Goal: Task Accomplishment & Management: Complete application form

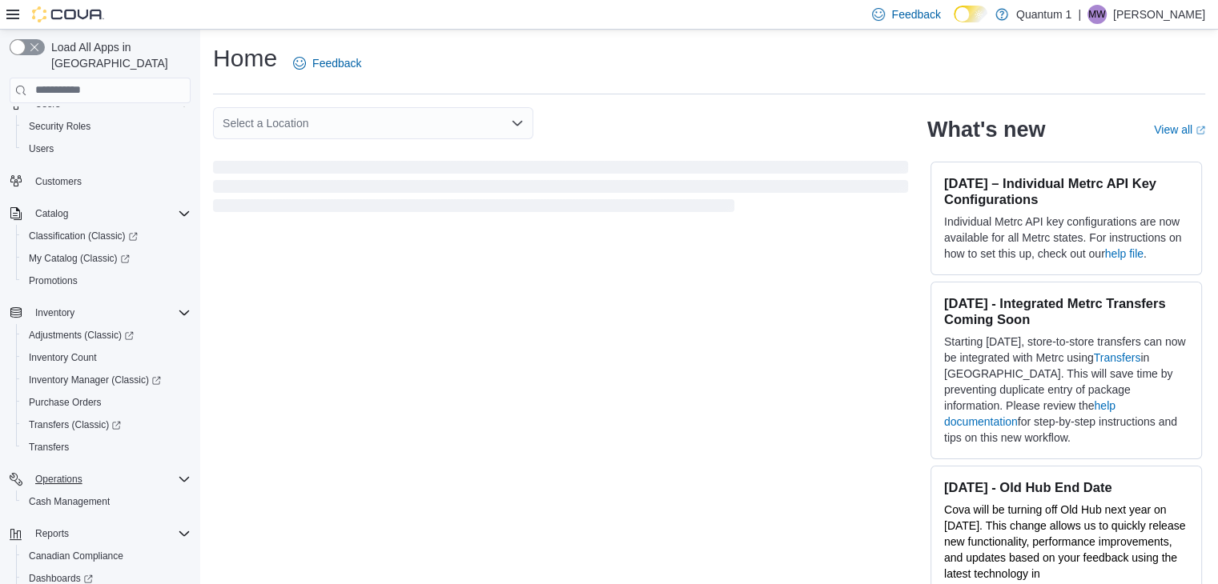
scroll to position [158, 0]
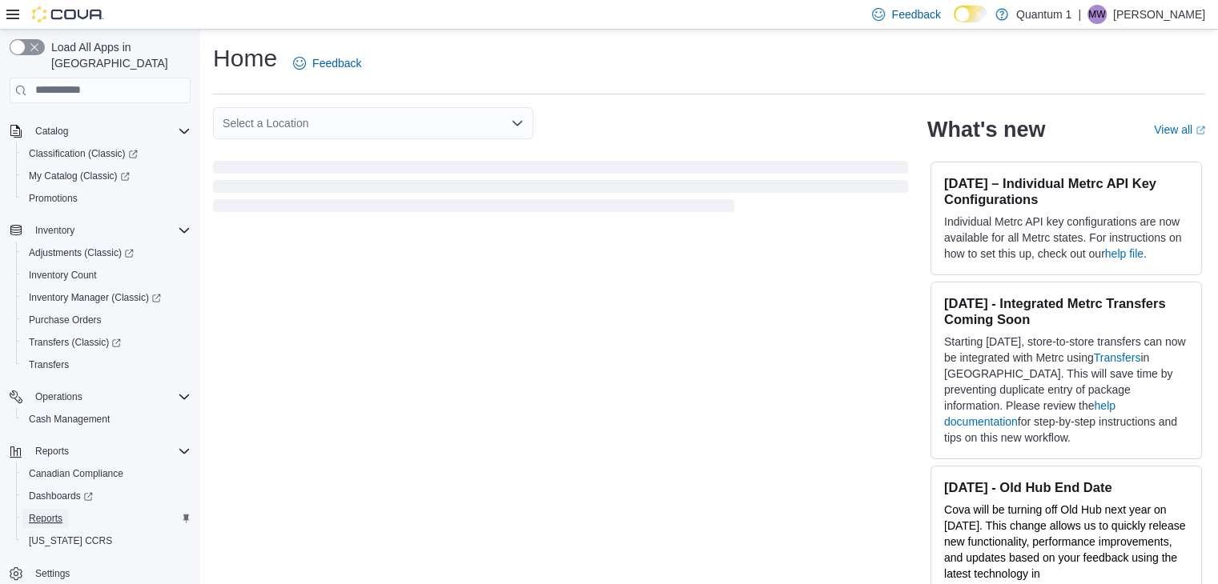
click at [44, 512] on span "Reports" at bounding box center [46, 518] width 34 height 13
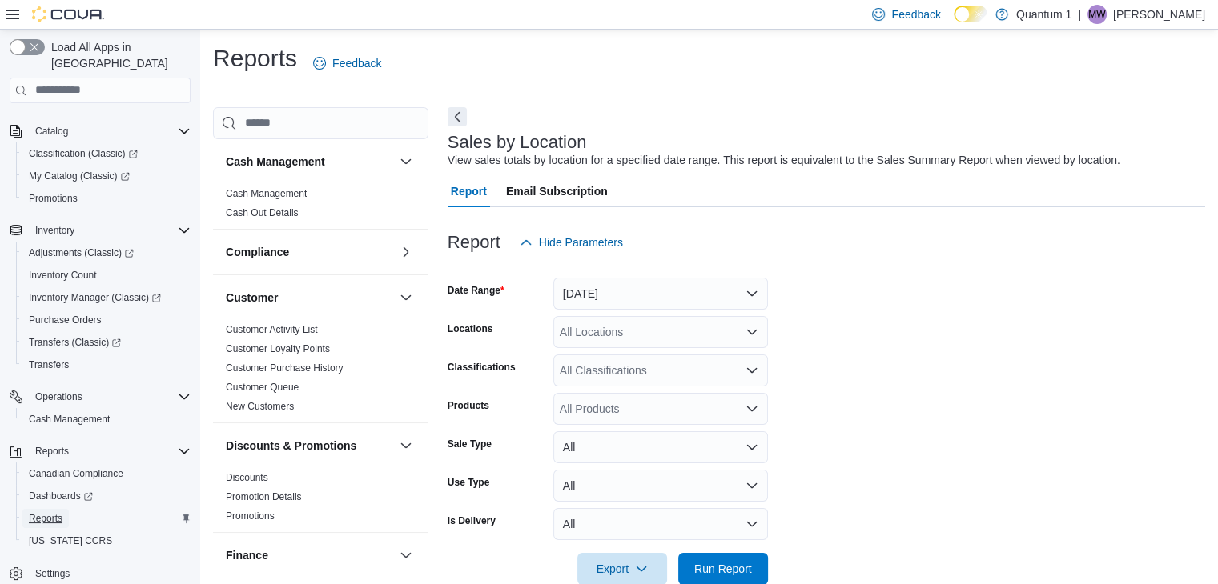
scroll to position [32, 0]
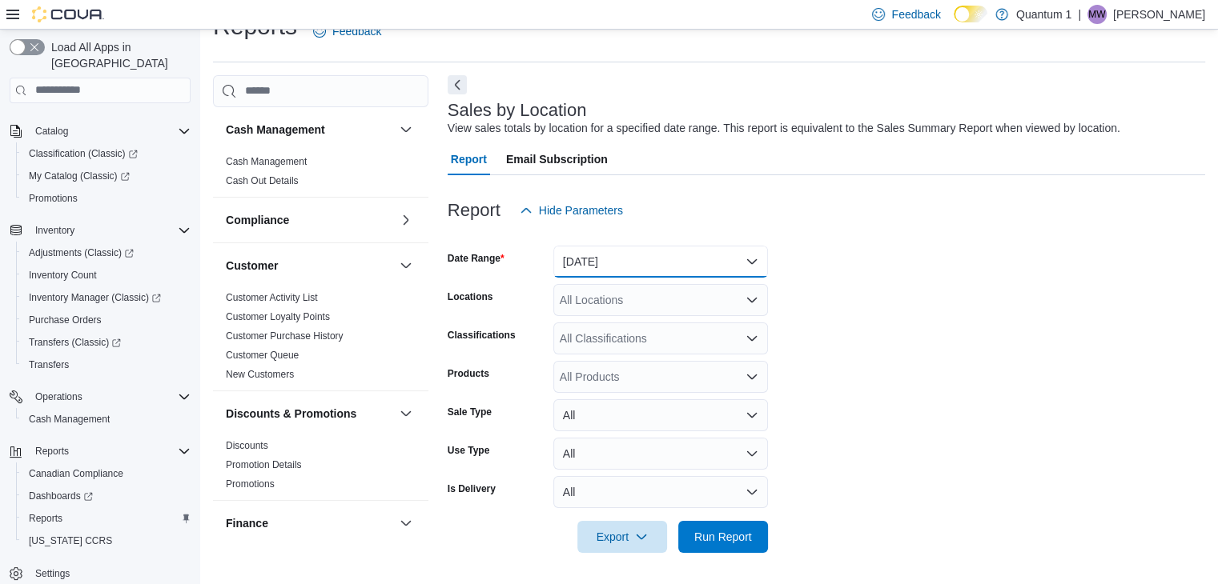
click at [748, 259] on button "Yesterday" at bounding box center [660, 262] width 215 height 32
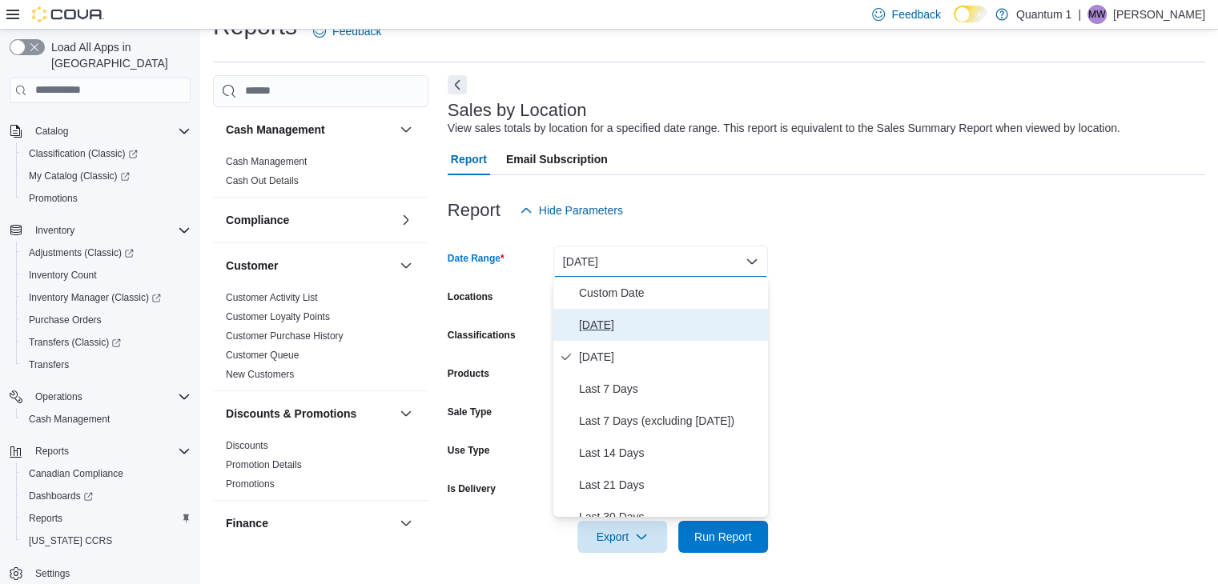
click at [607, 328] on span "Today" at bounding box center [670, 324] width 183 height 19
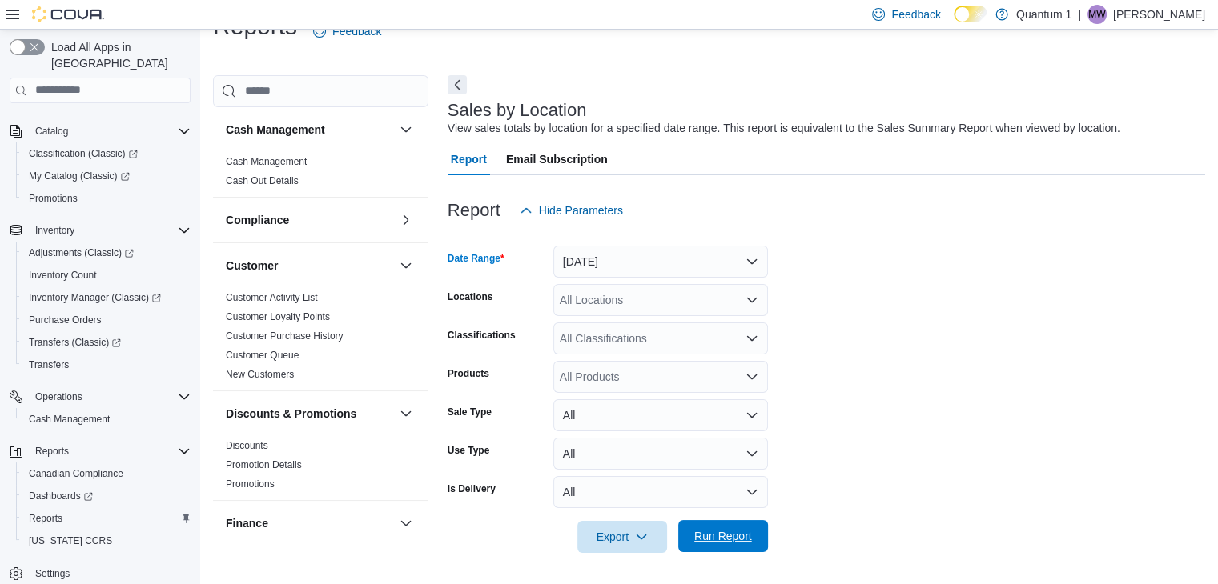
click at [720, 528] on span "Run Report" at bounding box center [723, 536] width 58 height 16
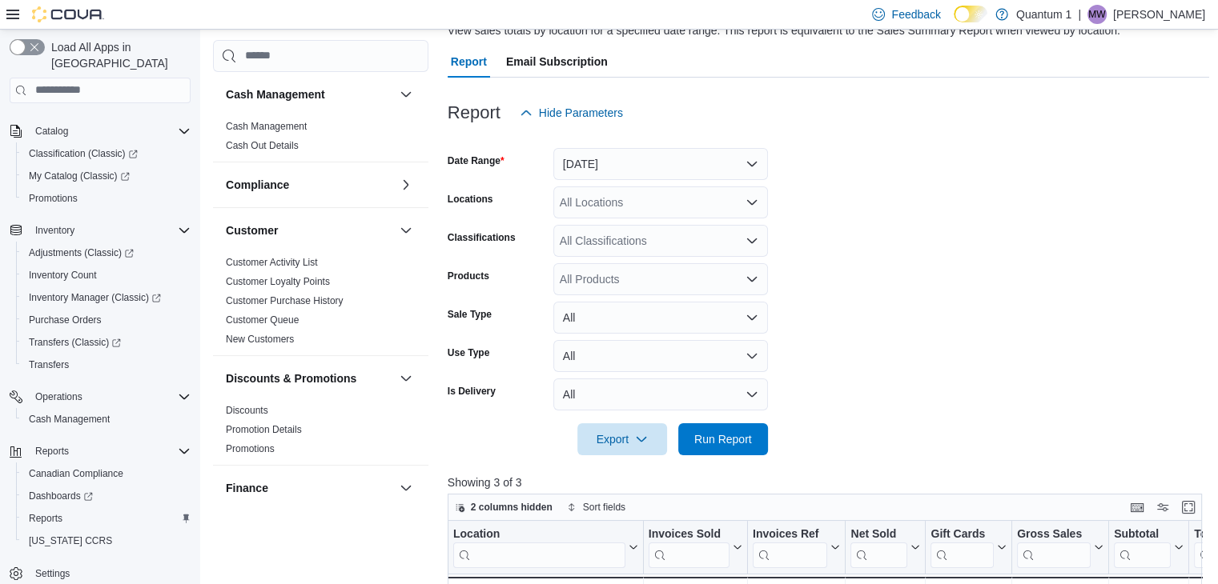
scroll to position [272, 0]
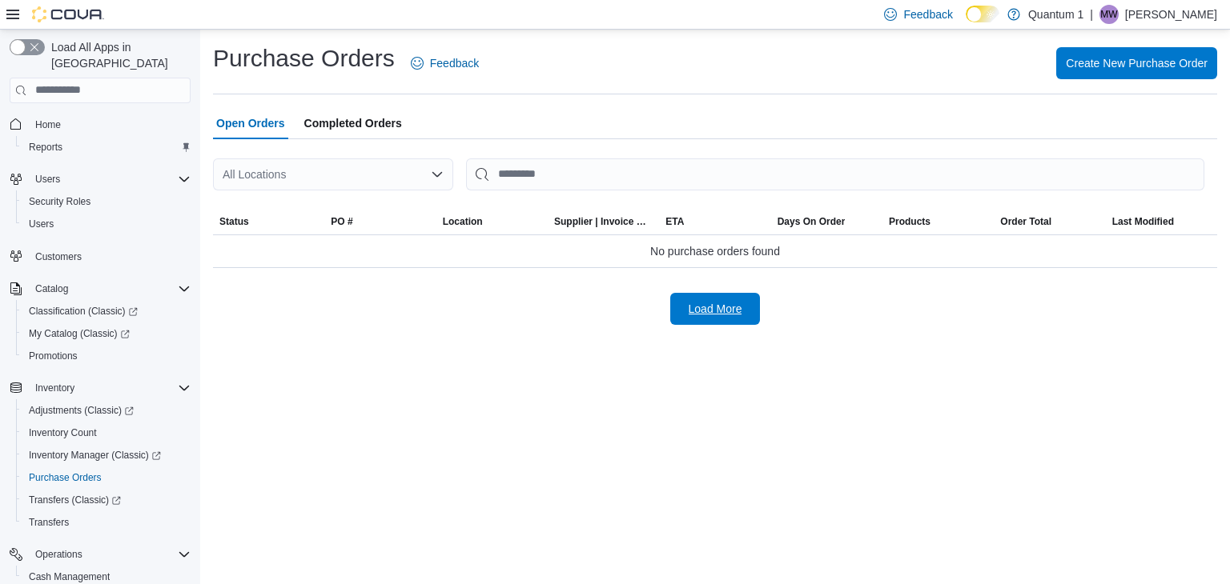
click at [732, 310] on span "Load More" at bounding box center [715, 309] width 54 height 16
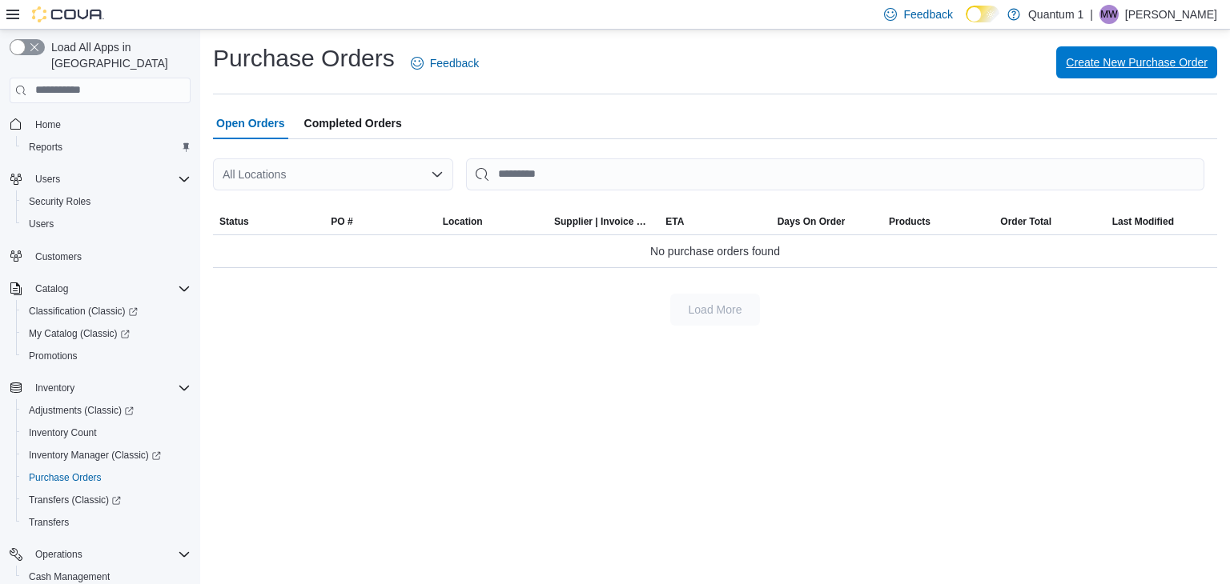
click at [1146, 69] on span "Create New Purchase Order" at bounding box center [1136, 62] width 142 height 16
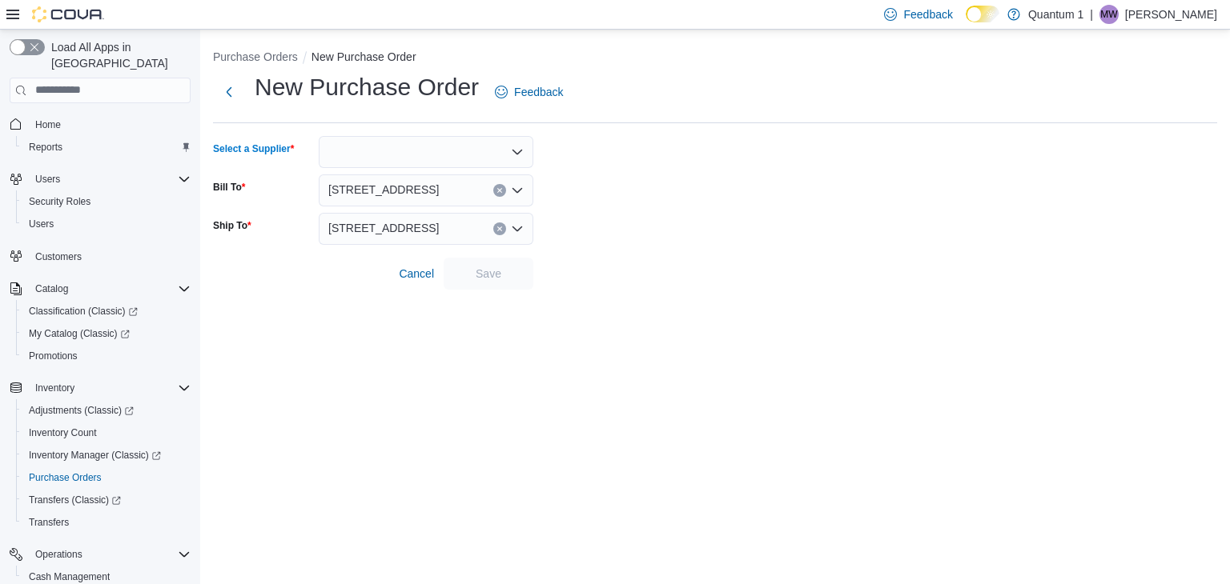
click at [462, 148] on div at bounding box center [426, 152] width 215 height 32
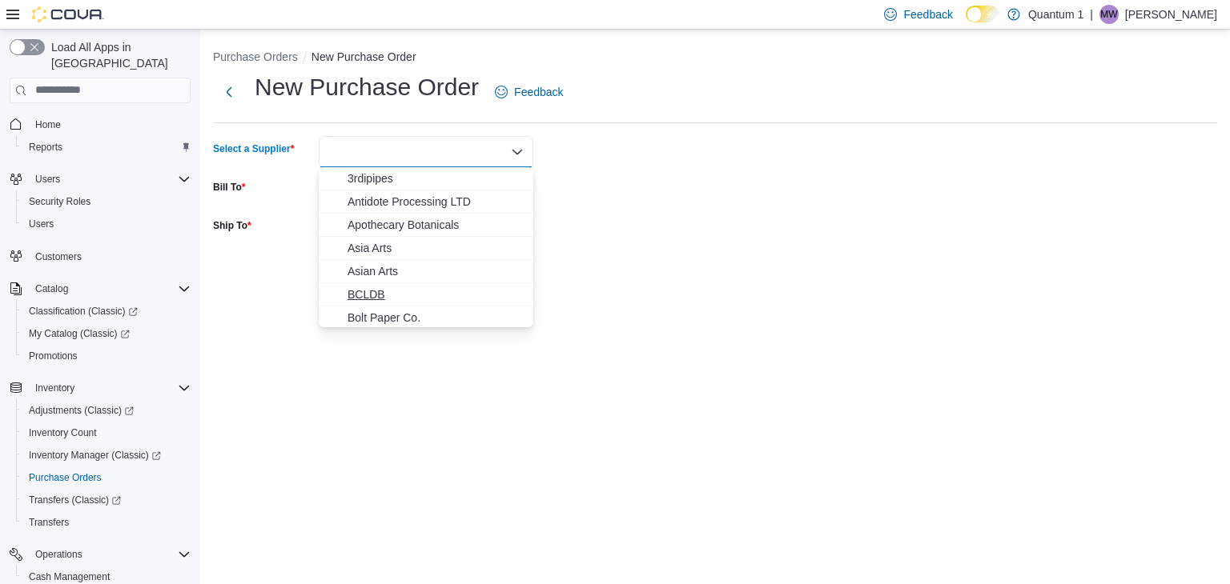
click at [400, 289] on span "BCLDB" at bounding box center [435, 295] width 176 height 16
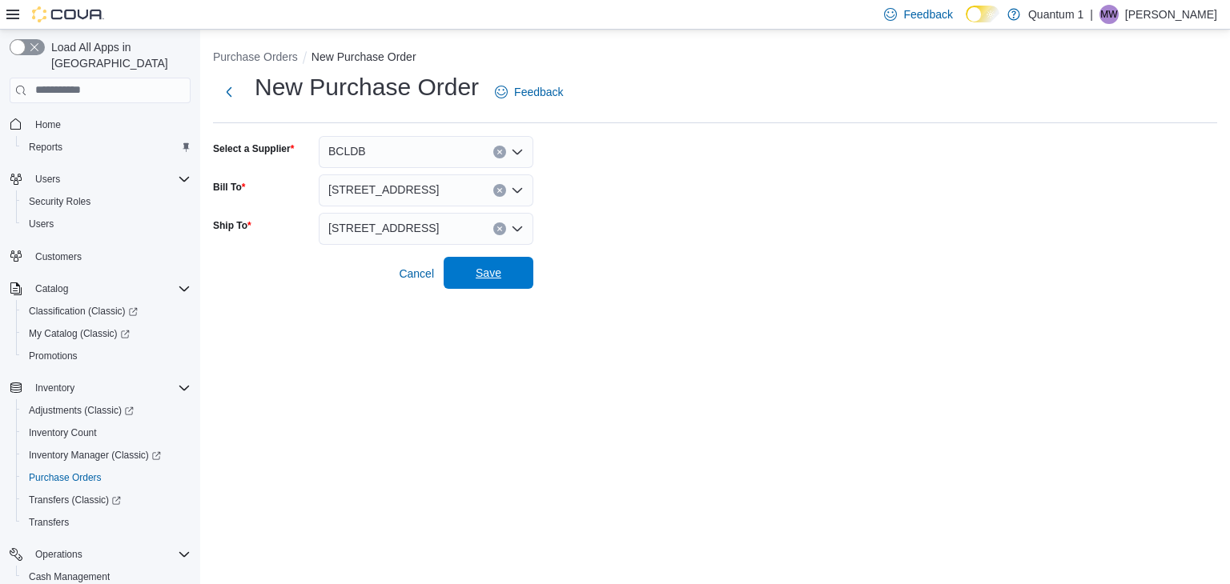
click at [487, 260] on span "Save" at bounding box center [488, 273] width 70 height 32
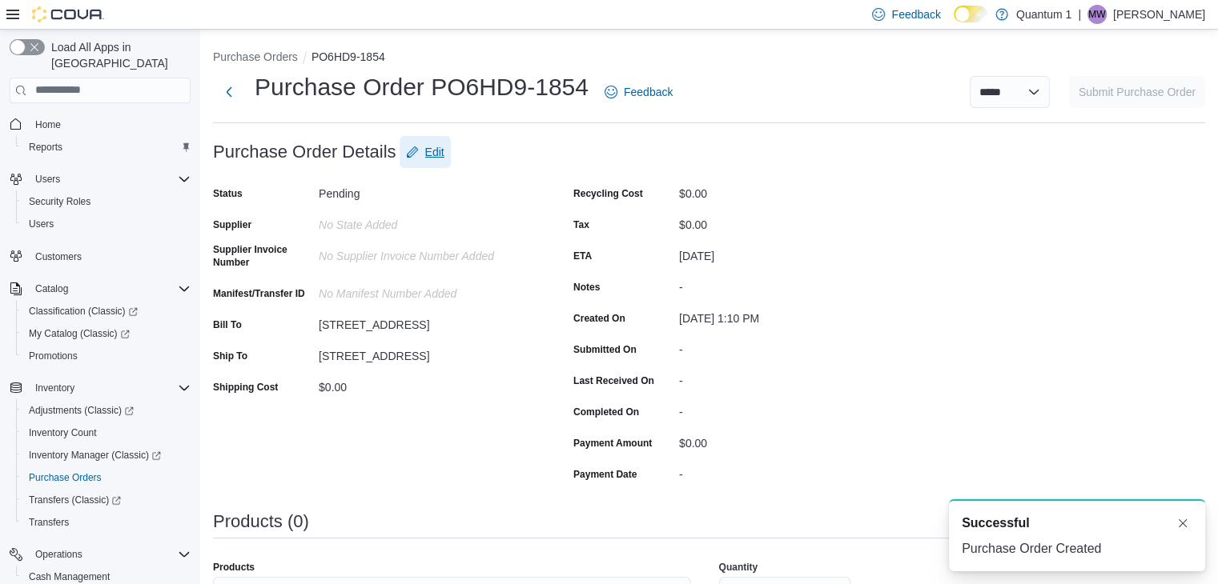
click at [451, 158] on button "Edit" at bounding box center [424, 152] width 51 height 32
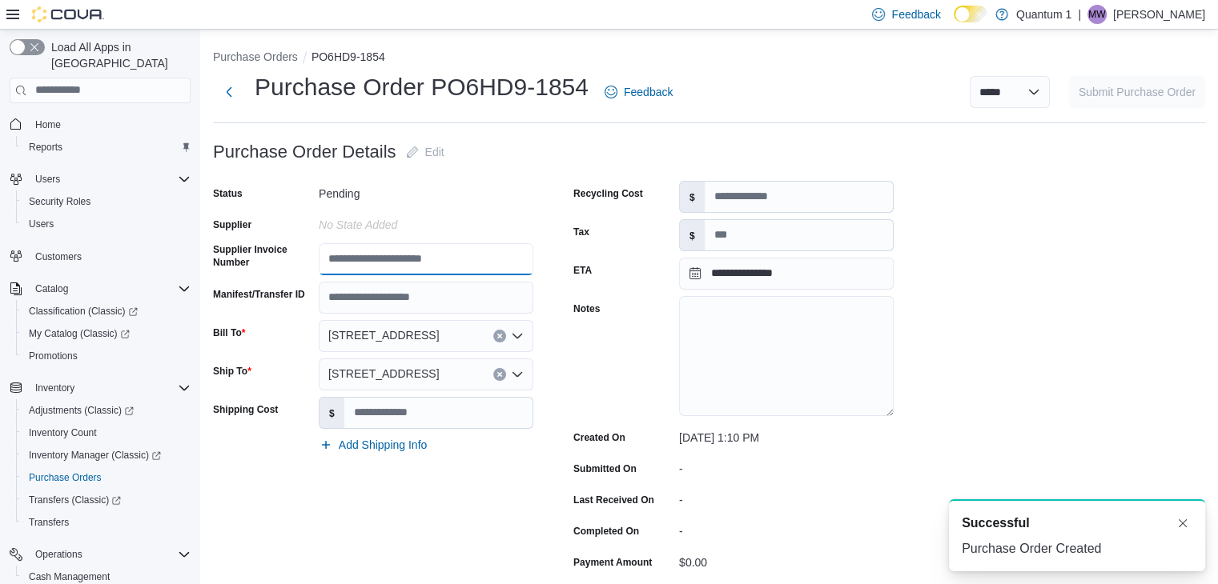
click at [392, 252] on input "Supplier Invoice Number" at bounding box center [426, 259] width 215 height 32
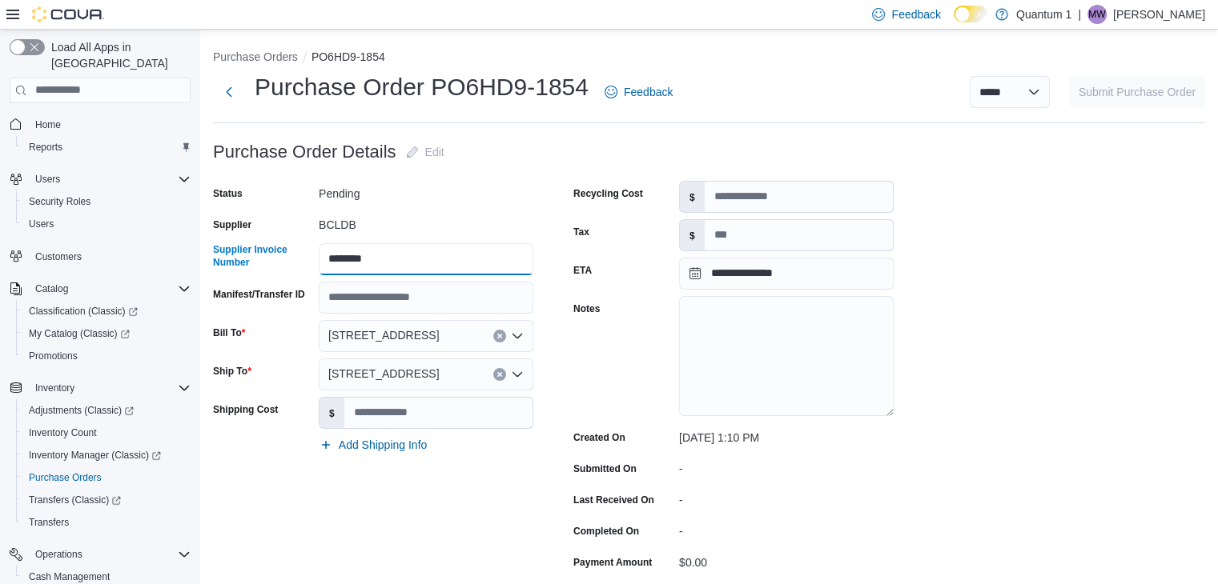
type input "********"
click at [419, 414] on input "Shipping Cost" at bounding box center [438, 413] width 188 height 30
type input "******"
click at [767, 193] on input "Recycling Cost" at bounding box center [798, 197] width 188 height 30
type input "**"
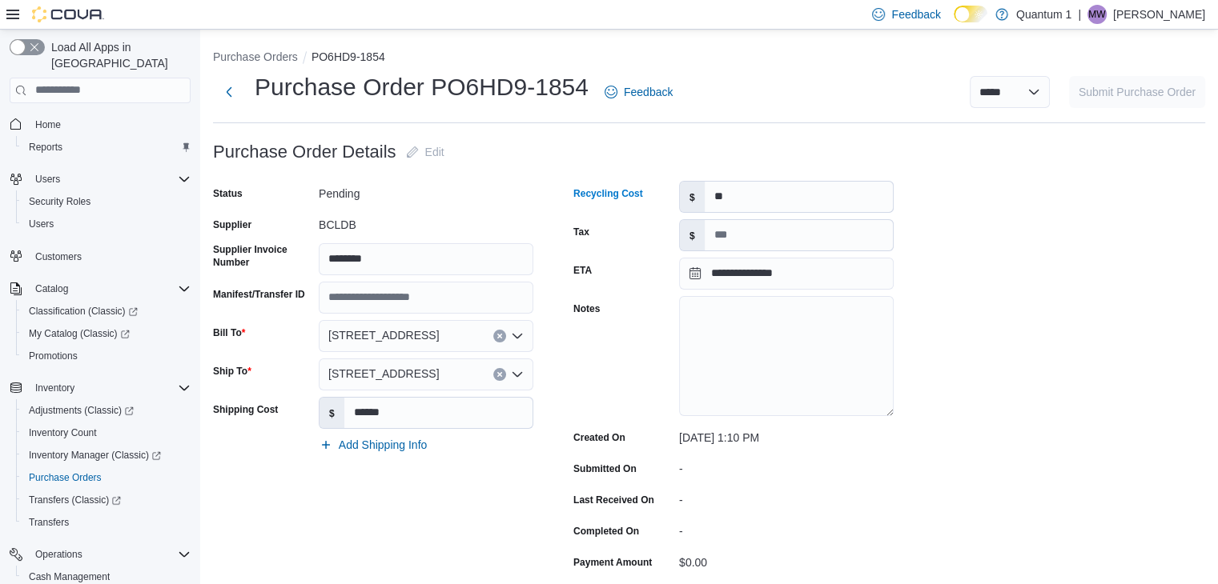
click at [756, 251] on div "$" at bounding box center [786, 235] width 215 height 32
click at [753, 231] on input "Tax" at bounding box center [798, 235] width 188 height 30
type input "*******"
drag, startPoint x: 978, startPoint y: 310, endPoint x: 925, endPoint y: 391, distance: 96.6
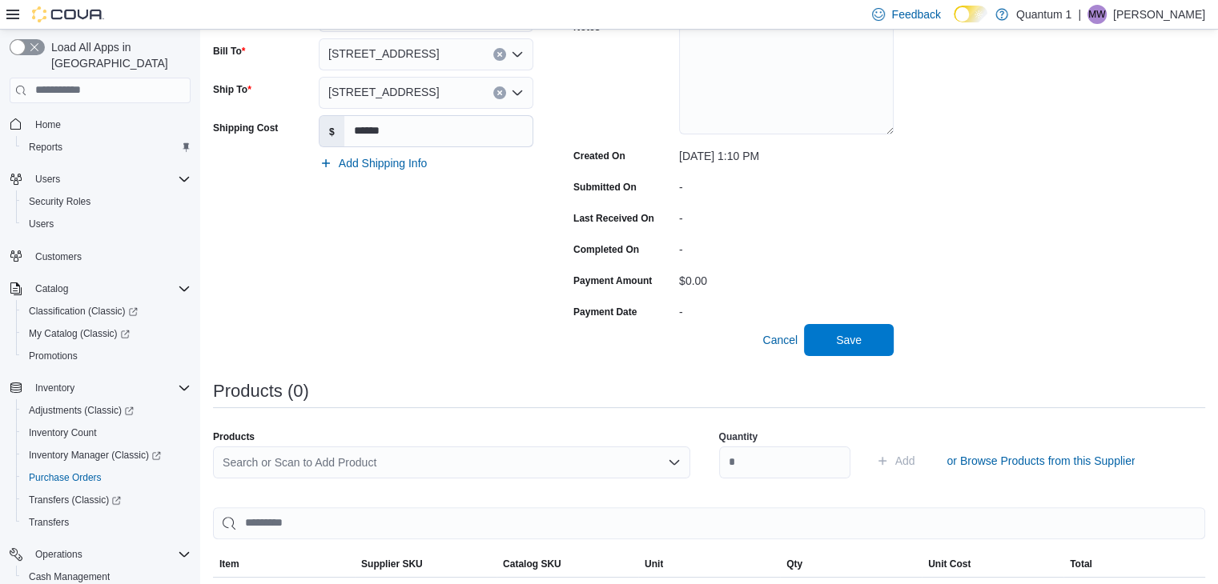
scroll to position [320, 0]
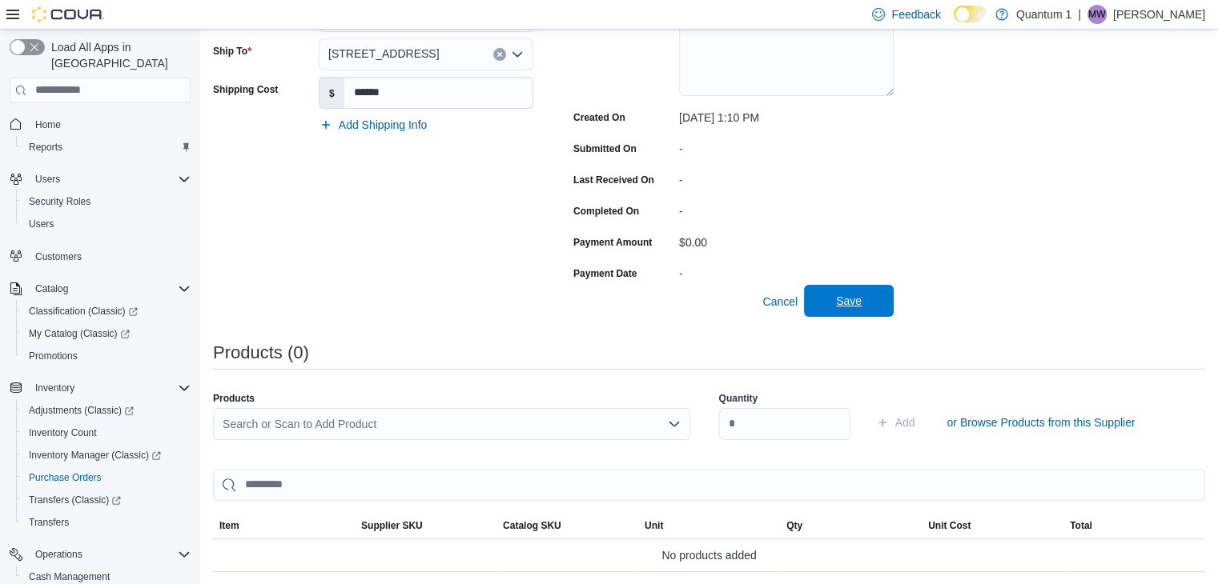
click at [842, 302] on span "Save" at bounding box center [849, 301] width 26 height 16
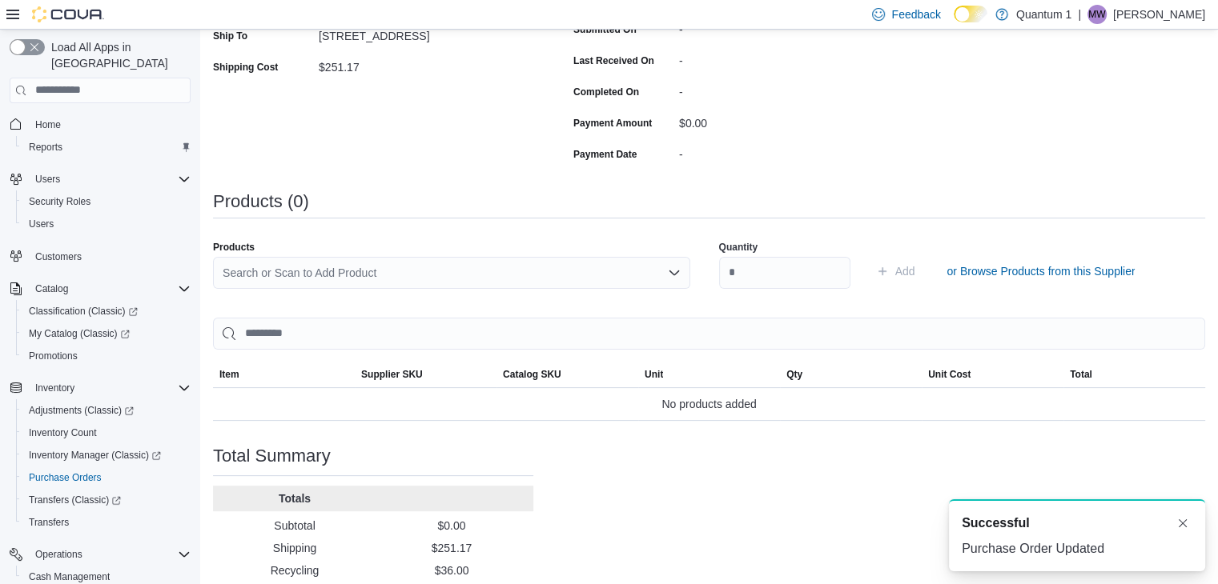
scroll to position [0, 0]
click at [502, 273] on div "Search or Scan to Add Product" at bounding box center [451, 273] width 477 height 32
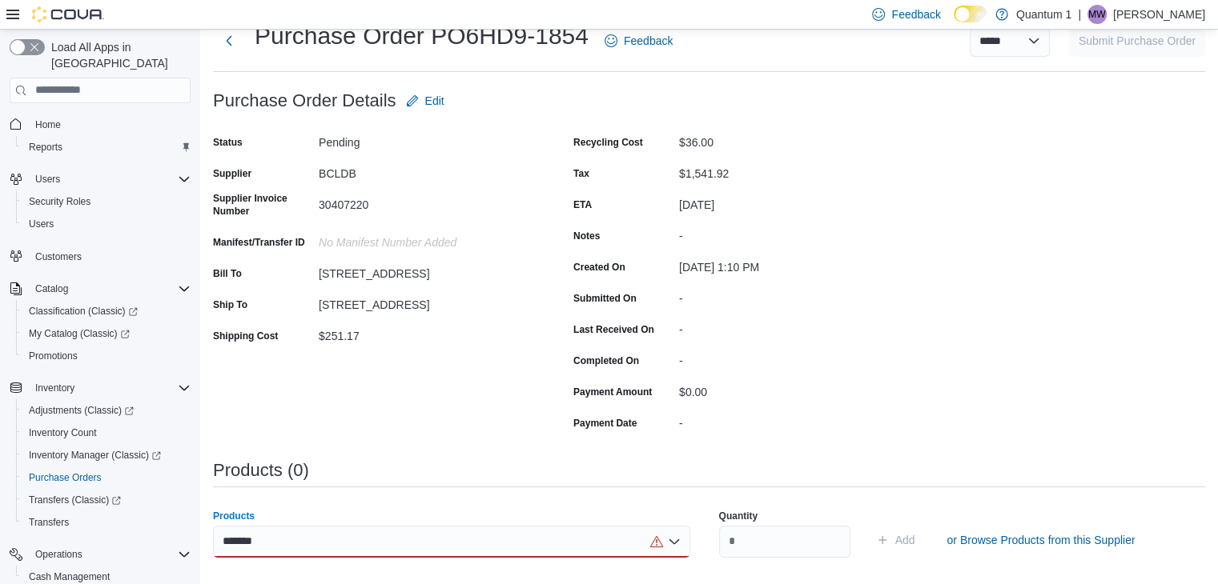
scroll to position [80, 0]
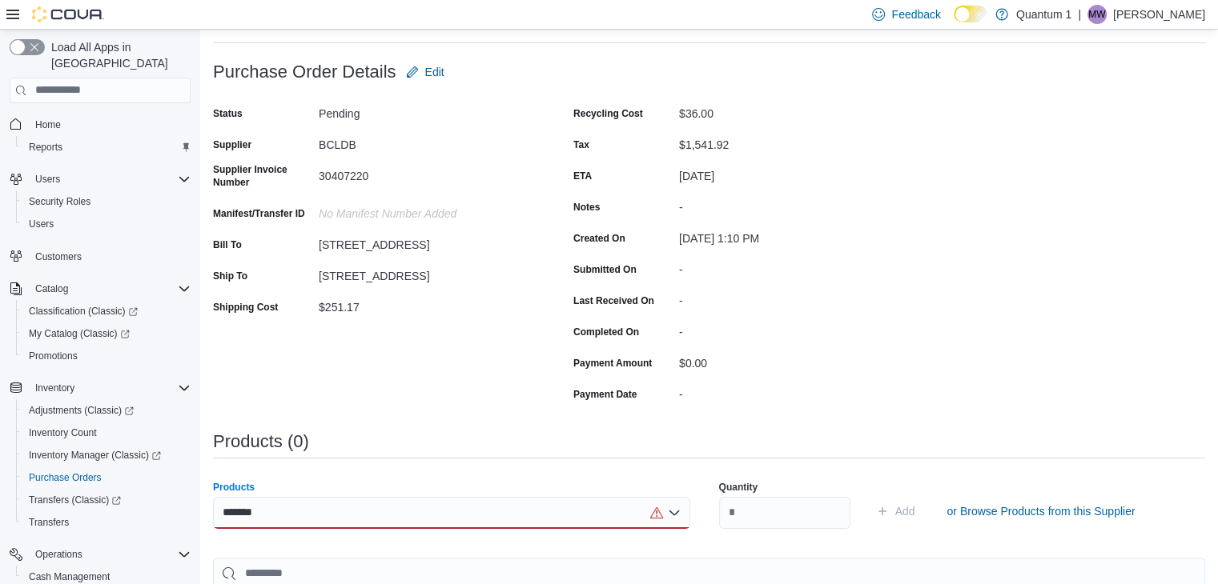
type input "*******"
click at [408, 512] on div "******* Combo box. Selected. 1018571. Selected. Combo box input. Search or Scan…" at bounding box center [451, 513] width 477 height 32
click at [440, 506] on div "*******" at bounding box center [451, 513] width 477 height 32
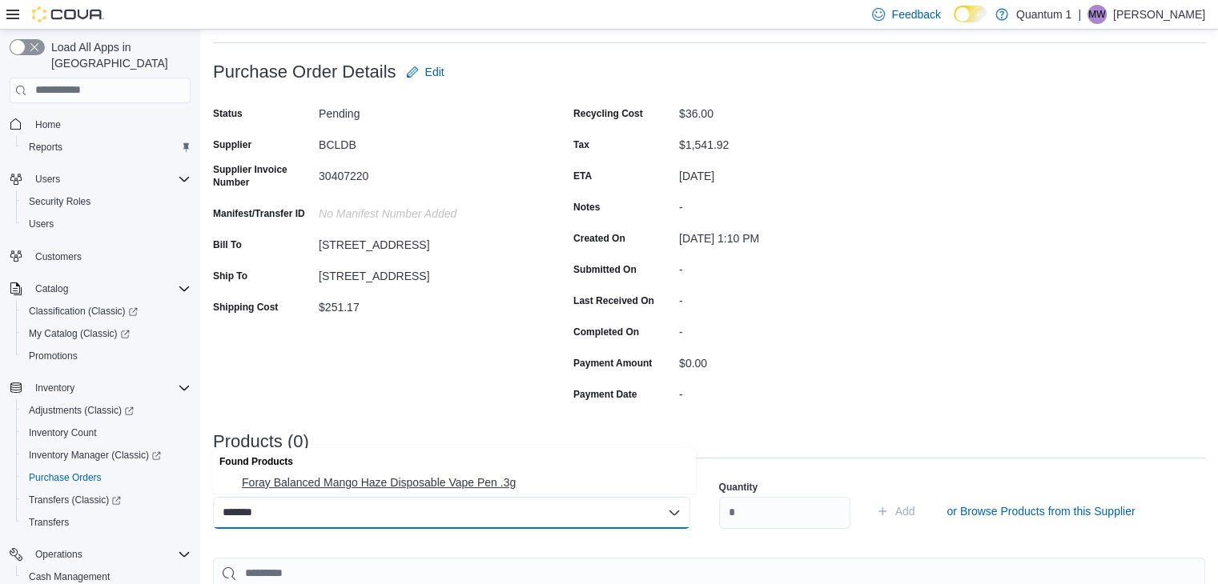
click at [411, 491] on button "Foray Balanced Mango Haze Disposable Vape Pen .3g" at bounding box center [454, 482] width 483 height 23
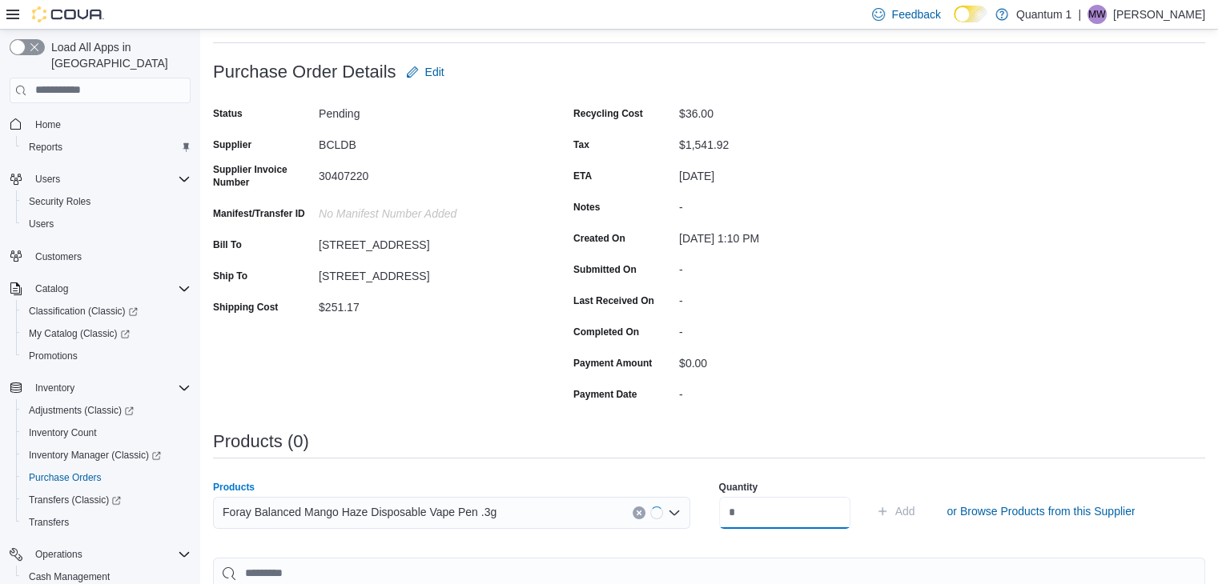
click at [775, 515] on input "number" at bounding box center [784, 513] width 131 height 32
type input "**"
click at [869, 495] on button "Add" at bounding box center [895, 511] width 52 height 32
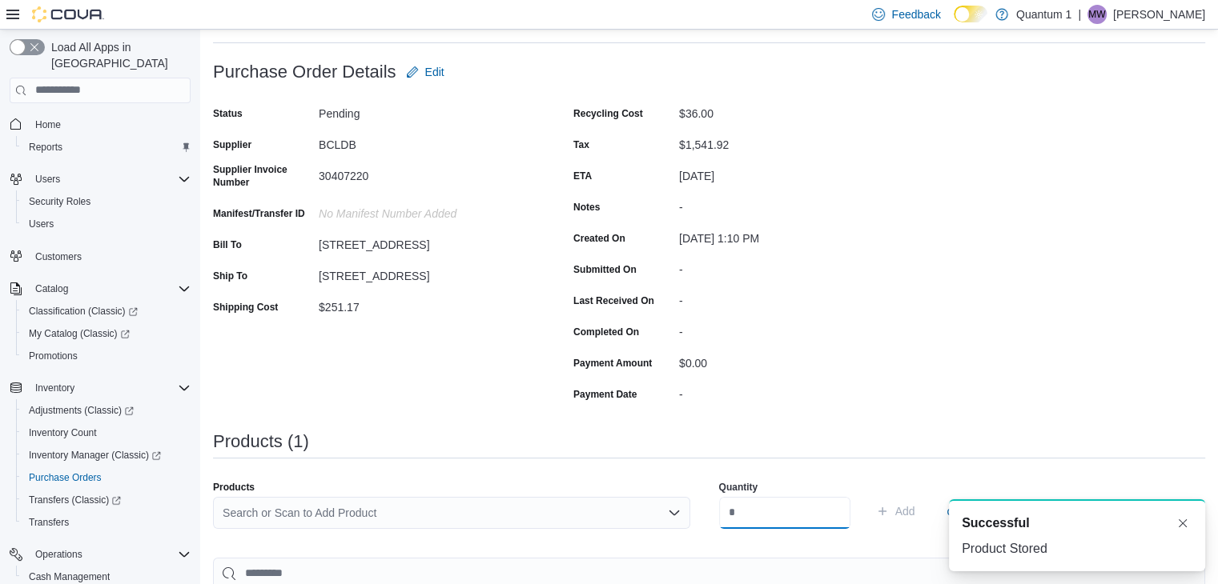
scroll to position [0, 0]
click at [383, 524] on div "Search or Scan to Add Product" at bounding box center [451, 513] width 477 height 32
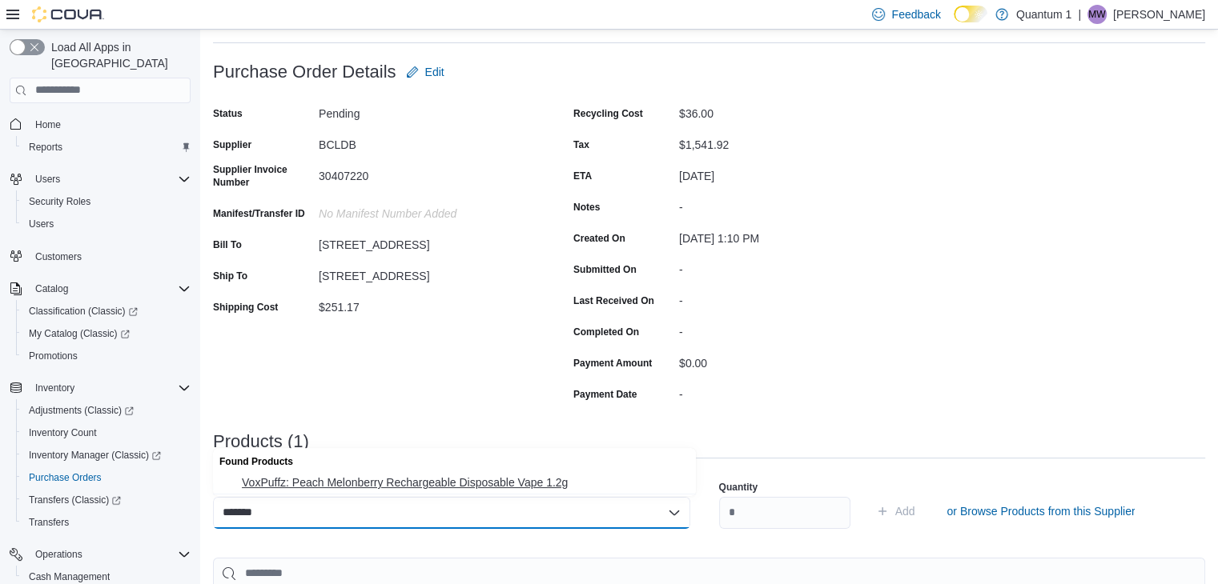
type input "*******"
click at [430, 484] on span "VoxPuffz: Peach Melonberry Rechargeable Disposable Vape 1.2g" at bounding box center [464, 483] width 444 height 16
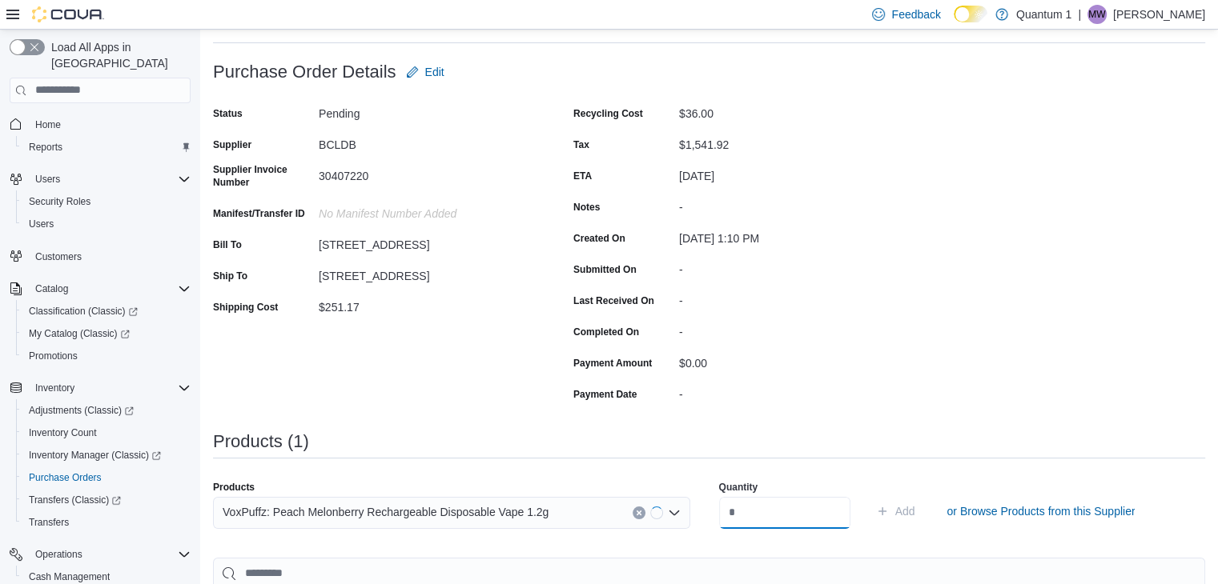
click at [772, 505] on input "number" at bounding box center [784, 513] width 131 height 32
type input "**"
click at [869, 495] on button "Add" at bounding box center [895, 511] width 52 height 32
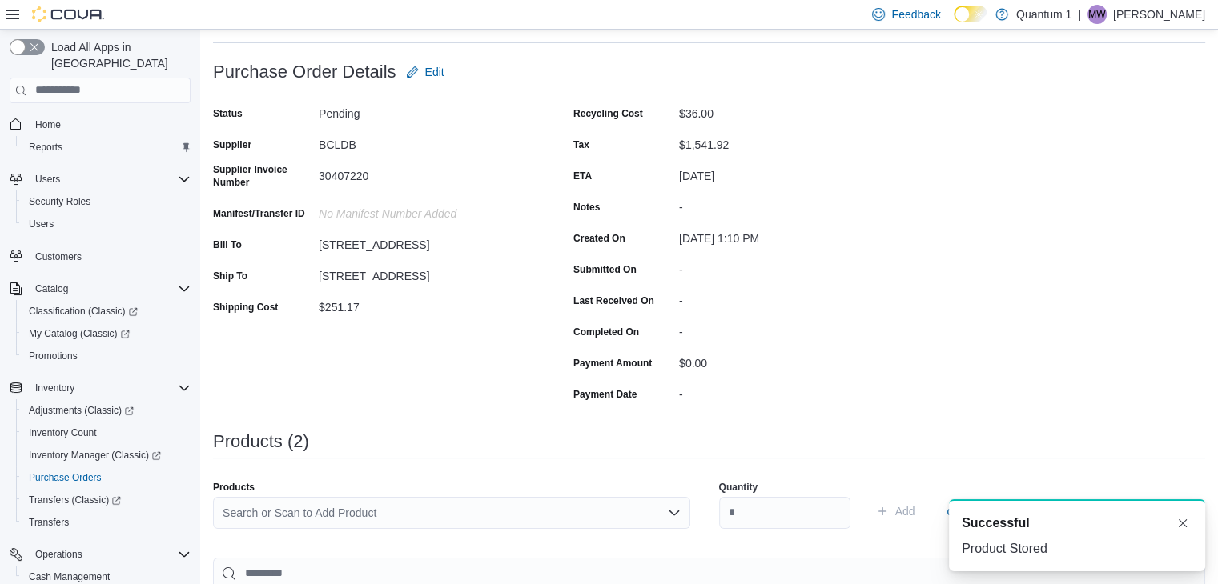
click at [461, 524] on div "Search or Scan to Add Product" at bounding box center [451, 513] width 477 height 32
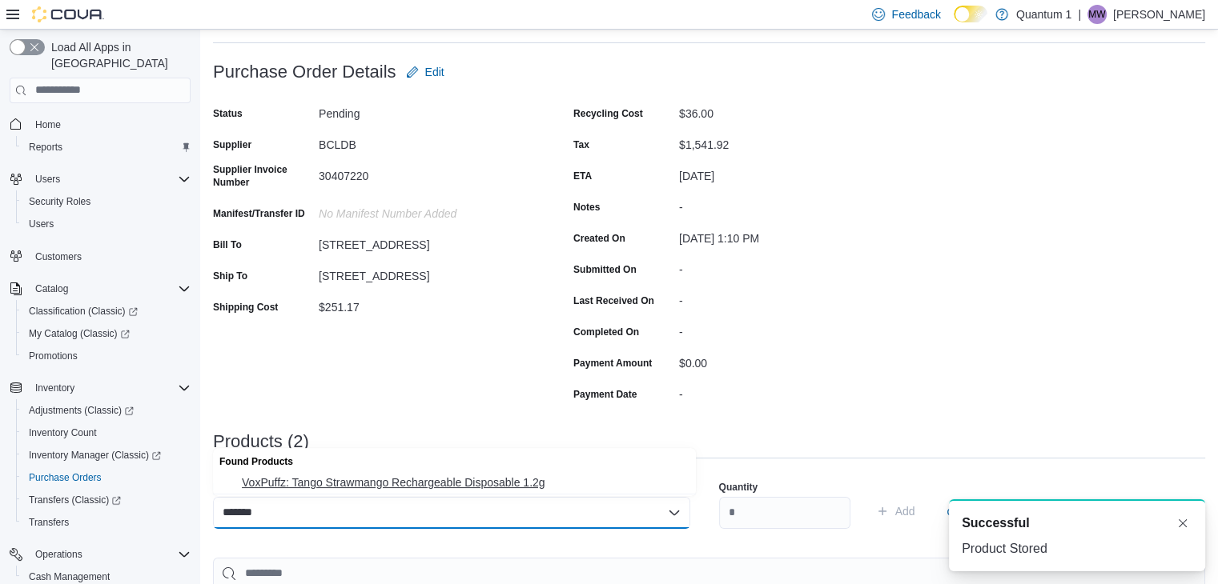
type input "*******"
click at [461, 475] on button "VoxPuffz: Tango Strawmango Rechargeable Disposable 1.2g" at bounding box center [454, 482] width 483 height 23
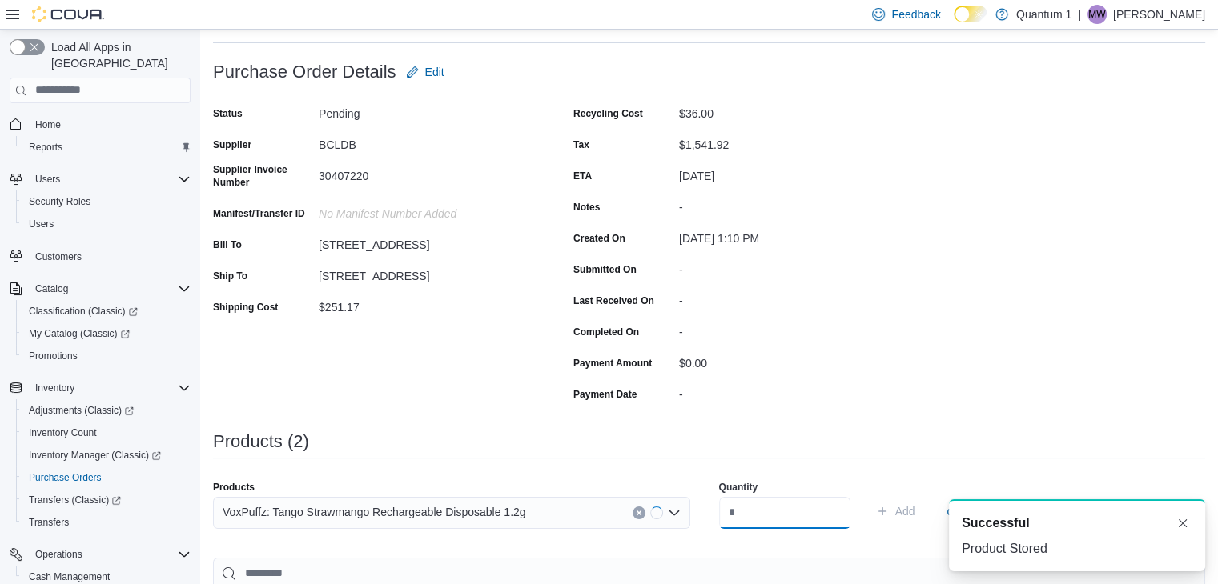
click at [816, 523] on input "number" at bounding box center [784, 513] width 131 height 32
type input "**"
click at [869, 495] on button "Add" at bounding box center [895, 511] width 52 height 32
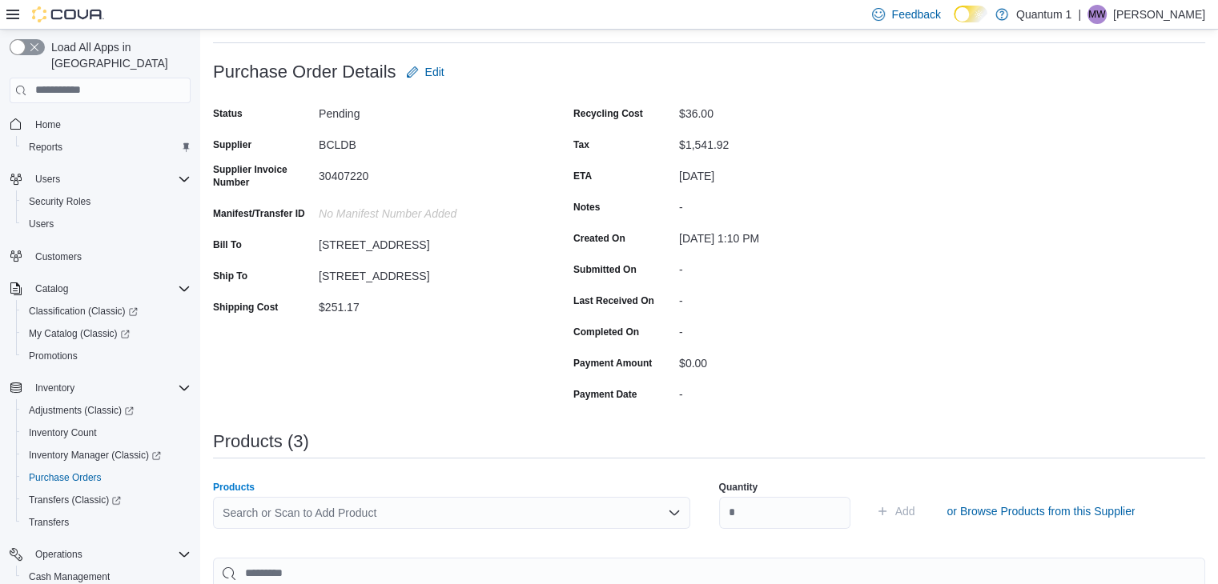
click at [516, 511] on div "Search or Scan to Add Product" at bounding box center [451, 513] width 477 height 32
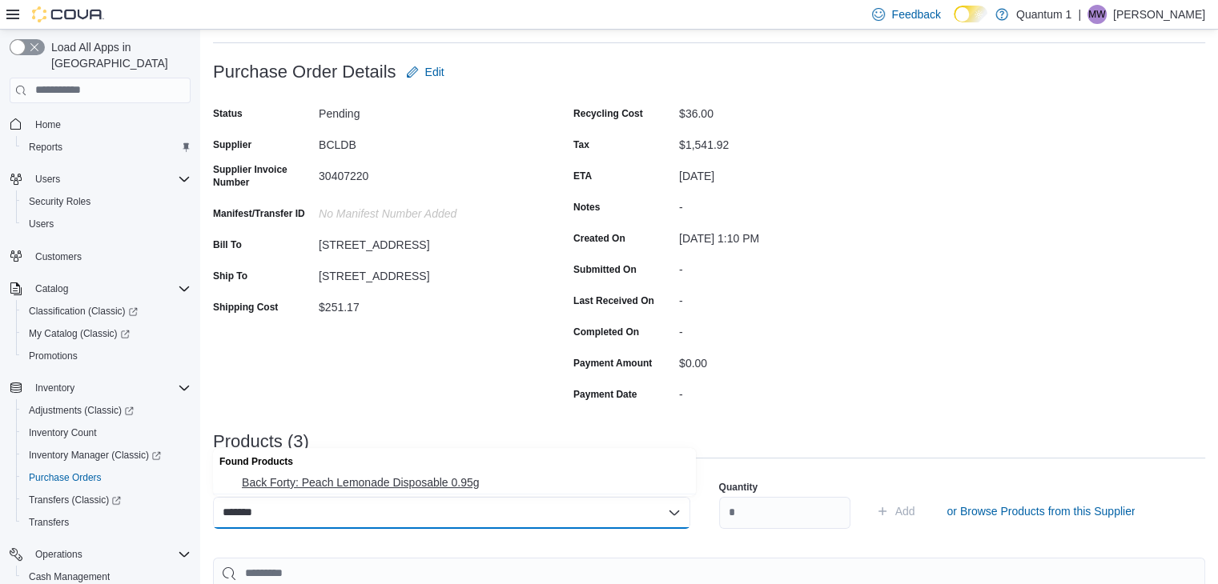
type input "*******"
click at [455, 487] on span "Back Forty: Peach Lemonade Disposable 0.95g" at bounding box center [464, 483] width 444 height 16
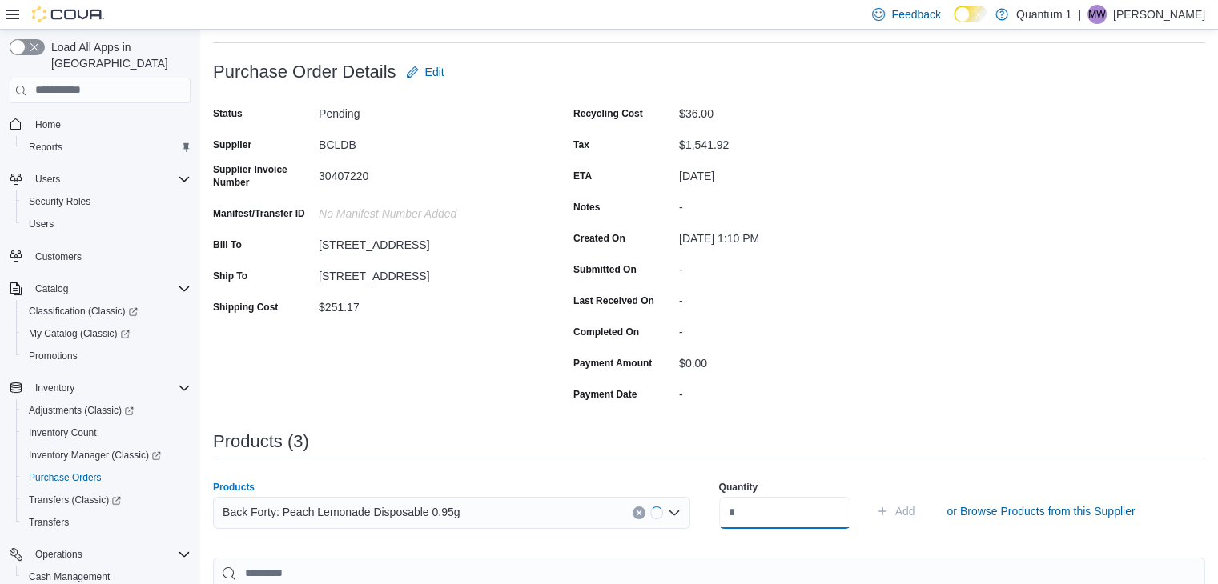
click at [847, 516] on input "number" at bounding box center [784, 513] width 131 height 32
type input "**"
click at [869, 495] on button "Add" at bounding box center [895, 511] width 52 height 32
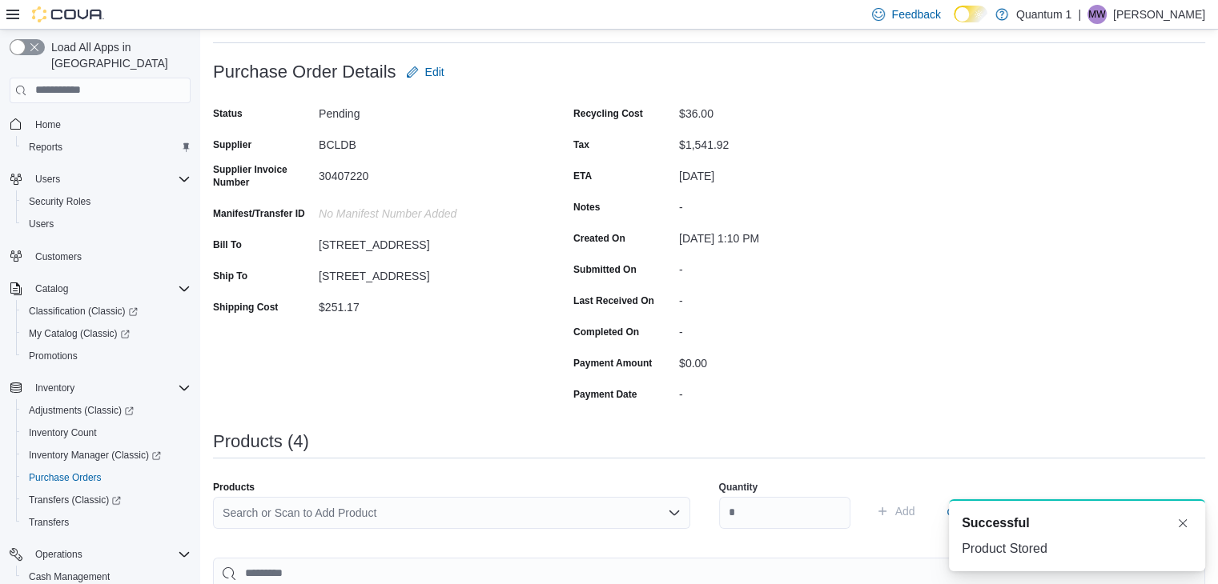
click at [410, 513] on div "Search or Scan to Add Product" at bounding box center [451, 513] width 477 height 32
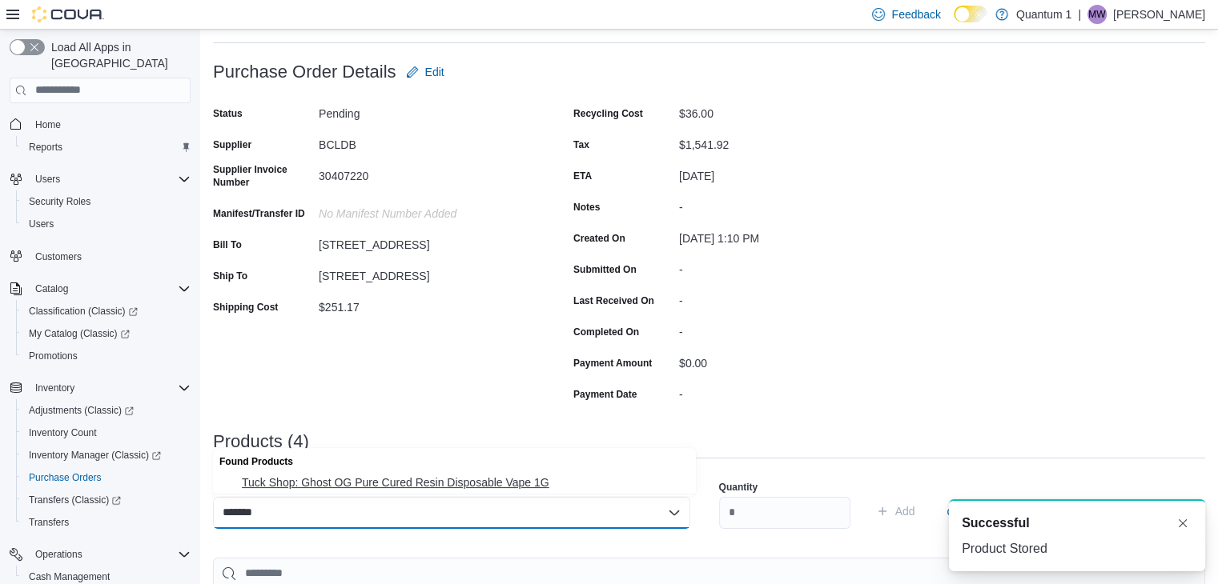
type input "*******"
click at [394, 471] on div "Found Products" at bounding box center [454, 459] width 483 height 23
click at [509, 475] on span "Tuck Shop: Ghost OG Pure Cured Resin Disposable Vape 1G" at bounding box center [464, 483] width 444 height 16
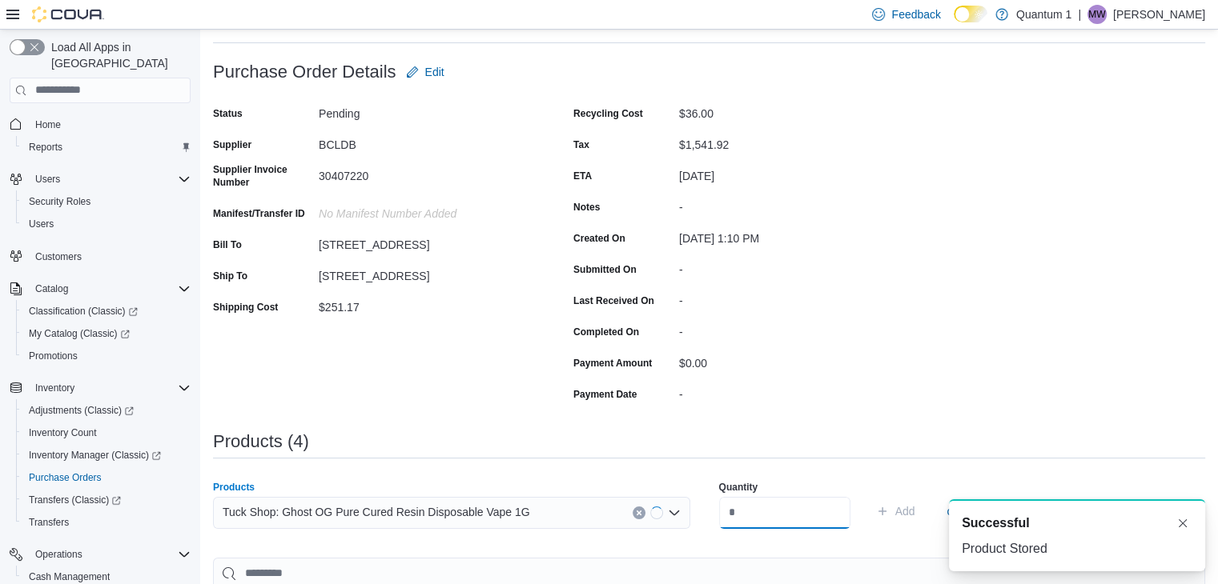
click at [802, 513] on input "number" at bounding box center [784, 513] width 131 height 32
type input "**"
click at [869, 495] on button "Add" at bounding box center [895, 511] width 52 height 32
click at [522, 511] on div "Search or Scan to Add Product" at bounding box center [451, 513] width 477 height 32
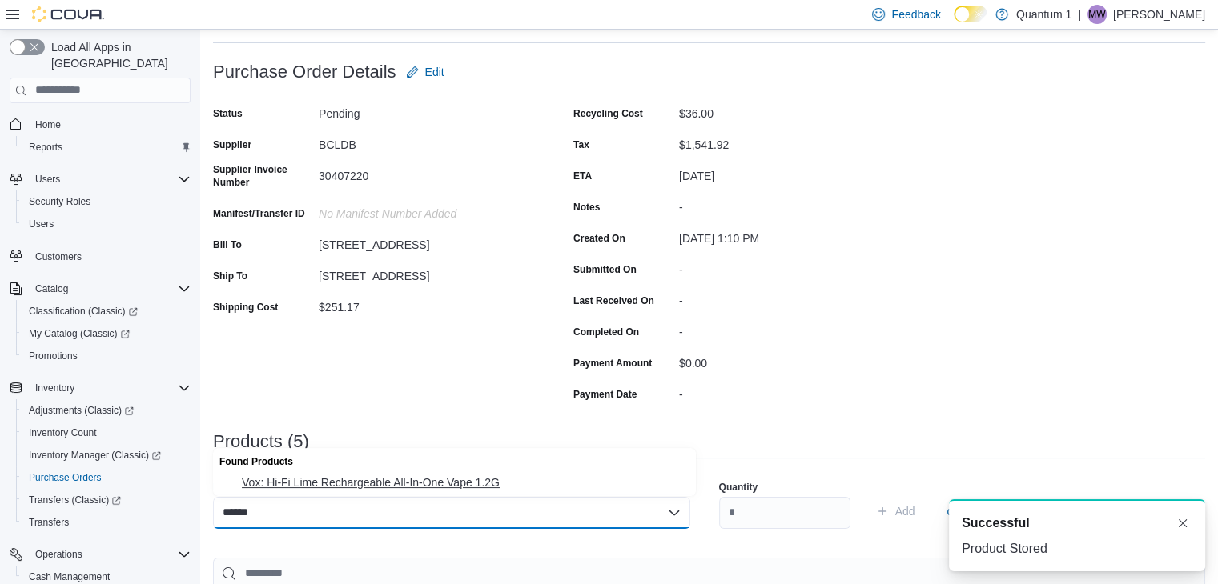
type input "******"
click at [402, 482] on span "Vox: Hi-Fi Lime Rechargeable All-In-One Vape 1.2G" at bounding box center [464, 483] width 444 height 16
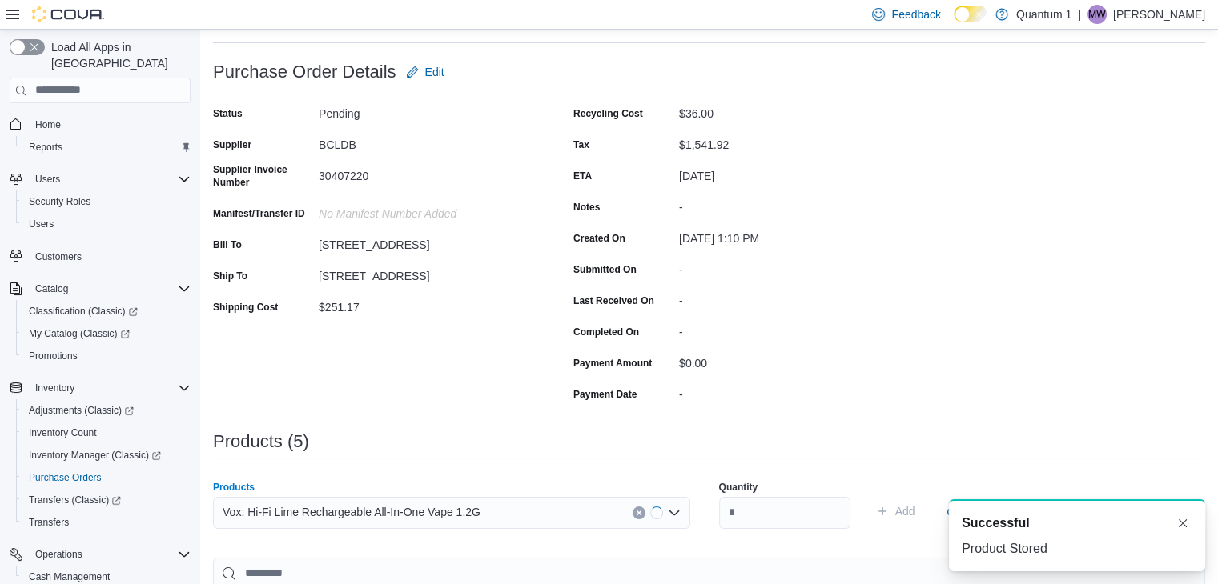
click at [775, 495] on div "Quantity" at bounding box center [784, 504] width 131 height 67
click at [756, 515] on input "number" at bounding box center [784, 513] width 131 height 32
type input "**"
click at [869, 495] on button "Add" at bounding box center [895, 511] width 52 height 32
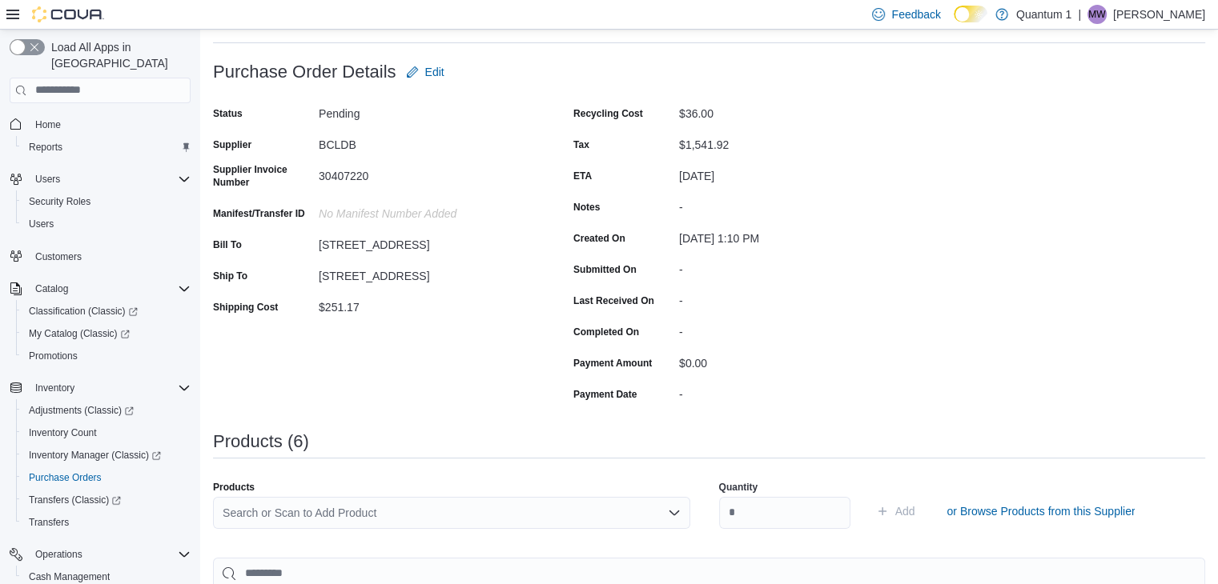
click at [336, 494] on div "Products Search or Scan to Add Product" at bounding box center [451, 511] width 477 height 61
click at [338, 507] on div "Search or Scan to Add Product" at bounding box center [451, 513] width 477 height 32
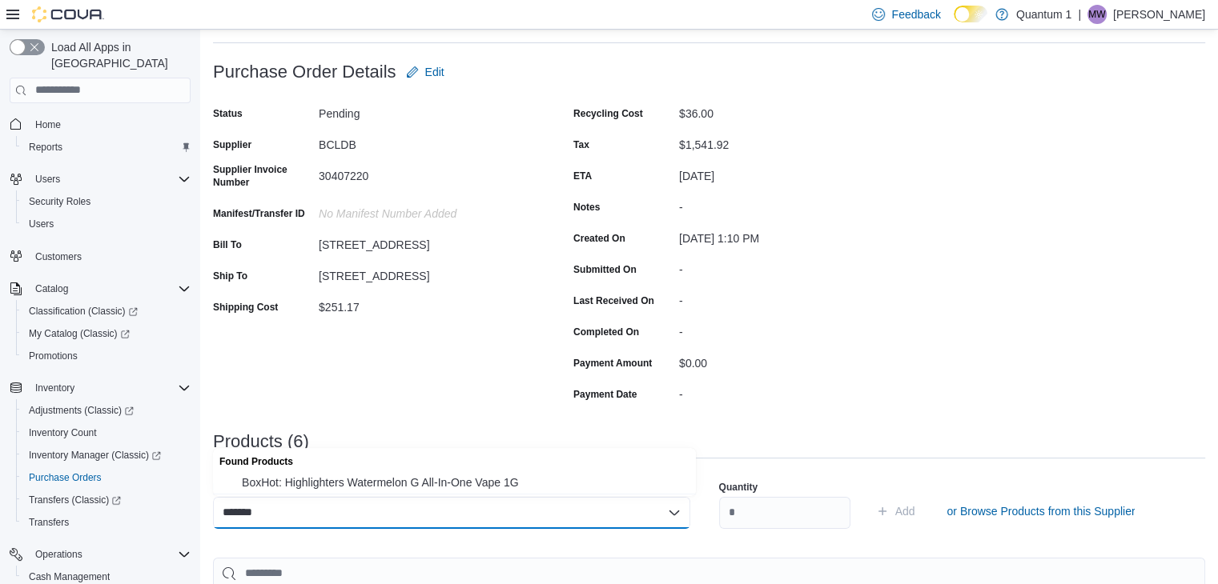
type input "*******"
drag, startPoint x: 349, startPoint y: 497, endPoint x: 375, endPoint y: 491, distance: 26.4
click at [351, 494] on body "**********" at bounding box center [609, 557] width 1218 height 1275
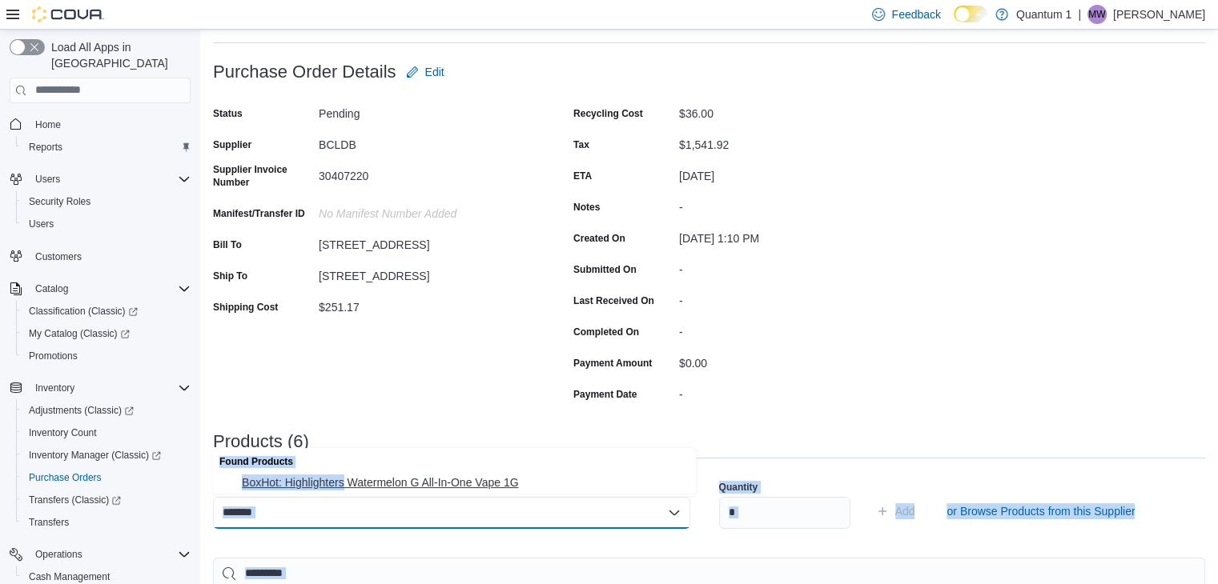
drag, startPoint x: 392, startPoint y: 484, endPoint x: 499, endPoint y: 493, distance: 106.8
click at [403, 484] on span "BoxHot: Highlighters Watermelon G All-In-One Vape 1G" at bounding box center [464, 483] width 444 height 16
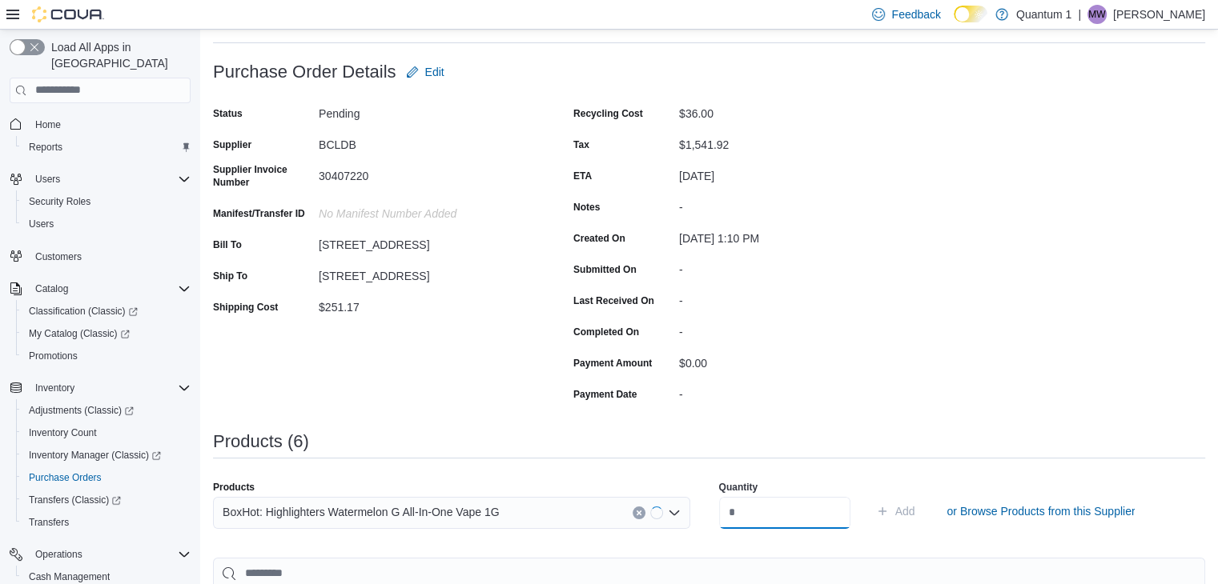
click at [816, 524] on input "number" at bounding box center [784, 513] width 131 height 32
type input "**"
click at [869, 495] on button "Add" at bounding box center [895, 511] width 52 height 32
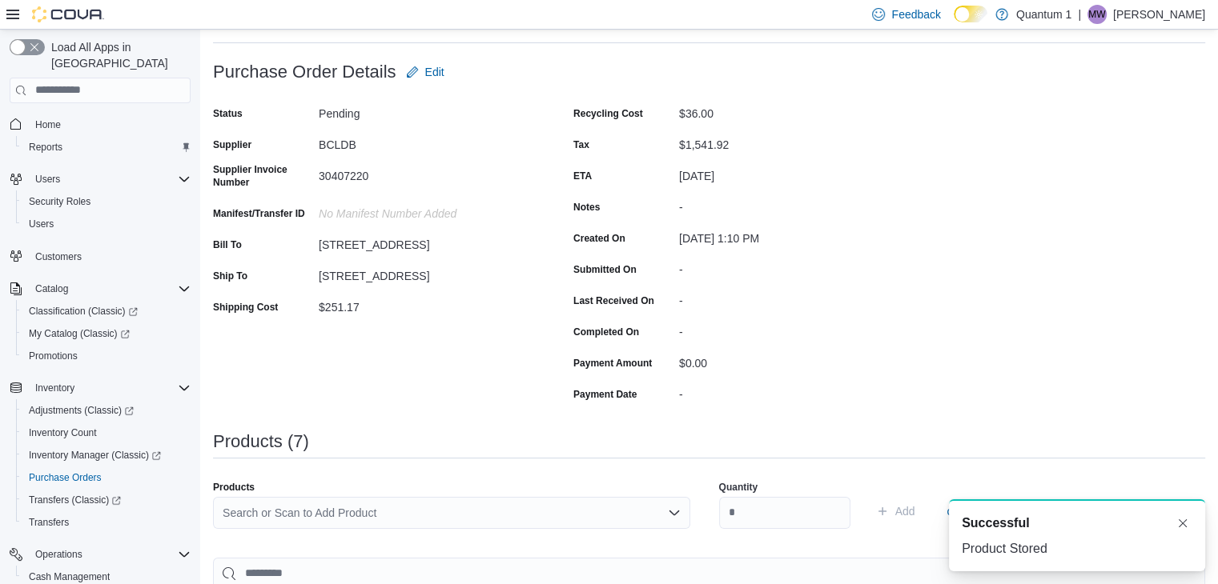
click at [525, 516] on div "Search or Scan to Add Product" at bounding box center [451, 513] width 477 height 32
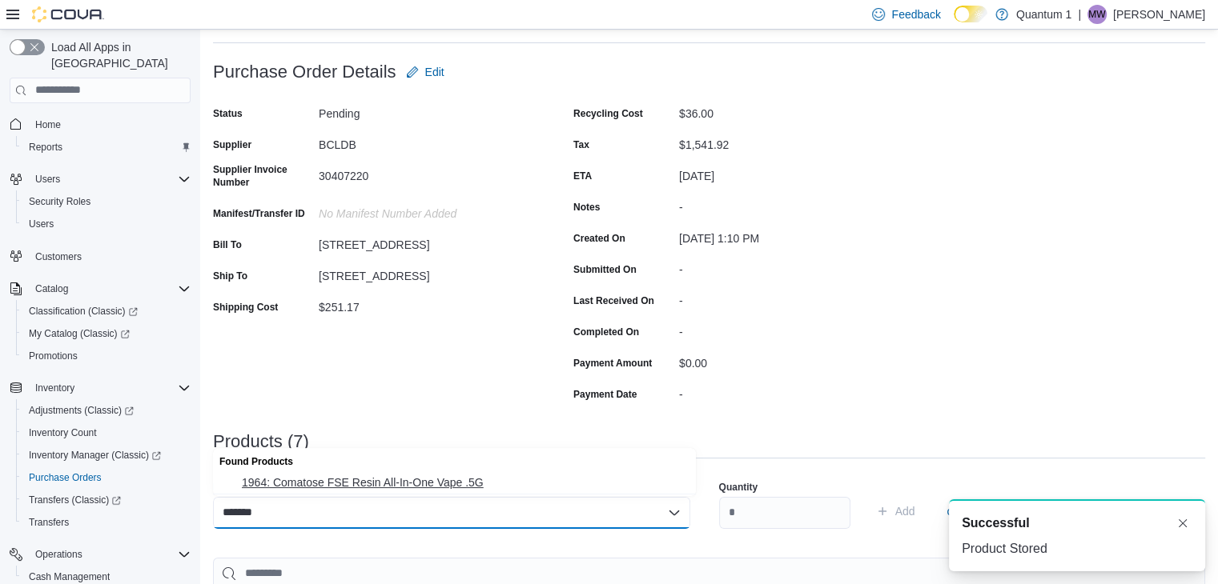
type input "*******"
click at [455, 476] on span "1964: Comatose FSE Resin All-In-One Vape .5G" at bounding box center [464, 483] width 444 height 16
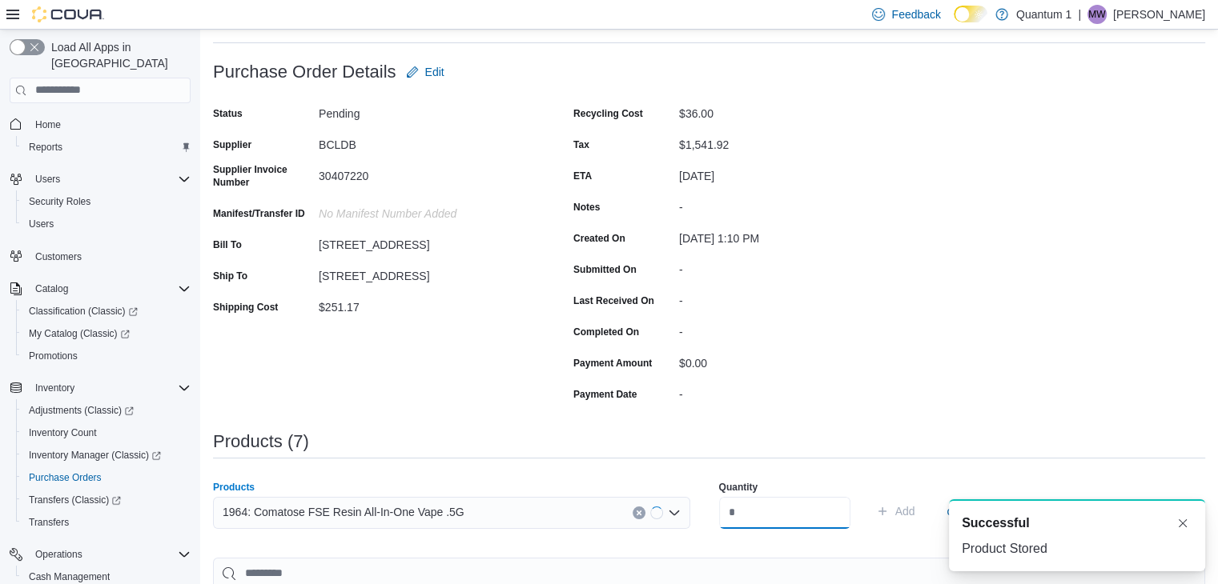
click at [784, 509] on input "number" at bounding box center [784, 513] width 131 height 32
type input "**"
click at [869, 495] on button "Add" at bounding box center [895, 511] width 52 height 32
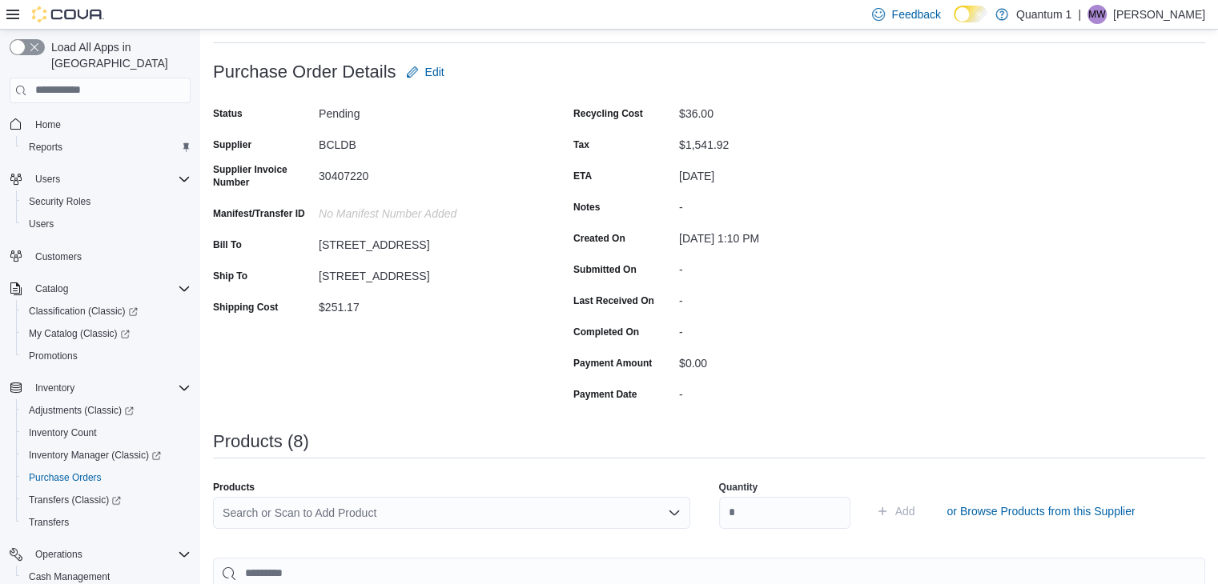
click at [435, 507] on div "Search or Scan to Add Product" at bounding box center [451, 513] width 477 height 32
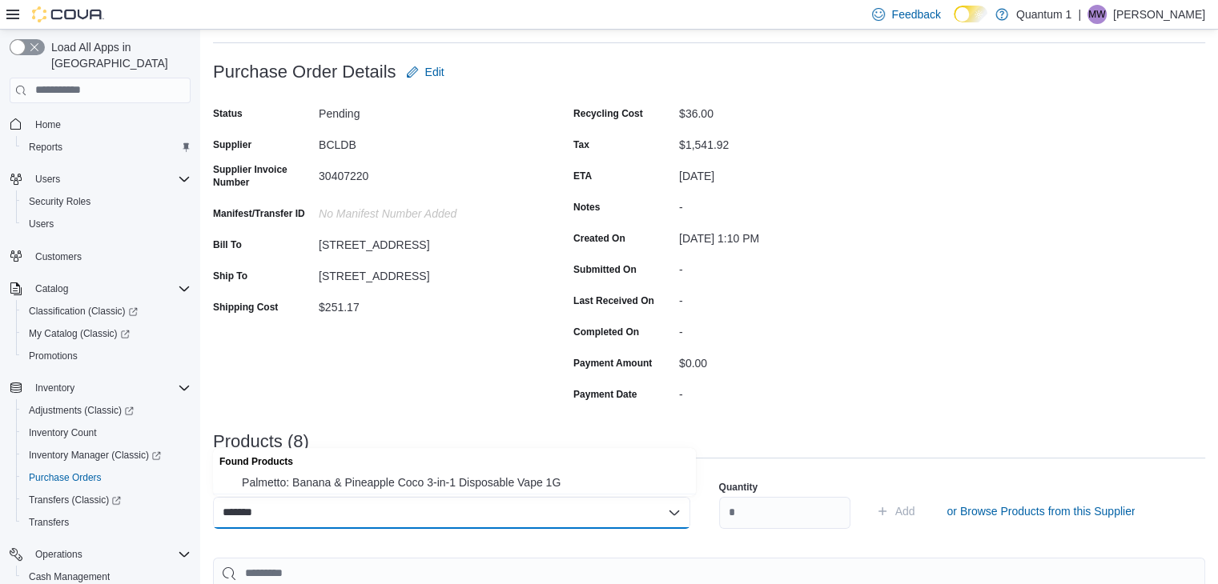
type input "*******"
drag, startPoint x: 426, startPoint y: 469, endPoint x: 435, endPoint y: 475, distance: 11.1
click at [429, 468] on div "Found Products" at bounding box center [454, 459] width 483 height 23
click at [442, 475] on button "Palmetto: Banana & Pineapple Coco 3-in-1 Disposable Vape 1G" at bounding box center [454, 482] width 483 height 23
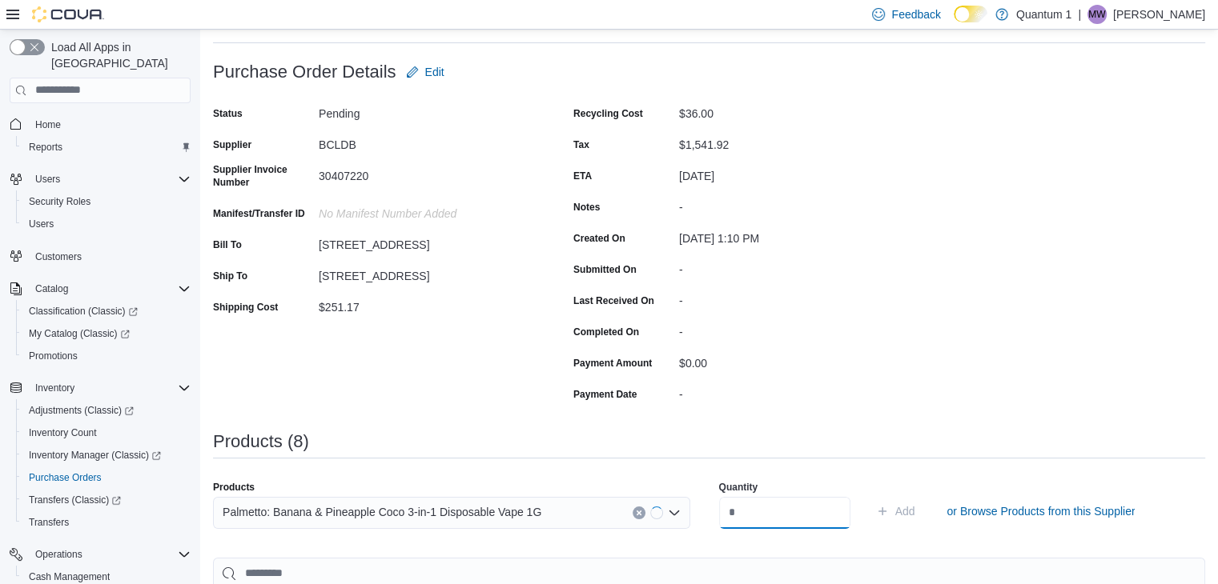
click at [788, 526] on input "number" at bounding box center [784, 513] width 131 height 32
type input "**"
click at [869, 495] on button "Add" at bounding box center [895, 511] width 52 height 32
click at [453, 520] on div "Search or Scan to Add Product" at bounding box center [451, 513] width 477 height 32
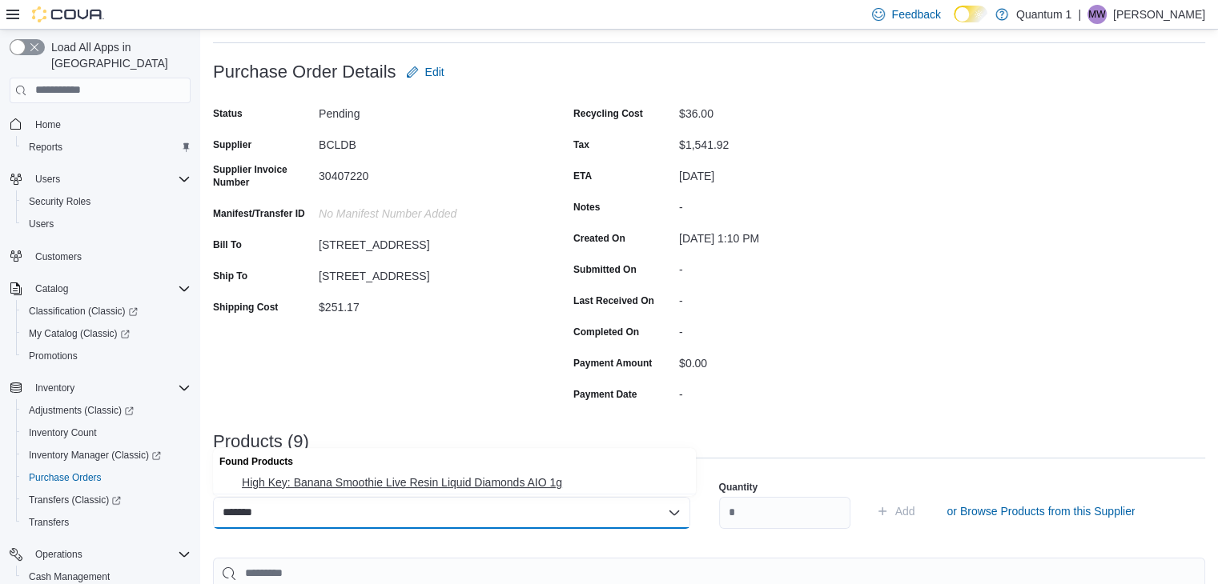
type input "*******"
click at [441, 478] on span "High Key: Banana Smoothie Live Resin Liquid Diamonds AIO 1g" at bounding box center [464, 483] width 444 height 16
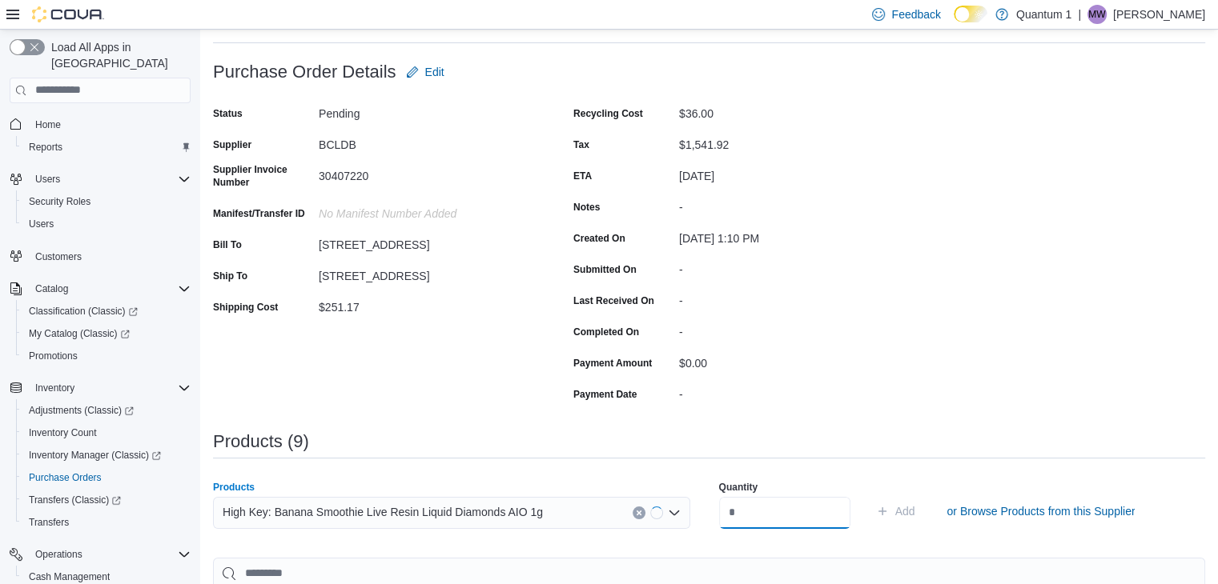
click at [786, 510] on input "number" at bounding box center [784, 513] width 131 height 32
type input "*"
click at [869, 495] on button "Add" at bounding box center [895, 511] width 52 height 32
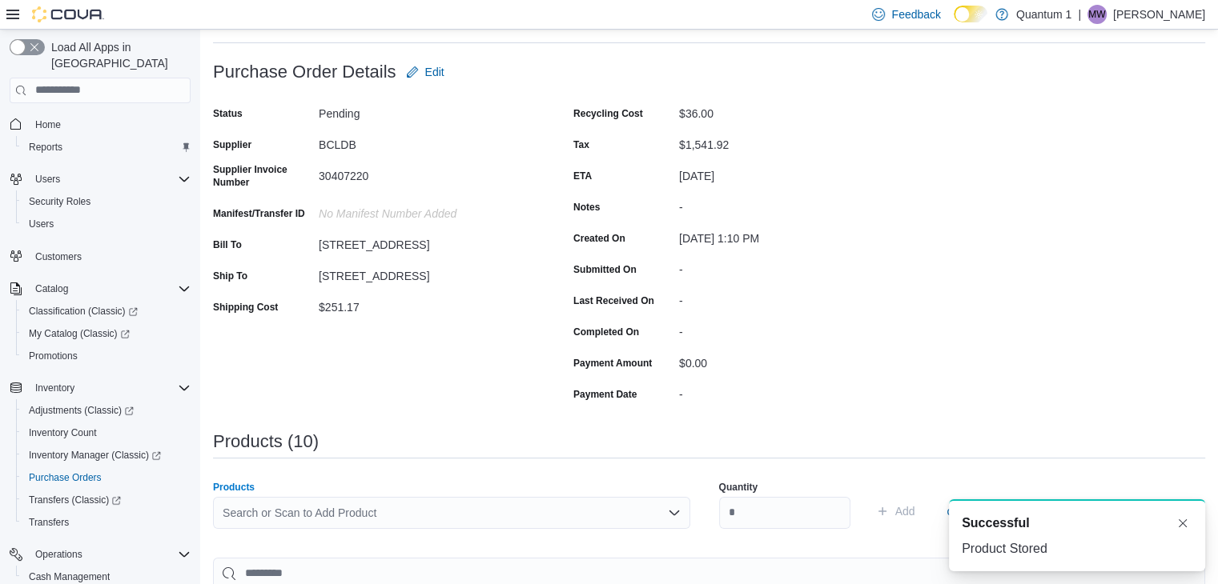
click at [542, 513] on div "Search or Scan to Add Product" at bounding box center [451, 513] width 477 height 32
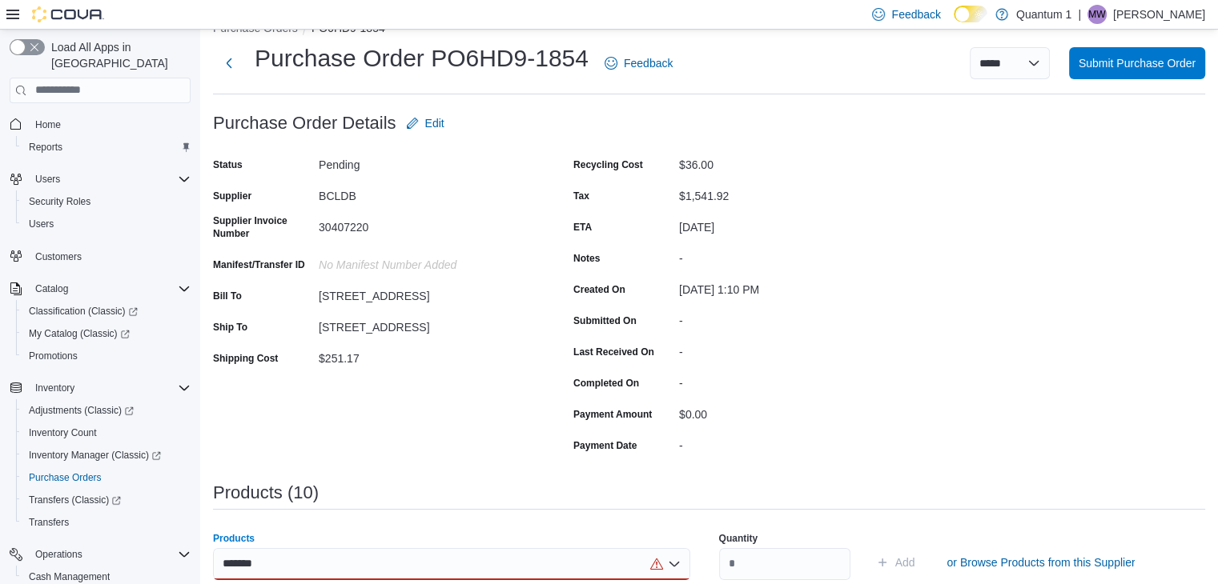
scroll to position [80, 0]
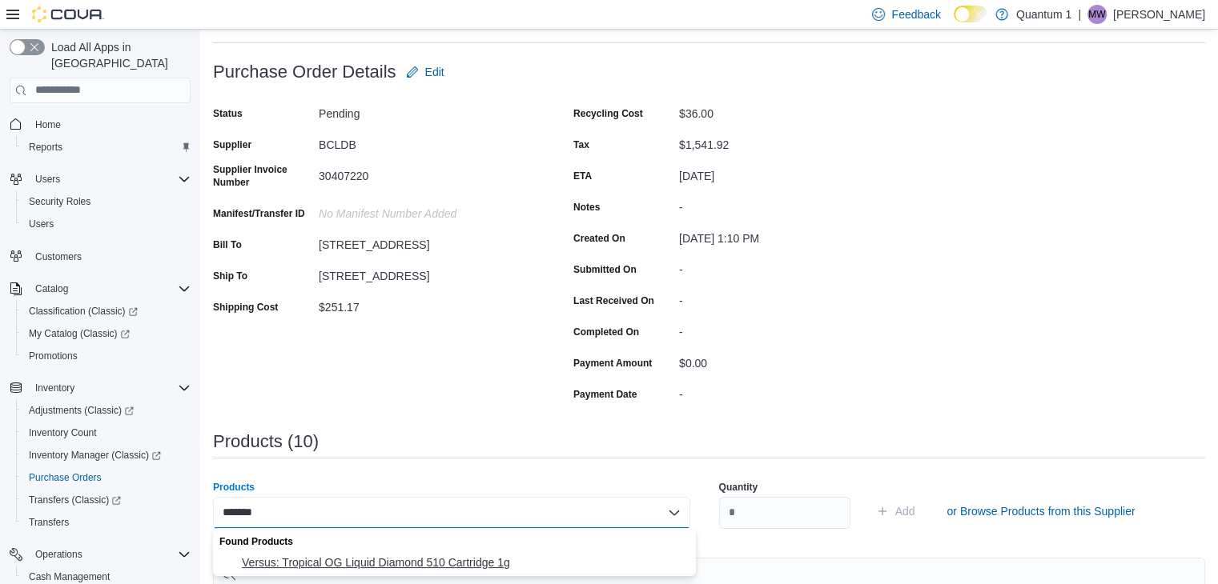
type input "*******"
click at [453, 568] on span "Versus: Tropical OG Liquid Diamond 510 Cartridge 1g" at bounding box center [464, 563] width 444 height 16
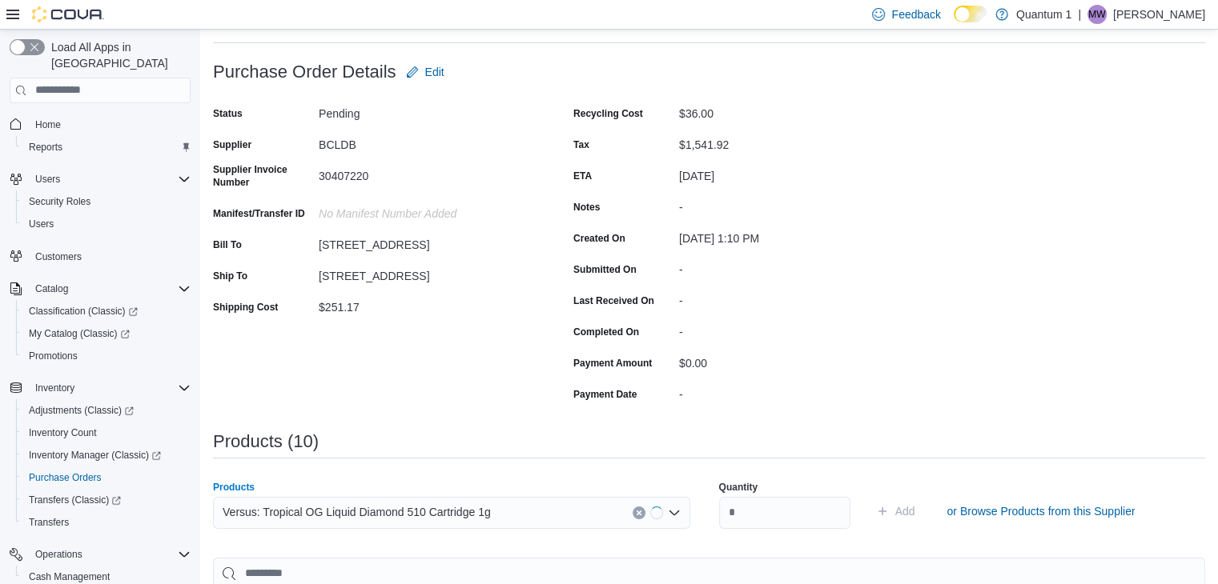
click at [832, 536] on div "Quantity" at bounding box center [784, 504] width 131 height 67
click at [829, 510] on input "number" at bounding box center [784, 513] width 131 height 32
type input "**"
click at [869, 495] on button "Add" at bounding box center [895, 511] width 52 height 32
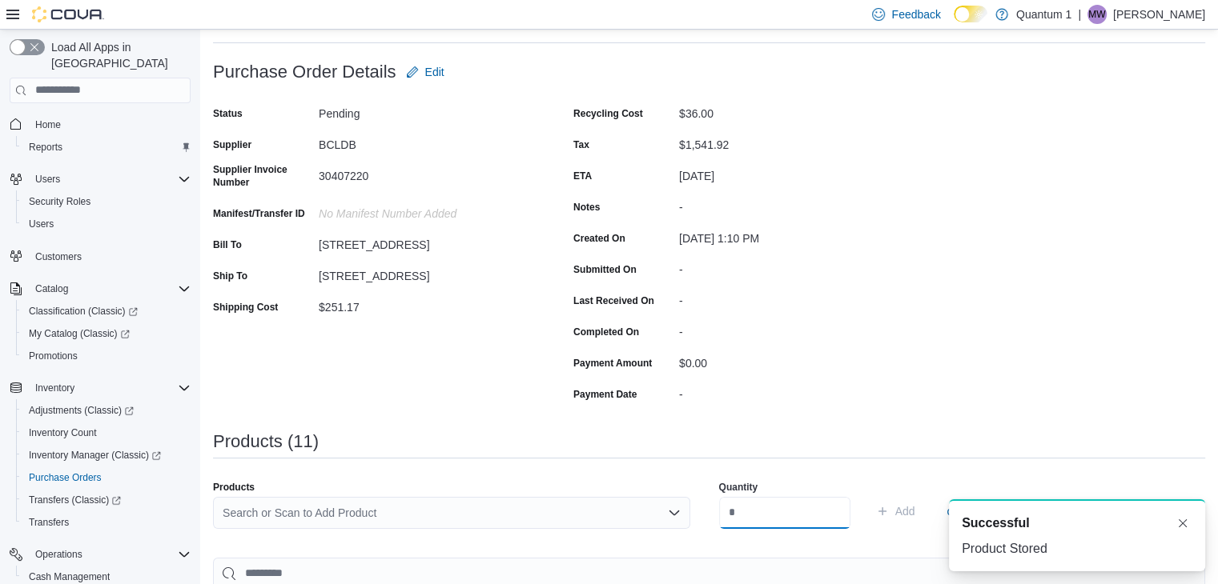
scroll to position [0, 0]
click at [500, 520] on div "Search or Scan to Add Product" at bounding box center [451, 513] width 477 height 32
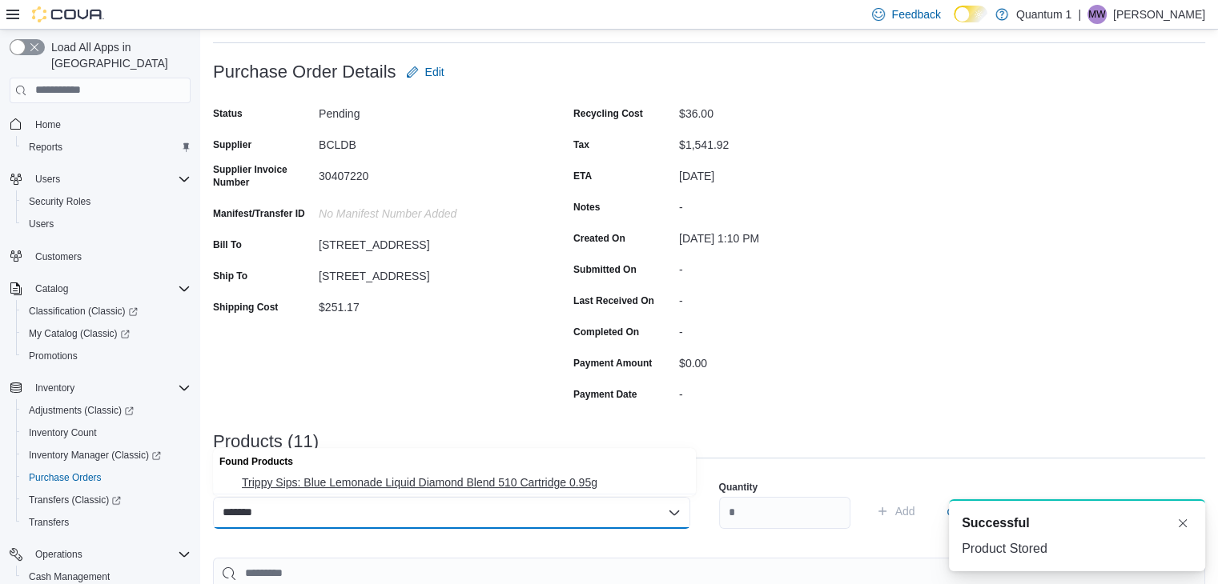
type input "*******"
drag, startPoint x: 455, startPoint y: 487, endPoint x: 496, endPoint y: 487, distance: 41.6
click at [458, 485] on span "Trippy Sips: Blue Lemonade Liquid Diamond Blend 510 Cartridge 0.95g" at bounding box center [464, 483] width 444 height 16
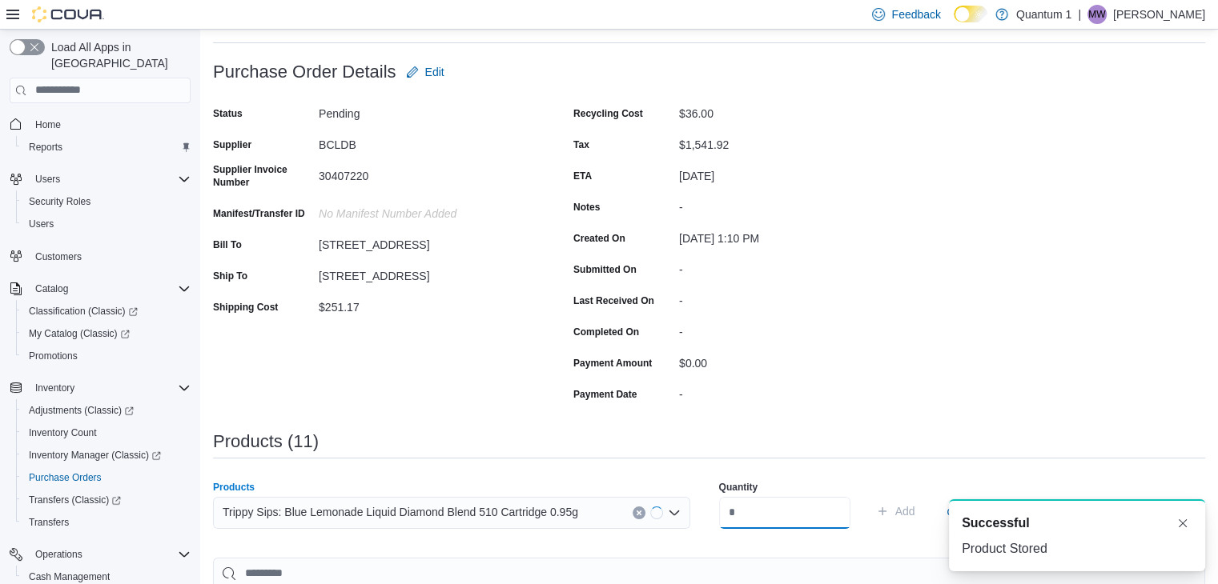
click at [746, 523] on input "number" at bounding box center [784, 513] width 131 height 32
type input "**"
click at [869, 495] on button "Add" at bounding box center [895, 511] width 52 height 32
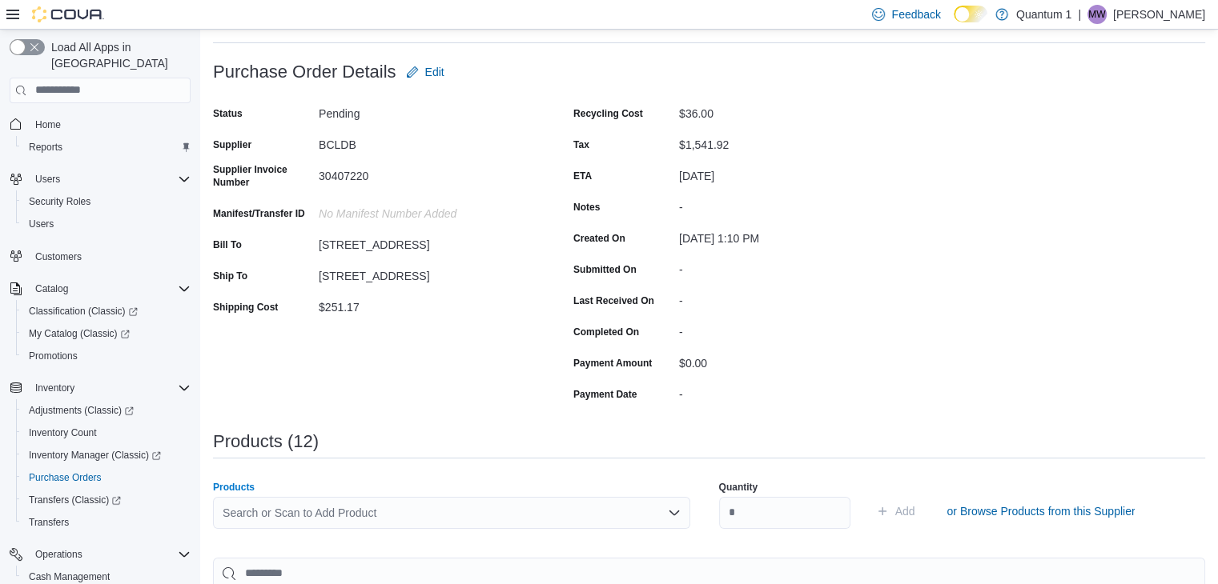
click at [509, 516] on div "Search or Scan to Add Product" at bounding box center [451, 513] width 477 height 32
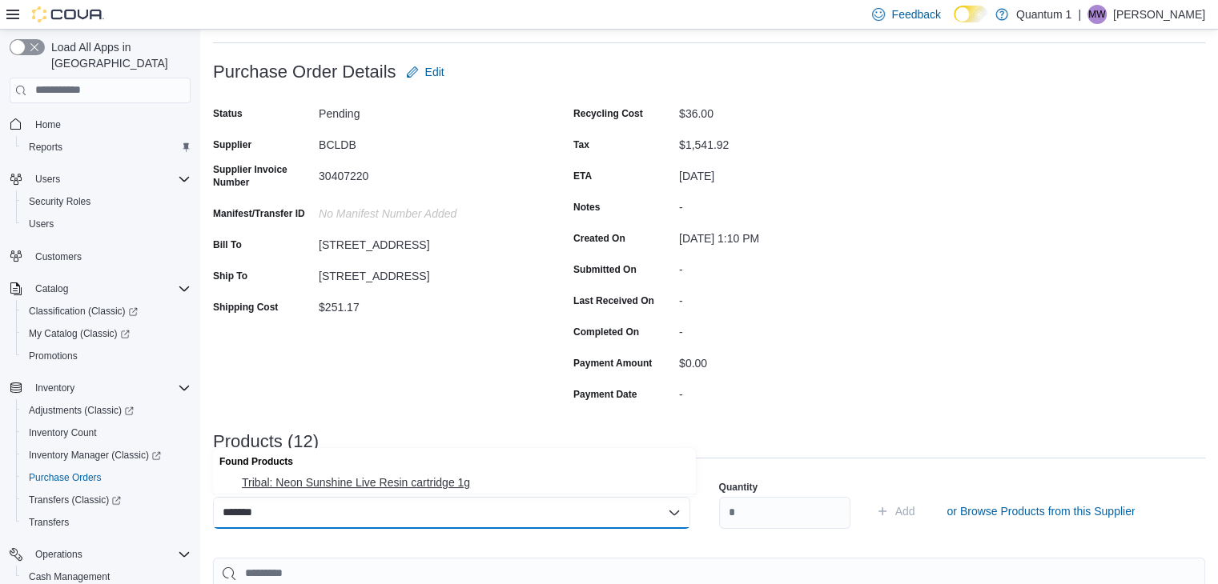
type input "*******"
click at [445, 482] on span "Tribal: Neon Sunshine Live Resin cartridge 1g" at bounding box center [464, 483] width 444 height 16
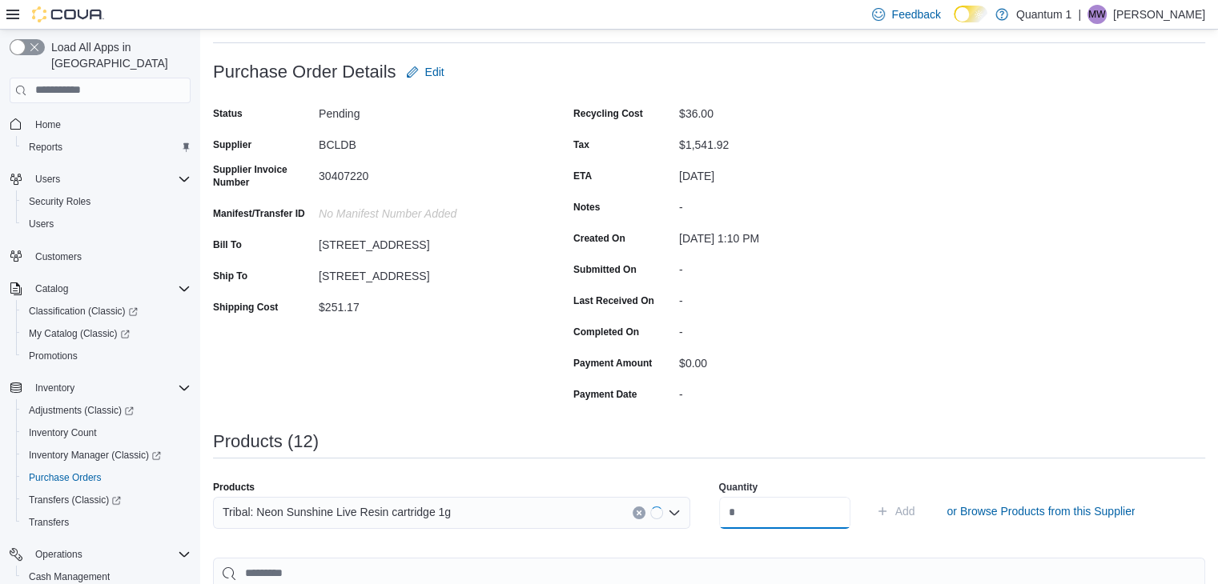
click at [801, 510] on input "number" at bounding box center [784, 513] width 131 height 32
type input "*"
click at [869, 495] on button "Add" at bounding box center [895, 511] width 52 height 32
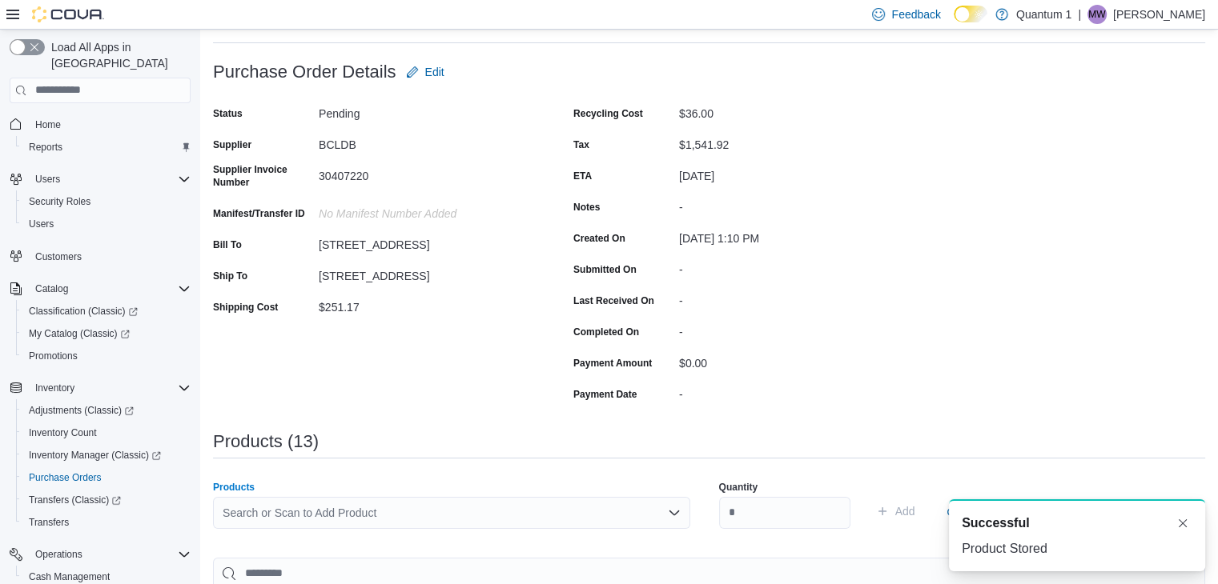
click at [540, 516] on div "Search or Scan to Add Product" at bounding box center [451, 513] width 477 height 32
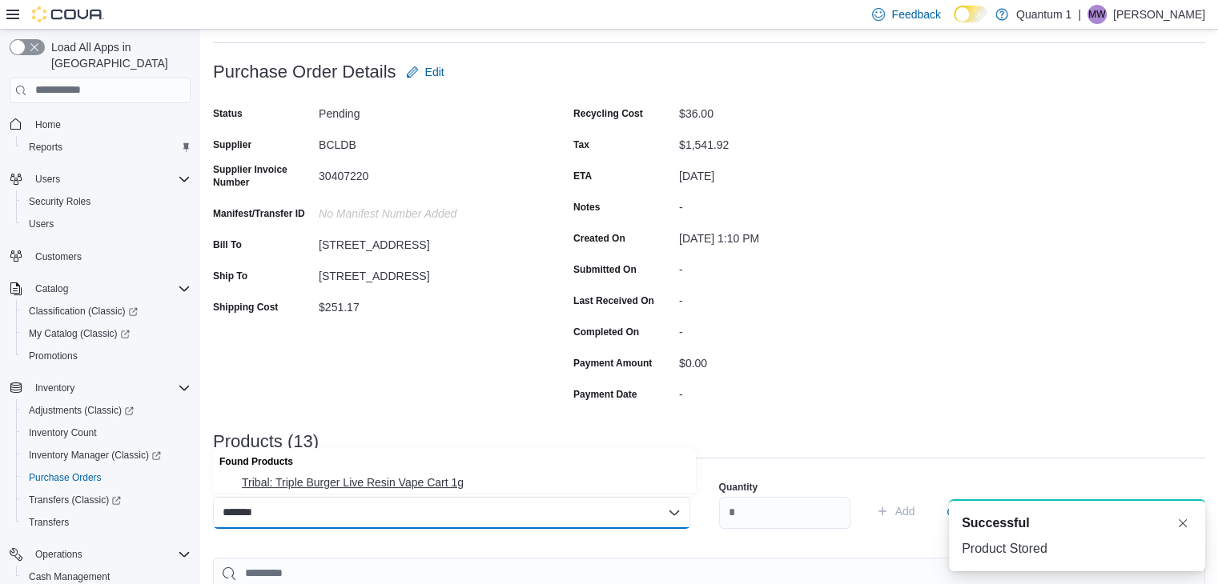
type input "*******"
drag, startPoint x: 417, startPoint y: 478, endPoint x: 724, endPoint y: 514, distance: 308.7
click at [423, 478] on span "Tribal: Triple Burger Live Resin Vape Cart 1g" at bounding box center [464, 483] width 444 height 16
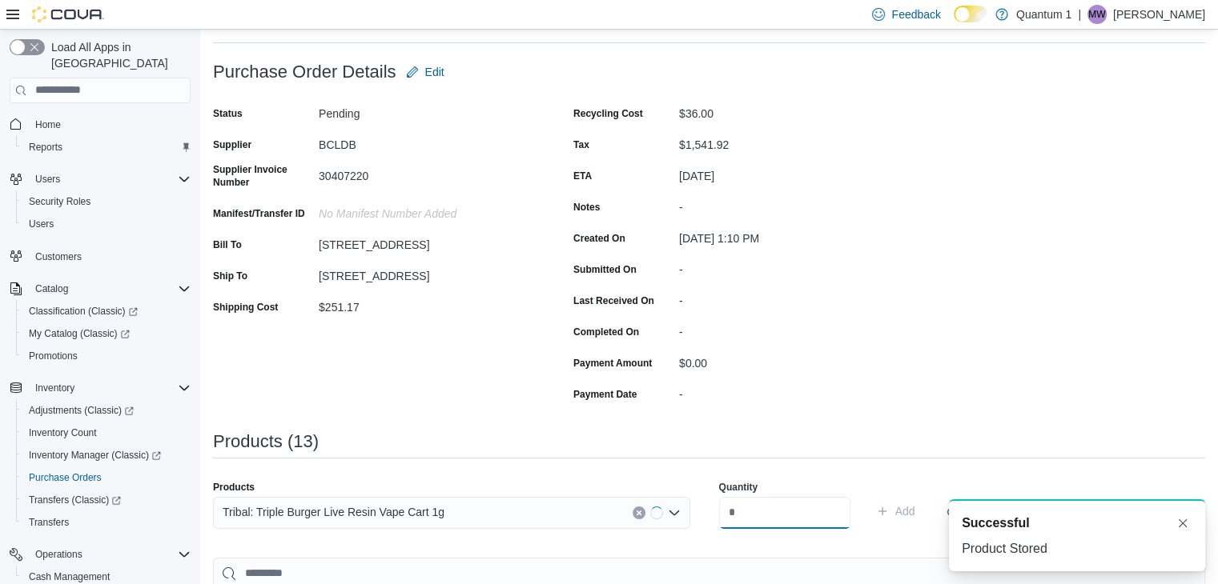
click at [804, 518] on input "number" at bounding box center [784, 513] width 131 height 32
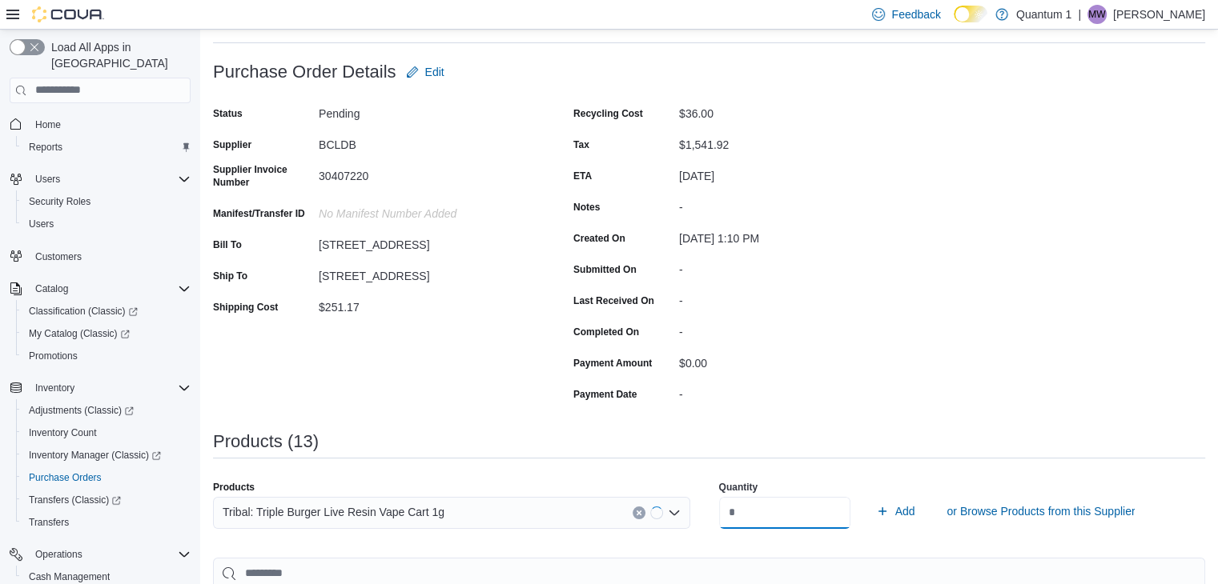
type input "*"
click at [869, 495] on button "Add" at bounding box center [895, 511] width 52 height 32
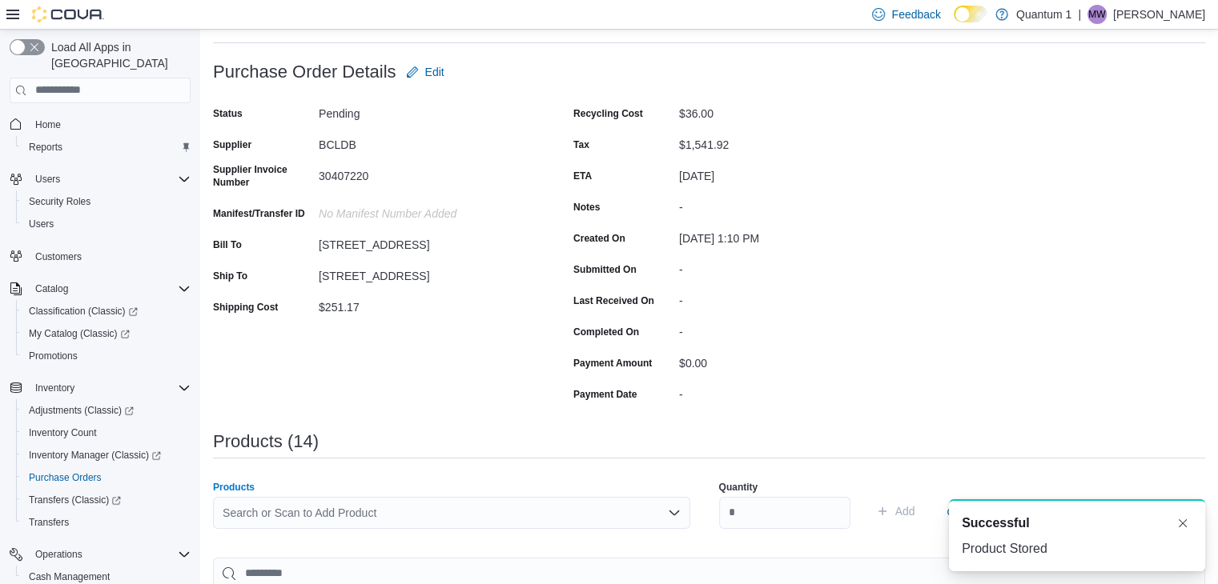
click at [460, 516] on div "Search or Scan to Add Product" at bounding box center [451, 513] width 477 height 32
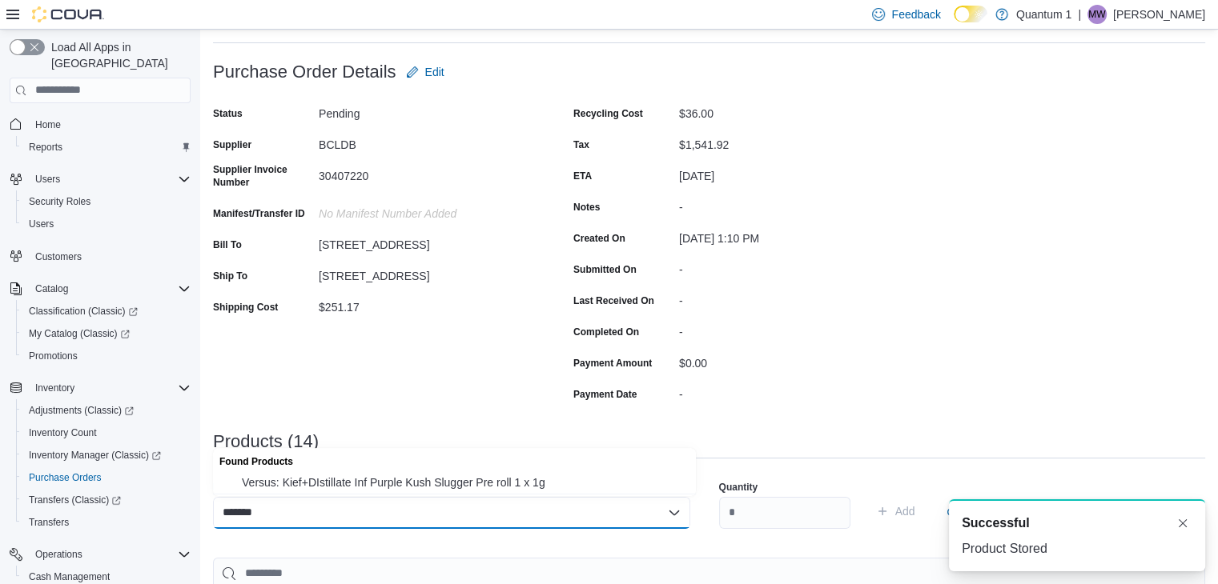
type input "*******"
click at [465, 465] on div "Found Products" at bounding box center [454, 459] width 483 height 23
click at [463, 490] on span "Versus: Kief+DIstillate Inf Purple Kush Slugger Pre roll 1 x 1g" at bounding box center [464, 483] width 444 height 16
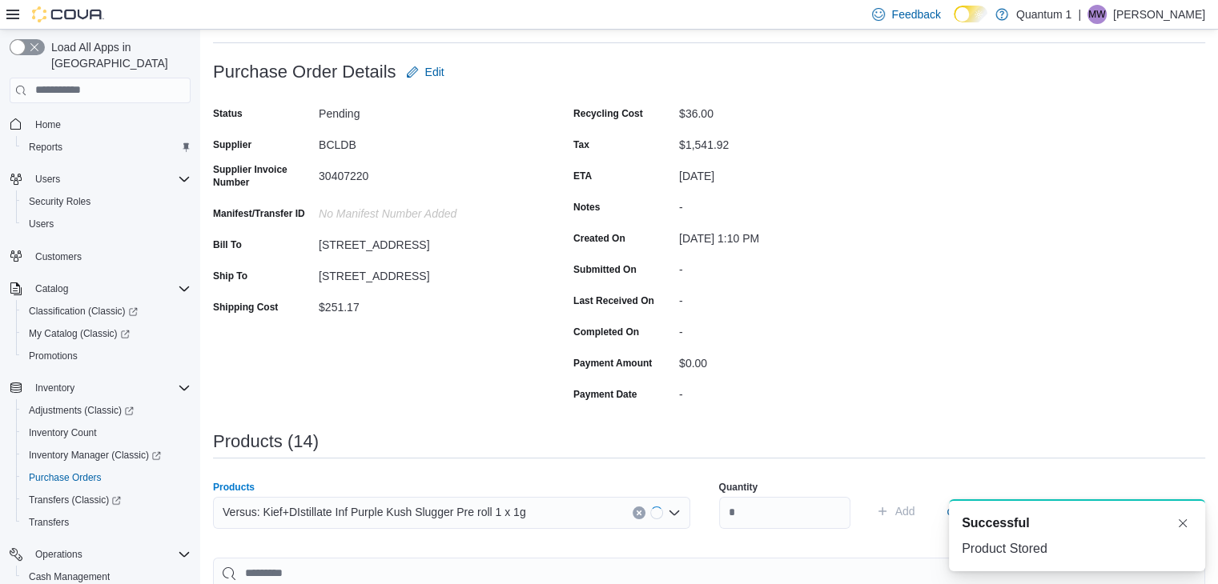
click at [535, 504] on div "Versus: Kief+DIstillate Inf Purple Kush Slugger Pre roll 1 x 1g" at bounding box center [451, 513] width 477 height 32
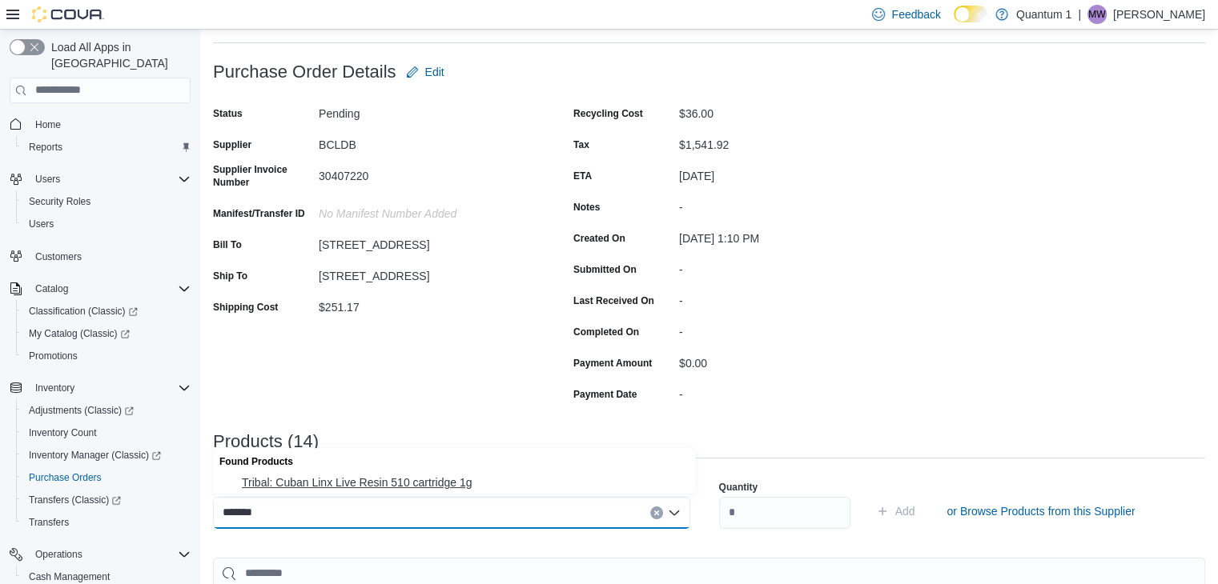
type input "*******"
click at [384, 472] on button "Tribal: Cuban Linx Live Resin 510 cartridge 1g" at bounding box center [454, 482] width 483 height 23
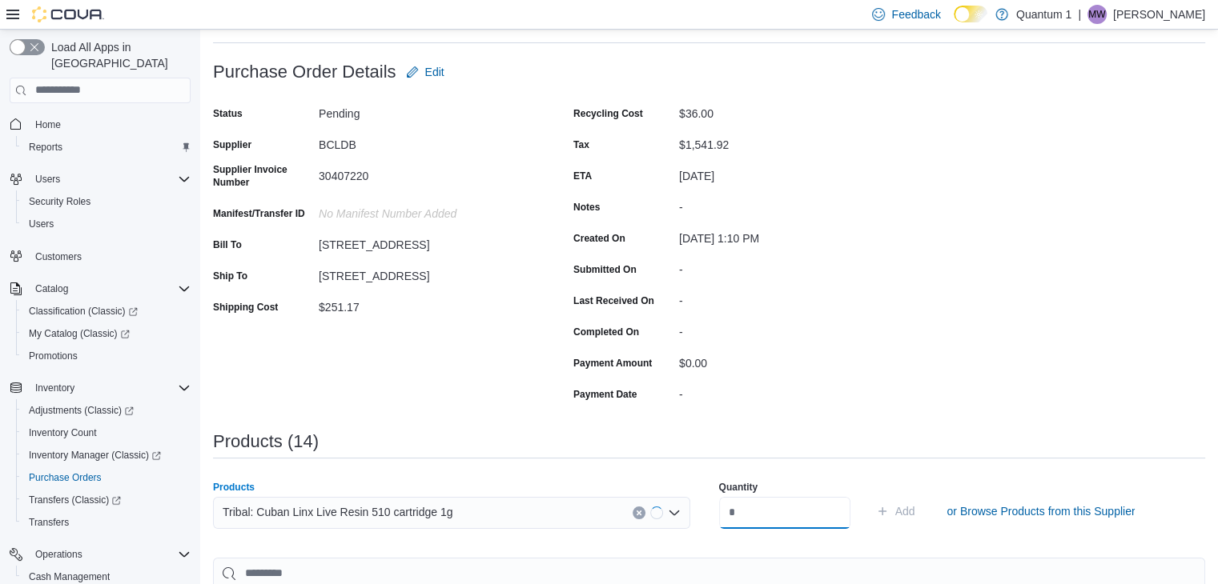
click at [800, 506] on input "number" at bounding box center [784, 513] width 131 height 32
type input "**"
click at [869, 495] on button "Add" at bounding box center [895, 511] width 52 height 32
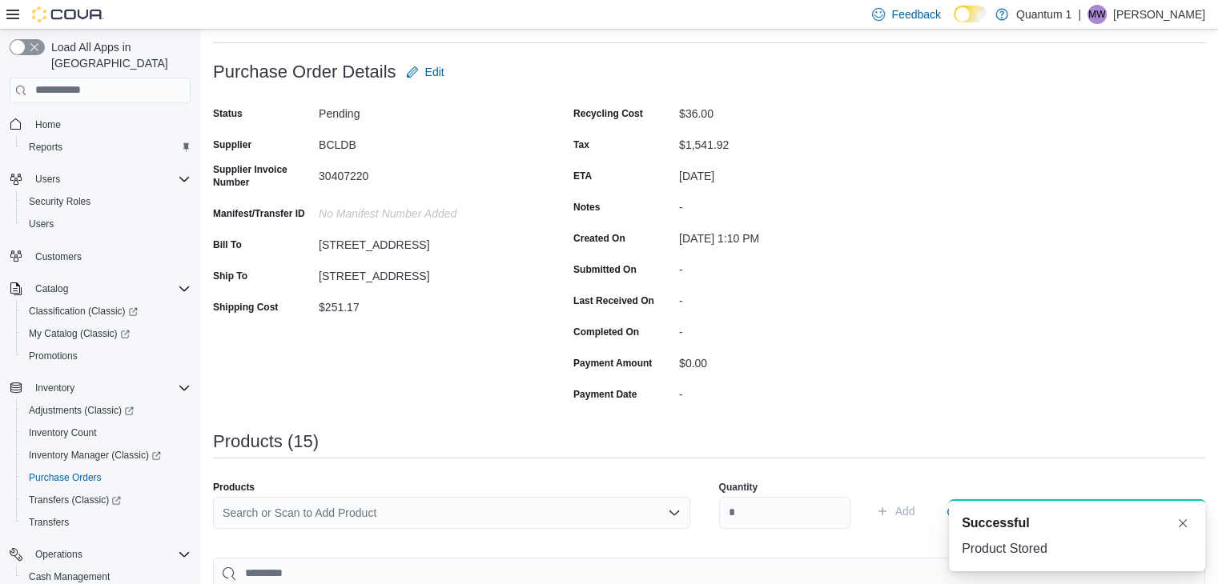
click at [495, 513] on div "Search or Scan to Add Product" at bounding box center [451, 513] width 477 height 32
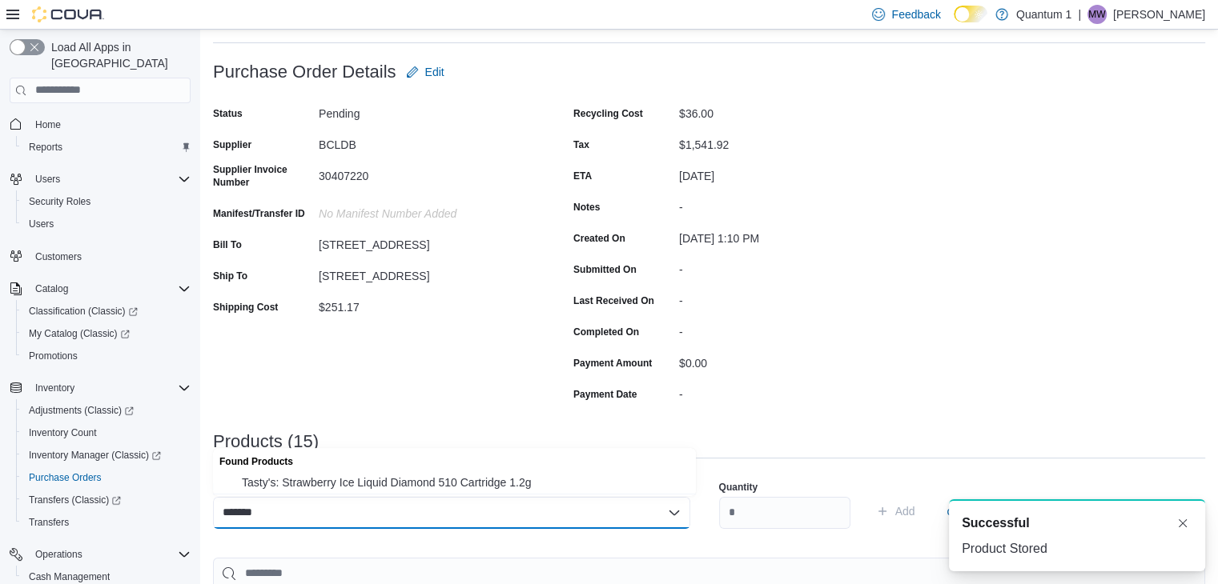
type input "*******"
click at [483, 467] on div "Found Products" at bounding box center [454, 459] width 483 height 23
drag, startPoint x: 487, startPoint y: 480, endPoint x: 807, endPoint y: 519, distance: 322.5
click at [490, 481] on span "Tasty's: Strawberry Ice Liquid Diamond 510 Cartridge 1.2g" at bounding box center [464, 483] width 444 height 16
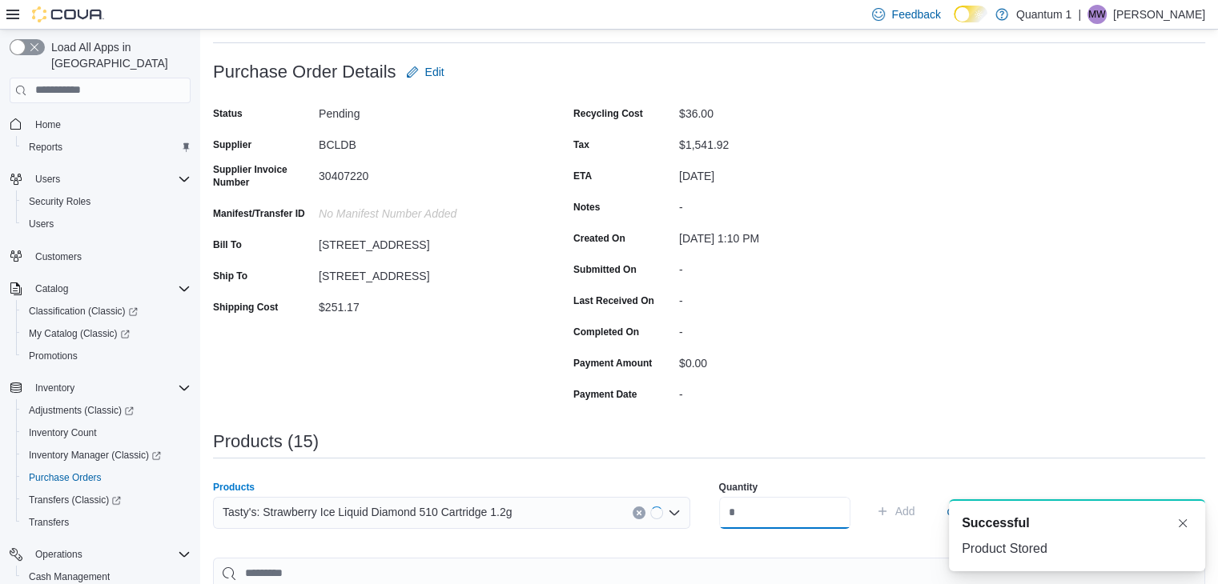
click at [808, 520] on input "number" at bounding box center [784, 513] width 131 height 32
type input "**"
click at [869, 495] on button "Add" at bounding box center [895, 511] width 52 height 32
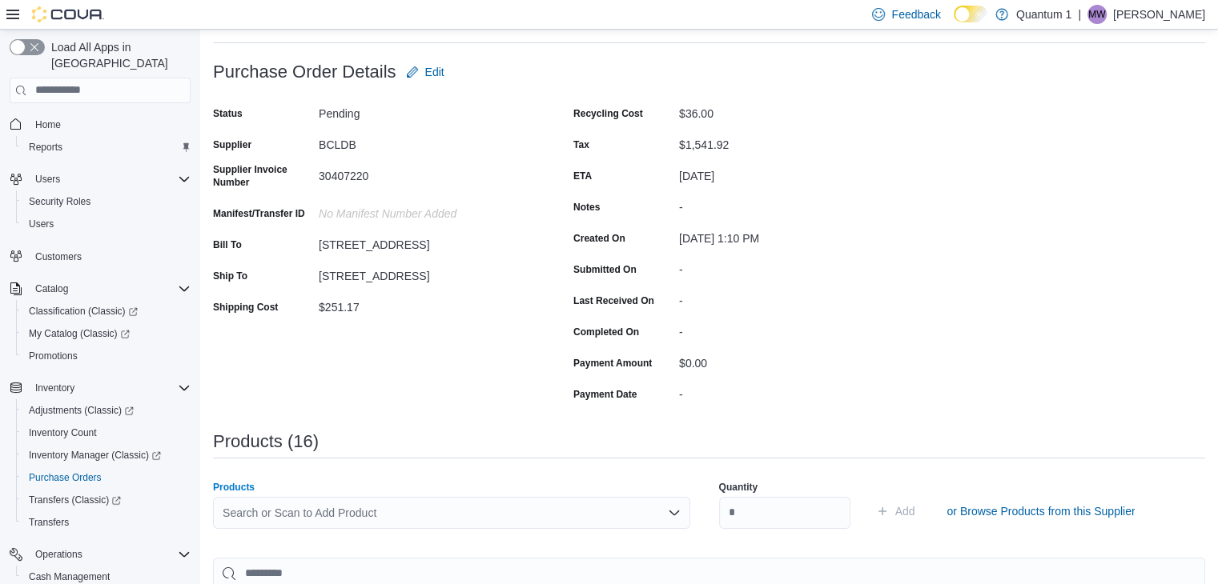
click at [474, 527] on div "Search or Scan to Add Product" at bounding box center [451, 513] width 477 height 32
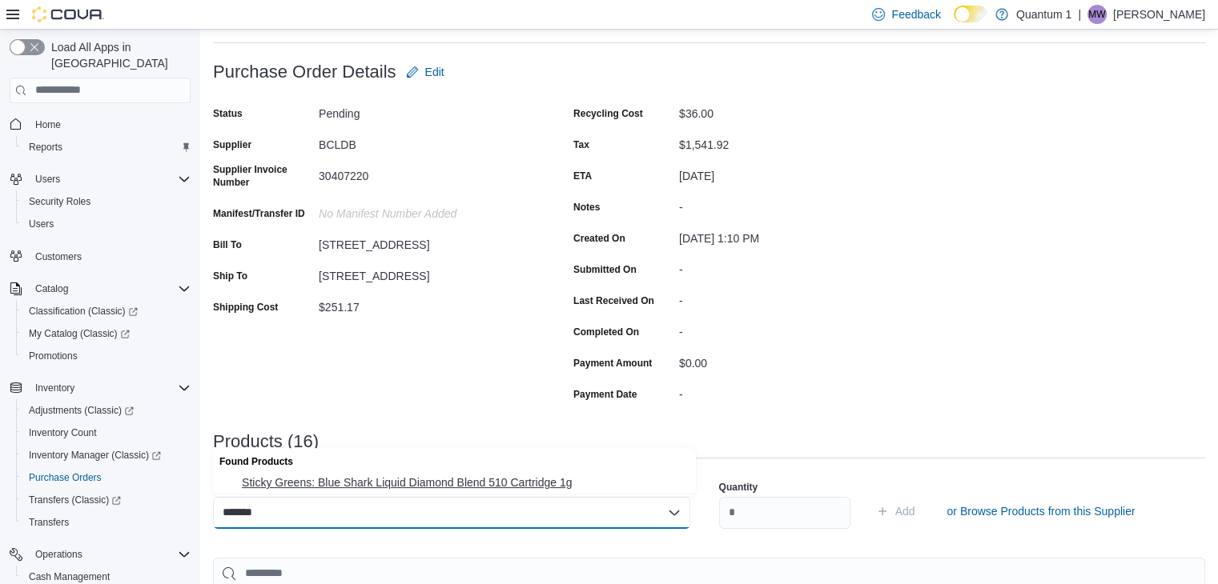
type input "*******"
drag, startPoint x: 430, startPoint y: 475, endPoint x: 608, endPoint y: 495, distance: 179.6
click at [439, 475] on span "Sticky Greens: Blue Shark Liquid Diamond Blend 510 Cartridge 1g" at bounding box center [464, 483] width 444 height 16
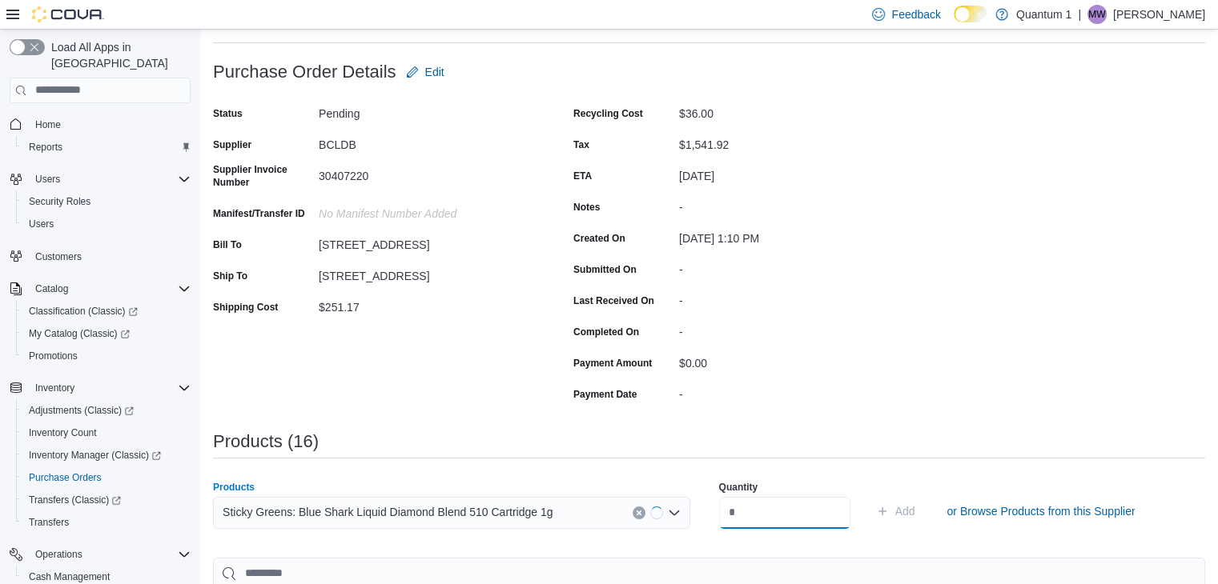
click at [830, 505] on input "number" at bounding box center [784, 513] width 131 height 32
type input "**"
click at [869, 495] on button "Add" at bounding box center [895, 511] width 52 height 32
click at [471, 500] on div "Search or Scan to Add Product" at bounding box center [451, 513] width 477 height 32
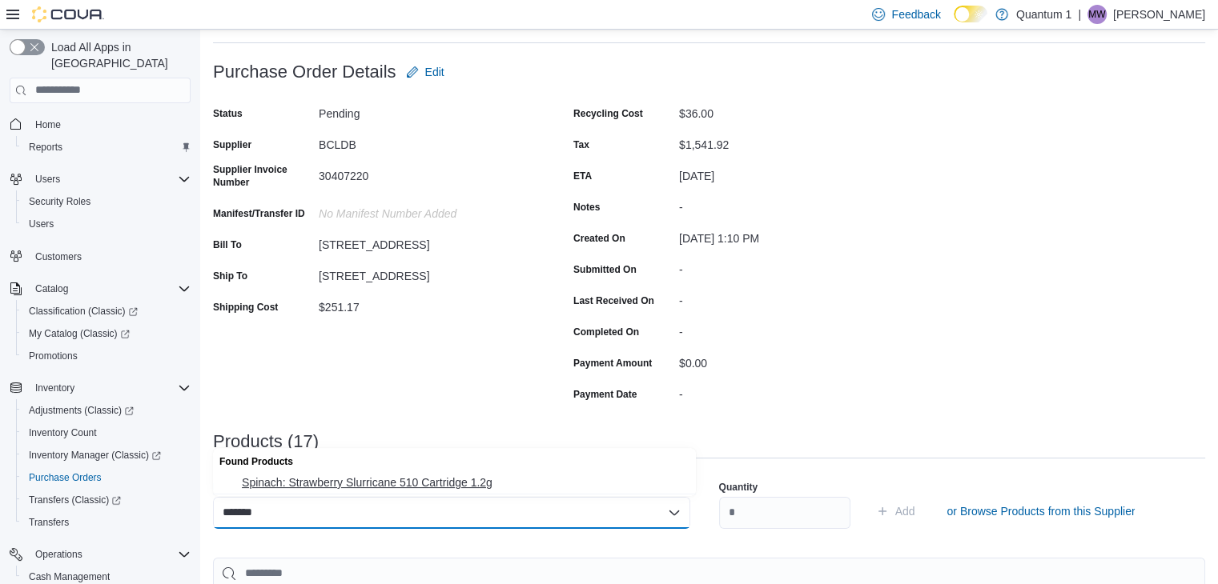
type input "*******"
click at [449, 474] on button "Spinach: Strawberry Slurricane 510 Cartridge 1.2g" at bounding box center [454, 482] width 483 height 23
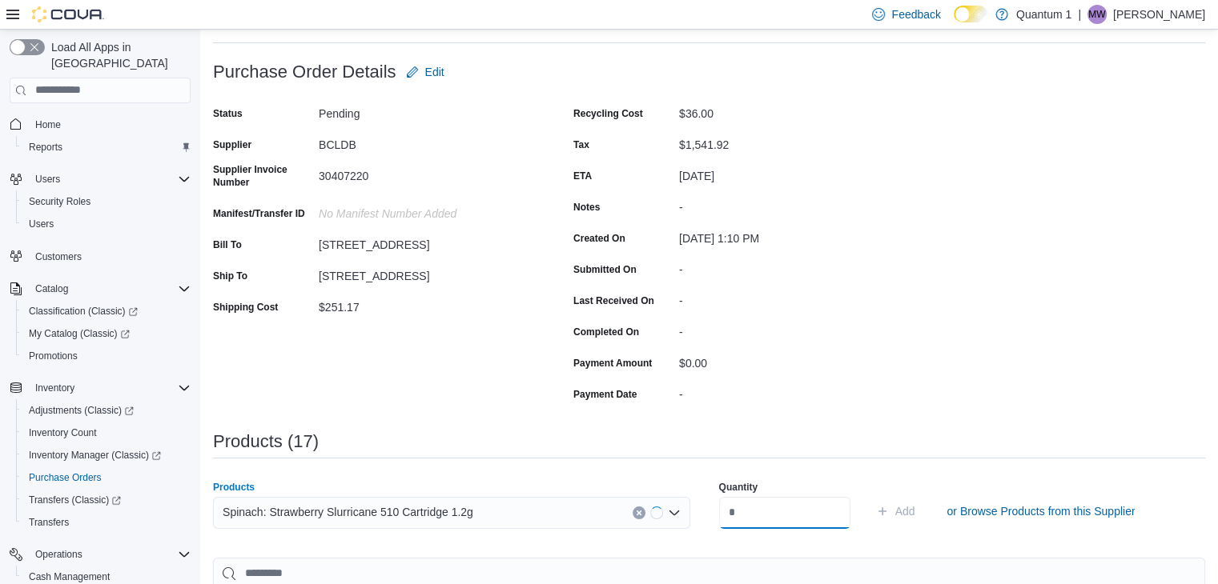
click at [791, 523] on input "number" at bounding box center [784, 513] width 131 height 32
type input "**"
click at [869, 495] on button "Add" at bounding box center [895, 511] width 52 height 32
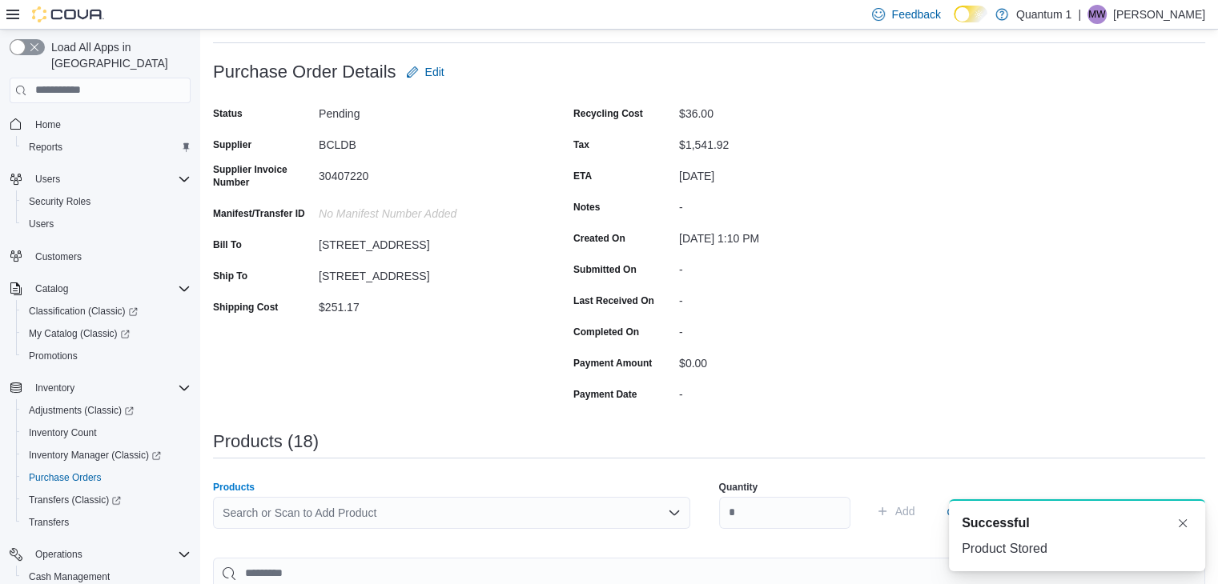
click at [525, 514] on div "Search or Scan to Add Product" at bounding box center [451, 513] width 477 height 32
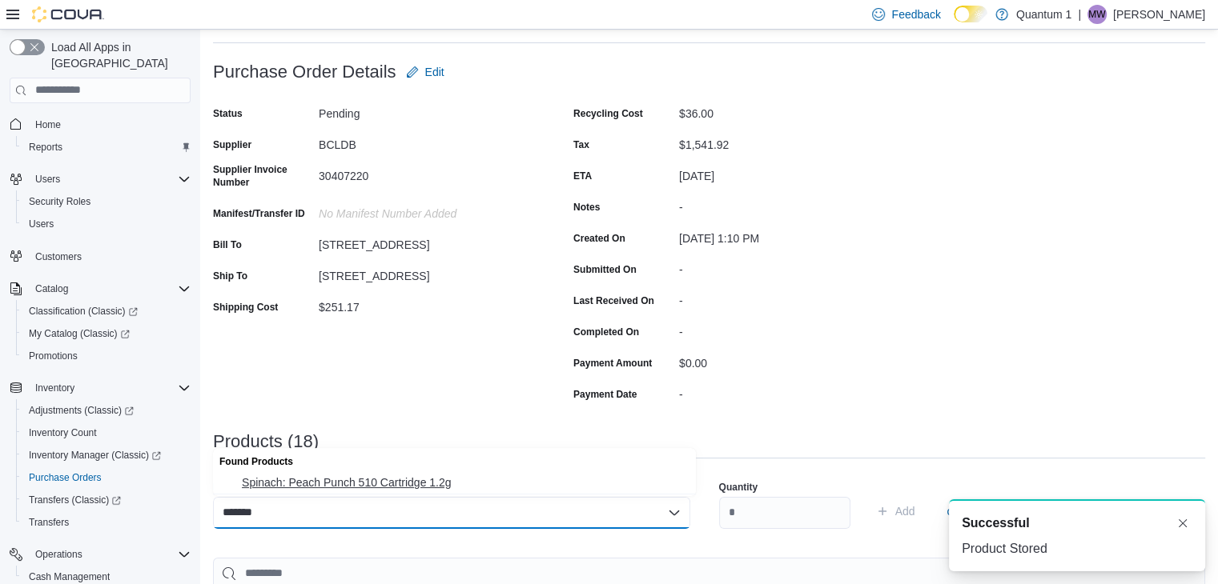
type input "*******"
drag, startPoint x: 394, startPoint y: 484, endPoint x: 608, endPoint y: 503, distance: 215.3
click at [392, 484] on span "Spinach: Peach Punch 510 Cartridge 1.2g" at bounding box center [464, 483] width 444 height 16
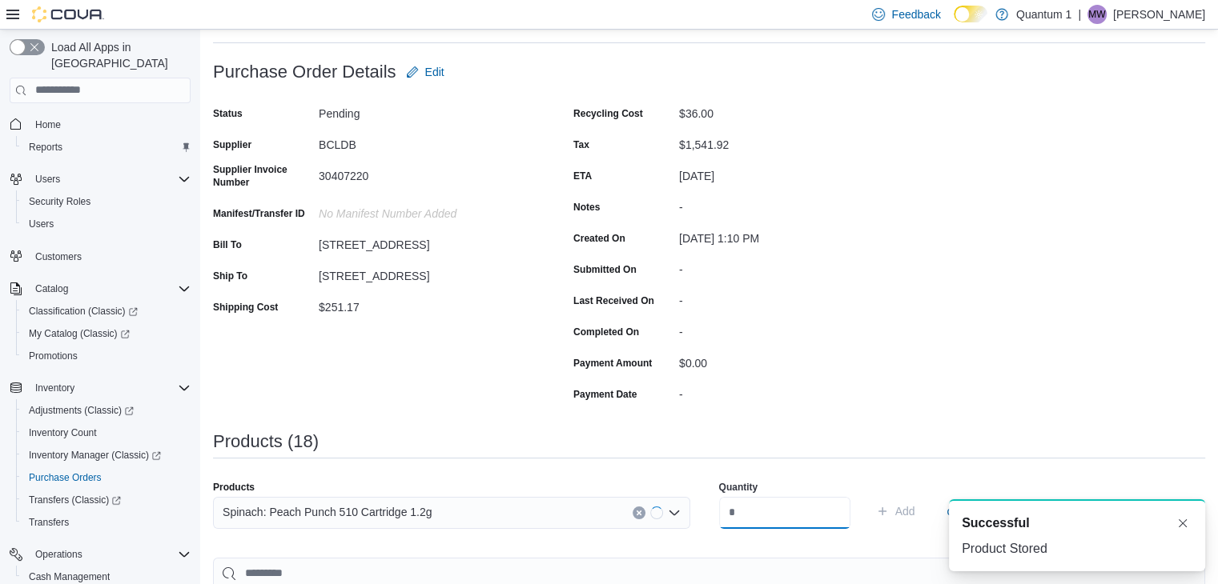
click at [800, 509] on input "number" at bounding box center [784, 513] width 131 height 32
type input "**"
click at [869, 495] on button "Add" at bounding box center [895, 511] width 52 height 32
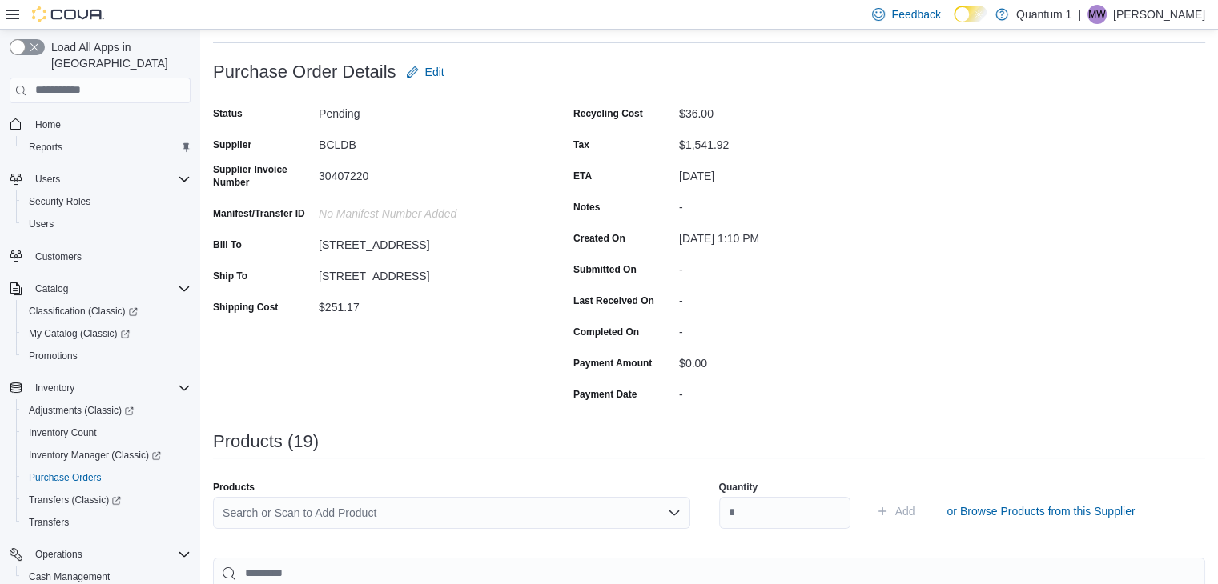
click at [455, 520] on div "Search or Scan to Add Product" at bounding box center [451, 513] width 477 height 32
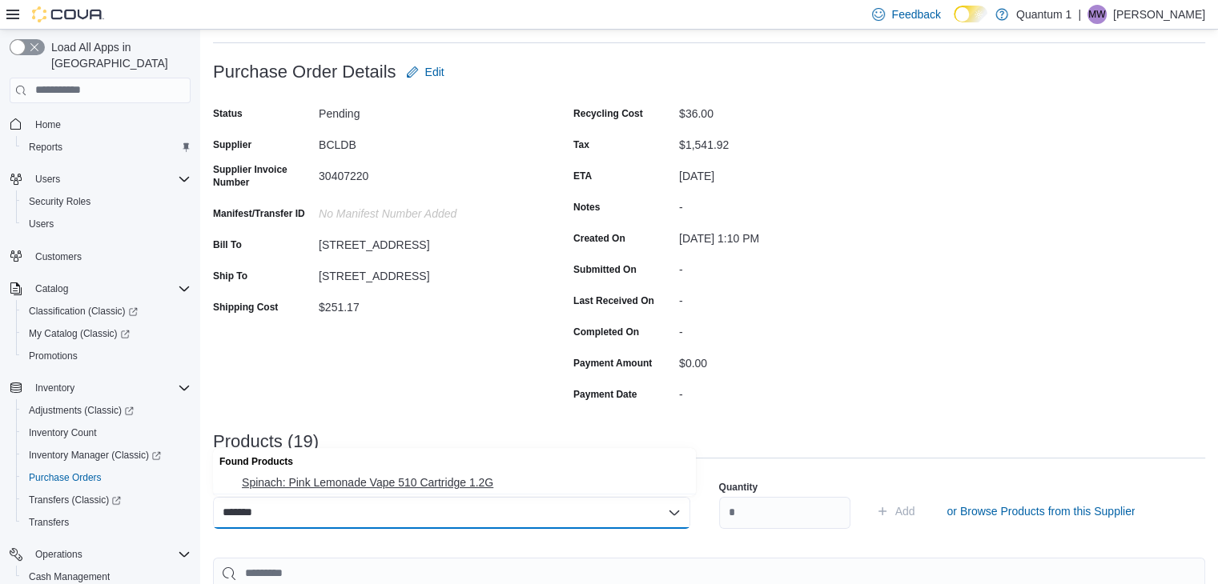
type input "*******"
click at [424, 487] on span "Spinach: Pink Lemonade Vape 510 Cartridge 1.2G" at bounding box center [464, 483] width 444 height 16
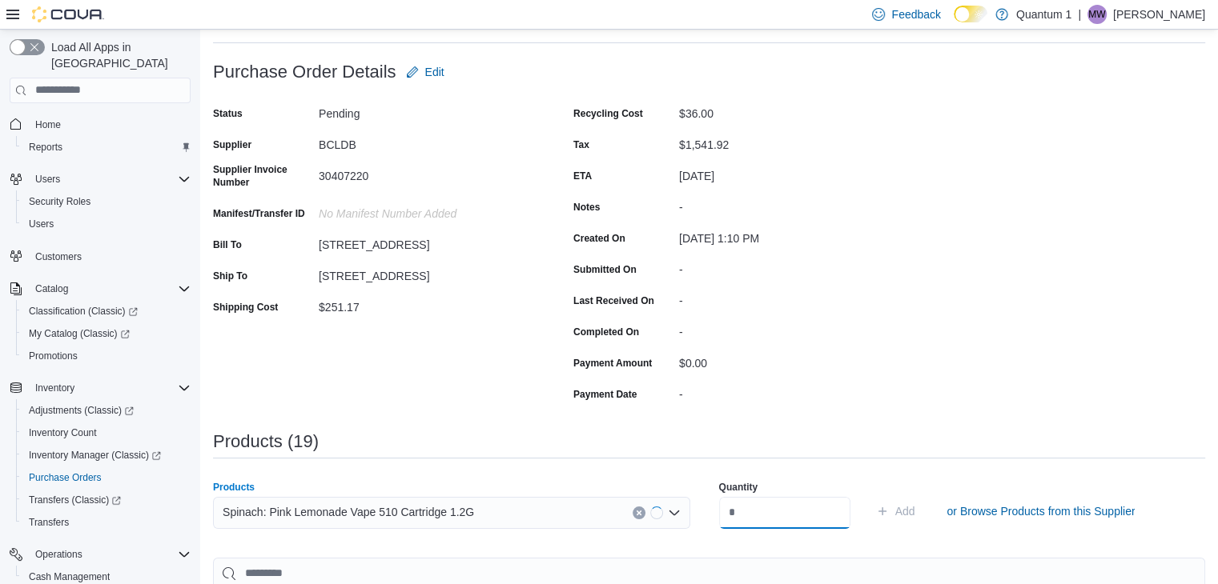
drag, startPoint x: 769, startPoint y: 507, endPoint x: 780, endPoint y: 507, distance: 10.4
click at [771, 507] on input "number" at bounding box center [784, 513] width 131 height 32
type input "**"
click at [869, 495] on button "Add" at bounding box center [895, 511] width 52 height 32
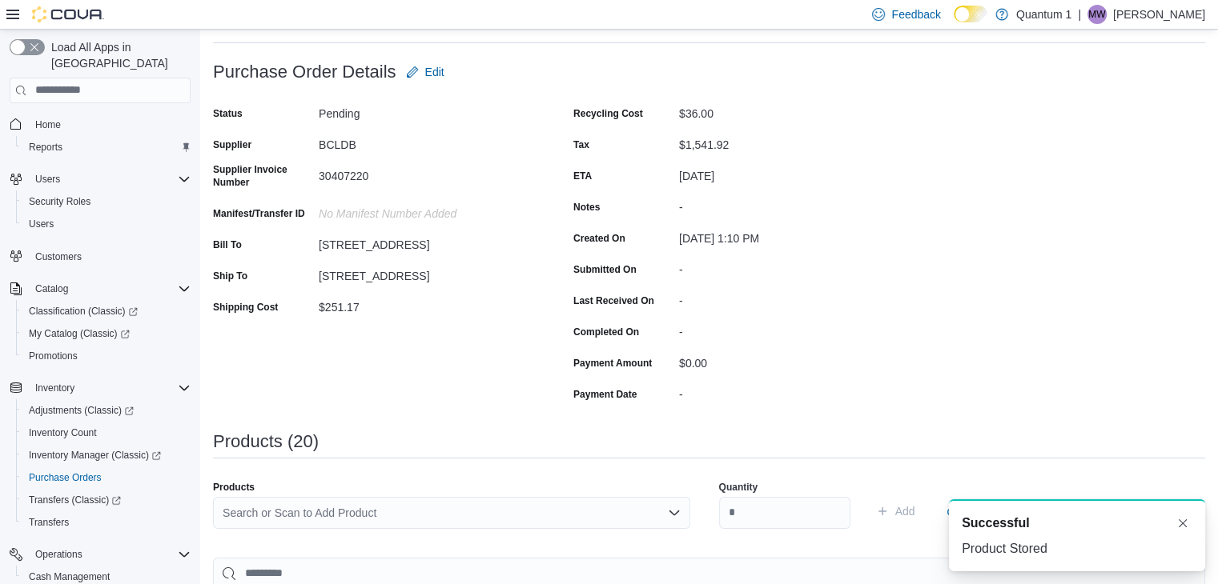
click at [434, 516] on div "Search or Scan to Add Product" at bounding box center [451, 513] width 477 height 32
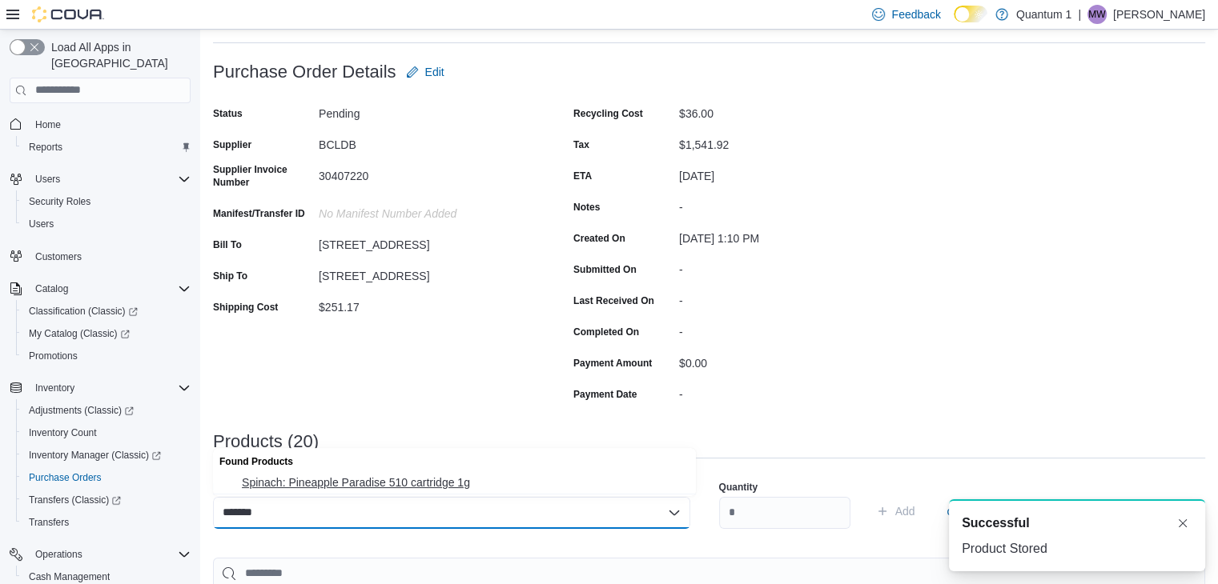
type input "*******"
click at [414, 488] on span "Spinach: Pineapple Paradise 510 cartridge 1g" at bounding box center [464, 483] width 444 height 16
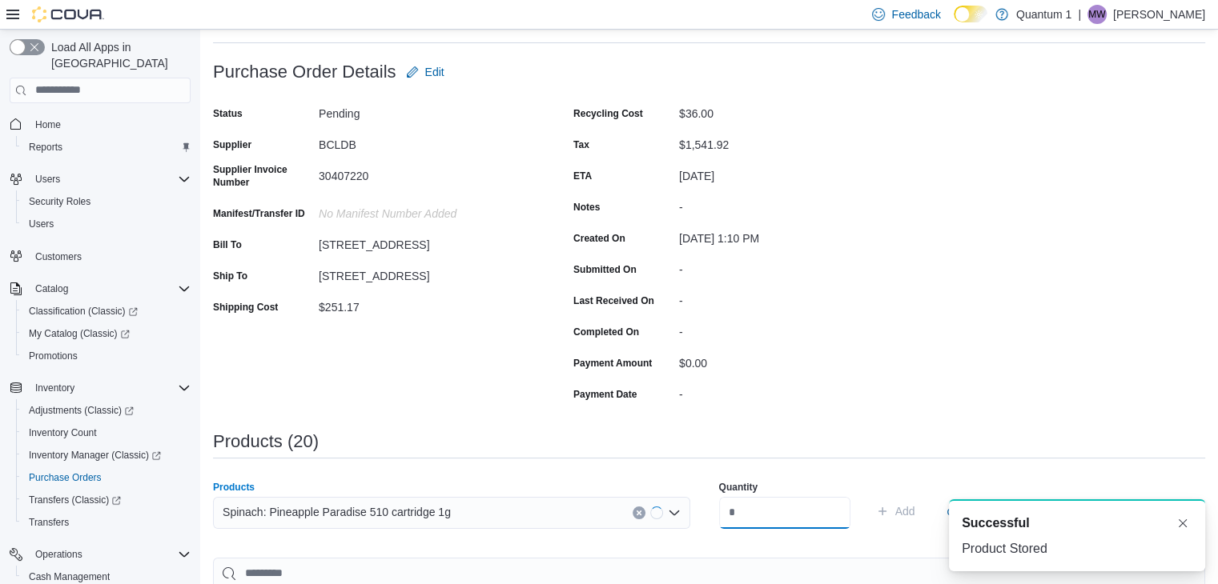
click at [804, 519] on input "number" at bounding box center [784, 513] width 131 height 32
type input "**"
click at [869, 495] on button "Add" at bounding box center [895, 511] width 52 height 32
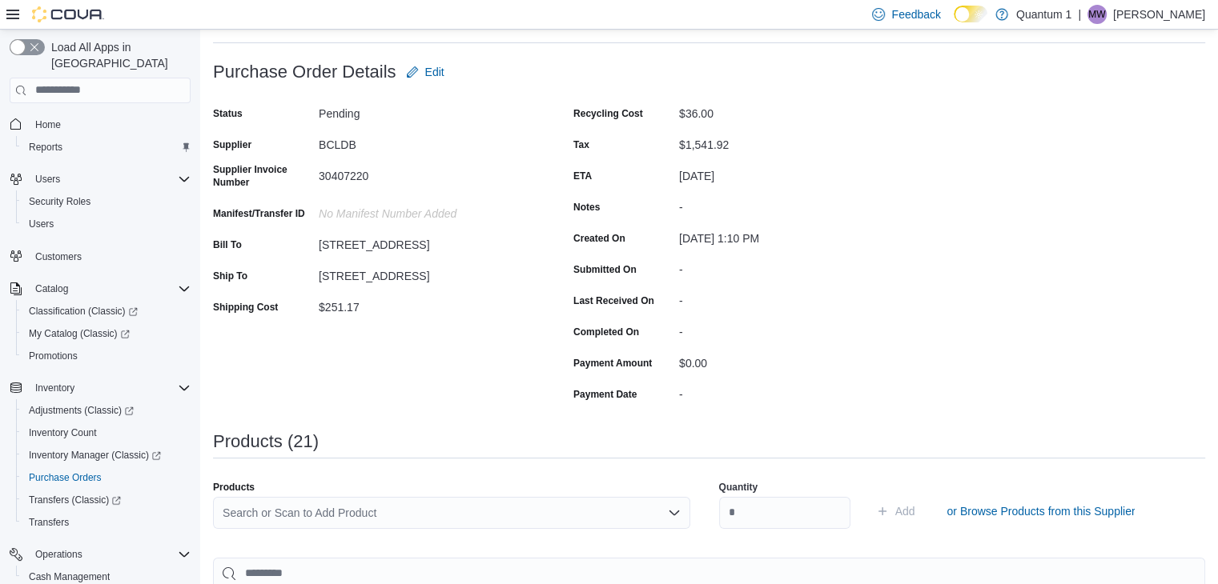
click at [517, 516] on div "Search or Scan to Add Product" at bounding box center [451, 513] width 477 height 32
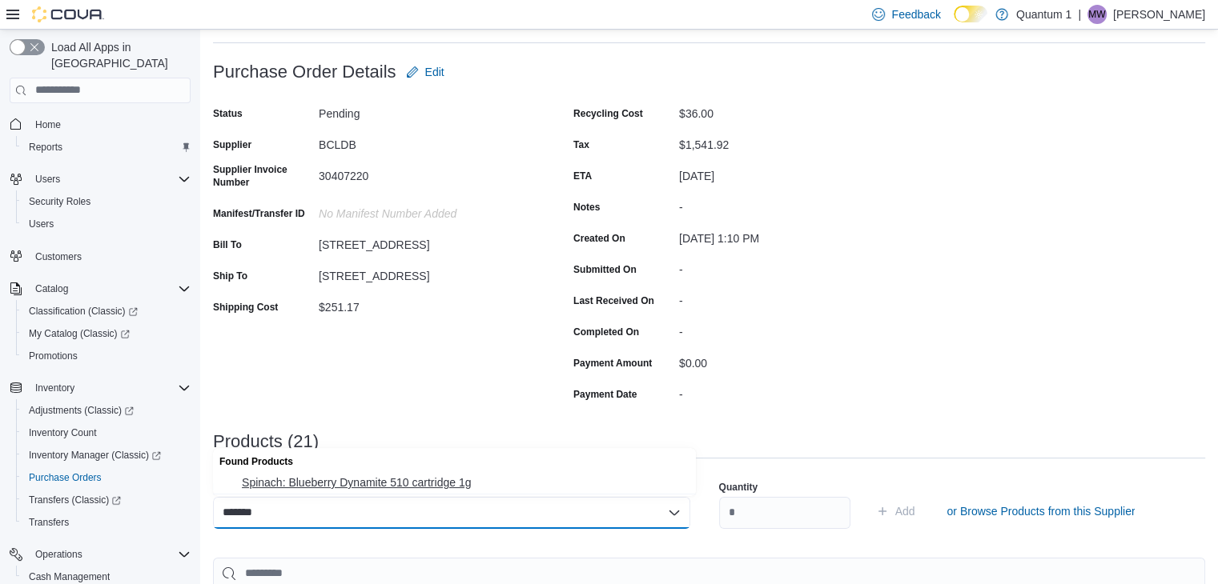
type input "*******"
click at [447, 494] on button "Spinach: Blueberry Dynamite 510 cartridge 1g" at bounding box center [454, 482] width 483 height 23
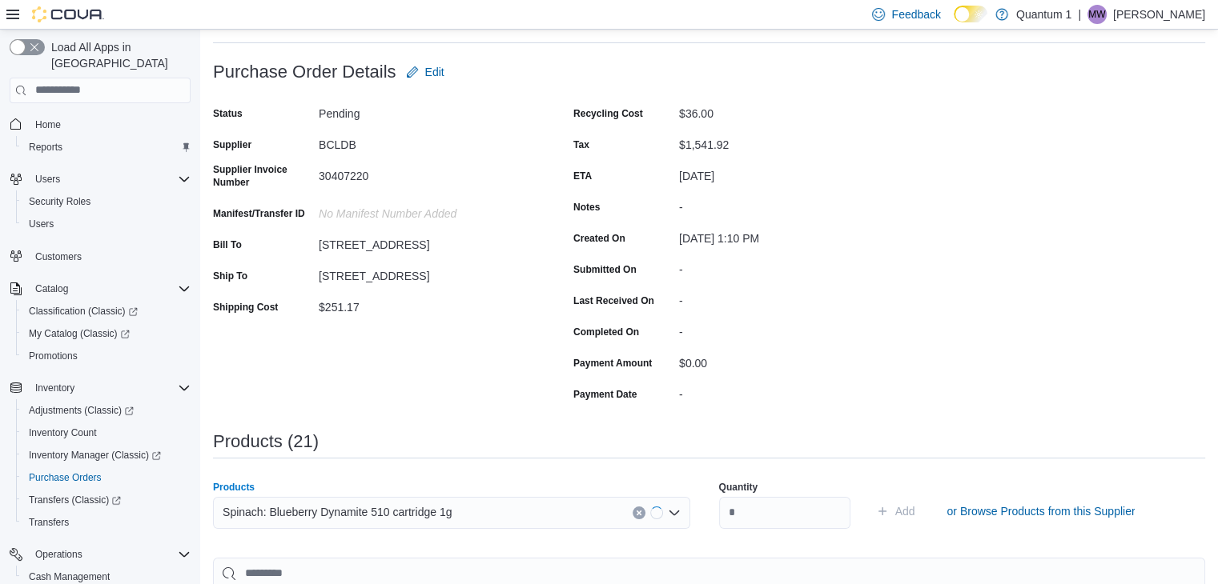
click at [777, 529] on div "Quantity" at bounding box center [784, 504] width 131 height 67
click at [784, 507] on input "number" at bounding box center [784, 513] width 131 height 32
type input "**"
click at [869, 495] on button "Add" at bounding box center [895, 511] width 52 height 32
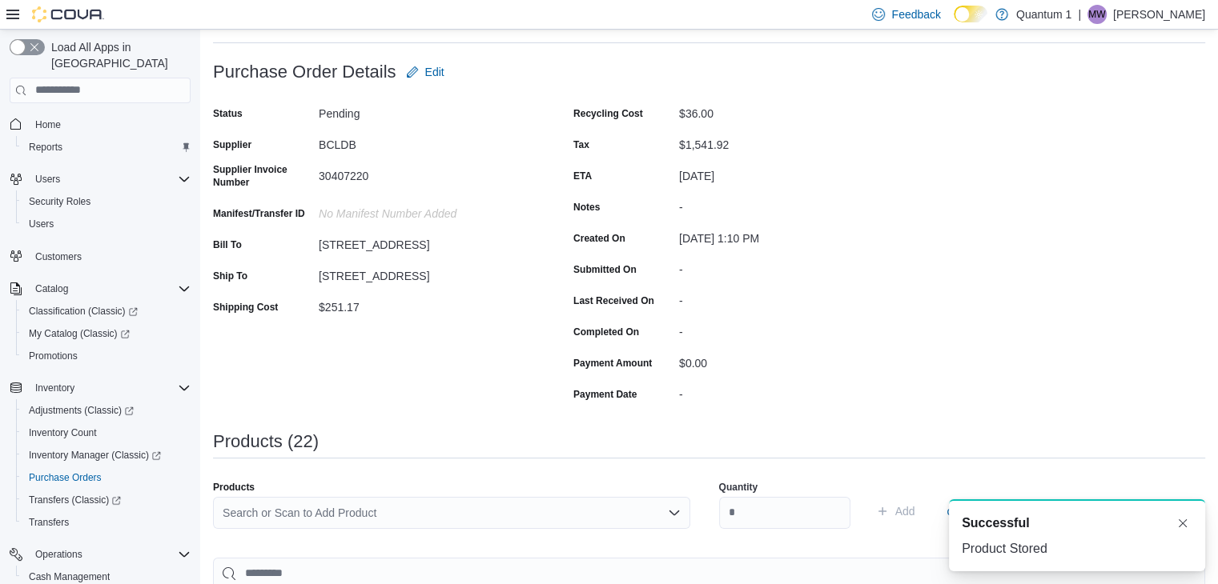
click at [416, 525] on div "Search or Scan to Add Product" at bounding box center [451, 513] width 477 height 32
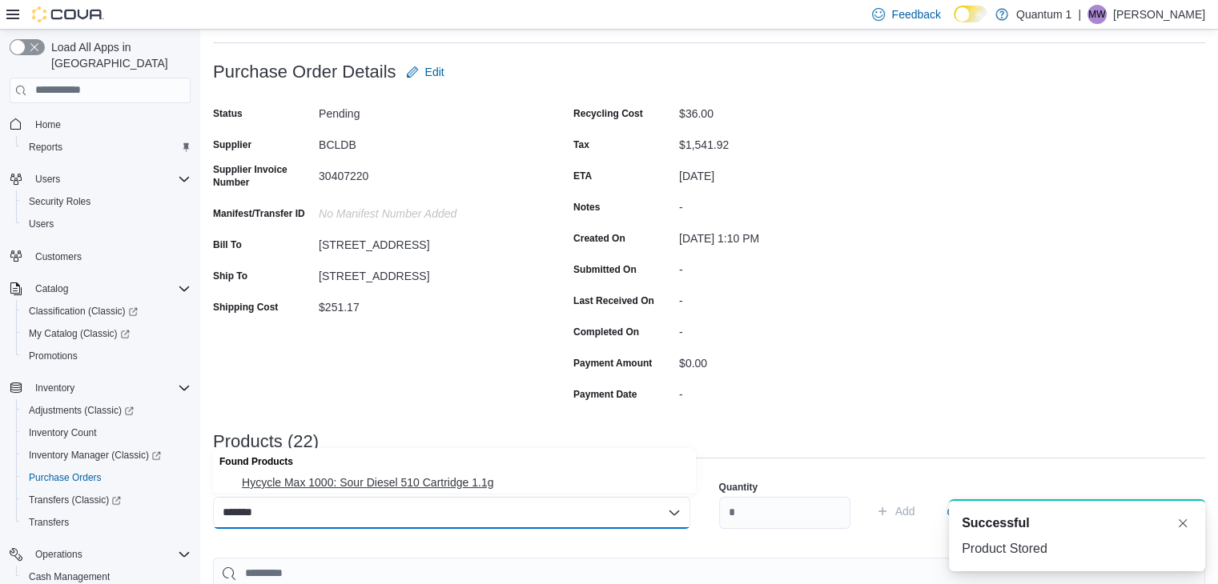
type input "*******"
drag, startPoint x: 419, startPoint y: 479, endPoint x: 828, endPoint y: 533, distance: 413.4
click at [422, 479] on span "Hycycle Max 1000: Sour Diesel 510 Cartridge 1.1g" at bounding box center [464, 483] width 444 height 16
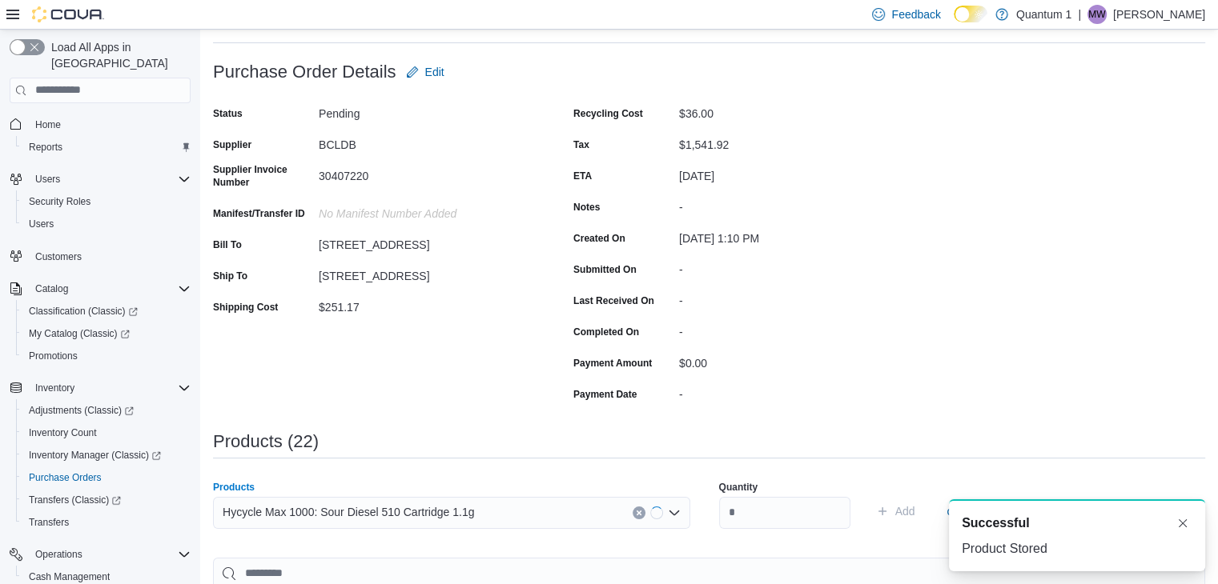
click at [836, 533] on div "Quantity" at bounding box center [784, 504] width 131 height 67
click at [829, 520] on input "number" at bounding box center [784, 513] width 131 height 32
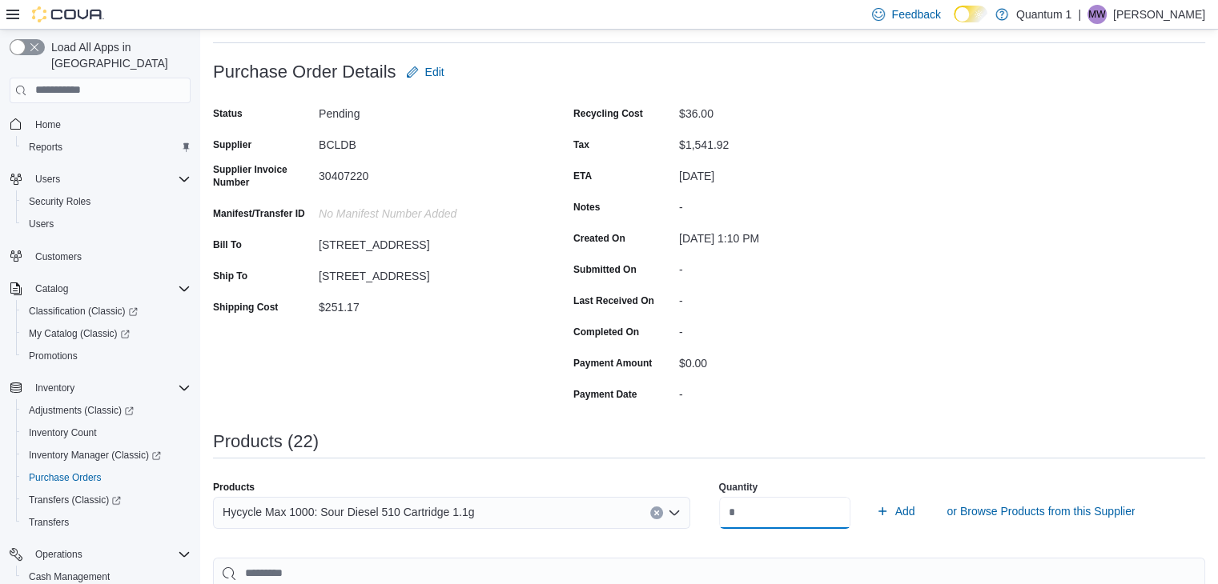
type input "**"
click at [869, 495] on button "Add" at bounding box center [895, 511] width 52 height 32
click at [519, 526] on div "Search or Scan to Add Product" at bounding box center [451, 513] width 477 height 32
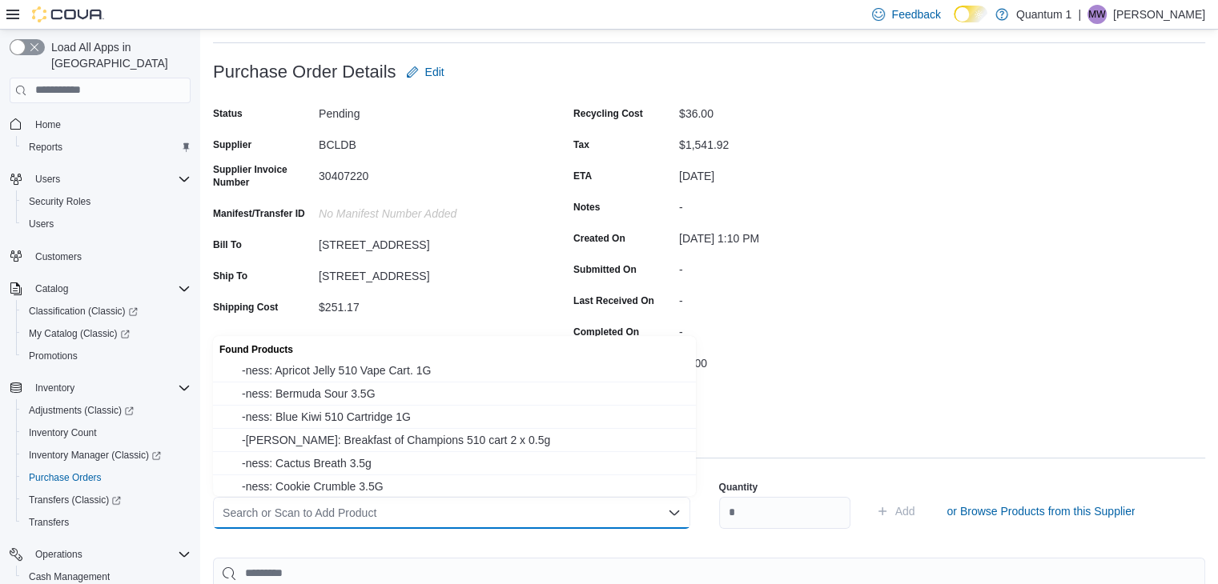
drag, startPoint x: 519, startPoint y: 517, endPoint x: 528, endPoint y: 516, distance: 9.6
click at [528, 516] on div "Search or Scan to Add Product Combo box. Selected. Combo box input. Search or S…" at bounding box center [451, 513] width 477 height 32
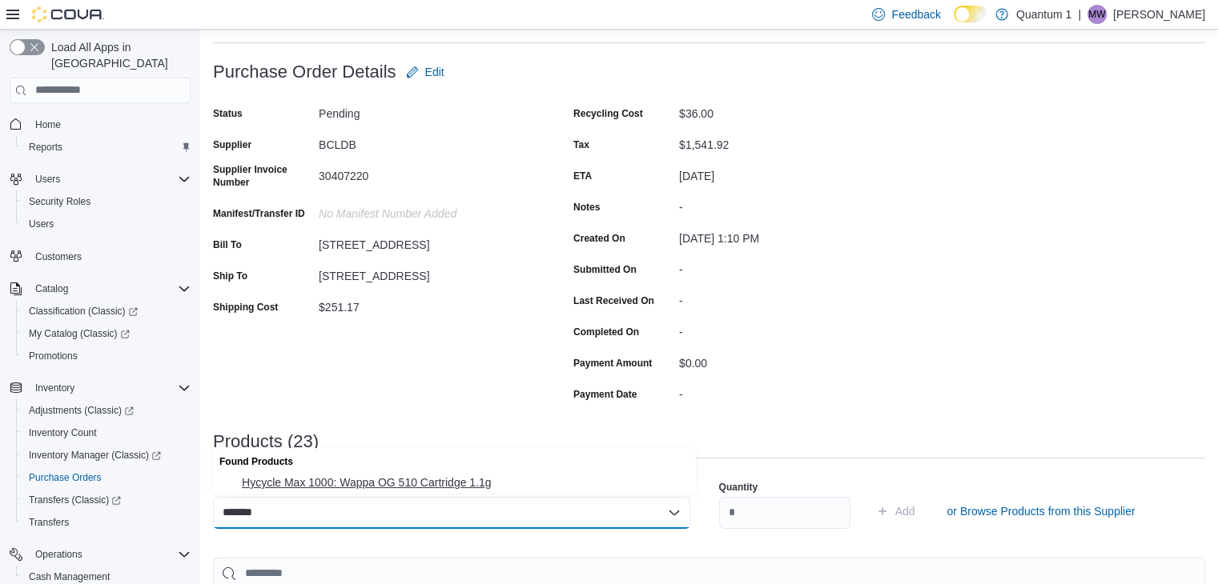
type input "*******"
drag, startPoint x: 445, startPoint y: 484, endPoint x: 788, endPoint y: 519, distance: 344.3
click at [447, 484] on span "Hycycle Max 1000: Wappa OG 510 Cartridge 1.1g" at bounding box center [464, 483] width 444 height 16
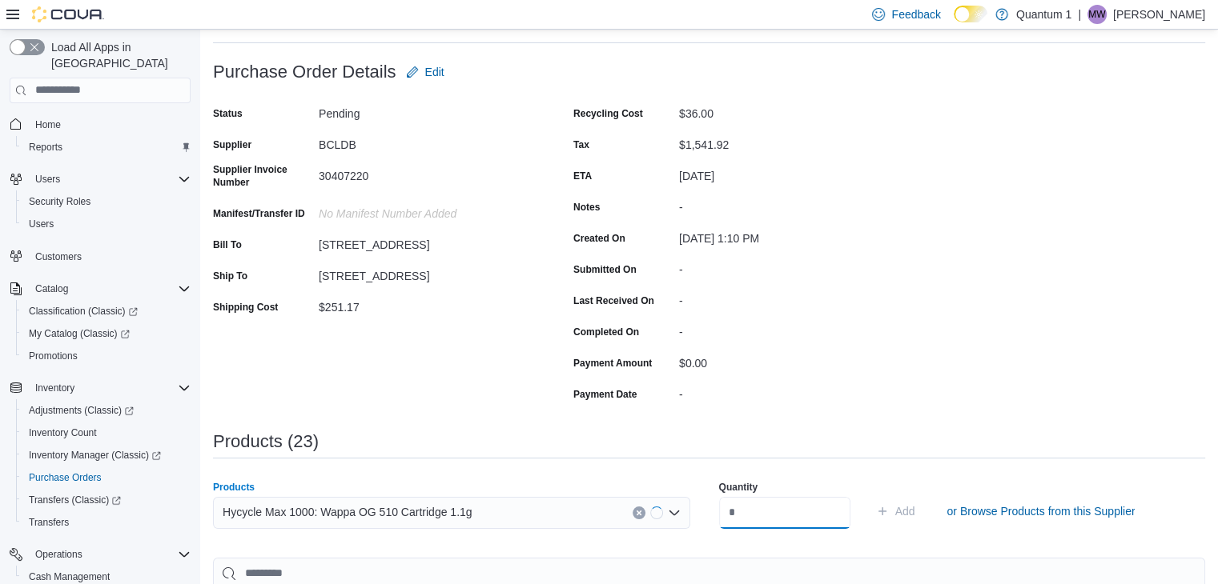
click at [793, 516] on input "number" at bounding box center [784, 513] width 131 height 32
type input "**"
click at [869, 495] on button "Add" at bounding box center [895, 511] width 52 height 32
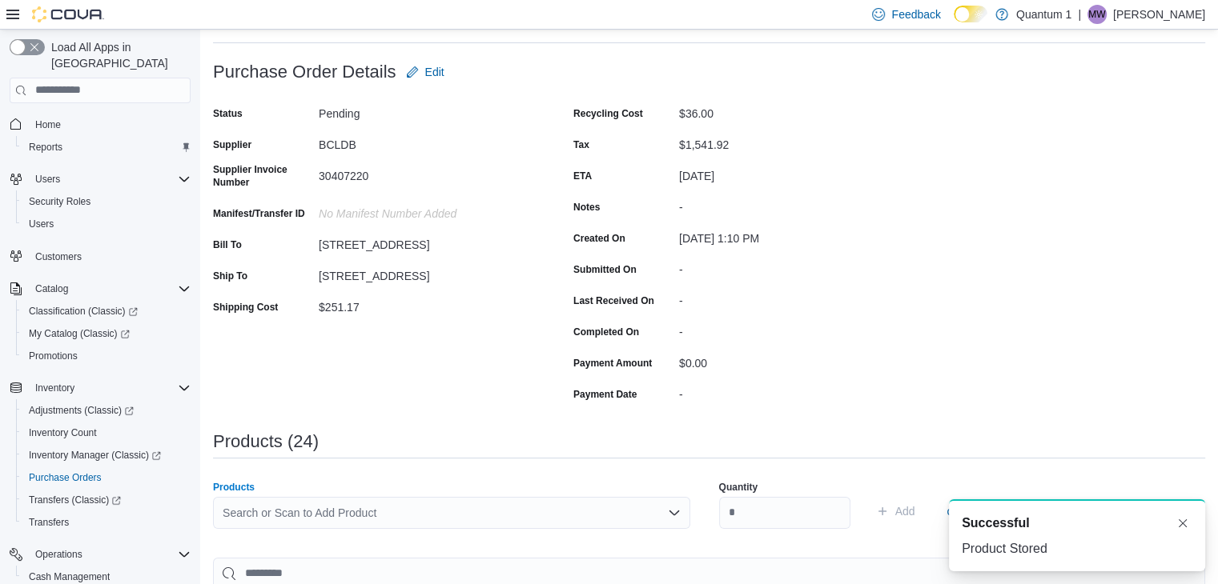
click at [417, 526] on div "Search or Scan to Add Product" at bounding box center [451, 513] width 477 height 32
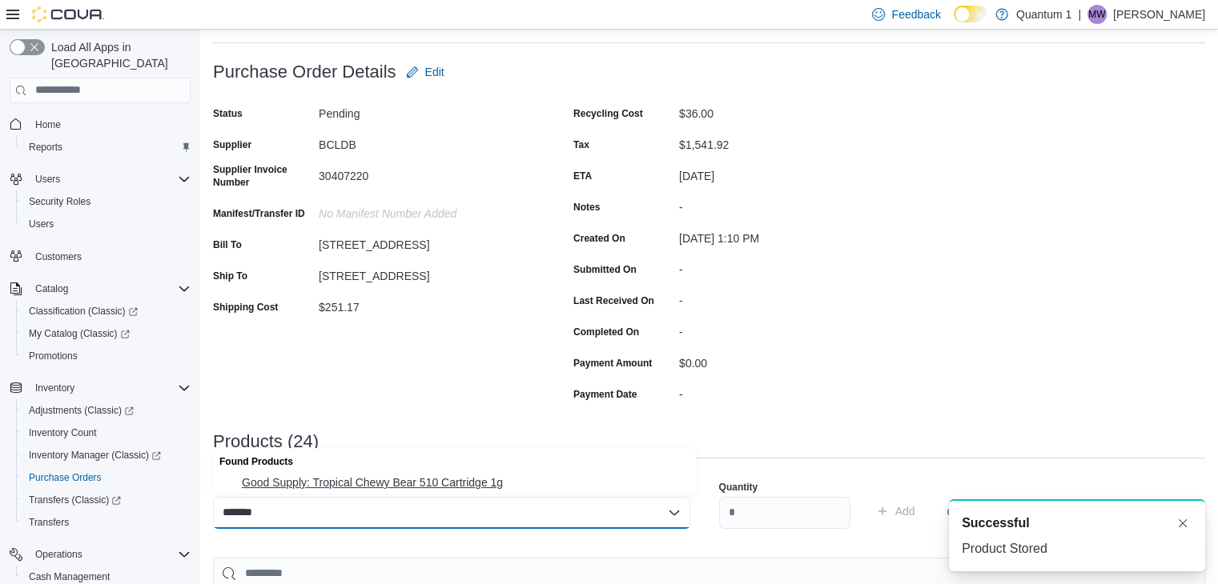
type input "*******"
click at [407, 487] on span "Good Supply: Tropical Chewy Bear 510 Cartridge 1g" at bounding box center [464, 483] width 444 height 16
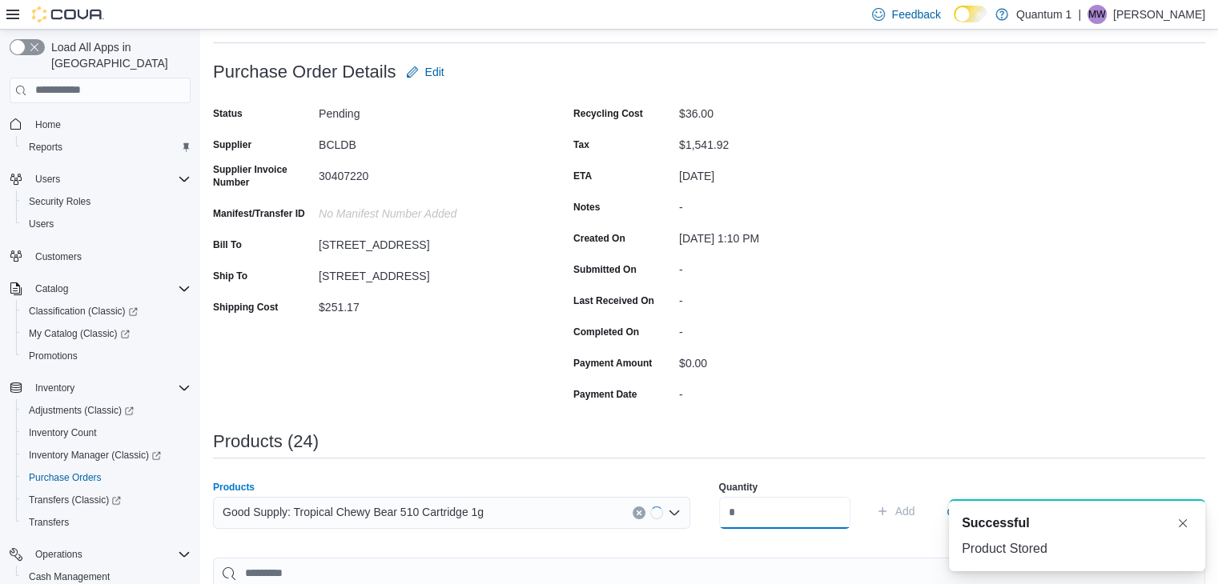
click at [796, 511] on input "number" at bounding box center [784, 513] width 131 height 32
type input "**"
click at [869, 495] on button "Add" at bounding box center [895, 511] width 52 height 32
click at [416, 497] on div "Search or Scan to Add Product" at bounding box center [451, 513] width 477 height 32
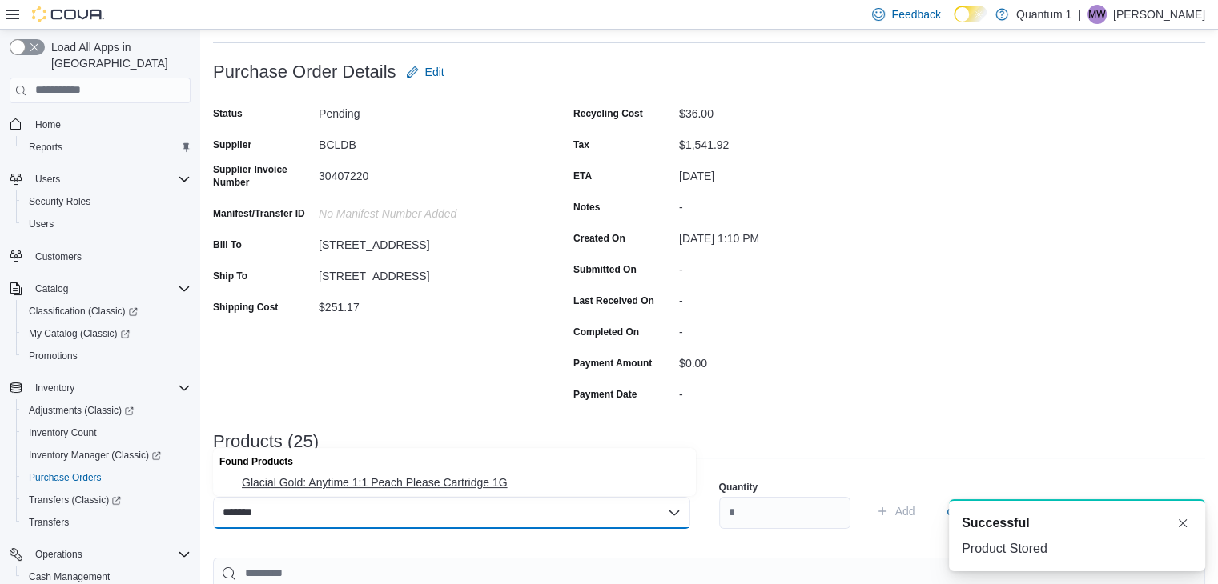
type input "*******"
click at [487, 478] on span "Glacial Gold: Anytime 1:1 Peach Please Cartridge 1G" at bounding box center [464, 483] width 444 height 16
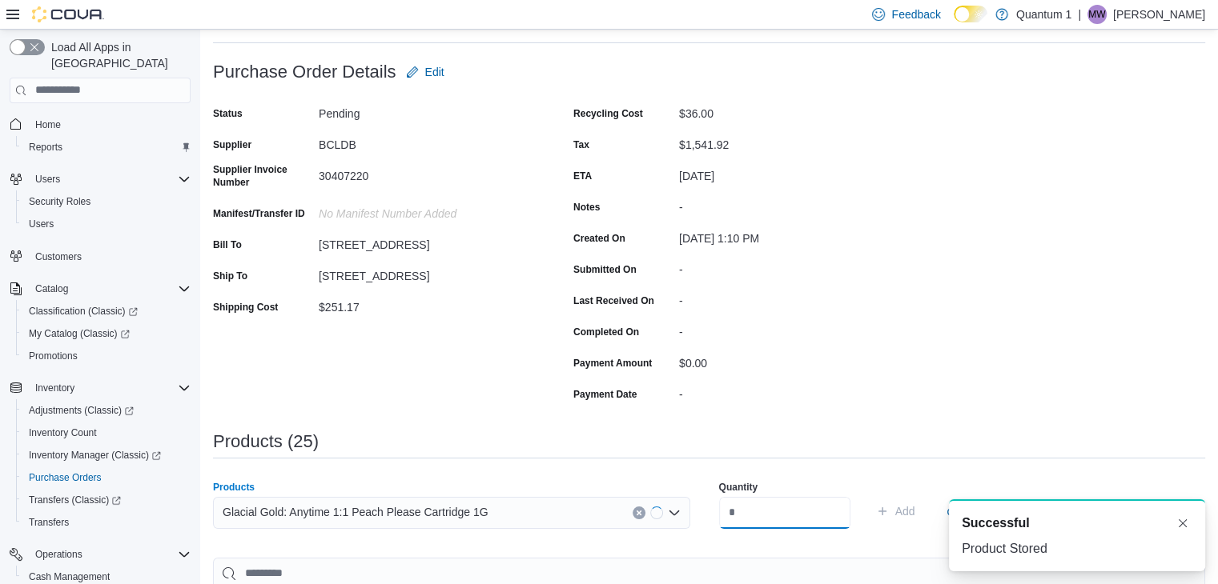
click at [807, 509] on input "number" at bounding box center [784, 513] width 131 height 32
type input "*"
click at [869, 495] on button "Add" at bounding box center [895, 511] width 52 height 32
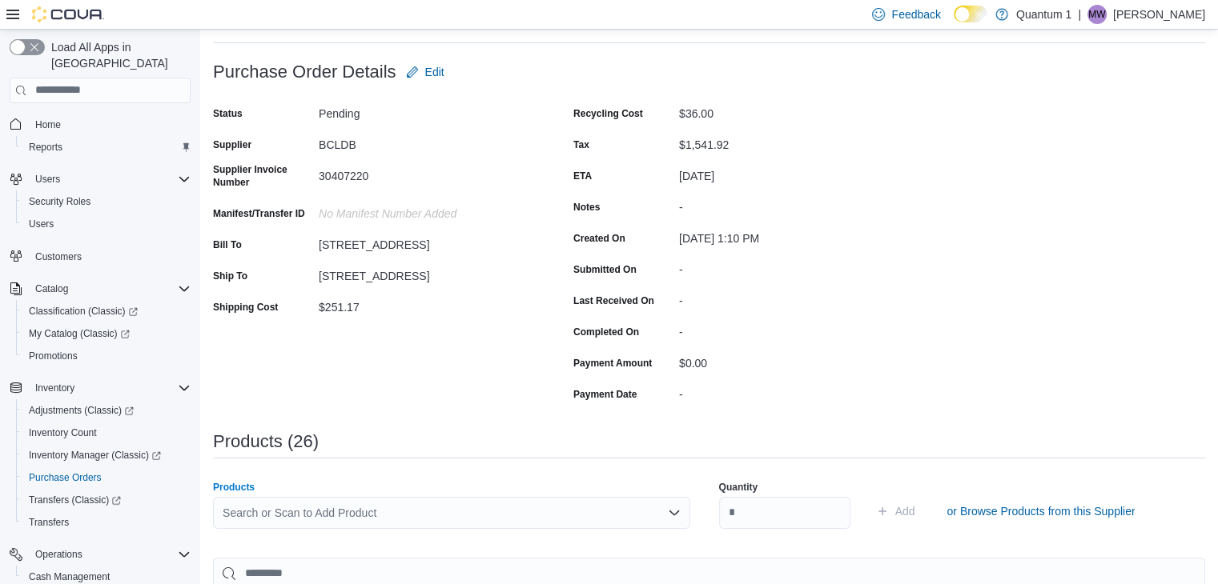
click at [519, 524] on div "Search or Scan to Add Product" at bounding box center [451, 513] width 477 height 32
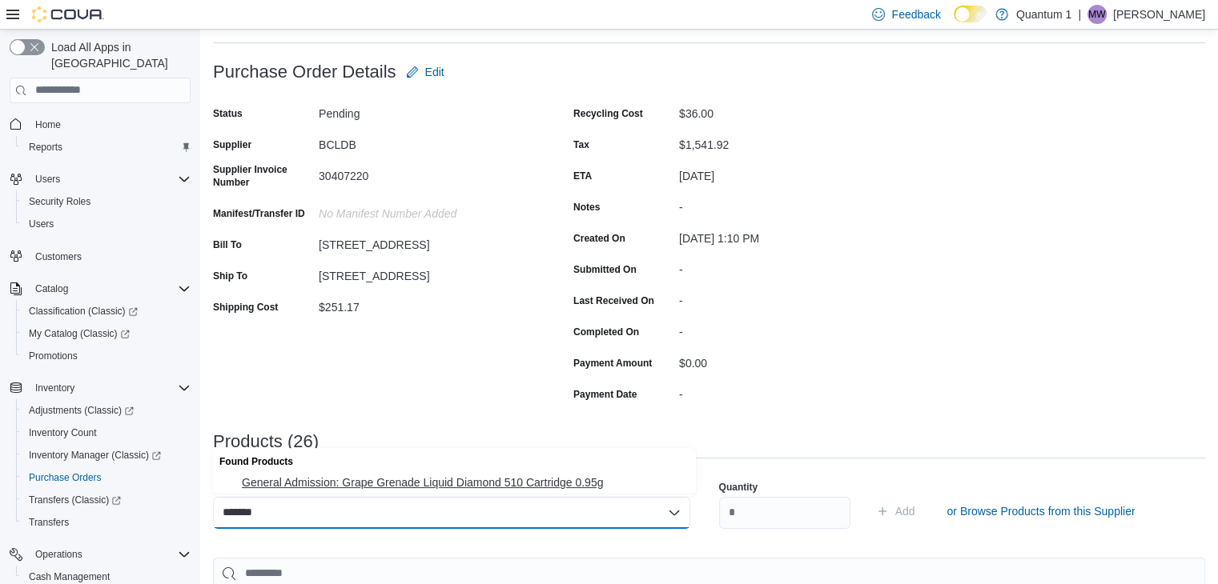
type input "*******"
click at [419, 484] on span "General Admission: Grape Grenade Liquid Diamond 510 Cartridge 0.95g" at bounding box center [464, 483] width 444 height 16
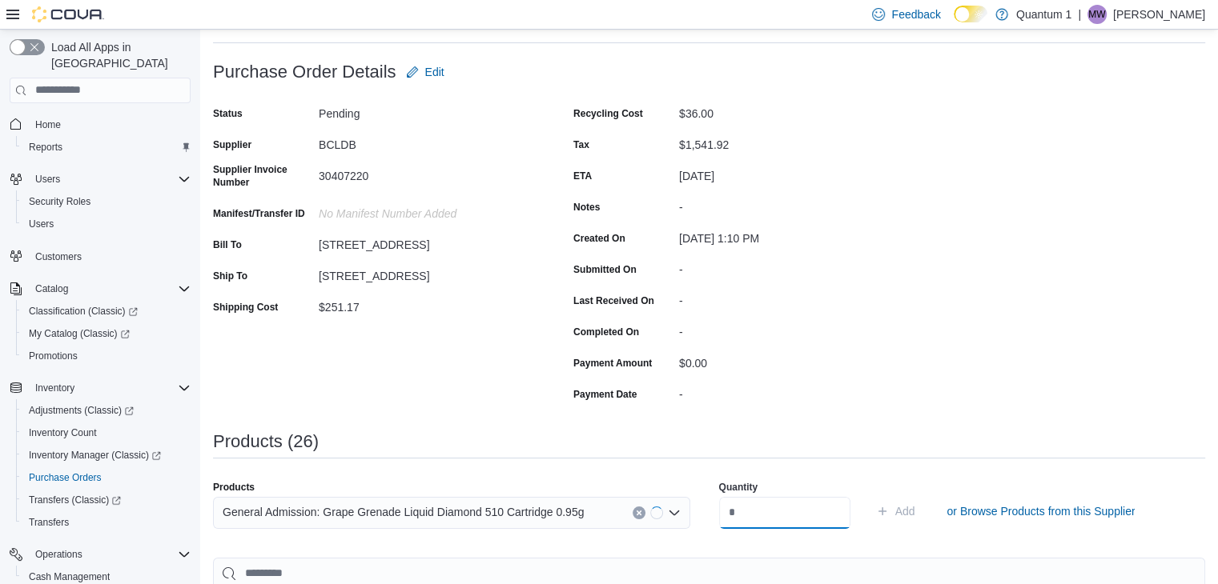
click at [836, 528] on input "number" at bounding box center [784, 513] width 131 height 32
type input "**"
click at [869, 495] on button "Add" at bounding box center [895, 511] width 52 height 32
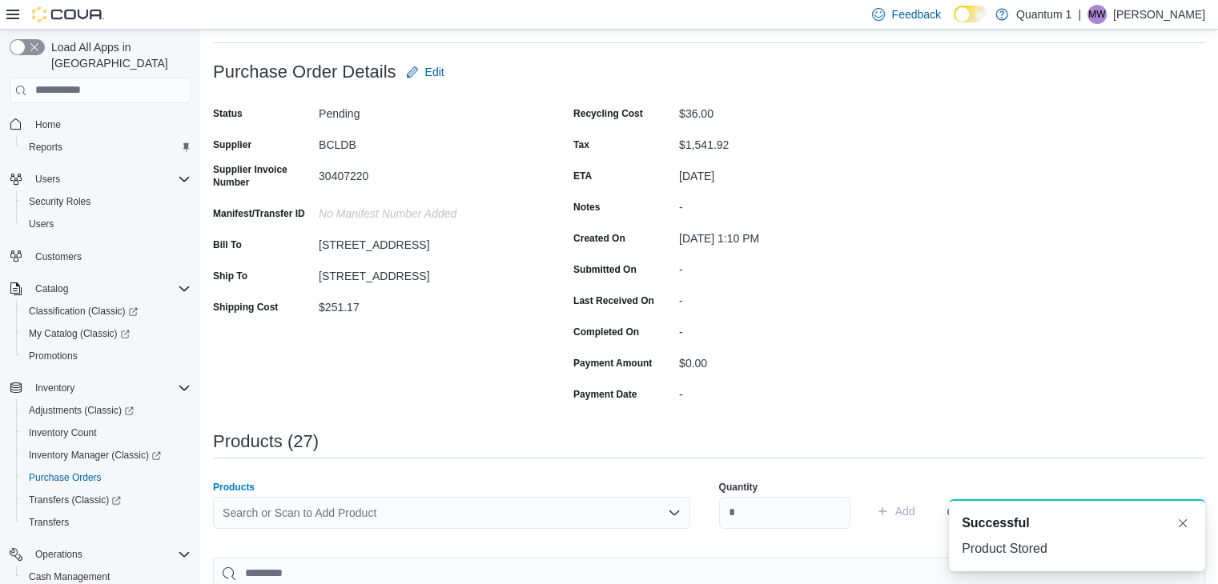
click at [465, 515] on div "Search or Scan to Add Product" at bounding box center [451, 513] width 477 height 32
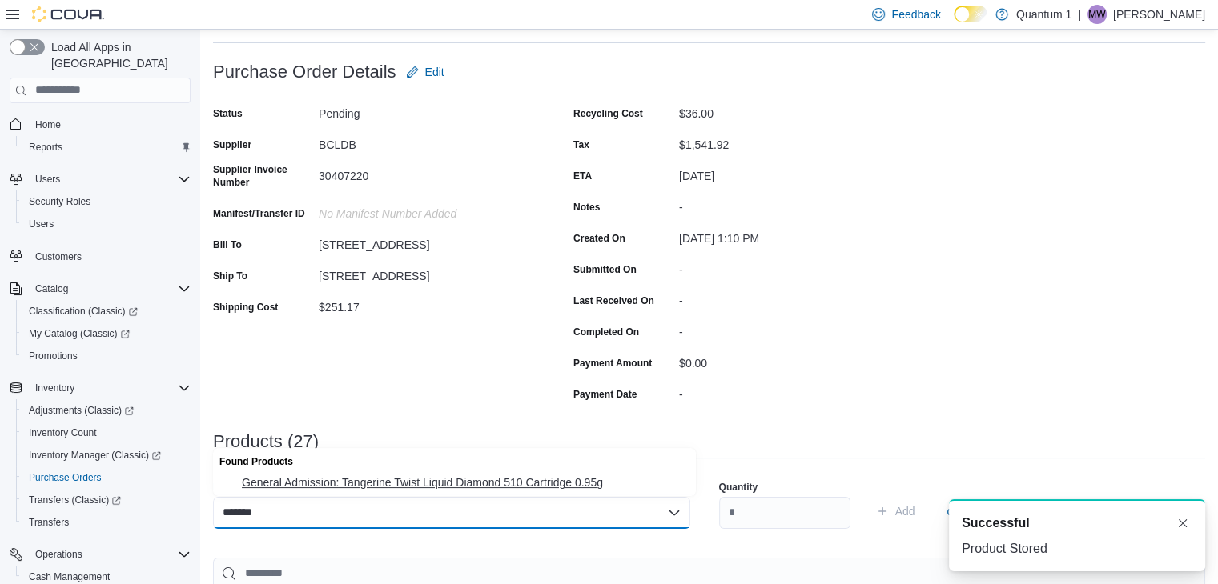
type input "*******"
drag, startPoint x: 419, startPoint y: 485, endPoint x: 576, endPoint y: 498, distance: 157.4
click at [427, 484] on span "General Admission: Tangerine Twist Liquid Diamond 510 Cartridge 0.95g" at bounding box center [464, 483] width 444 height 16
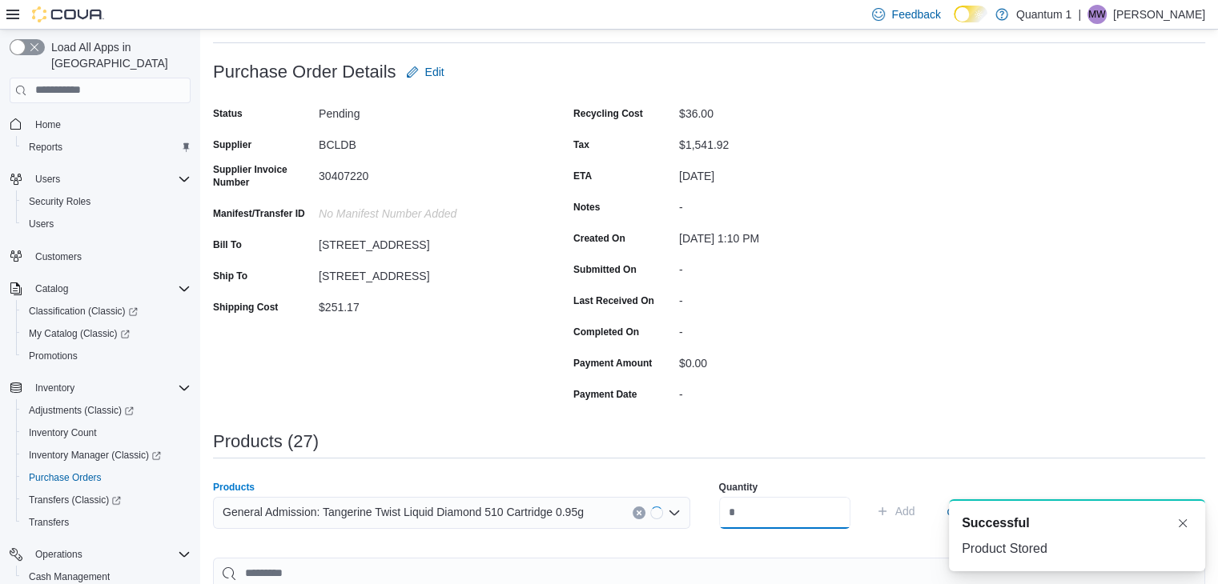
click at [775, 510] on input "number" at bounding box center [784, 513] width 131 height 32
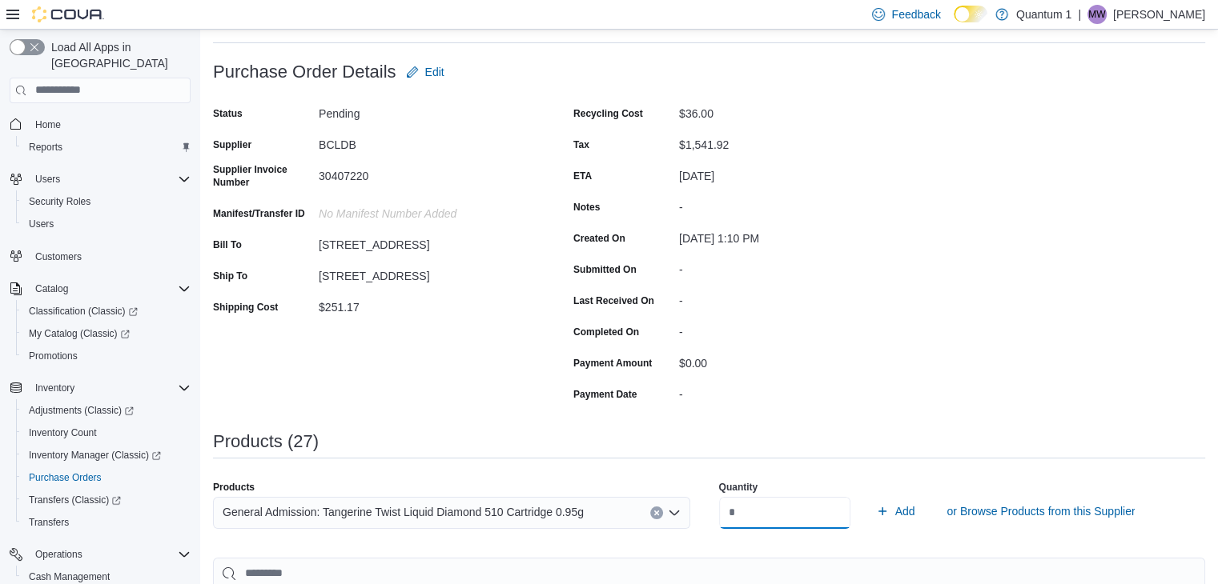
type input "**"
click at [869, 495] on button "Add" at bounding box center [895, 511] width 52 height 32
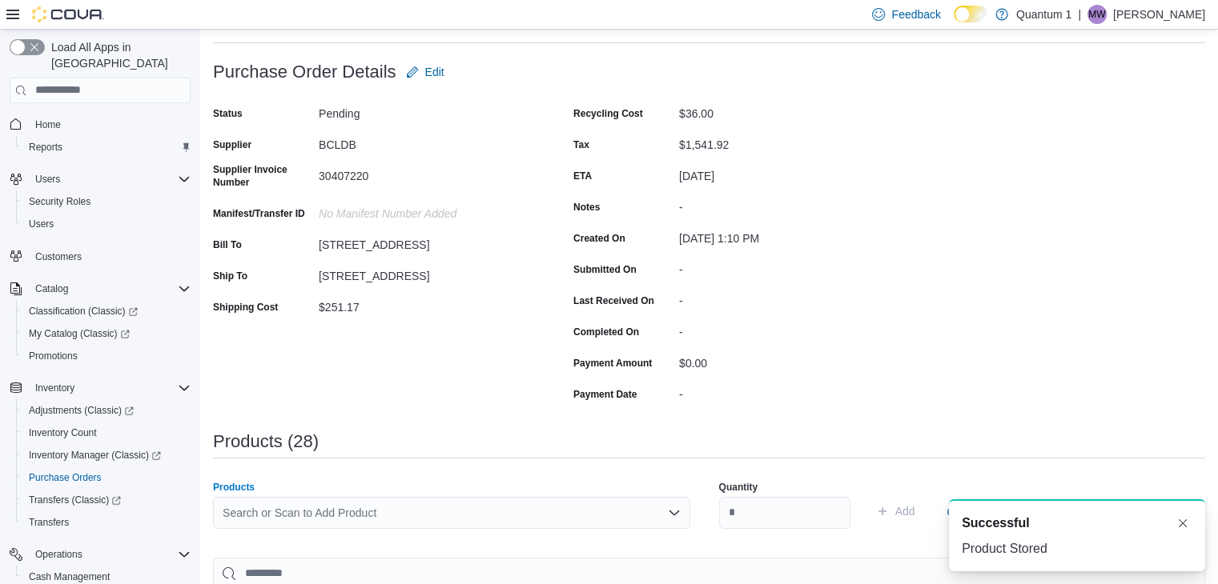
click at [407, 503] on div "Search or Scan to Add Product" at bounding box center [451, 513] width 477 height 32
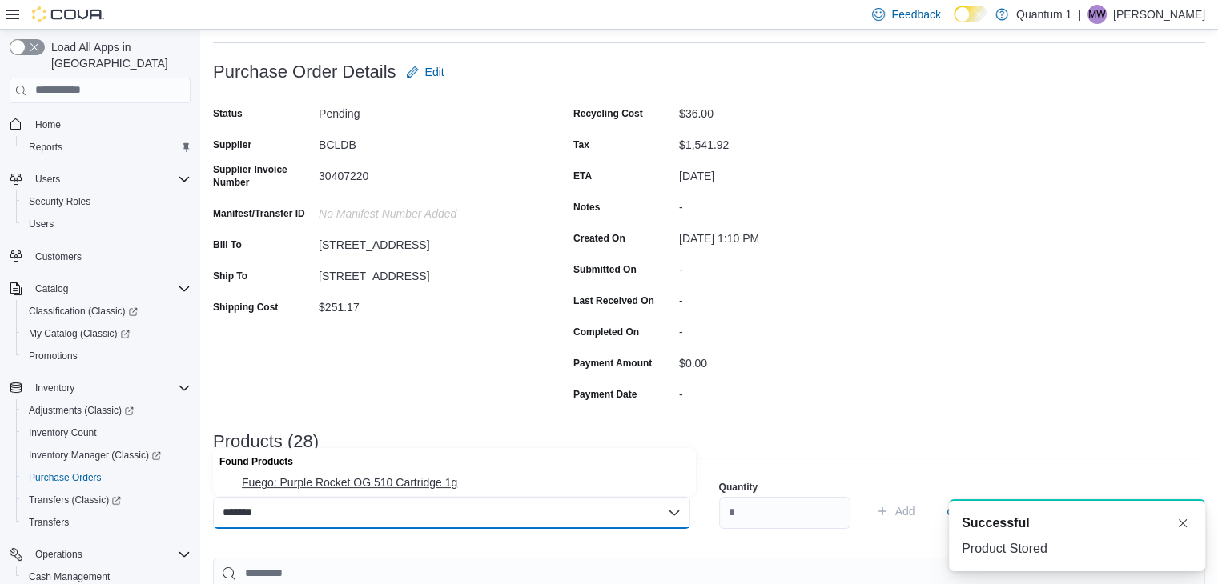
type input "*******"
drag, startPoint x: 359, startPoint y: 488, endPoint x: 596, endPoint y: 505, distance: 237.5
click at [362, 487] on span "Fuego: Purple Rocket OG 510 Cartridge 1g" at bounding box center [464, 483] width 444 height 16
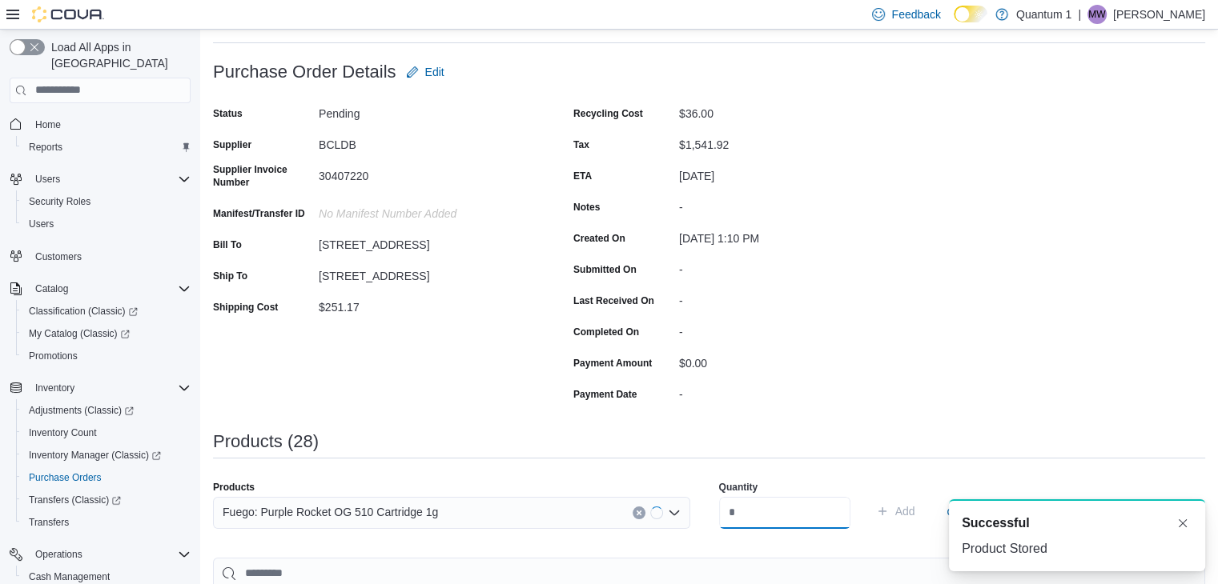
click at [826, 523] on input "number" at bounding box center [784, 513] width 131 height 32
type input "**"
click at [869, 495] on button "Add" at bounding box center [895, 511] width 52 height 32
click at [516, 503] on div "Search or Scan to Add Product" at bounding box center [451, 513] width 477 height 32
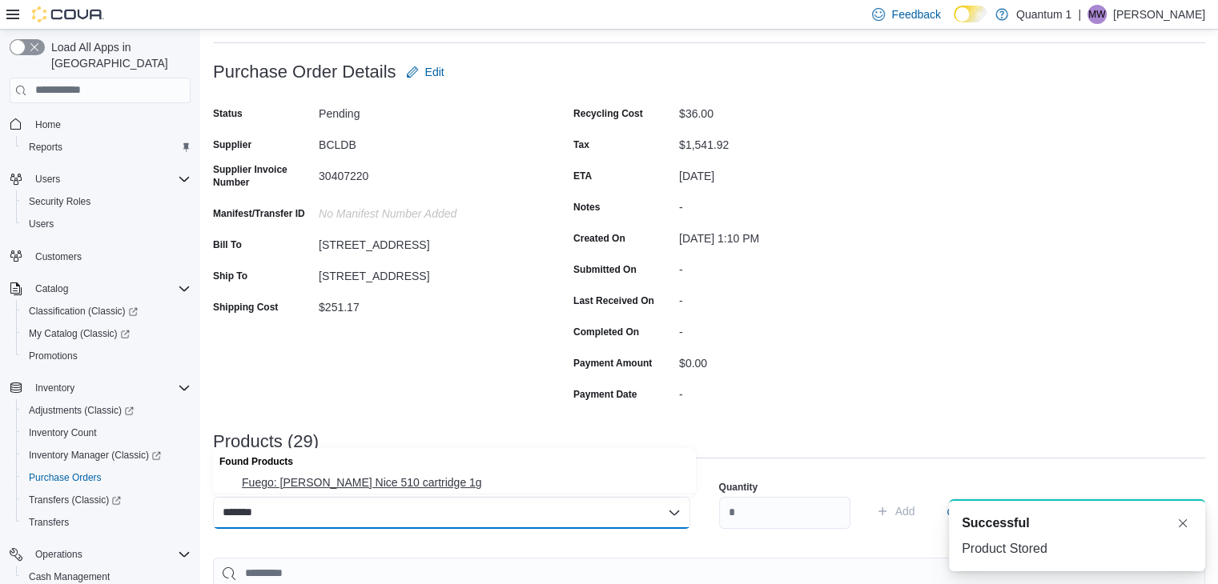
type input "*******"
click at [373, 472] on button "Fuego: Berry Nice 510 cartridge 1g" at bounding box center [454, 482] width 483 height 23
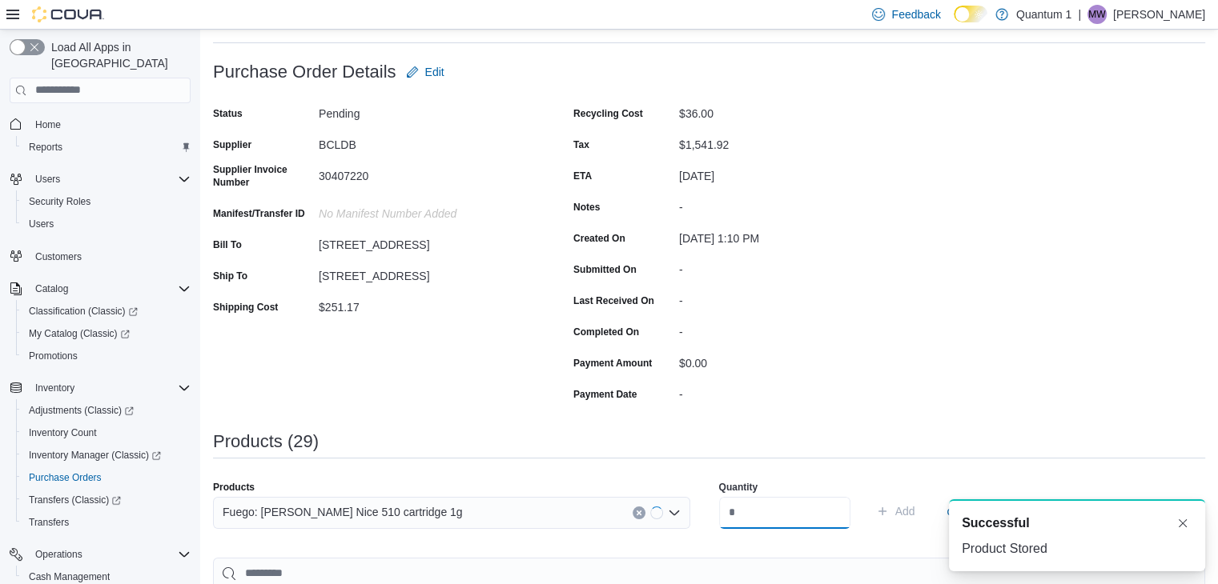
click at [766, 510] on input "number" at bounding box center [784, 513] width 131 height 32
type input "**"
click at [869, 495] on button "Add" at bounding box center [895, 511] width 52 height 32
click at [413, 509] on div "Search or Scan to Add Product" at bounding box center [451, 513] width 477 height 32
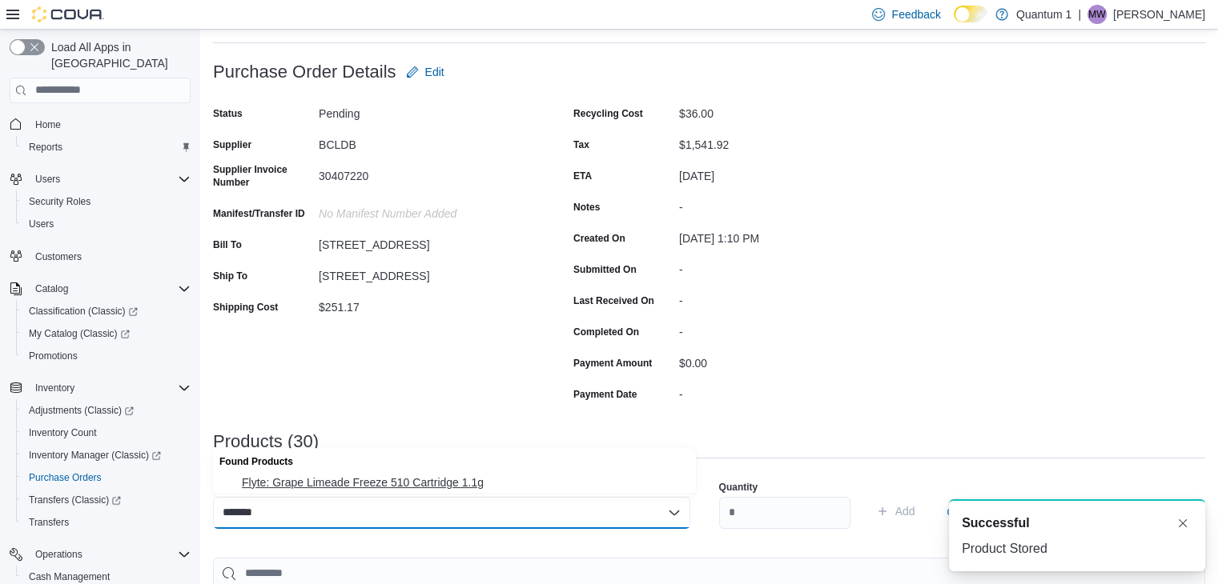
type input "*******"
click at [399, 474] on button "Flyte: Grape Limeade Freeze 510 Cartridge 1.1g" at bounding box center [454, 482] width 483 height 23
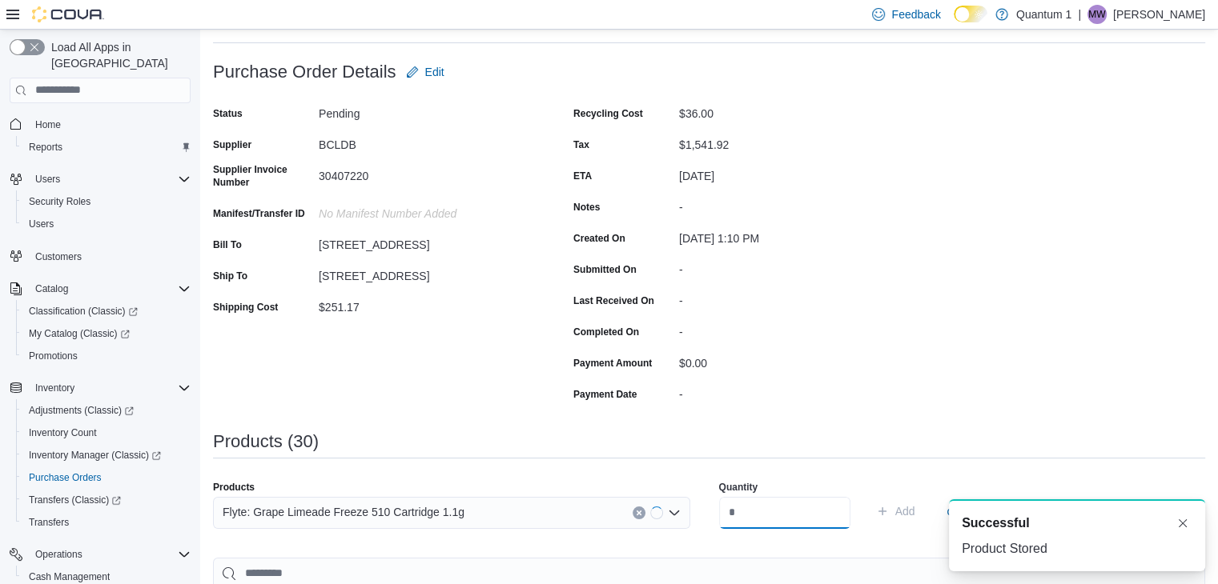
click at [743, 520] on input "number" at bounding box center [784, 513] width 131 height 32
type input "**"
click at [869, 495] on button "Add" at bounding box center [895, 511] width 52 height 32
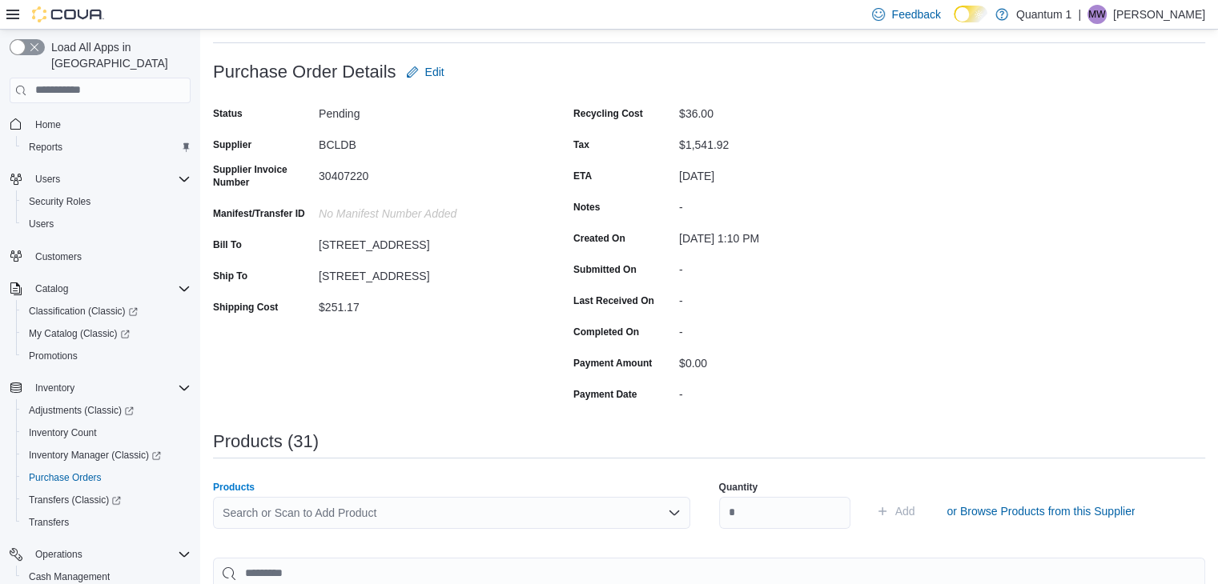
click at [391, 516] on div "Search or Scan to Add Product" at bounding box center [451, 513] width 477 height 32
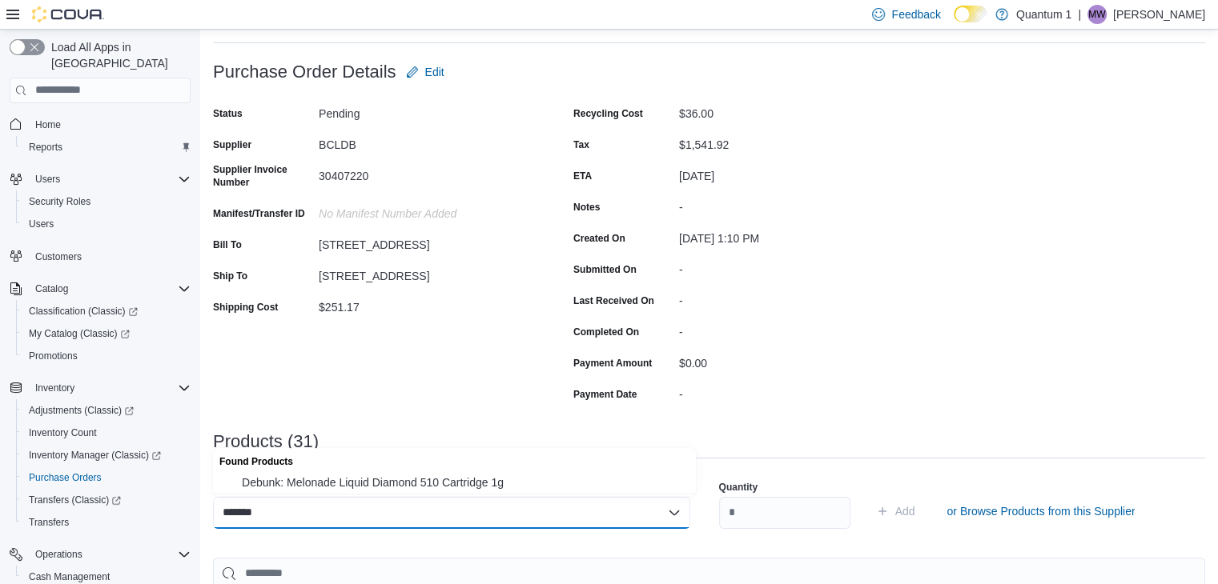
type input "*******"
click at [336, 468] on div "Found Products" at bounding box center [454, 459] width 483 height 23
click at [362, 486] on span "Debunk: Melonade Liquid Diamond 510 Cartridge 1g" at bounding box center [464, 483] width 444 height 16
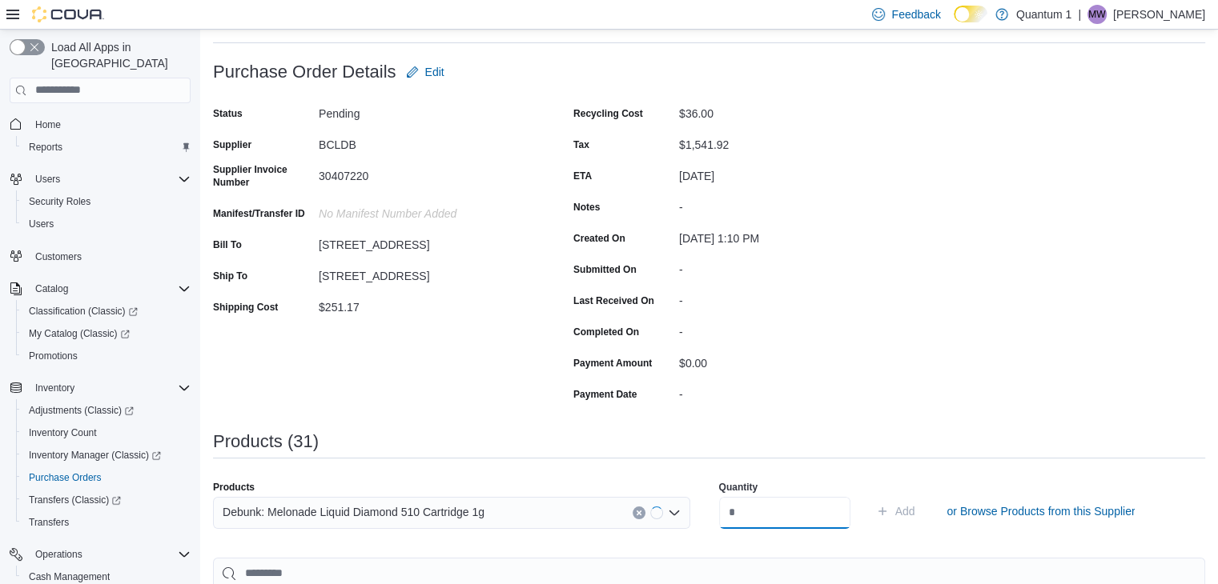
click at [765, 506] on input "number" at bounding box center [784, 513] width 131 height 32
type input "**"
click at [869, 495] on button "Add" at bounding box center [895, 511] width 52 height 32
click at [442, 516] on div "Search or Scan to Add Product" at bounding box center [451, 513] width 477 height 32
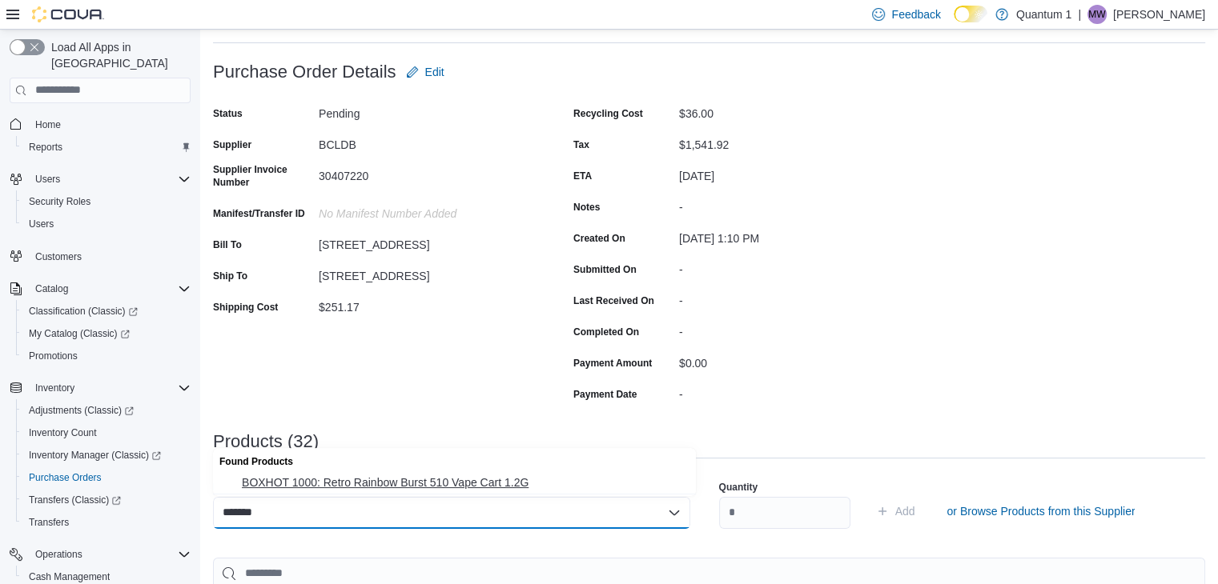
type input "*******"
click at [367, 484] on span "BOXHOT 1000: Retro Rainbow Burst 510 Vape Cart 1.2G" at bounding box center [464, 483] width 444 height 16
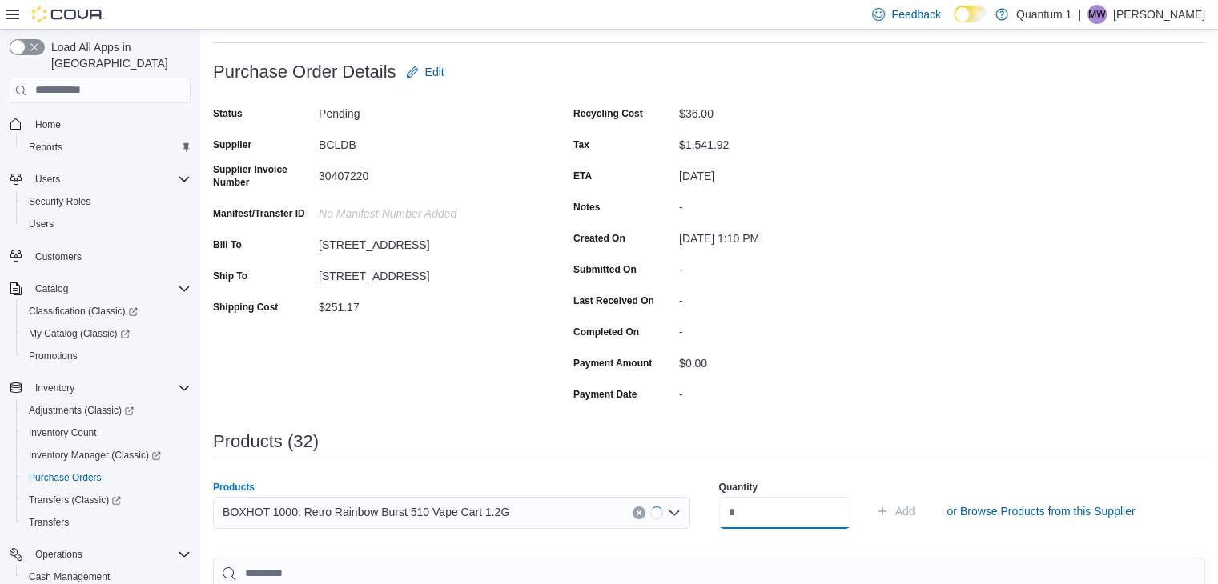
click at [746, 520] on input "number" at bounding box center [784, 513] width 131 height 32
type input "**"
click at [869, 495] on button "Add" at bounding box center [895, 511] width 52 height 32
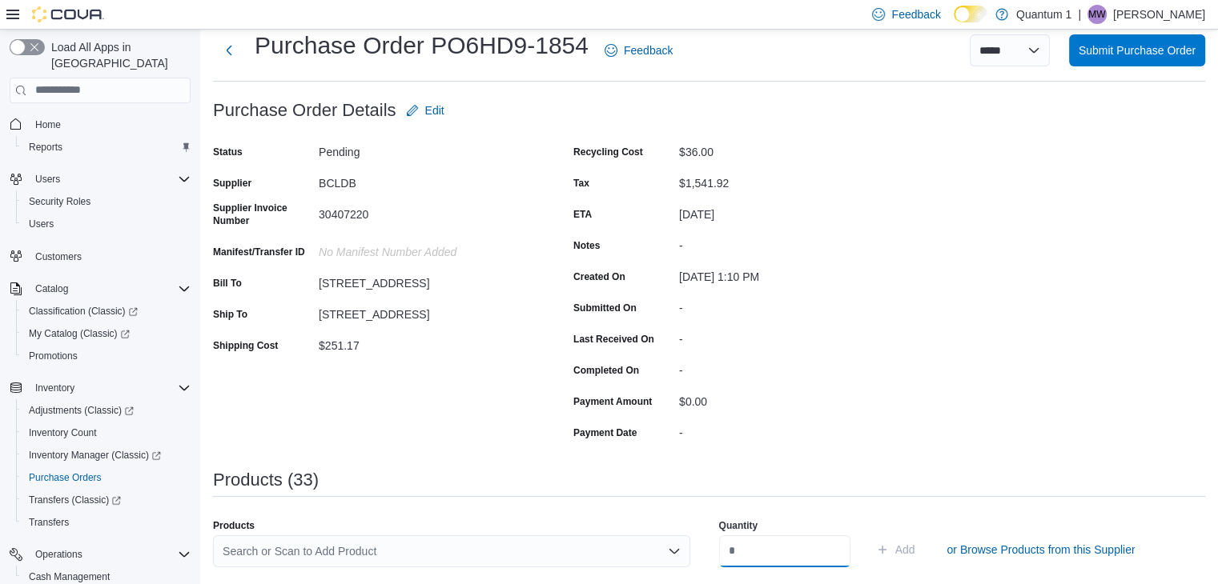
scroll to position [80, 0]
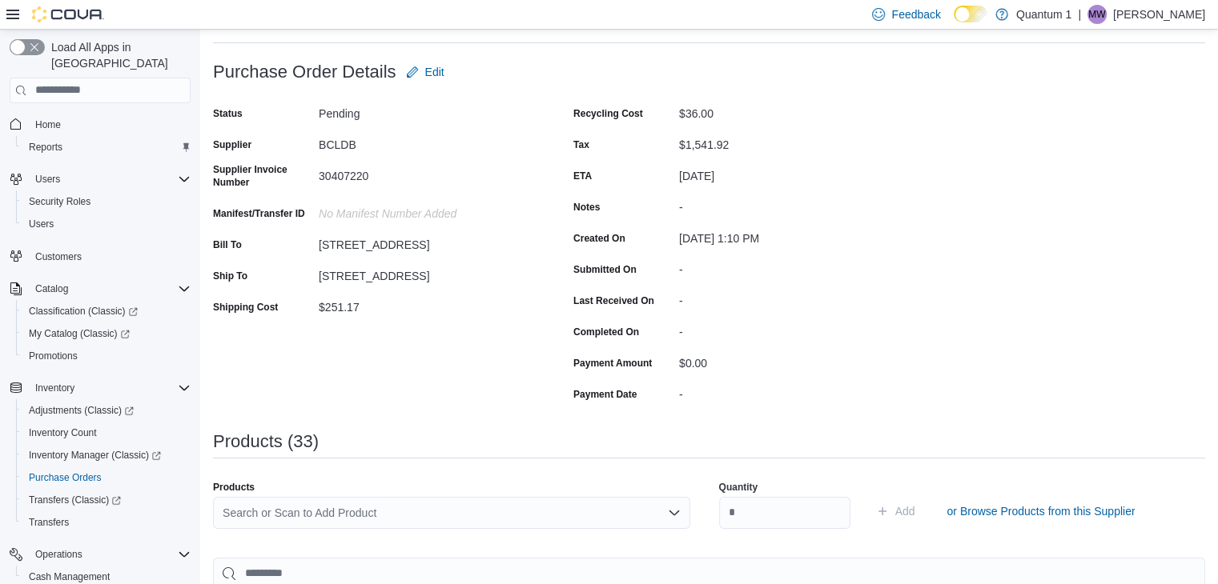
click at [420, 505] on div "Search or Scan to Add Product" at bounding box center [451, 513] width 477 height 32
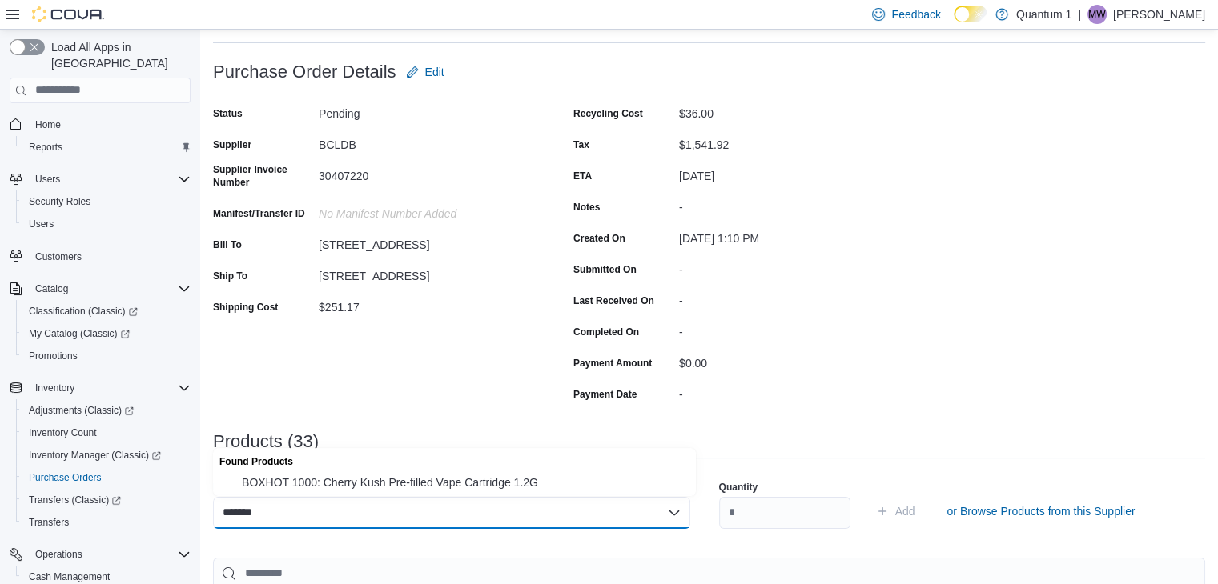
type input "*******"
click at [492, 481] on span "BOXHOT 1000: Cherry Kush Pre-filled Vape Cartridge 1.2G" at bounding box center [464, 483] width 444 height 16
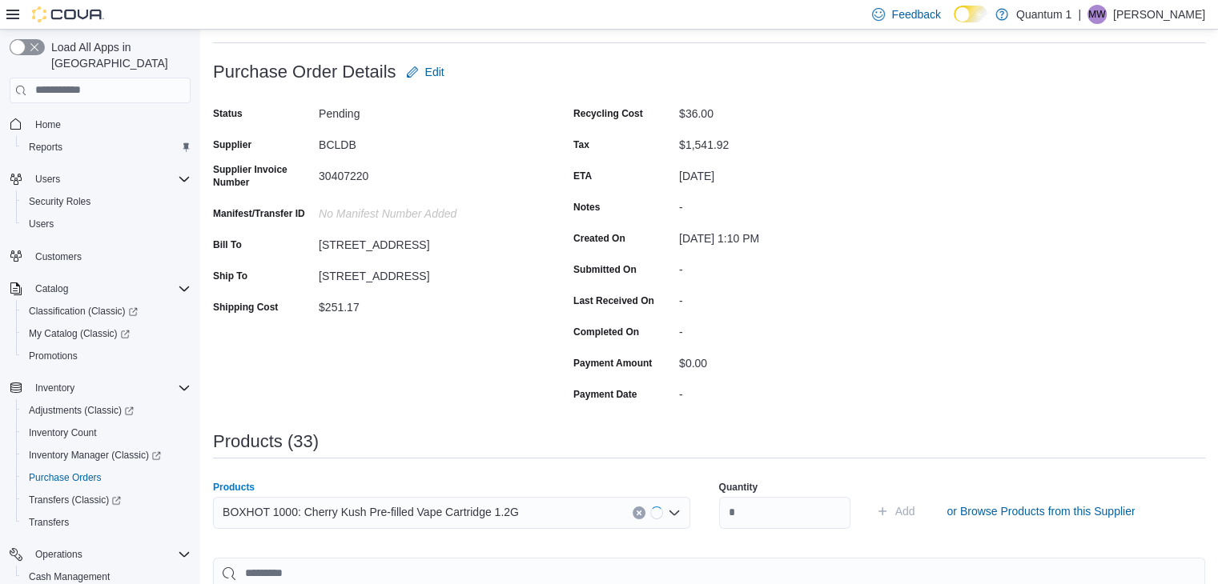
click at [831, 487] on div "Quantity" at bounding box center [784, 487] width 131 height 13
click at [804, 507] on input "number" at bounding box center [784, 513] width 131 height 32
type input "**"
click at [869, 495] on button "Add" at bounding box center [895, 511] width 52 height 32
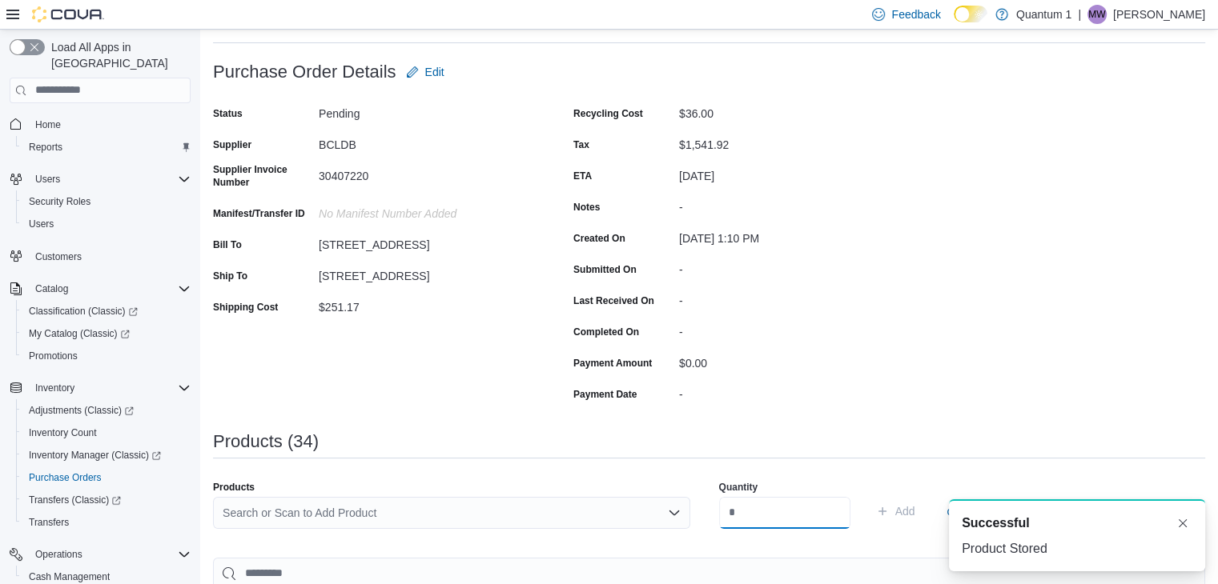
scroll to position [0, 0]
click at [477, 505] on div "Search or Scan to Add Product" at bounding box center [451, 513] width 477 height 32
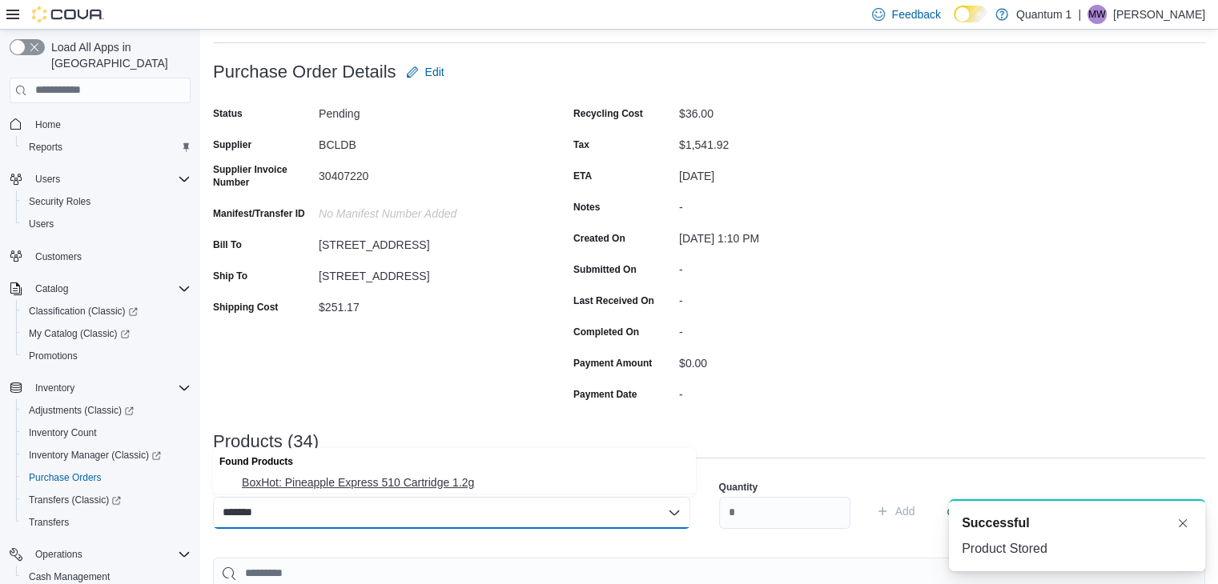
type input "*******"
click at [429, 489] on span "BoxHot: Pineapple Express 510 Cartridge 1.2g" at bounding box center [464, 483] width 444 height 16
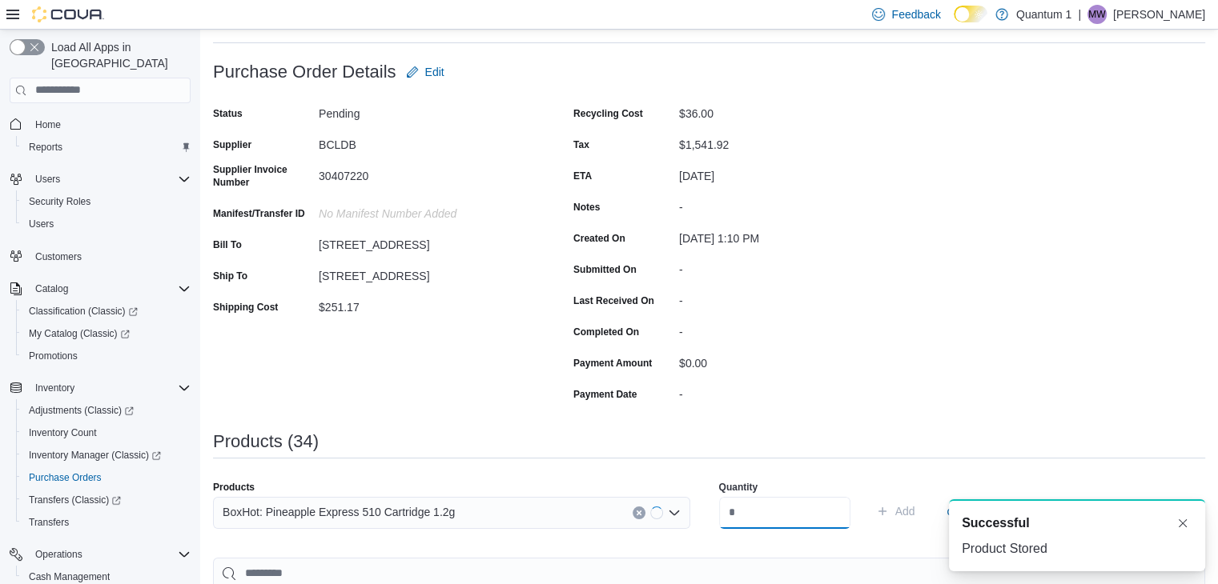
click at [748, 514] on input "number" at bounding box center [784, 513] width 131 height 32
type input "**"
click at [869, 495] on button "Add" at bounding box center [895, 511] width 52 height 32
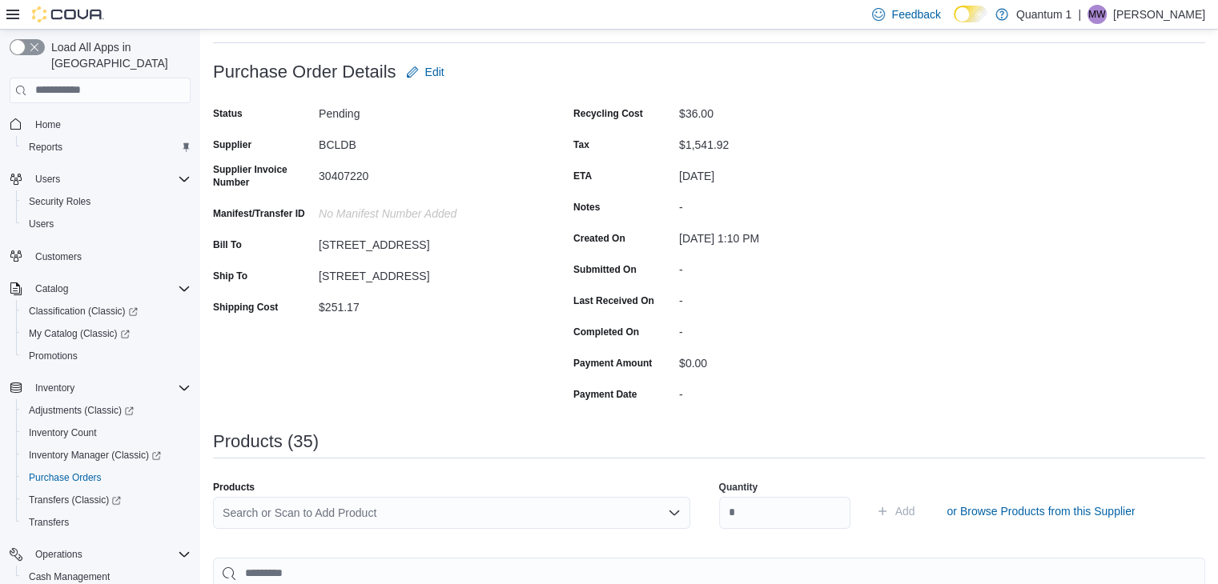
click at [449, 522] on div "Search or Scan to Add Product" at bounding box center [451, 513] width 477 height 32
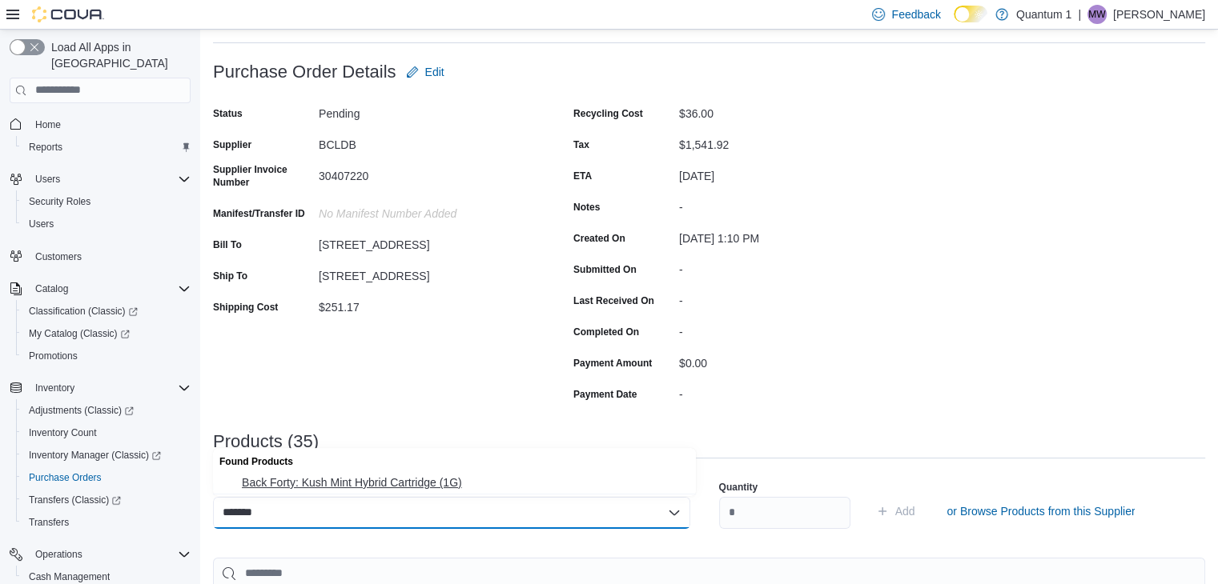
type input "*******"
drag, startPoint x: 427, startPoint y: 480, endPoint x: 720, endPoint y: 514, distance: 294.9
click at [429, 480] on span "Back Forty: Kush Mint Hybrid Cartridge (1G)" at bounding box center [464, 483] width 444 height 16
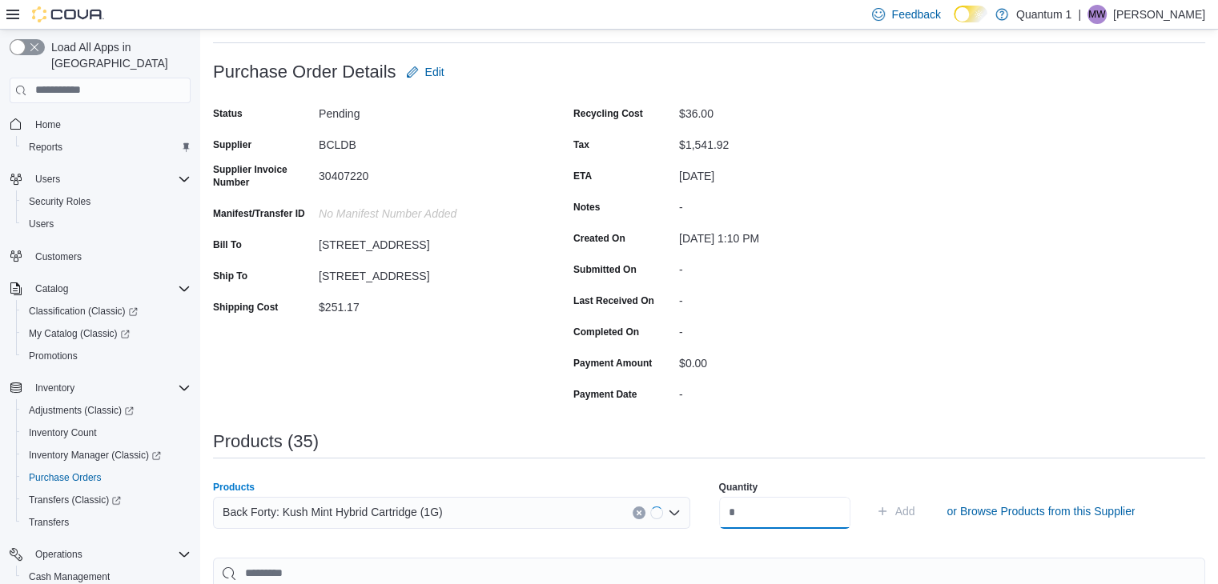
click at [791, 515] on input "number" at bounding box center [784, 513] width 131 height 32
type input "**"
click at [869, 495] on button "Add" at bounding box center [895, 511] width 52 height 32
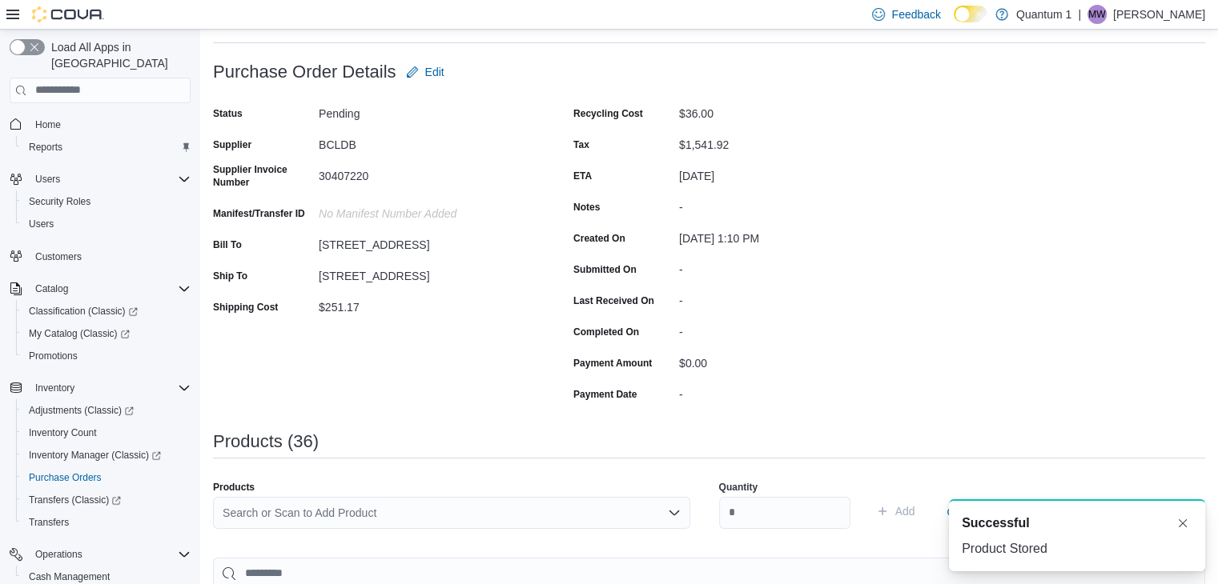
click at [448, 499] on div "Search or Scan to Add Product" at bounding box center [451, 513] width 477 height 32
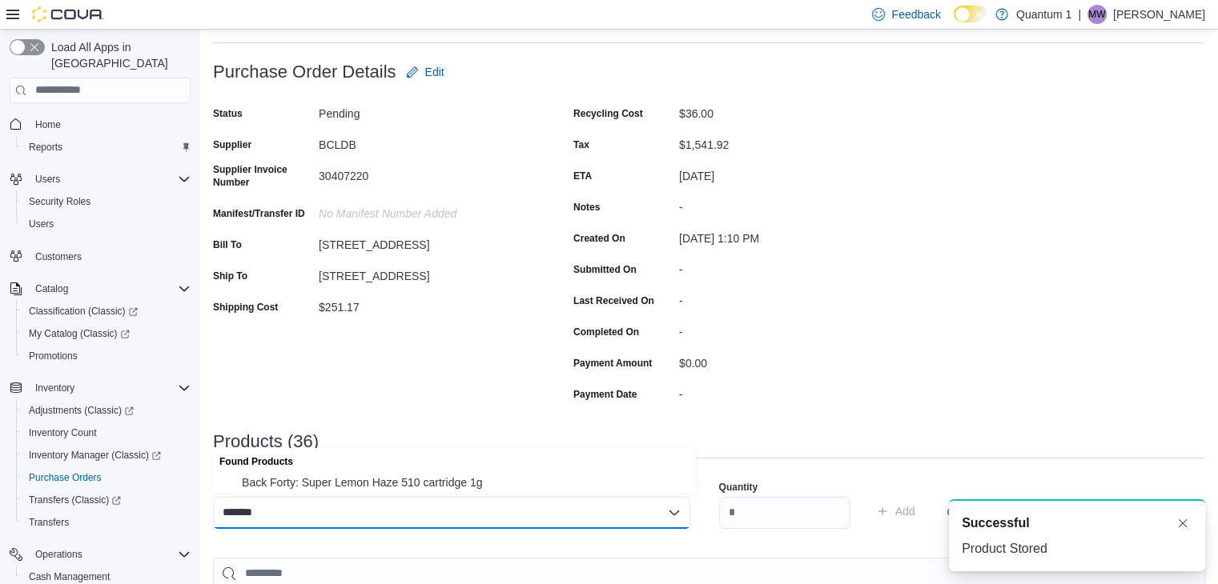
type input "*******"
click at [468, 476] on span "Back Forty: Super Lemon Haze 510 cartridge 1g" at bounding box center [464, 483] width 444 height 16
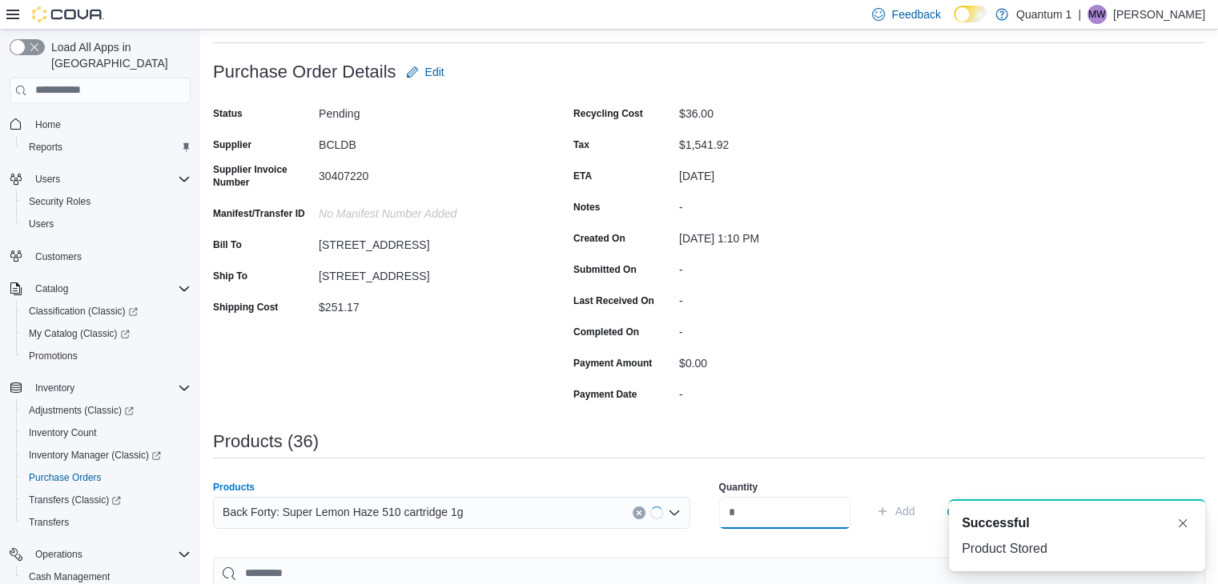
click at [790, 508] on input "number" at bounding box center [784, 513] width 131 height 32
type input "**"
click at [869, 495] on button "Add" at bounding box center [895, 511] width 52 height 32
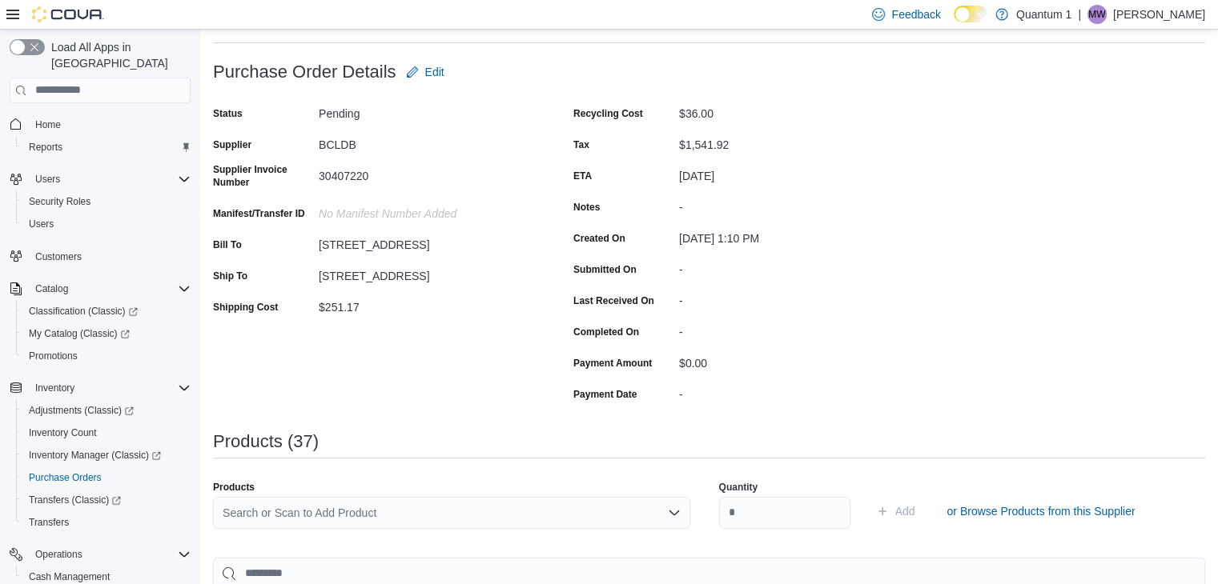
click at [394, 507] on div "Search or Scan to Add Product" at bounding box center [451, 513] width 477 height 32
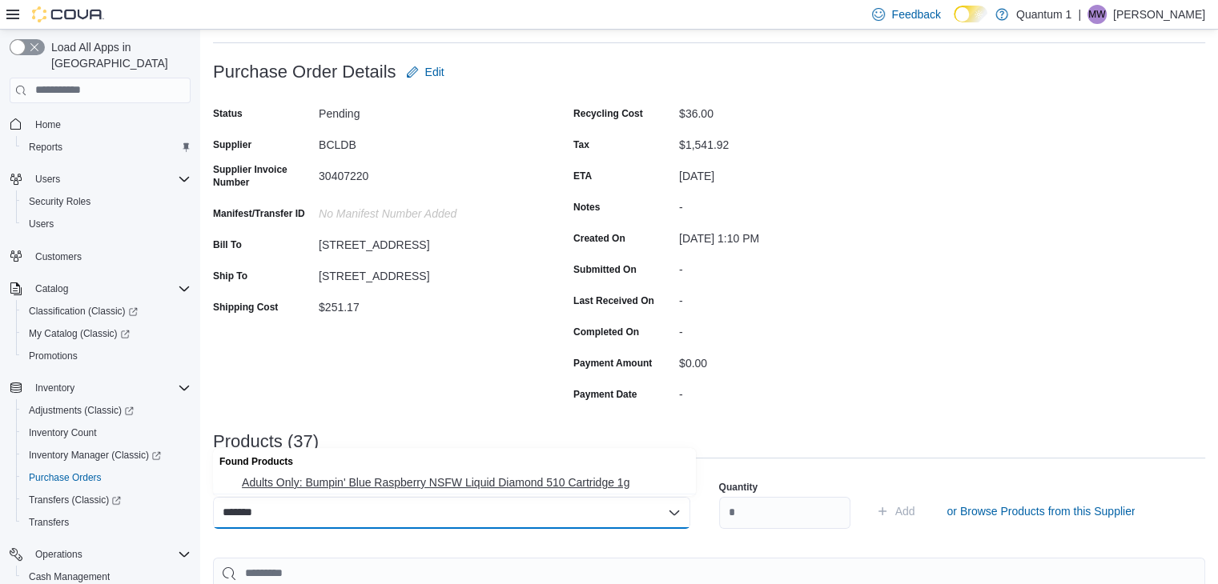
type input "*******"
drag, startPoint x: 455, startPoint y: 483, endPoint x: 790, endPoint y: 523, distance: 337.7
click at [458, 483] on span "Adults Only: Bumpin' Blue Raspberry NSFW Liquid Diamond 510 Cartridge 1g" at bounding box center [464, 483] width 444 height 16
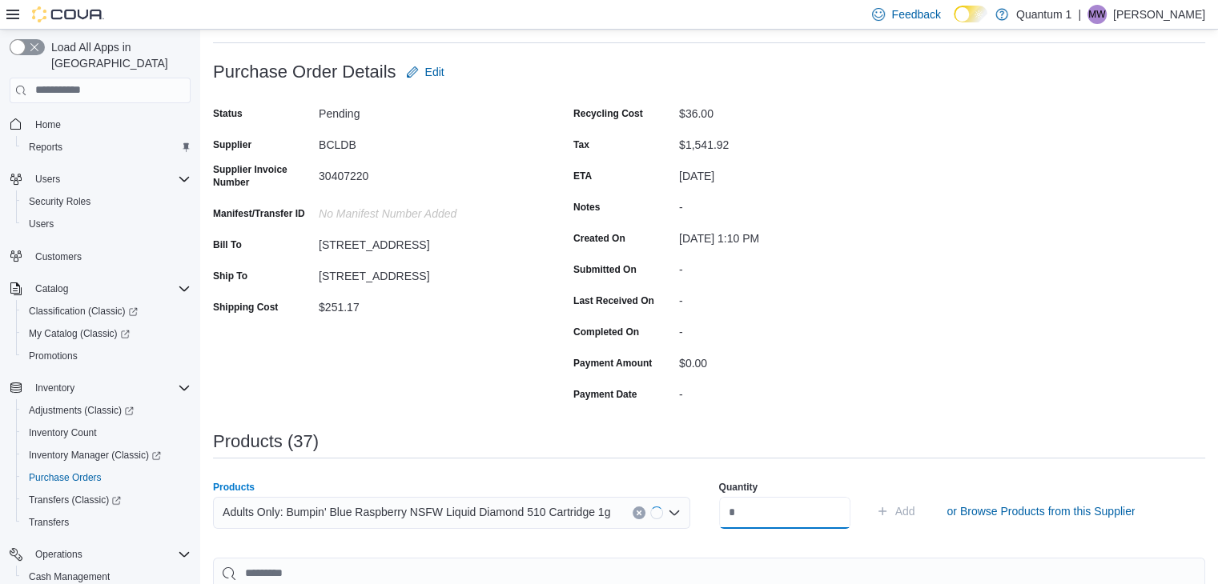
click at [821, 519] on input "number" at bounding box center [784, 513] width 131 height 32
type input "**"
click at [869, 495] on button "Add" at bounding box center [895, 511] width 52 height 32
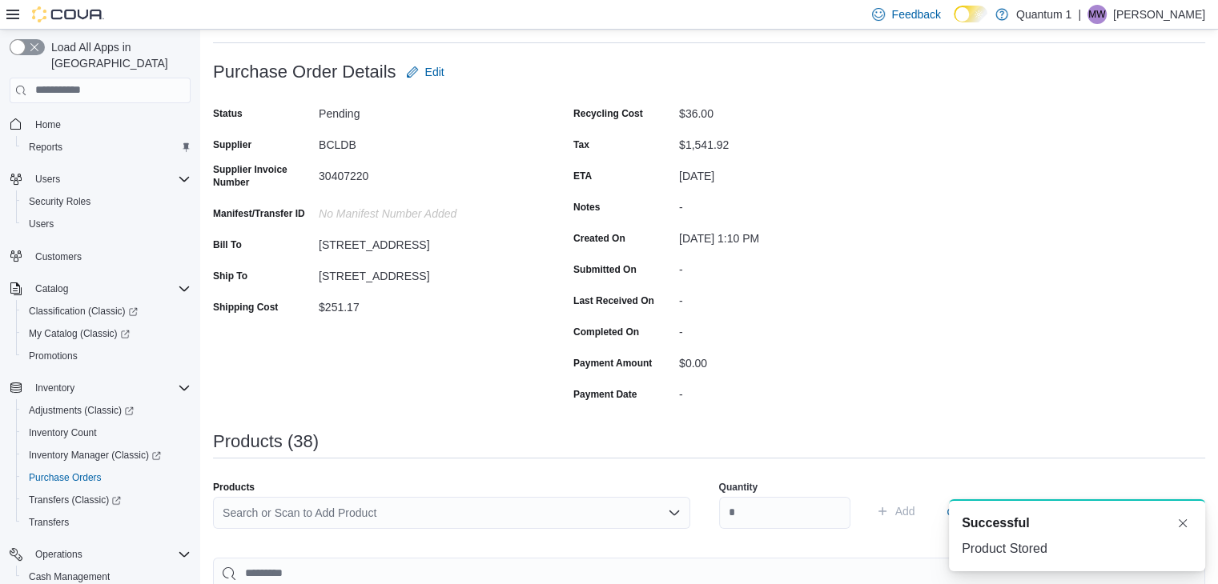
click at [479, 510] on div "Search or Scan to Add Product" at bounding box center [451, 513] width 477 height 32
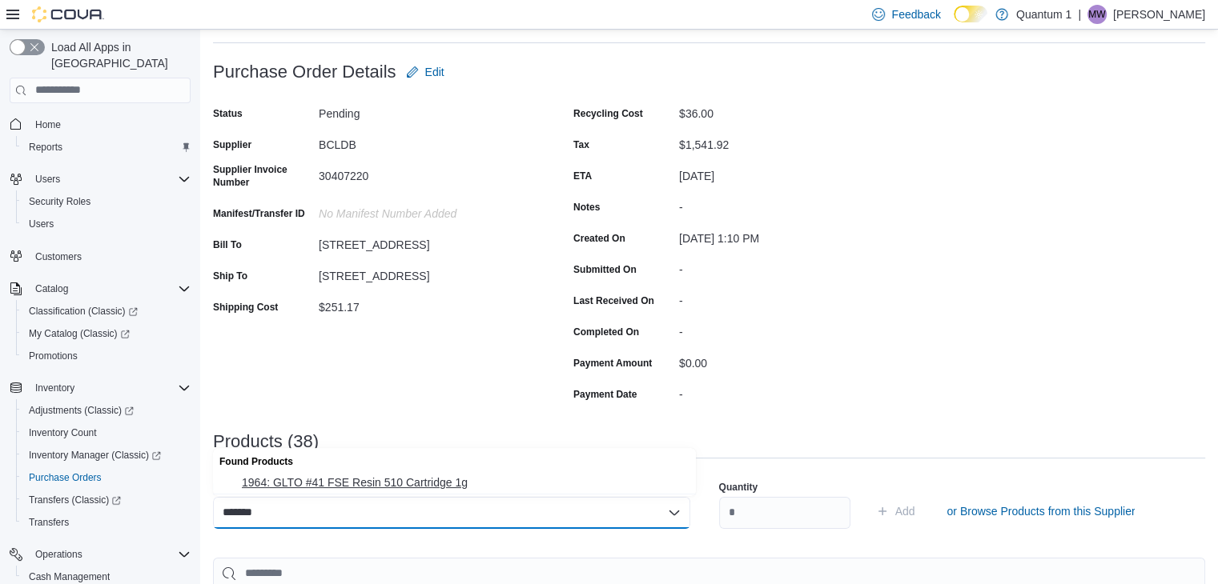
type input "*******"
click at [404, 495] on button "1964: GLTO #41 FSE Resin 510 Cartridge 1g" at bounding box center [454, 482] width 483 height 23
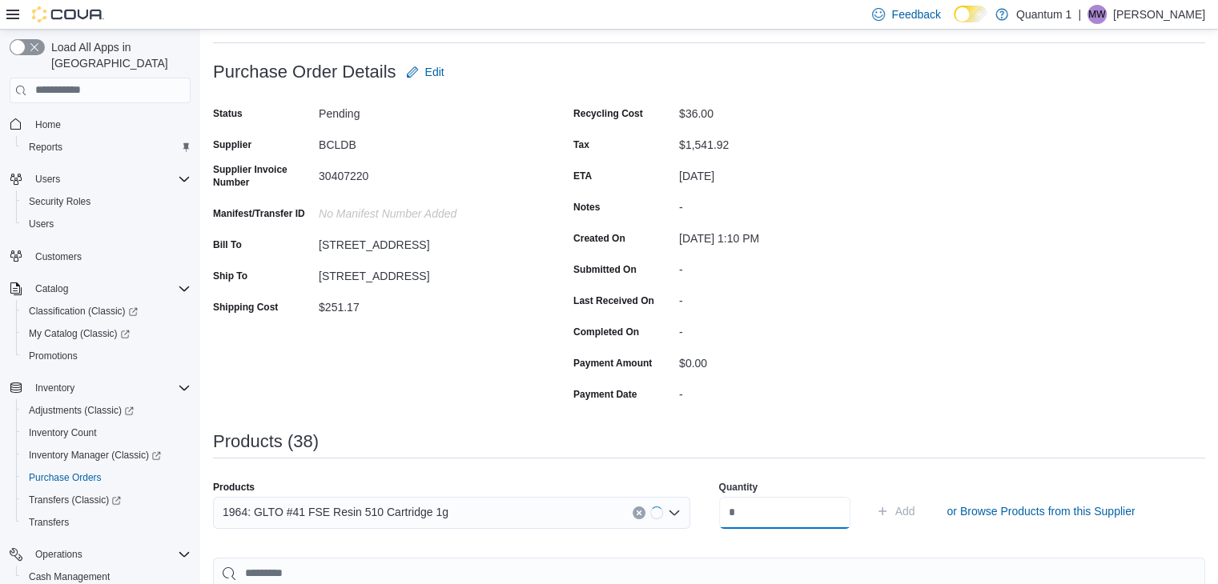
click at [786, 511] on input "number" at bounding box center [784, 513] width 131 height 32
type input "**"
click at [869, 495] on button "Add" at bounding box center [895, 511] width 52 height 32
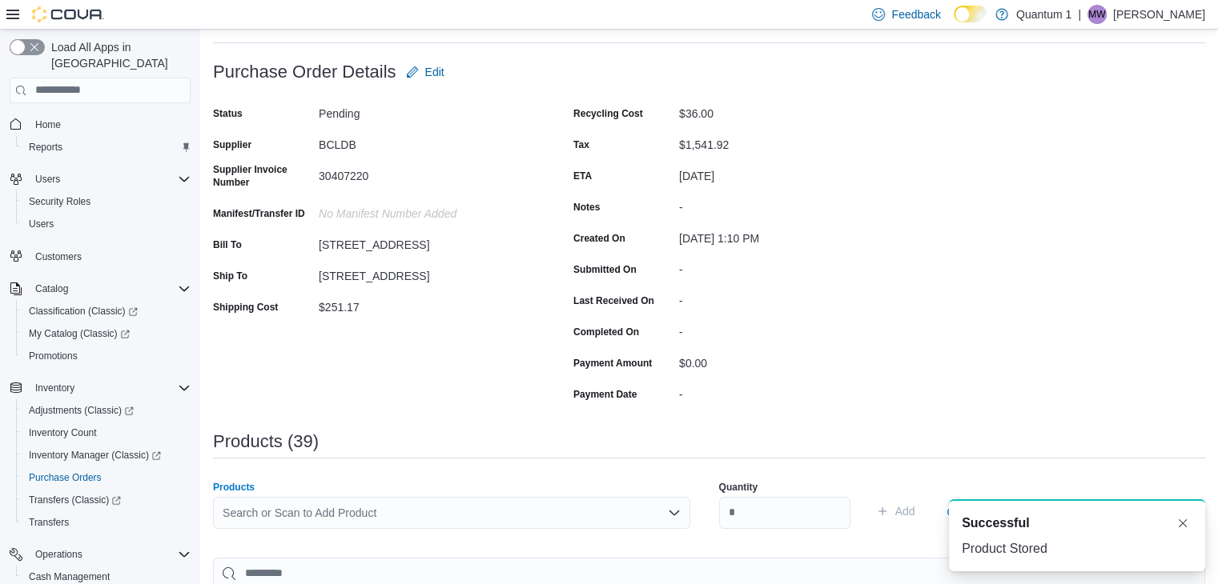
click at [415, 509] on div "Search or Scan to Add Product" at bounding box center [451, 513] width 477 height 32
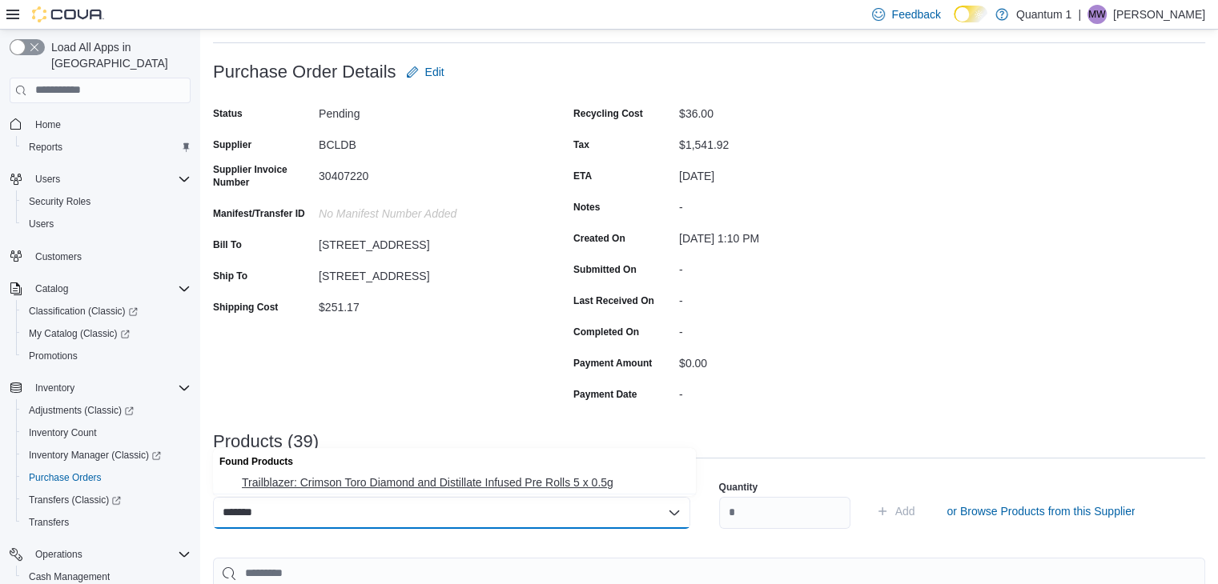
type input "*******"
click at [512, 481] on span "Trailblazer: Crimson Toro Diamond and Distillate Infused Pre Rolls 5 x 0.5g" at bounding box center [464, 483] width 444 height 16
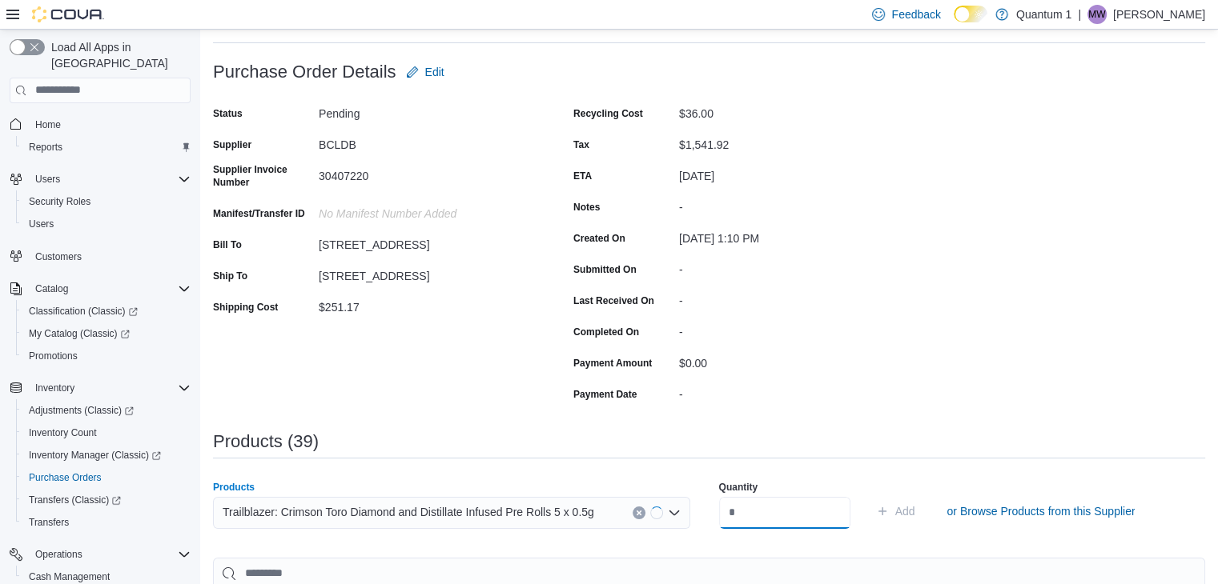
click at [778, 510] on input "number" at bounding box center [784, 513] width 131 height 32
type input "**"
click at [869, 495] on button "Add" at bounding box center [895, 511] width 52 height 32
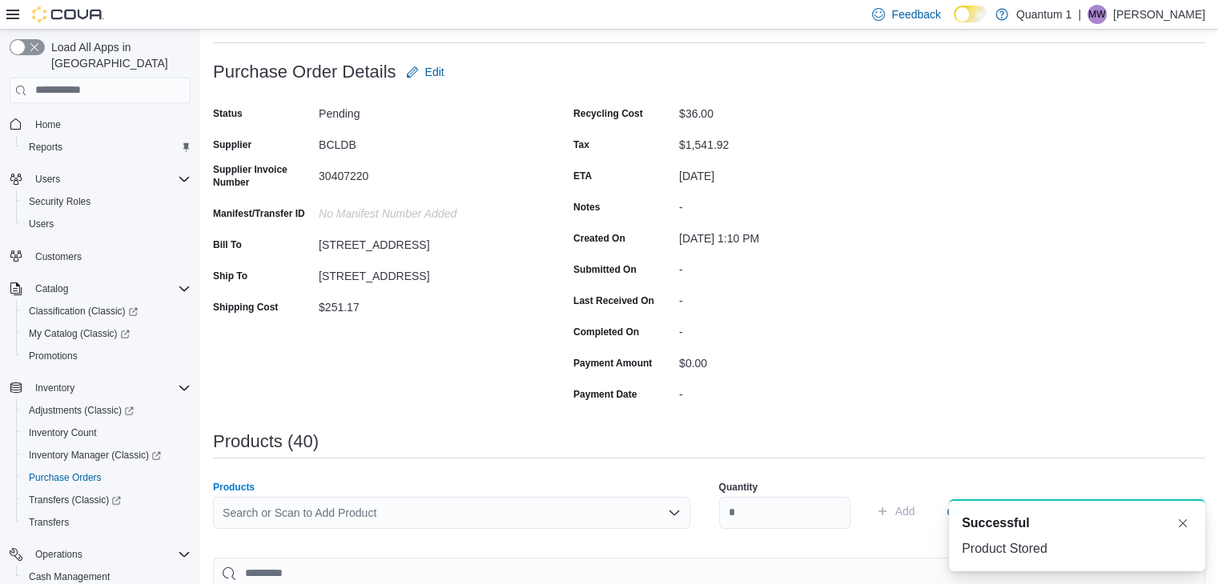
click at [449, 497] on div "Search or Scan to Add Product" at bounding box center [451, 513] width 477 height 32
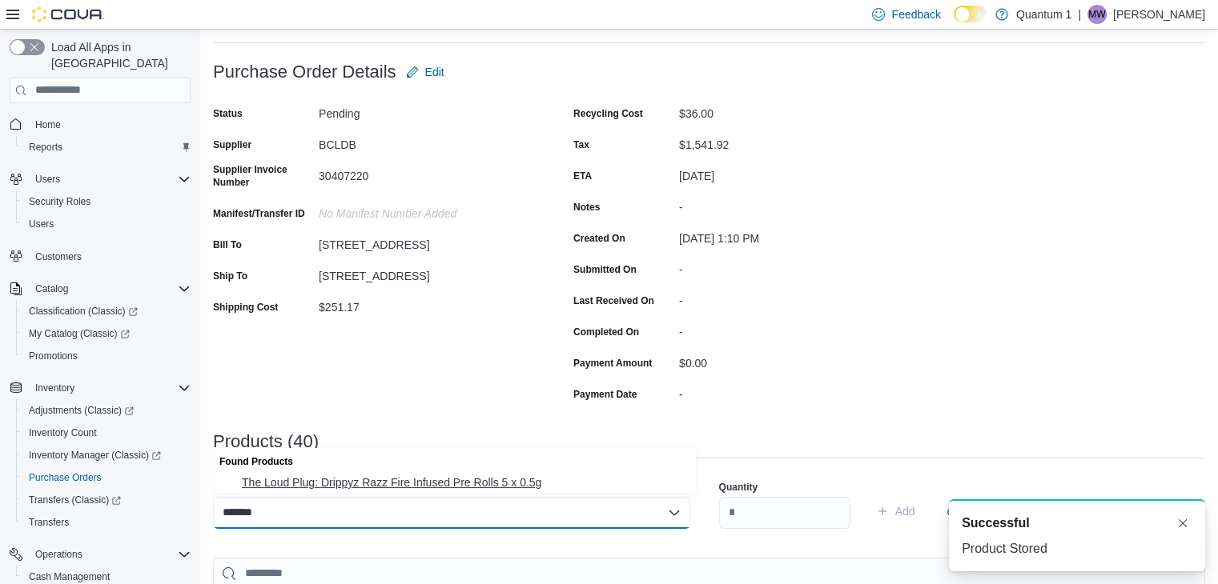
type input "*******"
drag, startPoint x: 450, startPoint y: 477, endPoint x: 490, endPoint y: 487, distance: 41.4
click at [450, 477] on span "The Loud Plug: Drippyz Razz Fire Infused Pre Rolls 5 x 0.5g" at bounding box center [464, 483] width 444 height 16
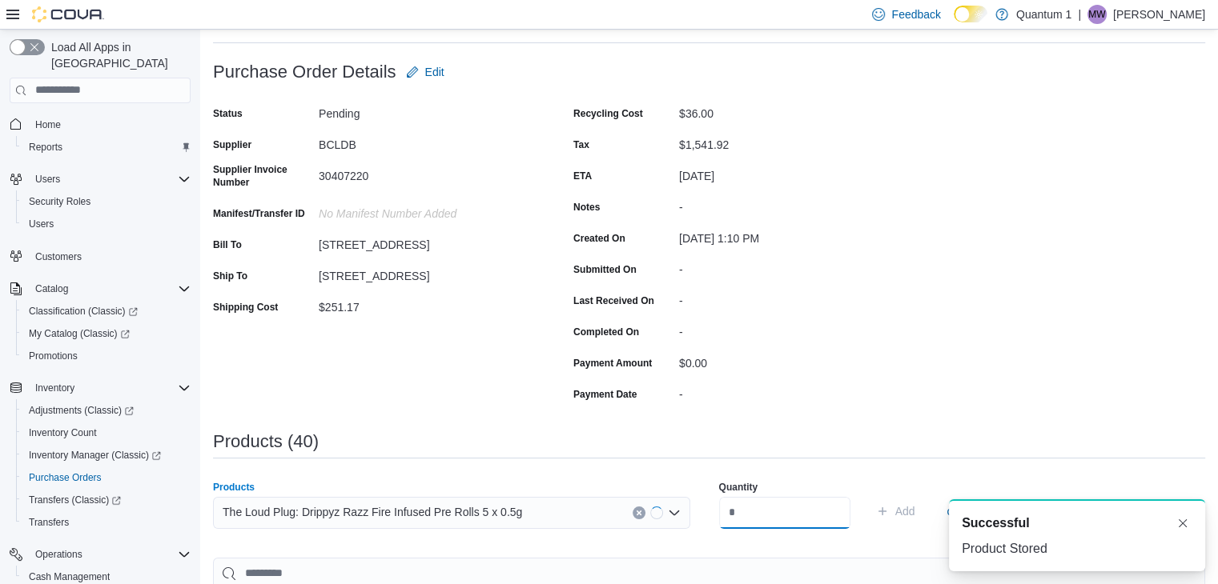
click at [843, 520] on input "number" at bounding box center [784, 513] width 131 height 32
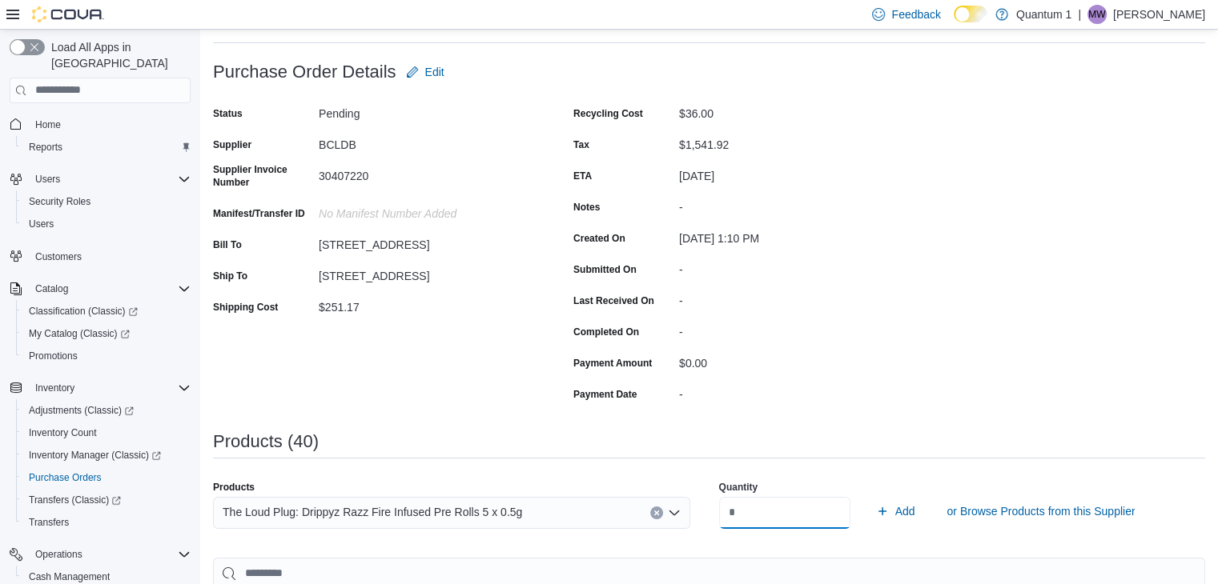
type input "*"
click at [869, 495] on button "Add" at bounding box center [895, 511] width 52 height 32
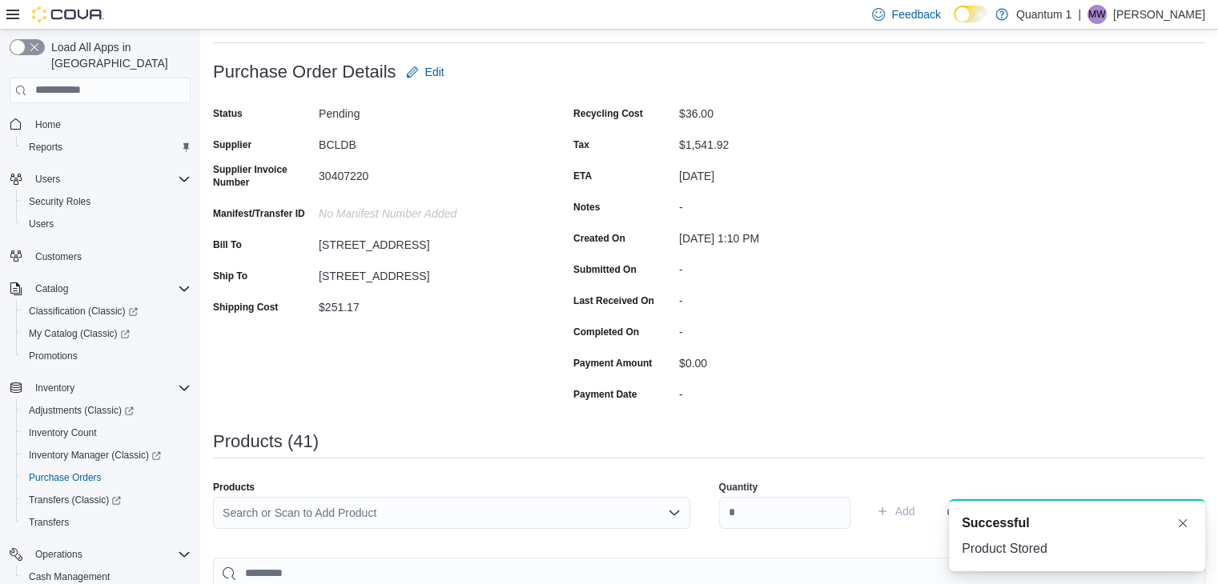
click at [408, 510] on div "Search or Scan to Add Product" at bounding box center [451, 513] width 477 height 32
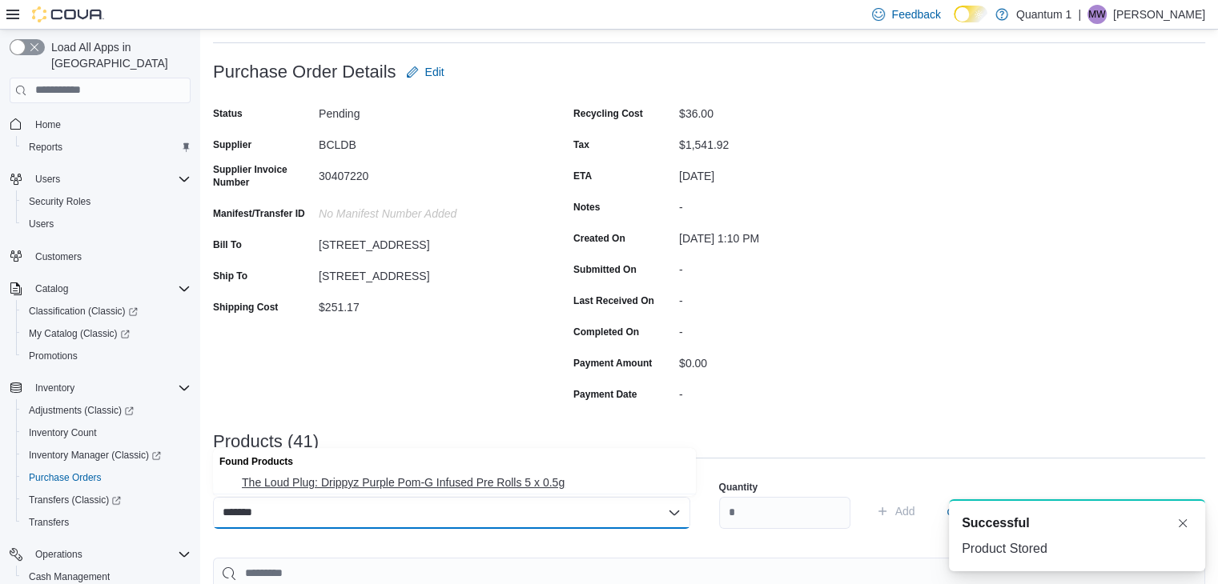
type input "*******"
click at [412, 482] on span "The Loud Plug: Drippyz Purple Pom-G Infused Pre Rolls 5 x 0.5g" at bounding box center [464, 483] width 444 height 16
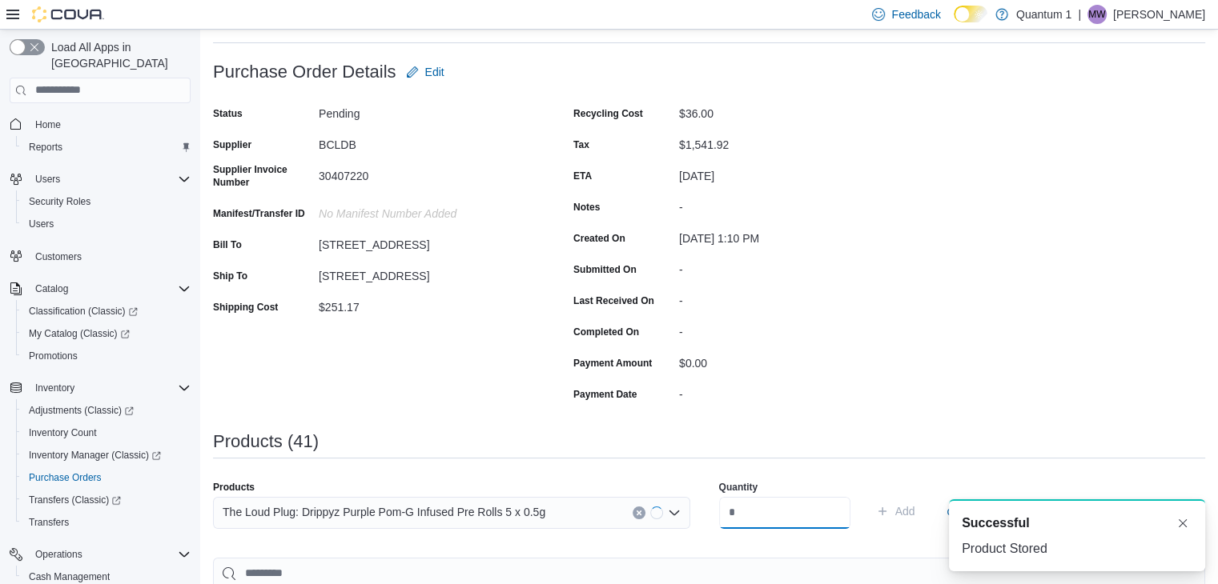
click at [764, 510] on input "number" at bounding box center [784, 513] width 131 height 32
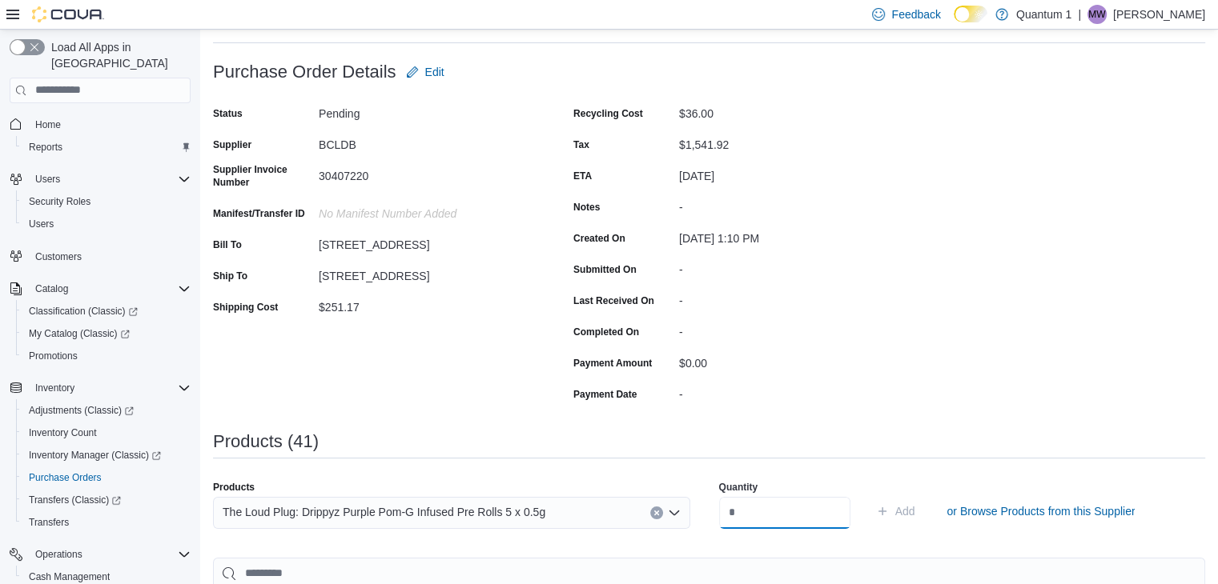
type input "*"
click at [869, 495] on button "Add" at bounding box center [895, 511] width 52 height 32
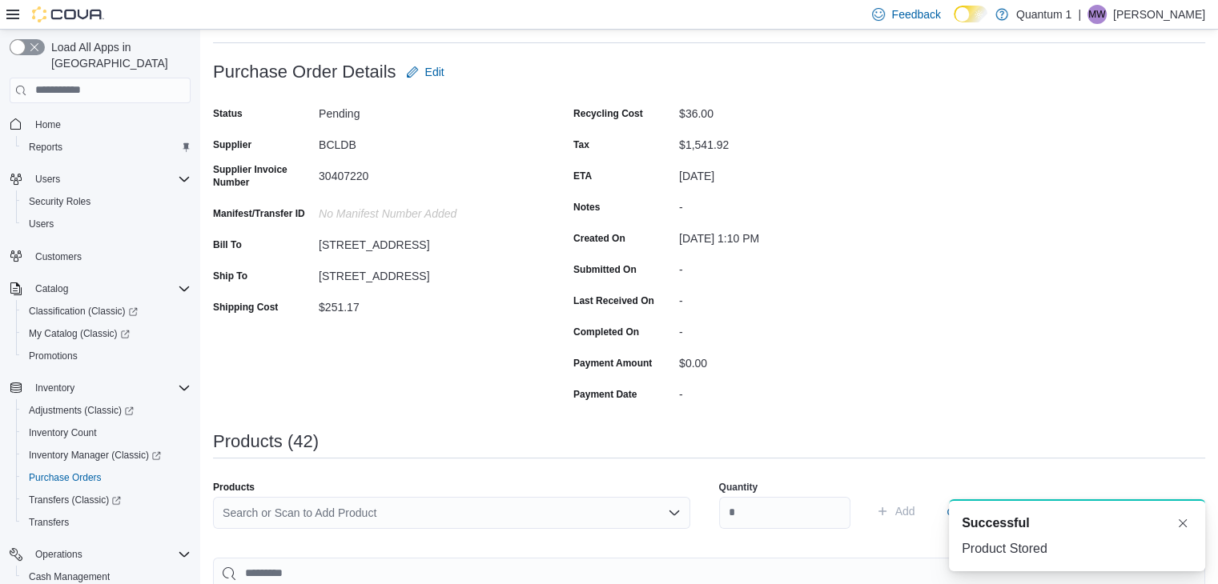
click at [432, 516] on div "Search or Scan to Add Product" at bounding box center [451, 513] width 477 height 32
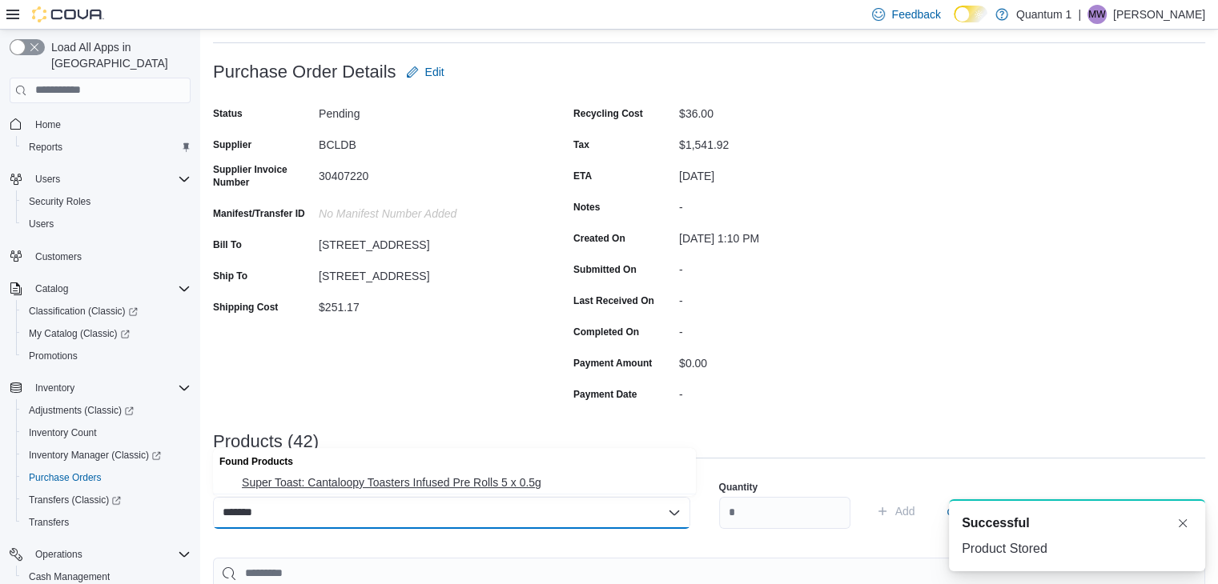
type input "*******"
click at [461, 475] on span "Super Toast: Cantaloopy Toasters Infused Pre Rolls 5 x 0.5g" at bounding box center [464, 483] width 444 height 16
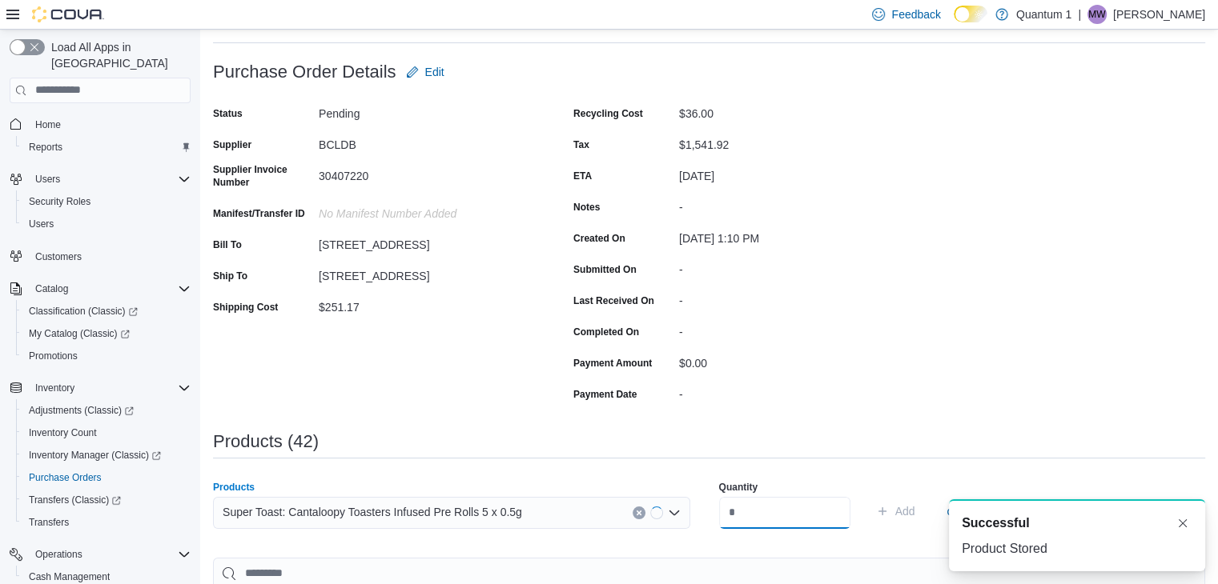
click at [772, 514] on input "number" at bounding box center [784, 513] width 131 height 32
type input "**"
click at [869, 495] on button "Add" at bounding box center [895, 511] width 52 height 32
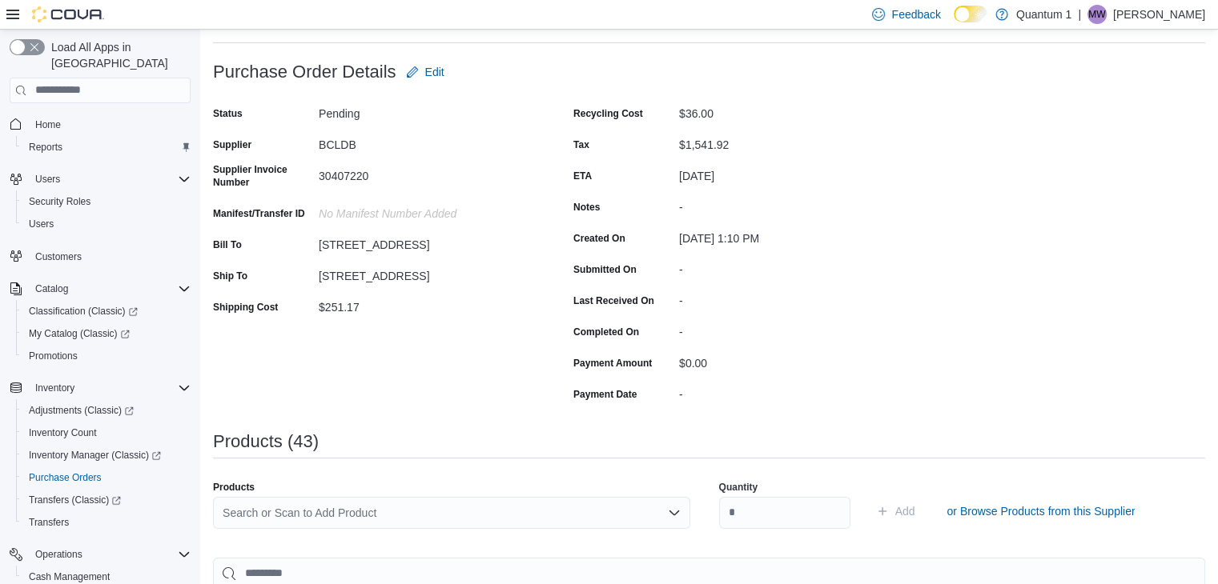
click at [474, 518] on div "Search or Scan to Add Product" at bounding box center [451, 513] width 477 height 32
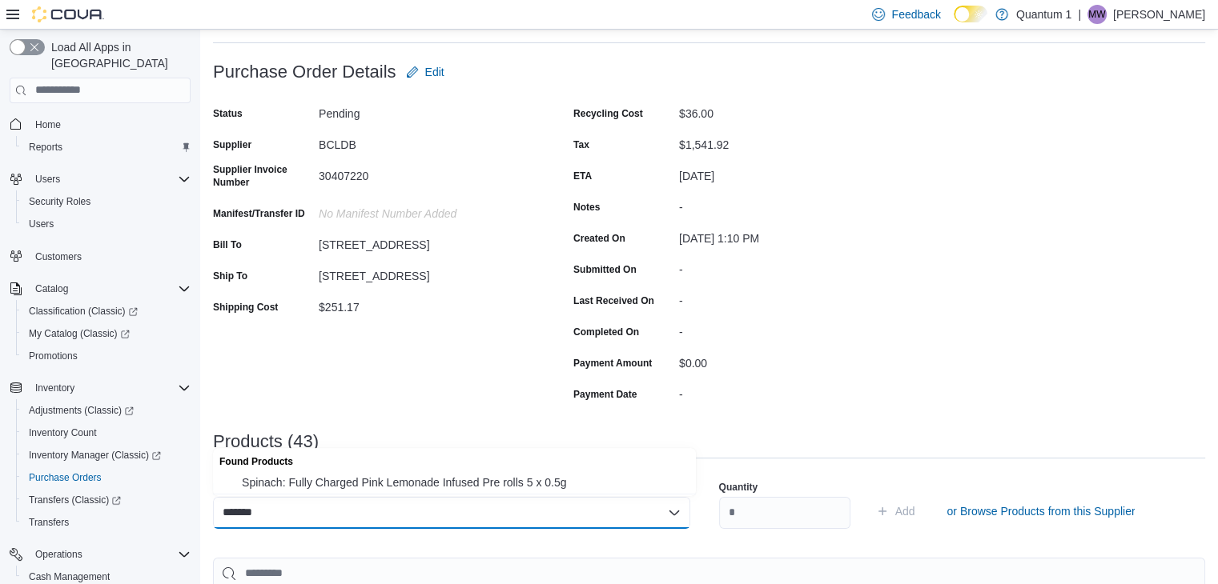
type input "*******"
click at [459, 487] on span "Spinach: Fully Charged Pink Lemonade Infused Pre rolls 5 x 0.5g" at bounding box center [464, 483] width 444 height 16
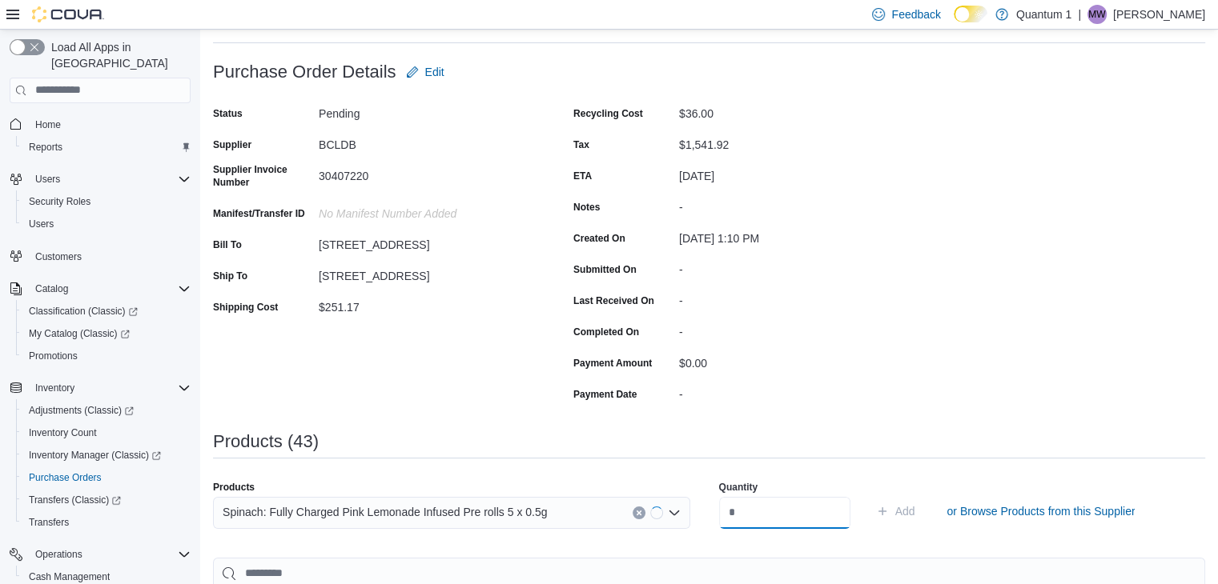
click at [778, 517] on input "number" at bounding box center [784, 513] width 131 height 32
type input "**"
click at [869, 495] on button "Add" at bounding box center [895, 511] width 52 height 32
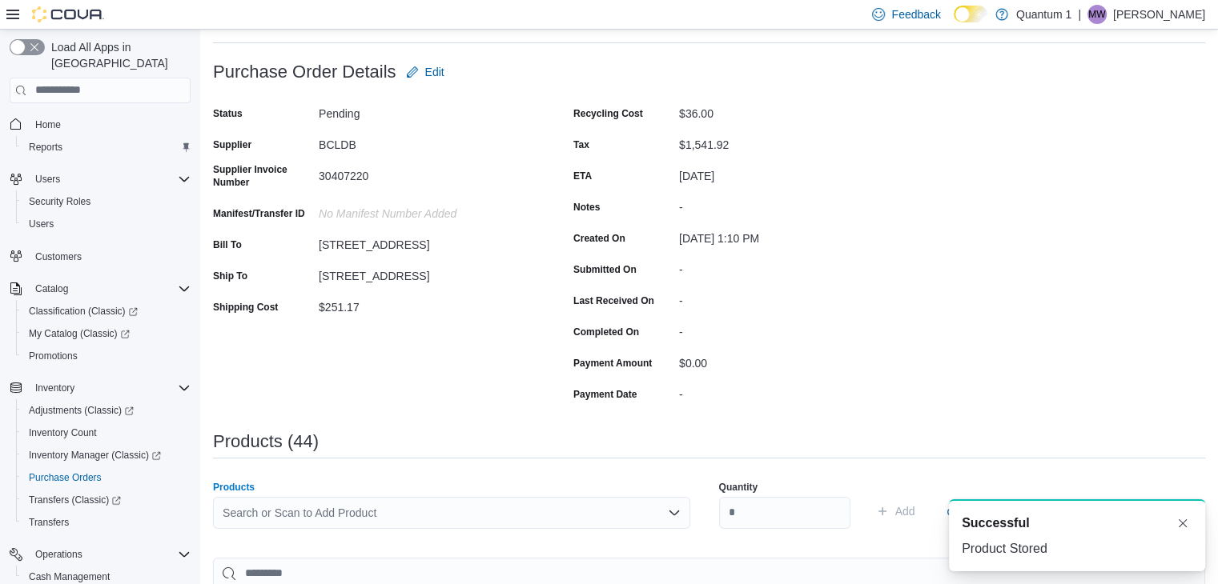
click at [452, 501] on div "Search or Scan to Add Product" at bounding box center [451, 513] width 477 height 32
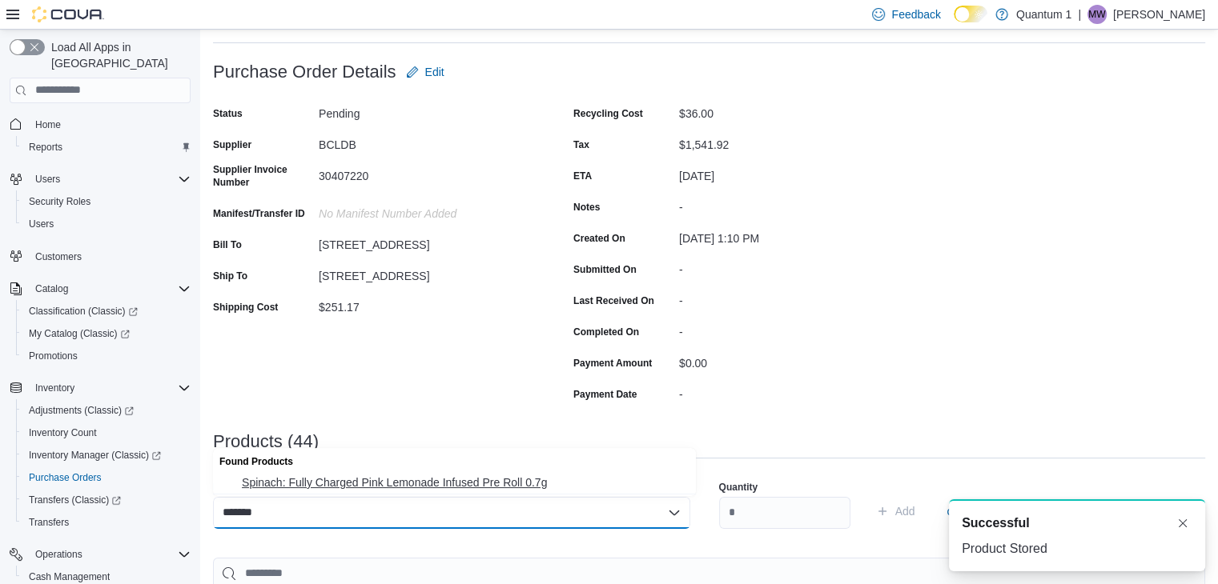
type input "*******"
drag, startPoint x: 402, startPoint y: 475, endPoint x: 656, endPoint y: 499, distance: 255.6
click at [405, 475] on span "Spinach: Fully Charged Pink Lemonade Infused Pre Roll 0.7g" at bounding box center [464, 483] width 444 height 16
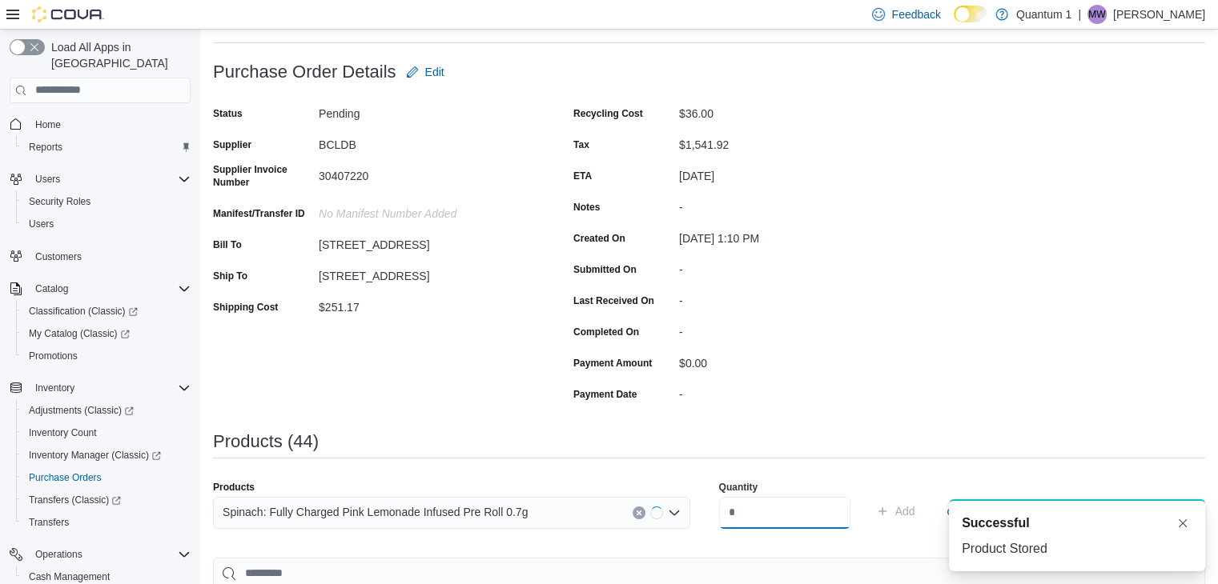
click at [793, 497] on input "number" at bounding box center [784, 513] width 131 height 32
type input "**"
click at [869, 495] on button "Add" at bounding box center [895, 511] width 52 height 32
click at [442, 507] on div "Search or Scan to Add Product" at bounding box center [451, 513] width 477 height 32
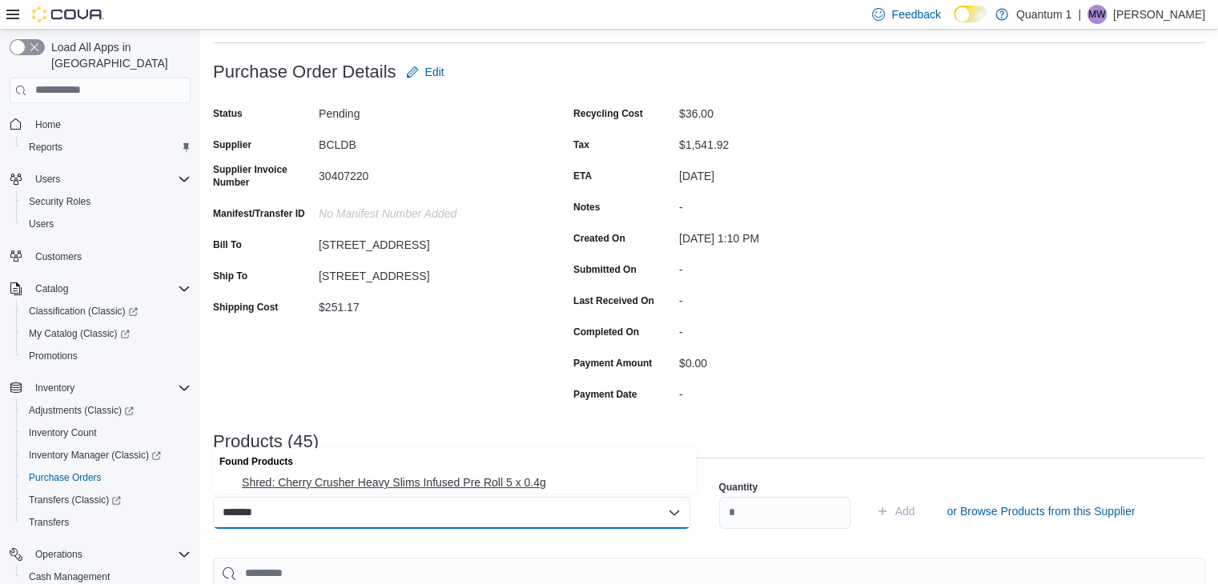
type input "*******"
click at [453, 485] on span "Shred: Cherry Crusher Heavy Slims Infused Pre Roll 5 x 0.4g" at bounding box center [464, 483] width 444 height 16
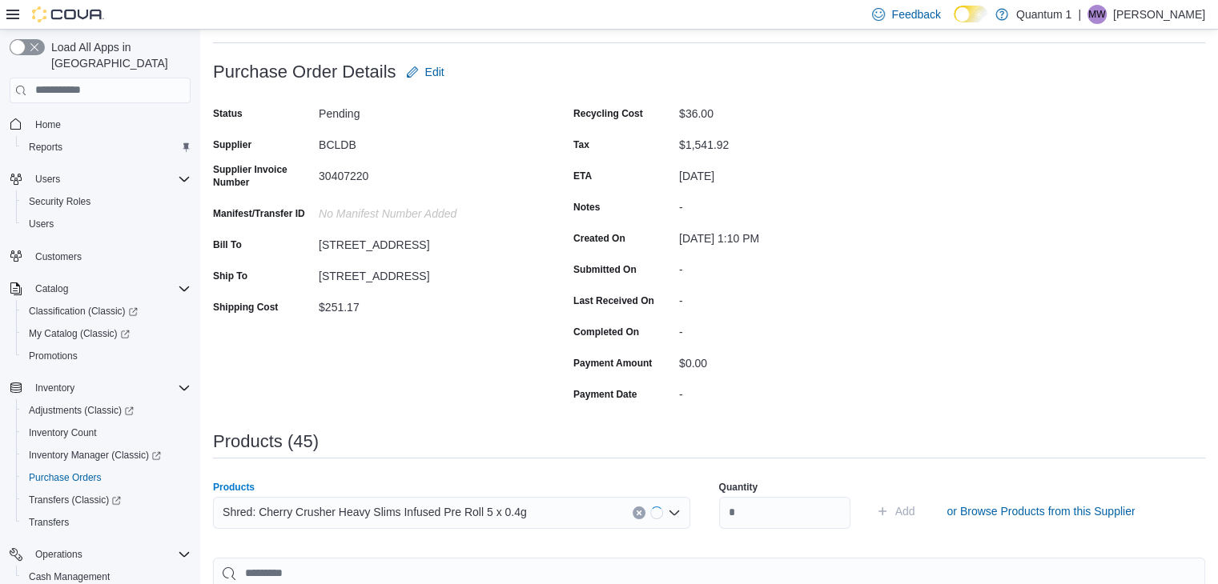
click at [807, 495] on div "Quantity" at bounding box center [784, 504] width 131 height 67
click at [791, 520] on input "number" at bounding box center [784, 513] width 131 height 32
type input "**"
click at [869, 495] on button "Add" at bounding box center [895, 511] width 52 height 32
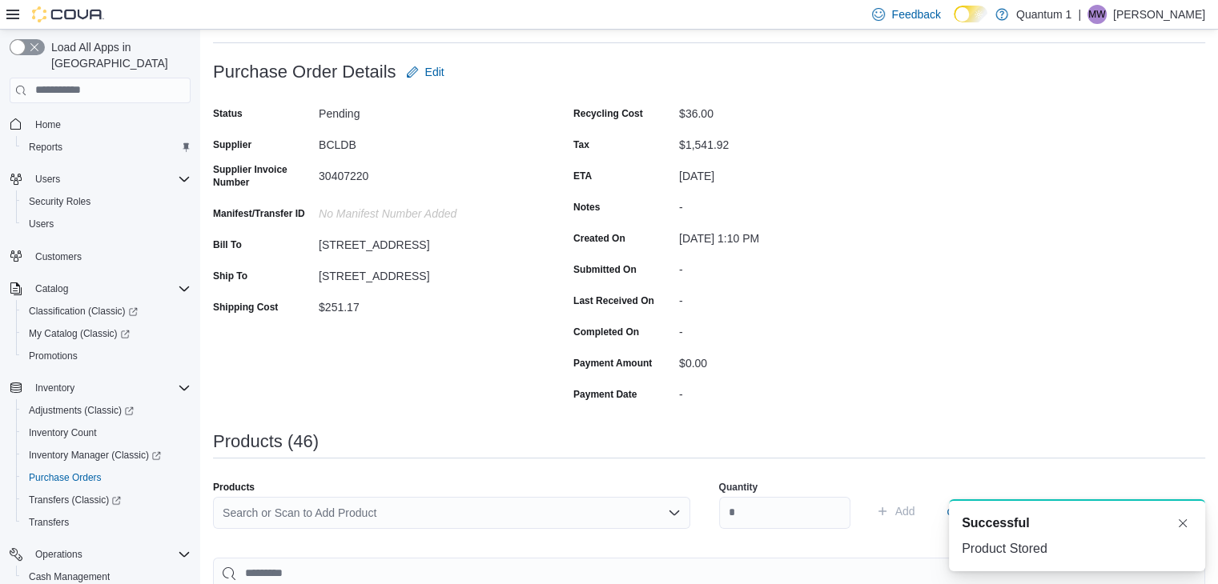
drag, startPoint x: 458, startPoint y: 524, endPoint x: 470, endPoint y: 515, distance: 15.4
click at [458, 524] on div "Search or Scan to Add Product" at bounding box center [451, 513] width 477 height 32
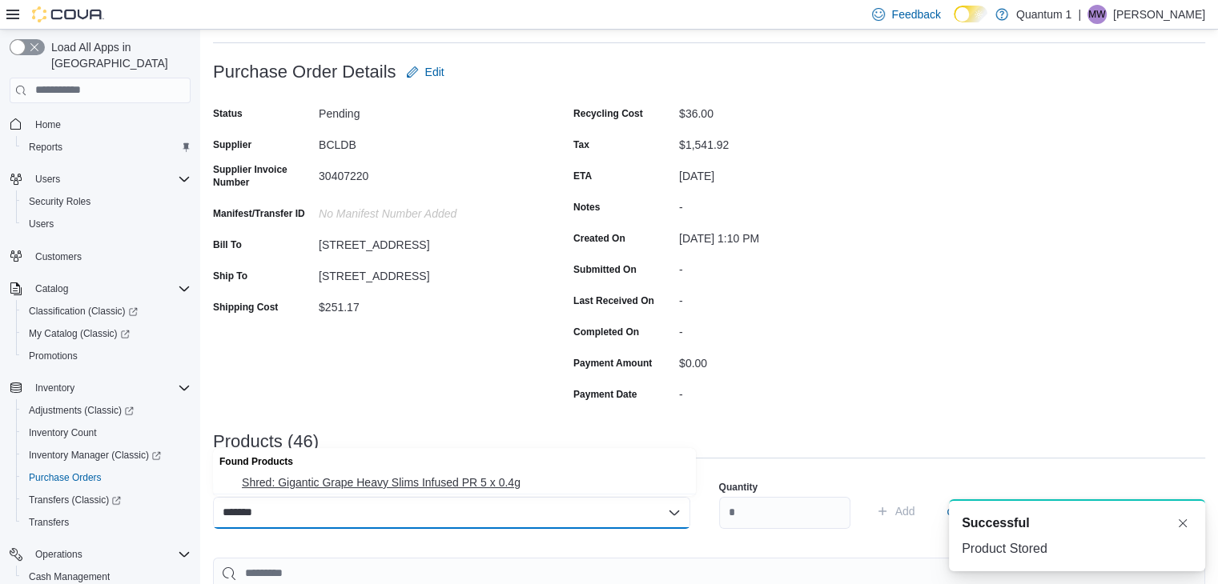
type input "*******"
click at [445, 475] on span "Shred: Gigantic Grape Heavy Slims Infused PR 5 x 0.4g" at bounding box center [464, 483] width 444 height 16
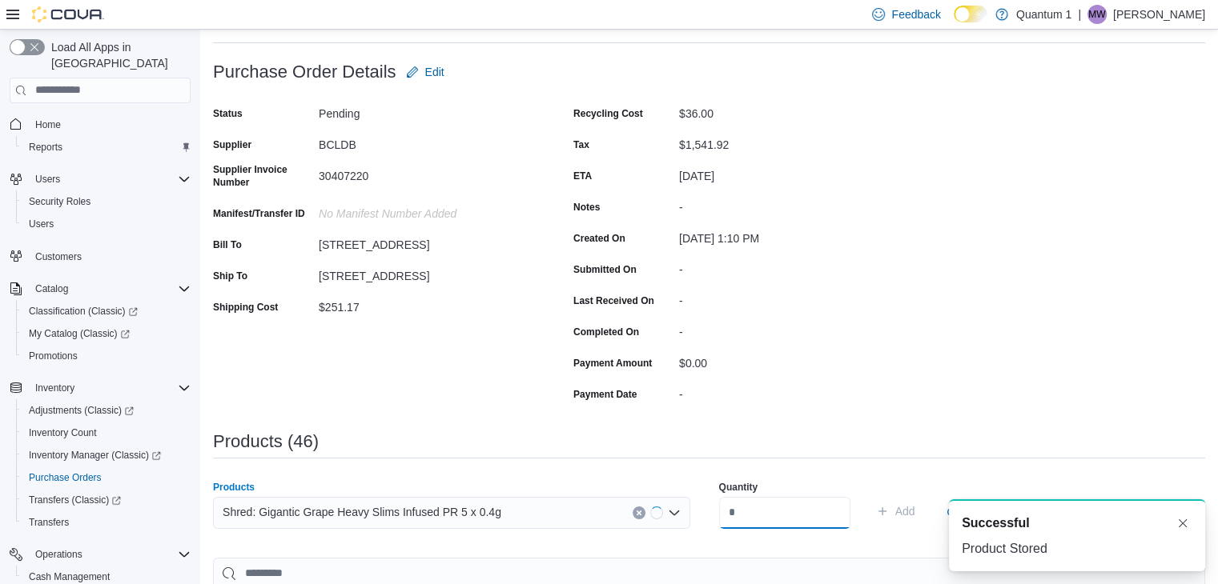
click at [823, 503] on input "number" at bounding box center [784, 513] width 131 height 32
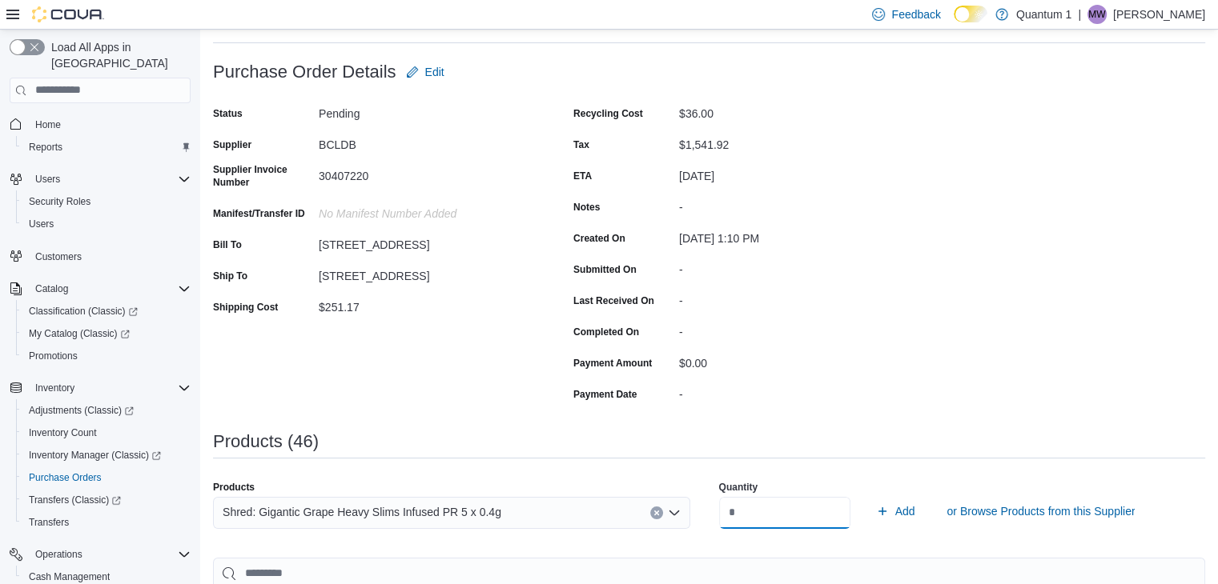
type input "**"
click at [869, 495] on button "Add" at bounding box center [895, 511] width 52 height 32
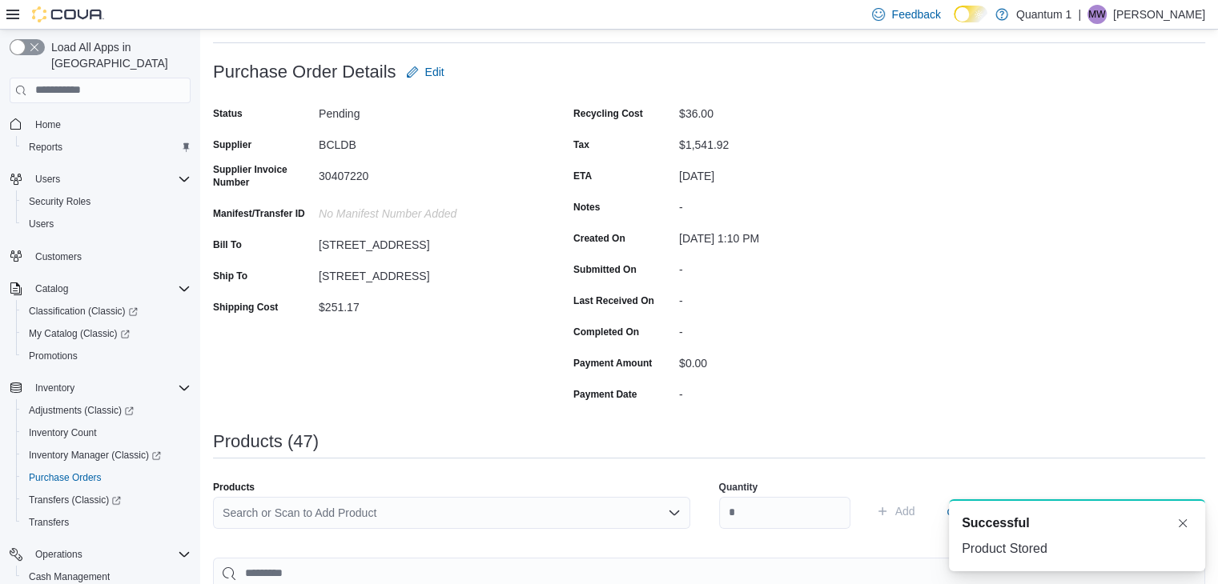
click at [421, 505] on div "Search or Scan to Add Product" at bounding box center [451, 513] width 477 height 32
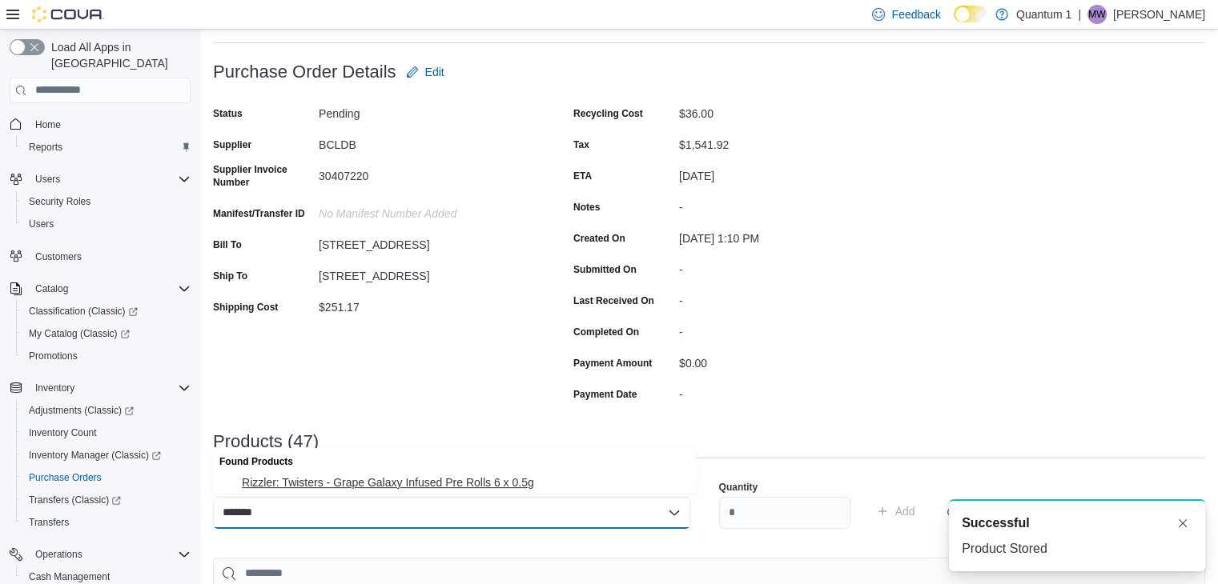
type input "*******"
click at [480, 483] on span "Rizzler: Twisters - Grape Galaxy Infused Pre Rolls 6 x 0.5g" at bounding box center [464, 483] width 444 height 16
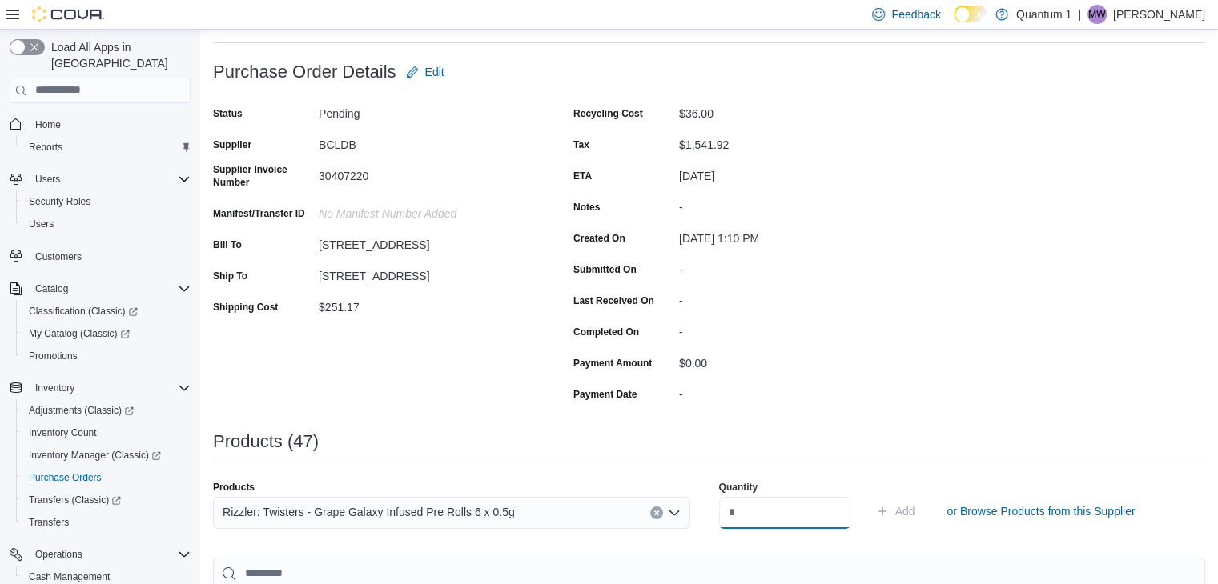
click at [753, 510] on input "number" at bounding box center [784, 513] width 131 height 32
type input "**"
click at [869, 495] on button "Add" at bounding box center [895, 511] width 52 height 32
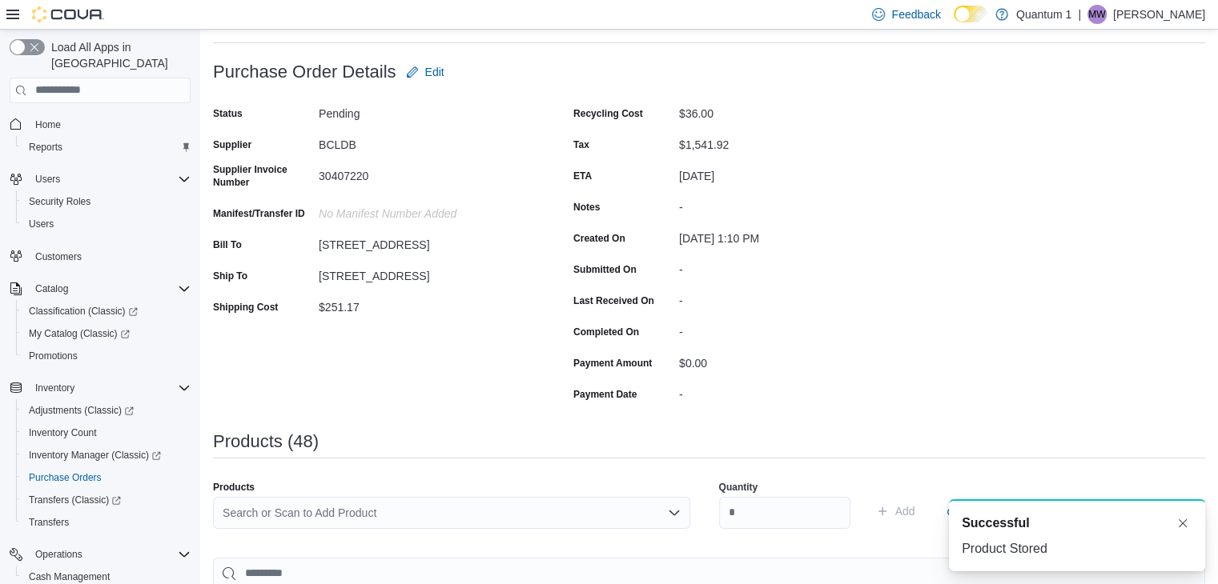
click at [528, 513] on div "Search or Scan to Add Product" at bounding box center [451, 513] width 477 height 32
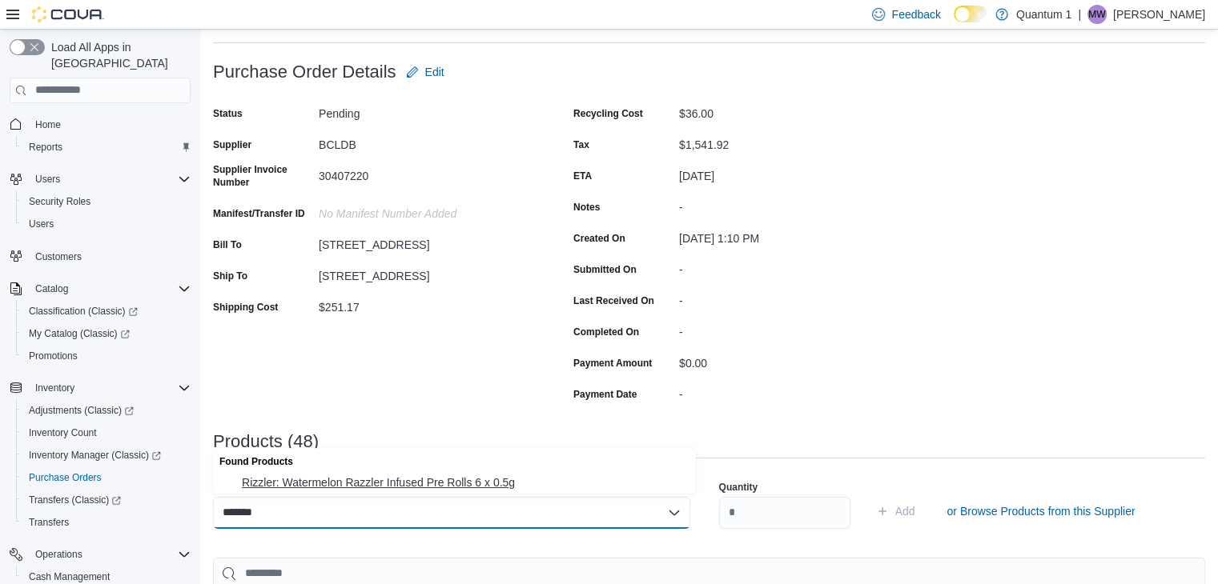
type input "*******"
drag, startPoint x: 410, startPoint y: 483, endPoint x: 437, endPoint y: 488, distance: 27.6
click at [410, 483] on span "Rizzler: Watermelon Razzler Infused Pre Rolls 6 x 0.5g" at bounding box center [464, 483] width 444 height 16
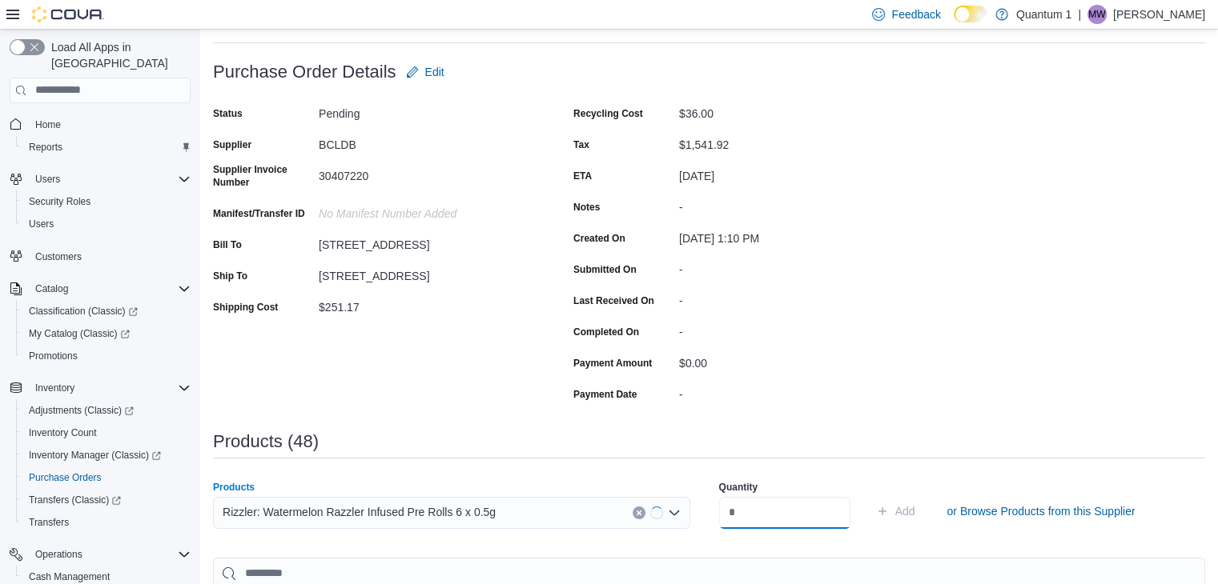
click at [797, 520] on input "number" at bounding box center [784, 513] width 131 height 32
type input "**"
click at [869, 495] on button "Add" at bounding box center [895, 511] width 52 height 32
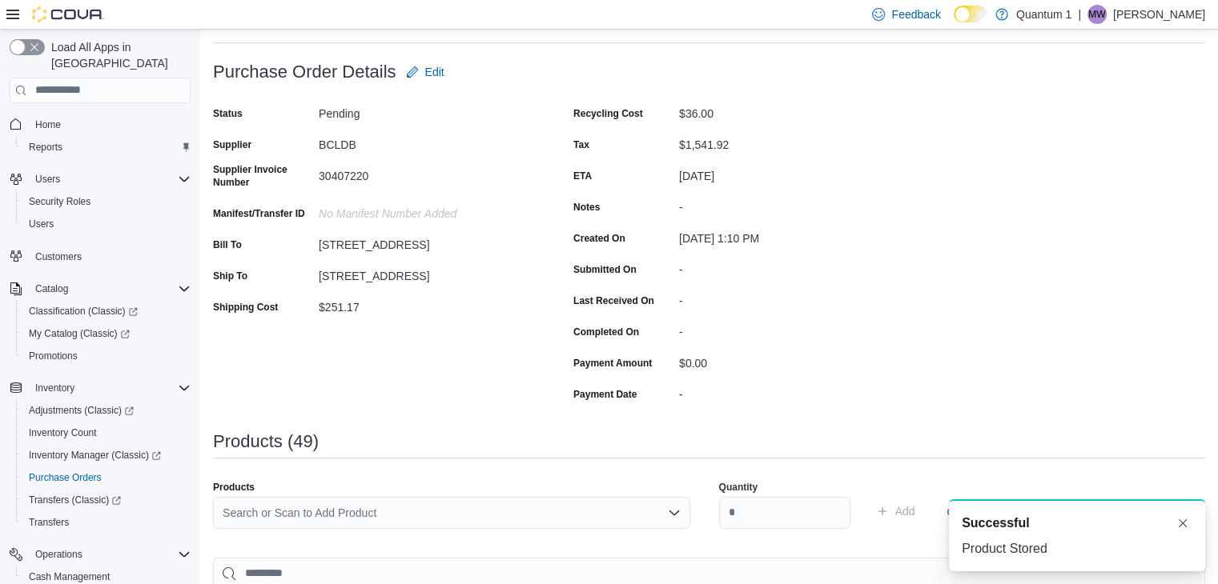
click at [458, 523] on div "Search or Scan to Add Product" at bounding box center [451, 513] width 477 height 32
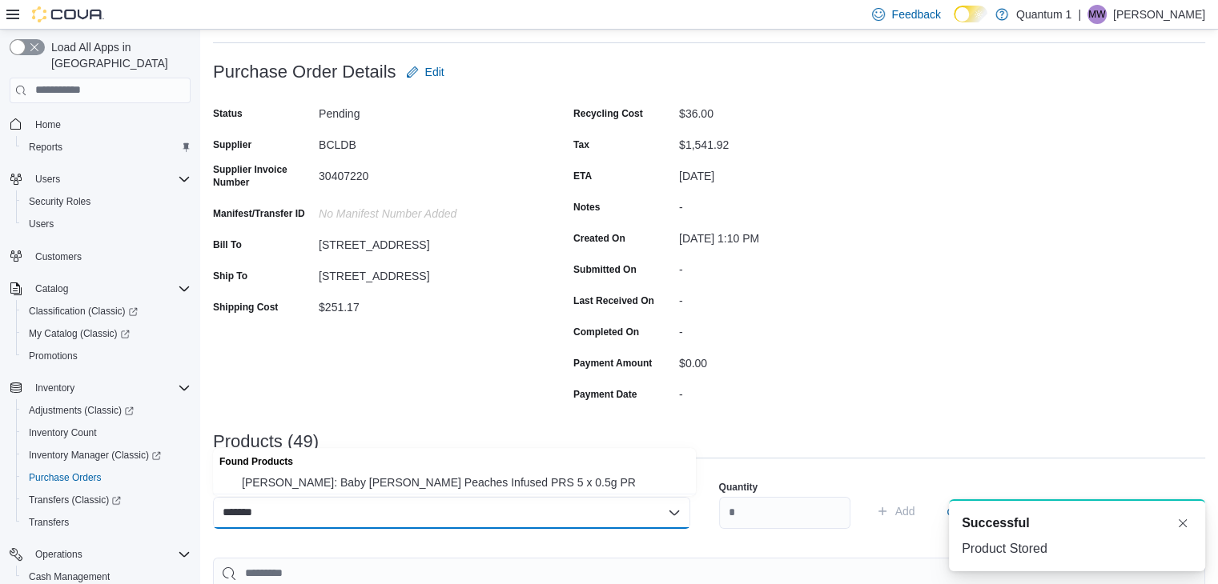
click at [416, 480] on span "Jeeter: Baby Jeeter Peaches Infused PRS 5 x 0.5g PR" at bounding box center [464, 483] width 444 height 16
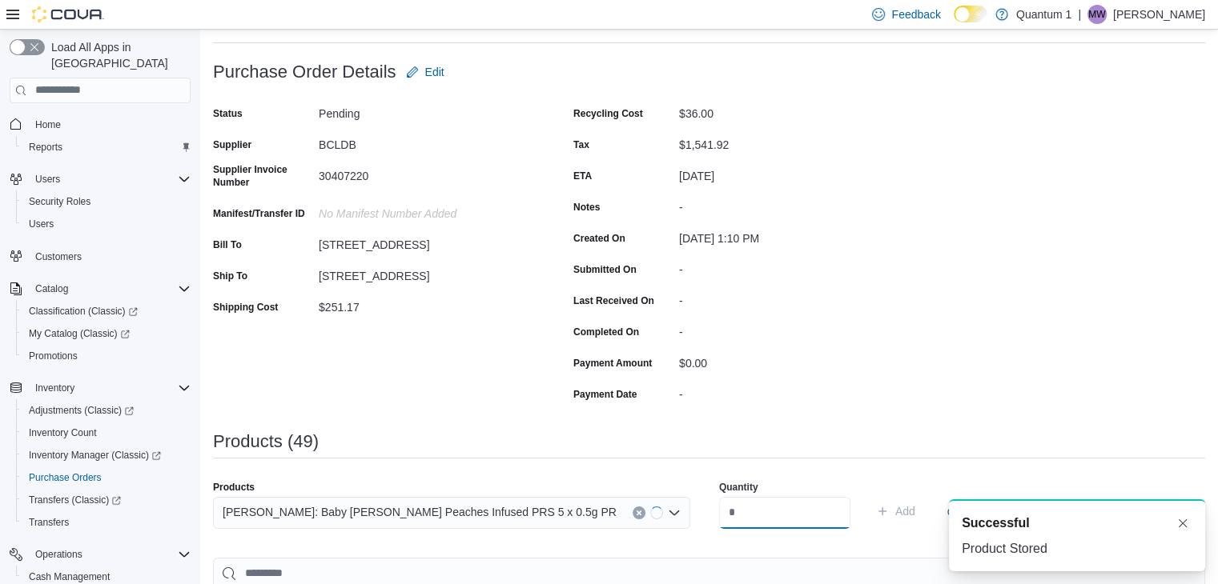
drag, startPoint x: 727, startPoint y: 497, endPoint x: 783, endPoint y: 515, distance: 58.7
click at [727, 497] on input "number" at bounding box center [784, 513] width 131 height 32
click at [869, 495] on button "Add" at bounding box center [895, 511] width 52 height 32
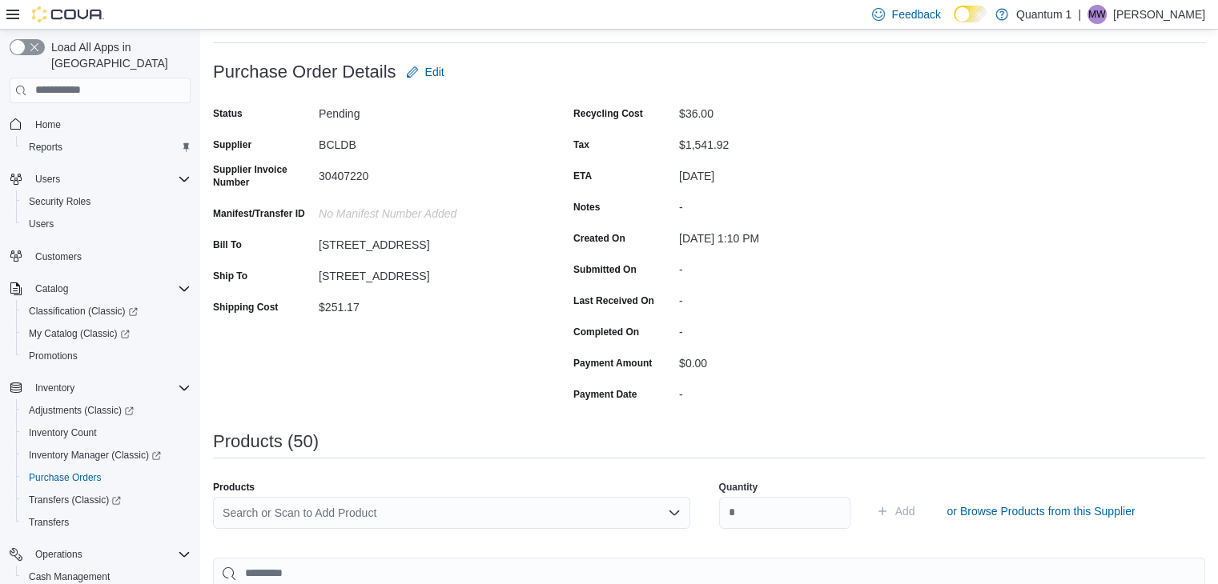
click at [451, 507] on div "Search or Scan to Add Product" at bounding box center [451, 513] width 477 height 32
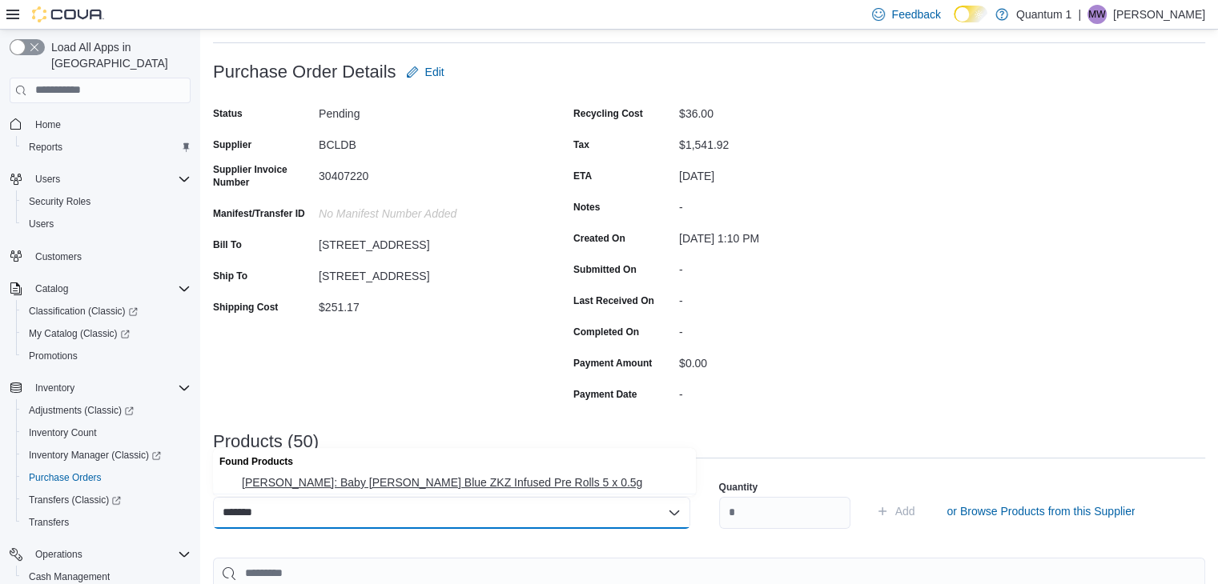
click at [381, 479] on span "Jeeter: Baby Jeeter Blue ZKZ Infused Pre Rolls 5 x 0.5g" at bounding box center [464, 483] width 444 height 16
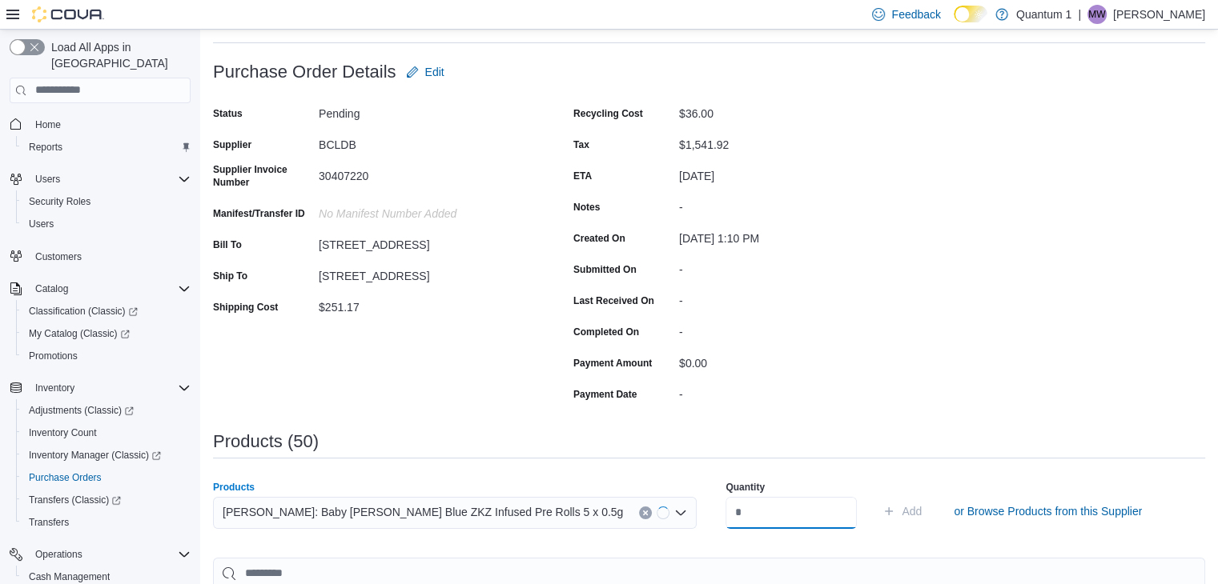
click at [759, 507] on input "number" at bounding box center [790, 513] width 131 height 32
click at [876, 495] on button "Add" at bounding box center [902, 511] width 52 height 32
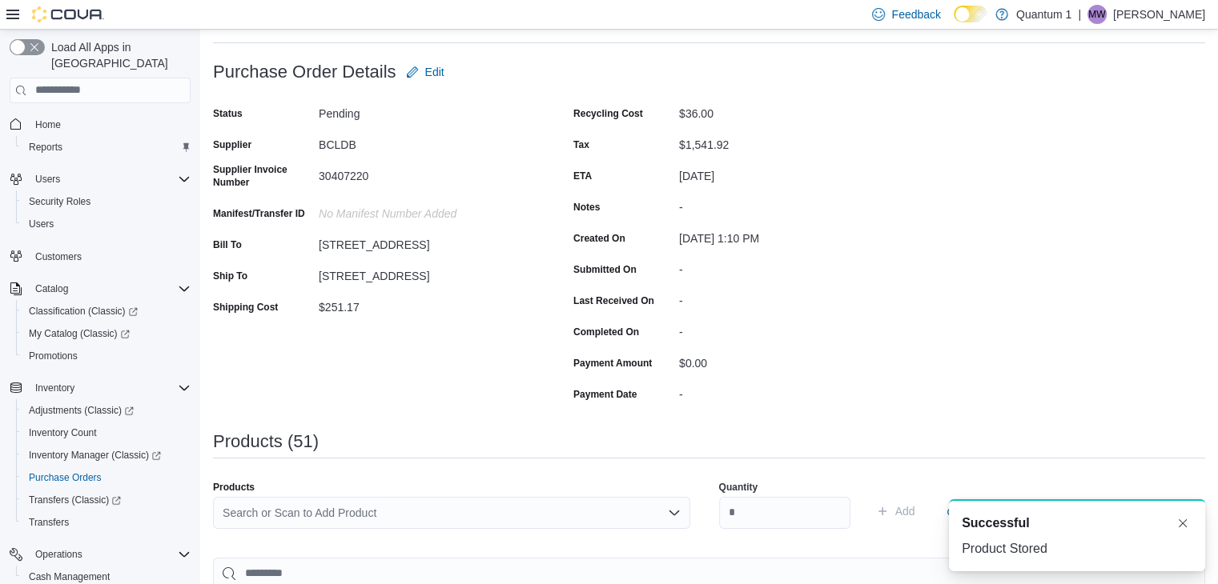
click at [458, 499] on div "Search or Scan to Add Product" at bounding box center [451, 513] width 477 height 32
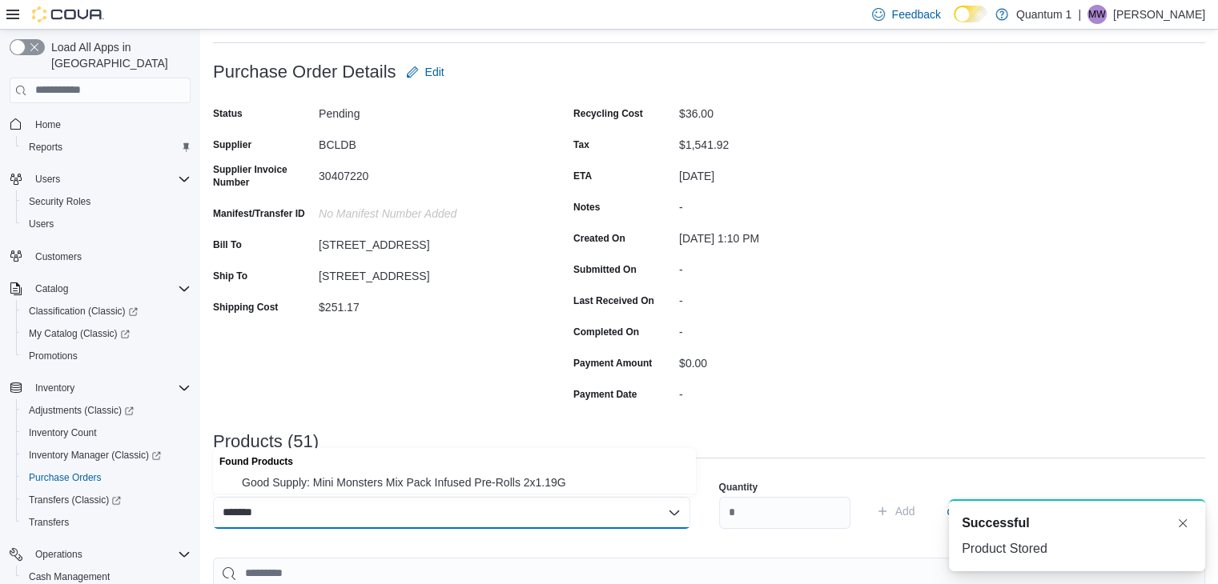
click at [451, 483] on span "Good Supply: Mini Monsters Mix Pack Infused Pre-Rolls 2x1.19G" at bounding box center [464, 483] width 444 height 16
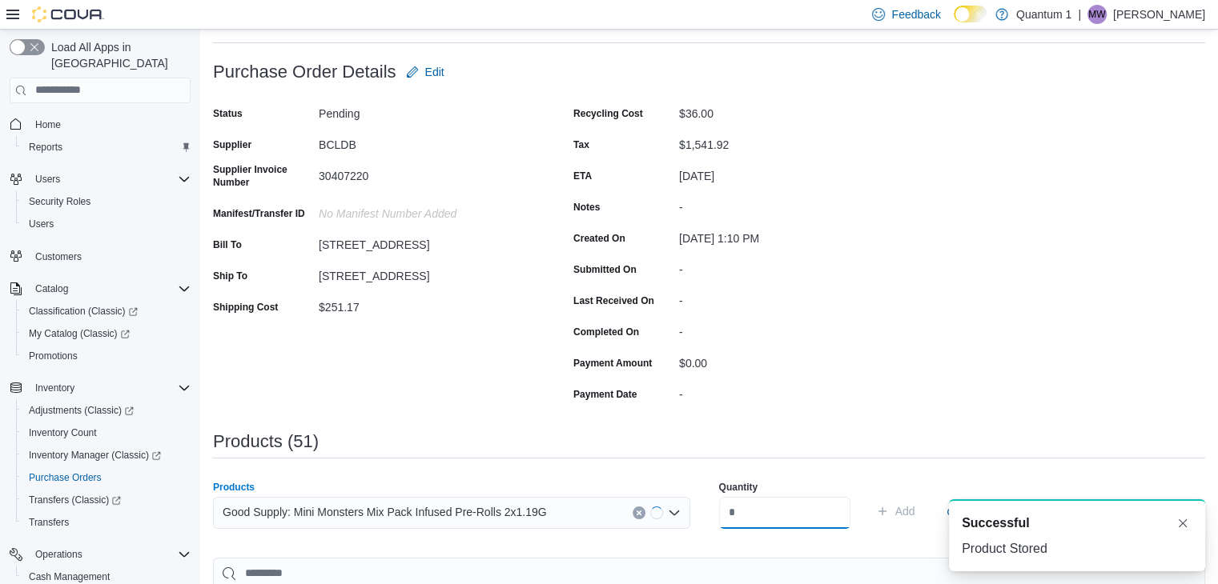
click at [752, 504] on input "number" at bounding box center [784, 513] width 131 height 32
click at [869, 495] on button "Add" at bounding box center [895, 511] width 52 height 32
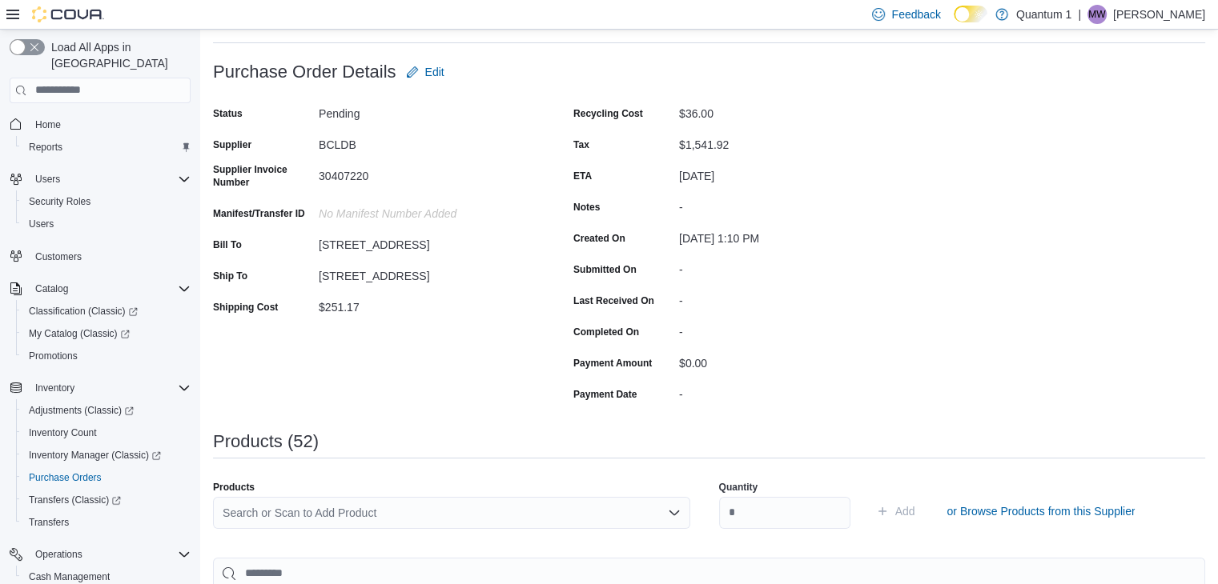
click at [404, 508] on div "Search or Scan to Add Product" at bounding box center [451, 513] width 477 height 32
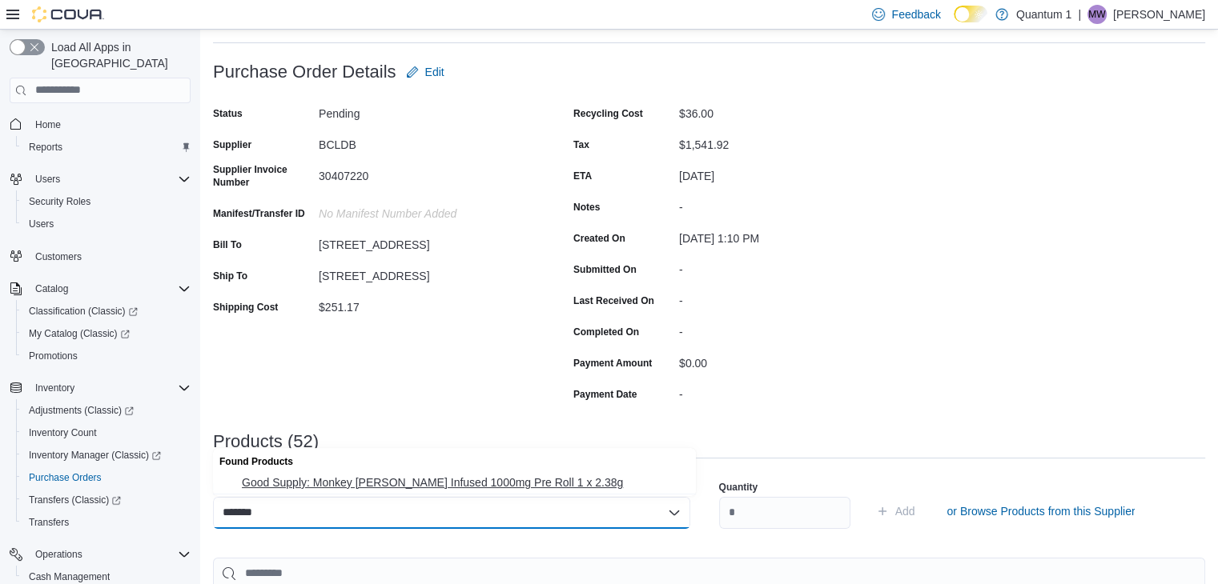
click at [401, 487] on span "Good Supply: Monkey Walker Infused 1000mg Pre Roll 1 x 2.38g" at bounding box center [464, 483] width 444 height 16
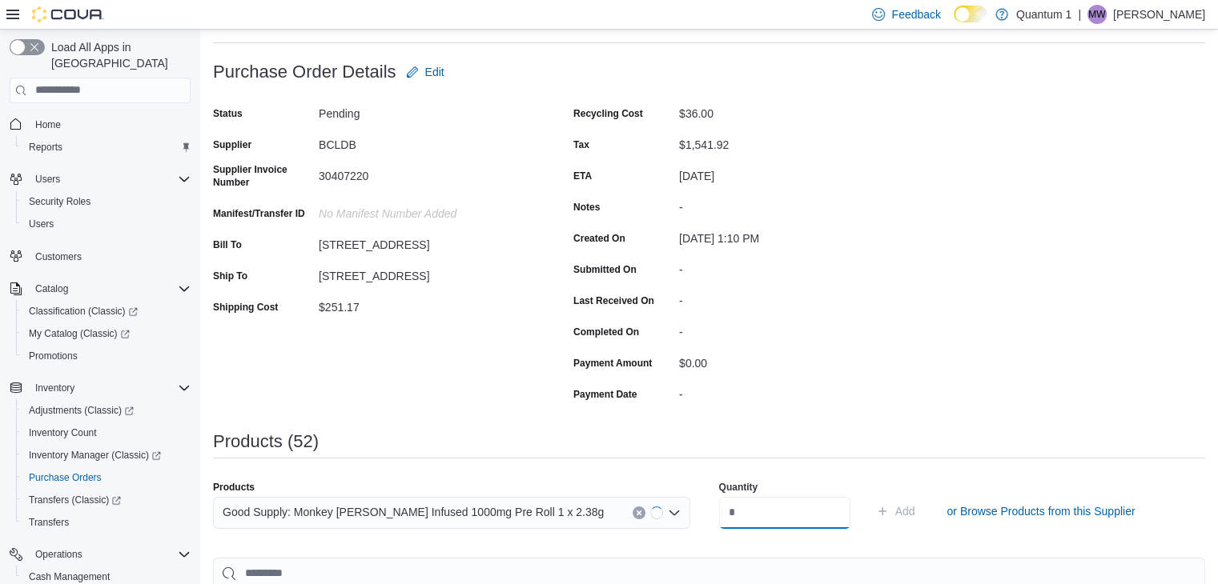
click at [780, 503] on input "number" at bounding box center [784, 513] width 131 height 32
click at [869, 495] on button "Add" at bounding box center [895, 511] width 52 height 32
click at [416, 497] on div "Search or Scan to Add Product" at bounding box center [451, 513] width 477 height 32
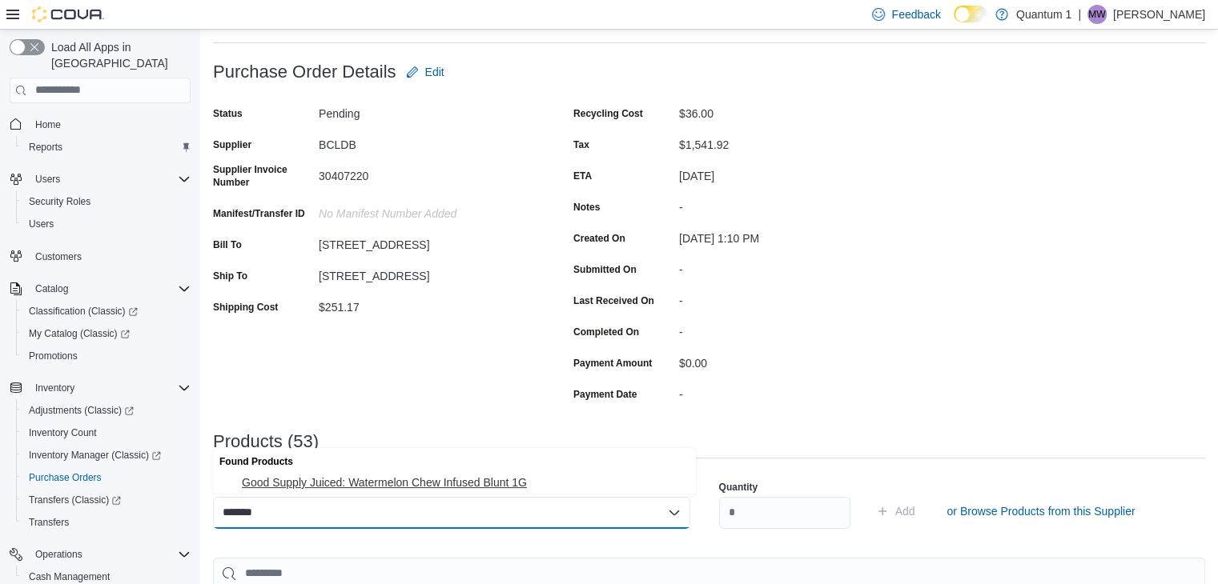
drag, startPoint x: 466, startPoint y: 483, endPoint x: 796, endPoint y: 513, distance: 331.2
click at [467, 483] on span "Good Supply Juiced: Watermelon Chew Infused Blunt 1G" at bounding box center [464, 483] width 444 height 16
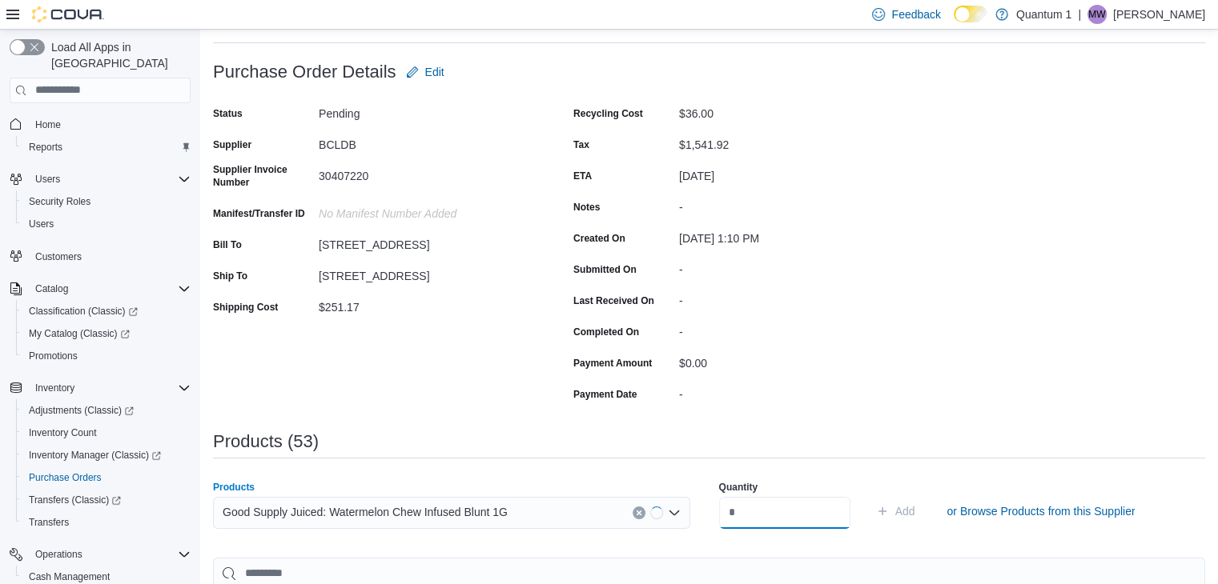
click at [799, 512] on input "number" at bounding box center [784, 513] width 131 height 32
click at [869, 495] on button "Add" at bounding box center [895, 511] width 52 height 32
click at [375, 503] on div "Search or Scan to Add Product" at bounding box center [451, 513] width 477 height 32
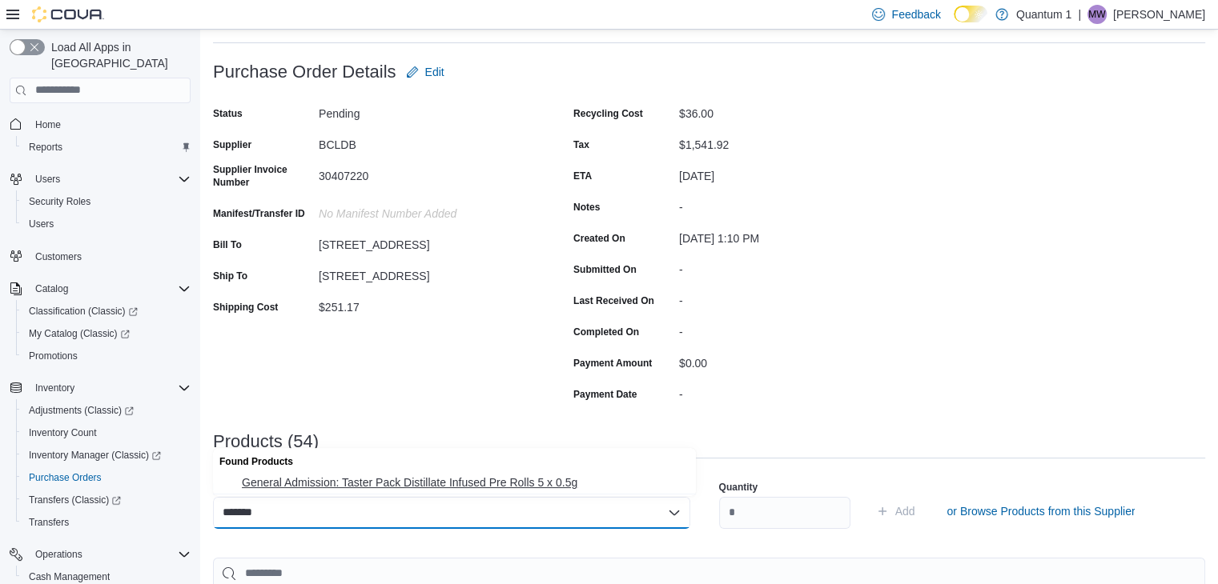
click at [448, 477] on span "General Admission: Taster Pack Distillate Infused Pre Rolls 5 x 0.5g" at bounding box center [464, 483] width 444 height 16
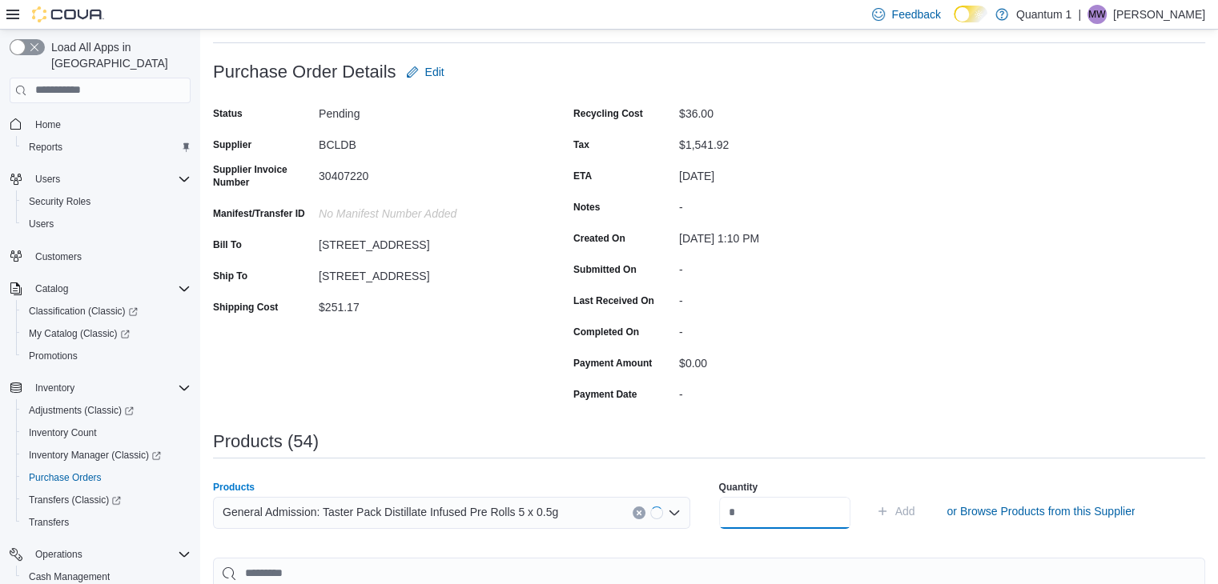
click at [783, 501] on input "number" at bounding box center [784, 513] width 131 height 32
click at [869, 495] on button "Add" at bounding box center [895, 511] width 52 height 32
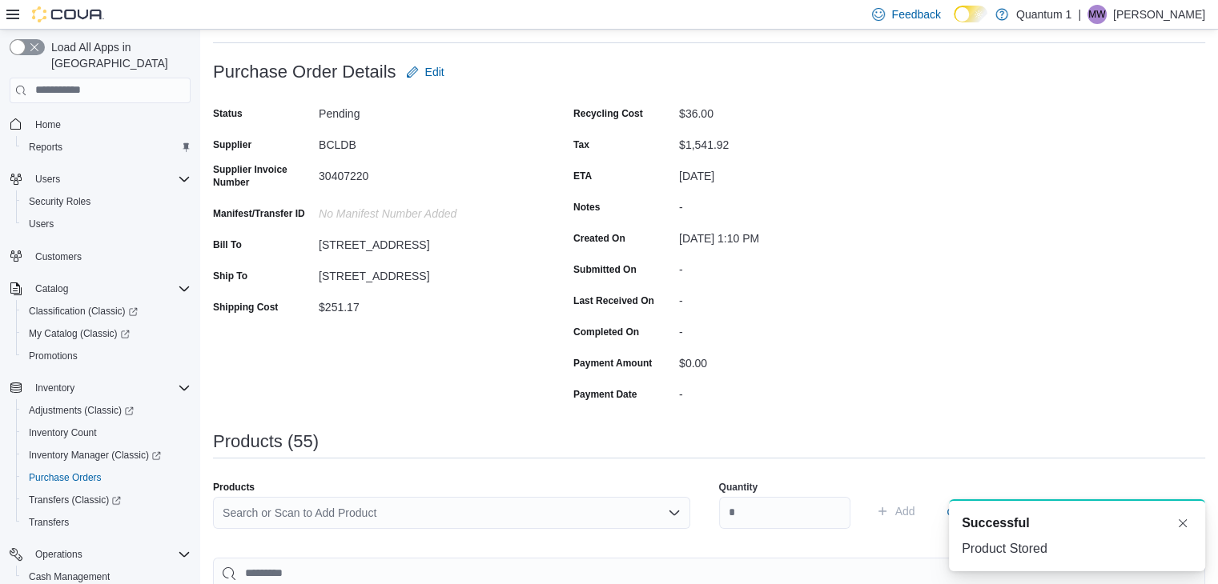
click at [525, 524] on div "Search or Scan to Add Product" at bounding box center [451, 513] width 477 height 32
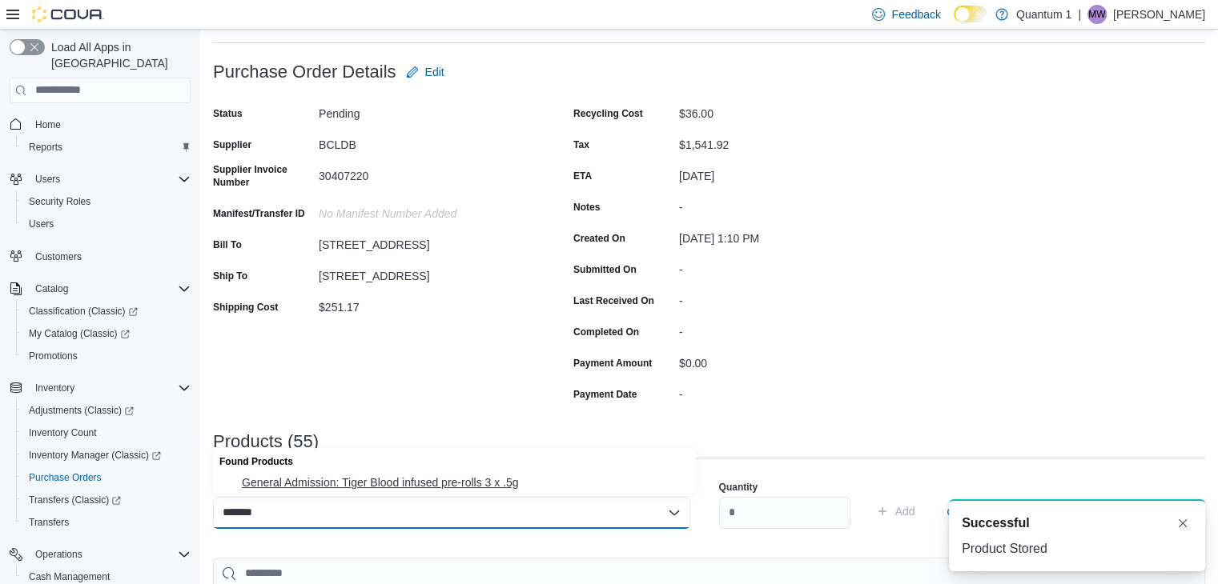
click at [483, 484] on span "General Admission: Tiger Blood infused pre-rolls 3 x .5g" at bounding box center [464, 483] width 444 height 16
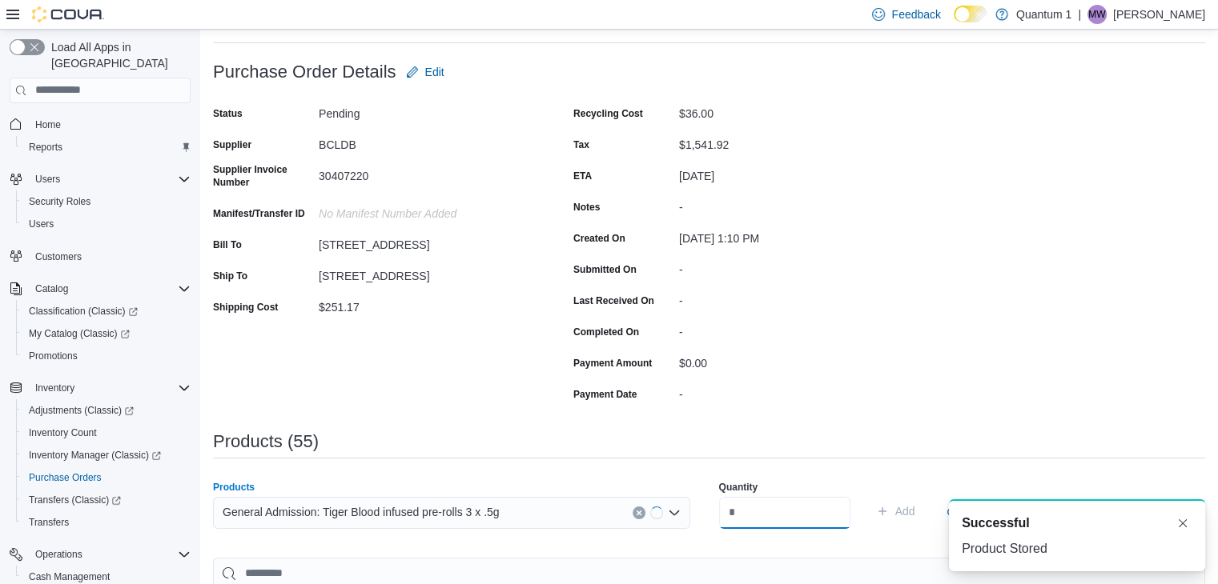
click at [826, 514] on input "number" at bounding box center [784, 513] width 131 height 32
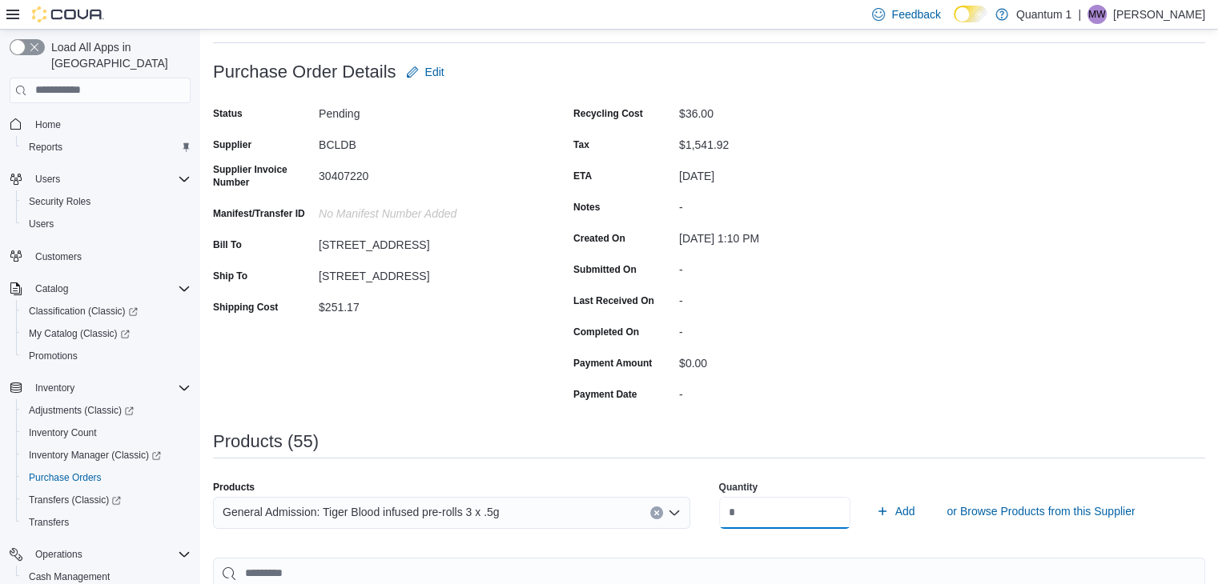
click at [869, 495] on button "Add" at bounding box center [895, 511] width 52 height 32
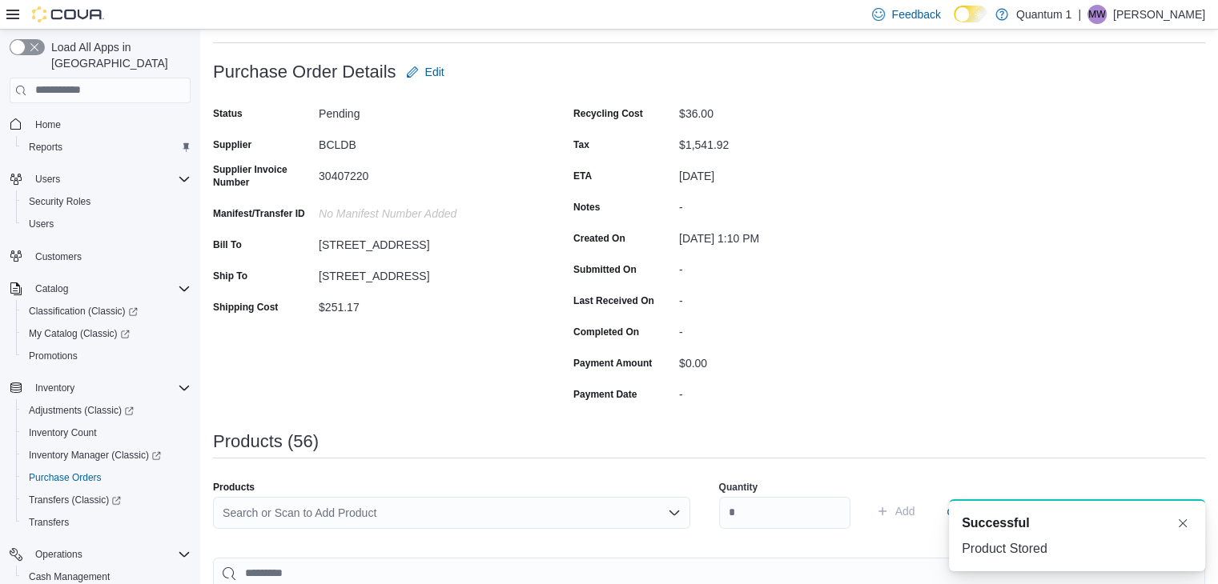
click at [500, 511] on div "Search or Scan to Add Product" at bounding box center [451, 513] width 477 height 32
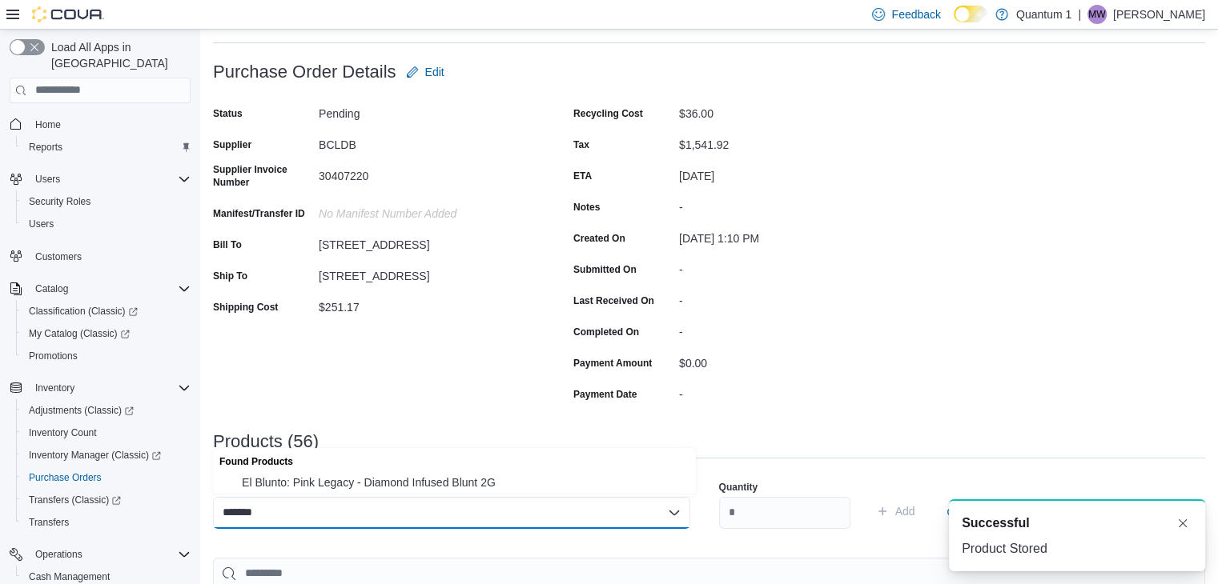
click at [479, 487] on span "El Blunto: Pink Legacy - Diamond Infused Blunt 2G" at bounding box center [464, 483] width 444 height 16
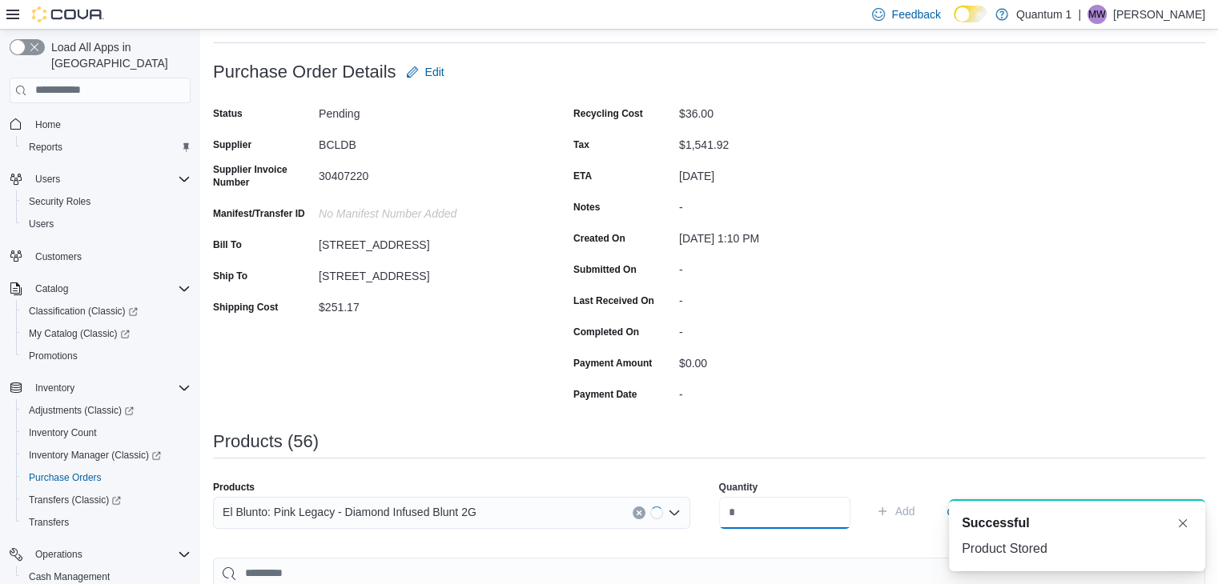
click at [784, 503] on input "number" at bounding box center [784, 513] width 131 height 32
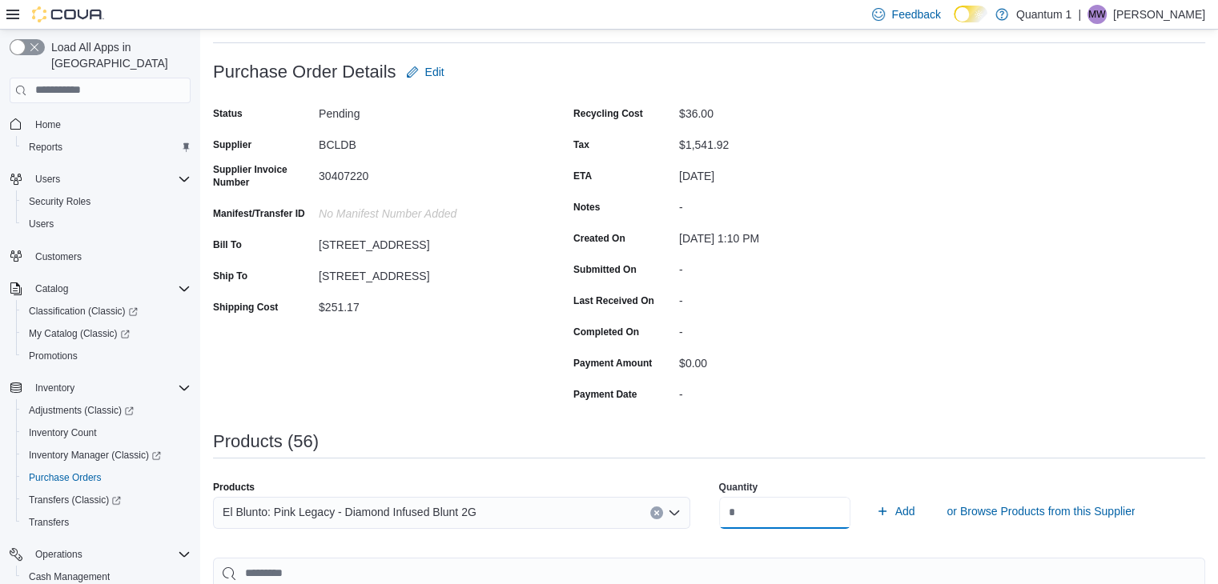
click at [869, 495] on button "Add" at bounding box center [895, 511] width 52 height 32
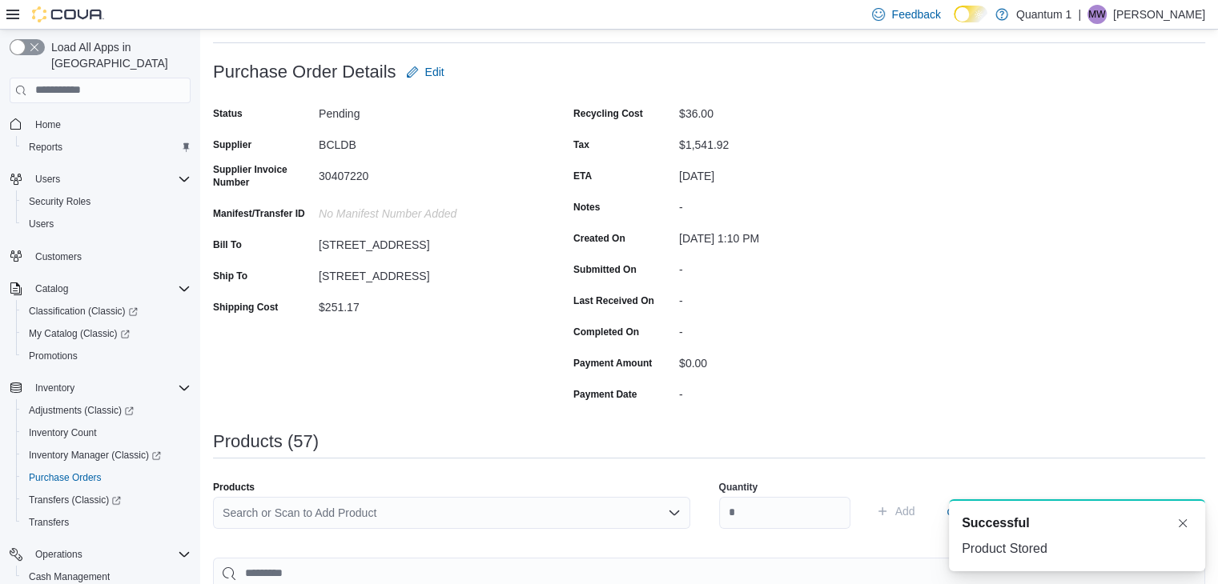
click at [506, 520] on div "Search or Scan to Add Product" at bounding box center [451, 513] width 477 height 32
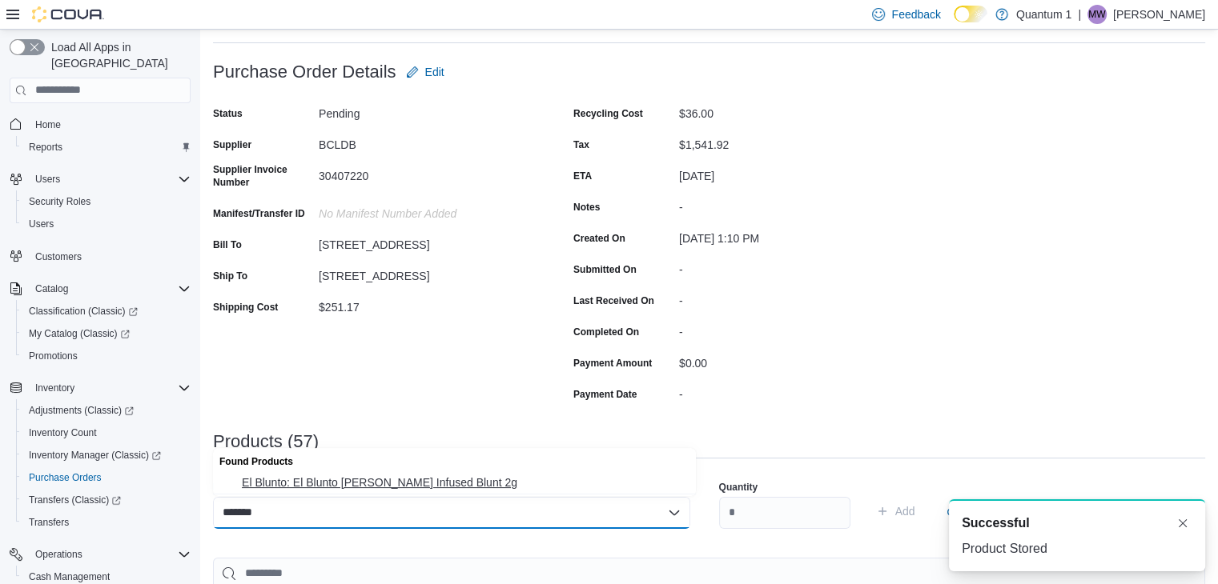
click at [443, 485] on span "El Blunto: El Blunto Cullinan-Diamond Infused Blunt 2g" at bounding box center [464, 483] width 444 height 16
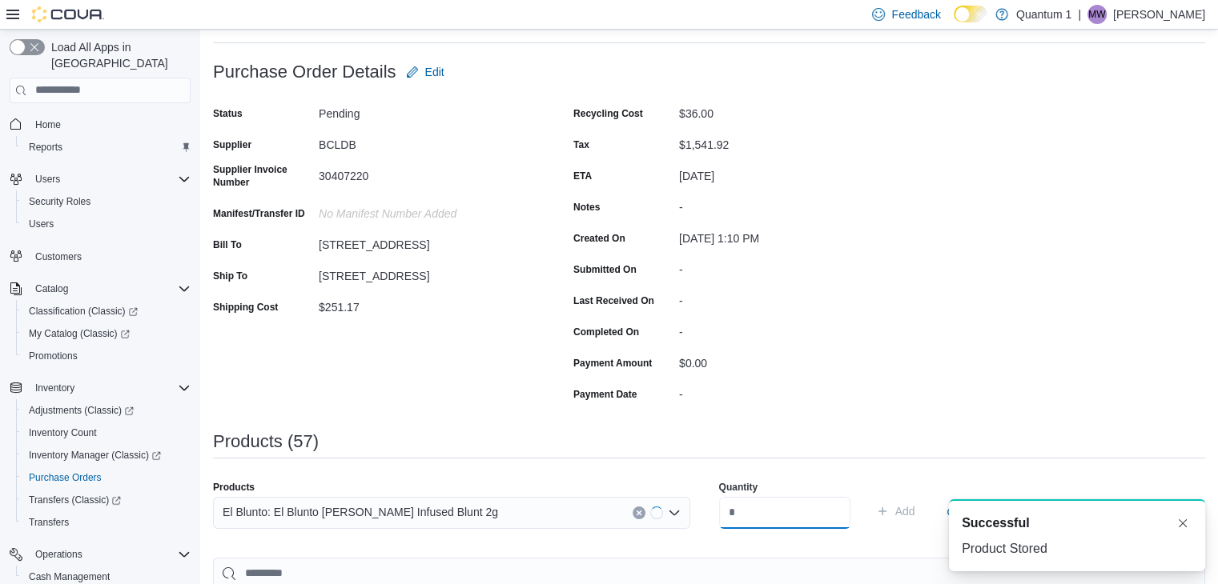
click at [758, 497] on input "number" at bounding box center [784, 513] width 131 height 32
click at [869, 495] on button "Add" at bounding box center [895, 511] width 52 height 32
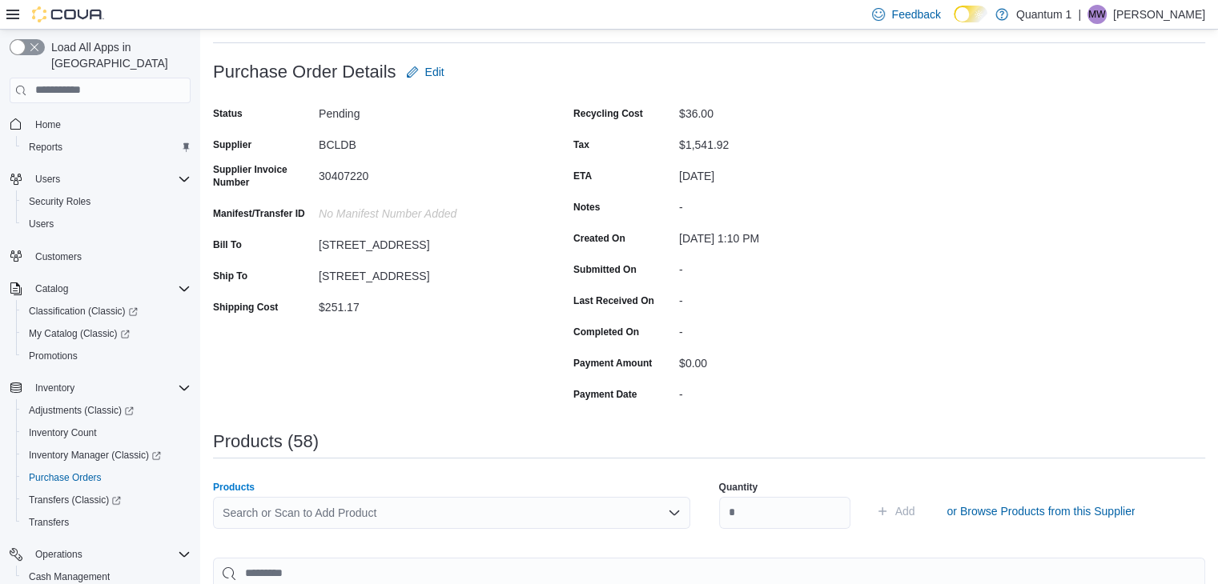
click at [355, 513] on div "Search or Scan to Add Product" at bounding box center [451, 513] width 477 height 32
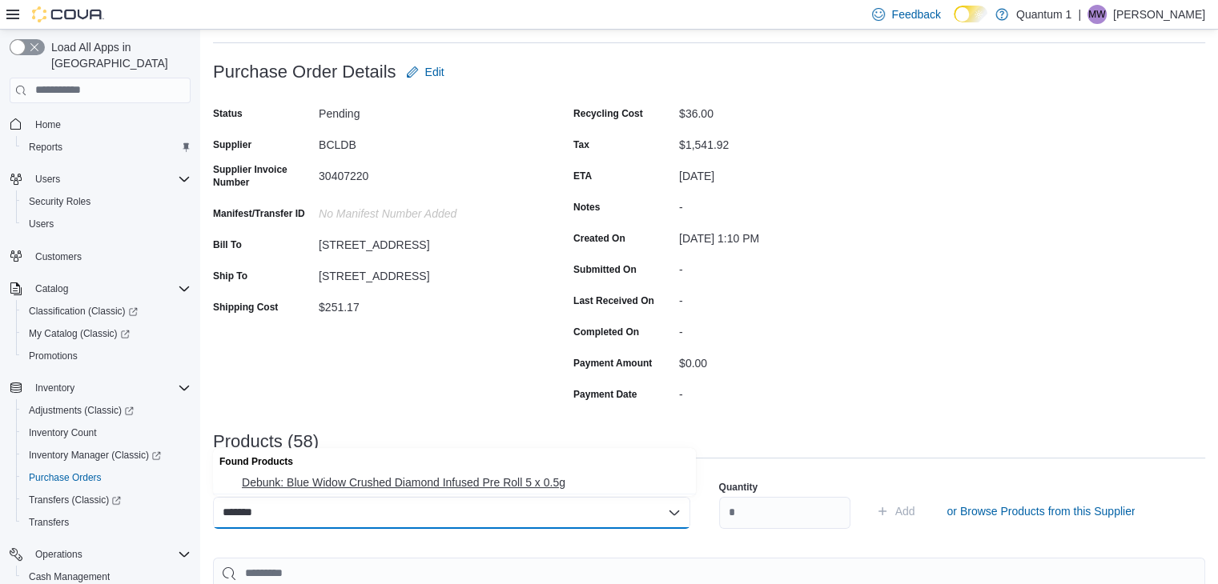
click at [364, 486] on span "Debunk: Blue Widow Crushed Diamond Infused Pre Roll 5 x 0.5g" at bounding box center [464, 483] width 444 height 16
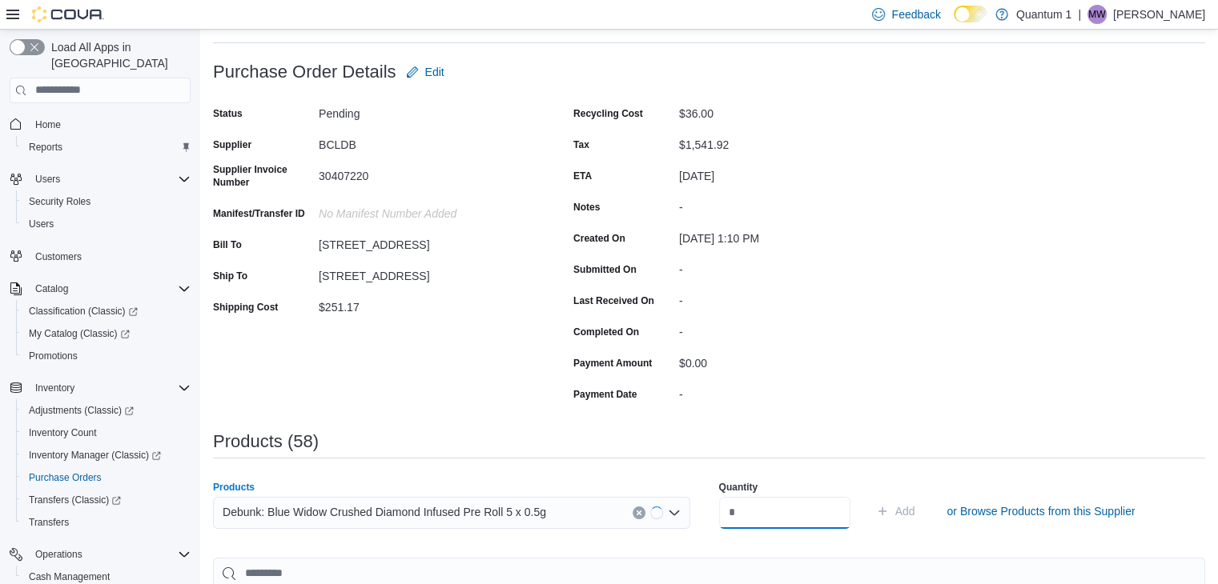
click at [832, 501] on input "number" at bounding box center [784, 513] width 131 height 32
click at [869, 495] on button "Add" at bounding box center [895, 511] width 52 height 32
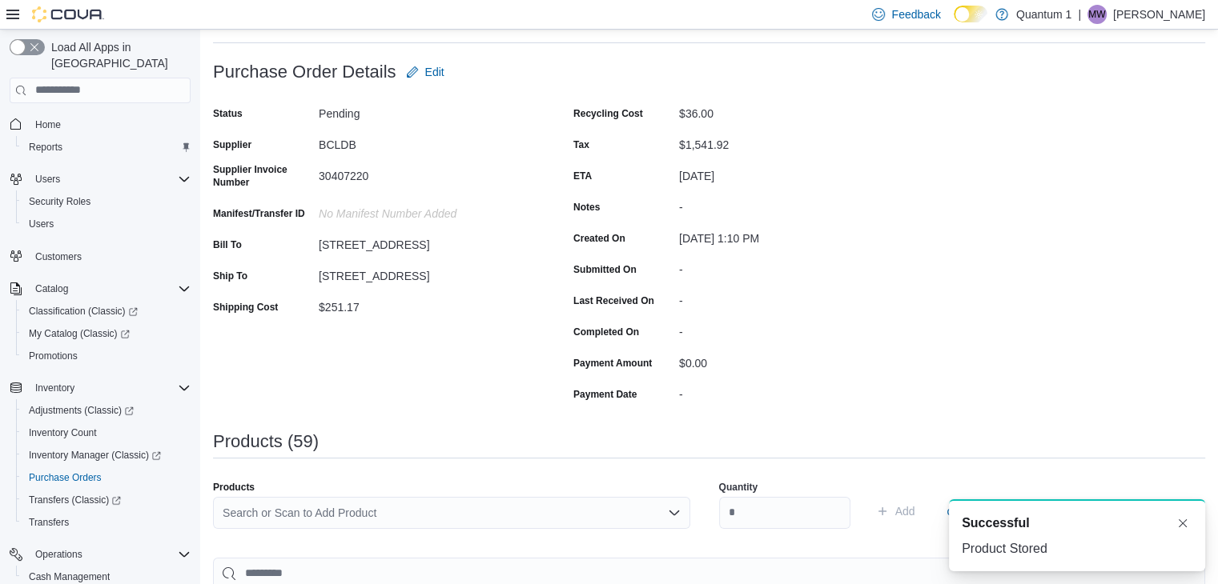
click at [410, 502] on div "Search or Scan to Add Product" at bounding box center [451, 513] width 477 height 32
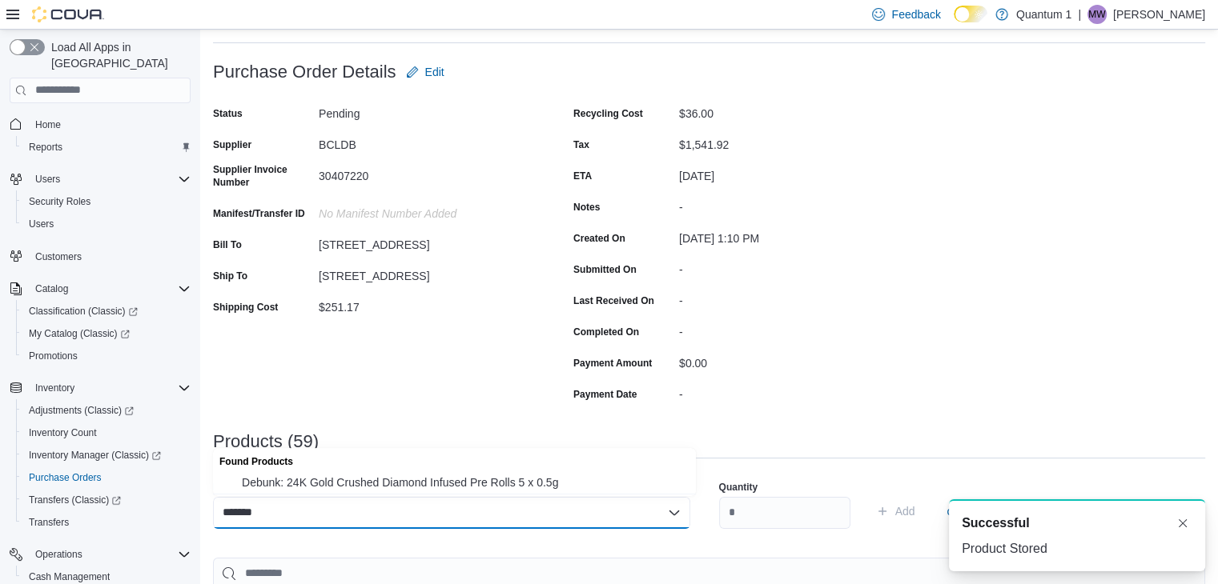
drag, startPoint x: 357, startPoint y: 481, endPoint x: 507, endPoint y: 495, distance: 151.1
click at [357, 481] on span "Debunk: 24K Gold Crushed Diamond Infused Pre Rolls 5 x 0.5g" at bounding box center [464, 483] width 444 height 16
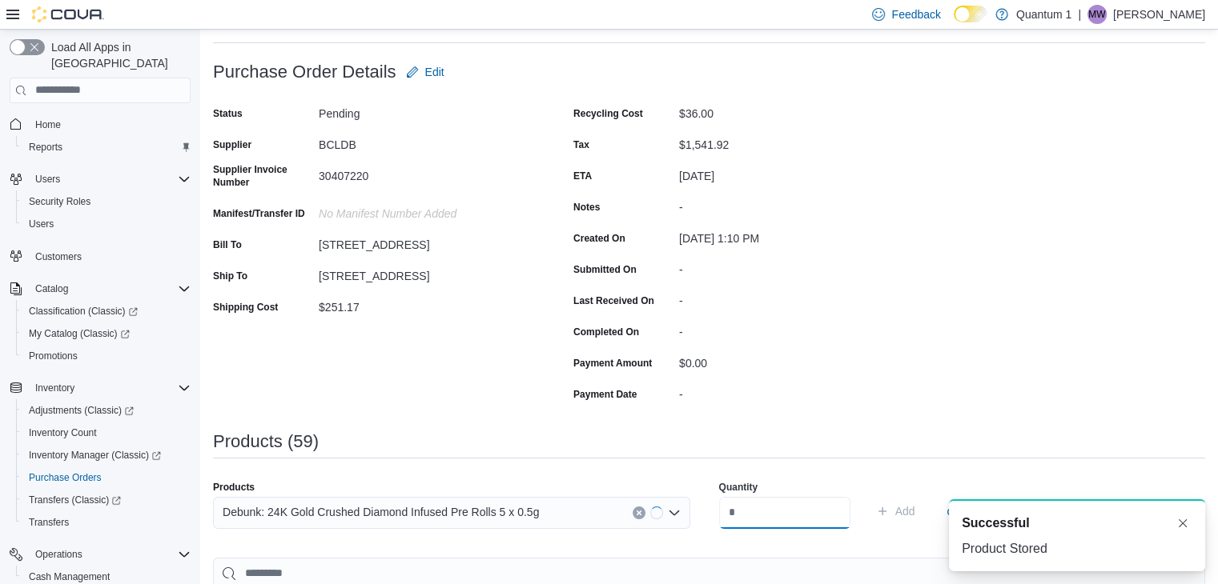
click at [781, 524] on input "number" at bounding box center [784, 513] width 131 height 32
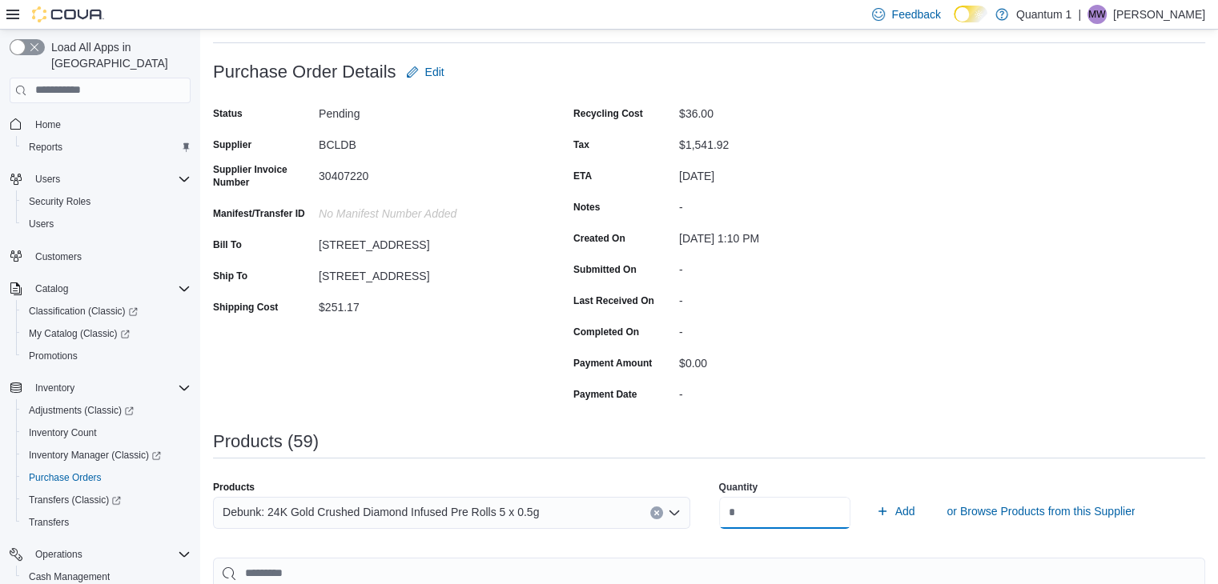
click at [869, 495] on button "Add" at bounding box center [895, 511] width 52 height 32
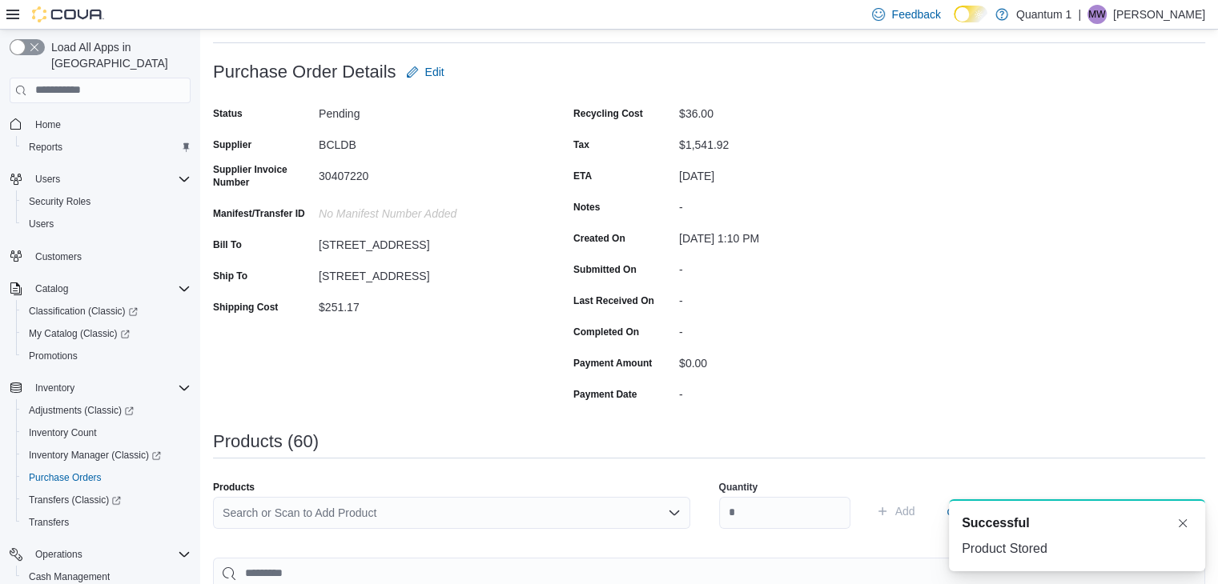
click at [413, 516] on div "Search or Scan to Add Product" at bounding box center [451, 513] width 477 height 32
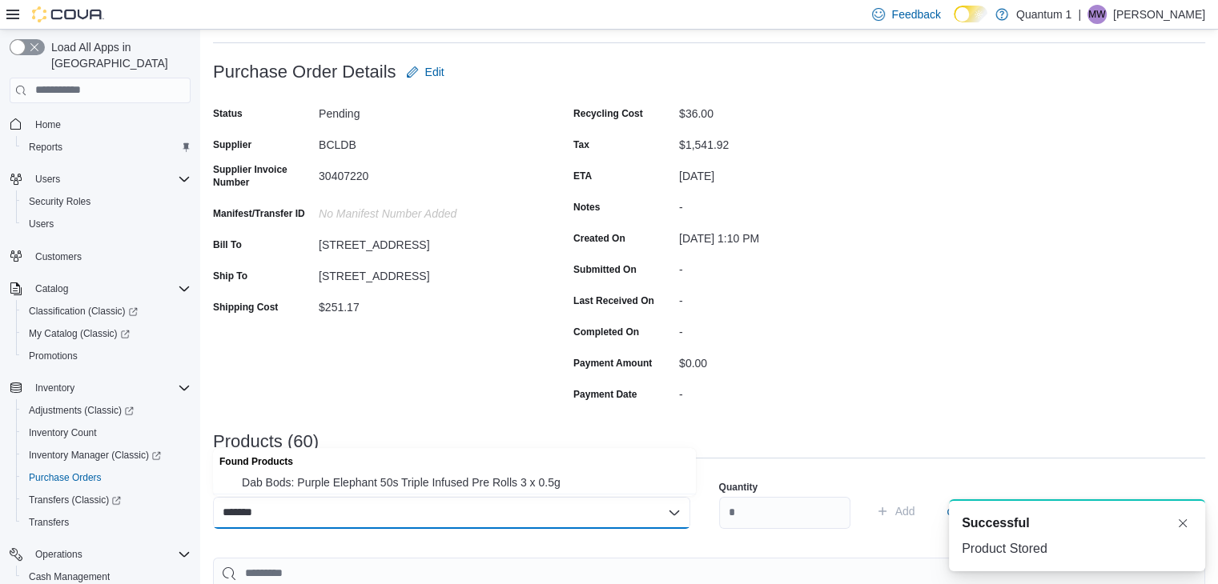
click at [426, 487] on span "Dab Bods: Purple Elephant 50s Triple Infused Pre Rolls 3 x 0.5g" at bounding box center [464, 483] width 444 height 16
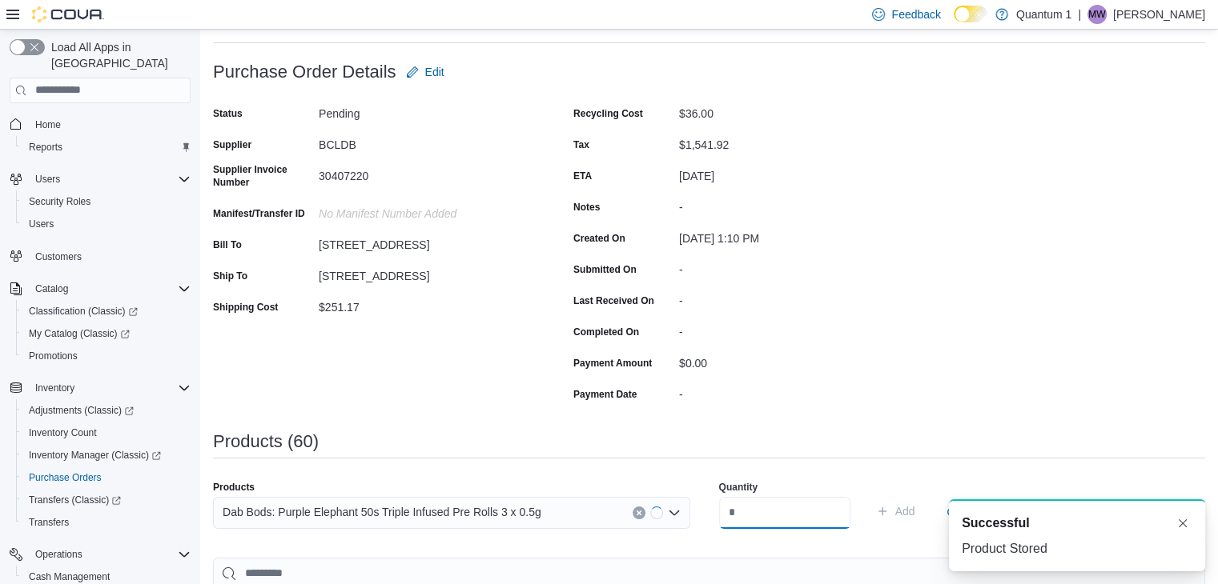
click at [751, 515] on input "number" at bounding box center [784, 513] width 131 height 32
click at [869, 495] on button "Add" at bounding box center [895, 511] width 52 height 32
click at [423, 520] on div "Search or Scan to Add Product" at bounding box center [451, 513] width 477 height 32
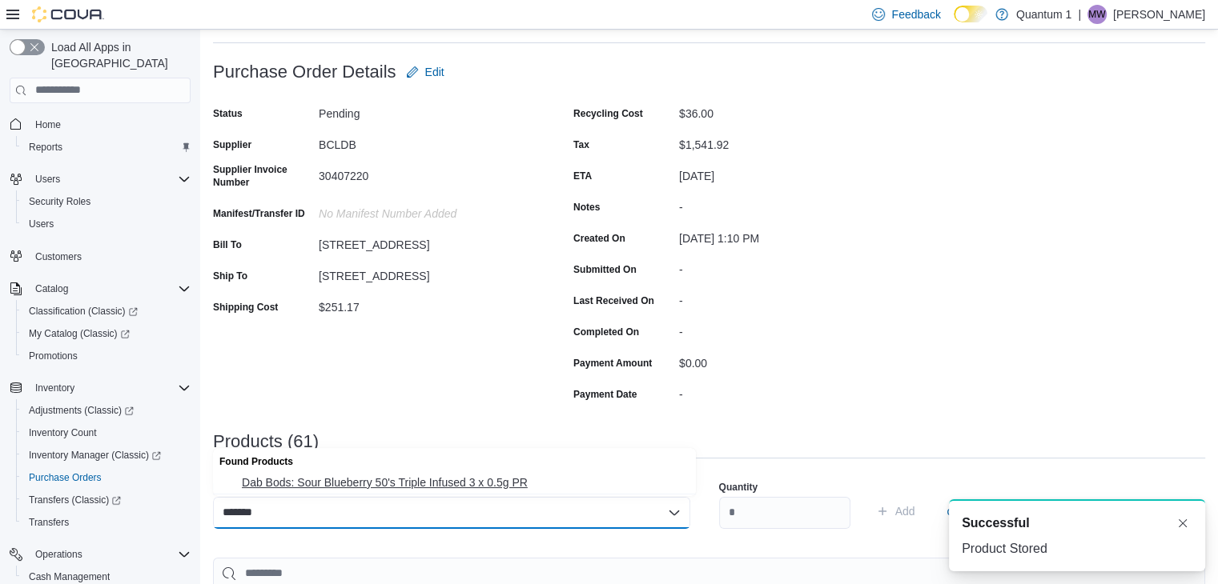
click at [520, 481] on span "Dab Bods: Sour Blueberry 50's Triple Infused 3 x 0.5g PR" at bounding box center [464, 483] width 444 height 16
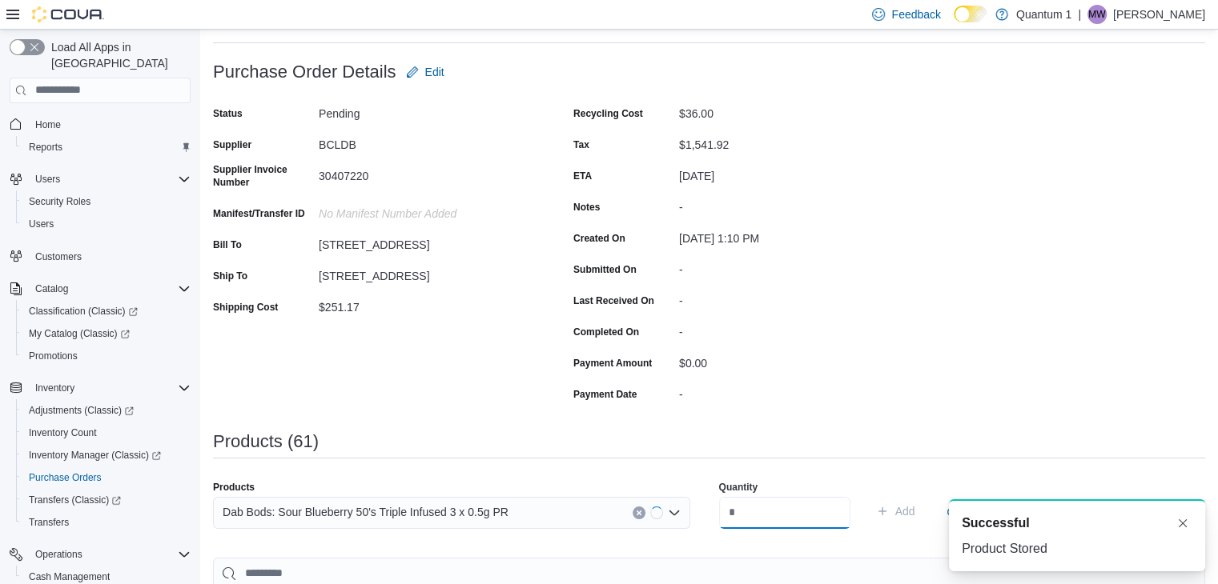
click at [788, 503] on input "number" at bounding box center [784, 513] width 131 height 32
click at [869, 495] on button "Add" at bounding box center [895, 511] width 52 height 32
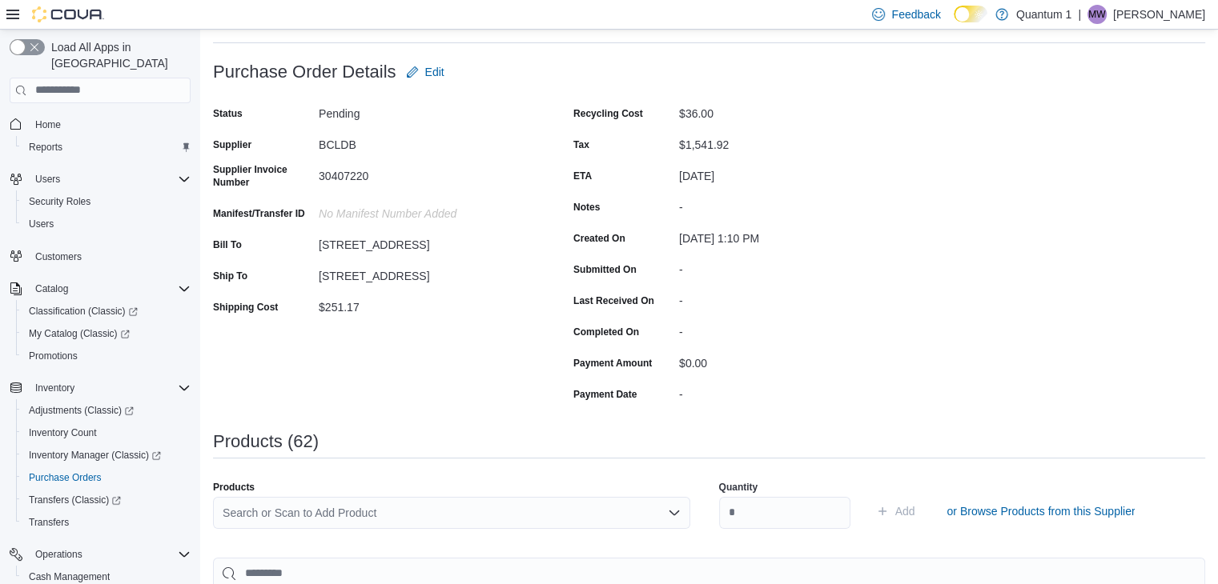
click at [503, 512] on div "Search or Scan to Add Product" at bounding box center [451, 513] width 477 height 32
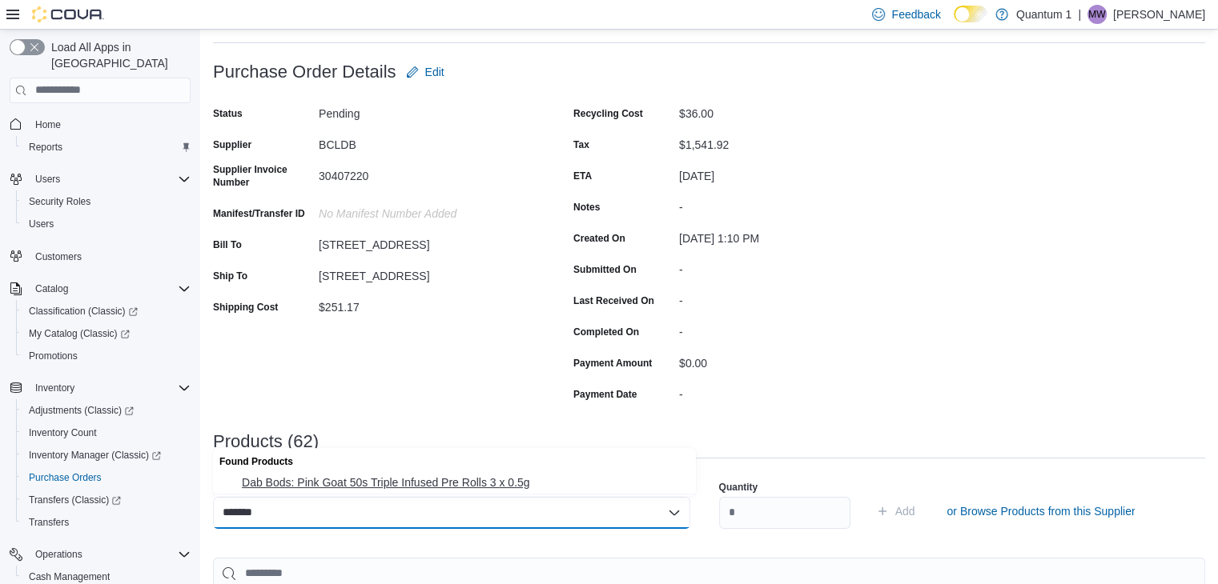
click at [431, 480] on span "Dab Bods: Pink Goat 50s Triple Infused Pre Rolls 3 x 0.5g" at bounding box center [464, 483] width 444 height 16
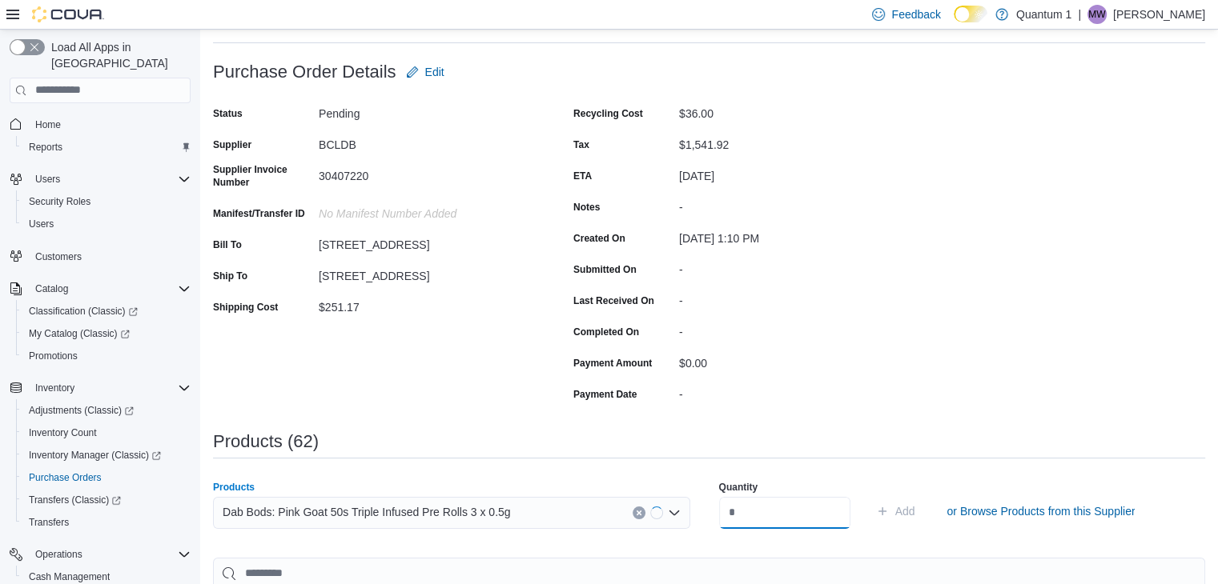
click at [793, 500] on input "number" at bounding box center [784, 513] width 131 height 32
click at [869, 495] on button "Add" at bounding box center [895, 511] width 52 height 32
click at [535, 507] on div "Search or Scan to Add Product" at bounding box center [451, 513] width 477 height 32
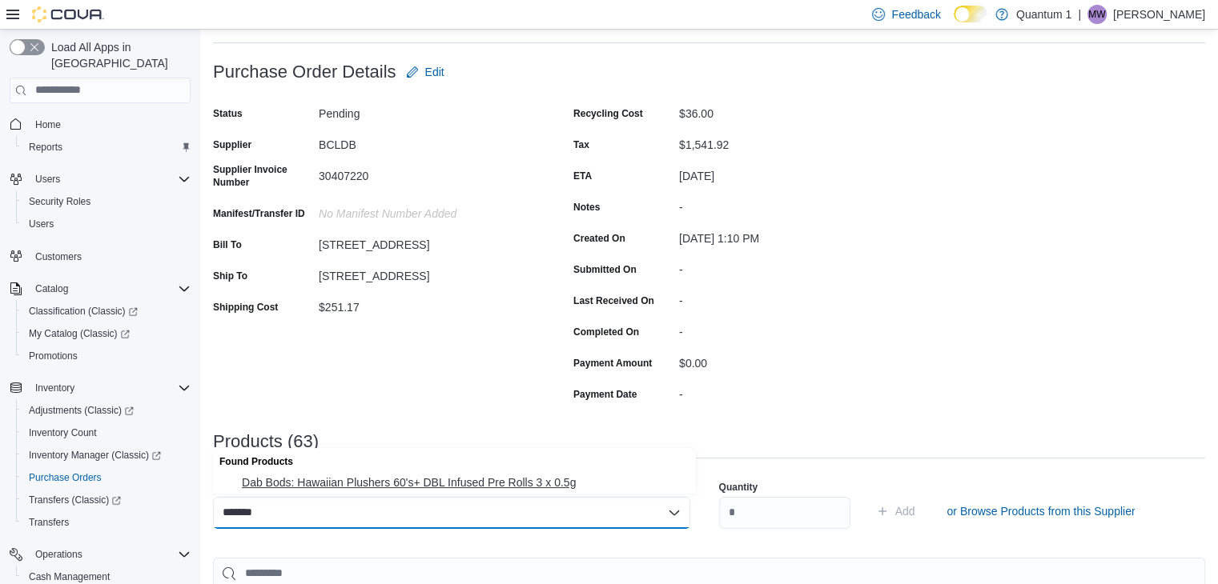
click at [414, 480] on span "Dab Bods: Hawaiian Plushers 60's+ DBL Infused Pre Rolls 3 x 0.5g" at bounding box center [464, 483] width 444 height 16
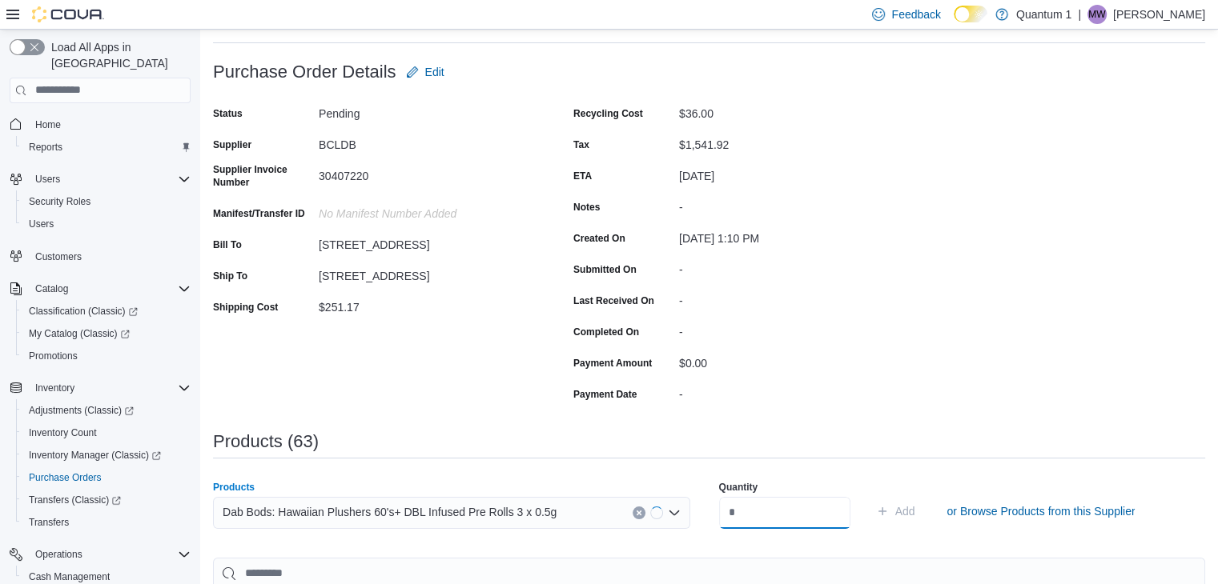
click at [777, 500] on input "number" at bounding box center [784, 513] width 131 height 32
click at [869, 495] on button "Add" at bounding box center [895, 511] width 52 height 32
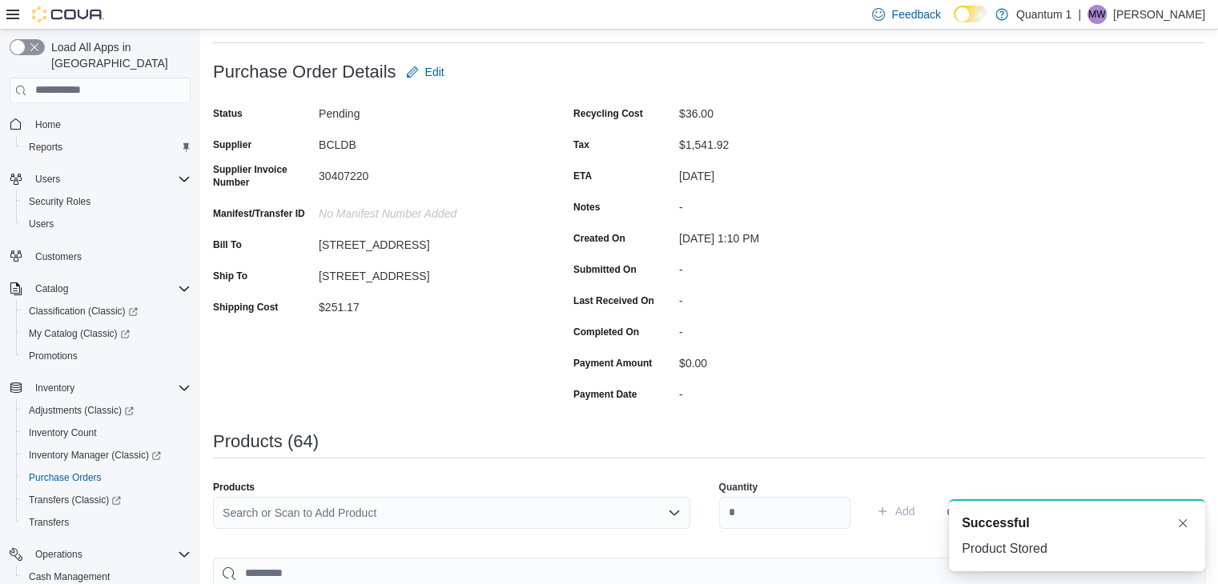
click at [479, 516] on div "Search or Scan to Add Product" at bounding box center [451, 513] width 477 height 32
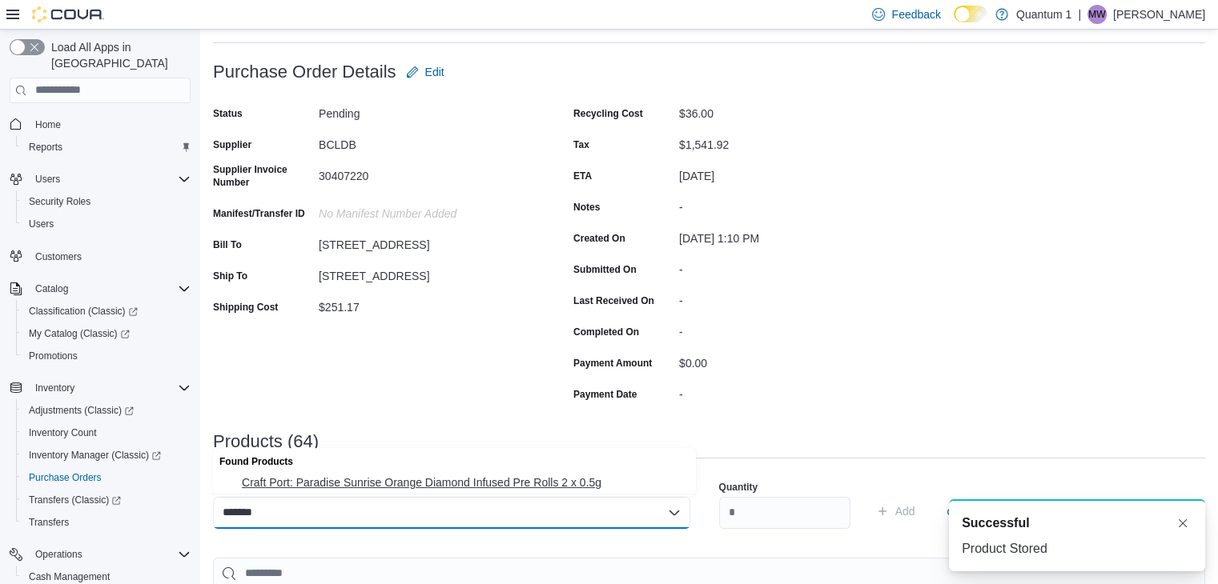
click at [507, 491] on button "Craft Port: Paradise Sunrise Orange Diamond Infused Pre Rolls 2 x 0.5g" at bounding box center [454, 482] width 483 height 23
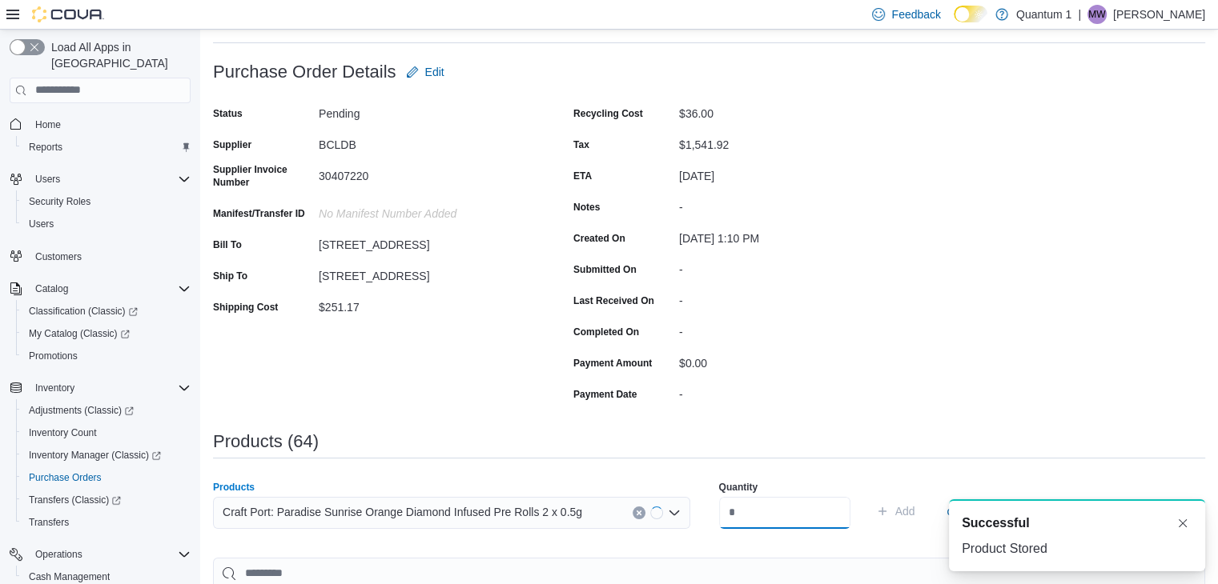
click at [787, 501] on input "number" at bounding box center [784, 513] width 131 height 32
click at [869, 495] on button "Add" at bounding box center [895, 511] width 52 height 32
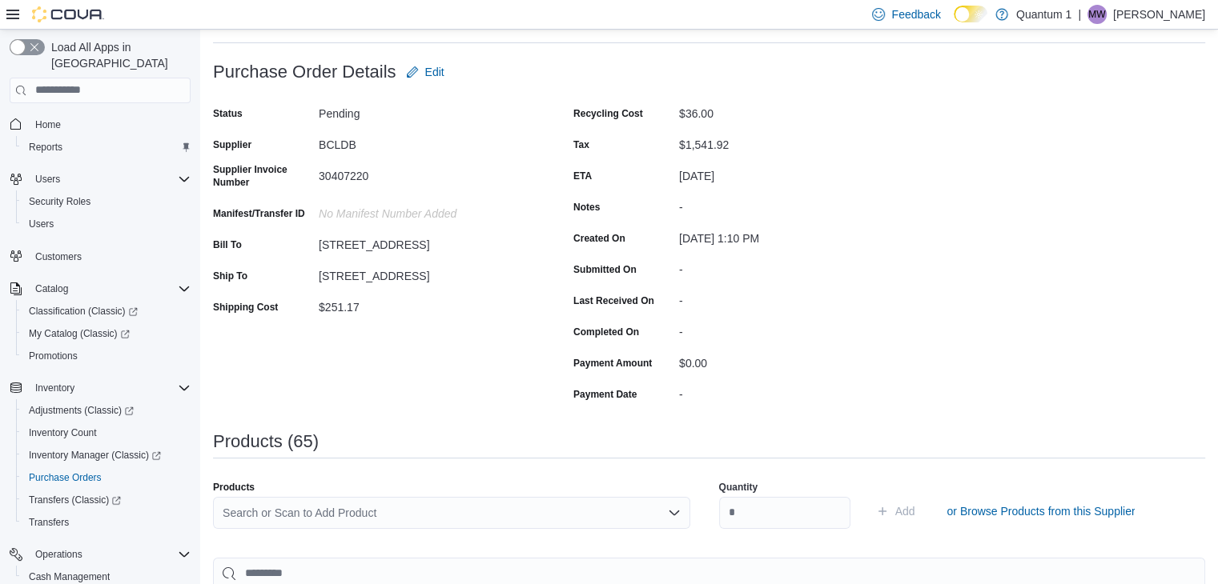
click at [516, 495] on div "Products Search or Scan to Add Product" at bounding box center [451, 511] width 477 height 61
click at [523, 510] on div "Search or Scan to Add Product" at bounding box center [451, 513] width 477 height 32
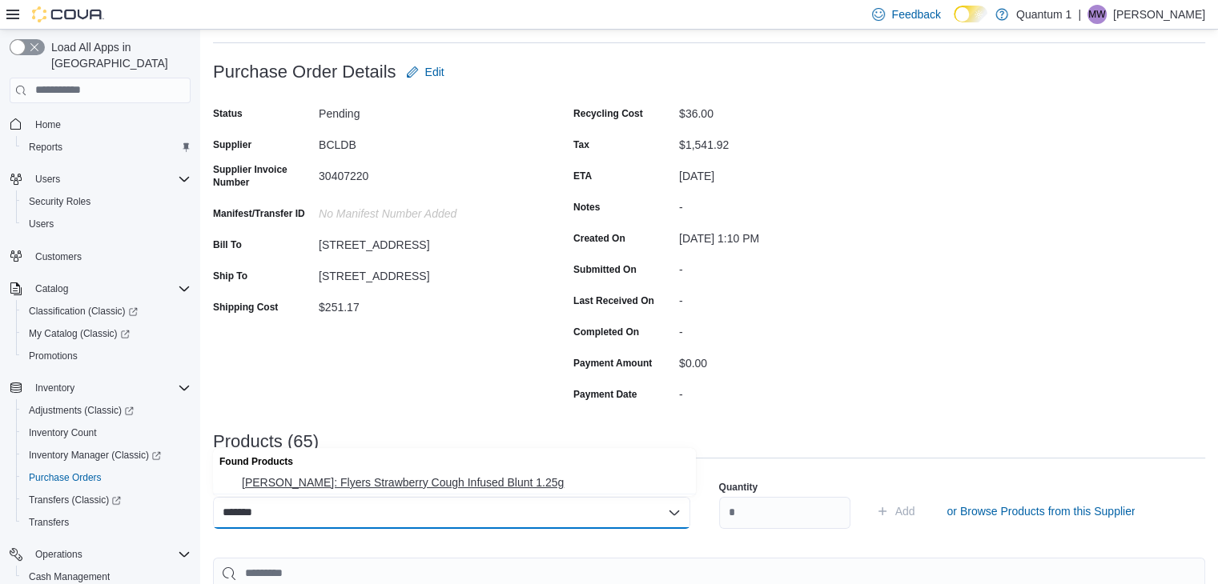
click at [461, 479] on span "Claybourne: Flyers Strawberry Cough Infused Blunt 1.25g" at bounding box center [464, 483] width 444 height 16
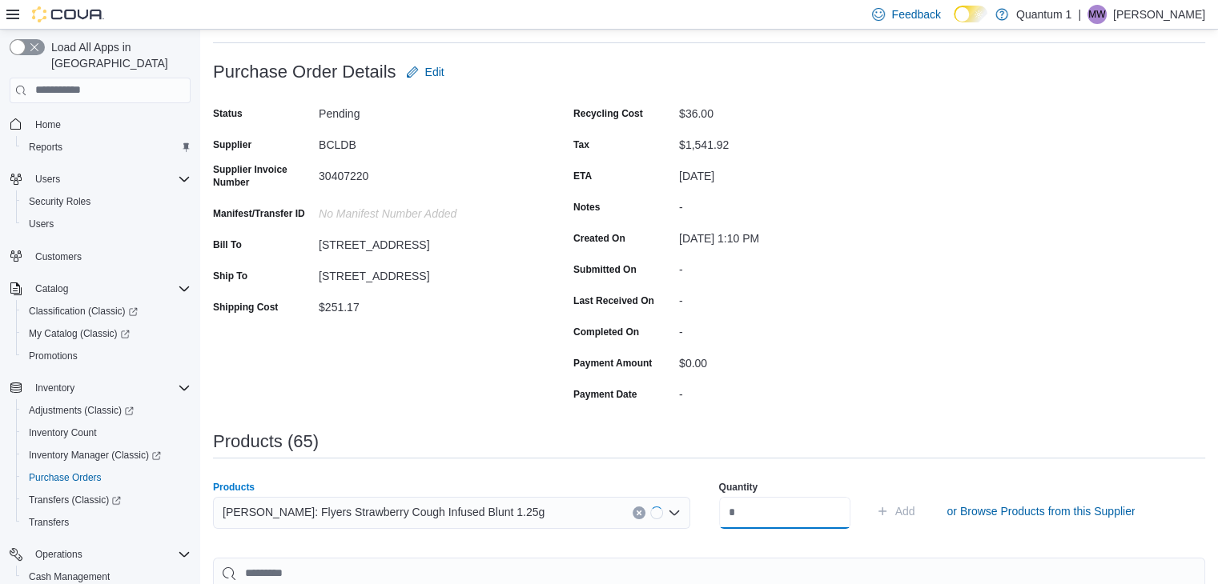
click at [787, 511] on input "number" at bounding box center [784, 513] width 131 height 32
click at [869, 495] on button "Add" at bounding box center [895, 511] width 52 height 32
drag, startPoint x: 373, startPoint y: 540, endPoint x: 381, endPoint y: 531, distance: 12.5
click at [374, 540] on div "Search or Scan to Add Product" at bounding box center [451, 519] width 477 height 45
click at [391, 520] on div "Search or Scan to Add Product" at bounding box center [451, 513] width 477 height 32
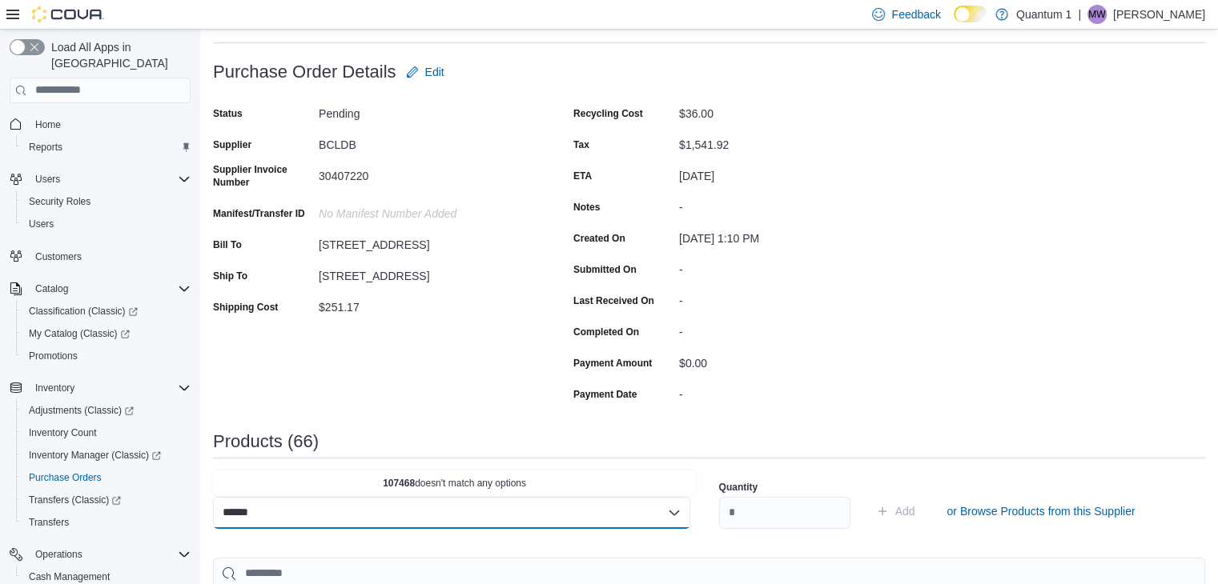
click at [239, 511] on input "******" at bounding box center [243, 512] width 41 height 19
click at [453, 481] on span "Claybourne: Frosted Flyers Infused Pineapple Express Pre-Rolls 3x.5g" at bounding box center [464, 483] width 444 height 16
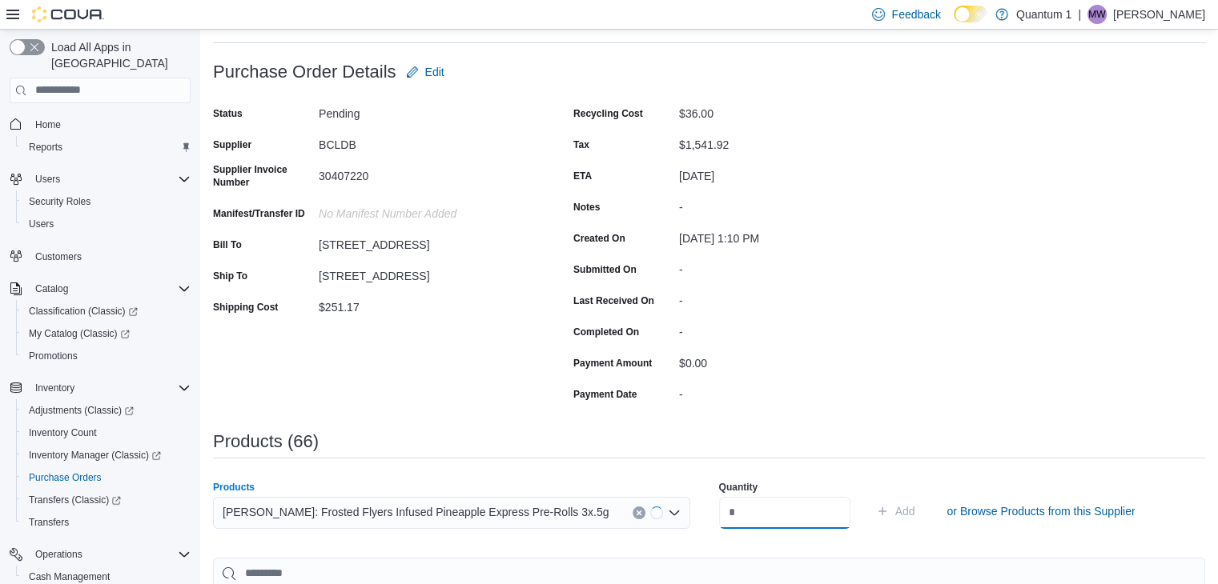
click at [749, 516] on input "number" at bounding box center [784, 513] width 131 height 32
click at [869, 495] on button "Add" at bounding box center [895, 511] width 52 height 32
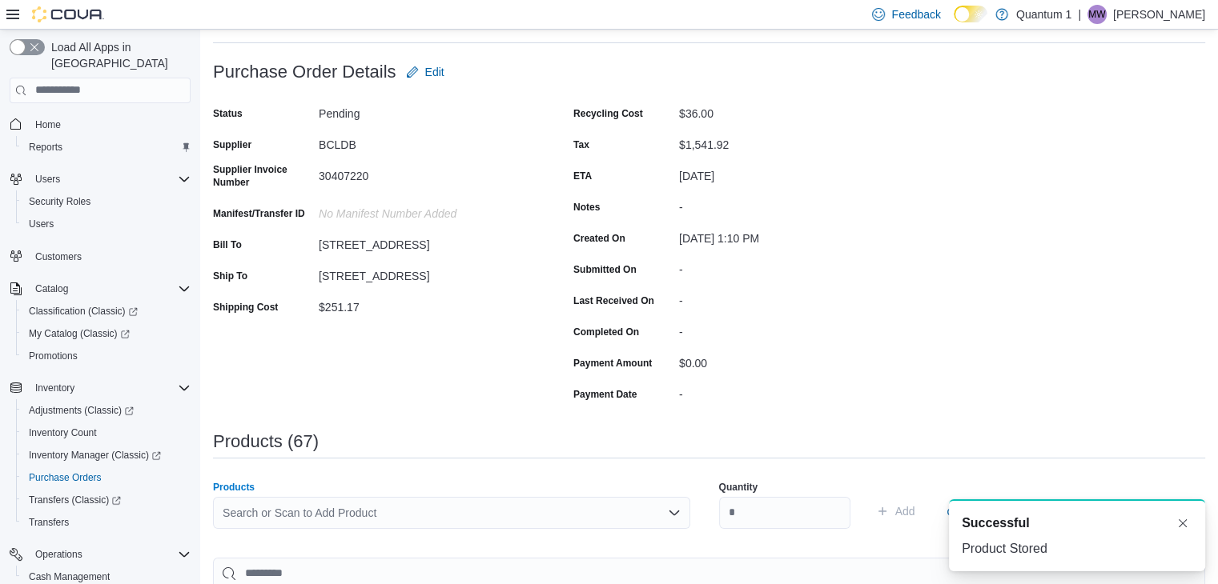
click at [476, 523] on div "Search or Scan to Add Product" at bounding box center [451, 513] width 477 height 32
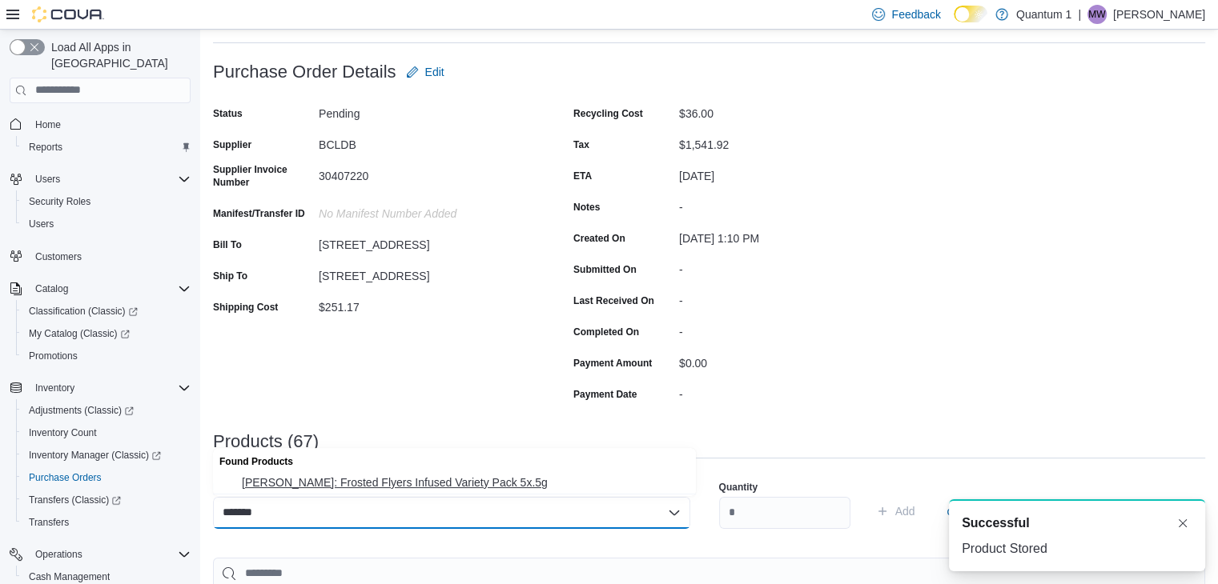
click at [410, 483] on span "Claybourne: Frosted Flyers Infused Variety Pack 5x.5g" at bounding box center [464, 483] width 444 height 16
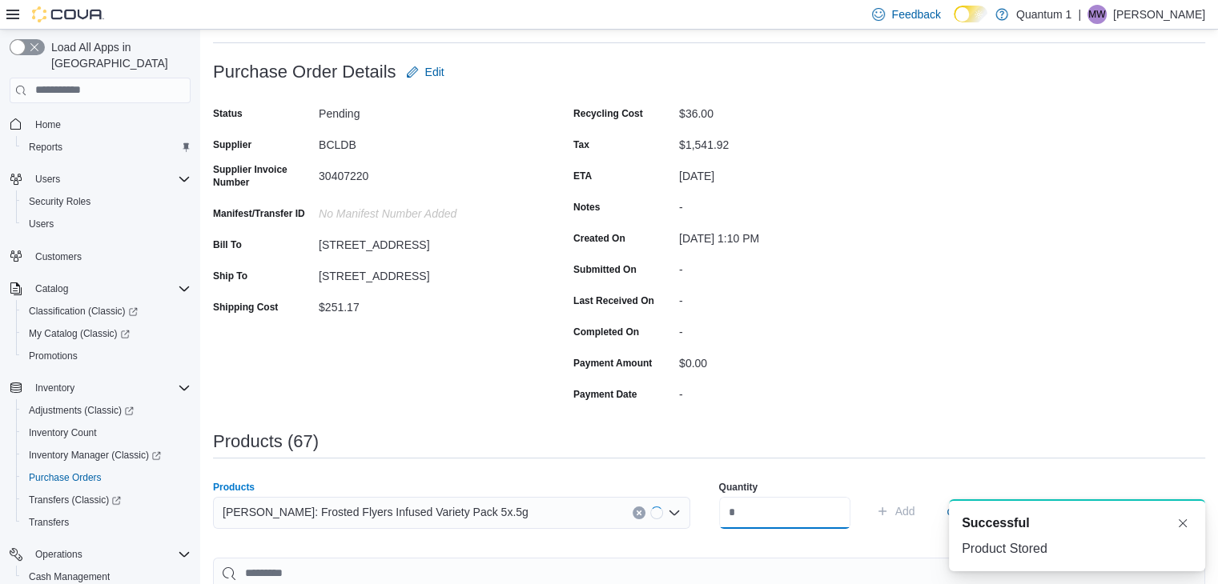
click at [797, 508] on input "number" at bounding box center [784, 513] width 131 height 32
click at [869, 495] on button "Add" at bounding box center [895, 511] width 52 height 32
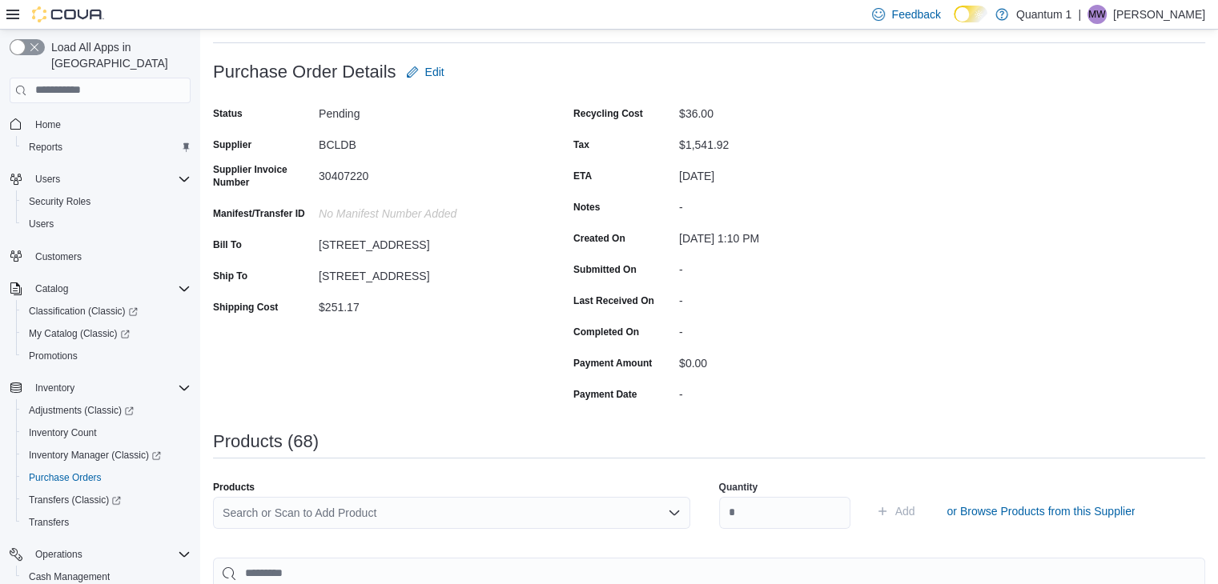
click at [571, 513] on div "Search or Scan to Add Product" at bounding box center [451, 513] width 477 height 32
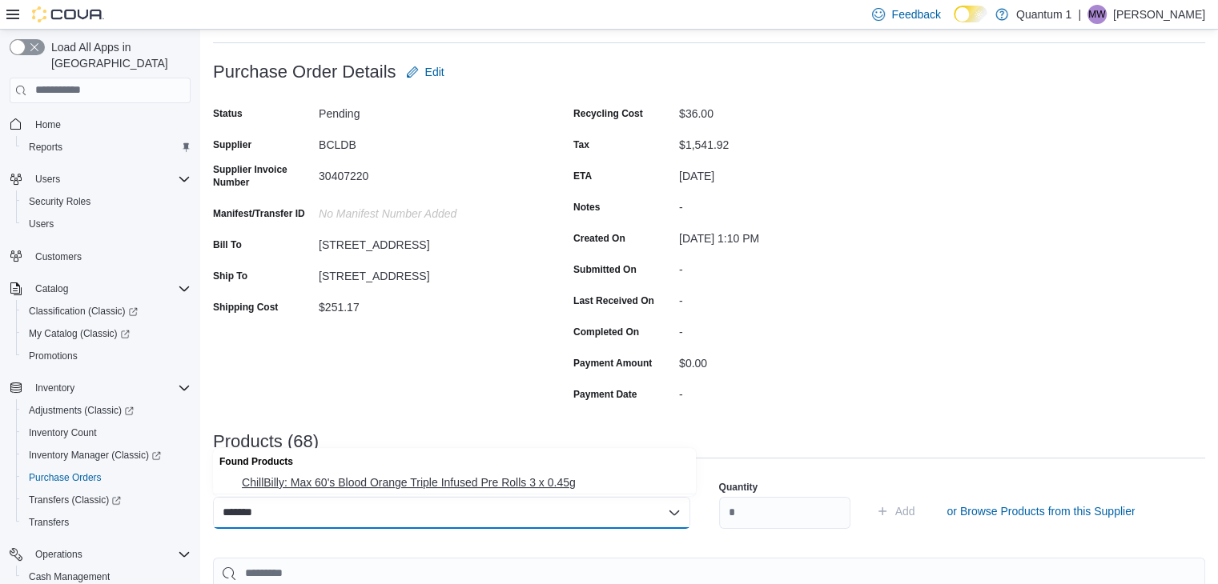
click at [499, 479] on span "ChillBilly: Max 60's Blood Orange Triple Infused Pre Rolls 3 x 0.45g" at bounding box center [464, 483] width 444 height 16
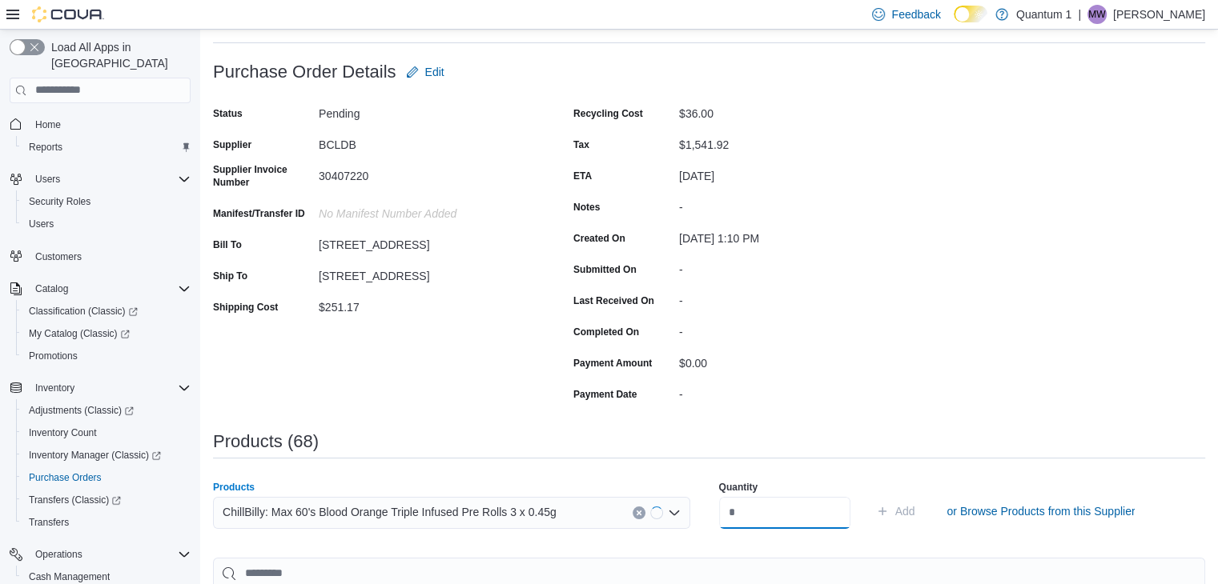
click at [820, 497] on input "number" at bounding box center [784, 513] width 131 height 32
click at [869, 495] on button "Add" at bounding box center [895, 511] width 52 height 32
click at [472, 513] on div "Search or Scan to Add Product" at bounding box center [451, 513] width 477 height 32
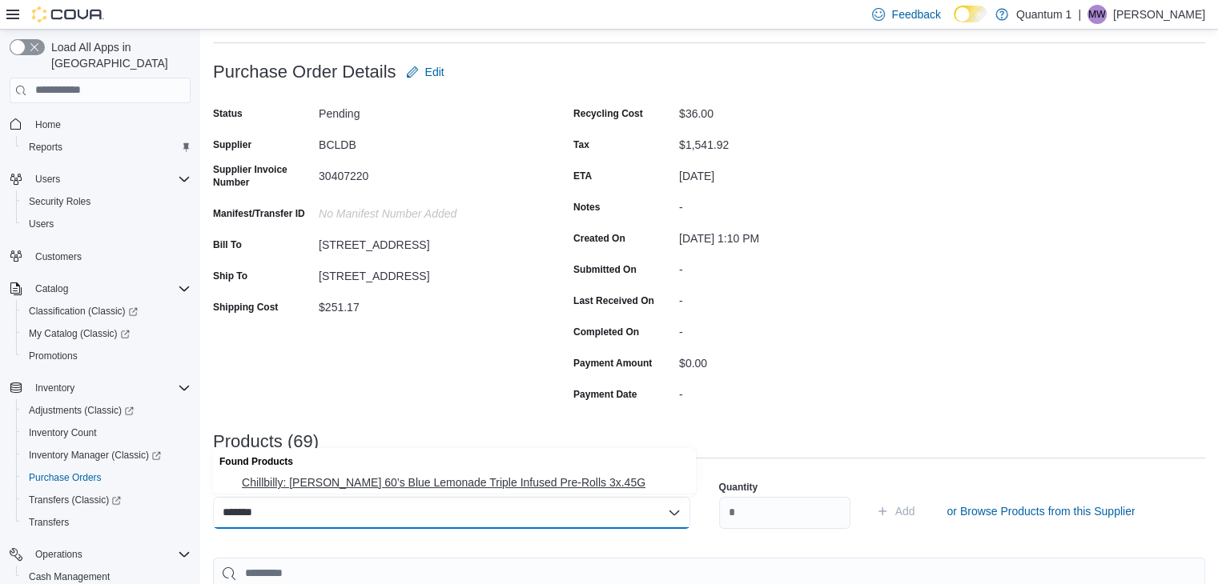
drag, startPoint x: 474, startPoint y: 484, endPoint x: 812, endPoint y: 505, distance: 338.4
click at [482, 483] on span "Chillbilly: Max 60’s Blue Lemonade Triple Infused Pre-Rolls 3x.45G" at bounding box center [464, 483] width 444 height 16
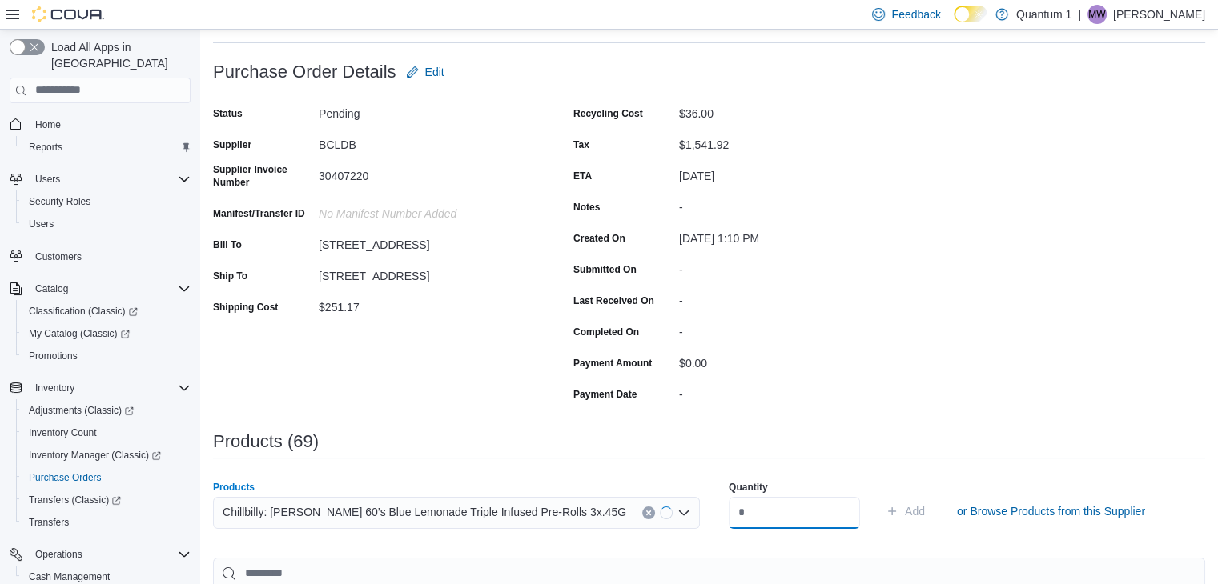
click at [812, 505] on input "number" at bounding box center [793, 513] width 131 height 32
click at [869, 495] on button "Add" at bounding box center [895, 511] width 52 height 32
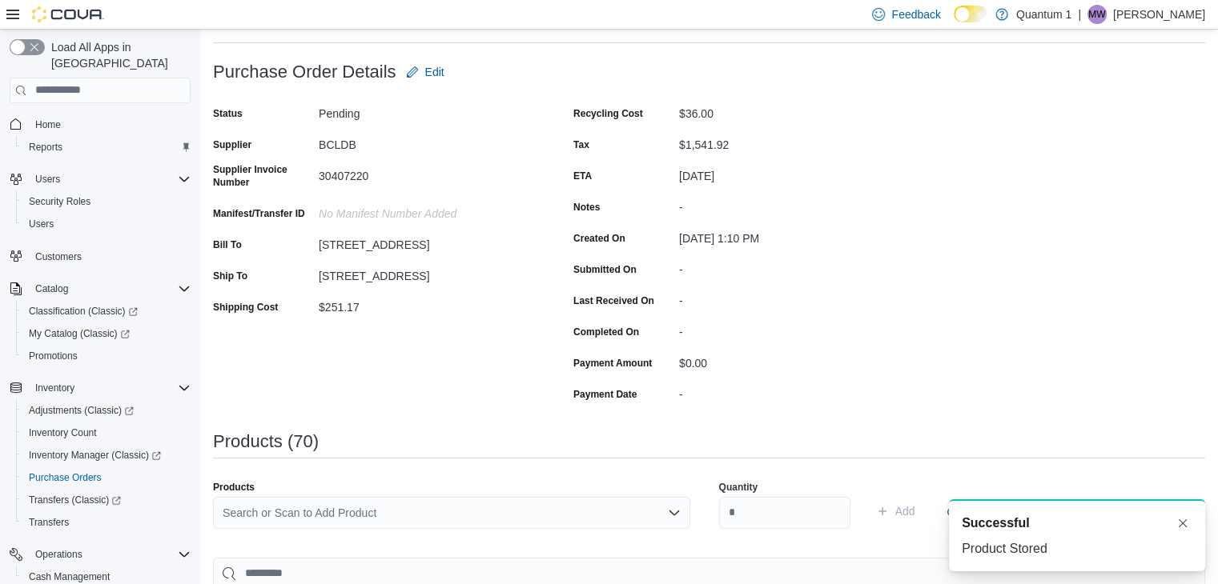
click at [506, 524] on div "Search or Scan to Add Product" at bounding box center [451, 513] width 477 height 32
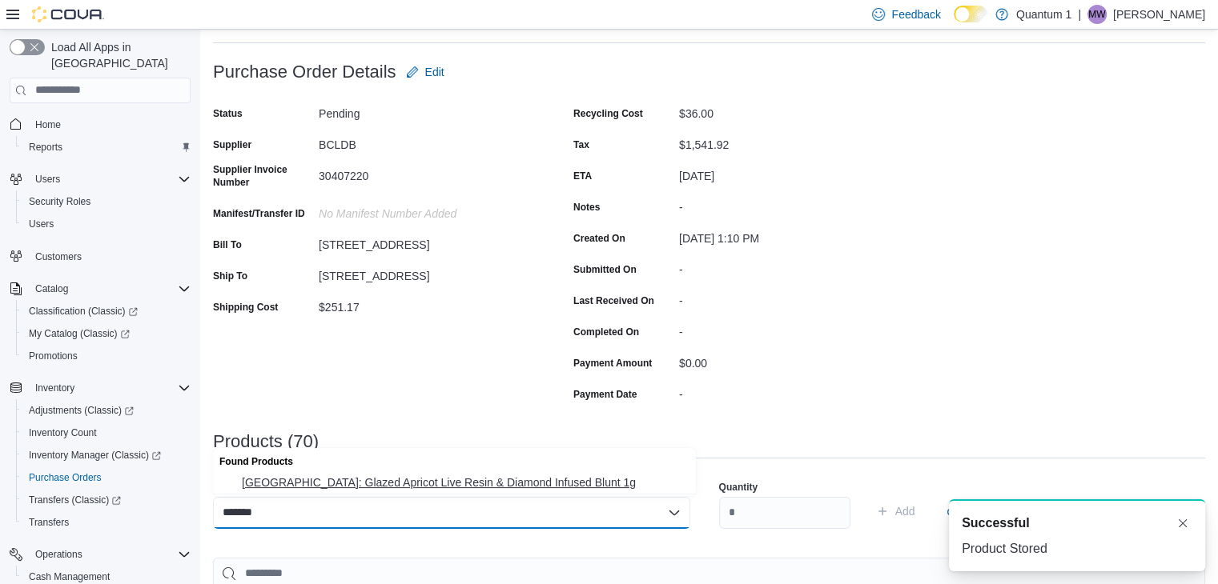
drag, startPoint x: 466, startPoint y: 478, endPoint x: 700, endPoint y: 505, distance: 236.1
click at [467, 477] on span "Castle Rock Farms: Glazed Apricot Live Resin & Diamond Infused Blunt 1g" at bounding box center [464, 483] width 444 height 16
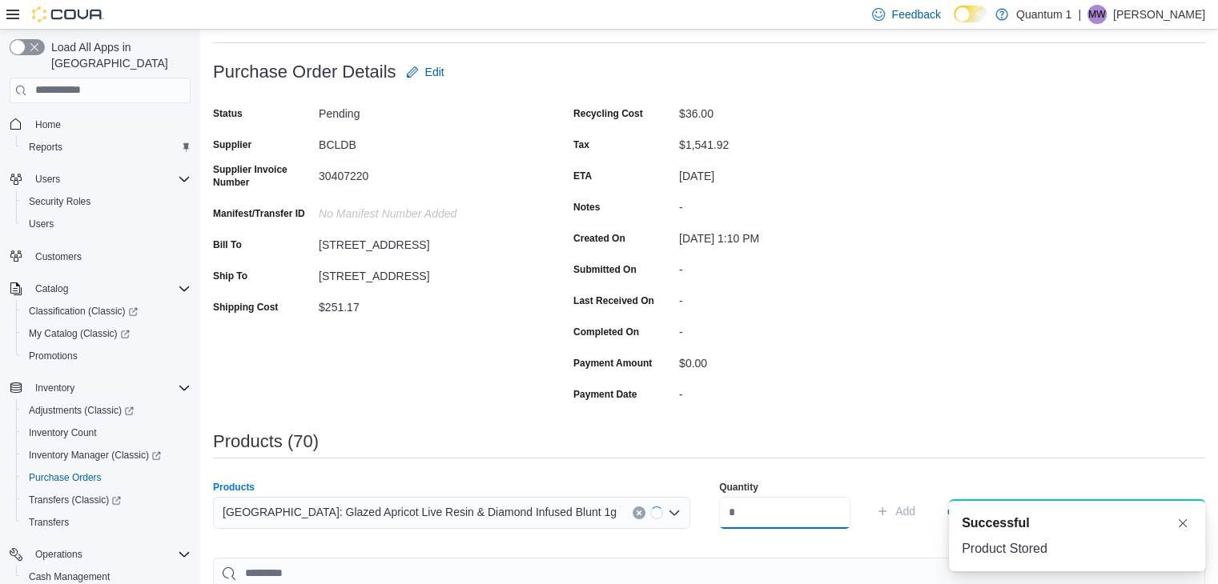
click at [786, 497] on input "number" at bounding box center [784, 513] width 131 height 32
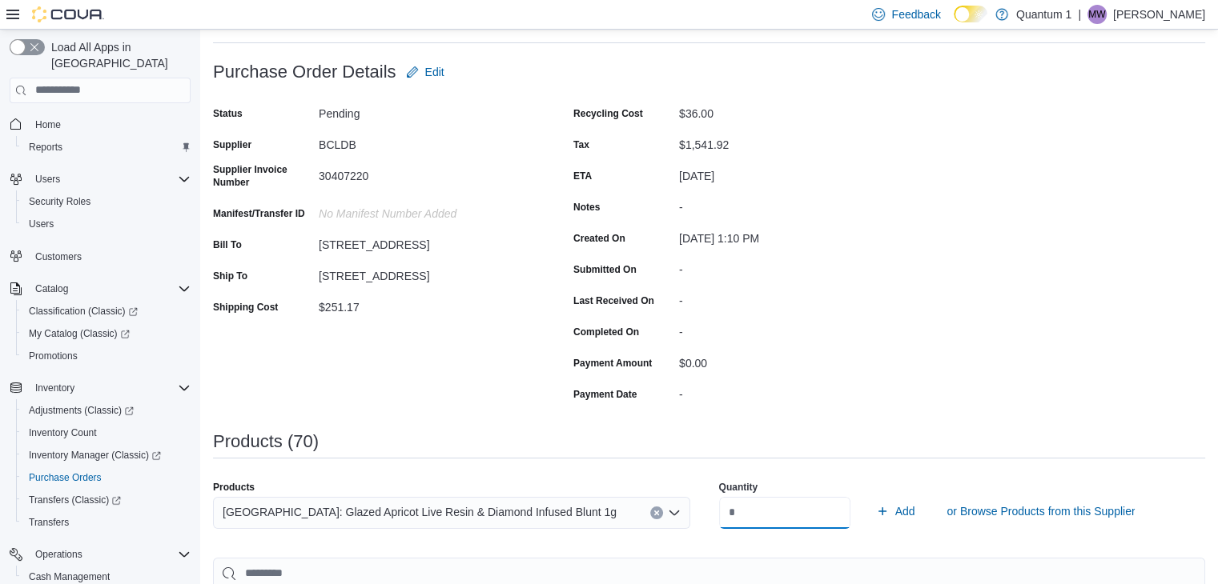
click at [869, 495] on button "Add" at bounding box center [895, 511] width 52 height 32
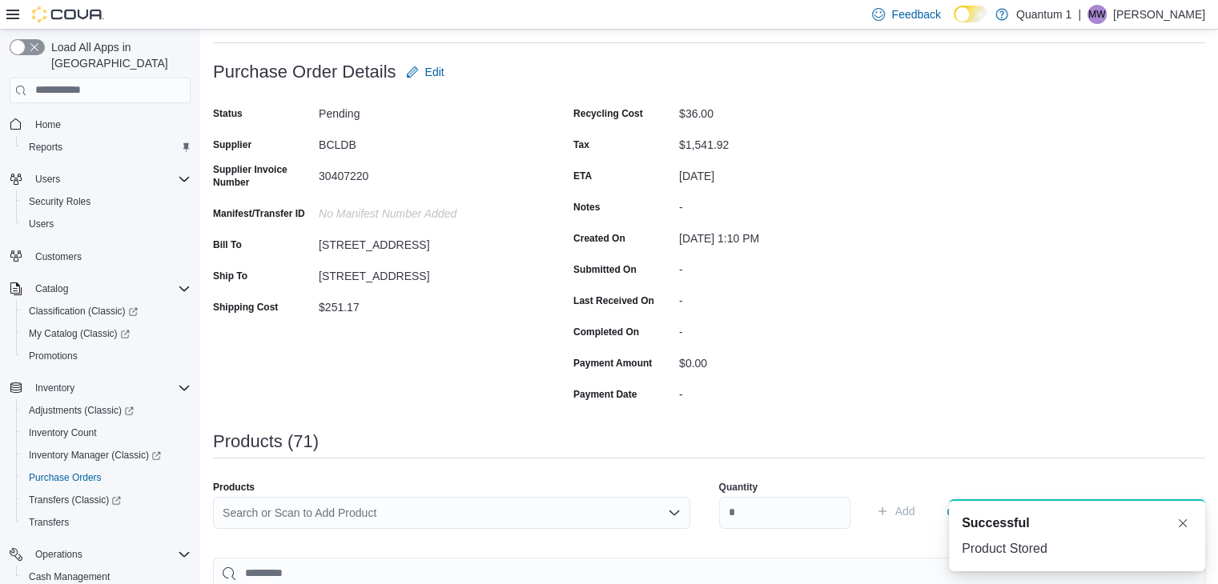
click at [420, 528] on div "Search or Scan to Add Product" at bounding box center [451, 513] width 477 height 32
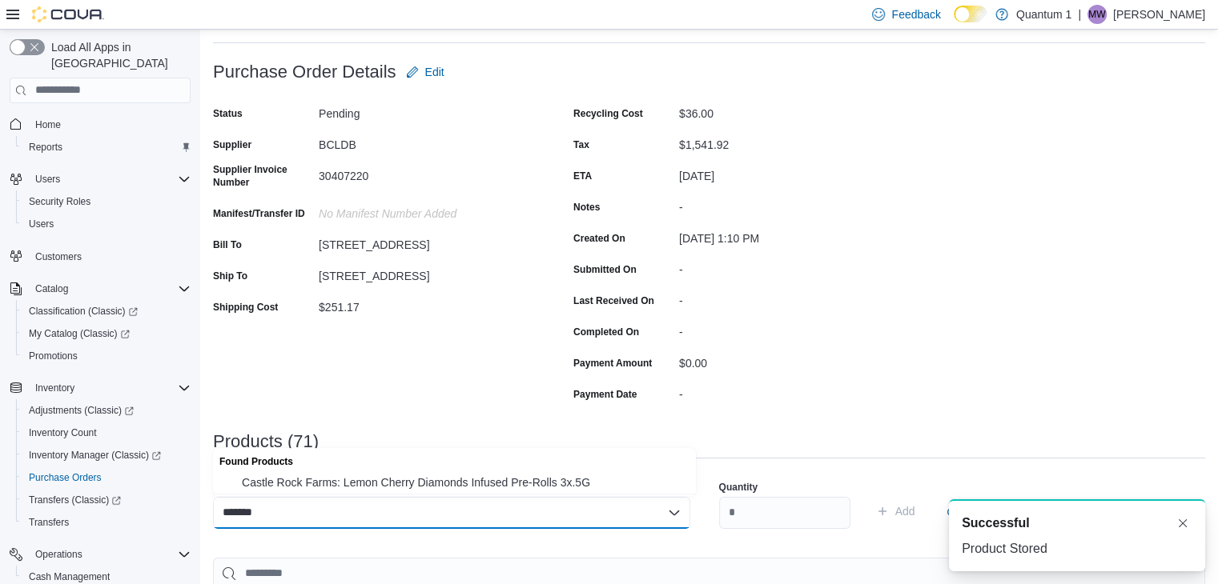
drag, startPoint x: 442, startPoint y: 483, endPoint x: 786, endPoint y: 505, distance: 344.9
click at [451, 483] on span "Castle Rock Farms: Lemon Cherry Diamonds Infused Pre-Rolls 3x.5G" at bounding box center [464, 483] width 444 height 16
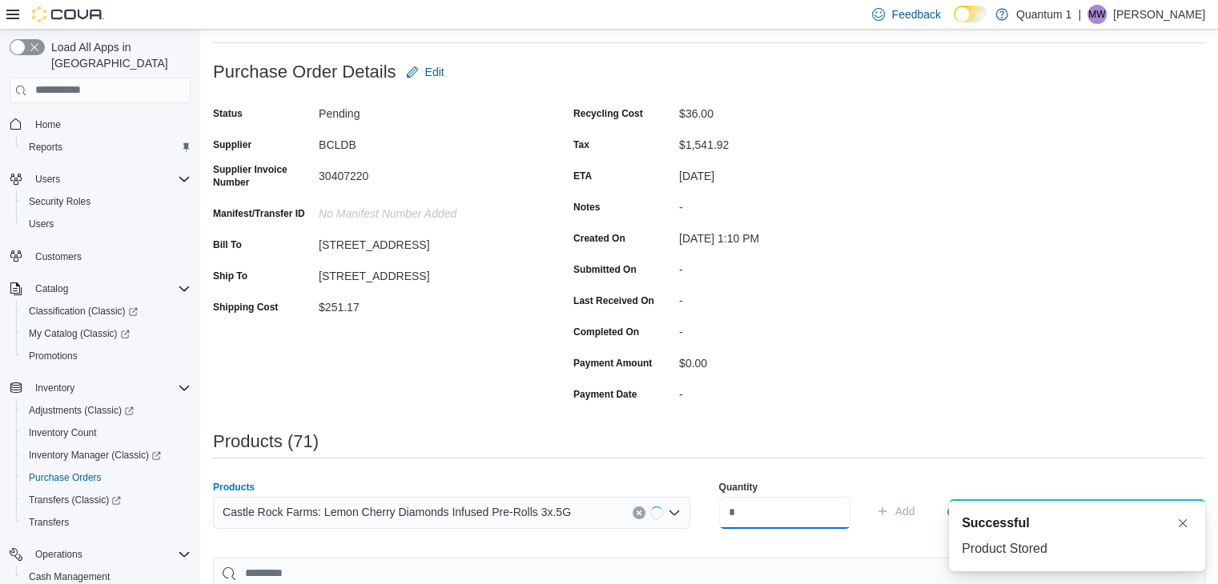
click at [804, 508] on input "number" at bounding box center [784, 513] width 131 height 32
click at [869, 495] on button "Add" at bounding box center [895, 511] width 52 height 32
click at [462, 494] on div "Products Search or Scan to Add Product" at bounding box center [451, 511] width 477 height 61
click at [458, 510] on div "Search or Scan to Add Product" at bounding box center [451, 513] width 477 height 32
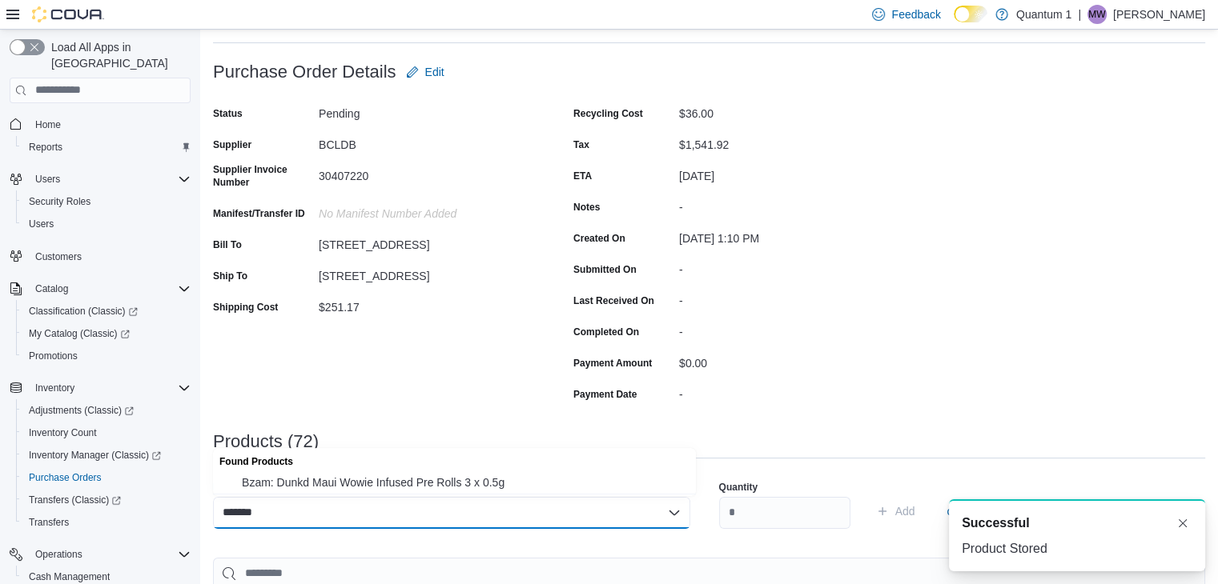
click at [387, 475] on span "Bzam: Dunkd Maui Wowie Infused Pre Rolls 3 x 0.5g" at bounding box center [464, 483] width 444 height 16
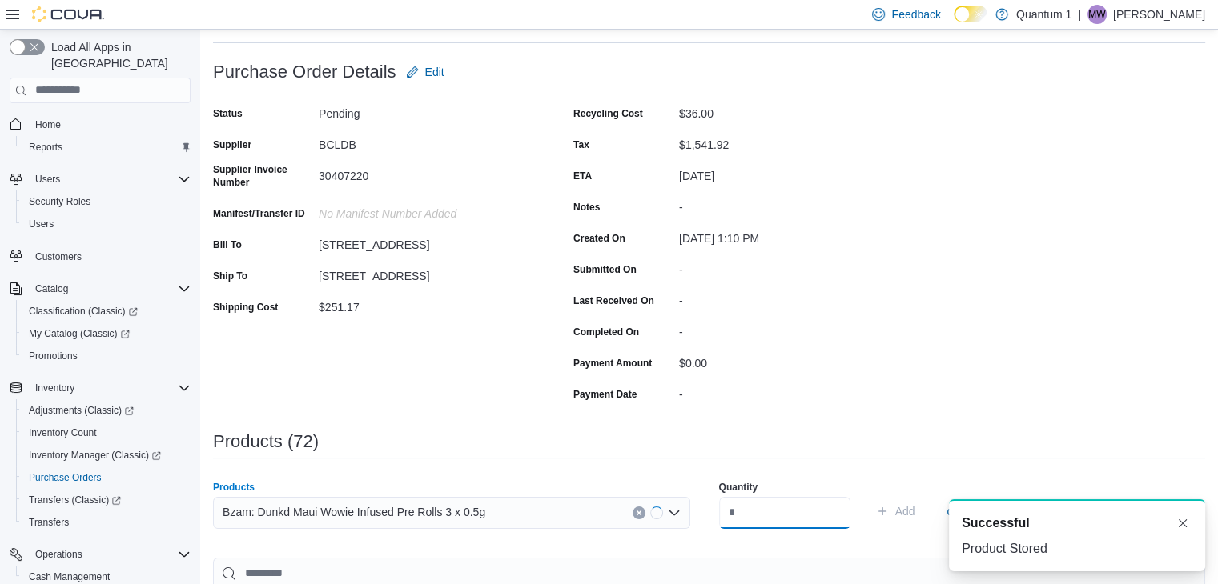
click at [754, 510] on input "number" at bounding box center [784, 513] width 131 height 32
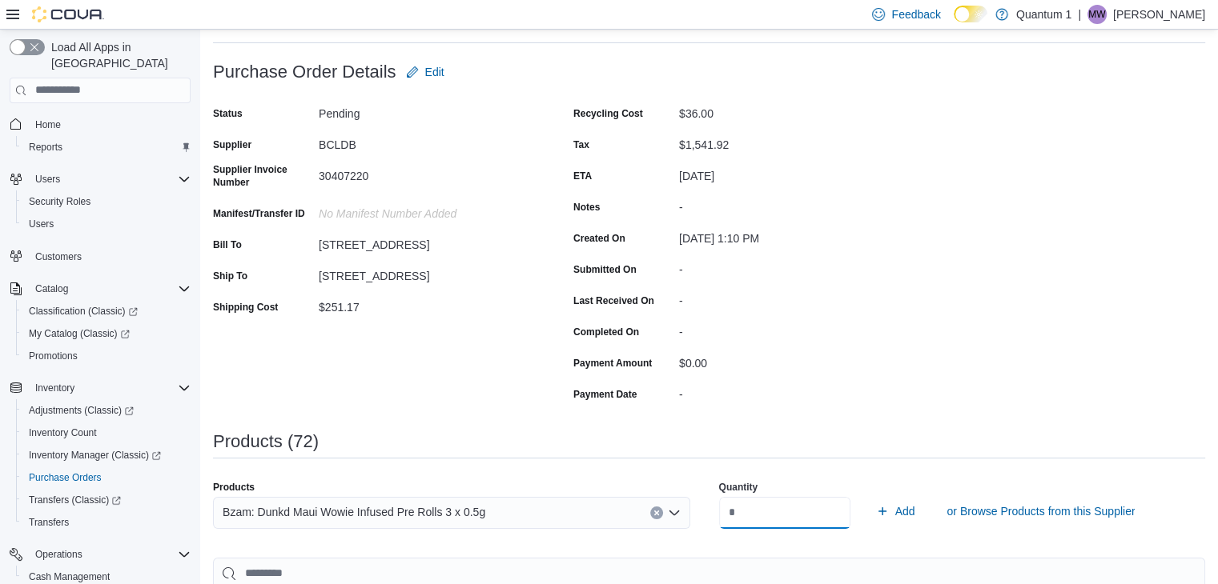
click at [869, 495] on button "Add" at bounding box center [895, 511] width 52 height 32
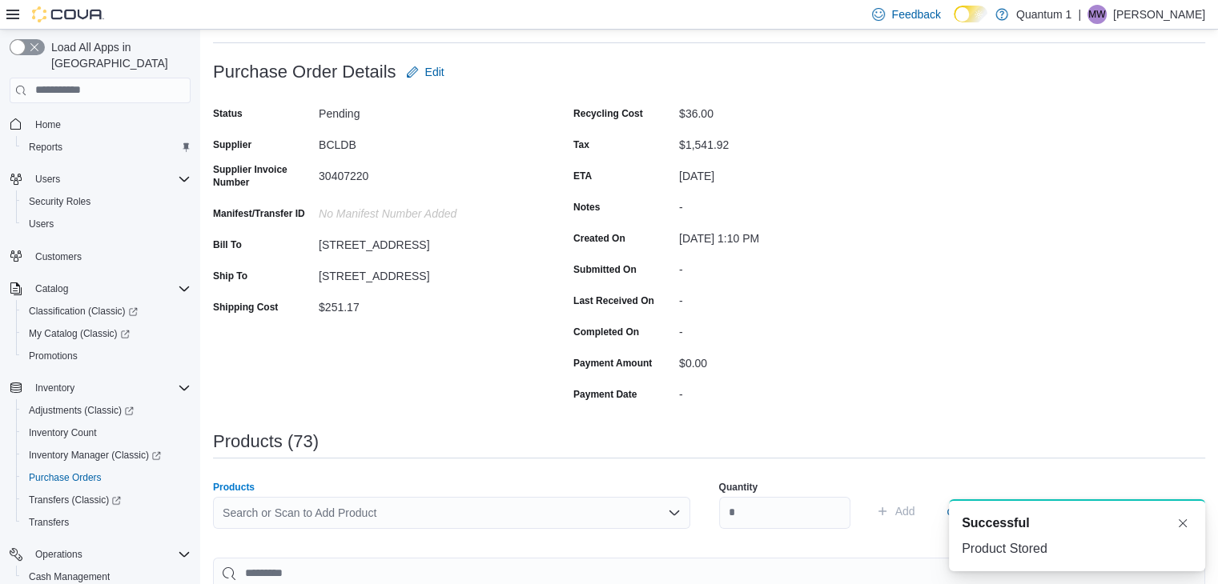
click at [432, 507] on div "Search or Scan to Add Product" at bounding box center [451, 513] width 477 height 32
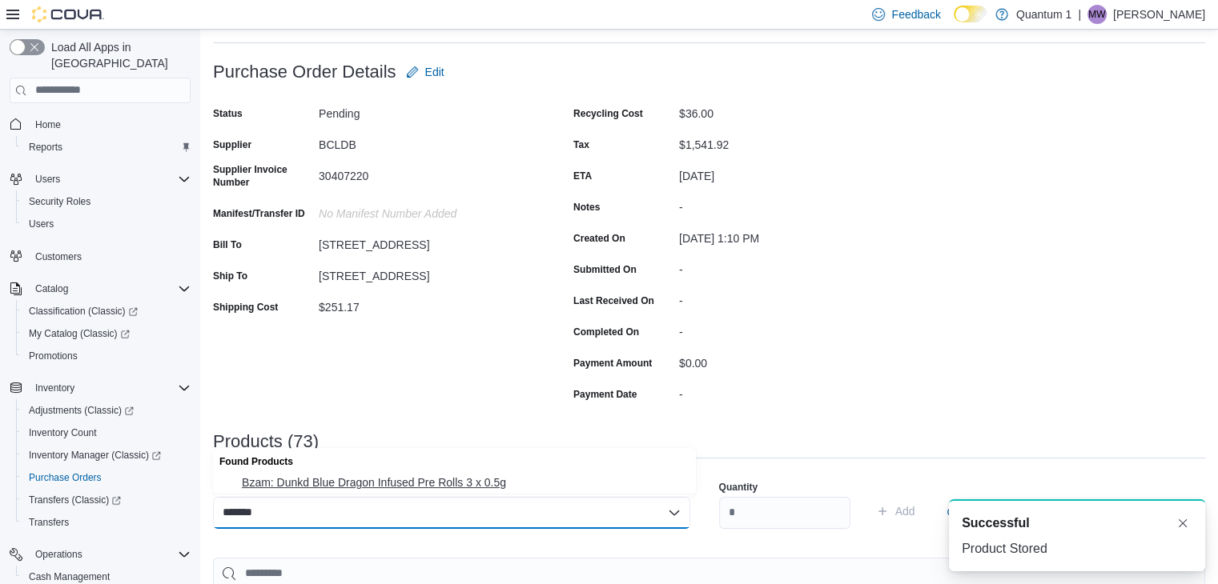
click at [399, 483] on span "Bzam: Dunkd Blue Dragon Infused Pre Rolls 3 x 0.5g" at bounding box center [464, 483] width 444 height 16
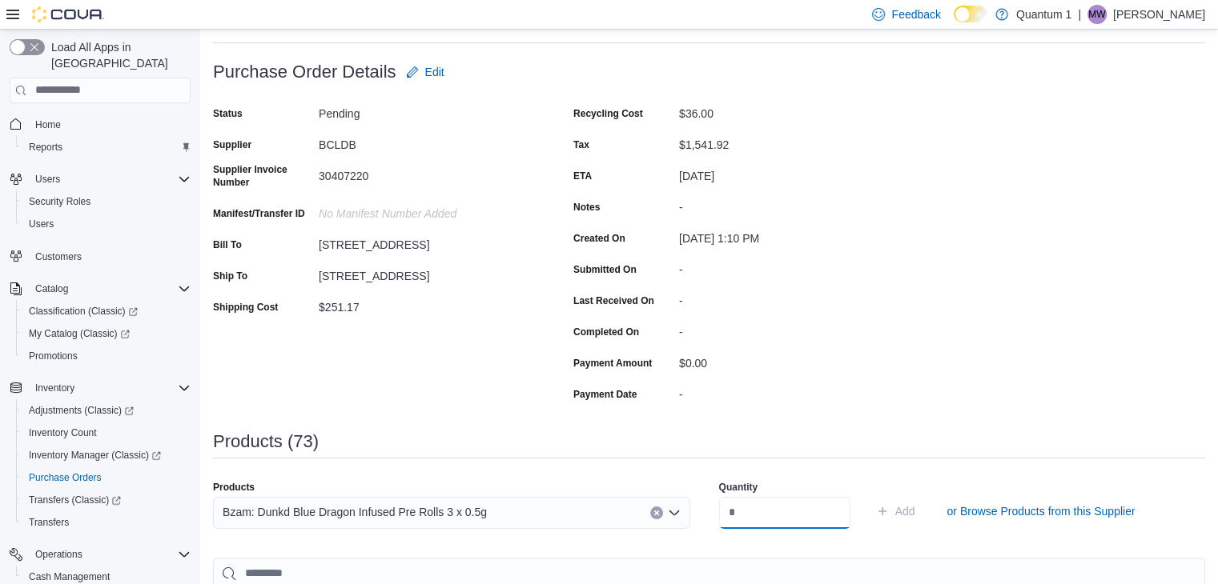
click at [771, 518] on input "number" at bounding box center [784, 513] width 131 height 32
click at [869, 495] on button "Add" at bounding box center [895, 511] width 52 height 32
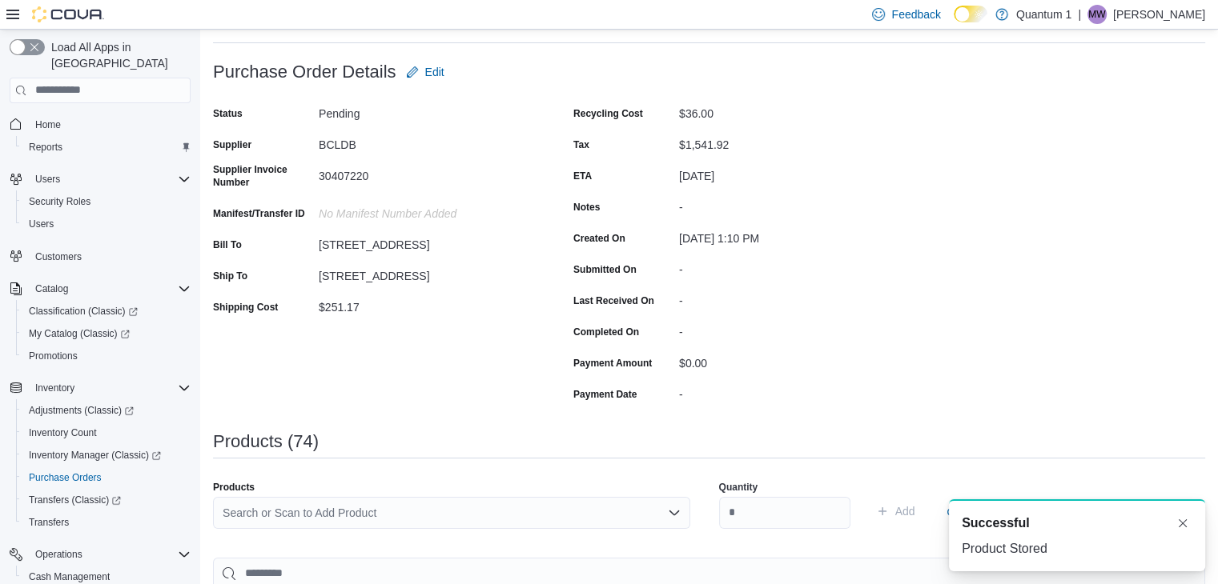
click at [475, 516] on div "Search or Scan to Add Product" at bounding box center [451, 513] width 477 height 32
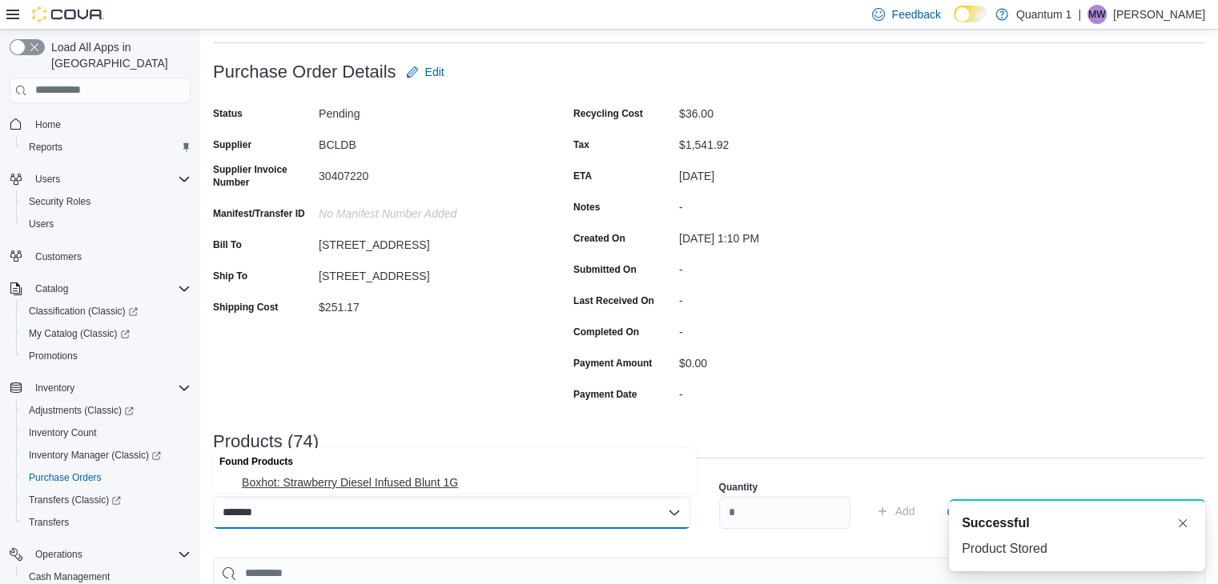
drag, startPoint x: 401, startPoint y: 487, endPoint x: 748, endPoint y: 527, distance: 349.6
click at [403, 487] on span "Boxhot: Strawberry Diesel Infused Blunt 1G" at bounding box center [464, 483] width 444 height 16
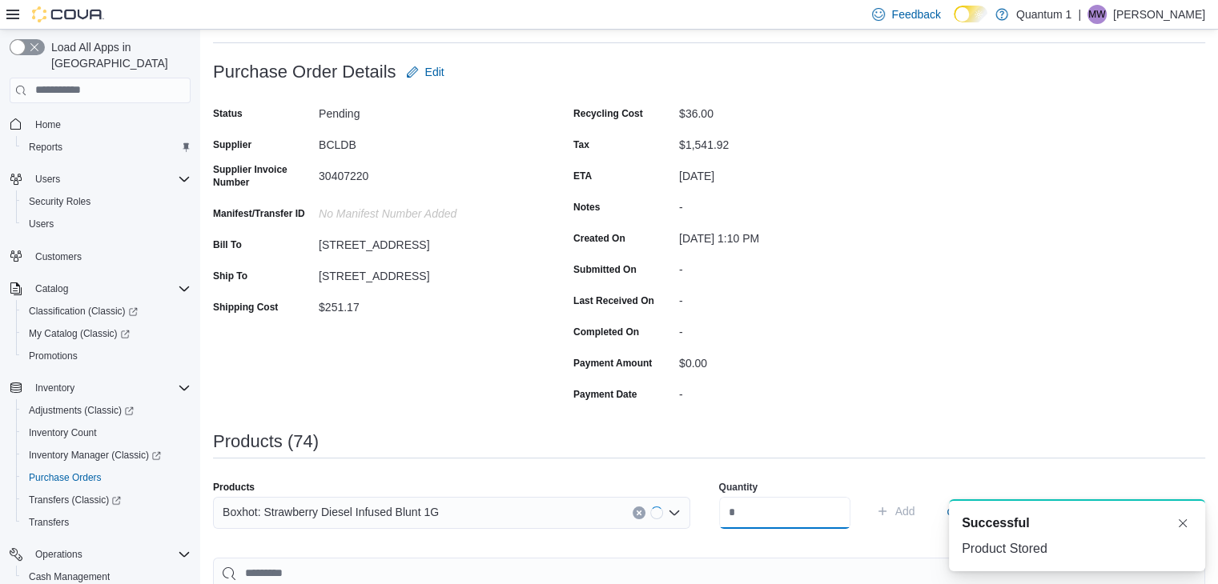
click at [765, 526] on input "number" at bounding box center [784, 513] width 131 height 32
click at [869, 495] on button "Add" at bounding box center [895, 511] width 52 height 32
click at [496, 512] on div "Search or Scan to Add Product" at bounding box center [451, 513] width 477 height 32
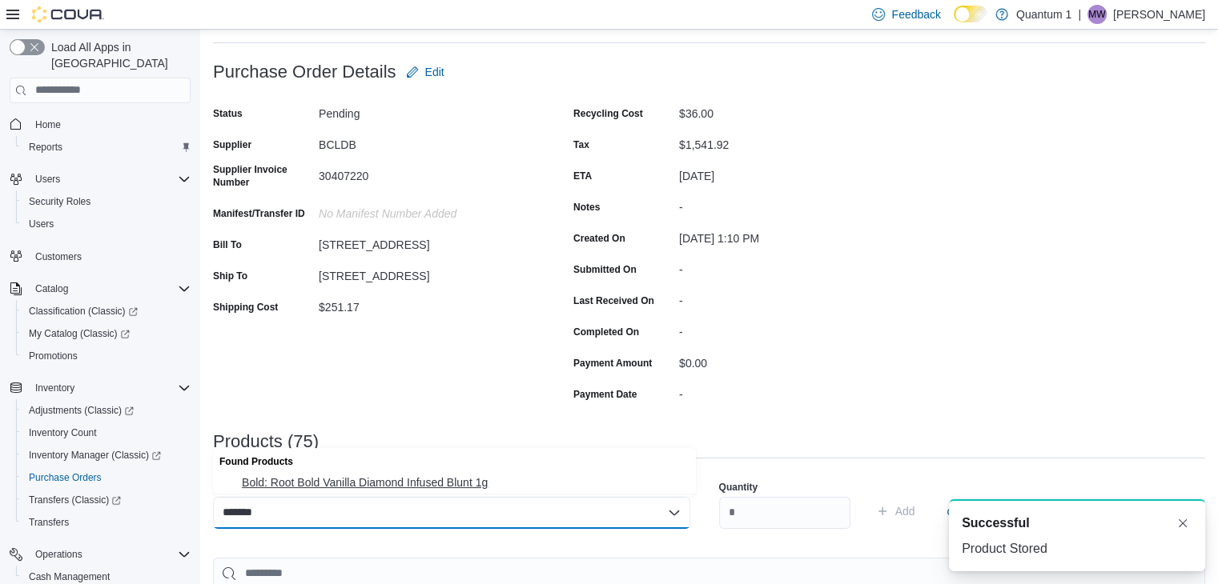
click at [423, 478] on span "Bold: Root Bold Vanilla Diamond Infused Blunt 1g" at bounding box center [464, 483] width 444 height 16
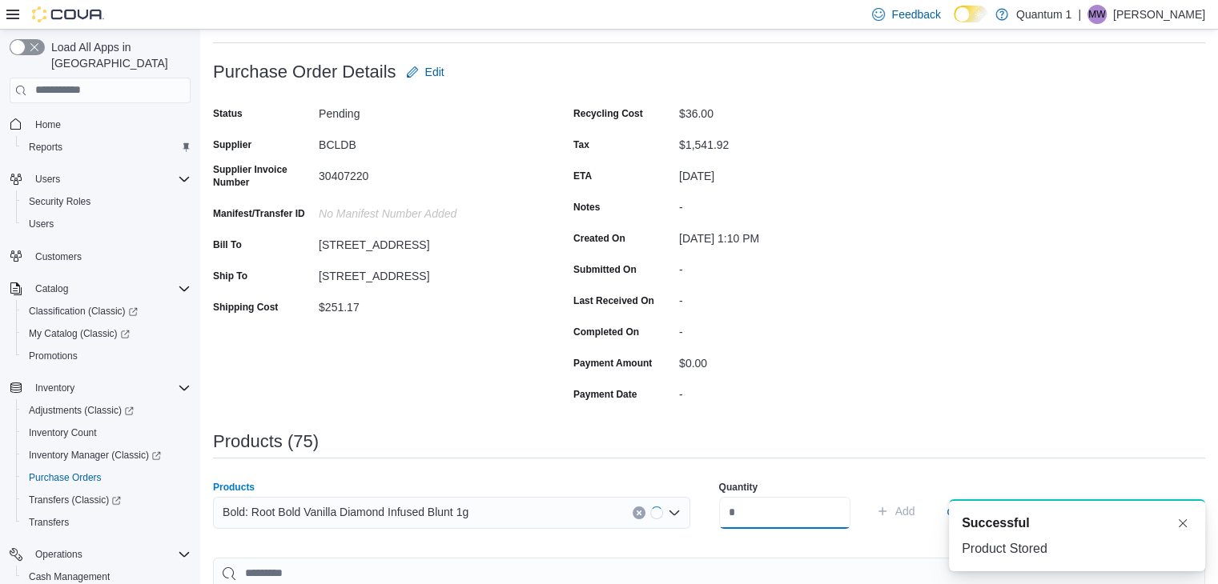
click at [794, 511] on input "number" at bounding box center [784, 513] width 131 height 32
click at [869, 495] on button "Add" at bounding box center [895, 511] width 52 height 32
click at [522, 529] on div "Search or Scan to Add Product" at bounding box center [451, 519] width 477 height 45
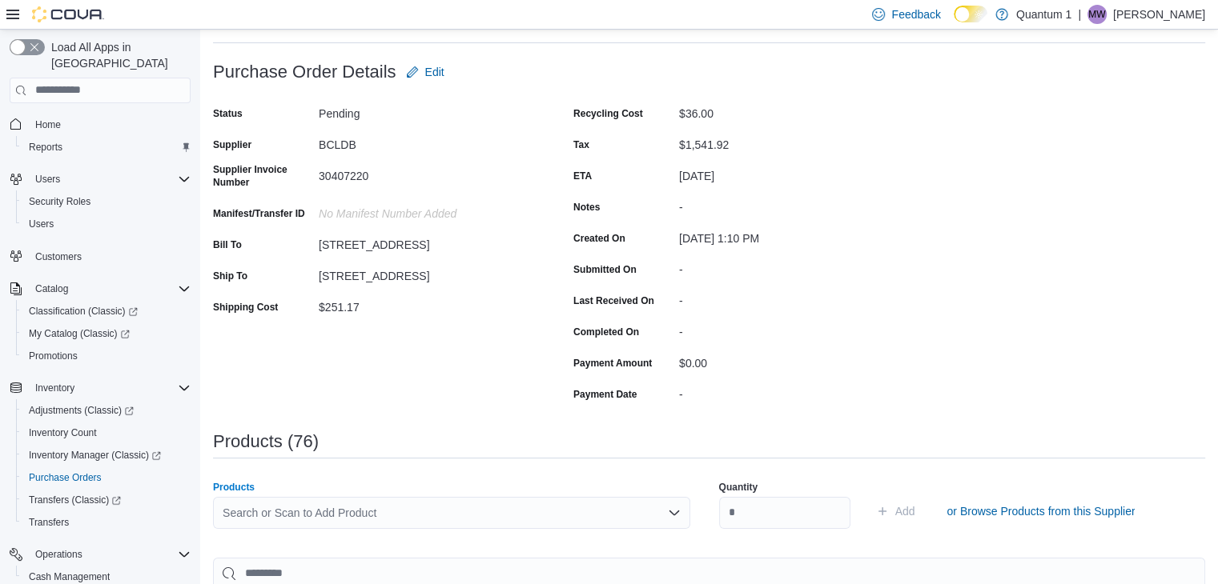
click at [532, 521] on div "Search or Scan to Add Product" at bounding box center [451, 513] width 477 height 32
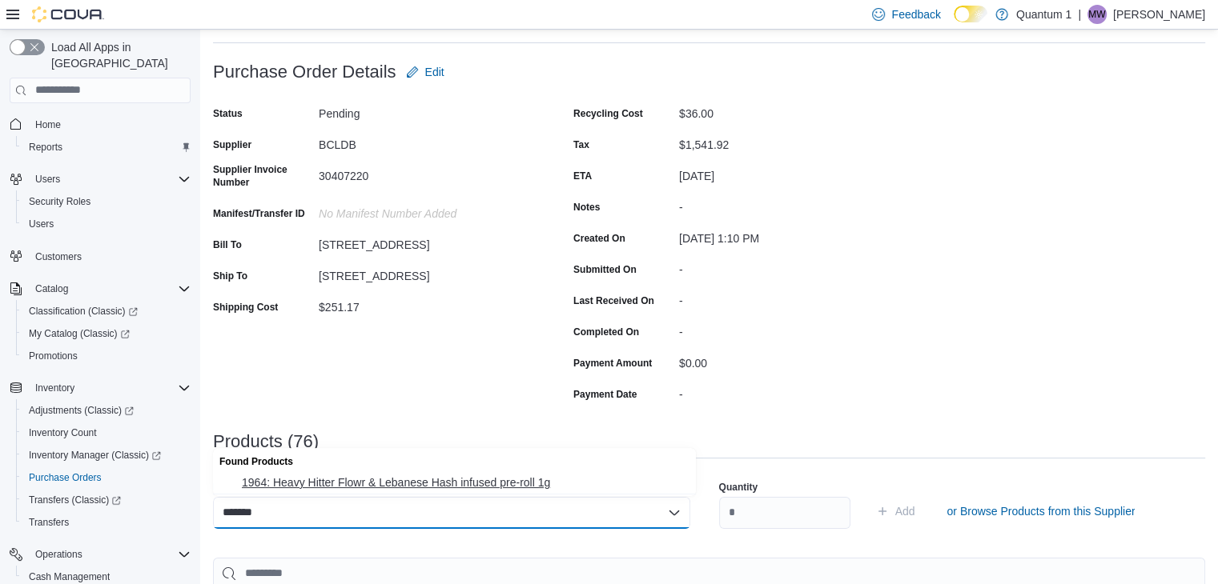
click at [491, 485] on span "1964: Heavy Hitter Flowr & Lebanese Hash infused pre-roll 1g" at bounding box center [464, 483] width 444 height 16
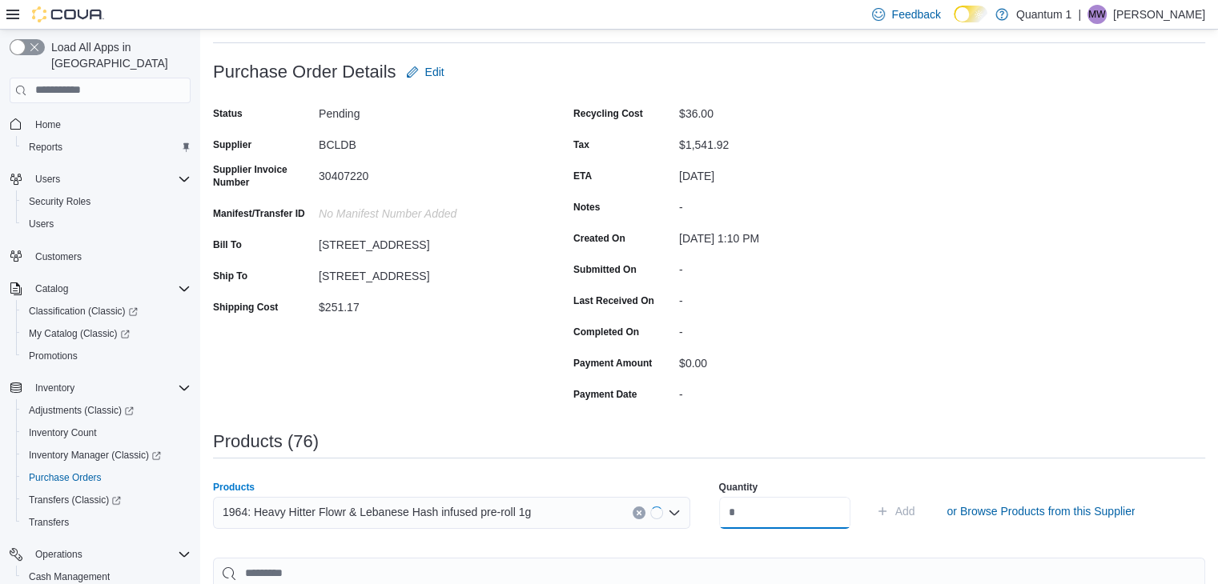
click at [789, 507] on input "number" at bounding box center [784, 513] width 131 height 32
click at [869, 495] on button "Add" at bounding box center [895, 511] width 52 height 32
click at [532, 524] on div "Search or Scan to Add Product" at bounding box center [451, 513] width 477 height 32
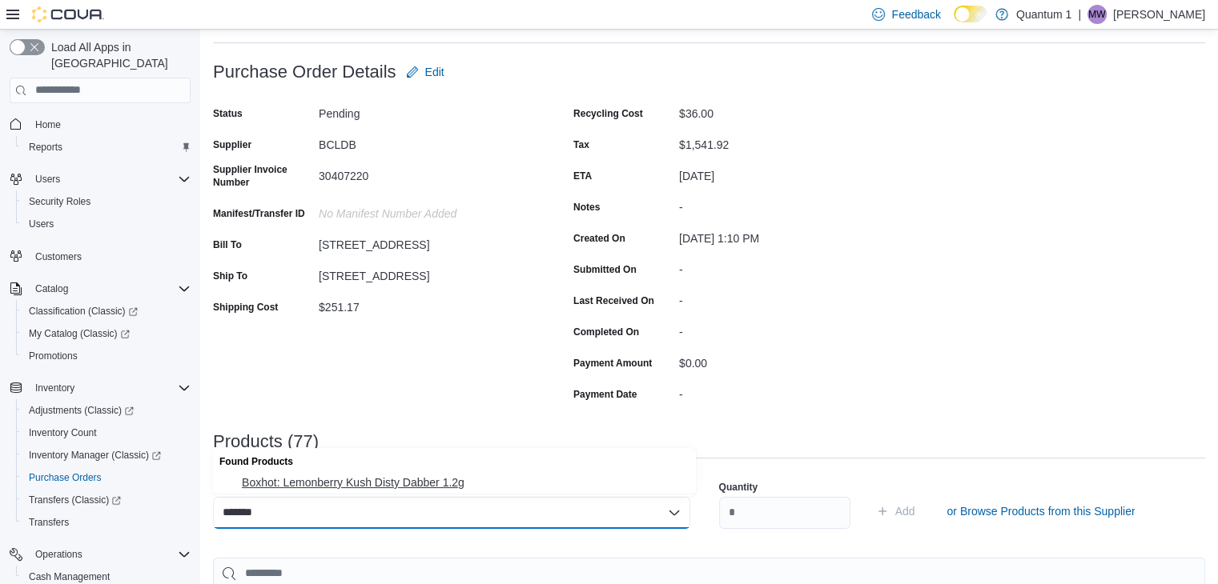
click at [410, 480] on span "Boxhot: Lemonberry Kush Disty Dabber 1.2g" at bounding box center [464, 483] width 444 height 16
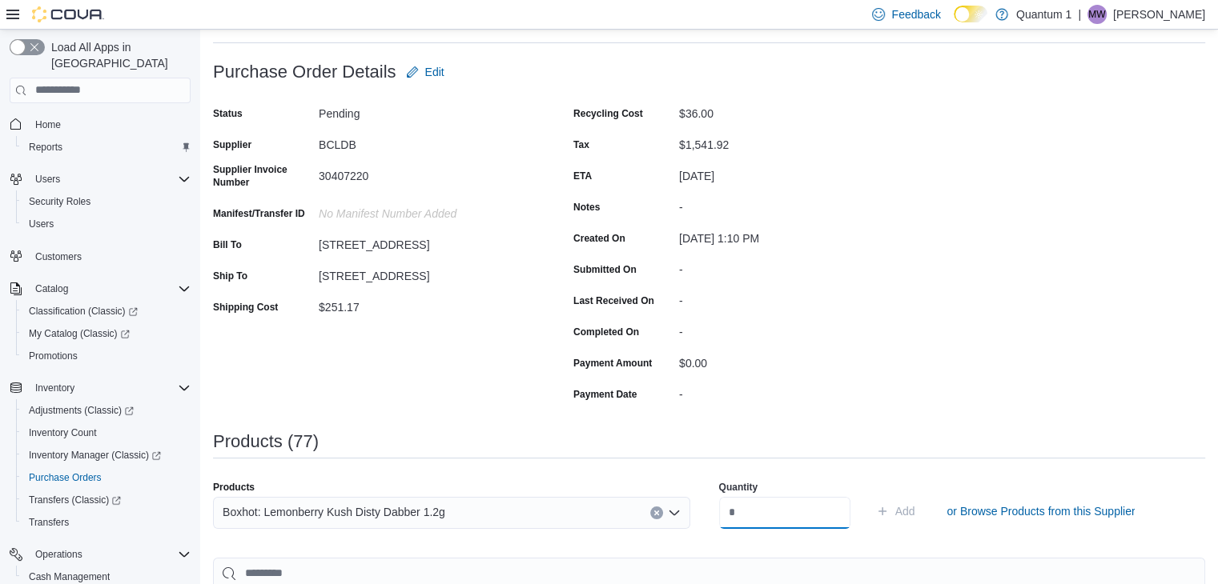
click at [776, 520] on input "number" at bounding box center [784, 513] width 131 height 32
click at [869, 495] on button "Add" at bounding box center [895, 511] width 52 height 32
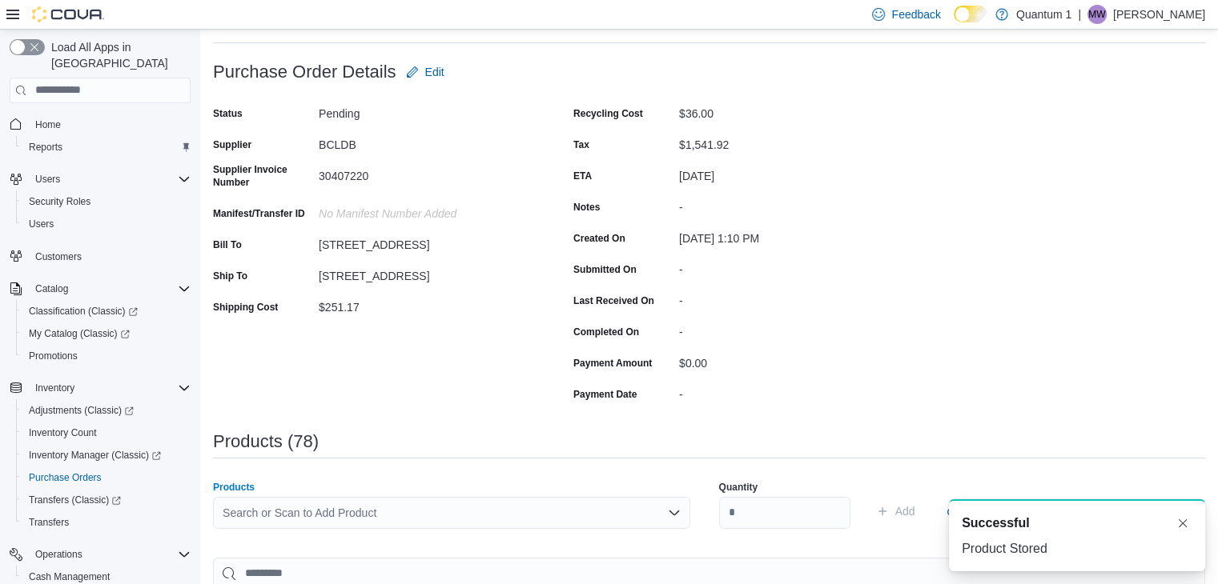
click at [467, 507] on div "Search or Scan to Add Product" at bounding box center [451, 513] width 477 height 32
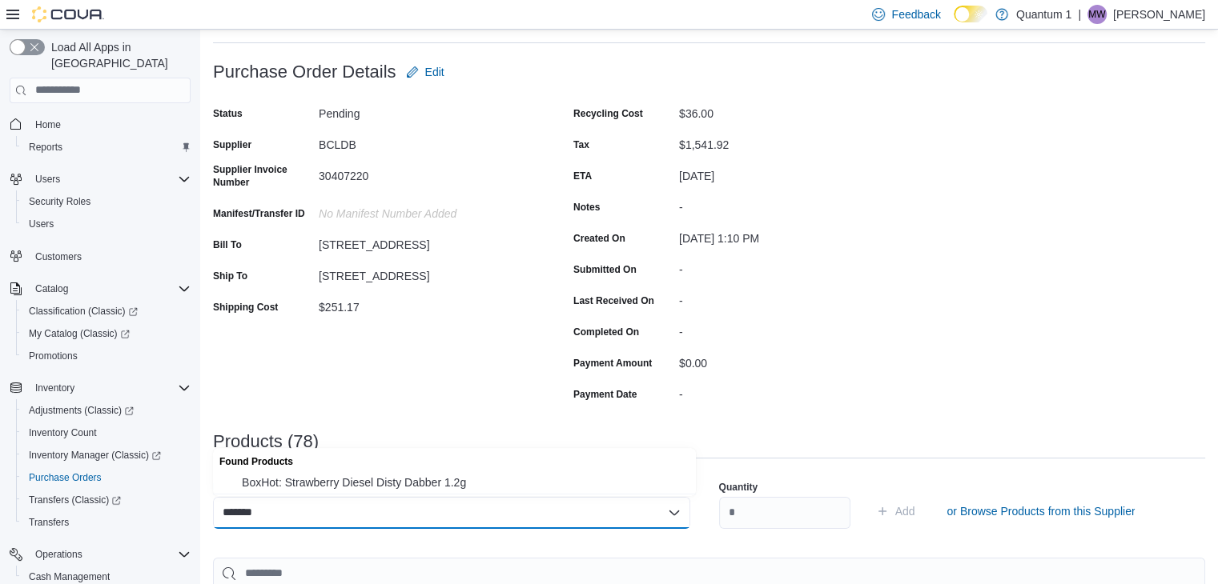
drag, startPoint x: 416, startPoint y: 490, endPoint x: 425, endPoint y: 488, distance: 8.9
click at [416, 490] on span "BoxHot: Strawberry Diesel Disty Dabber 1.2g" at bounding box center [464, 483] width 444 height 16
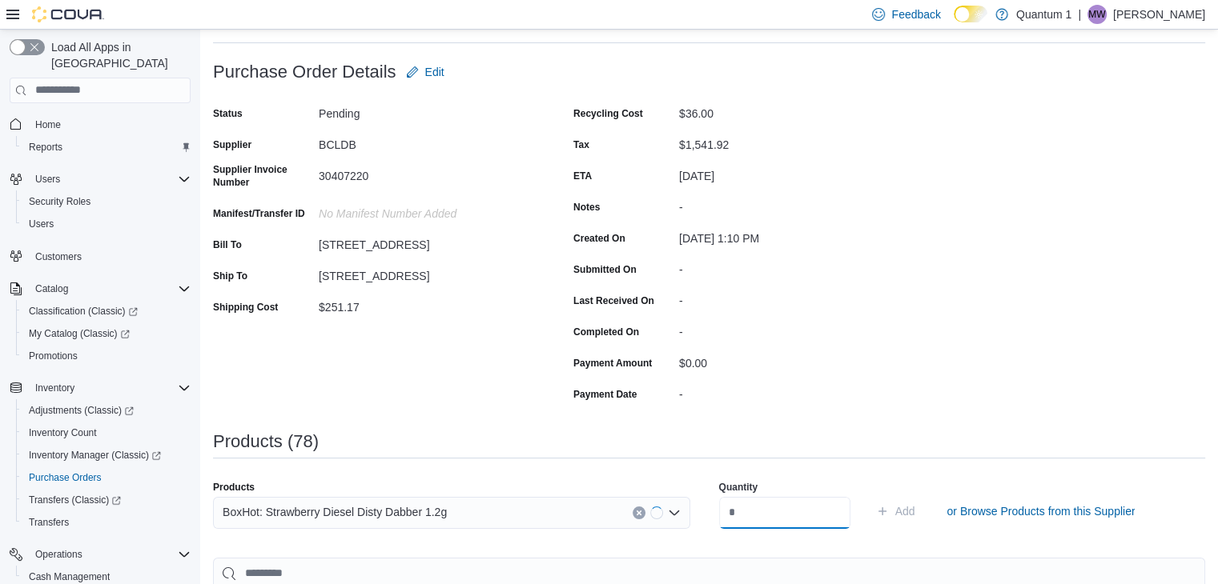
click at [788, 507] on input "number" at bounding box center [784, 513] width 131 height 32
click at [869, 495] on button "Add" at bounding box center [895, 511] width 52 height 32
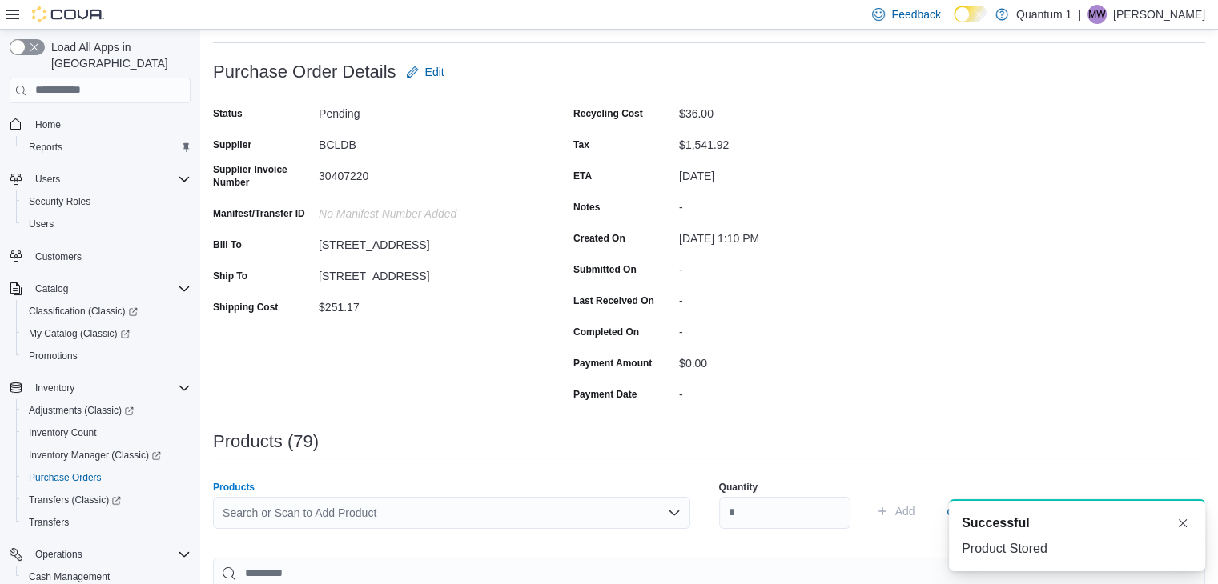
click at [477, 507] on div "Search or Scan to Add Product" at bounding box center [451, 513] width 477 height 32
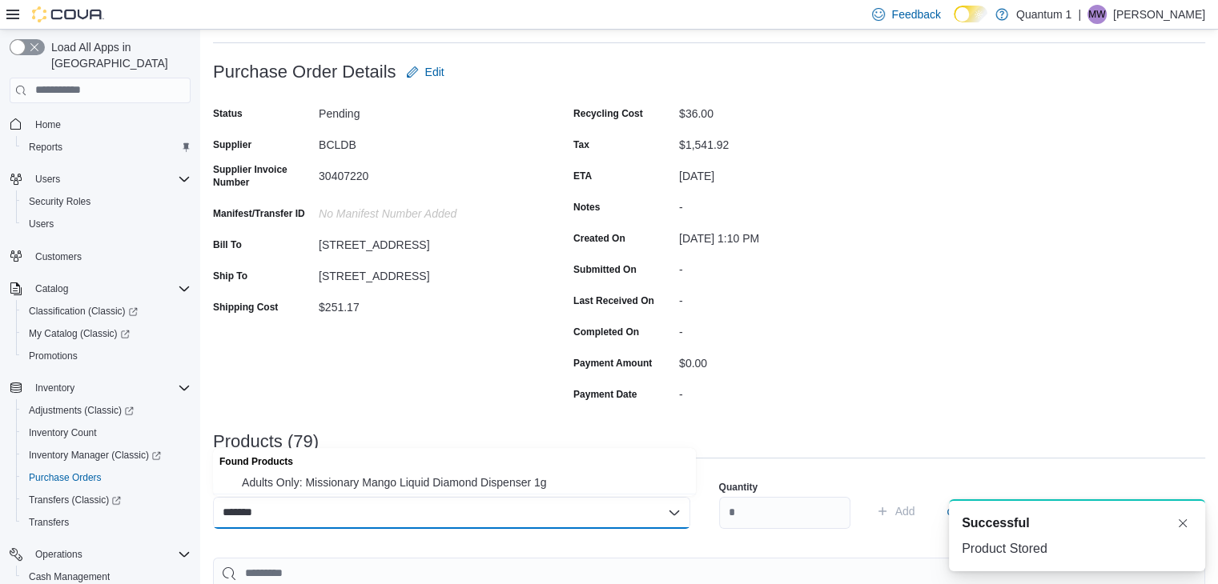
drag, startPoint x: 432, startPoint y: 479, endPoint x: 525, endPoint y: 499, distance: 94.8
click at [432, 479] on span "Adults Only: Missionary Mango Liquid Diamond Dispenser 1g" at bounding box center [464, 483] width 444 height 16
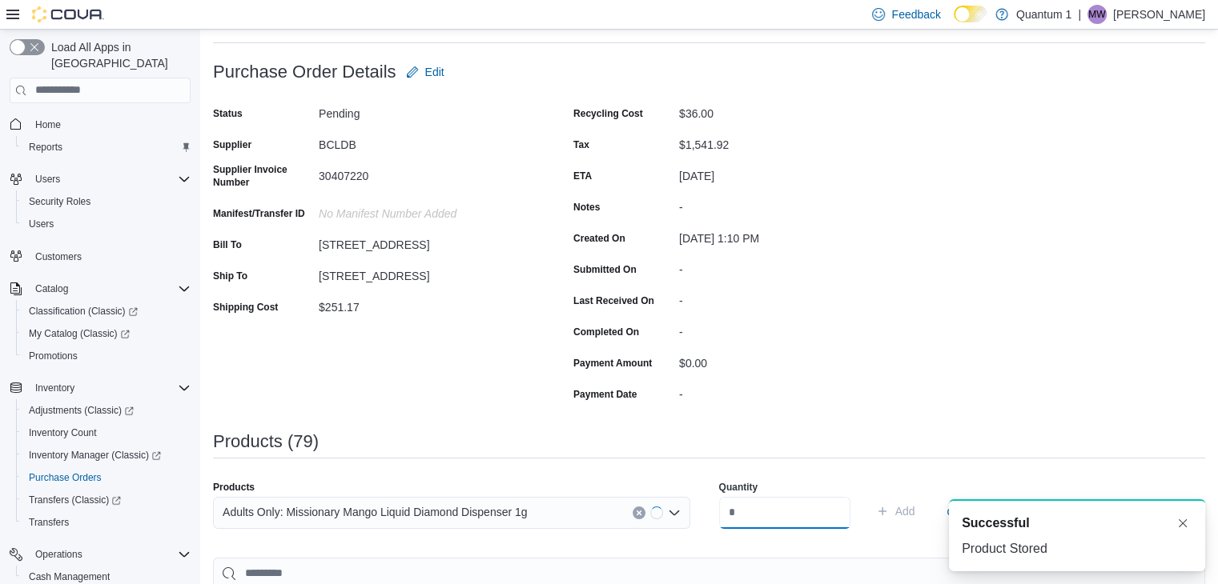
click at [805, 515] on input "number" at bounding box center [784, 513] width 131 height 32
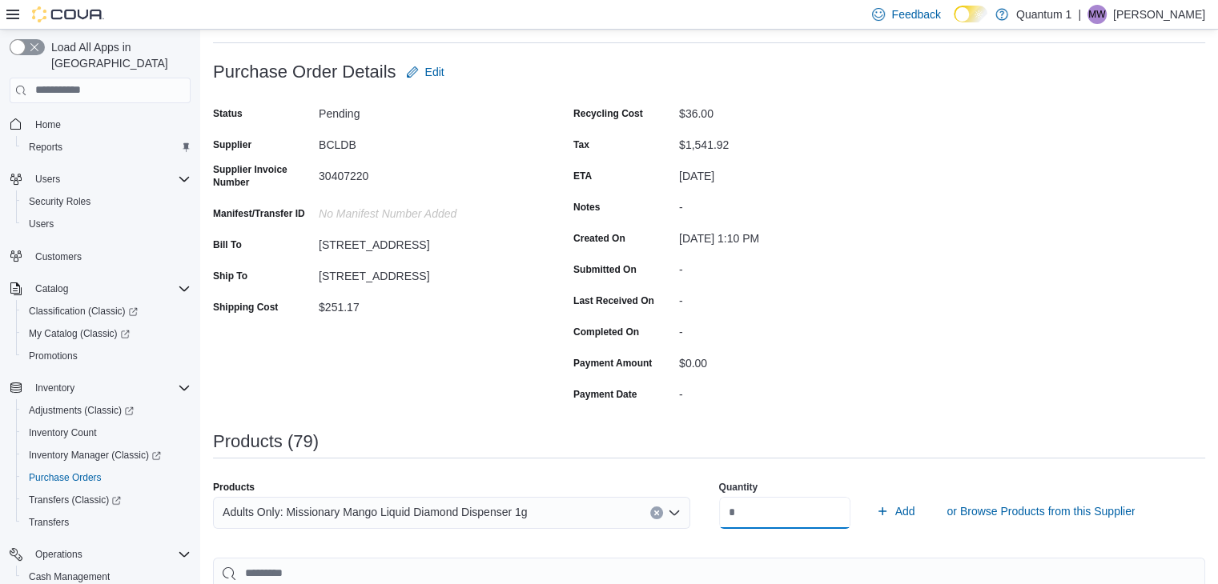
click at [869, 495] on button "Add" at bounding box center [895, 511] width 52 height 32
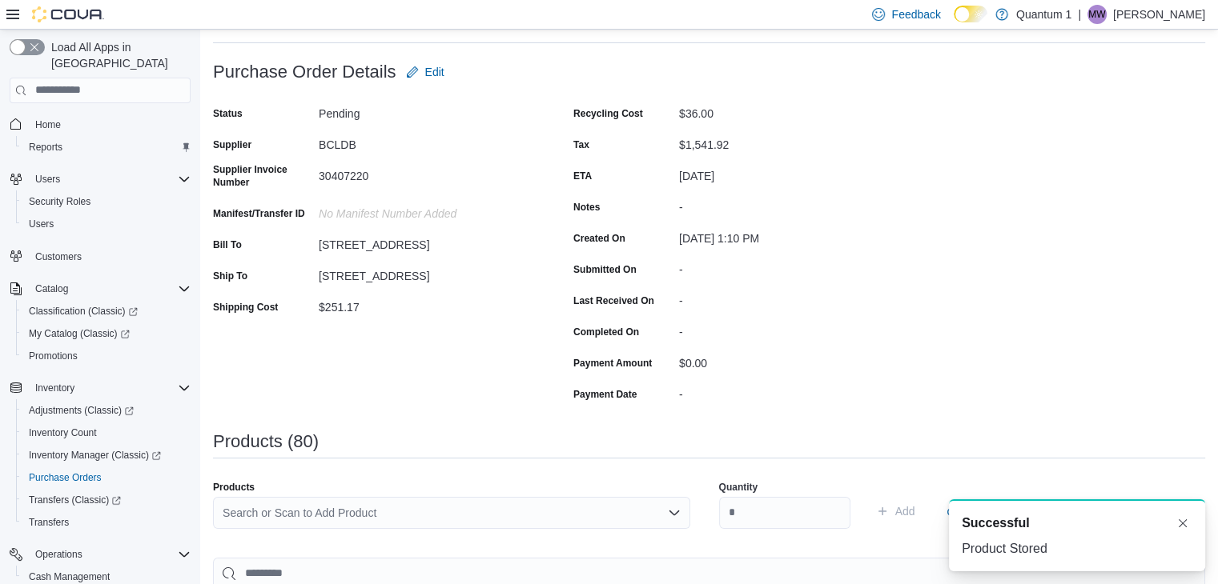
click at [442, 520] on div "Search or Scan to Add Product" at bounding box center [451, 513] width 477 height 32
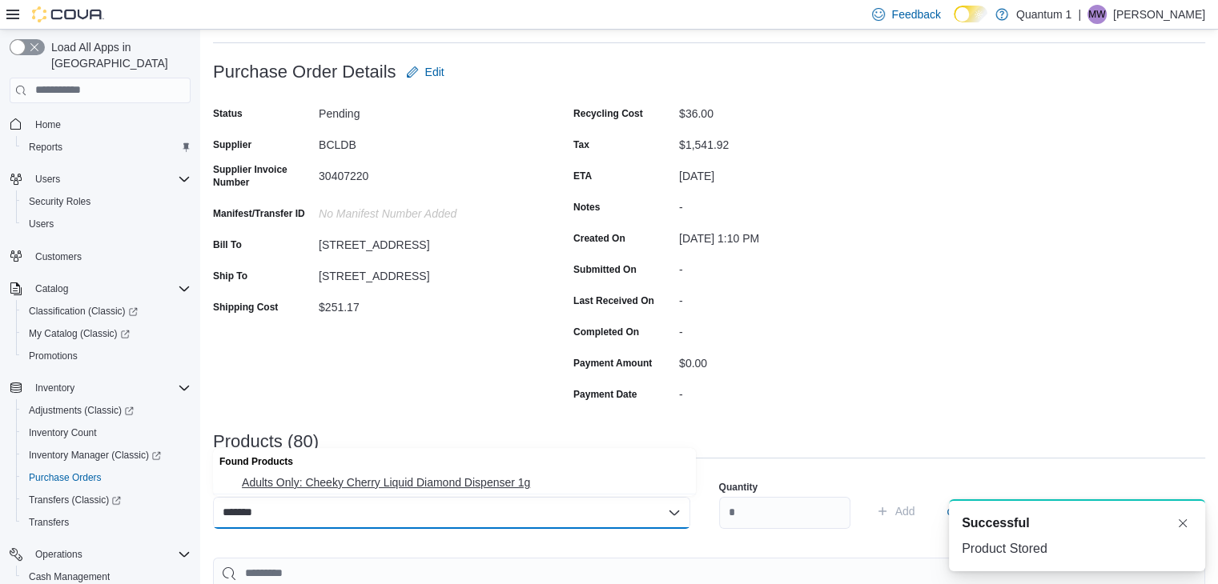
drag, startPoint x: 384, startPoint y: 489, endPoint x: 724, endPoint y: 520, distance: 340.8
click at [386, 489] on span "Adults Only: Cheeky Cherry Liquid Diamond Dispenser 1g" at bounding box center [464, 483] width 444 height 16
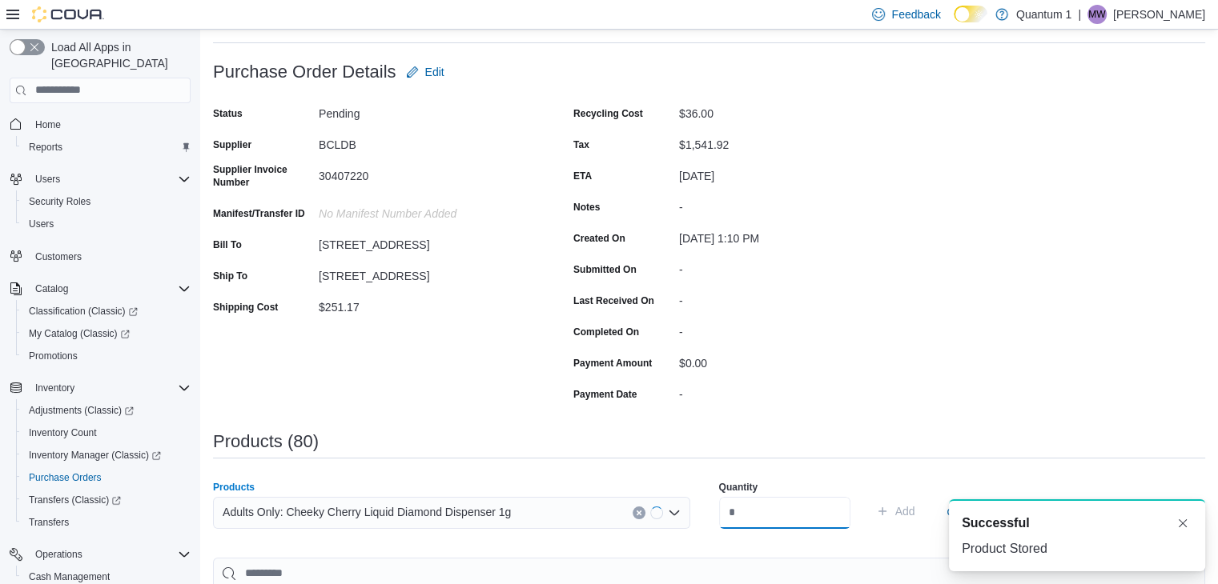
click at [796, 520] on input "number" at bounding box center [784, 513] width 131 height 32
click at [869, 495] on button "Add" at bounding box center [895, 511] width 52 height 32
click at [472, 507] on div "Search or Scan to Add Product" at bounding box center [451, 513] width 477 height 32
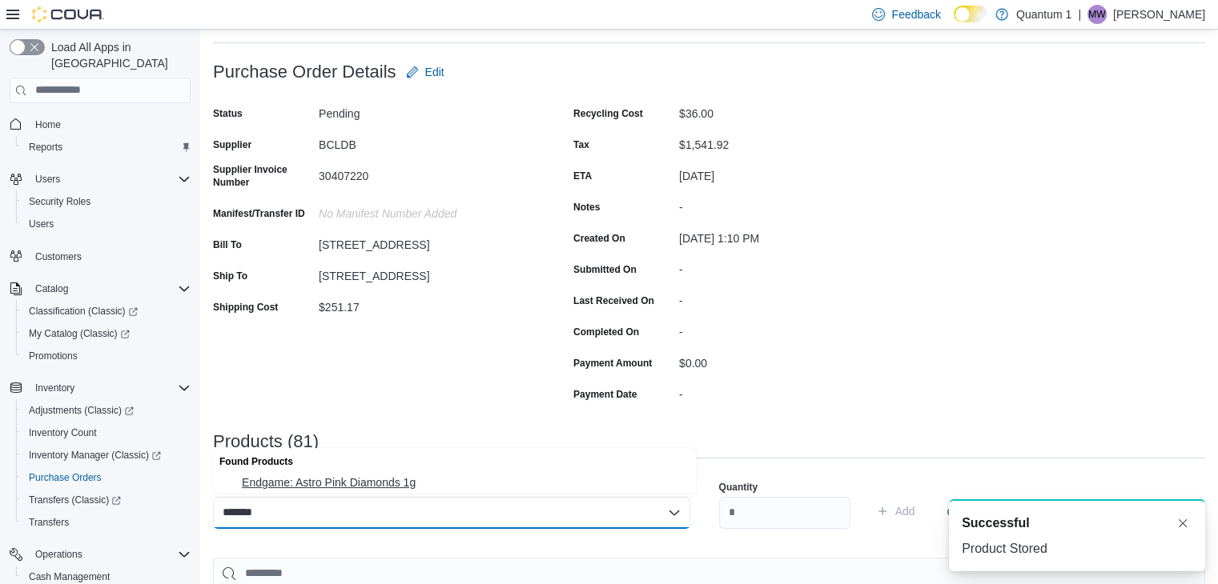
click at [349, 491] on span "Endgame: Astro Pink Diamonds 1g" at bounding box center [464, 483] width 444 height 16
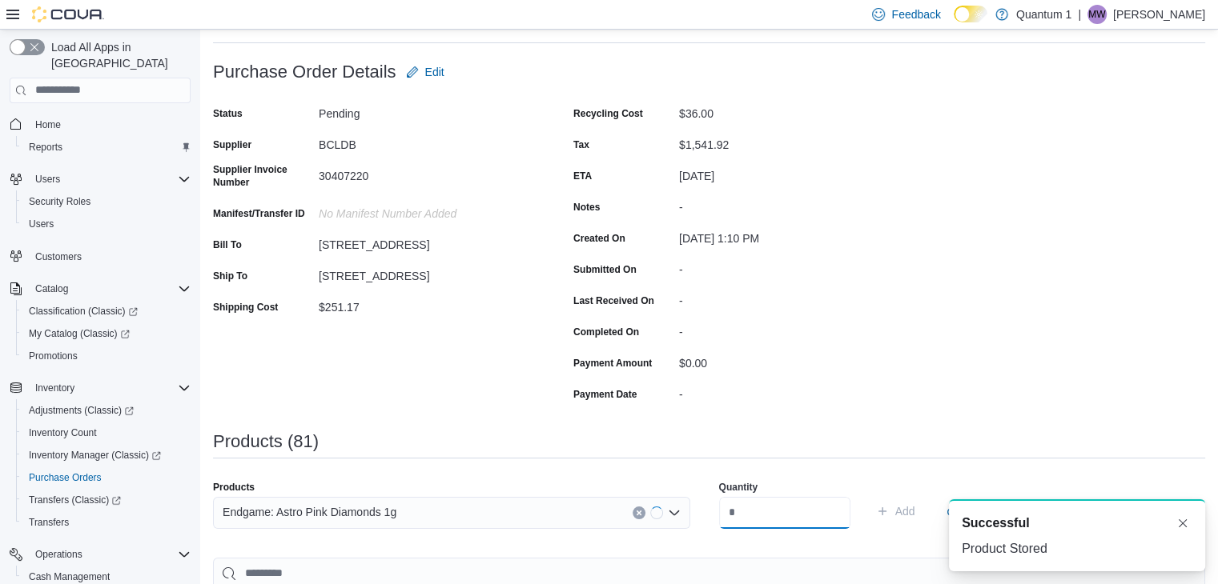
click at [788, 523] on input "number" at bounding box center [784, 513] width 131 height 32
click at [869, 495] on button "Add" at bounding box center [895, 511] width 52 height 32
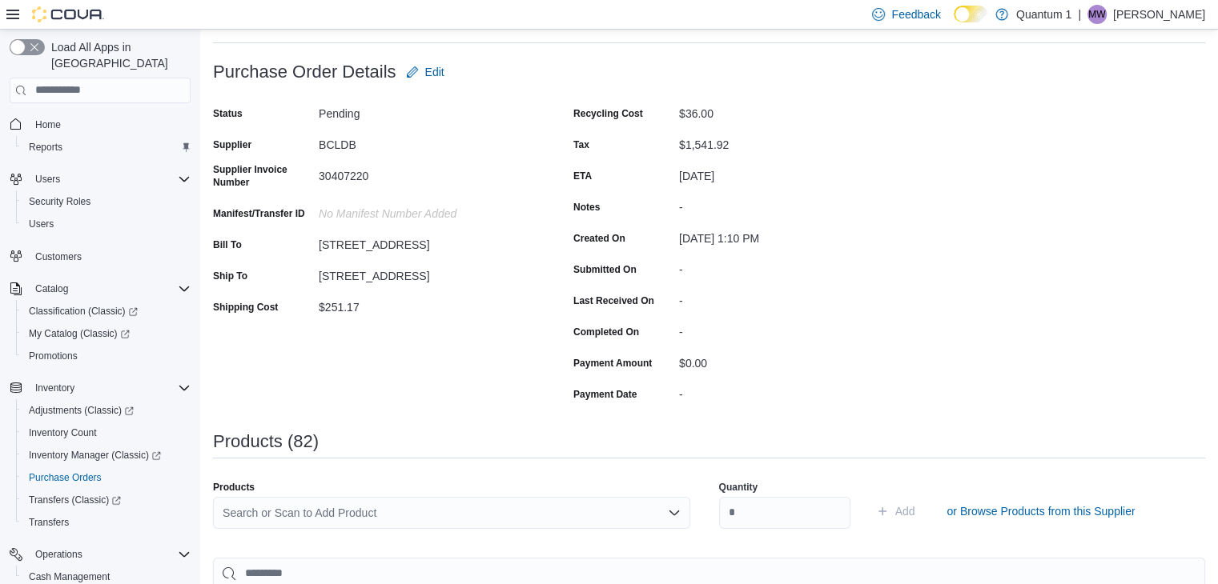
click at [497, 523] on div "Search or Scan to Add Product" at bounding box center [451, 513] width 477 height 32
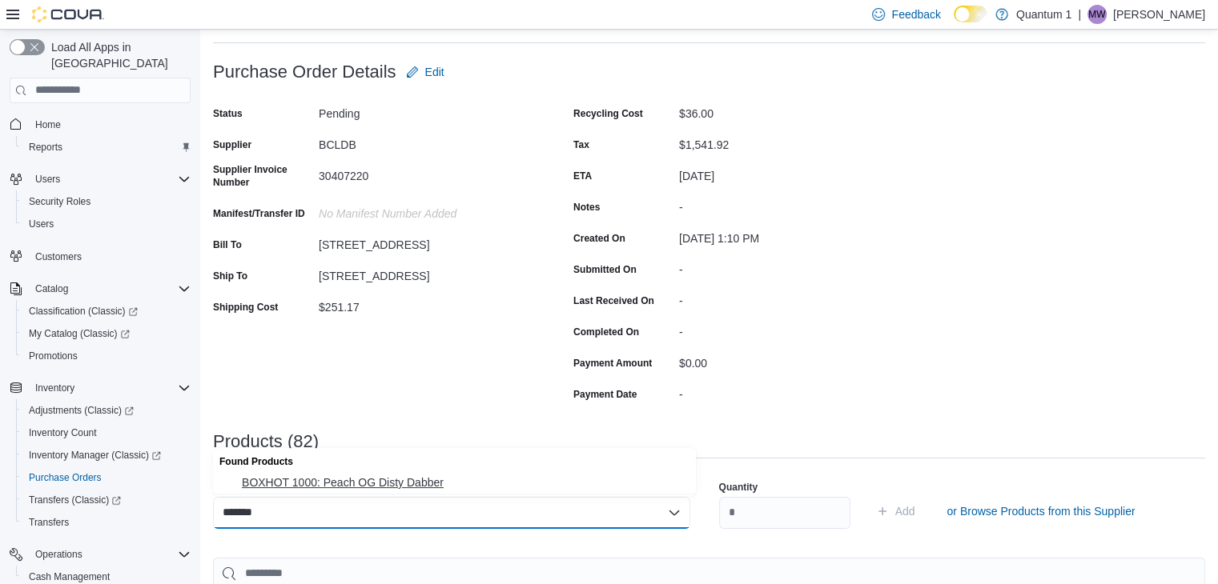
click at [437, 475] on span "BOXHOT 1000: Peach OG Disty Dabber" at bounding box center [464, 483] width 444 height 16
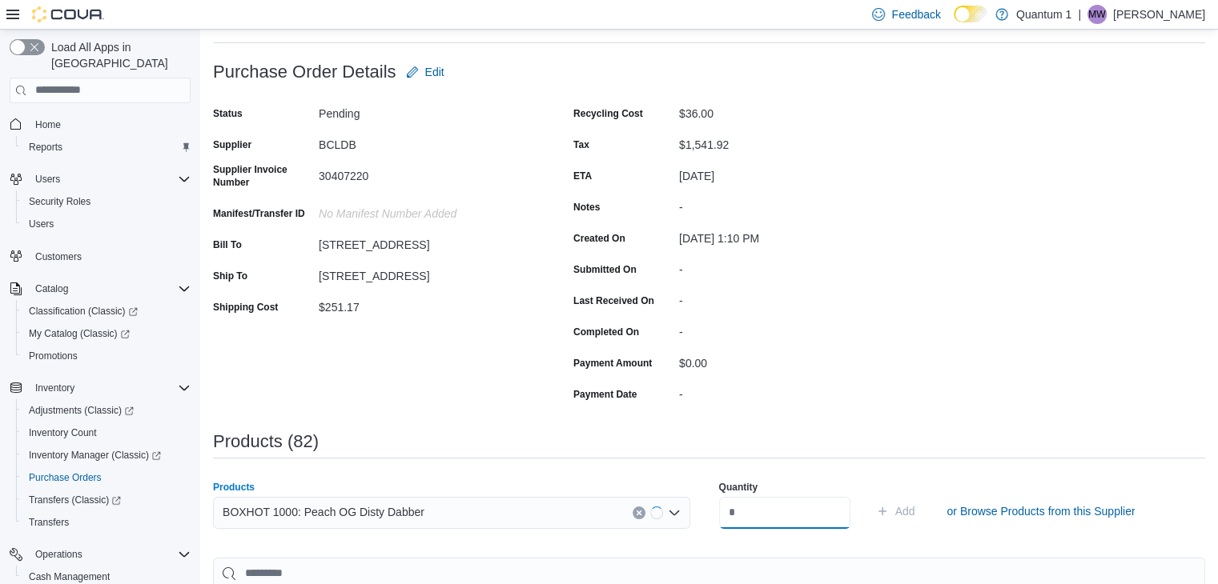
click at [816, 503] on input "number" at bounding box center [784, 513] width 131 height 32
click at [869, 495] on button "Add" at bounding box center [895, 511] width 52 height 32
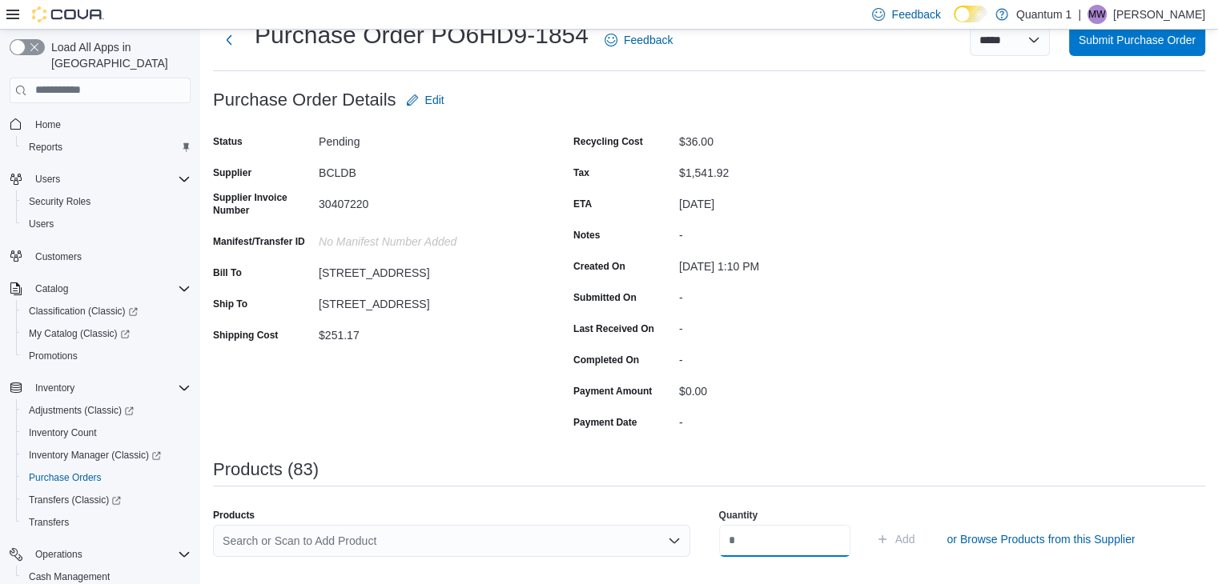
scroll to position [80, 0]
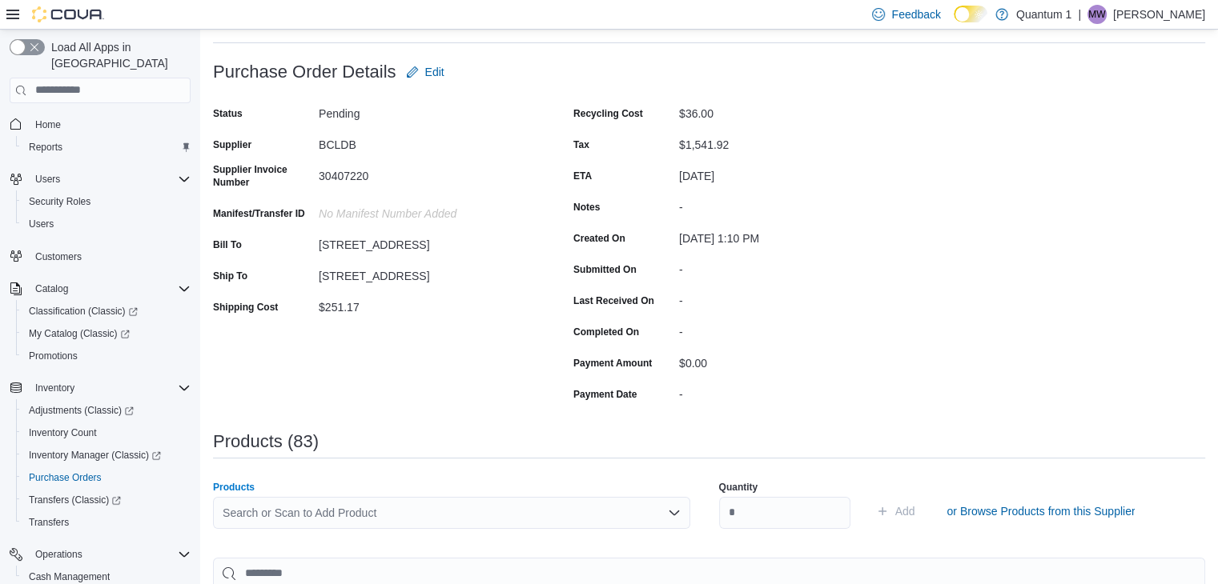
click at [454, 514] on div "Search or Scan to Add Product" at bounding box center [451, 513] width 477 height 32
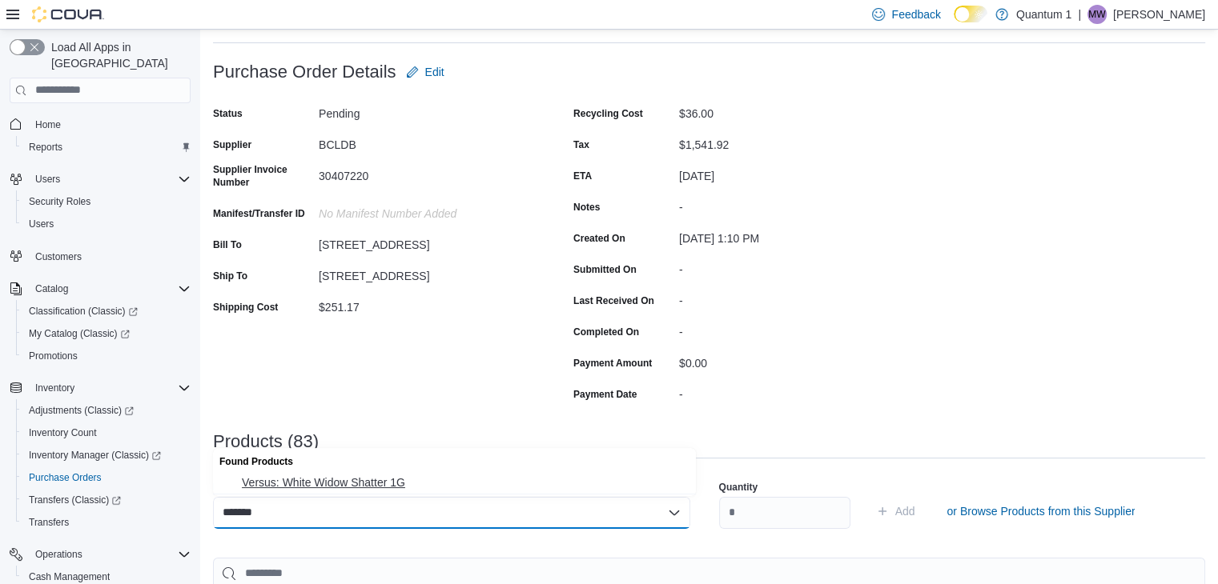
click at [399, 491] on button "Versus: White Widow Shatter 1G" at bounding box center [454, 482] width 483 height 23
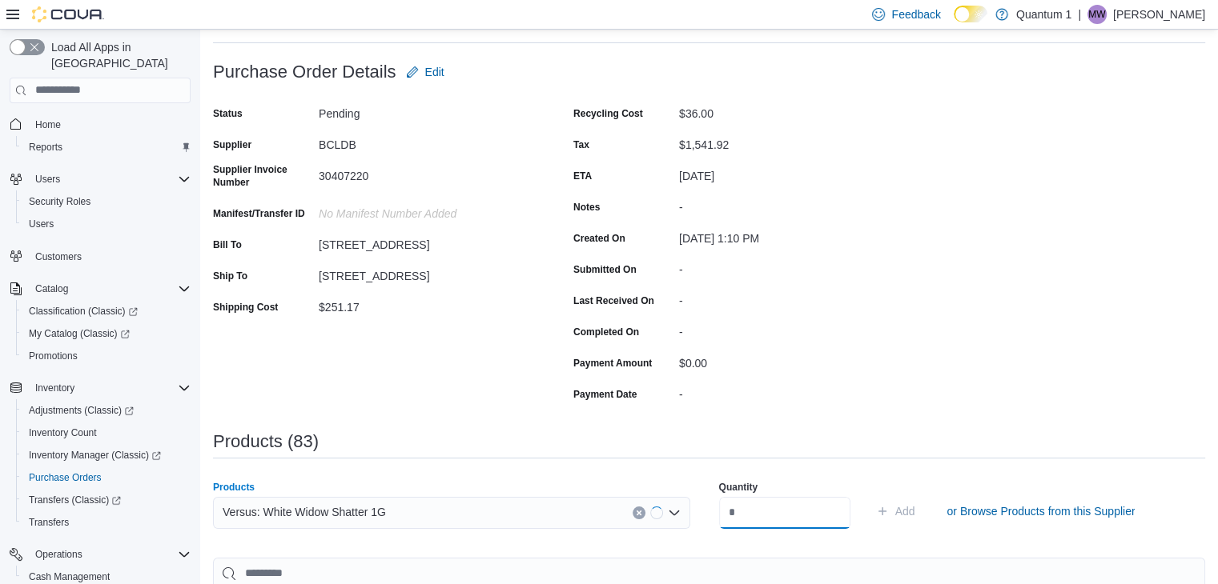
click at [804, 516] on input "number" at bounding box center [784, 513] width 131 height 32
click at [869, 495] on button "Add" at bounding box center [895, 511] width 52 height 32
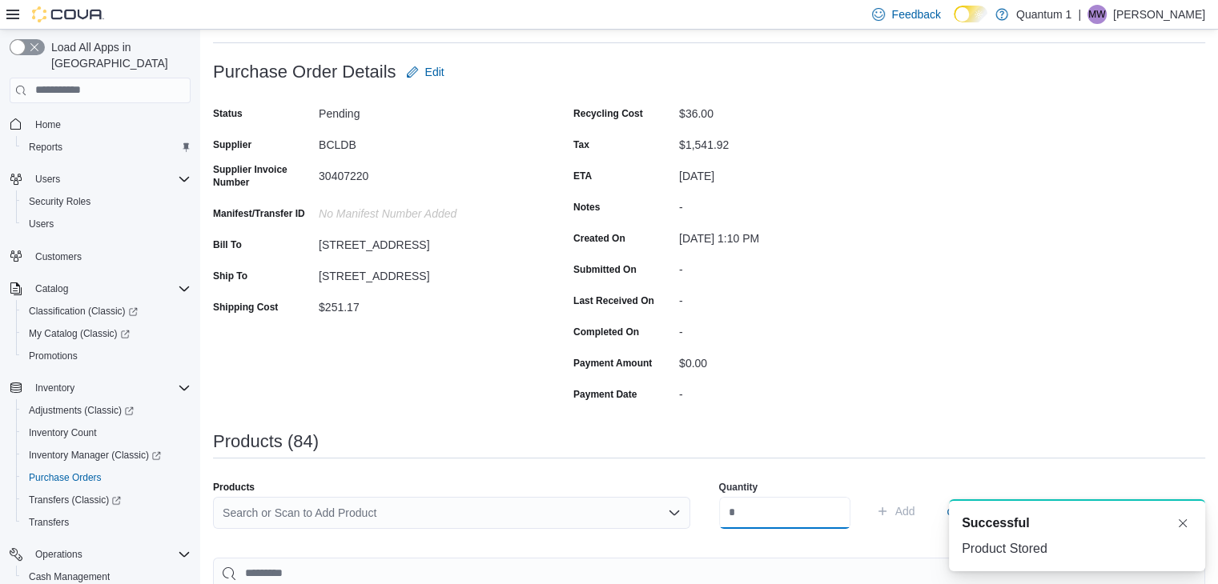
scroll to position [0, 0]
click at [441, 517] on div "Search or Scan to Add Product" at bounding box center [451, 513] width 477 height 32
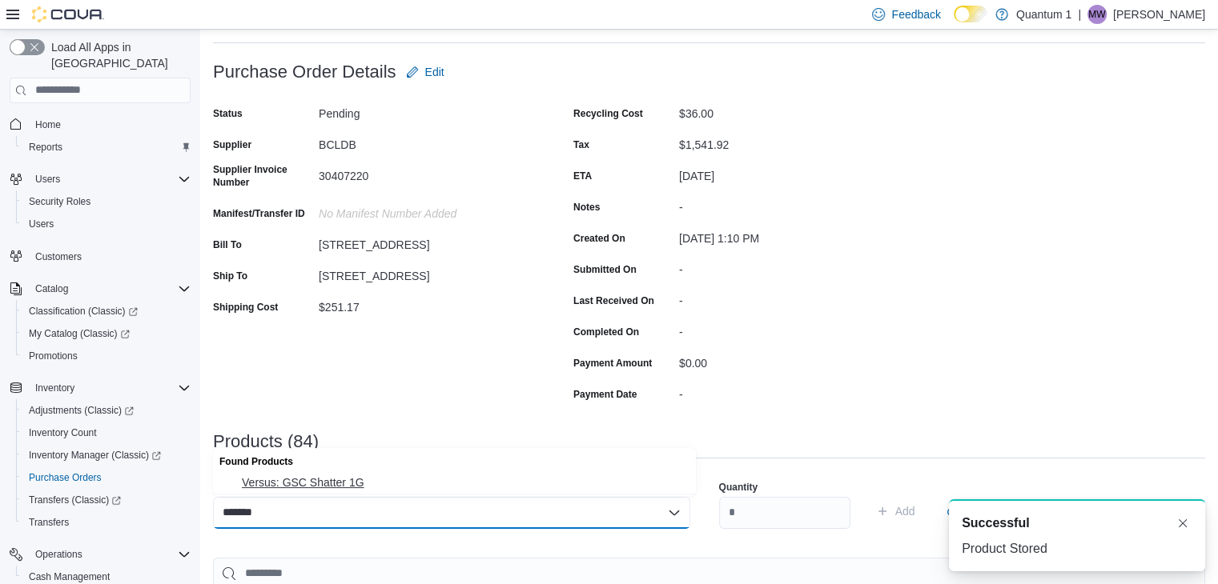
click at [337, 484] on span "Versus: GSC Shatter 1G" at bounding box center [464, 483] width 444 height 16
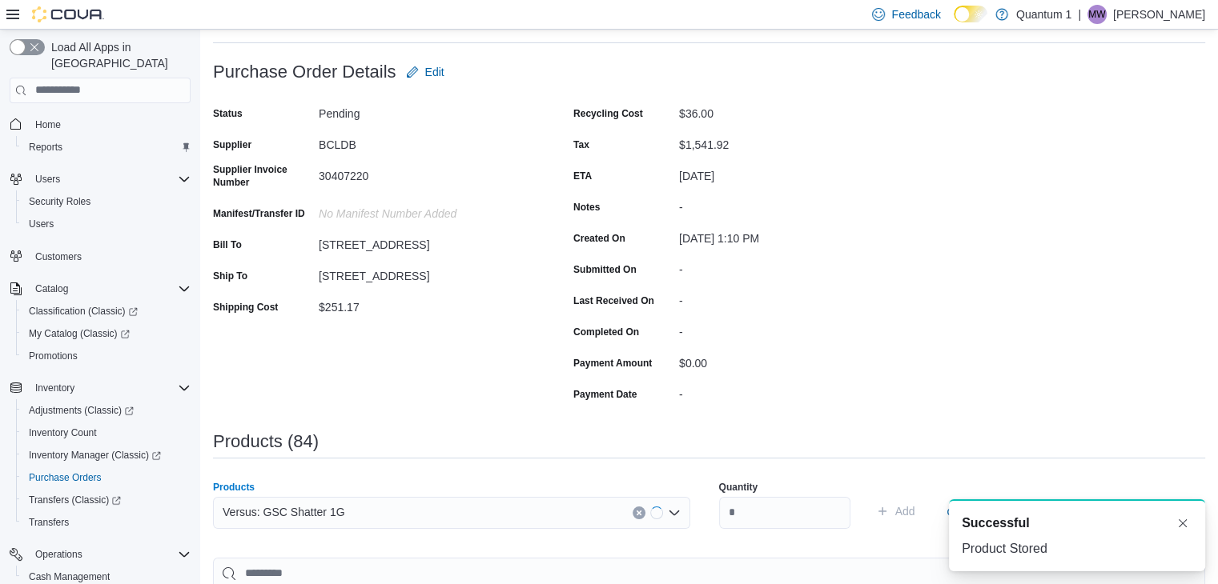
click at [765, 531] on div "Quantity" at bounding box center [784, 504] width 131 height 67
click at [767, 520] on input "number" at bounding box center [784, 513] width 131 height 32
click at [869, 495] on button "Add" at bounding box center [895, 511] width 52 height 32
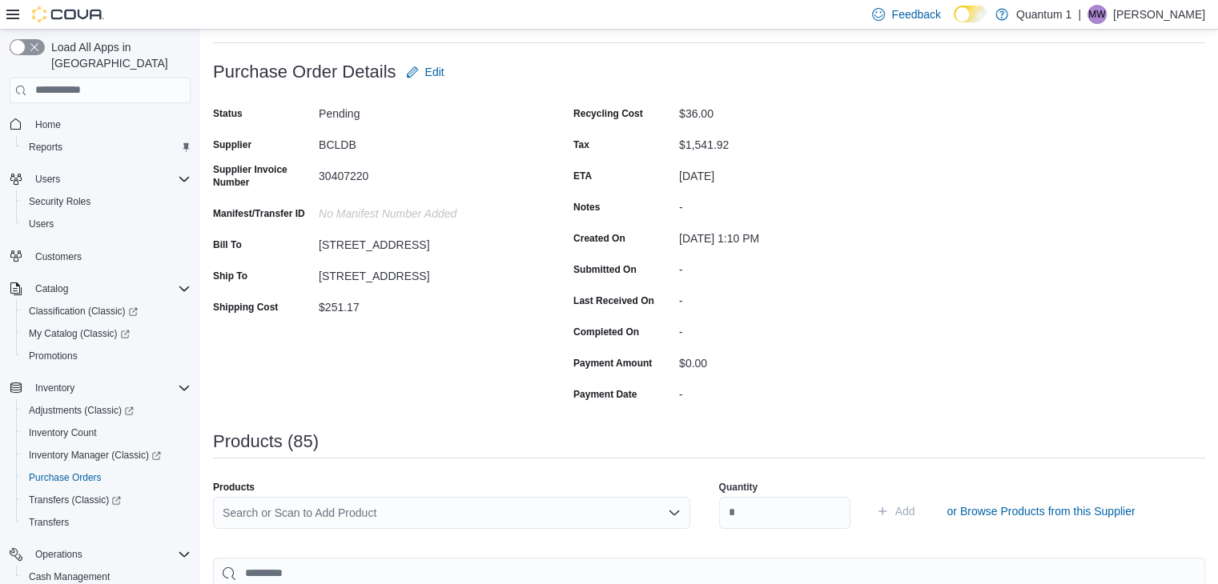
click at [509, 515] on div "Search or Scan to Add Product" at bounding box center [451, 513] width 477 height 32
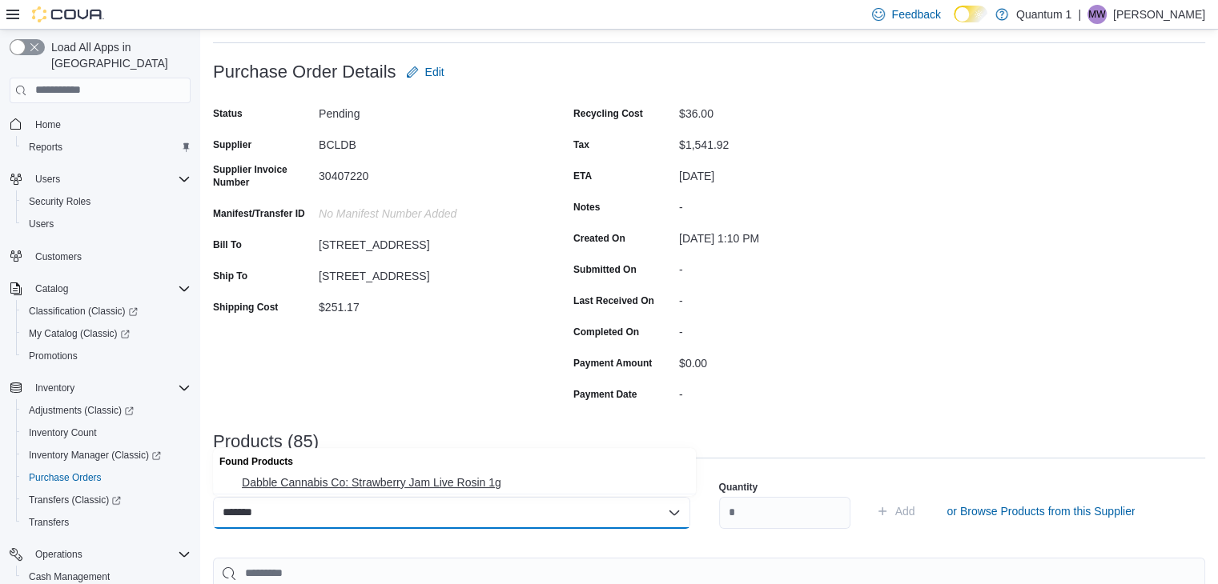
click at [415, 472] on button "Dabble Cannabis Co: Strawberry Jam Live Rosin 1g" at bounding box center [454, 482] width 483 height 23
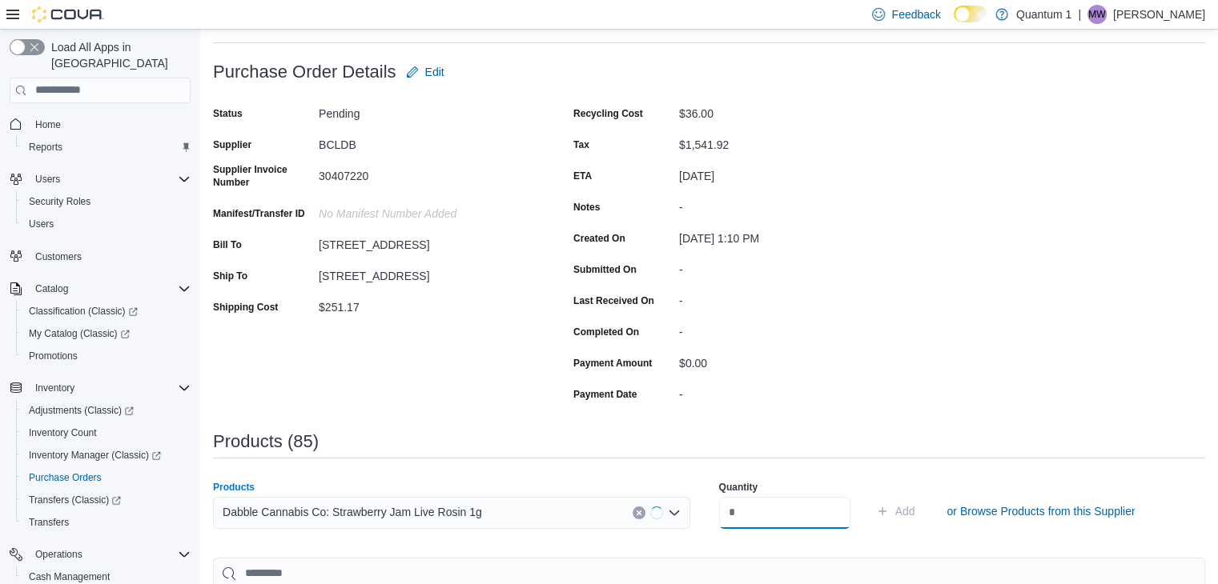
click at [780, 520] on input "number" at bounding box center [784, 513] width 131 height 32
click at [869, 495] on button "Add" at bounding box center [895, 511] width 52 height 32
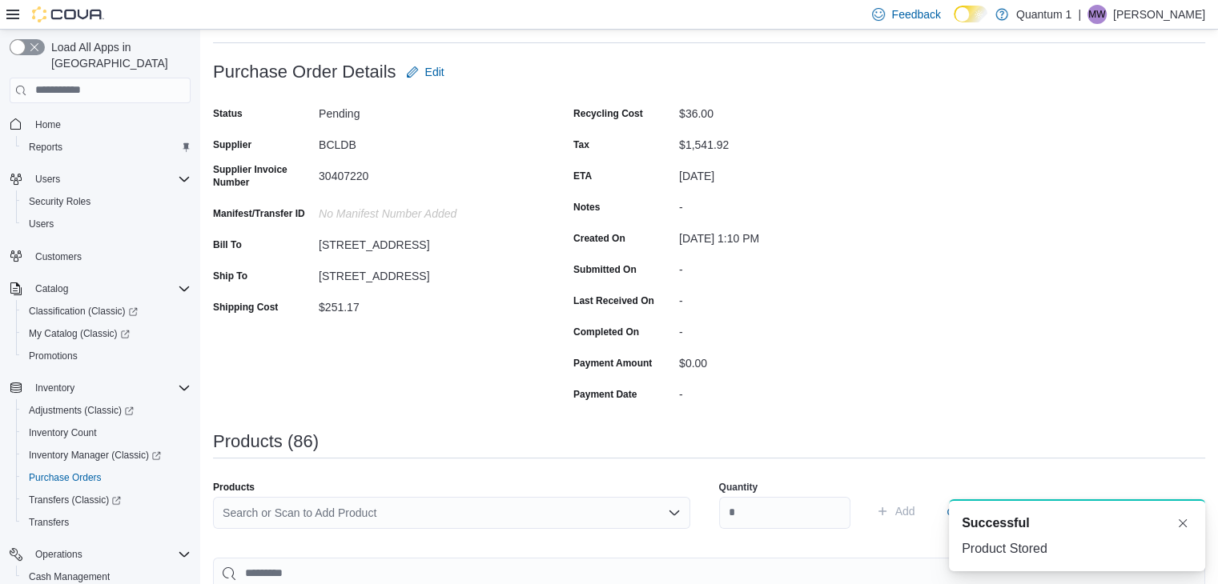
click at [429, 511] on div "Search or Scan to Add Product" at bounding box center [451, 513] width 477 height 32
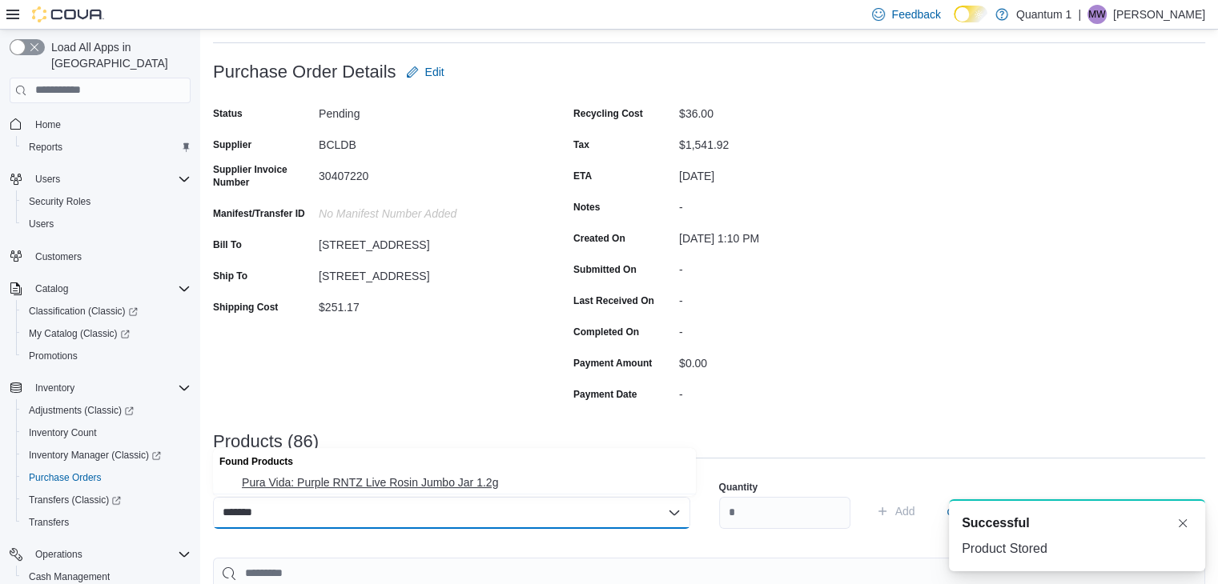
click at [435, 488] on span "Pura Vida: Purple RNTZ Live Rosin Jumbo Jar 1.2g" at bounding box center [464, 483] width 444 height 16
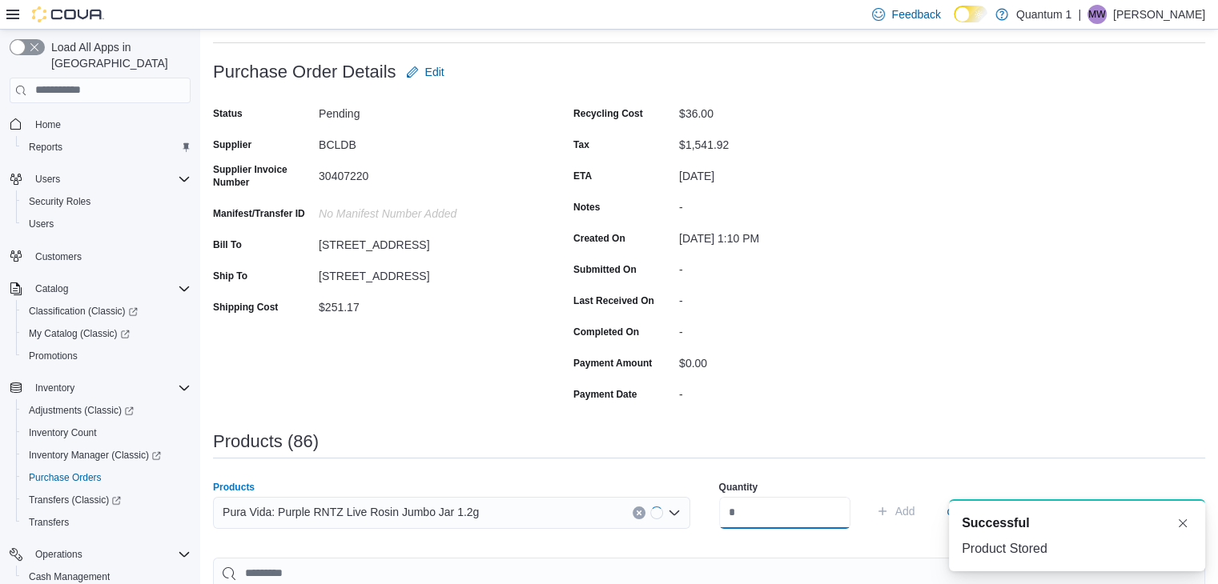
click at [761, 512] on input "number" at bounding box center [784, 513] width 131 height 32
click at [869, 495] on button "Add" at bounding box center [895, 511] width 52 height 32
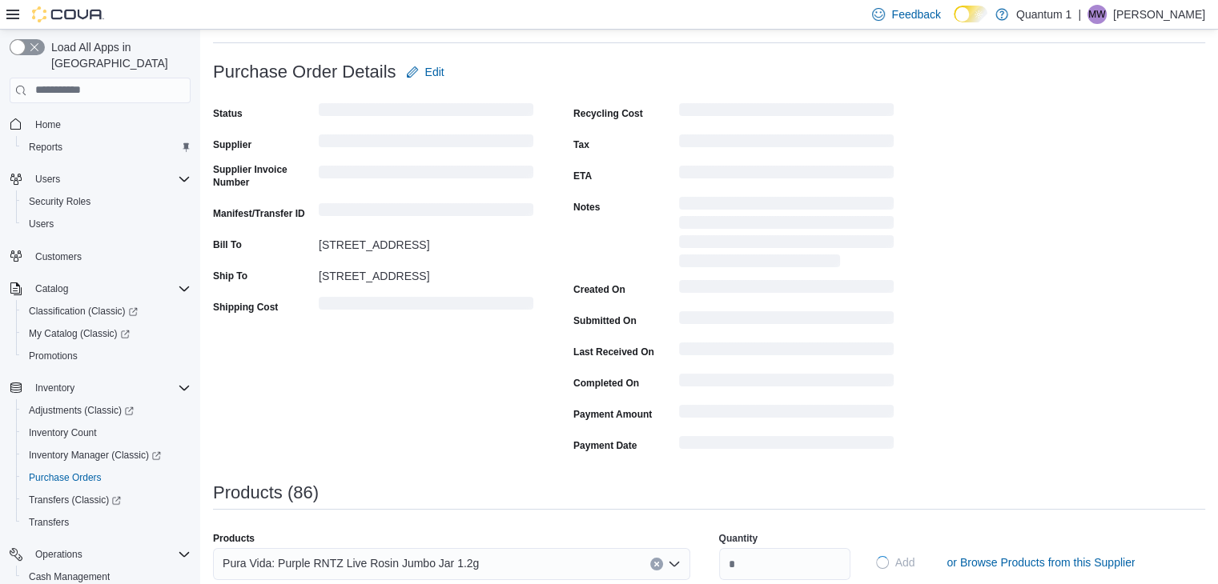
click at [489, 548] on div "Pura Vida: Purple RNTZ Live Rosin Jumbo Jar 1.2g" at bounding box center [451, 564] width 477 height 32
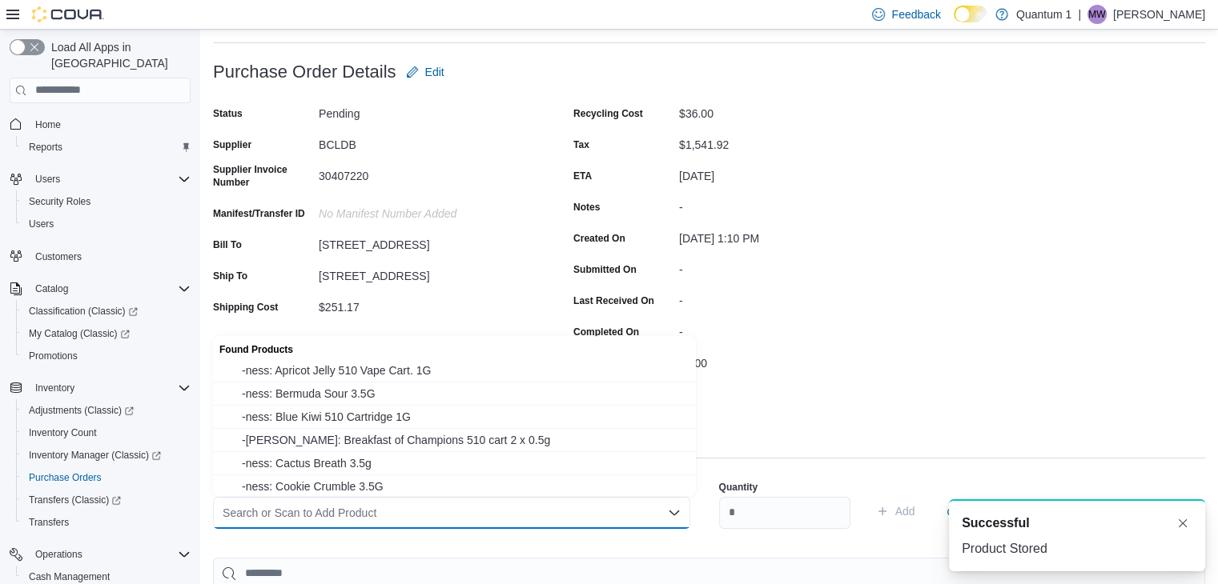
click at [486, 507] on div "Search or Scan to Add Product" at bounding box center [451, 513] width 477 height 32
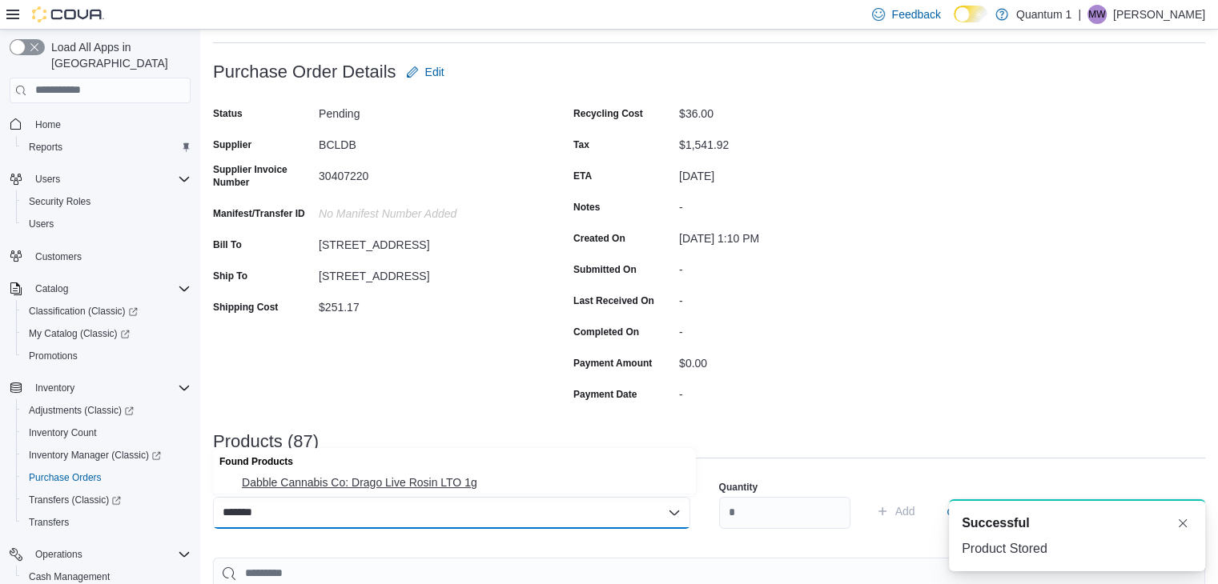
drag, startPoint x: 403, startPoint y: 485, endPoint x: 746, endPoint y: 520, distance: 345.1
click at [401, 484] on span "Dabble Cannabis Co: Drago Live Rosin LTO 1g" at bounding box center [464, 483] width 444 height 16
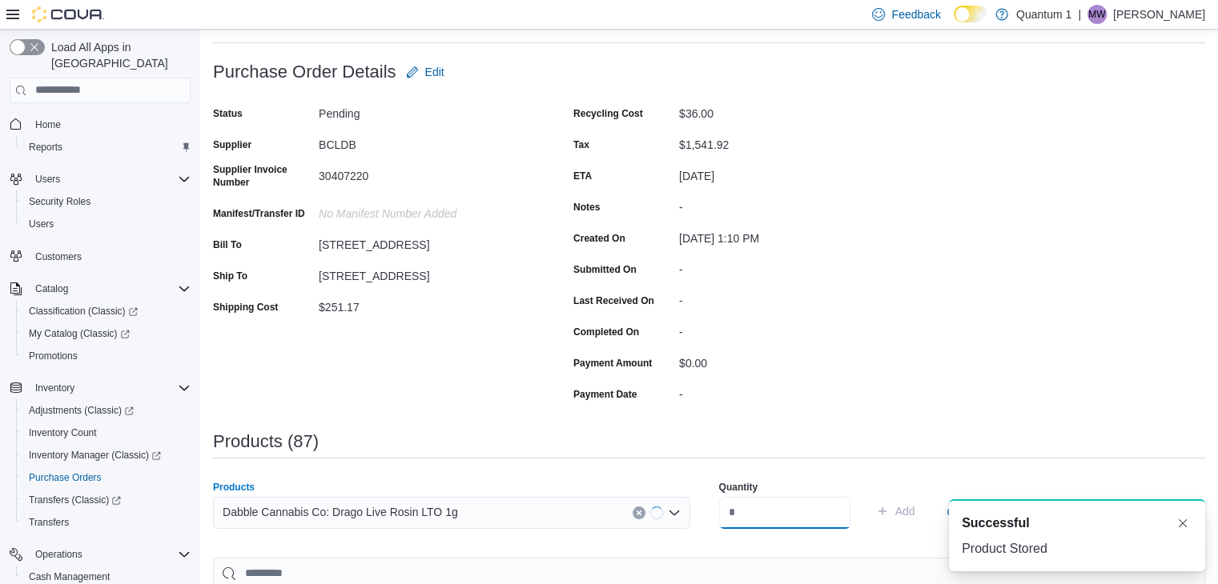
click at [781, 520] on input "number" at bounding box center [784, 513] width 131 height 32
click at [869, 495] on button "Add" at bounding box center [895, 511] width 52 height 32
click at [448, 511] on div "Search or Scan to Add Product" at bounding box center [451, 513] width 477 height 32
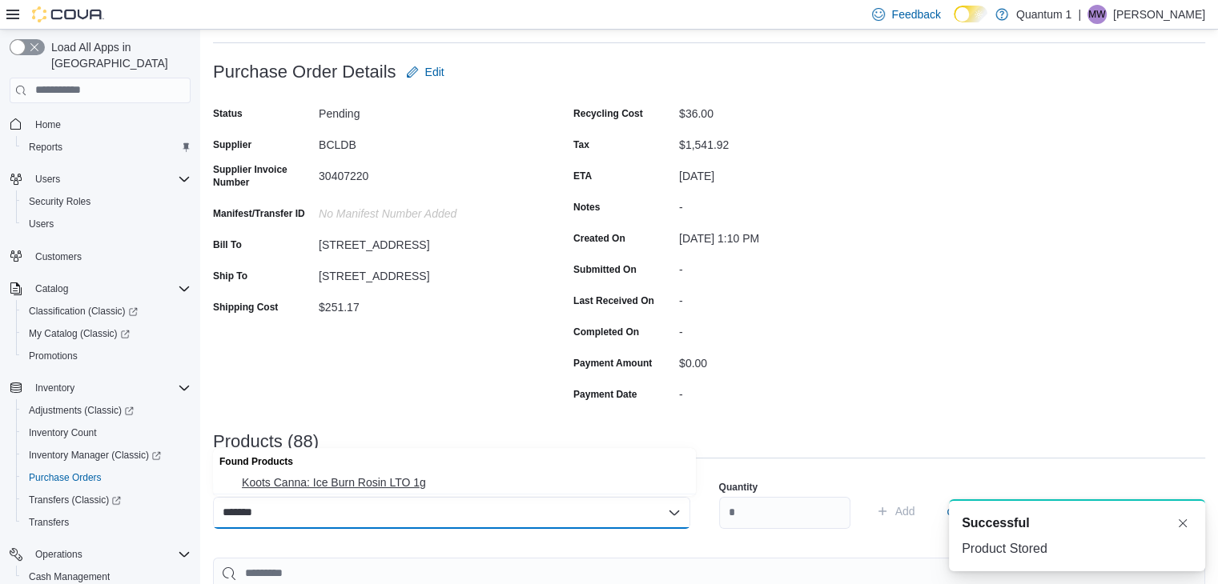
click at [397, 487] on span "Koots Canna: Ice Burn Rosin LTO 1g" at bounding box center [464, 483] width 444 height 16
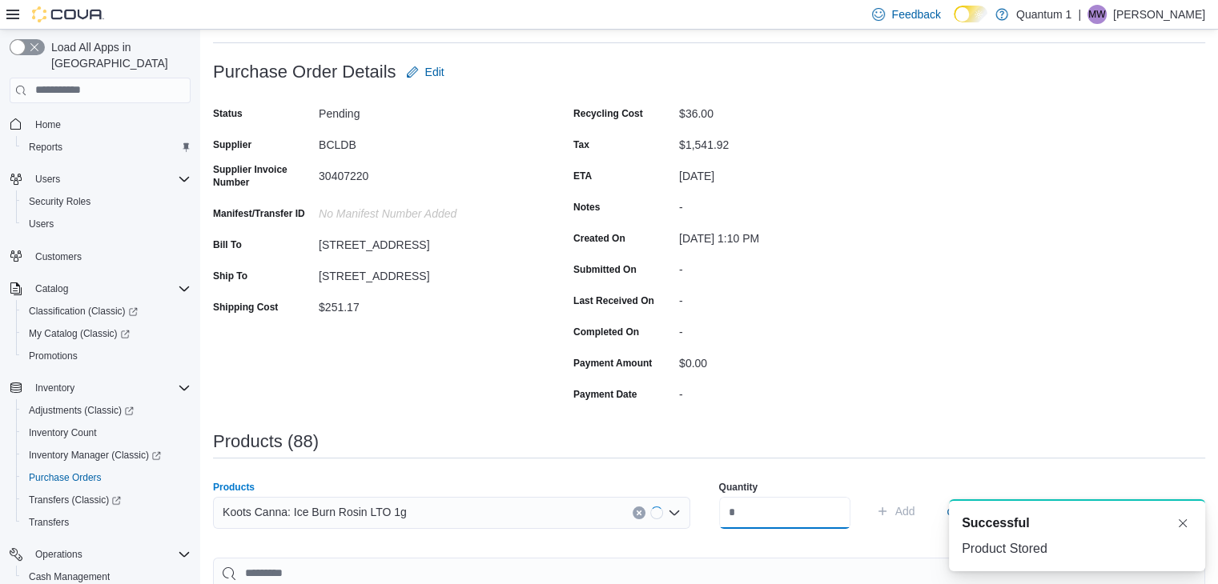
click at [727, 508] on input "number" at bounding box center [784, 513] width 131 height 32
click at [869, 495] on button "Add" at bounding box center [895, 511] width 52 height 32
click at [441, 493] on div "Products" at bounding box center [451, 487] width 477 height 13
click at [461, 520] on div "Search or Scan to Add Product" at bounding box center [451, 513] width 477 height 32
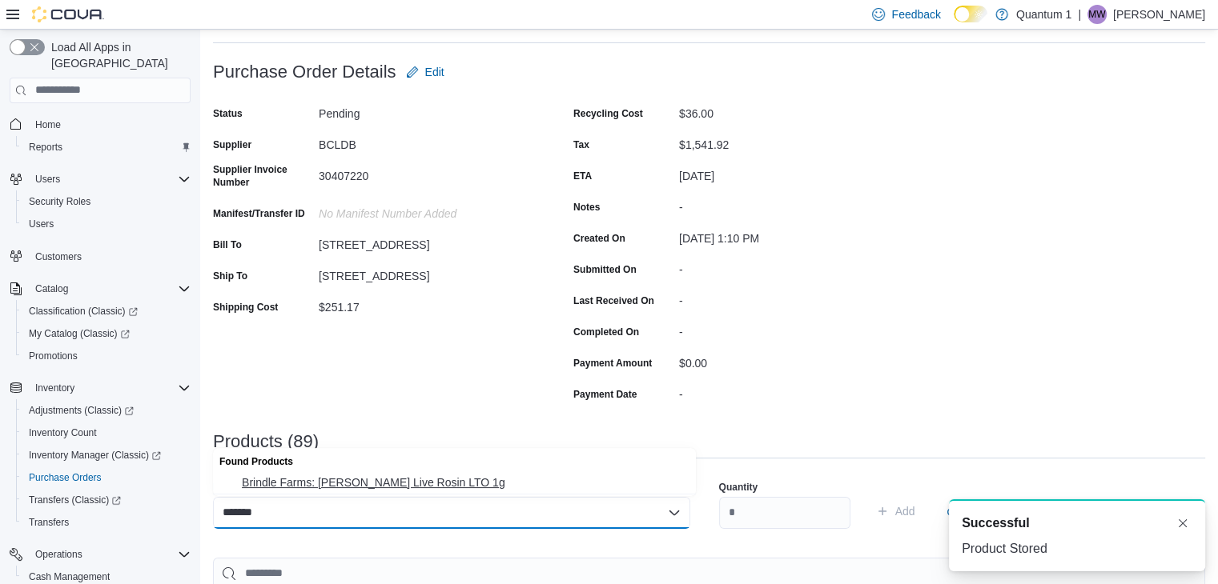
click at [415, 481] on span "Brindle Farms: Papaya C. Live Rosin LTO 1g" at bounding box center [464, 483] width 444 height 16
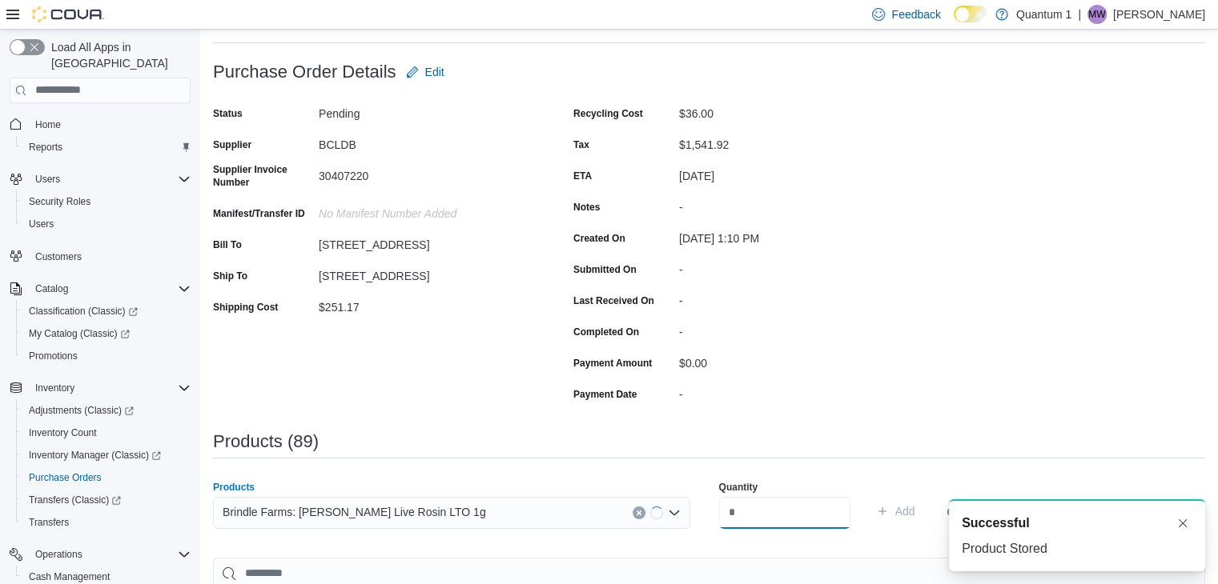
click at [767, 510] on input "number" at bounding box center [784, 513] width 131 height 32
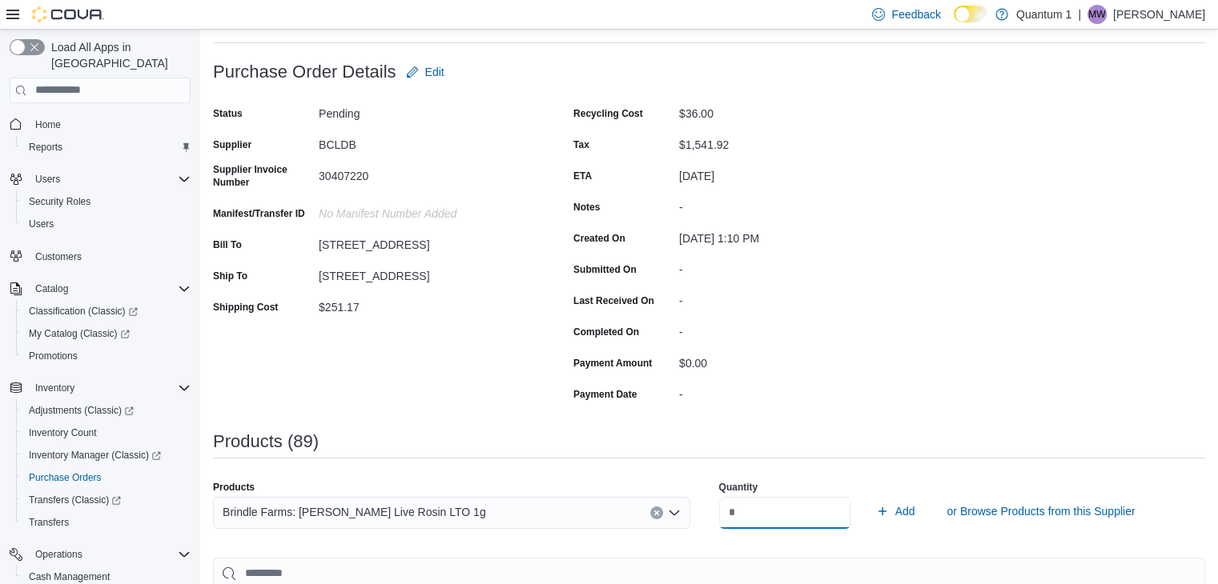
click at [869, 495] on button "Add" at bounding box center [895, 511] width 52 height 32
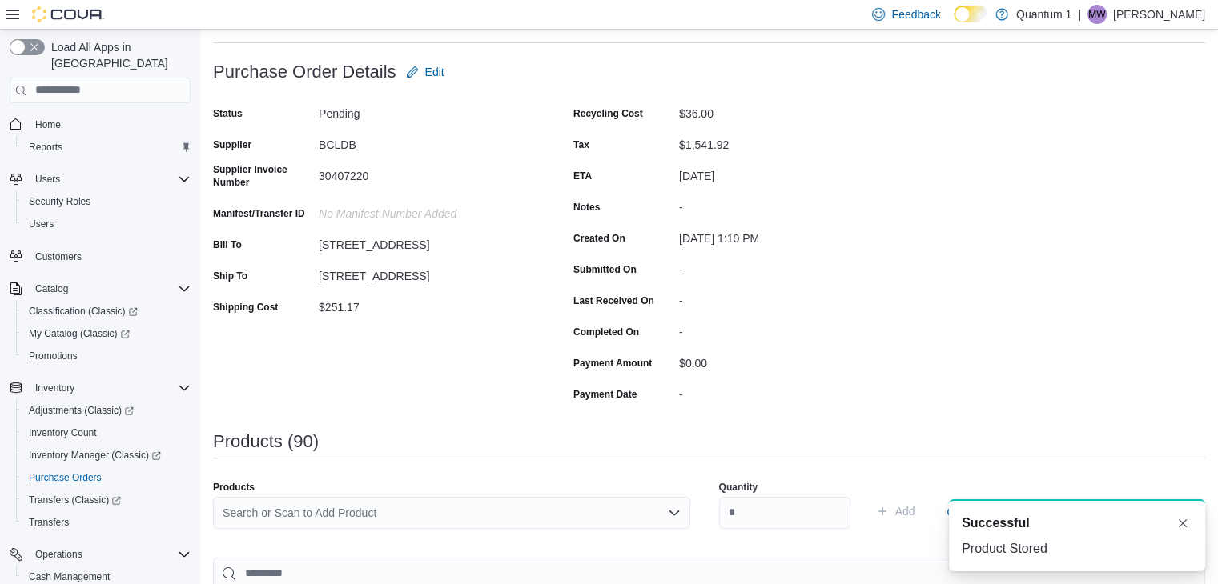
click at [397, 507] on div "Search or Scan to Add Product" at bounding box center [451, 513] width 477 height 32
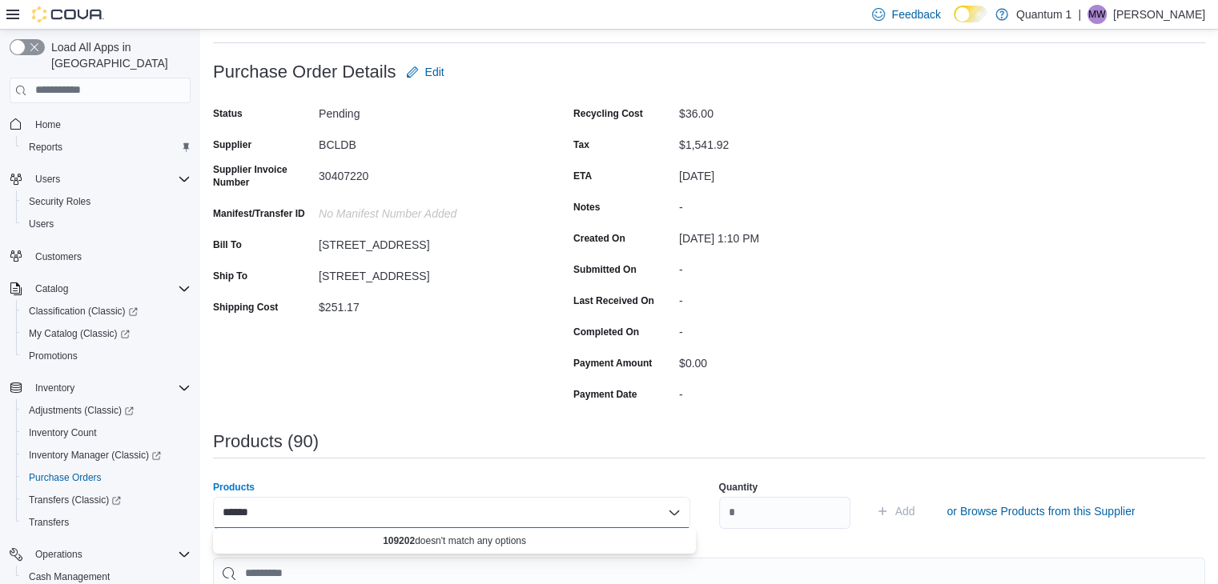
click at [231, 516] on input "******" at bounding box center [244, 512] width 42 height 19
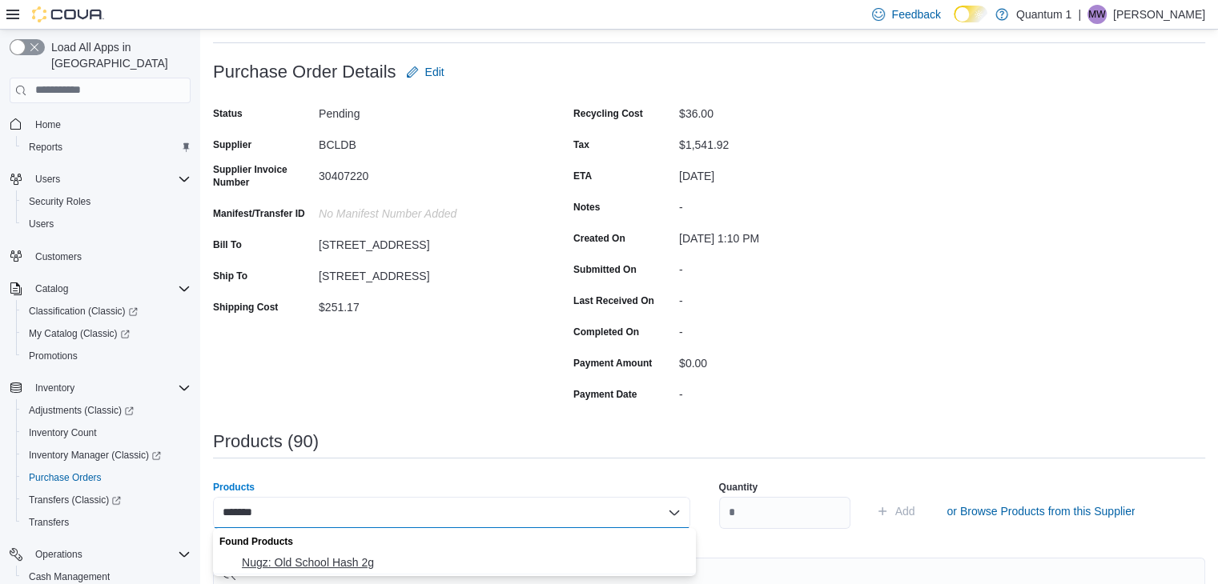
click at [311, 568] on span "Nugz: Old School Hash 2g" at bounding box center [464, 563] width 444 height 16
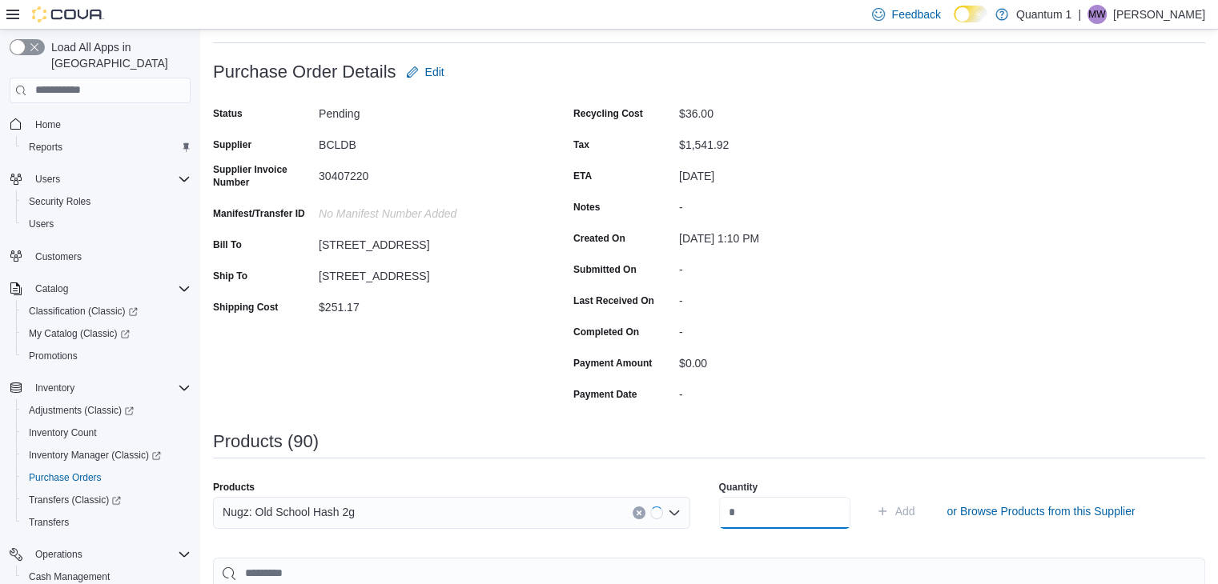
click at [753, 525] on input "number" at bounding box center [784, 513] width 131 height 32
click at [869, 495] on button "Add" at bounding box center [895, 511] width 52 height 32
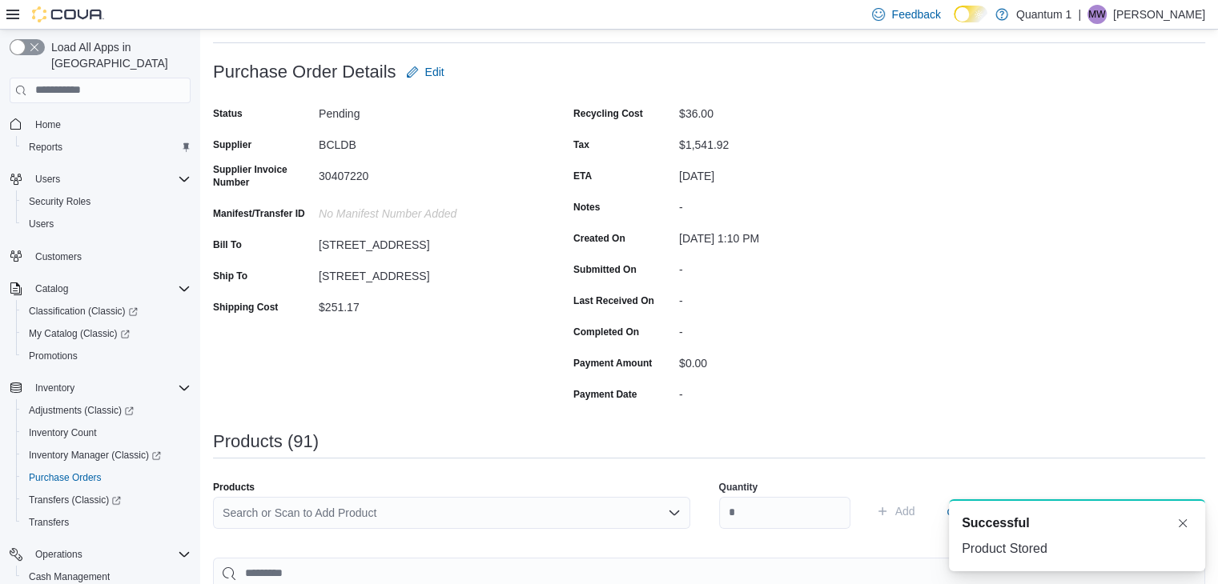
click at [403, 533] on div "Search or Scan to Add Product" at bounding box center [451, 519] width 477 height 45
click at [431, 513] on div "Search or Scan to Add Product" at bounding box center [451, 513] width 477 height 32
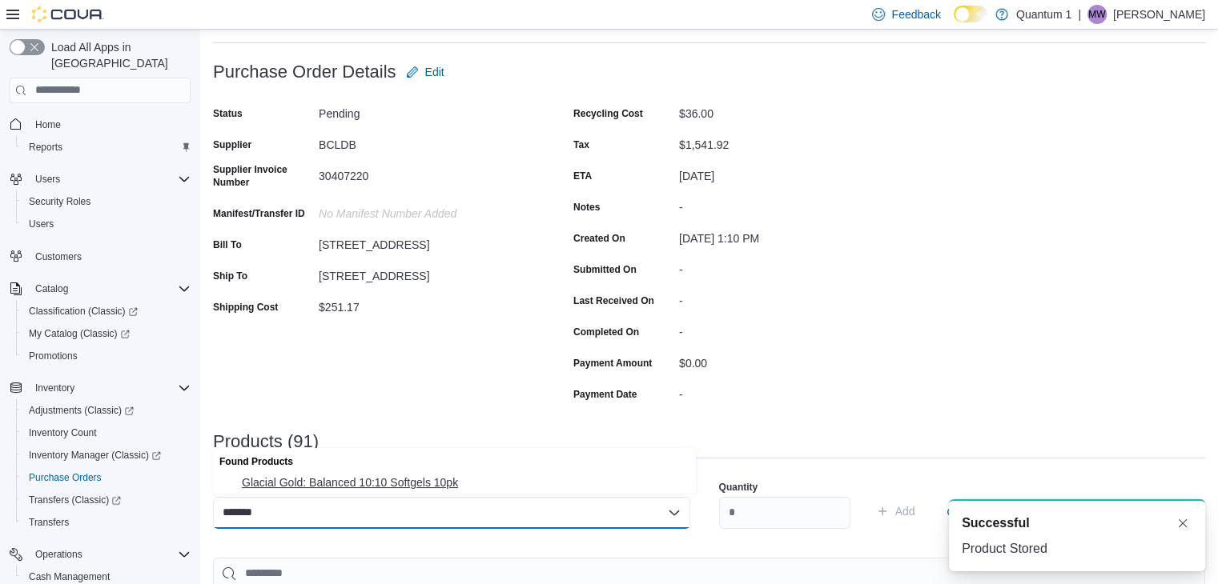
click at [371, 474] on button "Glacial Gold: Balanced 10:10 Softgels 10pk" at bounding box center [454, 482] width 483 height 23
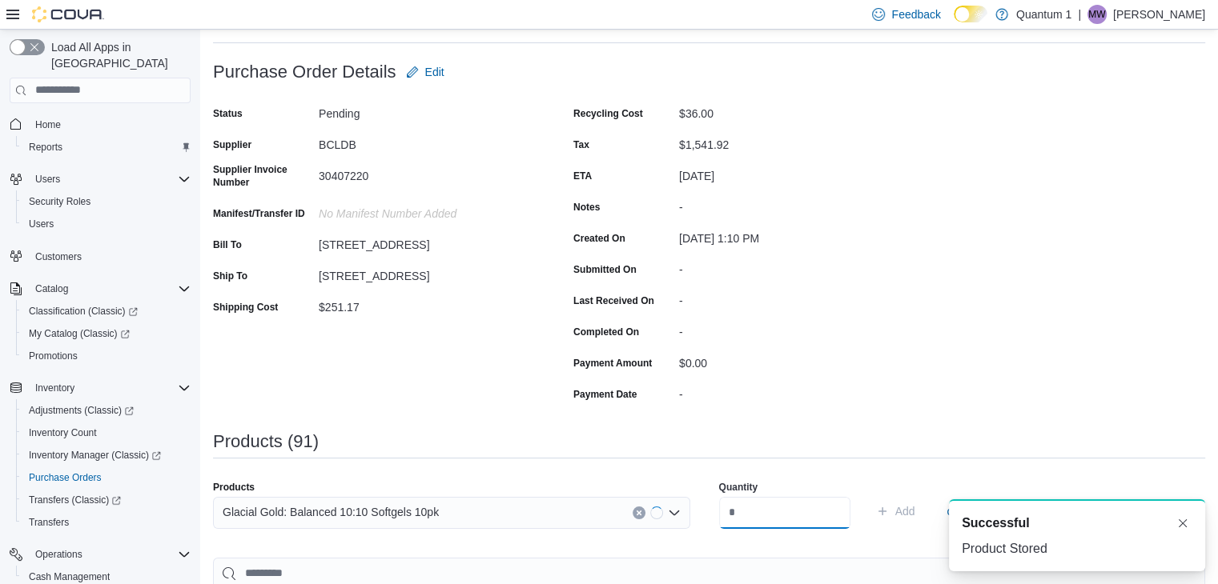
click at [768, 507] on input "number" at bounding box center [784, 513] width 131 height 32
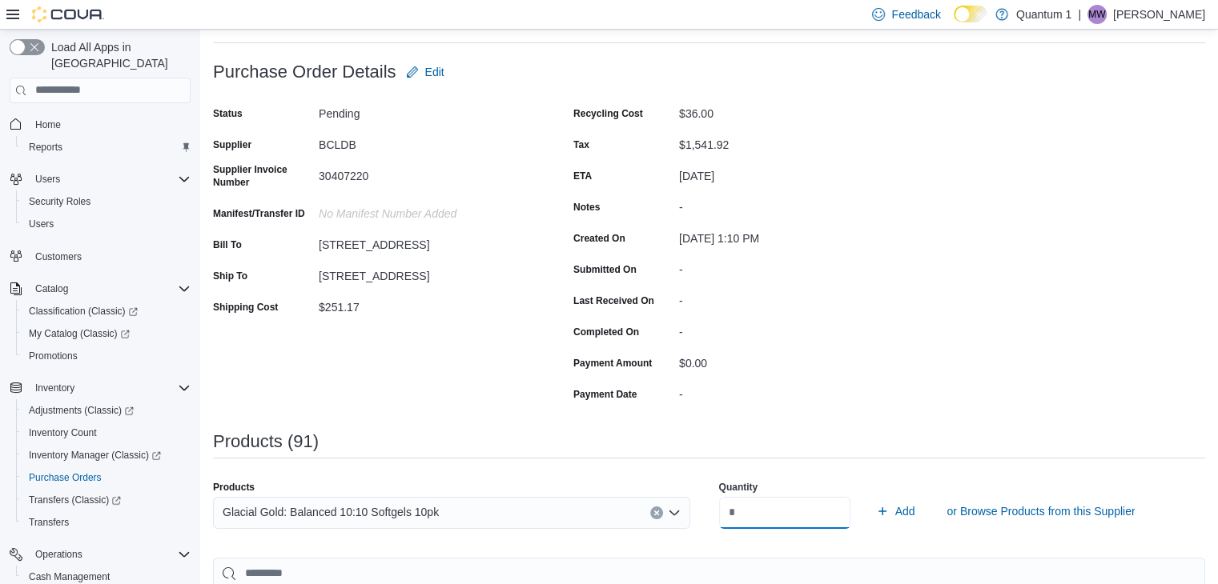
click at [869, 495] on button "Add" at bounding box center [895, 511] width 52 height 32
click at [525, 518] on div "Search or Scan to Add Product" at bounding box center [451, 513] width 477 height 32
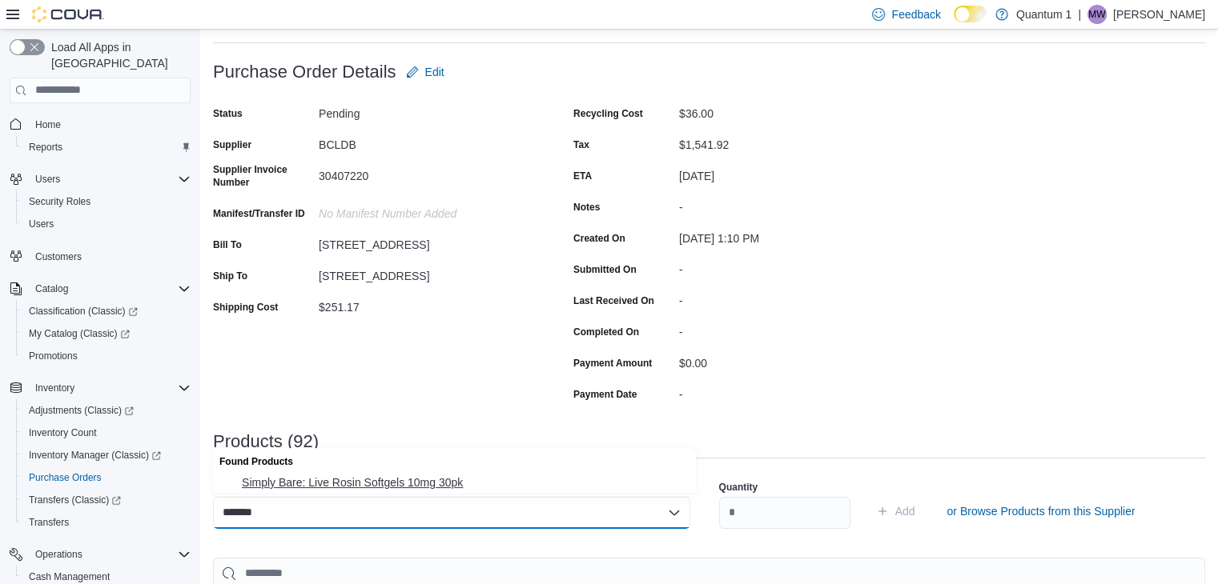
click at [395, 487] on span "Simply Bare: Live Rosin Softgels 10mg 30pk" at bounding box center [464, 483] width 444 height 16
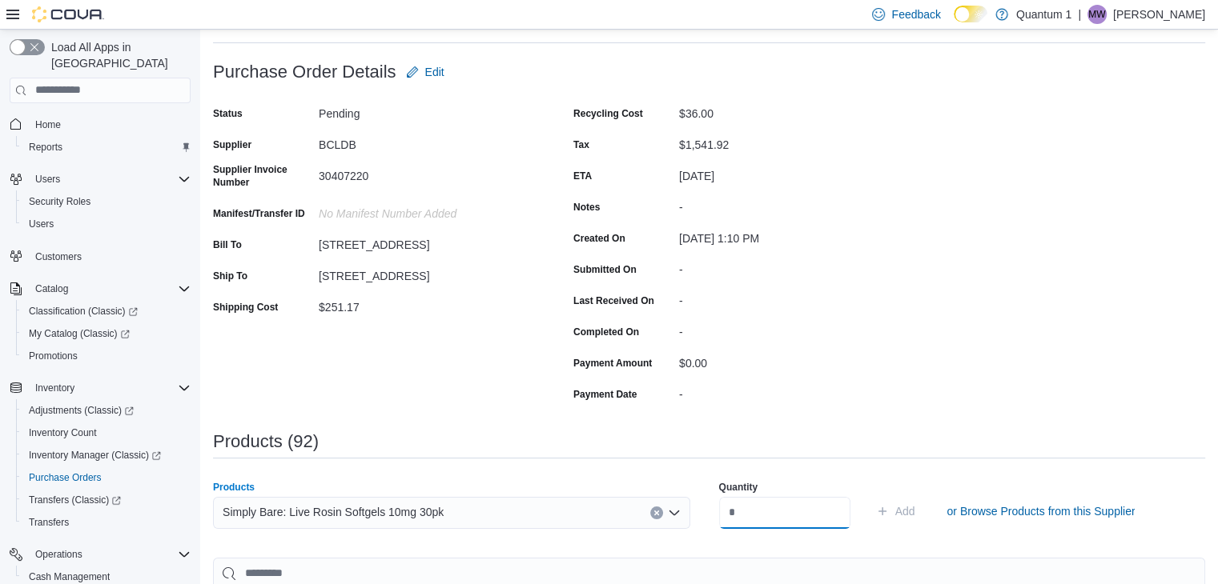
click at [795, 505] on input "number" at bounding box center [784, 513] width 131 height 32
click at [869, 495] on button "Add" at bounding box center [895, 511] width 52 height 32
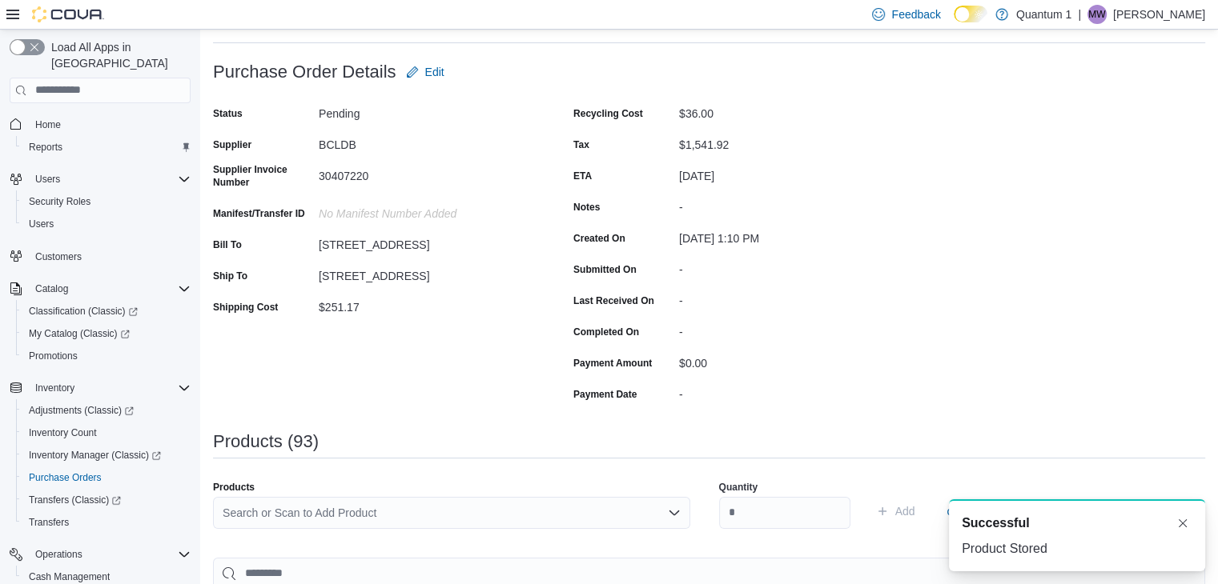
click at [441, 517] on div "Search or Scan to Add Product" at bounding box center [451, 513] width 477 height 32
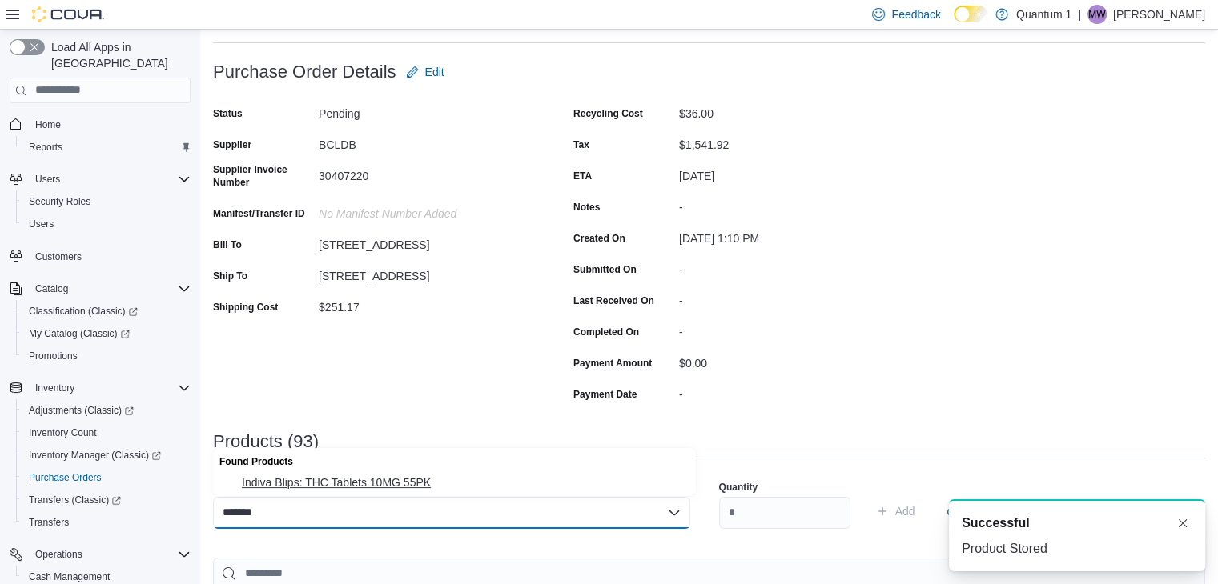
click at [371, 477] on span "Indiva Blips: THC Tablets 10MG 55PK" at bounding box center [464, 483] width 444 height 16
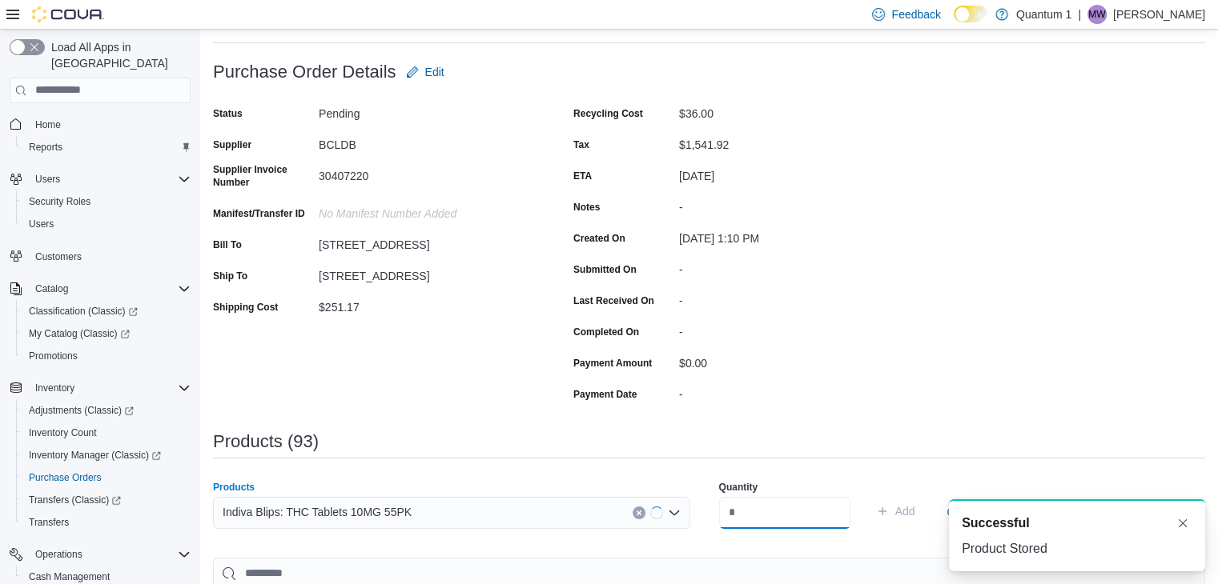
click at [844, 498] on input "number" at bounding box center [784, 513] width 131 height 32
click at [869, 495] on button "Add" at bounding box center [895, 511] width 52 height 32
click at [417, 508] on div "Search or Scan to Add Product" at bounding box center [451, 513] width 477 height 32
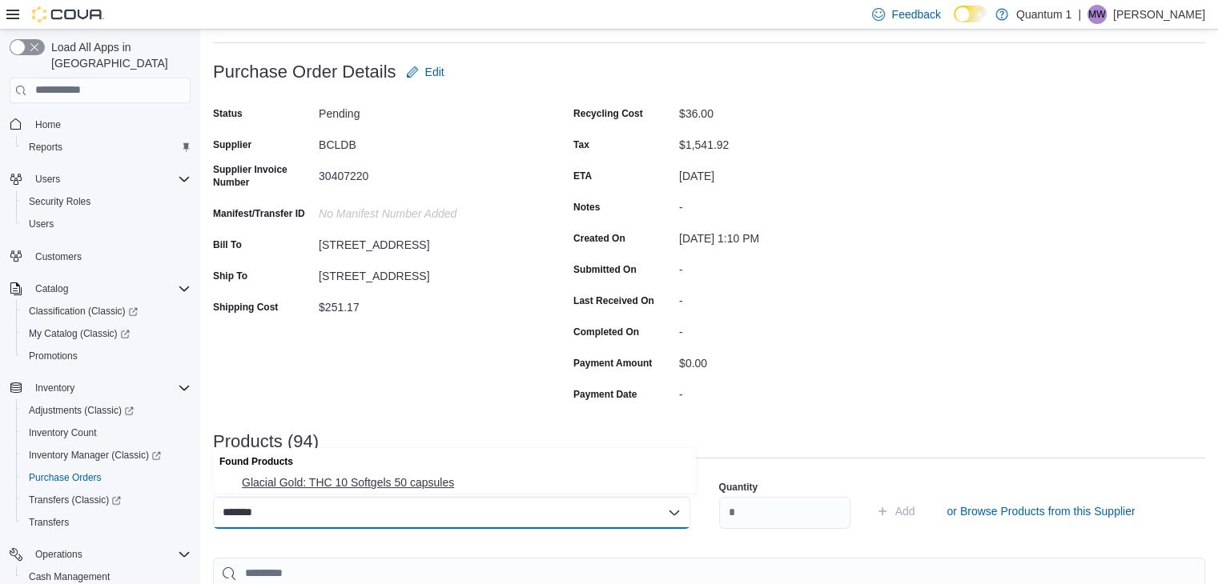
click at [403, 485] on span "Glacial Gold: THC 10 Softgels 50 capsules" at bounding box center [464, 483] width 444 height 16
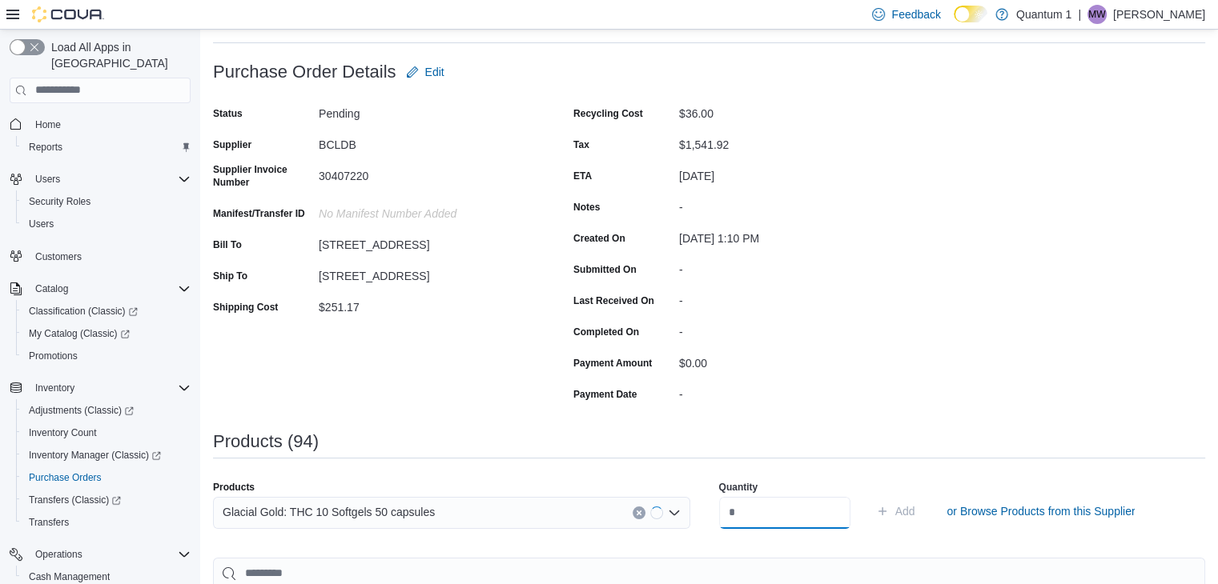
click at [764, 512] on input "number" at bounding box center [784, 513] width 131 height 32
click at [869, 495] on button "Add" at bounding box center [895, 511] width 52 height 32
click at [401, 509] on div "Search or Scan to Add Product" at bounding box center [451, 513] width 477 height 32
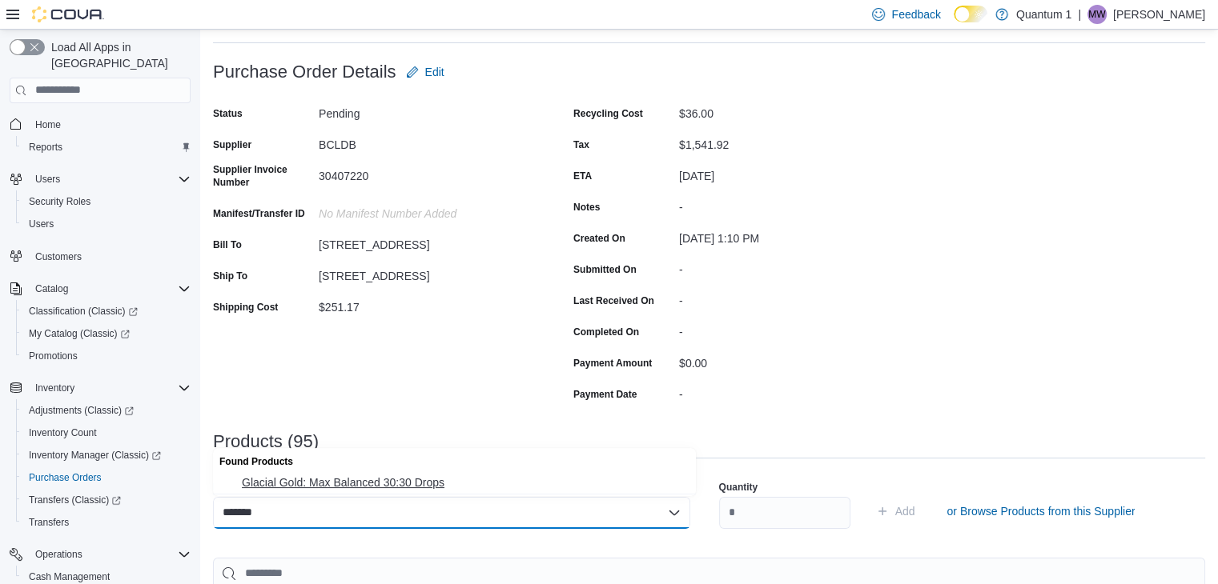
click at [426, 478] on span "Glacial Gold: Max Balanced 30:30 Drops" at bounding box center [464, 483] width 444 height 16
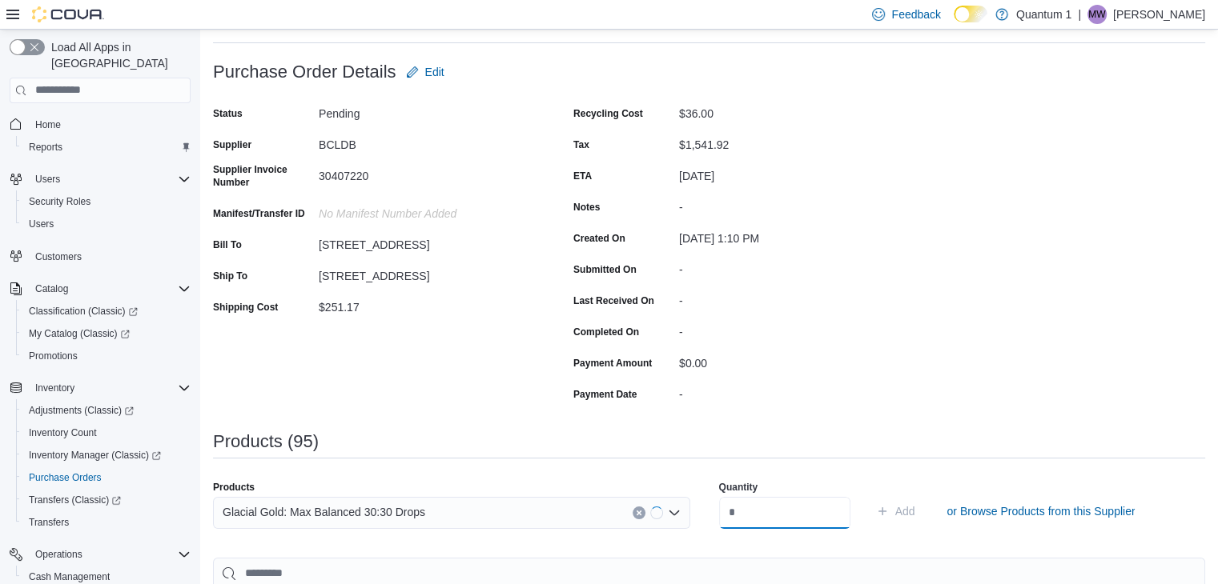
click at [760, 503] on input "number" at bounding box center [784, 513] width 131 height 32
click at [869, 495] on button "Add" at bounding box center [895, 511] width 52 height 32
click at [417, 511] on div "Search or Scan to Add Product" at bounding box center [451, 513] width 477 height 32
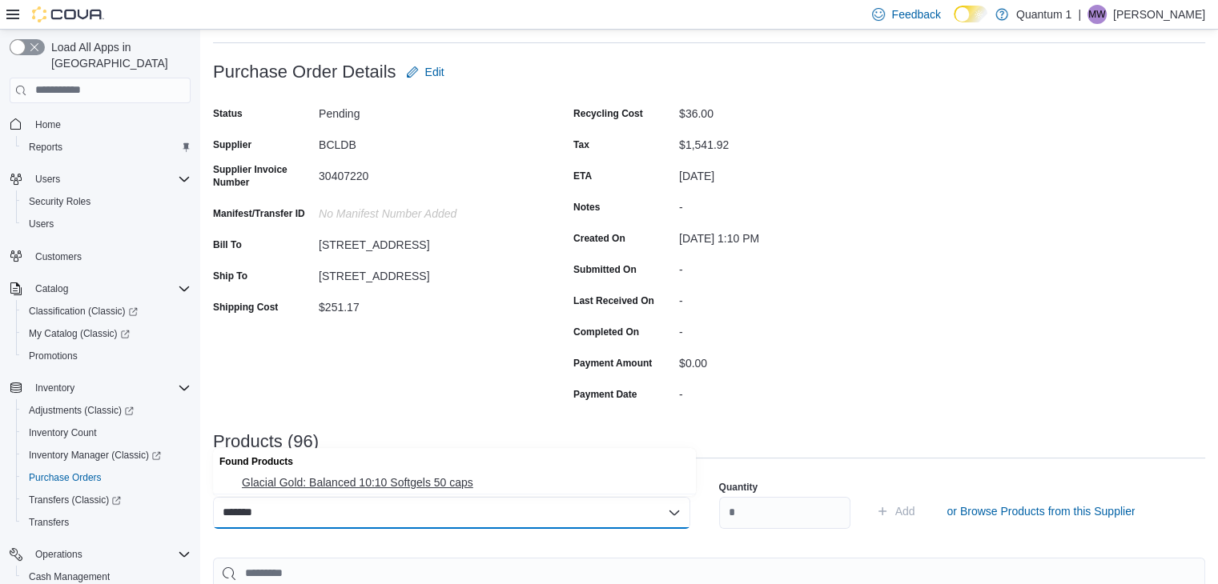
click at [407, 478] on span "Glacial Gold: Balanced 10:10 Softgels 50 caps" at bounding box center [464, 483] width 444 height 16
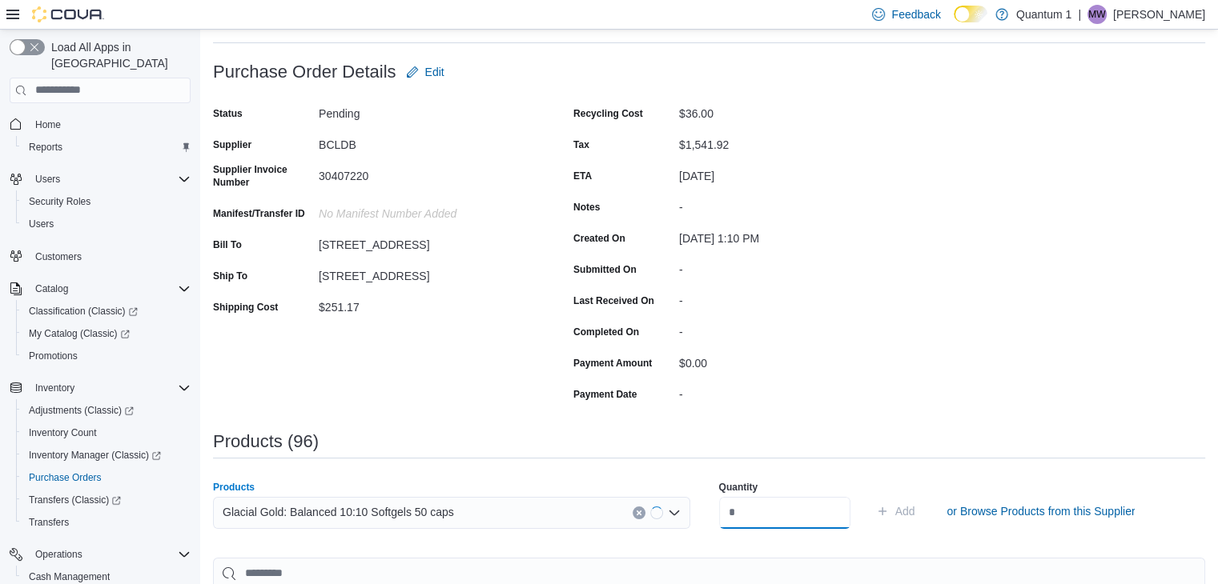
click at [762, 520] on input "number" at bounding box center [784, 513] width 131 height 32
click at [869, 495] on button "Add" at bounding box center [895, 511] width 52 height 32
click at [414, 520] on div "Search or Scan to Add Product" at bounding box center [451, 513] width 477 height 32
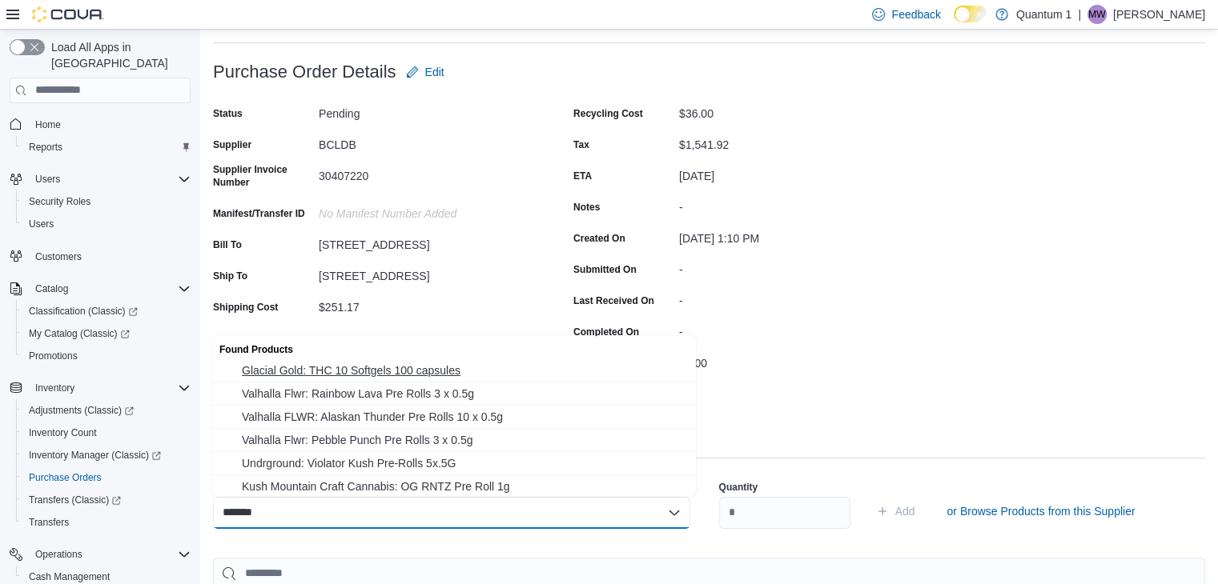
click at [419, 370] on span "Glacial Gold: THC 10 Softgels 100 capsules" at bounding box center [464, 371] width 444 height 16
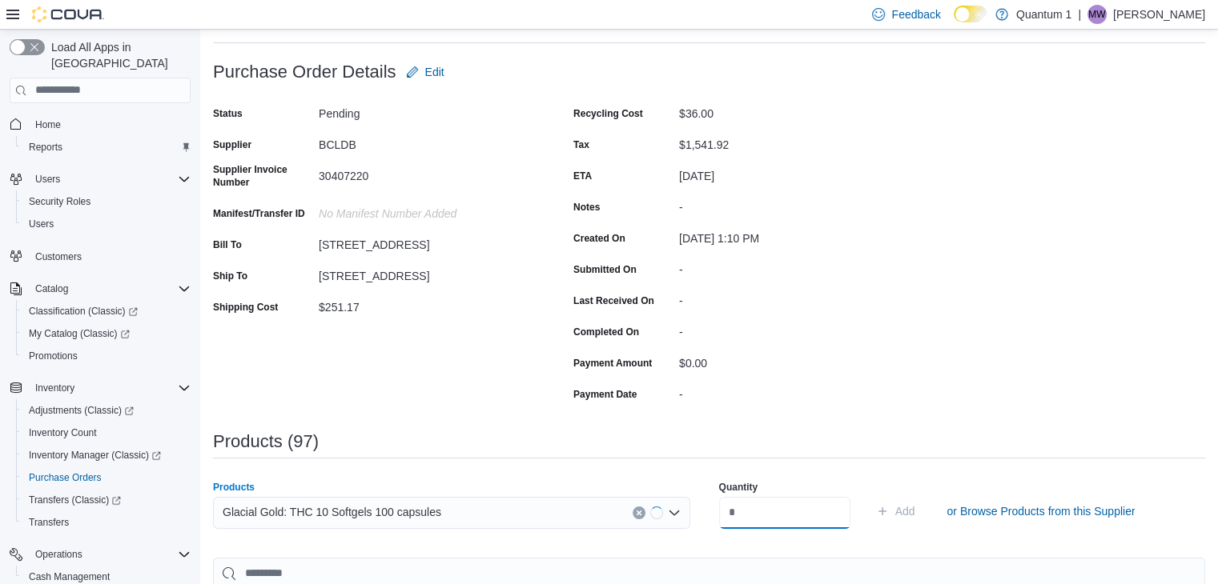
click at [807, 512] on input "number" at bounding box center [784, 513] width 131 height 32
click at [869, 495] on button "Add" at bounding box center [895, 511] width 52 height 32
click at [451, 511] on div "Search or Scan to Add Product" at bounding box center [451, 513] width 477 height 32
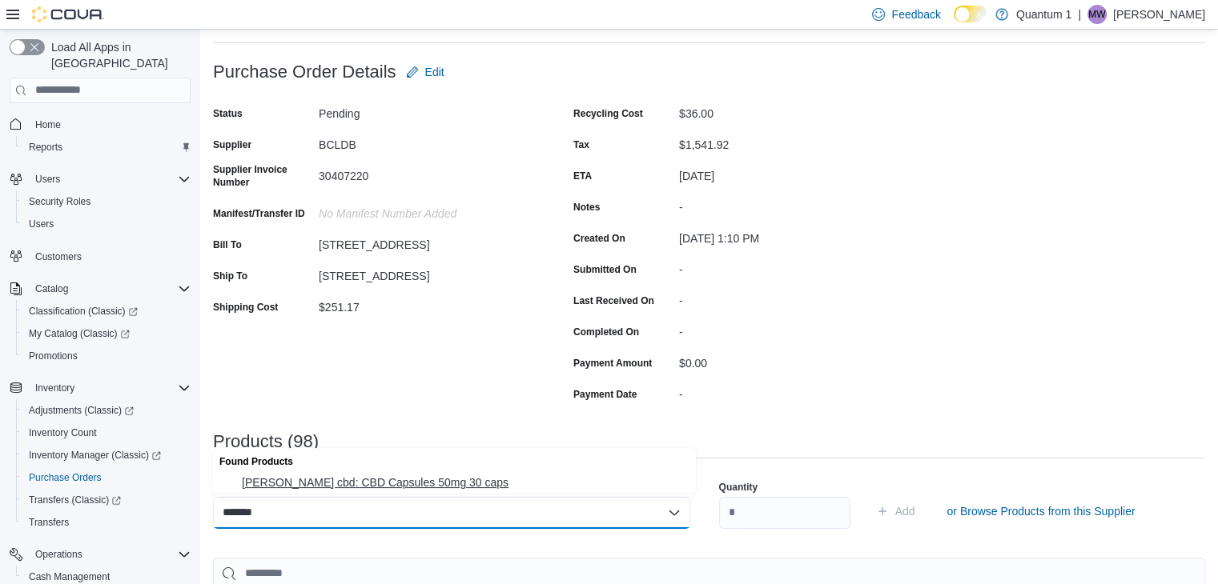
click at [384, 489] on span "frank cbd: CBD Capsules 50mg 30 caps" at bounding box center [464, 483] width 444 height 16
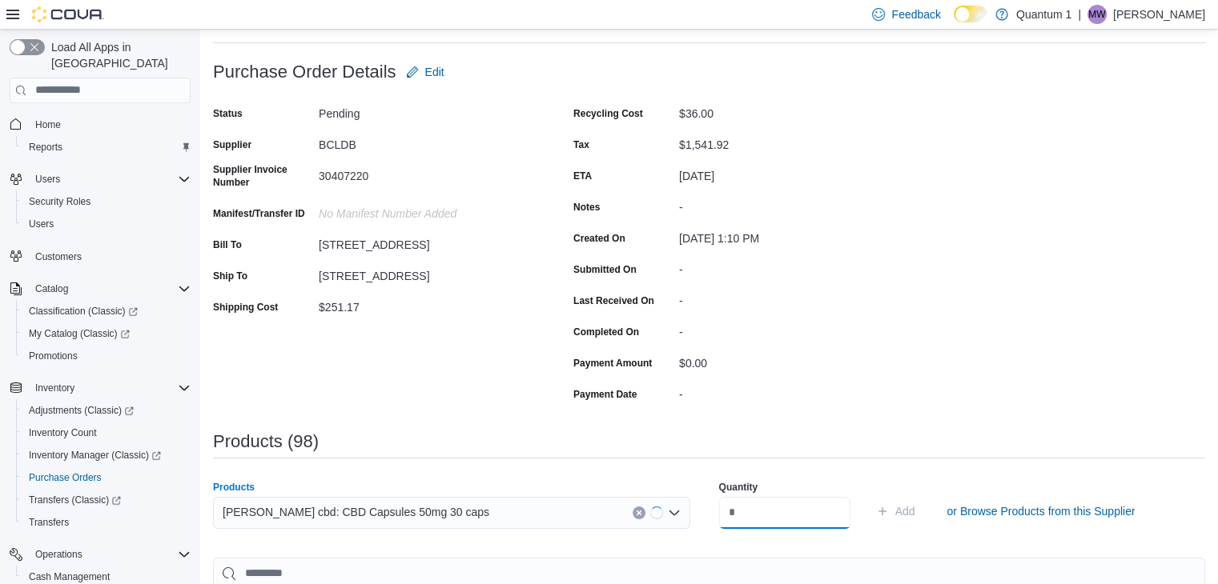
click at [820, 517] on input "number" at bounding box center [784, 513] width 131 height 32
click at [869, 495] on button "Add" at bounding box center [895, 511] width 52 height 32
click at [503, 510] on div "Search or Scan to Add Product" at bounding box center [451, 513] width 477 height 32
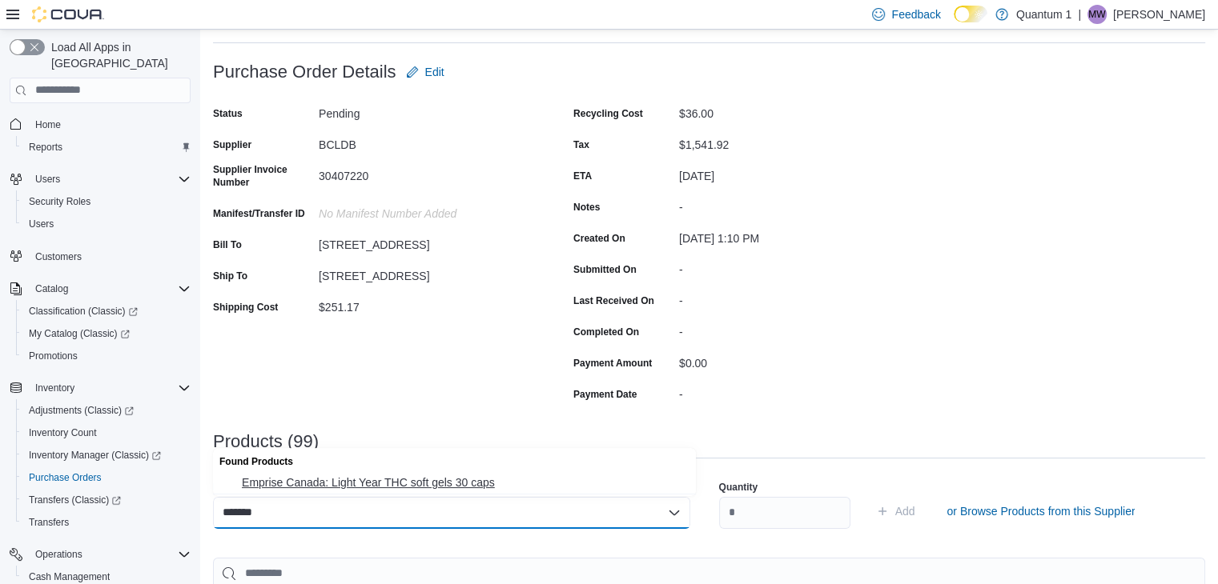
click at [451, 477] on span "Emprise Canada: Light Year THC soft gels 30 caps" at bounding box center [464, 483] width 444 height 16
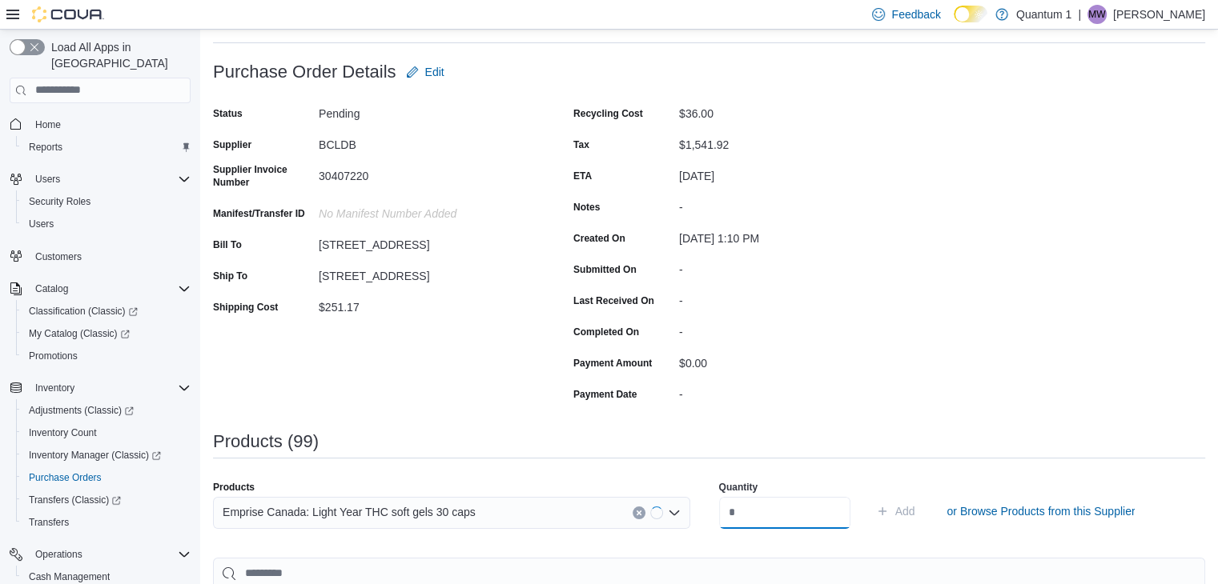
click at [769, 508] on input "number" at bounding box center [784, 513] width 131 height 32
click at [869, 495] on button "Add" at bounding box center [895, 511] width 52 height 32
click at [441, 510] on div "Search or Scan to Add Product" at bounding box center [451, 513] width 477 height 32
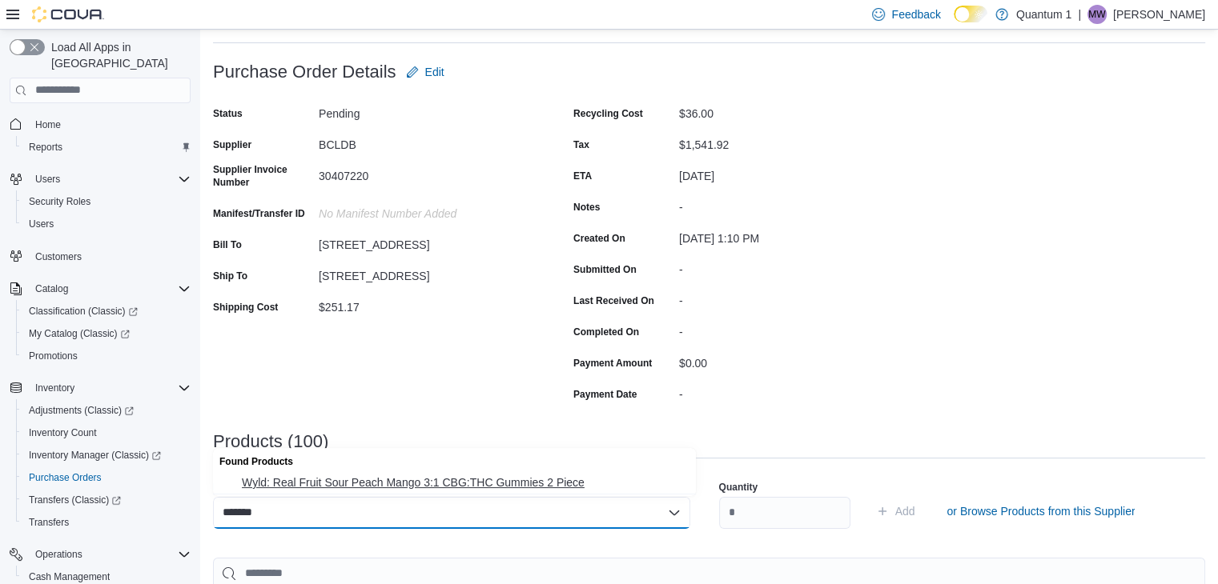
click at [447, 484] on span "Wyld: Real Fruit Sour Peach Mango 3:1 CBG:THC Gummies 2 Piece" at bounding box center [464, 483] width 444 height 16
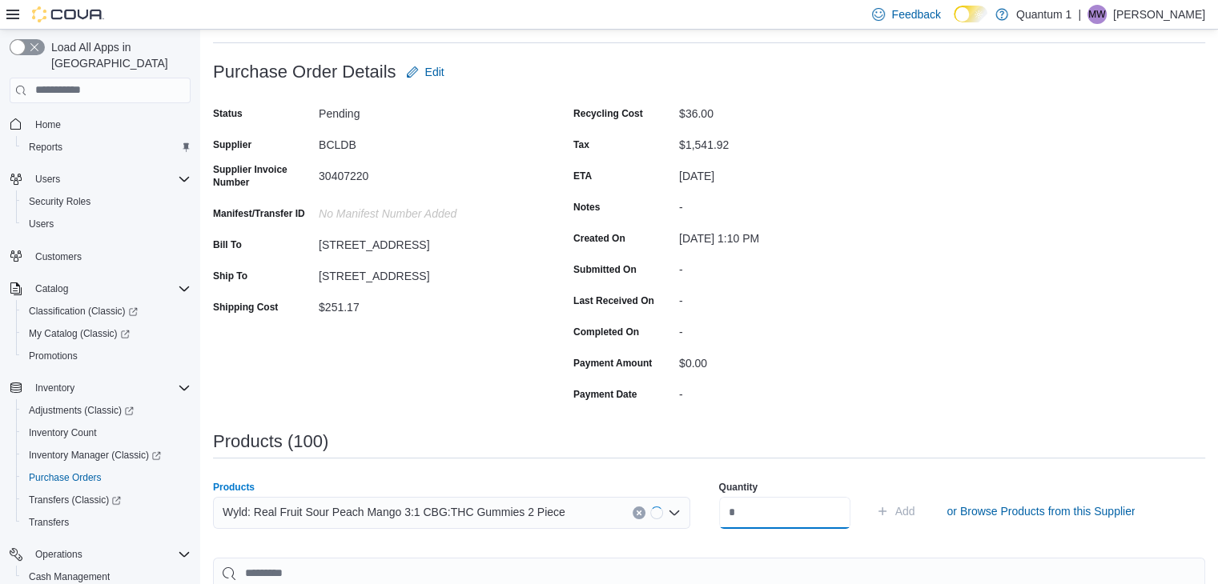
click at [803, 507] on input "number" at bounding box center [784, 513] width 131 height 32
click at [869, 495] on button "Add" at bounding box center [895, 511] width 52 height 32
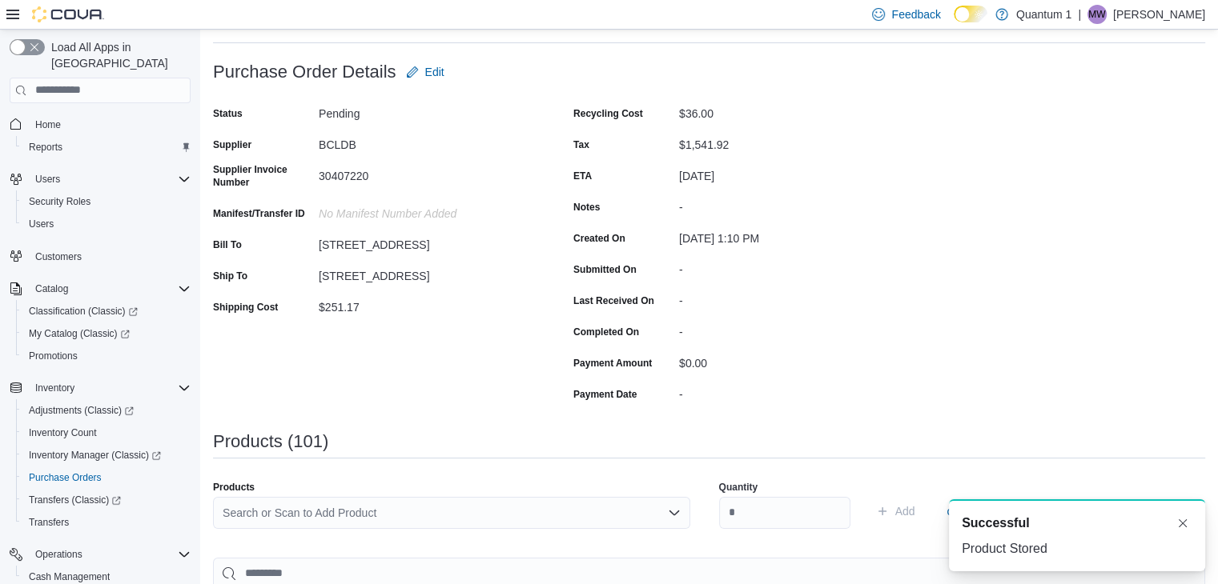
click at [496, 504] on div "Search or Scan to Add Product" at bounding box center [451, 513] width 477 height 32
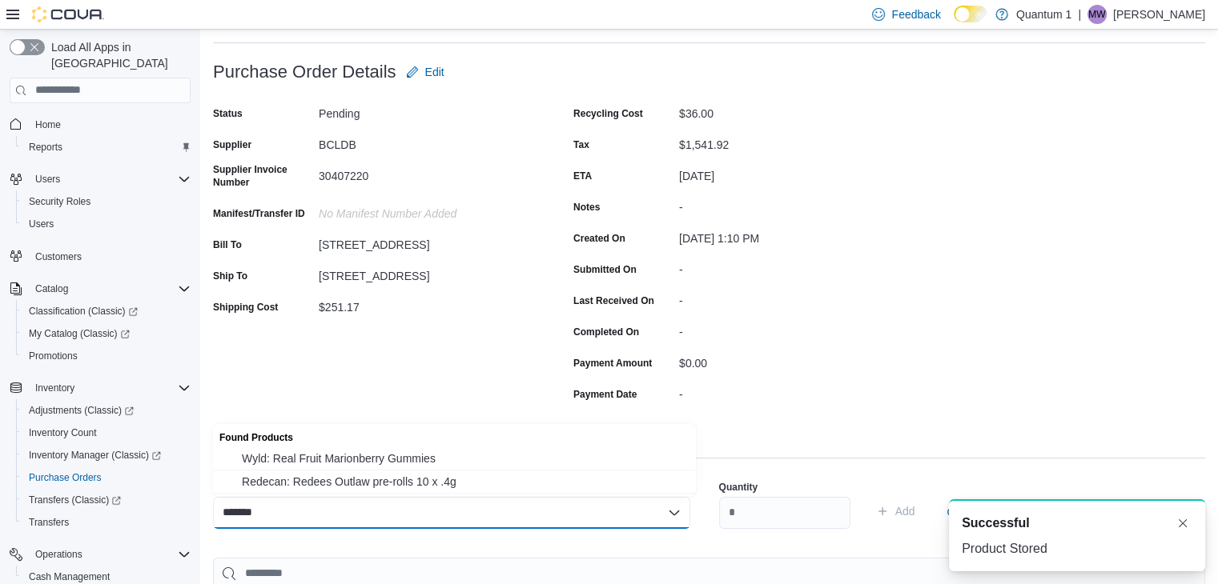
drag, startPoint x: 377, startPoint y: 453, endPoint x: 748, endPoint y: 501, distance: 373.7
click at [386, 453] on span "Wyld: Real Fruit Marionberry Gummies" at bounding box center [464, 459] width 444 height 16
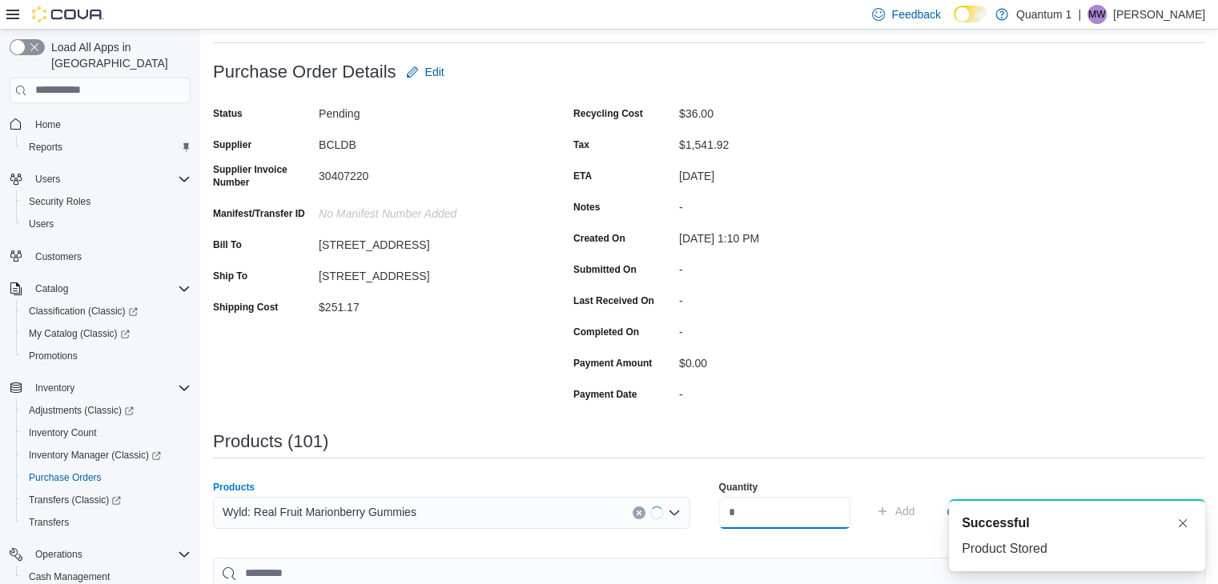
click at [820, 507] on input "number" at bounding box center [784, 513] width 131 height 32
click at [869, 495] on button "Add" at bounding box center [895, 511] width 52 height 32
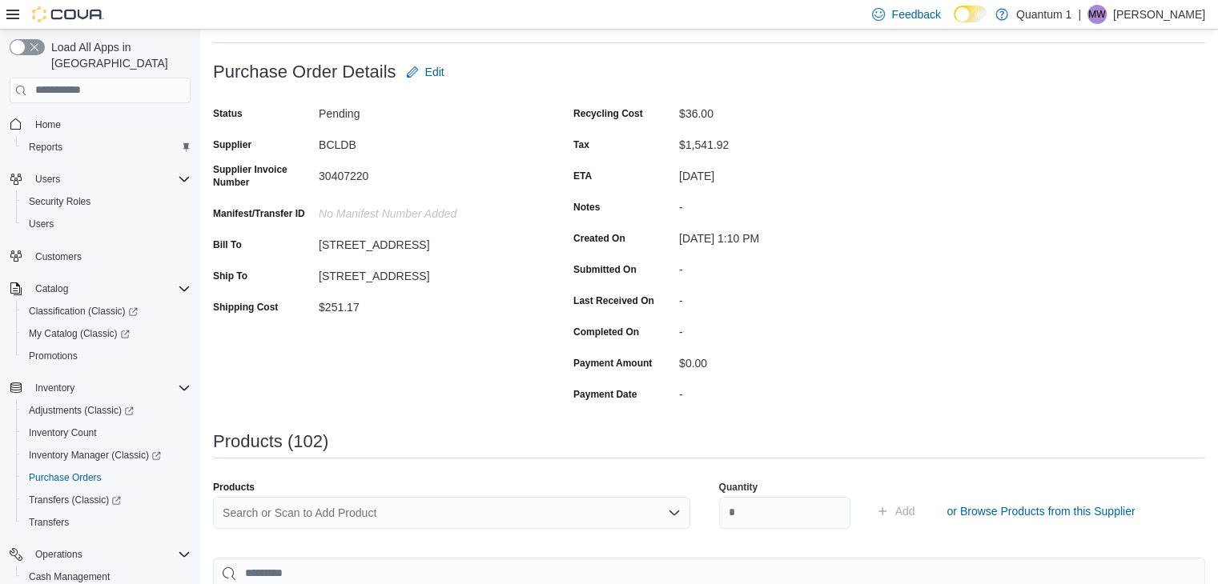
click at [483, 510] on div "Search or Scan to Add Product" at bounding box center [451, 513] width 477 height 32
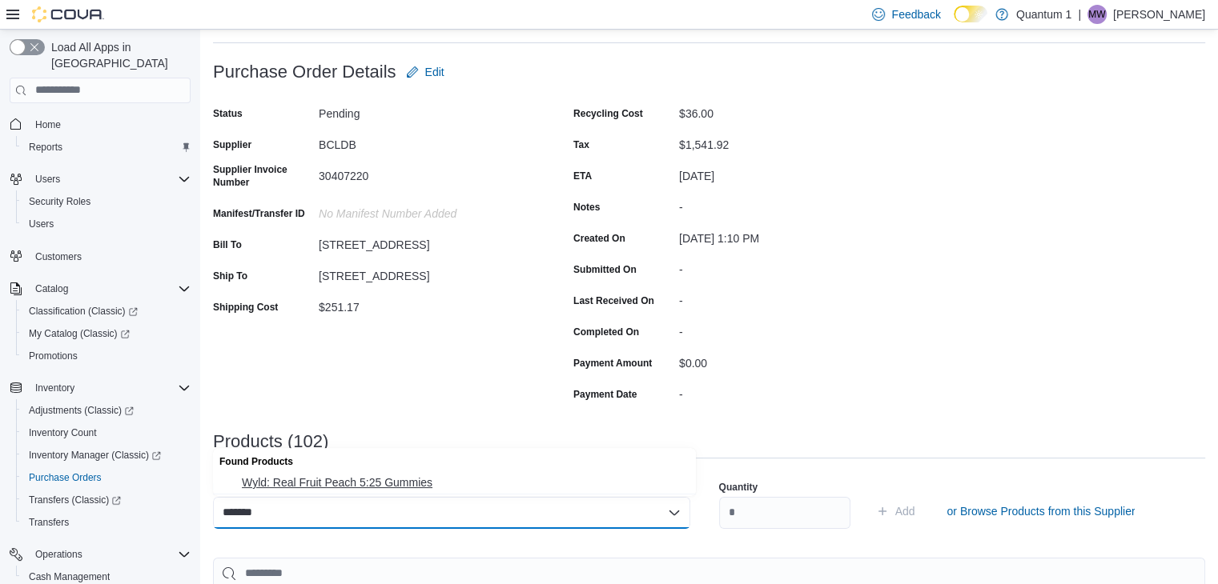
click at [346, 478] on span "Wyld: Real Fruit Peach 5:25 Gummies" at bounding box center [464, 483] width 444 height 16
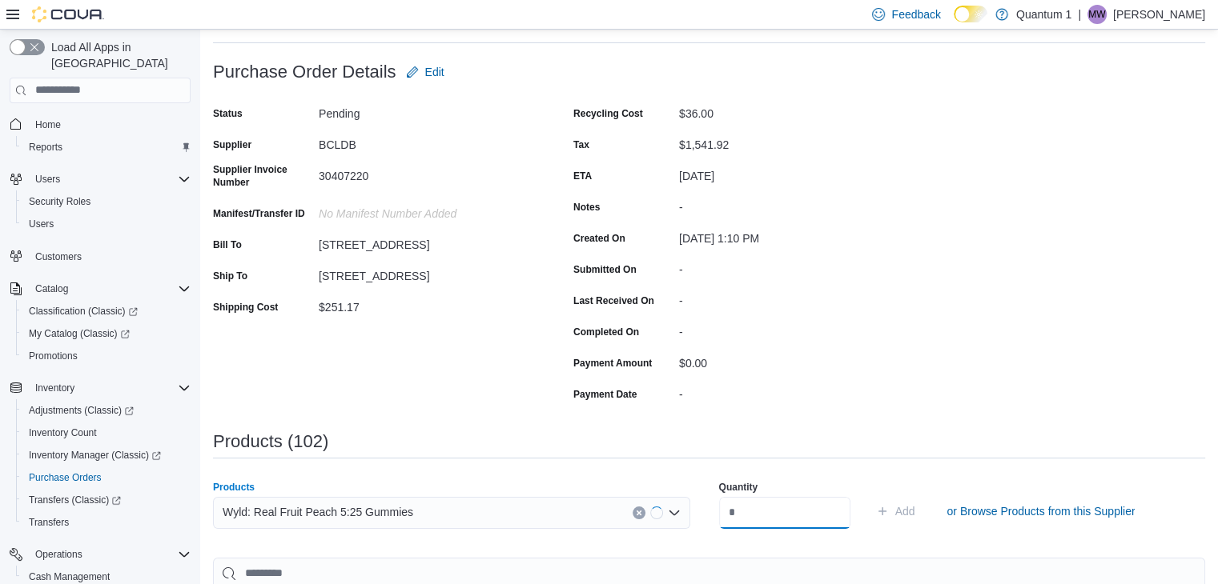
click at [813, 509] on input "number" at bounding box center [784, 513] width 131 height 32
click at [869, 495] on button "Add" at bounding box center [895, 511] width 52 height 32
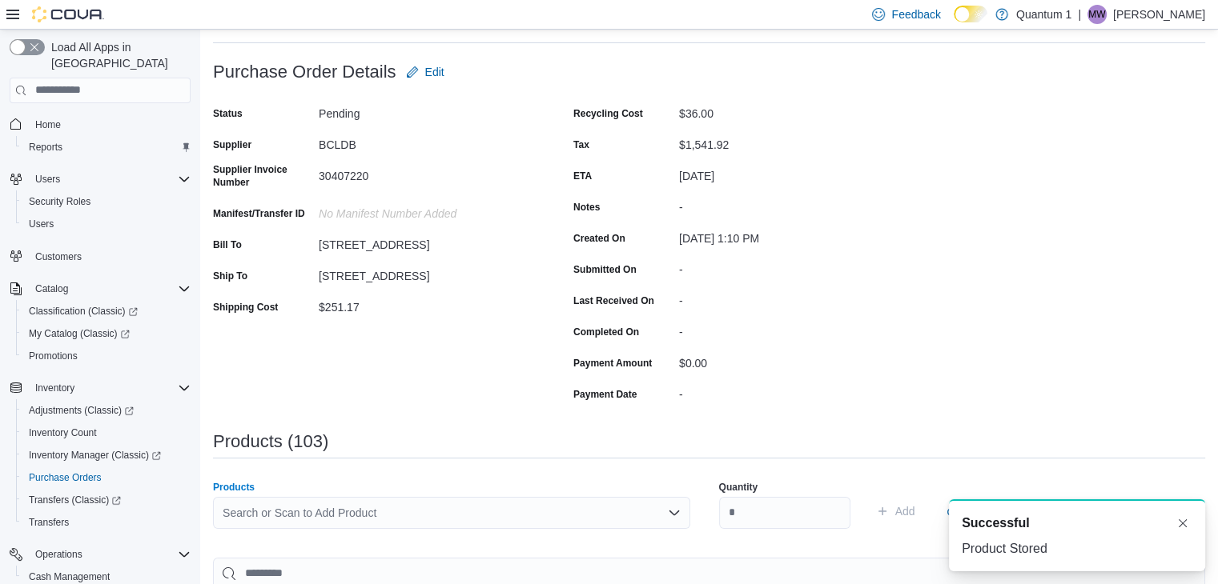
click at [429, 523] on div "Search or Scan to Add Product" at bounding box center [451, 513] width 477 height 32
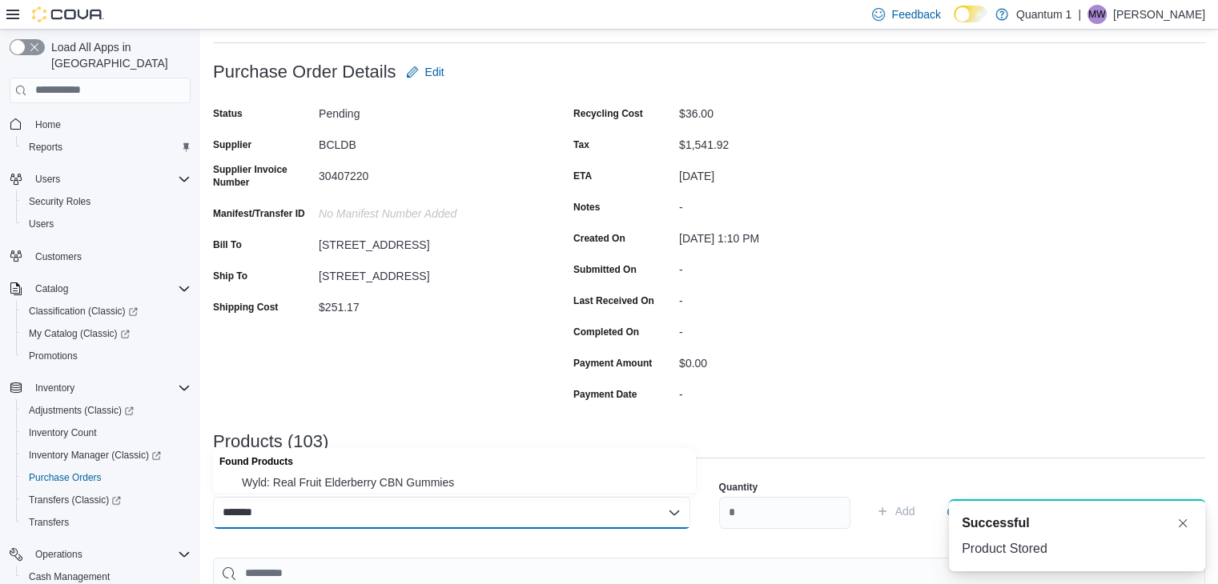
click at [403, 467] on div "Found Products" at bounding box center [454, 459] width 483 height 23
drag, startPoint x: 415, startPoint y: 483, endPoint x: 727, endPoint y: 516, distance: 313.0
click at [431, 483] on span "Wyld: Real Fruit Elderberry CBN Gummies" at bounding box center [464, 483] width 444 height 16
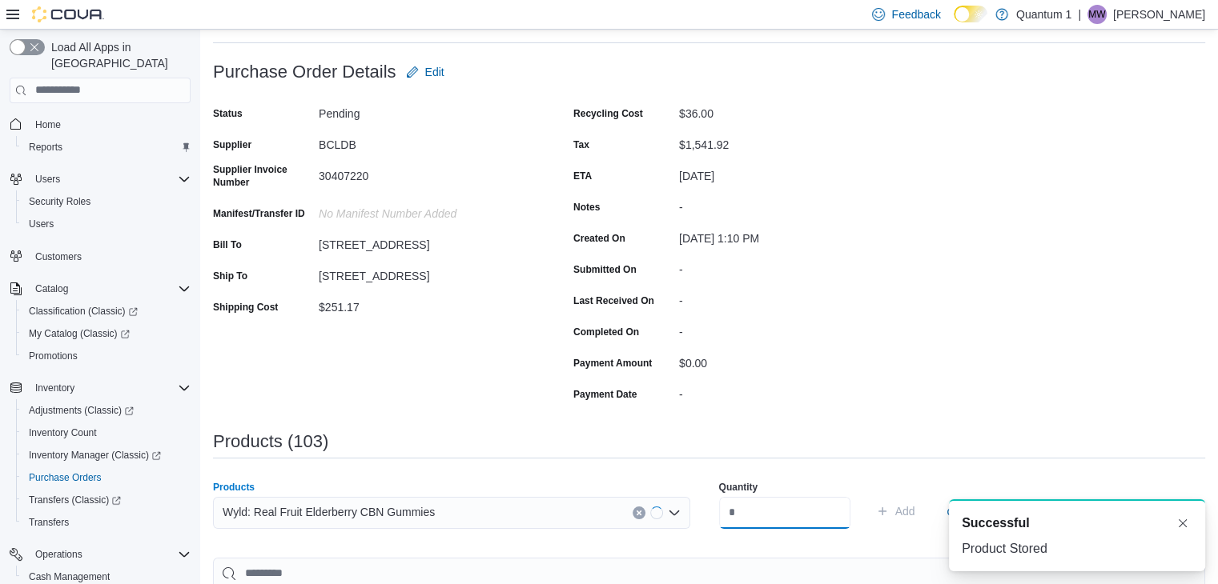
click at [770, 516] on input "number" at bounding box center [784, 513] width 131 height 32
click at [869, 495] on button "Add" at bounding box center [895, 511] width 52 height 32
click at [454, 524] on div "Search or Scan to Add Product" at bounding box center [451, 513] width 477 height 32
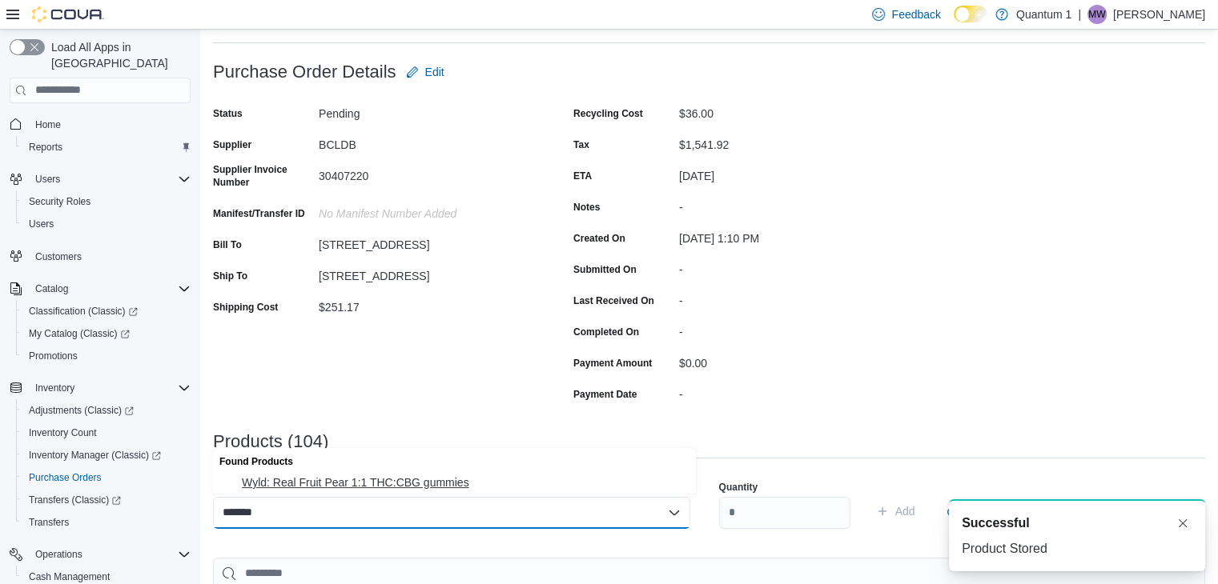
click at [422, 487] on span "Wyld: Real Fruit Pear 1:1 THC:CBG gummies" at bounding box center [464, 483] width 444 height 16
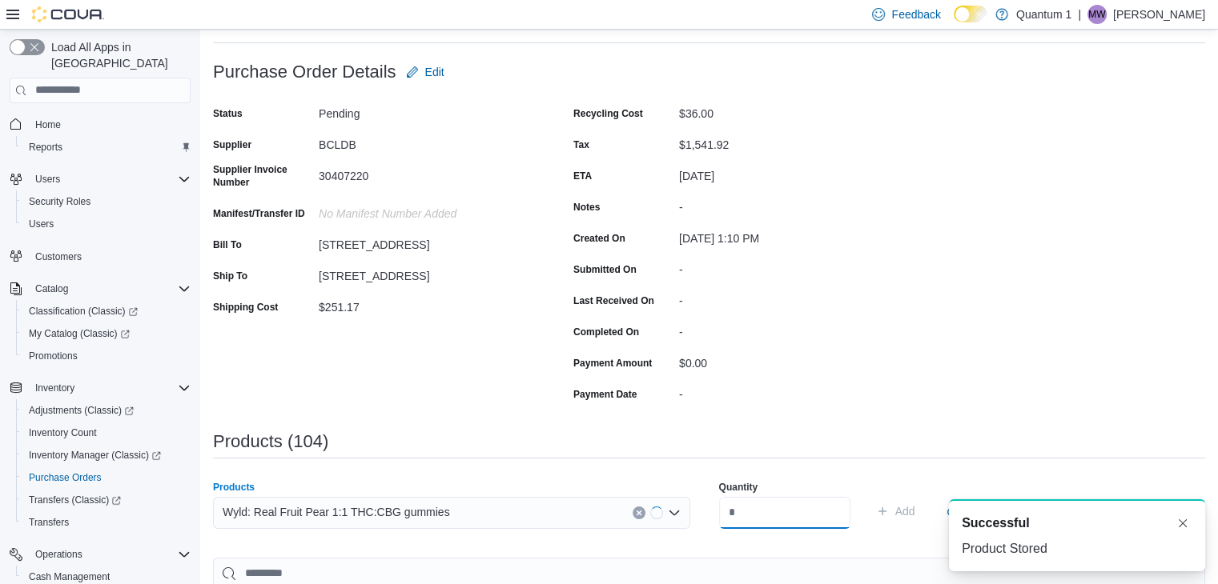
click at [760, 515] on input "number" at bounding box center [784, 513] width 131 height 32
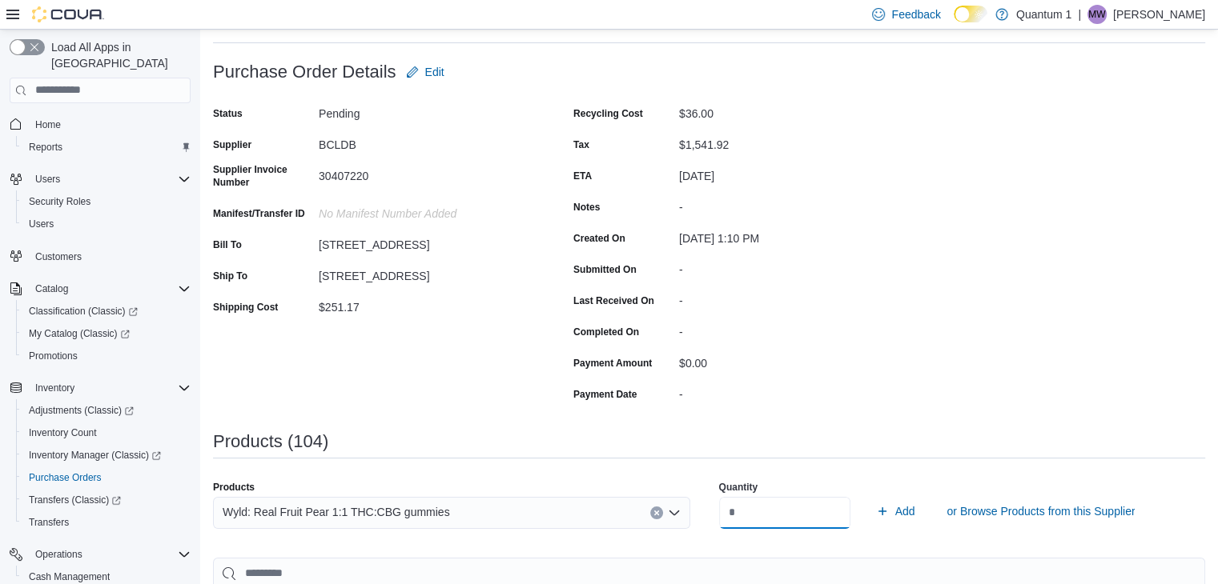
click at [869, 495] on button "Add" at bounding box center [895, 511] width 52 height 32
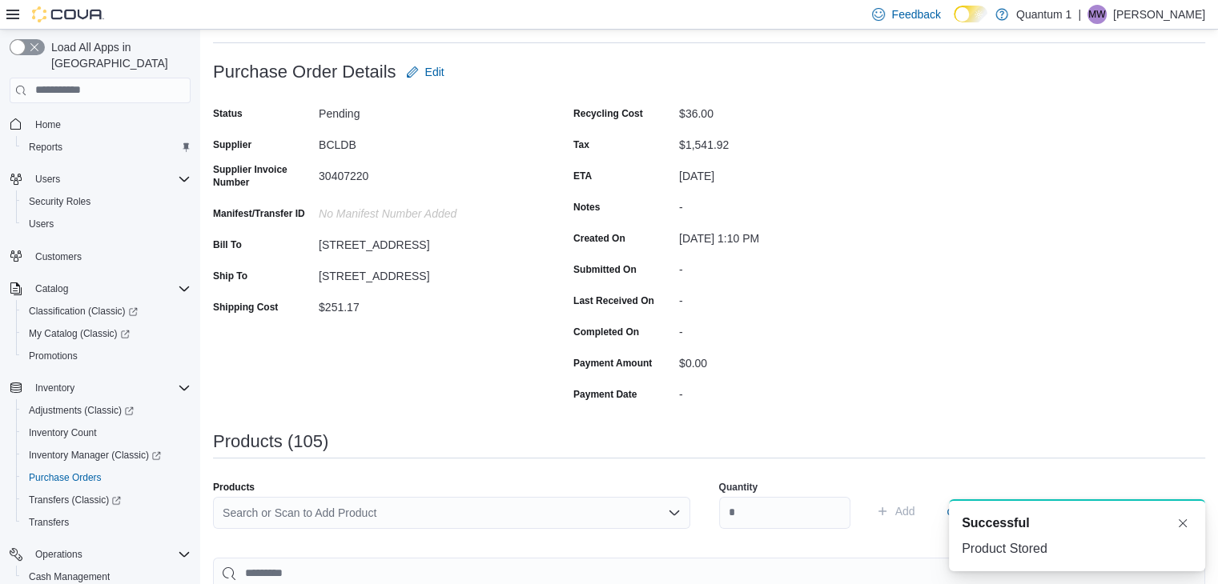
click at [462, 510] on div "Search or Scan to Add Product" at bounding box center [451, 513] width 477 height 32
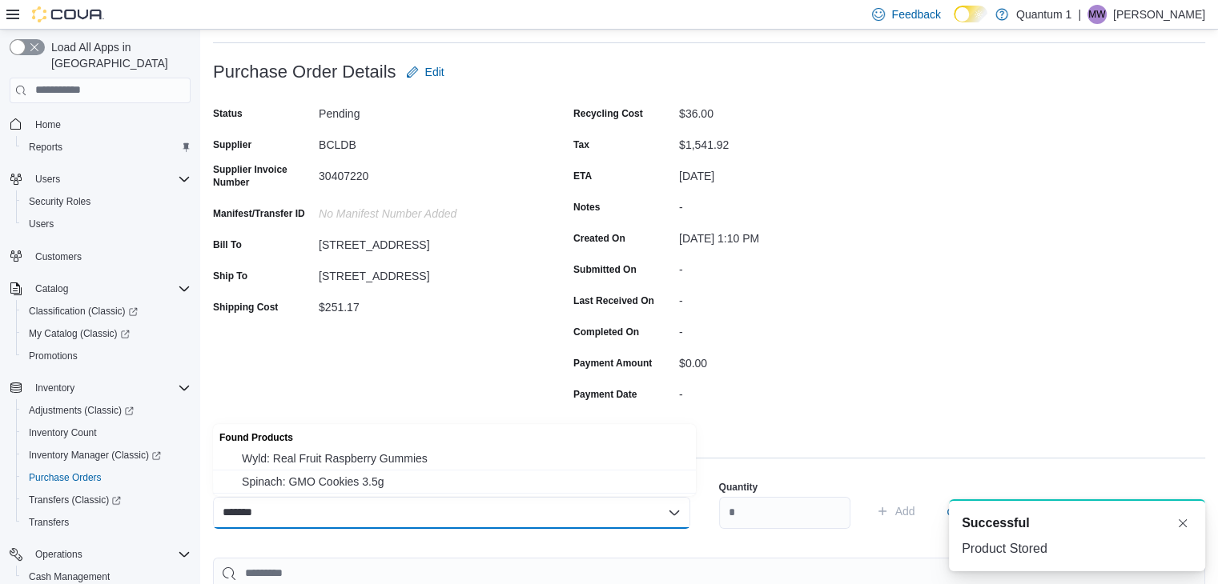
drag, startPoint x: 391, startPoint y: 459, endPoint x: 479, endPoint y: 460, distance: 88.1
click at [391, 459] on span "Wyld: Real Fruit Raspberry Gummies" at bounding box center [464, 459] width 444 height 16
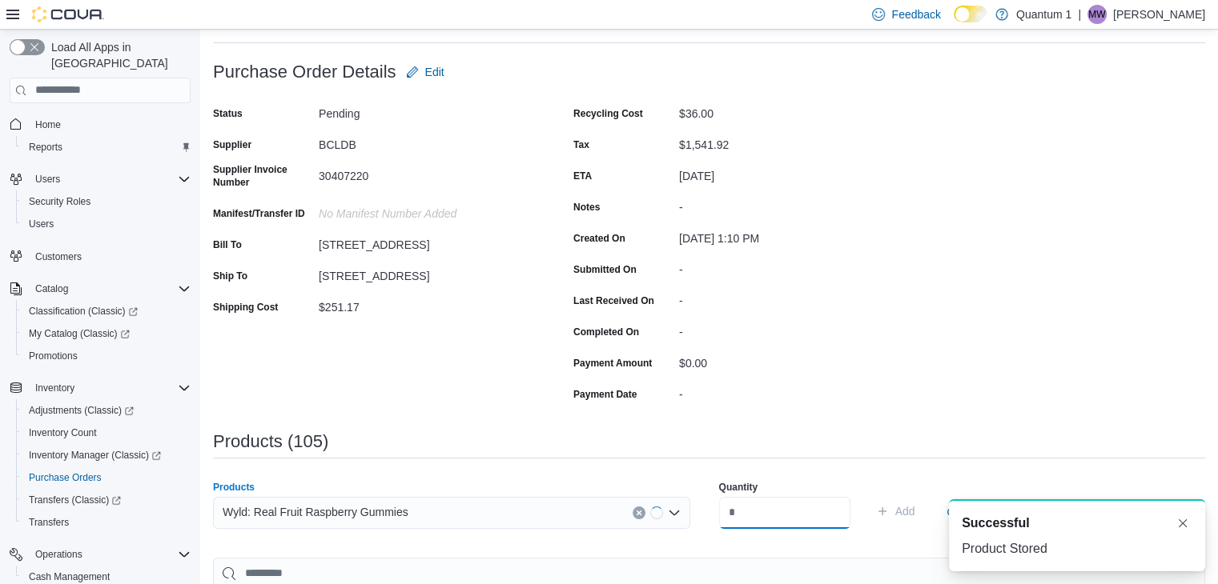
click at [795, 504] on input "number" at bounding box center [784, 513] width 131 height 32
click at [869, 495] on button "Add" at bounding box center [895, 511] width 52 height 32
drag, startPoint x: 461, startPoint y: 498, endPoint x: 457, endPoint y: 505, distance: 8.2
click at [459, 499] on div "Search or Scan to Add Product" at bounding box center [451, 513] width 477 height 32
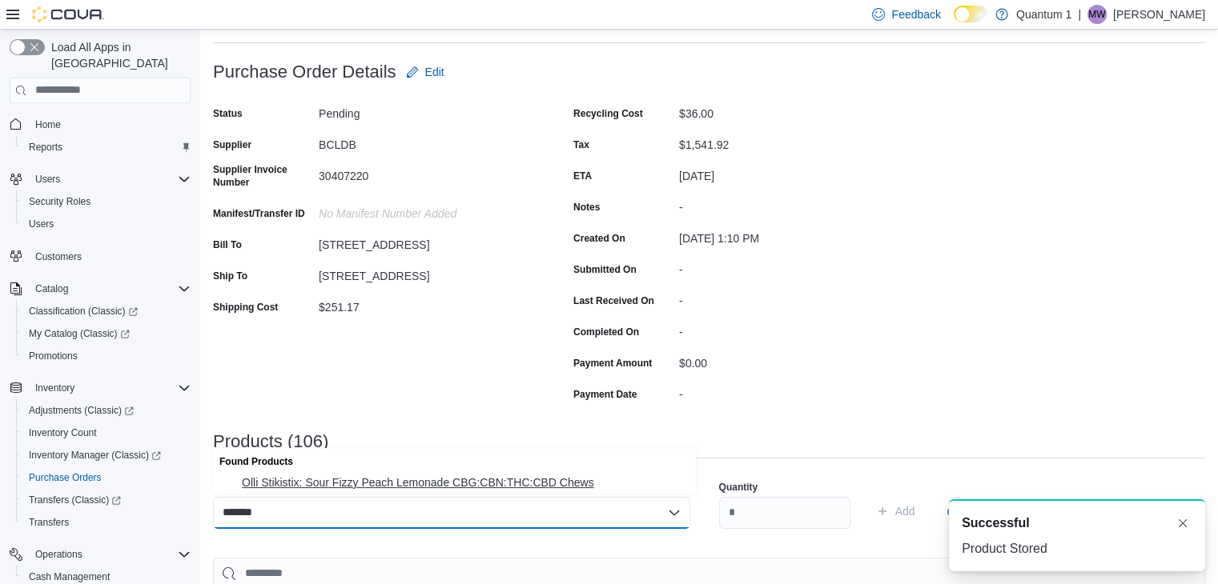
click at [379, 481] on span "Olli Stikistix: Sour Fizzy Peach Lemonade CBG:CBN:THC:CBD Chews" at bounding box center [464, 483] width 444 height 16
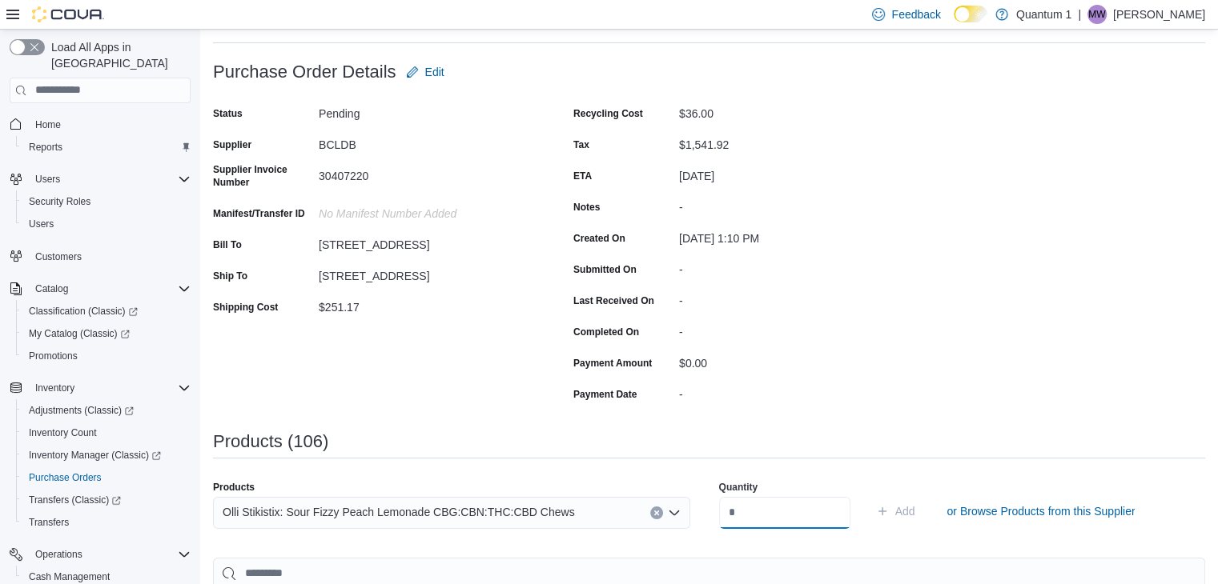
click at [780, 503] on input "number" at bounding box center [784, 513] width 131 height 32
click at [869, 495] on button "Add" at bounding box center [895, 511] width 52 height 32
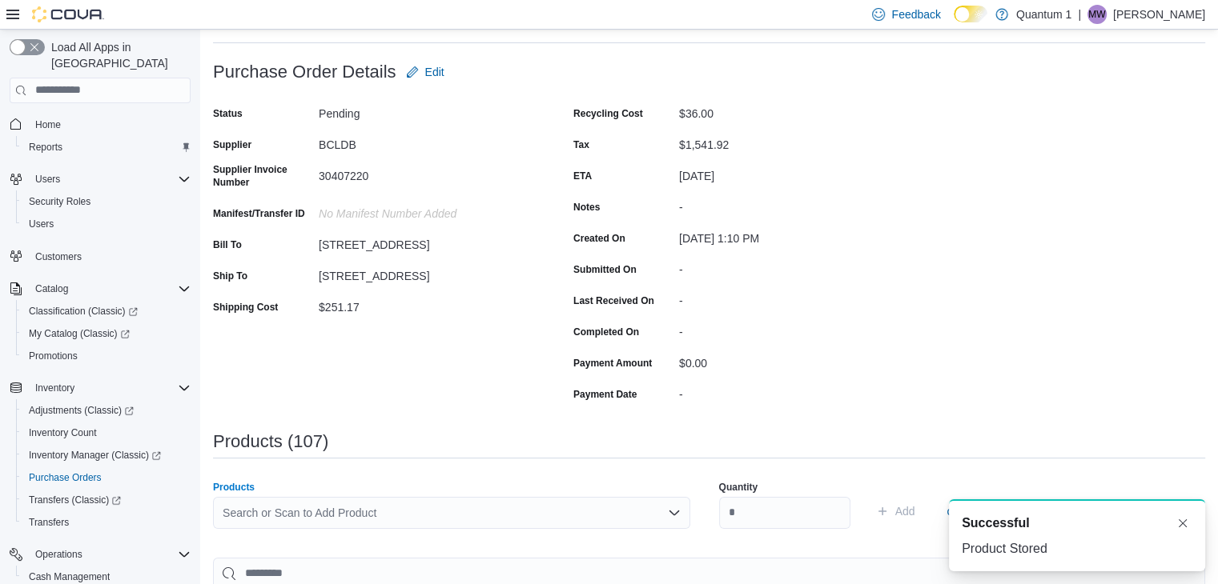
click at [396, 516] on div "Search or Scan to Add Product" at bounding box center [451, 513] width 477 height 32
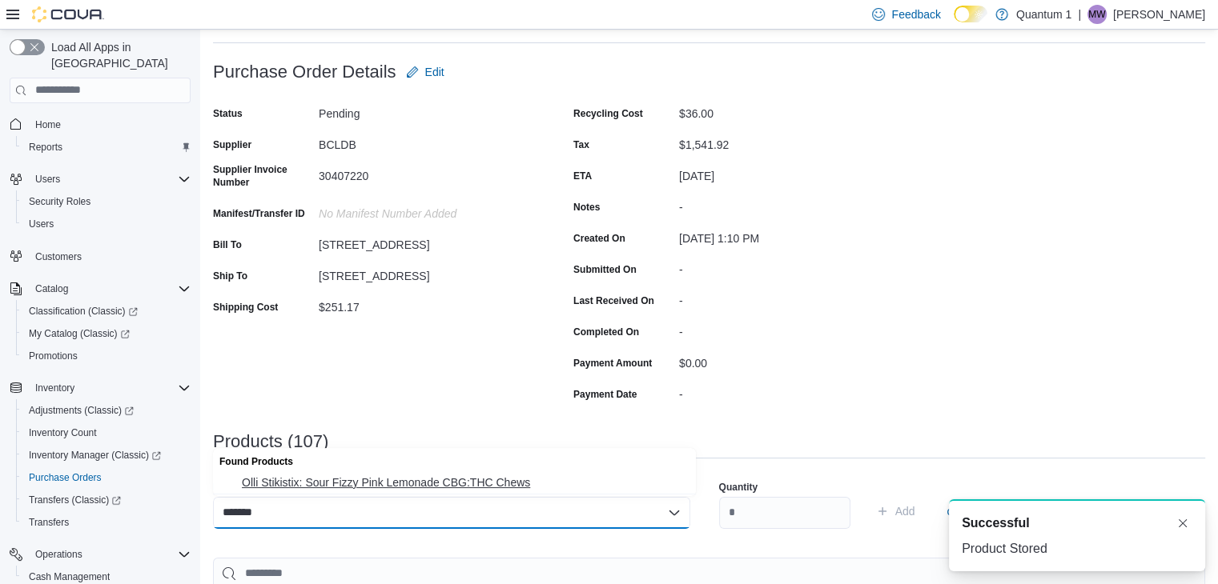
click at [413, 483] on span "Olli Stikistix: Sour Fizzy Pink Lemonade CBG:THC Chews" at bounding box center [464, 483] width 444 height 16
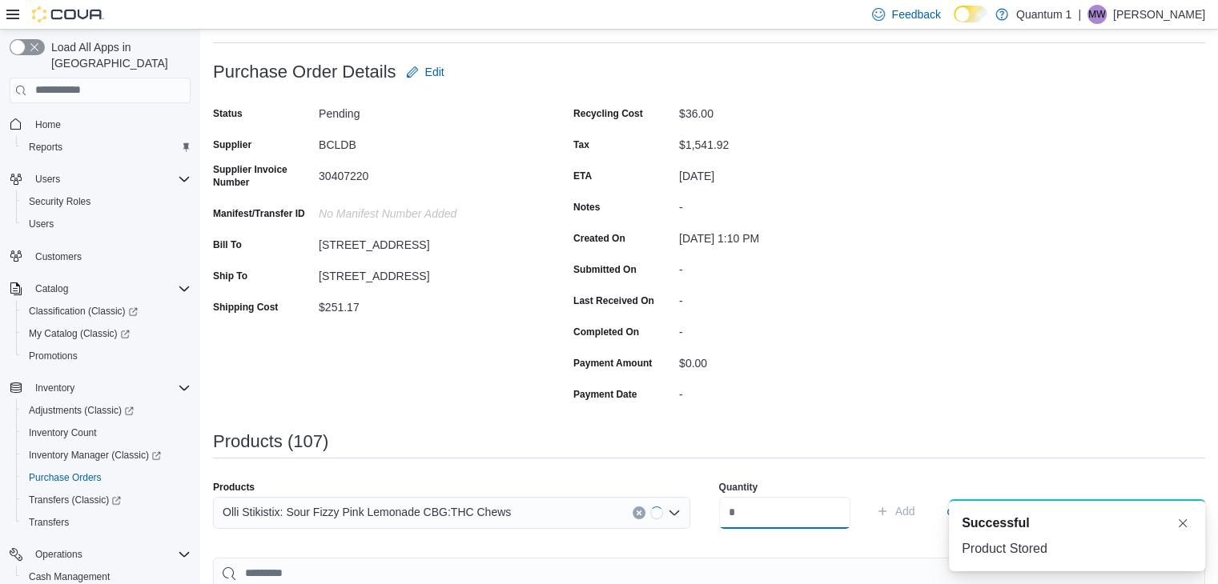
click at [812, 523] on input "number" at bounding box center [784, 513] width 131 height 32
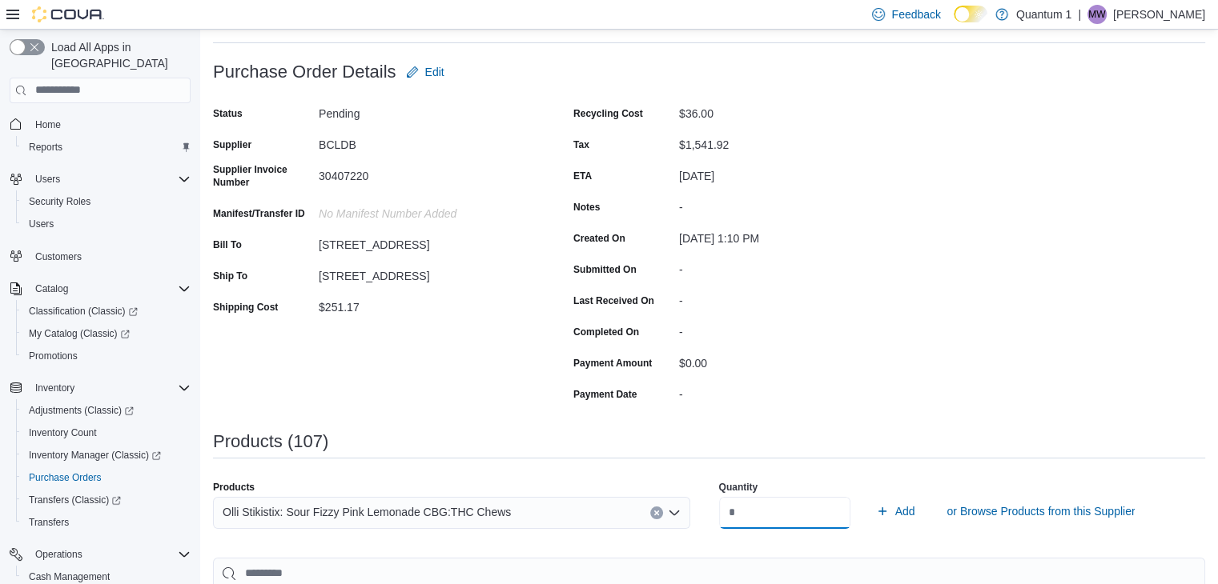
click at [869, 495] on button "Add" at bounding box center [895, 511] width 52 height 32
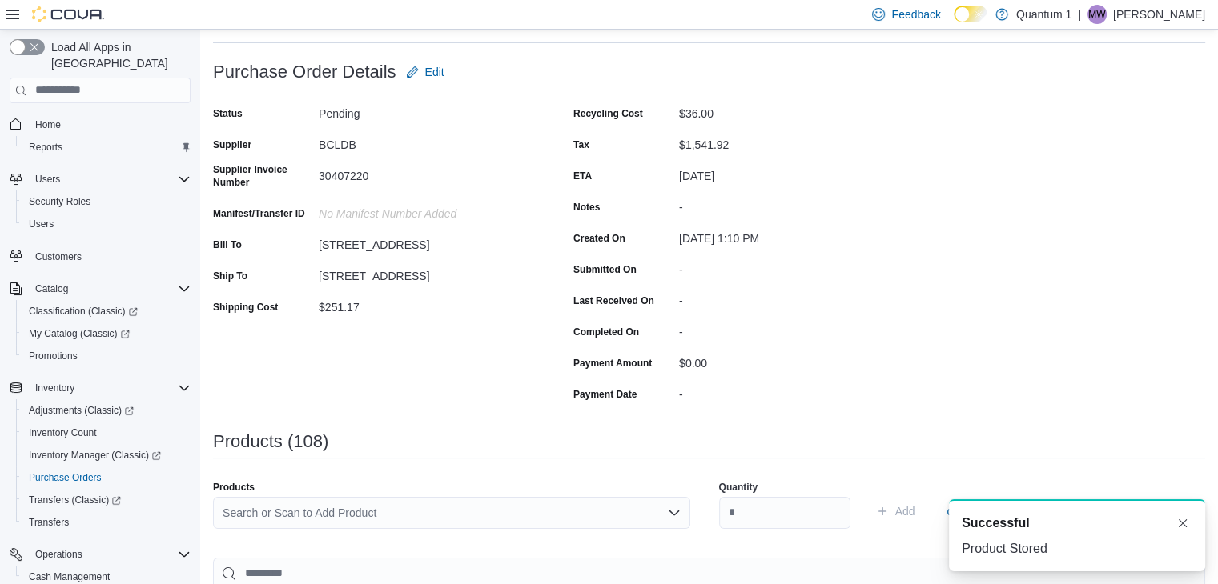
click at [483, 507] on div "Search or Scan to Add Product" at bounding box center [451, 513] width 477 height 32
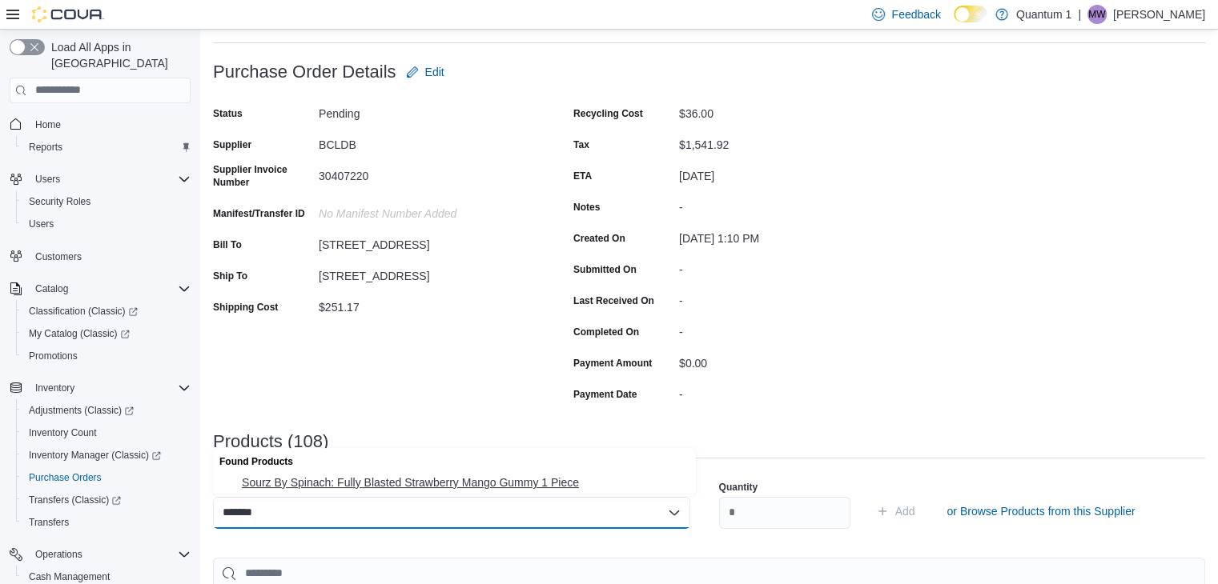
click at [474, 479] on span "Sourz By Spinach: Fully Blasted Strawberry Mango Gummy 1 Piece" at bounding box center [464, 483] width 444 height 16
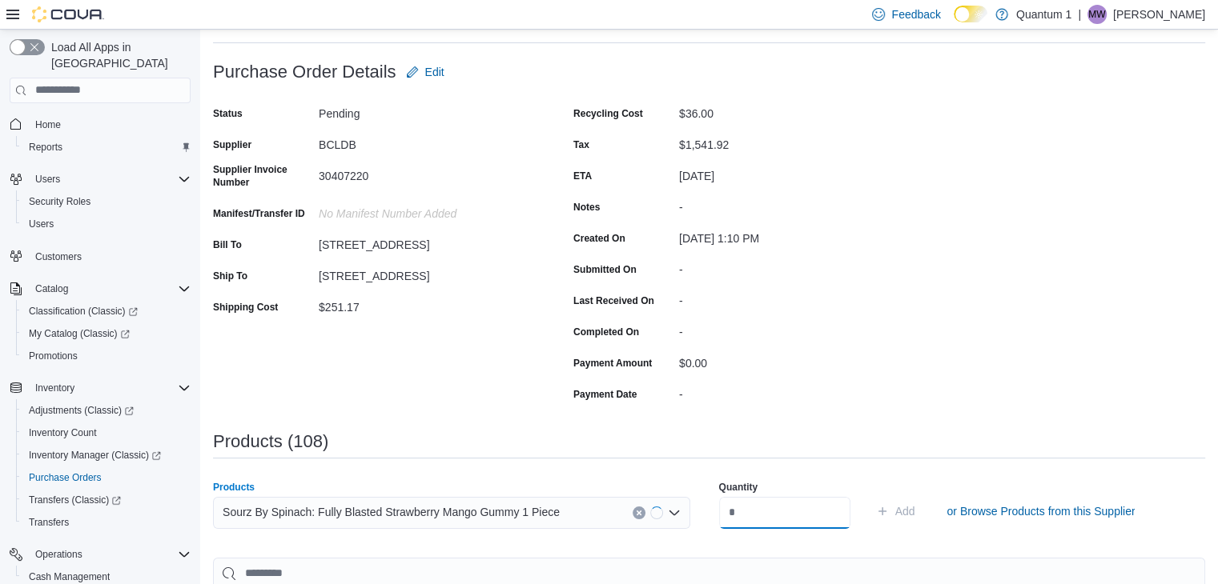
click at [784, 519] on input "number" at bounding box center [784, 513] width 131 height 32
click at [869, 495] on button "Add" at bounding box center [895, 511] width 52 height 32
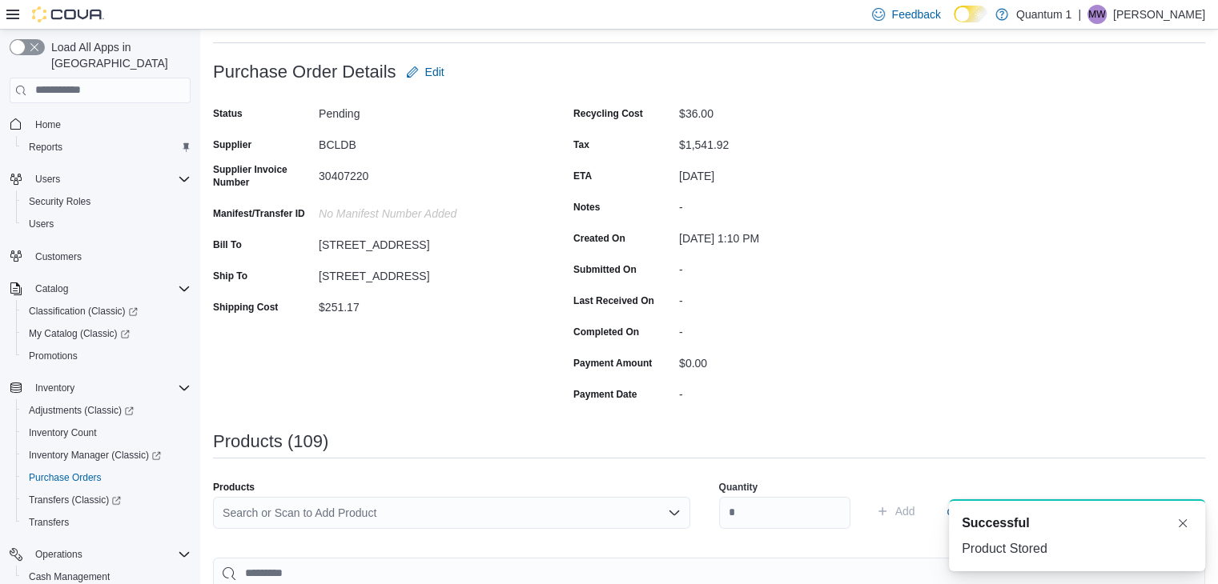
click at [395, 520] on div "Search or Scan to Add Product" at bounding box center [451, 513] width 477 height 32
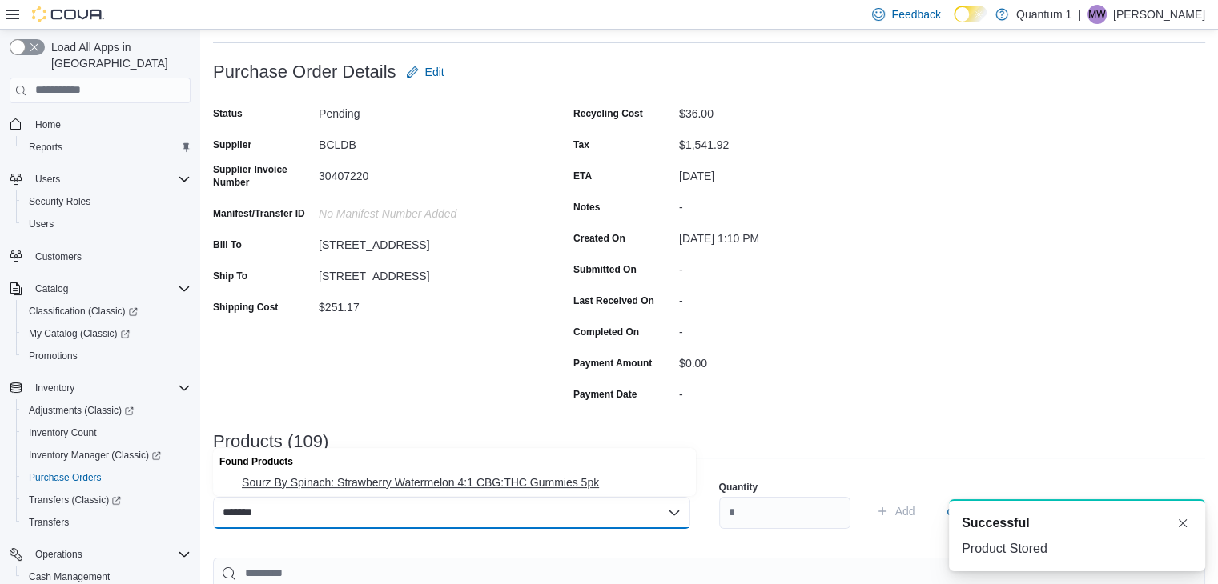
click at [399, 487] on span "Sourz By Spinach: Strawberry Watermelon 4:1 CBG:THC Gummies 5pk" at bounding box center [464, 483] width 444 height 16
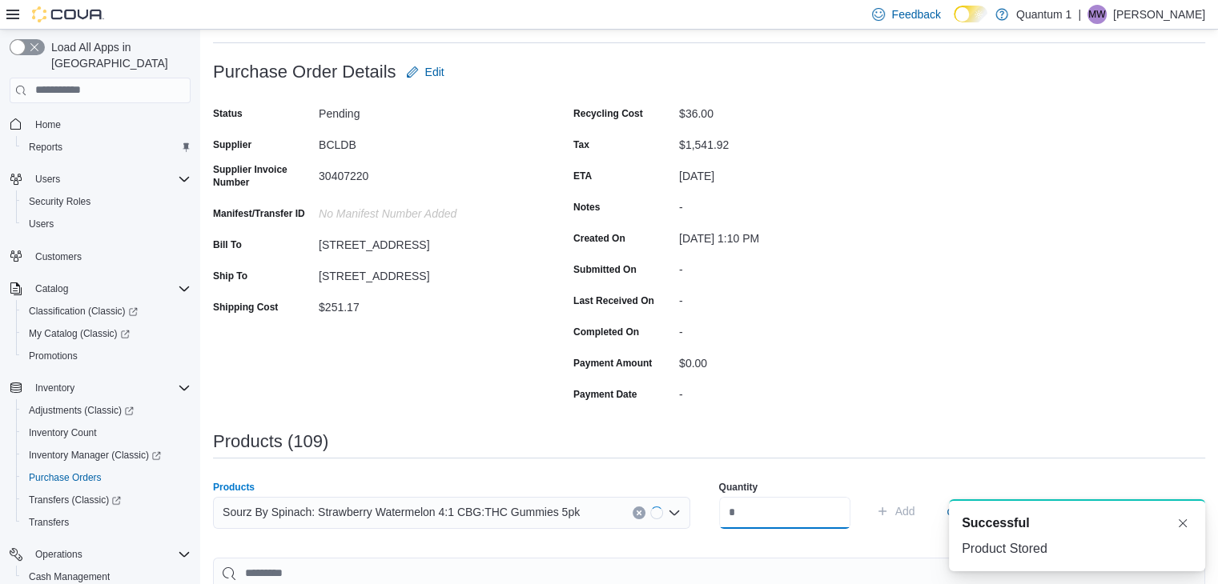
click at [796, 521] on input "number" at bounding box center [784, 513] width 131 height 32
click at [869, 495] on button "Add" at bounding box center [895, 511] width 52 height 32
click at [412, 499] on div "Search or Scan to Add Product" at bounding box center [451, 513] width 477 height 32
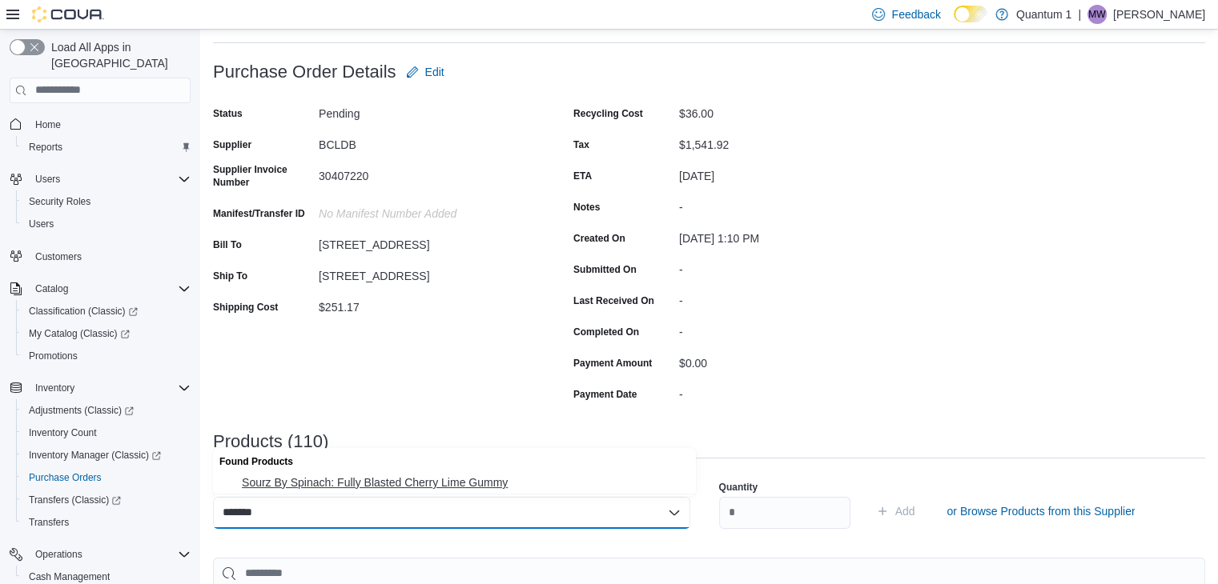
click at [407, 491] on span "Sourz By Spinach: Fully Blasted Cherry Lime Gummy" at bounding box center [464, 483] width 444 height 16
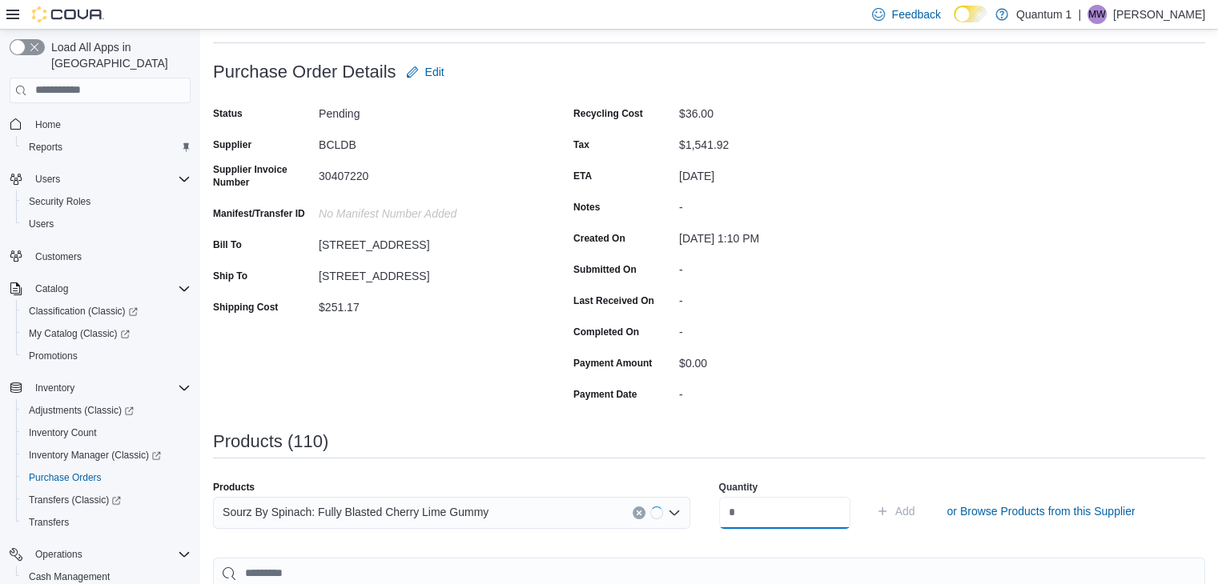
click at [813, 515] on input "number" at bounding box center [784, 513] width 131 height 32
click at [869, 495] on button "Add" at bounding box center [895, 511] width 52 height 32
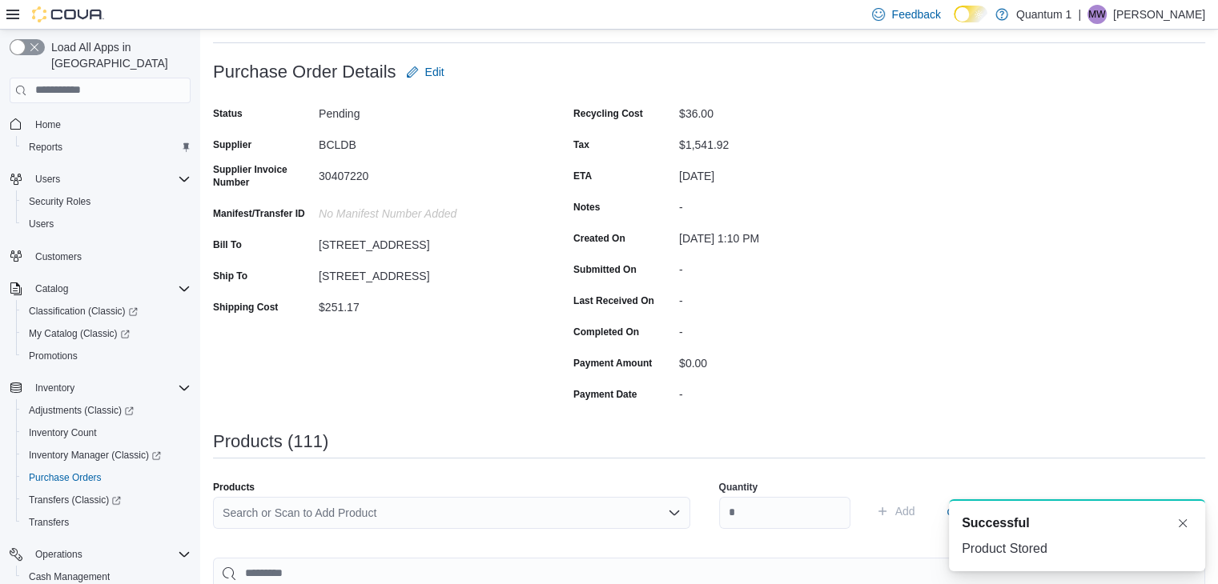
click at [471, 515] on div "Search or Scan to Add Product" at bounding box center [451, 513] width 477 height 32
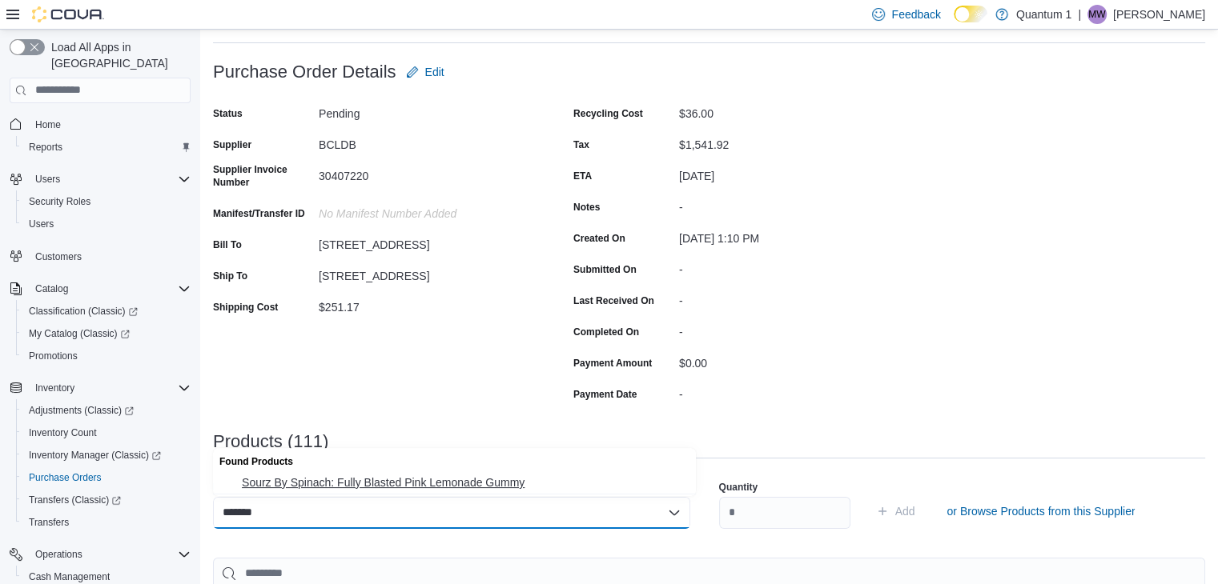
click at [461, 482] on span "Sourz By Spinach: Fully Blasted Pink Lemonade Gummy" at bounding box center [464, 483] width 444 height 16
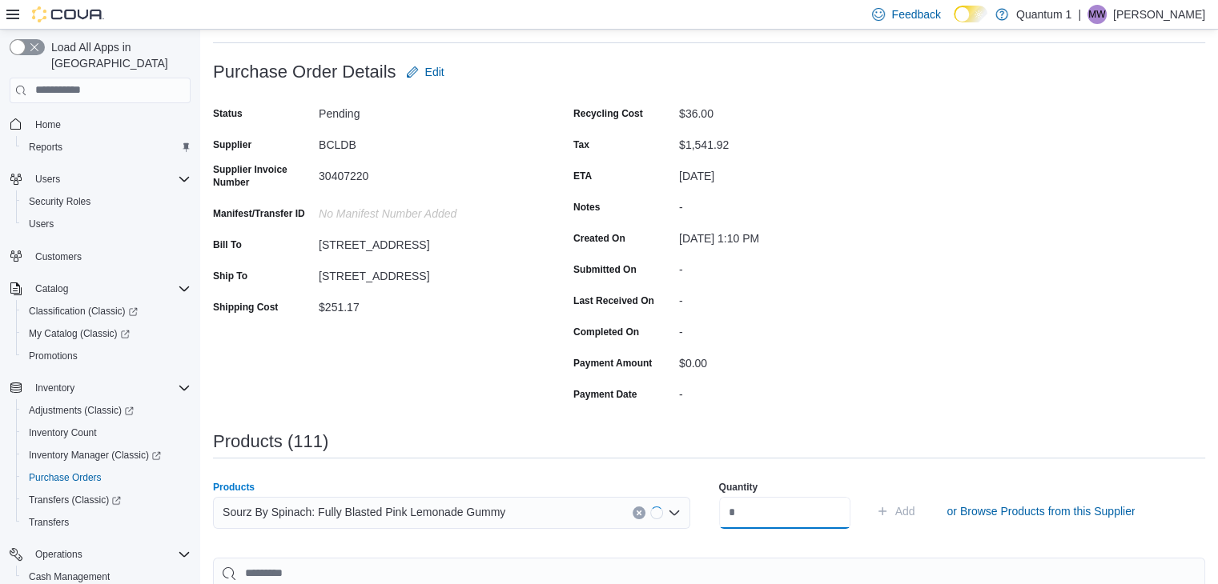
click at [773, 507] on input "number" at bounding box center [784, 513] width 131 height 32
click at [869, 495] on button "Add" at bounding box center [895, 511] width 52 height 32
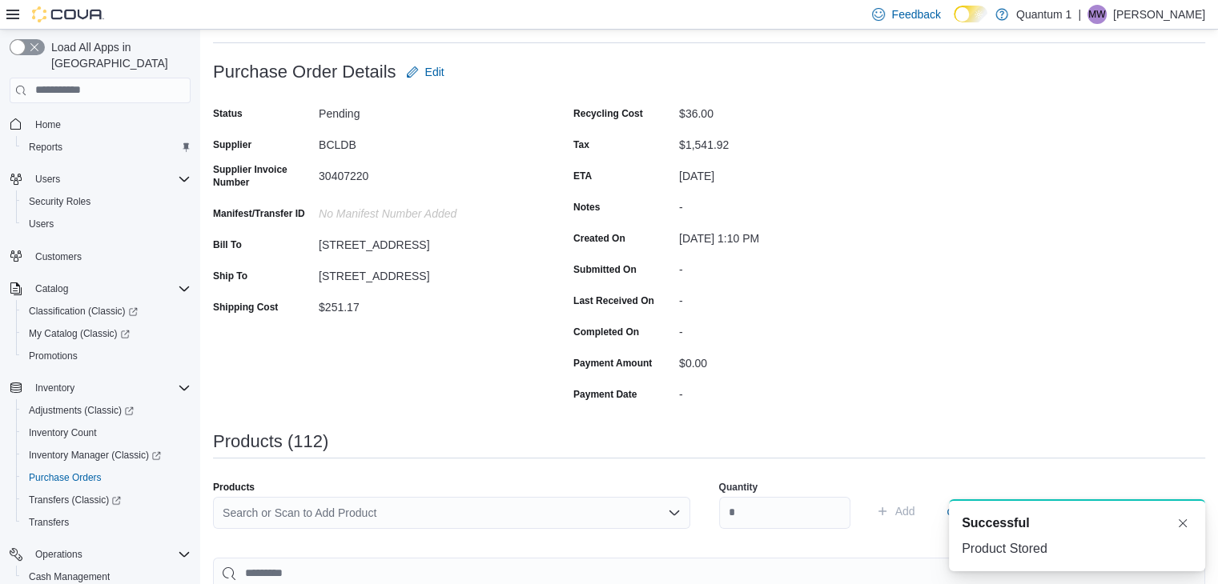
click at [430, 503] on div "Search or Scan to Add Product" at bounding box center [451, 513] width 477 height 32
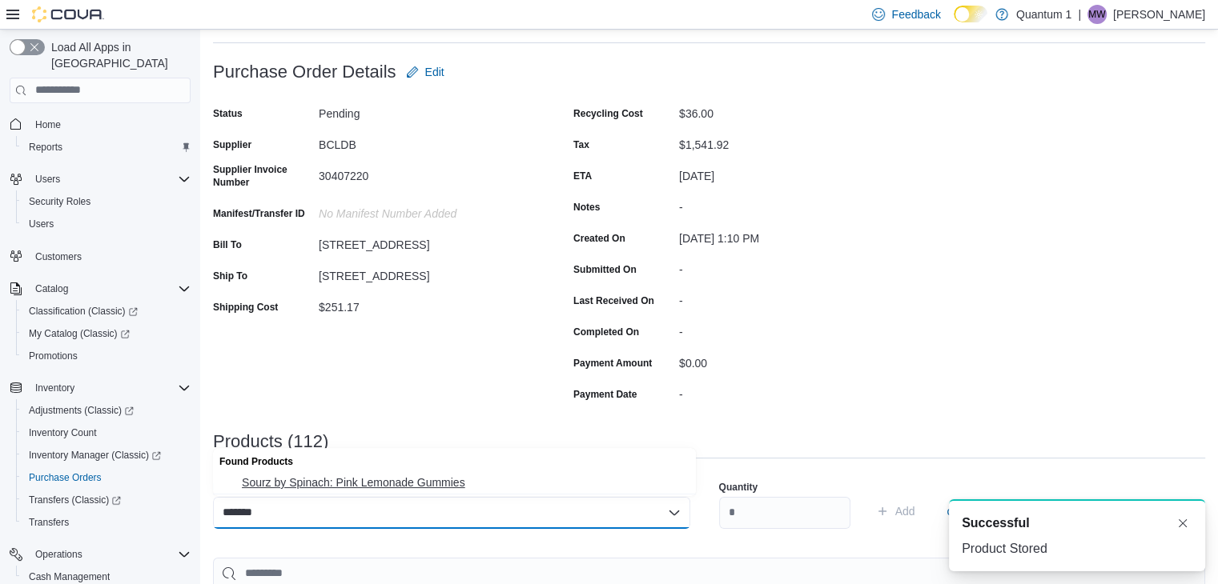
click at [352, 475] on span "Sourz by Spinach: Pink Lemonade Gummies" at bounding box center [464, 483] width 444 height 16
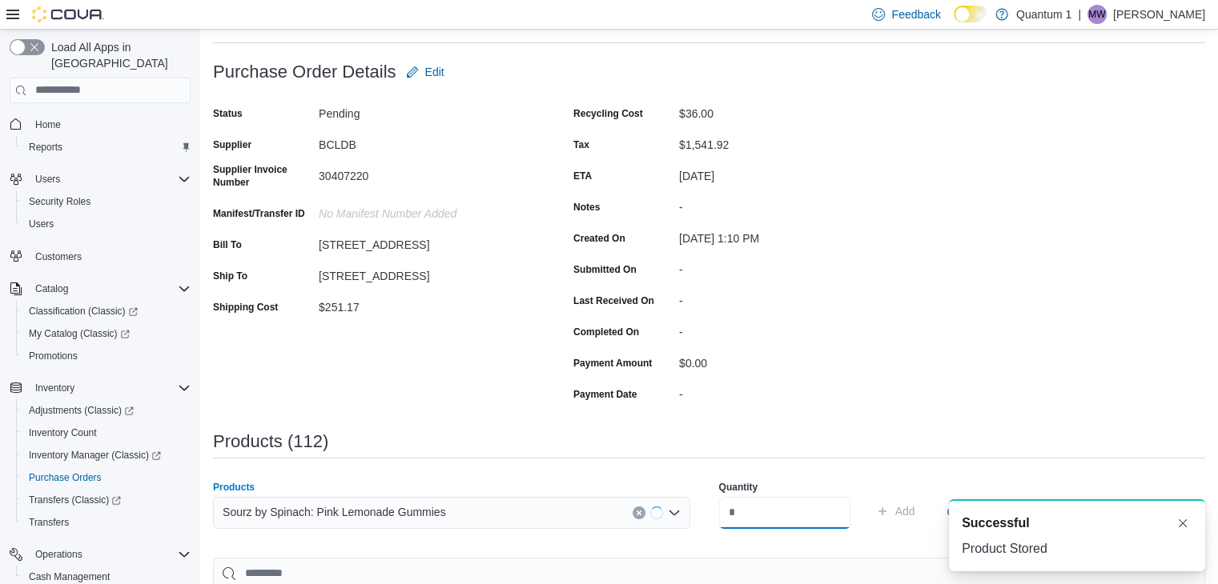
click at [729, 508] on input "number" at bounding box center [784, 513] width 131 height 32
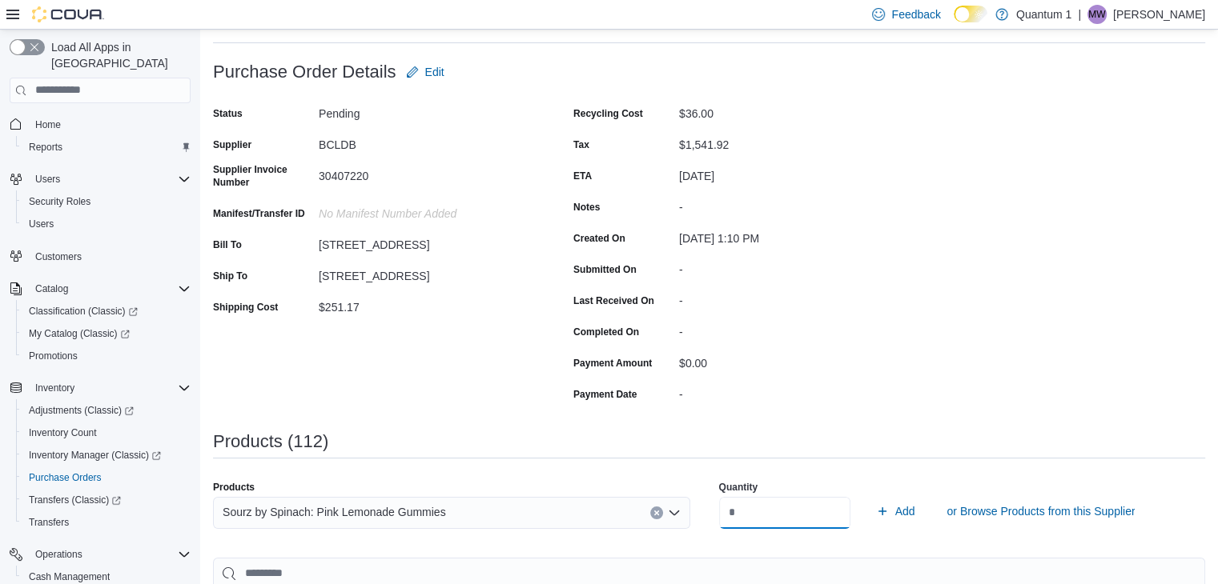
click at [869, 495] on button "Add" at bounding box center [895, 511] width 52 height 32
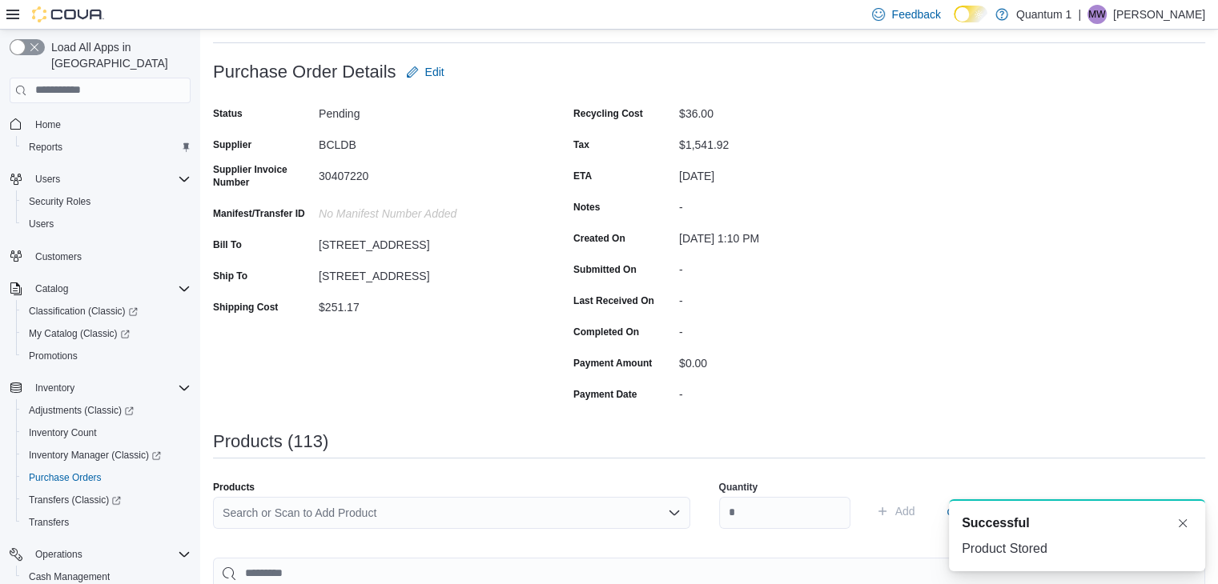
click at [378, 505] on div "Search or Scan to Add Product" at bounding box center [451, 513] width 477 height 32
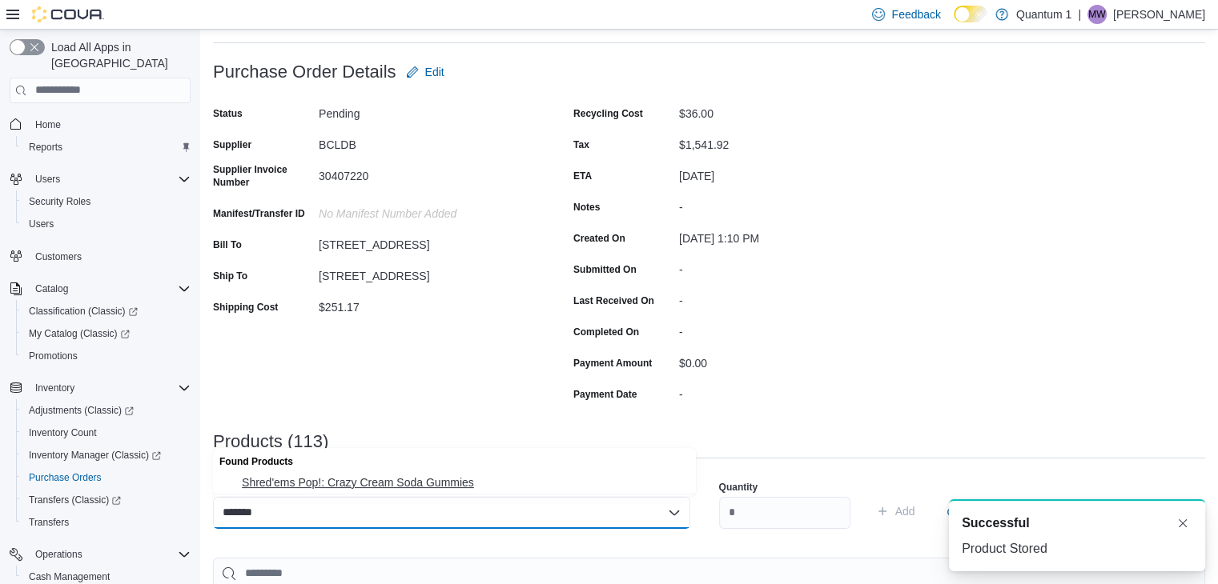
drag, startPoint x: 404, startPoint y: 485, endPoint x: 476, endPoint y: 491, distance: 72.3
click at [407, 484] on span "Shred'ems Pop!: Crazy Cream Soda Gummies" at bounding box center [464, 483] width 444 height 16
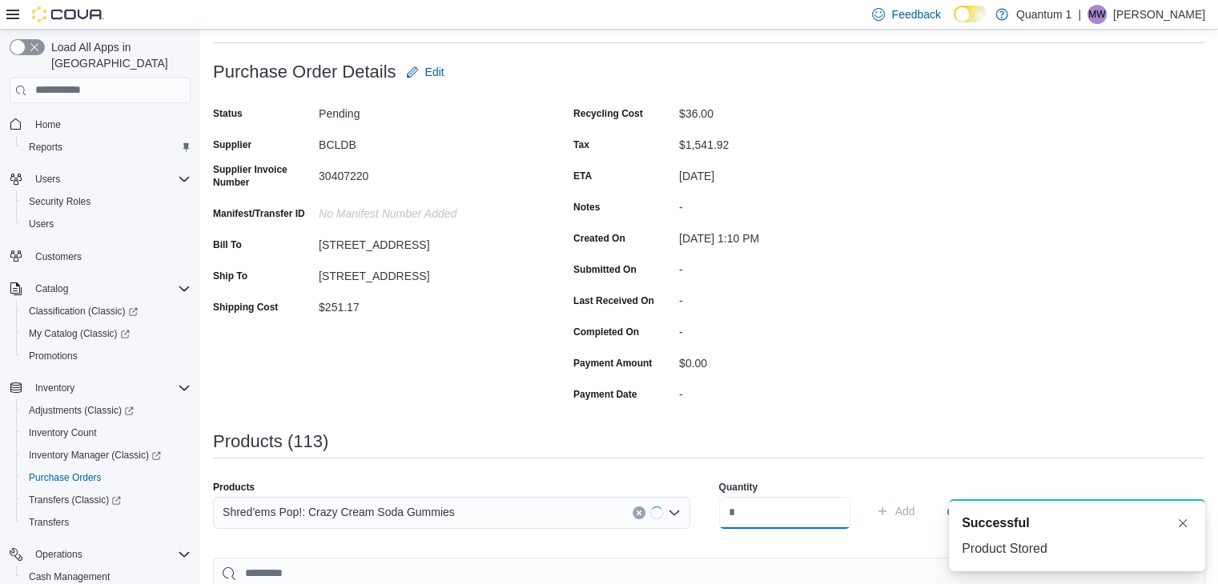
click at [793, 521] on input "number" at bounding box center [784, 513] width 131 height 32
click at [869, 495] on button "Add" at bounding box center [895, 511] width 52 height 32
click at [448, 523] on div "Search or Scan to Add Product" at bounding box center [451, 513] width 477 height 32
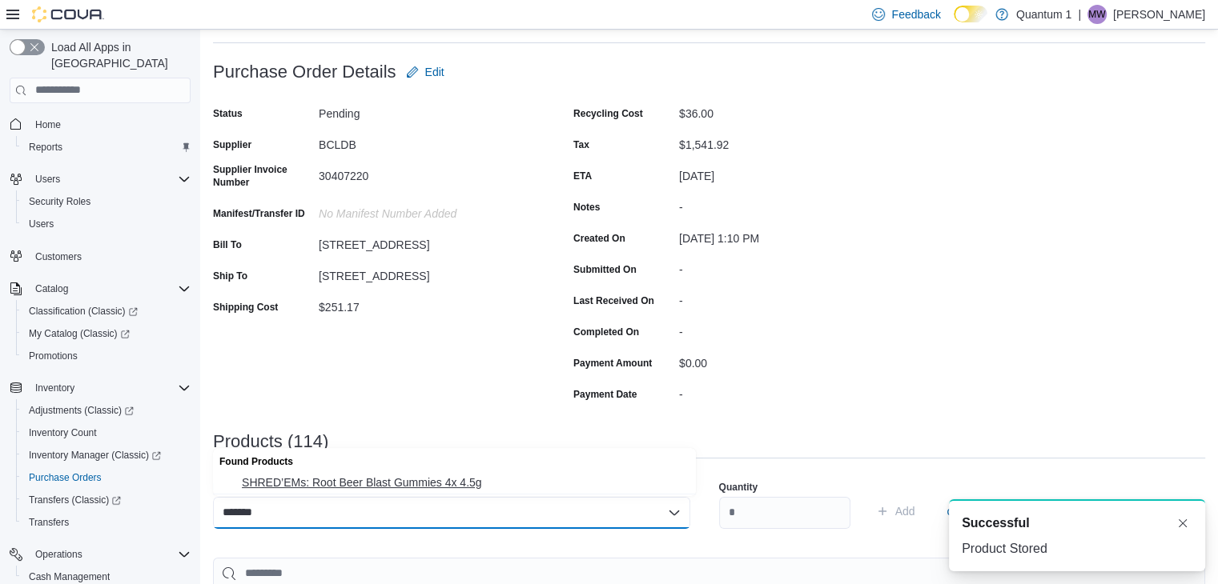
click at [407, 487] on span "SHRED’EMs: Root Beer Blast Gummies 4x 4.5g" at bounding box center [464, 483] width 444 height 16
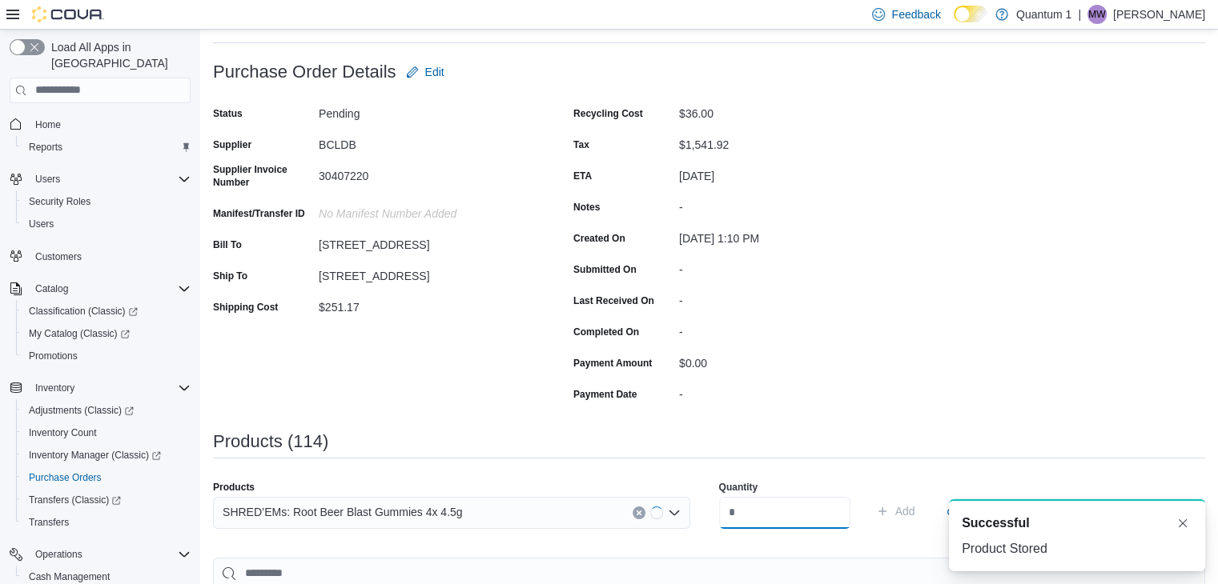
click at [797, 511] on input "number" at bounding box center [784, 513] width 131 height 32
click at [869, 495] on button "Add" at bounding box center [895, 511] width 52 height 32
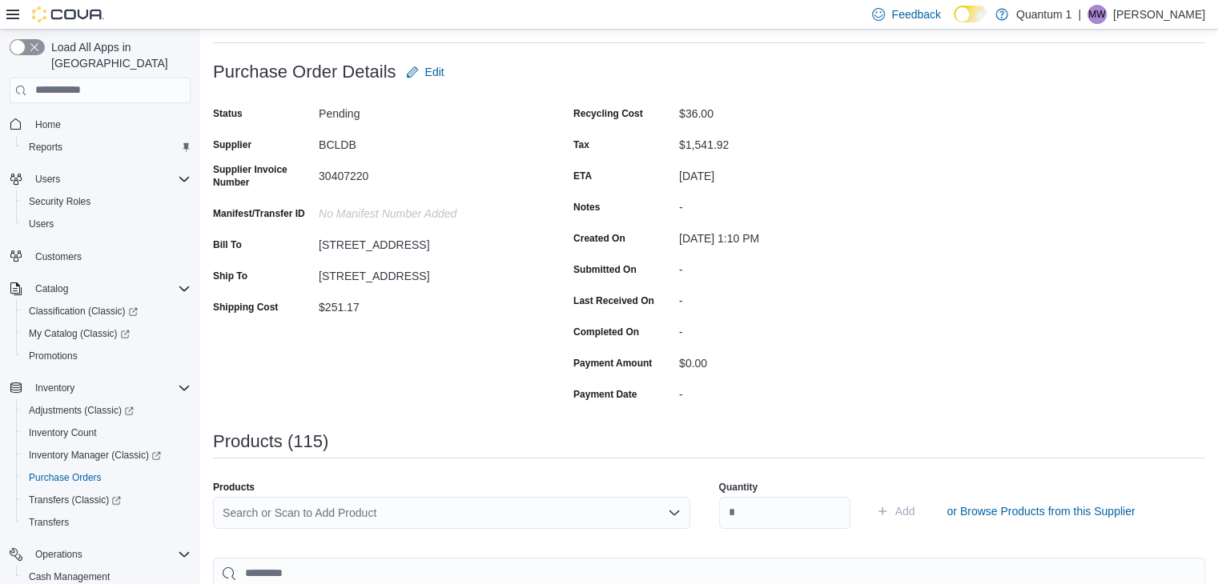
drag, startPoint x: 374, startPoint y: 511, endPoint x: 395, endPoint y: 510, distance: 21.6
click at [390, 510] on div "Search or Scan to Add Product" at bounding box center [451, 513] width 477 height 32
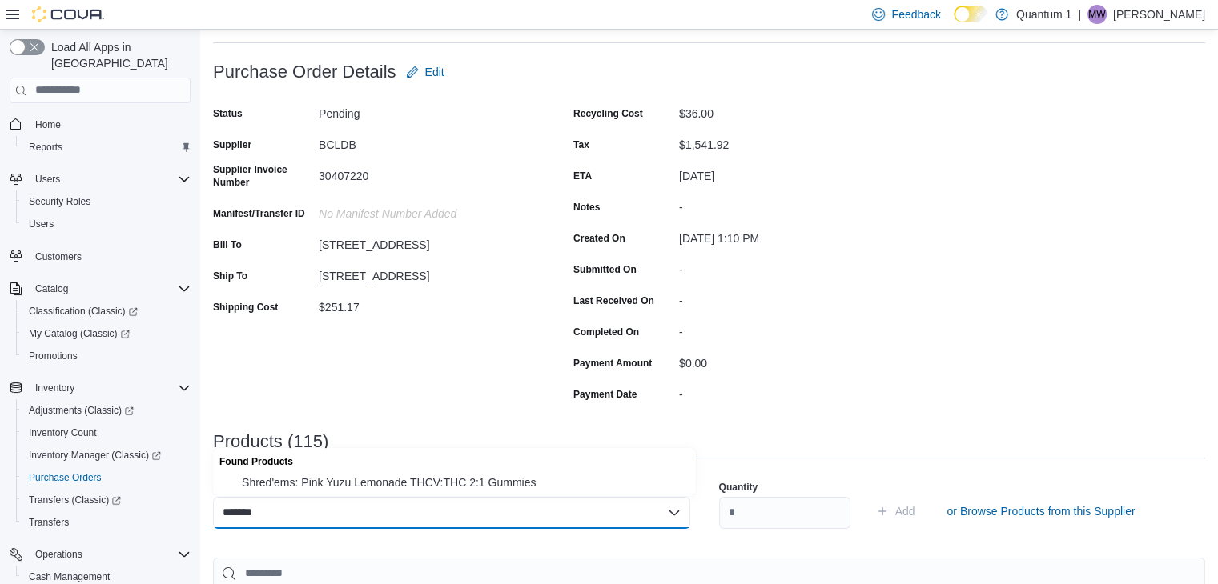
drag, startPoint x: 426, startPoint y: 484, endPoint x: 764, endPoint y: 517, distance: 339.4
click at [436, 484] on span "Shred'ems: Pink Yuzu Lemonade THCV:THC 2:1 Gummies" at bounding box center [464, 483] width 444 height 16
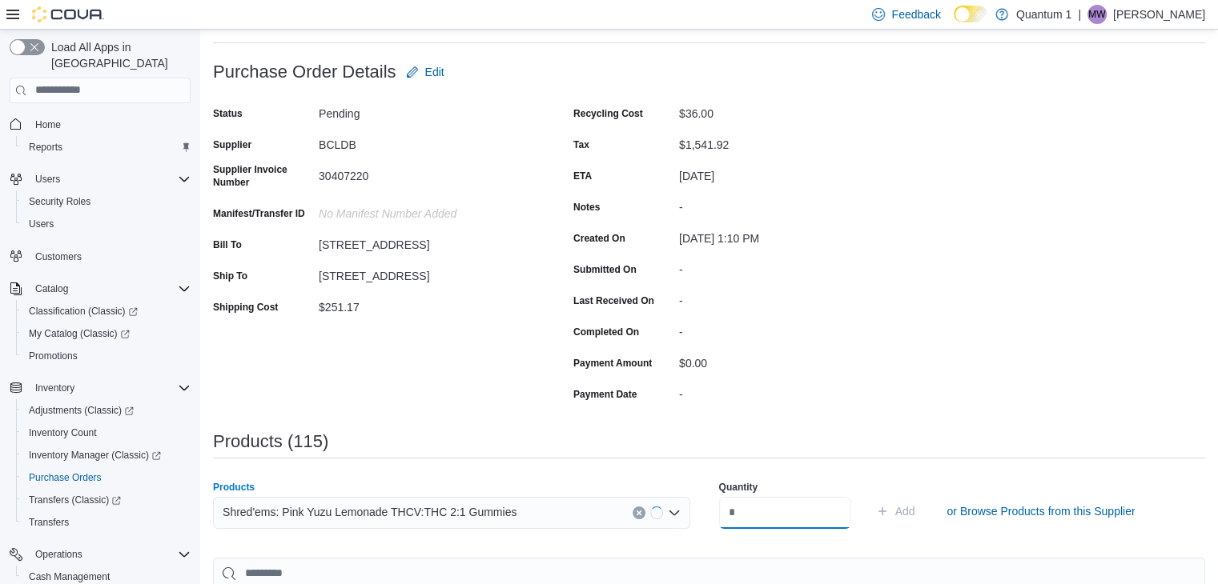
click at [845, 519] on input "number" at bounding box center [784, 513] width 131 height 32
click at [869, 495] on button "Add" at bounding box center [895, 511] width 52 height 32
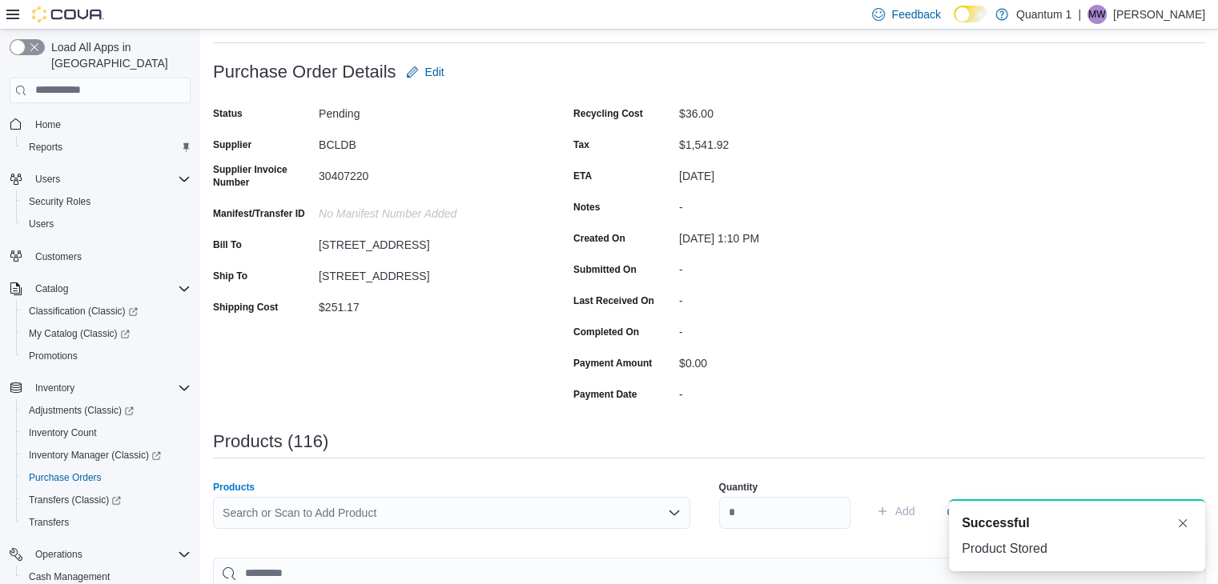
click at [433, 501] on div "Search or Scan to Add Product" at bounding box center [451, 513] width 477 height 32
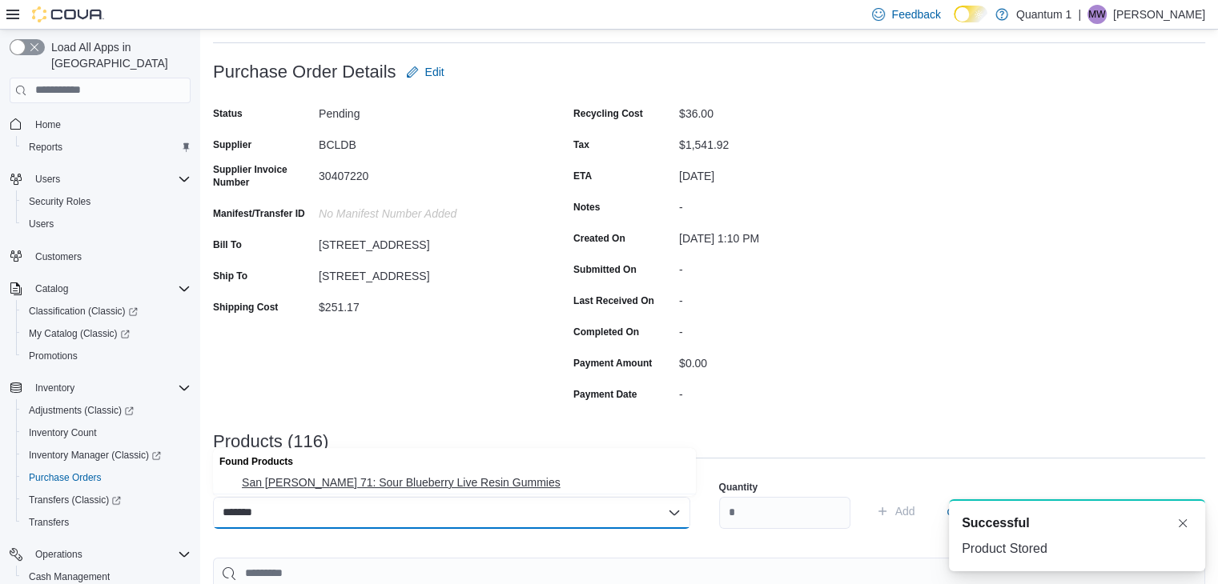
drag, startPoint x: 423, startPoint y: 485, endPoint x: 648, endPoint y: 521, distance: 227.8
click at [428, 484] on span "San Rafael 71: Sour Blueberry Live Resin Gummies" at bounding box center [464, 483] width 444 height 16
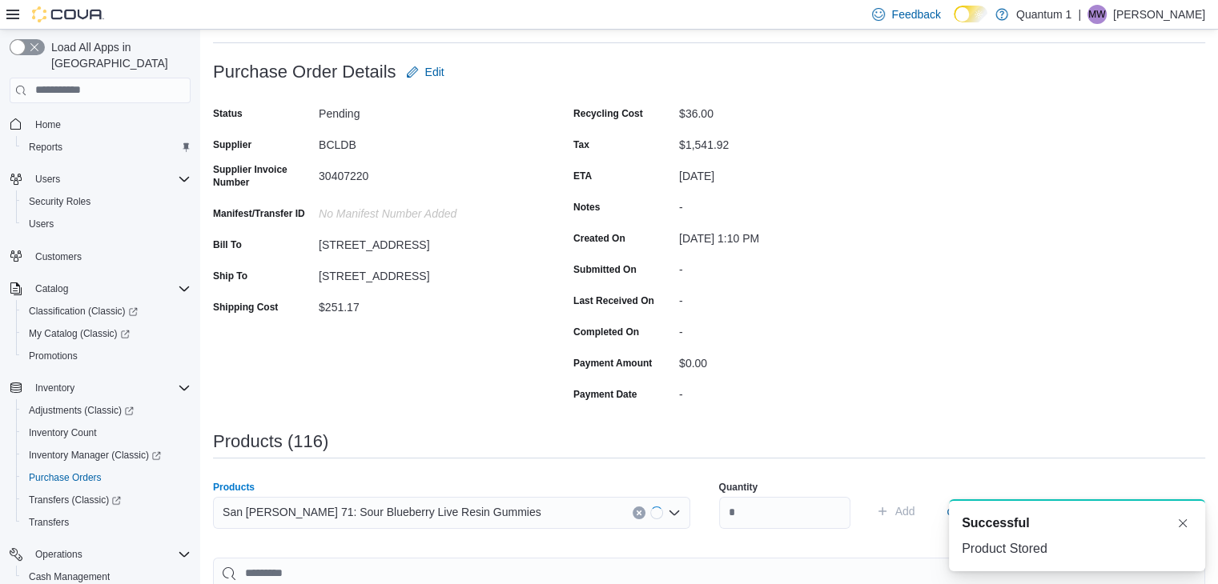
click at [764, 531] on div "Quantity" at bounding box center [784, 504] width 131 height 67
click at [768, 512] on input "number" at bounding box center [784, 513] width 131 height 32
click at [869, 495] on button "Add" at bounding box center [895, 511] width 52 height 32
click at [358, 520] on div "Search or Scan to Add Product" at bounding box center [451, 513] width 477 height 32
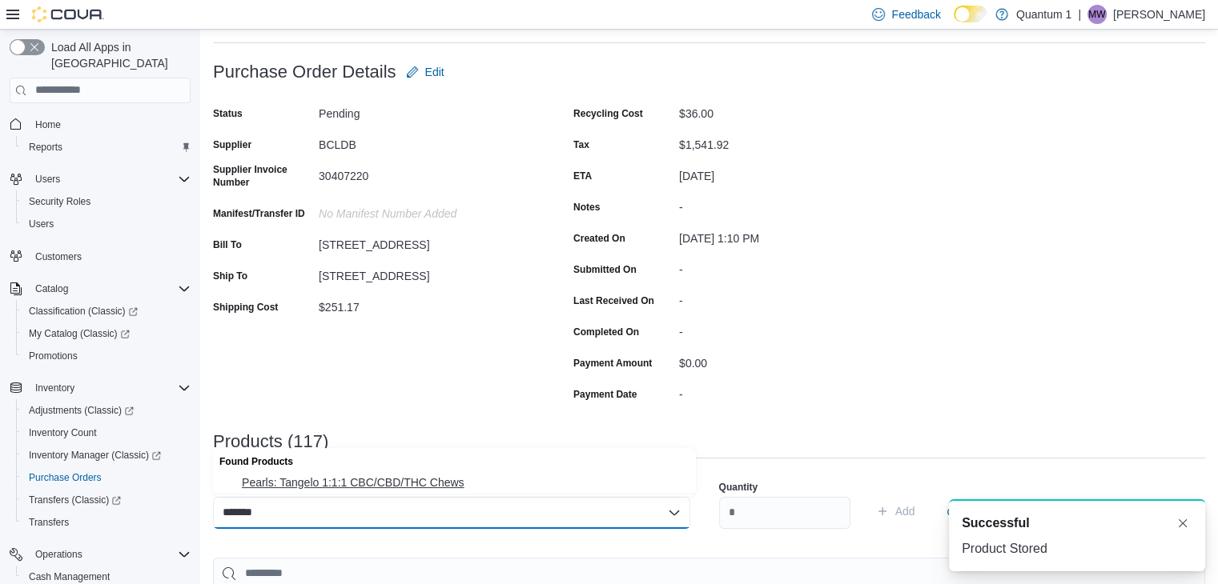
click at [375, 478] on span "Pearls: Tangelo 1:1:1 CBC/CBD/THC Chews" at bounding box center [464, 483] width 444 height 16
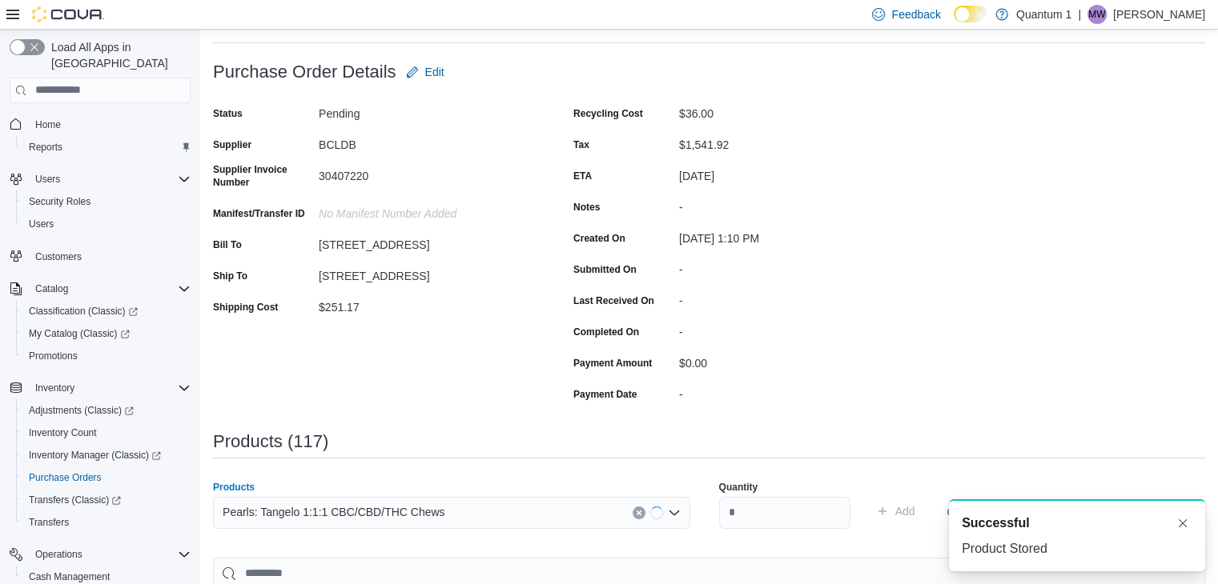
click at [706, 515] on div "Products Pearls: Tangelo 1:1:1 CBC/CBD/THC Chews Combo box. Selected. Pearls: T…" at bounding box center [709, 511] width 992 height 80
click at [785, 500] on input "number" at bounding box center [784, 513] width 131 height 32
click at [869, 495] on button "Add" at bounding box center [895, 511] width 52 height 32
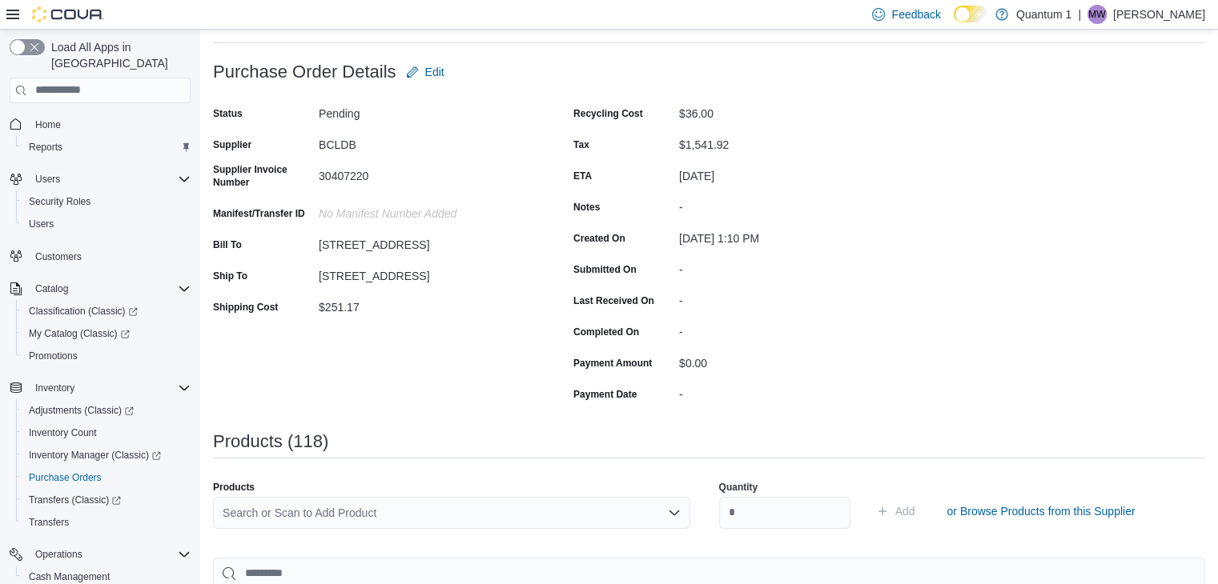
click at [399, 507] on div "Search or Scan to Add Product" at bounding box center [451, 513] width 477 height 32
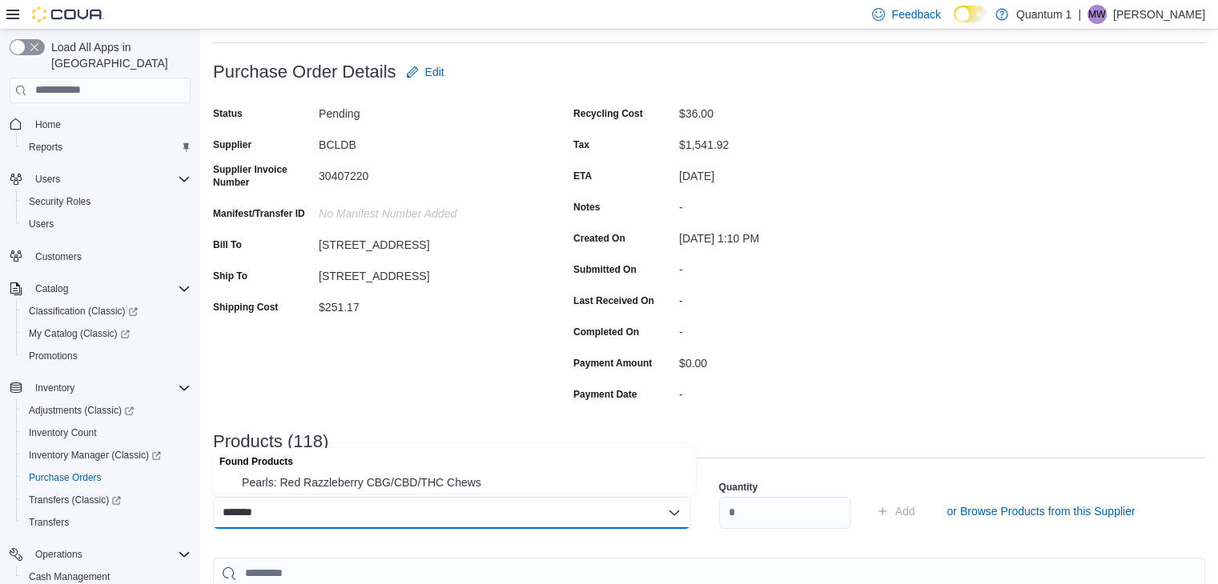
drag, startPoint x: 413, startPoint y: 491, endPoint x: 752, endPoint y: 507, distance: 338.9
click at [417, 491] on button "Pearls: Red Razzleberry CBG/CBD/THC Chews" at bounding box center [454, 482] width 483 height 23
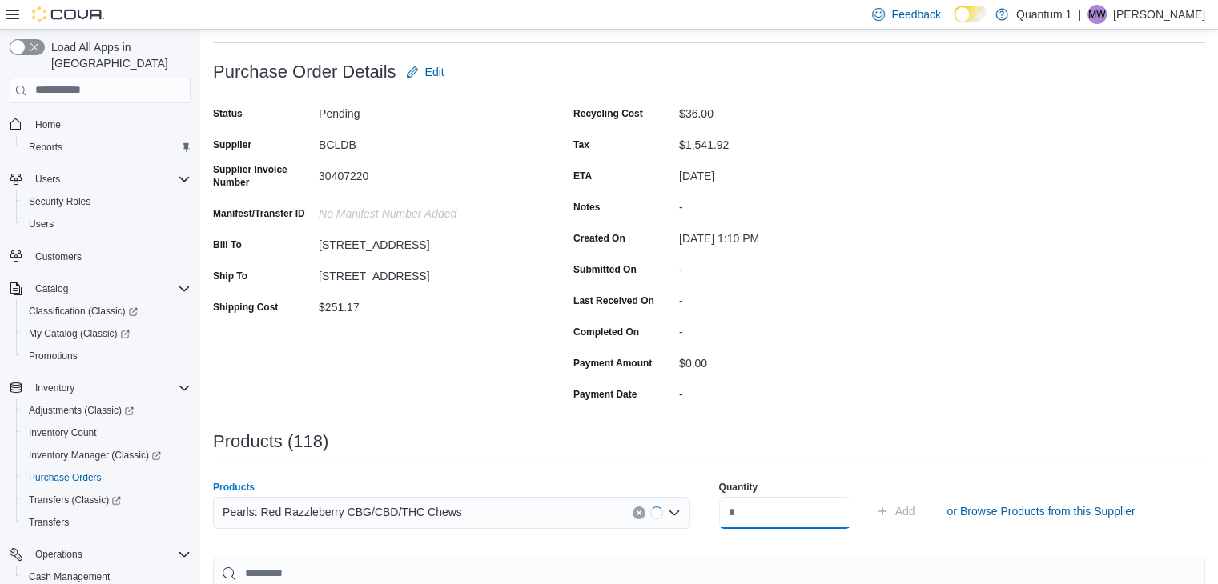
click at [764, 507] on input "number" at bounding box center [784, 513] width 131 height 32
click at [869, 495] on button "Add" at bounding box center [895, 511] width 52 height 32
click at [455, 516] on div "Search or Scan to Add Product" at bounding box center [451, 513] width 477 height 32
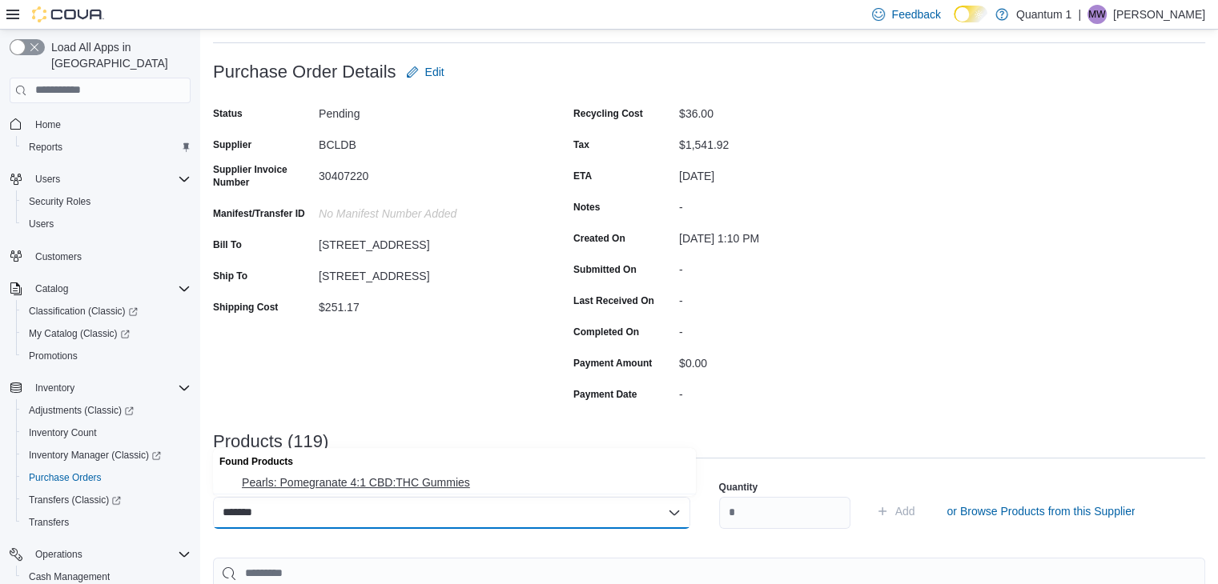
click at [455, 480] on span "Pearls: Pomegranate 4:1 CBD:THC Gummies" at bounding box center [464, 483] width 444 height 16
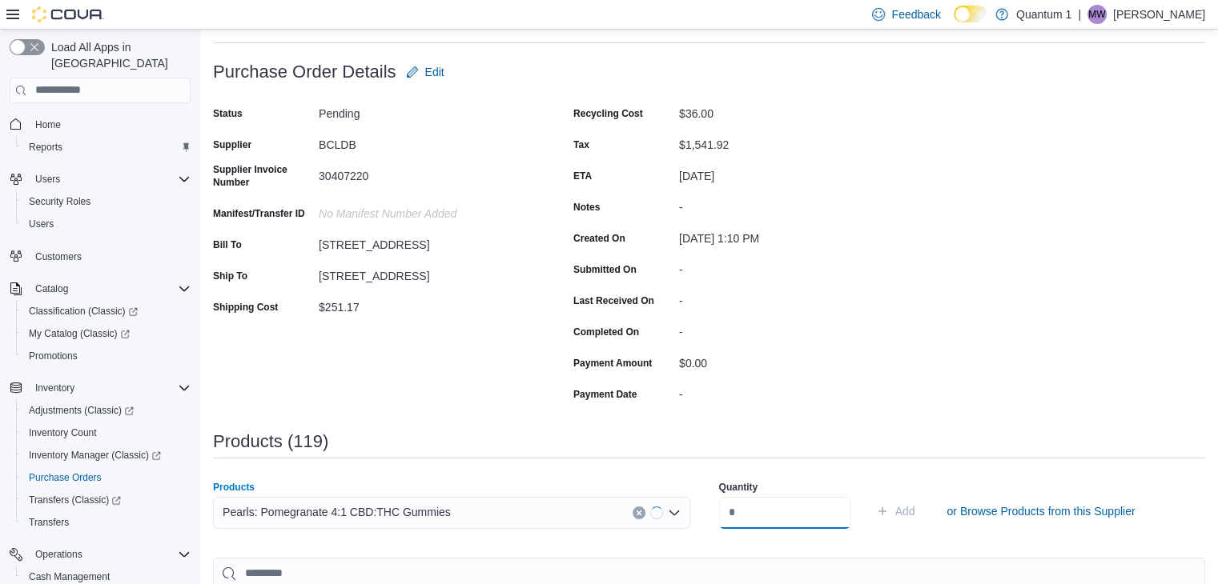
click at [776, 501] on input "number" at bounding box center [784, 513] width 131 height 32
click at [869, 495] on button "Add" at bounding box center [895, 511] width 52 height 32
click at [475, 509] on div "Search or Scan to Add Product" at bounding box center [451, 513] width 477 height 32
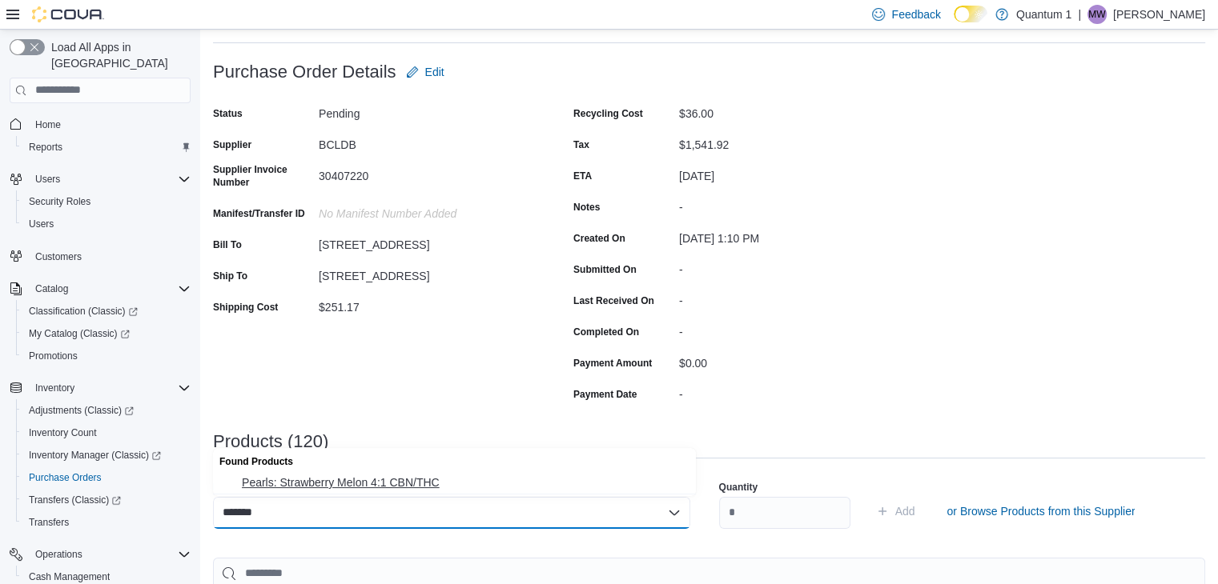
click at [382, 483] on span "Pearls: Strawberry Melon 4:1 CBN/THC" at bounding box center [464, 483] width 444 height 16
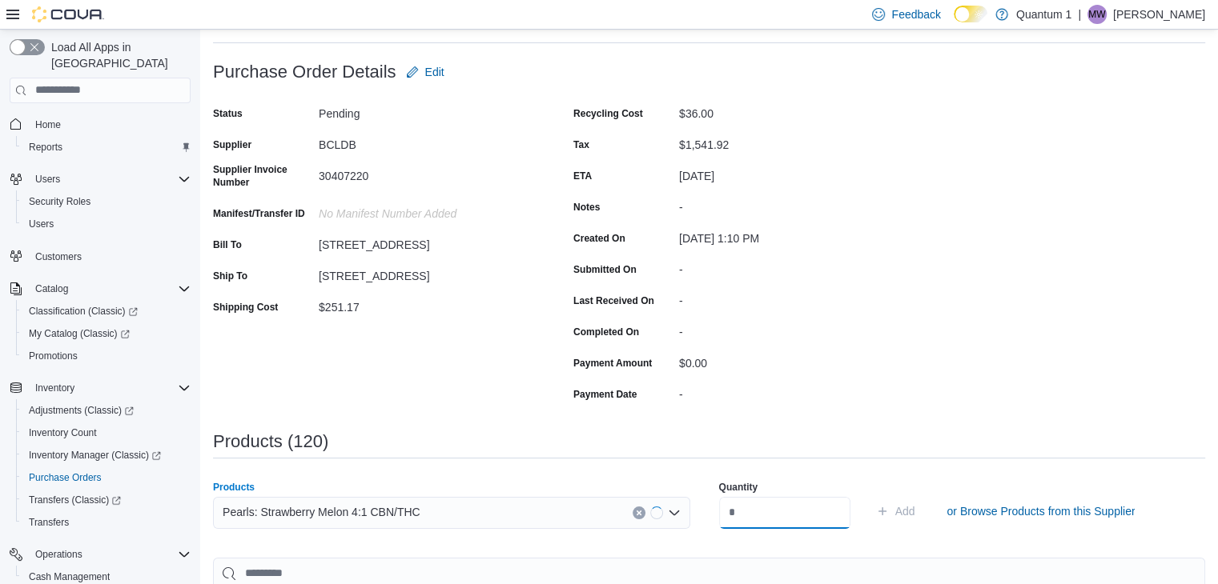
click at [817, 514] on input "number" at bounding box center [784, 513] width 131 height 32
click at [869, 495] on button "Add" at bounding box center [895, 511] width 52 height 32
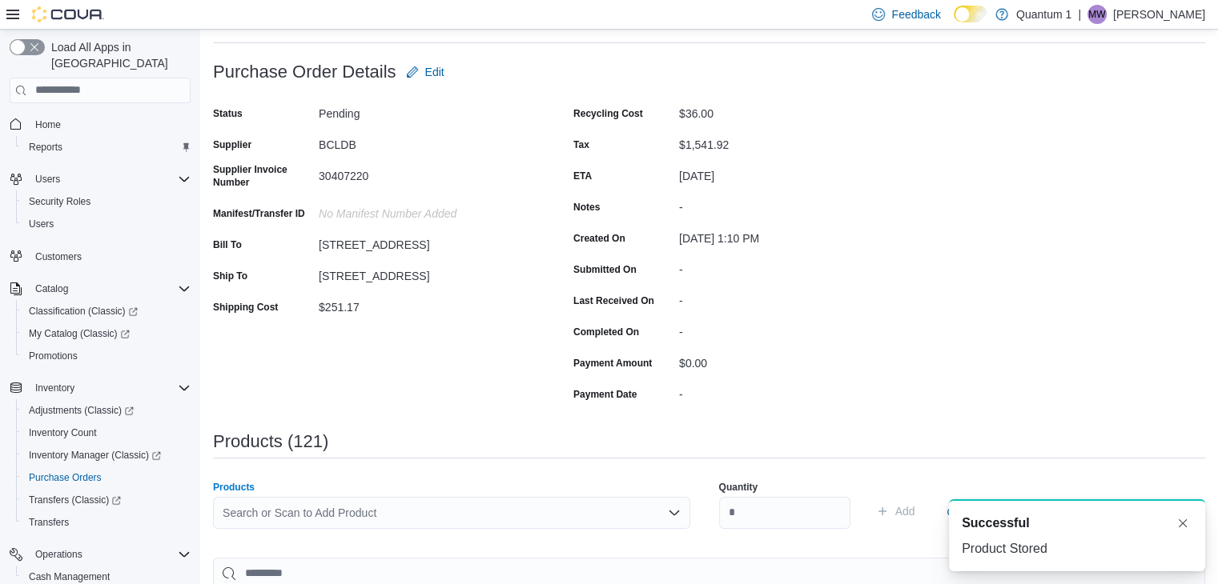
click at [426, 519] on div "Search or Scan to Add Product" at bounding box center [451, 513] width 477 height 32
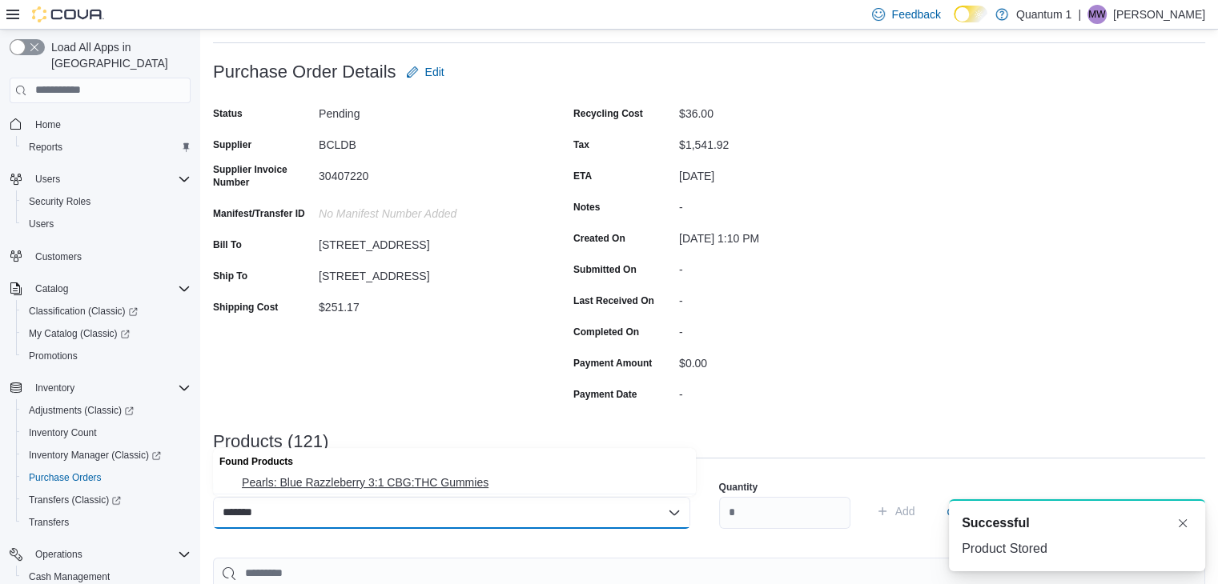
drag, startPoint x: 378, startPoint y: 481, endPoint x: 754, endPoint y: 509, distance: 377.3
click at [379, 481] on span "Pearls: Blue Razzleberry 3:1 CBG:THC Gummies" at bounding box center [464, 483] width 444 height 16
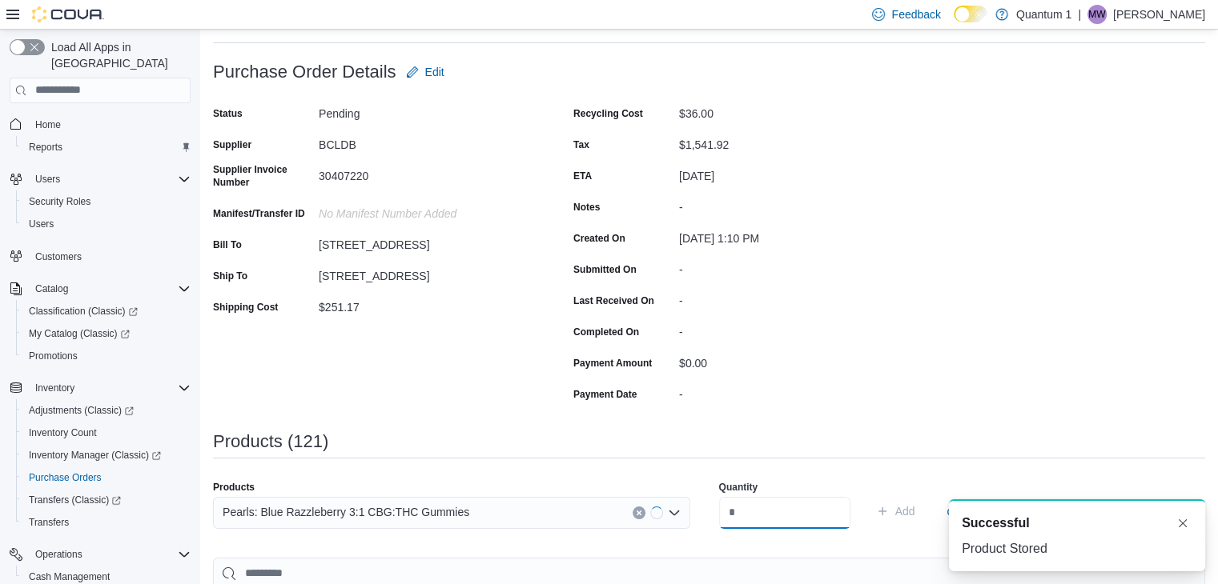
click at [803, 509] on input "number" at bounding box center [784, 513] width 131 height 32
click at [869, 495] on button "Add" at bounding box center [895, 511] width 52 height 32
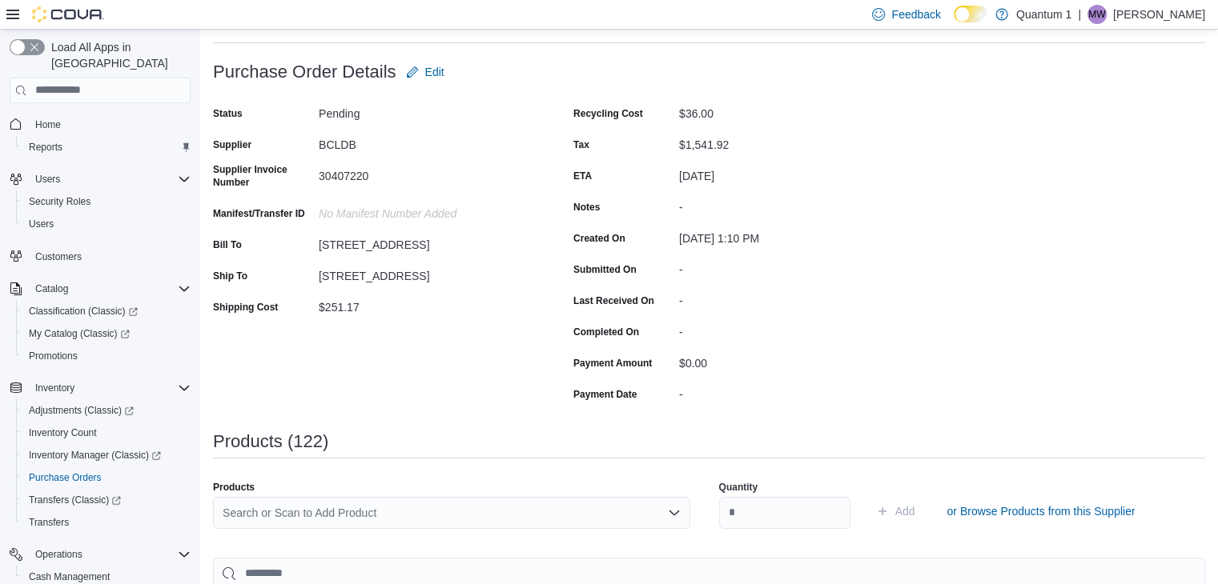
click at [445, 510] on div "Search or Scan to Add Product" at bounding box center [451, 513] width 477 height 32
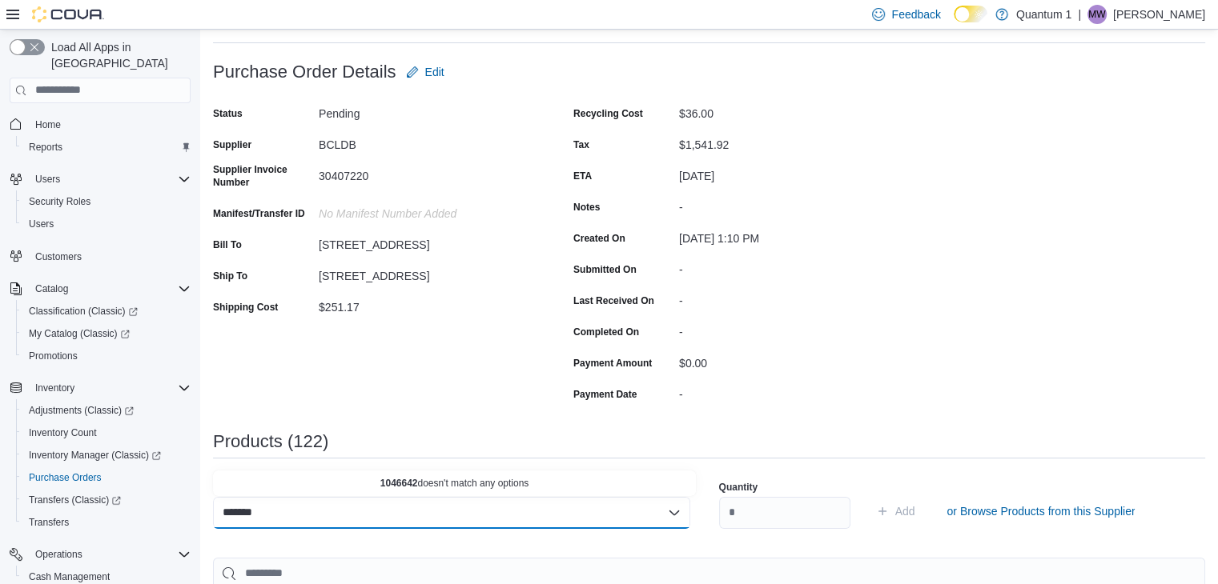
click at [250, 516] on input "*******" at bounding box center [248, 512] width 50 height 19
click at [335, 481] on span "Pearls: Blackberry Lemonade 1:1:1 CBN:CBD:THC Gummies" at bounding box center [464, 483] width 444 height 16
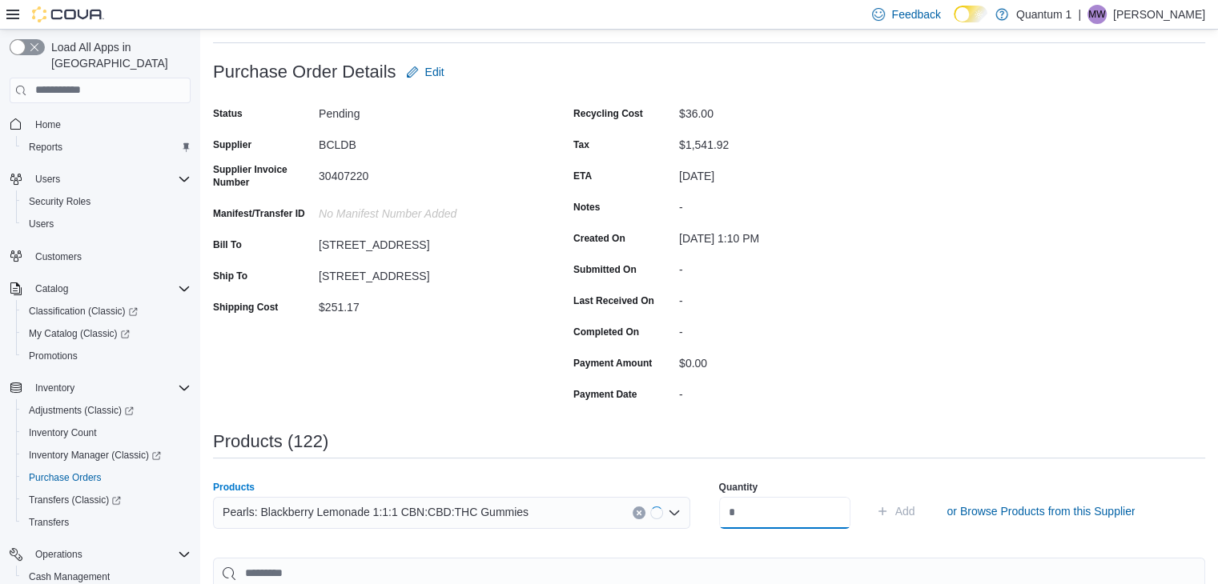
click at [801, 523] on input "number" at bounding box center [784, 513] width 131 height 32
click at [869, 495] on button "Add" at bounding box center [895, 511] width 52 height 32
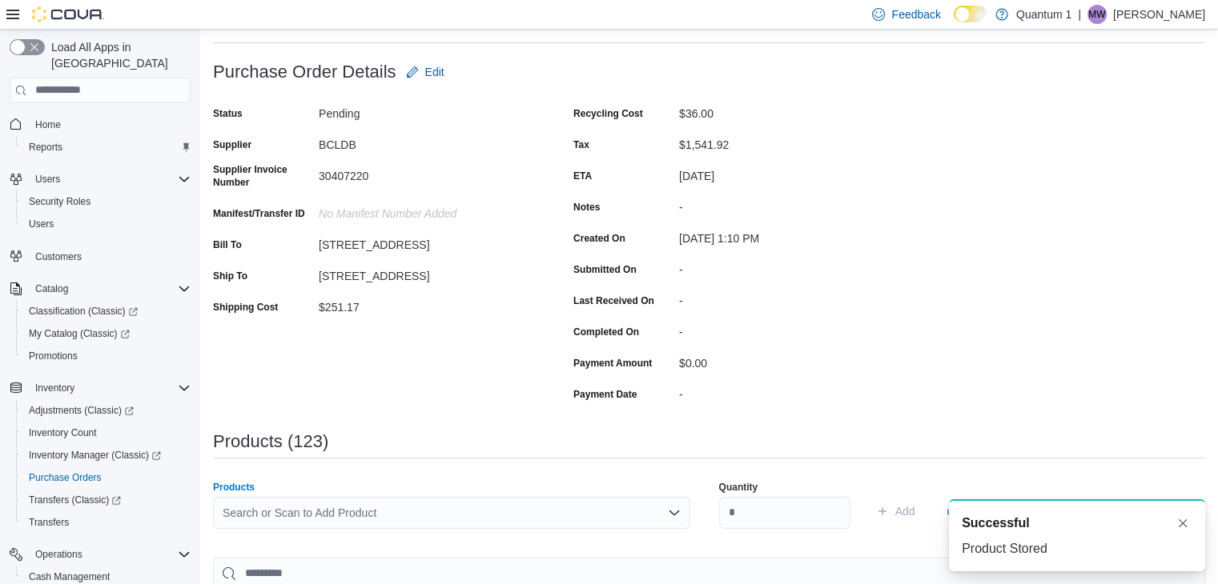
click at [458, 510] on div "Search or Scan to Add Product" at bounding box center [451, 513] width 477 height 32
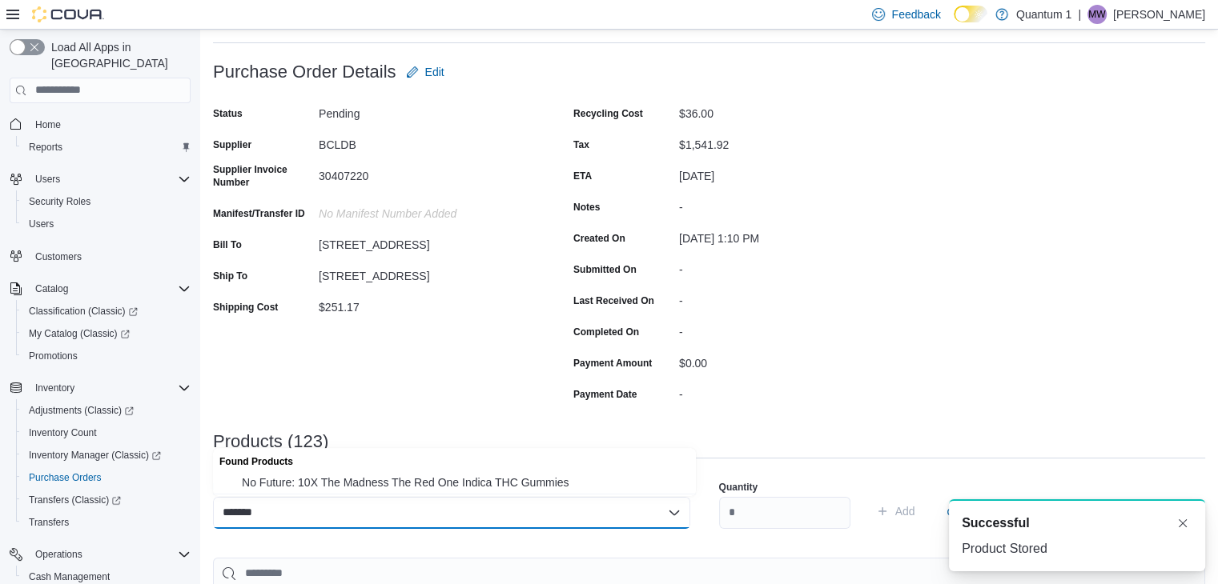
click at [396, 484] on span "No Future: 10X The Madness The Red One Indica THC Gummies" at bounding box center [464, 483] width 444 height 16
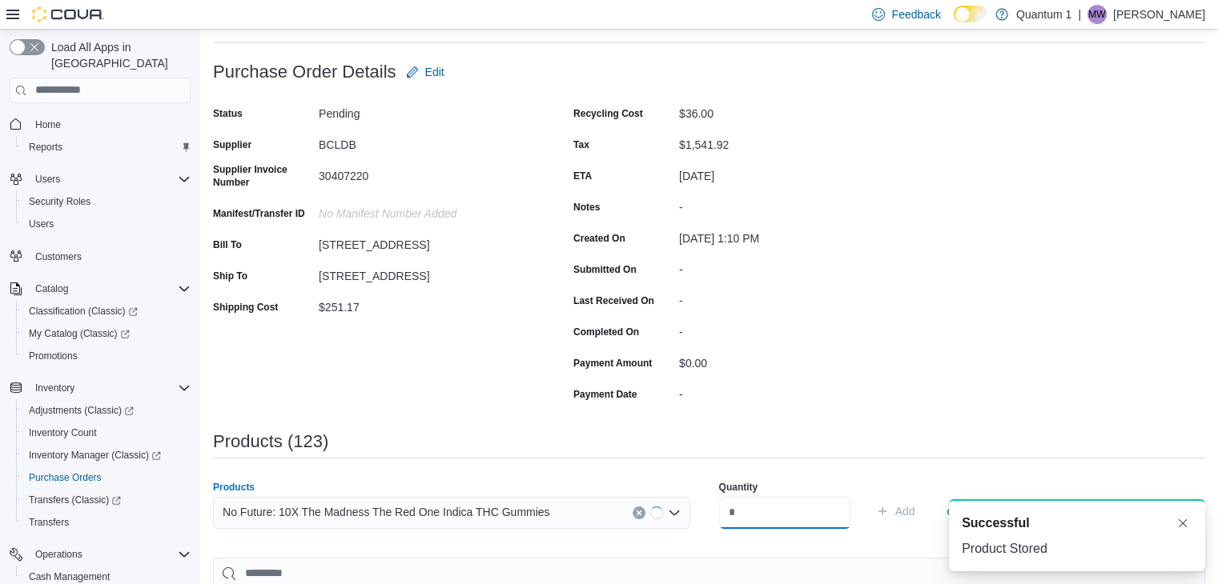
click at [835, 526] on input "number" at bounding box center [784, 513] width 131 height 32
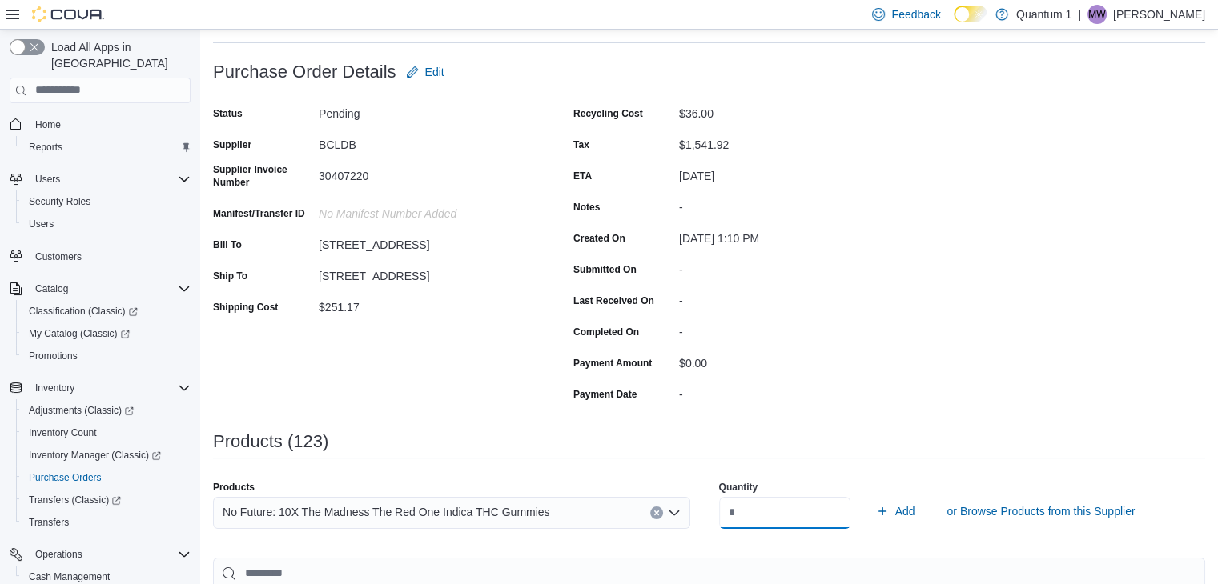
click at [869, 495] on button "Add" at bounding box center [895, 511] width 52 height 32
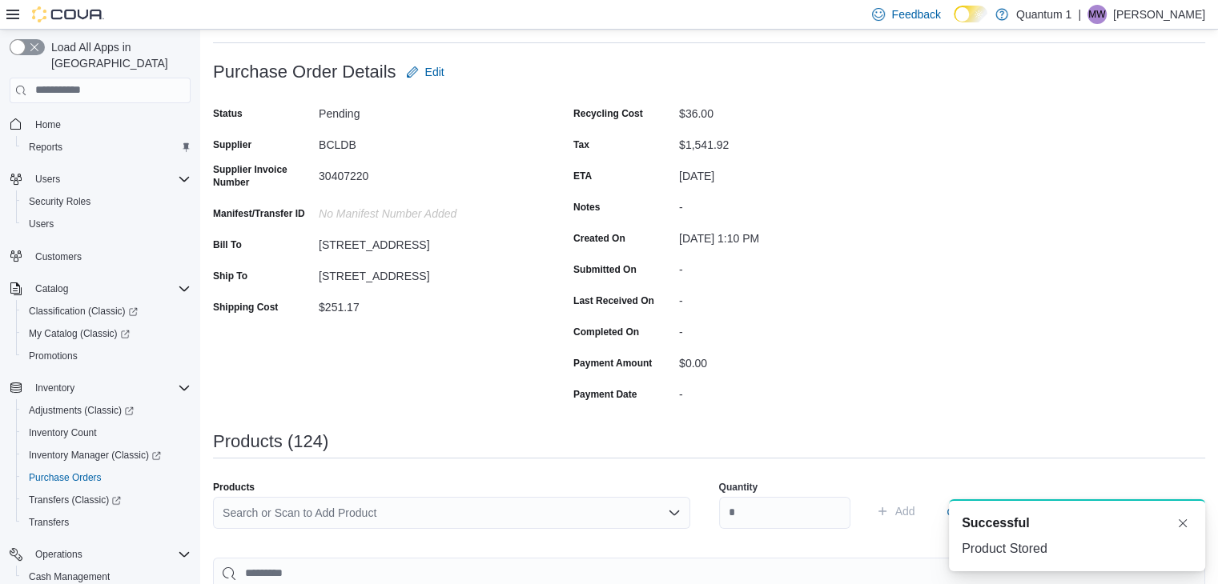
click at [506, 517] on div "Search or Scan to Add Product" at bounding box center [451, 513] width 477 height 32
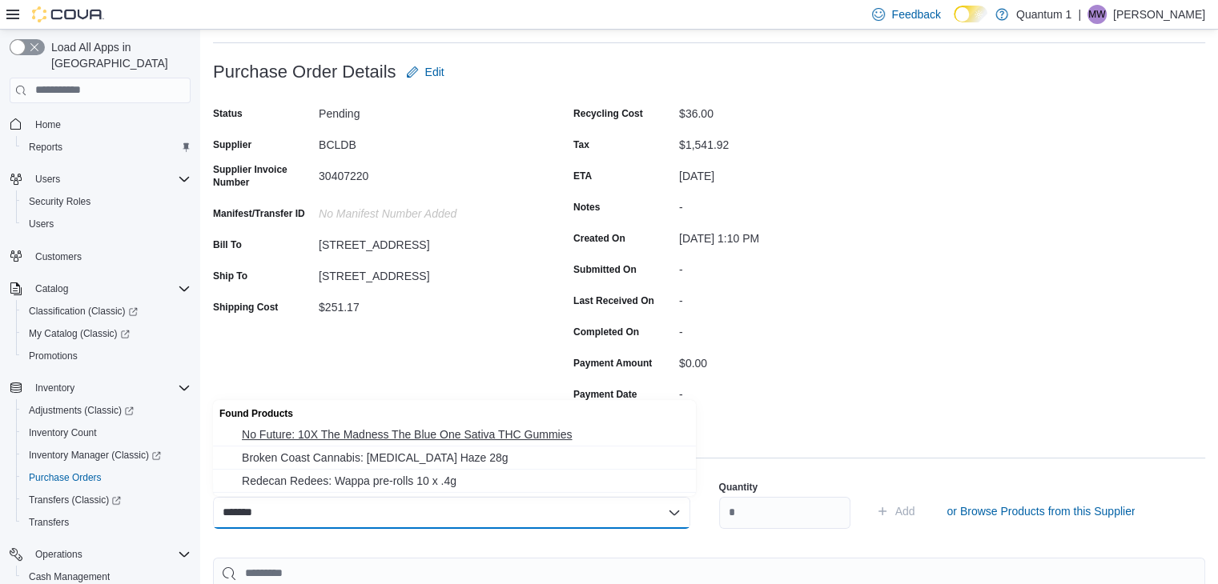
click at [436, 439] on span "No Future: 10X The Madness The Blue One Sativa THC Gummies" at bounding box center [464, 435] width 444 height 16
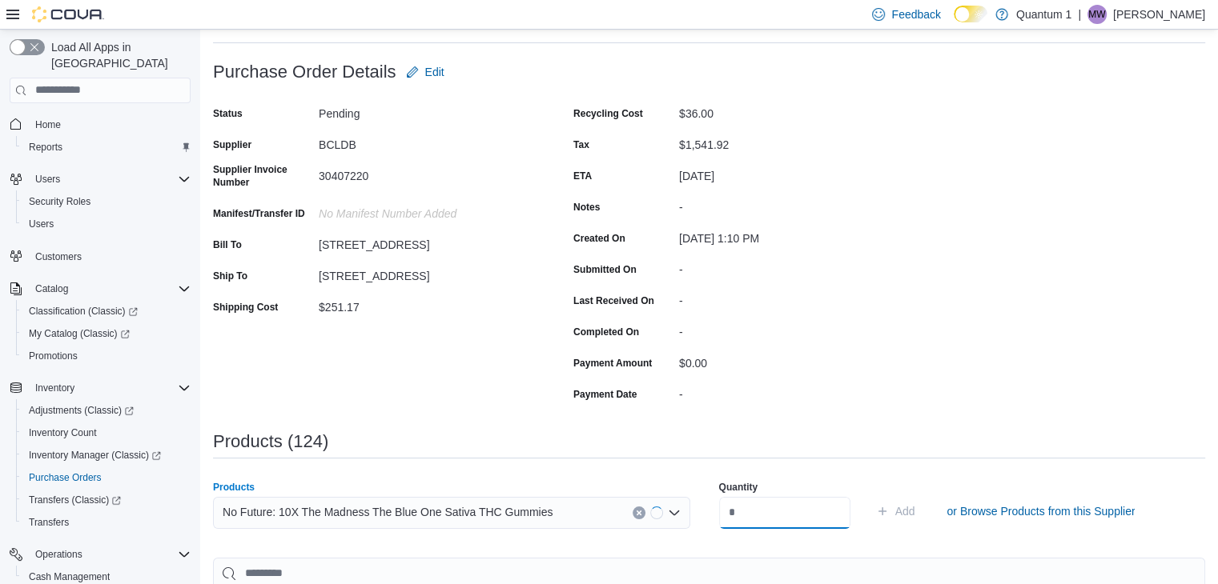
click at [832, 525] on input "number" at bounding box center [784, 513] width 131 height 32
click at [869, 495] on button "Add" at bounding box center [895, 511] width 52 height 32
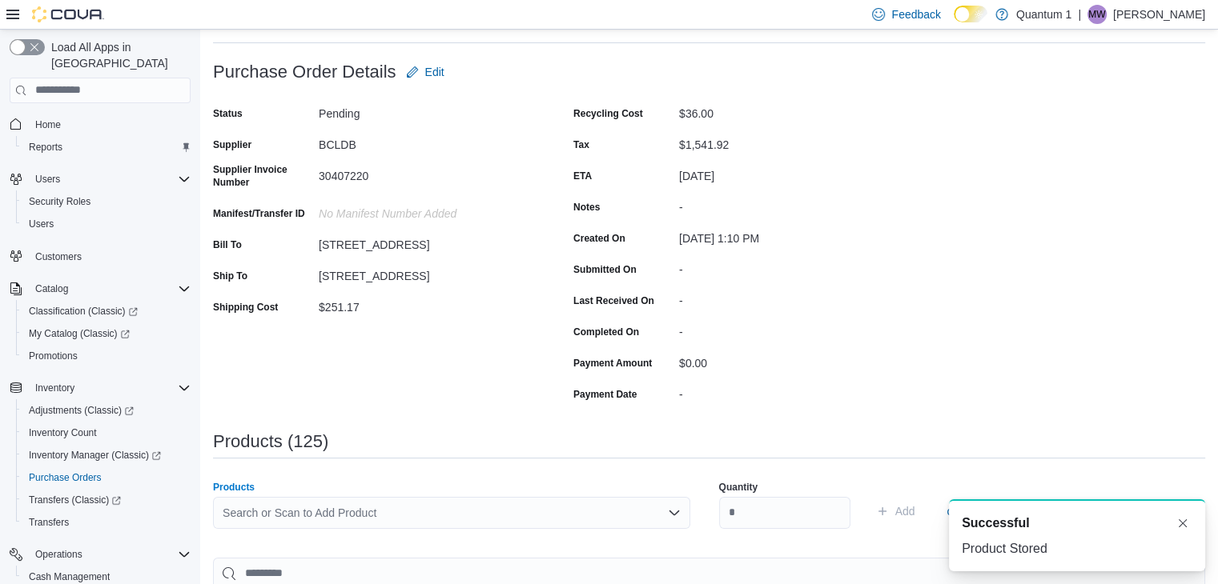
click at [413, 519] on div "Search or Scan to Add Product" at bounding box center [451, 513] width 477 height 32
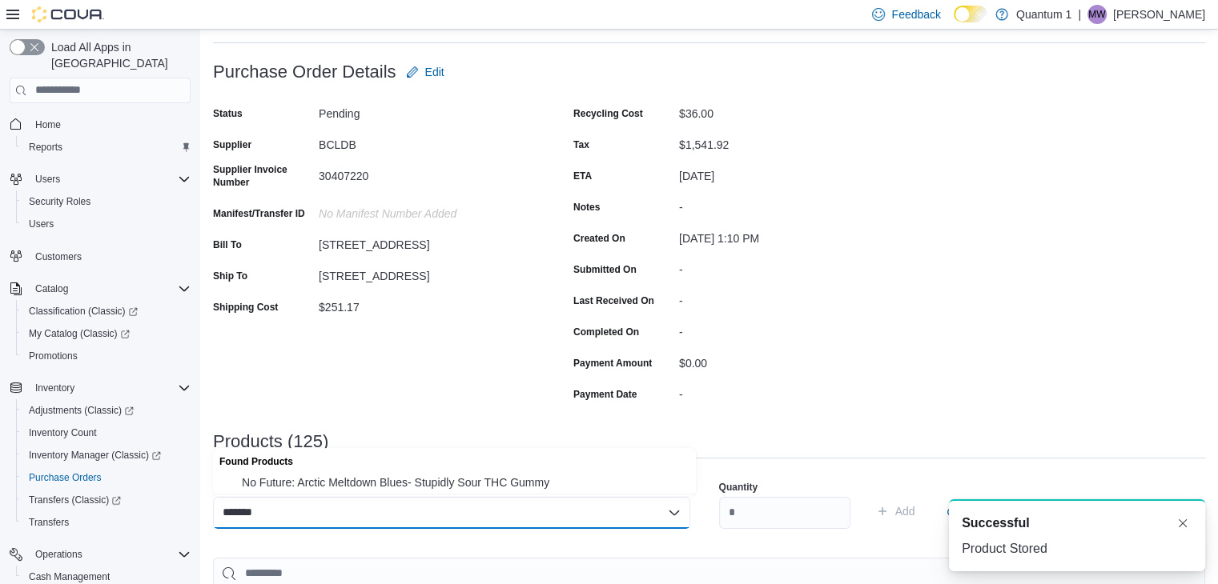
drag, startPoint x: 475, startPoint y: 491, endPoint x: 803, endPoint y: 532, distance: 329.9
click at [479, 490] on span "No Future: Arctic Meltdown Blues- Stupidly Sour THC Gummy" at bounding box center [464, 483] width 444 height 16
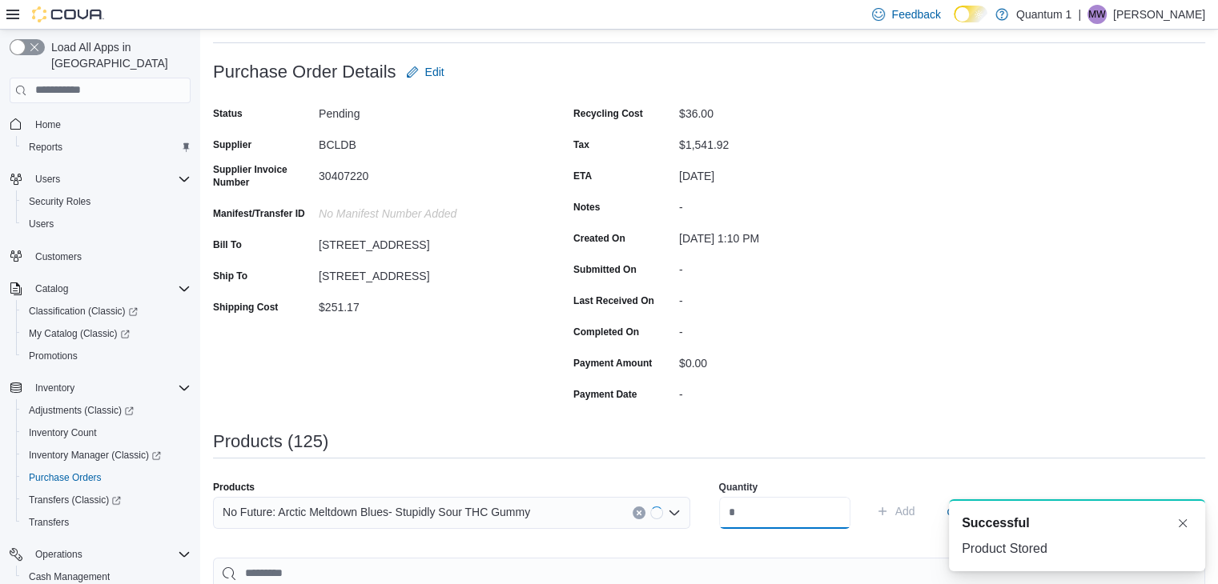
click at [816, 516] on input "number" at bounding box center [784, 513] width 131 height 32
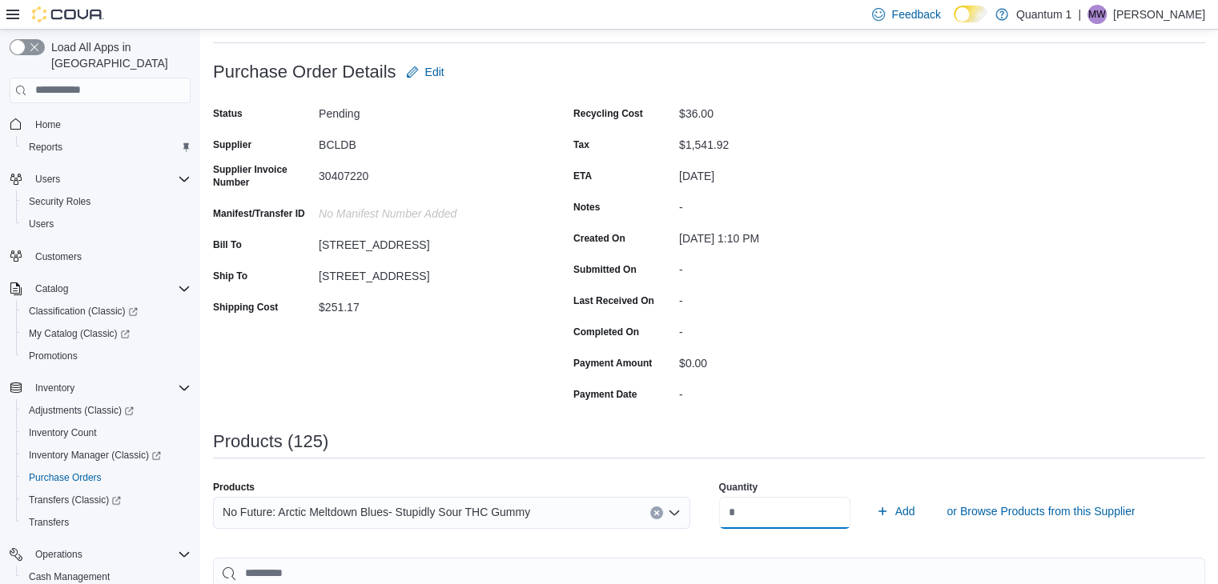
click at [869, 495] on button "Add" at bounding box center [895, 511] width 52 height 32
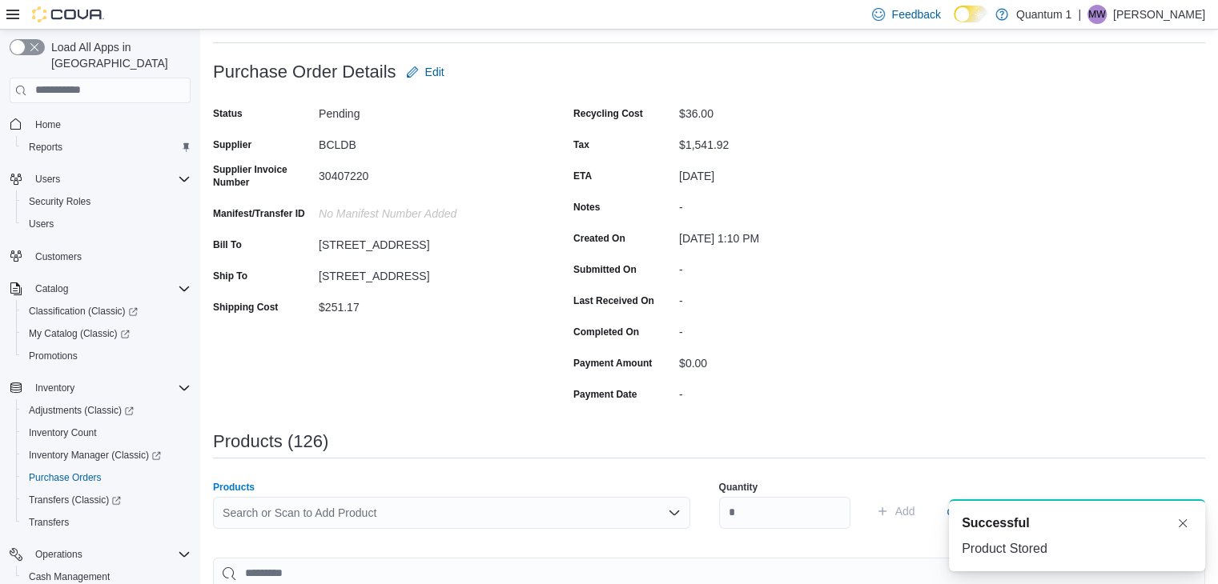
click at [441, 513] on div "Search or Scan to Add Product" at bounding box center [451, 513] width 477 height 32
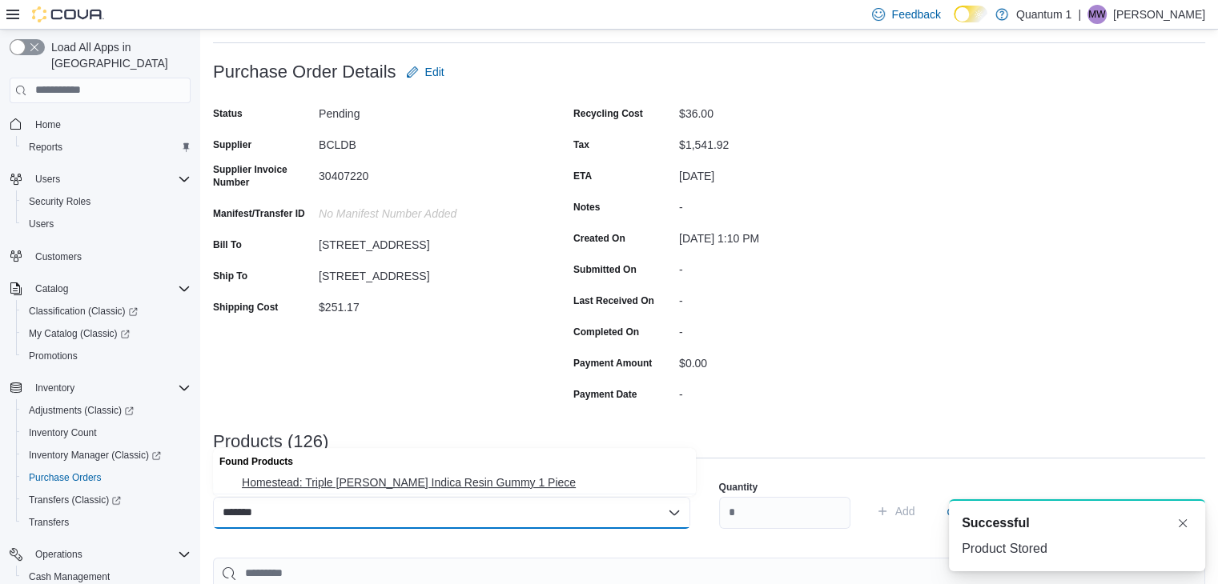
click at [382, 472] on button "Homestead: Triple Berry Indica Resin Gummy 1 Piece" at bounding box center [454, 482] width 483 height 23
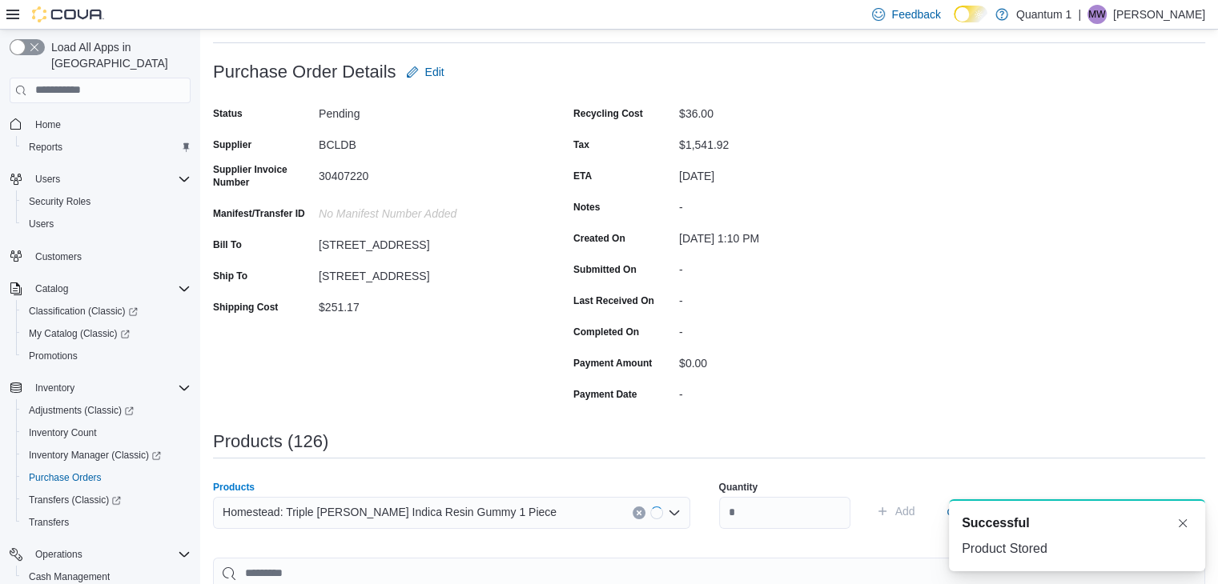
click at [795, 531] on div "Quantity" at bounding box center [784, 504] width 131 height 67
click at [796, 520] on input "number" at bounding box center [784, 513] width 131 height 32
click at [869, 495] on button "Add" at bounding box center [895, 511] width 52 height 32
click at [395, 503] on div "Search or Scan to Add Product" at bounding box center [451, 513] width 477 height 32
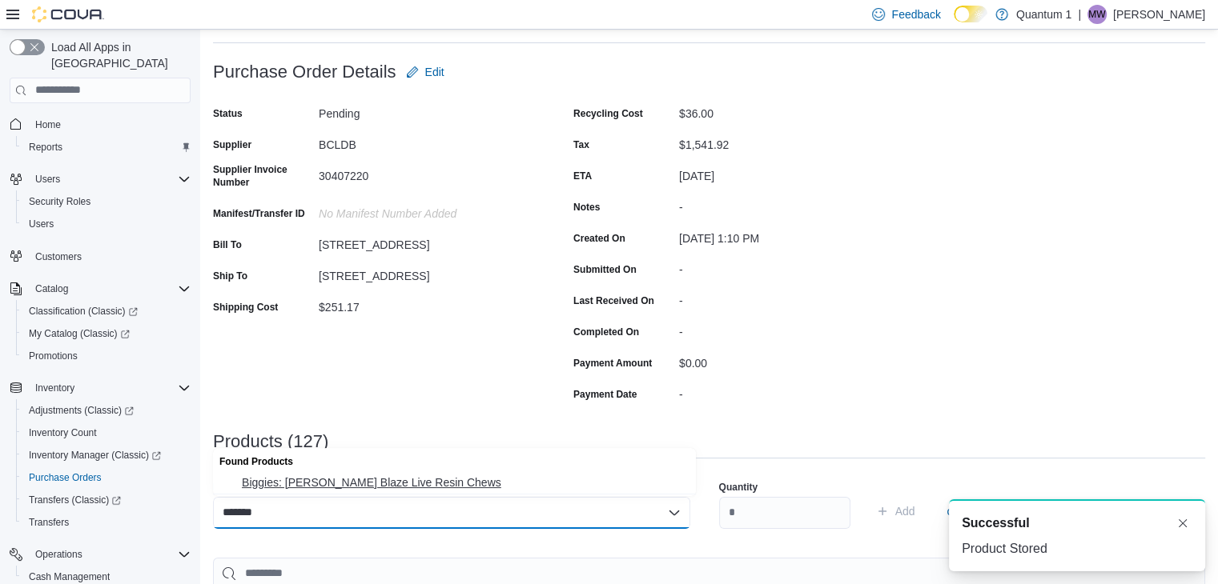
click at [397, 489] on span "Biggies: Berry Blaze Live Resin Chews" at bounding box center [464, 483] width 444 height 16
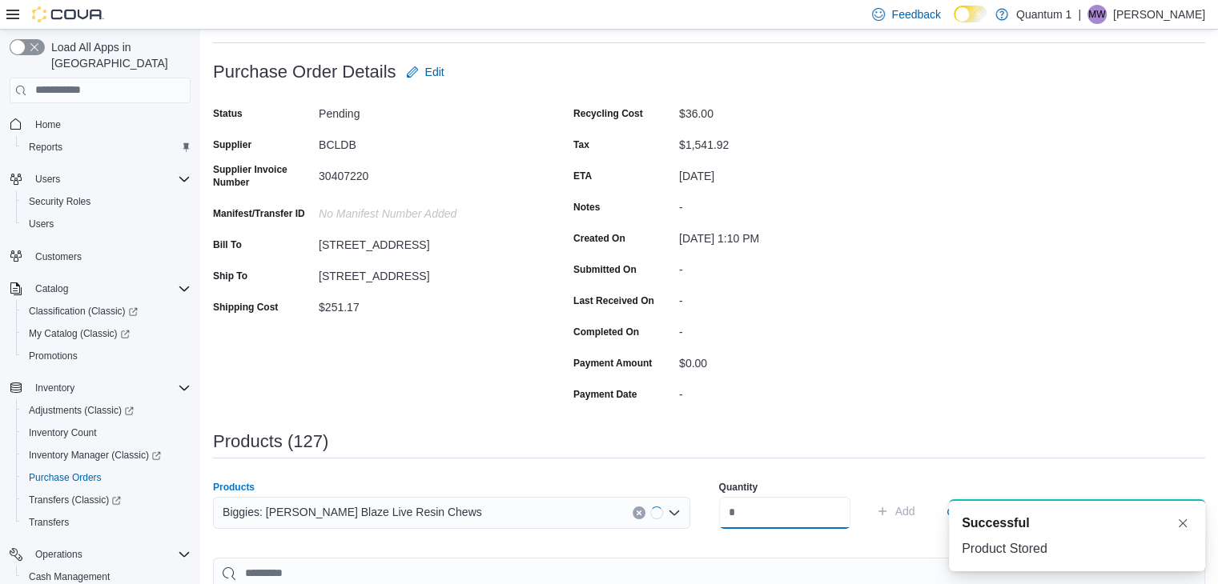
click at [760, 514] on input "number" at bounding box center [784, 513] width 131 height 32
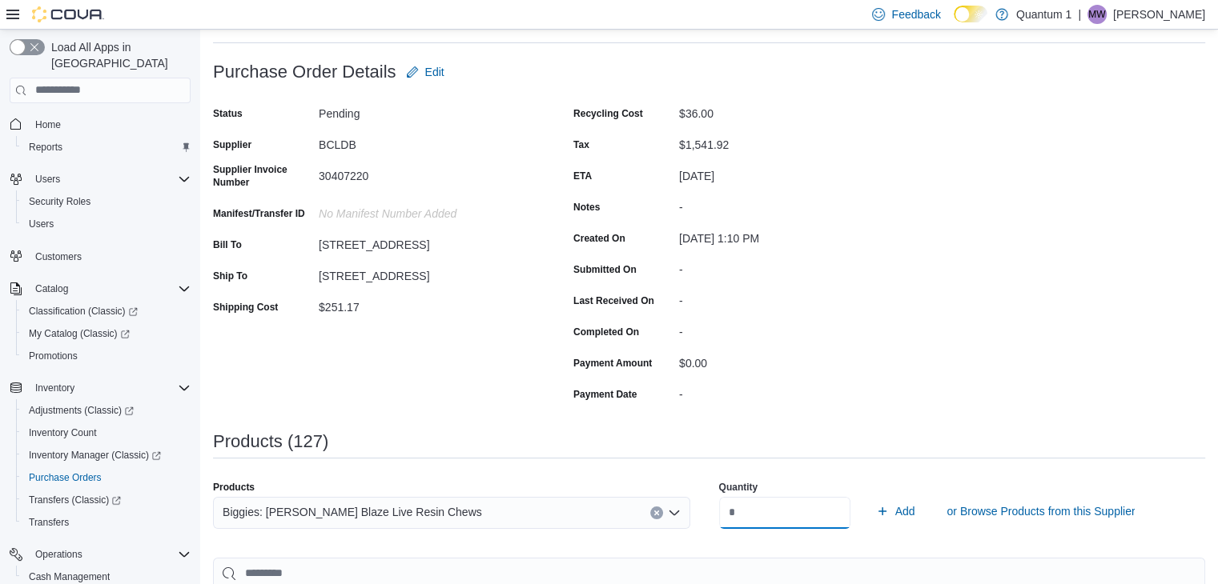
click at [869, 495] on button "Add" at bounding box center [895, 511] width 52 height 32
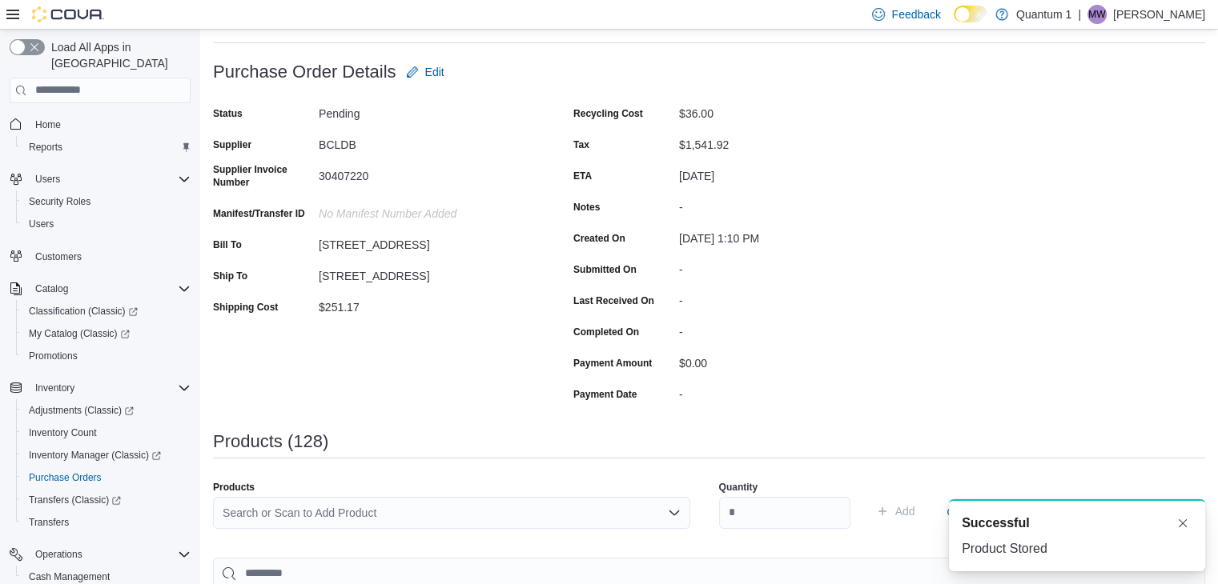
click at [487, 504] on div "Search or Scan to Add Product" at bounding box center [451, 513] width 477 height 32
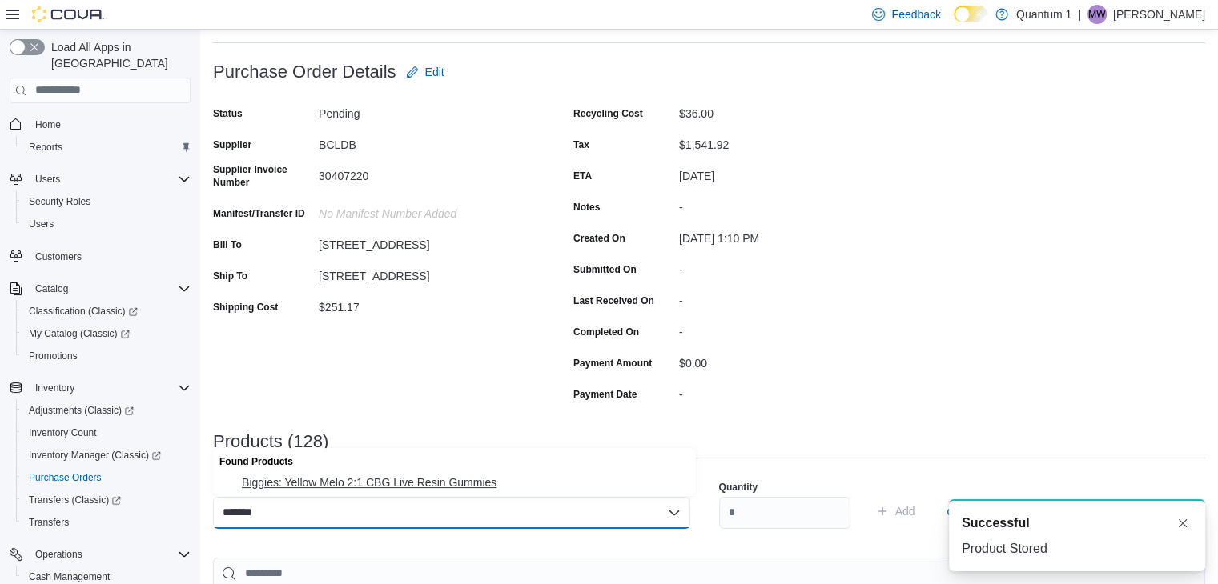
drag, startPoint x: 374, startPoint y: 483, endPoint x: 696, endPoint y: 515, distance: 323.3
click at [377, 482] on span "Biggies: Yellow Melo 2:1 CBG Live Resin Gummies" at bounding box center [464, 483] width 444 height 16
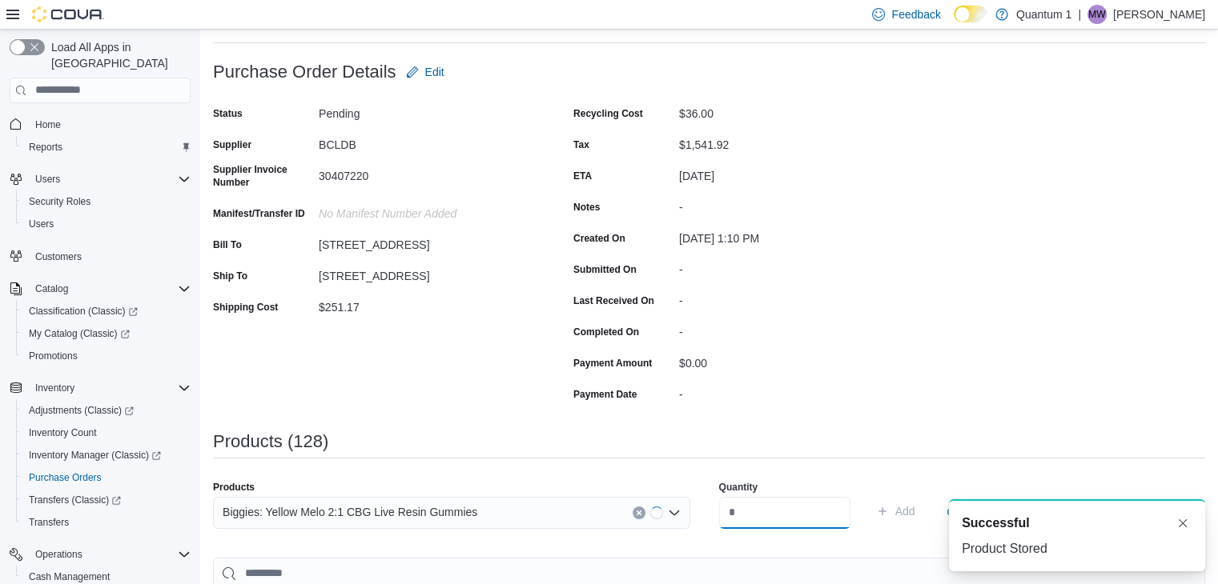
click at [739, 506] on input "number" at bounding box center [784, 513] width 131 height 32
click at [869, 495] on button "Add" at bounding box center [895, 511] width 52 height 32
click at [404, 524] on div "Search or Scan to Add Product" at bounding box center [451, 513] width 477 height 32
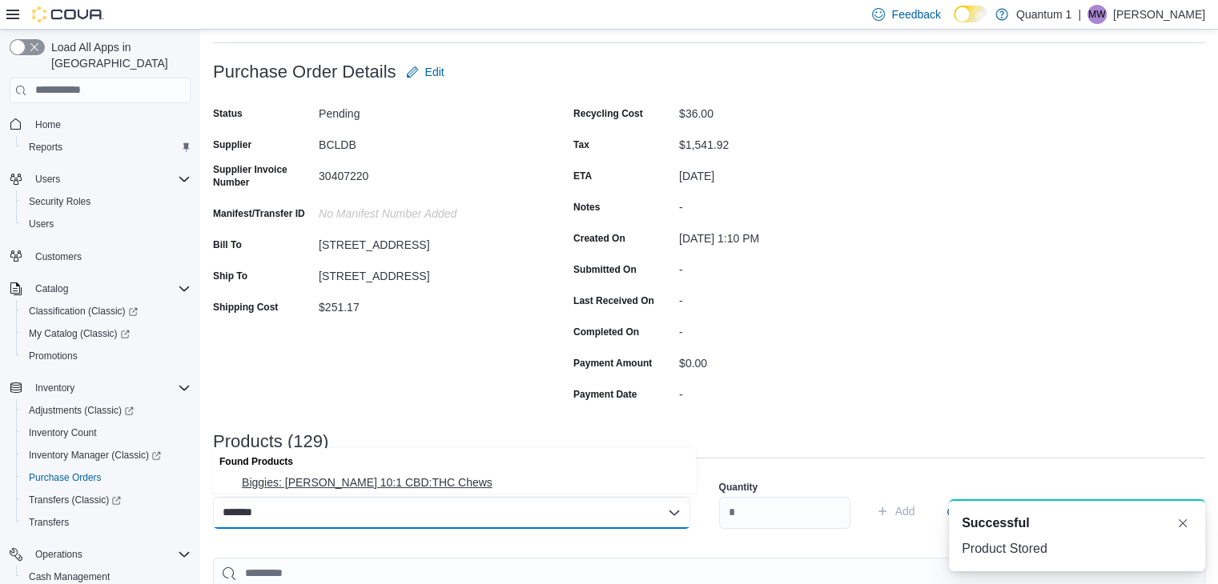
drag, startPoint x: 447, startPoint y: 475, endPoint x: 811, endPoint y: 547, distance: 371.3
click at [447, 474] on button "Biggies: Ginger Ale Lemonade 10:1 CBD:THC Chews" at bounding box center [454, 482] width 483 height 23
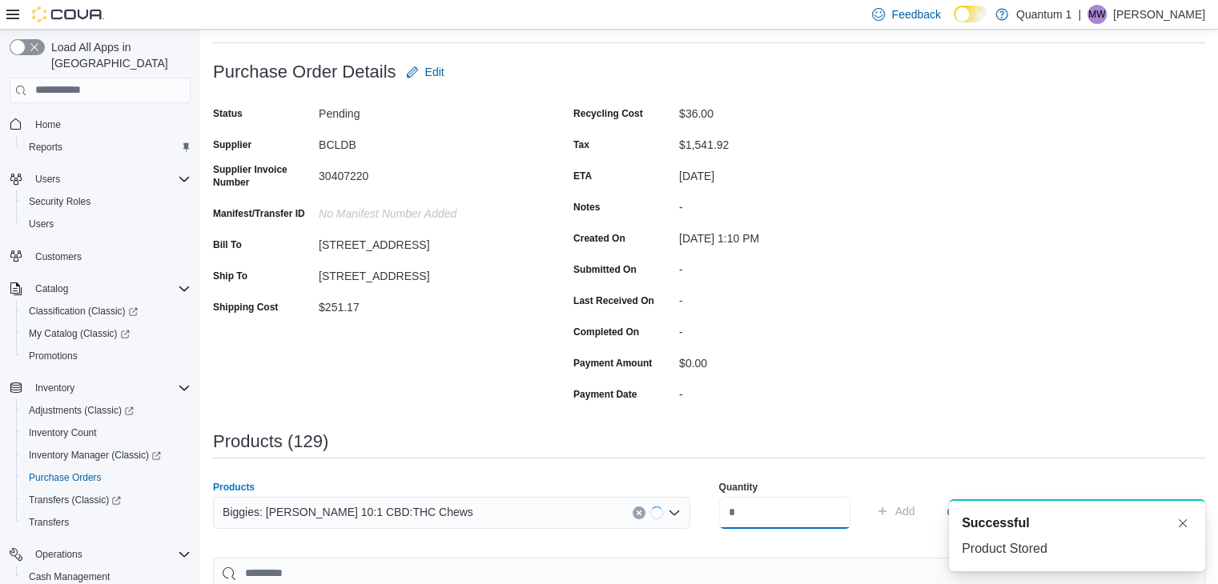
click at [813, 516] on input "number" at bounding box center [784, 513] width 131 height 32
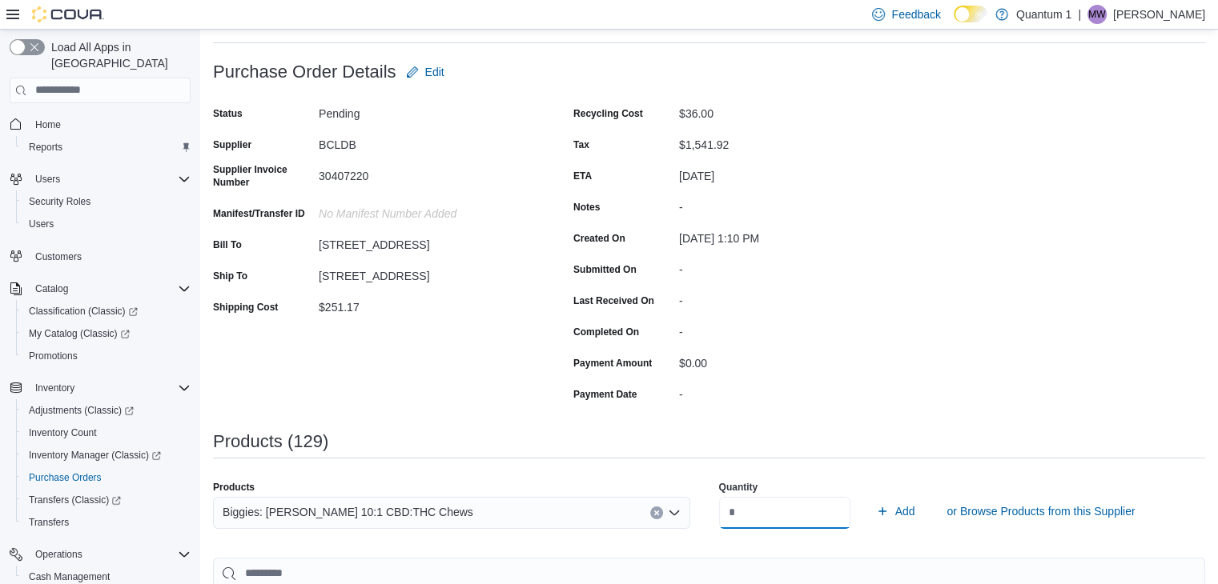
click at [869, 495] on button "Add" at bounding box center [895, 511] width 52 height 32
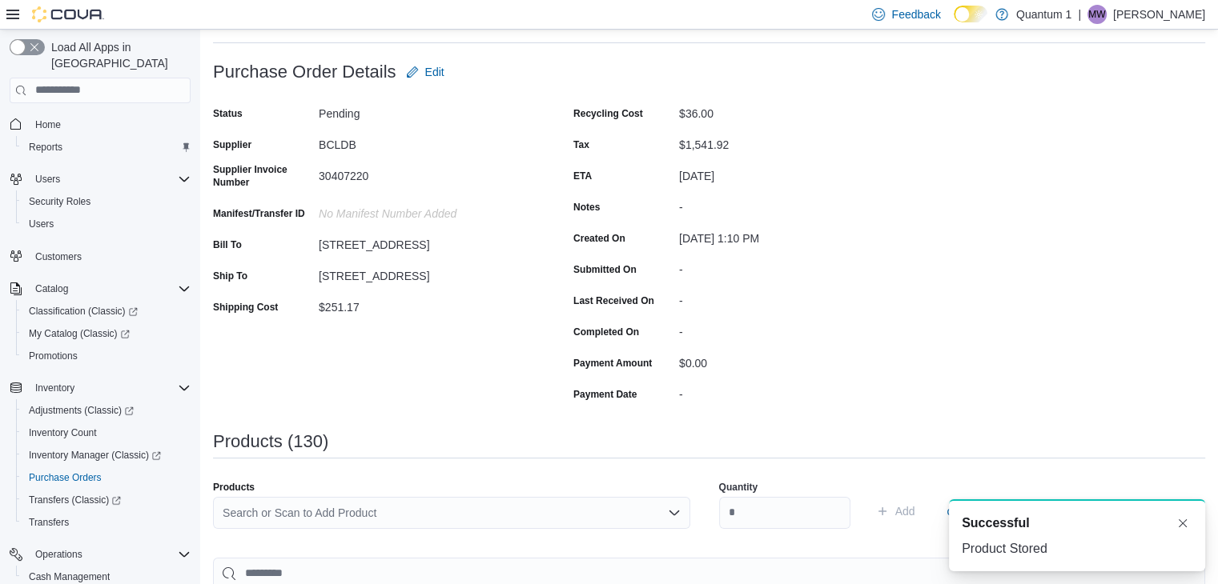
click at [502, 510] on div "Search or Scan to Add Product" at bounding box center [451, 513] width 477 height 32
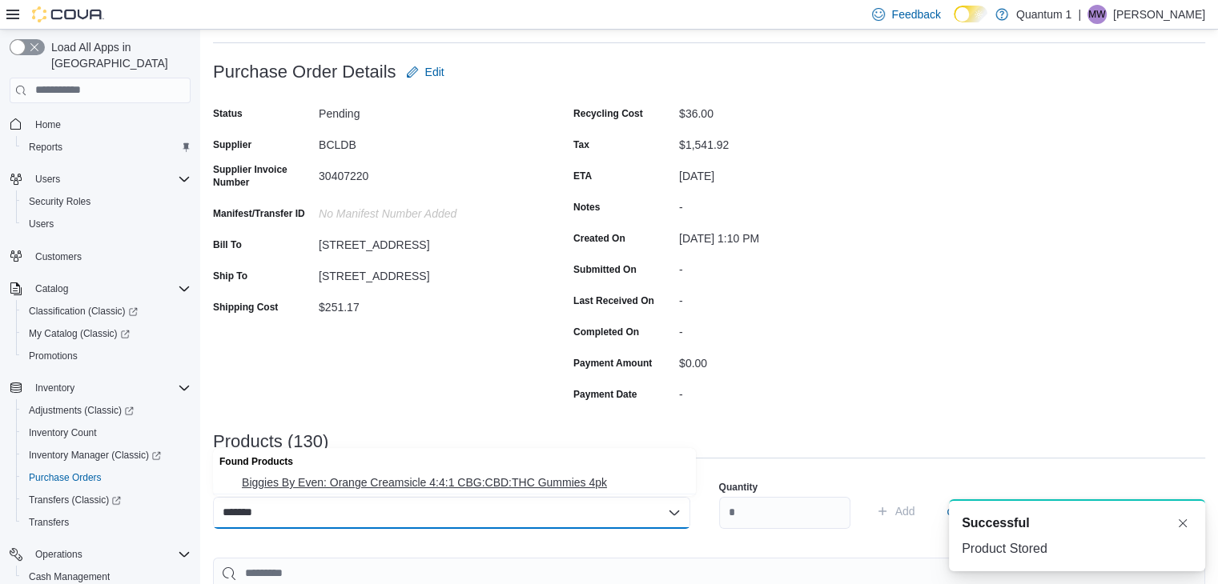
click at [490, 480] on span "Biggies By Even: Orange Creamsicle 4:4:1 CBG:CBD:THC Gummies 4pk" at bounding box center [464, 483] width 444 height 16
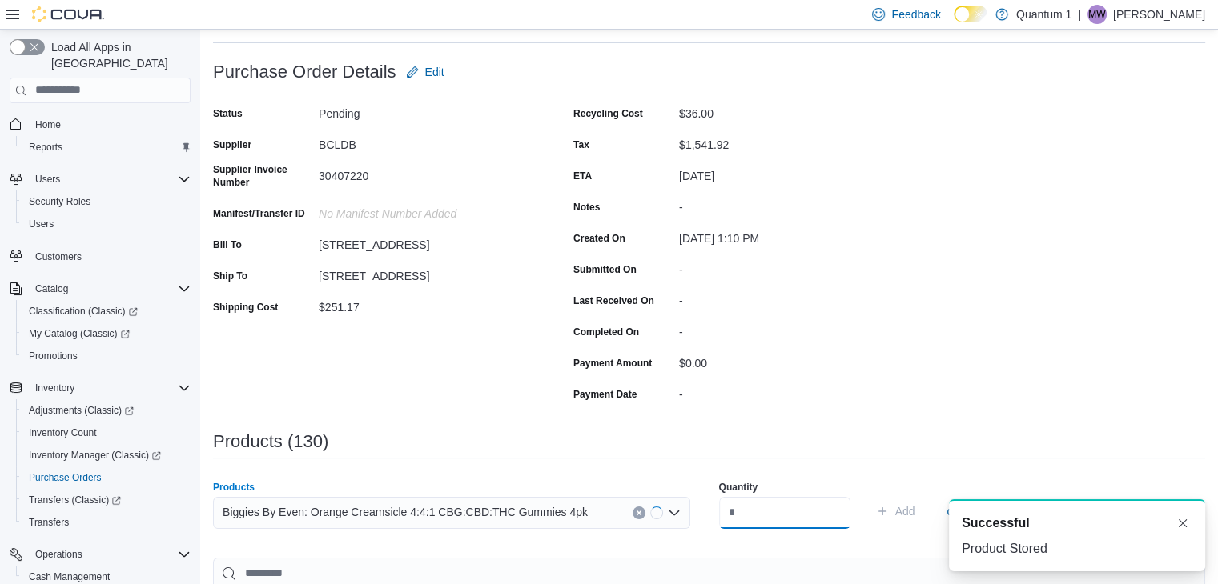
click at [791, 517] on input "number" at bounding box center [784, 513] width 131 height 32
click at [869, 495] on button "Add" at bounding box center [895, 511] width 52 height 32
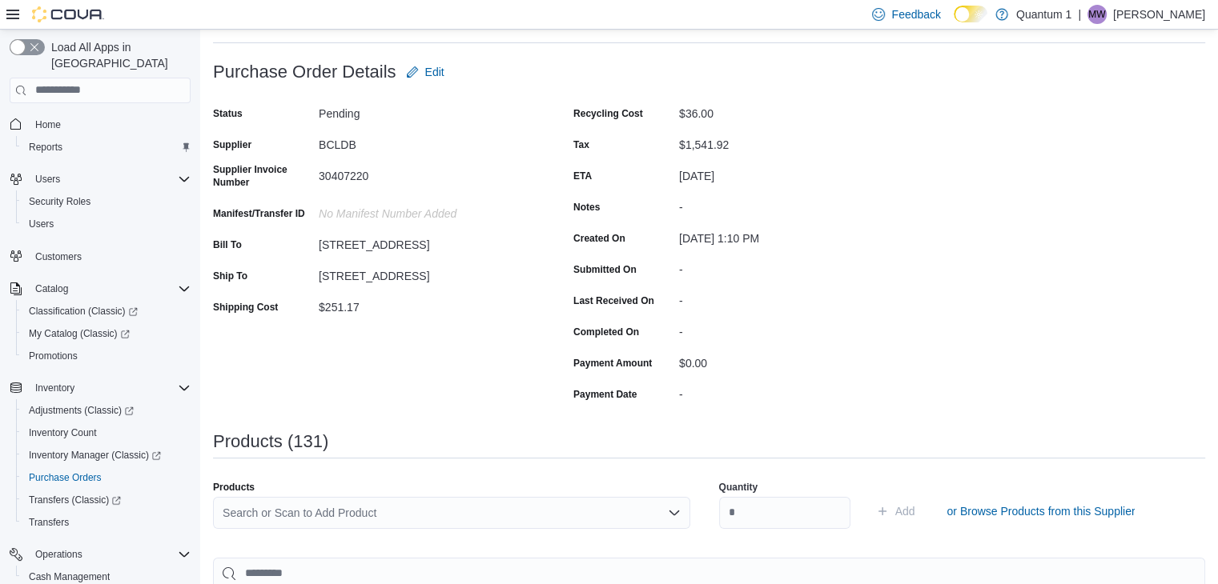
click at [431, 523] on div "Search or Scan to Add Product" at bounding box center [451, 513] width 477 height 32
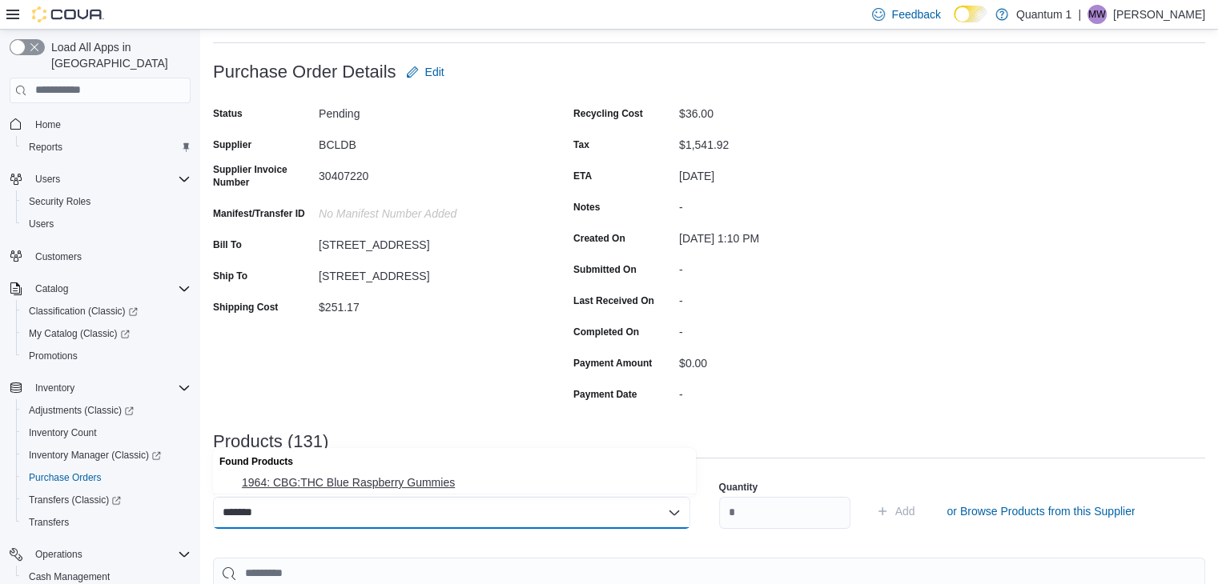
click at [366, 491] on span "1964: CBG:THC Blue Raspberry Gummies" at bounding box center [464, 483] width 444 height 16
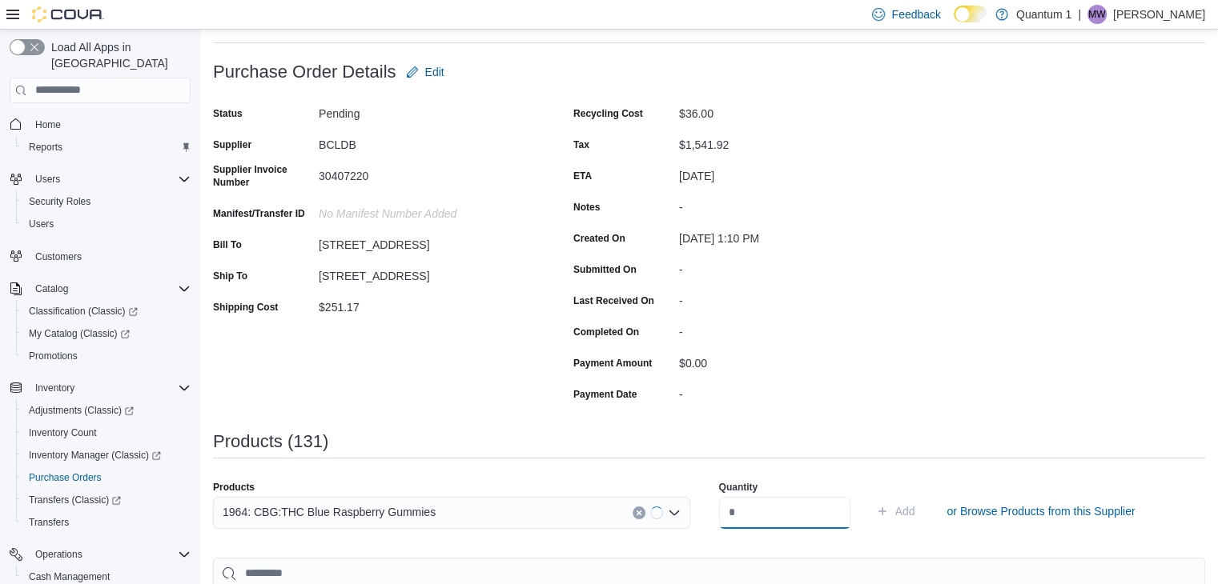
click at [799, 510] on input "number" at bounding box center [784, 513] width 131 height 32
click at [869, 495] on button "Add" at bounding box center [895, 511] width 52 height 32
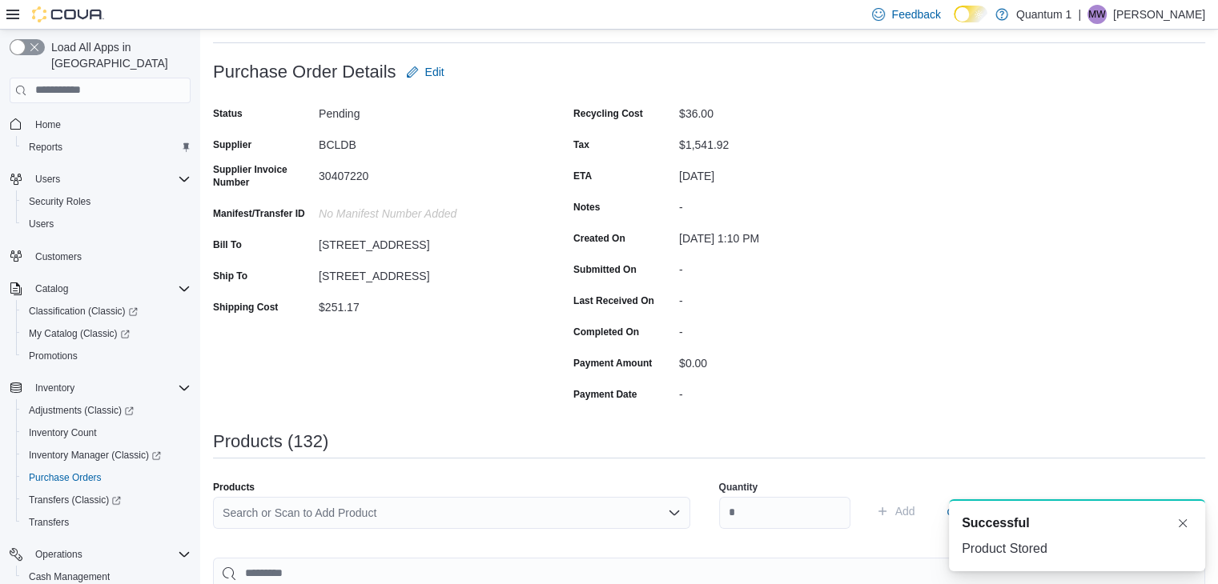
click at [439, 510] on div "Search or Scan to Add Product" at bounding box center [451, 513] width 477 height 32
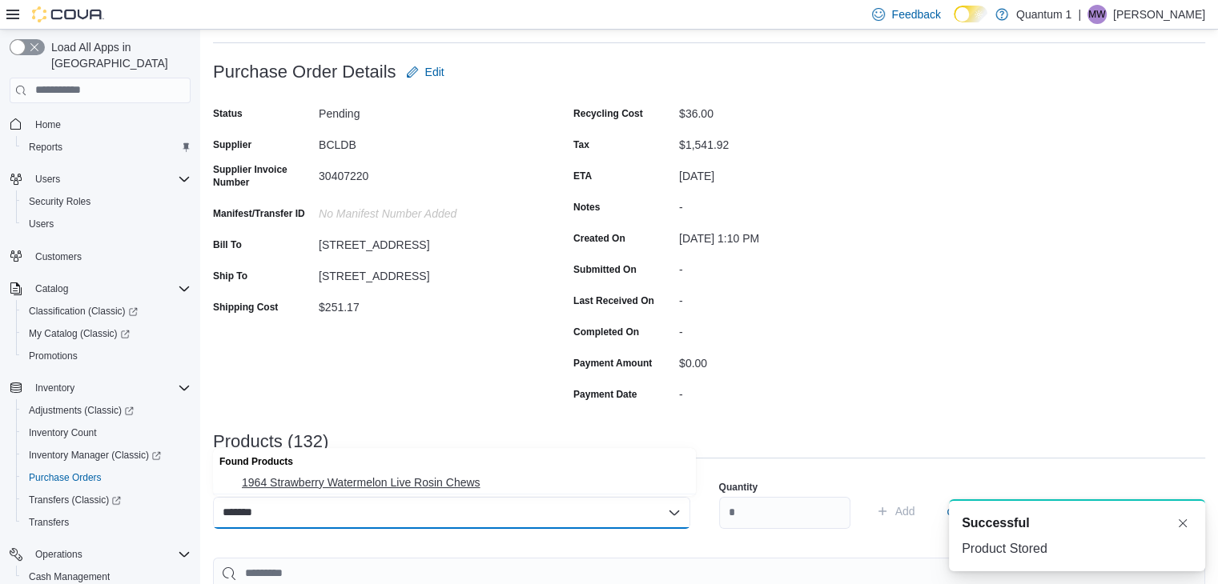
click at [413, 483] on span "1964 Strawberry Watermelon Live Rosin Chews" at bounding box center [464, 483] width 444 height 16
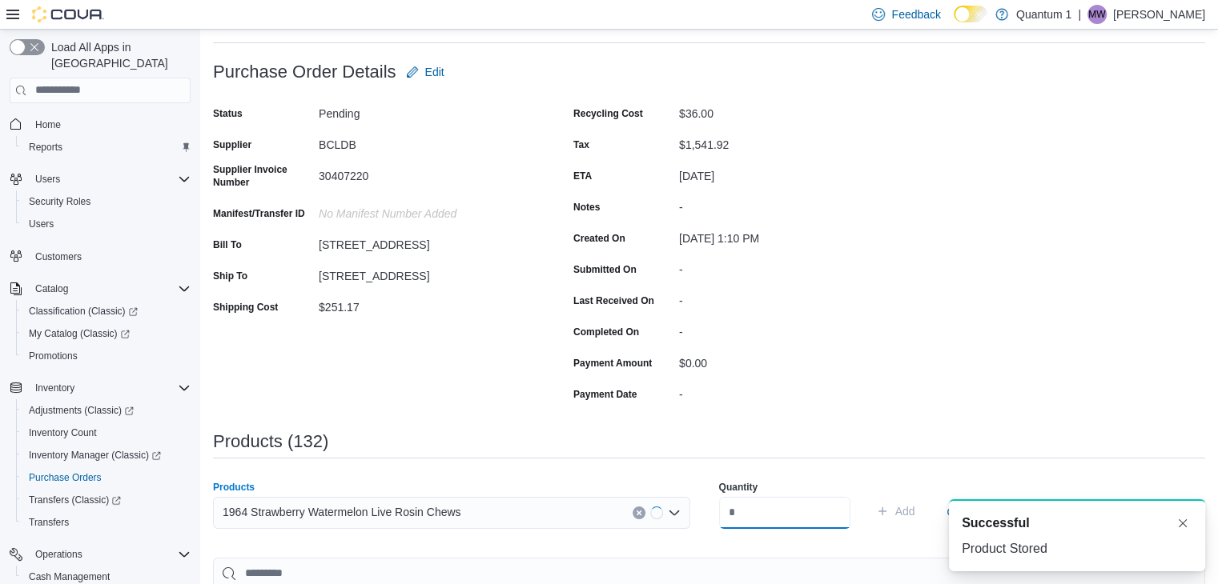
click at [795, 516] on input "number" at bounding box center [784, 513] width 131 height 32
click at [869, 495] on button "Add" at bounding box center [895, 511] width 52 height 32
click at [481, 503] on div "Search or Scan to Add Product" at bounding box center [451, 513] width 477 height 32
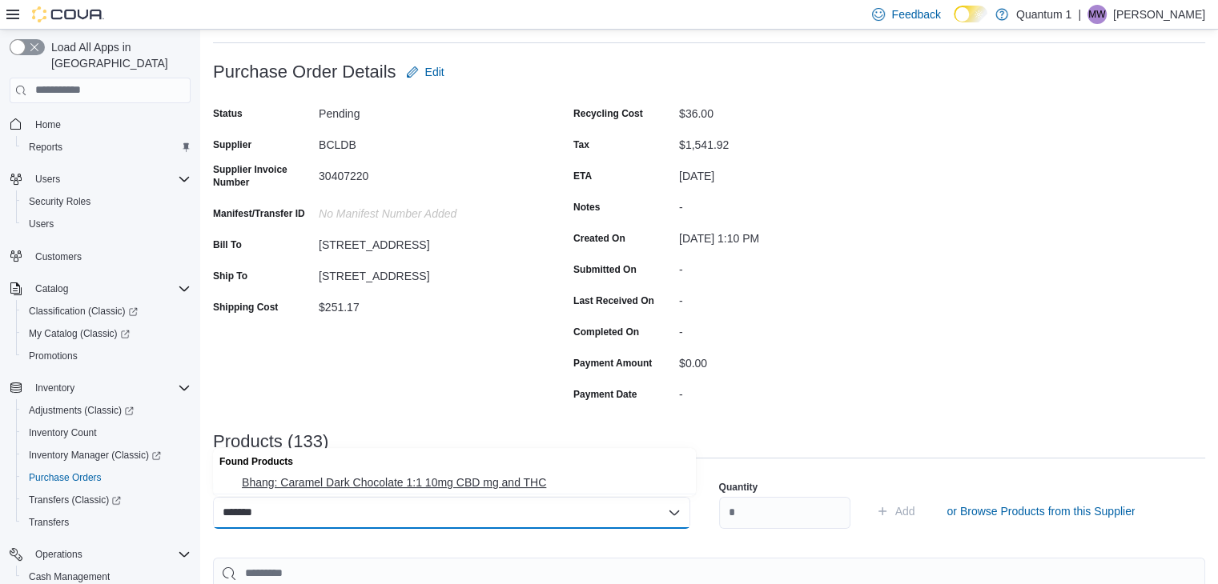
click at [438, 478] on span "Bhang: Caramel Dark Chocolate 1:1 10mg CBD mg and THC" at bounding box center [464, 483] width 444 height 16
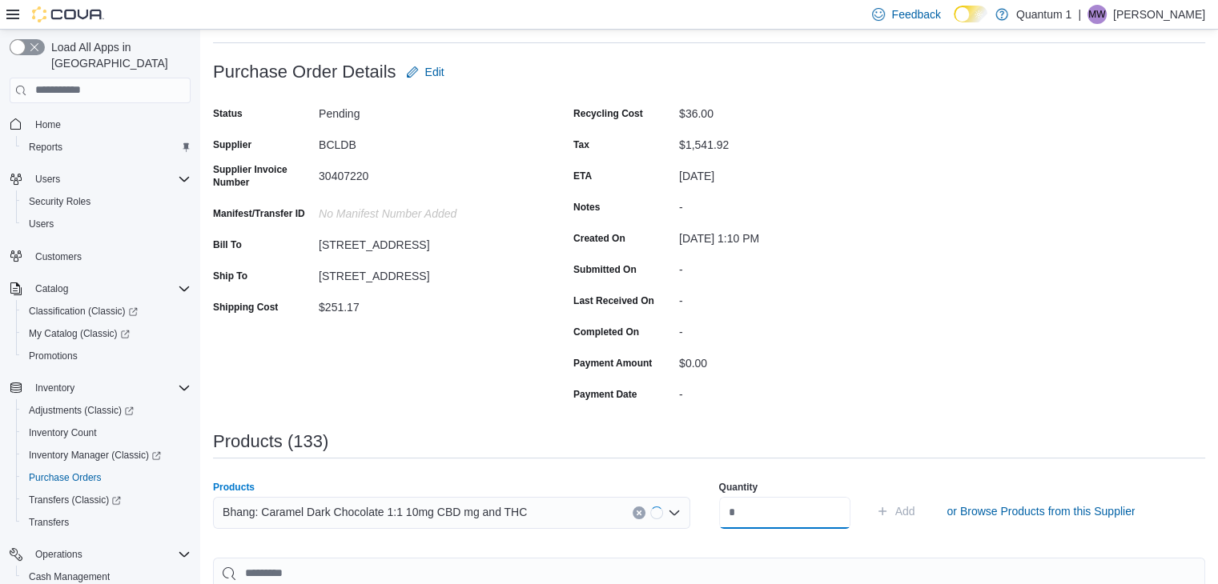
click at [843, 516] on input "number" at bounding box center [784, 513] width 131 height 32
click at [869, 495] on button "Add" at bounding box center [895, 511] width 52 height 32
click at [423, 511] on div "Search or Scan to Add Product" at bounding box center [451, 513] width 477 height 32
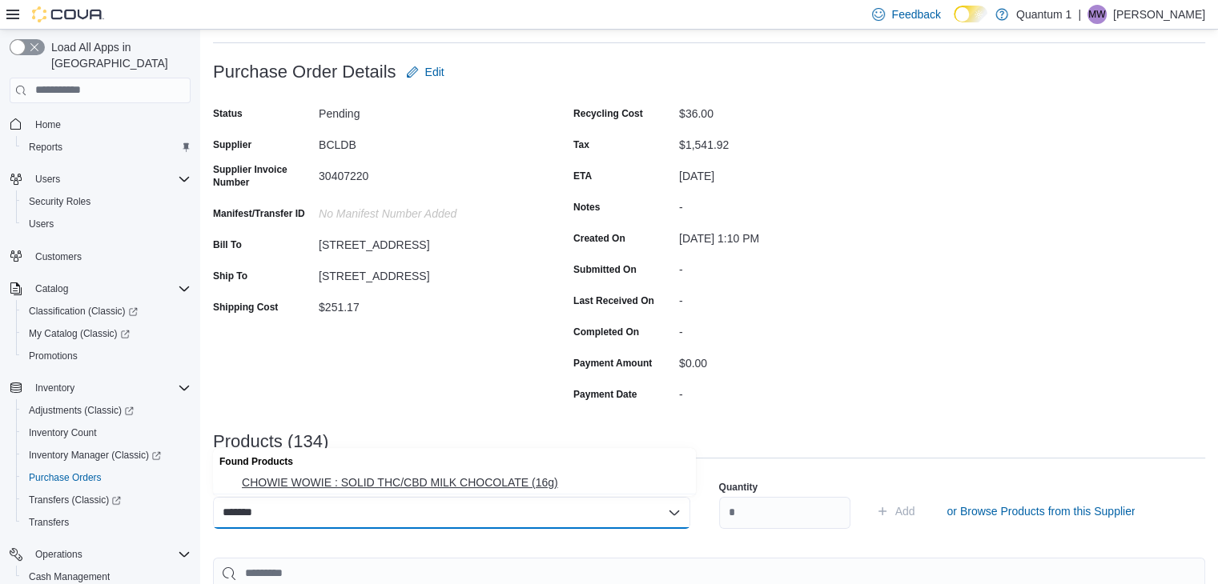
drag, startPoint x: 421, startPoint y: 501, endPoint x: 442, endPoint y: 482, distance: 28.3
click at [426, 497] on div "******* Combo box. Selected. 1062573. Selected. Combo box input. Search or Scan…" at bounding box center [451, 513] width 477 height 32
drag, startPoint x: 442, startPoint y: 482, endPoint x: 783, endPoint y: 505, distance: 341.8
click at [454, 482] on span "CHOWIE WOWIE : SOLID THC/CBD MILK CHOCOLATE (16g)" at bounding box center [464, 483] width 444 height 16
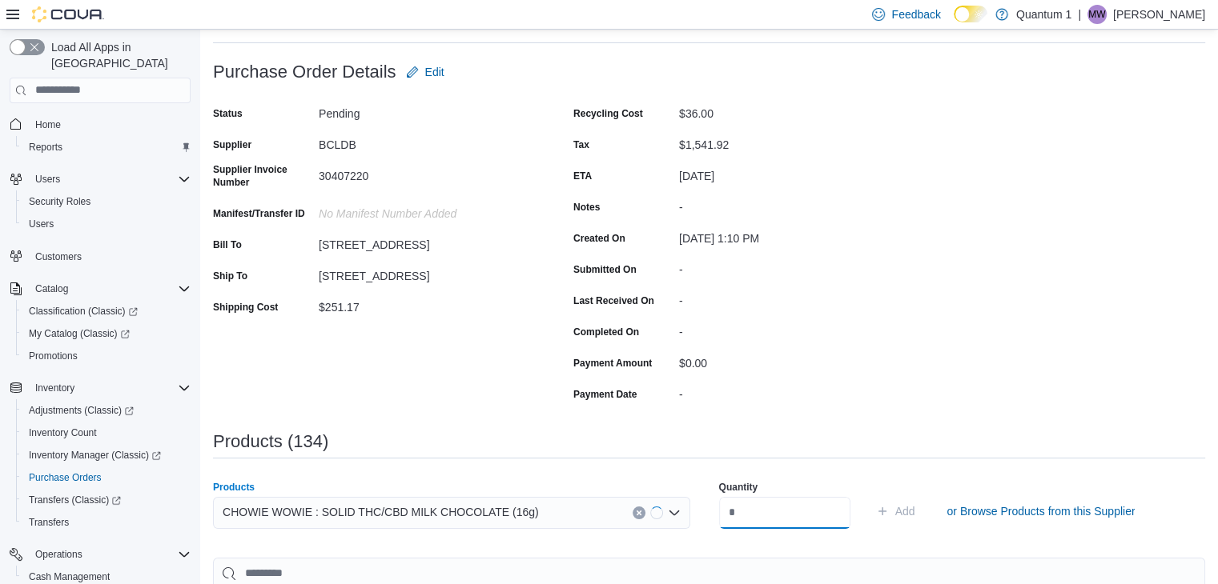
click at [804, 503] on input "number" at bounding box center [784, 513] width 131 height 32
click at [869, 495] on button "Add" at bounding box center [895, 511] width 52 height 32
click at [455, 511] on div "Search or Scan to Add Product" at bounding box center [451, 513] width 477 height 32
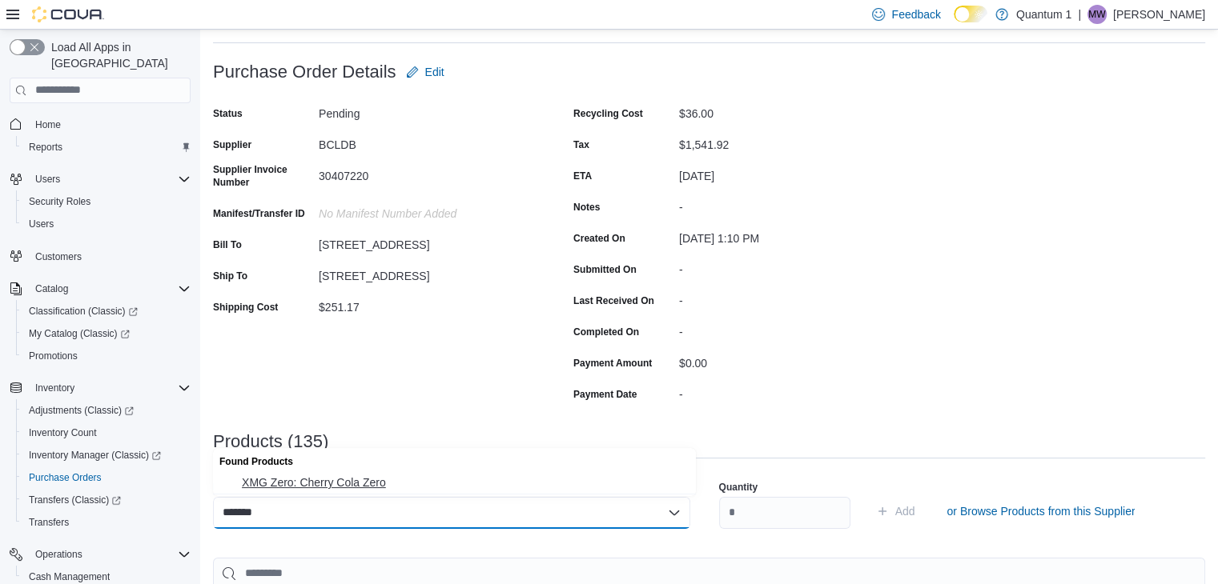
drag, startPoint x: 371, startPoint y: 491, endPoint x: 462, endPoint y: 499, distance: 90.8
click at [373, 491] on button "XMG Zero: Cherry Cola Zero" at bounding box center [454, 482] width 483 height 23
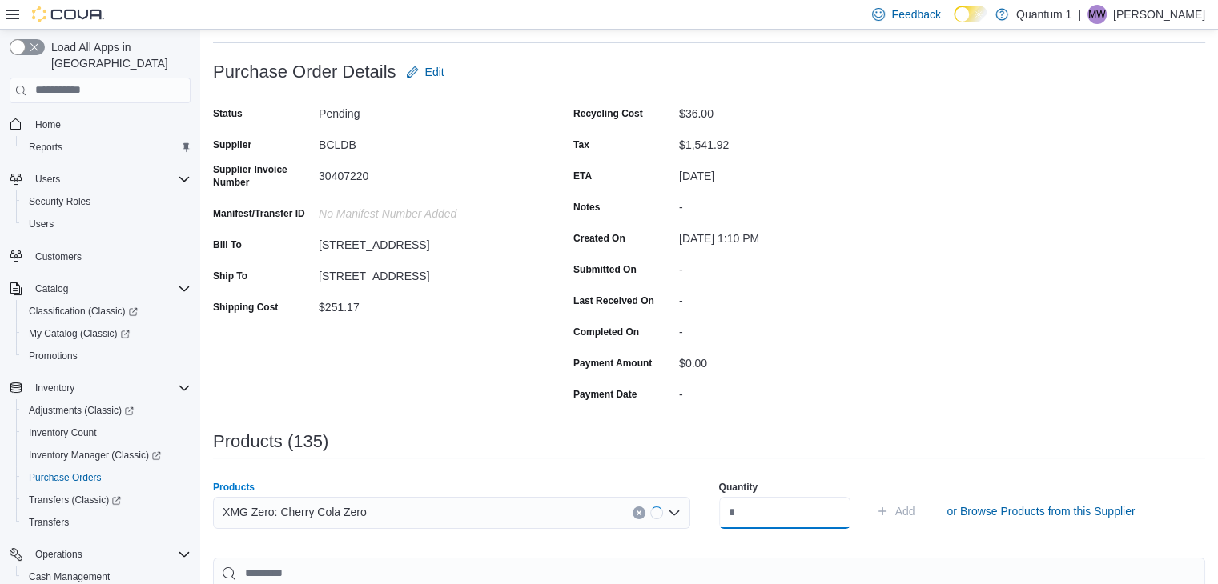
click at [810, 510] on input "number" at bounding box center [784, 513] width 131 height 32
click at [869, 495] on button "Add" at bounding box center [895, 511] width 52 height 32
click at [427, 512] on div "Search or Scan to Add Product" at bounding box center [451, 513] width 477 height 32
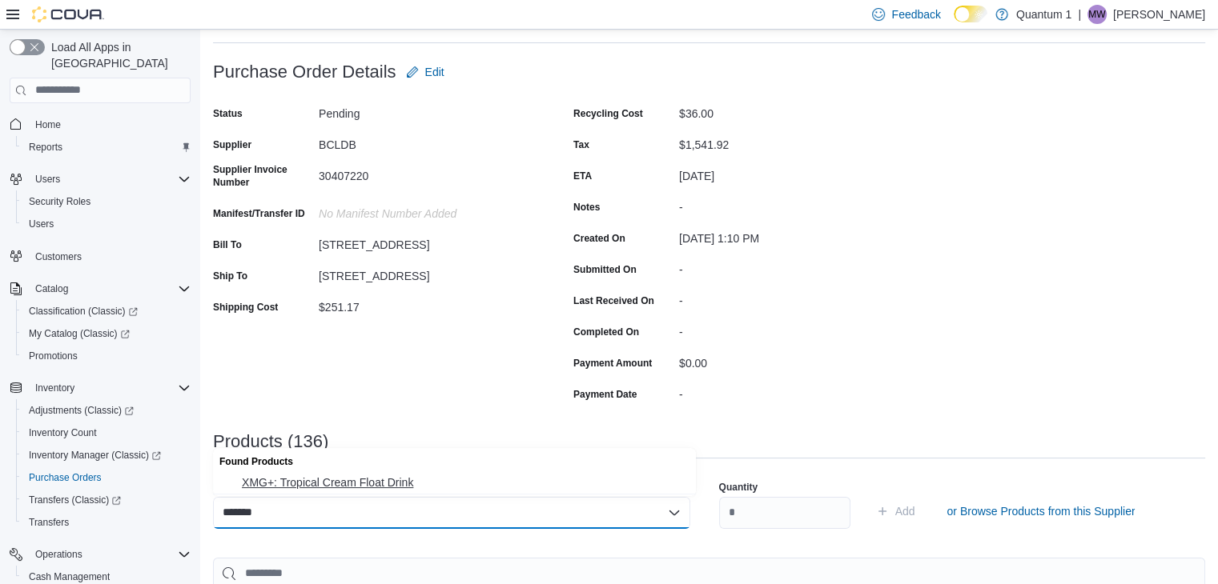
drag, startPoint x: 388, startPoint y: 491, endPoint x: 734, endPoint y: 503, distance: 346.0
click at [391, 491] on span "XMG+: Tropical Cream Float Drink" at bounding box center [464, 483] width 444 height 16
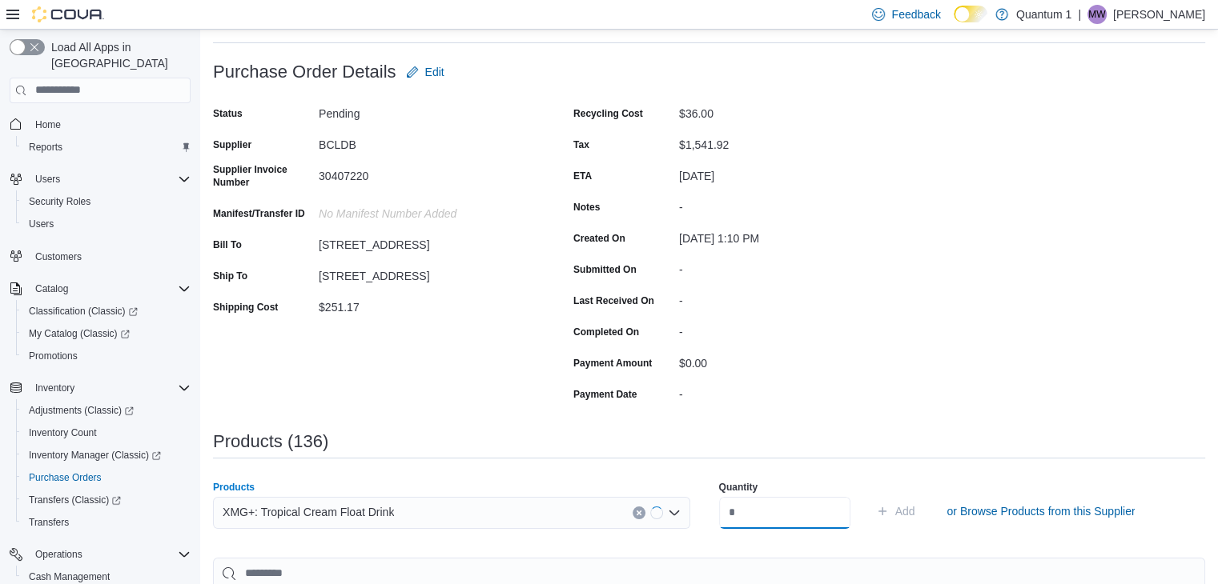
click at [799, 513] on input "number" at bounding box center [784, 513] width 131 height 32
click at [869, 495] on button "Add" at bounding box center [895, 511] width 52 height 32
click at [433, 504] on div "Search or Scan to Add Product" at bounding box center [451, 513] width 477 height 32
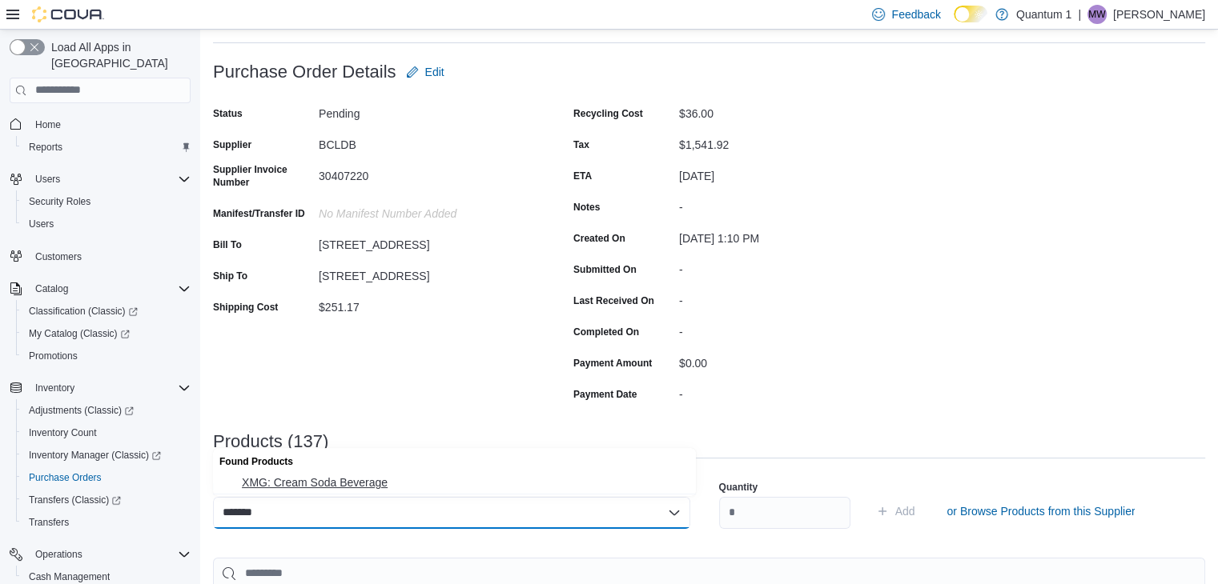
click at [352, 491] on span "XMG: Cream Soda Beverage" at bounding box center [464, 483] width 444 height 16
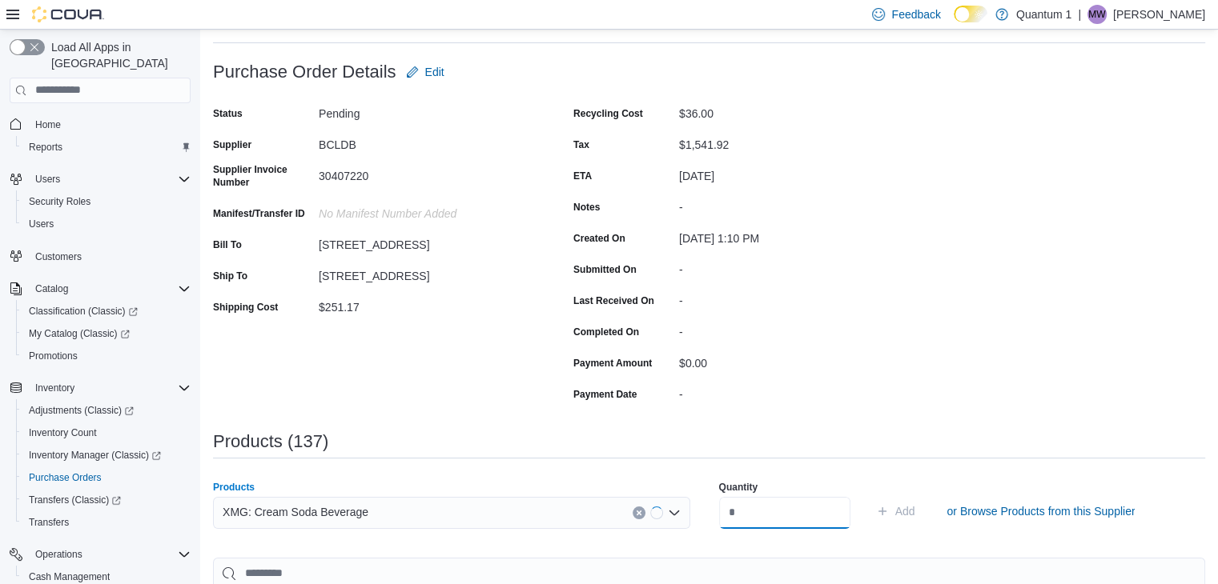
click at [762, 516] on input "number" at bounding box center [784, 513] width 131 height 32
click at [869, 495] on button "Add" at bounding box center [895, 511] width 52 height 32
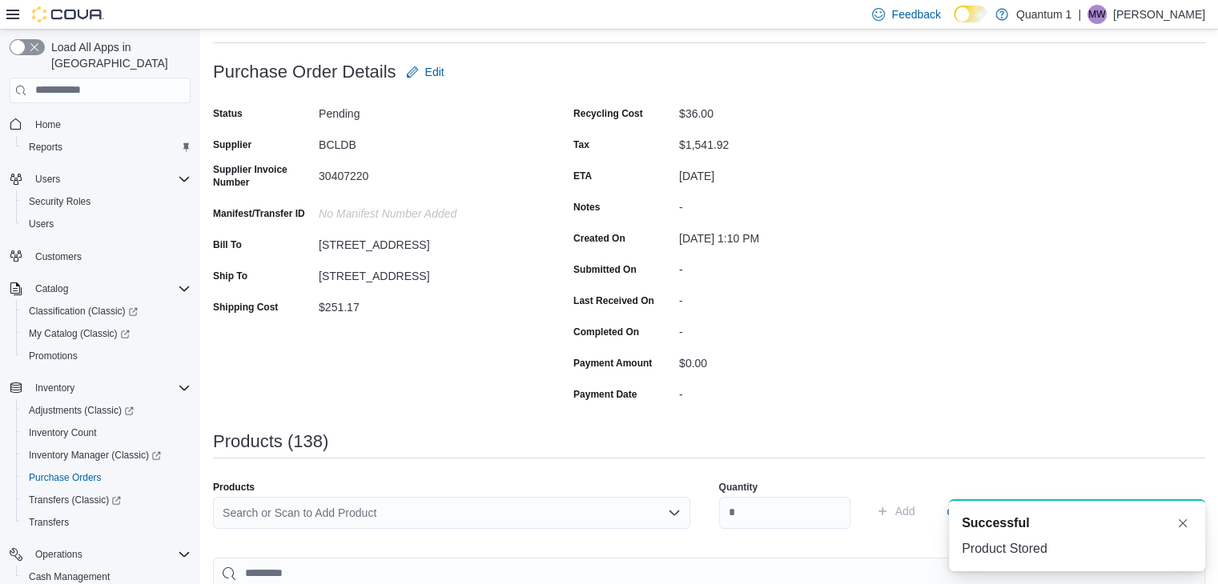
click at [426, 504] on div "Search or Scan to Add Product" at bounding box center [451, 513] width 477 height 32
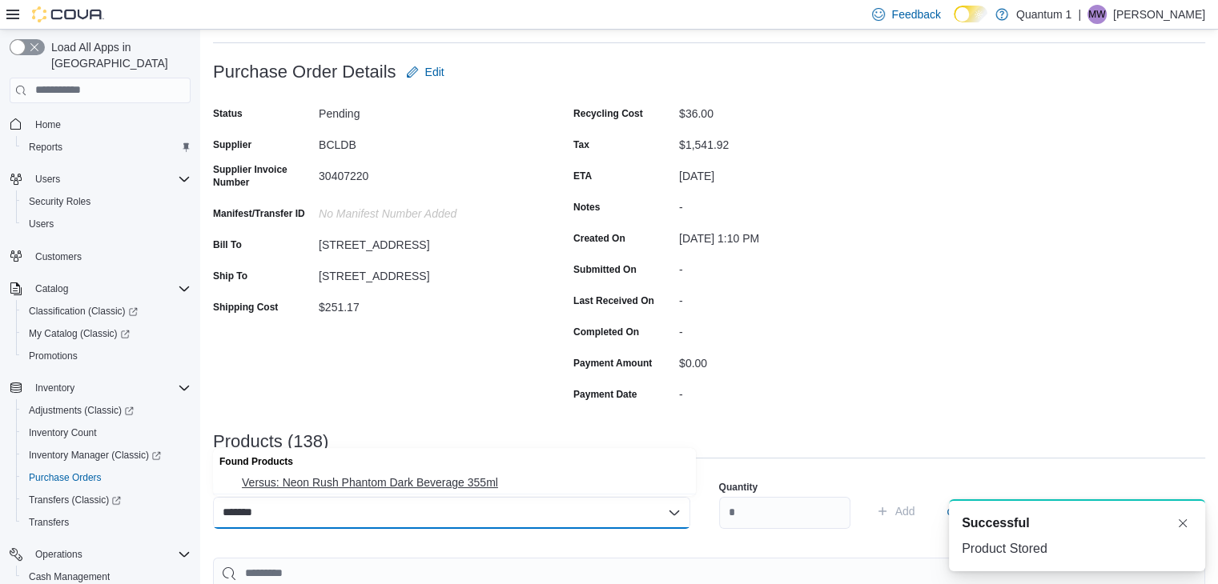
click at [365, 475] on span "Versus: Neon Rush Phantom Dark Beverage 355ml" at bounding box center [464, 483] width 444 height 16
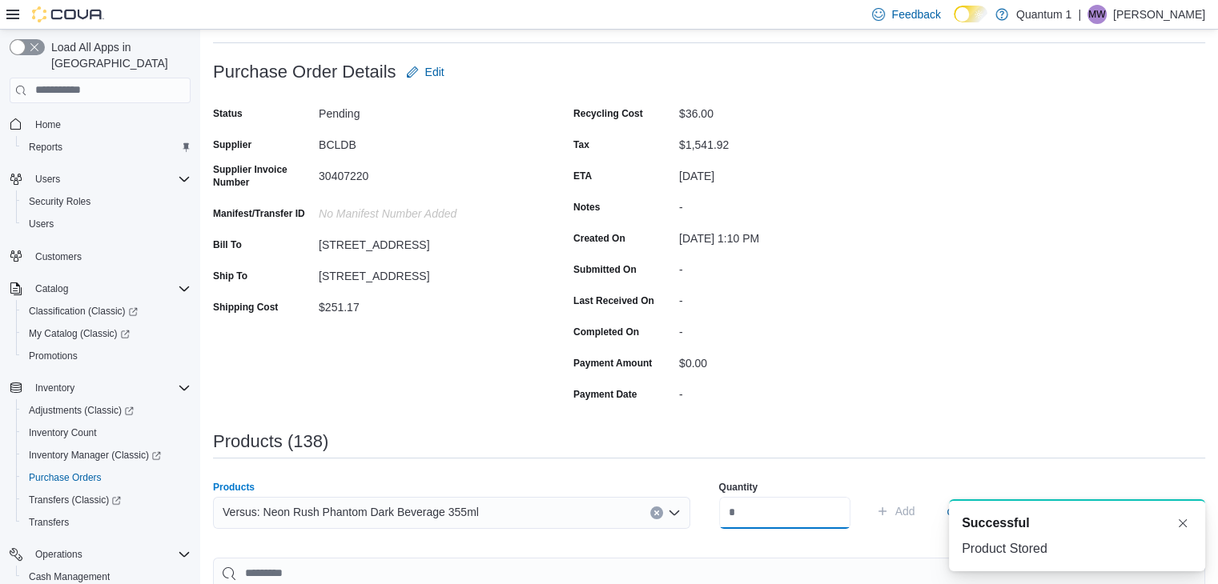
click at [776, 516] on input "number" at bounding box center [784, 513] width 131 height 32
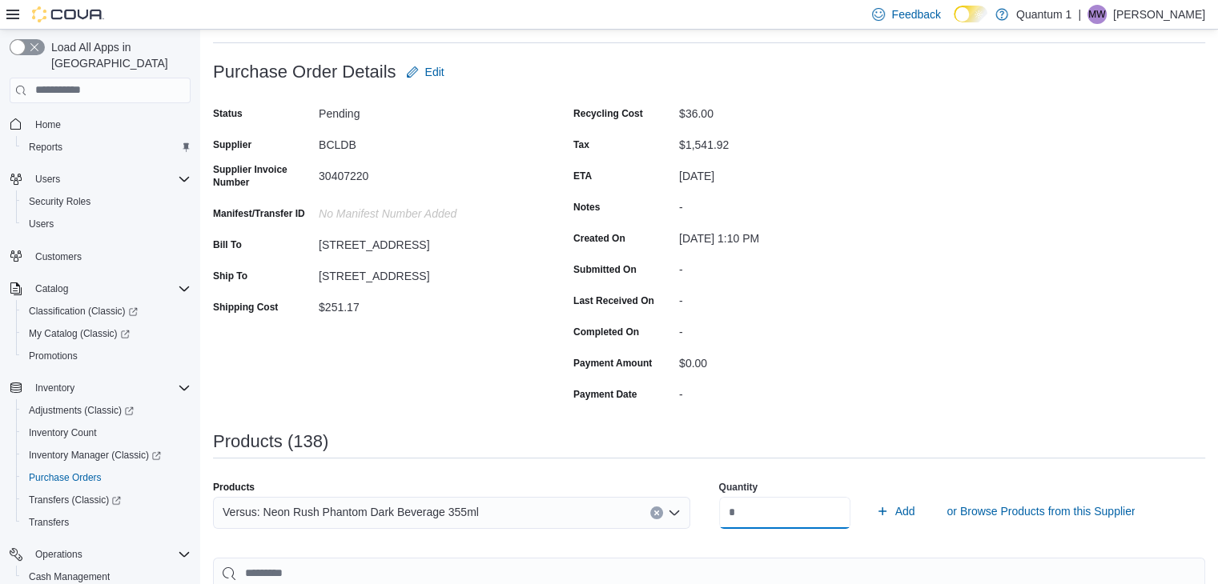
click at [869, 495] on button "Add" at bounding box center [895, 511] width 52 height 32
click at [483, 487] on div "Products" at bounding box center [451, 487] width 477 height 13
click at [487, 501] on div "Search or Scan to Add Product" at bounding box center [451, 513] width 477 height 32
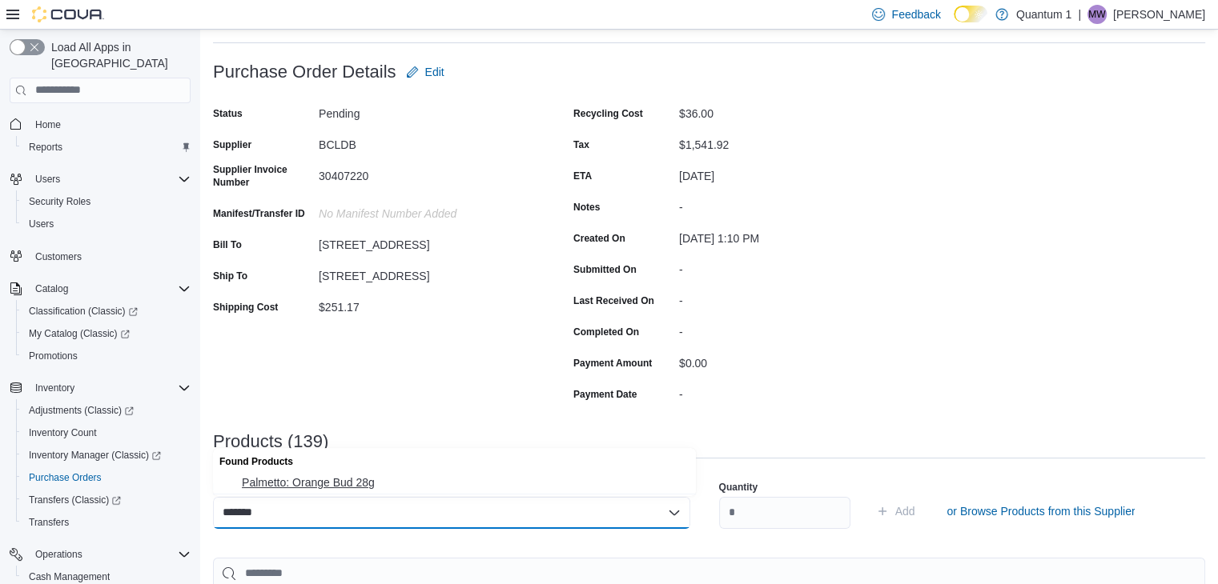
click at [384, 487] on span "Palmetto: Orange Bud 28g" at bounding box center [464, 483] width 444 height 16
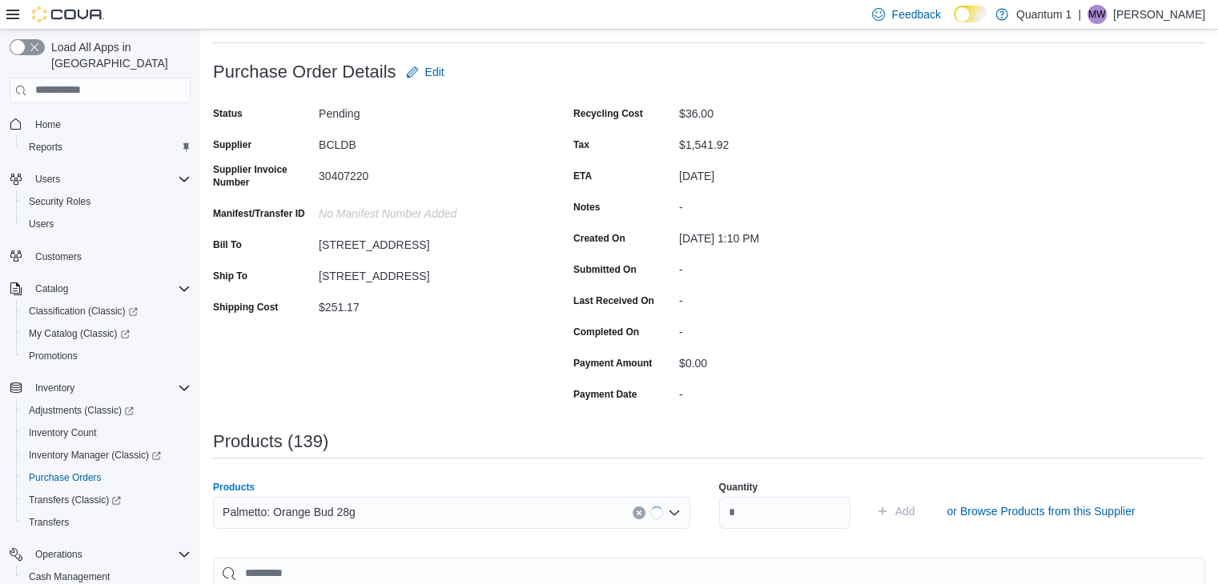
click at [500, 503] on div "Palmetto: Orange Bud 28g Combo box. Selected. Palmetto: Orange Bud 28g. Press B…" at bounding box center [451, 513] width 477 height 32
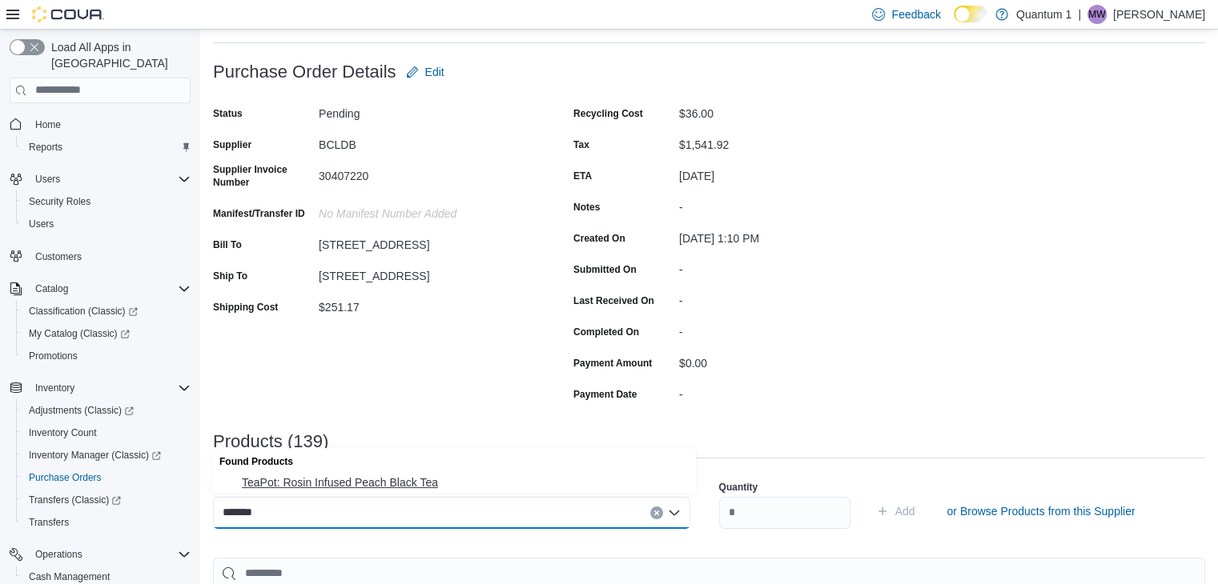
click at [403, 485] on span "TeaPot: Rosin Infused Peach Black Tea" at bounding box center [464, 483] width 444 height 16
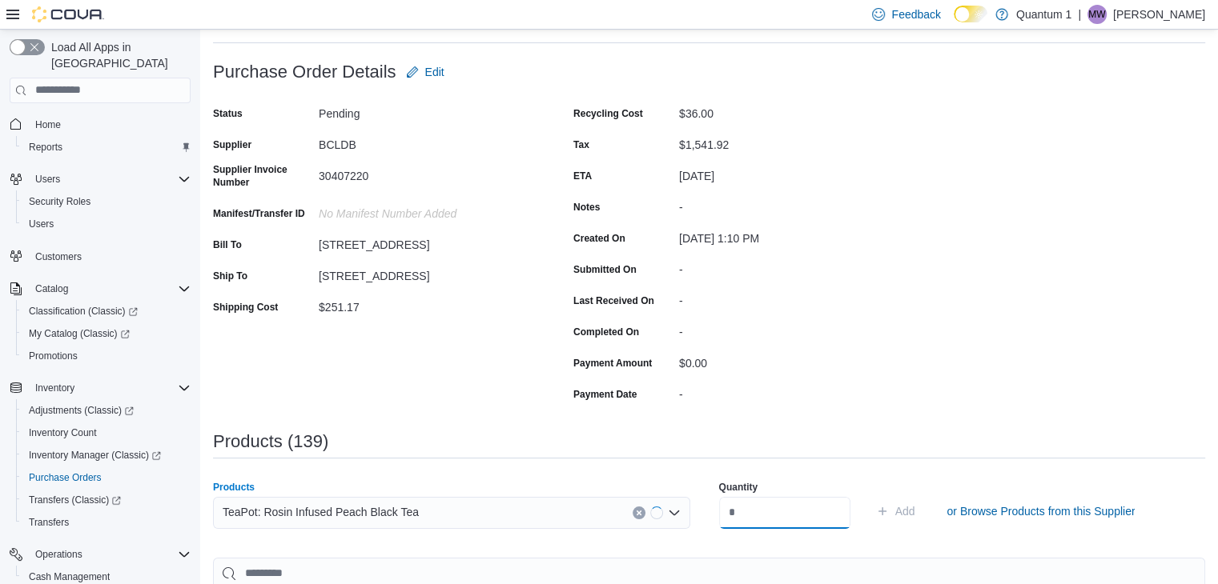
click at [762, 527] on input "number" at bounding box center [784, 513] width 131 height 32
click at [869, 495] on button "Add" at bounding box center [895, 511] width 52 height 32
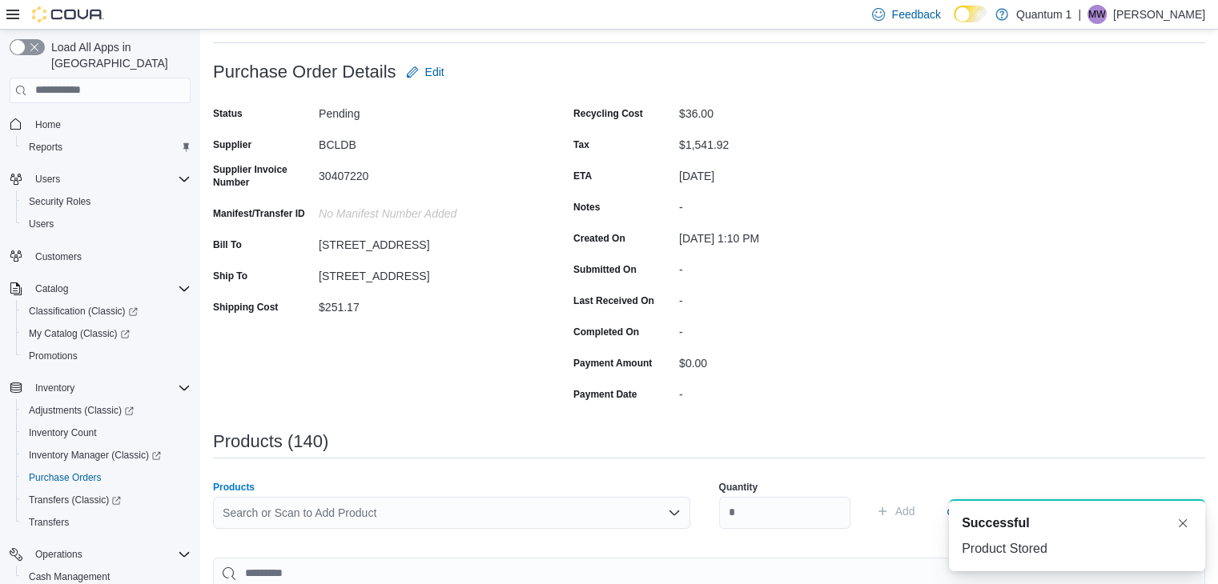
click at [416, 514] on div "Search or Scan to Add Product" at bounding box center [451, 513] width 477 height 32
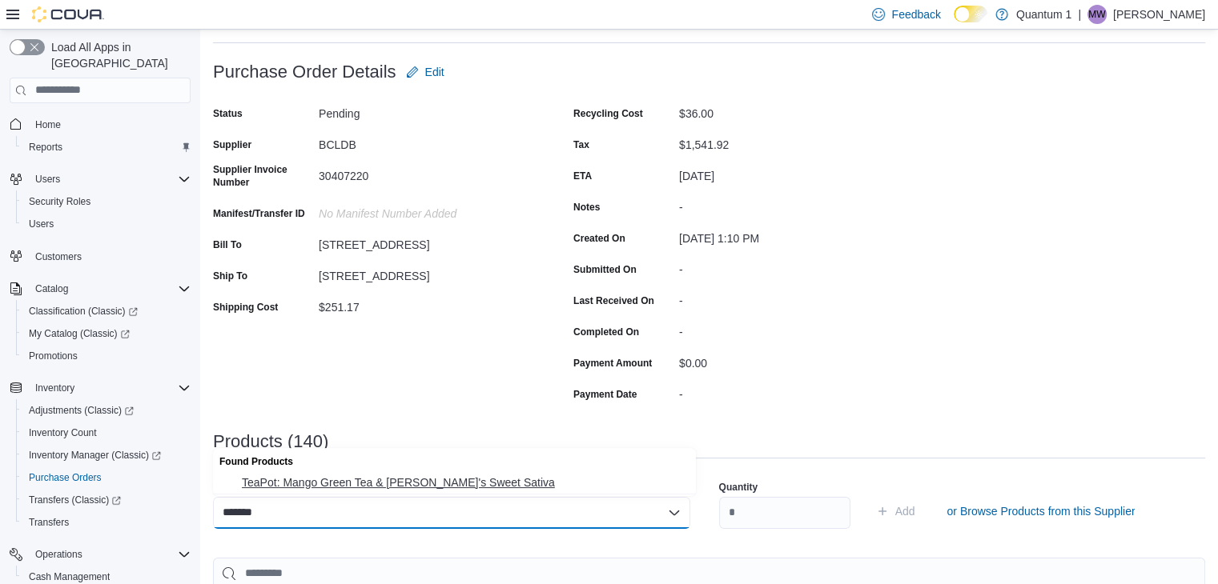
drag, startPoint x: 420, startPoint y: 491, endPoint x: 499, endPoint y: 501, distance: 79.1
click at [429, 490] on span "TeaPot: Mango Green Tea & Pedro's Sweet Sativa" at bounding box center [464, 483] width 444 height 16
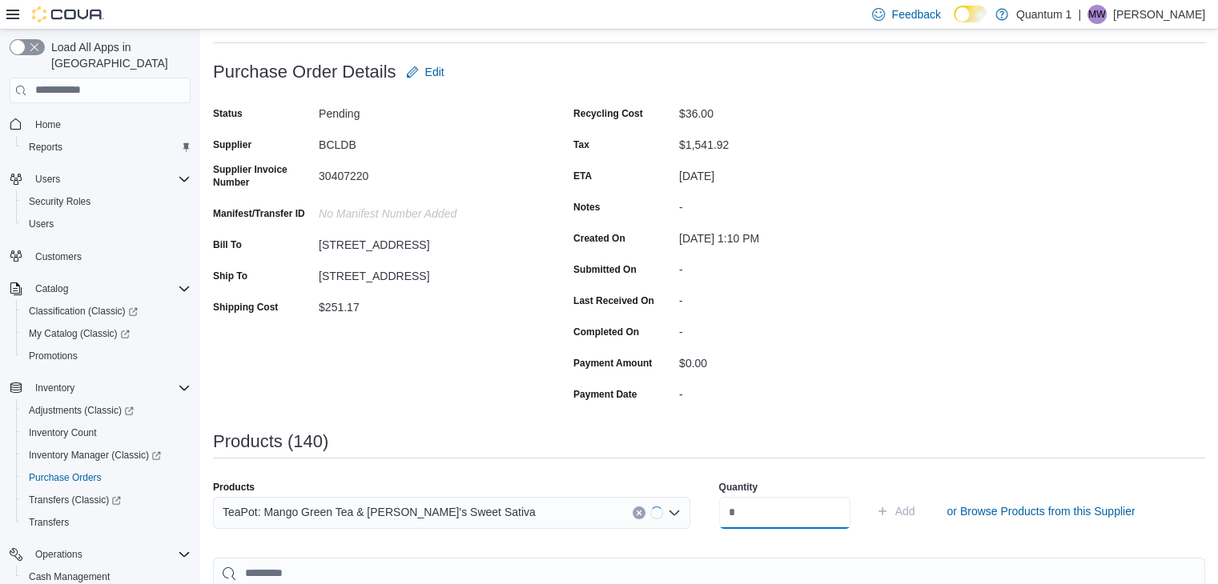
click at [806, 511] on input "number" at bounding box center [784, 513] width 131 height 32
click at [869, 495] on button "Add" at bounding box center [895, 511] width 52 height 32
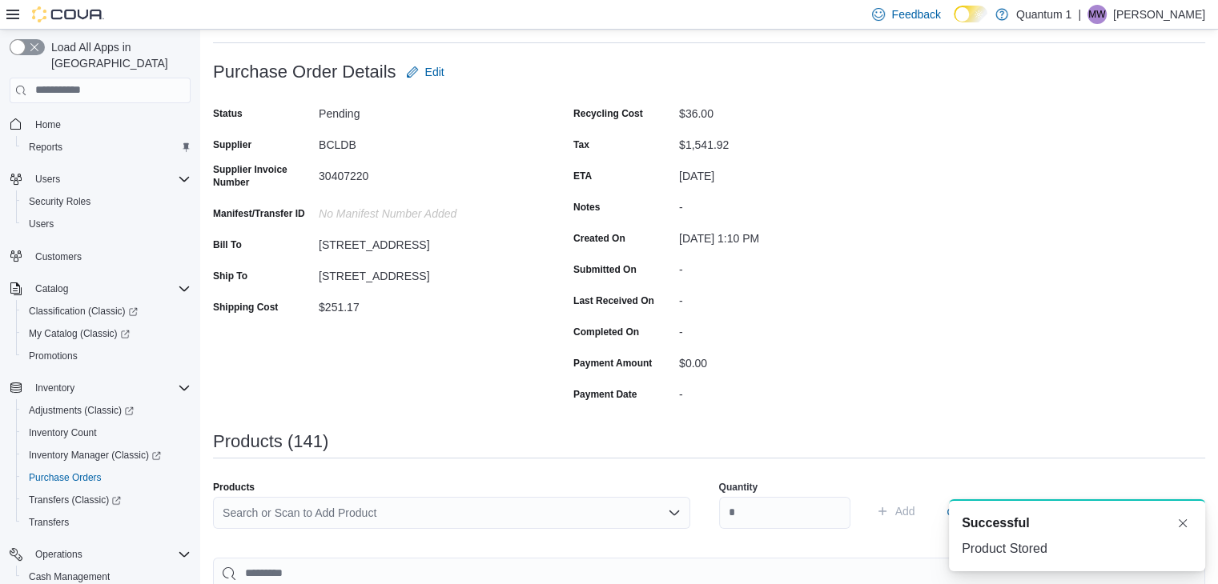
click at [455, 512] on div "Search or Scan to Add Product" at bounding box center [451, 513] width 477 height 32
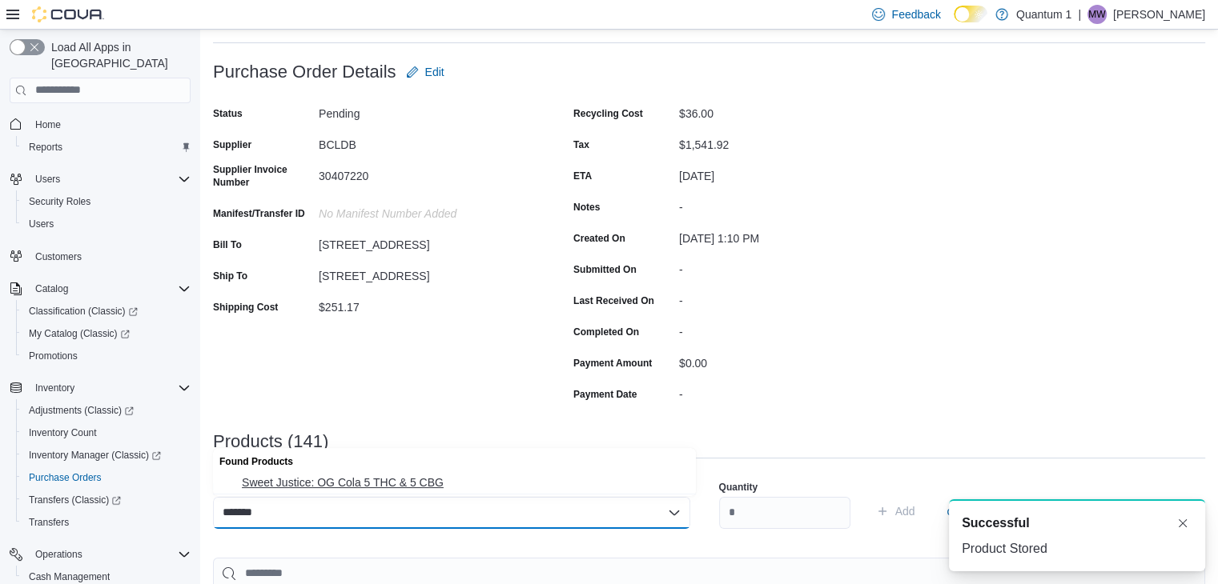
click at [397, 481] on span "Sweet Justice: OG Cola 5 THC & 5 CBG" at bounding box center [464, 483] width 444 height 16
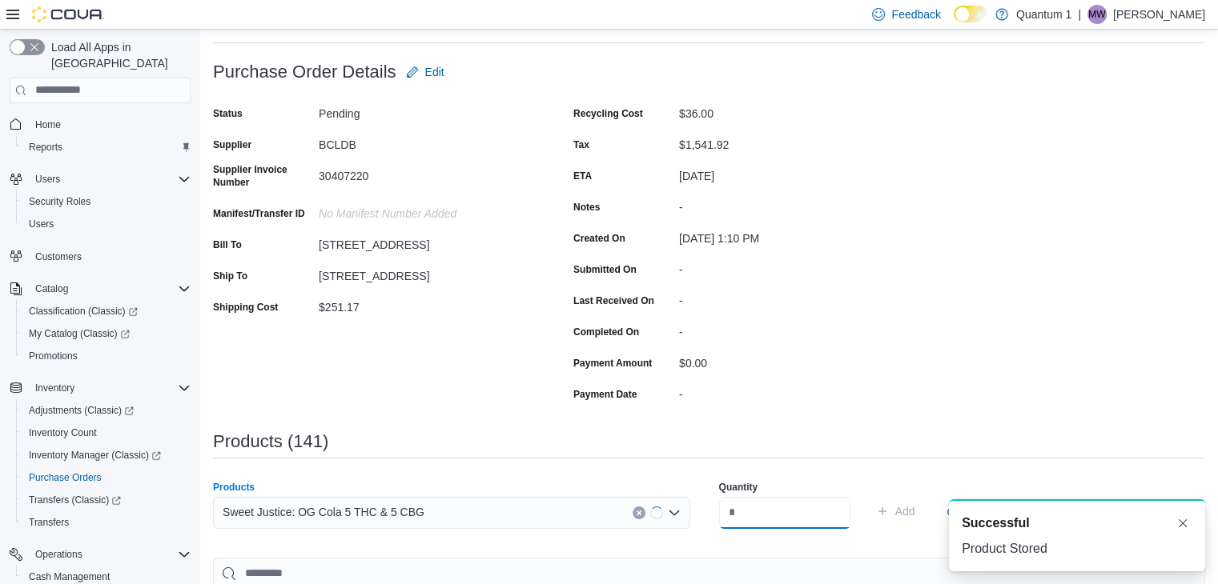
click at [776, 500] on input "number" at bounding box center [784, 513] width 131 height 32
click at [869, 495] on button "Add" at bounding box center [895, 511] width 52 height 32
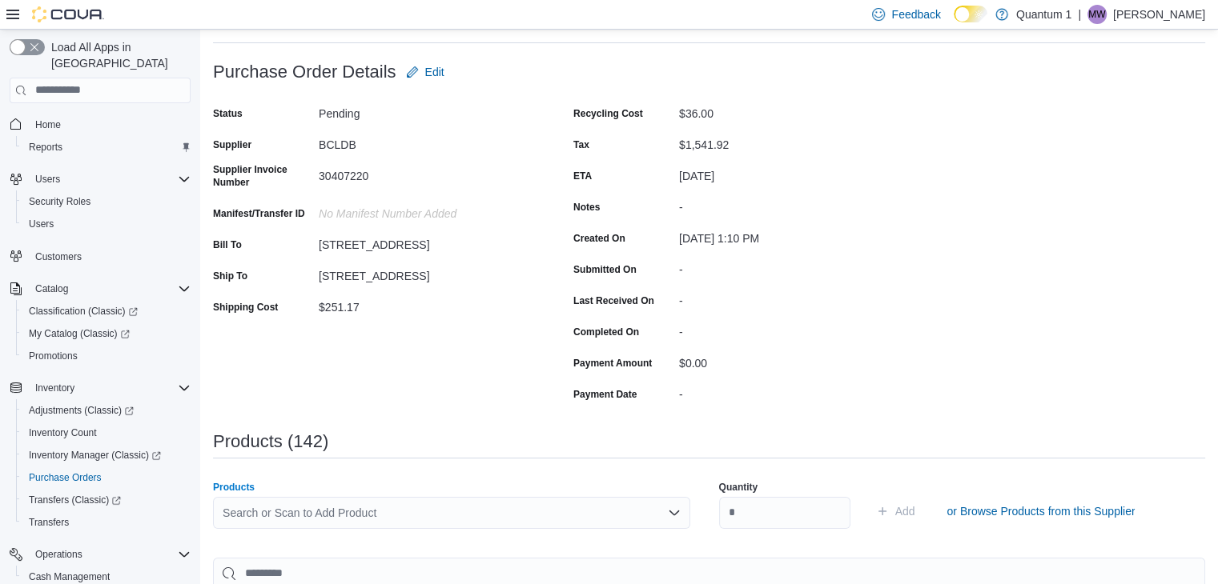
click at [383, 503] on div "Search or Scan to Add Product" at bounding box center [451, 513] width 477 height 32
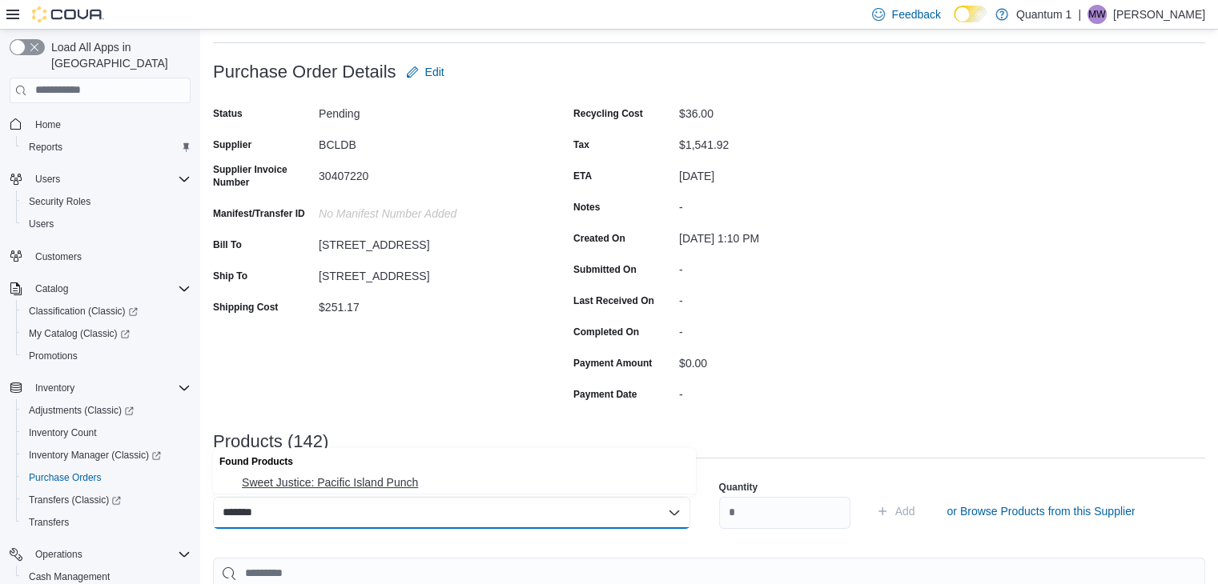
drag, startPoint x: 367, startPoint y: 480, endPoint x: 781, endPoint y: 510, distance: 414.9
click at [383, 480] on span "Sweet Justice: Pacific Island Punch" at bounding box center [464, 483] width 444 height 16
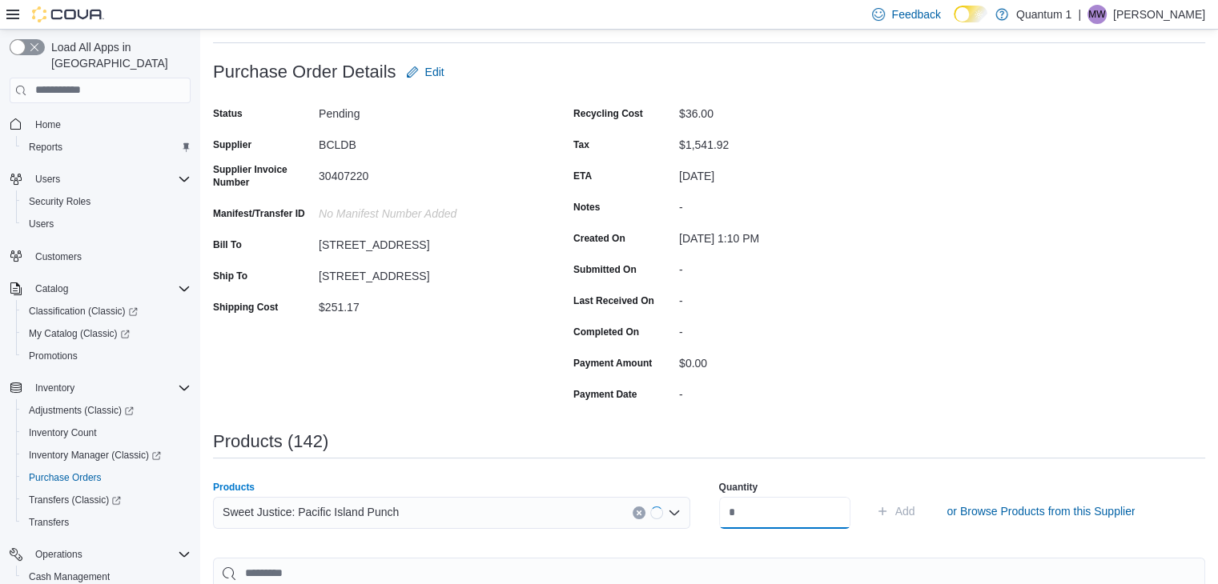
click at [782, 510] on input "number" at bounding box center [784, 513] width 131 height 32
click at [869, 495] on button "Add" at bounding box center [895, 511] width 52 height 32
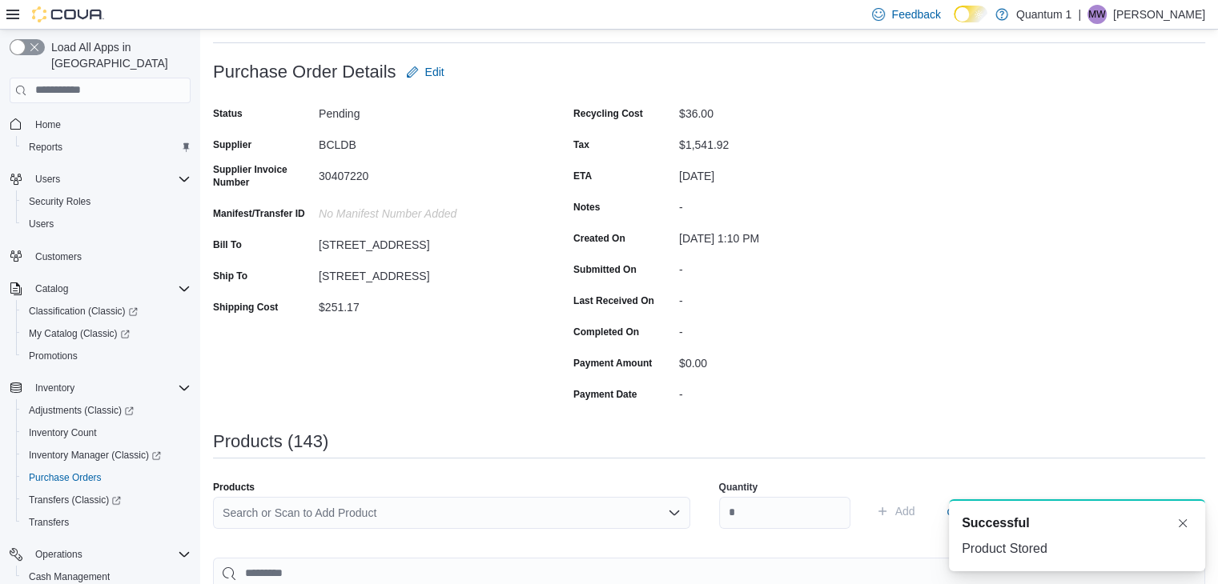
click at [397, 516] on div "Search or Scan to Add Product" at bounding box center [451, 513] width 477 height 32
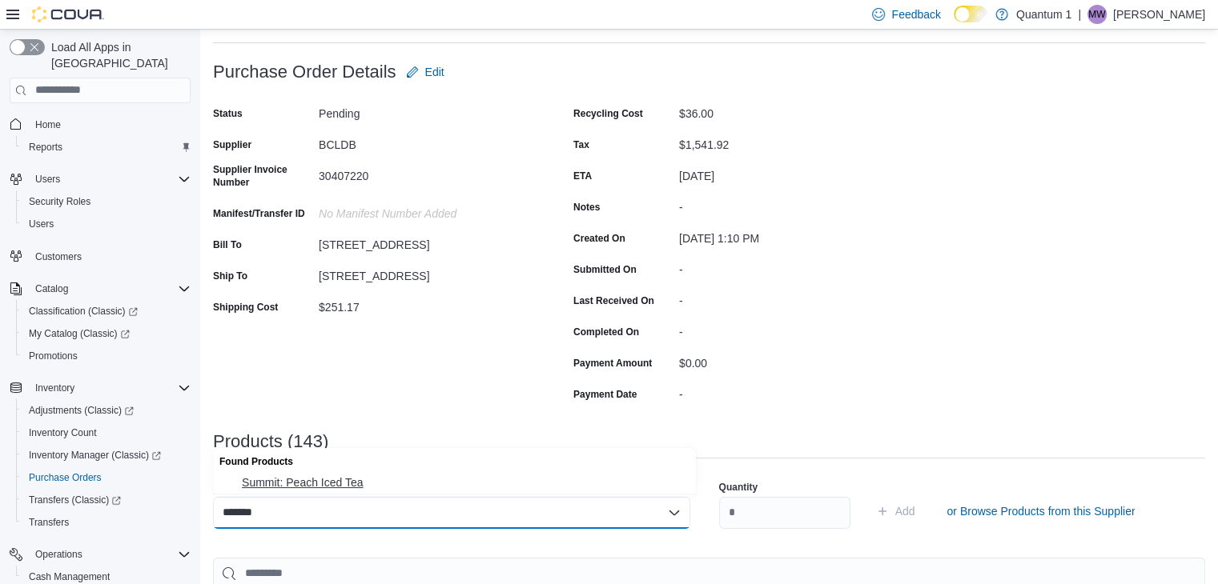
click at [348, 484] on span "Summit: Peach Iced Tea" at bounding box center [464, 483] width 444 height 16
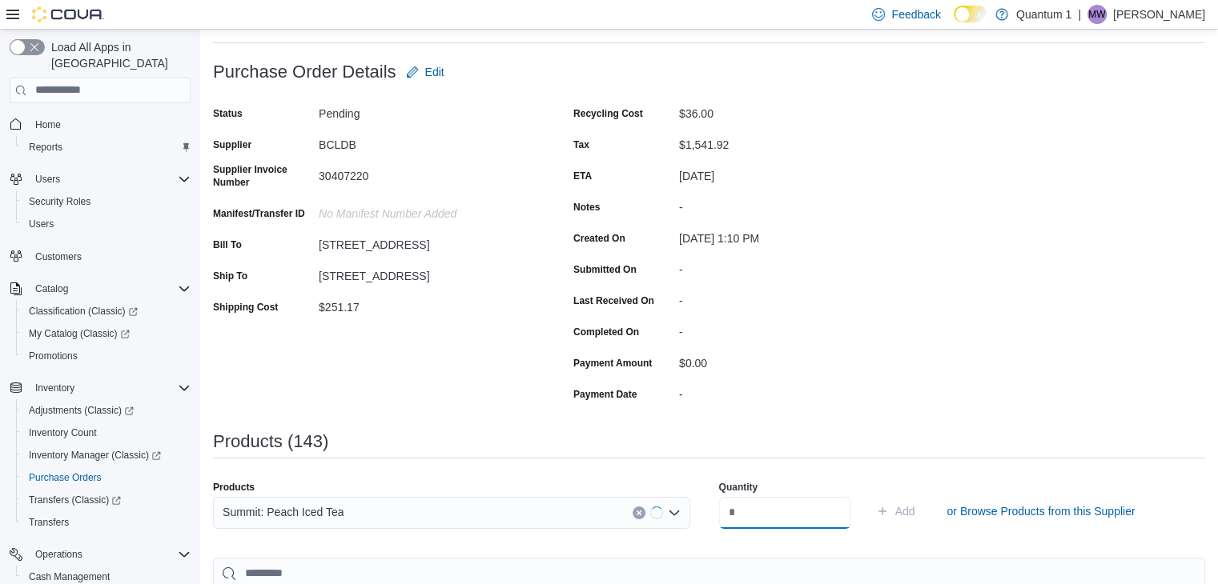
click at [784, 520] on input "number" at bounding box center [784, 513] width 131 height 32
click at [869, 495] on button "Add" at bounding box center [895, 511] width 52 height 32
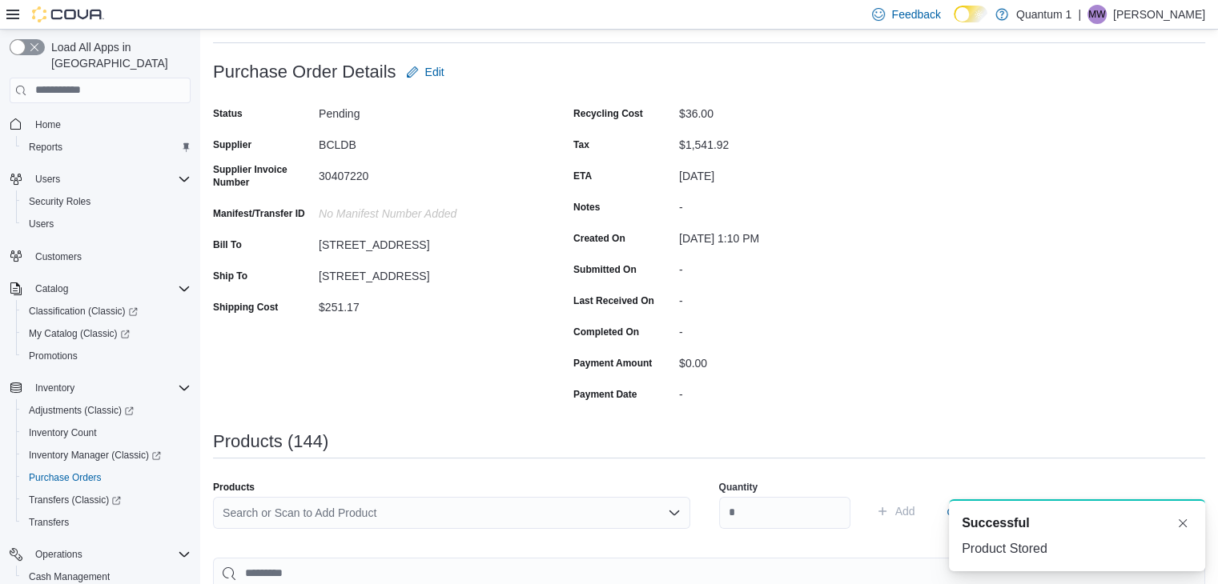
click at [448, 516] on div "Search or Scan to Add Product" at bounding box center [451, 513] width 477 height 32
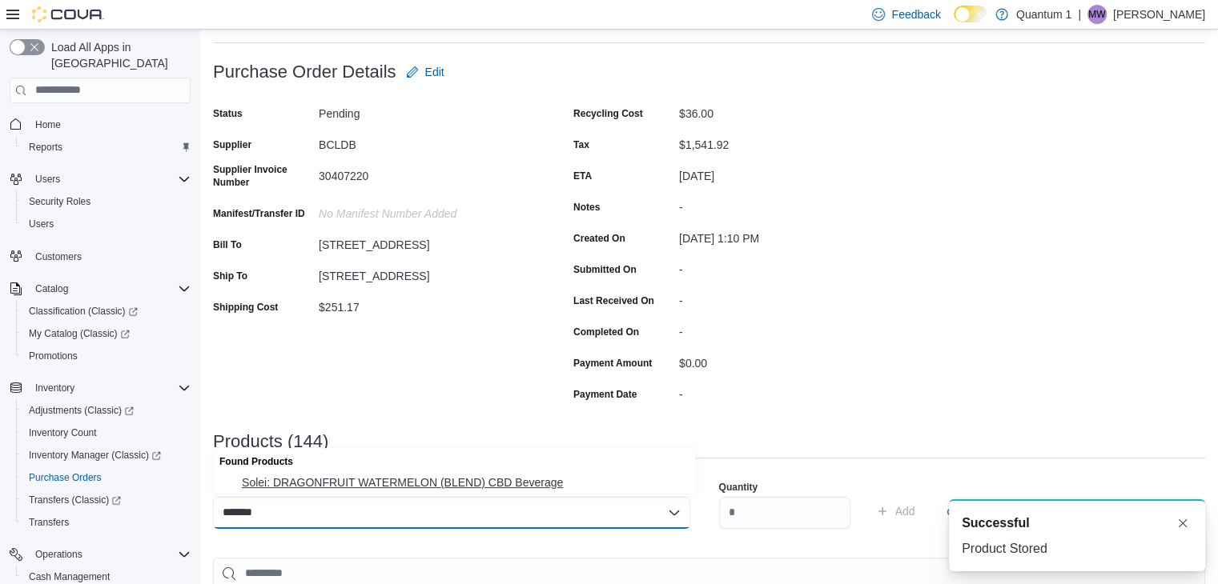
click at [410, 475] on span "Solei: DRAGONFRUIT WATERMELON (BLEND) CBD Beverage" at bounding box center [464, 483] width 444 height 16
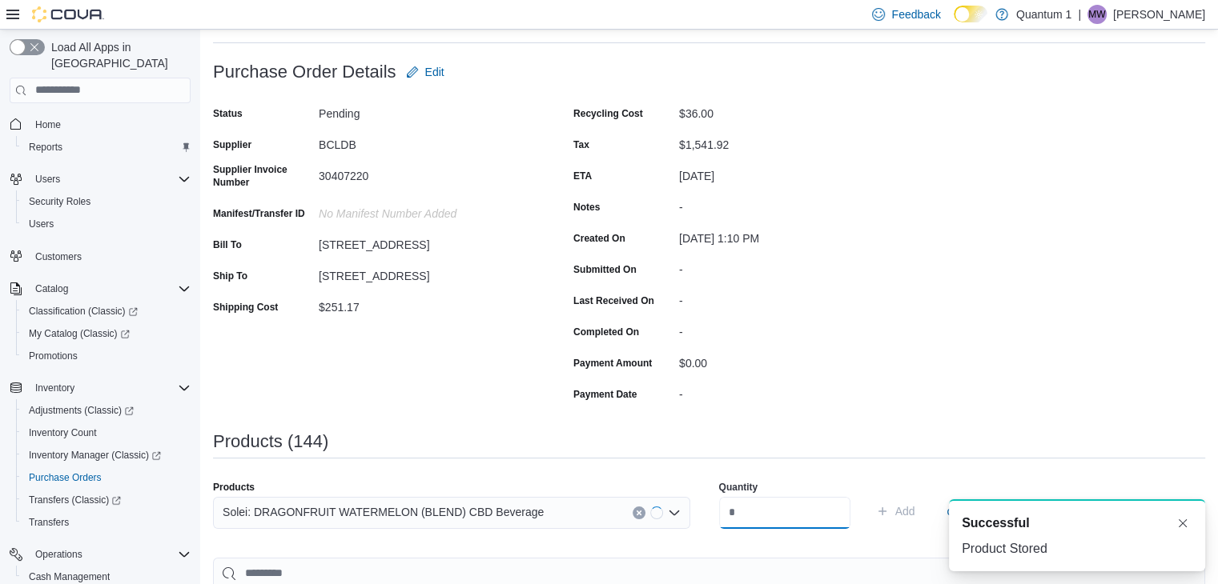
click at [773, 510] on input "number" at bounding box center [784, 513] width 131 height 32
click at [869, 495] on button "Add" at bounding box center [895, 511] width 52 height 32
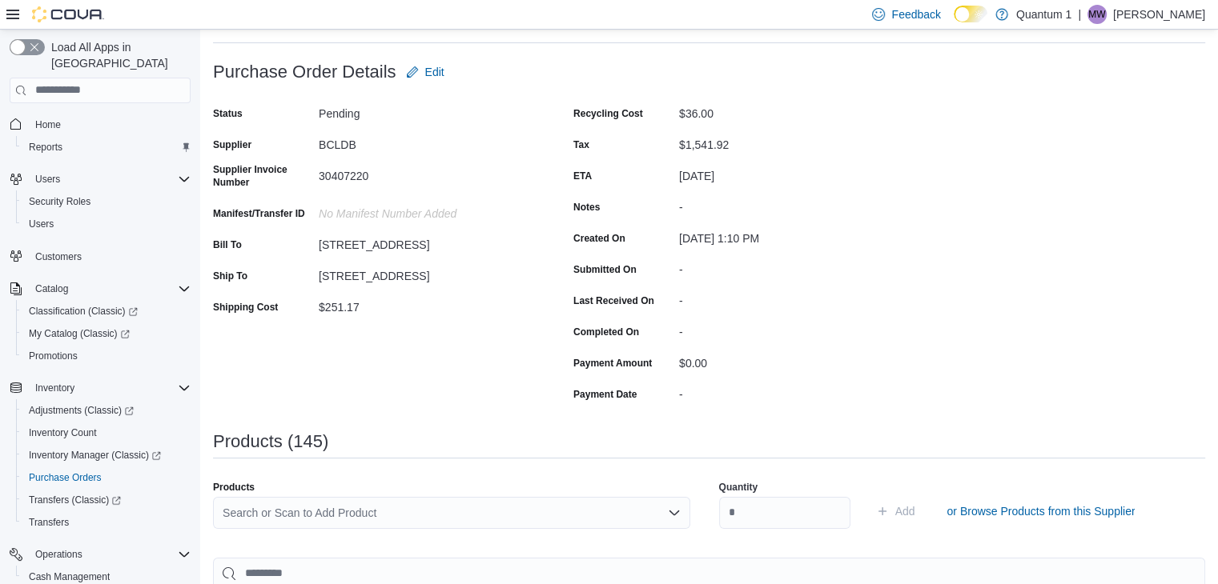
click at [411, 510] on div "Search or Scan to Add Product" at bounding box center [451, 513] width 477 height 32
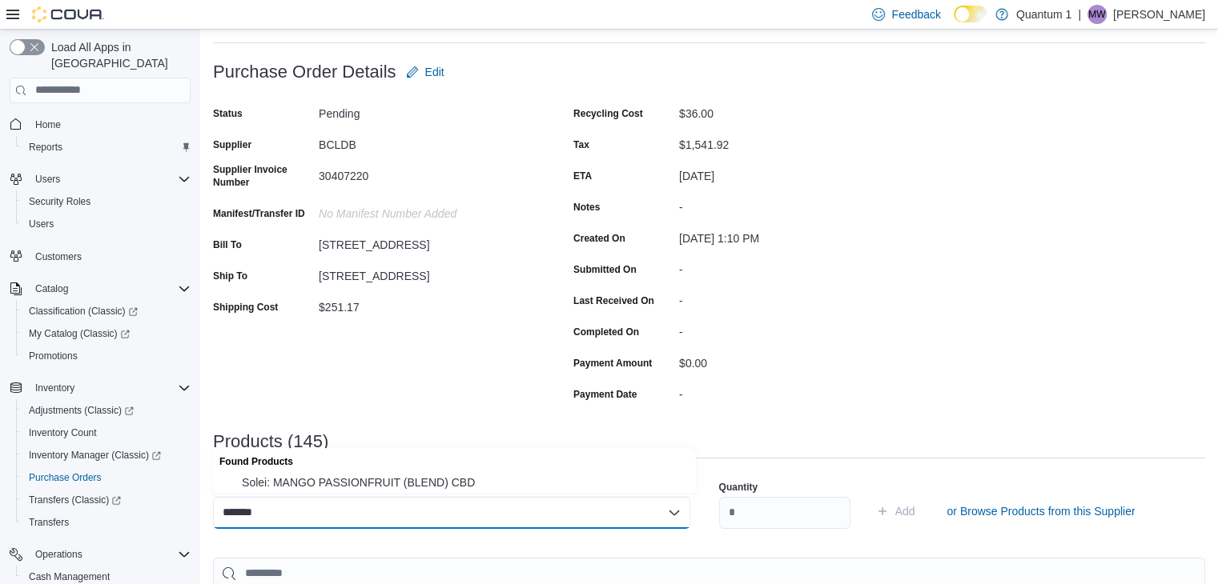
click at [419, 478] on span "Solei: MANGO PASSIONFRUIT (BLEND) CBD" at bounding box center [464, 483] width 444 height 16
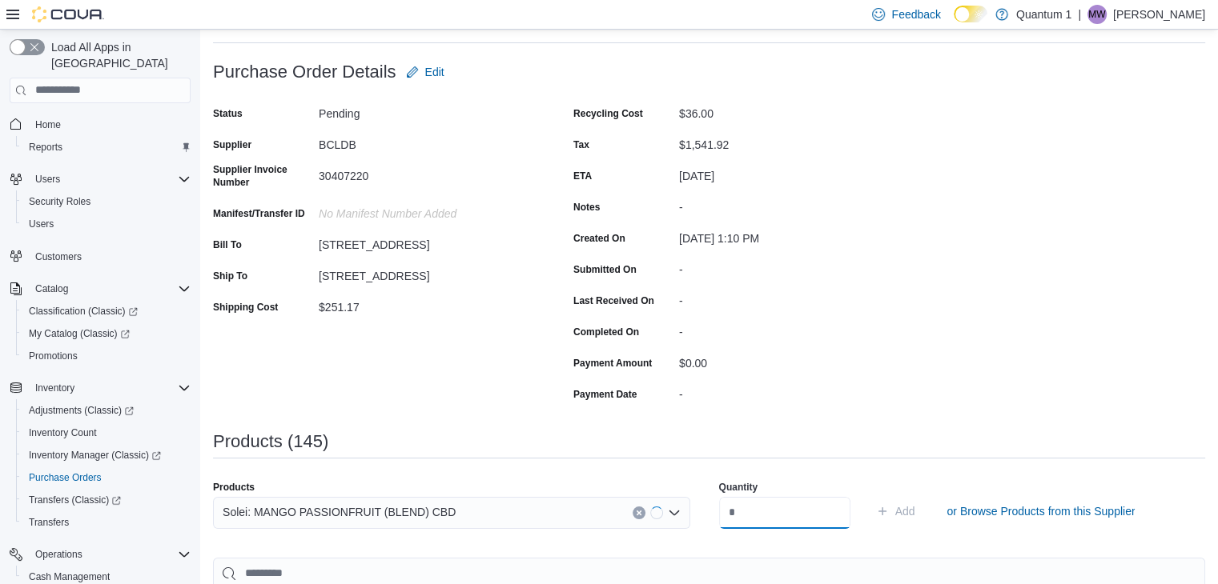
click at [798, 514] on input "number" at bounding box center [784, 513] width 131 height 32
click at [869, 495] on button "Add" at bounding box center [895, 511] width 52 height 32
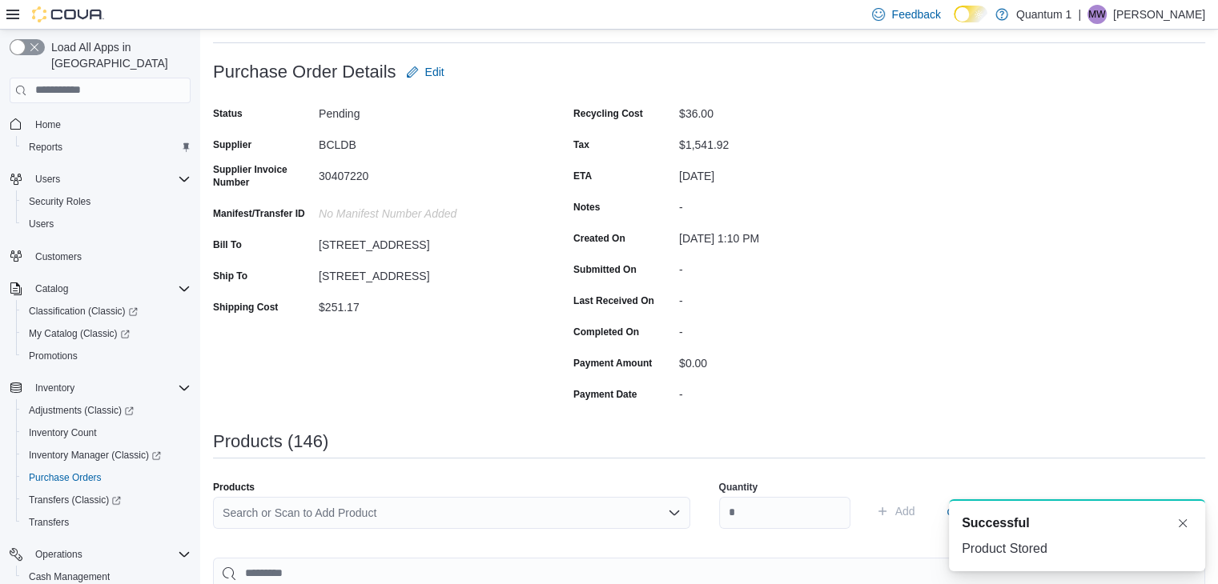
click at [391, 514] on div "Search or Scan to Add Product" at bounding box center [451, 513] width 477 height 32
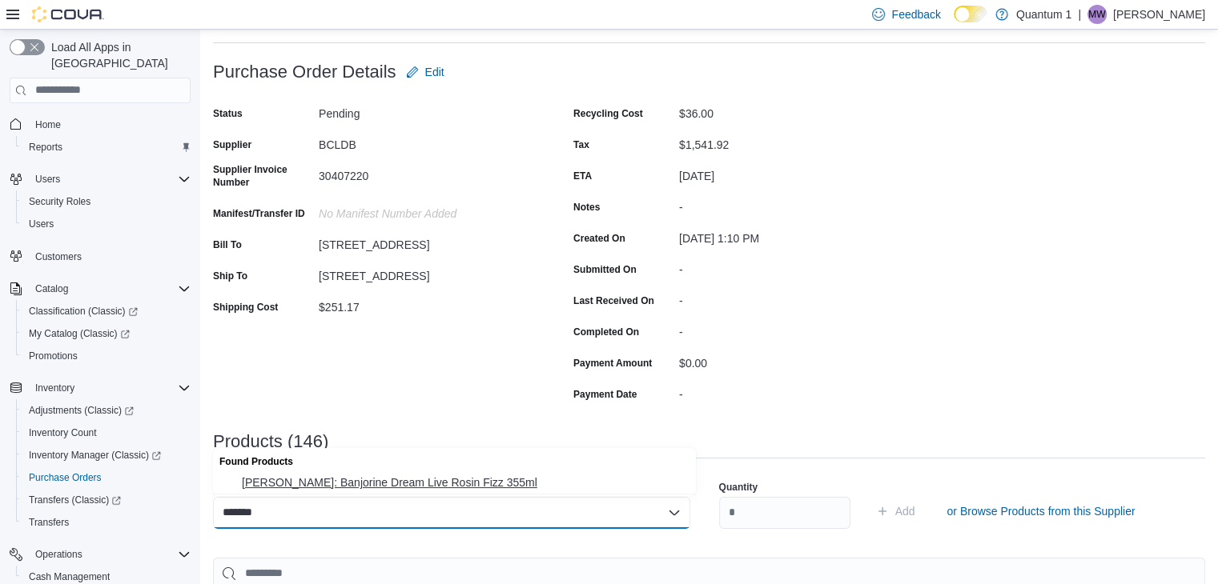
click at [383, 495] on button "Sheesh Hash Soda: Banjorine Dream Live Rosin Fizz 355ml" at bounding box center [454, 482] width 483 height 23
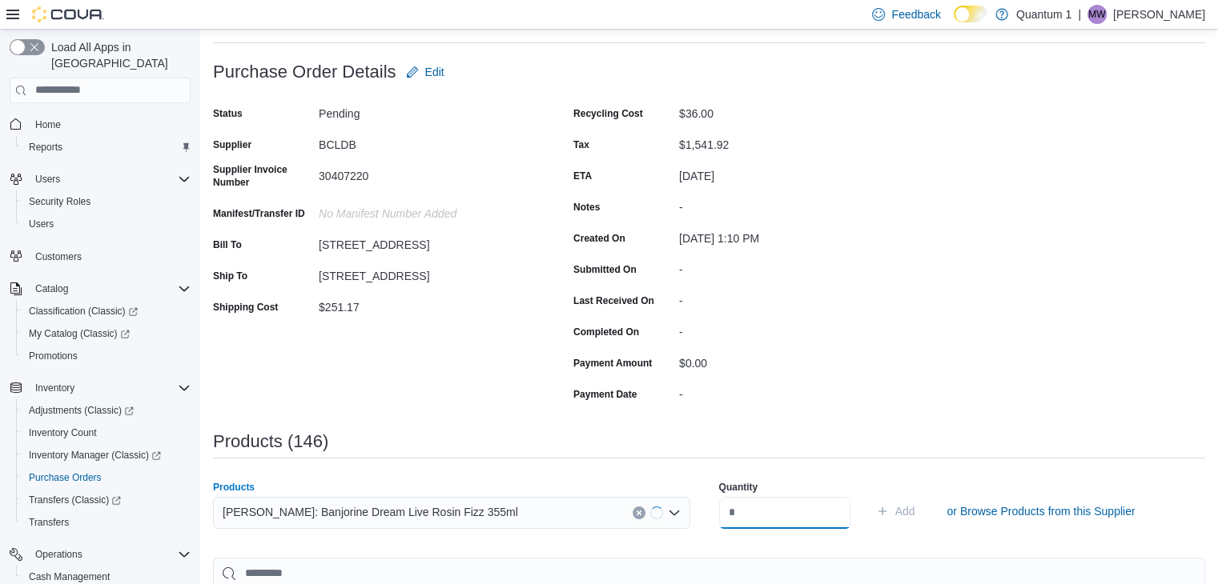
click at [783, 514] on input "number" at bounding box center [784, 513] width 131 height 32
click at [869, 495] on button "Add" at bounding box center [895, 511] width 52 height 32
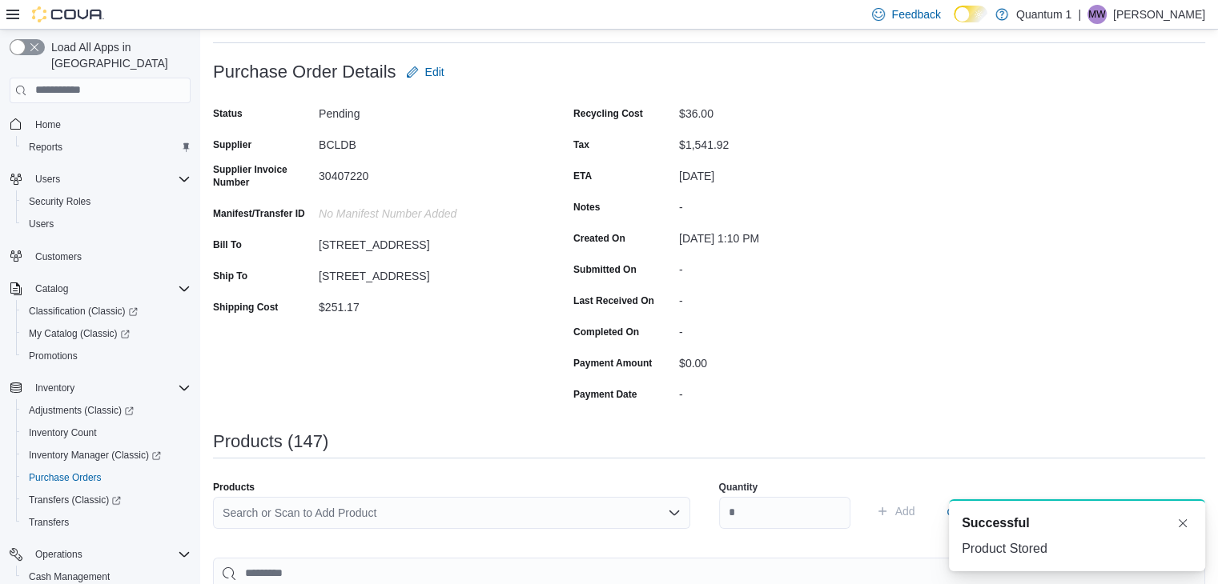
click at [429, 514] on div "Search or Scan to Add Product" at bounding box center [451, 513] width 477 height 32
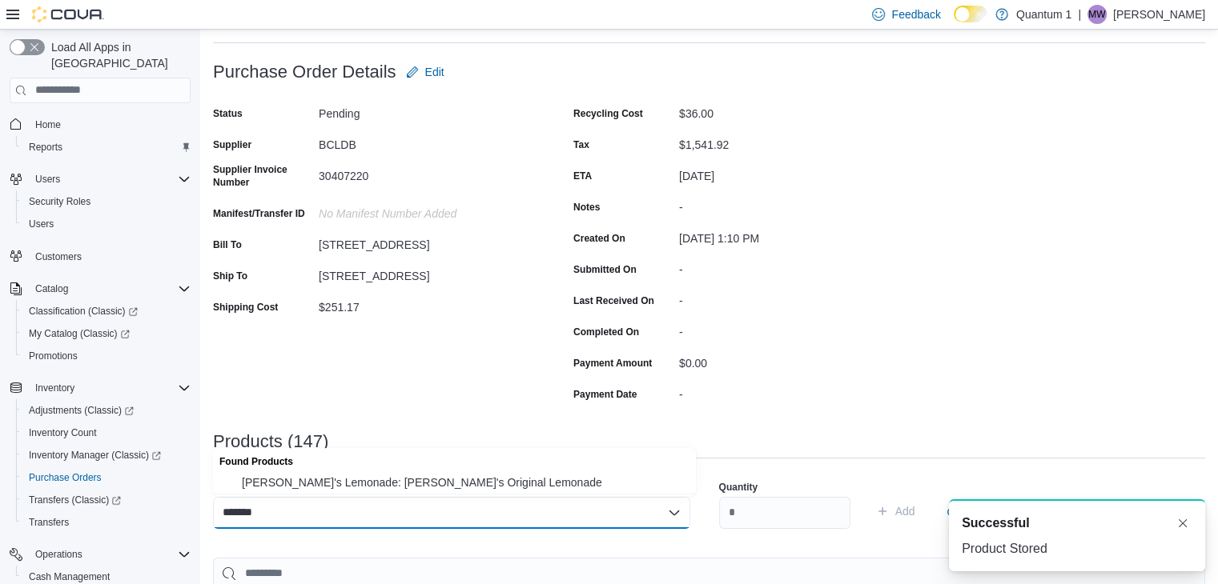
click at [423, 493] on button "Ray's Lemonade: Ray's Original Lemonade" at bounding box center [454, 482] width 483 height 23
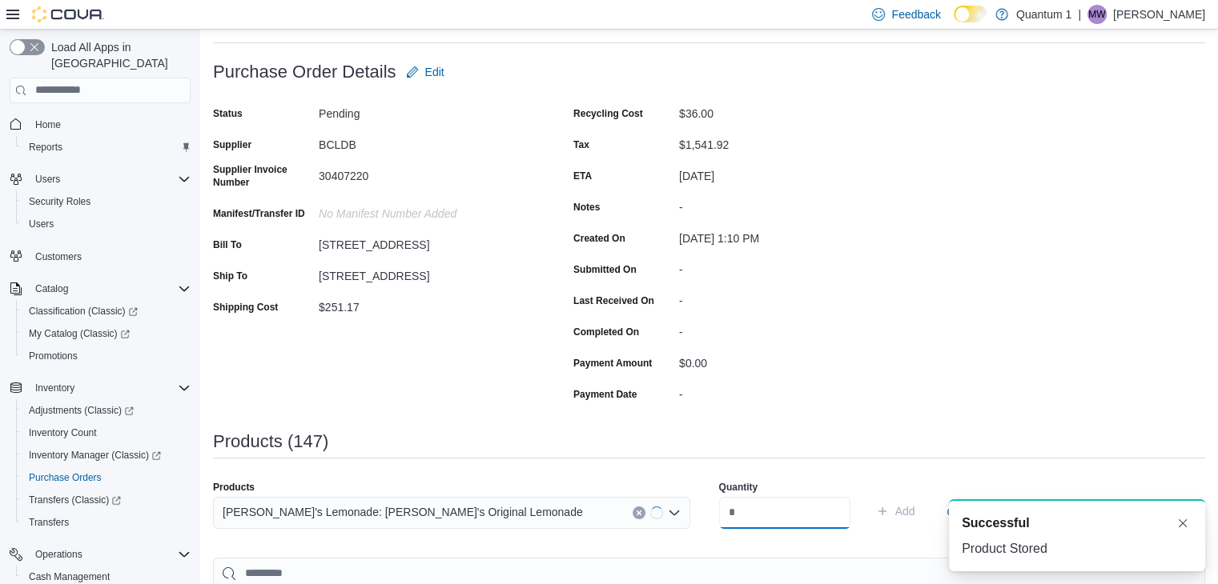
click at [804, 514] on input "number" at bounding box center [784, 513] width 131 height 32
click at [869, 495] on button "Add" at bounding box center [895, 511] width 52 height 32
click at [430, 500] on div "Search or Scan to Add Product" at bounding box center [451, 513] width 477 height 32
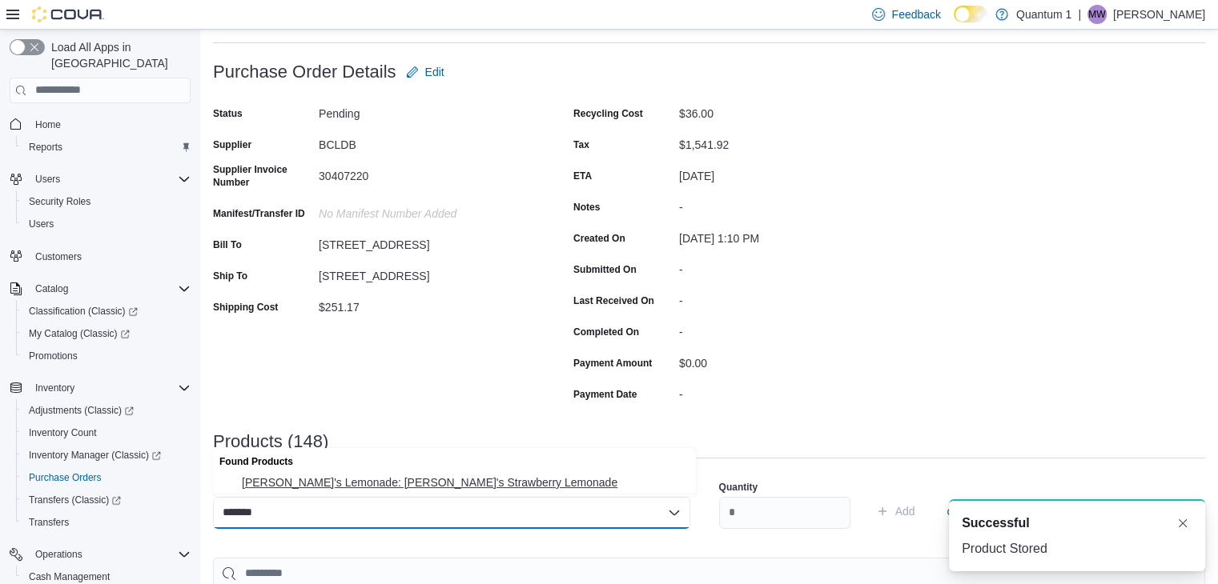
click at [398, 485] on span "Ray's Lemonade: Ray's Strawberry Lemonade" at bounding box center [464, 483] width 444 height 16
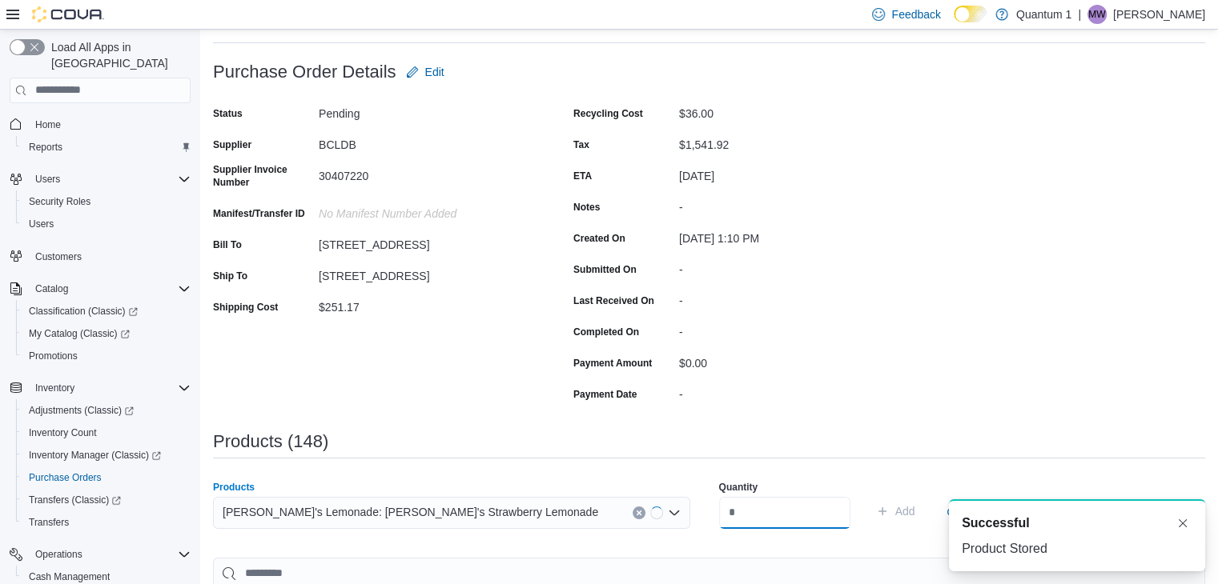
click at [801, 523] on input "number" at bounding box center [784, 513] width 131 height 32
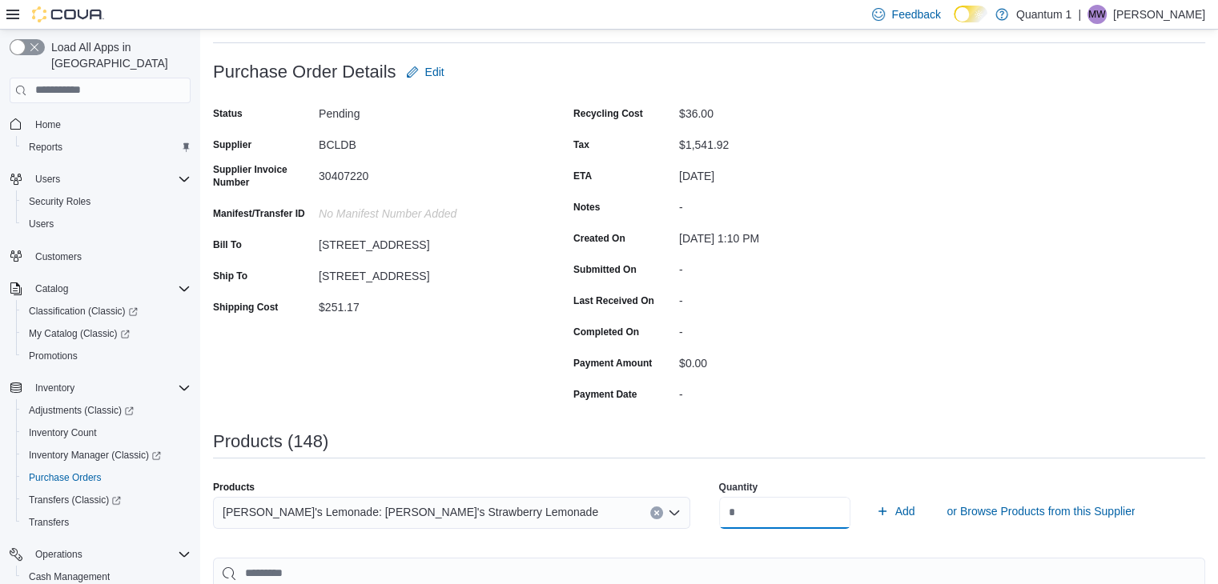
click at [869, 495] on button "Add" at bounding box center [895, 511] width 52 height 32
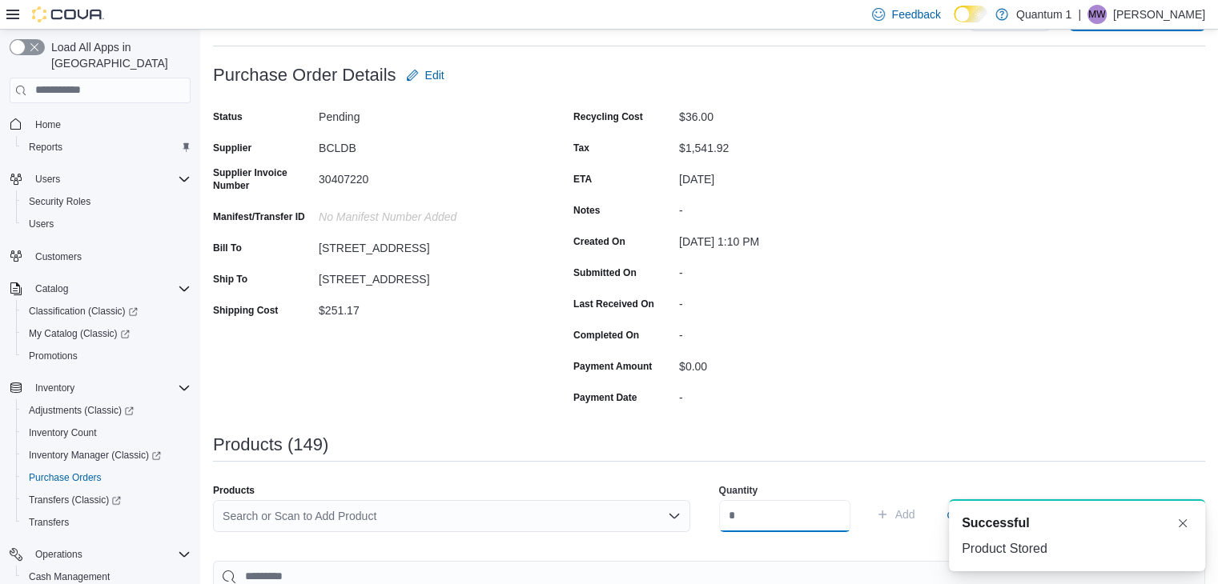
scroll to position [80, 0]
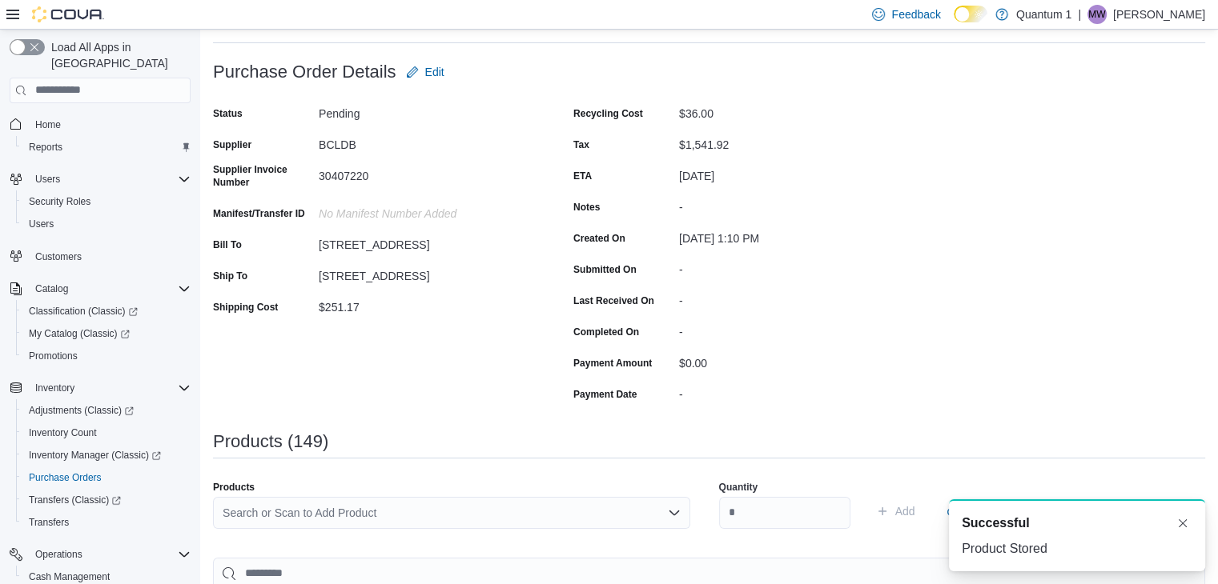
click at [454, 507] on div "Search or Scan to Add Product" at bounding box center [451, 513] width 477 height 32
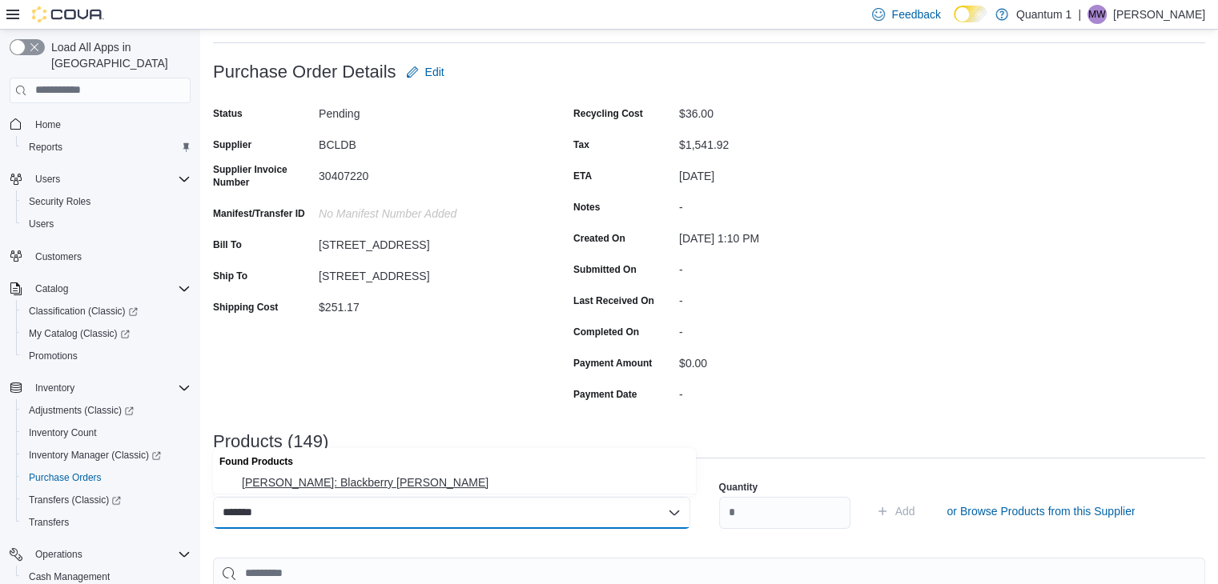
click at [364, 479] on span "Mollo Seltzers: Blackberry Seltzer" at bounding box center [464, 483] width 444 height 16
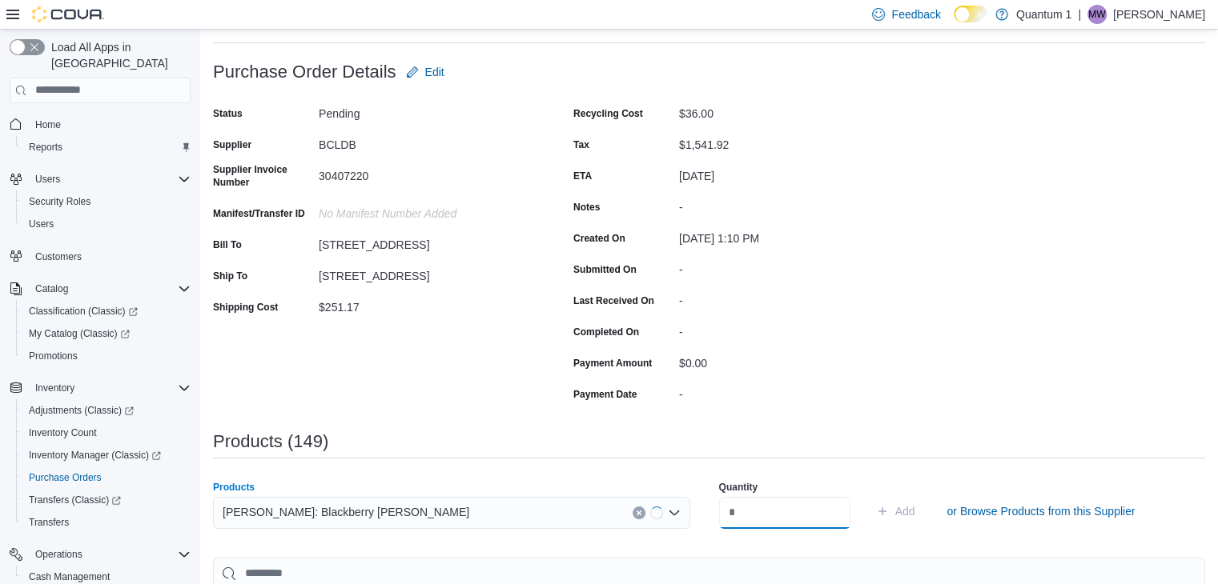
click at [793, 521] on input "number" at bounding box center [784, 513] width 131 height 32
click at [869, 495] on button "Add" at bounding box center [895, 511] width 52 height 32
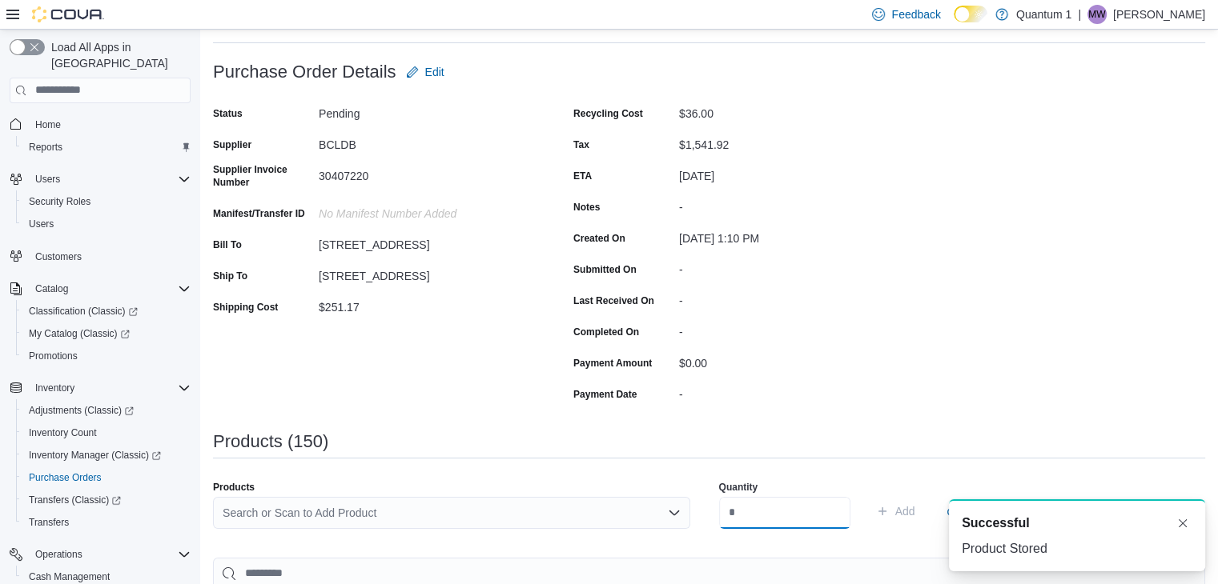
scroll to position [0, 0]
drag, startPoint x: 403, startPoint y: 493, endPoint x: 405, endPoint y: 503, distance: 10.5
click at [403, 495] on div "Products Search or Scan to Add Product" at bounding box center [451, 511] width 477 height 61
click at [405, 516] on div "Search or Scan to Add Product" at bounding box center [451, 513] width 477 height 32
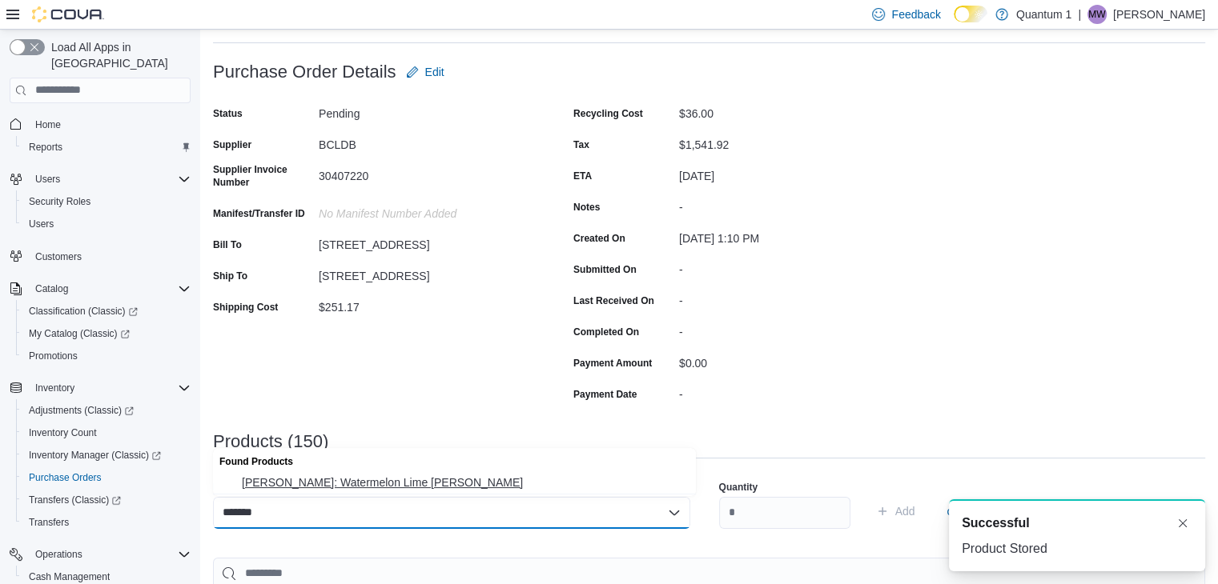
click at [369, 478] on span "Mollo: Watermelon Lime Seltzer" at bounding box center [464, 483] width 444 height 16
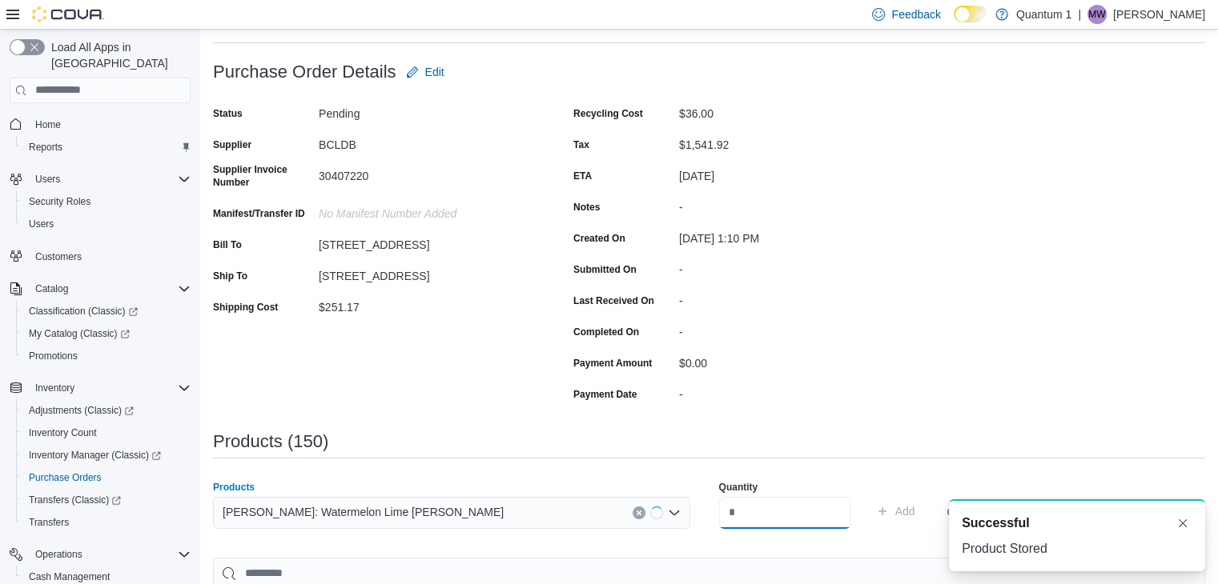
click at [775, 520] on input "number" at bounding box center [784, 513] width 131 height 32
click at [869, 495] on button "Add" at bounding box center [895, 511] width 52 height 32
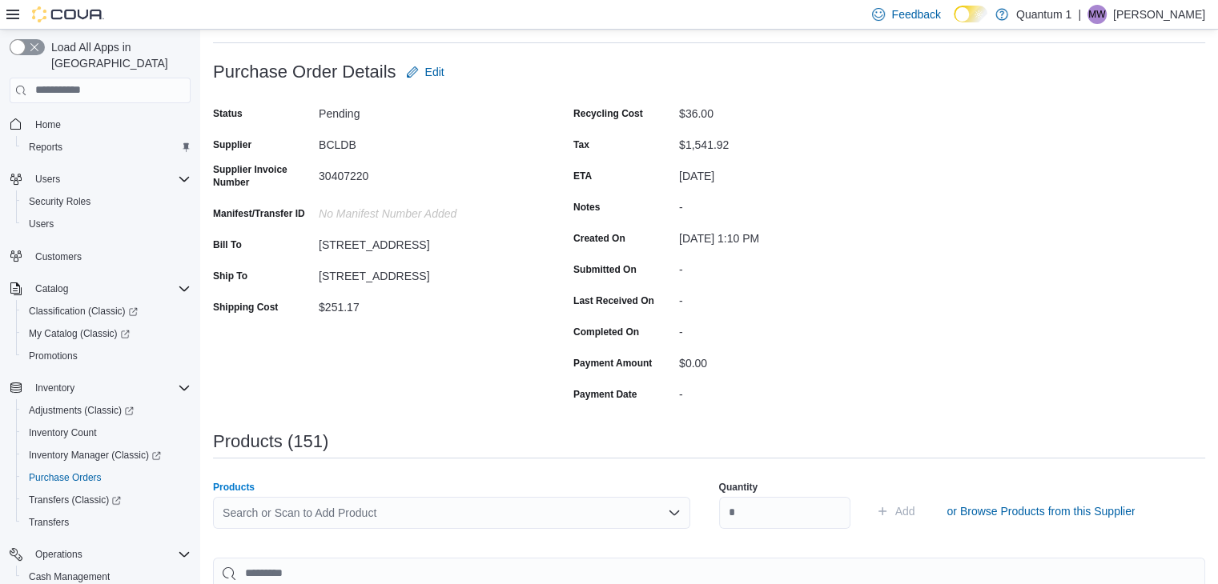
drag, startPoint x: 381, startPoint y: 511, endPoint x: 421, endPoint y: 511, distance: 40.0
click at [383, 511] on div "Search or Scan to Add Product" at bounding box center [451, 513] width 477 height 32
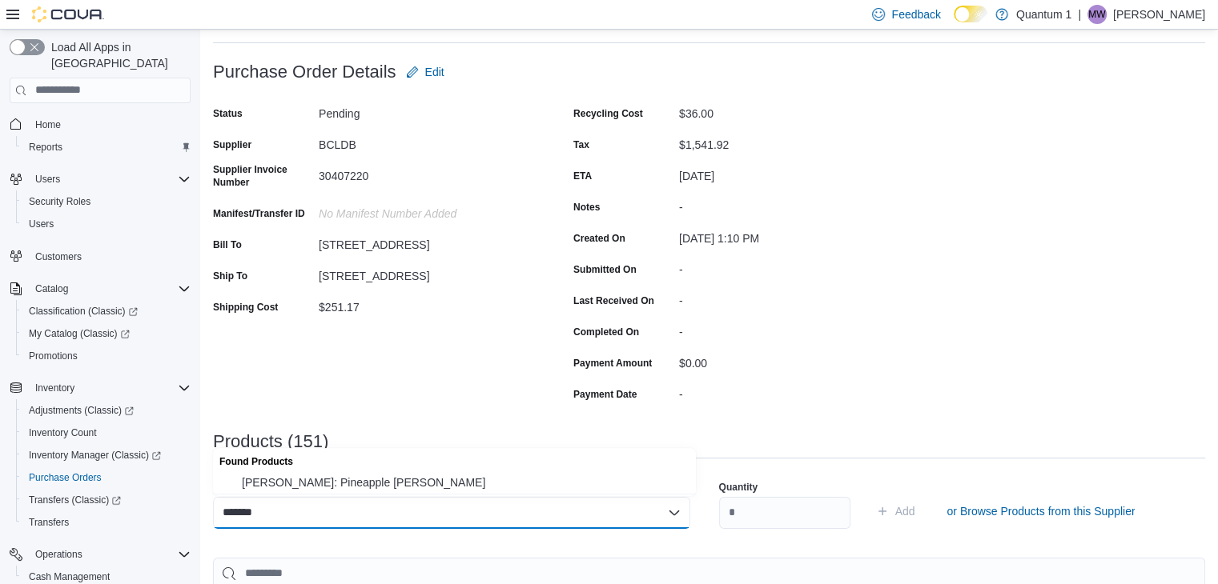
click at [333, 503] on div "******* Combo box. Selected. 1065160. Selected. Combo box input. Search or Scan…" at bounding box center [451, 513] width 477 height 32
drag, startPoint x: 343, startPoint y: 487, endPoint x: 724, endPoint y: 516, distance: 381.3
click at [349, 487] on span "Mollo: Pineapple Seltzer" at bounding box center [464, 483] width 444 height 16
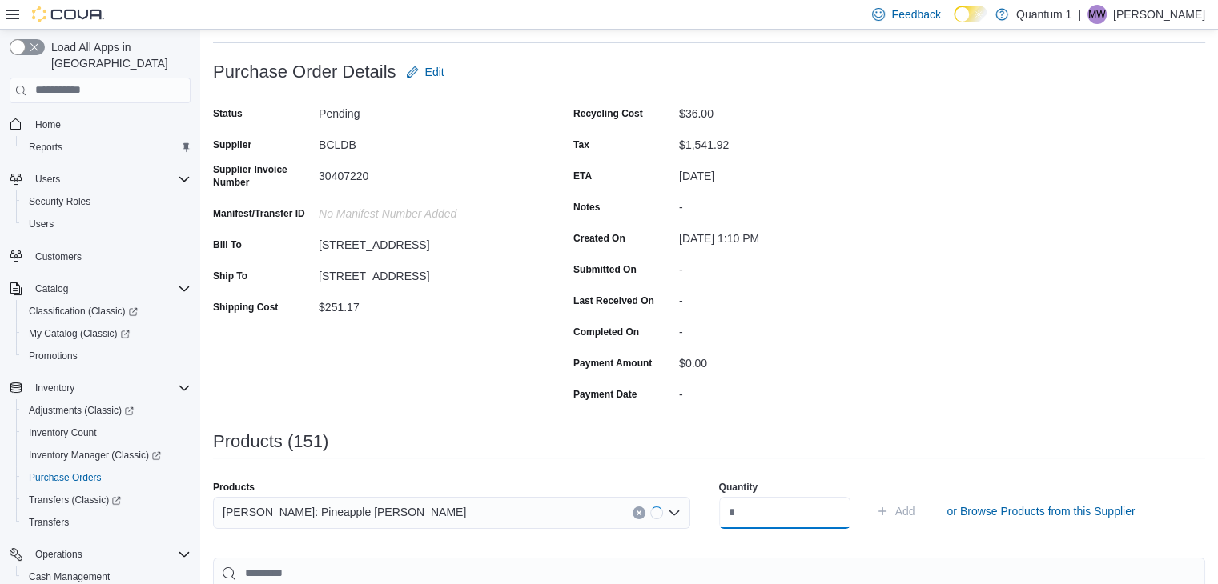
click at [805, 516] on input "number" at bounding box center [784, 513] width 131 height 32
click at [869, 495] on button "Add" at bounding box center [895, 511] width 52 height 32
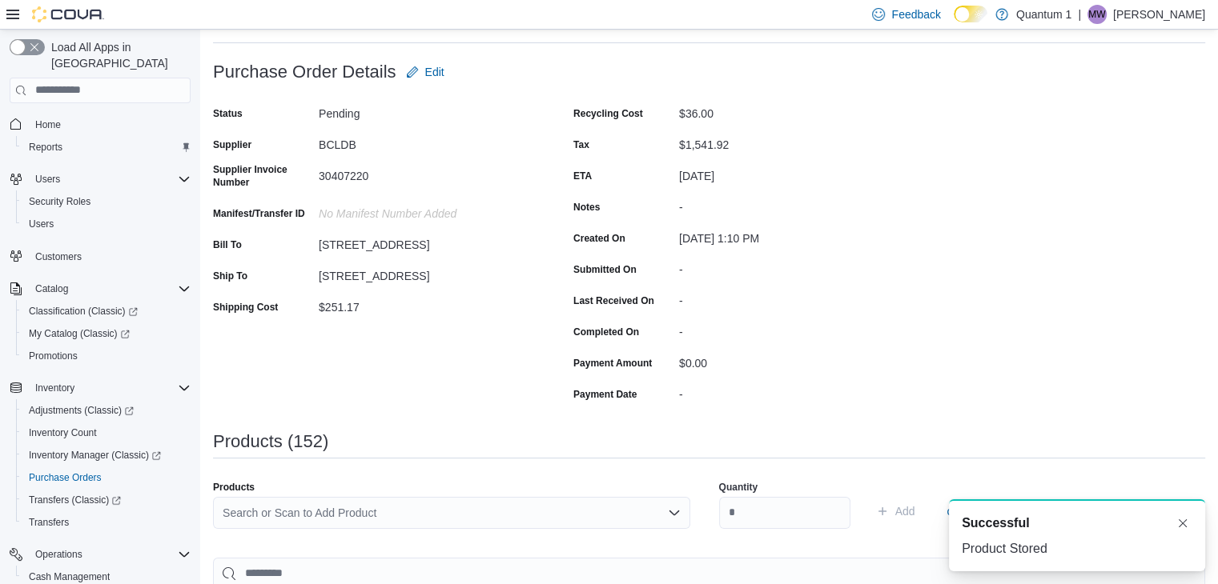
click at [485, 519] on div "Search or Scan to Add Product" at bounding box center [451, 513] width 477 height 32
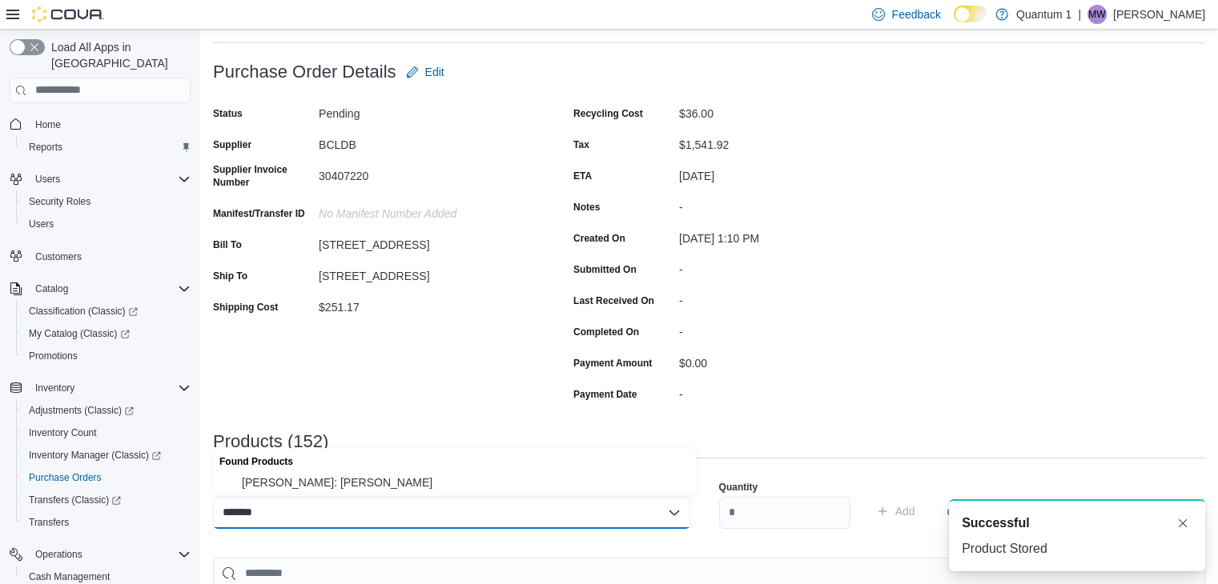
click at [262, 462] on div "Found Products" at bounding box center [454, 459] width 483 height 23
click at [349, 478] on span "Mollo: Mango Seltzer" at bounding box center [464, 483] width 444 height 16
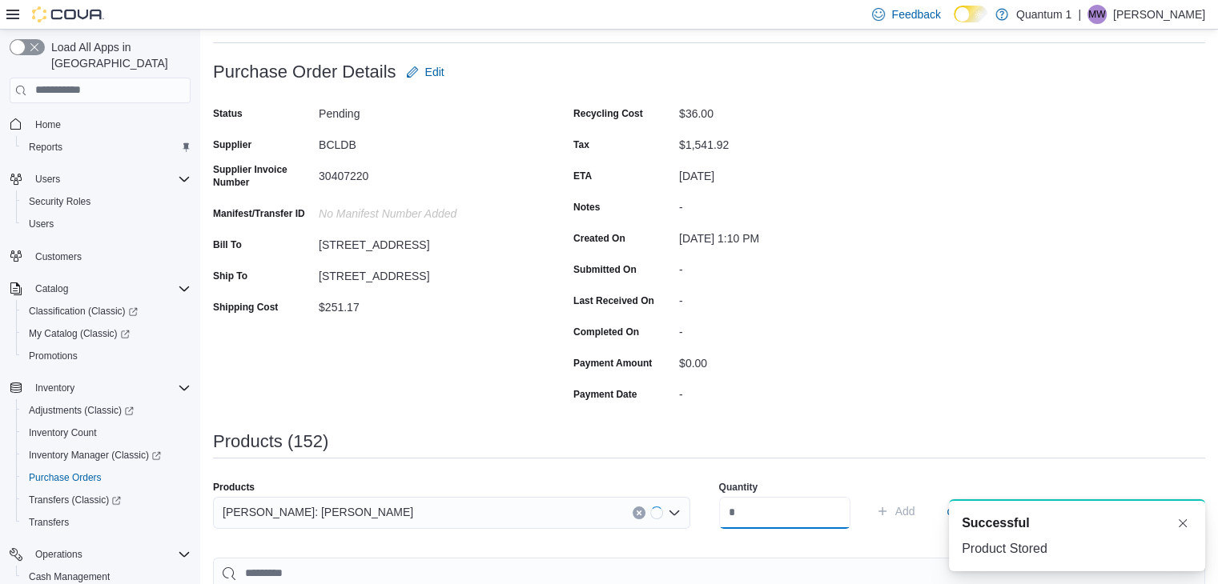
click at [778, 509] on input "number" at bounding box center [784, 513] width 131 height 32
click at [869, 495] on button "Add" at bounding box center [895, 511] width 52 height 32
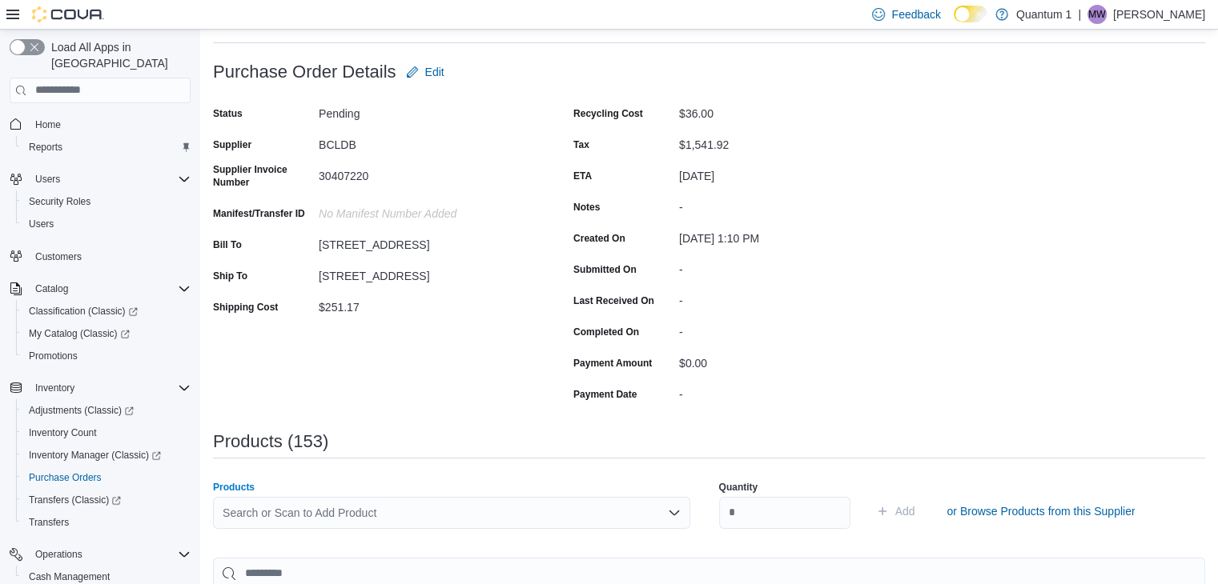
click at [479, 506] on div "Search or Scan to Add Product" at bounding box center [451, 513] width 477 height 32
click at [381, 516] on div "*******" at bounding box center [451, 513] width 477 height 32
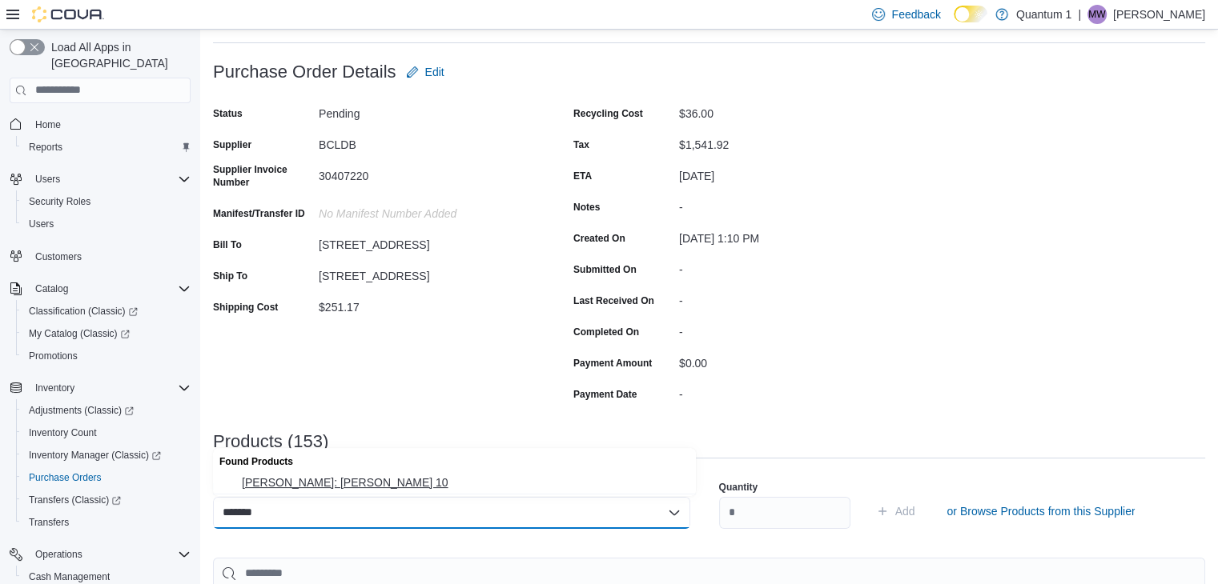
click at [266, 490] on span "Mollo: Mollo 10" at bounding box center [464, 483] width 444 height 16
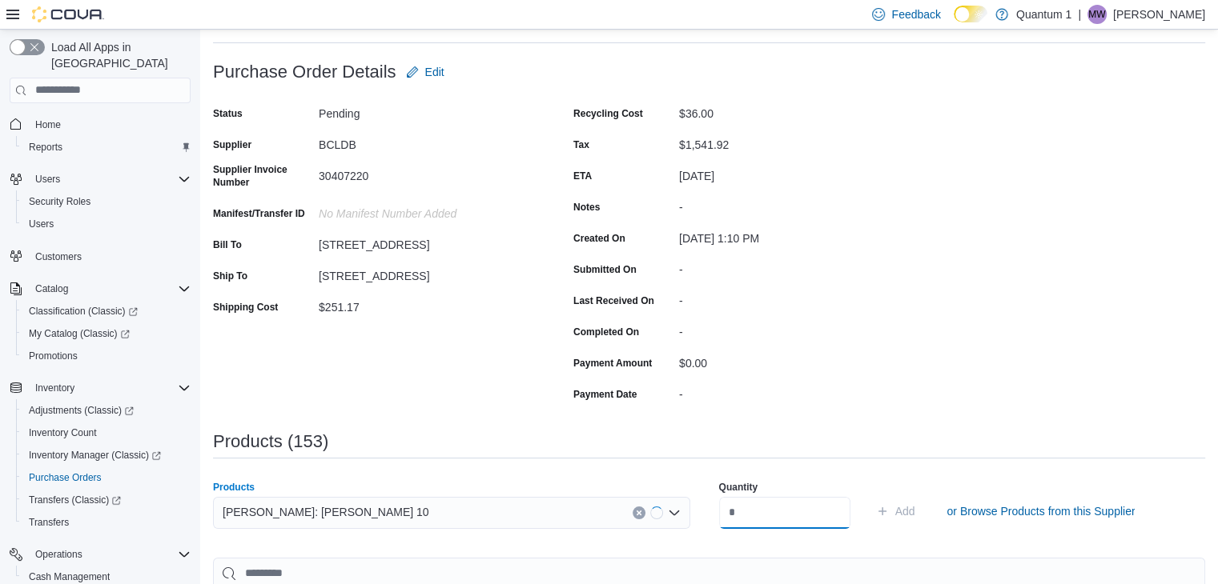
click at [758, 523] on input "number" at bounding box center [784, 513] width 131 height 32
click at [869, 495] on button "Add" at bounding box center [895, 511] width 52 height 32
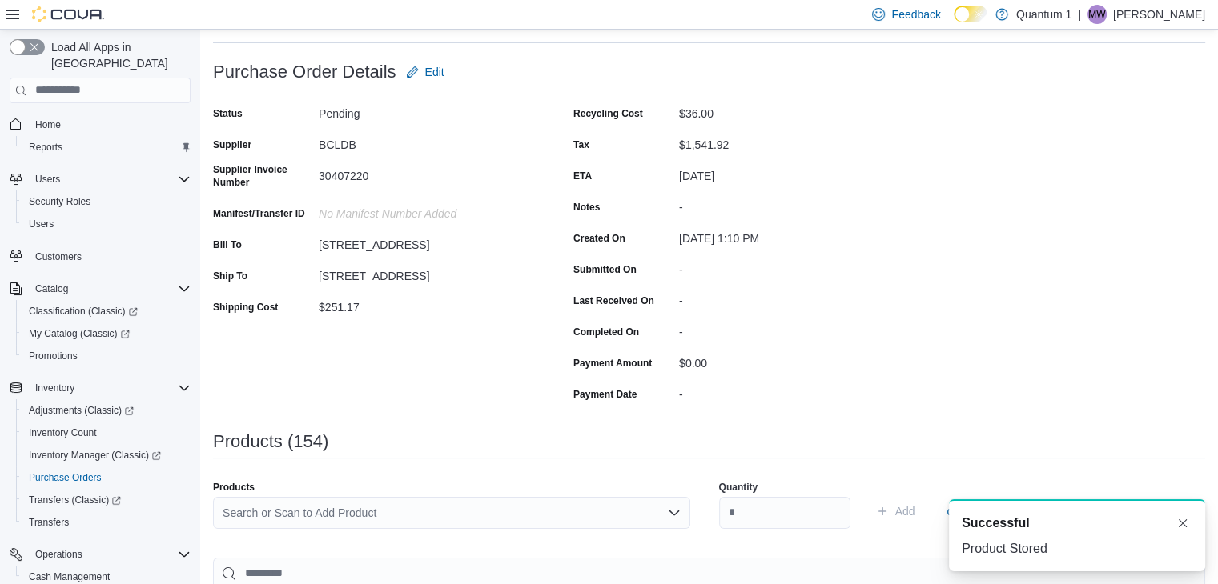
click at [538, 519] on div "Search or Scan to Add Product" at bounding box center [451, 513] width 477 height 32
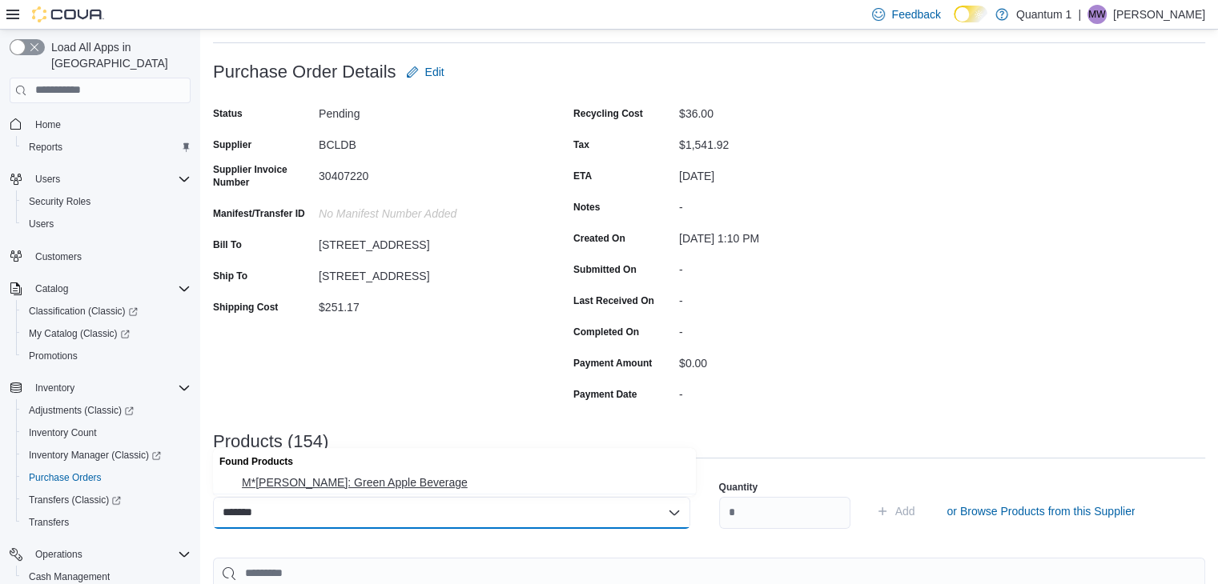
click at [376, 475] on button "M*ry Jones: Green Apple Beverage" at bounding box center [454, 482] width 483 height 23
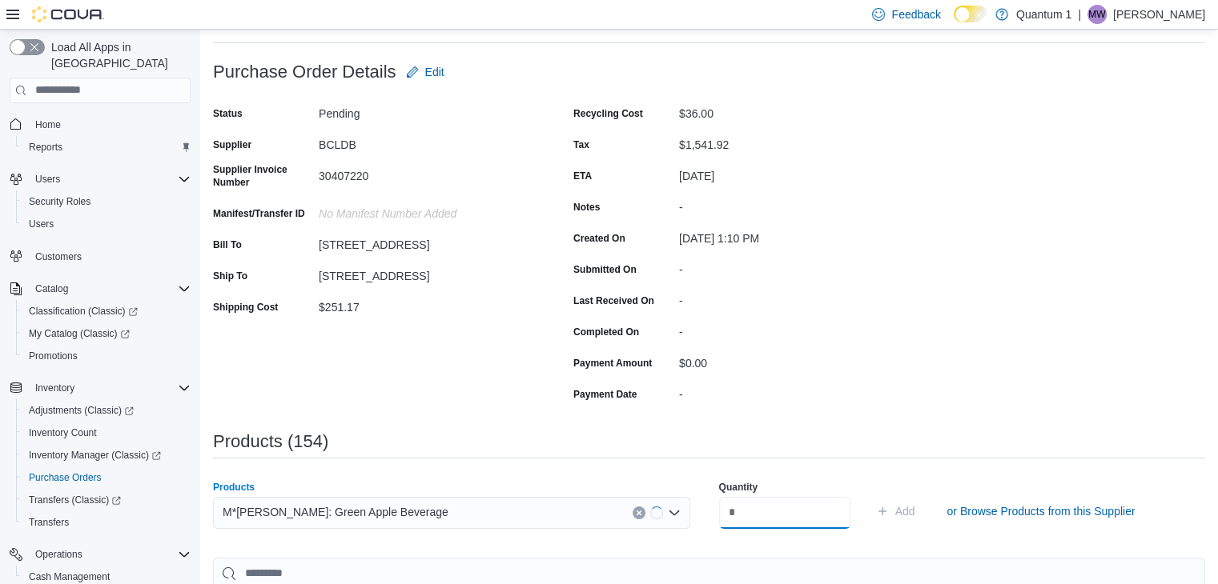
click at [791, 515] on input "number" at bounding box center [784, 513] width 131 height 32
click at [869, 495] on button "Add" at bounding box center [895, 511] width 52 height 32
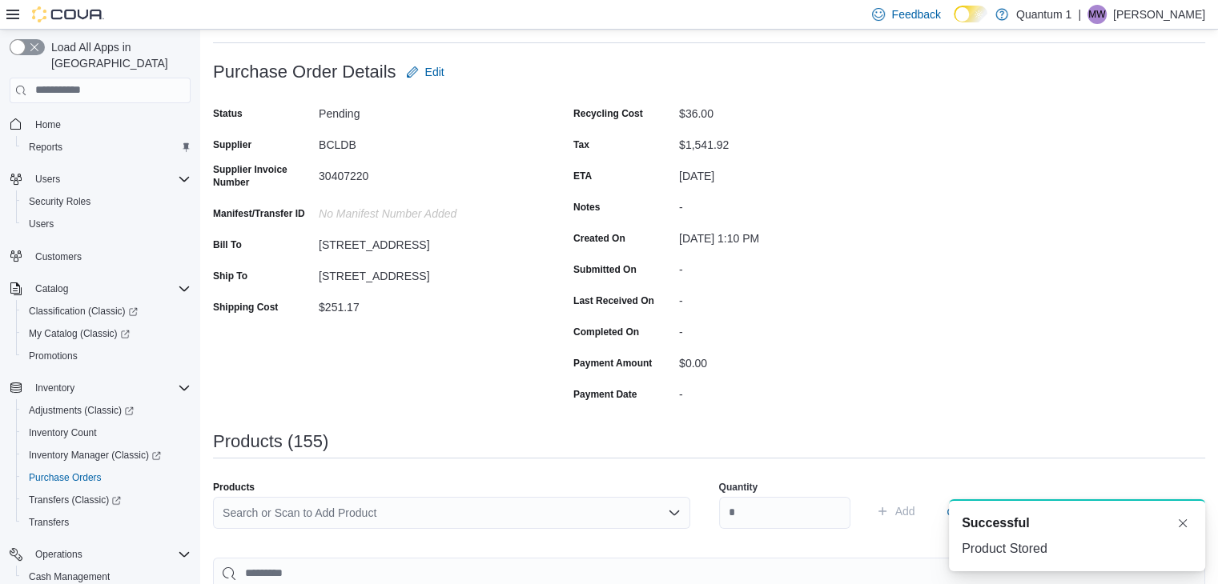
click at [461, 513] on div "Search or Scan to Add Product" at bounding box center [451, 513] width 477 height 32
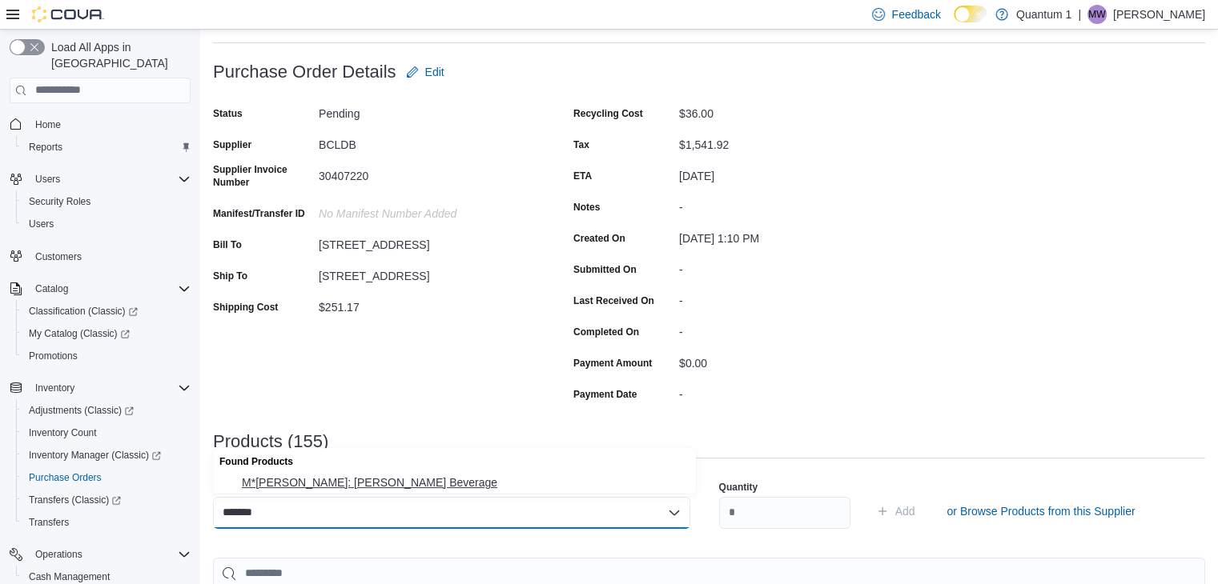
click at [359, 483] on span "M*ry Jones: Berry Lemonade Beverage" at bounding box center [464, 483] width 444 height 16
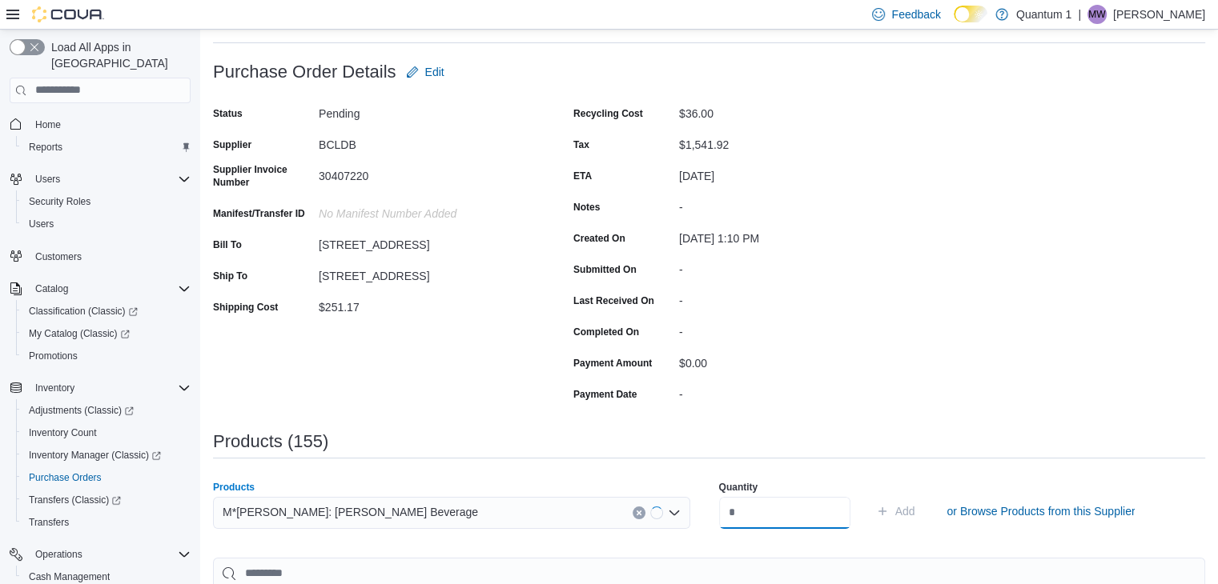
click at [795, 516] on input "number" at bounding box center [784, 513] width 131 height 32
click at [869, 495] on button "Add" at bounding box center [895, 511] width 52 height 32
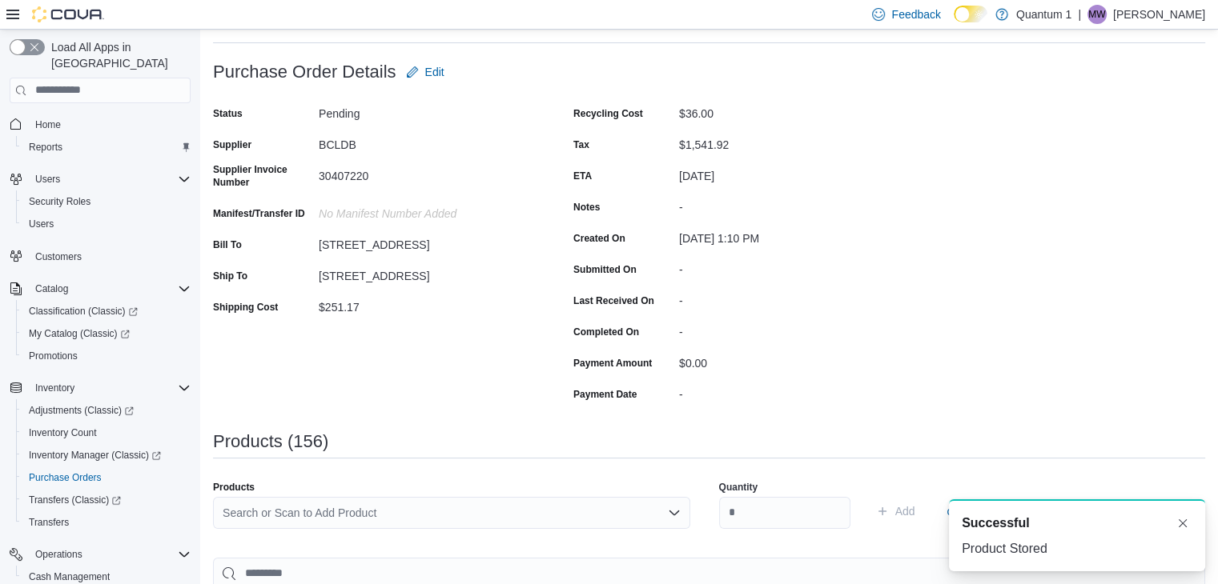
drag, startPoint x: 442, startPoint y: 522, endPoint x: 461, endPoint y: 519, distance: 19.5
click at [454, 520] on div "Search or Scan to Add Product" at bounding box center [451, 513] width 477 height 32
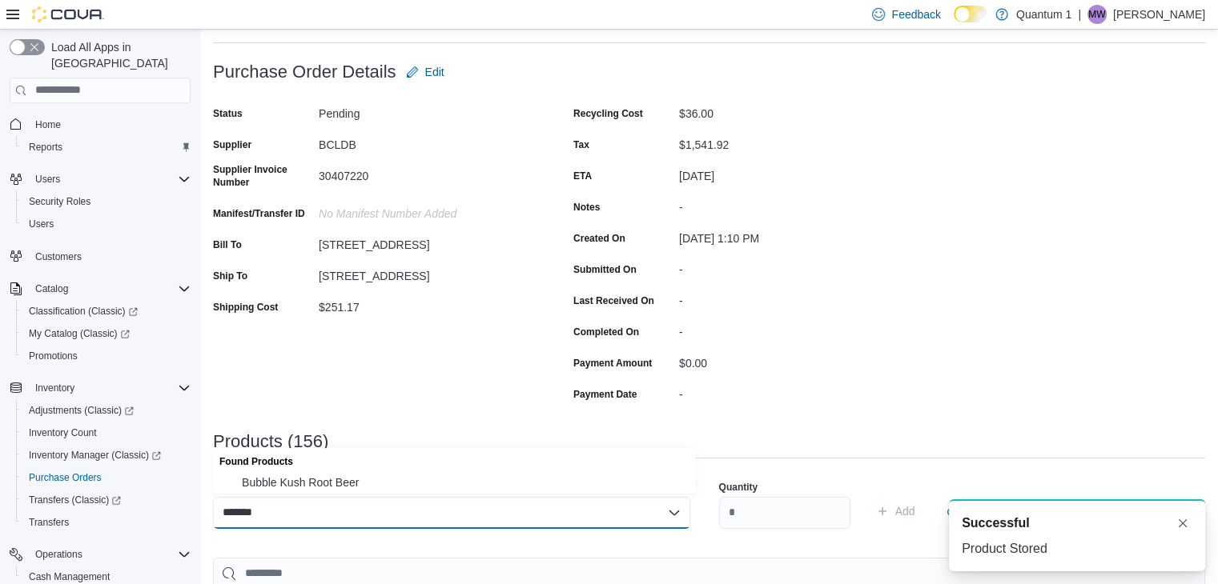
drag, startPoint x: 313, startPoint y: 478, endPoint x: 727, endPoint y: 537, distance: 418.1
click at [321, 478] on span "Bubble Kush Root Beer" at bounding box center [464, 483] width 444 height 16
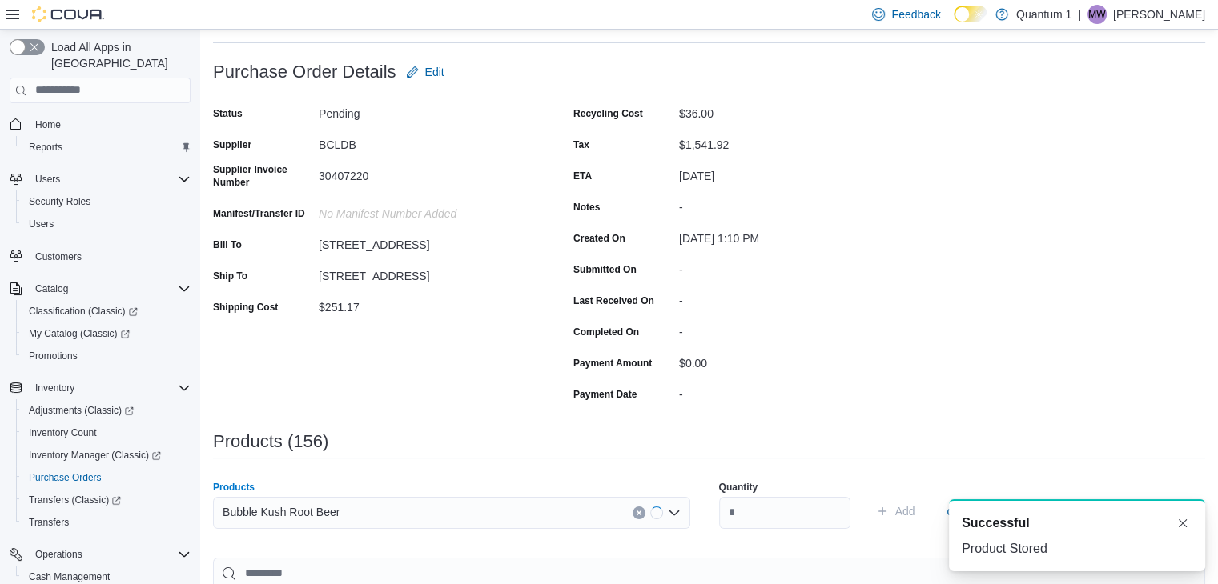
click at [794, 532] on div "Quantity" at bounding box center [784, 504] width 131 height 67
click at [794, 513] on input "number" at bounding box center [784, 513] width 131 height 32
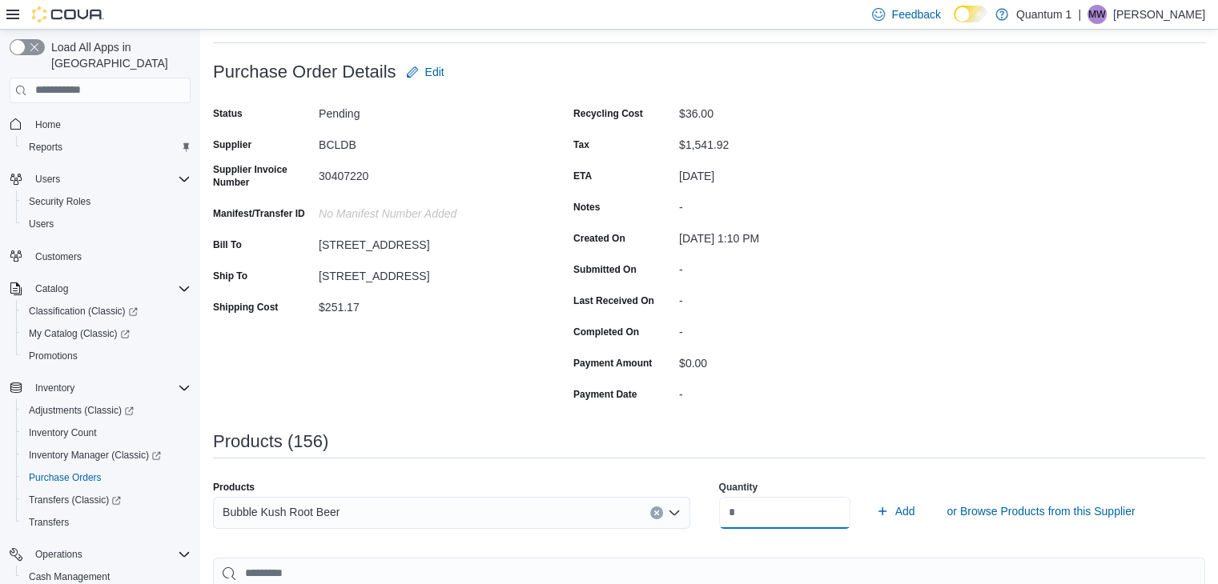
click at [869, 495] on button "Add" at bounding box center [895, 511] width 52 height 32
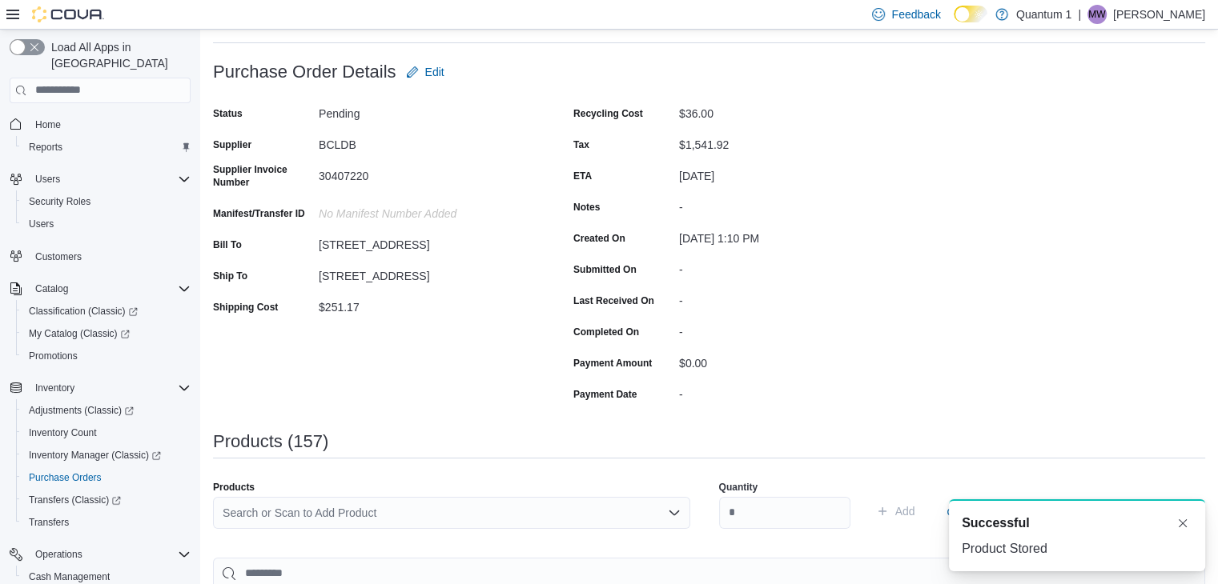
drag, startPoint x: 417, startPoint y: 523, endPoint x: 434, endPoint y: 520, distance: 17.0
click at [429, 522] on div "Search or Scan to Add Product" at bounding box center [451, 513] width 477 height 32
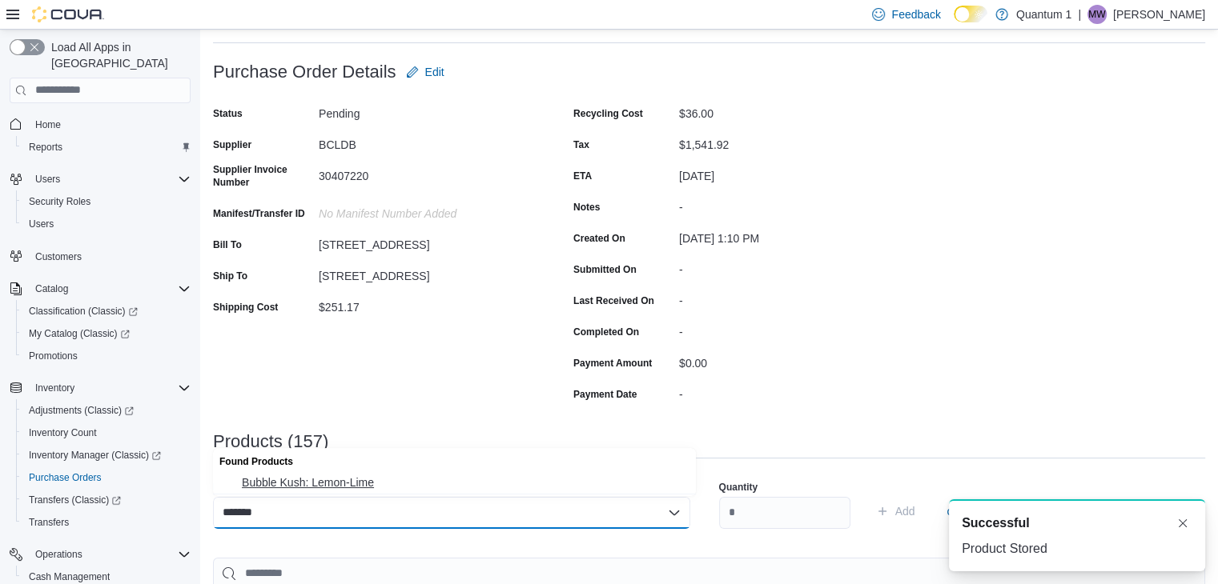
click at [310, 474] on button "Bubble Kush: Lemon-Lime" at bounding box center [454, 482] width 483 height 23
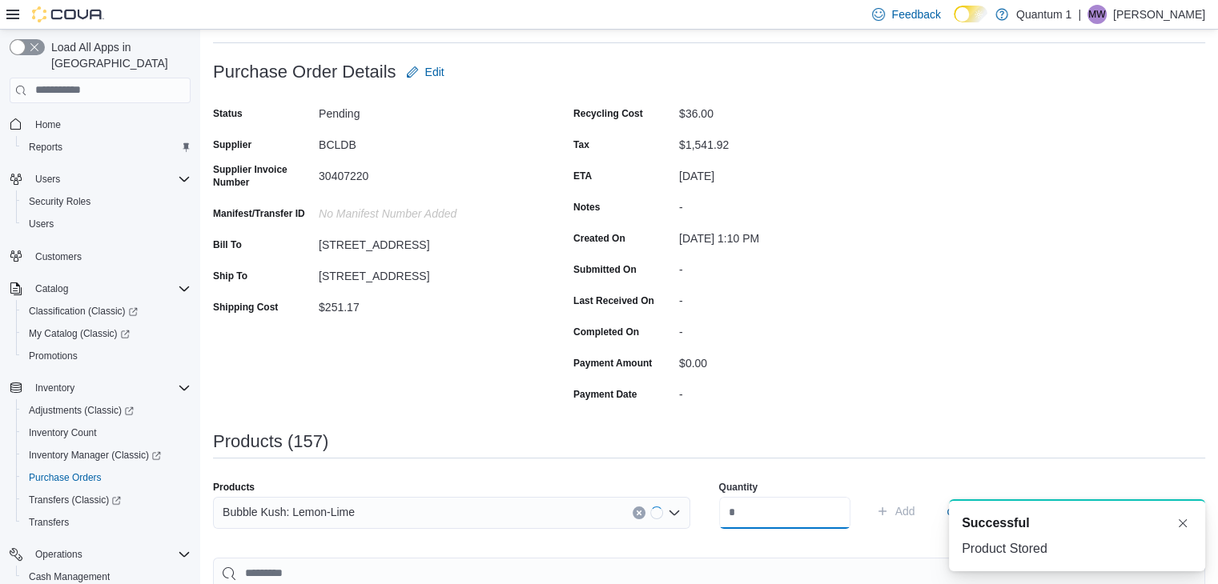
click at [749, 510] on input "number" at bounding box center [784, 513] width 131 height 32
click at [869, 495] on button "Add" at bounding box center [895, 511] width 52 height 32
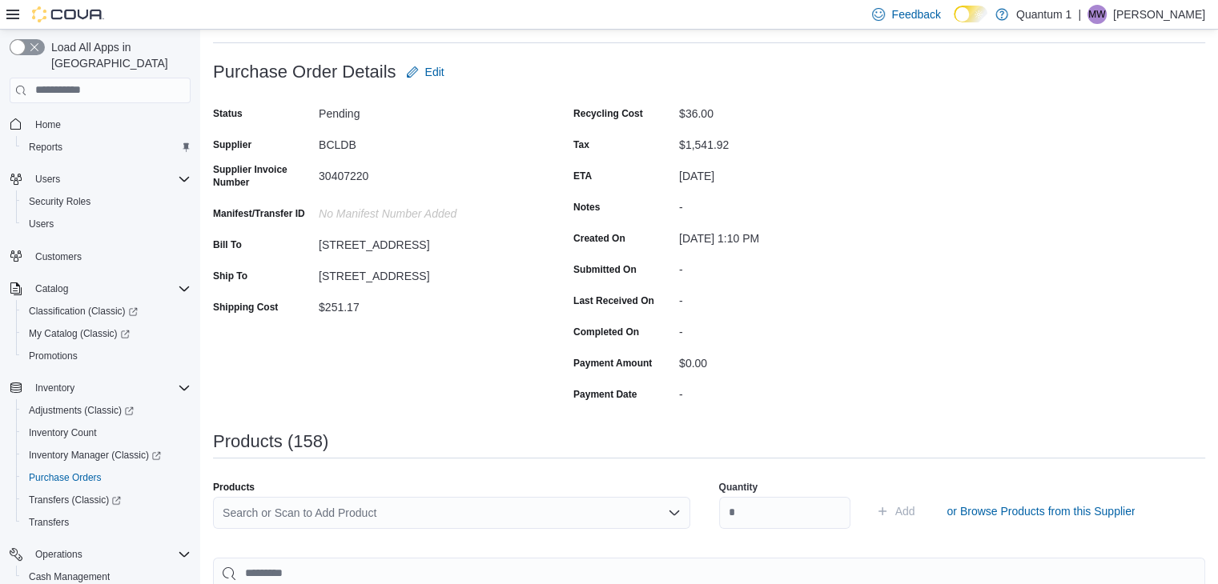
drag, startPoint x: 1141, startPoint y: 152, endPoint x: 1196, endPoint y: 90, distance: 82.2
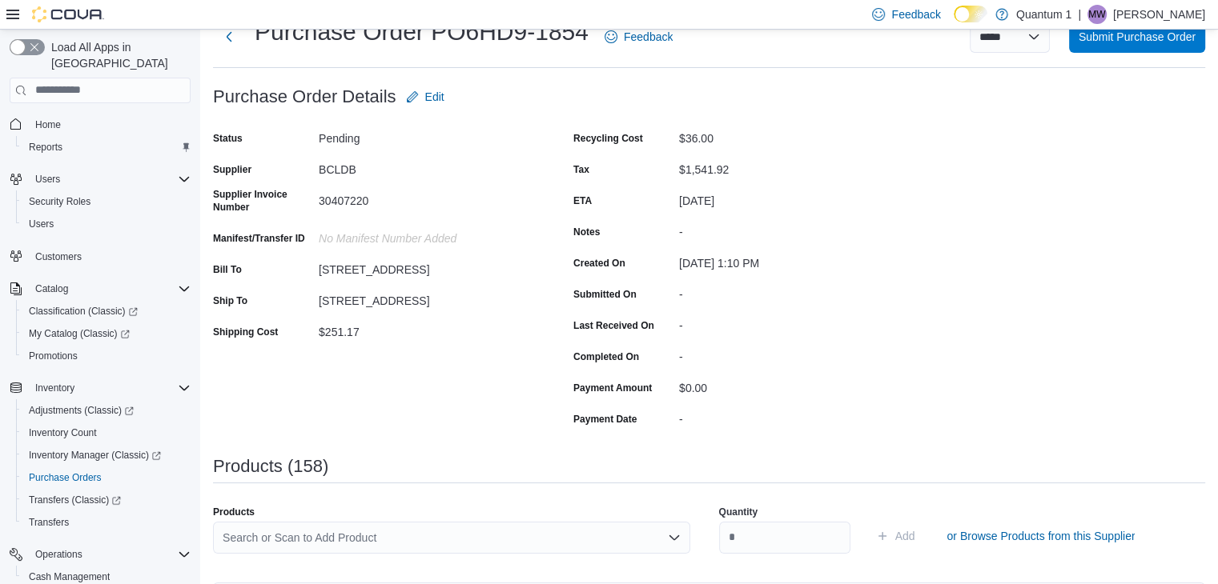
scroll to position [80, 0]
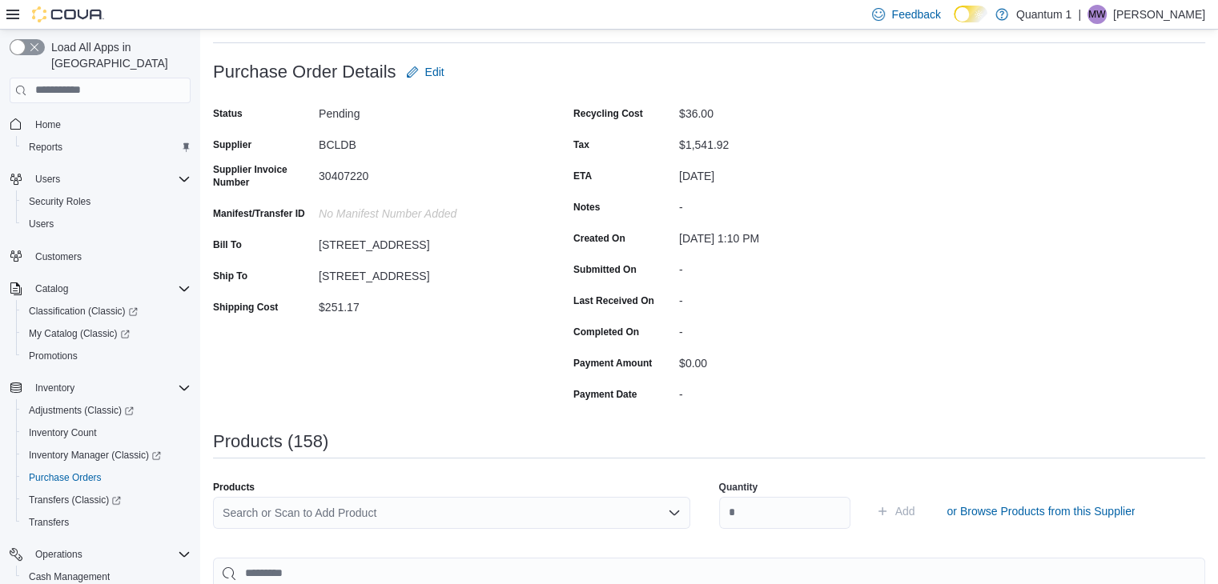
click at [407, 511] on div "Search or Scan to Add Product" at bounding box center [451, 513] width 477 height 32
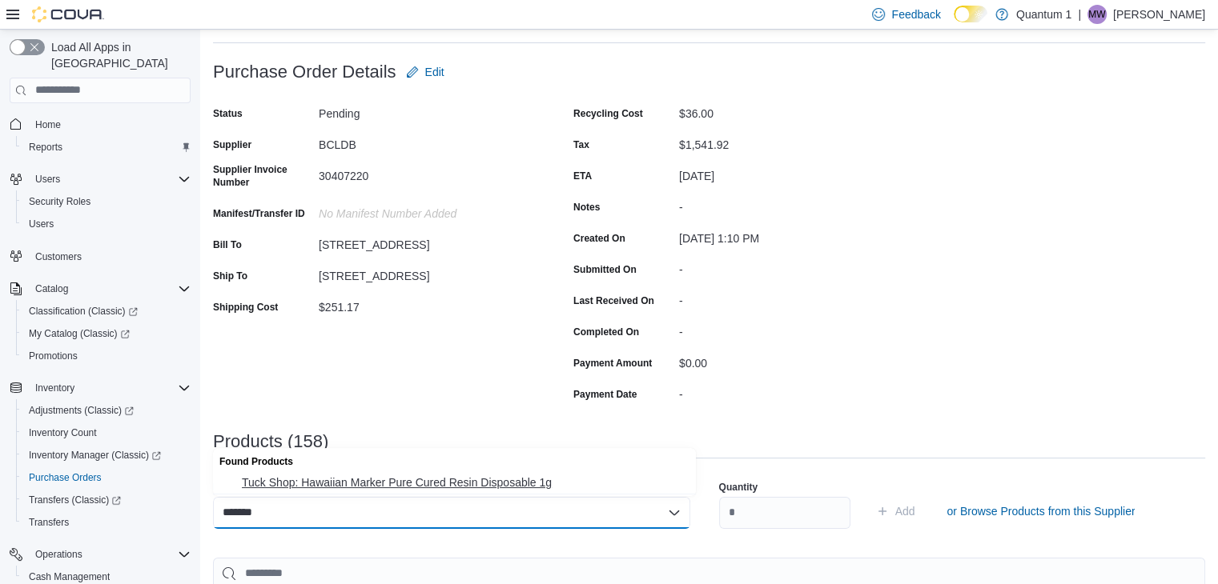
click at [430, 485] on span "Tuck Shop: Hawaiian Marker Pure Cured Resin Disposable 1g" at bounding box center [464, 483] width 444 height 16
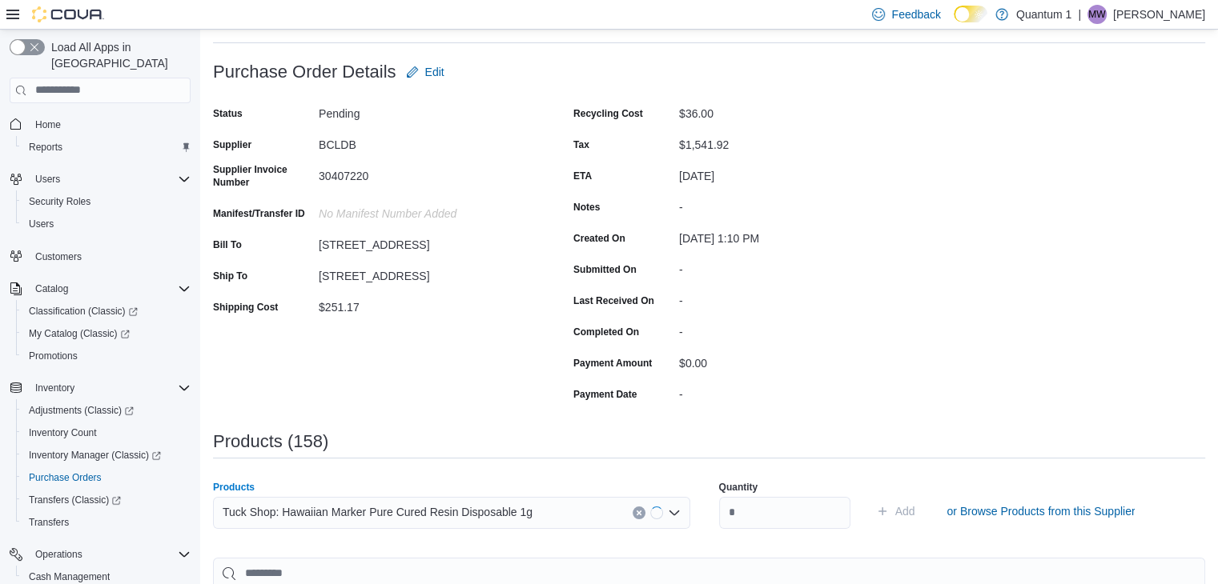
click at [850, 536] on div "Quantity" at bounding box center [784, 504] width 131 height 67
click at [847, 524] on input "number" at bounding box center [784, 513] width 131 height 32
click at [869, 495] on button "Add" at bounding box center [895, 511] width 52 height 32
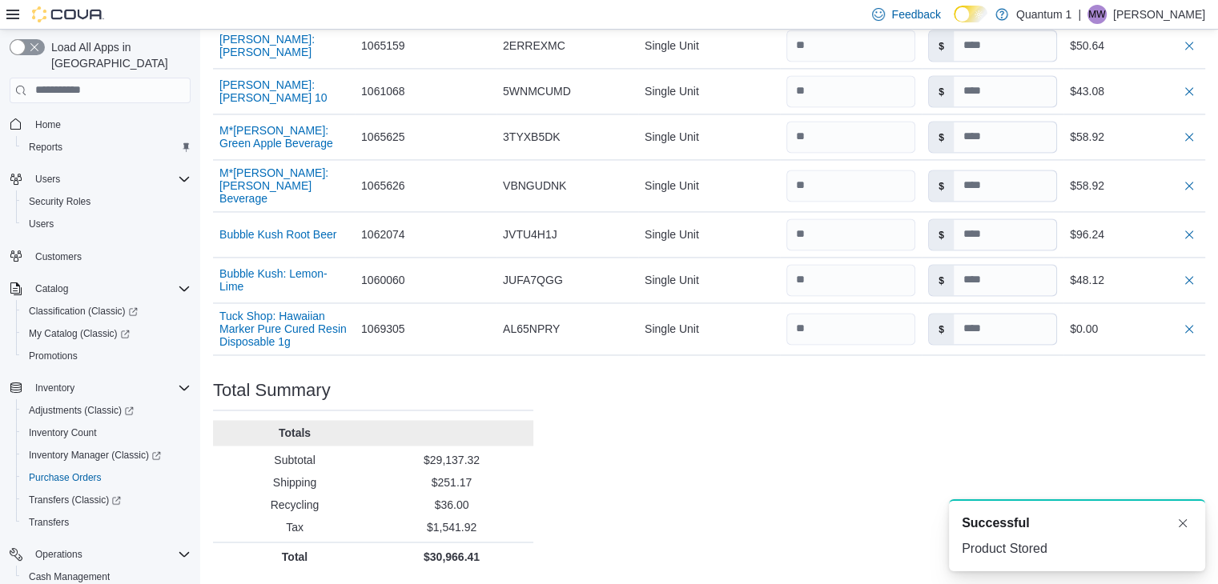
scroll to position [8751, 0]
click at [996, 326] on input at bounding box center [1004, 329] width 102 height 30
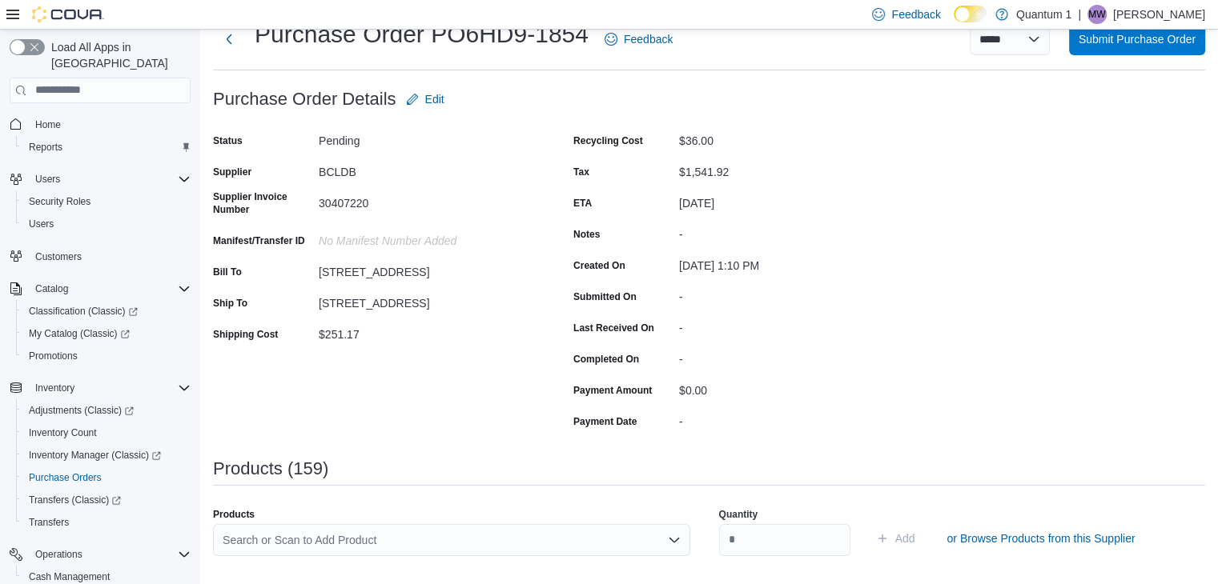
scroll to position [80, 0]
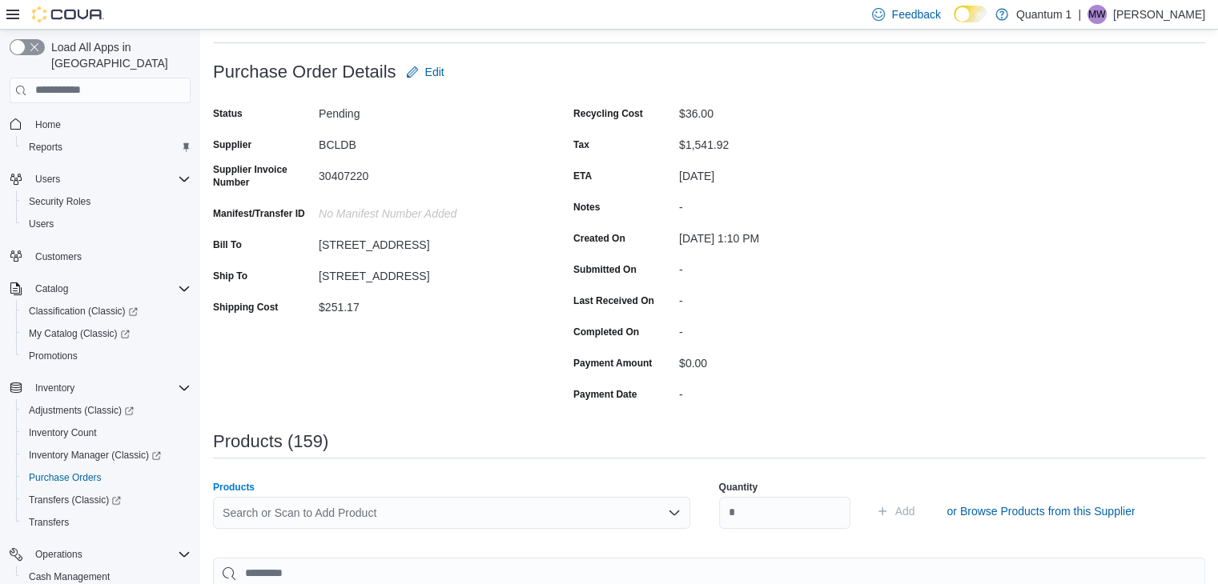
click at [496, 498] on div "Search or Scan to Add Product" at bounding box center [451, 513] width 477 height 32
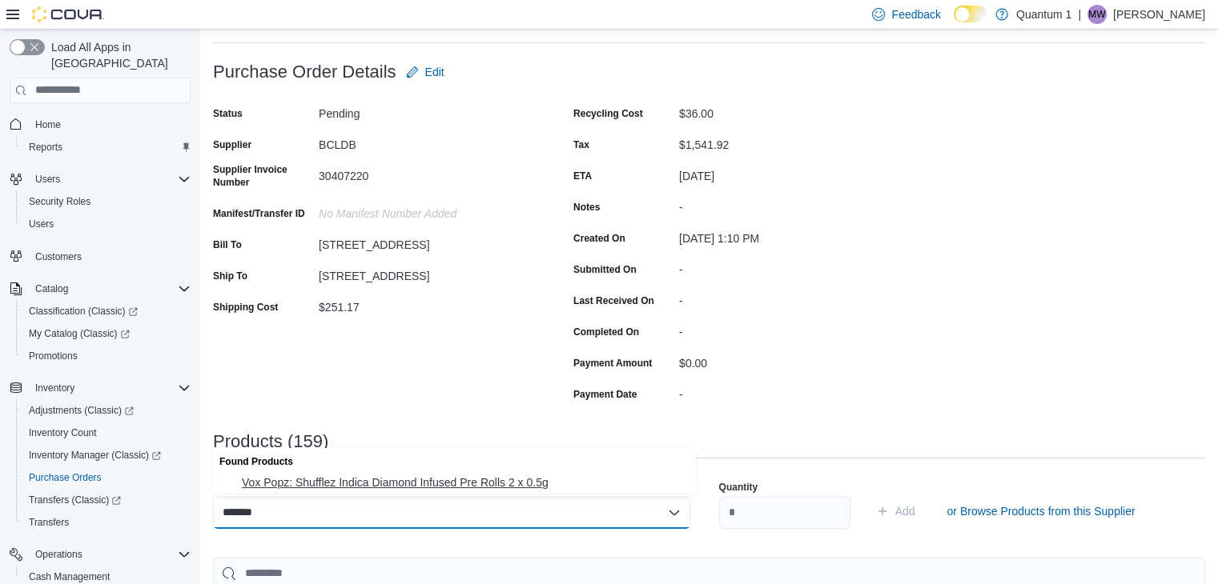
click at [440, 479] on span "Vox Popz: Shufflez Indica Diamond Infused Pre Rolls 2 x 0.5g" at bounding box center [464, 483] width 444 height 16
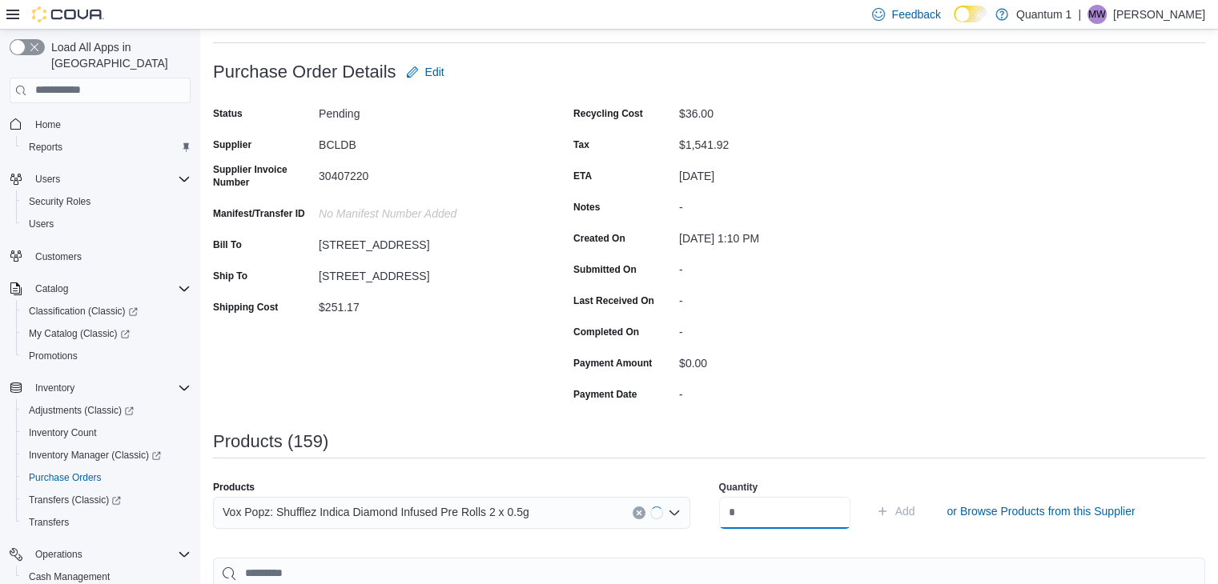
click at [752, 524] on input "number" at bounding box center [784, 513] width 131 height 32
click at [869, 495] on button "Add" at bounding box center [895, 511] width 52 height 32
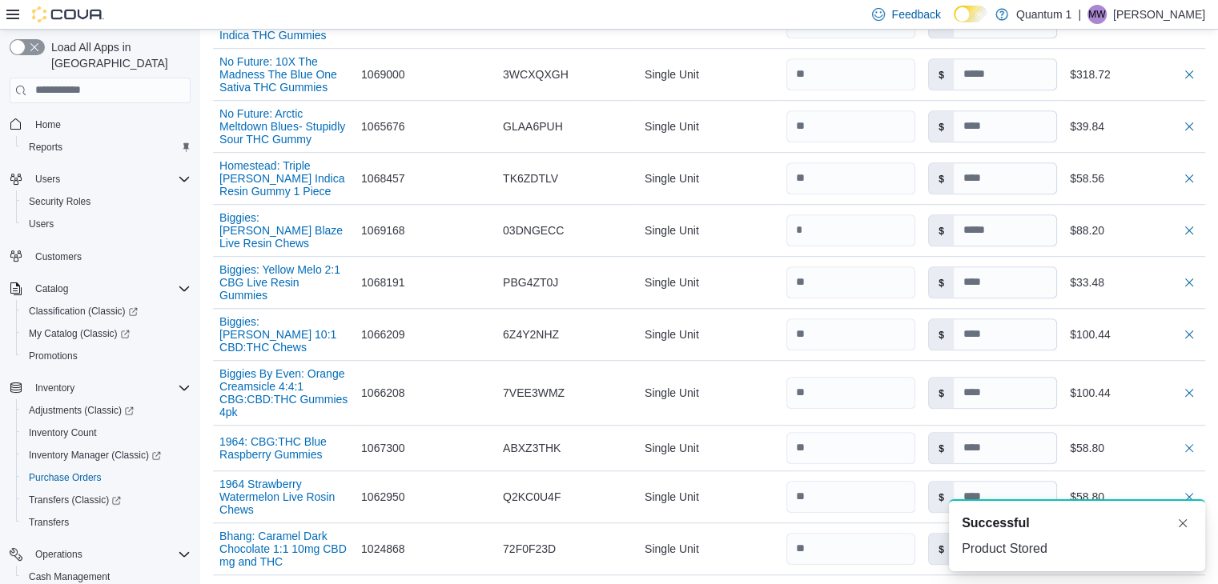
scroll to position [8804, 0]
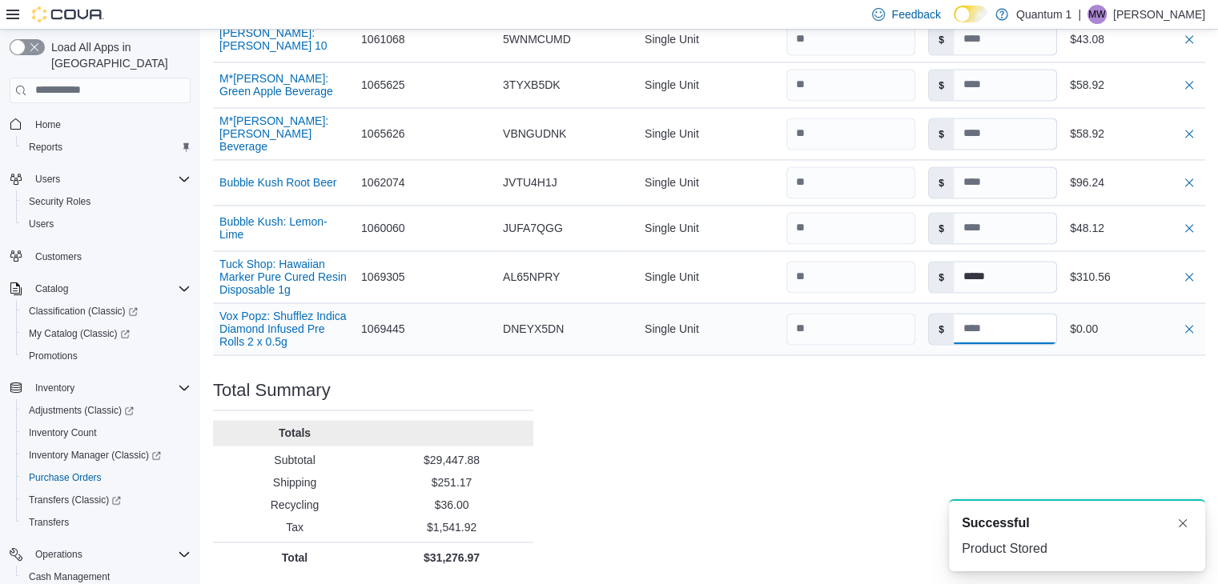
click at [1005, 317] on input at bounding box center [1004, 329] width 102 height 30
drag, startPoint x: 1027, startPoint y: 443, endPoint x: 1229, endPoint y: 514, distance: 213.7
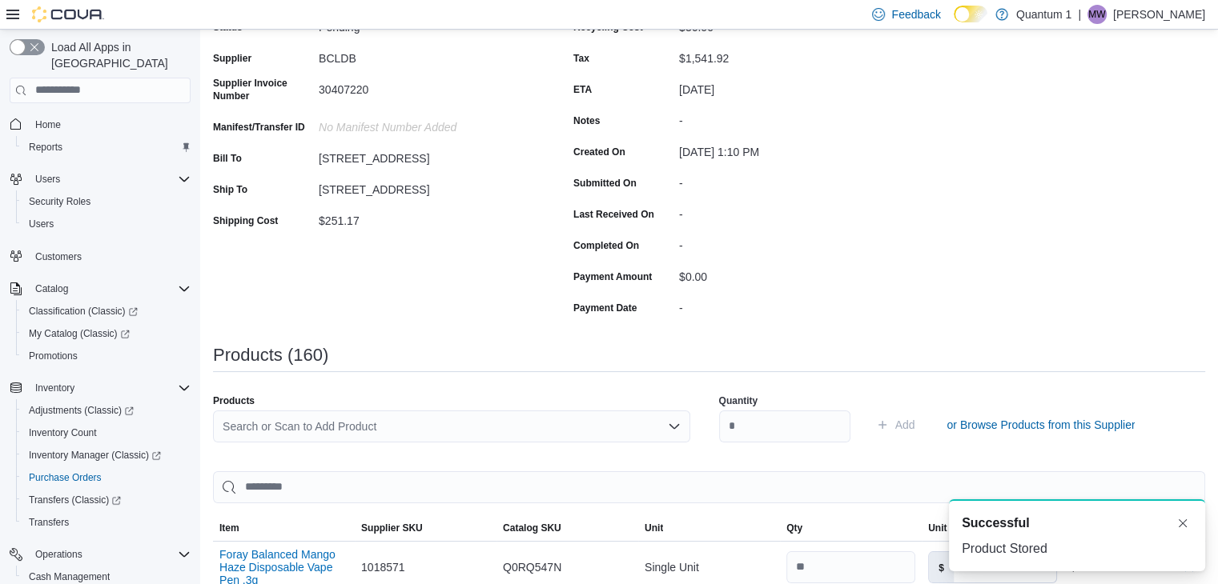
scroll to position [97, 0]
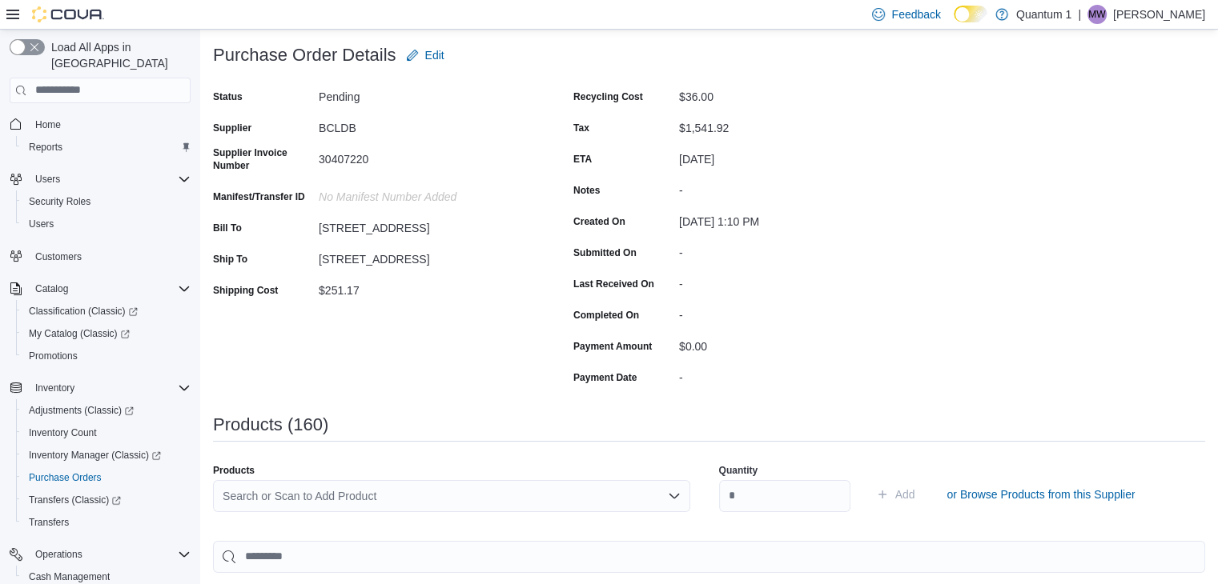
click at [416, 487] on div "Search or Scan to Add Product" at bounding box center [451, 496] width 477 height 32
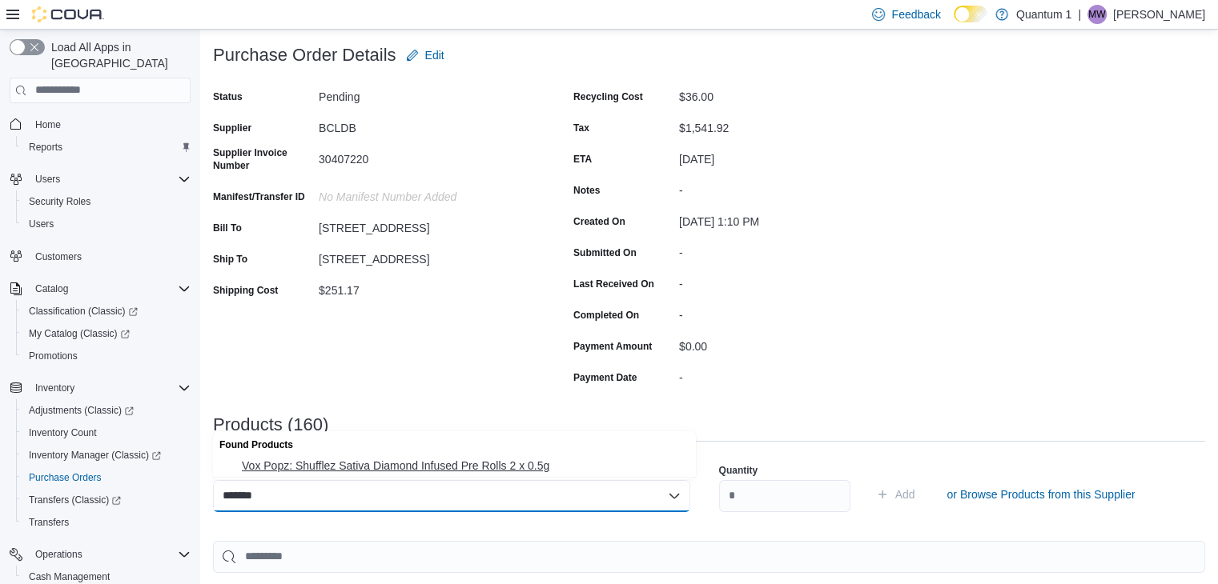
click at [516, 465] on span "Vox Popz: Shufflez Sativa Diamond Infused Pre Rolls 2 x 0.5g" at bounding box center [464, 466] width 444 height 16
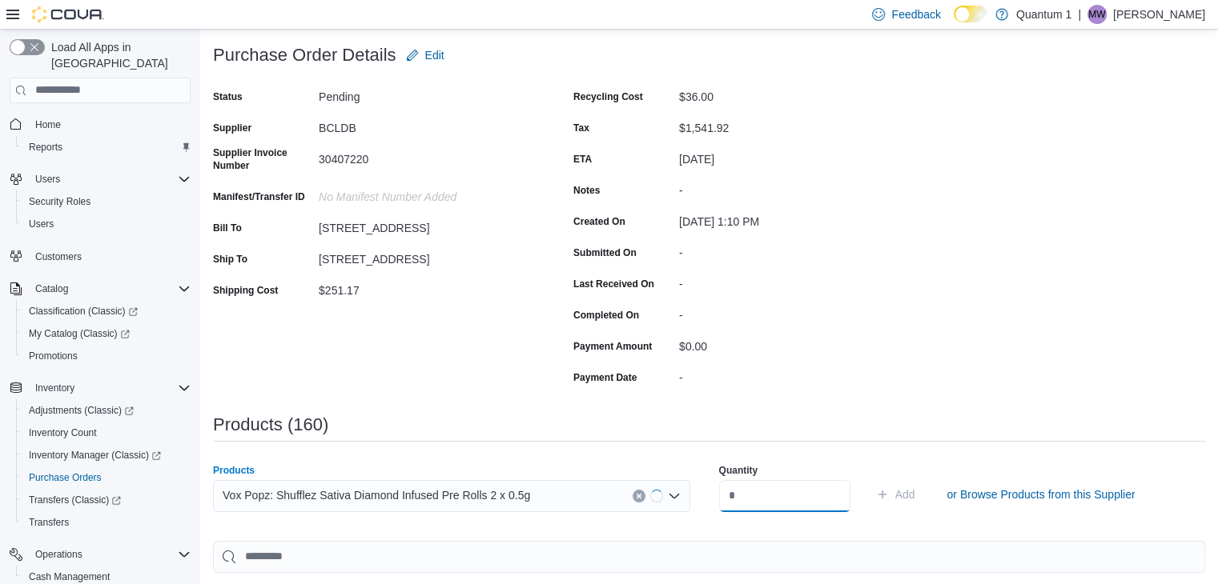
click at [818, 497] on input "number" at bounding box center [784, 496] width 131 height 32
click at [869, 479] on button "Add" at bounding box center [895, 495] width 52 height 32
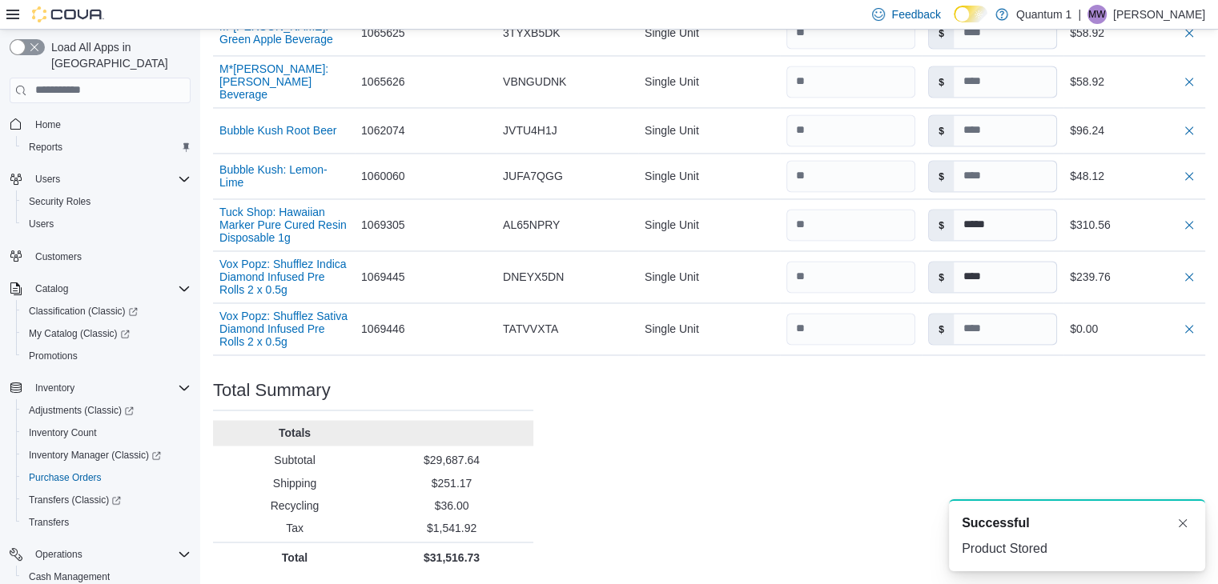
scroll to position [8858, 0]
click at [1029, 343] on div "$" at bounding box center [992, 329] width 142 height 45
click at [1033, 331] on input at bounding box center [1004, 329] width 102 height 30
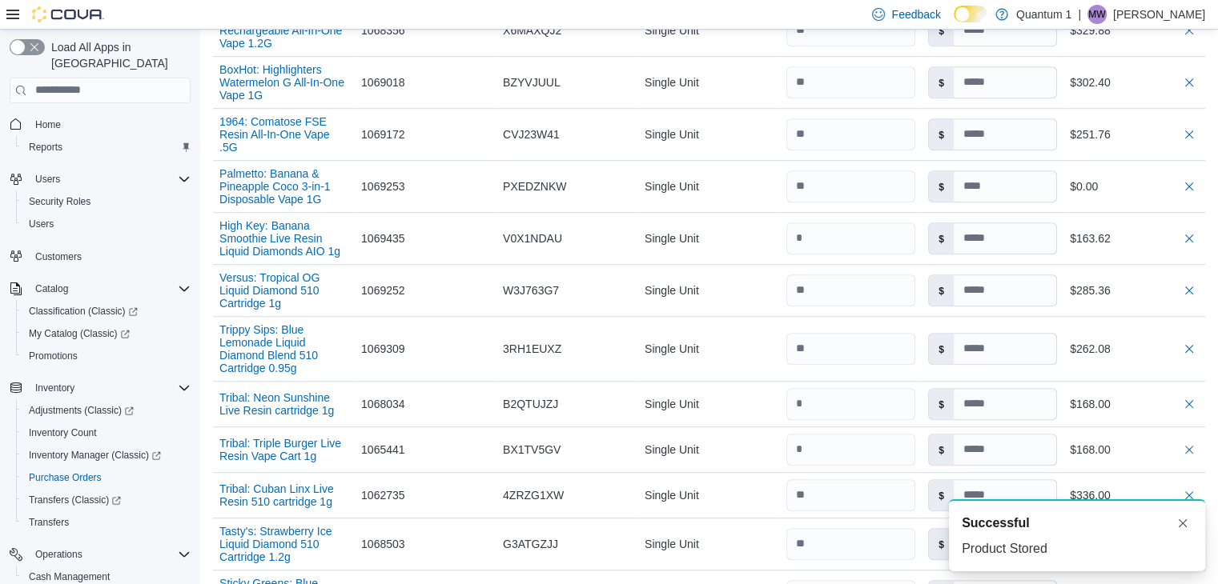
scroll to position [0, 0]
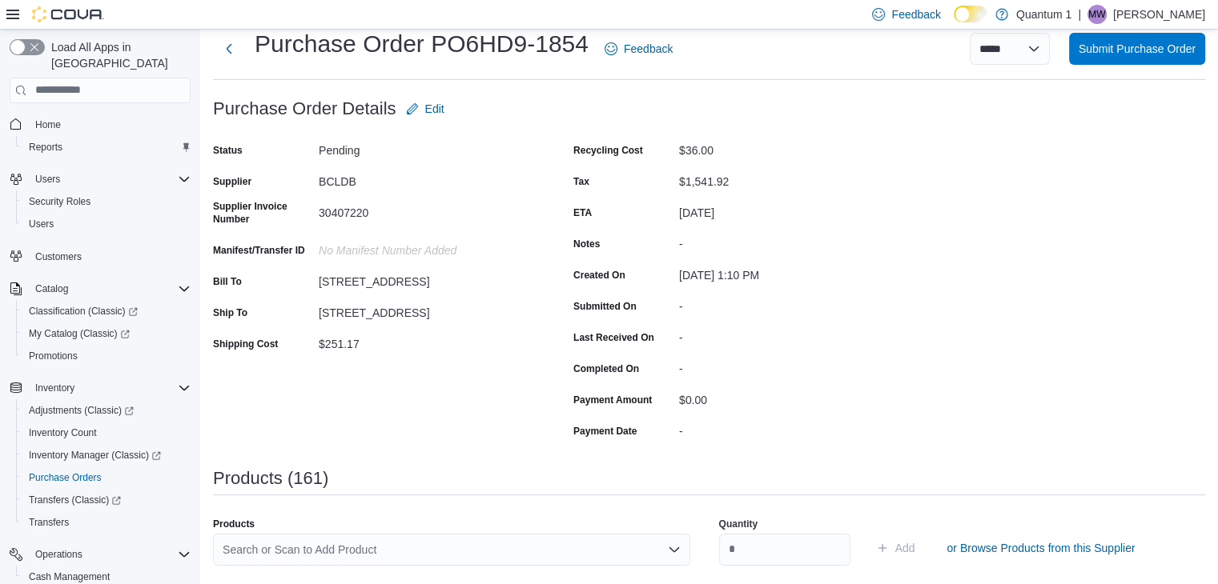
scroll to position [80, 0]
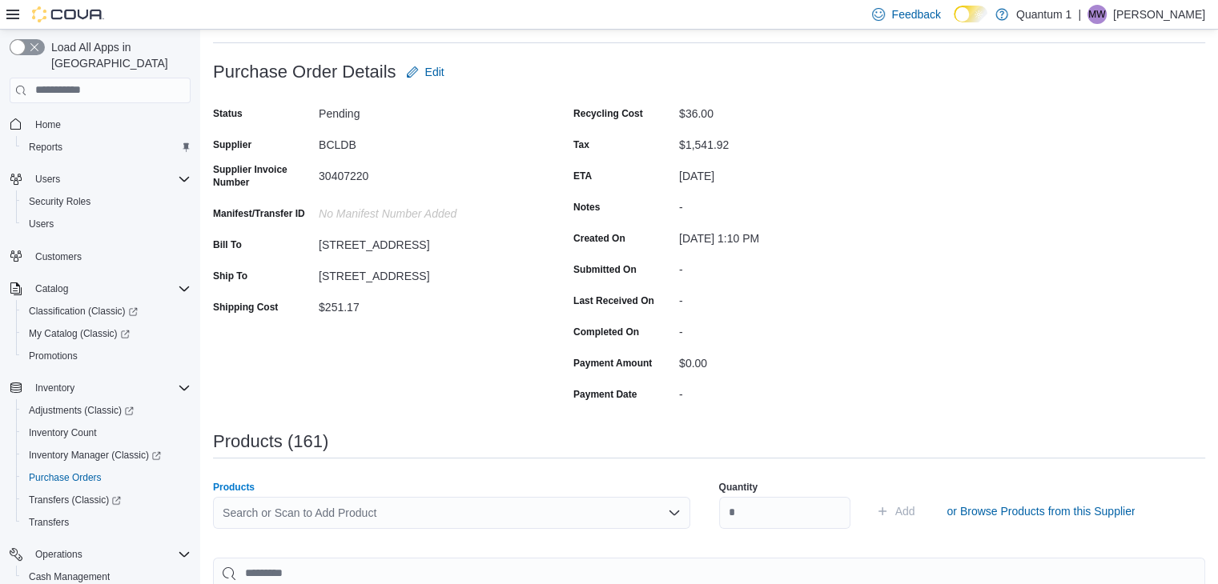
click at [431, 520] on div "Search or Scan to Add Product" at bounding box center [451, 513] width 477 height 32
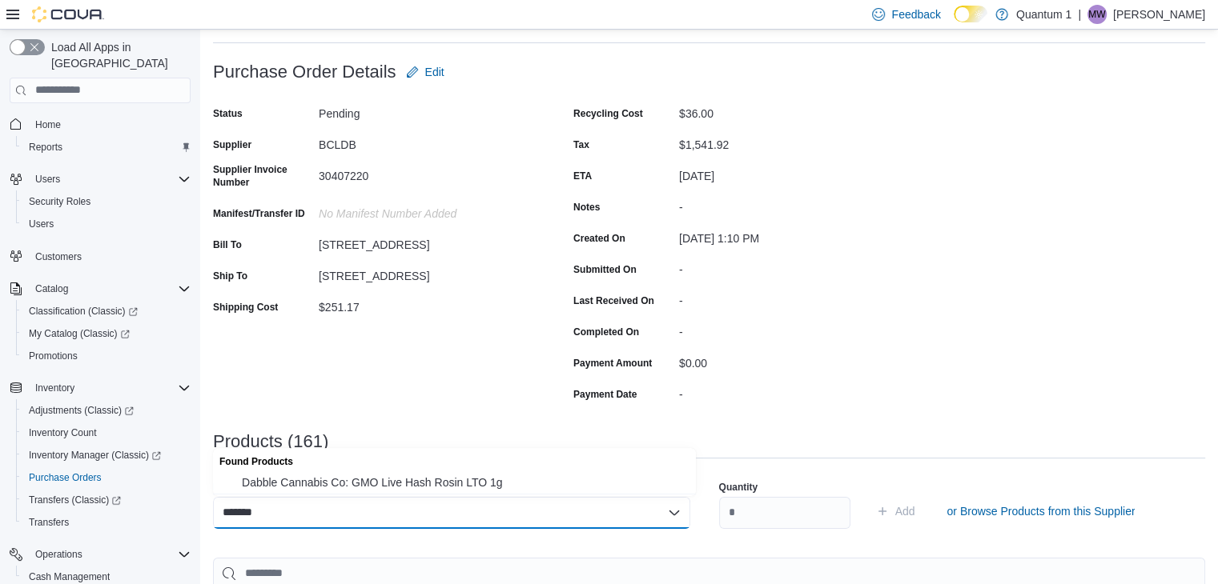
drag, startPoint x: 422, startPoint y: 484, endPoint x: 548, endPoint y: 495, distance: 126.1
click at [439, 484] on span "Dabble Cannabis Co: GMO Live Hash Rosin LTO 1g" at bounding box center [464, 483] width 444 height 16
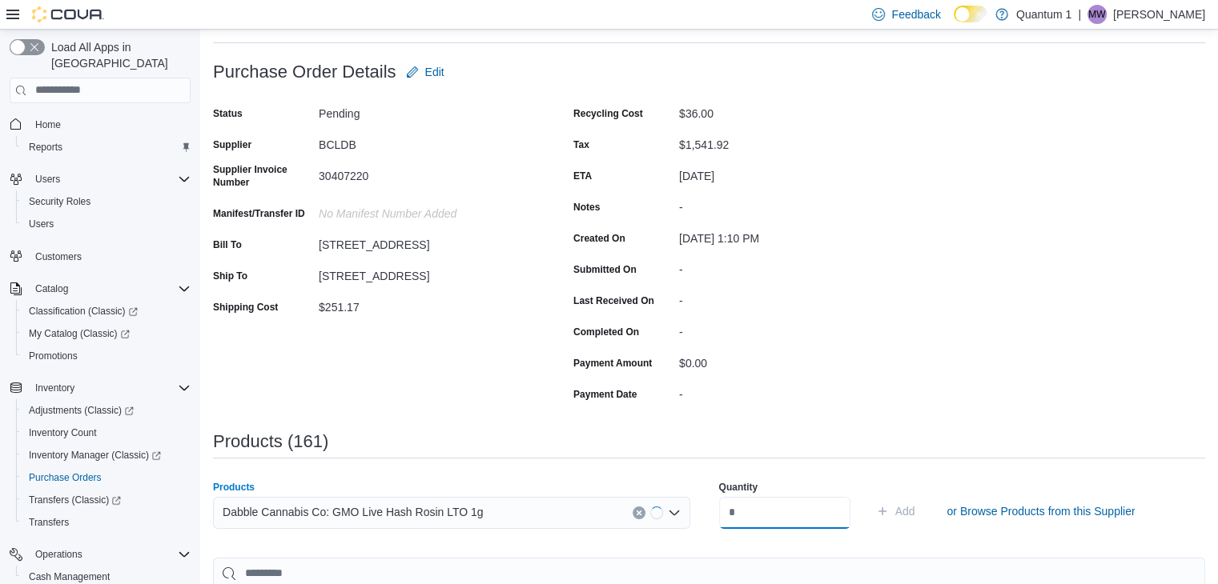
click at [812, 510] on input "number" at bounding box center [784, 513] width 131 height 32
click at [869, 495] on button "Add" at bounding box center [895, 511] width 52 height 32
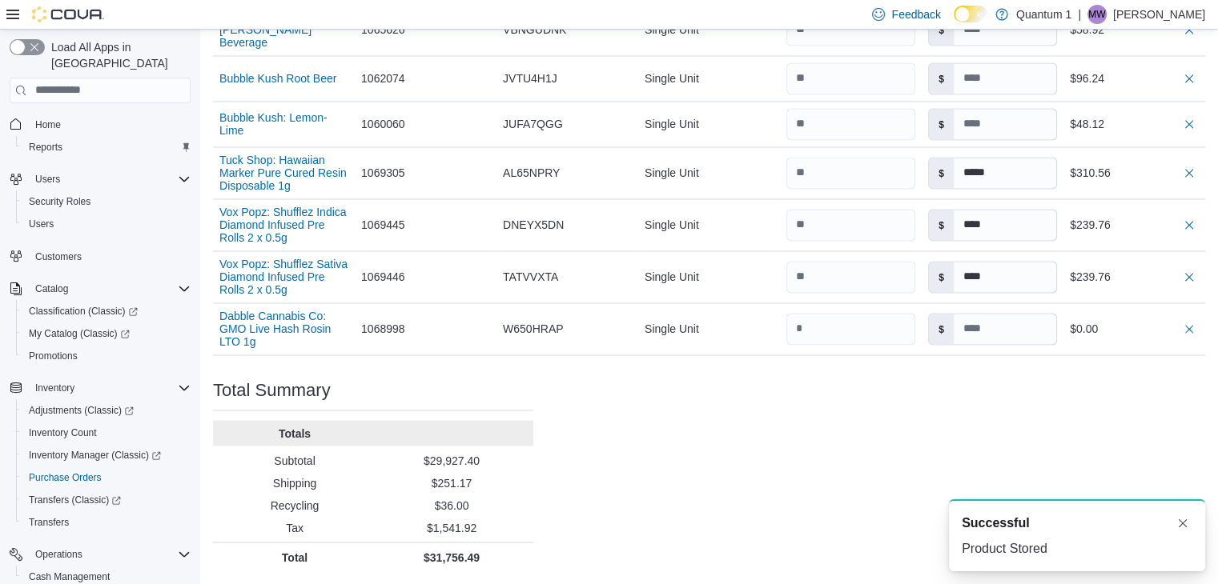
scroll to position [8912, 0]
click at [997, 325] on input at bounding box center [1004, 329] width 102 height 30
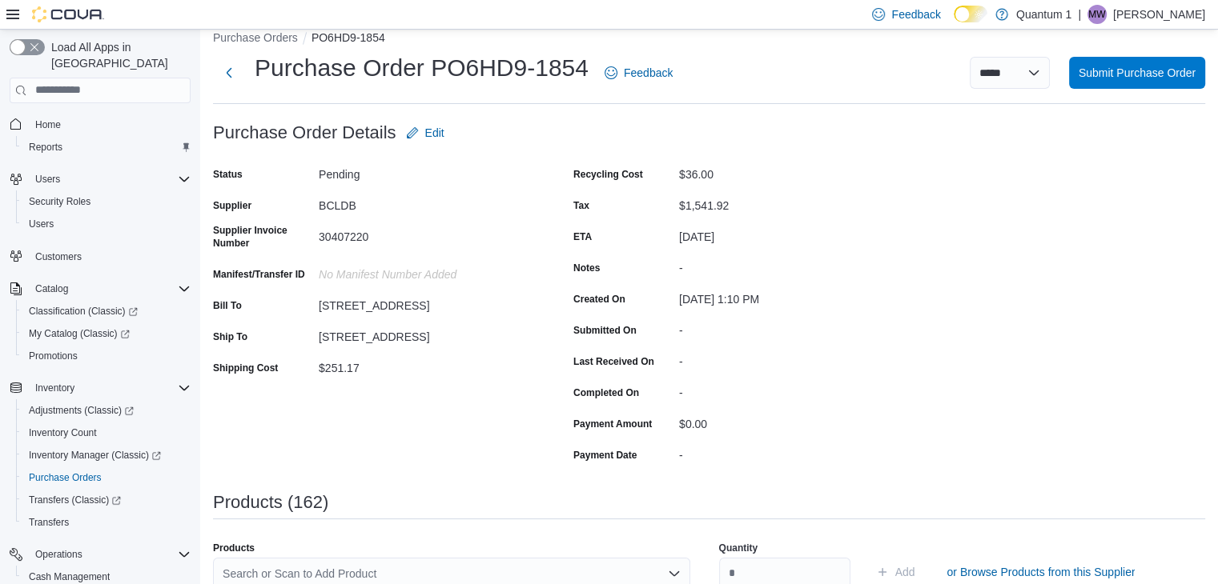
scroll to position [99, 0]
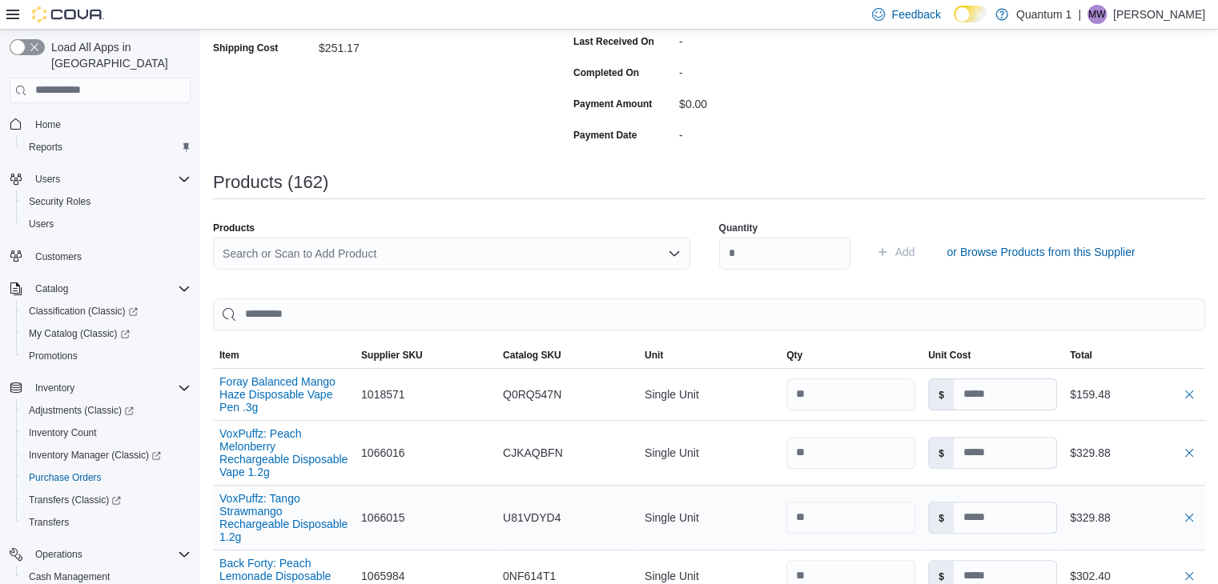
scroll to position [78, 0]
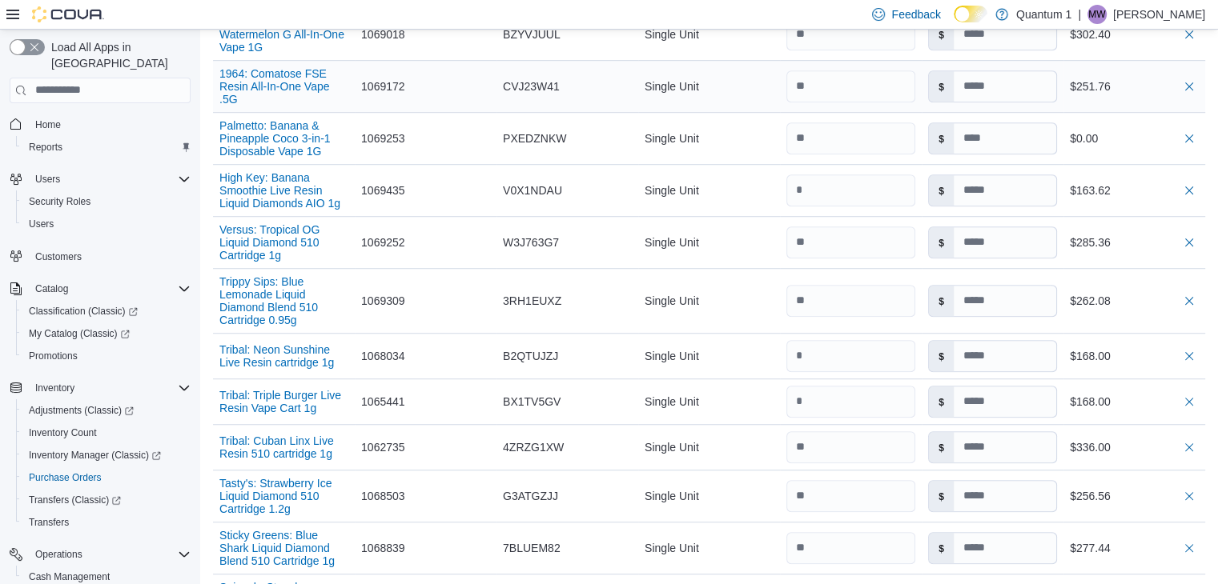
scroll to position [1038, 0]
click at [1013, 146] on input at bounding box center [1004, 137] width 102 height 30
click at [1132, 147] on div "$0.00" at bounding box center [1133, 137] width 129 height 19
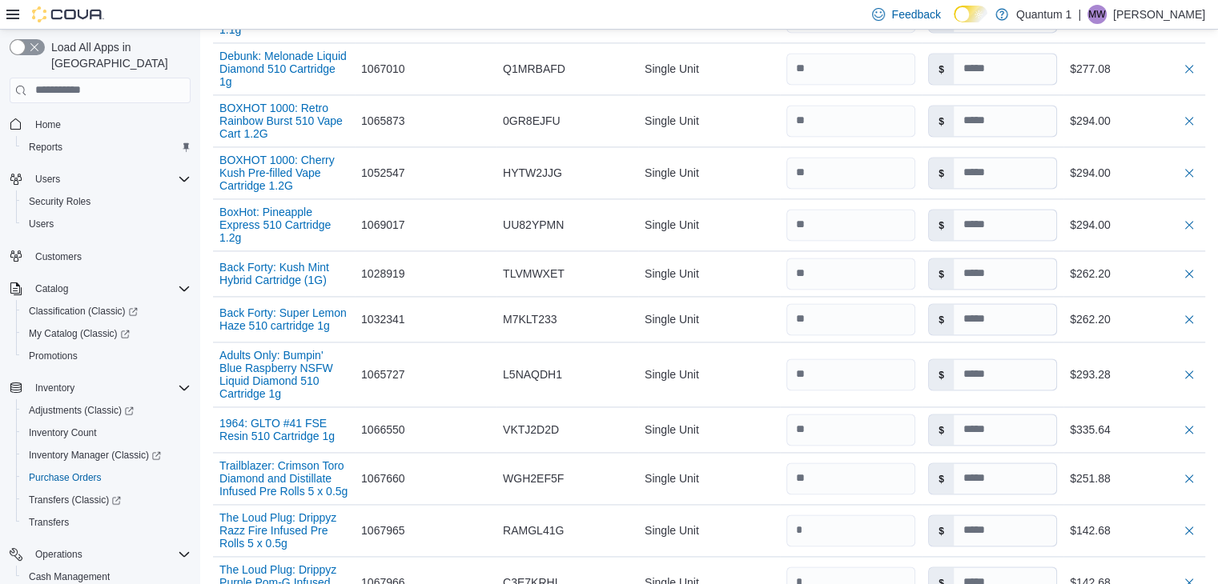
scroll to position [2319, 0]
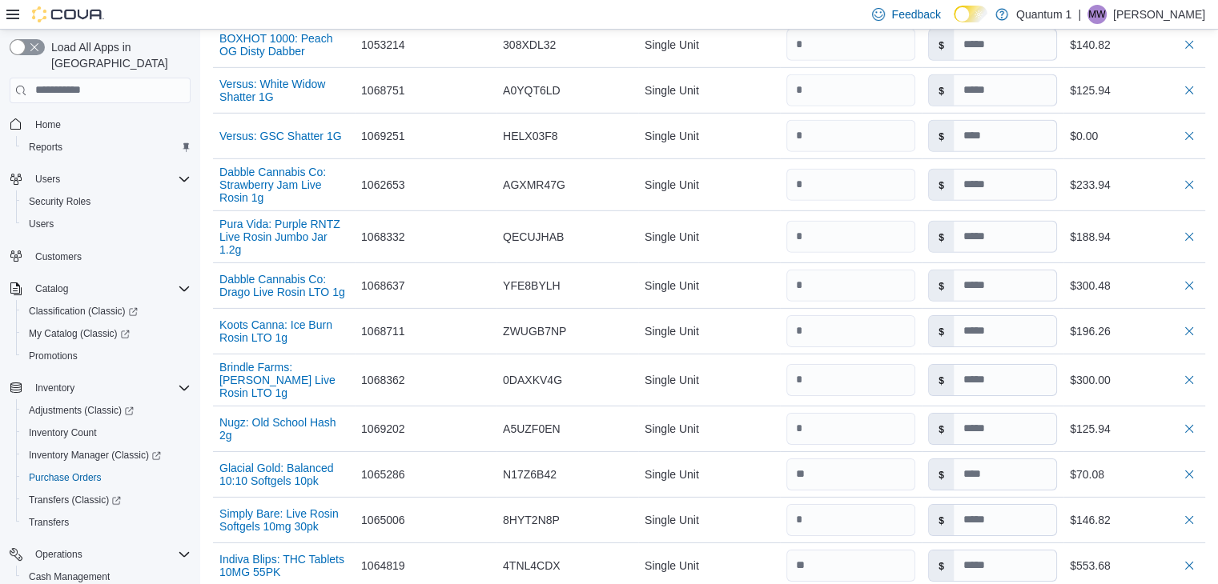
scroll to position [5121, 0]
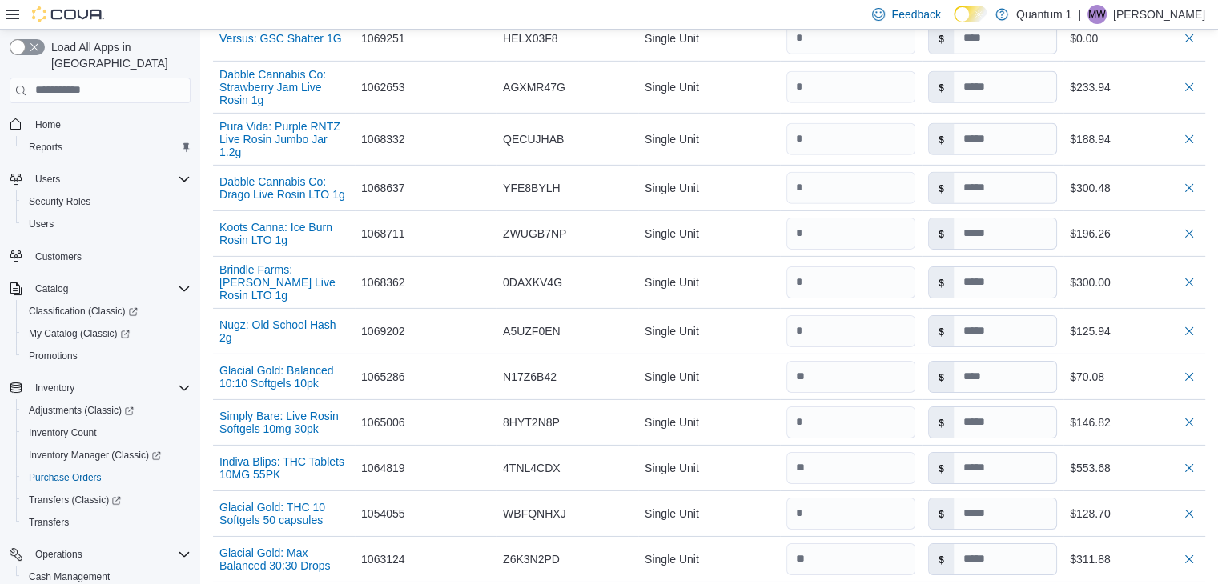
click at [1020, 54] on input at bounding box center [1004, 38] width 102 height 30
drag, startPoint x: 1157, startPoint y: 255, endPoint x: 1145, endPoint y: 257, distance: 13.0
click at [1151, 54] on div "$0.00" at bounding box center [1134, 38] width 142 height 32
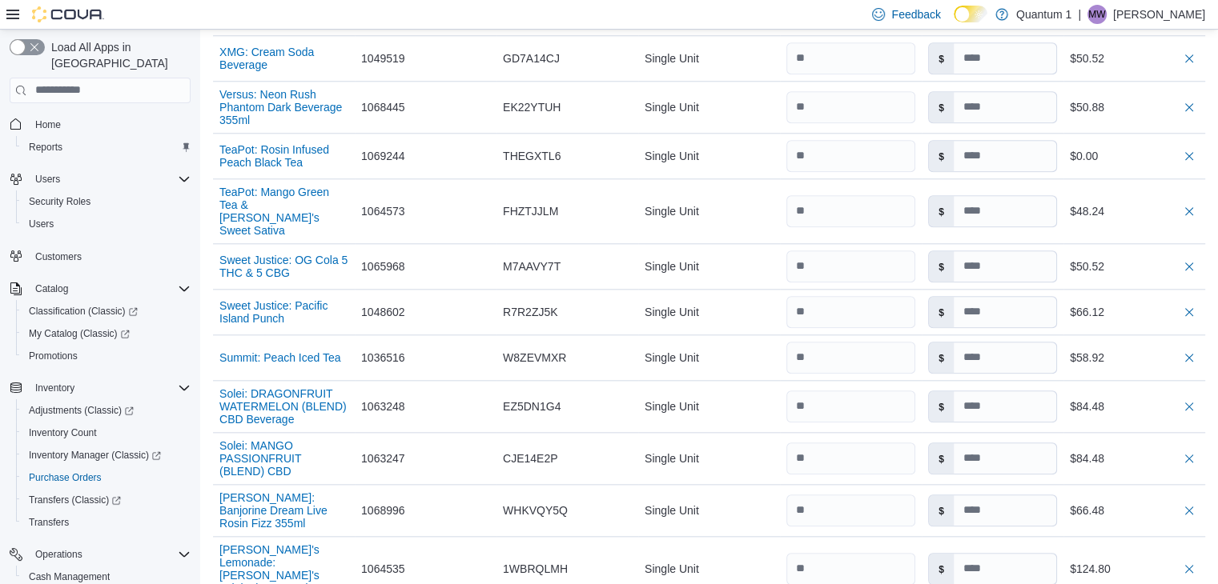
scroll to position [7762, 0]
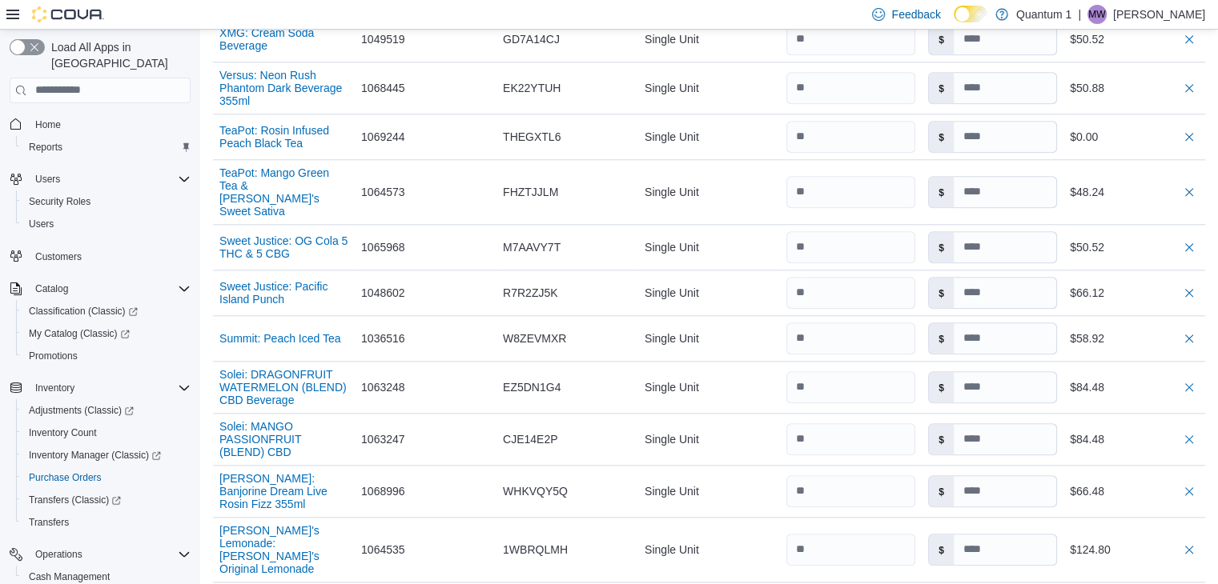
click at [1024, 54] on input at bounding box center [1004, 39] width 102 height 30
click at [1133, 49] on div "$50.52" at bounding box center [1133, 39] width 129 height 19
click at [1016, 152] on input at bounding box center [1004, 137] width 102 height 30
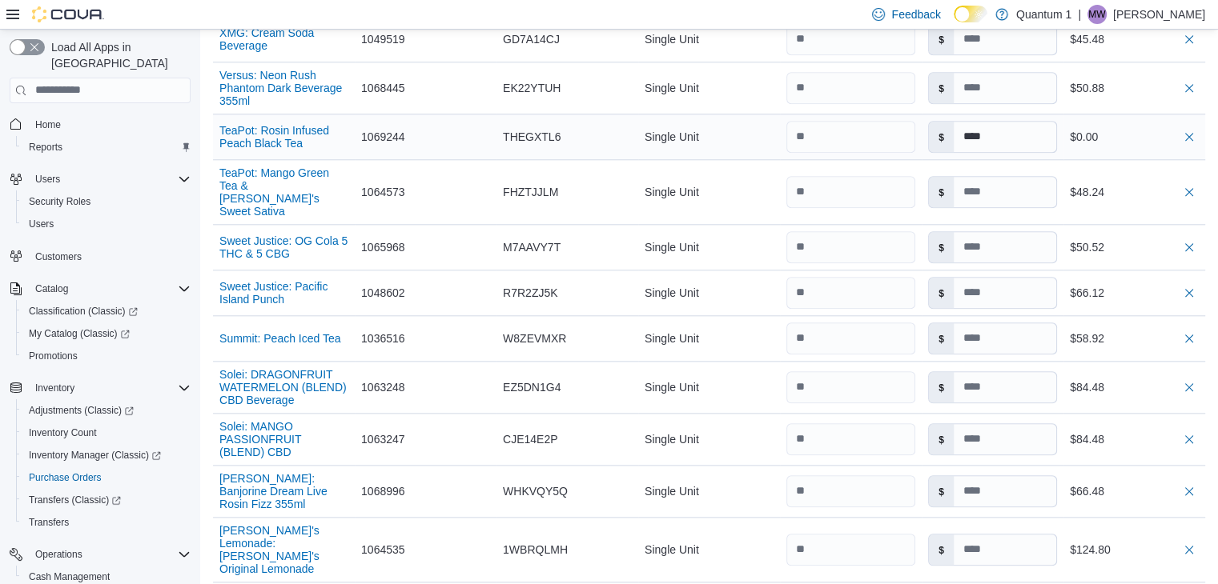
click at [1149, 146] on div "$0.00" at bounding box center [1133, 136] width 129 height 19
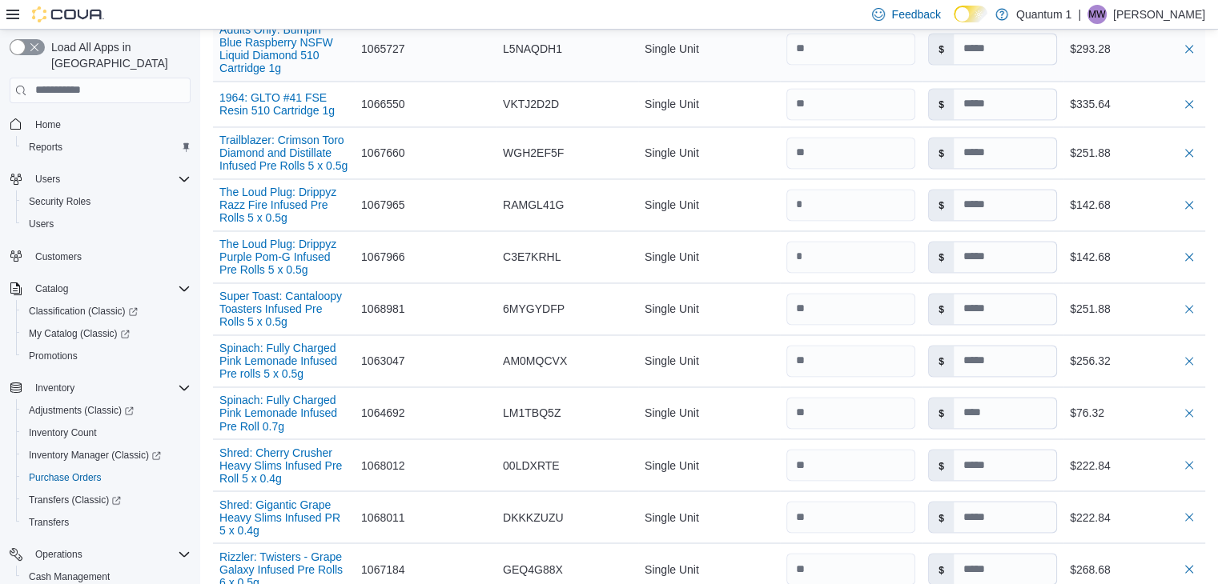
scroll to position [2642, 0]
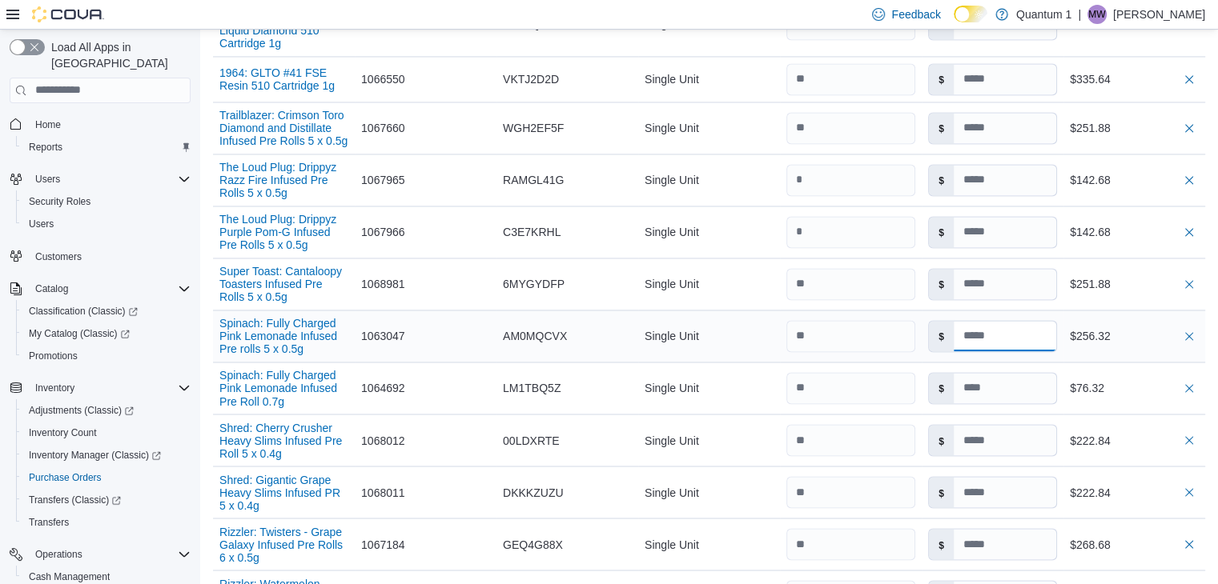
click at [1021, 351] on input at bounding box center [1004, 336] width 102 height 30
click at [1137, 346] on div "$256.32" at bounding box center [1133, 336] width 129 height 19
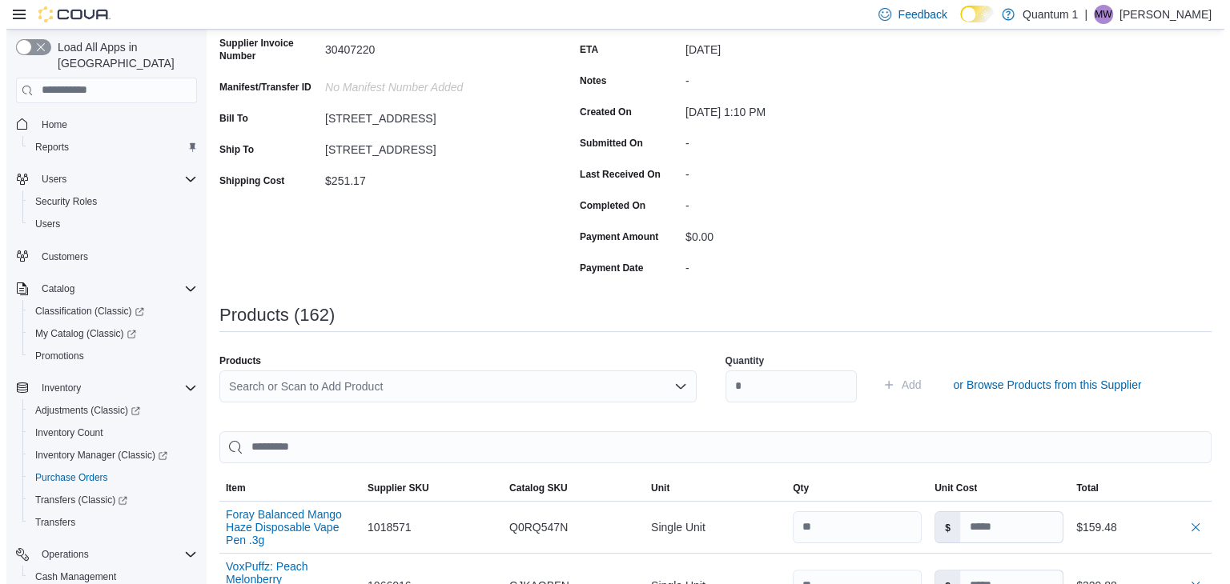
scroll to position [0, 0]
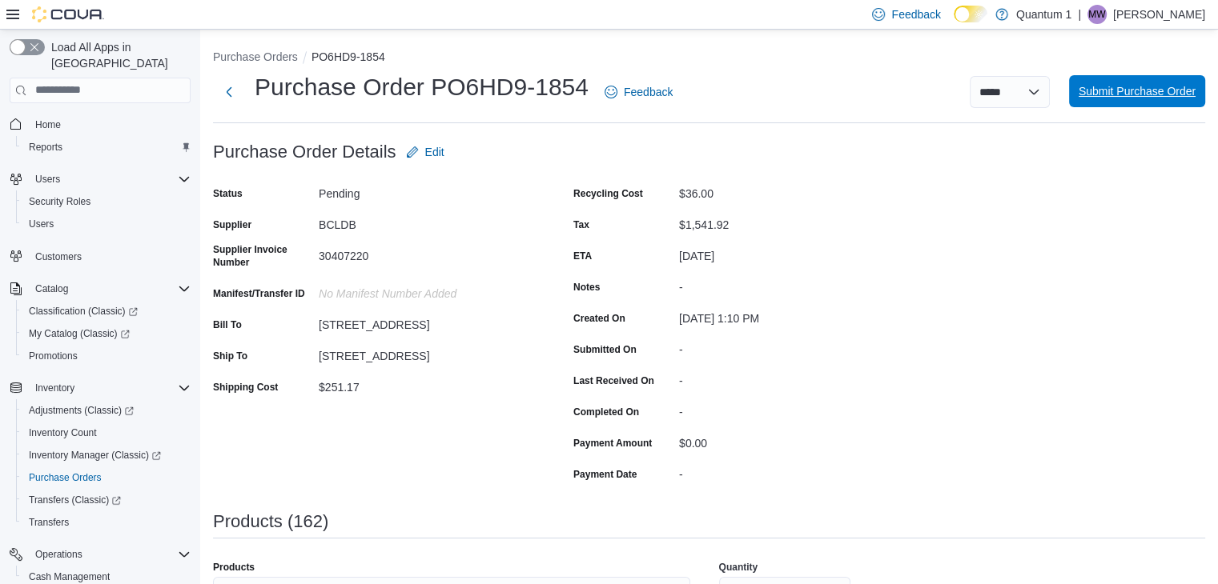
click at [1139, 100] on span "Submit Purchase Order" at bounding box center [1136, 91] width 117 height 32
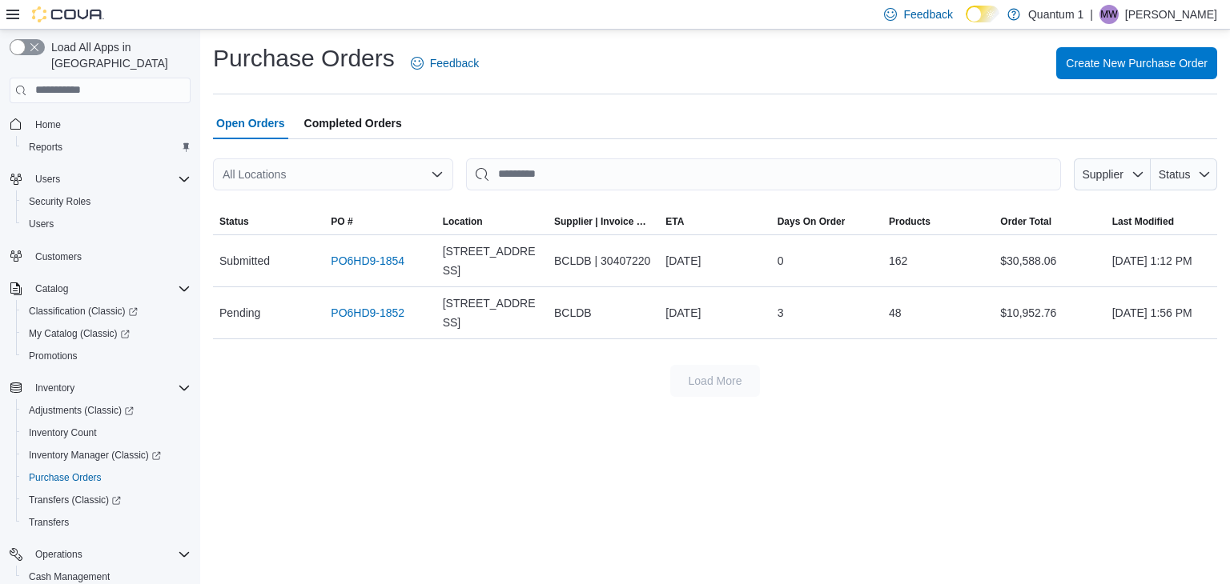
click at [1136, 43] on div "Purchase Orders Feedback Create New Purchase Order" at bounding box center [715, 63] width 1004 height 42
click at [1133, 60] on span "Create New Purchase Order" at bounding box center [1136, 62] width 142 height 16
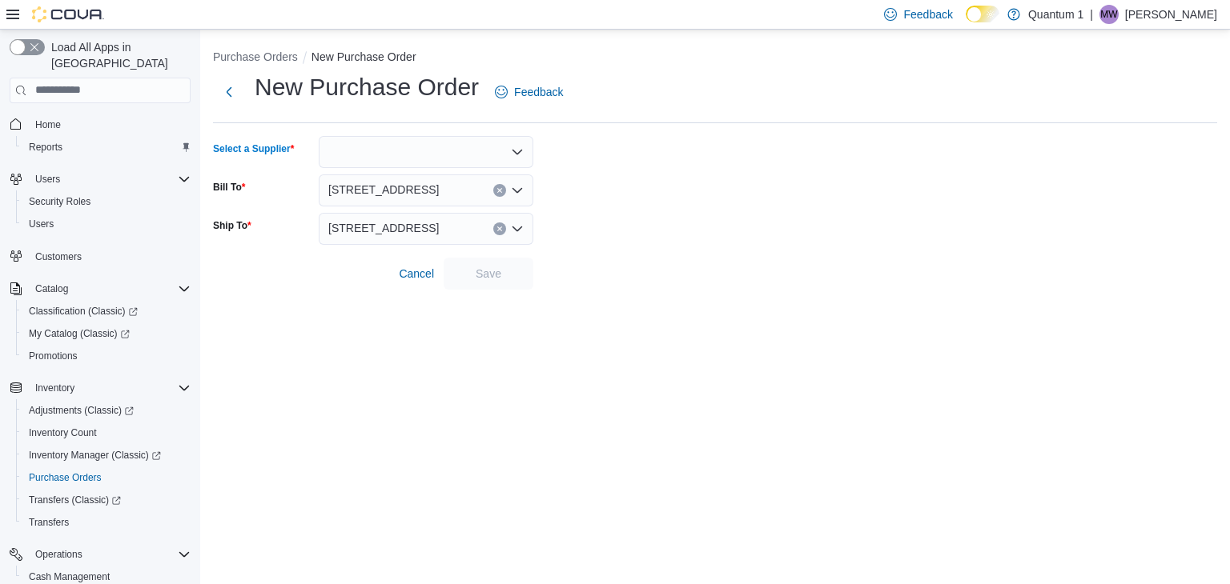
click at [446, 155] on div at bounding box center [426, 152] width 215 height 32
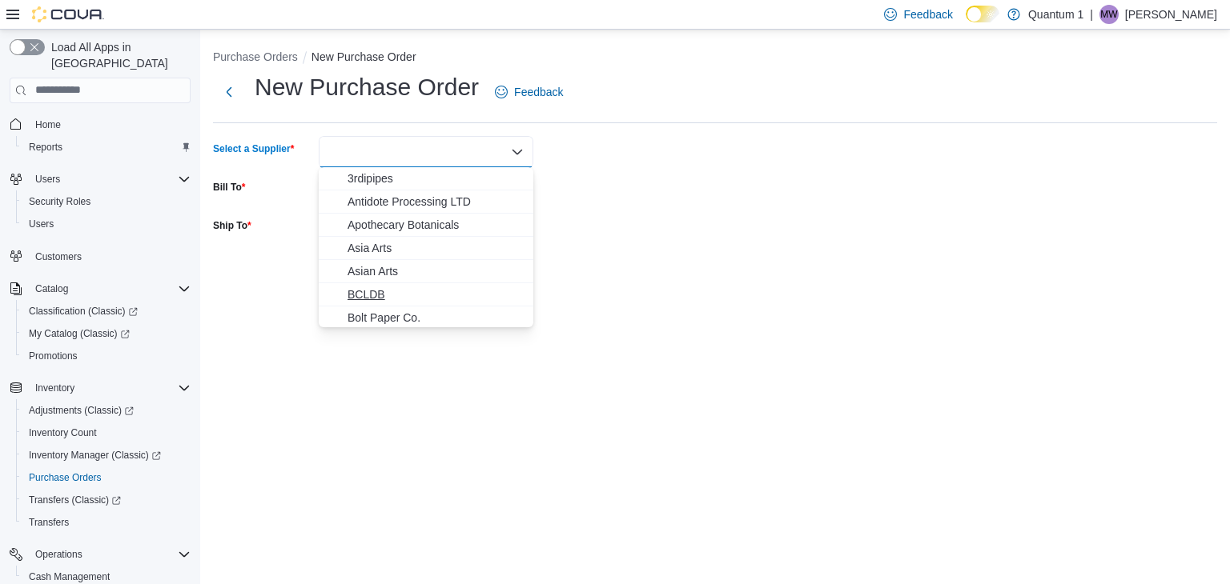
click at [383, 295] on span "BCLDB" at bounding box center [435, 295] width 176 height 16
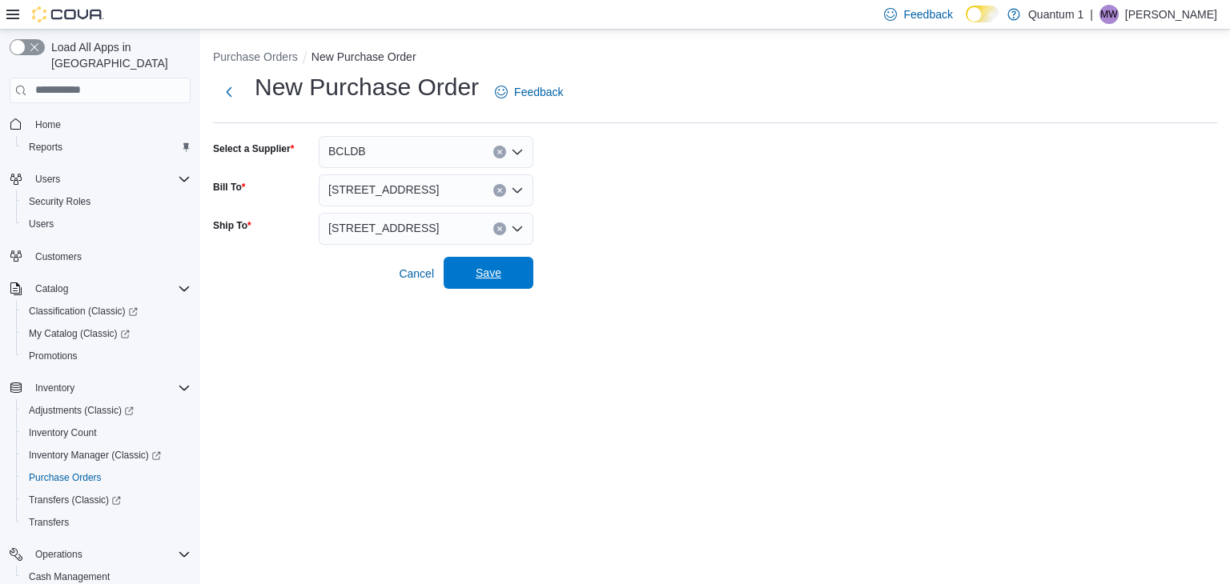
click at [506, 272] on span "Save" at bounding box center [488, 273] width 70 height 32
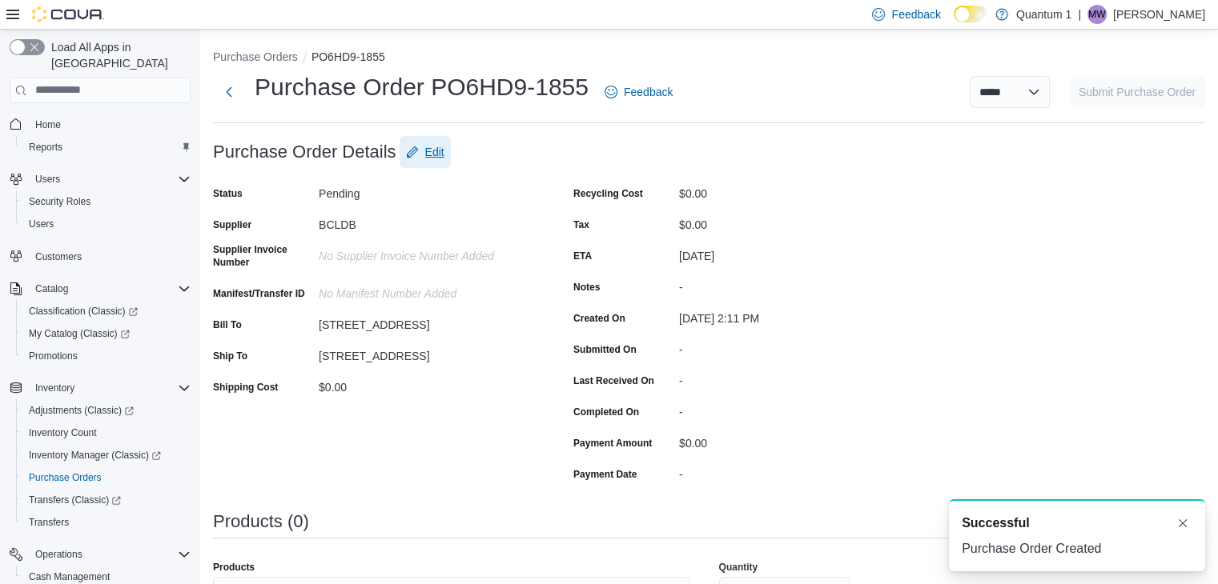
click at [451, 152] on button "Edit" at bounding box center [424, 152] width 51 height 32
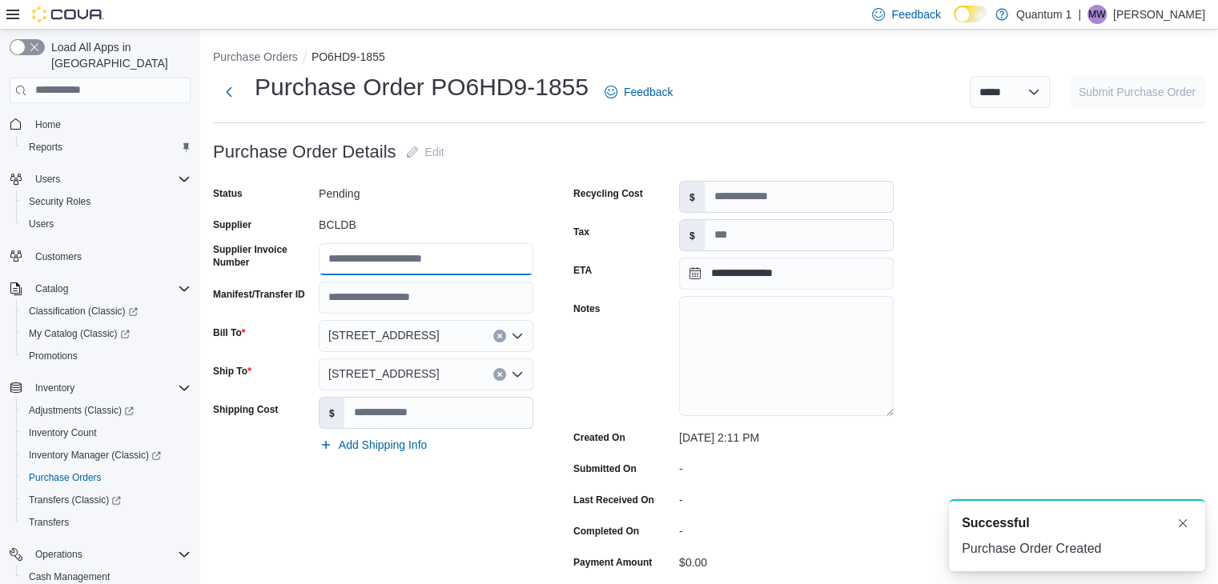
click at [447, 255] on input "Supplier Invoice Number" at bounding box center [426, 259] width 215 height 32
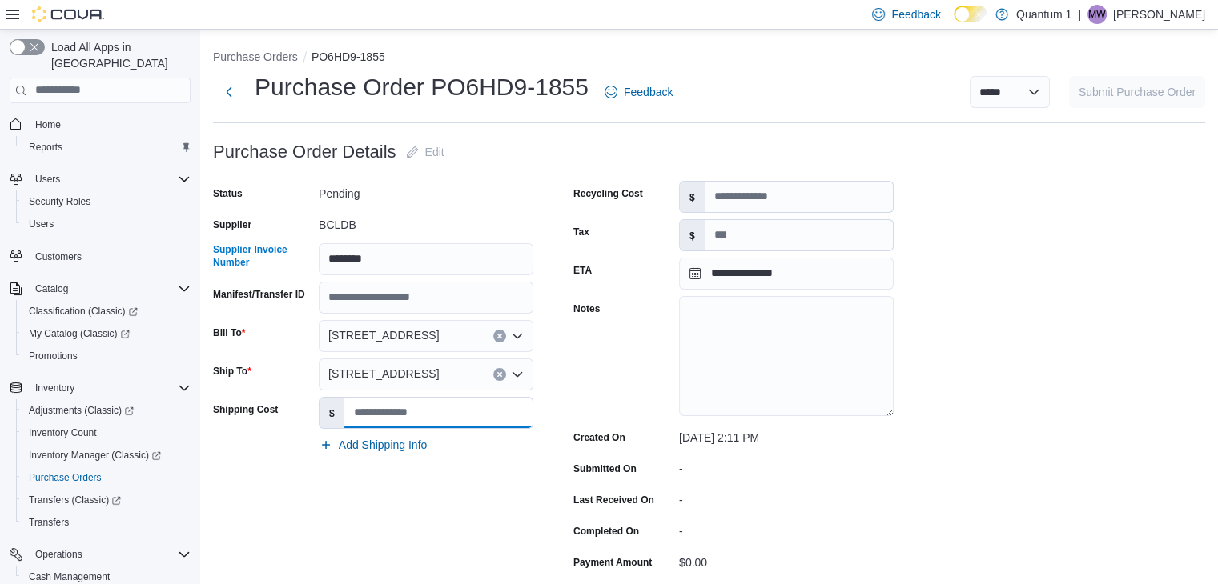
click at [423, 415] on input "Shipping Cost" at bounding box center [438, 413] width 188 height 30
click at [727, 238] on input "Tax" at bounding box center [798, 235] width 188 height 30
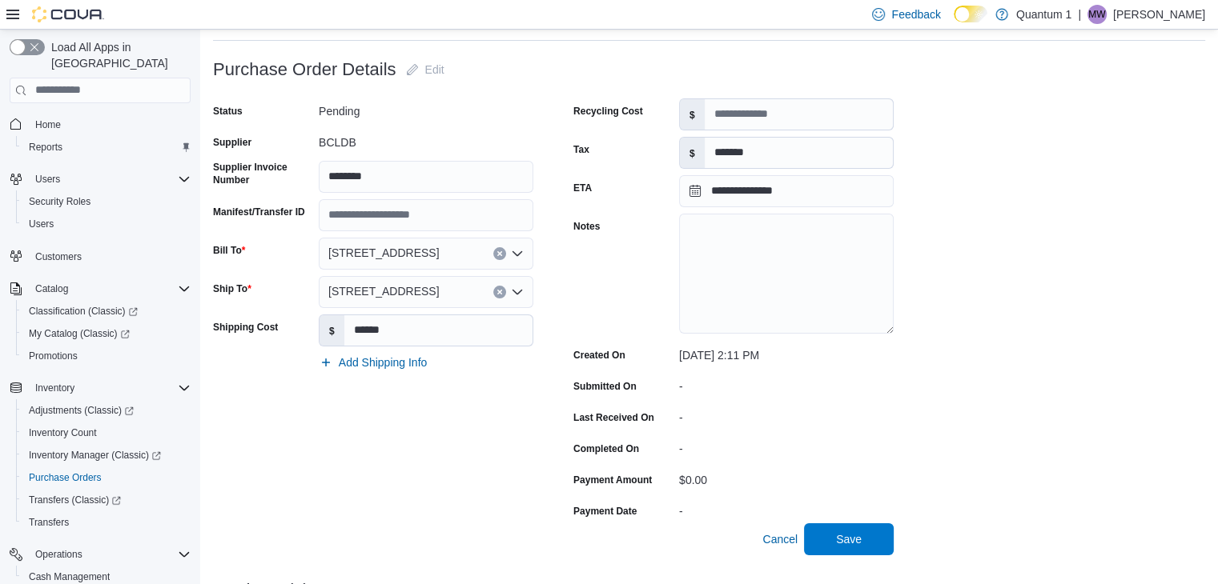
scroll to position [160, 0]
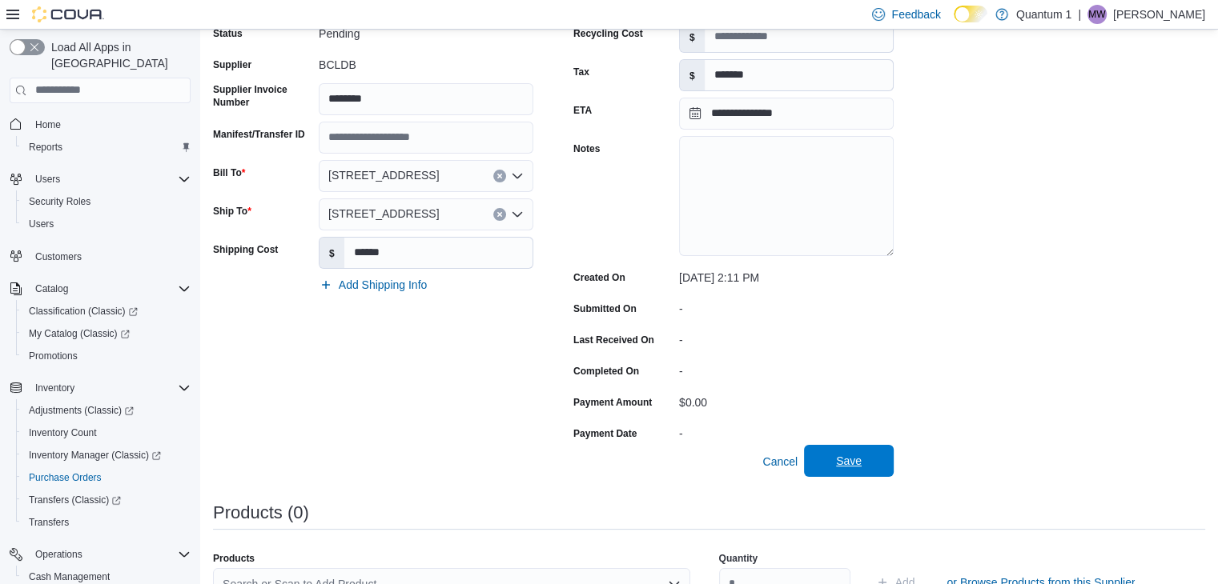
click at [878, 466] on span "Save" at bounding box center [848, 461] width 70 height 32
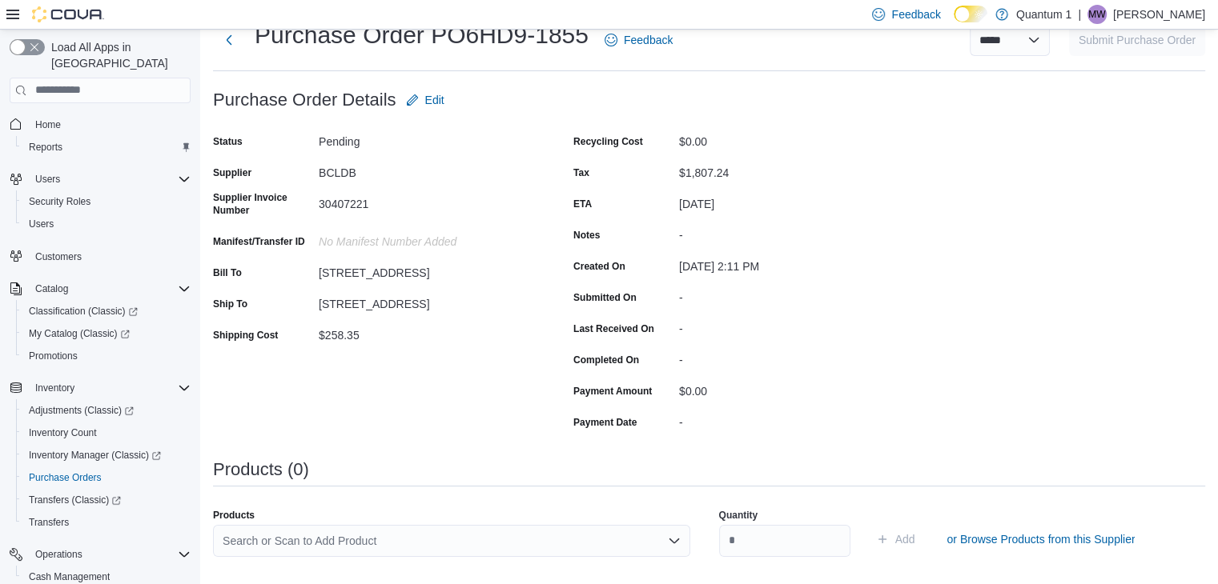
scroll to position [80, 0]
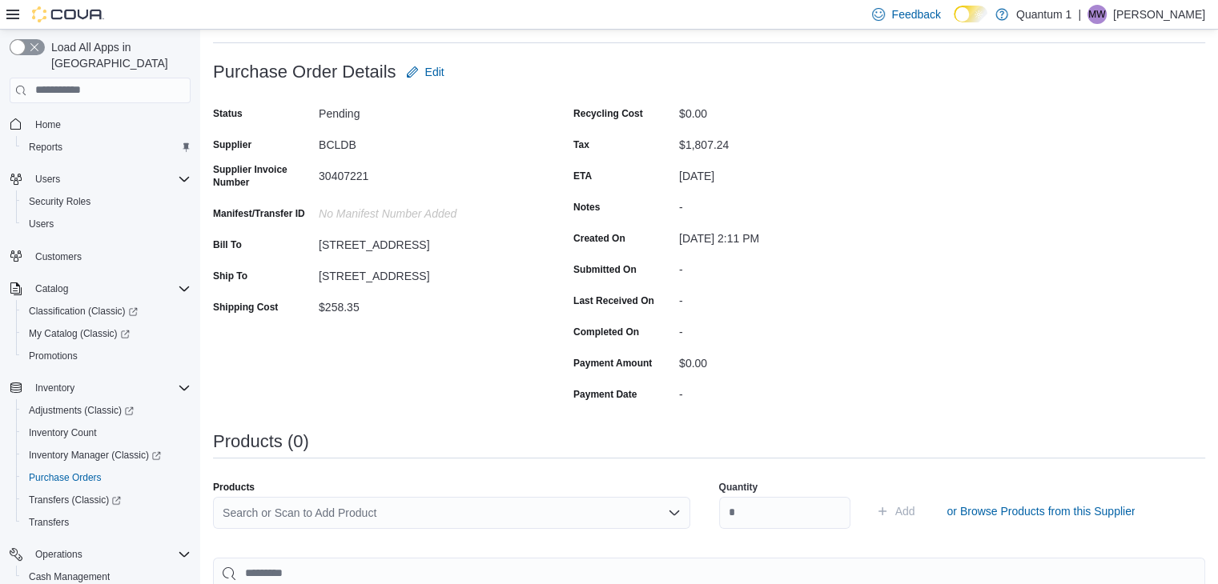
click at [477, 504] on div "Search or Scan to Add Product" at bounding box center [451, 513] width 477 height 32
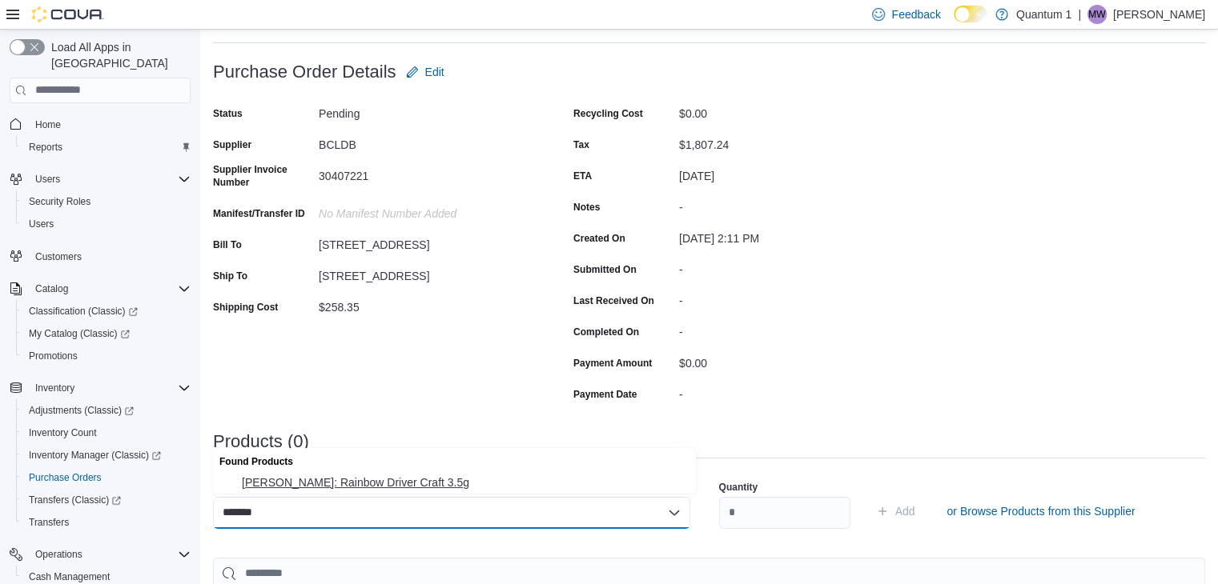
click at [390, 490] on span "[PERSON_NAME]: Rainbow Driver Craft 3.5g" at bounding box center [464, 483] width 444 height 16
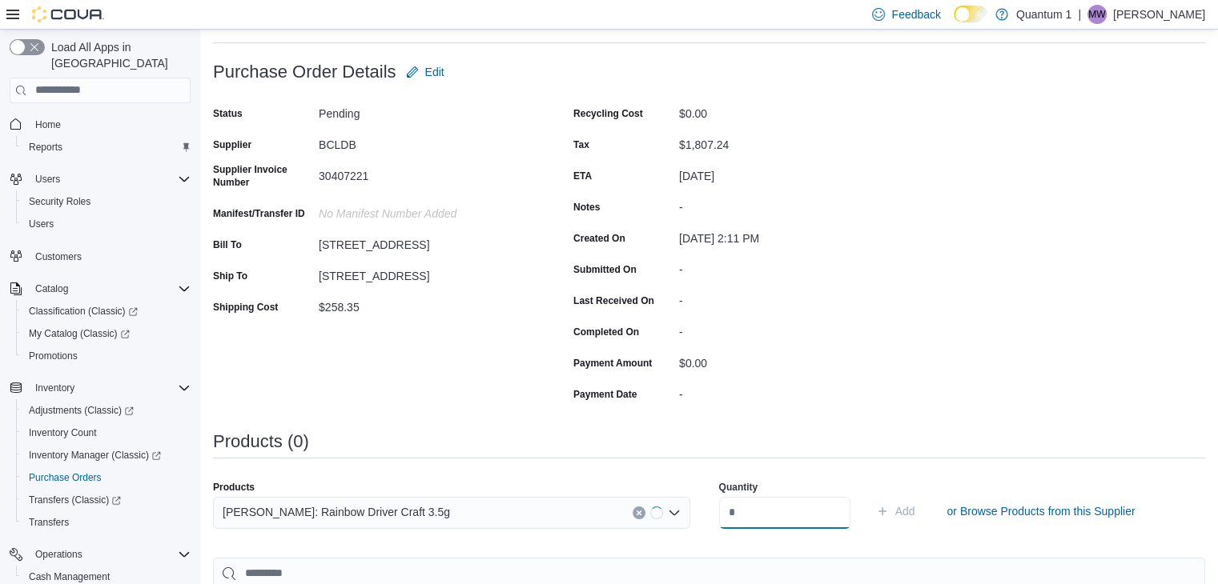
click at [842, 517] on input "number" at bounding box center [784, 513] width 131 height 32
click at [869, 495] on button "Add" at bounding box center [895, 511] width 52 height 32
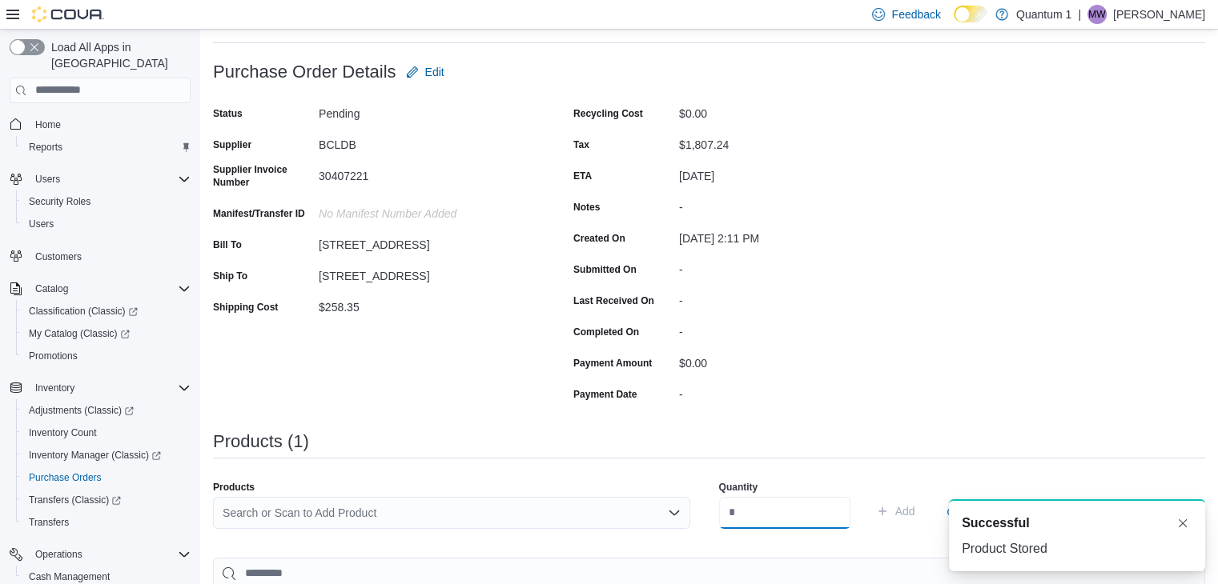
scroll to position [0, 0]
click at [503, 523] on div "Search or Scan to Add Product" at bounding box center [451, 513] width 477 height 32
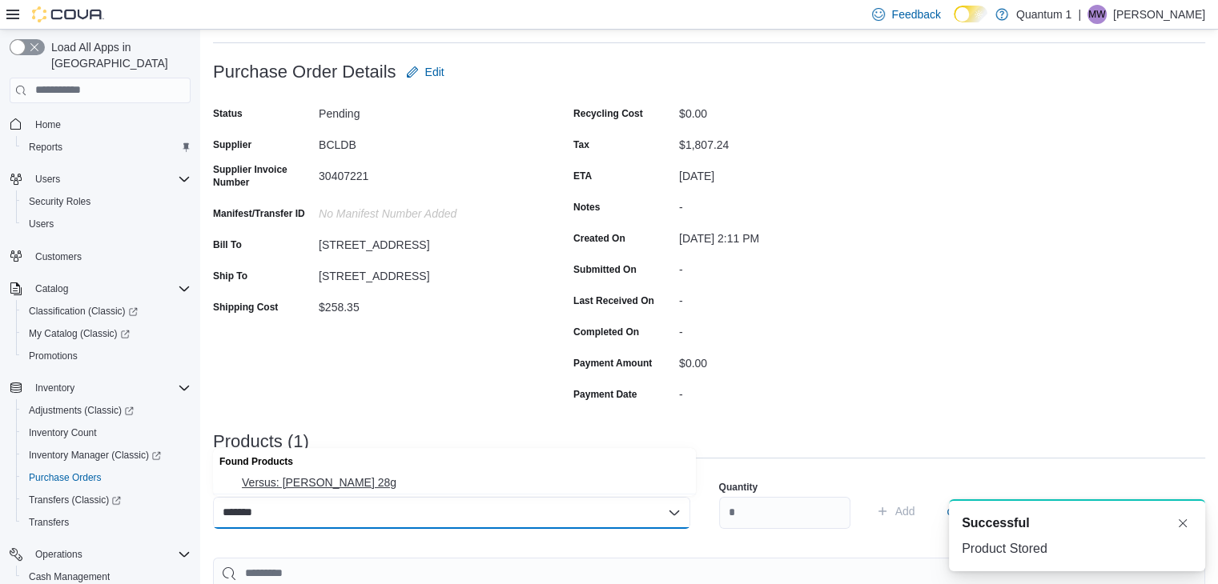
click at [339, 481] on span "Versus: [PERSON_NAME] 28g" at bounding box center [464, 483] width 444 height 16
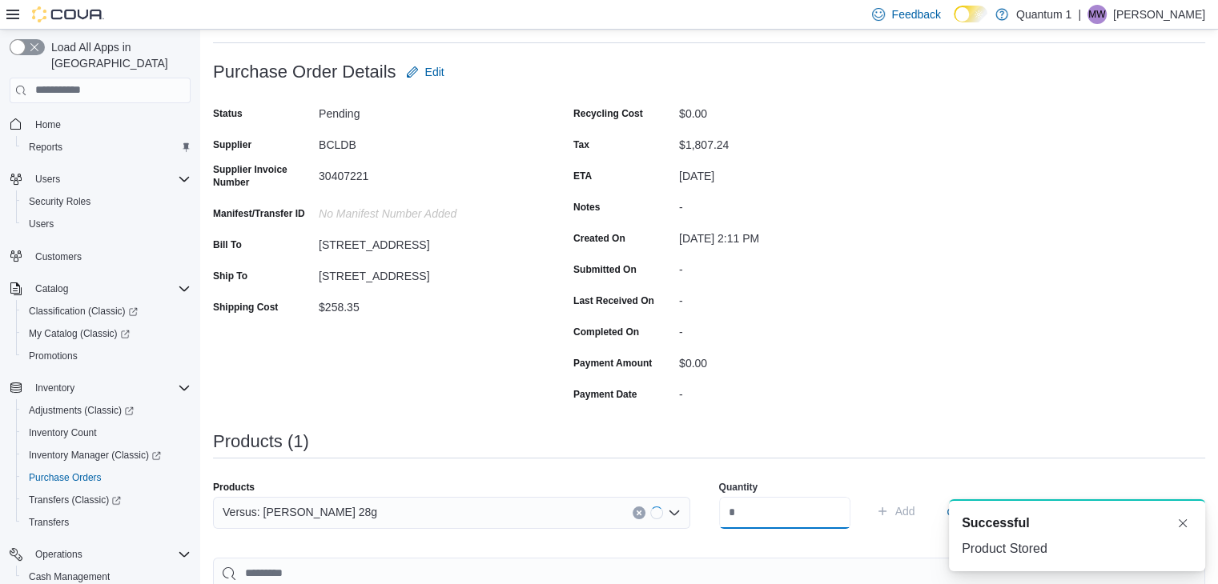
click at [795, 509] on input "number" at bounding box center [784, 513] width 131 height 32
click at [869, 495] on button "Add" at bounding box center [895, 511] width 52 height 32
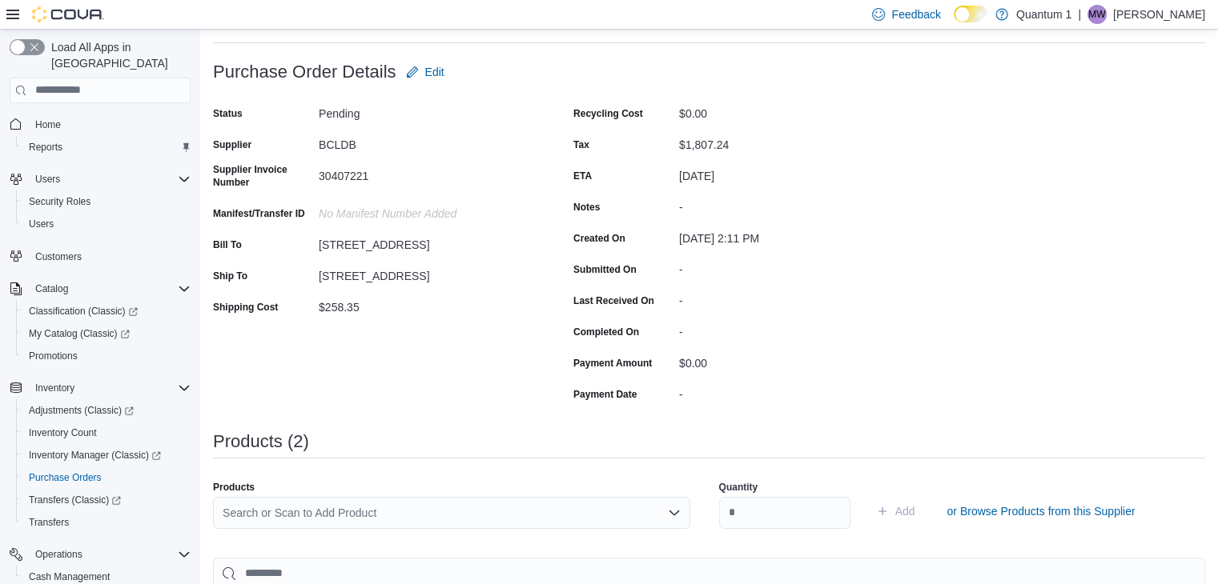
click at [518, 503] on div "Search or Scan to Add Product" at bounding box center [451, 513] width 477 height 32
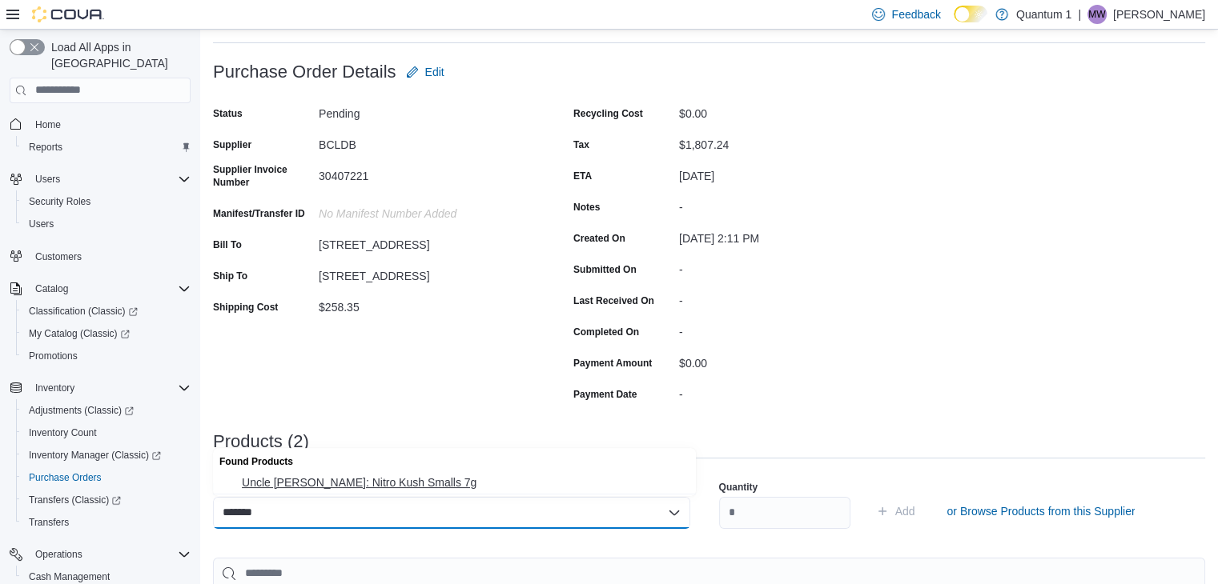
click at [419, 491] on span "Uncle [PERSON_NAME]: Nitro Kush Smalls 7g" at bounding box center [464, 483] width 444 height 16
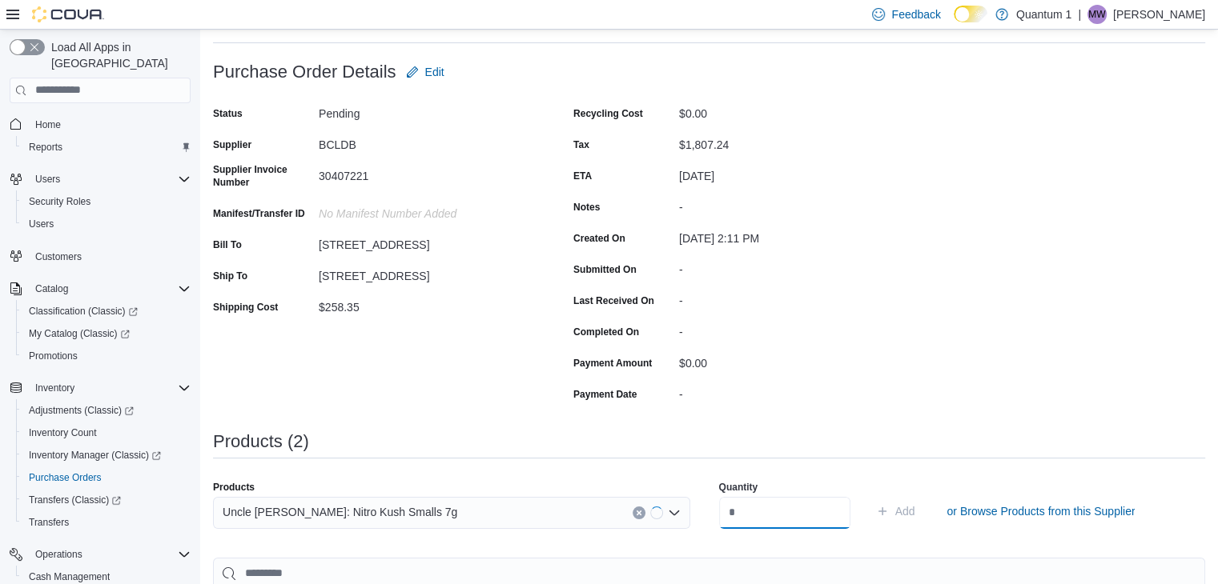
click at [807, 507] on input "number" at bounding box center [784, 513] width 131 height 32
click at [869, 495] on button "Add" at bounding box center [895, 511] width 52 height 32
click at [492, 510] on div "Search or Scan to Add Product" at bounding box center [451, 513] width 477 height 32
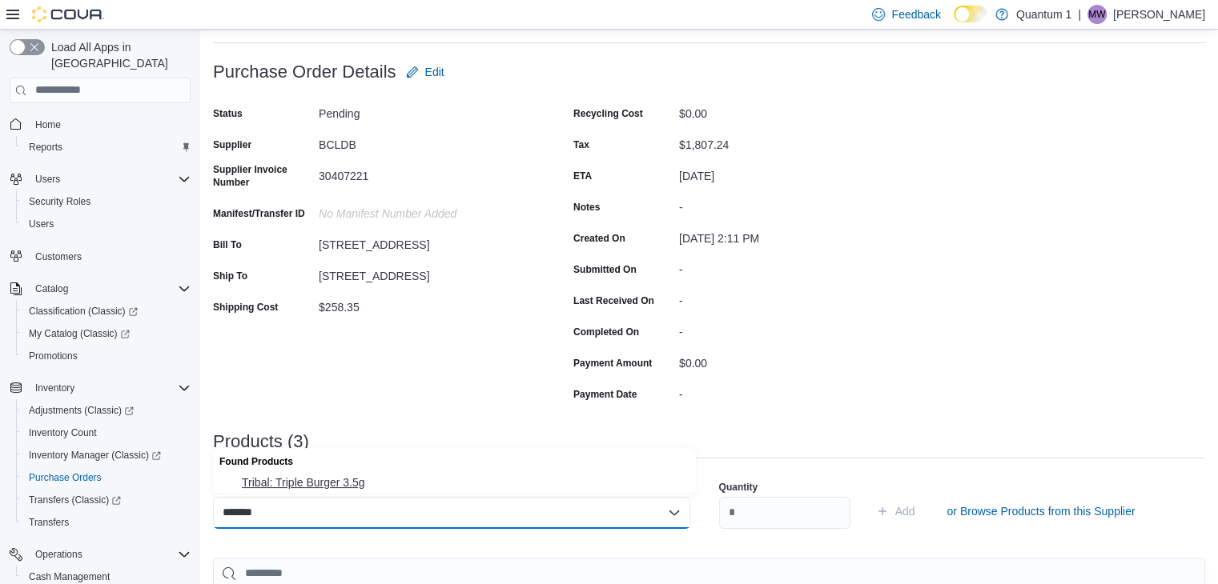
click at [398, 475] on span "Tribal: Triple Burger 3.5g" at bounding box center [464, 483] width 444 height 16
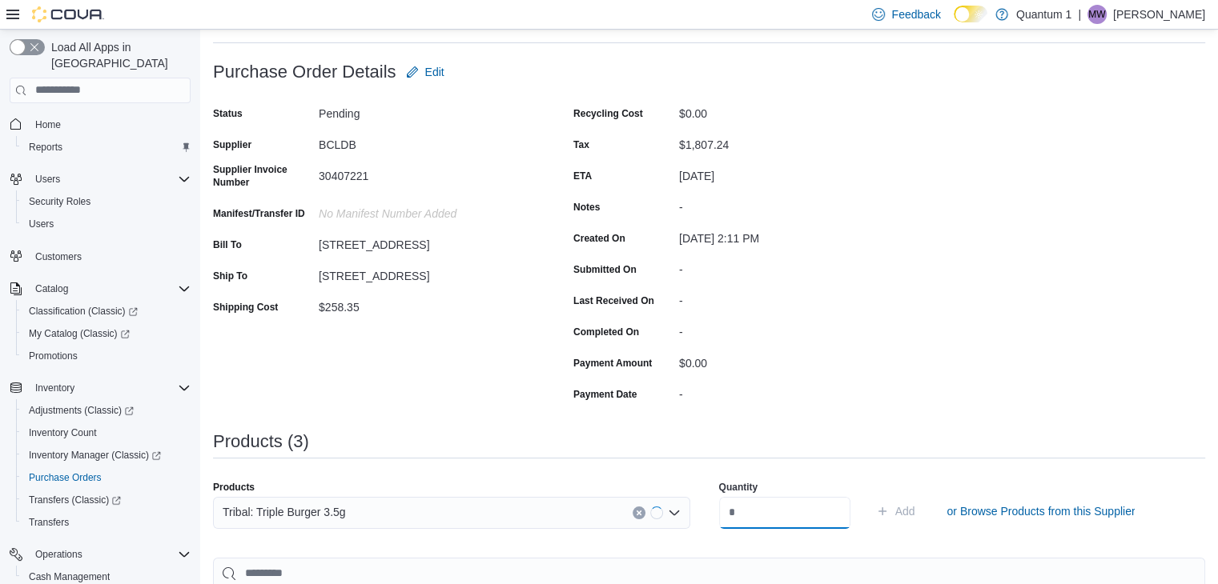
click at [736, 521] on input "number" at bounding box center [784, 513] width 131 height 32
click at [869, 495] on button "Add" at bounding box center [895, 511] width 52 height 32
click at [476, 510] on div "Search or Scan to Add Product" at bounding box center [451, 513] width 477 height 32
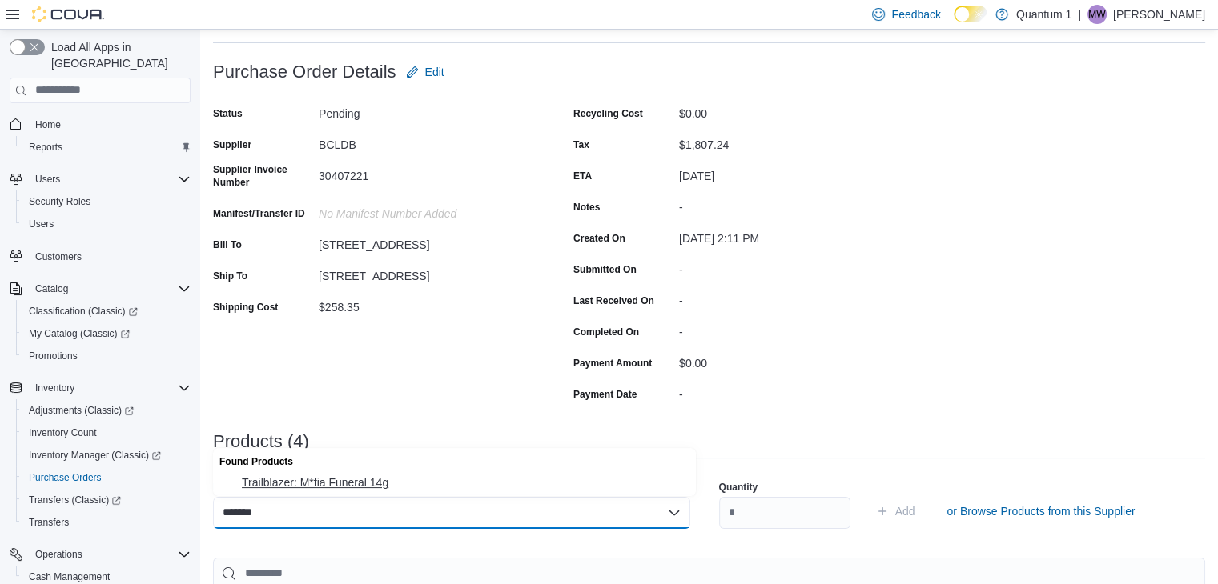
click at [349, 480] on span "Trailblazer: M*fia Funeral 14g" at bounding box center [464, 483] width 444 height 16
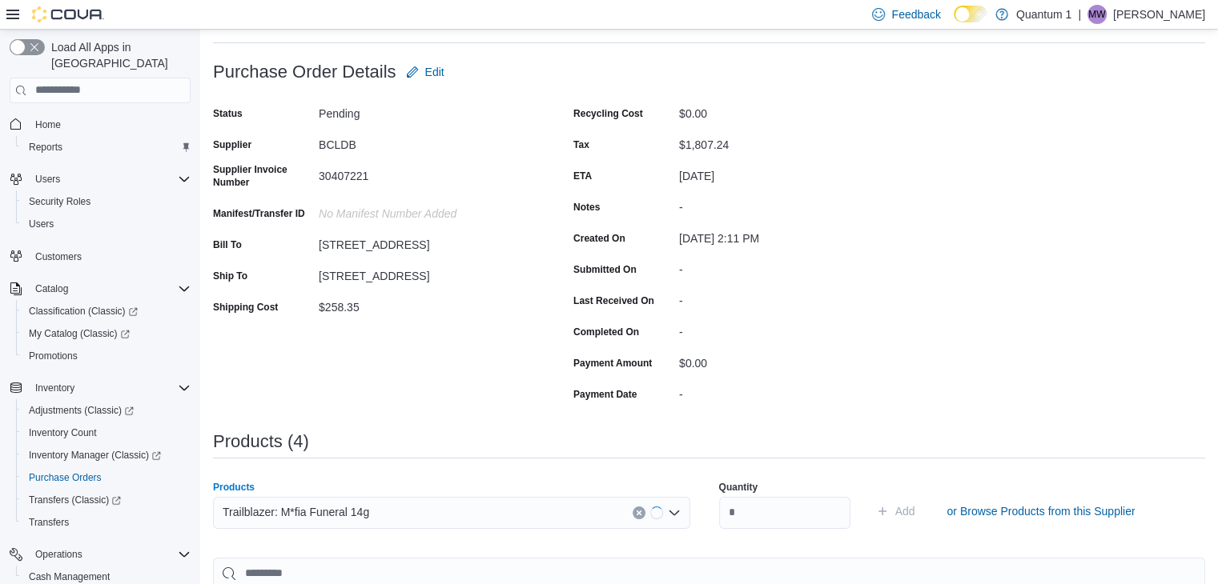
click at [789, 529] on div "Quantity" at bounding box center [784, 504] width 131 height 67
click at [793, 510] on input "number" at bounding box center [784, 513] width 131 height 32
click at [869, 495] on button "Add" at bounding box center [895, 511] width 52 height 32
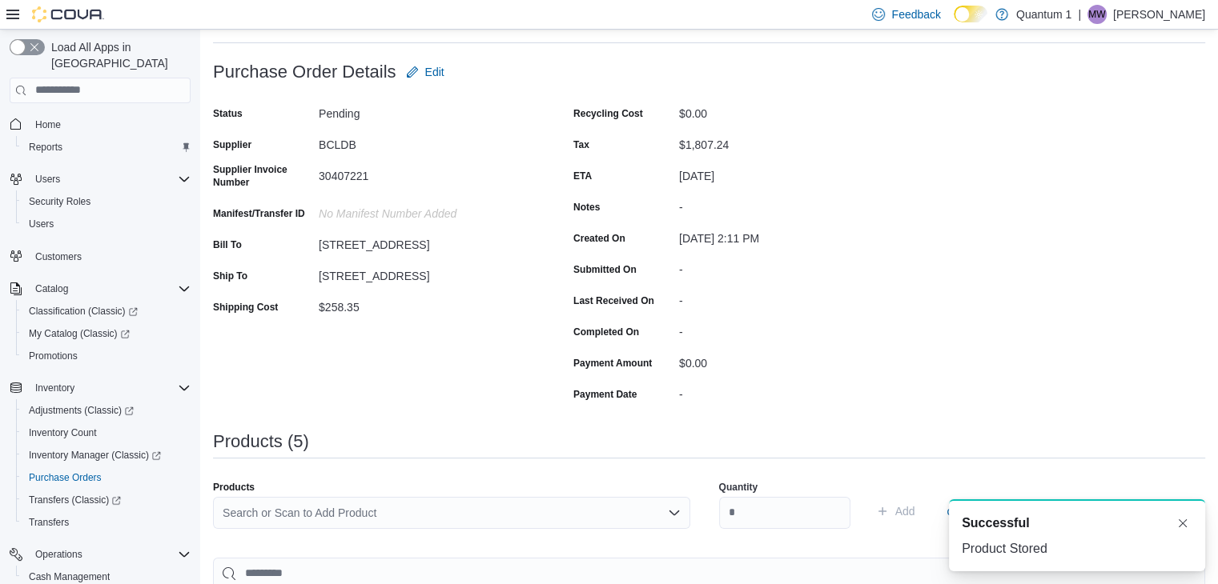
click at [479, 513] on div "Search or Scan to Add Product" at bounding box center [451, 513] width 477 height 32
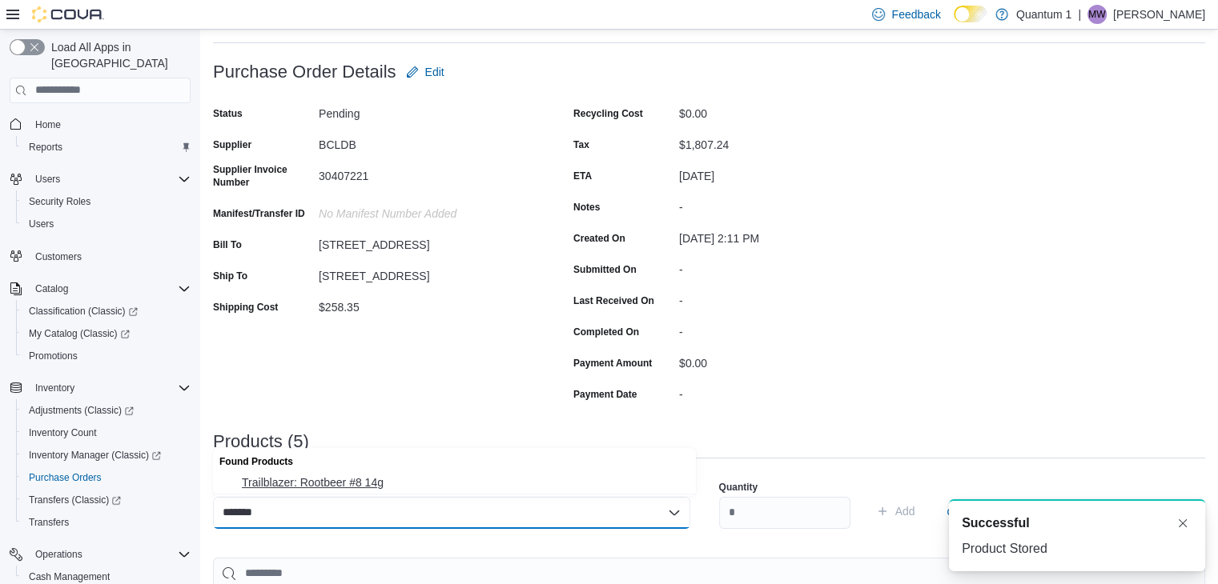
click at [339, 483] on span "Trailblazer: Rootbeer #8 14g" at bounding box center [464, 483] width 444 height 16
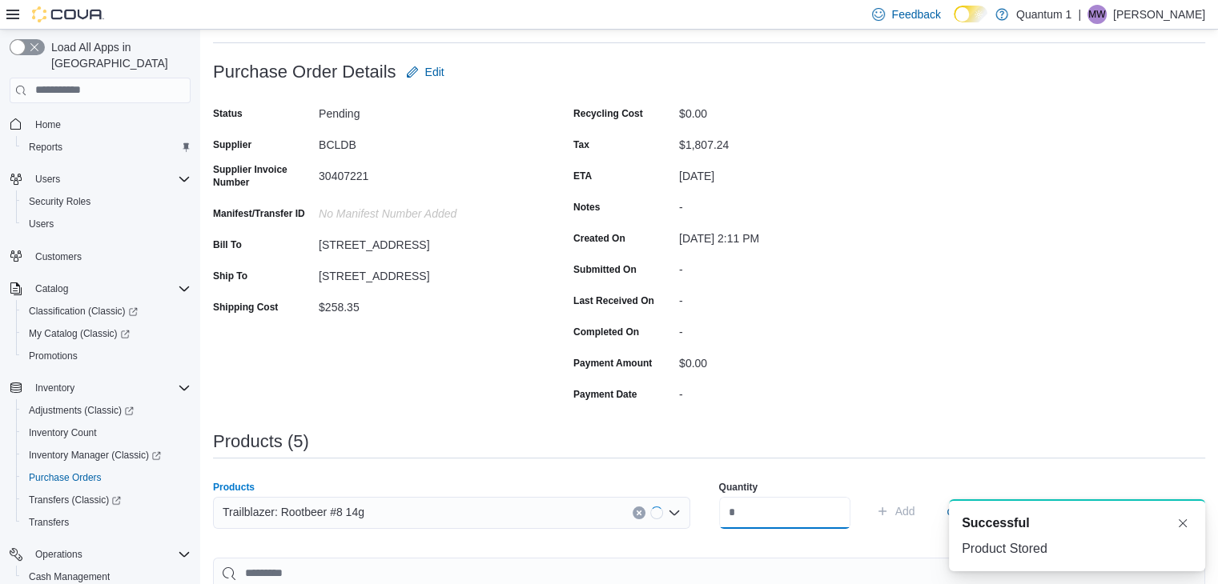
click at [798, 524] on input "number" at bounding box center [784, 513] width 131 height 32
click at [869, 495] on button "Add" at bounding box center [895, 511] width 52 height 32
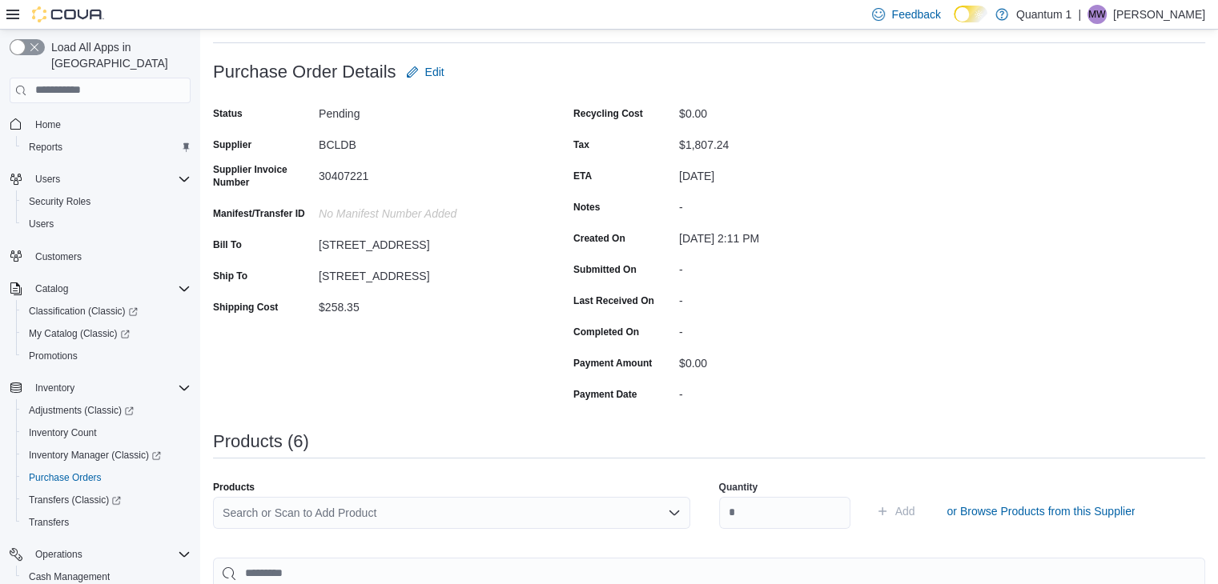
click at [502, 511] on div "Search or Scan to Add Product" at bounding box center [451, 513] width 477 height 32
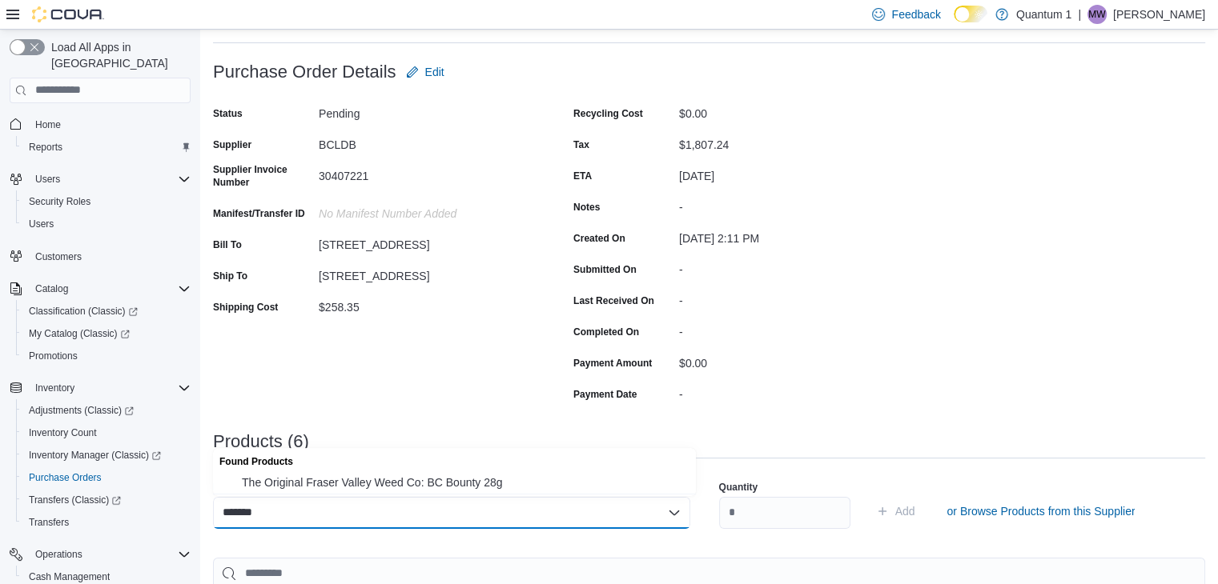
click at [433, 471] on div "Found Products" at bounding box center [454, 459] width 483 height 23
click at [458, 487] on span "The Original Fraser Valley Weed Co: BC Bounty 28g" at bounding box center [464, 483] width 444 height 16
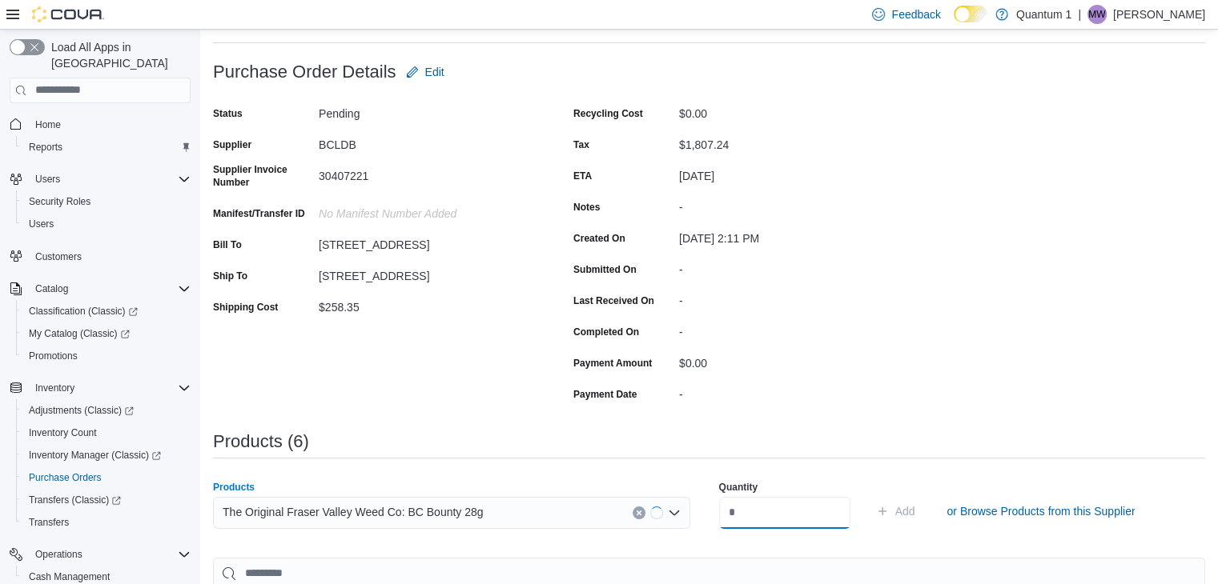
click at [836, 526] on input "number" at bounding box center [784, 513] width 131 height 32
click at [869, 495] on button "Add" at bounding box center [895, 511] width 52 height 32
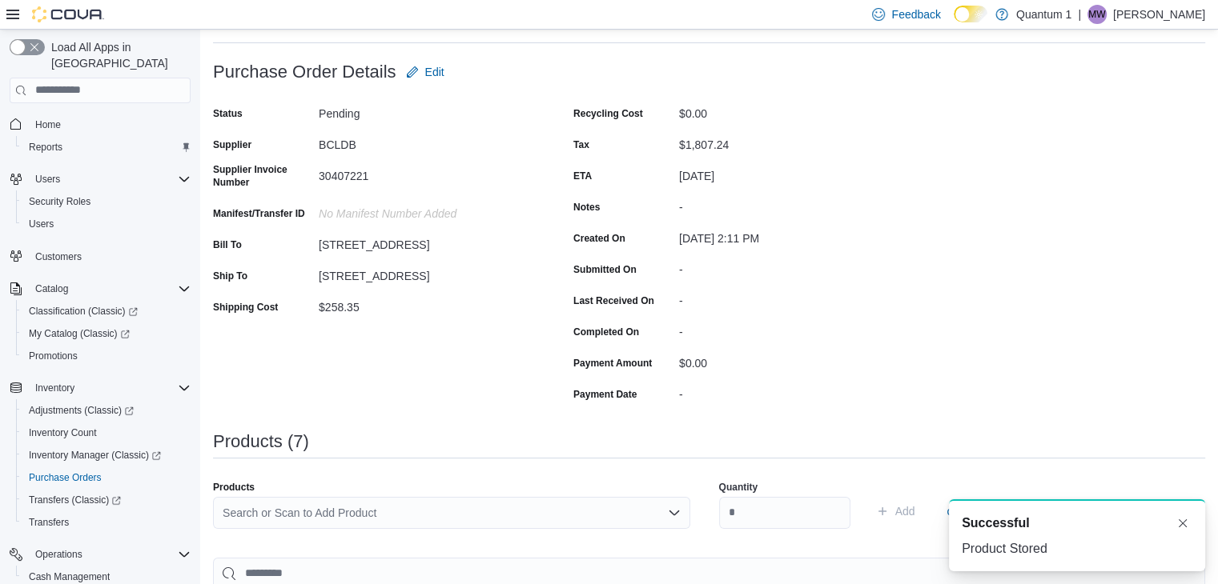
click at [490, 522] on div "Search or Scan to Add Product" at bounding box center [451, 513] width 477 height 32
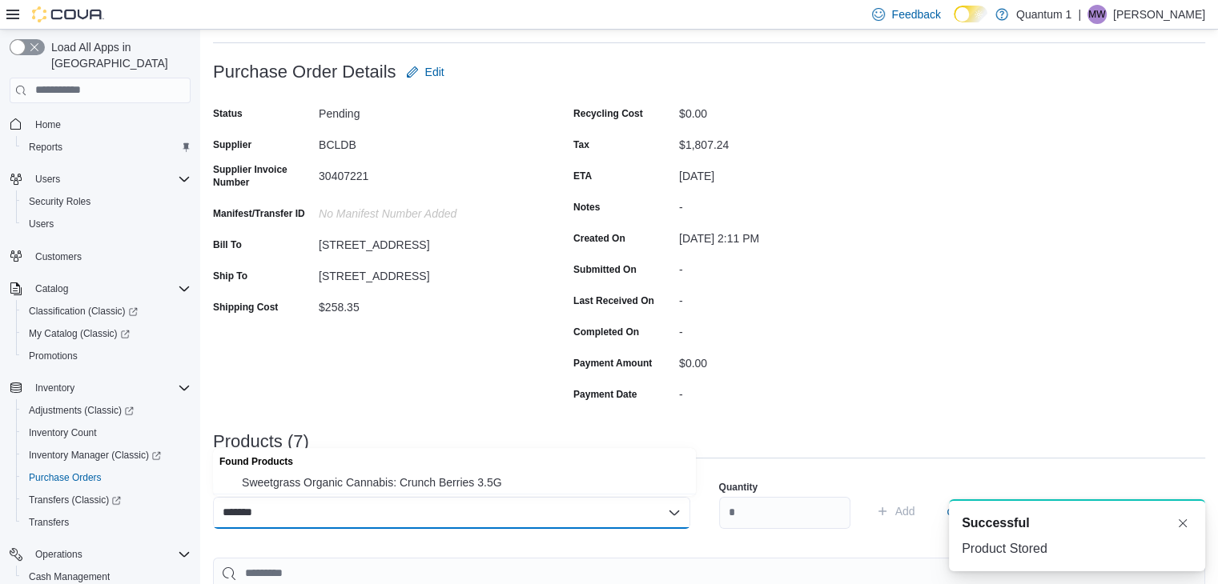
drag, startPoint x: 363, startPoint y: 494, endPoint x: 605, endPoint y: 520, distance: 243.2
click at [363, 494] on button "Sweetgrass Organic Cannabis: Crunch Berries 3.5G" at bounding box center [454, 482] width 483 height 23
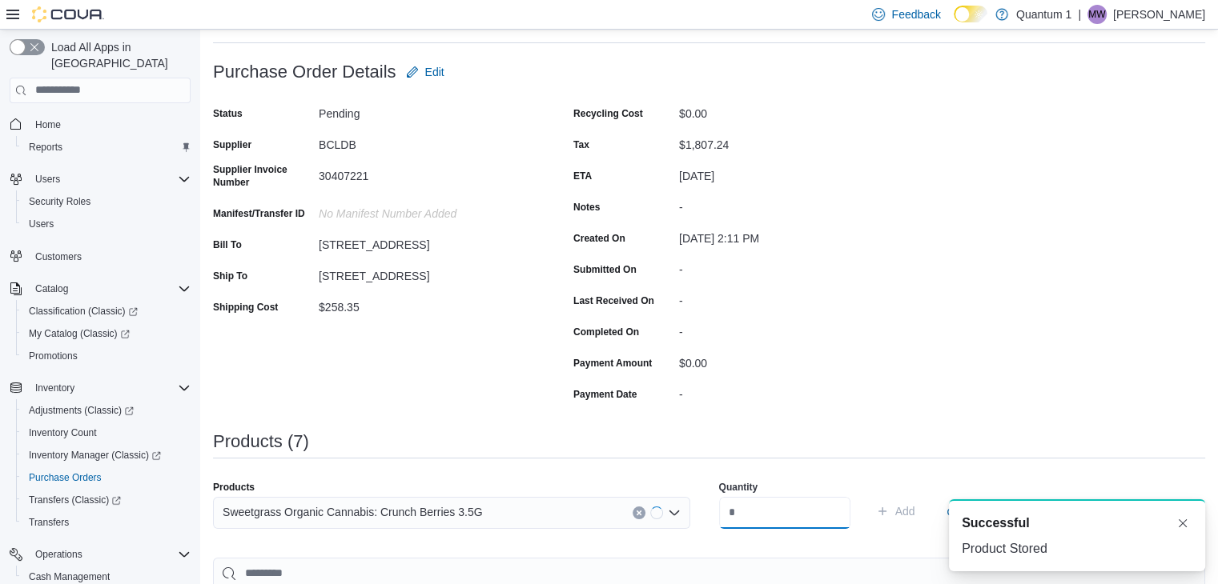
click at [756, 527] on input "number" at bounding box center [784, 513] width 131 height 32
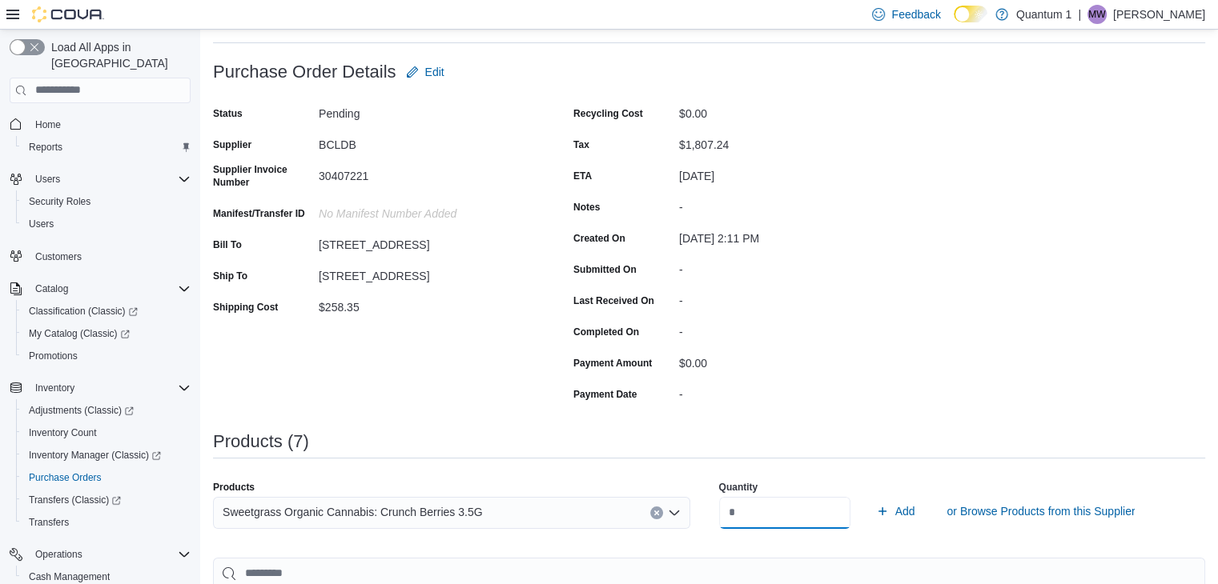
click at [869, 495] on button "Add" at bounding box center [895, 511] width 52 height 32
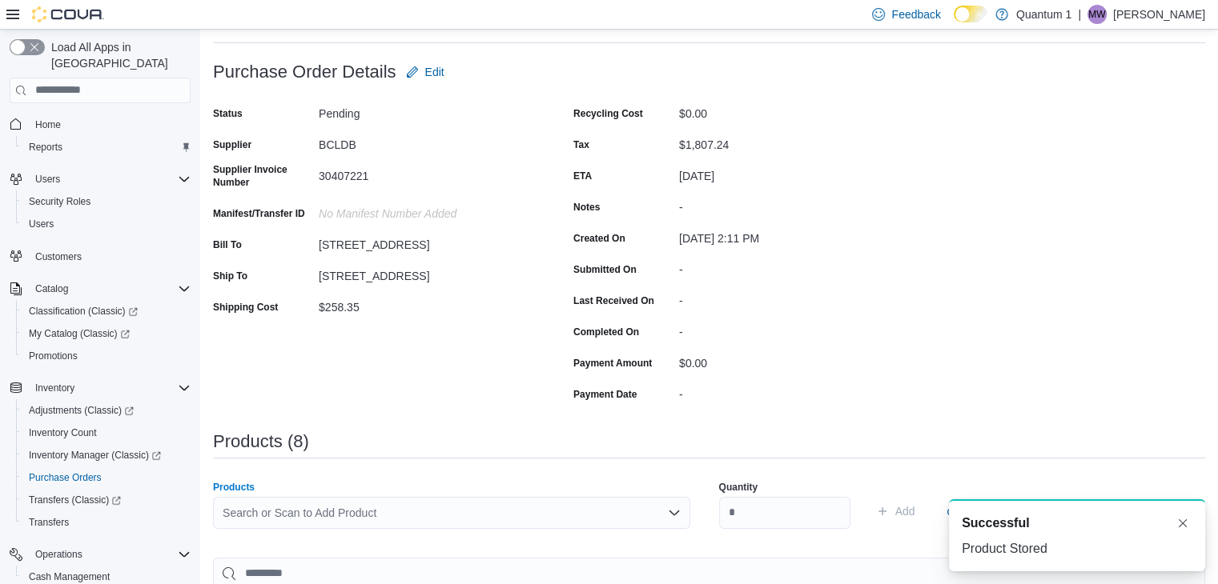
click at [427, 506] on div "Search or Scan to Add Product" at bounding box center [451, 513] width 477 height 32
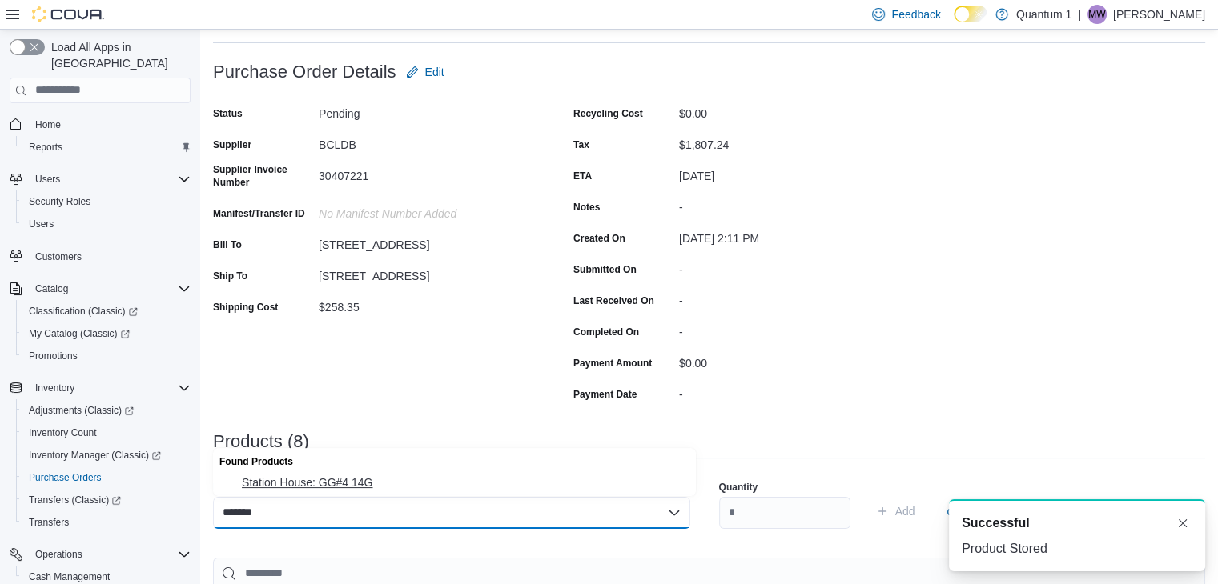
click at [372, 494] on button "Station House: GG#4 14G" at bounding box center [454, 482] width 483 height 23
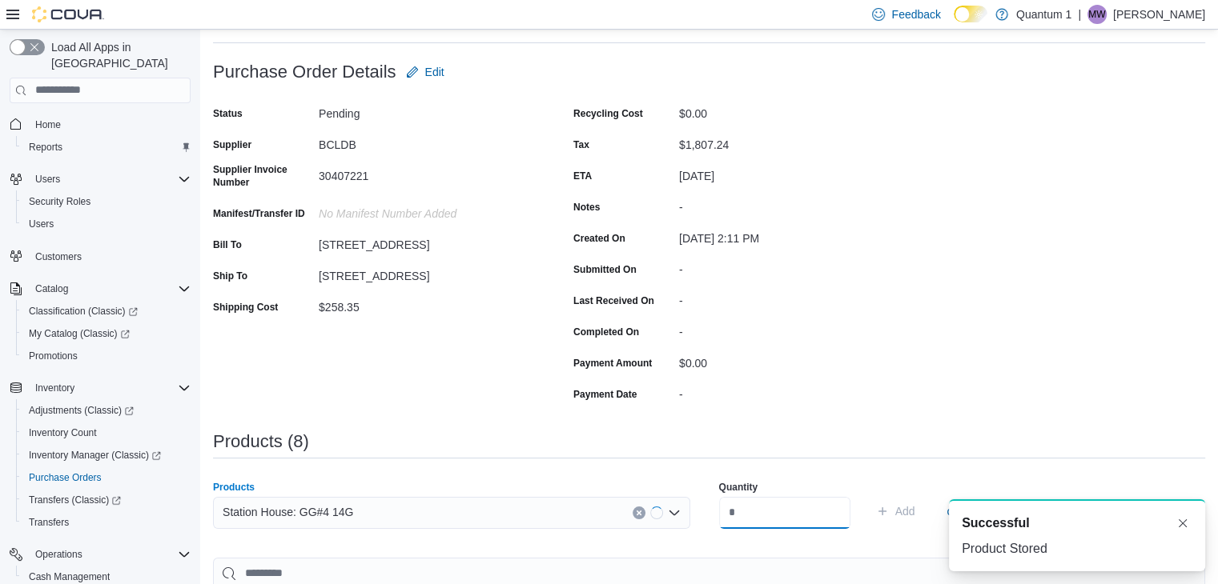
click at [800, 526] on input "number" at bounding box center [784, 513] width 131 height 32
click at [869, 495] on button "Add" at bounding box center [895, 511] width 52 height 32
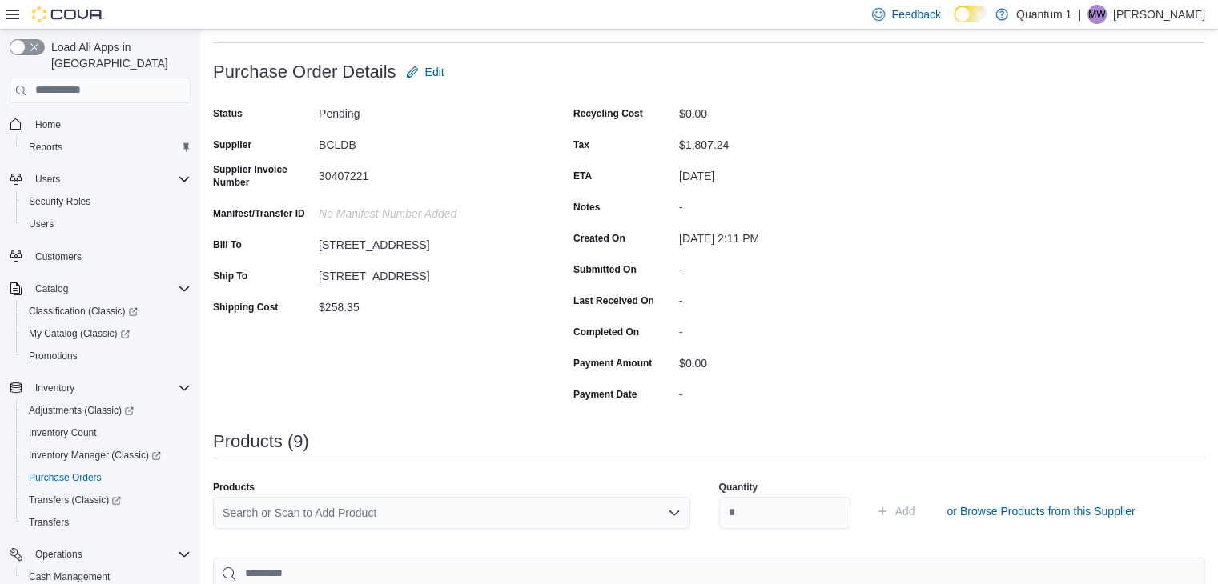
click at [470, 520] on div "Search or Scan to Add Product" at bounding box center [451, 513] width 477 height 32
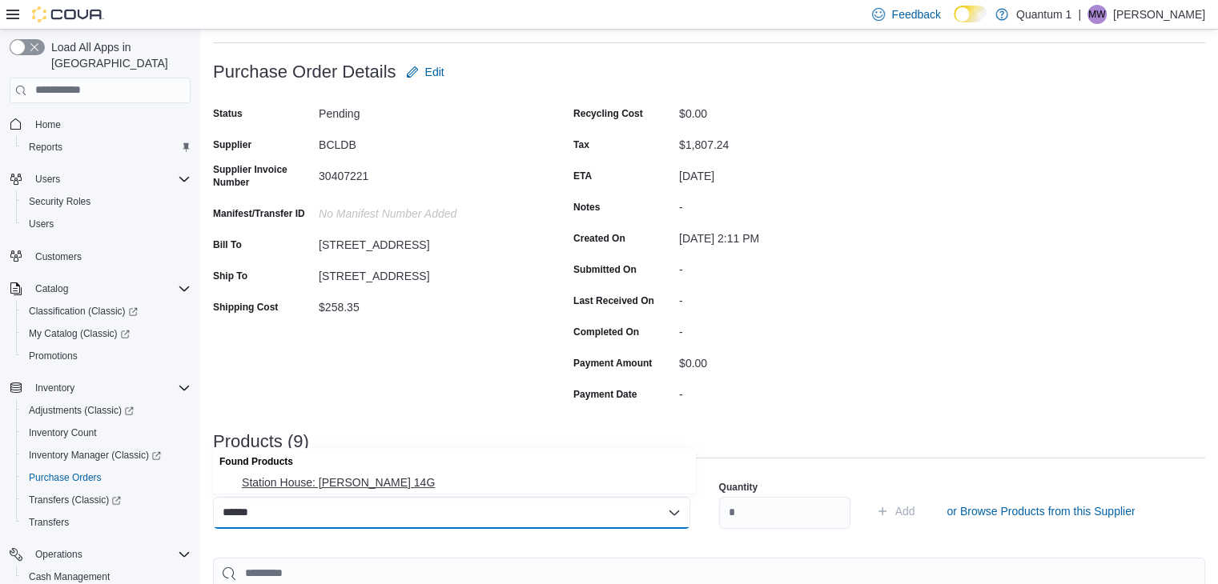
click at [356, 475] on span "Station House: [PERSON_NAME] 14G" at bounding box center [464, 483] width 444 height 16
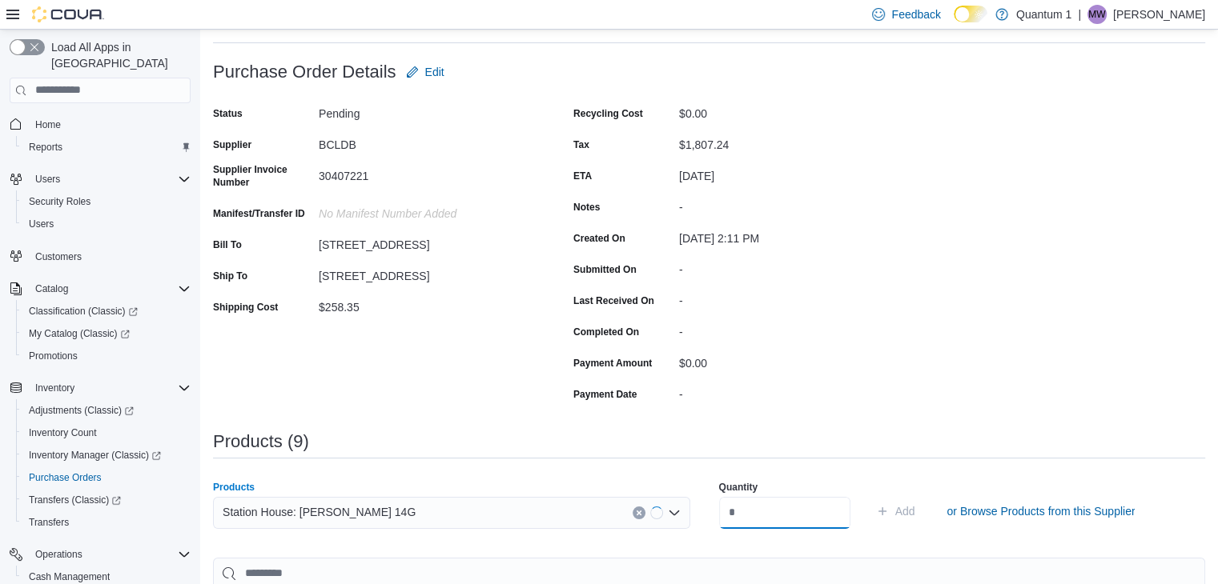
click at [783, 513] on input "number" at bounding box center [784, 513] width 131 height 32
click at [869, 495] on button "Add" at bounding box center [895, 511] width 52 height 32
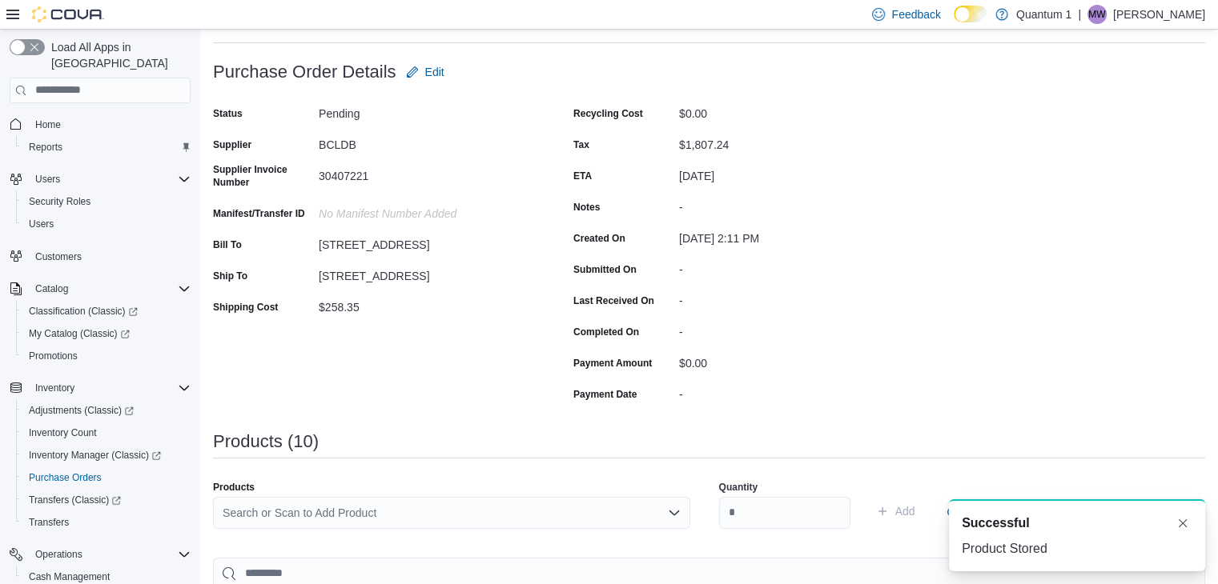
click at [451, 524] on div "Search or Scan to Add Product" at bounding box center [451, 513] width 477 height 32
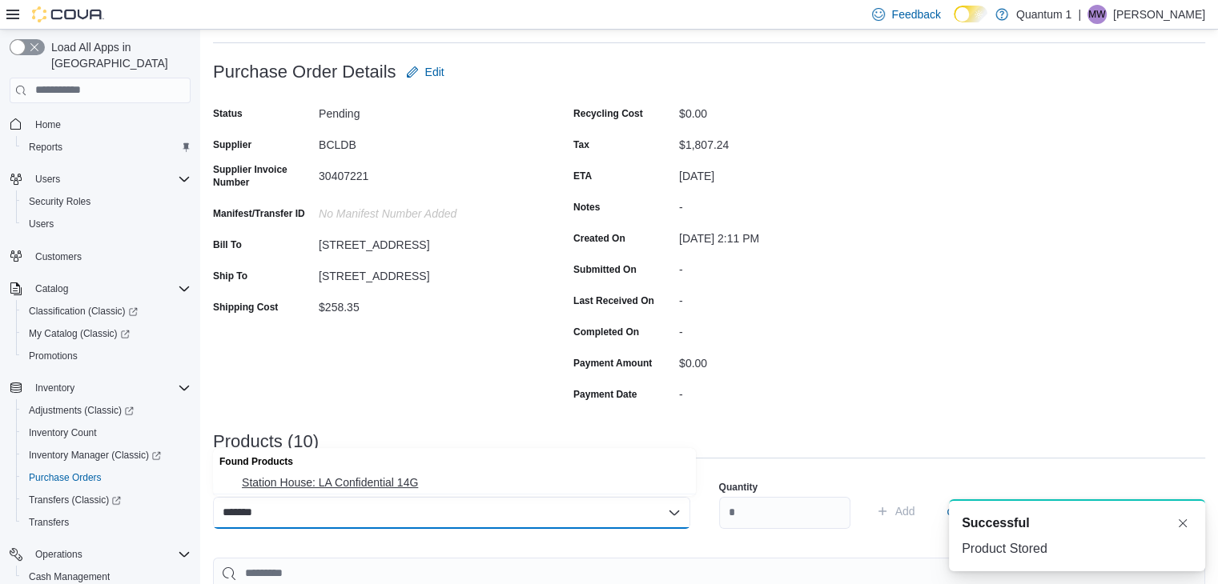
click at [435, 478] on span "Station House: LA Confidential 14G" at bounding box center [464, 483] width 444 height 16
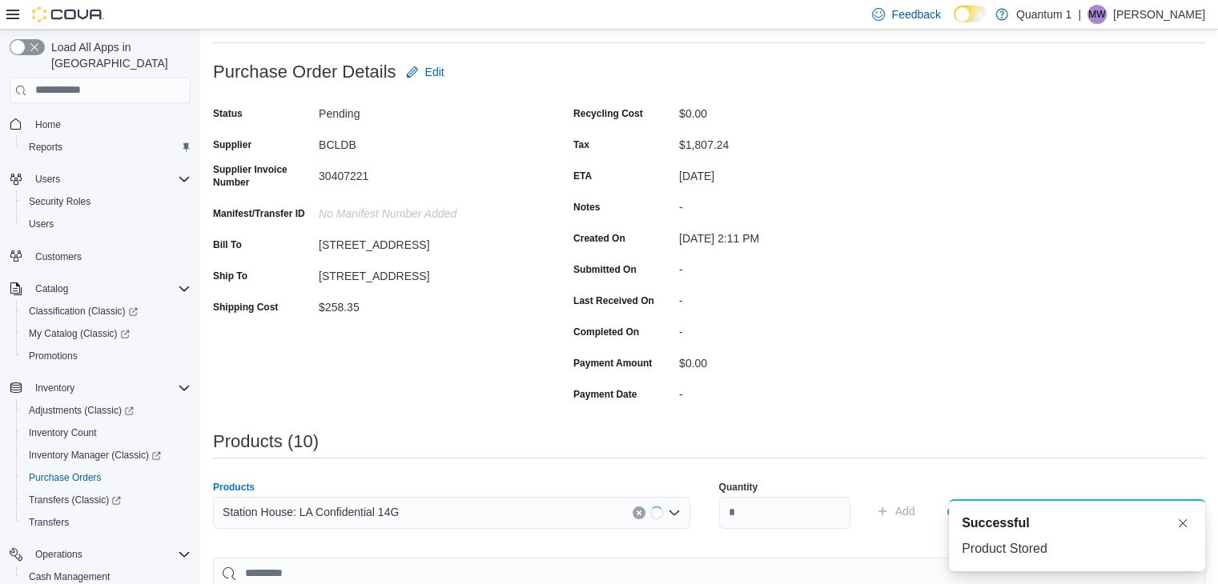
click at [800, 495] on div "Quantity" at bounding box center [784, 504] width 131 height 67
click at [807, 511] on input "number" at bounding box center [784, 513] width 131 height 32
click at [869, 495] on button "Add" at bounding box center [895, 511] width 52 height 32
click at [490, 500] on div "Search or Scan to Add Product" at bounding box center [451, 513] width 477 height 32
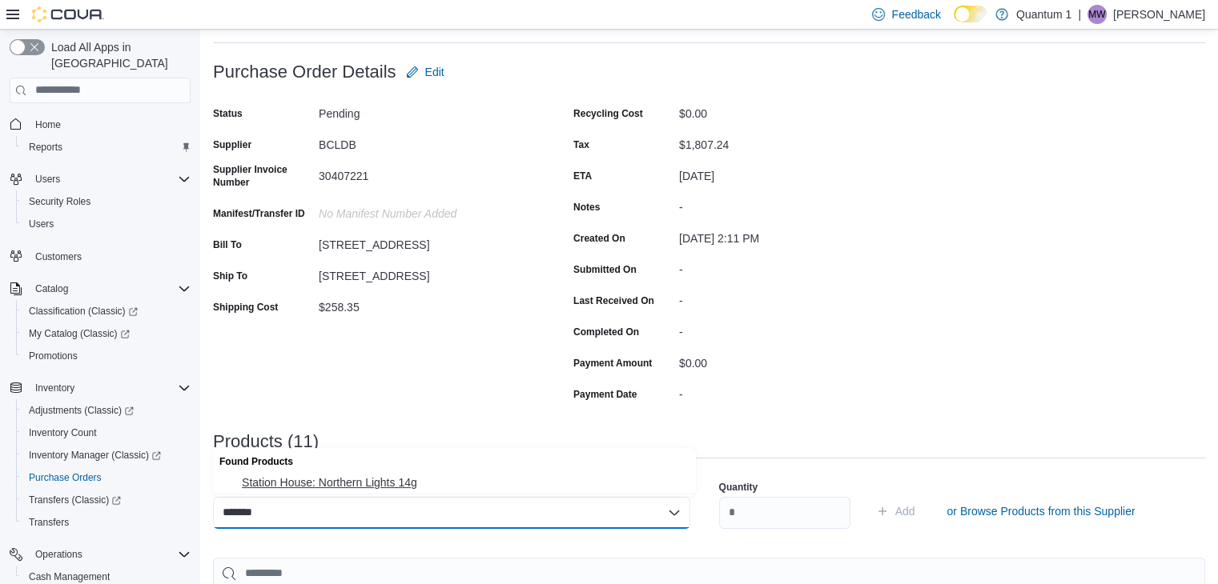
click at [365, 480] on span "Station House: Northern Lights 14g" at bounding box center [464, 483] width 444 height 16
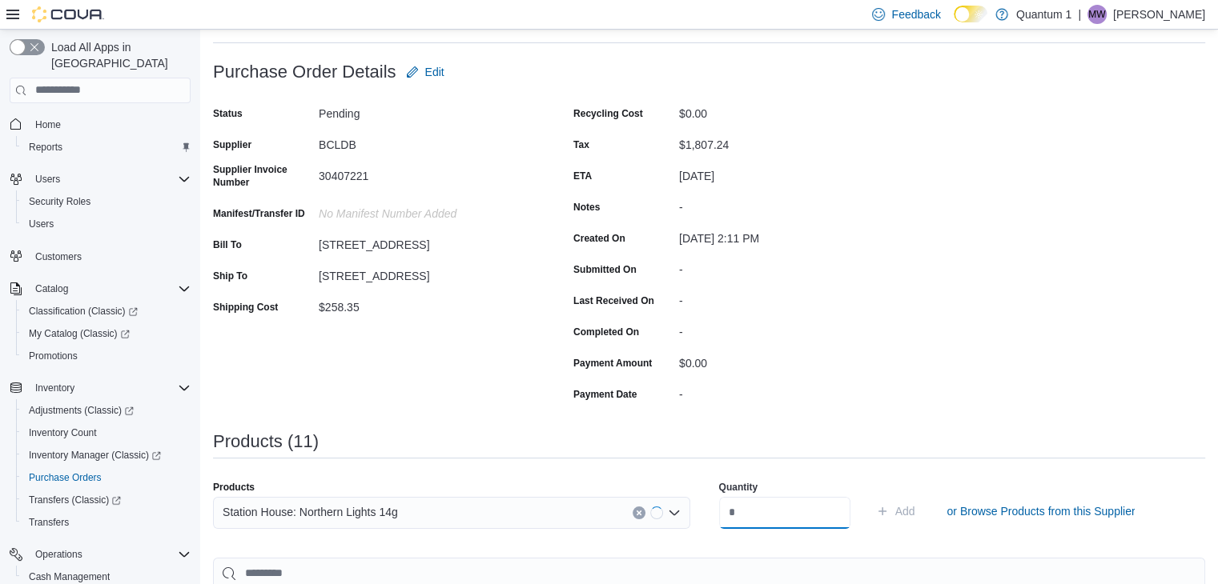
click at [833, 520] on input "number" at bounding box center [784, 513] width 131 height 32
click at [869, 495] on button "Add" at bounding box center [895, 511] width 52 height 32
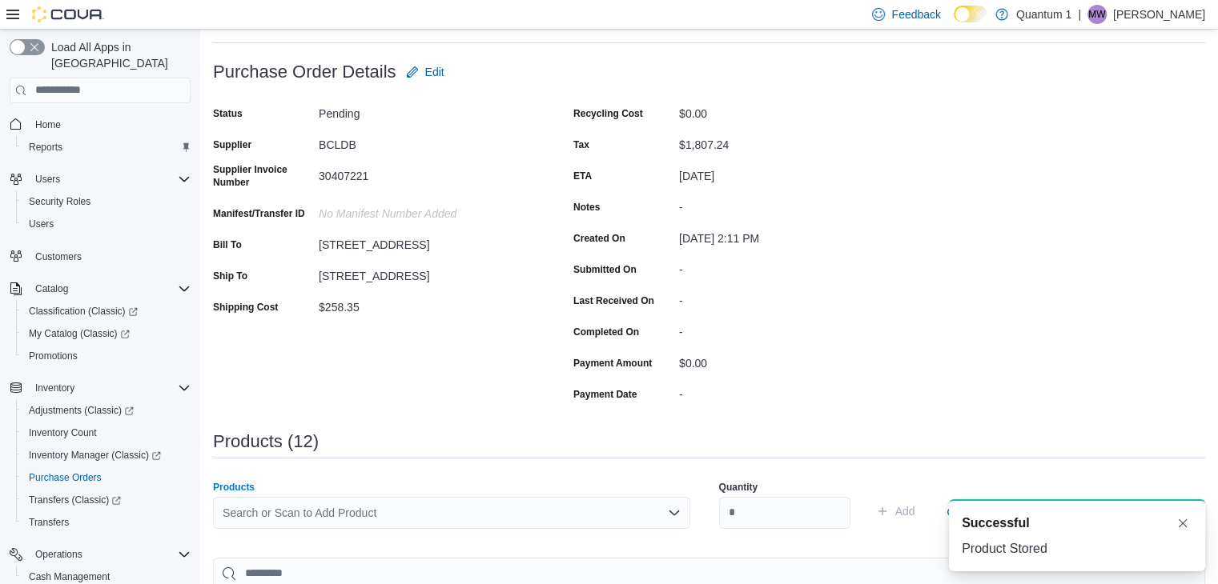
click at [435, 516] on div "Search or Scan to Add Product" at bounding box center [451, 513] width 477 height 32
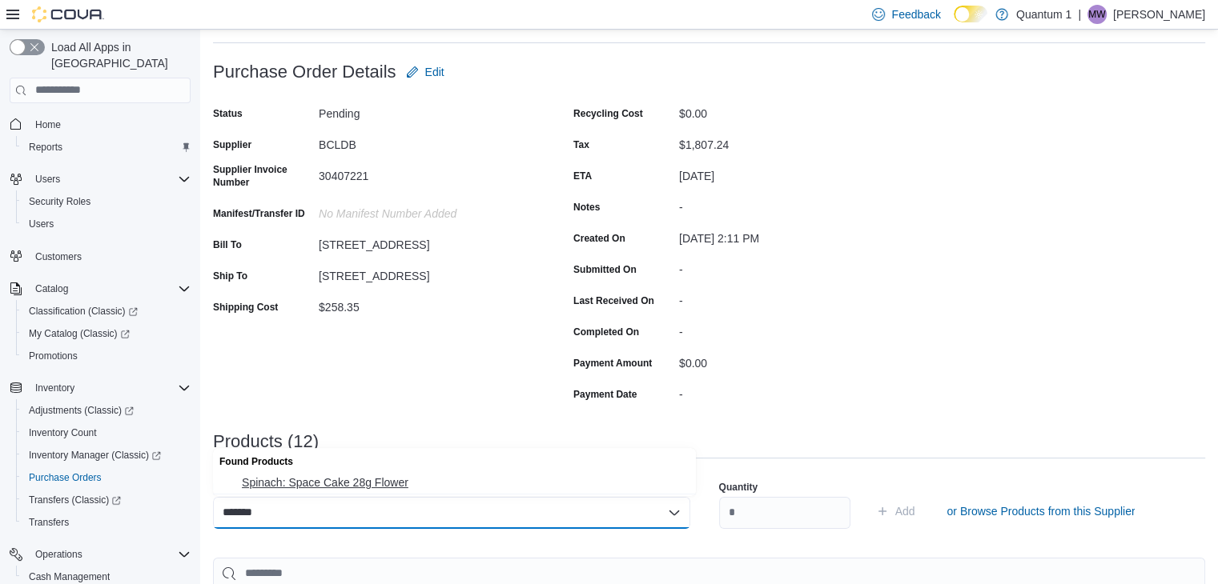
click at [378, 493] on button "Spinach: Space Cake 28g Flower" at bounding box center [454, 482] width 483 height 23
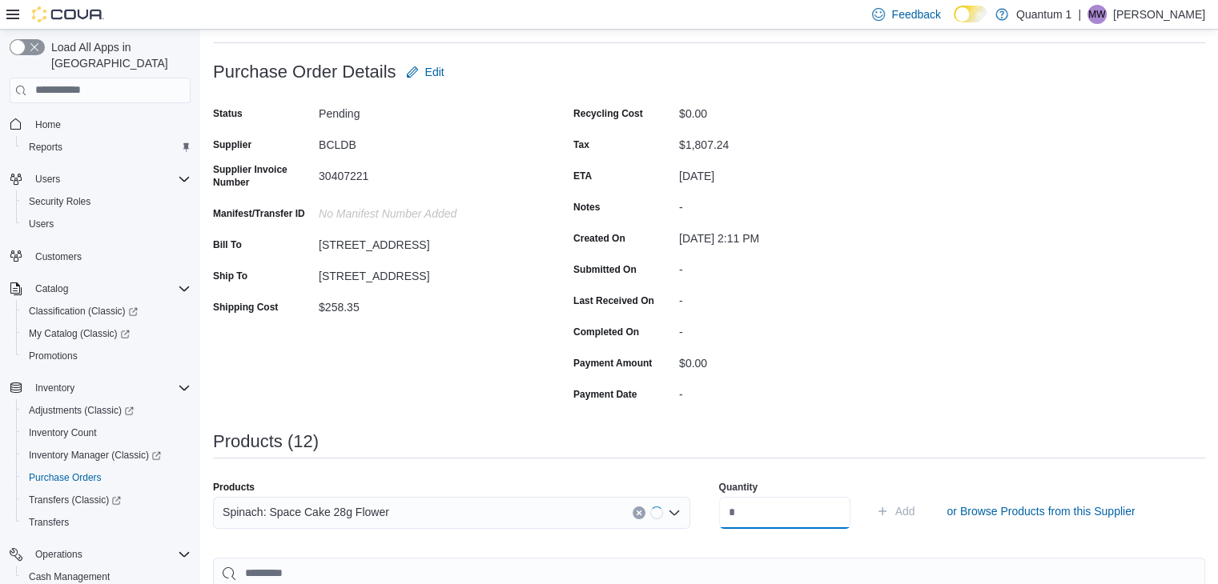
click at [778, 516] on input "number" at bounding box center [784, 513] width 131 height 32
click at [869, 495] on button "Add" at bounding box center [895, 511] width 52 height 32
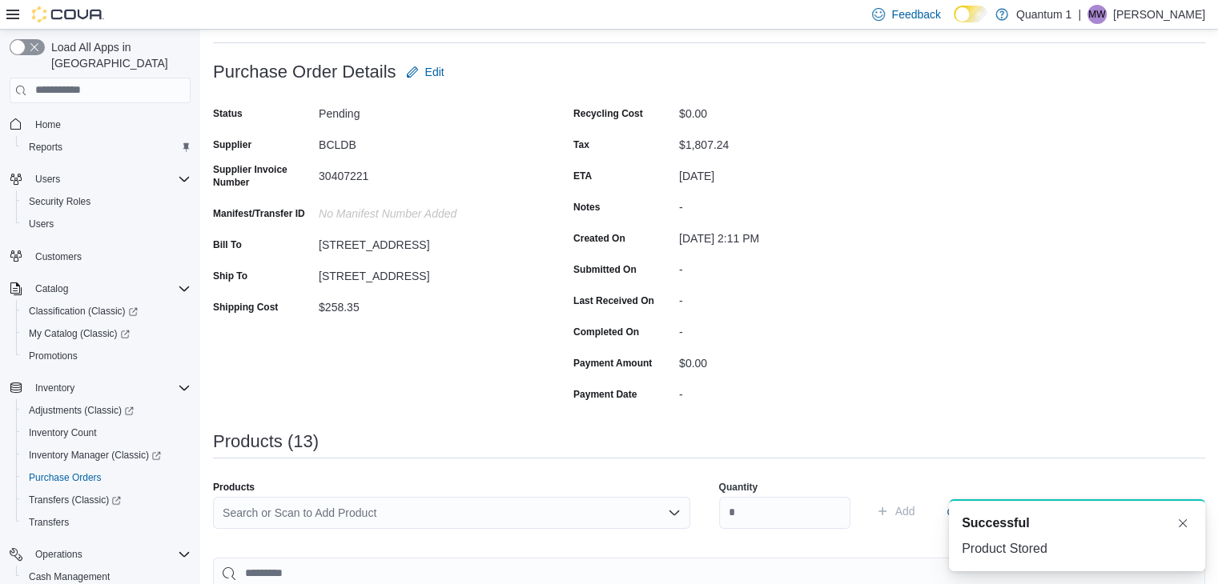
click at [380, 516] on div "Search or Scan to Add Product" at bounding box center [451, 513] width 477 height 32
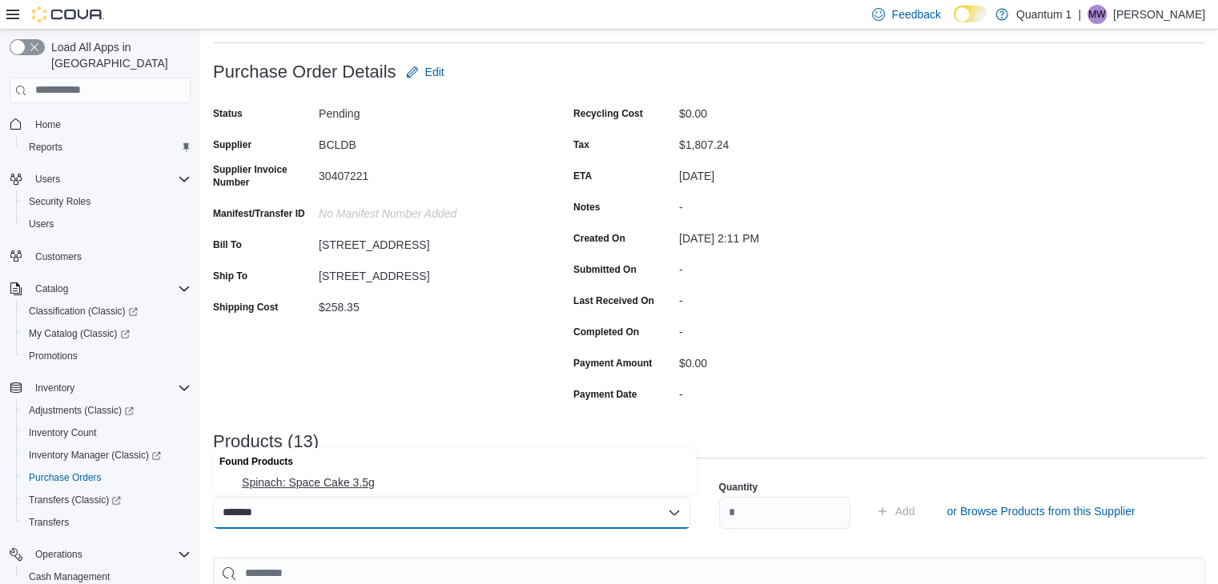
click at [395, 471] on button "Spinach: Space Cake 3.5g" at bounding box center [454, 482] width 483 height 23
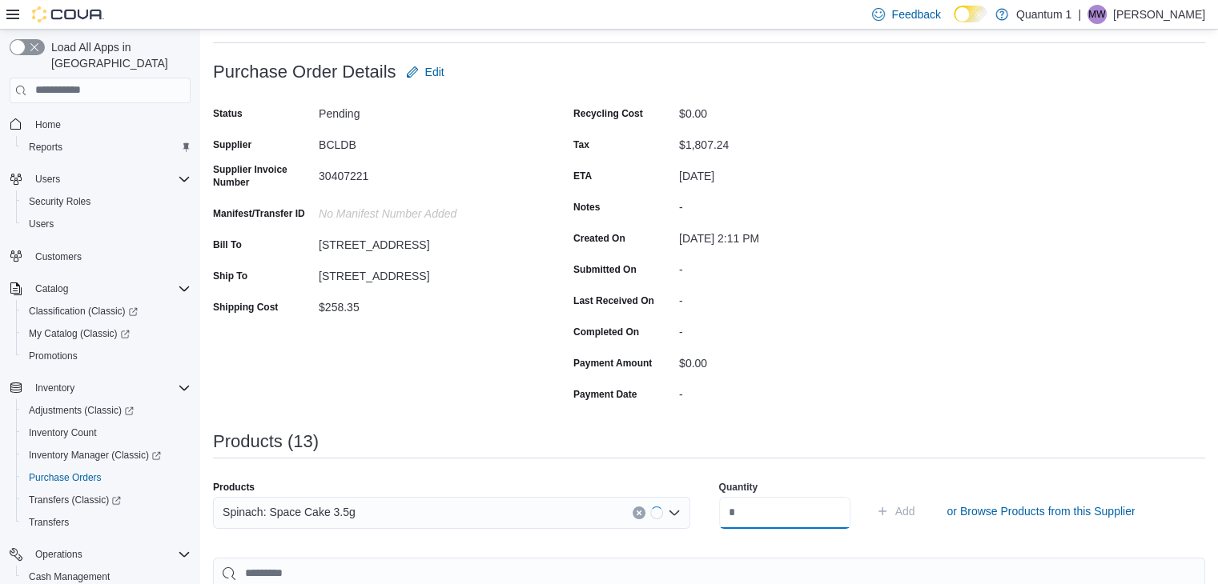
click at [759, 510] on input "number" at bounding box center [784, 513] width 131 height 32
click at [869, 495] on button "Add" at bounding box center [895, 511] width 52 height 32
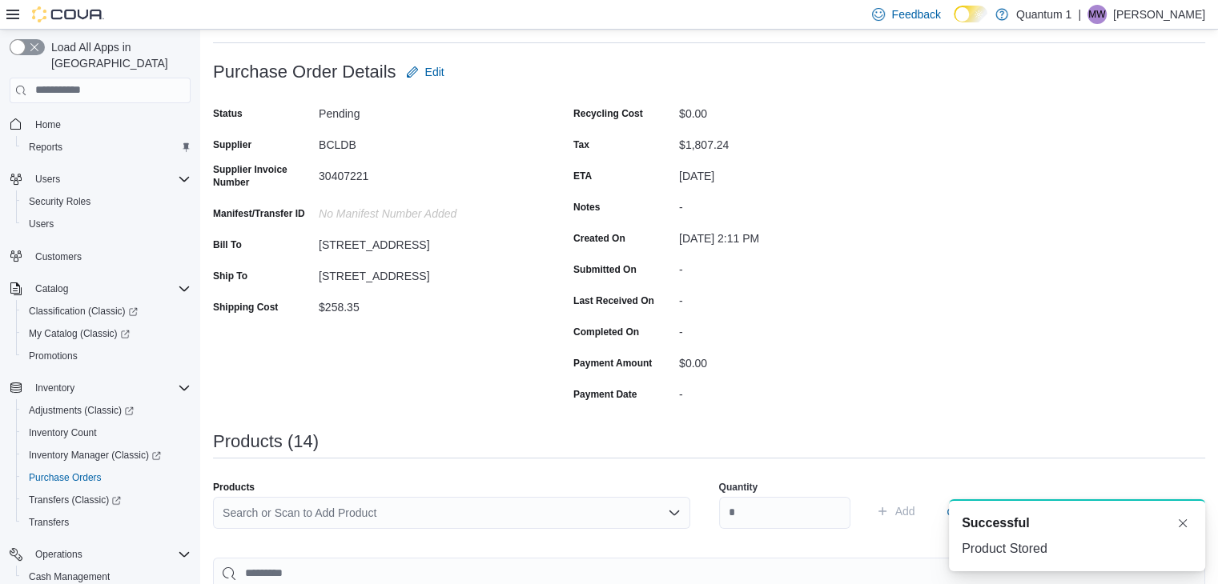
click at [471, 507] on div "Search or Scan to Add Product" at bounding box center [451, 513] width 477 height 32
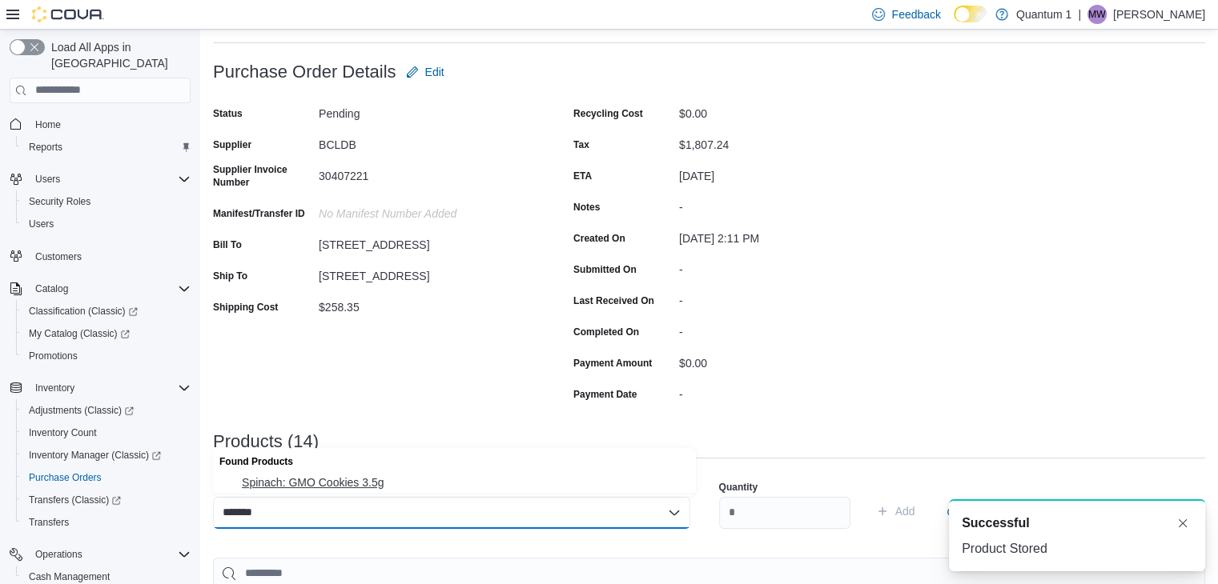
click at [349, 477] on span "Spinach: GMO Cookies 3.5g" at bounding box center [464, 483] width 444 height 16
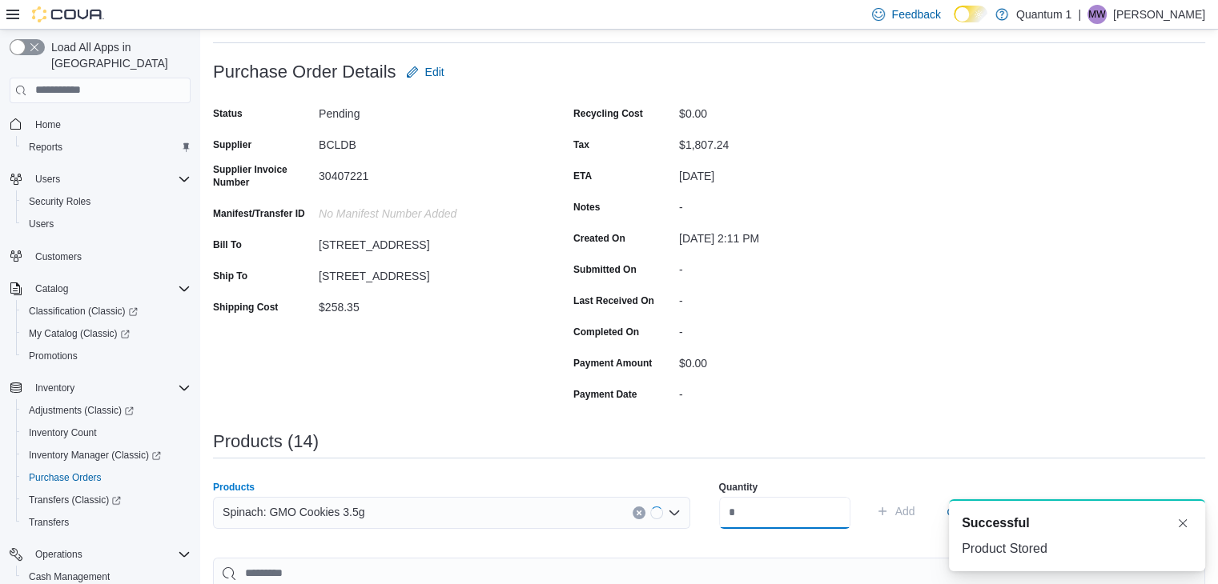
click at [772, 507] on input "number" at bounding box center [784, 513] width 131 height 32
click at [869, 495] on button "Add" at bounding box center [895, 511] width 52 height 32
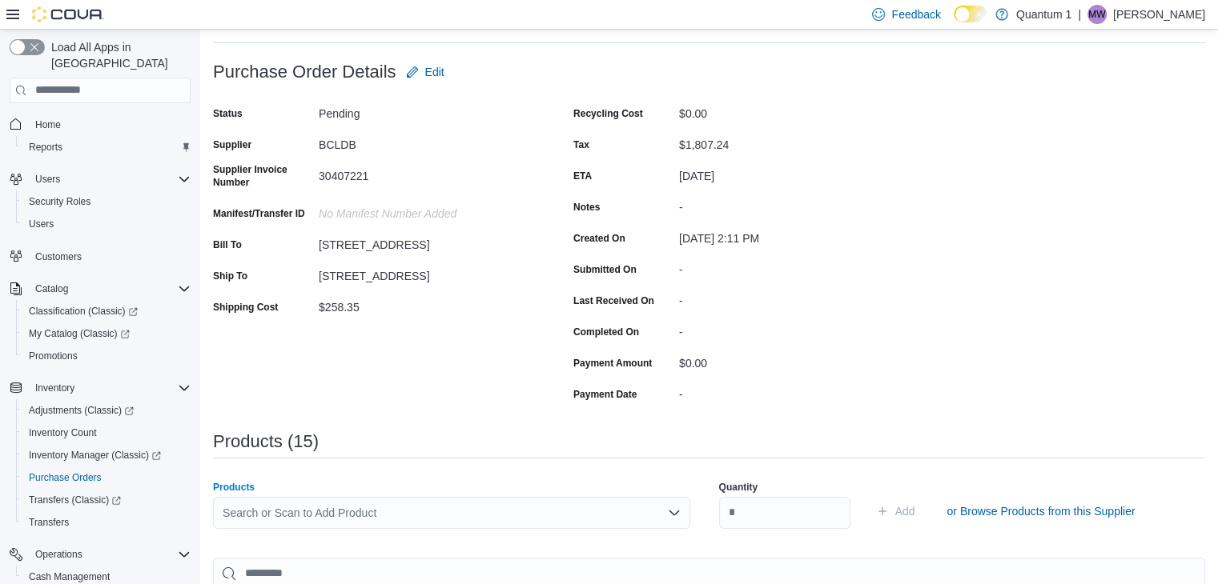
click at [471, 528] on div "Search or Scan to Add Product" at bounding box center [451, 513] width 477 height 32
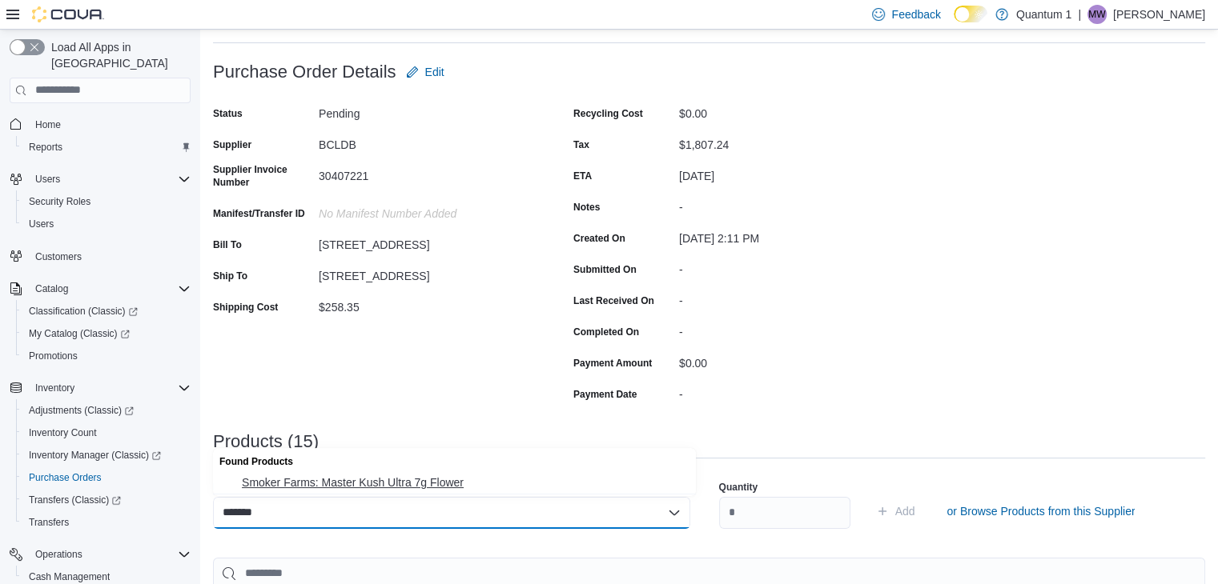
drag, startPoint x: 423, startPoint y: 484, endPoint x: 467, endPoint y: 484, distance: 44.0
click at [426, 484] on span "Smoker Farms: Master Kush Ultra 7g Flower" at bounding box center [464, 483] width 444 height 16
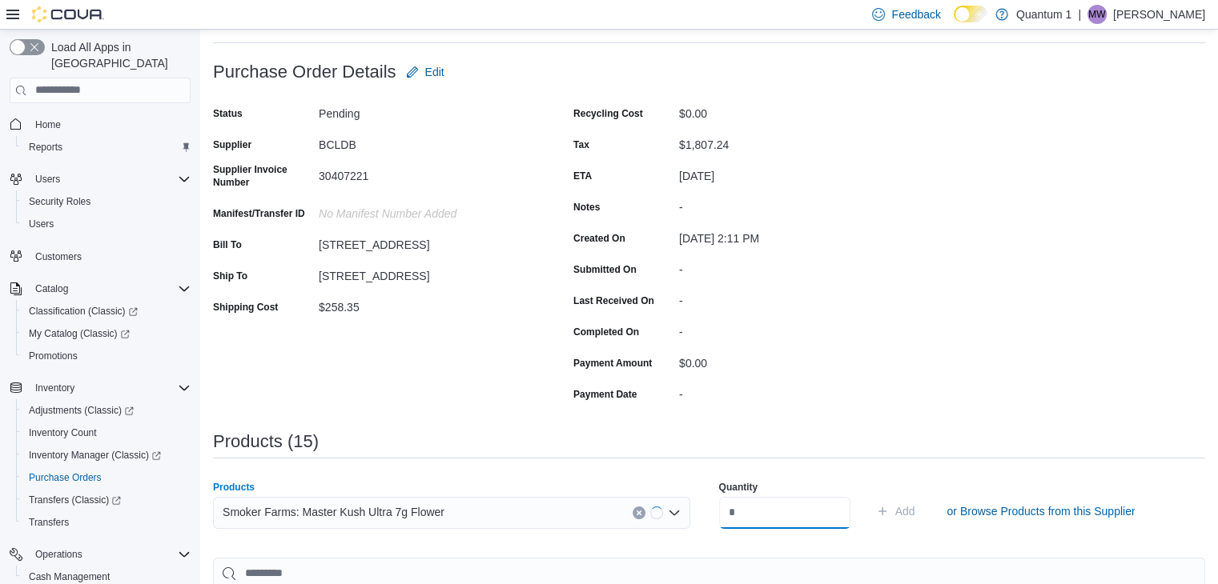
click at [752, 510] on input "number" at bounding box center [784, 513] width 131 height 32
click at [869, 495] on button "Add" at bounding box center [895, 511] width 52 height 32
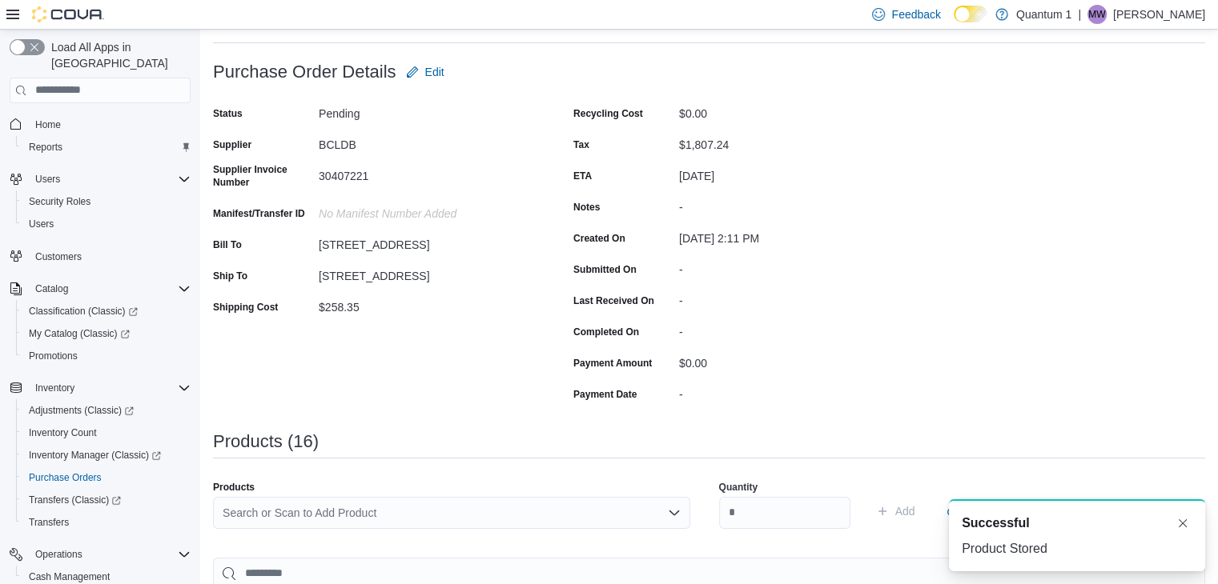
click at [465, 495] on div "Products Search or Scan to Add Product" at bounding box center [451, 511] width 477 height 61
click at [458, 522] on div "Search or Scan to Add Product" at bounding box center [451, 513] width 477 height 32
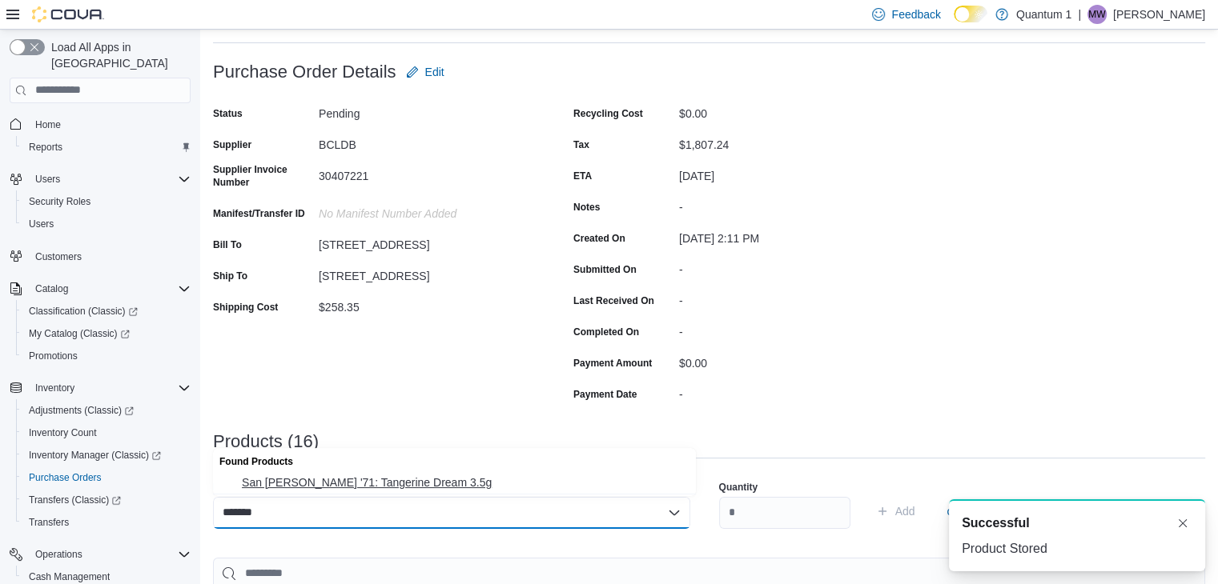
click at [398, 478] on span "San [PERSON_NAME] '71: Tangerine Dream 3.5g" at bounding box center [464, 483] width 444 height 16
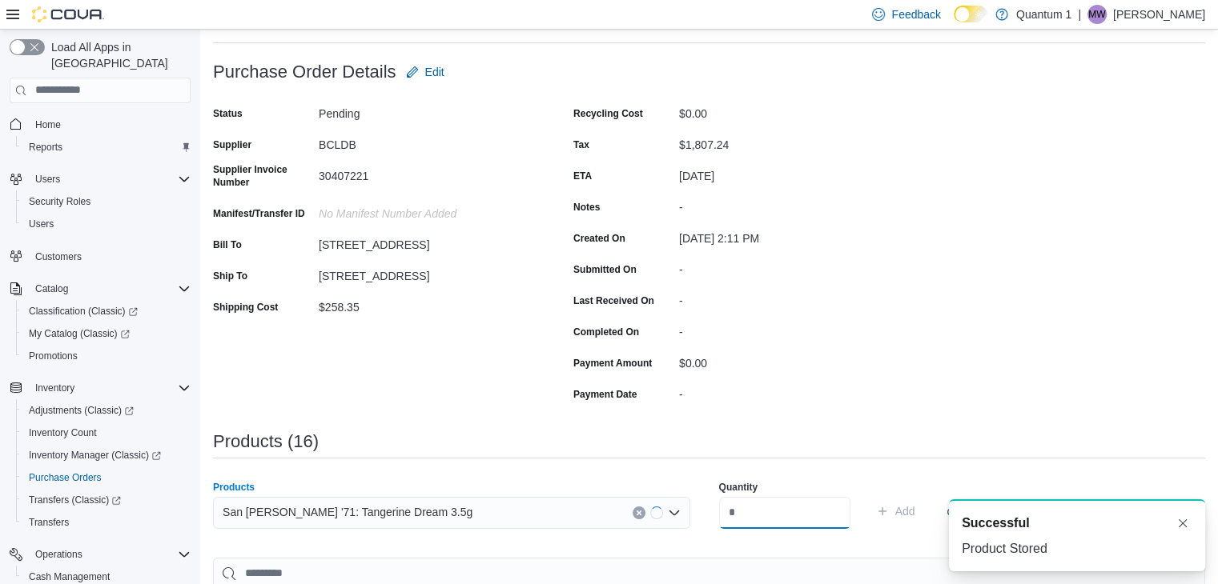
click at [749, 527] on input "number" at bounding box center [784, 513] width 131 height 32
click at [869, 495] on button "Add" at bounding box center [895, 511] width 52 height 32
click at [432, 520] on div "Search or Scan to Add Product" at bounding box center [451, 513] width 477 height 32
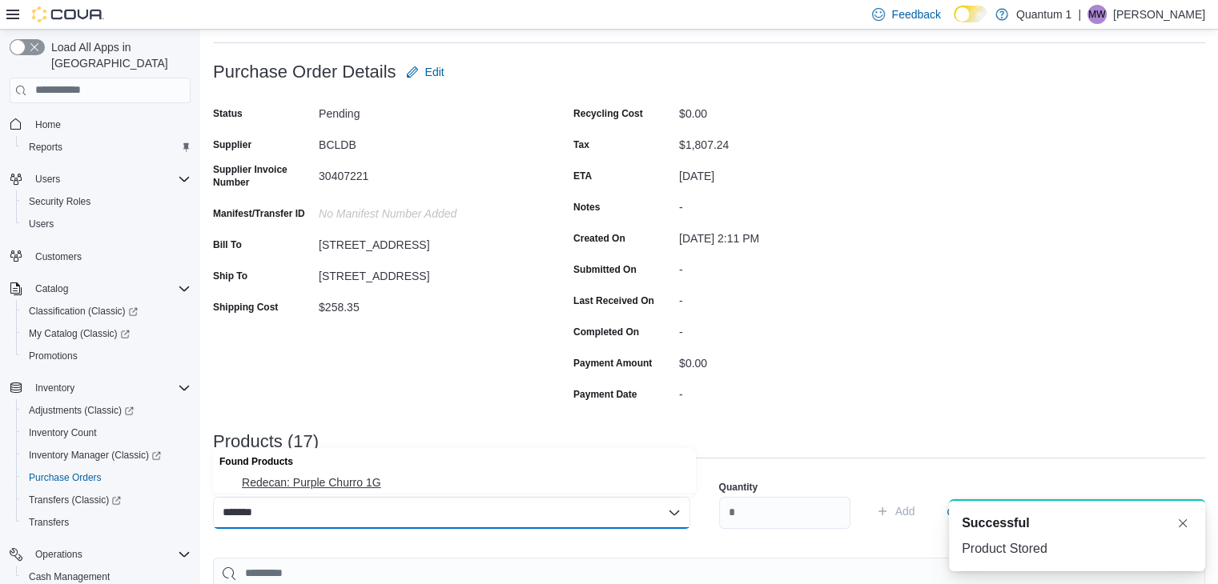
click at [355, 475] on span "Redecan: Purple Churro 1G" at bounding box center [464, 483] width 444 height 16
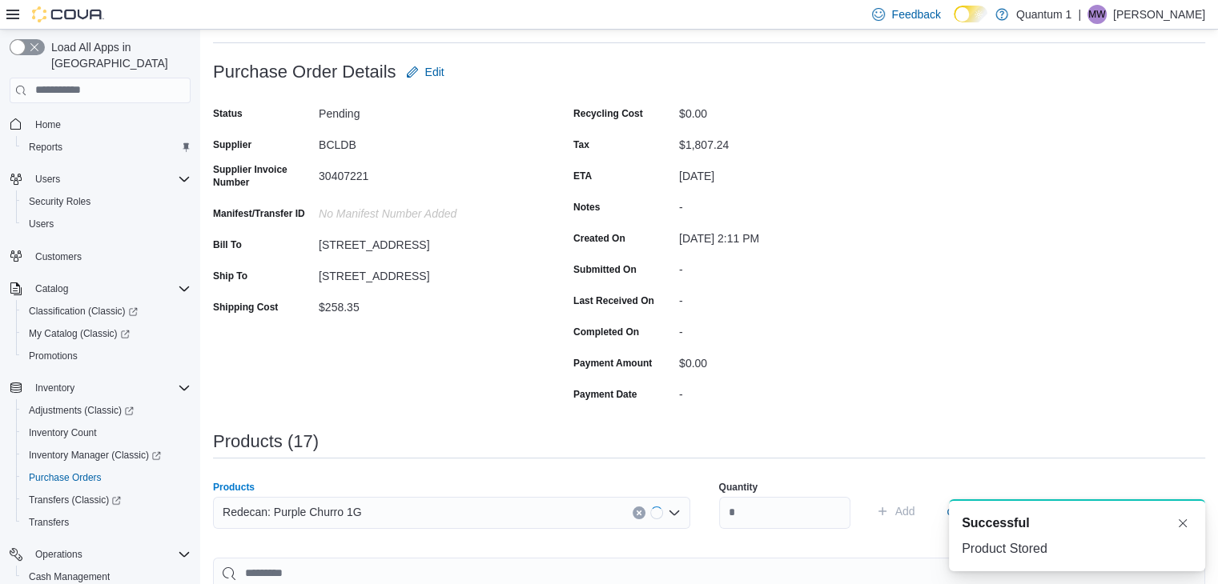
click at [784, 541] on div "Quantity Add or Browse Products from this Supplier" at bounding box center [957, 511] width 477 height 80
click at [787, 520] on input "number" at bounding box center [784, 513] width 131 height 32
click at [869, 495] on button "Add" at bounding box center [895, 511] width 52 height 32
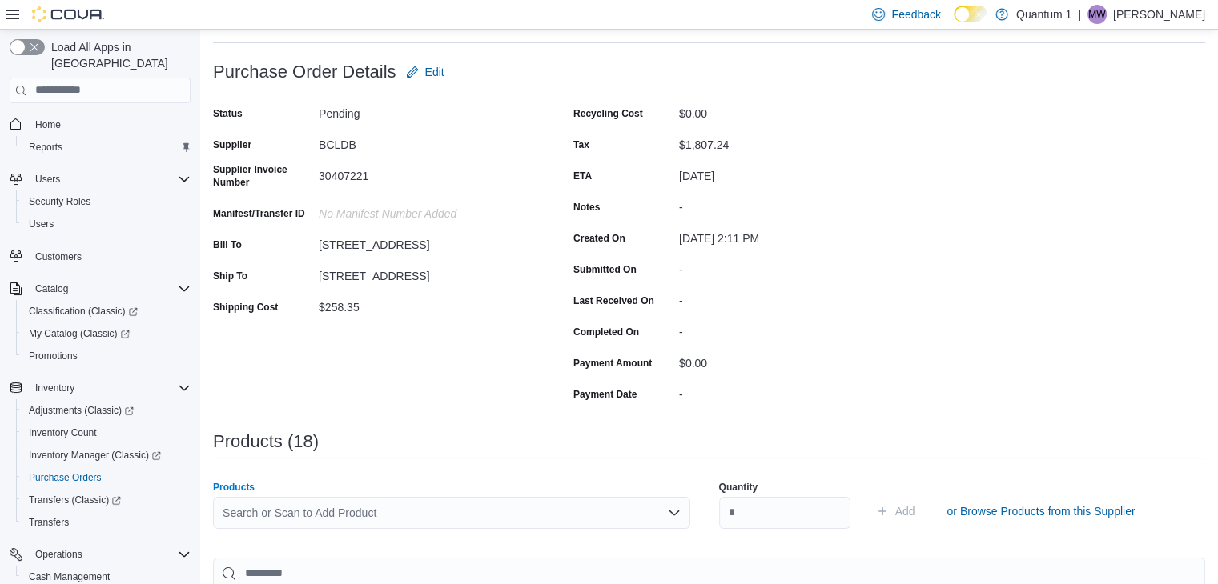
click at [455, 499] on div "Search or Scan to Add Product" at bounding box center [451, 513] width 477 height 32
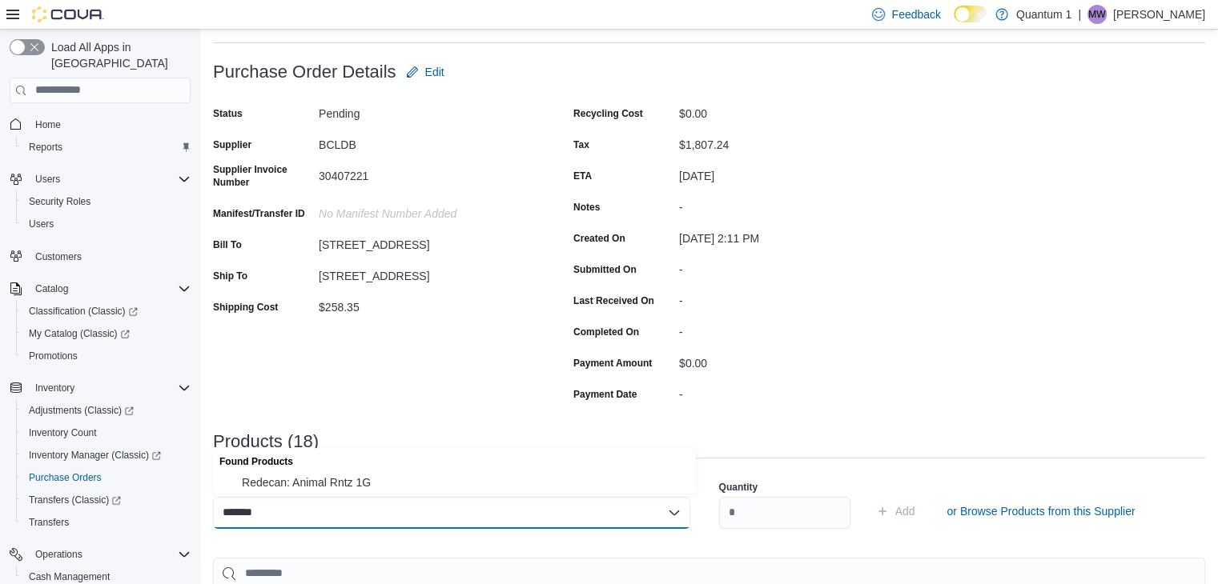
drag, startPoint x: 288, startPoint y: 481, endPoint x: 384, endPoint y: 489, distance: 96.4
click at [293, 480] on span "Redecan: Animal Rntz 1G" at bounding box center [464, 483] width 444 height 16
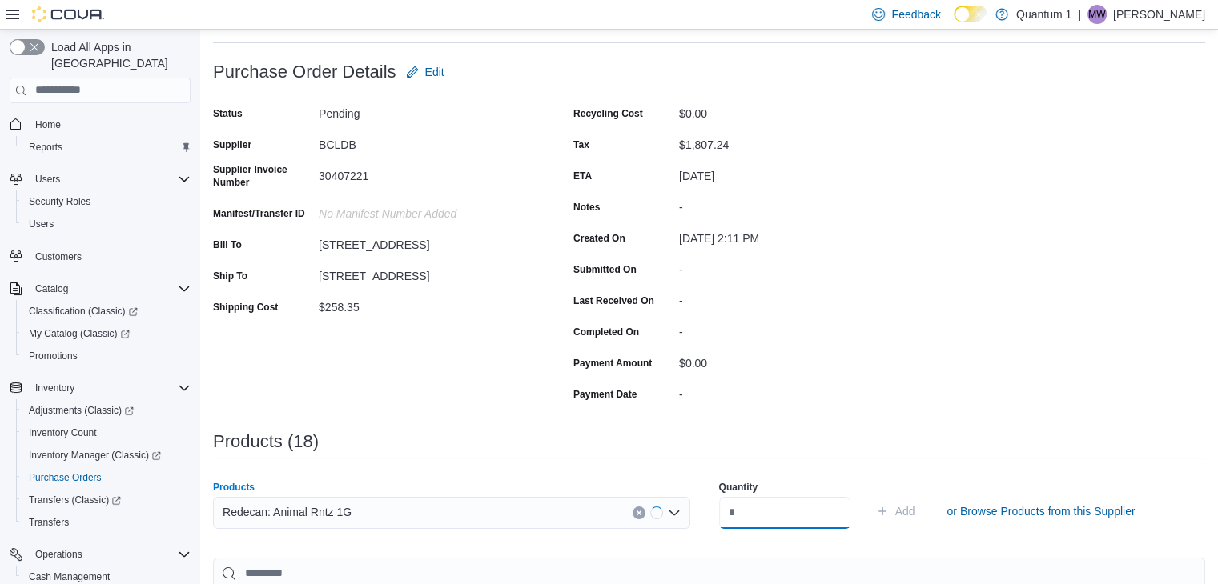
click at [791, 511] on input "number" at bounding box center [784, 513] width 131 height 32
click at [869, 495] on button "Add" at bounding box center [895, 511] width 52 height 32
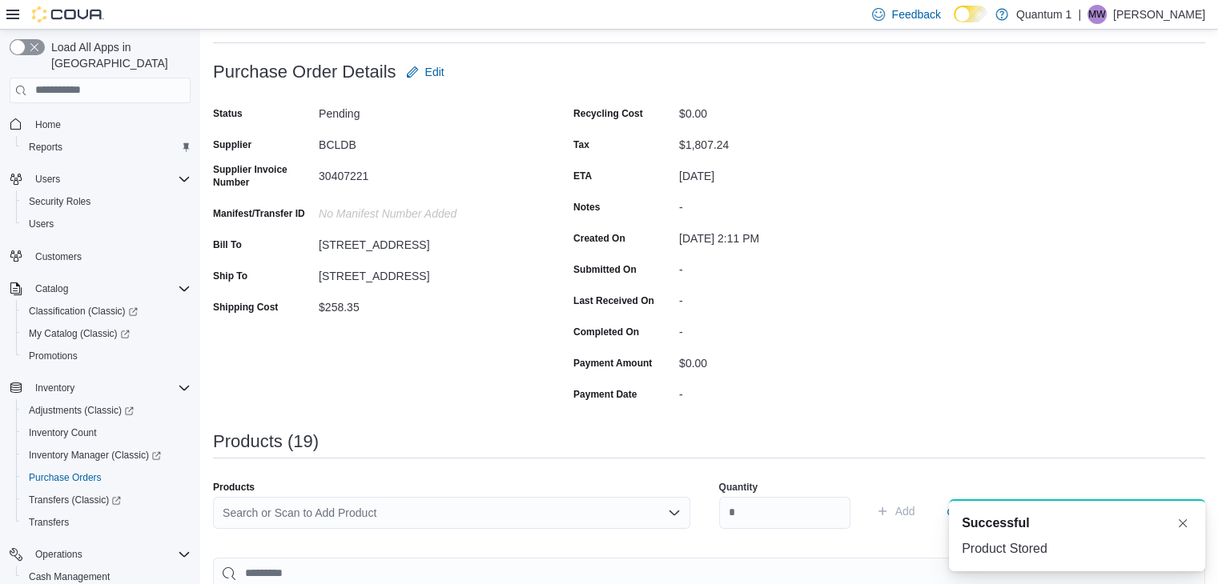
click at [439, 525] on div "Search or Scan to Add Product" at bounding box center [451, 513] width 477 height 32
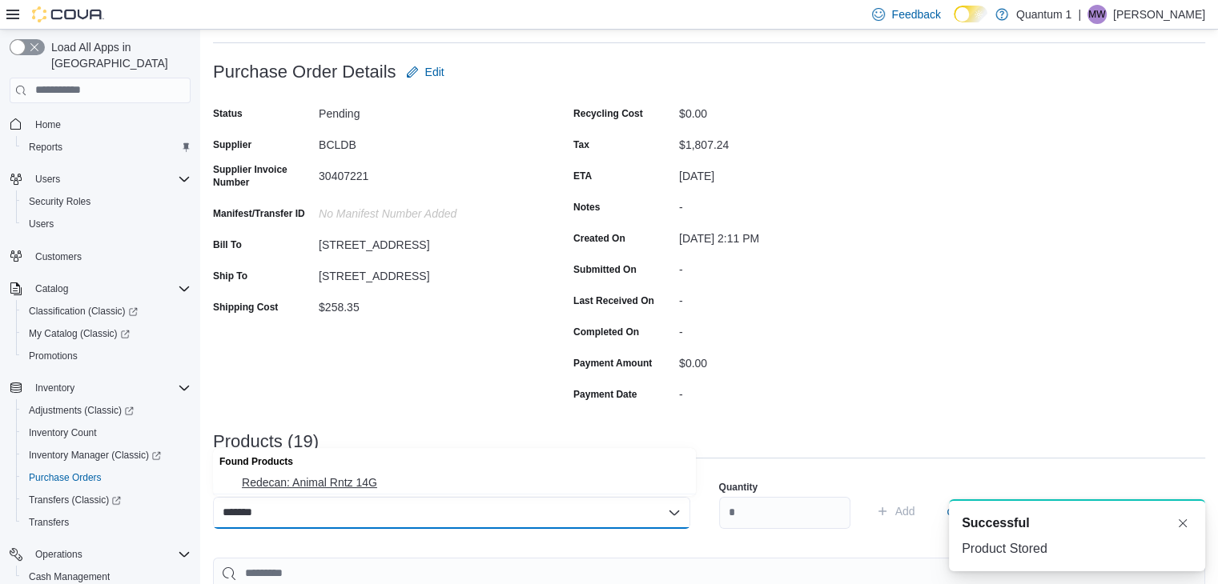
drag, startPoint x: 352, startPoint y: 487, endPoint x: 757, endPoint y: 511, distance: 405.7
click at [355, 487] on span "Redecan: Animal Rntz 14G" at bounding box center [464, 483] width 444 height 16
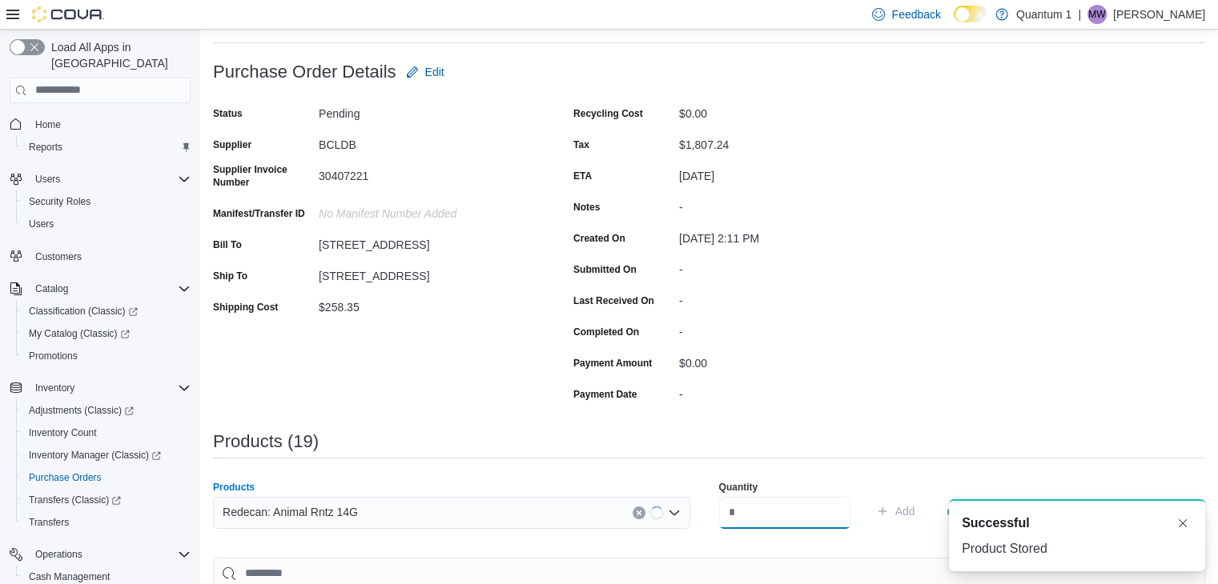
drag, startPoint x: 800, startPoint y: 512, endPoint x: 808, endPoint y: 507, distance: 10.4
click at [800, 512] on input "number" at bounding box center [784, 513] width 131 height 32
click at [869, 495] on button "Add" at bounding box center [895, 511] width 52 height 32
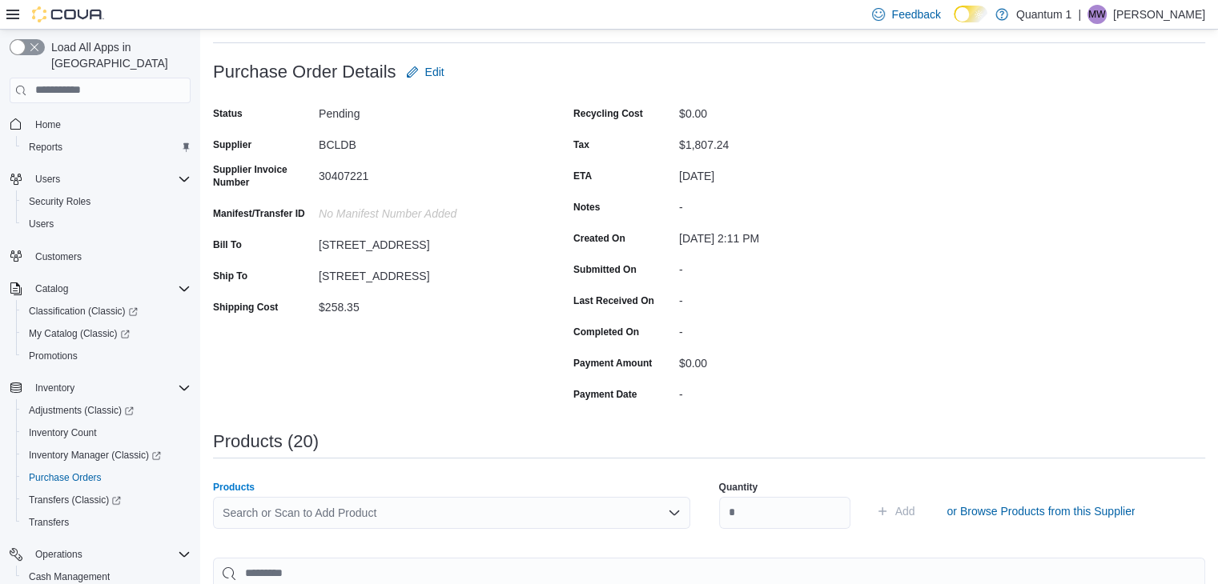
click at [391, 517] on div "Search or Scan to Add Product" at bounding box center [451, 513] width 477 height 32
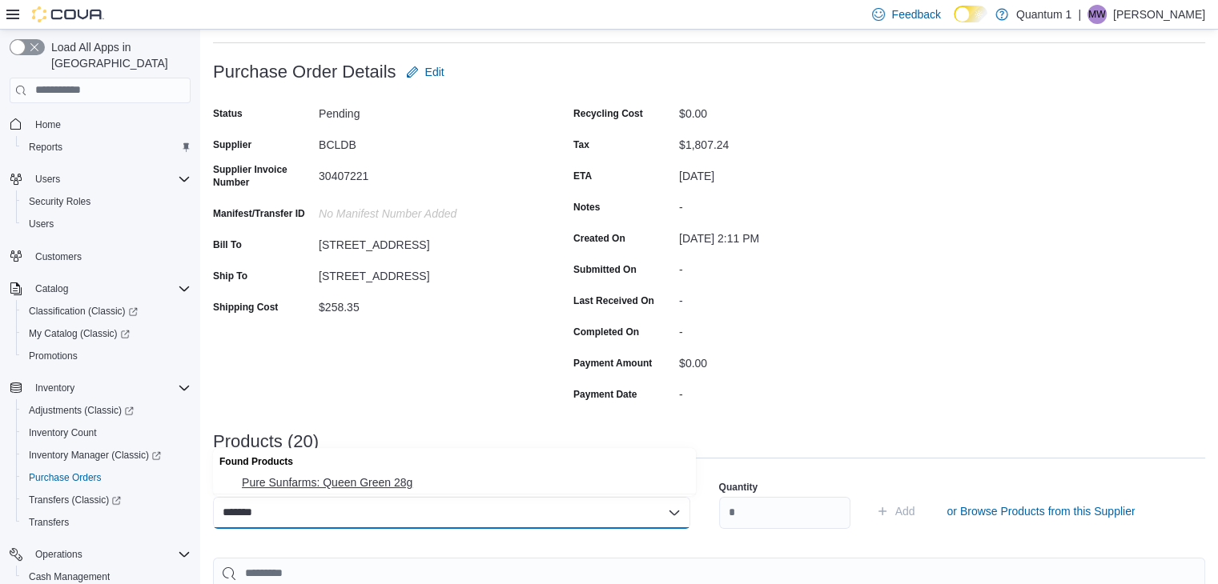
click at [339, 483] on span "Pure Sunfarms: Queen Green 28g" at bounding box center [464, 483] width 444 height 16
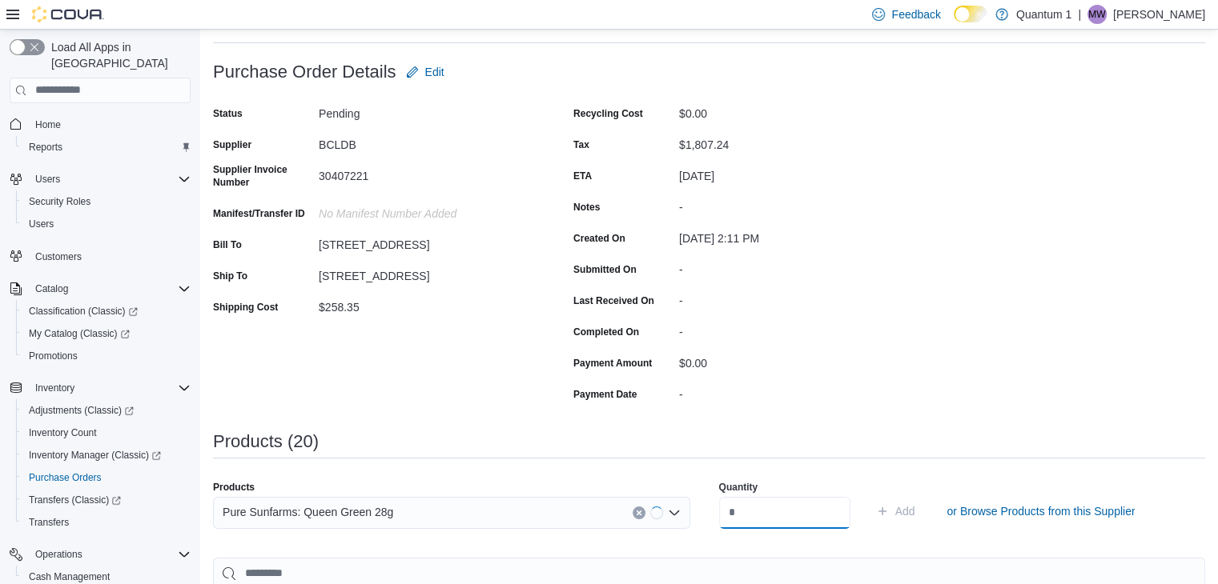
click at [780, 507] on input "number" at bounding box center [784, 513] width 131 height 32
click at [869, 495] on button "Add" at bounding box center [895, 511] width 52 height 32
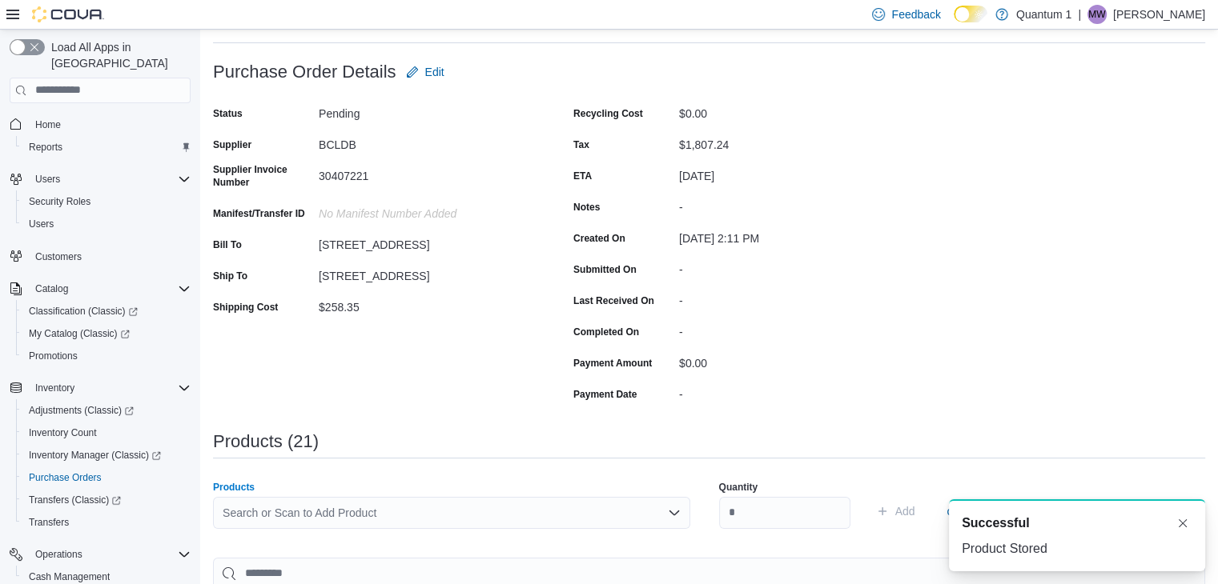
click at [524, 512] on div "Search or Scan to Add Product" at bounding box center [451, 513] width 477 height 32
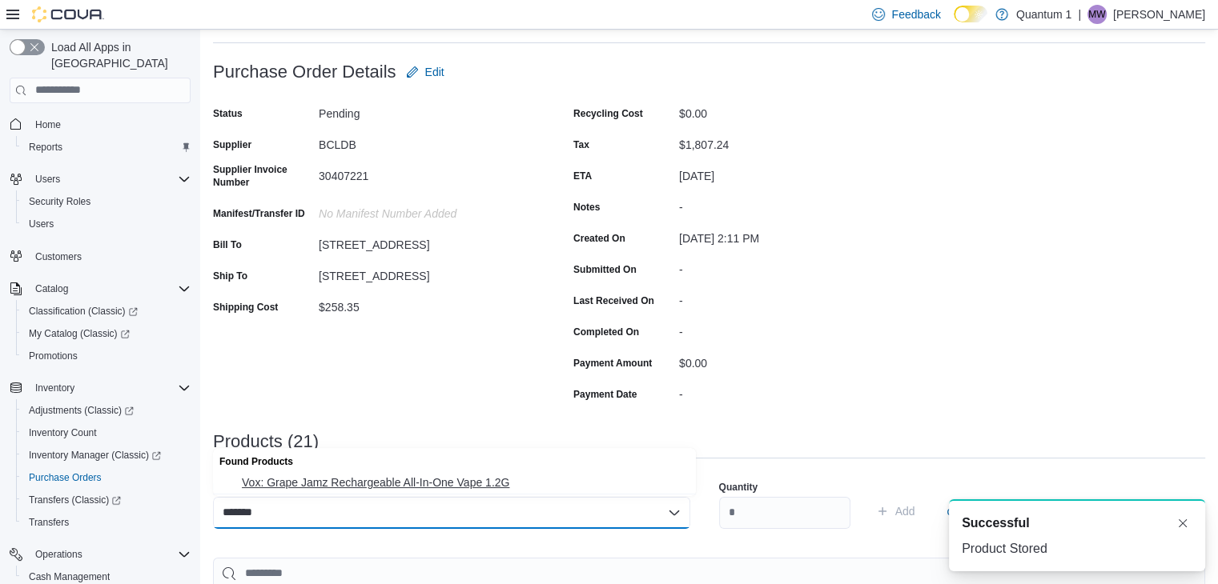
click at [399, 477] on span "Vox: Grape Jamz Rechargeable All-In-One Vape 1.2G" at bounding box center [464, 483] width 444 height 16
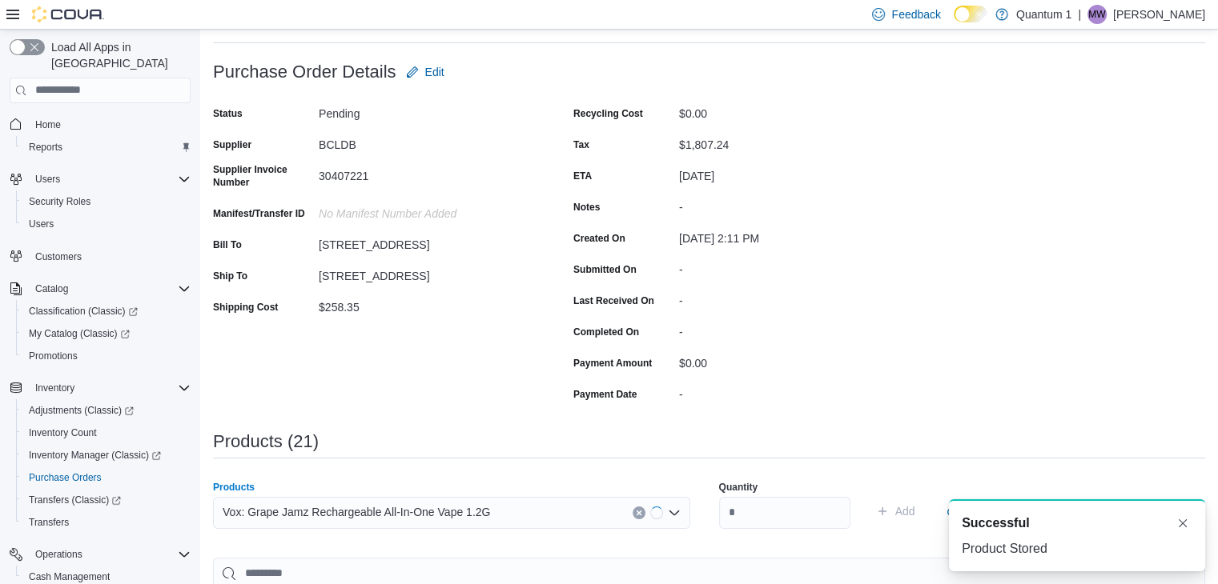
click at [528, 504] on div "Vox: Grape Jamz Rechargeable All-In-One Vape 1.2G Combo box. Selected. Vox: Gra…" at bounding box center [451, 513] width 477 height 32
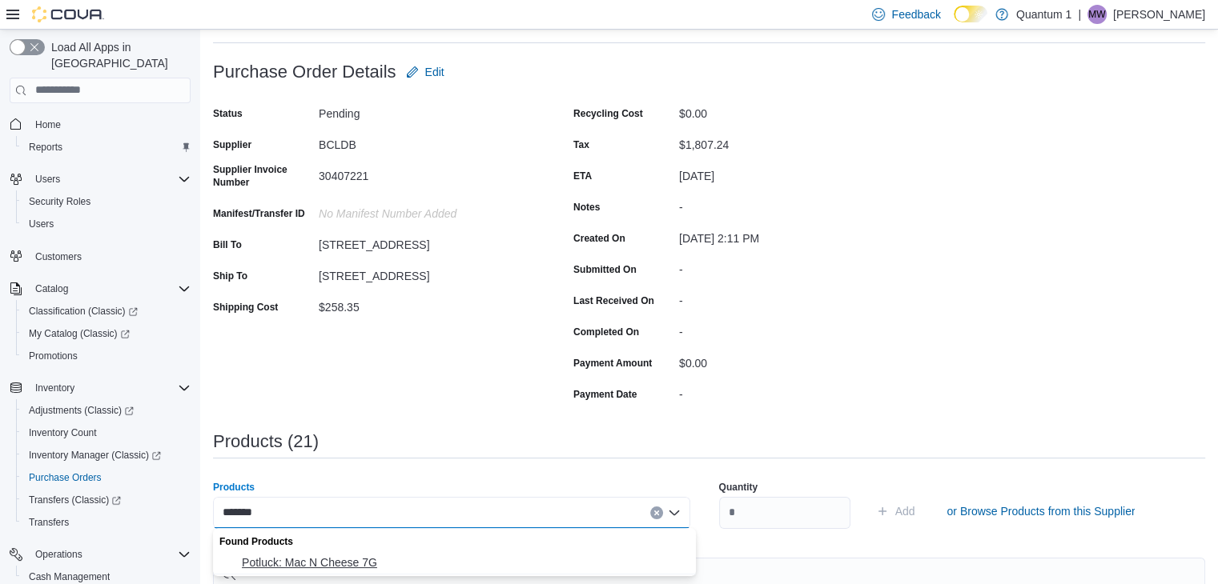
drag, startPoint x: 333, startPoint y: 557, endPoint x: 732, endPoint y: 527, distance: 400.6
click at [334, 557] on span "Potluck: Mac N Cheese 7G" at bounding box center [464, 563] width 444 height 16
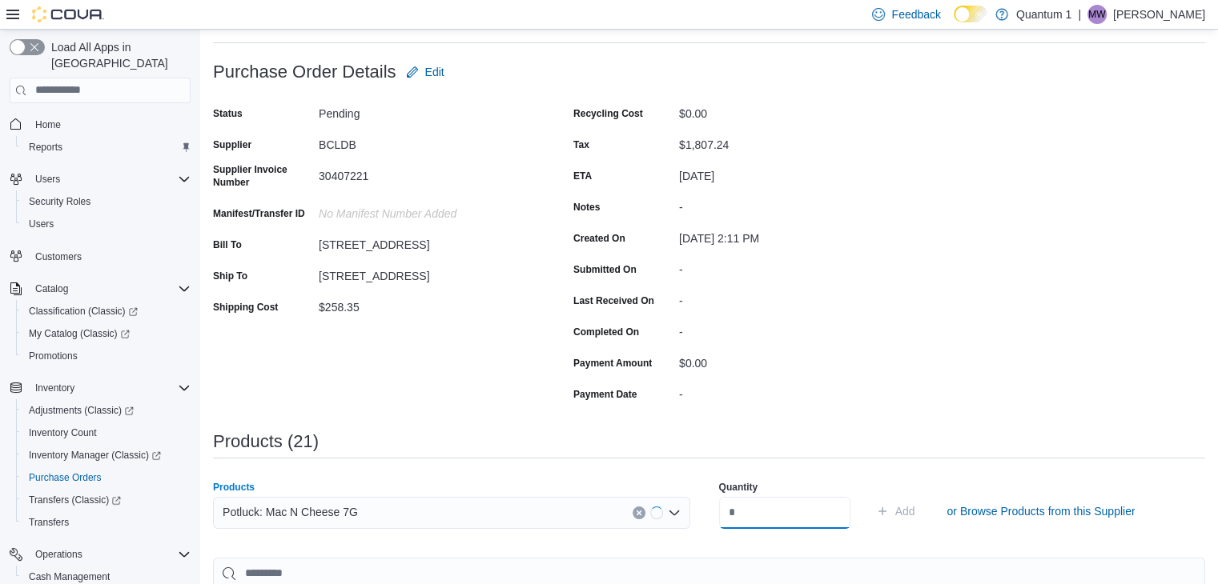
click at [748, 522] on input "number" at bounding box center [784, 513] width 131 height 32
click at [869, 495] on button "Add" at bounding box center [895, 511] width 52 height 32
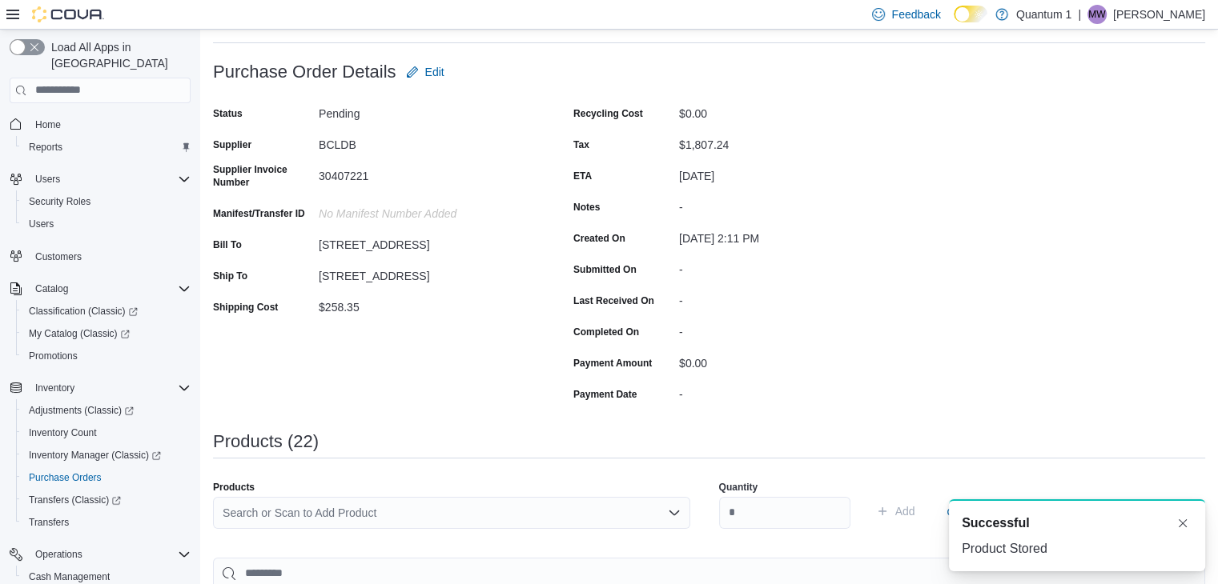
click at [433, 511] on div "Search or Scan to Add Product" at bounding box center [451, 513] width 477 height 32
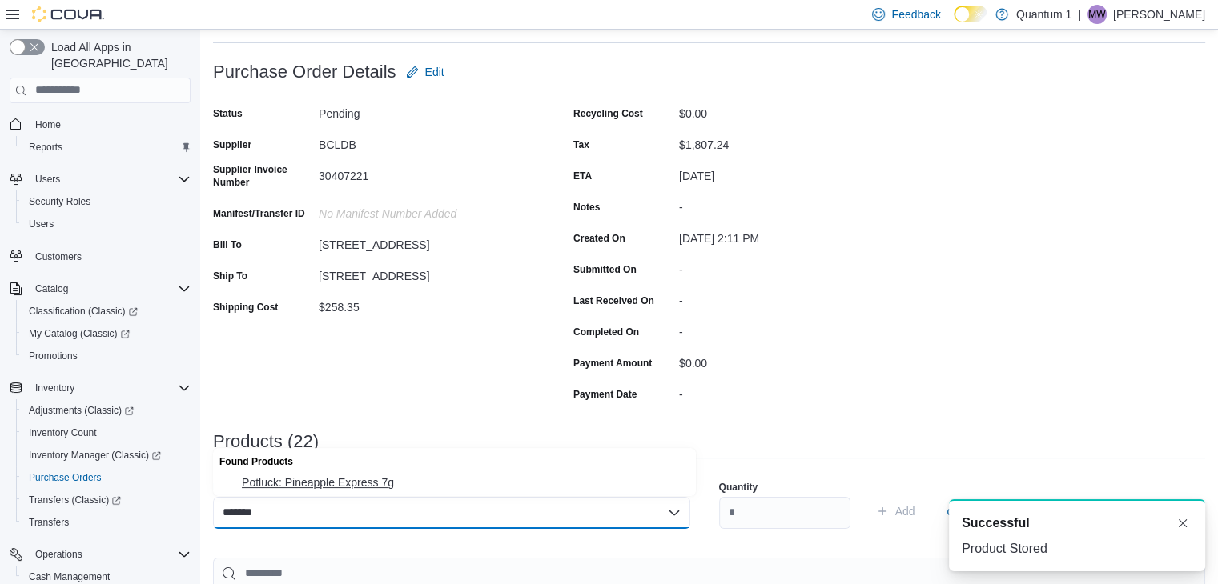
click at [355, 480] on span "Potluck: Pineapple Express 7g" at bounding box center [464, 483] width 444 height 16
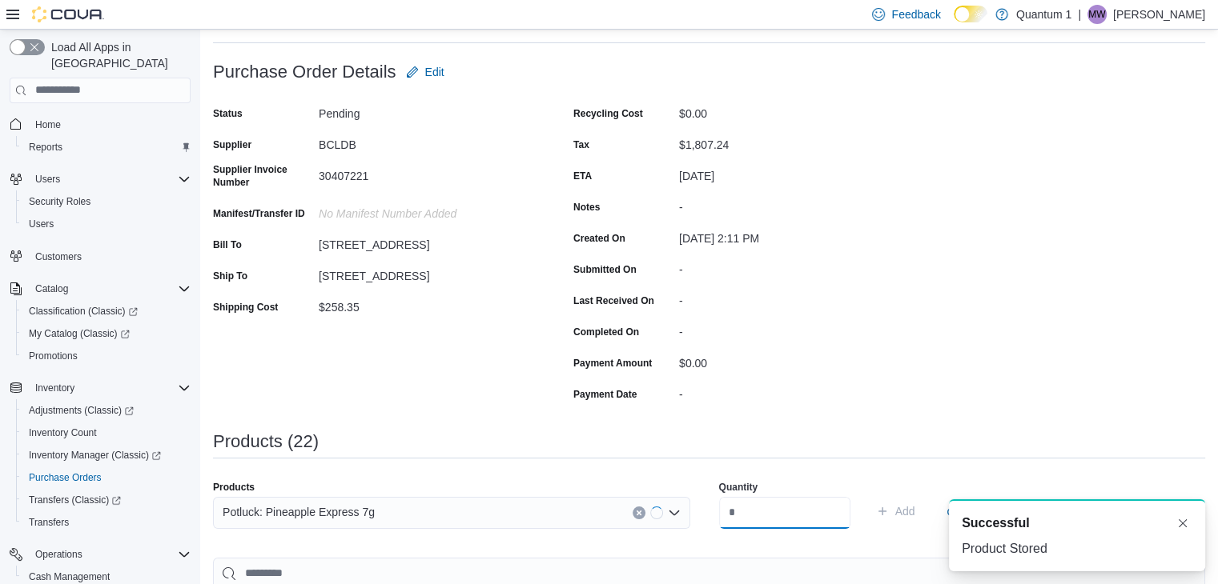
click at [784, 500] on input "number" at bounding box center [784, 513] width 131 height 32
click at [869, 495] on button "Add" at bounding box center [895, 511] width 52 height 32
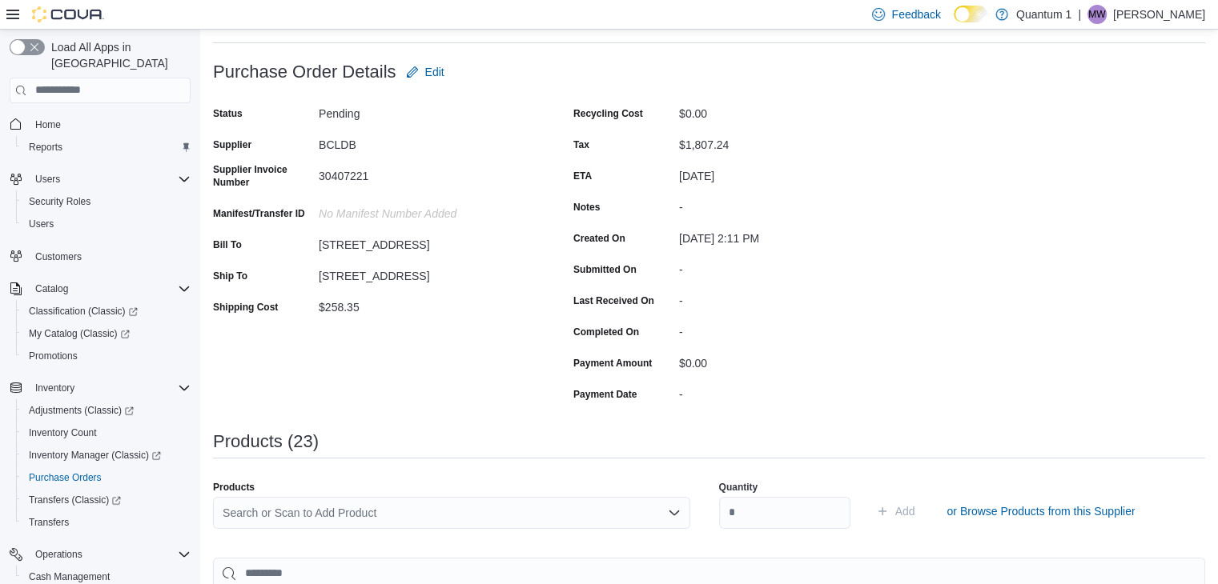
click at [439, 516] on div "Search or Scan to Add Product" at bounding box center [451, 513] width 477 height 32
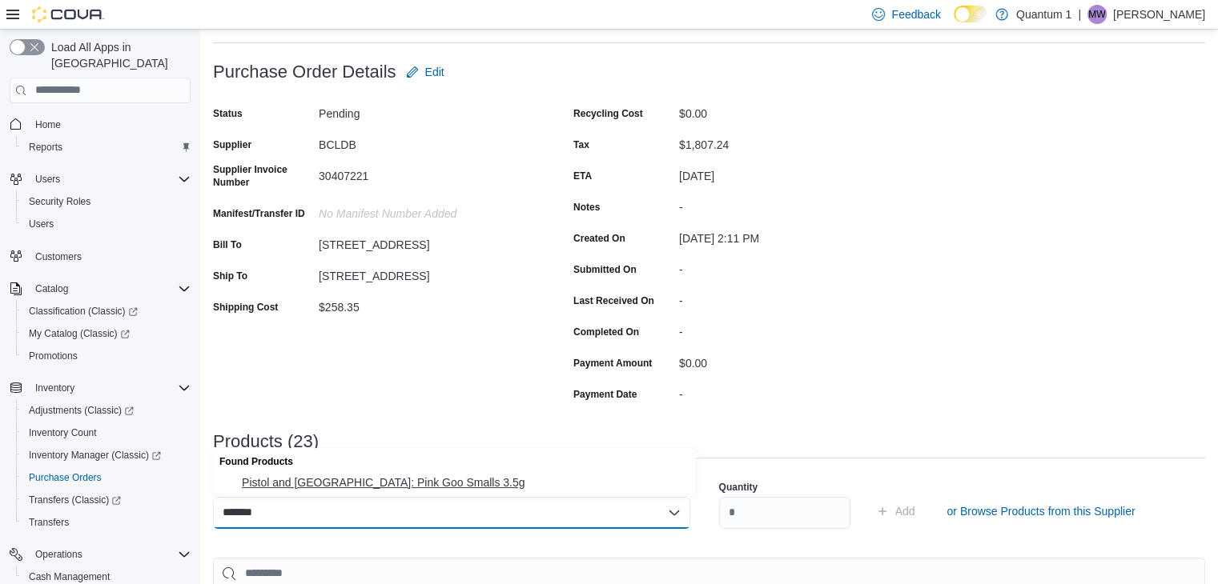
click at [417, 491] on span "Pistol and [GEOGRAPHIC_DATA]: Pink Goo Smalls 3.5g" at bounding box center [464, 483] width 444 height 16
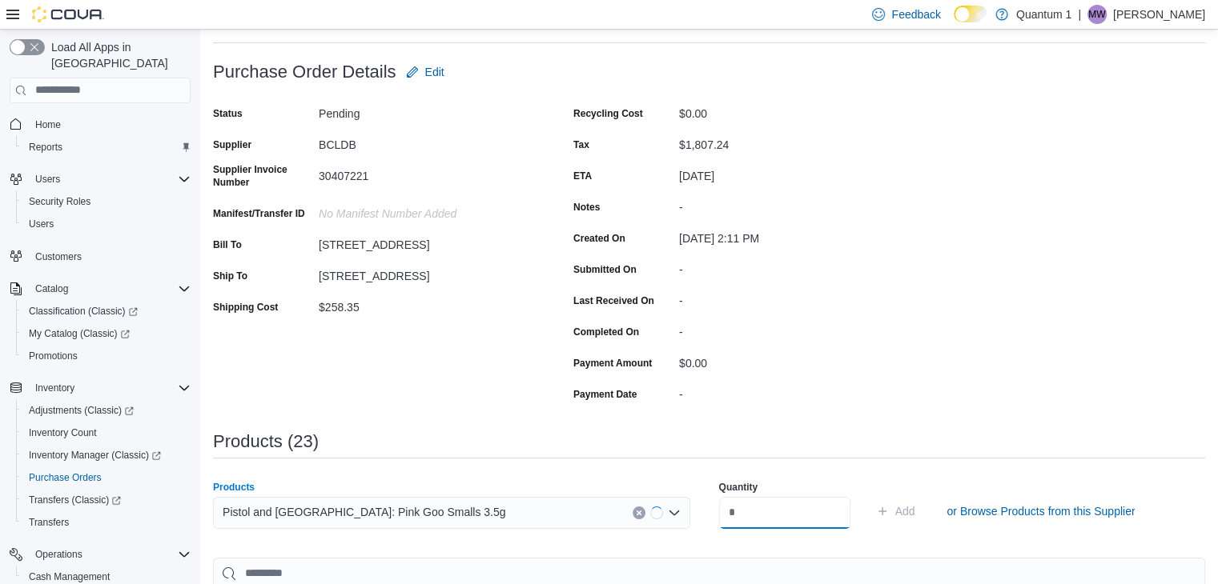
click at [850, 504] on input "number" at bounding box center [784, 513] width 131 height 32
click at [869, 495] on button "Add" at bounding box center [895, 511] width 52 height 32
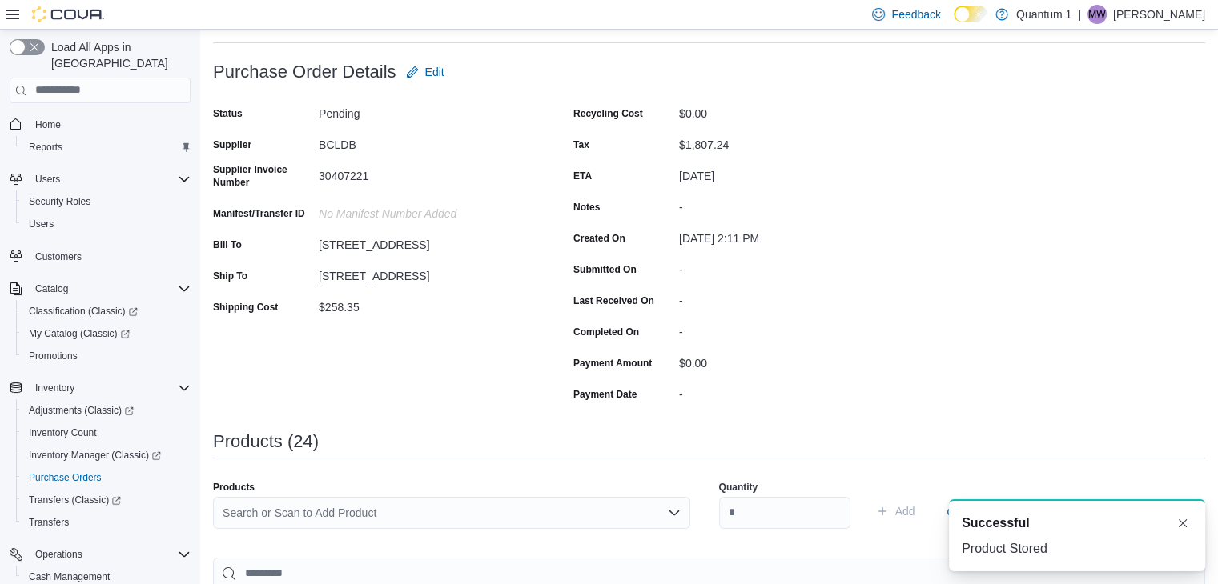
click at [508, 500] on div "Search or Scan to Add Product" at bounding box center [451, 513] width 477 height 32
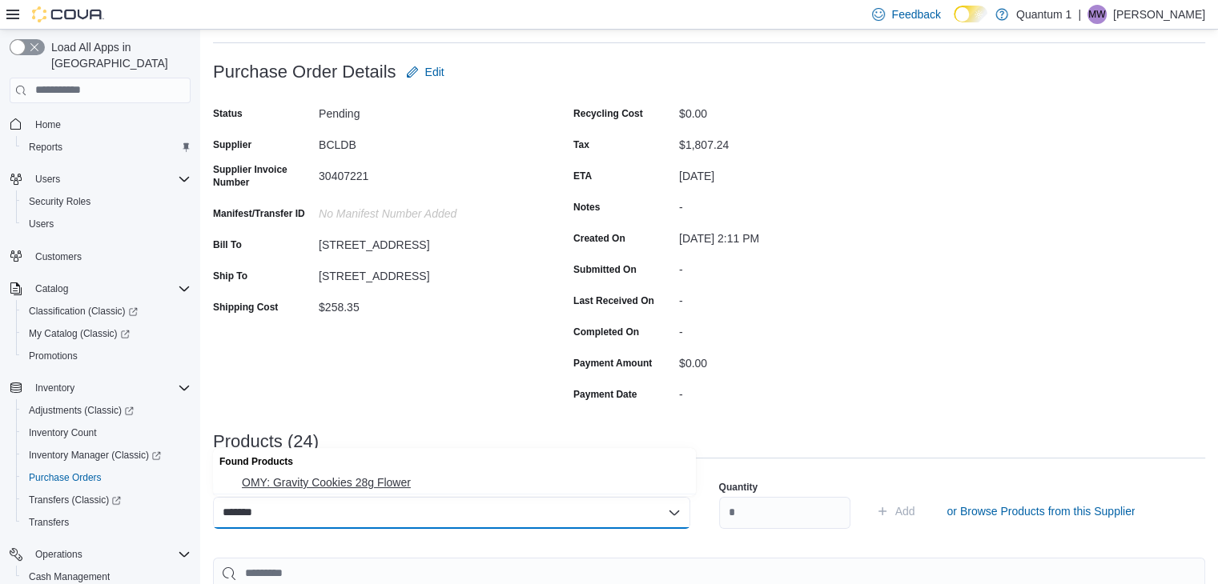
click at [374, 494] on button "OMY: Gravity Cookies 28g Flower" at bounding box center [454, 482] width 483 height 23
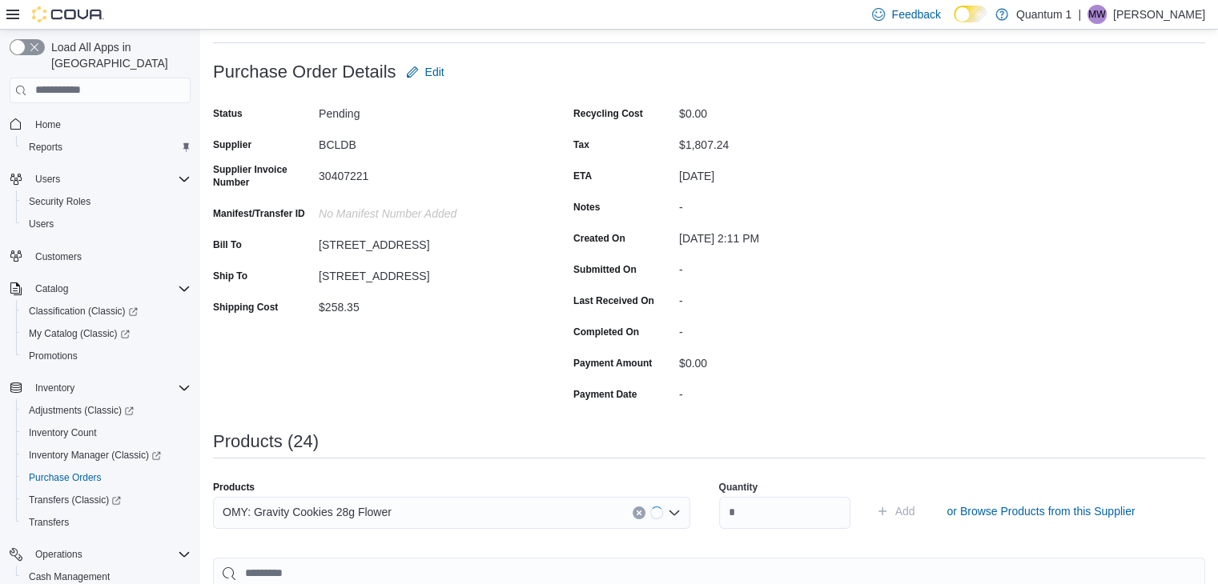
click at [735, 532] on div "Quantity" at bounding box center [784, 504] width 131 height 67
click at [768, 509] on input "number" at bounding box center [784, 513] width 131 height 32
click at [869, 495] on button "Add" at bounding box center [895, 511] width 52 height 32
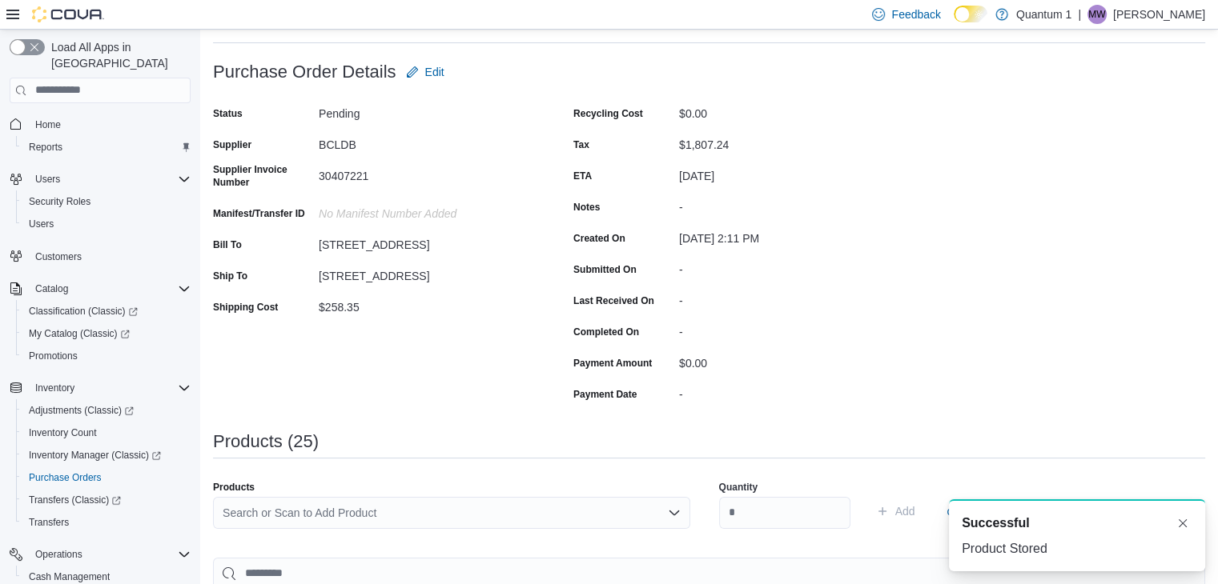
click at [470, 509] on div "Search or Scan to Add Product" at bounding box center [451, 513] width 477 height 32
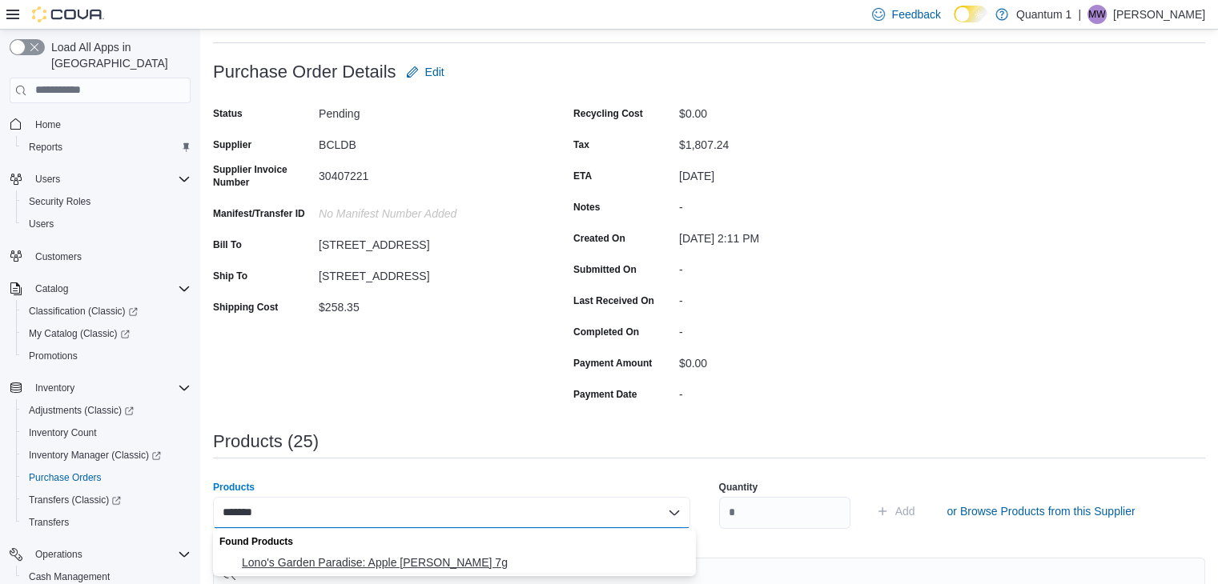
click at [382, 561] on span "Lono's Garden Paradise: Apple [PERSON_NAME] 7g" at bounding box center [464, 563] width 444 height 16
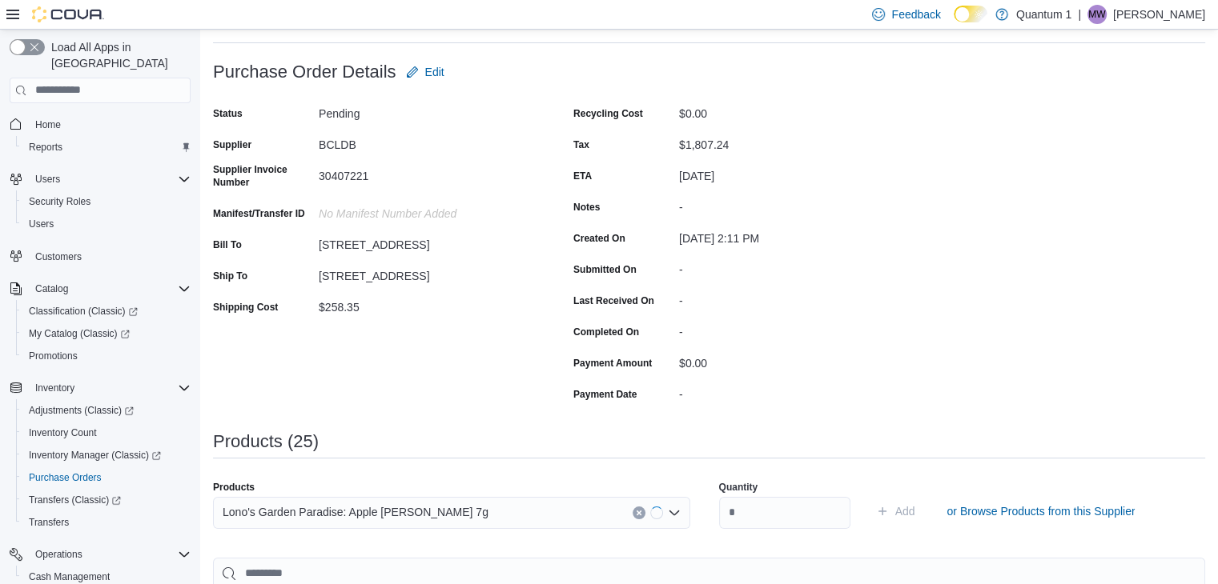
click at [776, 544] on div "Quantity Add or Browse Products from this Supplier" at bounding box center [957, 511] width 477 height 80
click at [778, 508] on input "number" at bounding box center [784, 513] width 131 height 32
click at [869, 495] on button "Add" at bounding box center [895, 511] width 52 height 32
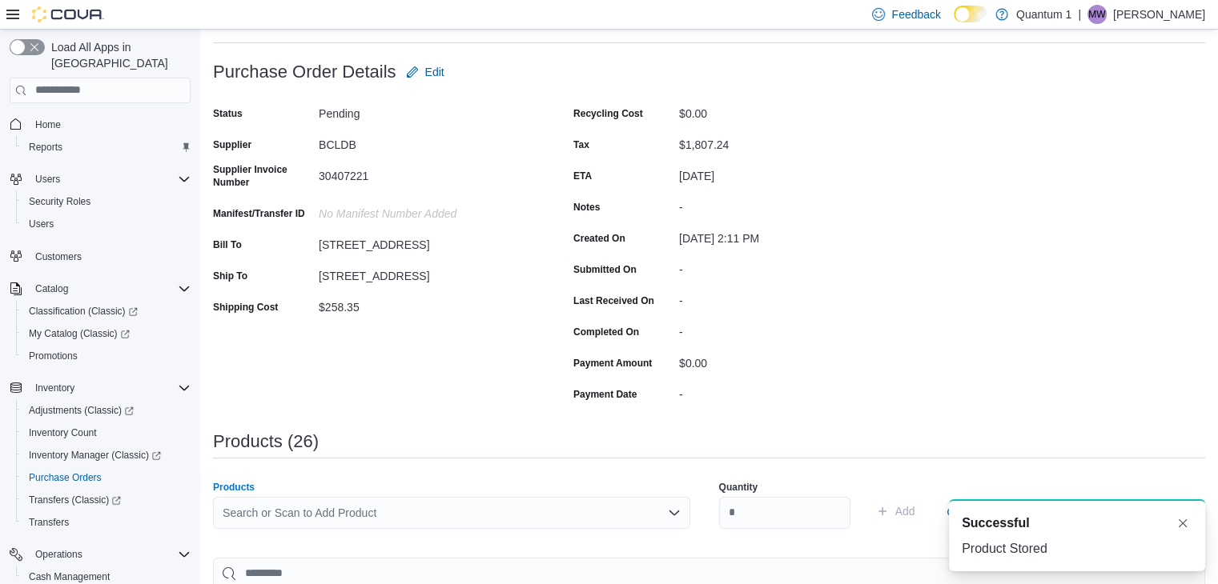
click at [499, 511] on div "Search or Scan to Add Product" at bounding box center [451, 513] width 477 height 32
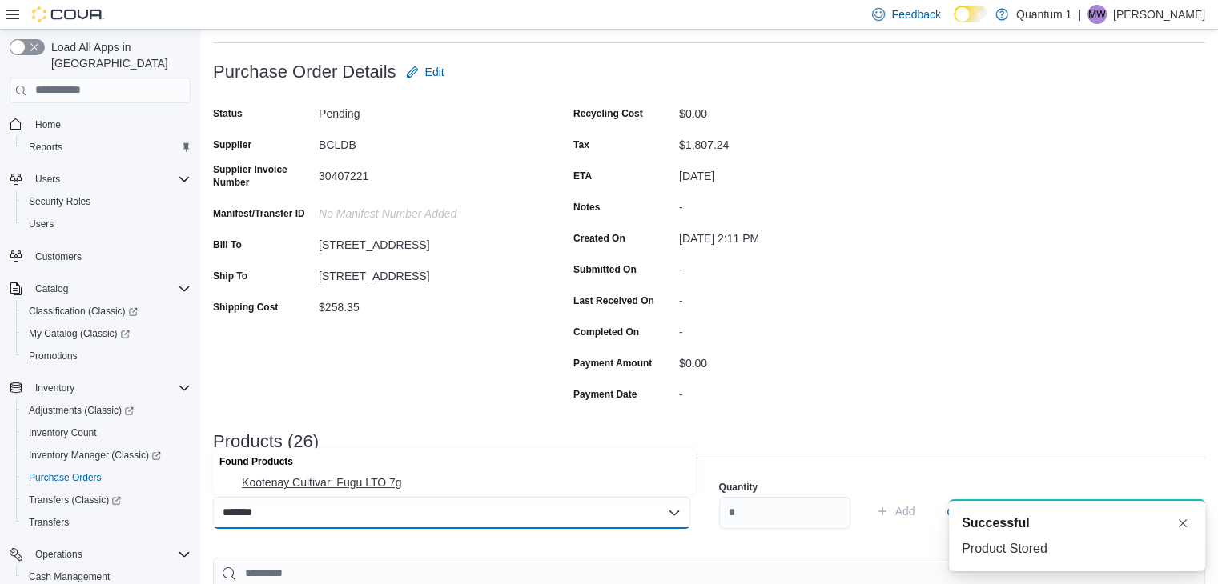
click at [353, 474] on button "Kootenay Cultivar: Fugu LTO 7g" at bounding box center [454, 482] width 483 height 23
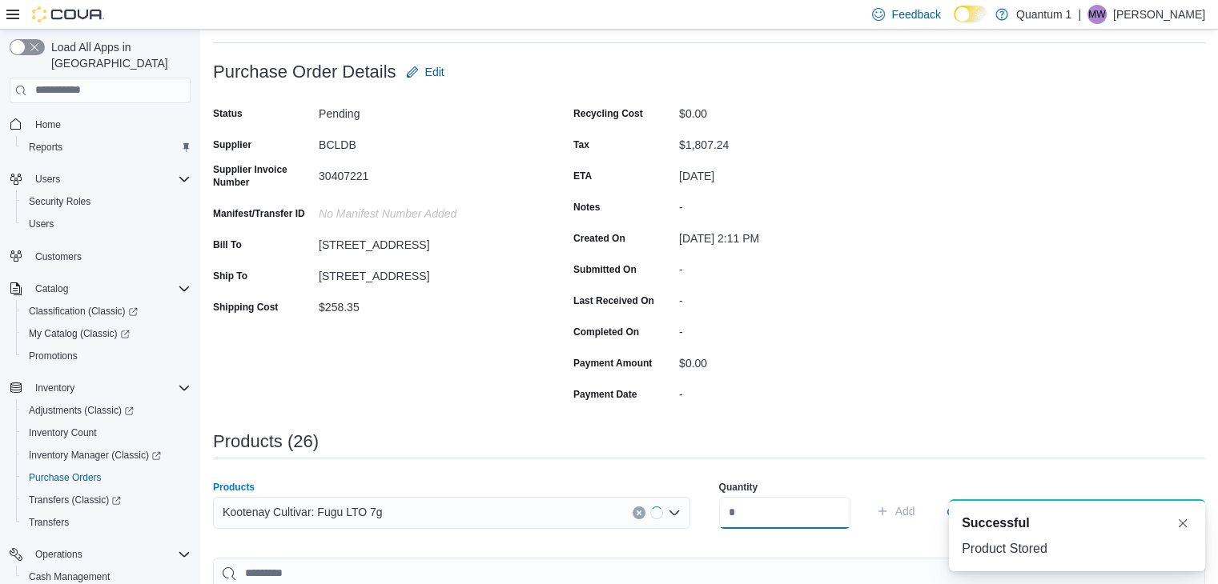
click at [796, 516] on input "number" at bounding box center [784, 513] width 131 height 32
click at [869, 495] on button "Add" at bounding box center [895, 511] width 52 height 32
click at [474, 516] on div "Search or Scan to Add Product" at bounding box center [451, 513] width 477 height 32
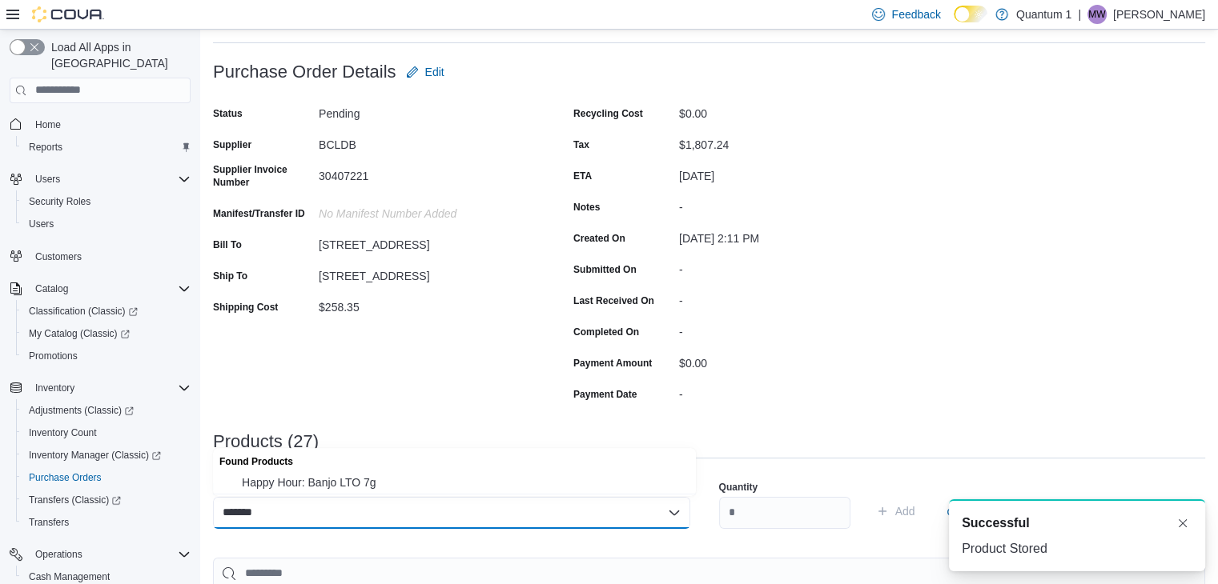
click at [329, 465] on div "Found Products" at bounding box center [454, 459] width 483 height 23
click at [352, 487] on span "Happy Hour: Banjo LTO 7g" at bounding box center [464, 483] width 444 height 16
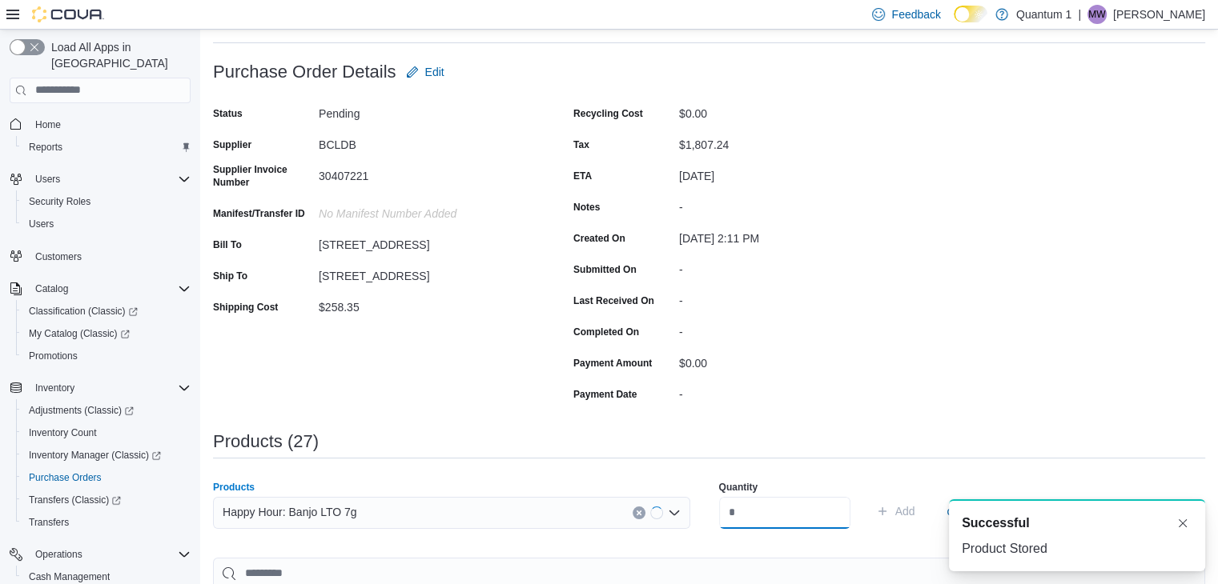
click at [744, 516] on input "number" at bounding box center [784, 513] width 131 height 32
click at [869, 495] on button "Add" at bounding box center [895, 511] width 52 height 32
click at [414, 517] on div "Search or Scan to Add Product" at bounding box center [451, 513] width 477 height 32
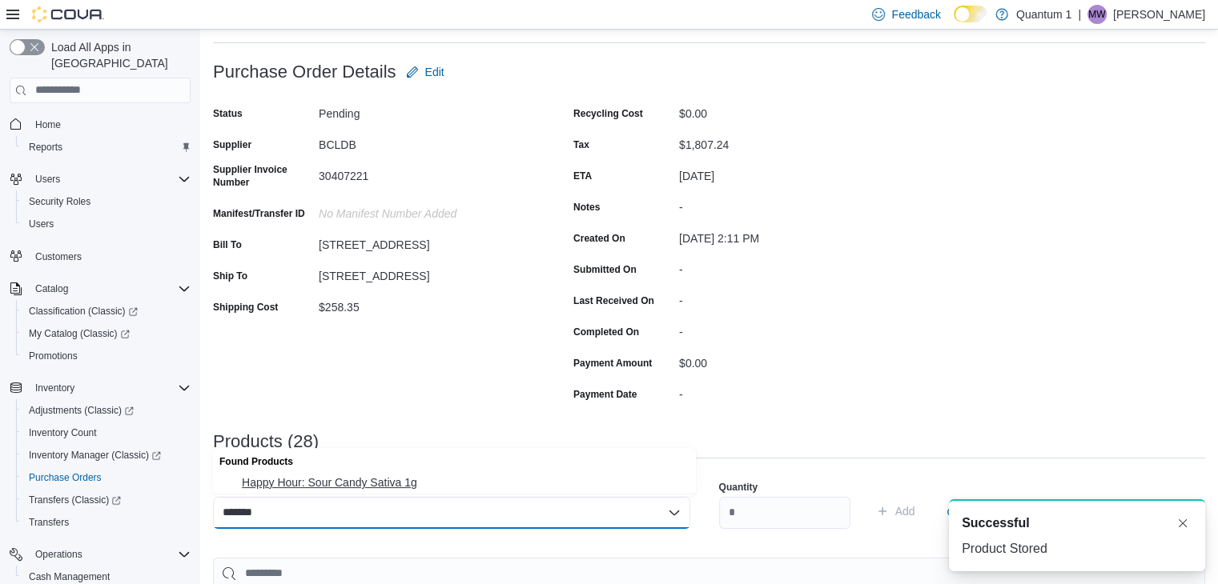
click at [387, 481] on span "Happy Hour: Sour Candy Sativa 1g" at bounding box center [464, 483] width 444 height 16
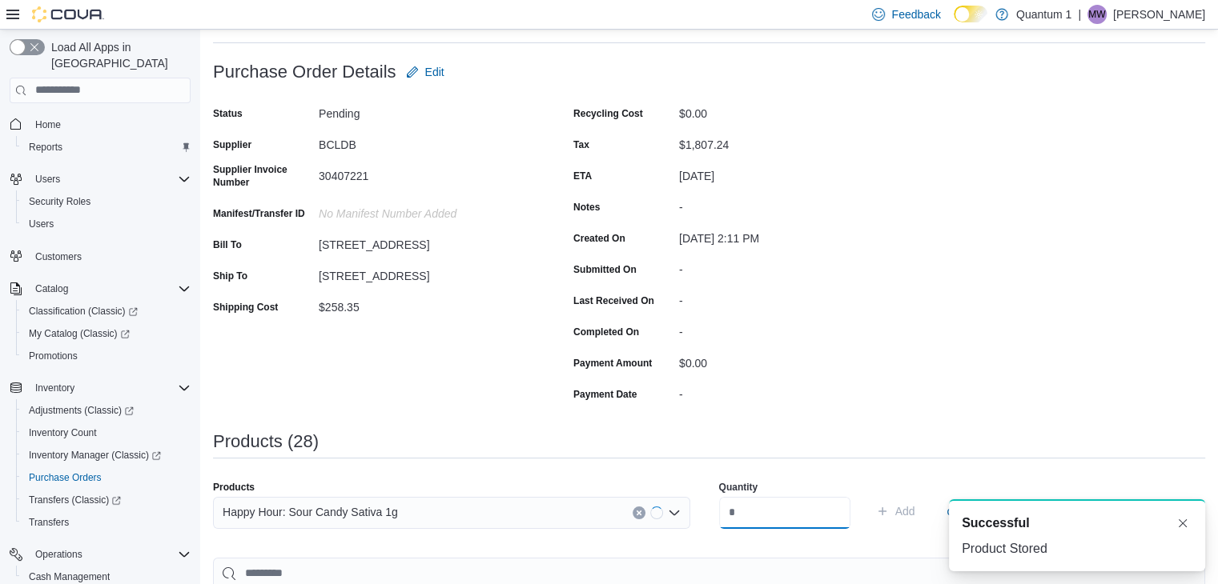
click at [812, 514] on input "number" at bounding box center [784, 513] width 131 height 32
click at [869, 495] on button "Add" at bounding box center [895, 511] width 52 height 32
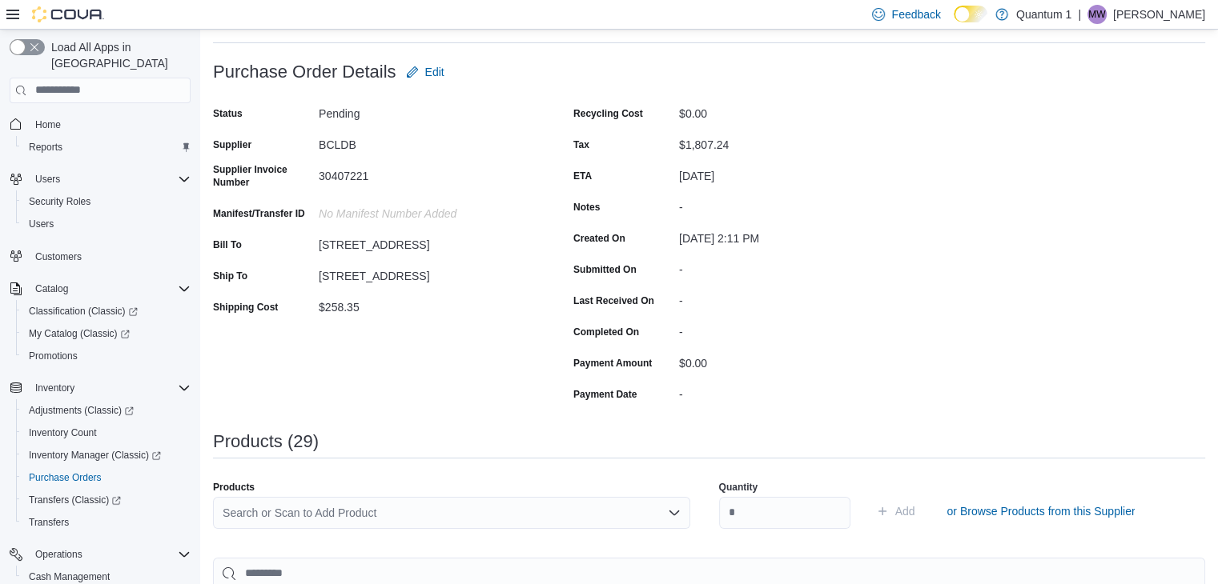
click at [471, 510] on div "Search or Scan to Add Product" at bounding box center [451, 513] width 477 height 32
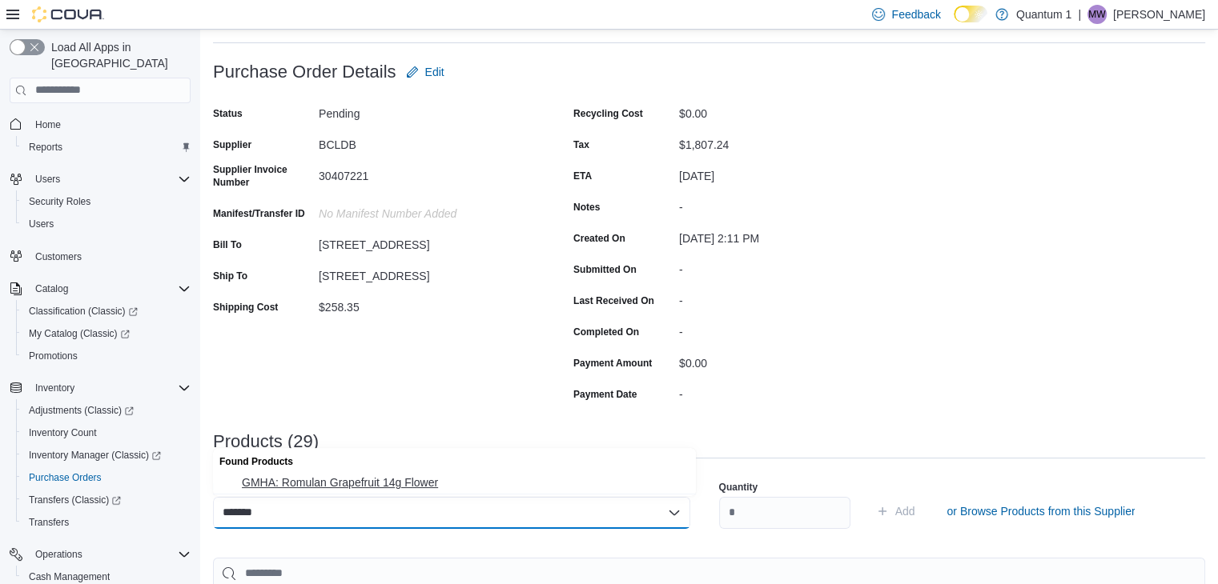
click at [406, 475] on span "GMHA: Romulan Grapefruit 14g Flower" at bounding box center [464, 483] width 444 height 16
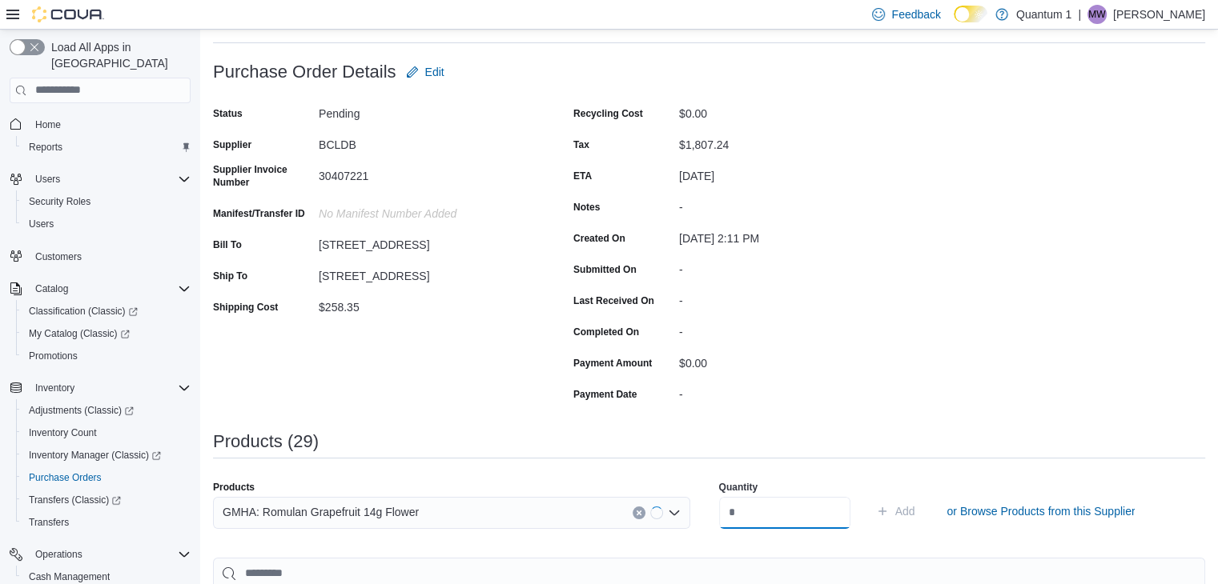
click at [778, 514] on input "number" at bounding box center [784, 513] width 131 height 32
click at [869, 495] on button "Add" at bounding box center [895, 511] width 52 height 32
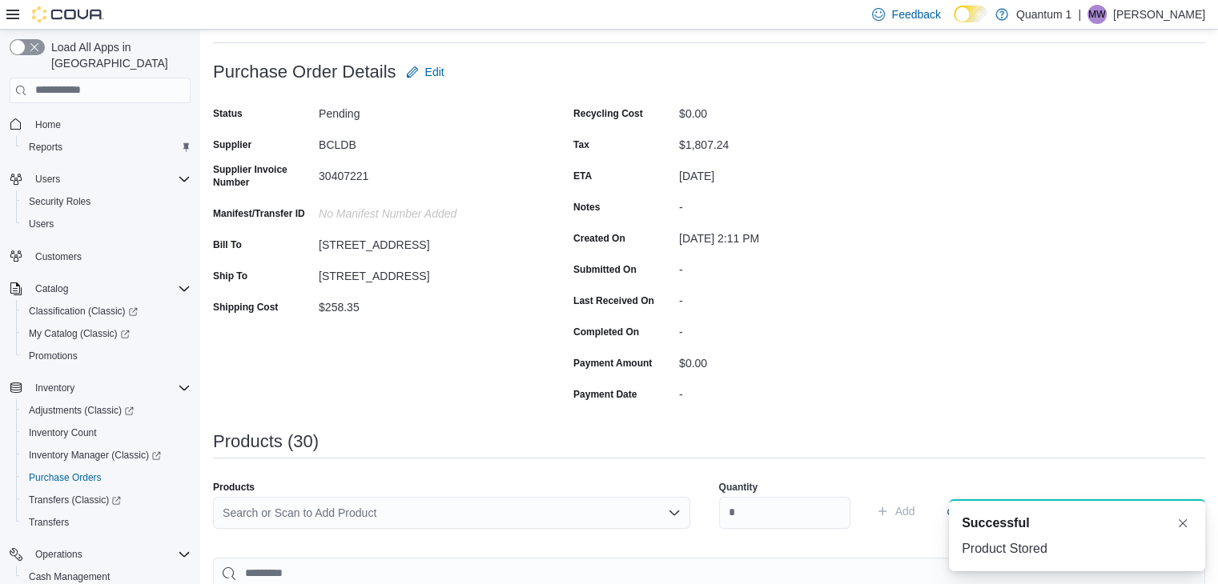
click at [432, 516] on div "Search or Scan to Add Product" at bounding box center [451, 513] width 477 height 32
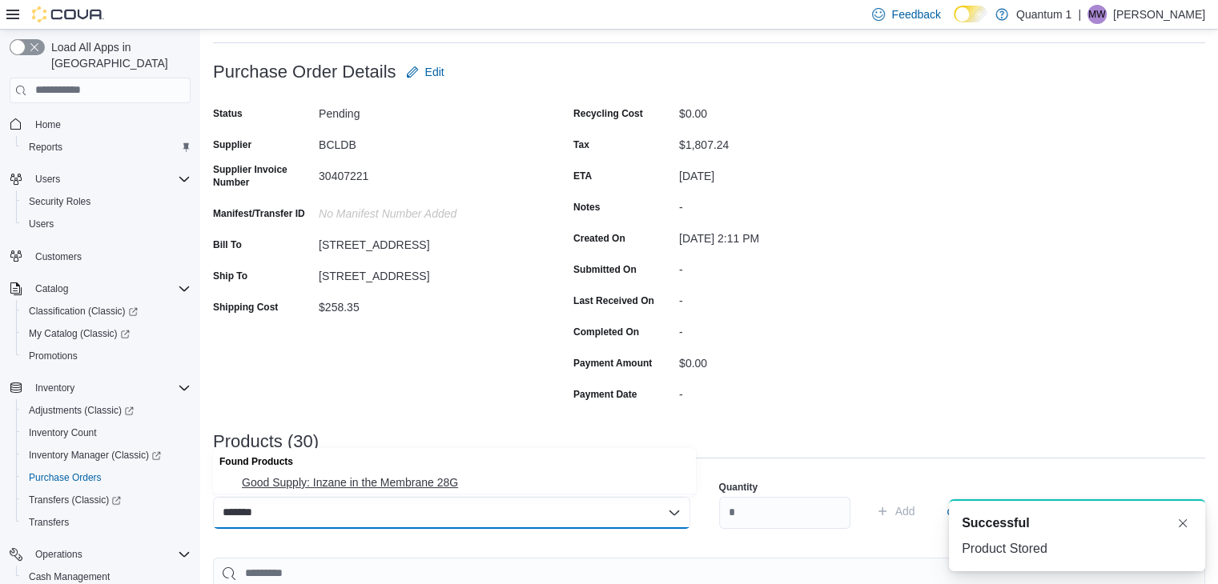
click at [431, 483] on span "Good Supply: Inzane in the Membrane 28G" at bounding box center [464, 483] width 444 height 16
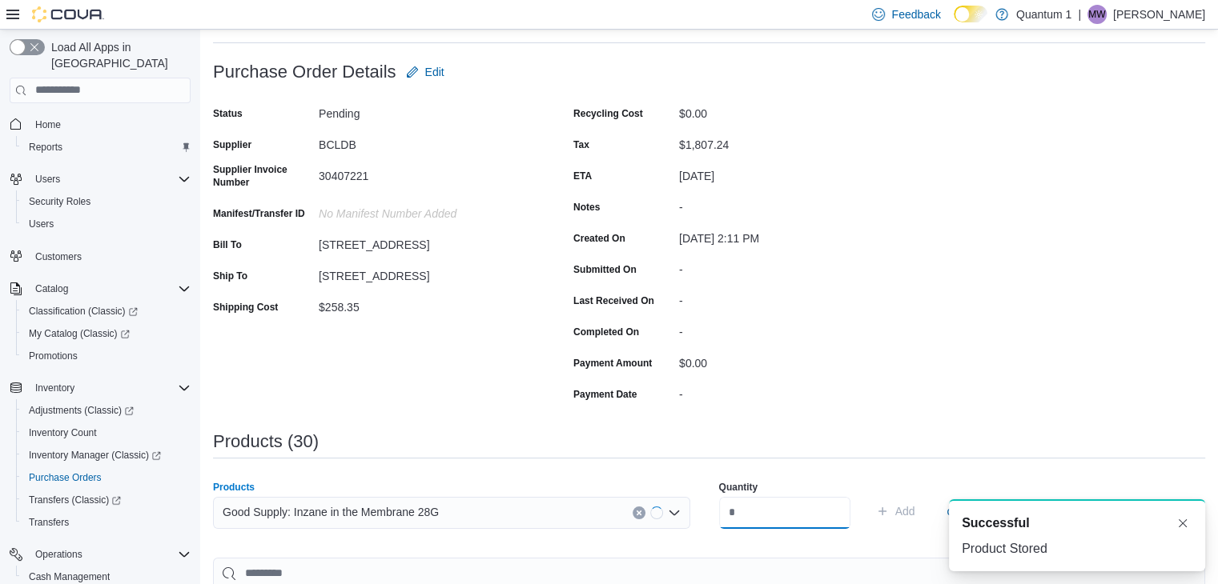
click at [785, 525] on input "number" at bounding box center [784, 513] width 131 height 32
click at [869, 495] on button "Add" at bounding box center [895, 511] width 52 height 32
click at [387, 520] on div "Search or Scan to Add Product" at bounding box center [451, 513] width 477 height 32
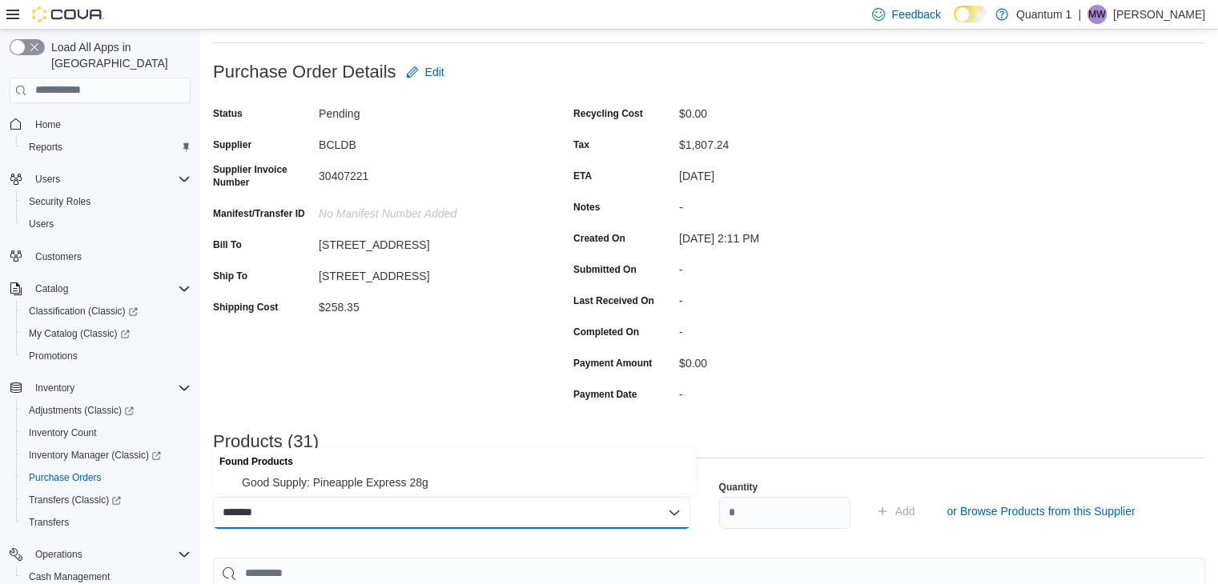
click at [403, 467] on div "Found Products" at bounding box center [454, 459] width 483 height 23
click at [404, 483] on span "Good Supply: Pineapple Express 28g" at bounding box center [464, 483] width 444 height 16
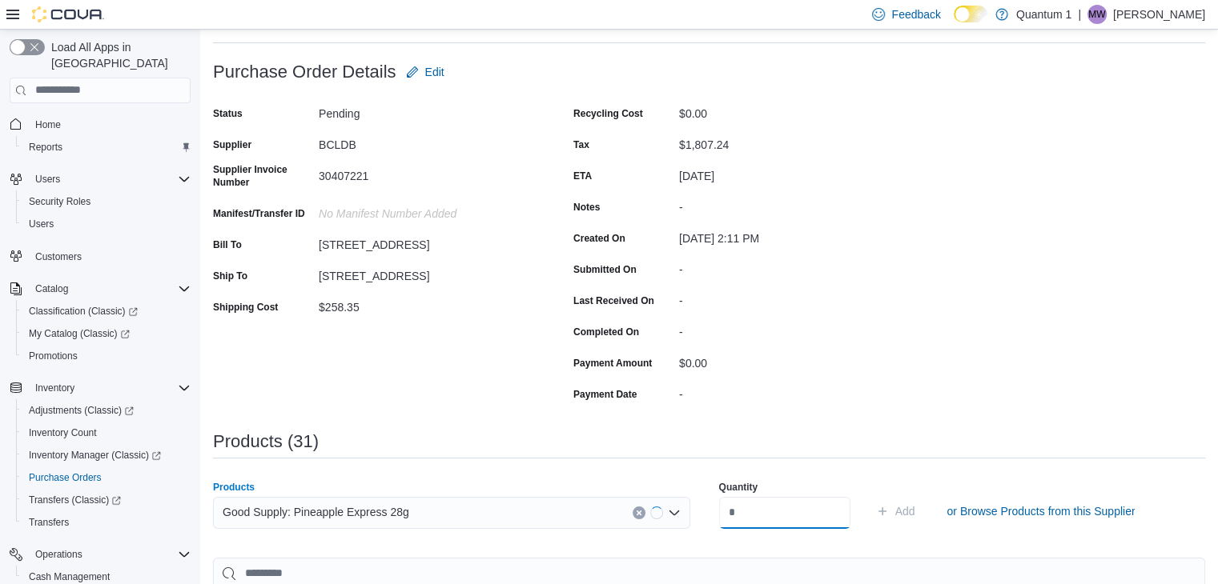
click at [743, 506] on input "number" at bounding box center [784, 513] width 131 height 32
click at [869, 495] on button "Add" at bounding box center [895, 511] width 52 height 32
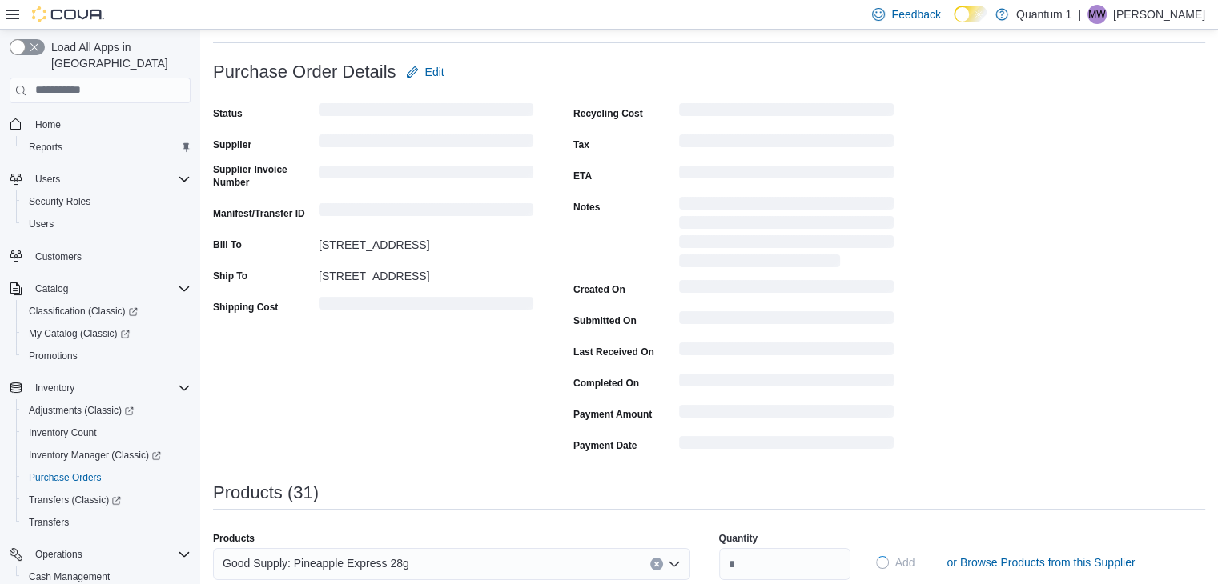
click at [391, 548] on div "Good Supply: Pineapple Express 28g" at bounding box center [451, 564] width 477 height 32
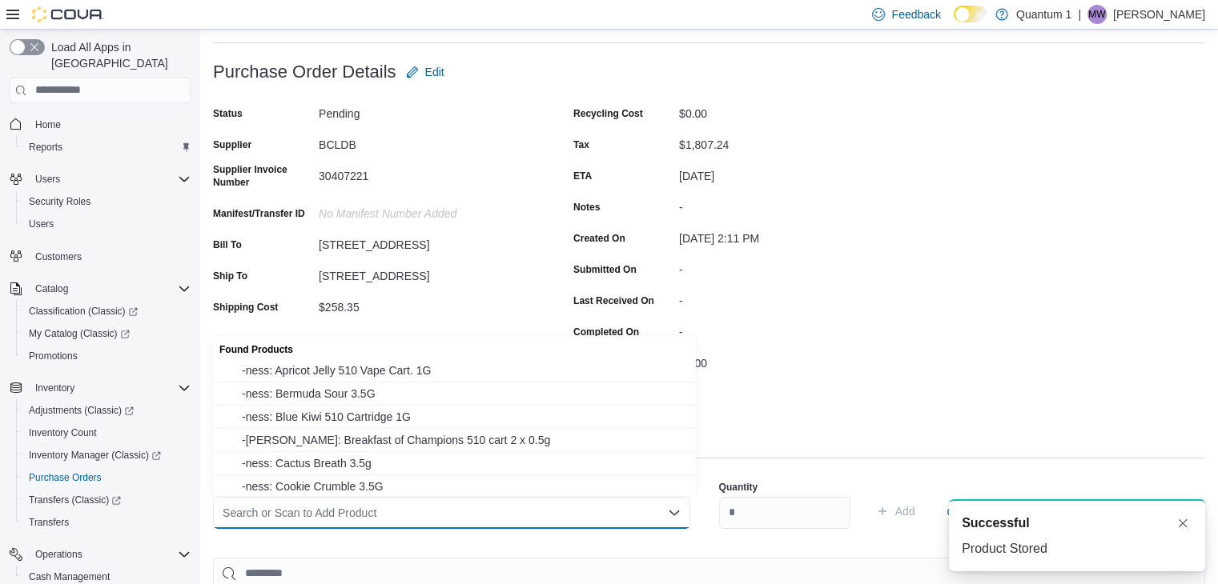
click at [391, 507] on div "Search or Scan to Add Product" at bounding box center [451, 513] width 477 height 32
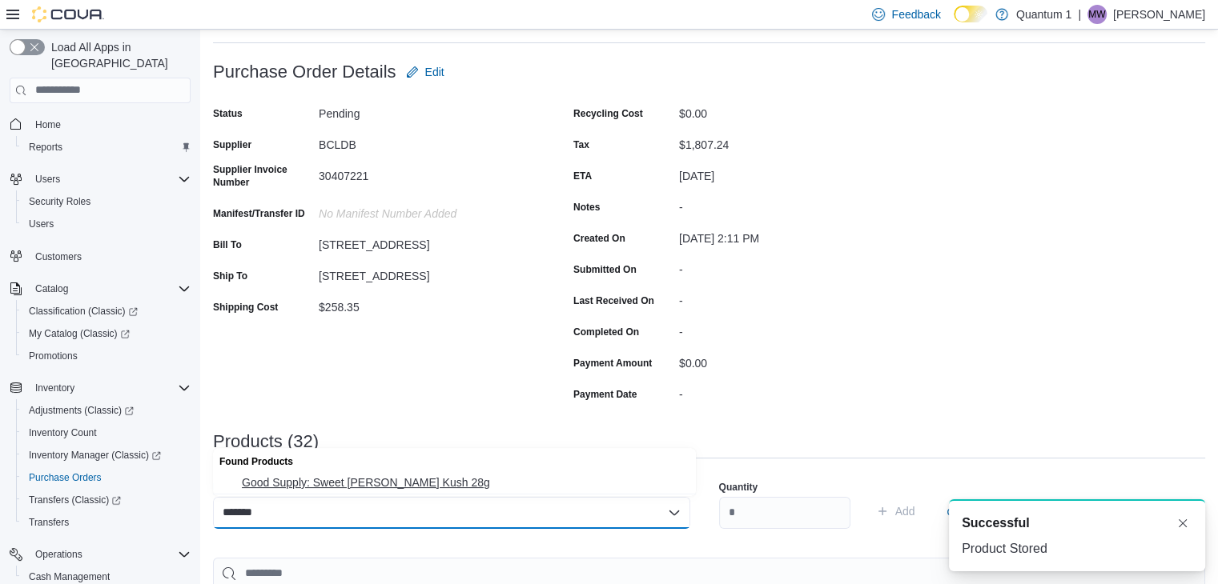
click at [377, 493] on button "Good Supply: Sweet [PERSON_NAME] Kush 28g" at bounding box center [454, 482] width 483 height 23
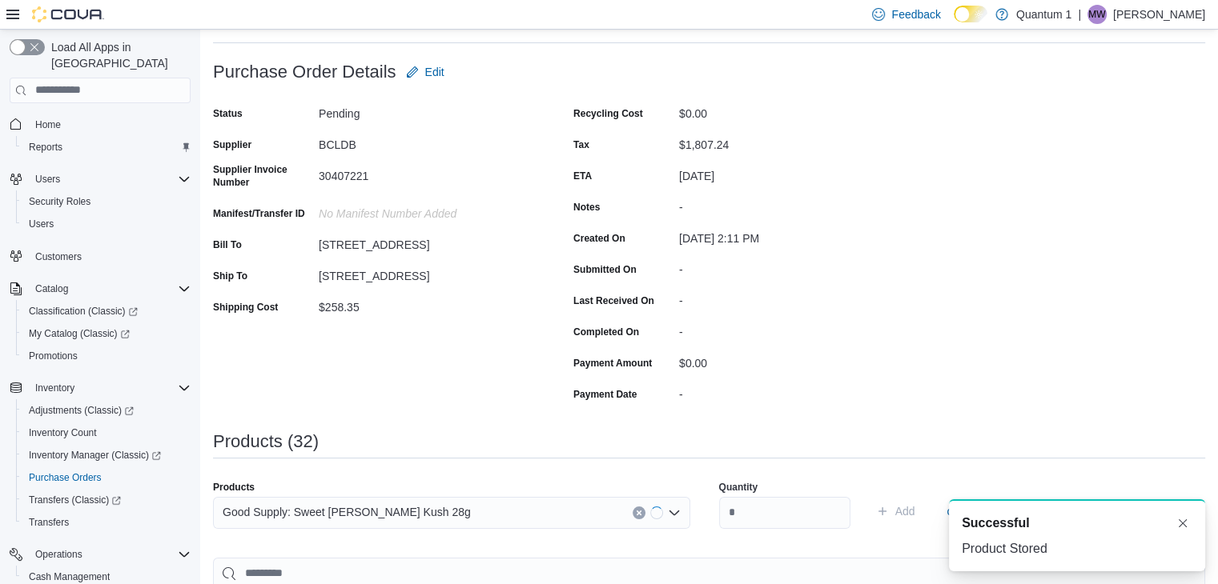
click at [767, 547] on div "Quantity Add or Browse Products from this Supplier" at bounding box center [957, 511] width 477 height 80
click at [773, 501] on input "number" at bounding box center [784, 513] width 131 height 32
click at [869, 495] on button "Add" at bounding box center [895, 511] width 52 height 32
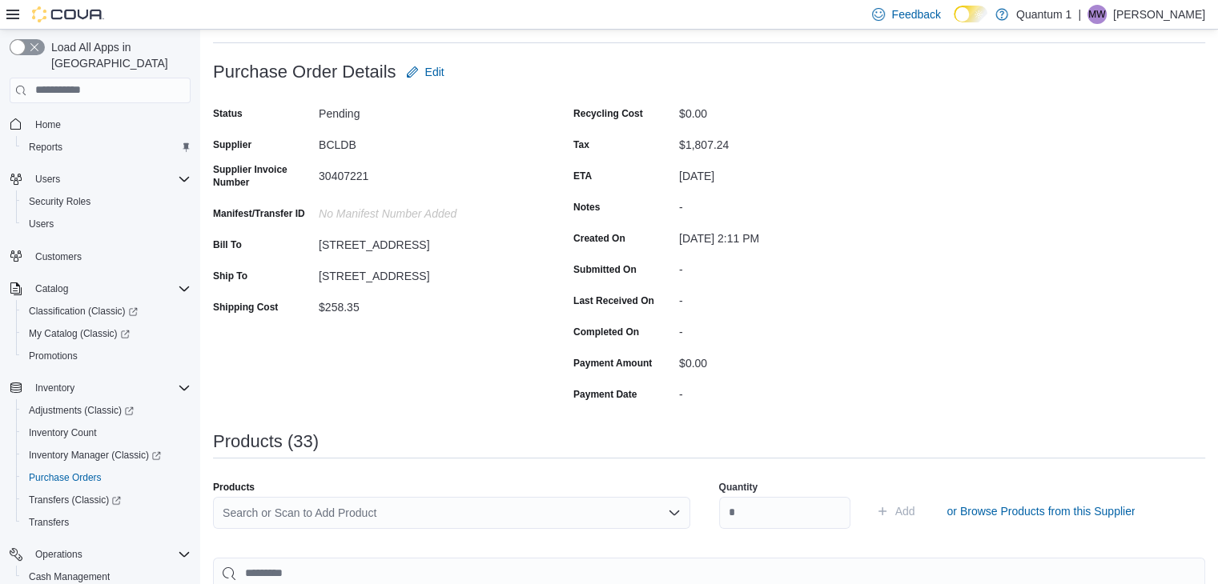
click at [429, 508] on div "Search or Scan to Add Product" at bounding box center [451, 513] width 477 height 32
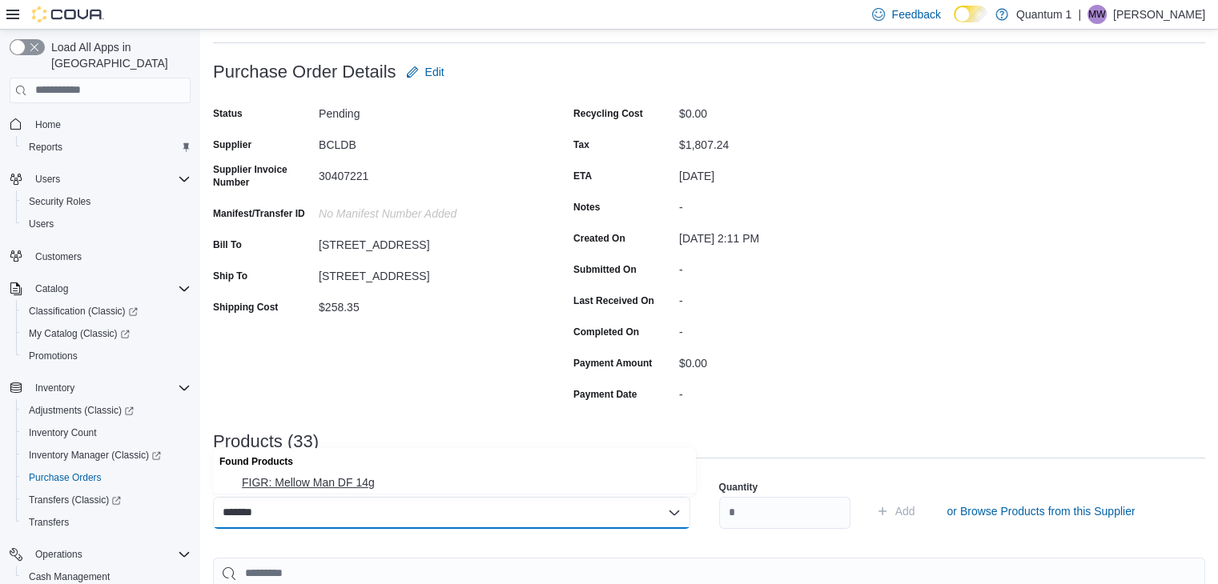
click at [343, 485] on span "FIGR: Mellow Man DF 14g" at bounding box center [464, 483] width 444 height 16
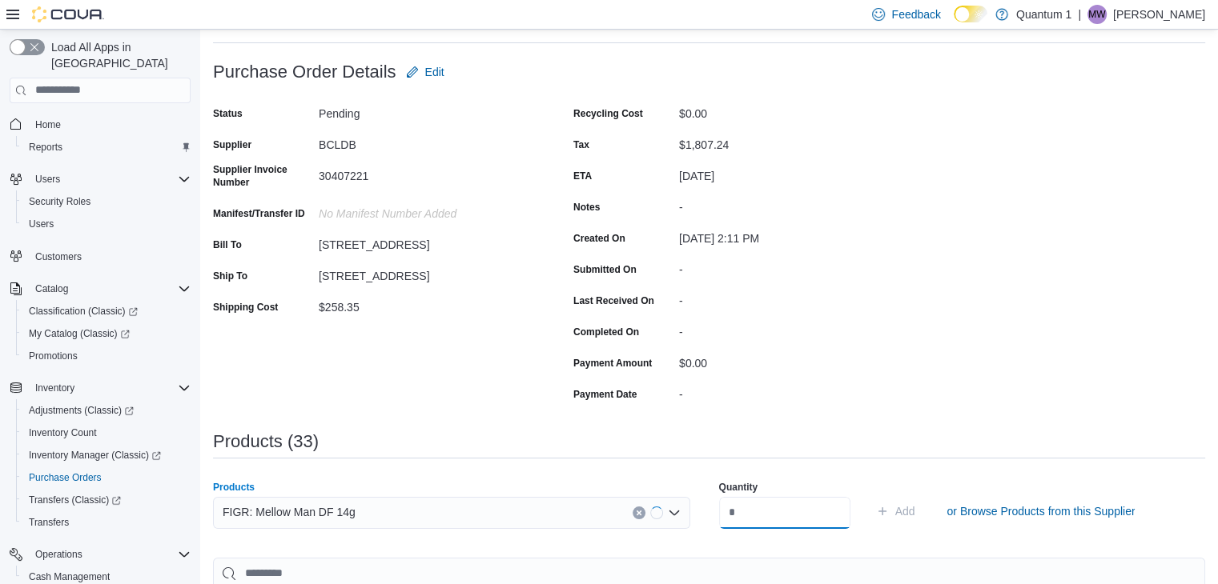
click at [775, 520] on input "number" at bounding box center [784, 513] width 131 height 32
click at [869, 495] on button "Add" at bounding box center [895, 511] width 52 height 32
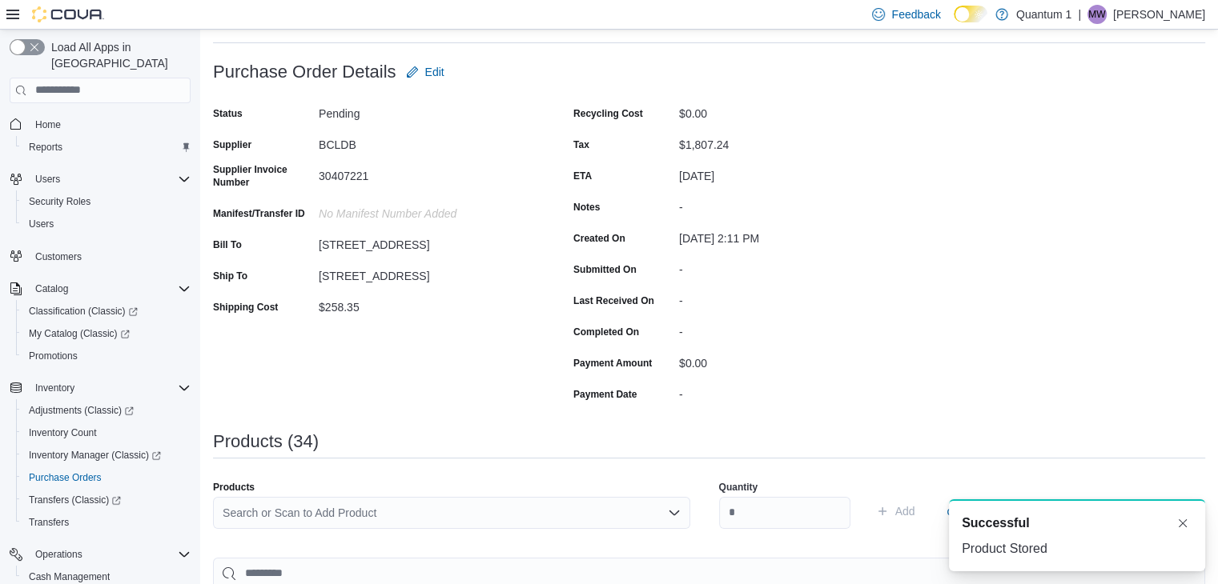
click at [452, 524] on div "Search or Scan to Add Product" at bounding box center [451, 513] width 477 height 32
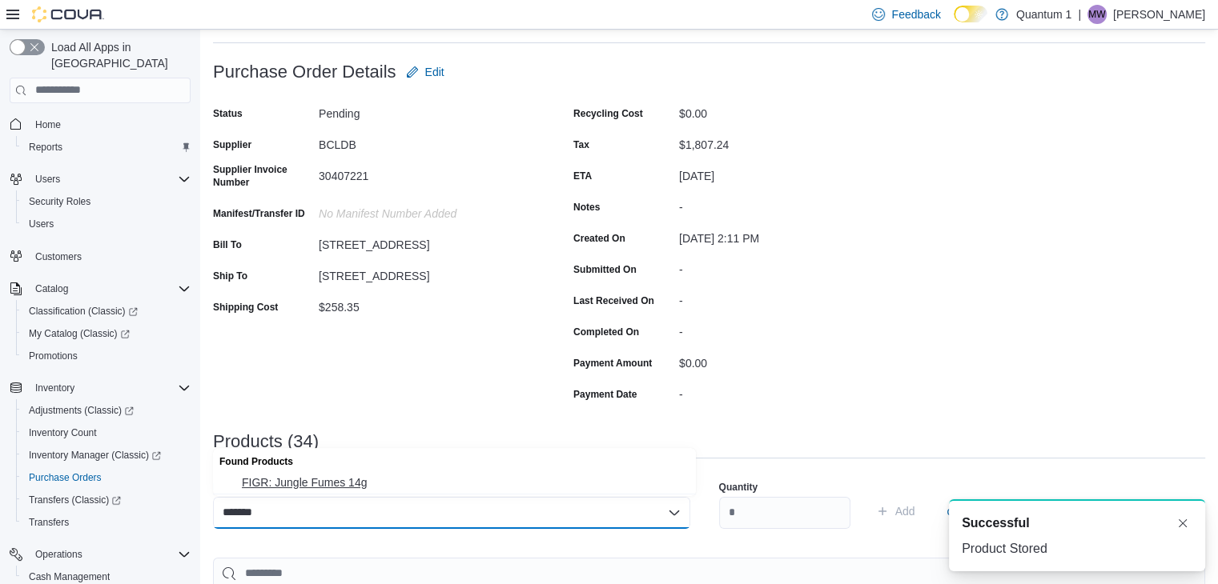
click at [272, 479] on span "FIGR: Jungle Fumes 14g" at bounding box center [464, 483] width 444 height 16
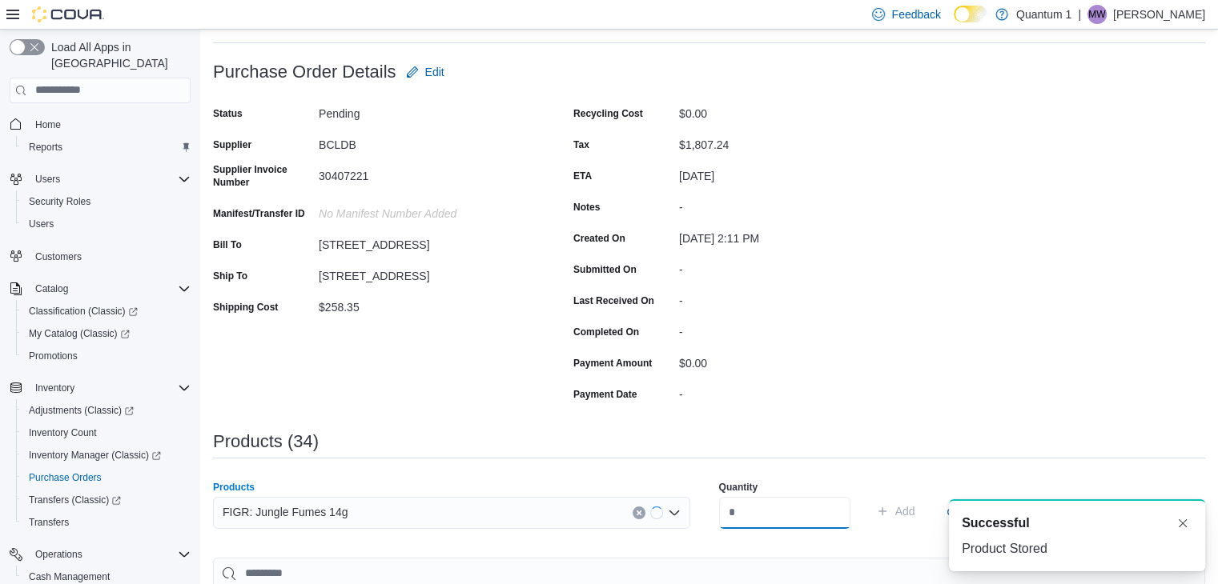
click at [800, 514] on input "number" at bounding box center [784, 513] width 131 height 32
click at [869, 495] on button "Add" at bounding box center [895, 511] width 52 height 32
click at [375, 508] on div "Search or Scan to Add Product" at bounding box center [451, 513] width 477 height 32
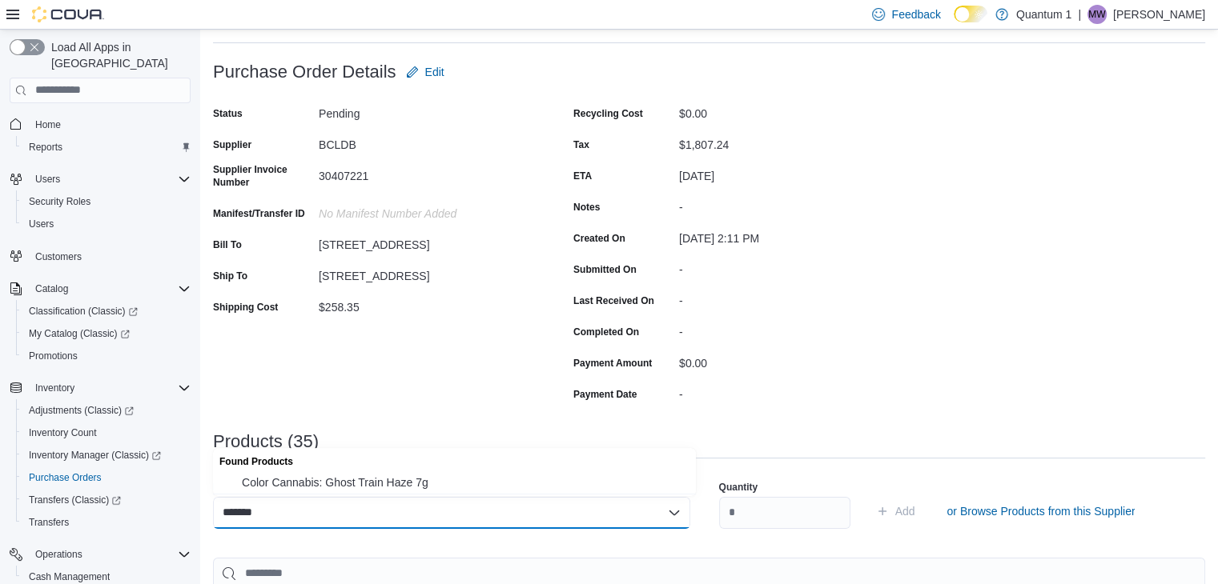
click at [363, 468] on div "Found Products" at bounding box center [454, 459] width 483 height 23
drag, startPoint x: 391, startPoint y: 475, endPoint x: 520, endPoint y: 483, distance: 129.1
click at [400, 474] on button "Color Cannabis: Ghost Train Haze 7g" at bounding box center [454, 482] width 483 height 23
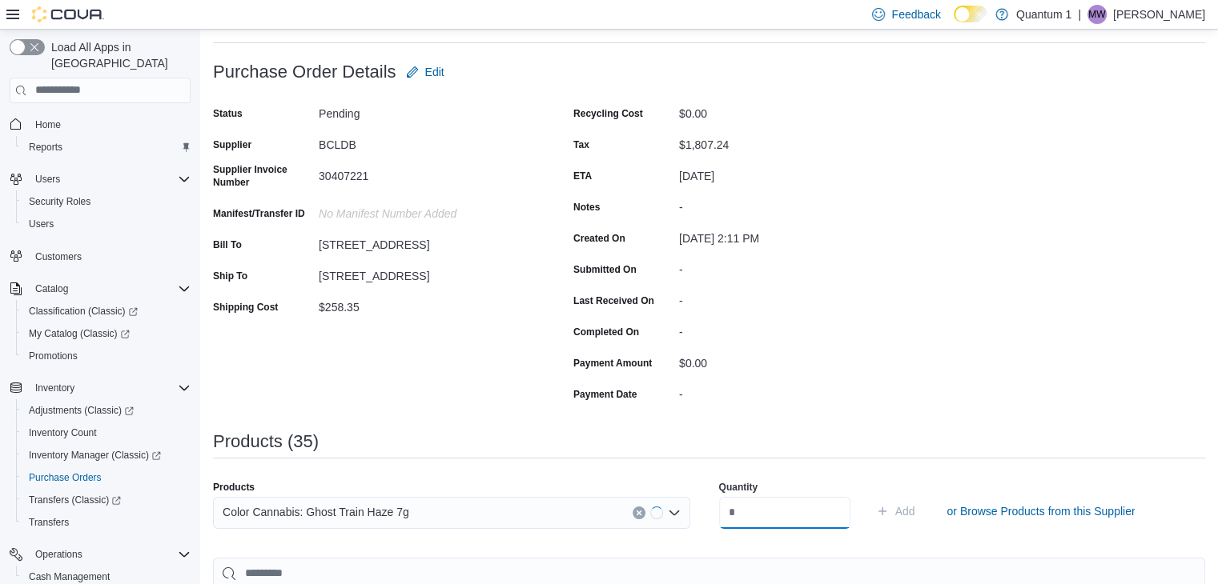
click at [770, 507] on input "number" at bounding box center [784, 513] width 131 height 32
click at [869, 495] on button "Add" at bounding box center [895, 511] width 52 height 32
click at [439, 514] on div "Search or Scan to Add Product" at bounding box center [451, 513] width 477 height 32
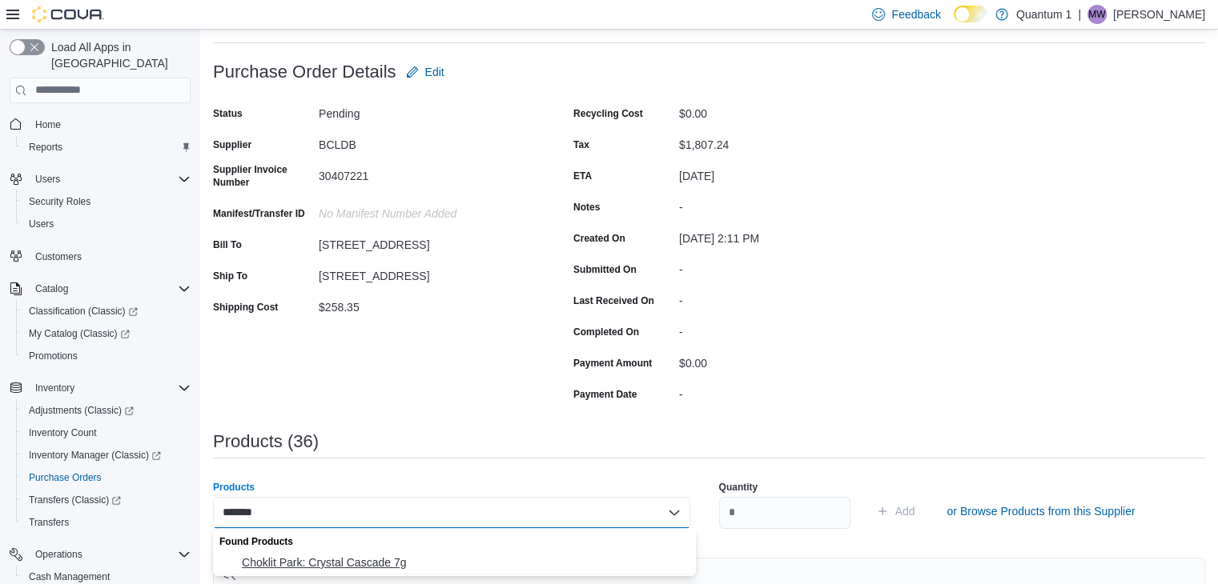
click at [365, 568] on span "Choklit Park: Crystal Cascade 7g" at bounding box center [464, 563] width 444 height 16
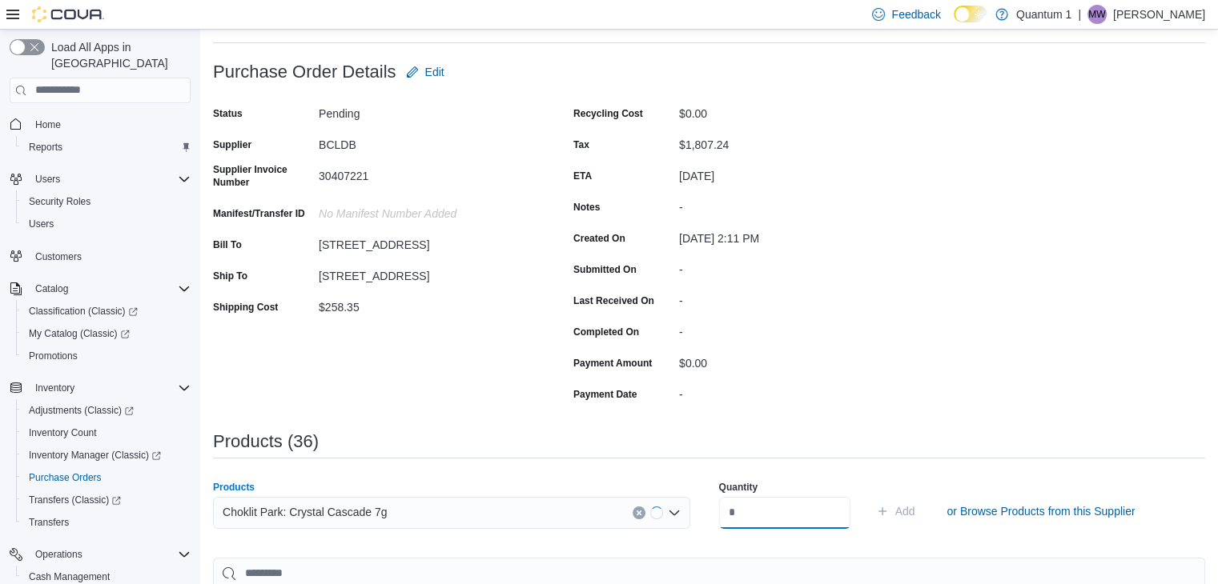
click at [784, 511] on input "number" at bounding box center [784, 513] width 131 height 32
click at [869, 495] on button "Add" at bounding box center [895, 511] width 52 height 32
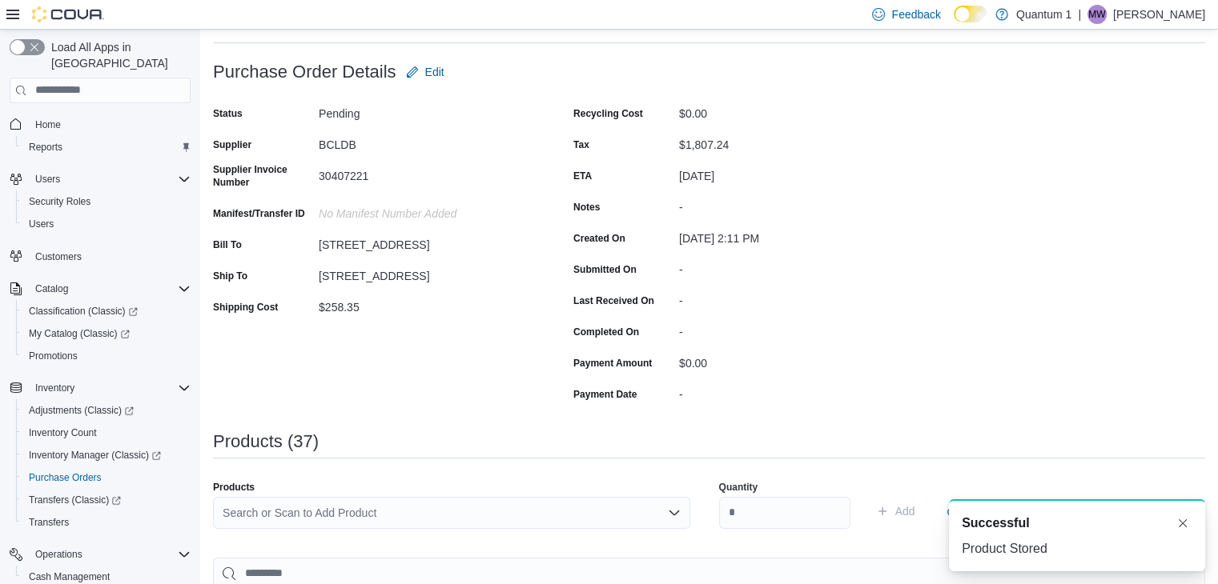
click at [439, 529] on div "Search or Scan to Add Product" at bounding box center [451, 519] width 477 height 45
click at [411, 490] on div "Products" at bounding box center [451, 487] width 477 height 13
click at [397, 500] on div "Search or Scan to Add Product" at bounding box center [451, 513] width 477 height 32
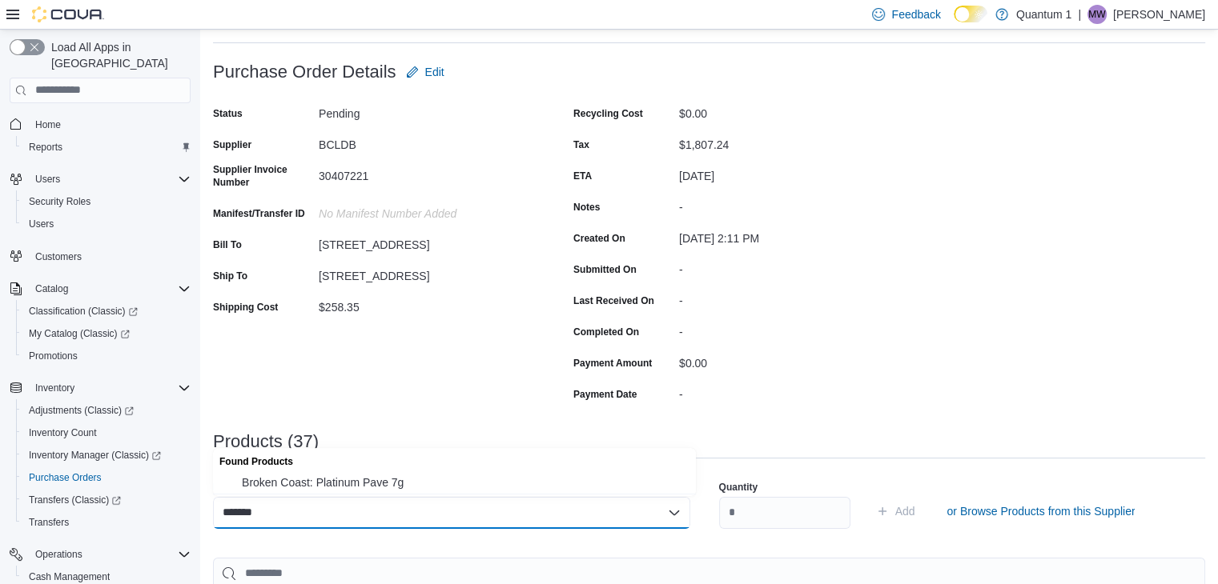
click at [355, 484] on span "Broken Coast: Platinum Pave 7g" at bounding box center [464, 483] width 444 height 16
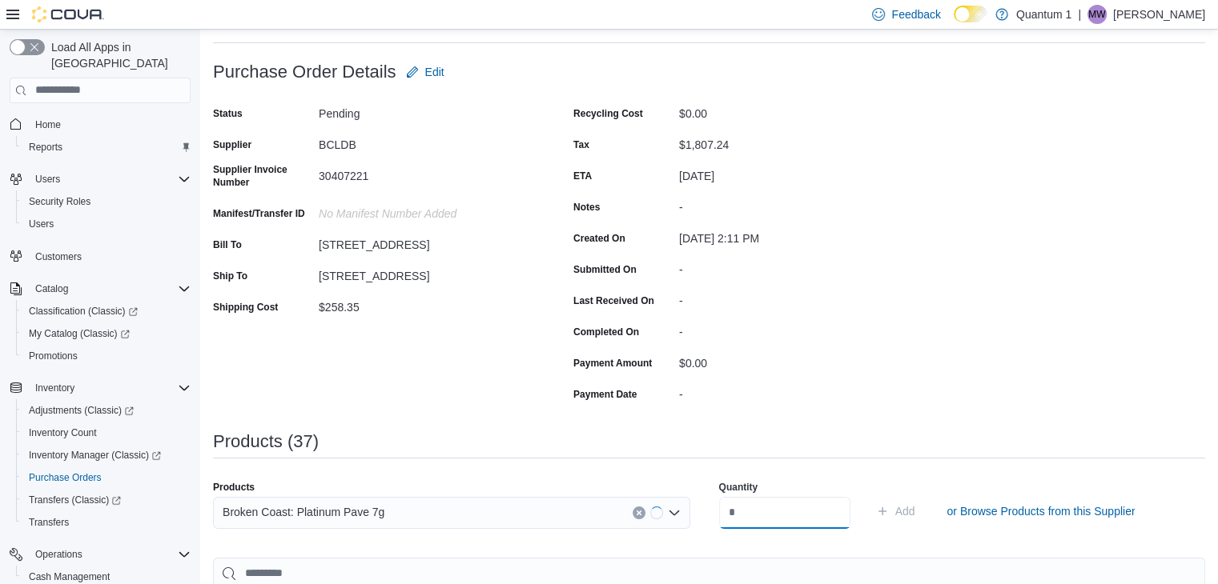
click at [773, 507] on input "number" at bounding box center [784, 513] width 131 height 32
click at [869, 495] on button "Add" at bounding box center [895, 511] width 52 height 32
click at [451, 522] on div "Search or Scan to Add Product" at bounding box center [451, 513] width 477 height 32
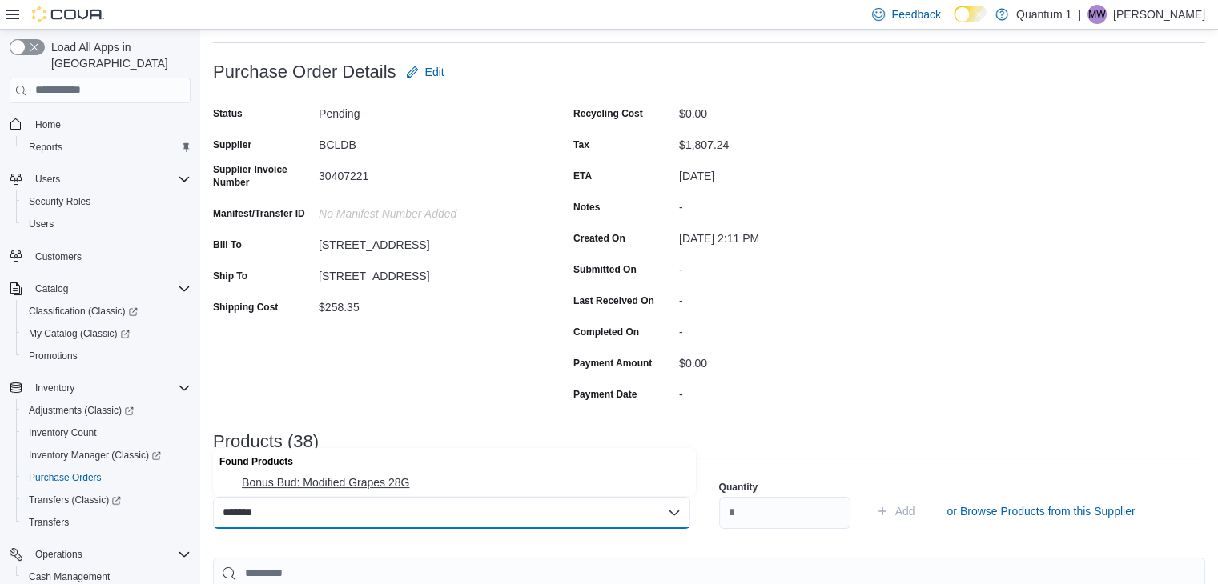
click at [339, 475] on button "Bonus Bud: Modified Grapes 28G" at bounding box center [454, 482] width 483 height 23
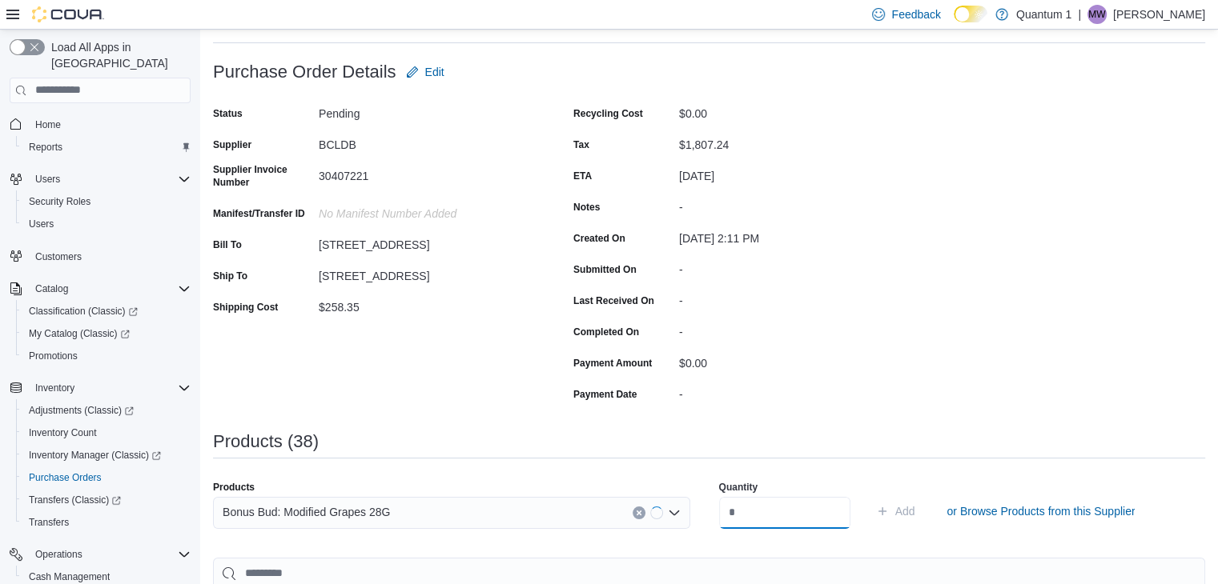
click at [740, 528] on input "number" at bounding box center [784, 513] width 131 height 32
click at [869, 495] on button "Add" at bounding box center [895, 511] width 52 height 32
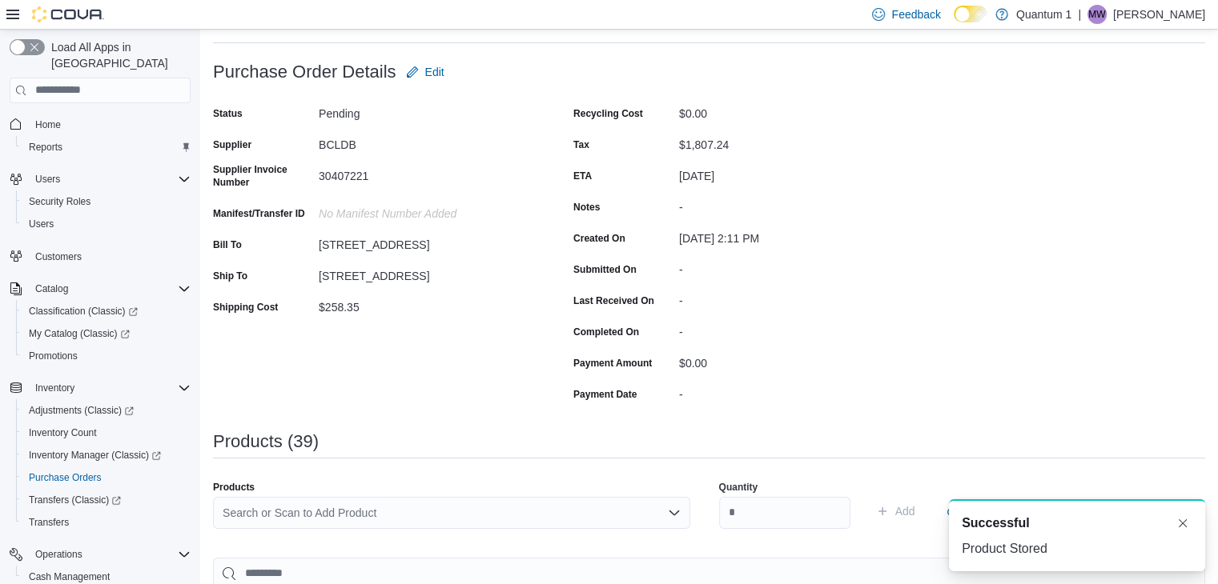
click at [445, 531] on div "Search or Scan to Add Product" at bounding box center [451, 519] width 477 height 45
click at [417, 520] on div "Search or Scan to Add Product" at bounding box center [451, 513] width 477 height 32
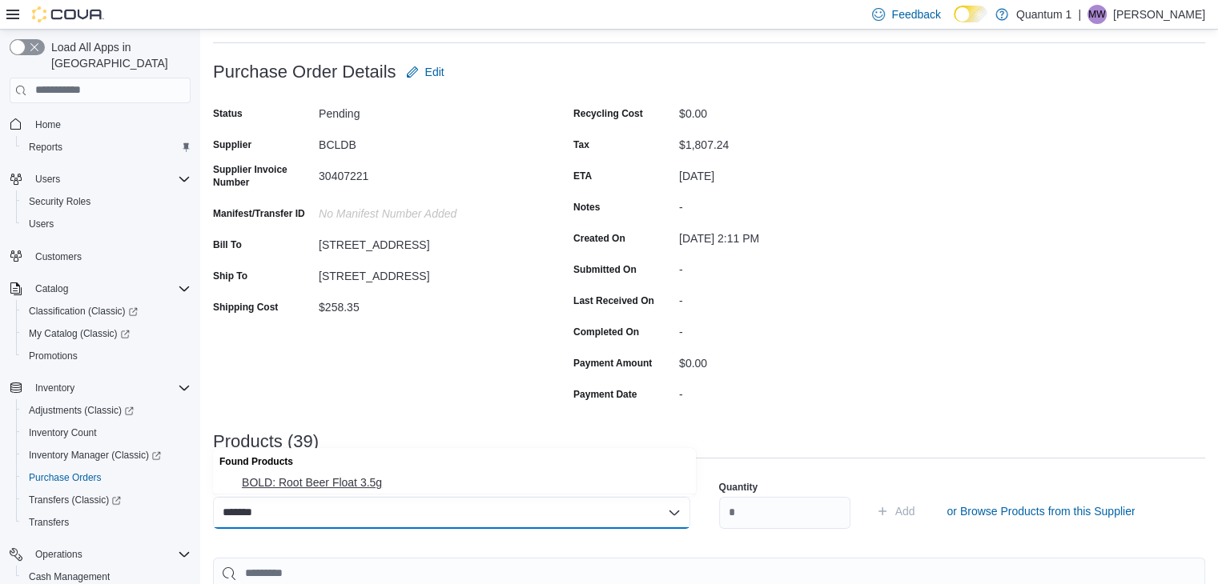
click at [352, 486] on span "BOLD: Root Beer Float 3.5g" at bounding box center [464, 483] width 444 height 16
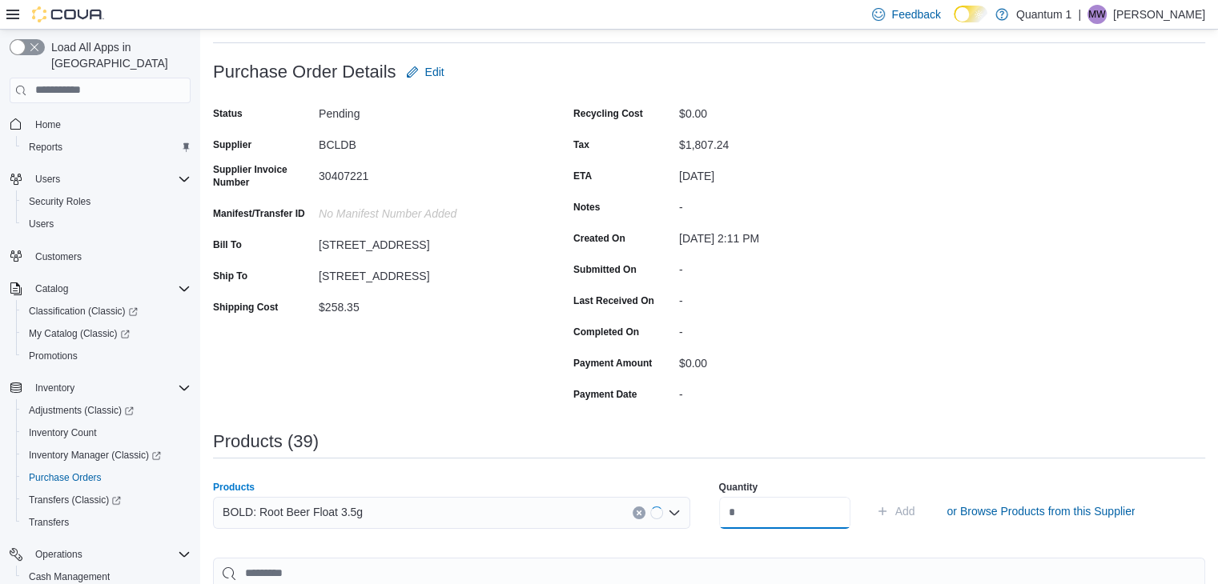
click at [819, 510] on input "number" at bounding box center [784, 513] width 131 height 32
click at [869, 495] on button "Add" at bounding box center [895, 511] width 52 height 32
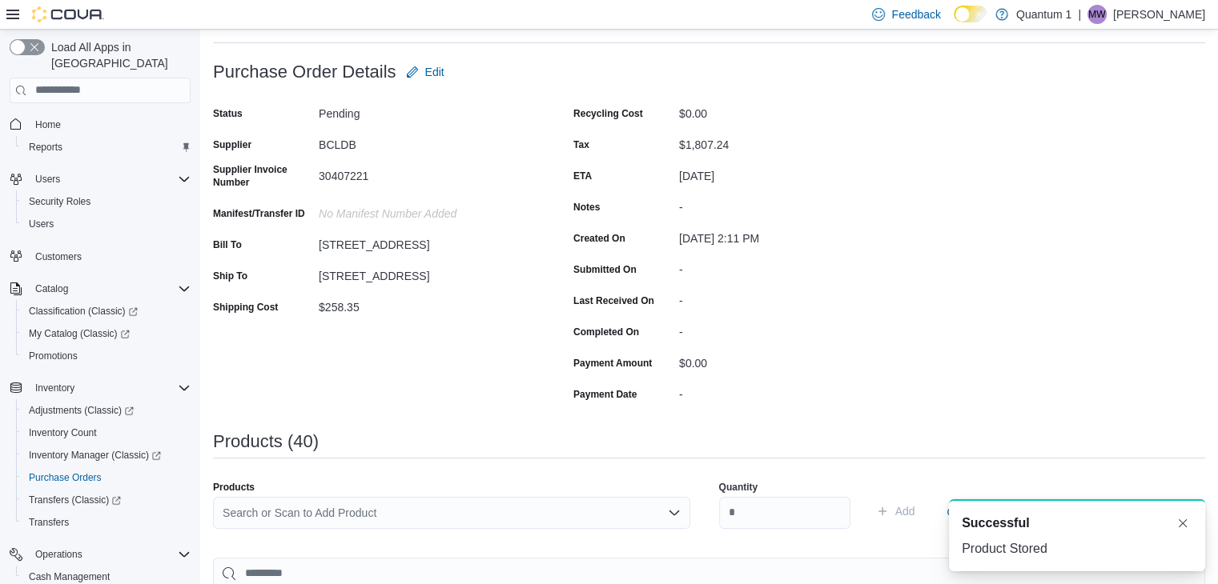
drag, startPoint x: 377, startPoint y: 495, endPoint x: 381, endPoint y: 524, distance: 28.3
click at [379, 496] on div "Products Search or Scan to Add Product" at bounding box center [451, 511] width 477 height 61
click at [381, 524] on div "Search or Scan to Add Product" at bounding box center [451, 513] width 477 height 32
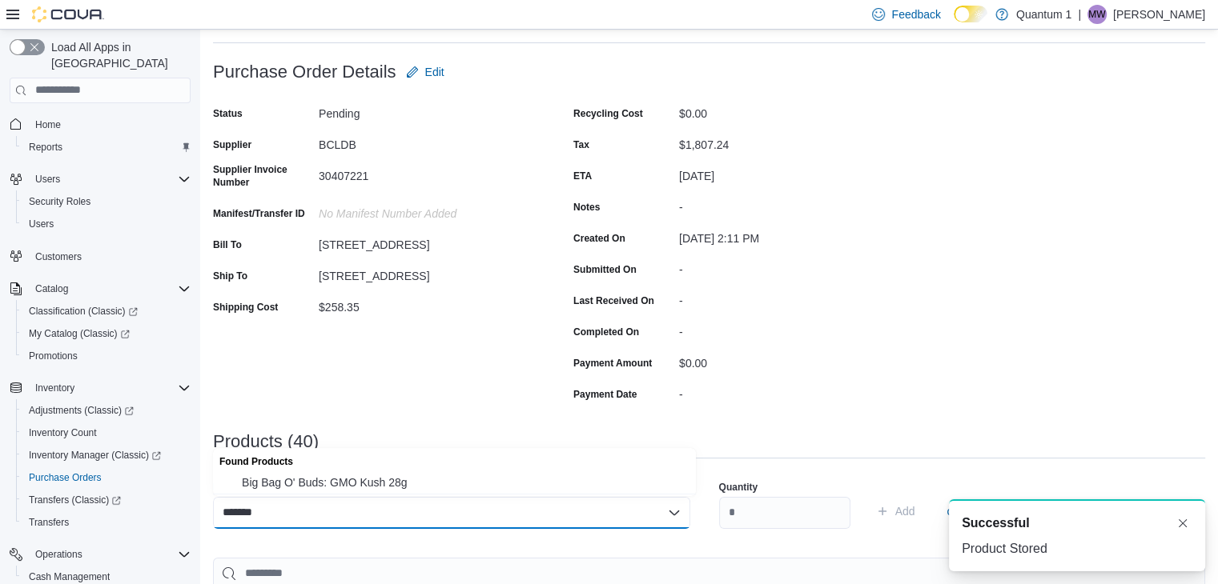
click at [349, 469] on div "Found Products" at bounding box center [454, 459] width 483 height 23
click at [356, 483] on span "Big Bag O' Buds: GMO Kush 28g" at bounding box center [464, 483] width 444 height 16
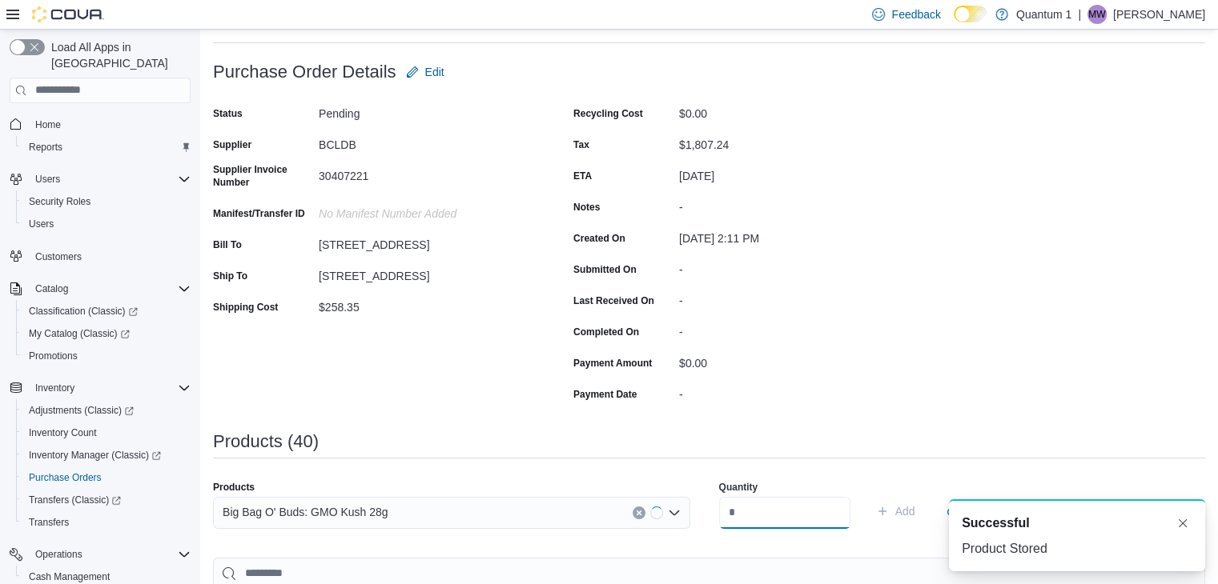
click at [765, 503] on input "number" at bounding box center [784, 513] width 131 height 32
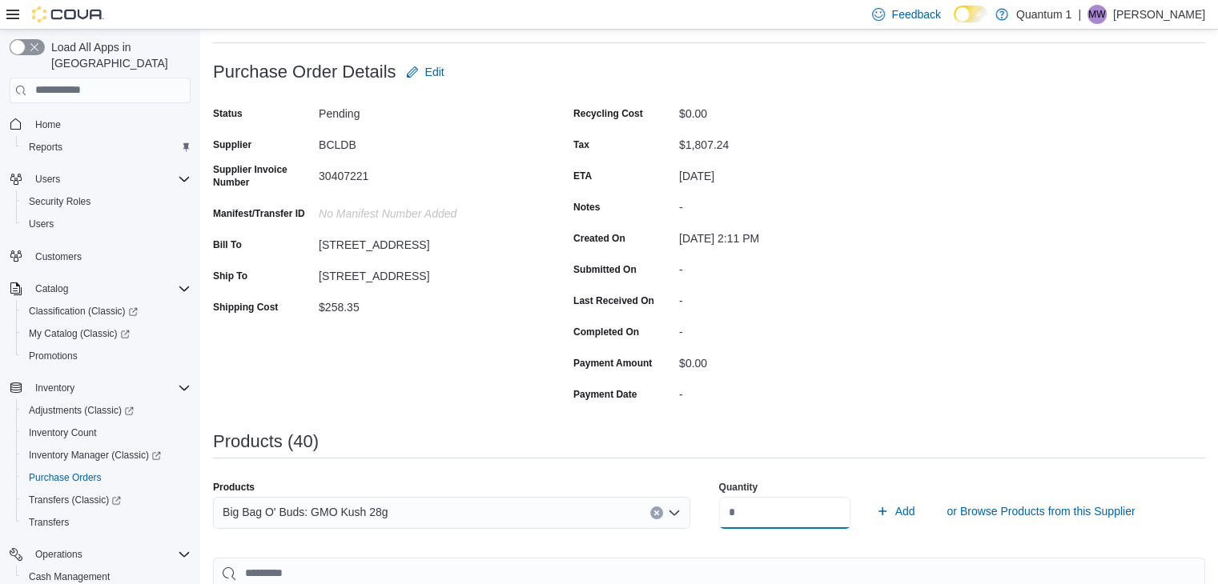
click at [869, 495] on button "Add" at bounding box center [895, 511] width 52 height 32
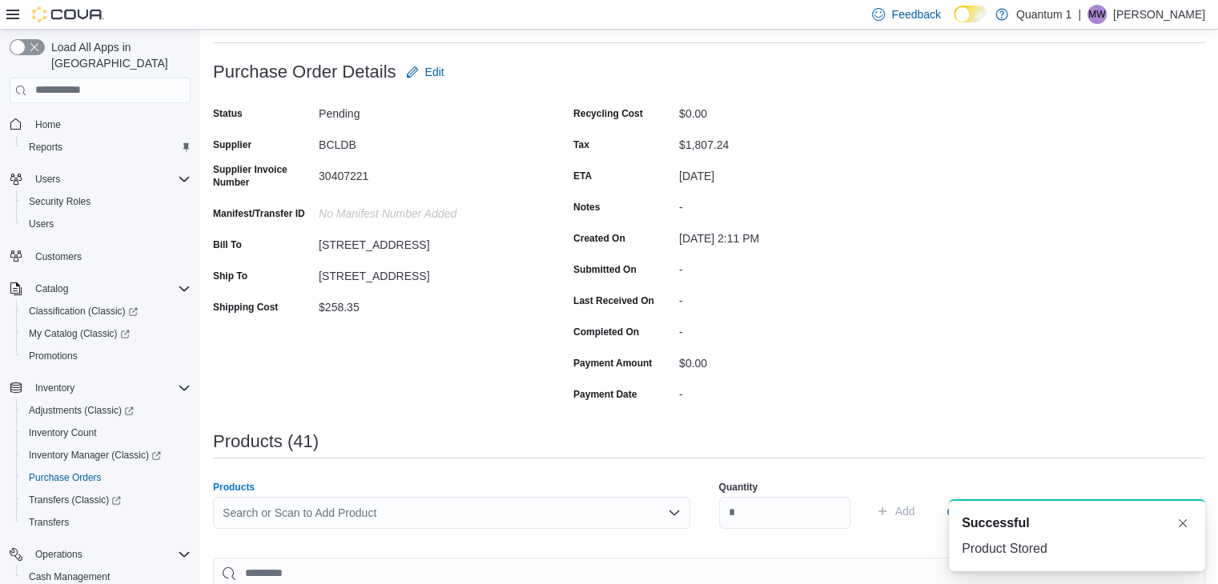
click at [454, 520] on div "Search or Scan to Add Product" at bounding box center [451, 513] width 477 height 32
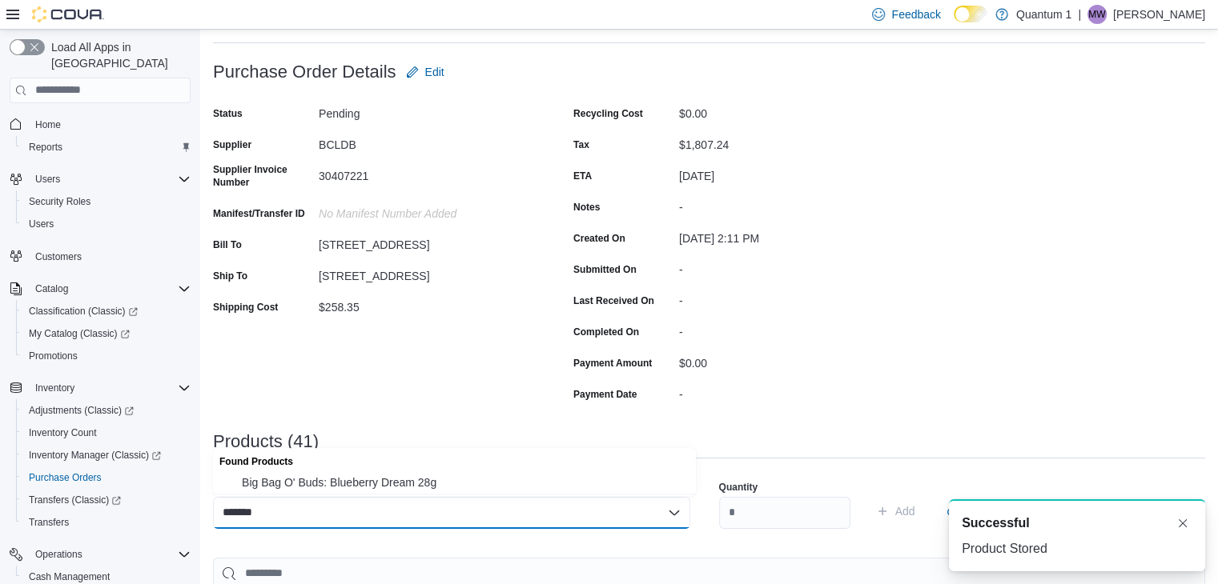
drag, startPoint x: 339, startPoint y: 484, endPoint x: 612, endPoint y: 511, distance: 274.2
click at [354, 484] on span "Big Bag O' Buds: Blueberry Dream 28g" at bounding box center [464, 483] width 444 height 16
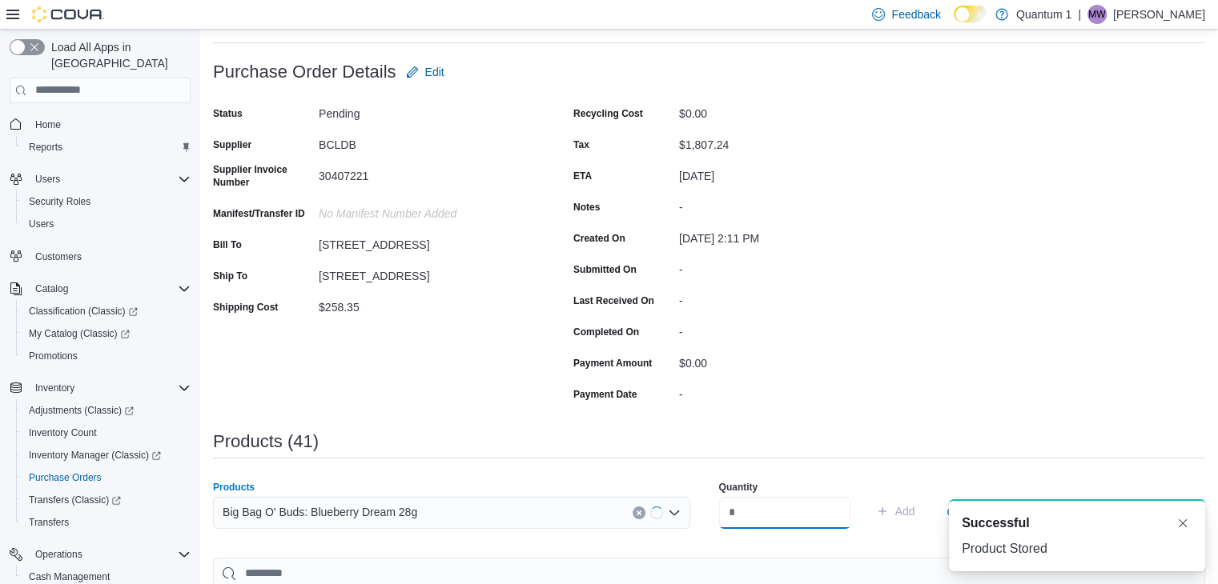
click at [776, 514] on input "number" at bounding box center [784, 513] width 131 height 32
click at [869, 495] on button "Add" at bounding box center [895, 511] width 52 height 32
click at [446, 503] on div "Search or Scan to Add Product" at bounding box center [451, 513] width 477 height 32
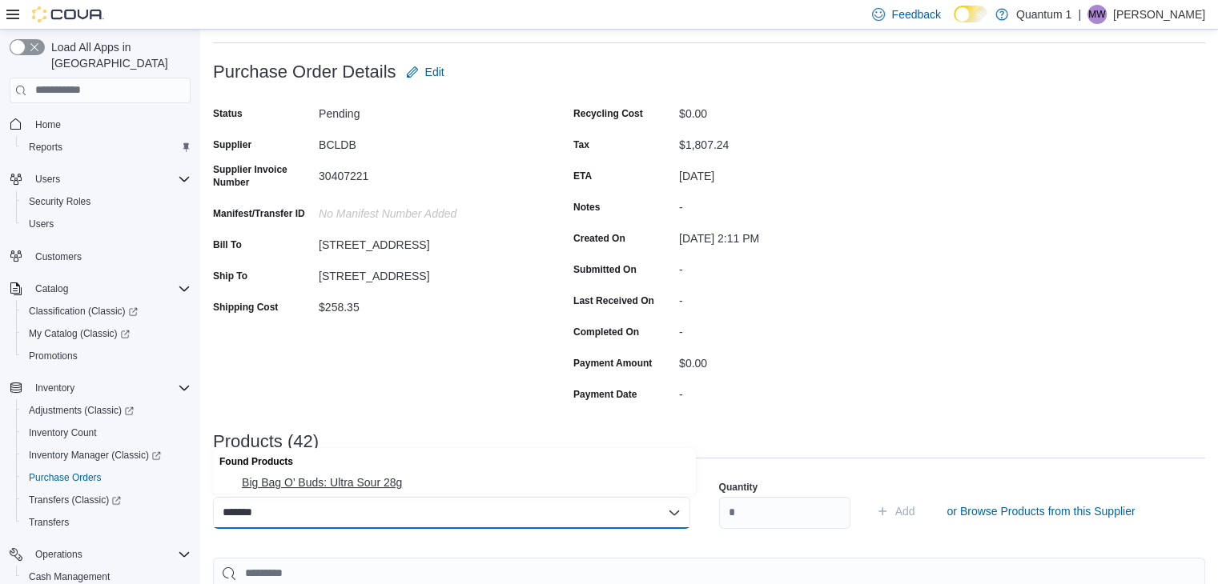
click at [383, 475] on span "Big Bag O’ Buds: Ultra Sour 28g" at bounding box center [464, 483] width 444 height 16
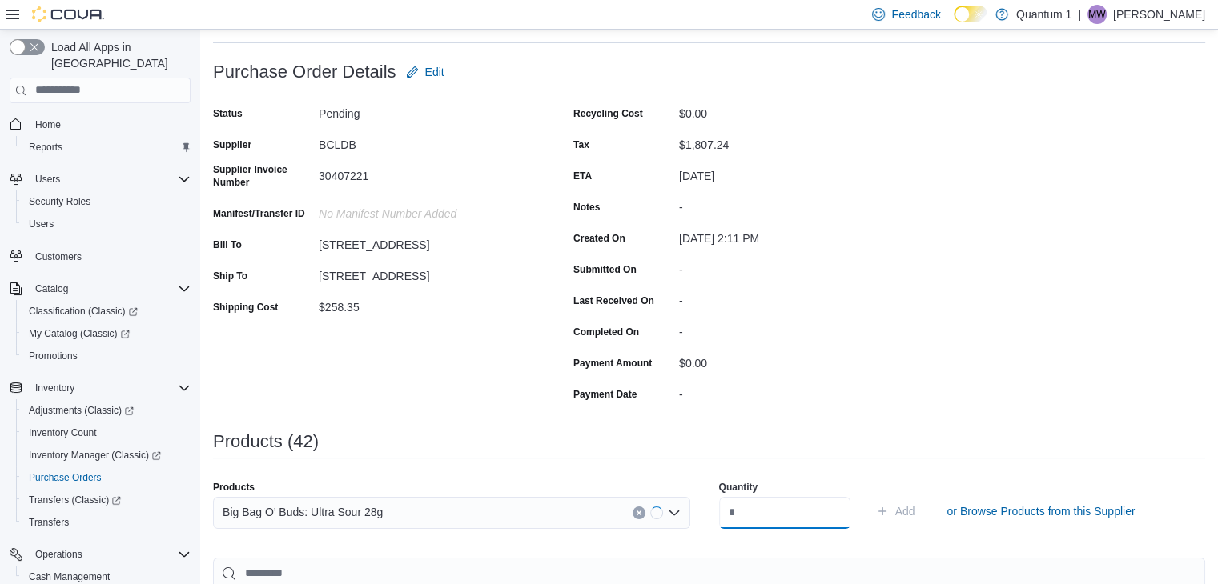
click at [748, 511] on input "number" at bounding box center [784, 513] width 131 height 32
click at [869, 495] on button "Add" at bounding box center [895, 511] width 52 height 32
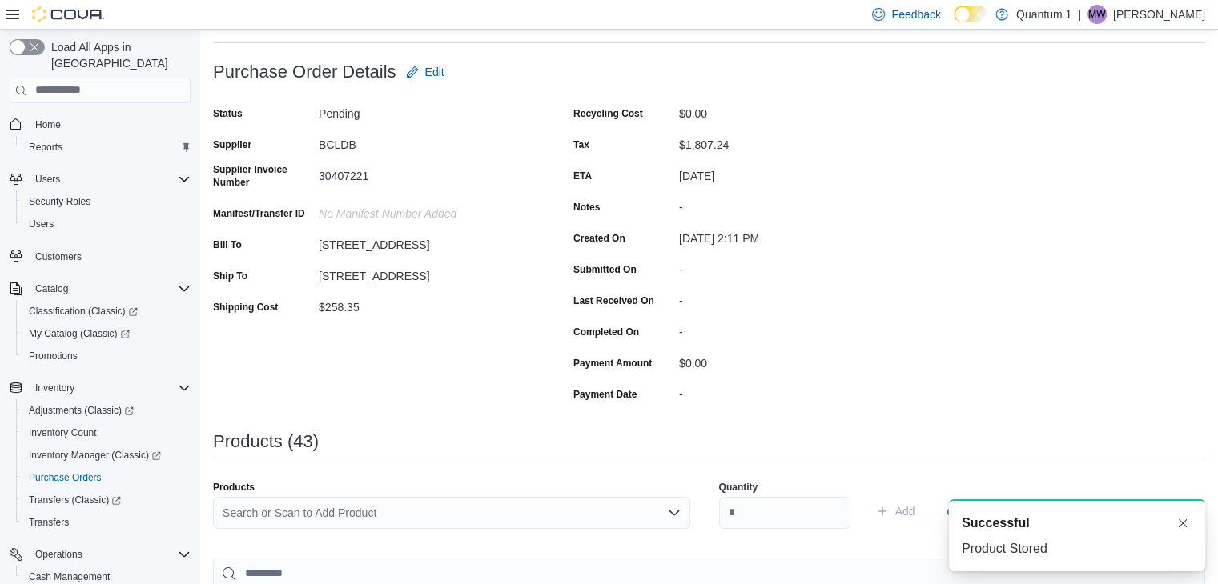
click at [353, 528] on div "Search or Scan to Add Product" at bounding box center [451, 513] width 477 height 32
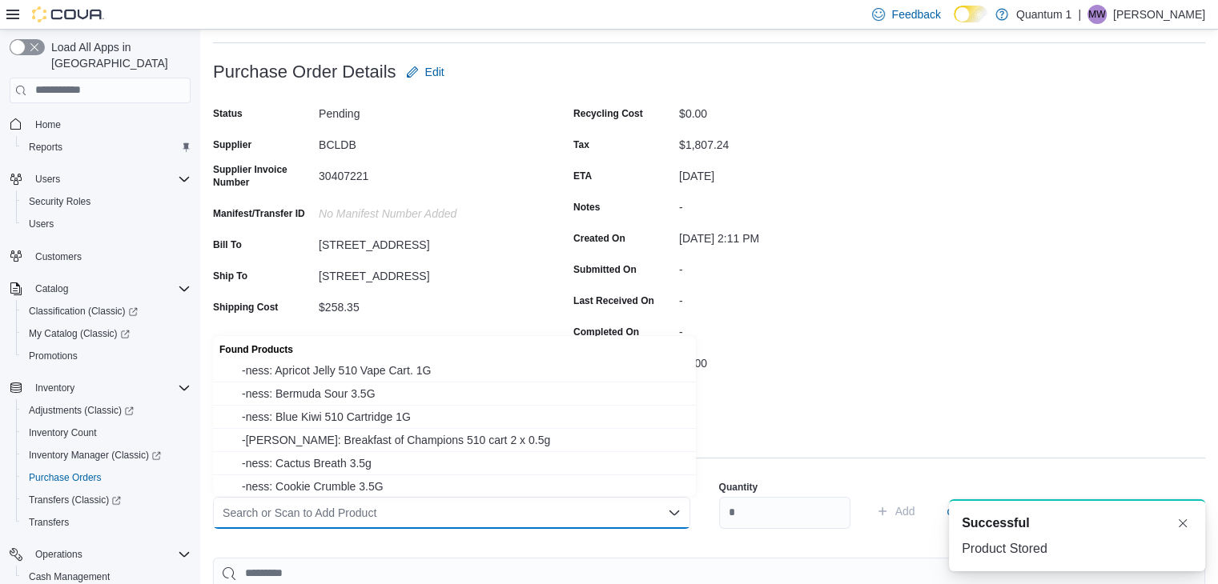
click at [356, 520] on div "Search or Scan to Add Product" at bounding box center [451, 513] width 477 height 32
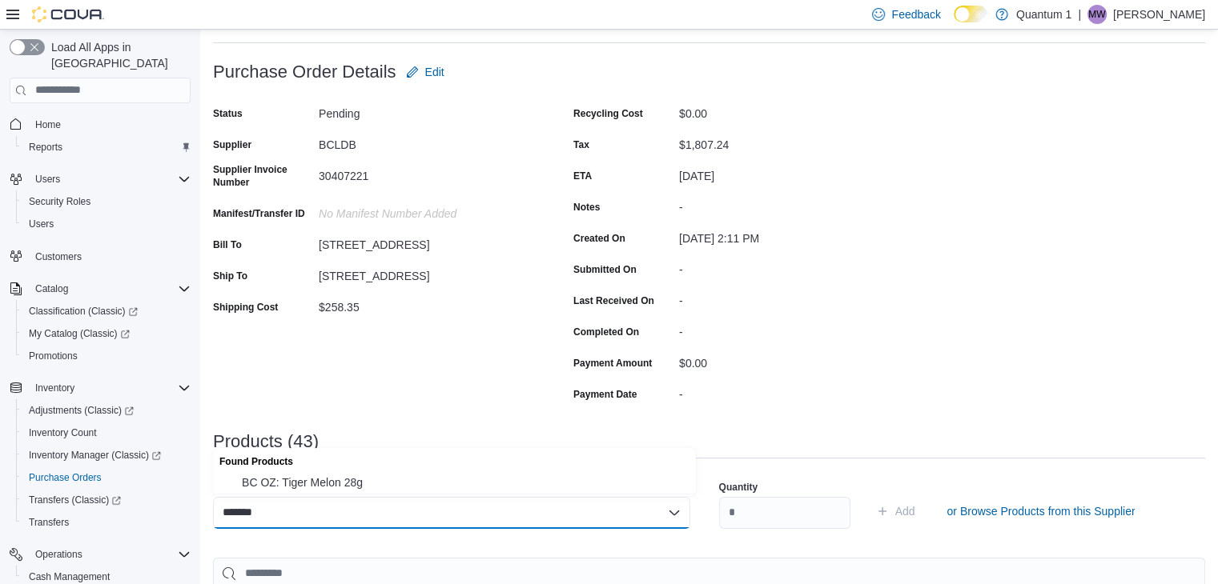
click at [351, 491] on span "BC OZ: Tiger Melon 28g" at bounding box center [464, 483] width 444 height 16
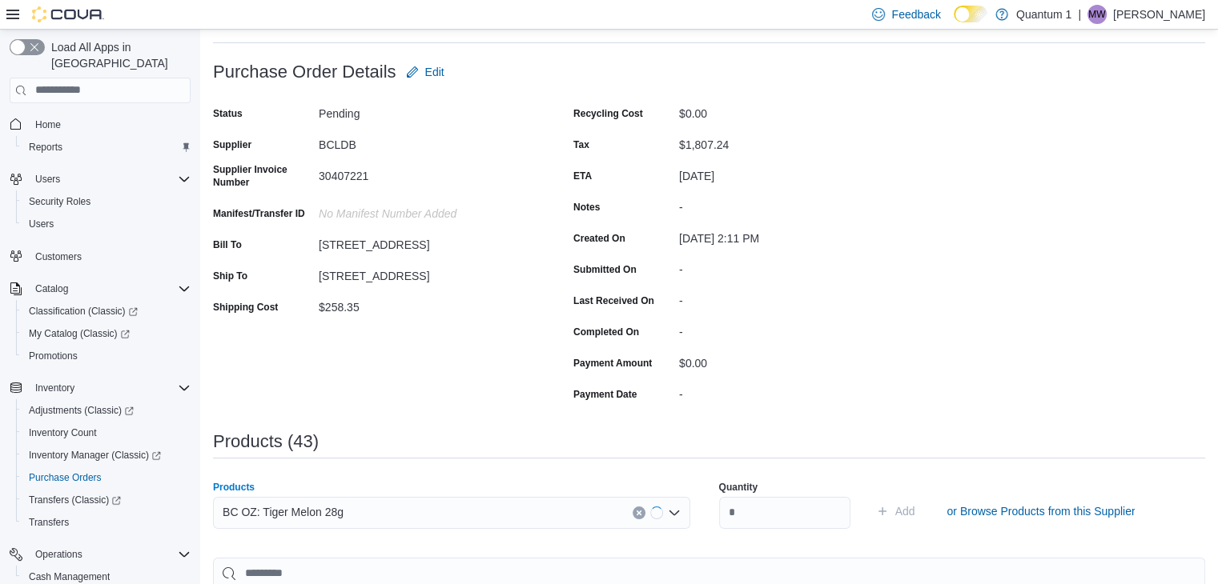
click at [807, 539] on div "Quantity Add or Browse Products from this Supplier" at bounding box center [957, 511] width 477 height 80
click at [801, 520] on input "number" at bounding box center [784, 513] width 131 height 32
click at [869, 495] on button "Add" at bounding box center [895, 511] width 52 height 32
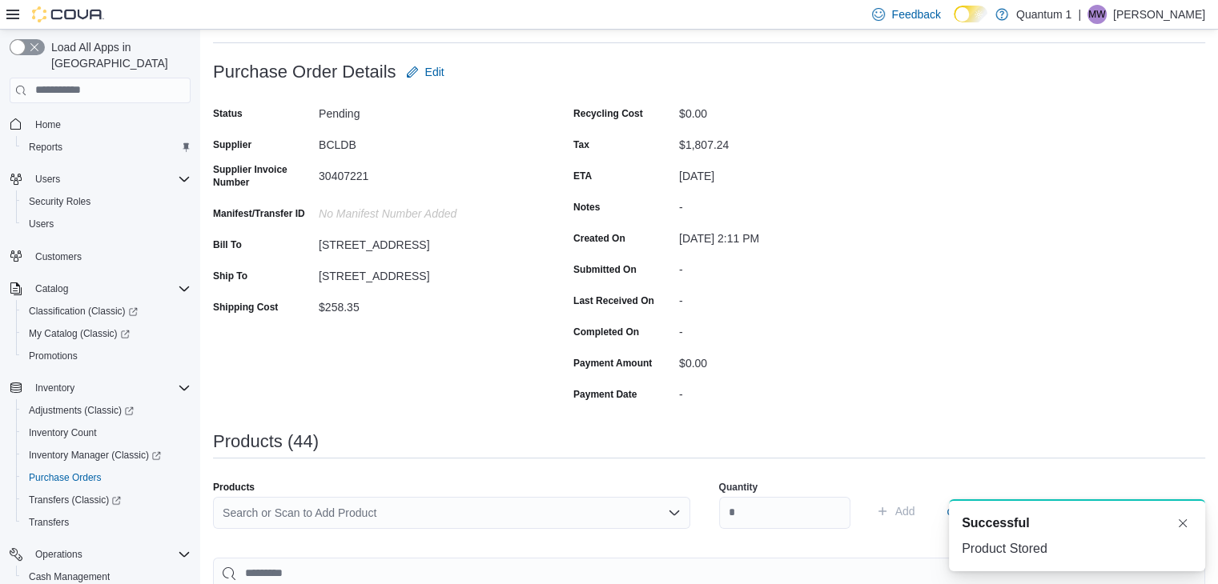
click at [528, 516] on div "Search or Scan to Add Product" at bounding box center [451, 513] width 477 height 32
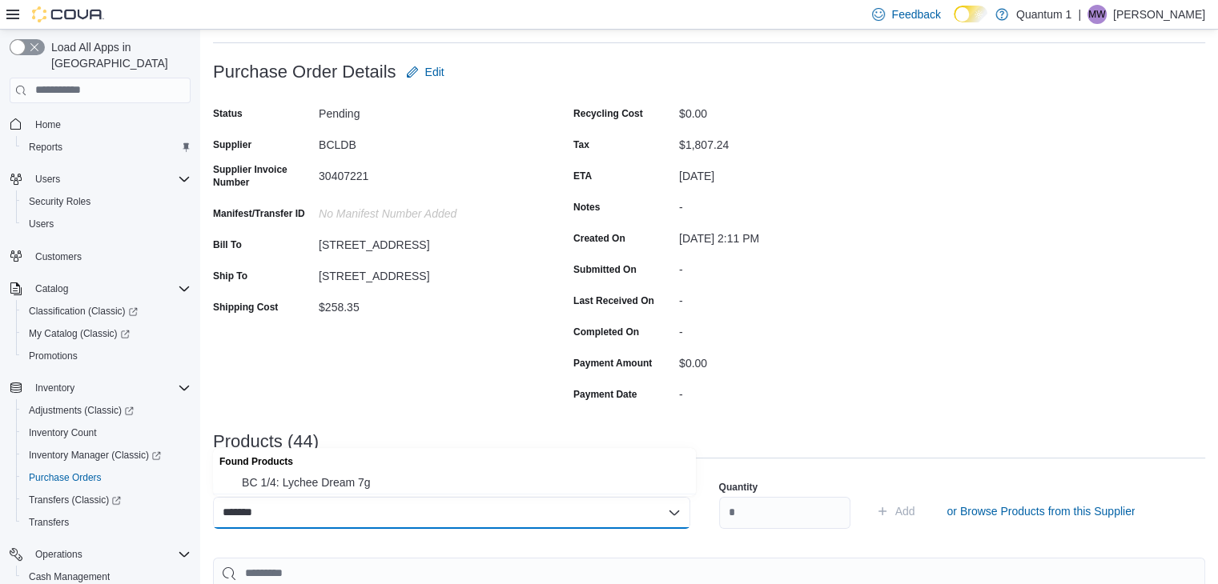
drag, startPoint x: 305, startPoint y: 479, endPoint x: 477, endPoint y: 510, distance: 174.8
click at [304, 478] on span "BC 1/4: Lychee Dream 7g" at bounding box center [464, 483] width 444 height 16
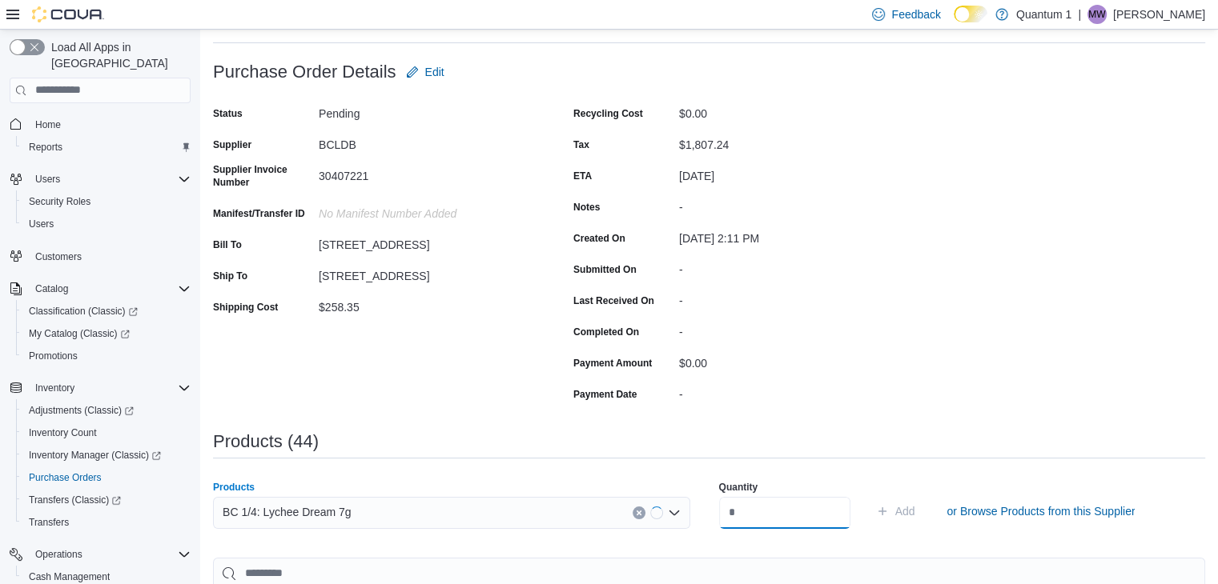
click at [784, 524] on input "number" at bounding box center [784, 513] width 131 height 32
click at [869, 495] on button "Add" at bounding box center [895, 511] width 52 height 32
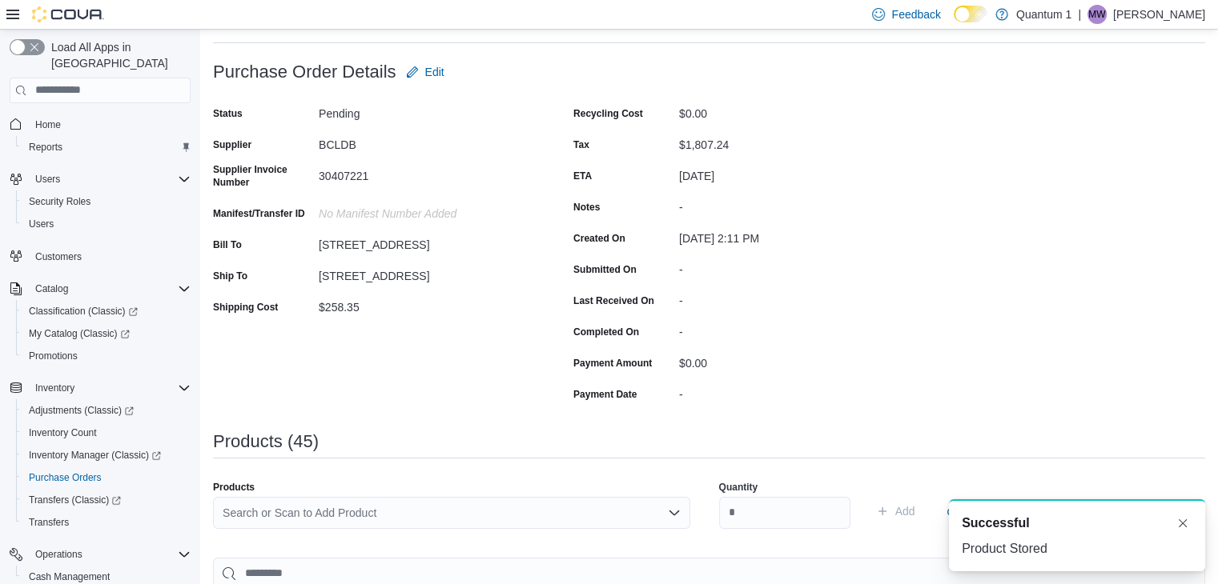
click at [391, 527] on div "Search or Scan to Add Product" at bounding box center [451, 513] width 477 height 32
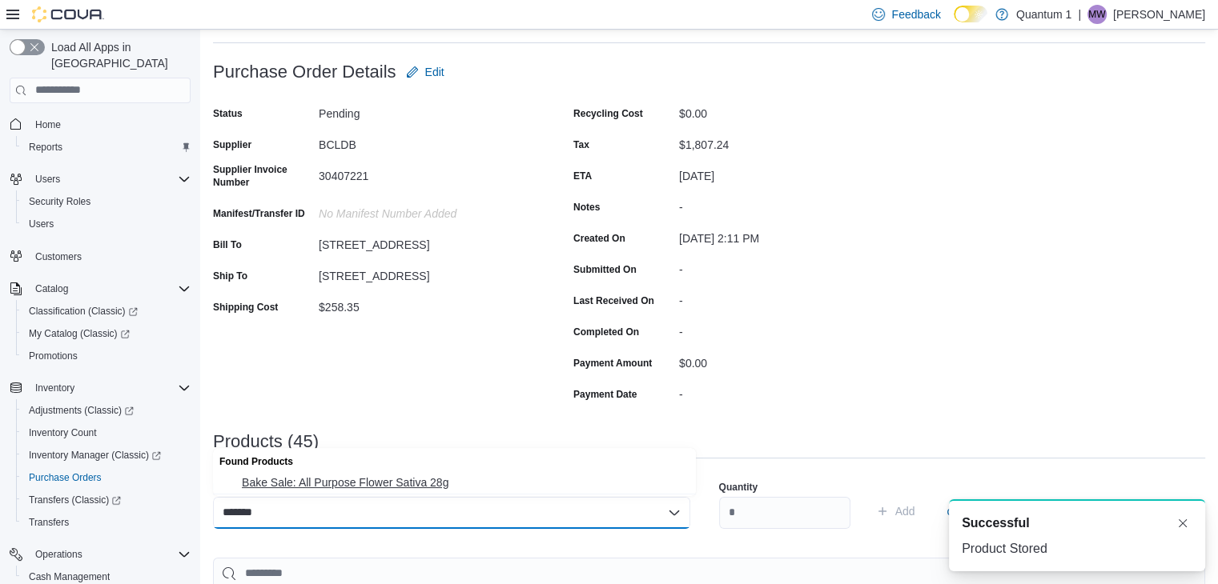
click at [353, 483] on span "Bake Sale: All Purpose Flower Sativa 28g" at bounding box center [464, 483] width 444 height 16
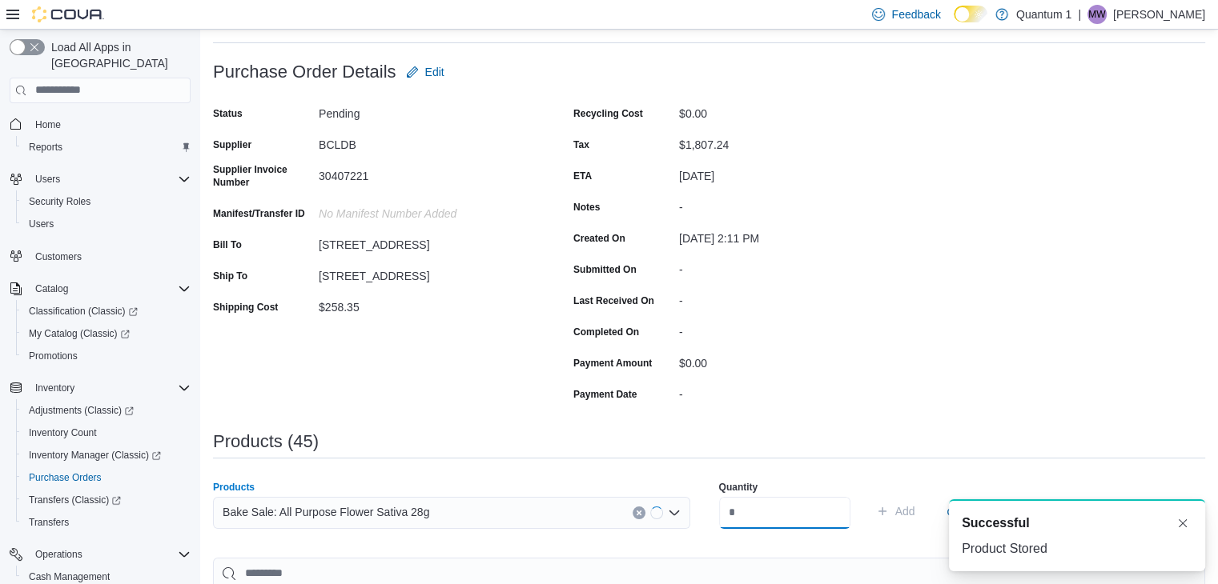
click at [731, 497] on input "number" at bounding box center [784, 513] width 131 height 32
click at [869, 495] on button "Add" at bounding box center [895, 511] width 52 height 32
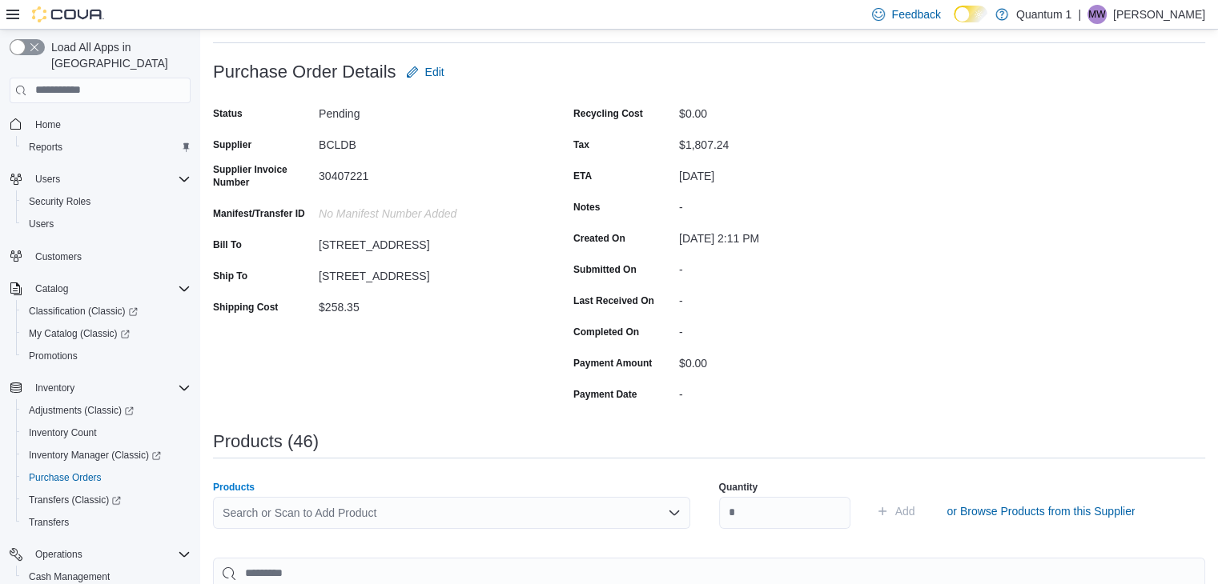
click at [490, 510] on div "Search or Scan to Add Product" at bounding box center [451, 513] width 477 height 32
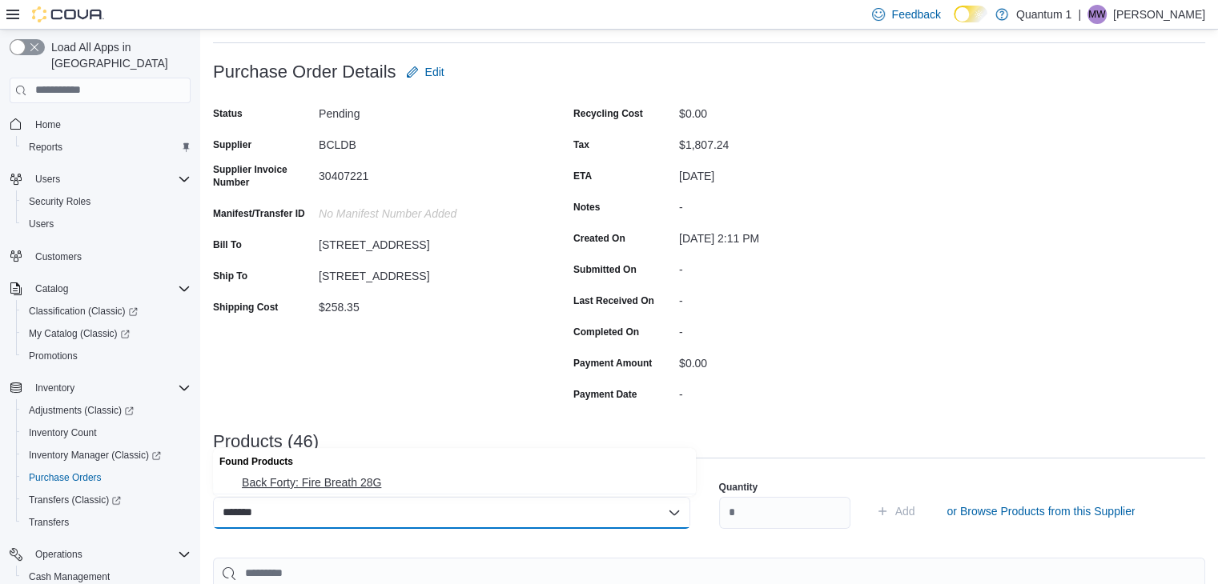
click at [352, 477] on span "Back Forty: Fire Breath 28G" at bounding box center [464, 483] width 444 height 16
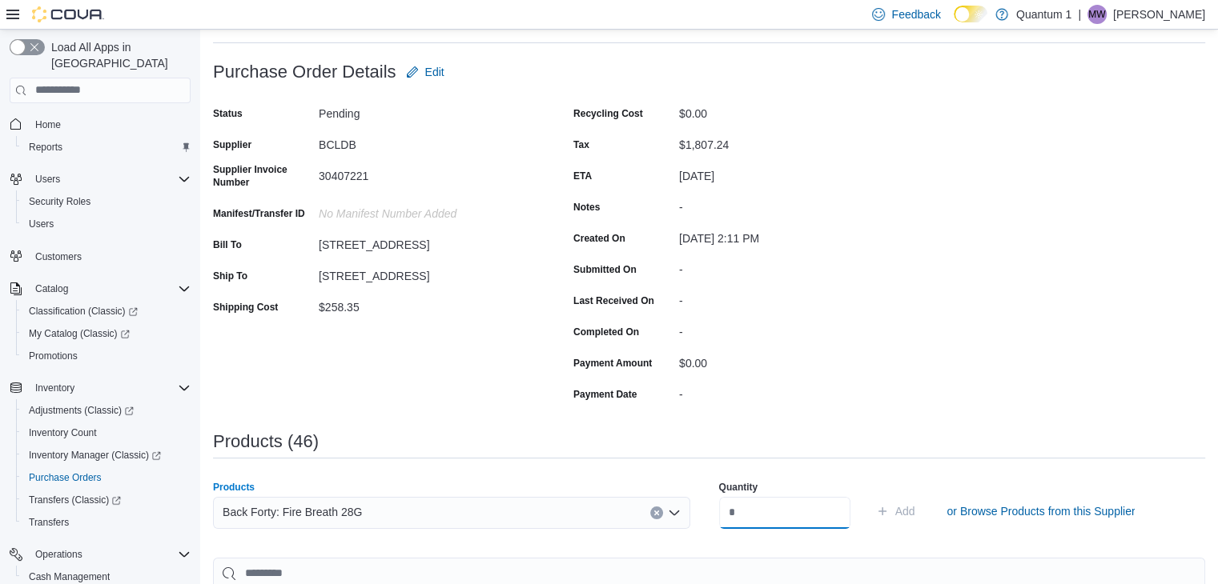
click at [753, 520] on input "number" at bounding box center [784, 513] width 131 height 32
click at [869, 495] on button "Add" at bounding box center [895, 511] width 52 height 32
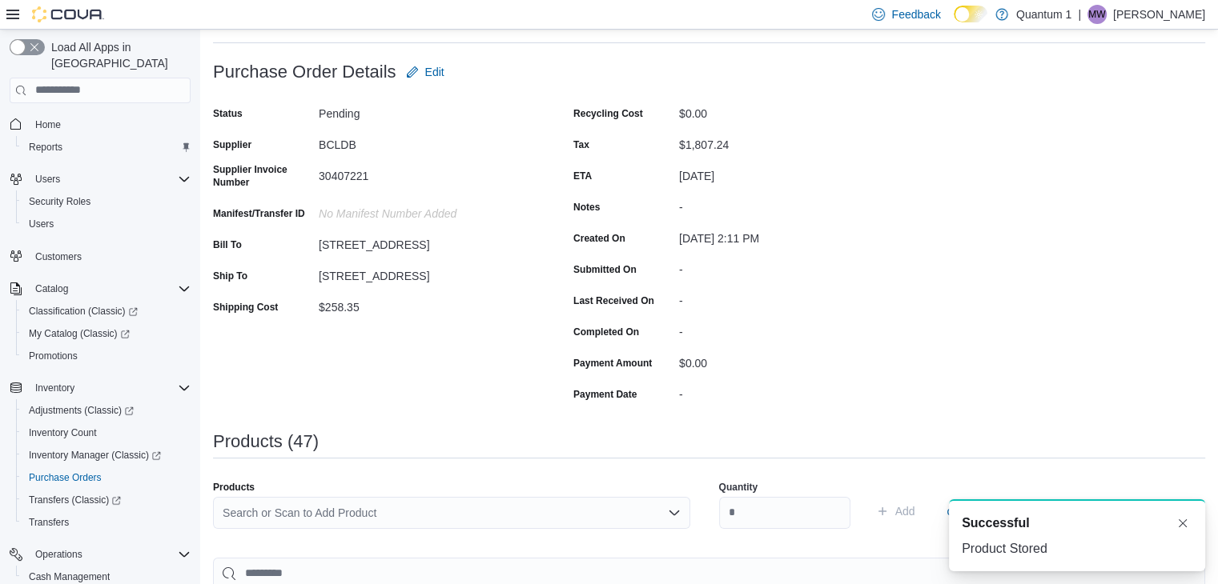
click at [473, 497] on div "Search or Scan to Add Product" at bounding box center [451, 513] width 477 height 32
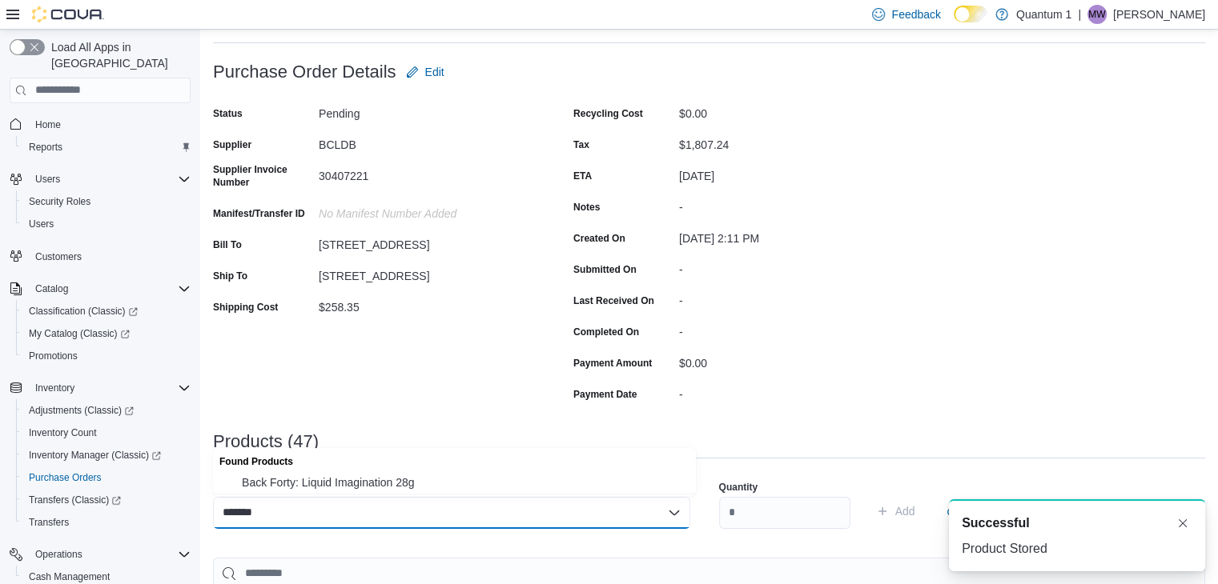
click at [390, 494] on button "Back Forty: Liquid Imagination 28g" at bounding box center [454, 482] width 483 height 23
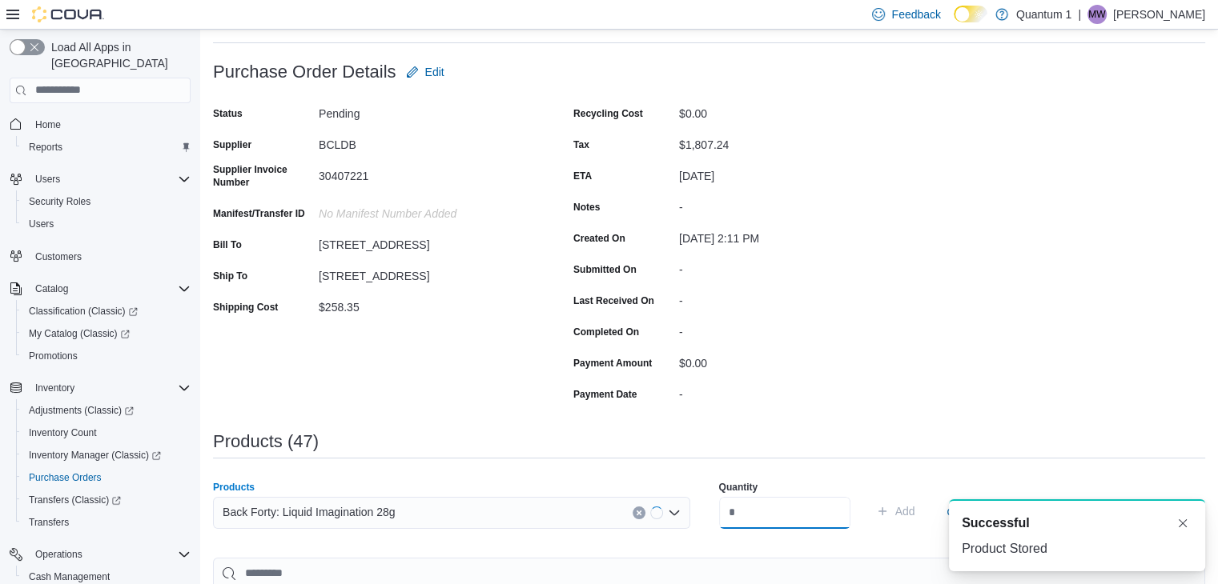
click at [814, 513] on input "number" at bounding box center [784, 513] width 131 height 32
click at [869, 495] on button "Add" at bounding box center [895, 511] width 52 height 32
click at [484, 501] on div "Search or Scan to Add Product" at bounding box center [451, 513] width 477 height 32
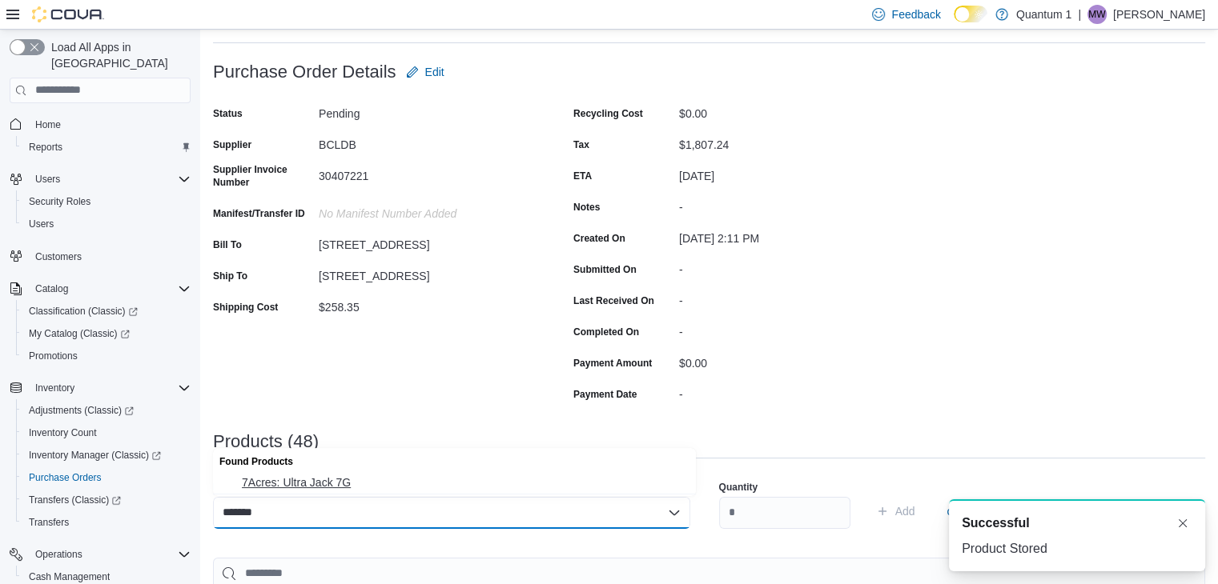
click at [339, 484] on span "7Acres: Ultra Jack 7G" at bounding box center [464, 483] width 444 height 16
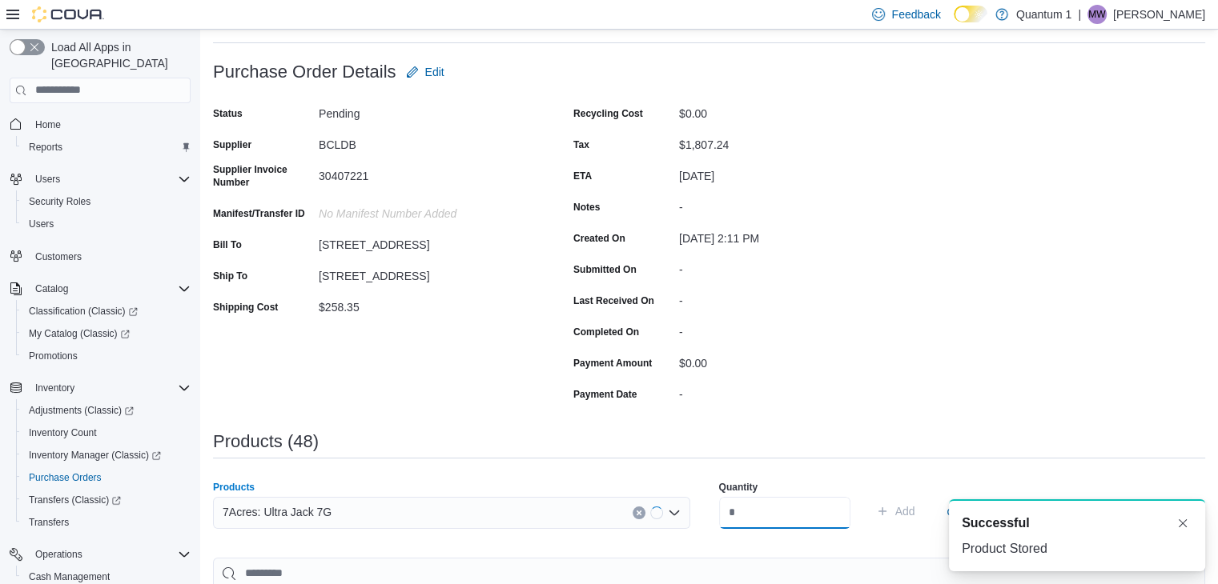
click at [784, 503] on input "number" at bounding box center [784, 513] width 131 height 32
click at [869, 495] on button "Add" at bounding box center [895, 511] width 52 height 32
click at [435, 520] on div "Search or Scan to Add Product" at bounding box center [451, 513] width 477 height 32
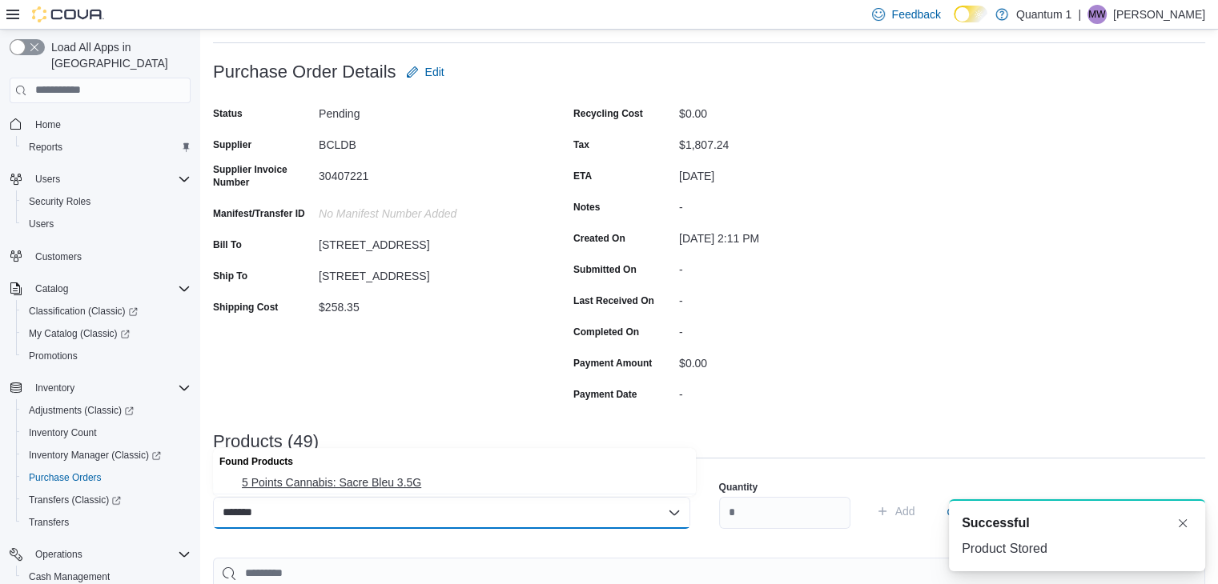
click at [365, 477] on span "5 Points Cannabis: Sacre Bleu 3.5G" at bounding box center [464, 483] width 444 height 16
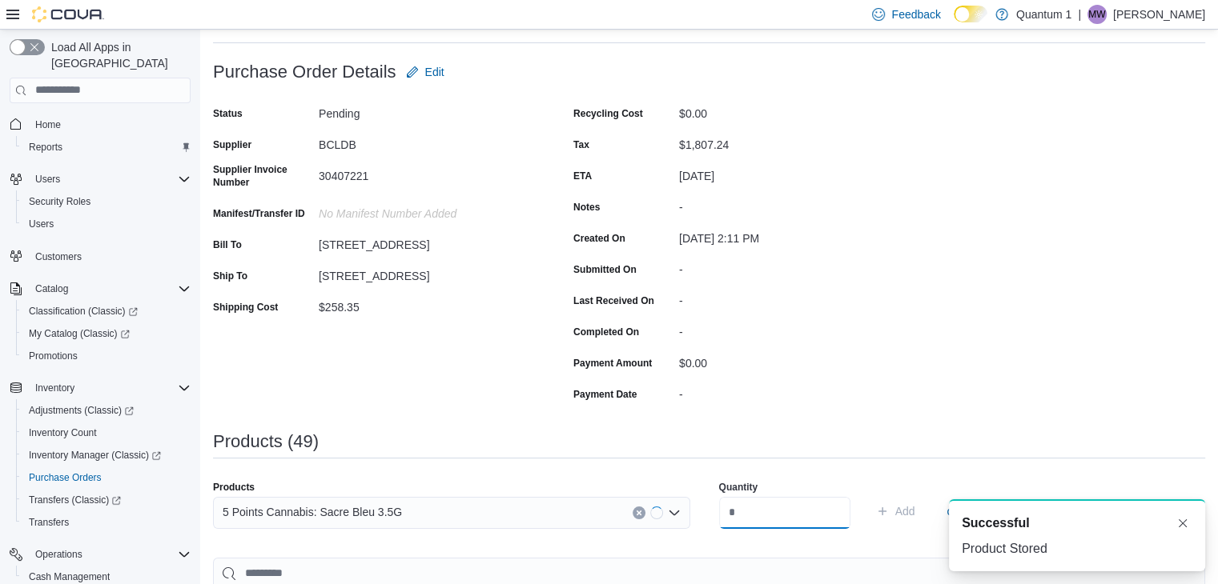
click at [748, 503] on input "number" at bounding box center [784, 513] width 131 height 32
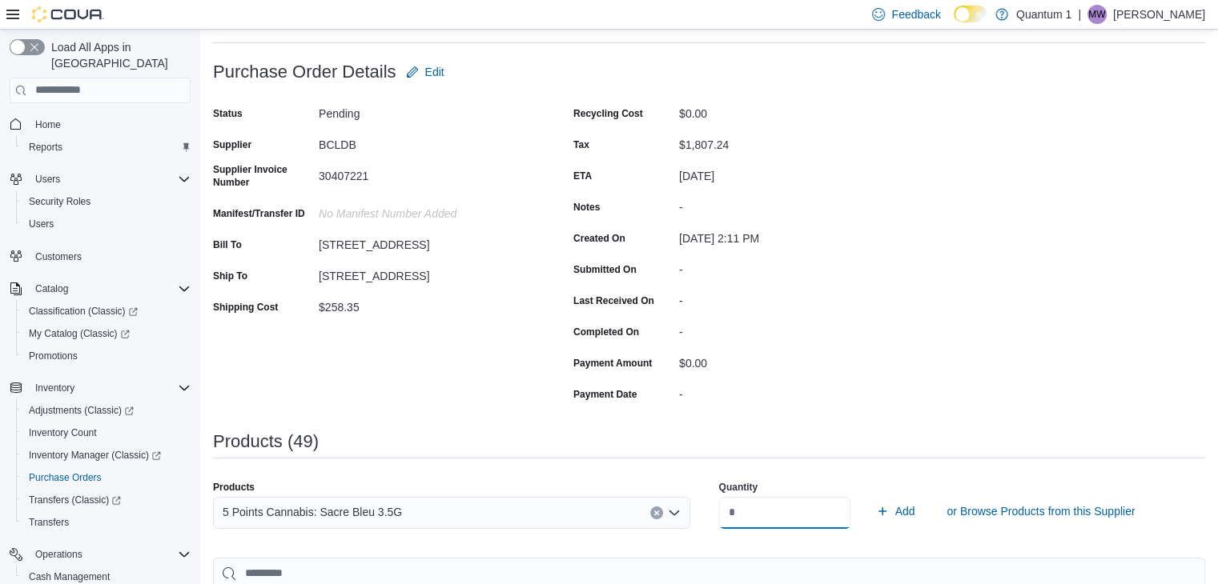
click at [869, 495] on button "Add" at bounding box center [895, 511] width 52 height 32
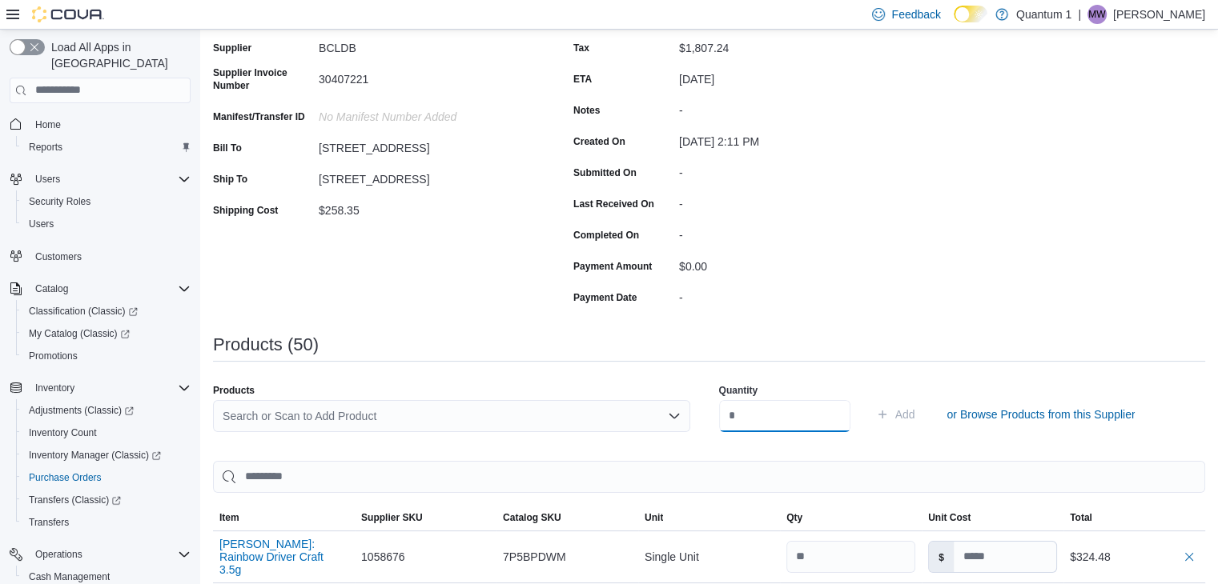
scroll to position [81, 0]
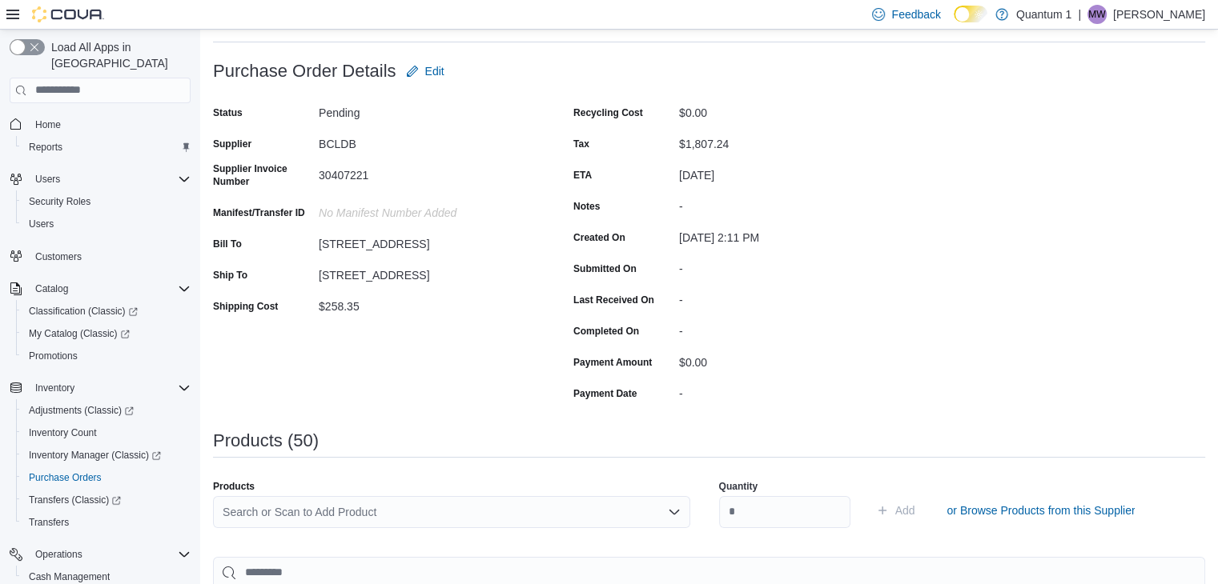
click at [455, 500] on div "Search or Scan to Add Product" at bounding box center [451, 512] width 477 height 32
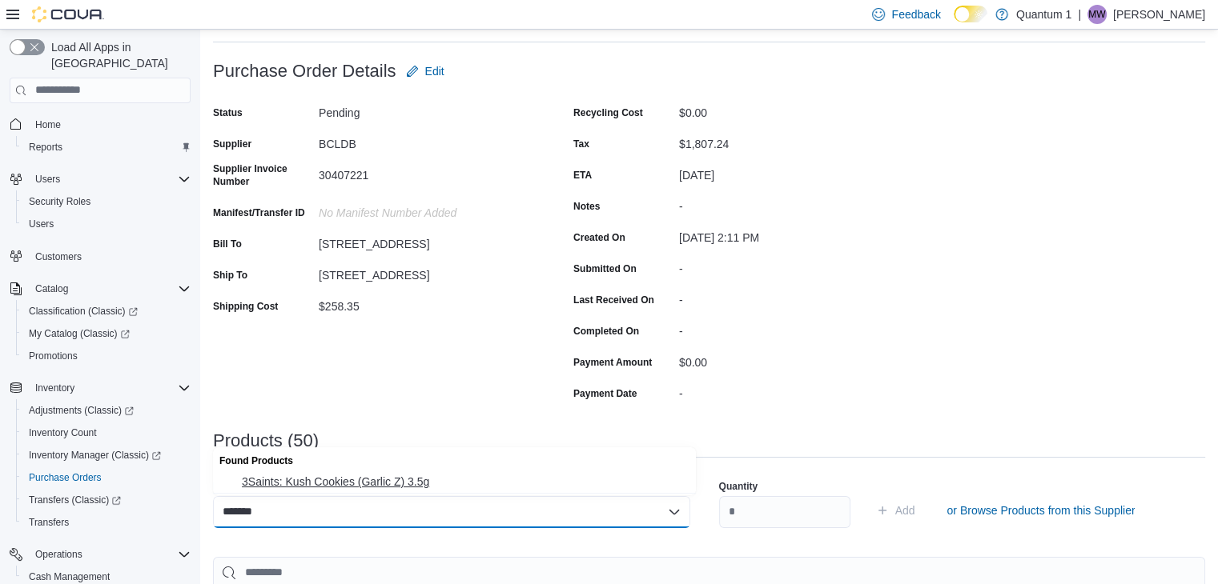
click at [349, 487] on span "3Saints: Kush Cookies (Garlic Z) 3.5g" at bounding box center [464, 482] width 444 height 16
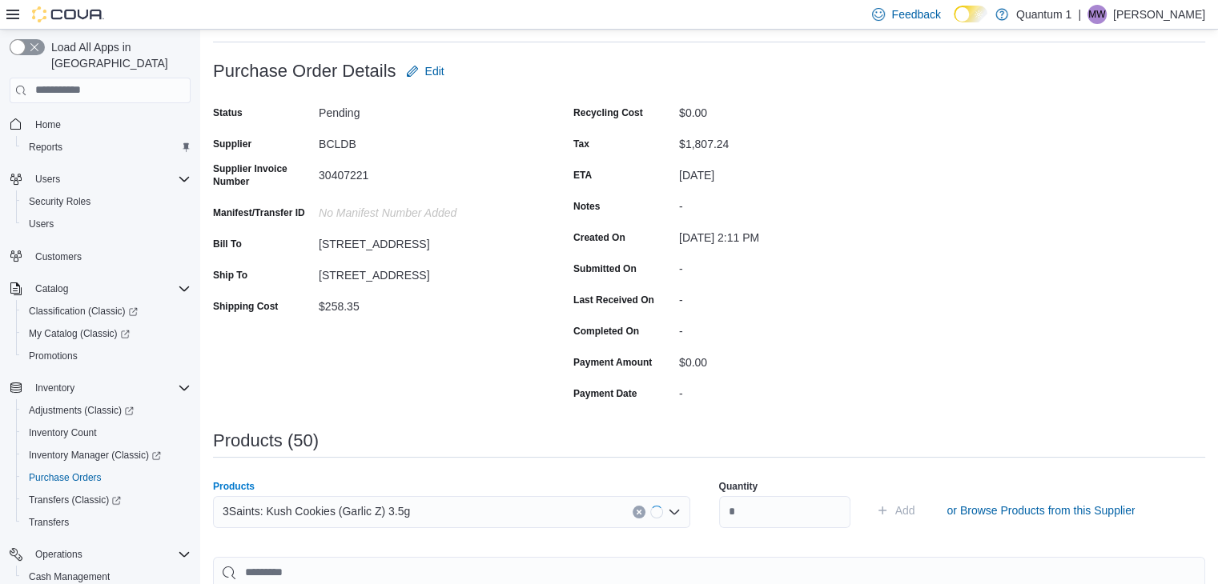
click at [828, 539] on div "Quantity Add or Browse Products from this Supplier" at bounding box center [957, 511] width 477 height 80
click at [815, 518] on input "number" at bounding box center [784, 512] width 131 height 32
click at [869, 495] on button "Add" at bounding box center [895, 511] width 52 height 32
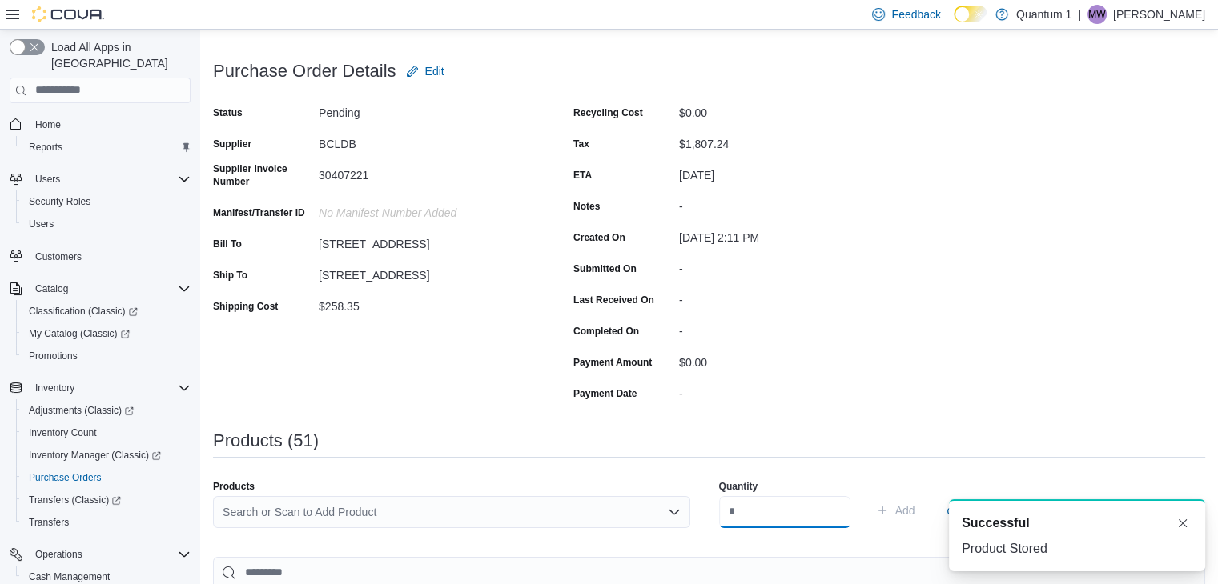
scroll to position [0, 0]
click at [477, 508] on div "Search or Scan to Add Product" at bounding box center [451, 512] width 477 height 32
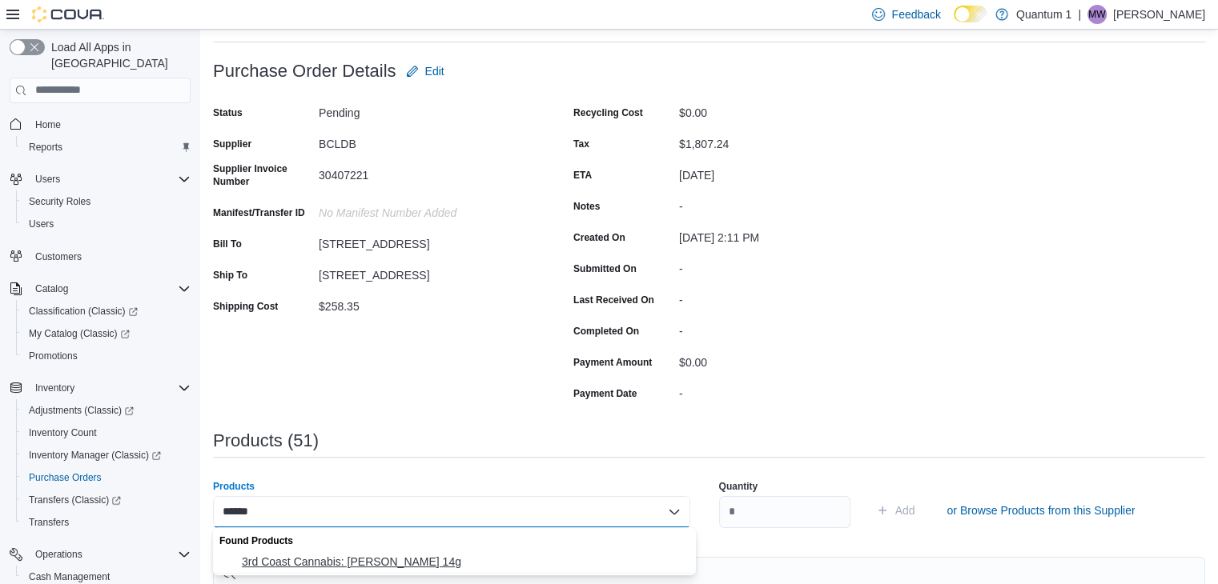
click at [421, 574] on button "3rd Coast Cannabis: [PERSON_NAME] 14g" at bounding box center [454, 562] width 483 height 23
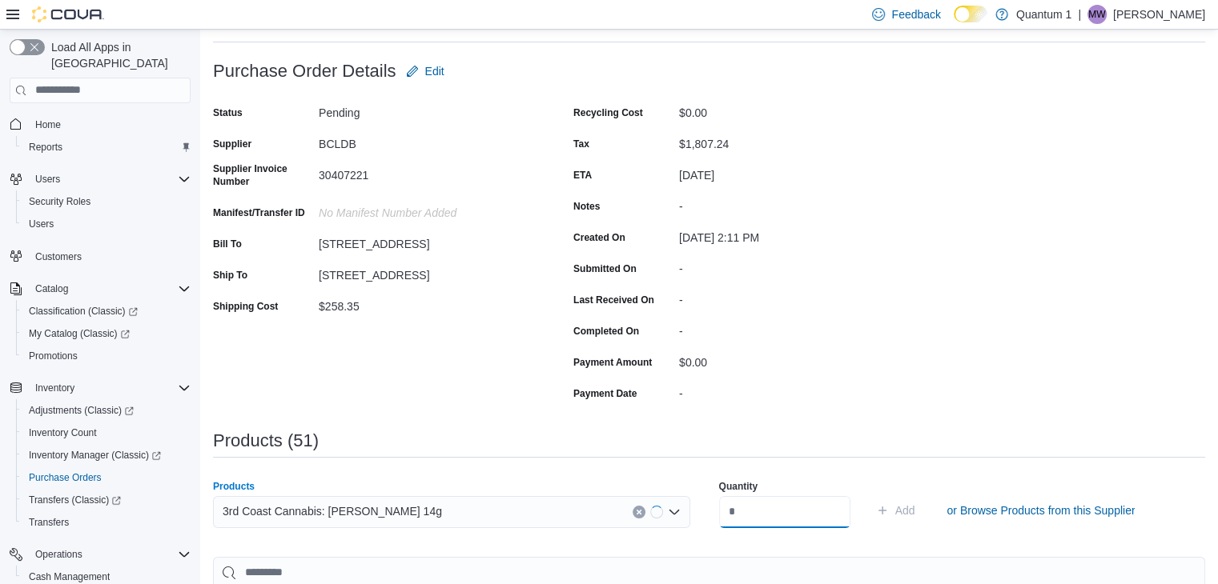
click at [773, 511] on input "number" at bounding box center [784, 512] width 131 height 32
click at [869, 495] on button "Add" at bounding box center [895, 511] width 52 height 32
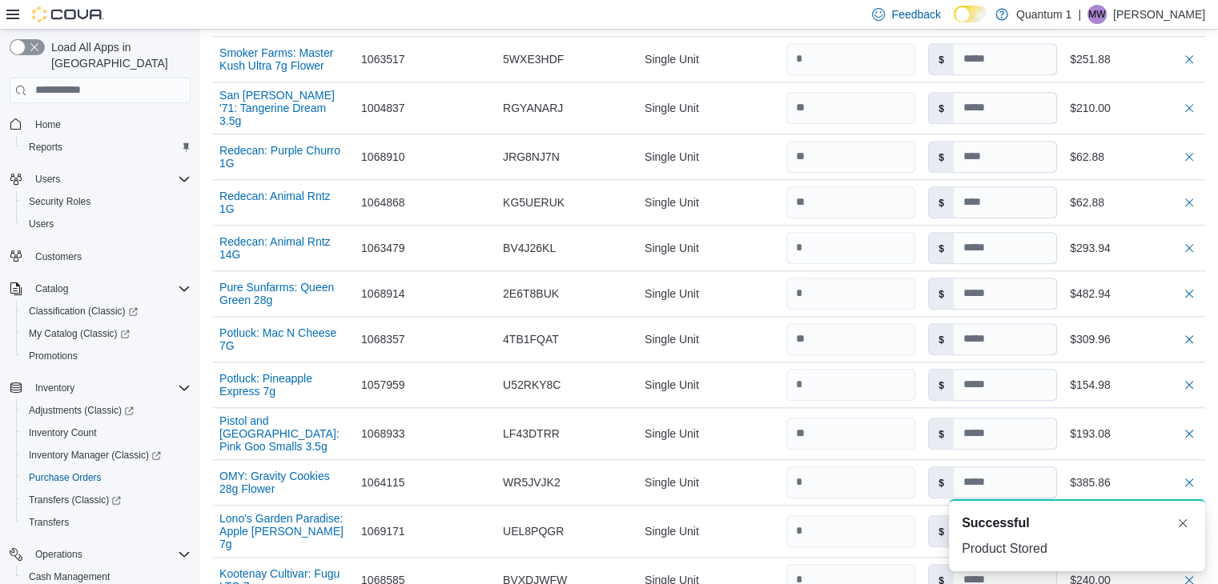
scroll to position [2734, 0]
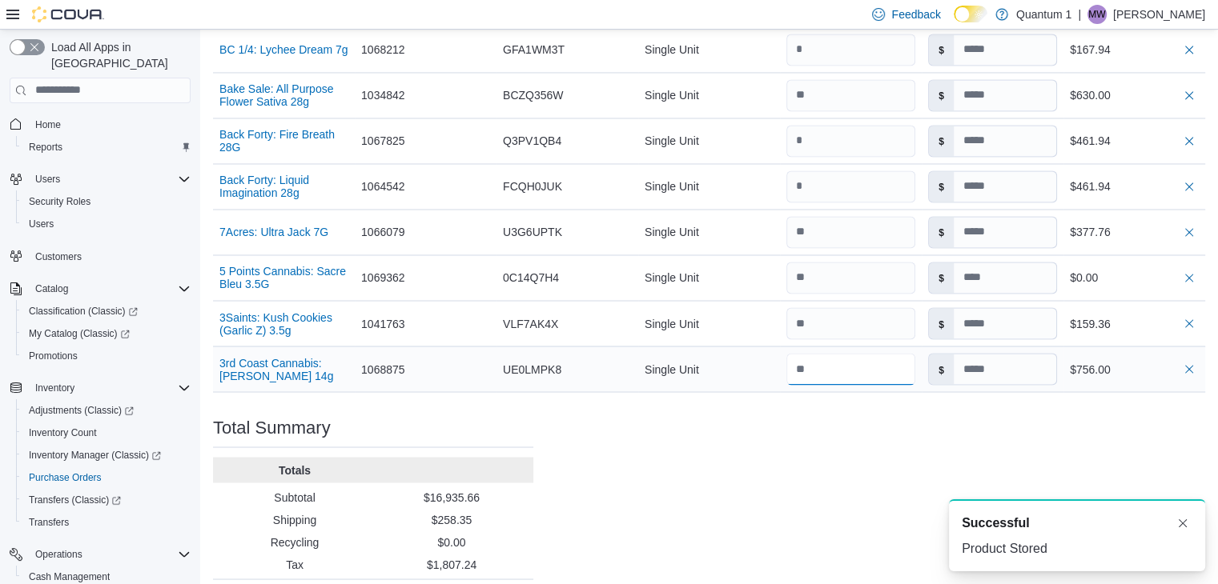
click at [872, 353] on input "number" at bounding box center [850, 369] width 129 height 32
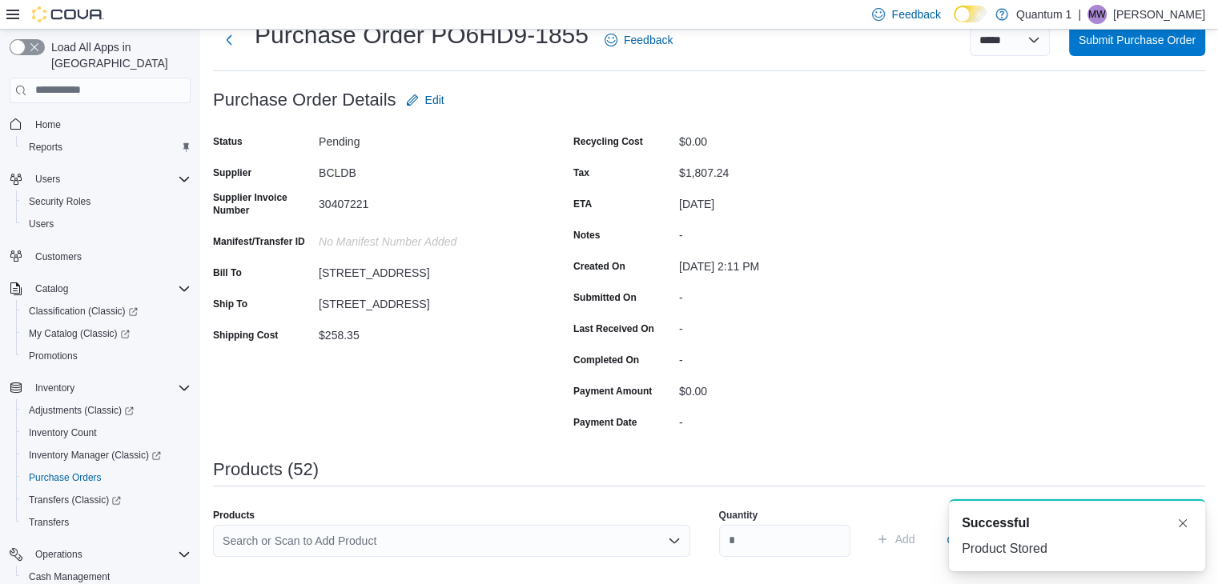
scroll to position [80, 0]
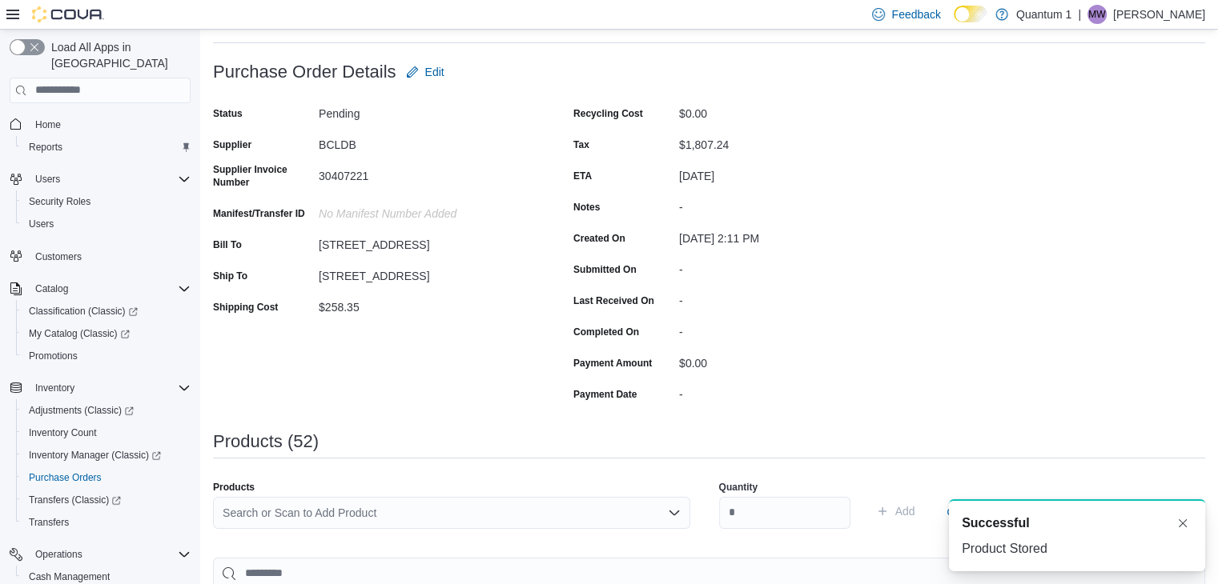
click at [416, 520] on div "Search or Scan to Add Product" at bounding box center [451, 513] width 477 height 32
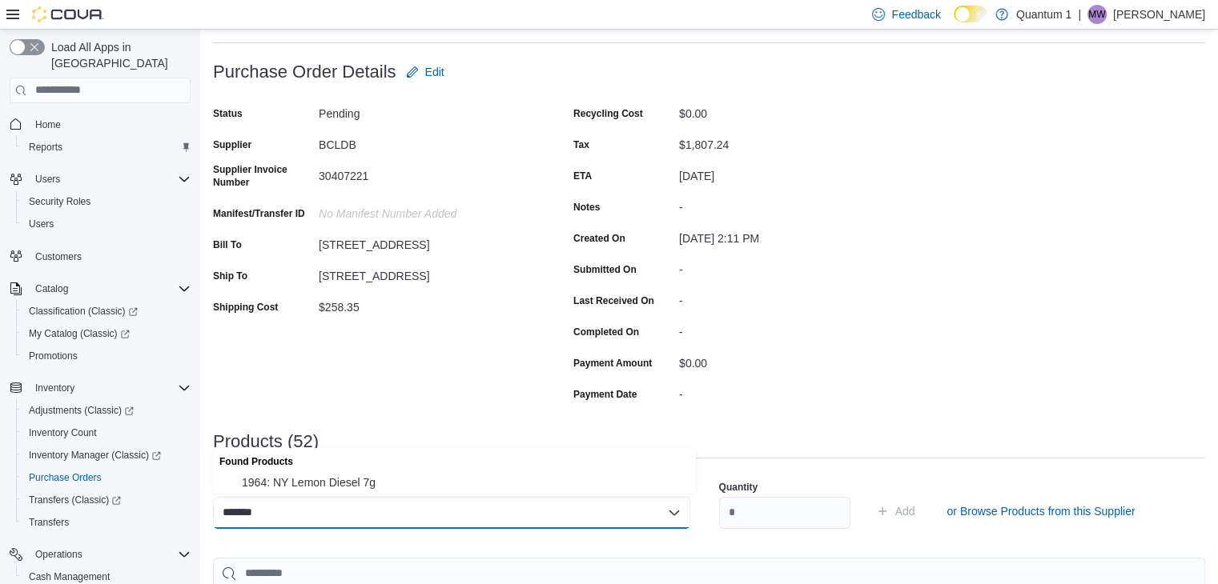
click at [307, 498] on div "******* Combo box. Selected. 1068366. Selected. Combo box input. Search or Scan…" at bounding box center [451, 513] width 477 height 32
click at [317, 479] on span "1964: NY Lemon Diesel 7g" at bounding box center [464, 483] width 444 height 16
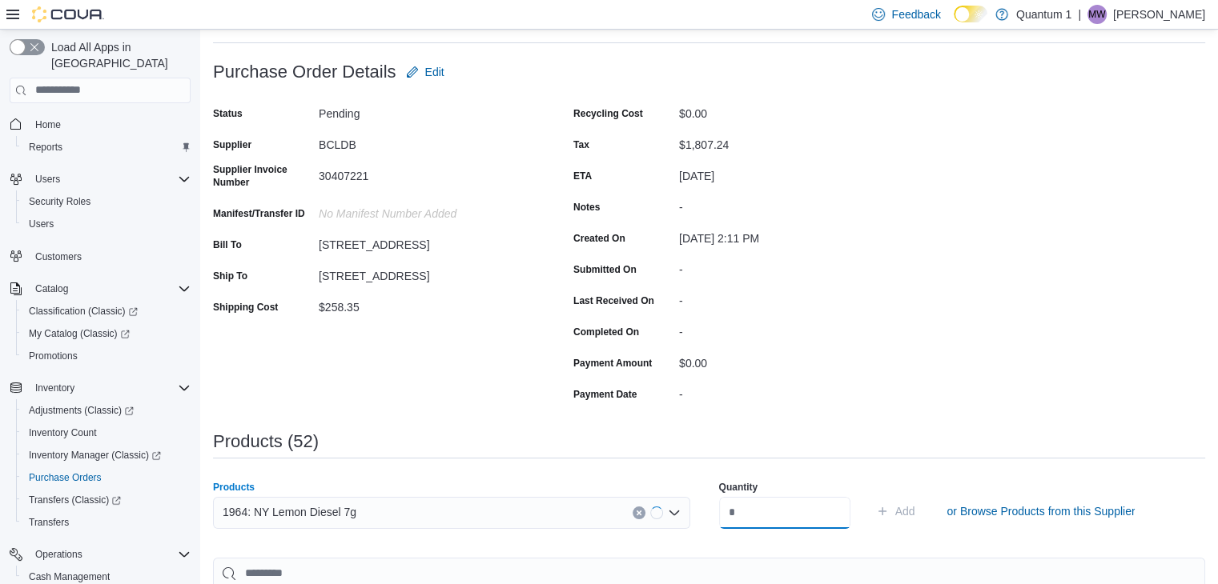
click at [782, 503] on input "number" at bounding box center [784, 513] width 131 height 32
click at [869, 495] on button "Add" at bounding box center [895, 511] width 52 height 32
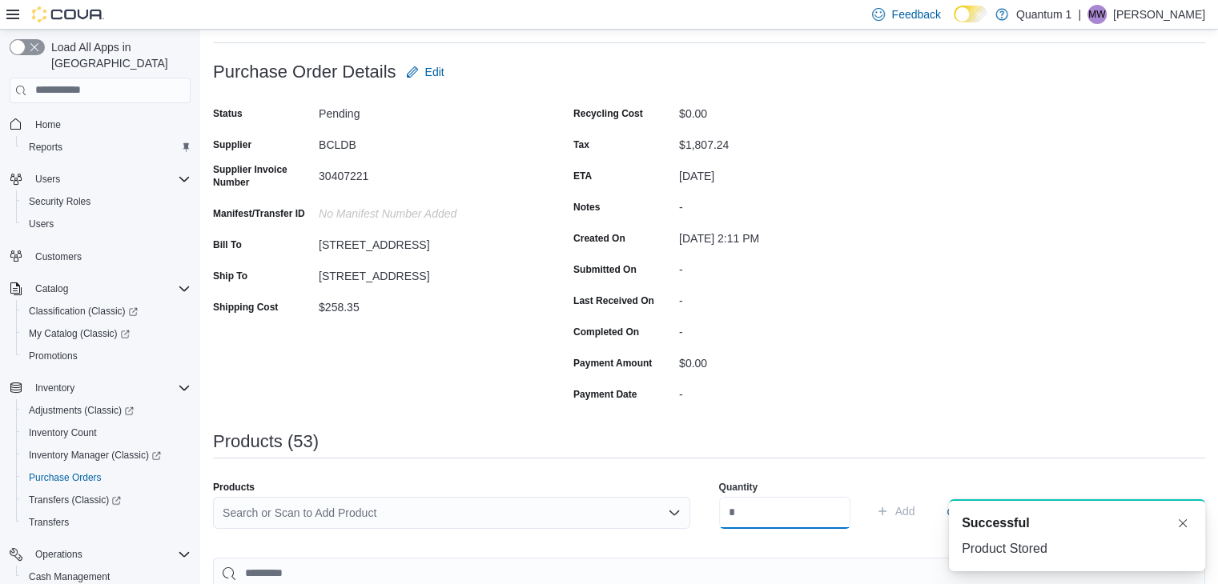
scroll to position [0, 0]
click at [433, 522] on div "Search or Scan to Add Product" at bounding box center [451, 513] width 477 height 32
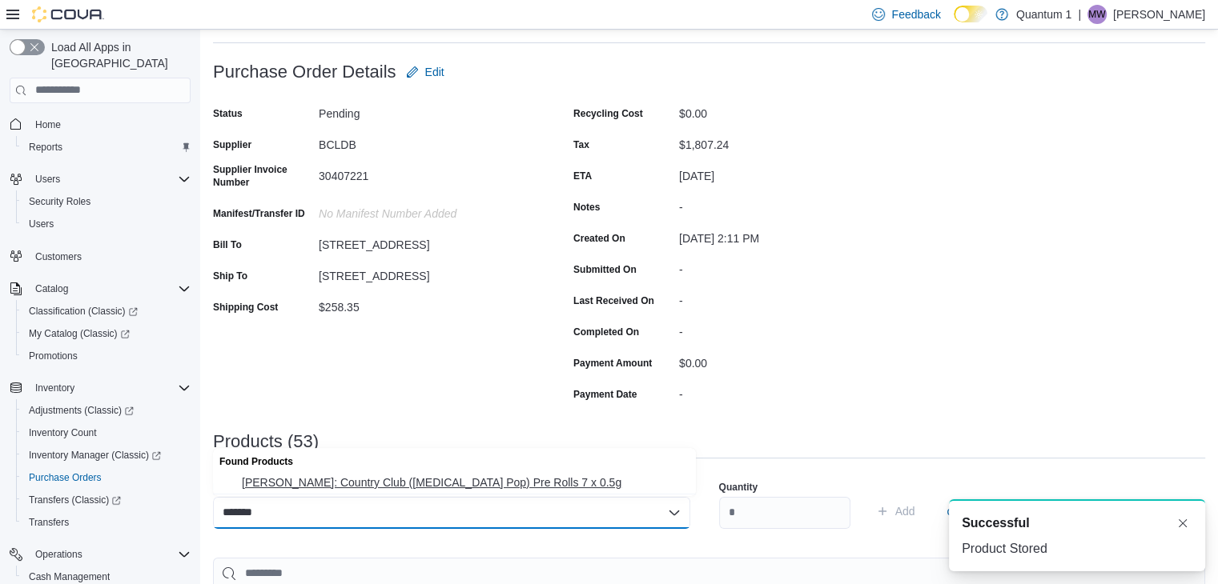
click at [511, 471] on button "[PERSON_NAME]: Country Club ([MEDICAL_DATA] Pop) Pre Rolls 7 x 0.5g" at bounding box center [454, 482] width 483 height 23
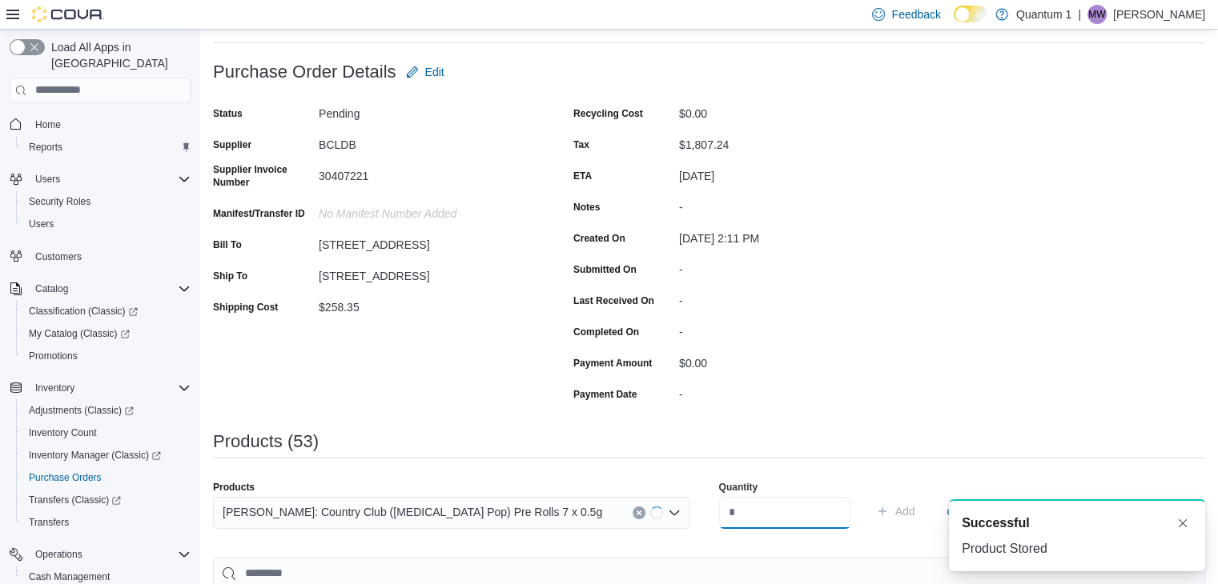
click at [784, 512] on input "number" at bounding box center [784, 513] width 131 height 32
click at [869, 495] on button "Add" at bounding box center [895, 511] width 52 height 32
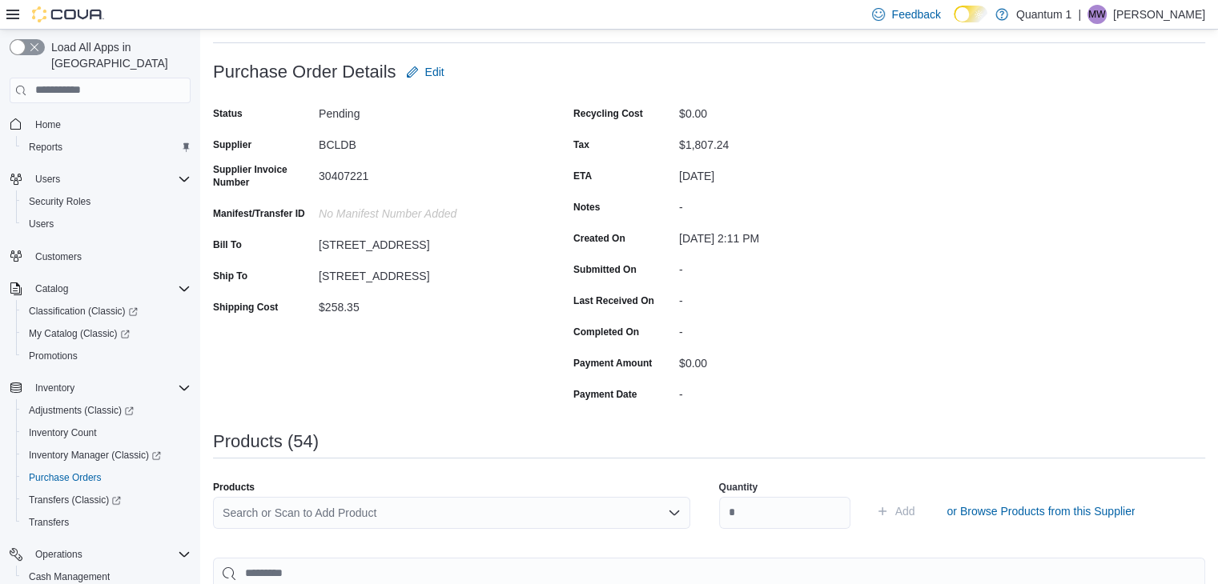
click at [511, 524] on div "Search or Scan to Add Product" at bounding box center [451, 513] width 477 height 32
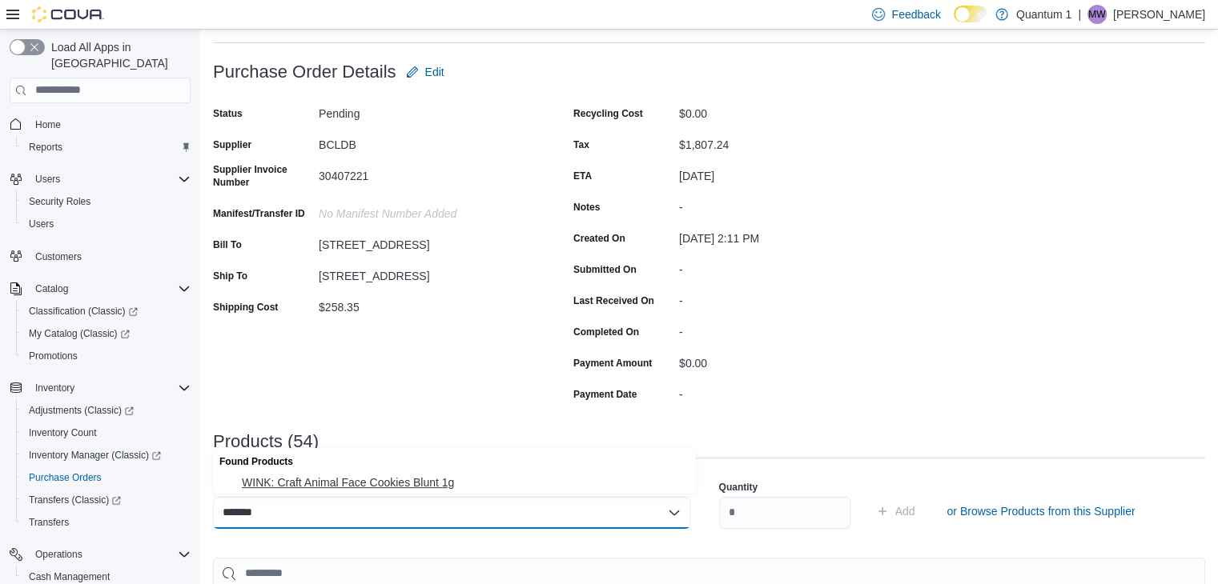
click at [415, 485] on span "WINK: Craft Animal Face Cookies Blunt 1g" at bounding box center [464, 483] width 444 height 16
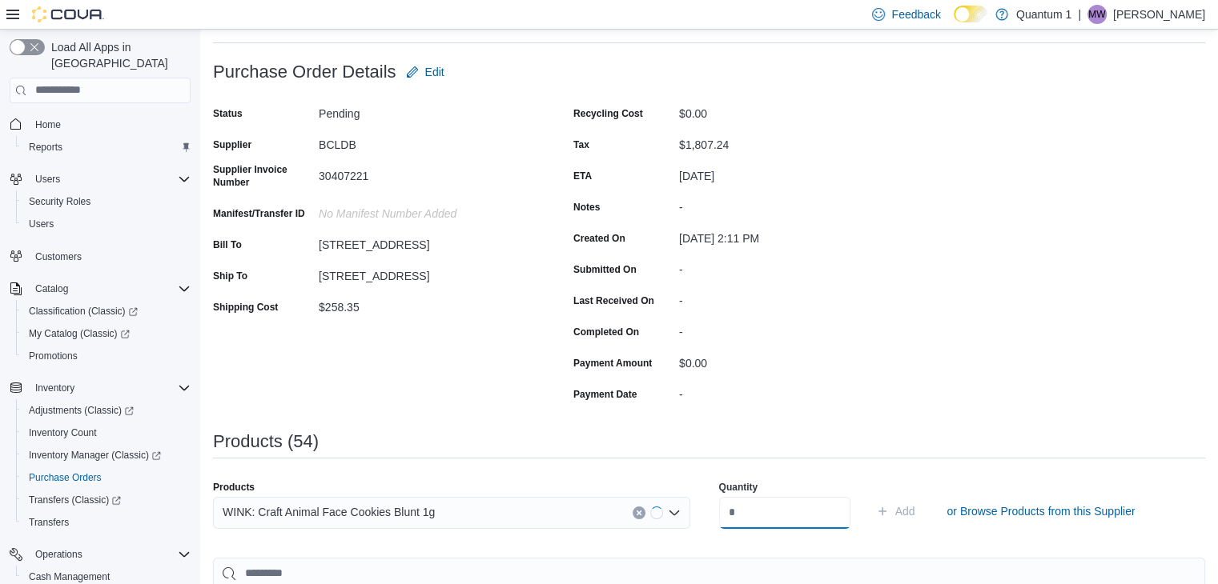
click at [792, 503] on input "number" at bounding box center [784, 513] width 131 height 32
click at [869, 495] on button "Add" at bounding box center [895, 511] width 52 height 32
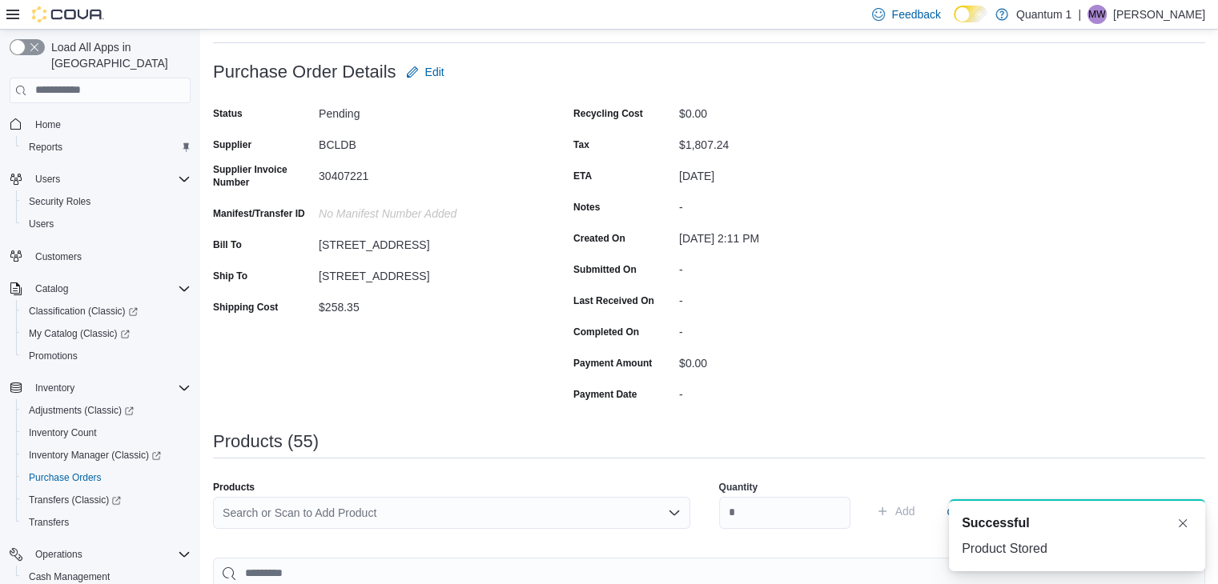
click at [423, 521] on div "Search or Scan to Add Product" at bounding box center [451, 513] width 477 height 32
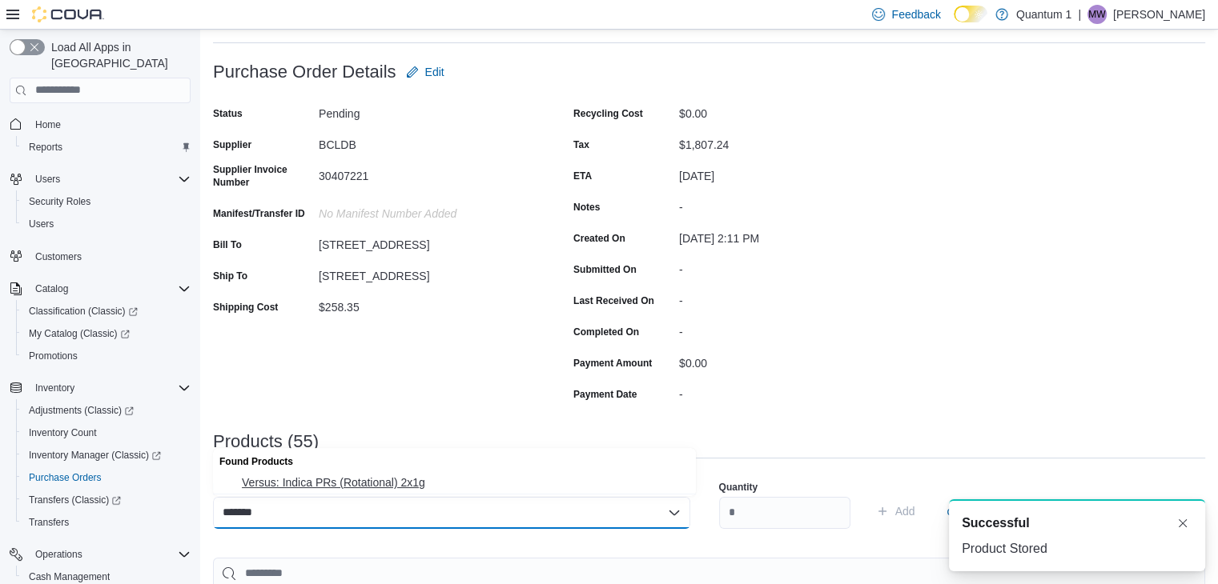
click at [387, 479] on span "Versus: Indica PRs (Rotational) 2x1g" at bounding box center [464, 483] width 444 height 16
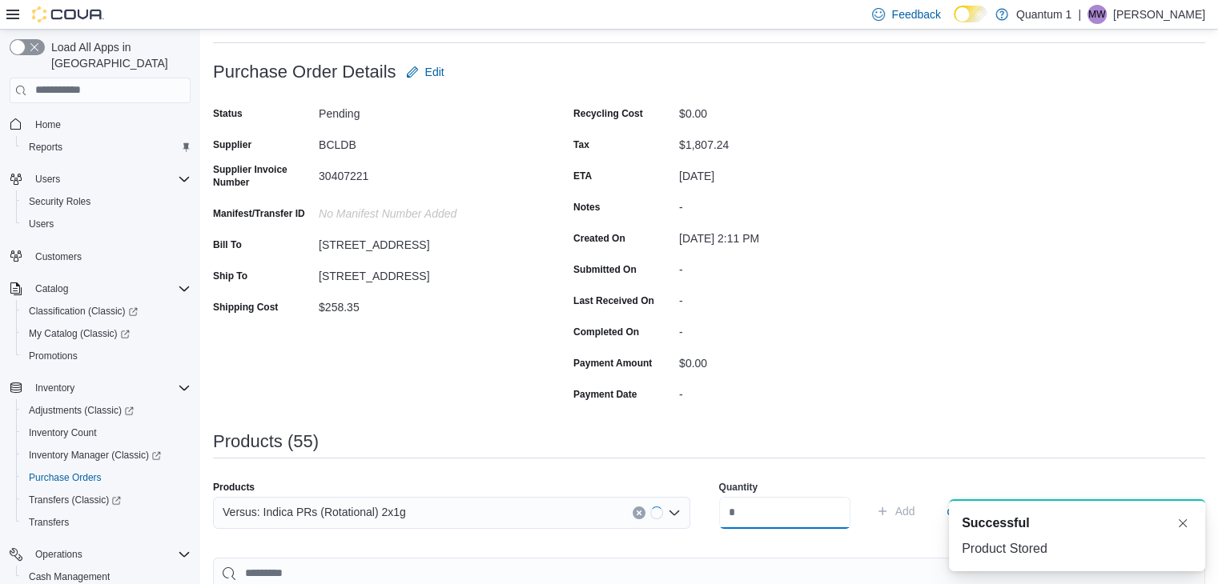
click at [749, 515] on input "number" at bounding box center [784, 513] width 131 height 32
click at [869, 495] on button "Add" at bounding box center [895, 511] width 52 height 32
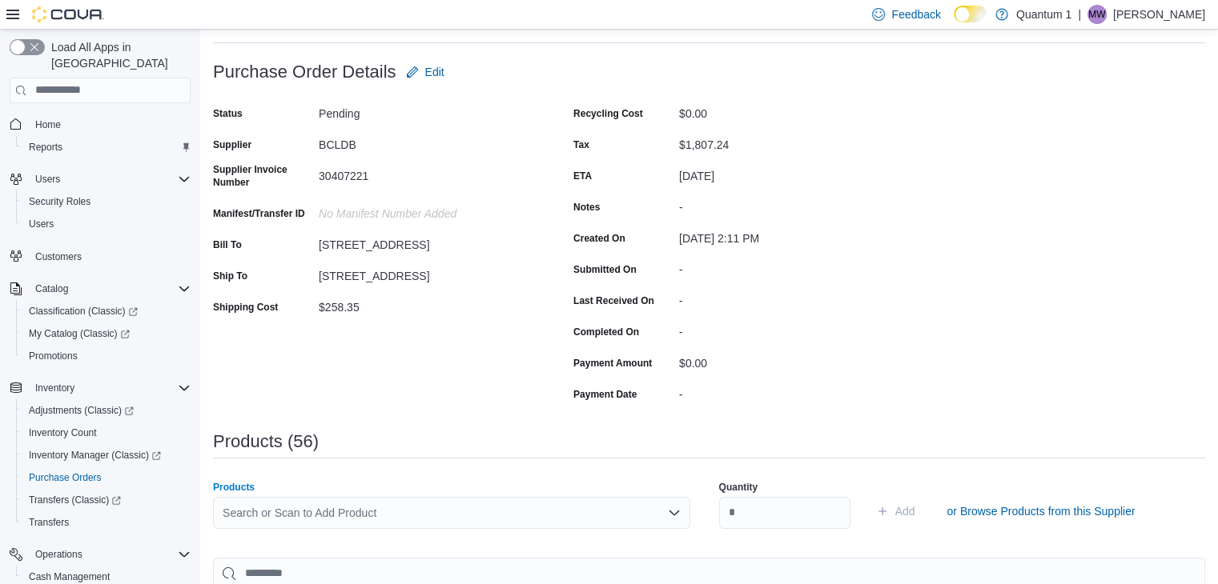
click at [416, 508] on div "Search or Scan to Add Product" at bounding box center [451, 513] width 477 height 32
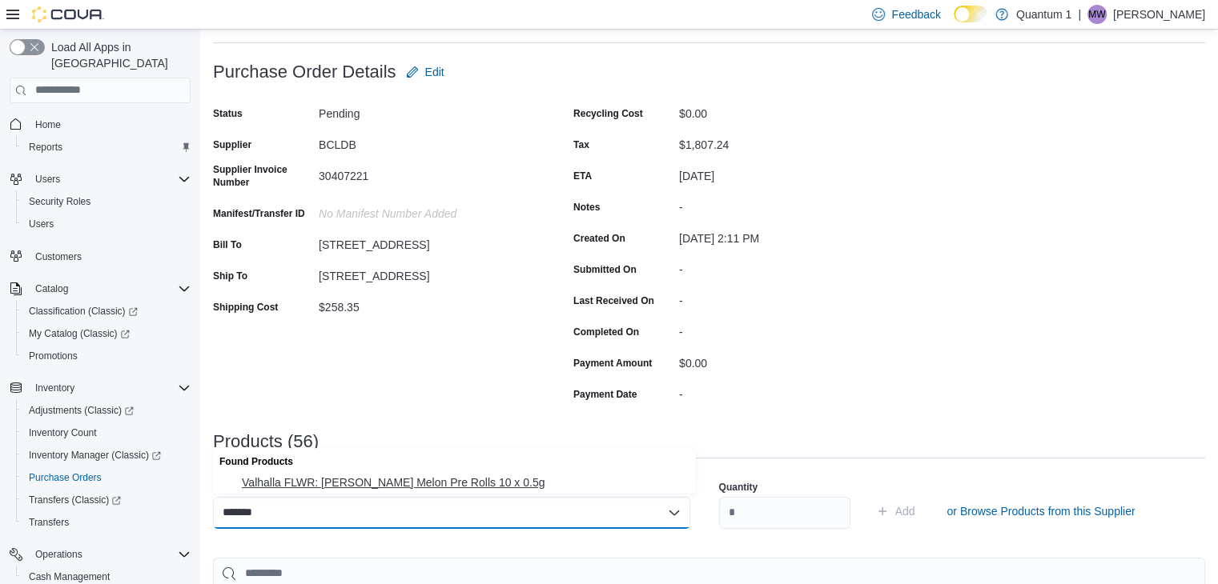
click at [396, 483] on span "Valhalla FLWR: [PERSON_NAME] Melon Pre Rolls 10 x 0.5g" at bounding box center [464, 483] width 444 height 16
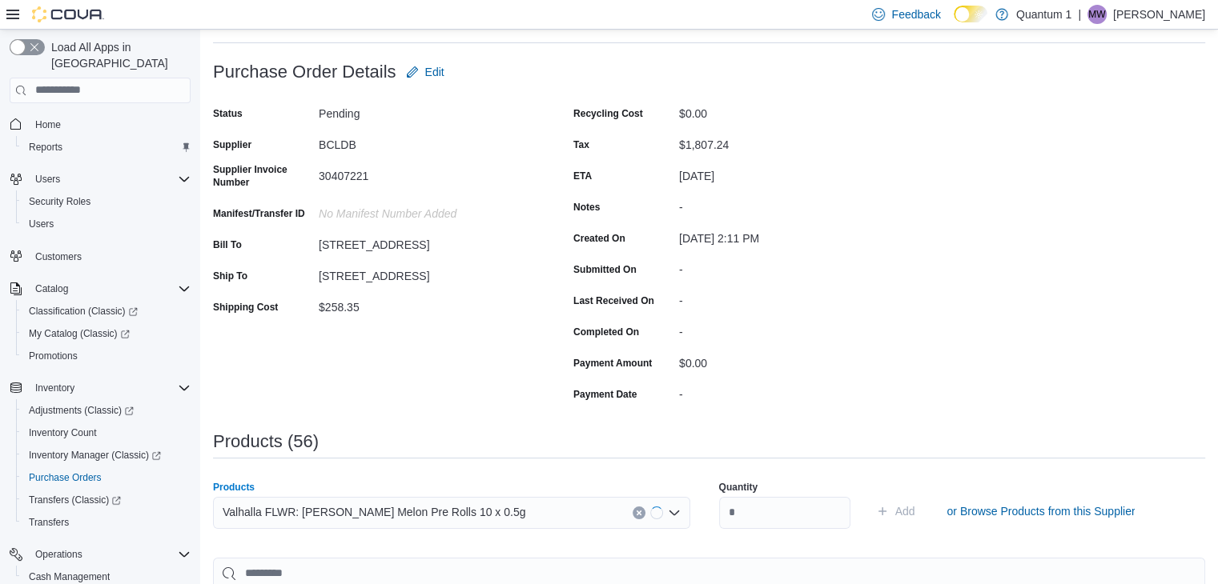
click at [771, 532] on div "Quantity" at bounding box center [784, 504] width 131 height 67
click at [774, 520] on input "number" at bounding box center [784, 513] width 131 height 32
click at [869, 495] on button "Add" at bounding box center [895, 511] width 52 height 32
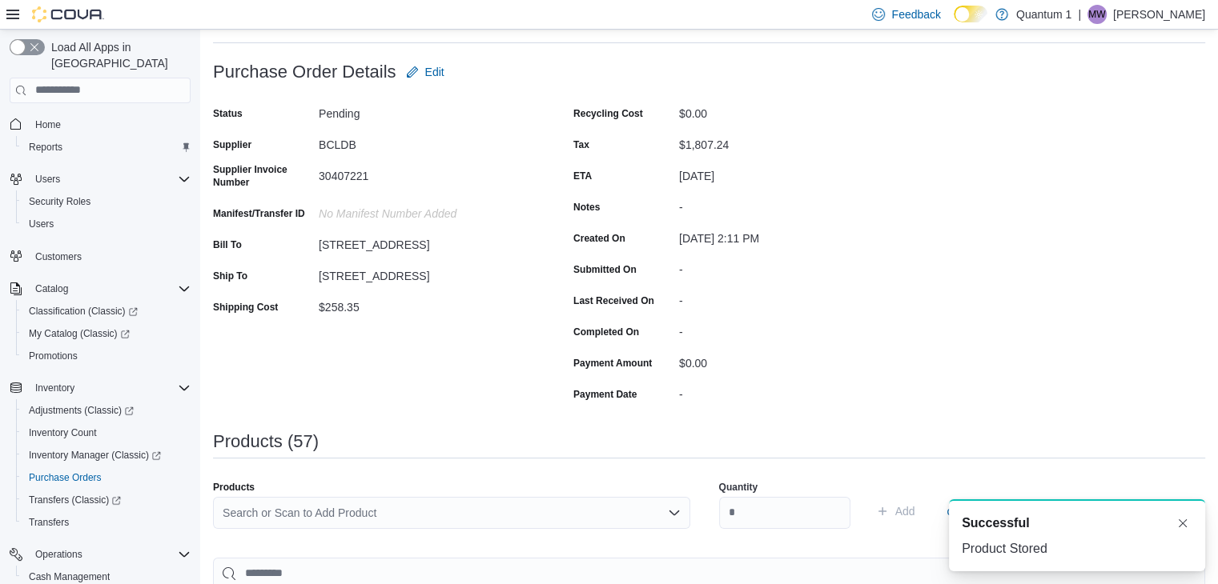
click at [435, 517] on div "Search or Scan to Add Product" at bounding box center [451, 513] width 477 height 32
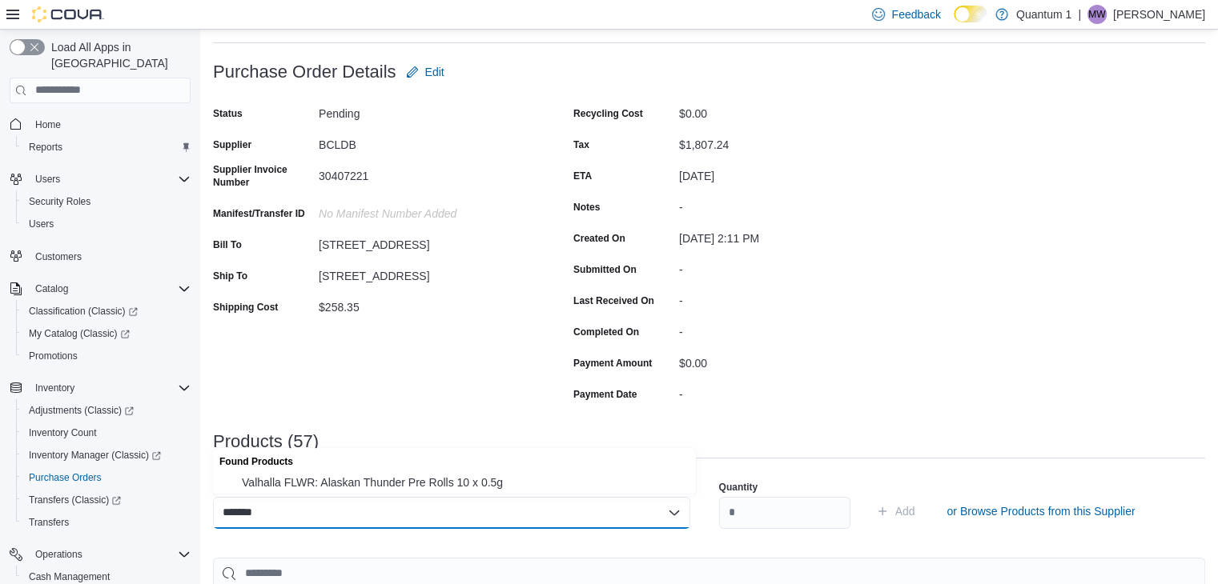
drag, startPoint x: 379, startPoint y: 486, endPoint x: 584, endPoint y: 503, distance: 204.8
click at [384, 485] on span "Valhalla FLWR: Alaskan Thunder Pre Rolls 10 x 0.5g" at bounding box center [464, 483] width 444 height 16
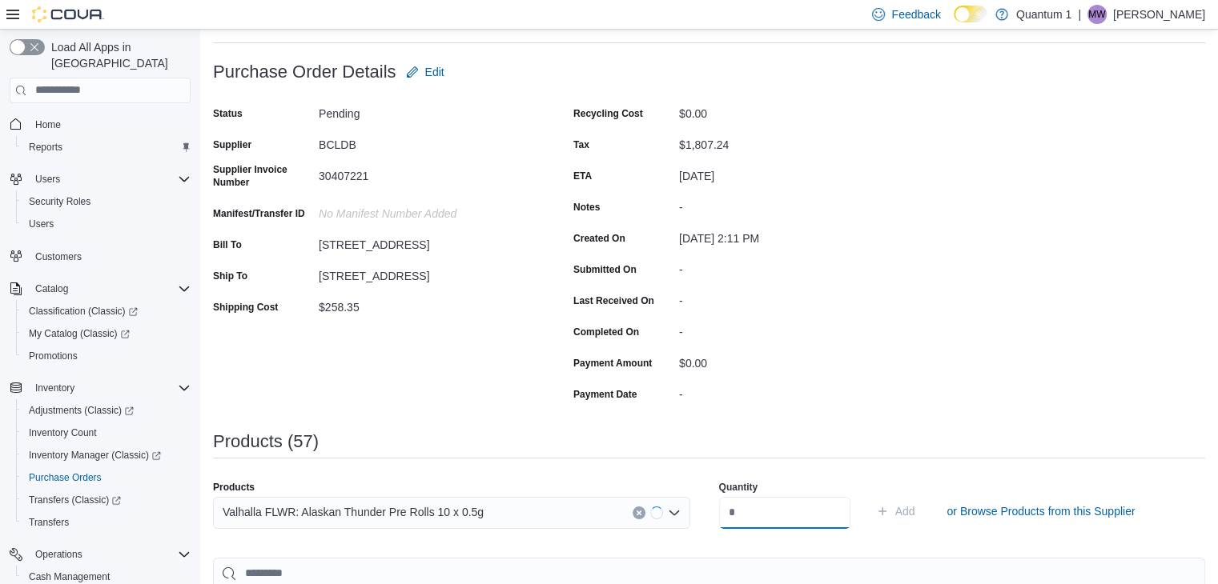
click at [840, 519] on input "number" at bounding box center [784, 513] width 131 height 32
click at [869, 495] on button "Add" at bounding box center [895, 511] width 52 height 32
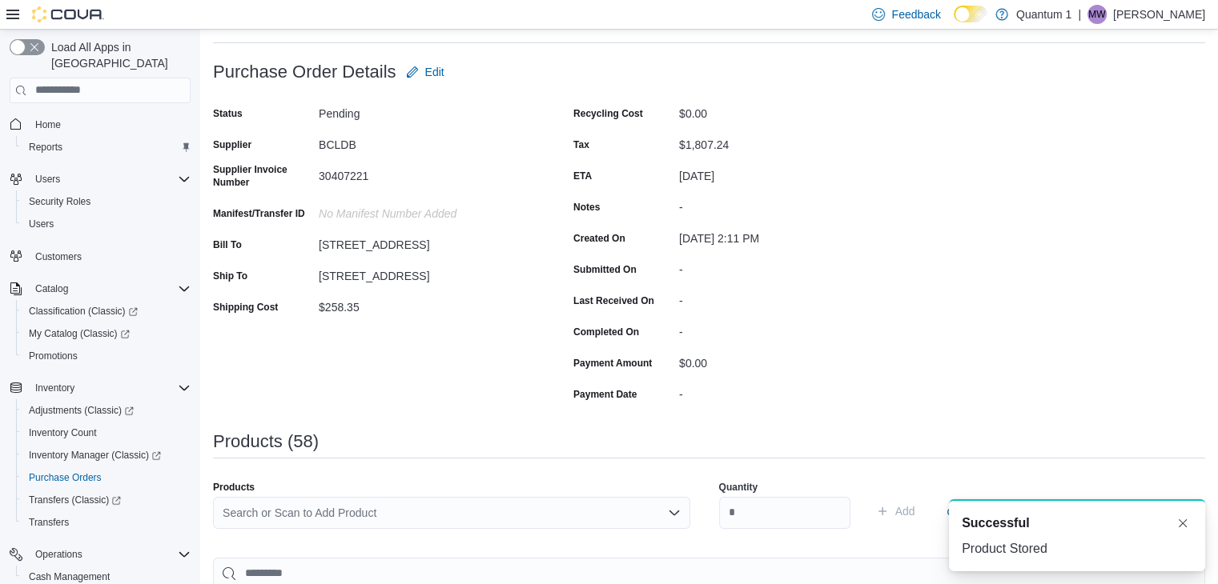
click at [416, 510] on div "Search or Scan to Add Product" at bounding box center [451, 513] width 477 height 32
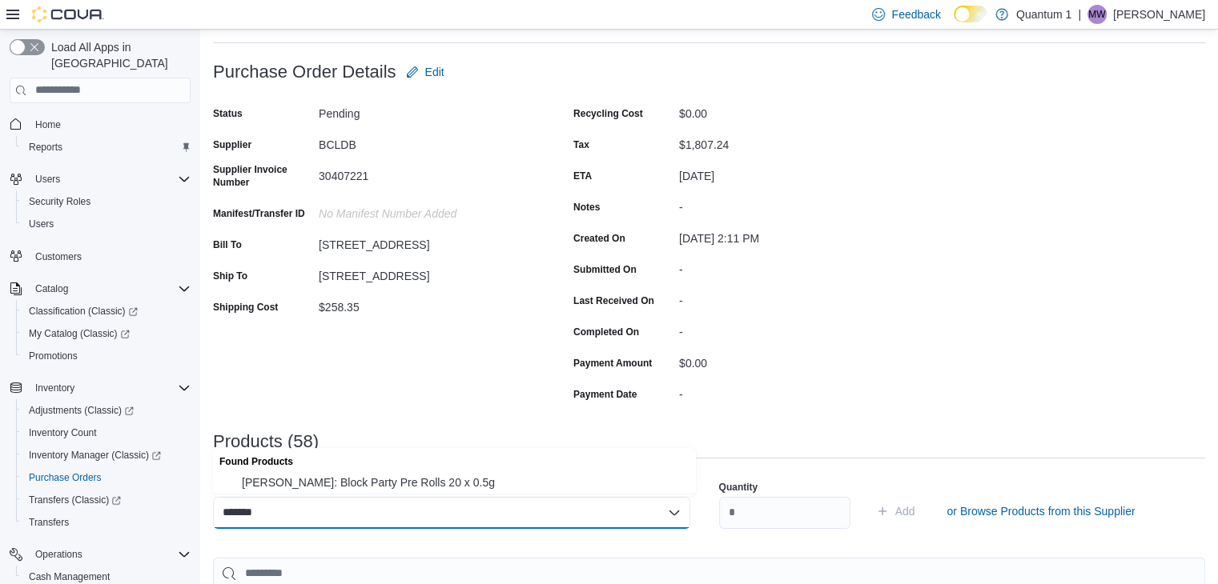
click at [391, 475] on span "[PERSON_NAME]: Block Party Pre Rolls 20 x 0.5g" at bounding box center [464, 483] width 444 height 16
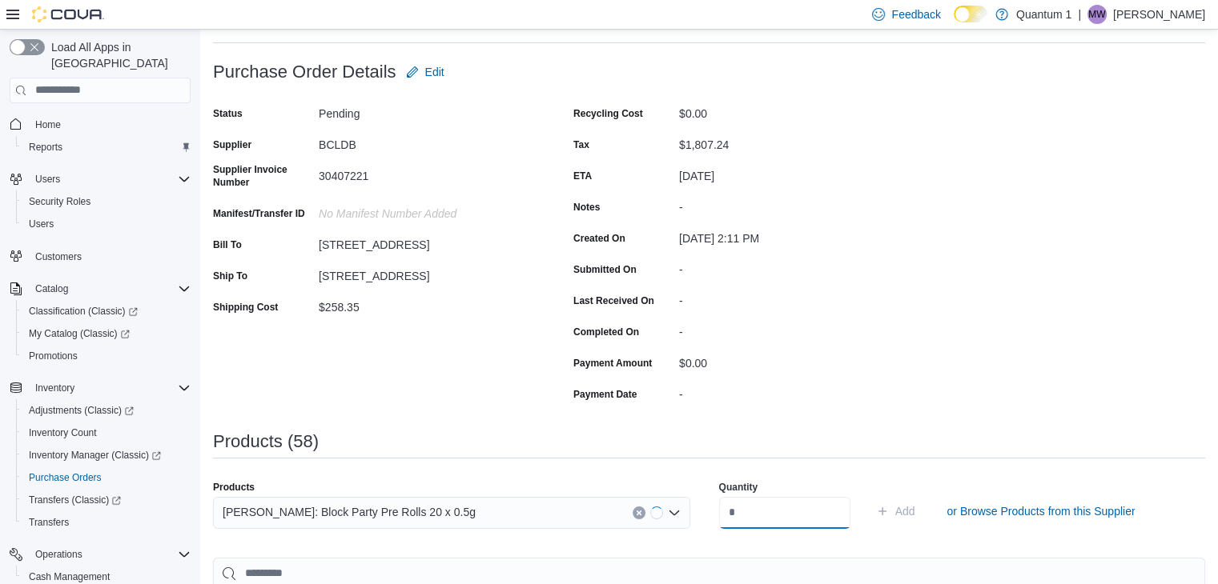
click at [788, 513] on input "number" at bounding box center [784, 513] width 131 height 32
click at [869, 495] on button "Add" at bounding box center [895, 511] width 52 height 32
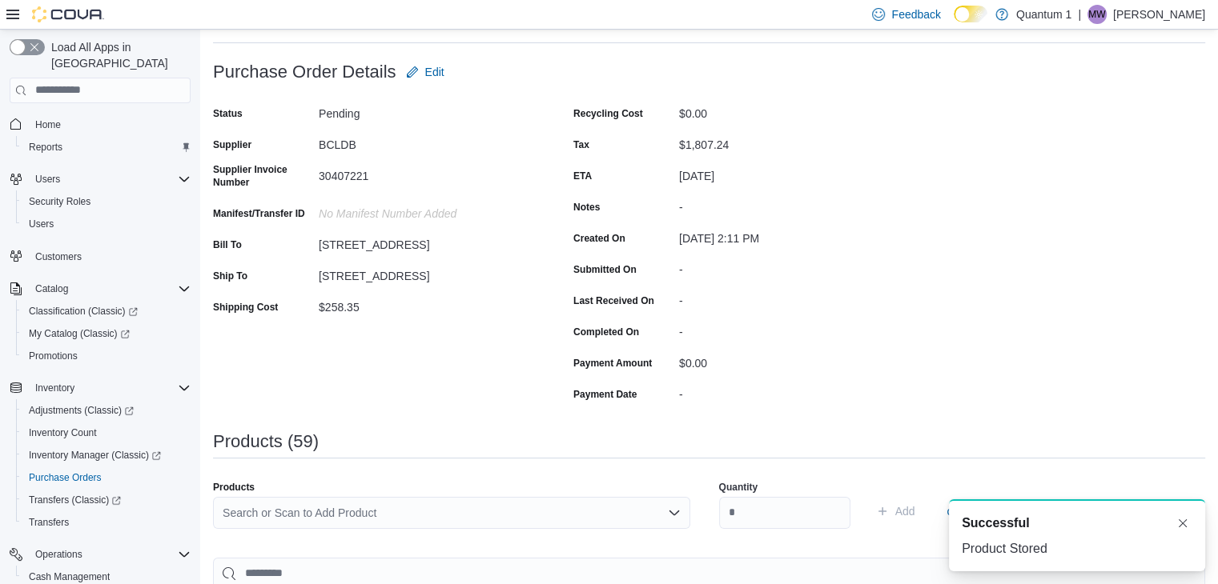
click at [428, 505] on div "Search or Scan to Add Product" at bounding box center [451, 513] width 477 height 32
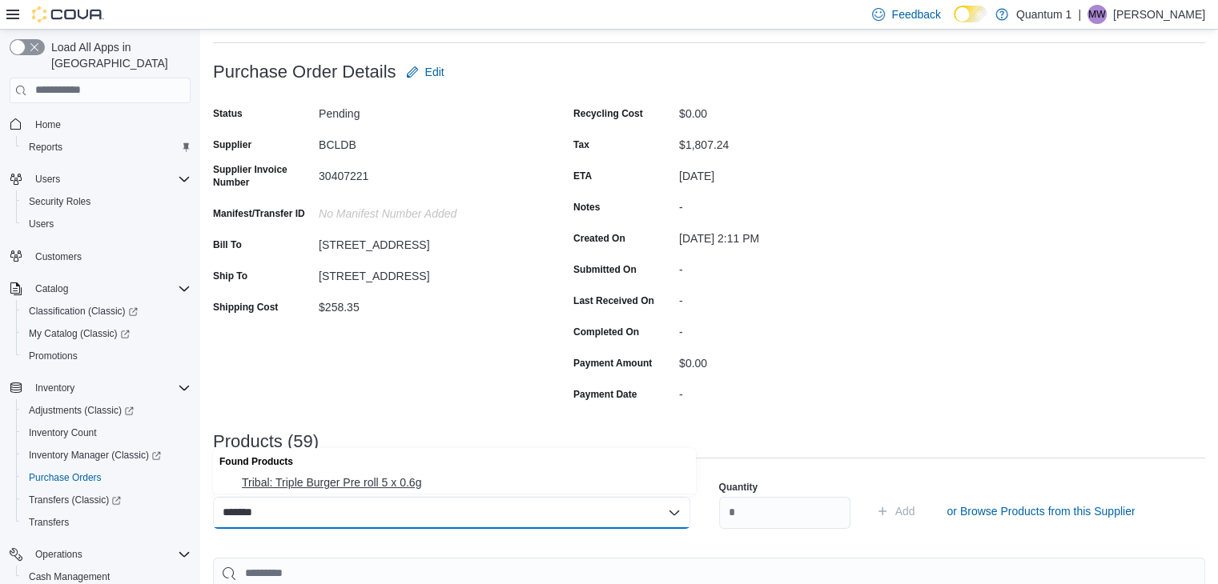
click at [305, 488] on span "Tribal: Triple Burger Pre roll 5 x 0.6g" at bounding box center [464, 483] width 444 height 16
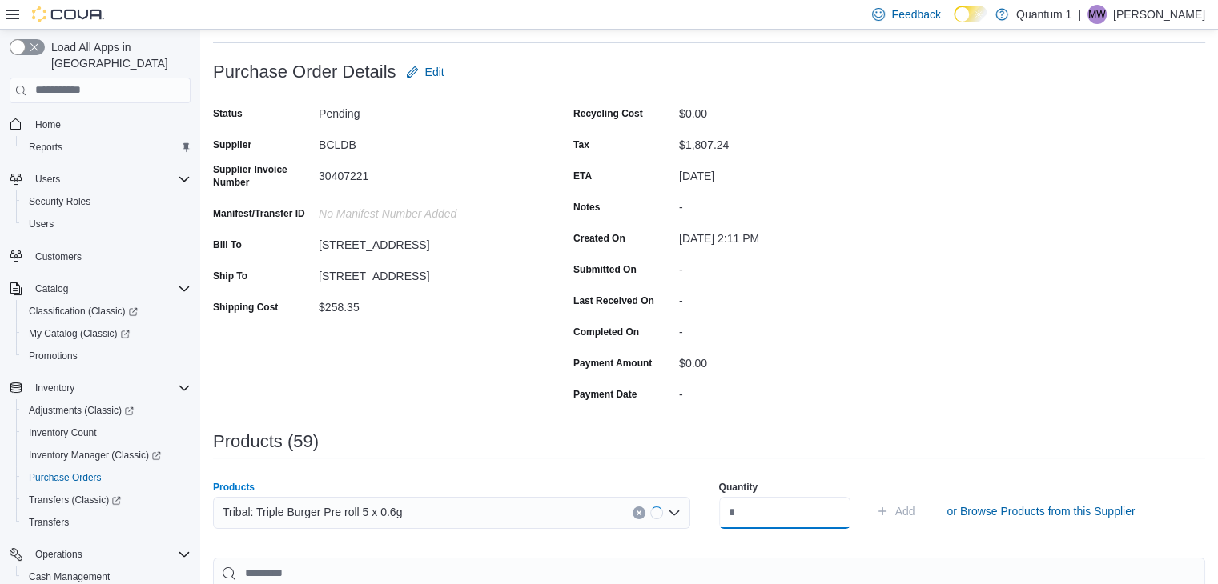
click at [784, 512] on input "number" at bounding box center [784, 513] width 131 height 32
click at [869, 495] on button "Add" at bounding box center [895, 511] width 52 height 32
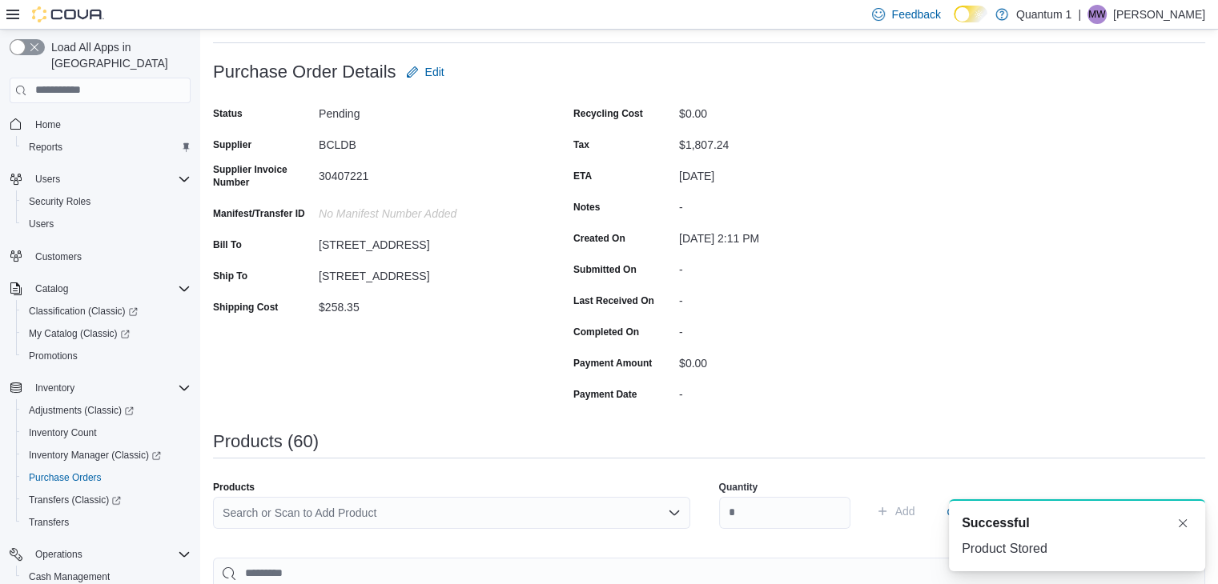
click at [413, 512] on div "Search or Scan to Add Product" at bounding box center [451, 513] width 477 height 32
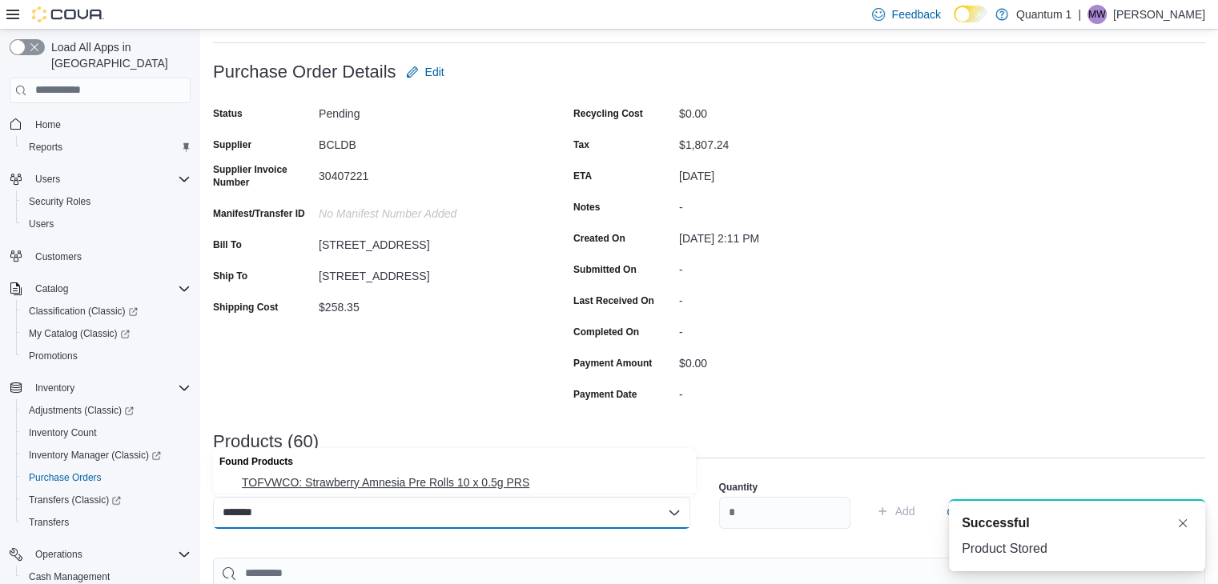
click at [430, 481] on span "TOFVWCO: Strawberry Amnesia Pre Rolls 10 x 0.5g PRS" at bounding box center [464, 483] width 444 height 16
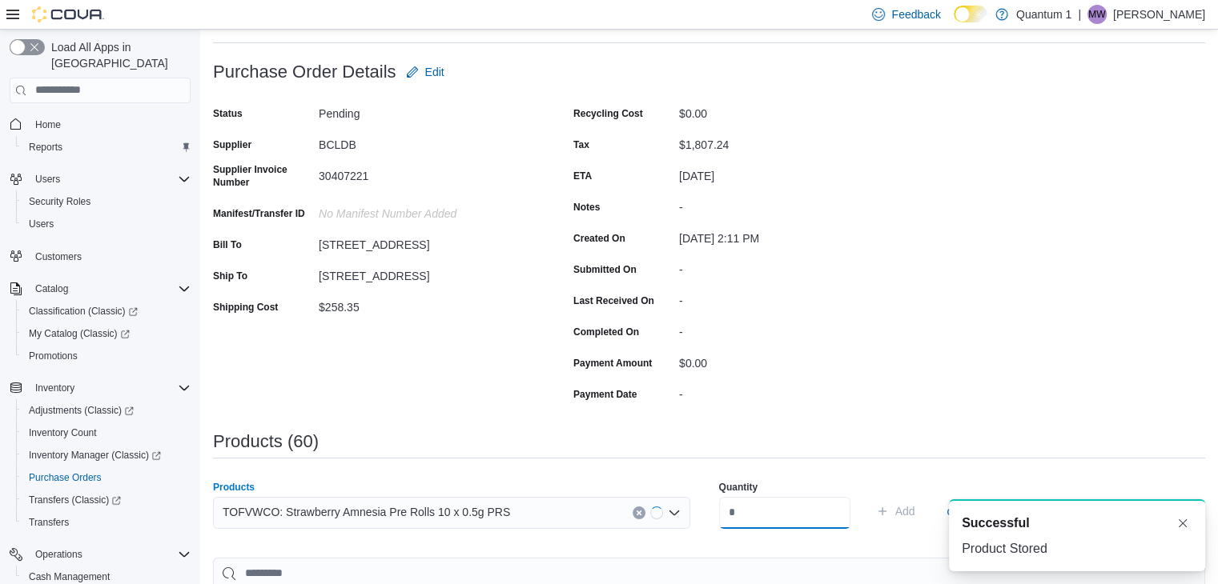
click at [772, 520] on input "number" at bounding box center [784, 513] width 131 height 32
click at [869, 495] on button "Add" at bounding box center [895, 511] width 52 height 32
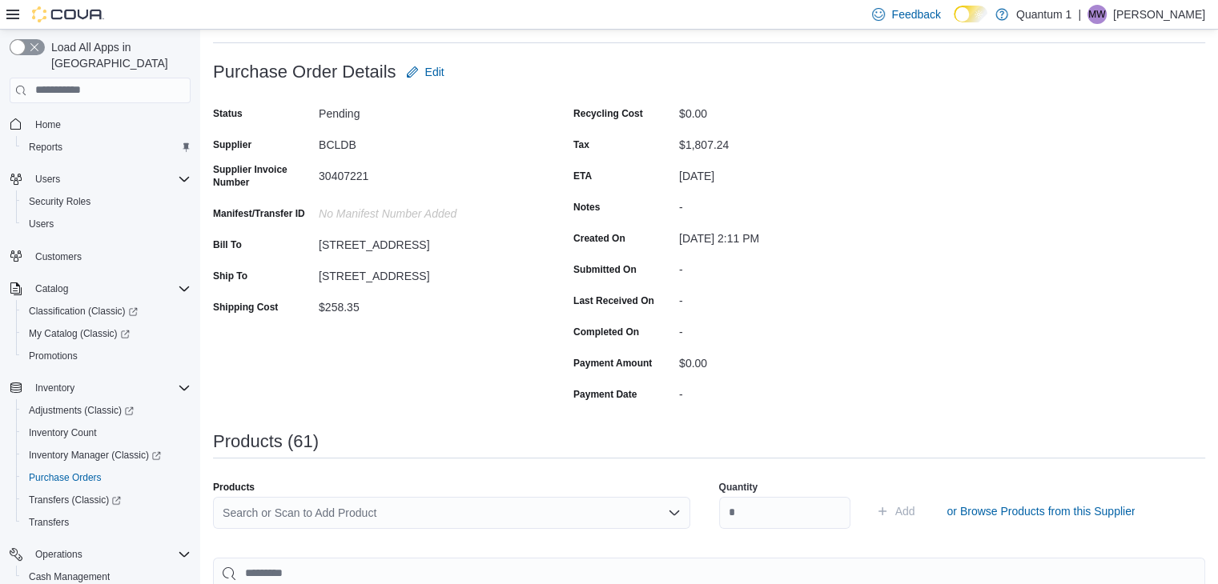
click at [459, 520] on div "Search or Scan to Add Product" at bounding box center [451, 513] width 477 height 32
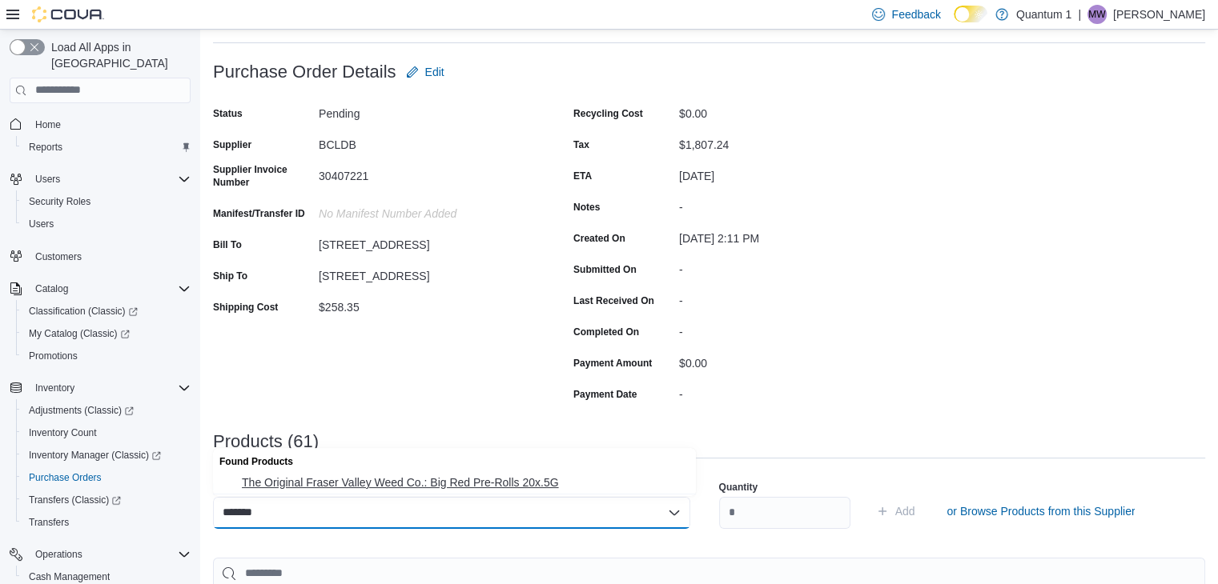
click at [458, 478] on span "The Original Fraser Valley Weed Co.: Big Red Pre-Rolls 20x.5G" at bounding box center [464, 483] width 444 height 16
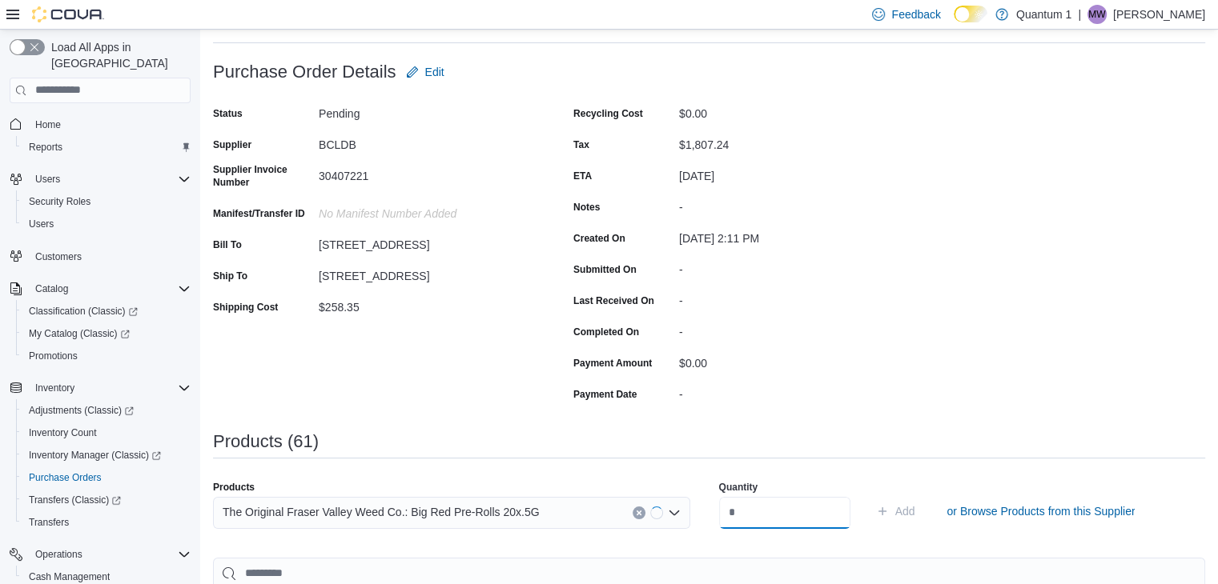
click at [785, 524] on input "number" at bounding box center [784, 513] width 131 height 32
click at [869, 495] on button "Add" at bounding box center [895, 511] width 52 height 32
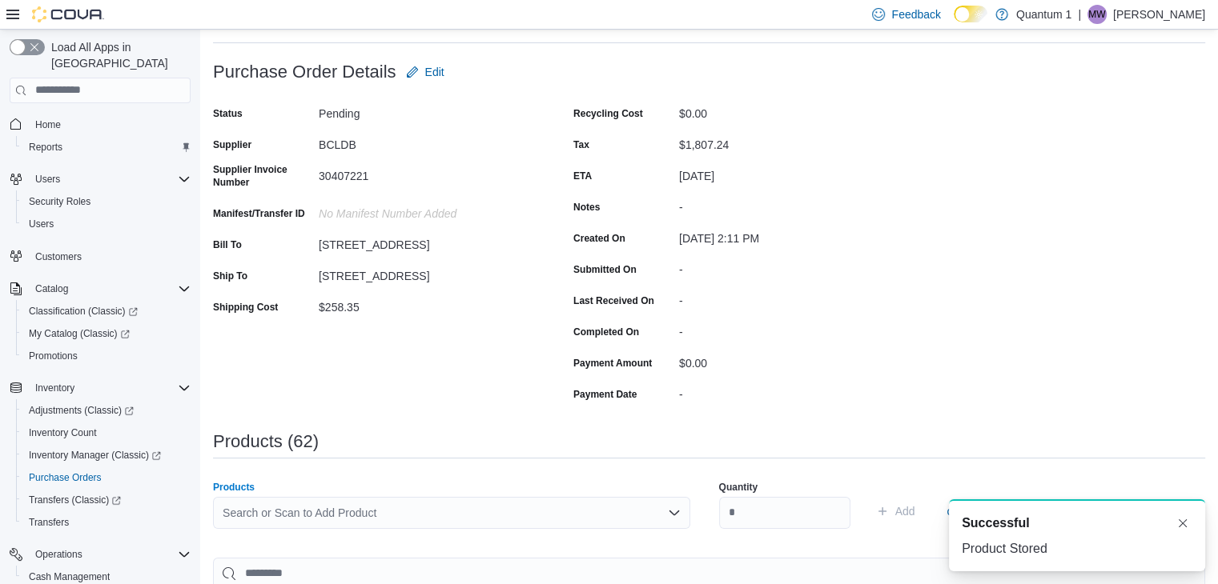
click at [463, 514] on div "Search or Scan to Add Product" at bounding box center [451, 513] width 477 height 32
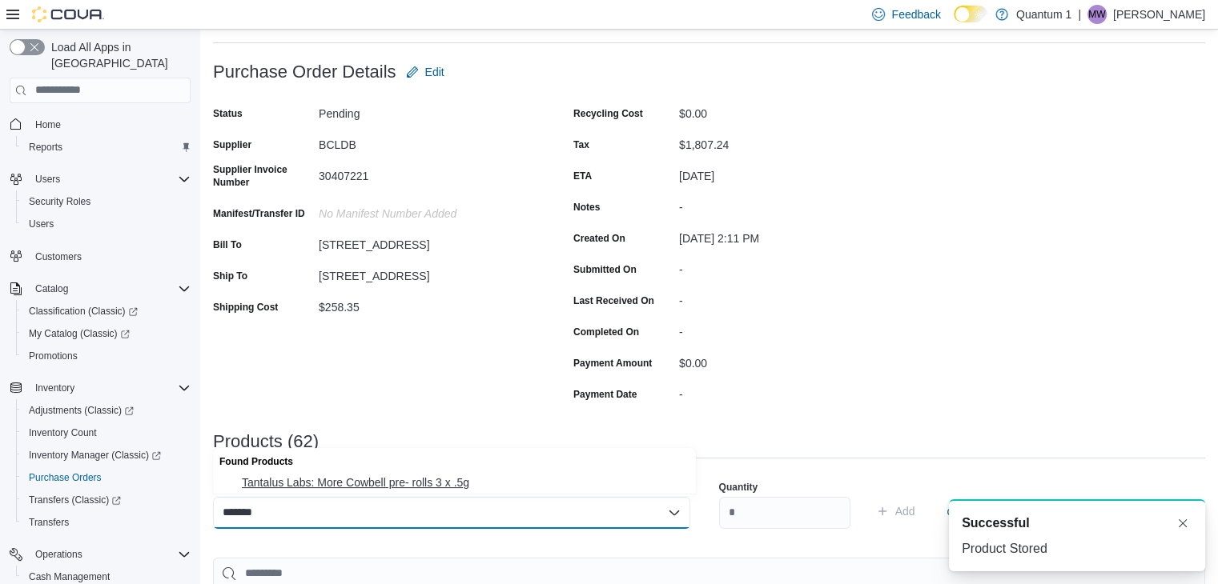
click at [441, 479] on span "Tantalus Labs: More Cowbell pre- rolls 3 x .5g" at bounding box center [464, 483] width 444 height 16
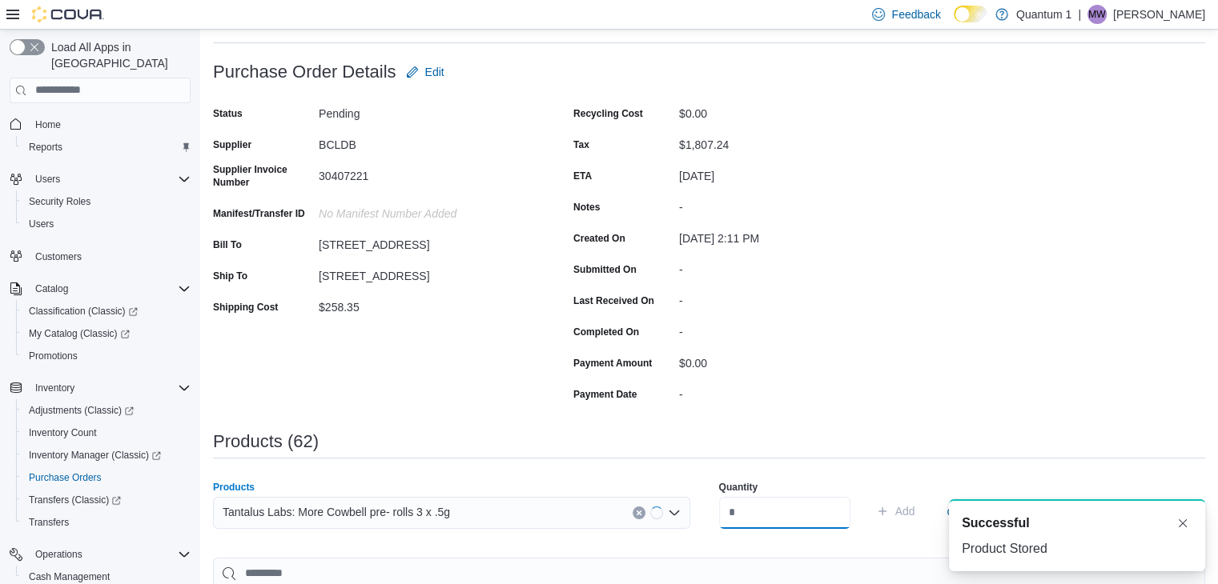
click at [753, 522] on input "number" at bounding box center [784, 513] width 131 height 32
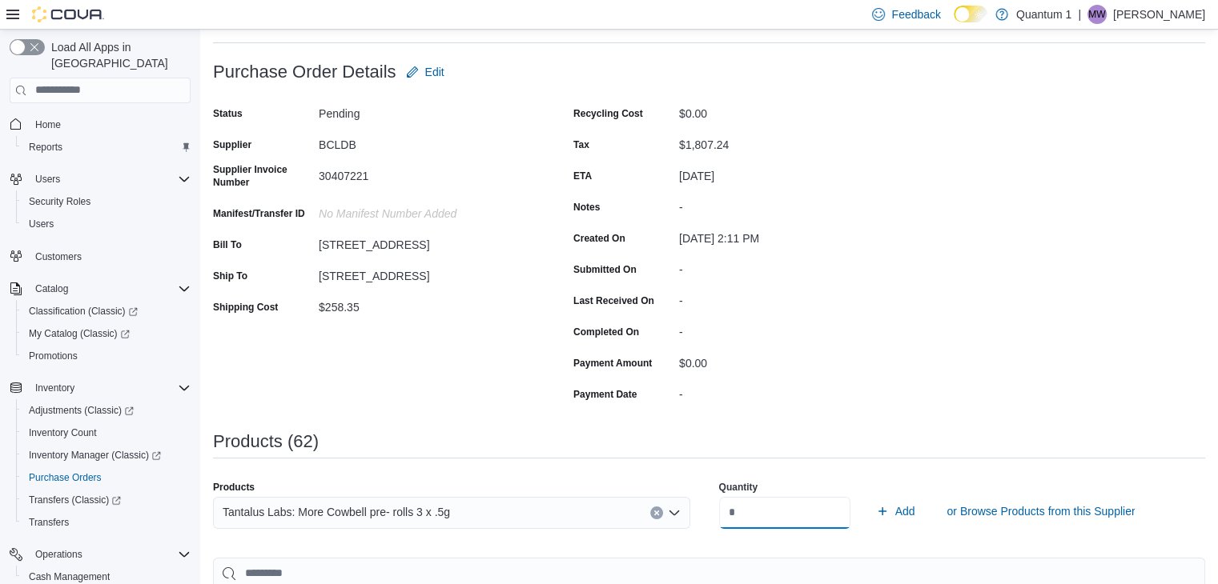
click at [869, 495] on button "Add" at bounding box center [895, 511] width 52 height 32
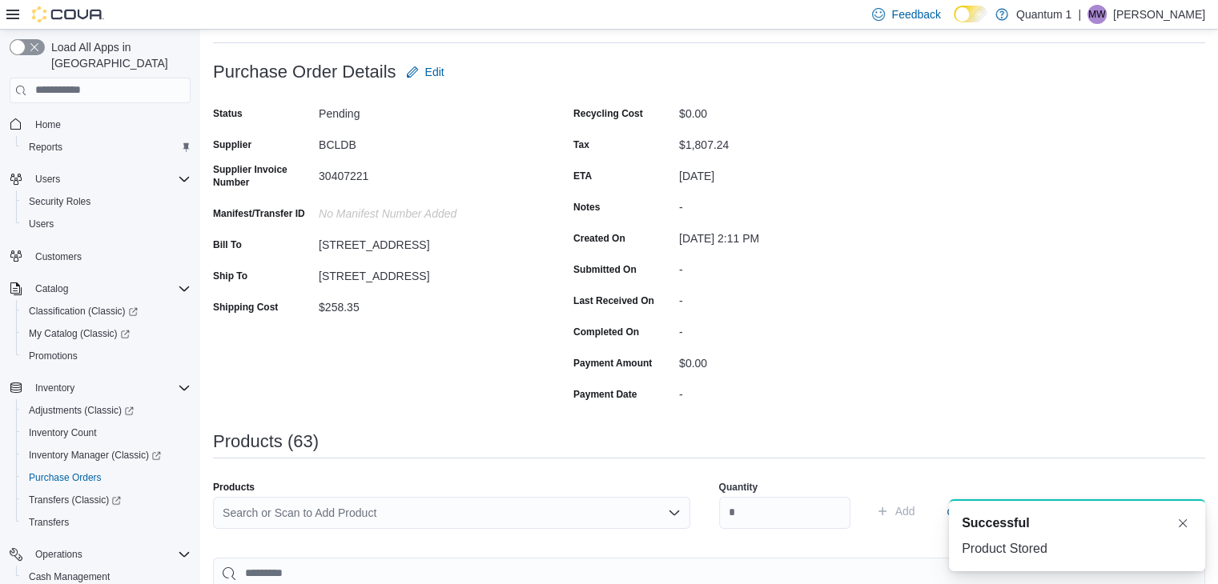
click at [471, 501] on div "Search or Scan to Add Product" at bounding box center [451, 513] width 477 height 32
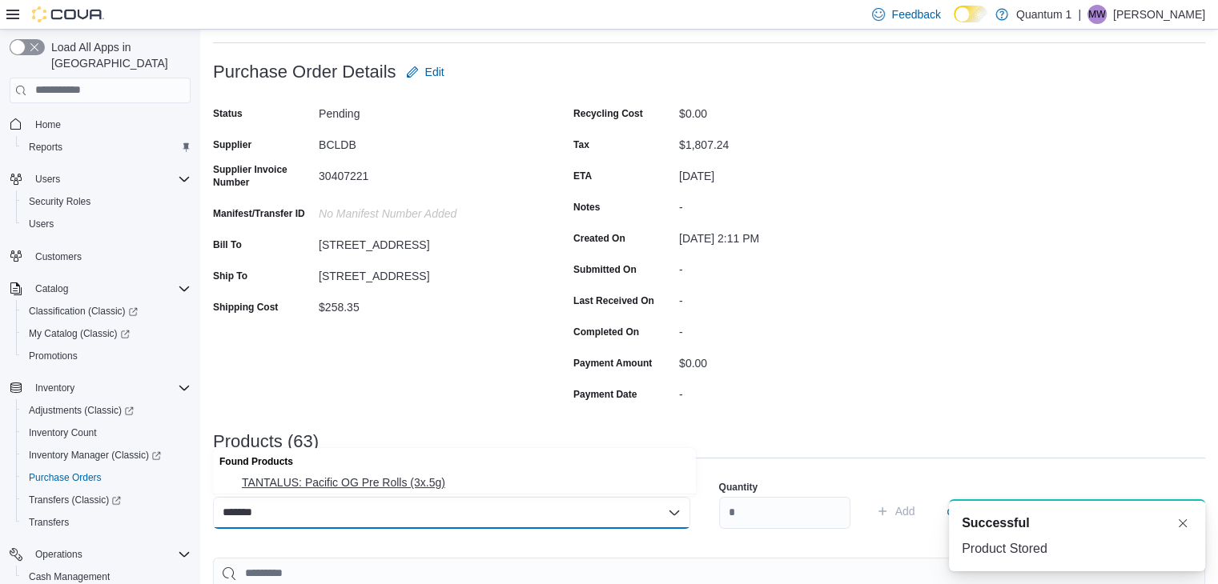
click at [400, 475] on span "TANTALUS: Pacific OG Pre Rolls (3x.5g)" at bounding box center [464, 483] width 444 height 16
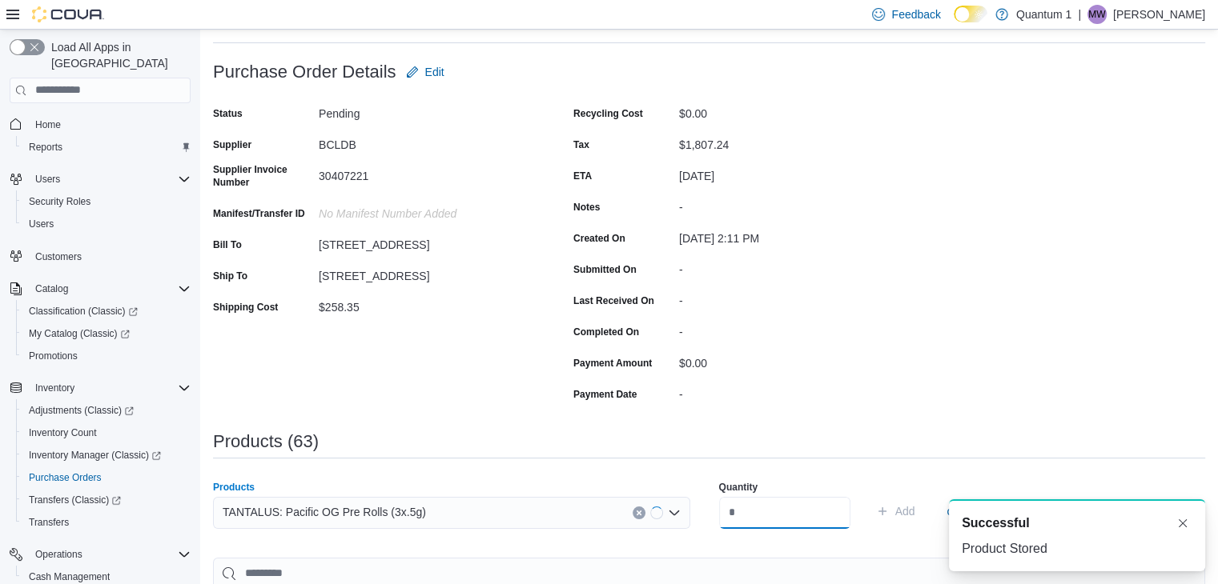
click at [794, 524] on input "number" at bounding box center [784, 513] width 131 height 32
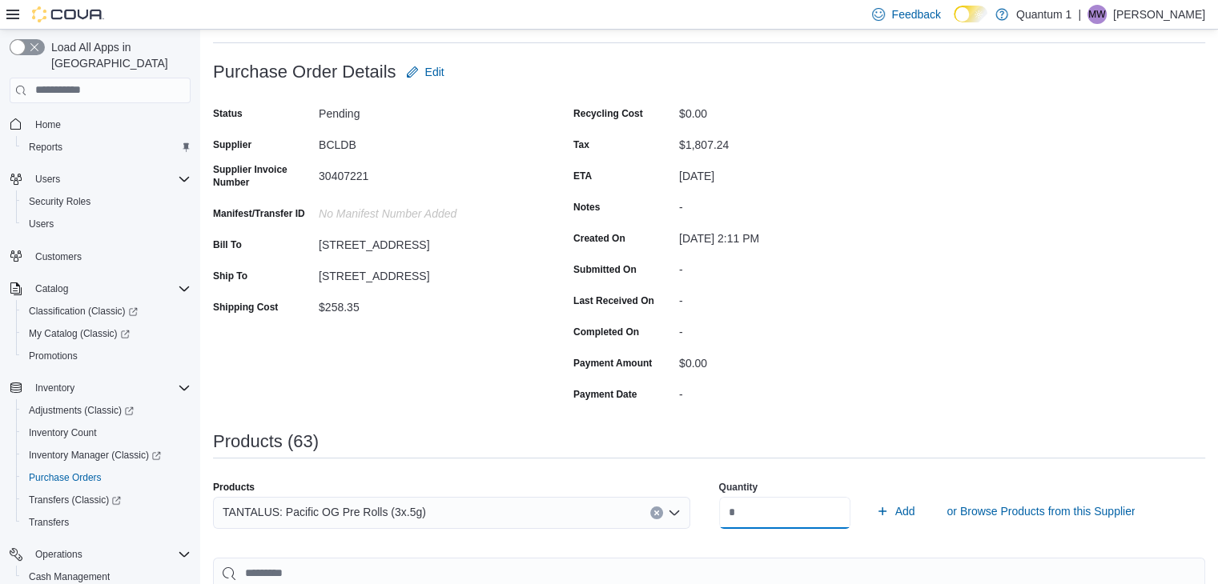
click at [869, 495] on button "Add" at bounding box center [895, 511] width 52 height 32
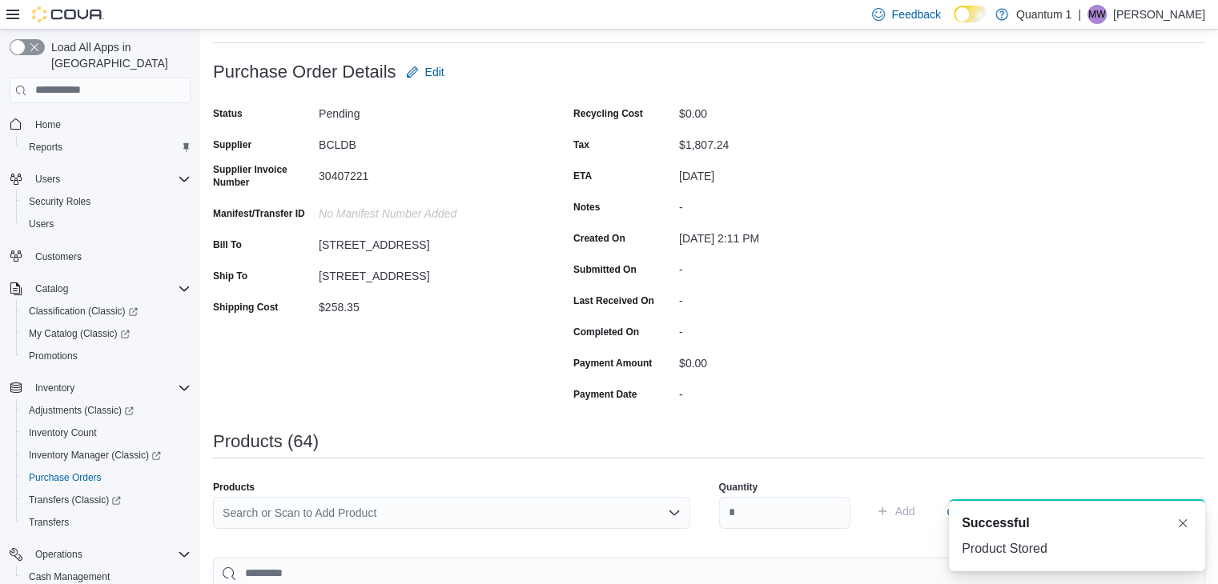
click at [483, 520] on div "Search or Scan to Add Product" at bounding box center [451, 513] width 477 height 32
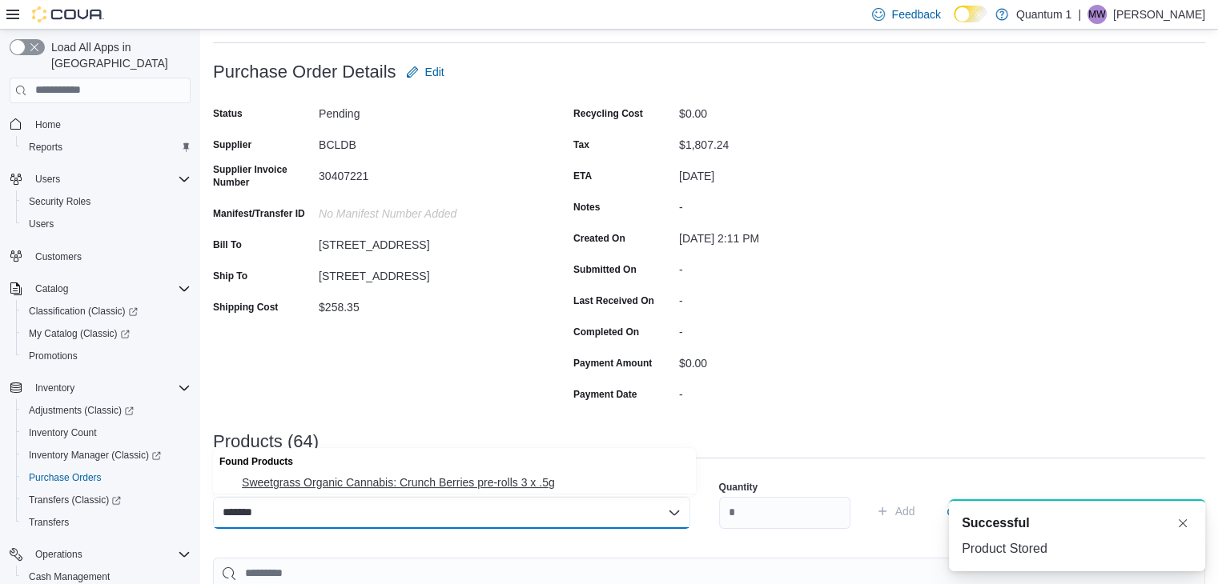
drag, startPoint x: 397, startPoint y: 489, endPoint x: 820, endPoint y: 539, distance: 426.3
click at [407, 488] on span "Sweetgrass Organic Cannabis: Crunch Berries pre-rolls 3 x .5g" at bounding box center [464, 483] width 444 height 16
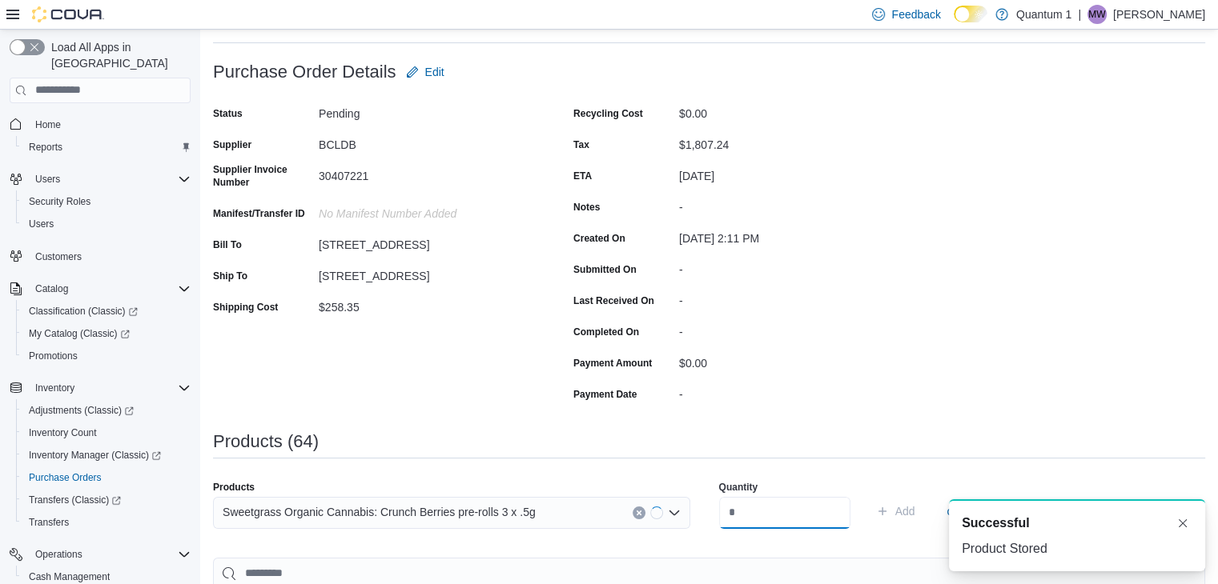
click at [823, 513] on input "number" at bounding box center [784, 513] width 131 height 32
click at [869, 495] on button "Add" at bounding box center [895, 511] width 52 height 32
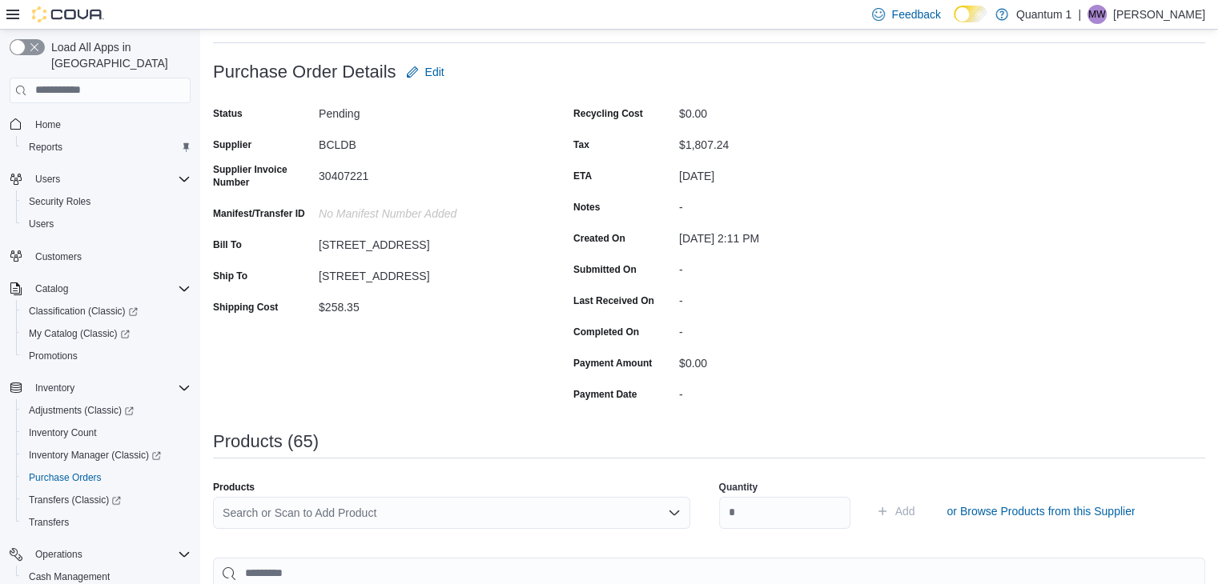
click at [432, 491] on div "Products" at bounding box center [451, 487] width 477 height 13
click at [426, 512] on div "Search or Scan to Add Product" at bounding box center [451, 513] width 477 height 32
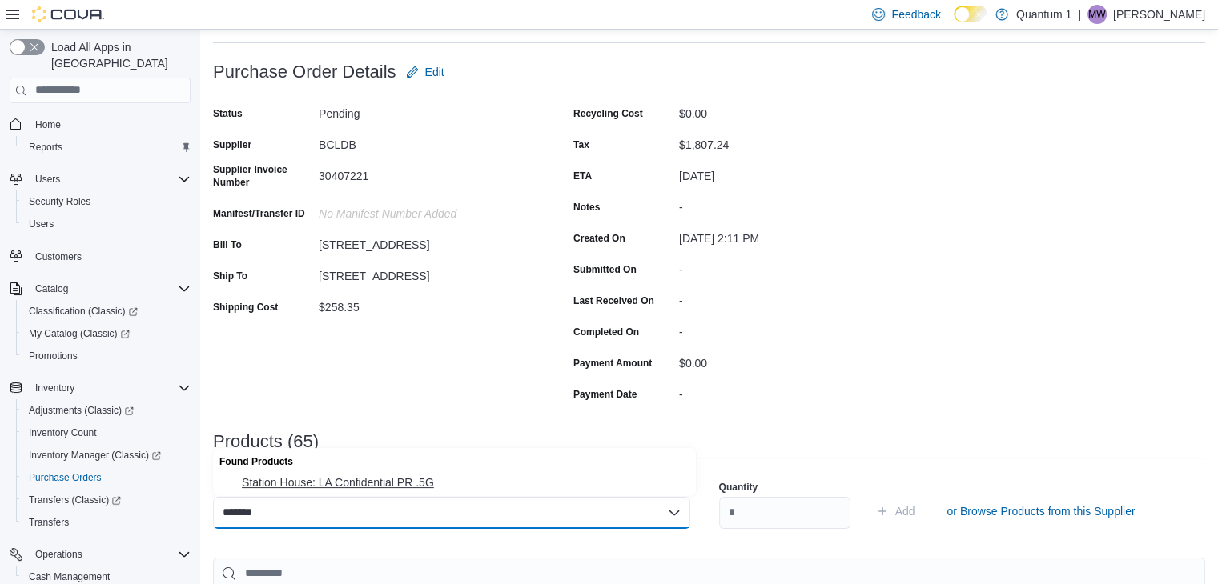
click at [404, 489] on span "Station House: LA Confidential PR .5G" at bounding box center [464, 483] width 444 height 16
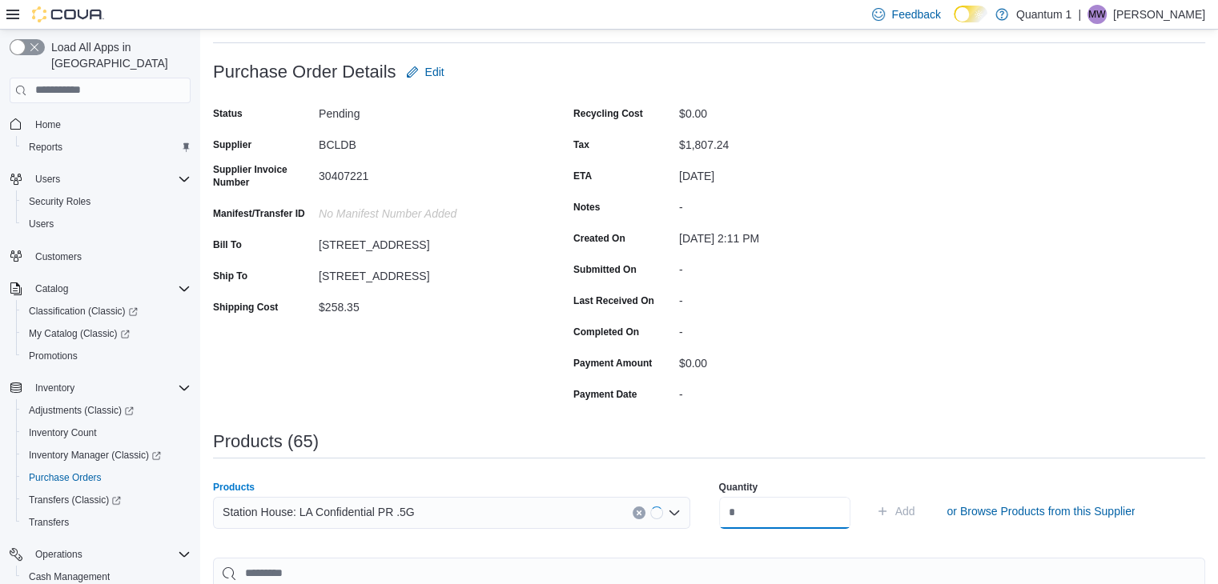
click at [762, 516] on input "number" at bounding box center [784, 513] width 131 height 32
click at [869, 495] on button "Add" at bounding box center [895, 511] width 52 height 32
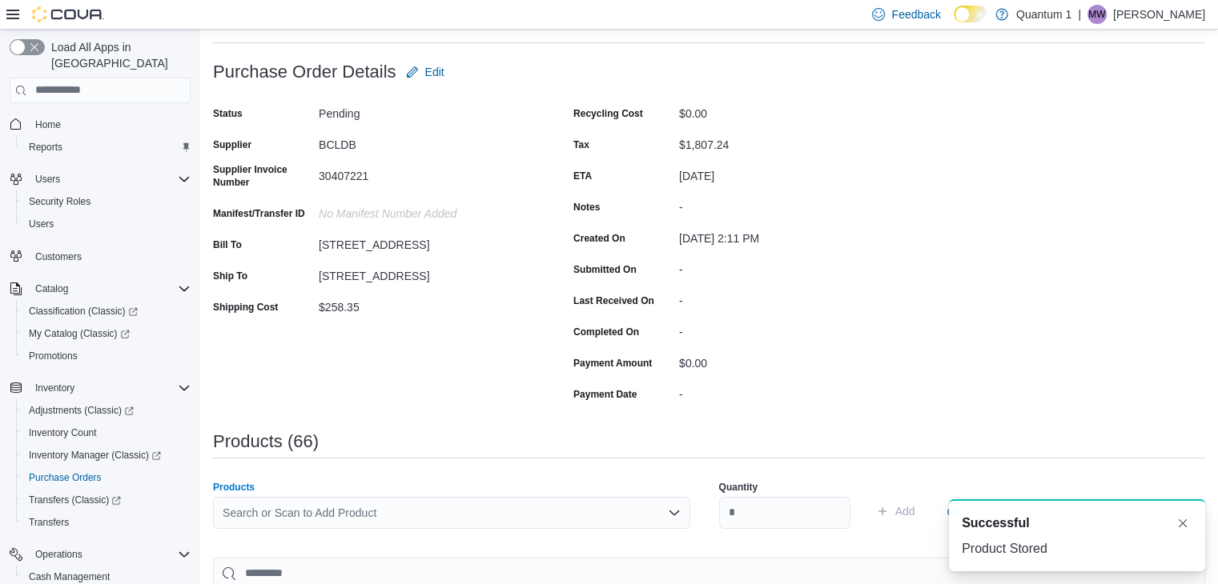
click at [451, 503] on div "Search or Scan to Add Product" at bounding box center [451, 513] width 477 height 32
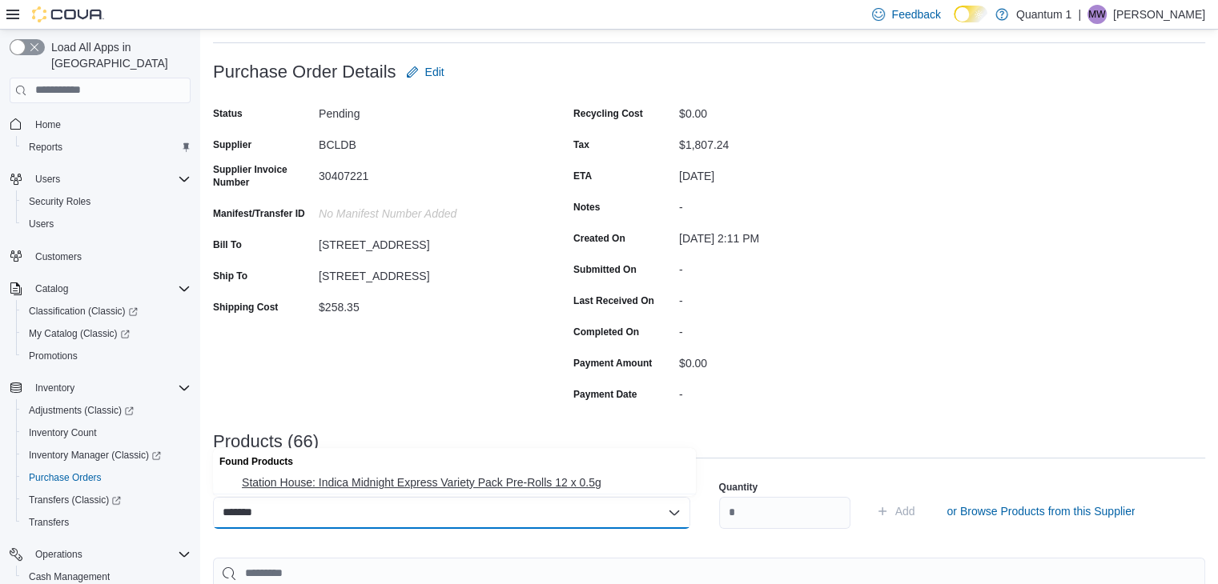
click at [463, 482] on span "Station House: Indica Midnight Express Variety Pack Pre-Rolls 12 x 0.5g" at bounding box center [464, 483] width 444 height 16
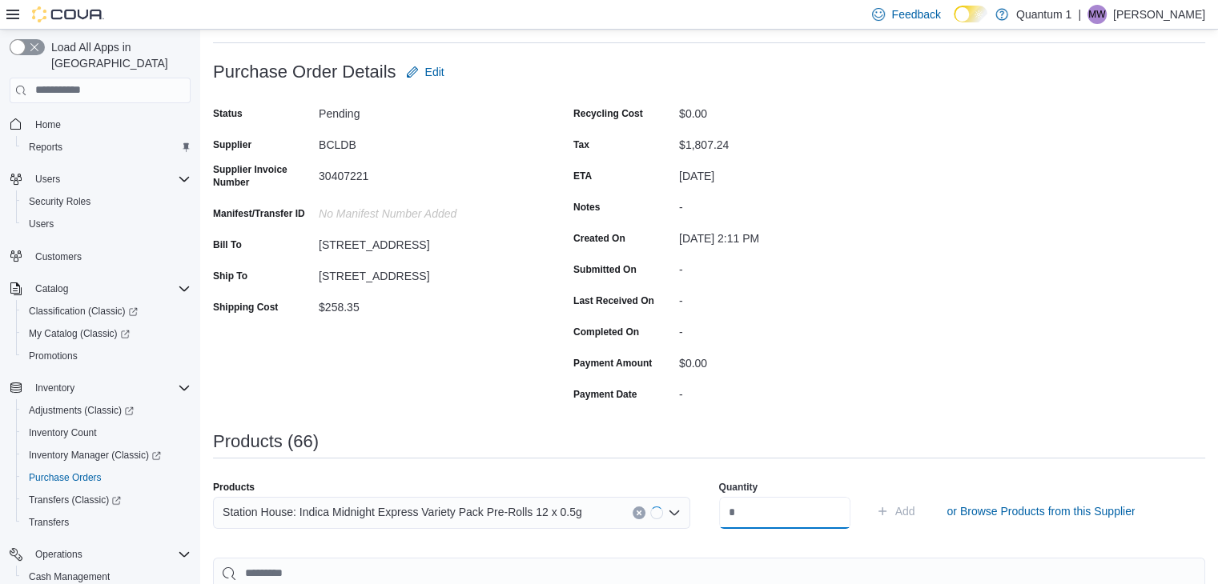
click at [788, 508] on input "number" at bounding box center [784, 513] width 131 height 32
click at [869, 495] on button "Add" at bounding box center [895, 511] width 52 height 32
click at [467, 517] on div "Search or Scan to Add Product" at bounding box center [451, 513] width 477 height 32
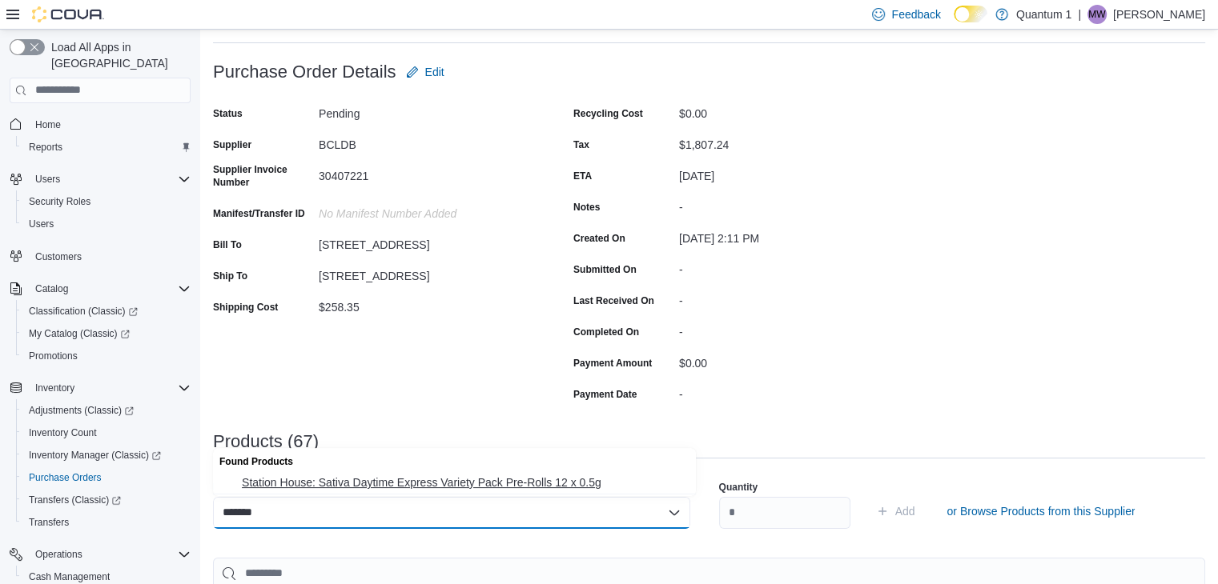
click at [447, 477] on span "Station House: Sativa Daytime Express Variety Pack Pre-Rolls 12 x 0.5g" at bounding box center [464, 483] width 444 height 16
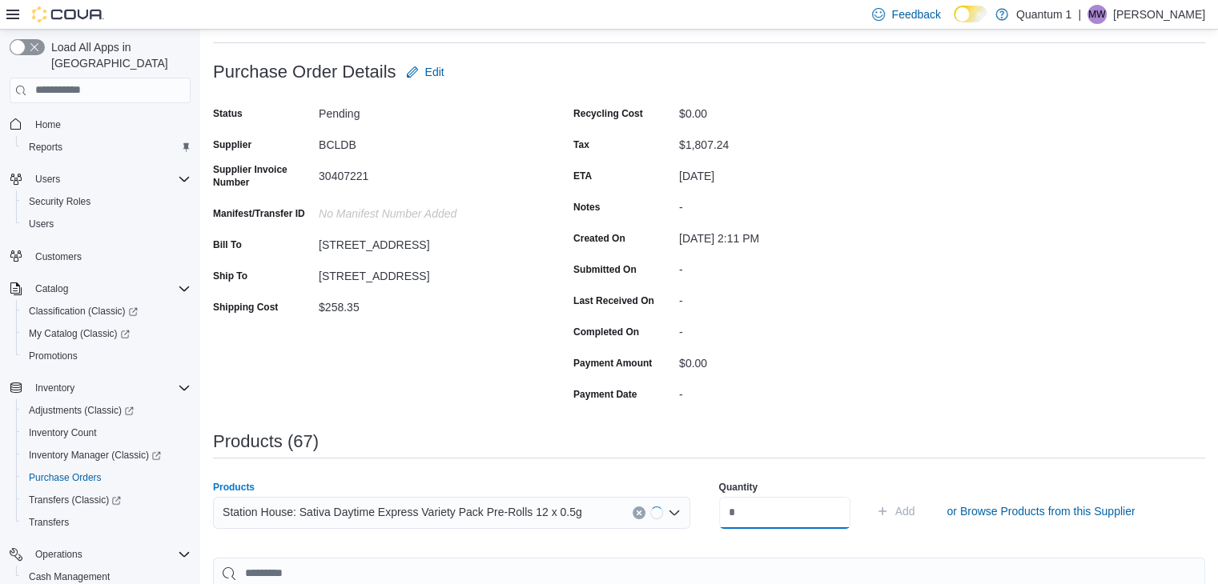
click at [820, 516] on input "number" at bounding box center [784, 513] width 131 height 32
click at [869, 495] on button "Add" at bounding box center [895, 511] width 52 height 32
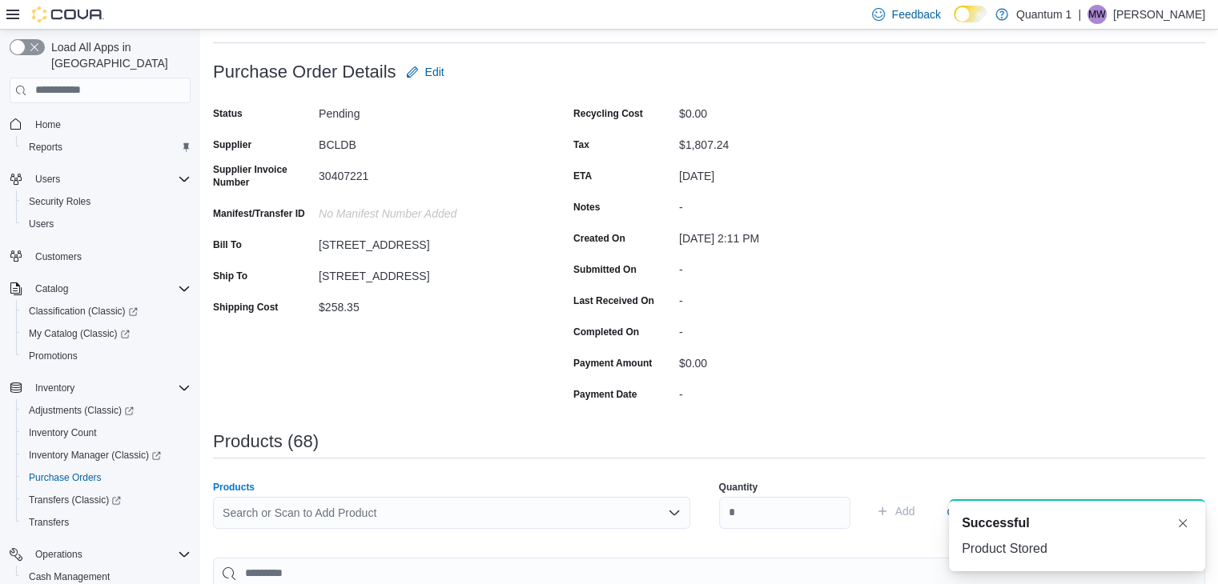
click at [358, 507] on div "Search or Scan to Add Product" at bounding box center [451, 513] width 477 height 32
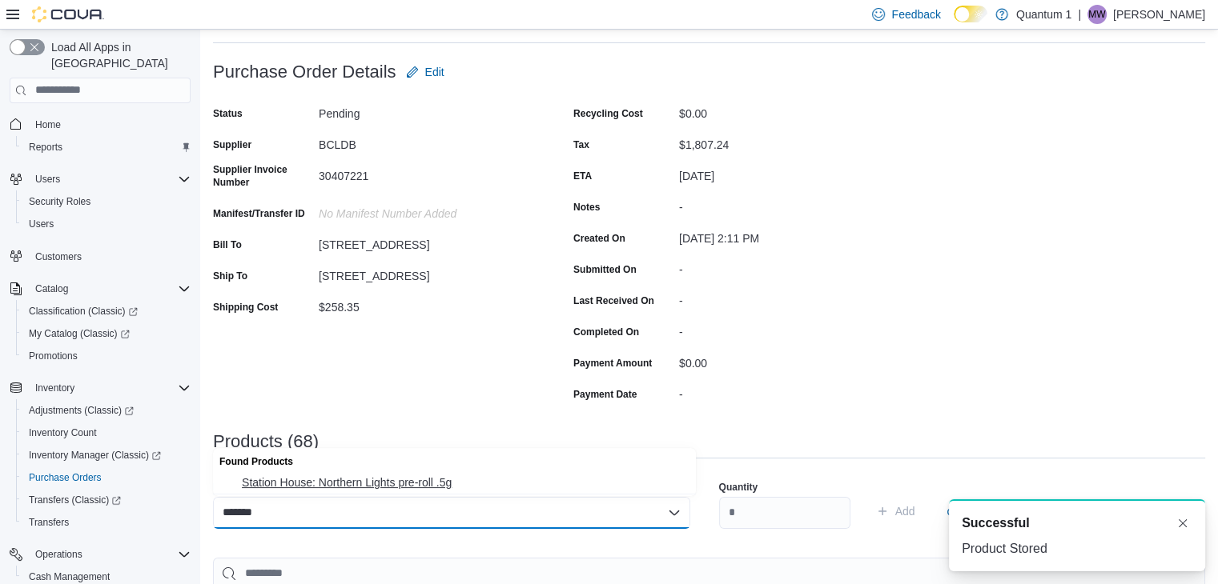
click at [355, 476] on span "Station House: Northern Lights pre-roll .5g" at bounding box center [464, 483] width 444 height 16
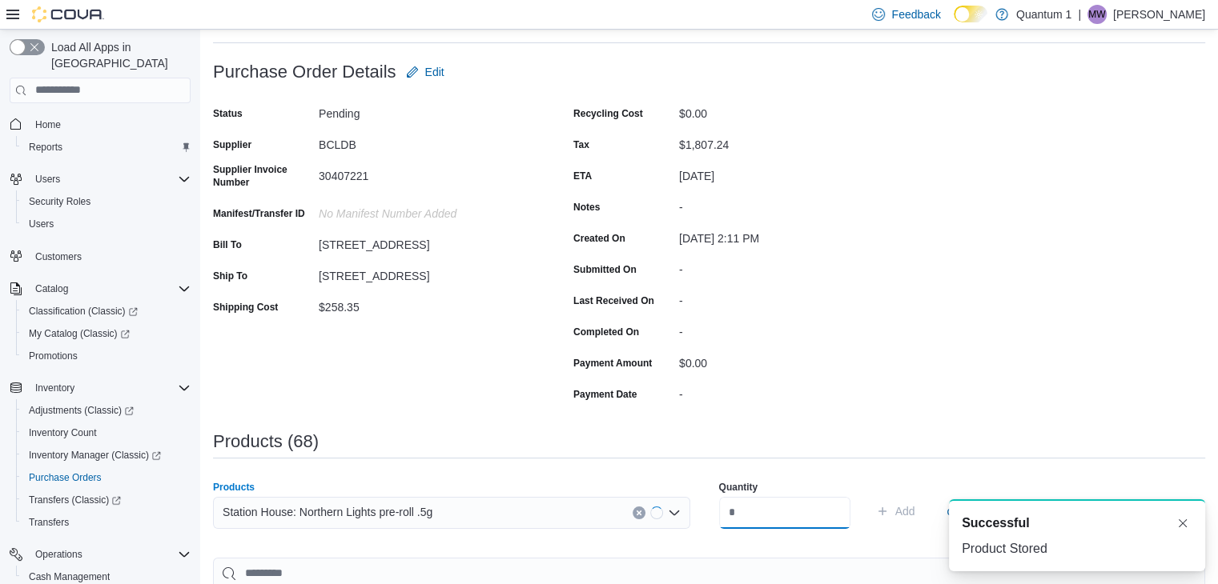
click at [757, 517] on input "number" at bounding box center [784, 513] width 131 height 32
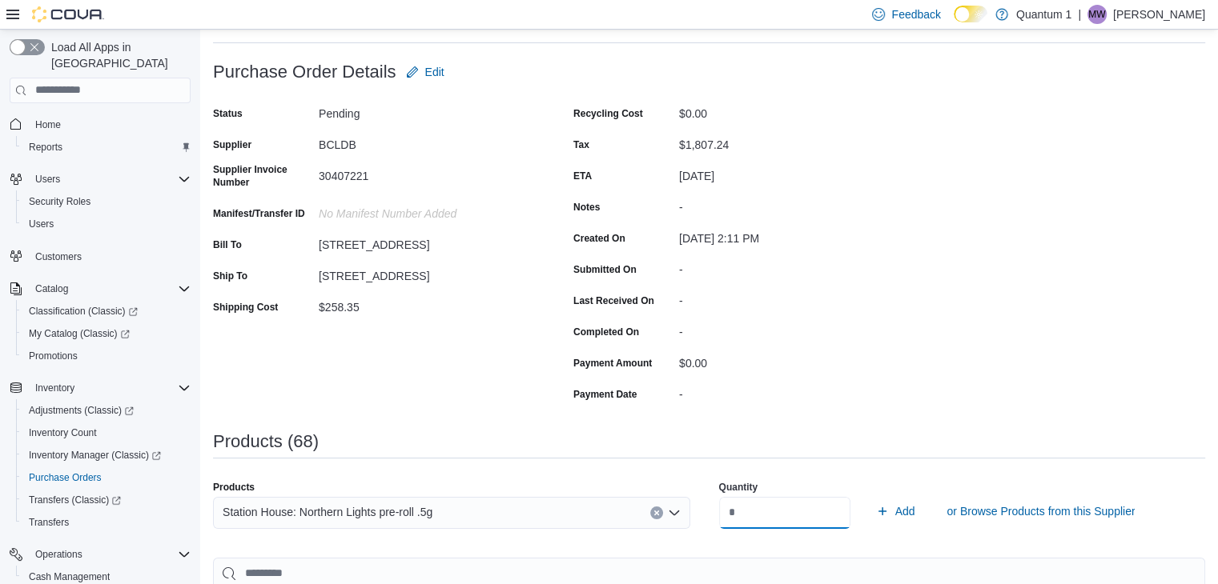
click at [869, 495] on button "Add" at bounding box center [895, 511] width 52 height 32
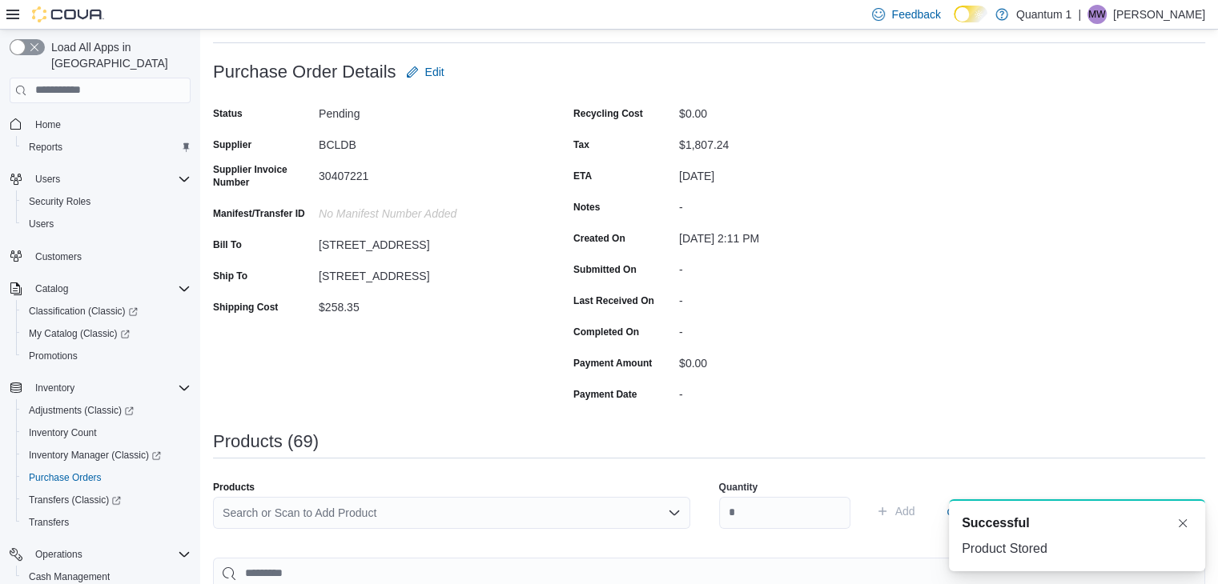
click at [465, 501] on div "Search or Scan to Add Product" at bounding box center [451, 513] width 477 height 32
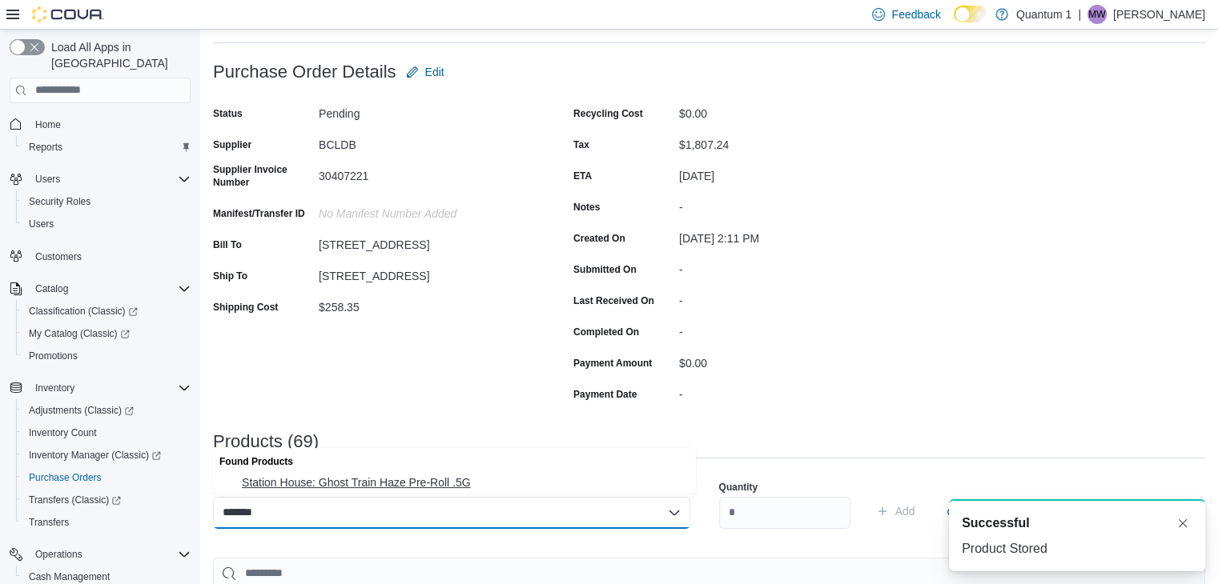
click at [430, 480] on span "Station House: Ghost Train Haze Pre-Roll .5G" at bounding box center [464, 483] width 444 height 16
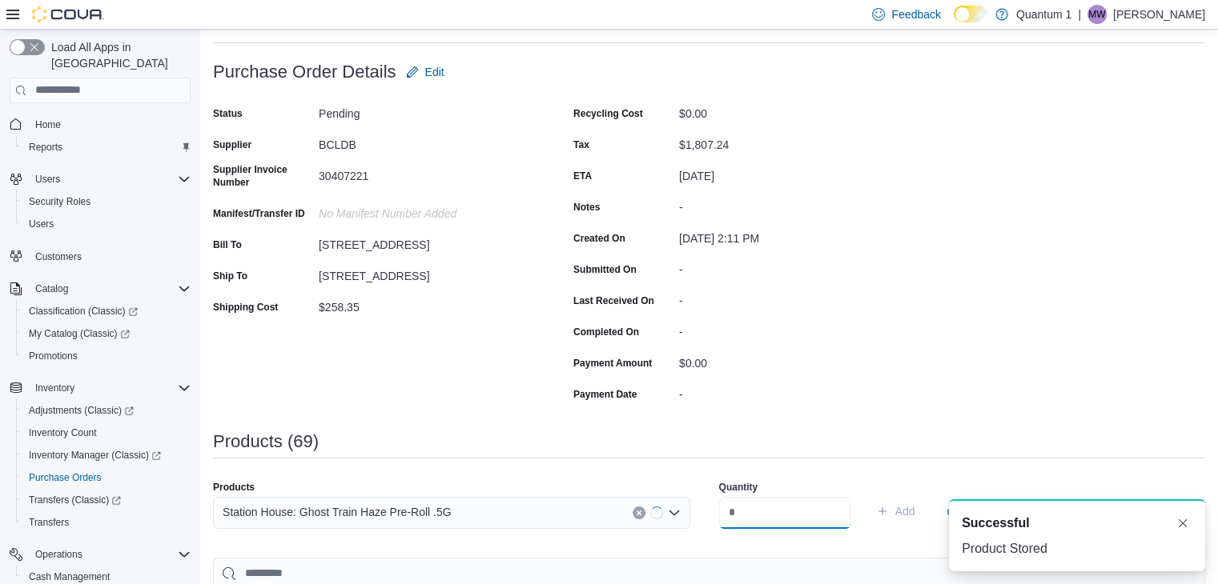
click at [769, 517] on input "number" at bounding box center [784, 513] width 131 height 32
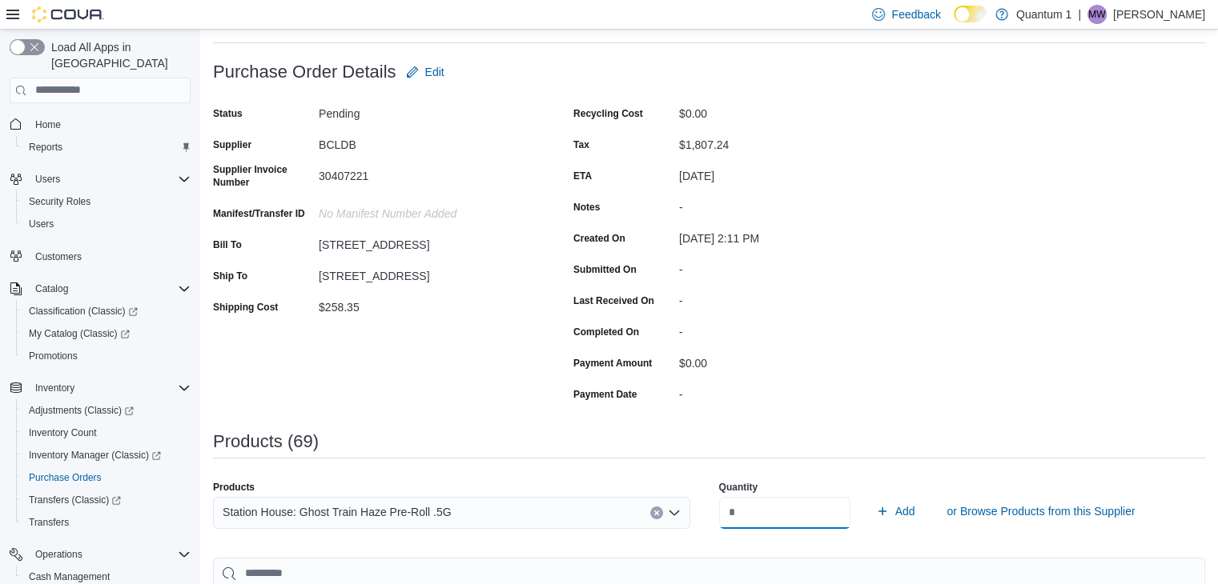
click at [869, 495] on button "Add" at bounding box center [895, 511] width 52 height 32
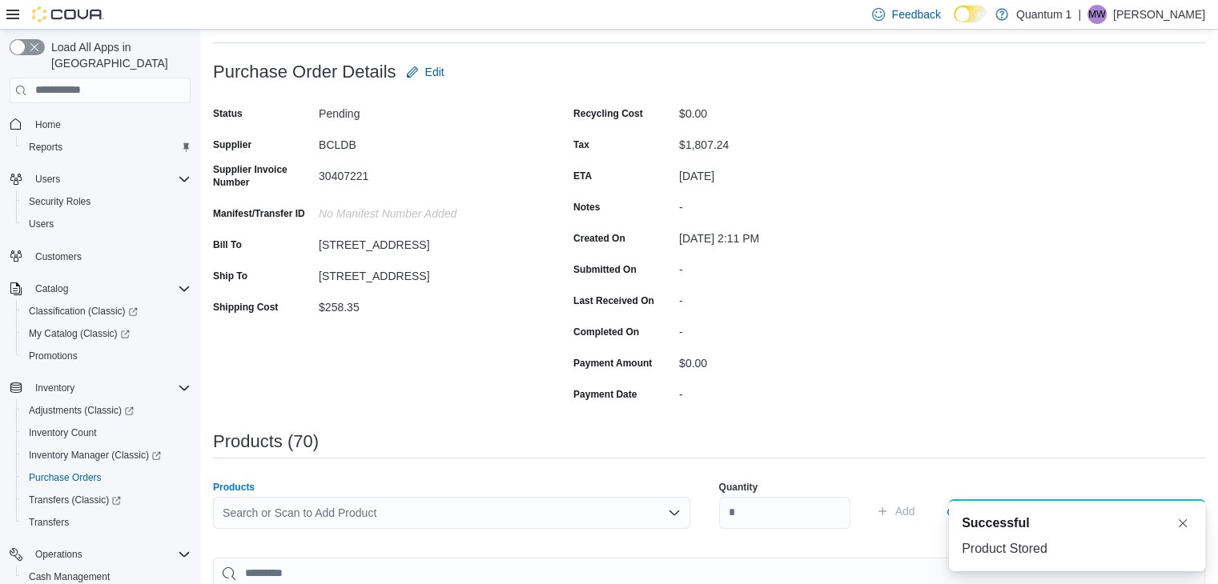
click at [512, 507] on div "Search or Scan to Add Product" at bounding box center [451, 513] width 477 height 32
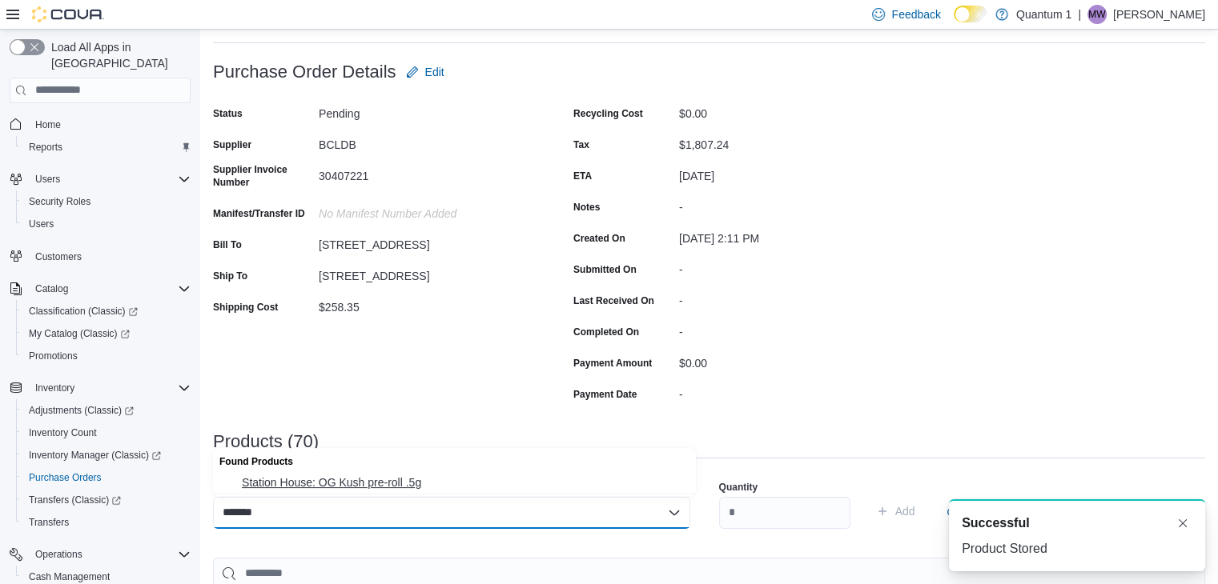
click at [320, 483] on span "Station House: OG Kush pre-roll .5g" at bounding box center [464, 483] width 444 height 16
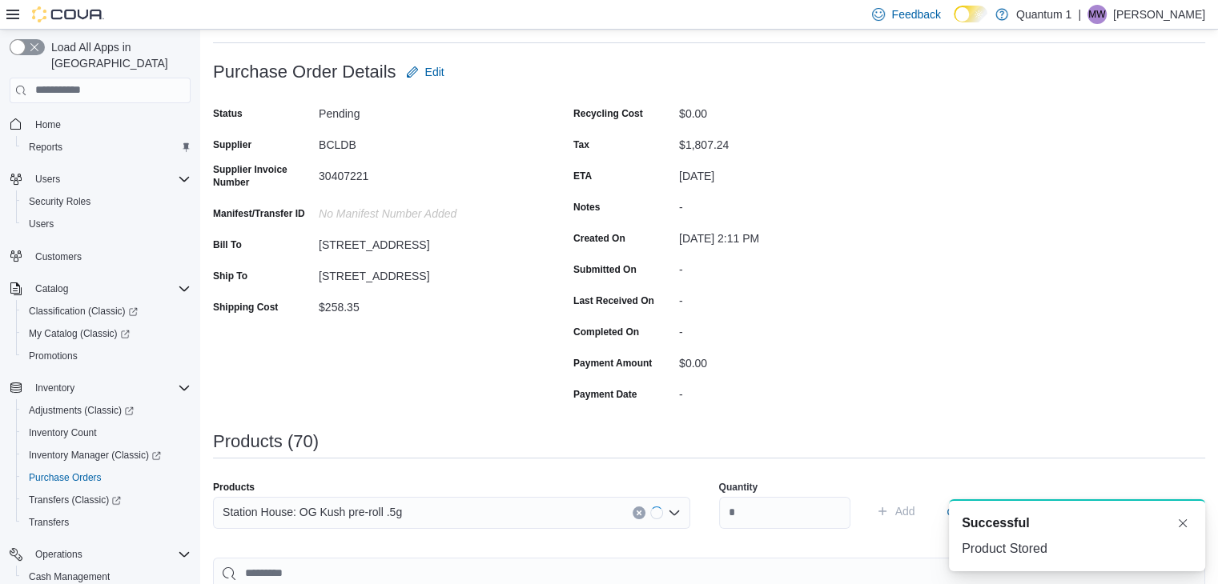
click at [772, 491] on div "Quantity" at bounding box center [784, 487] width 131 height 13
click at [764, 512] on input "number" at bounding box center [784, 513] width 131 height 32
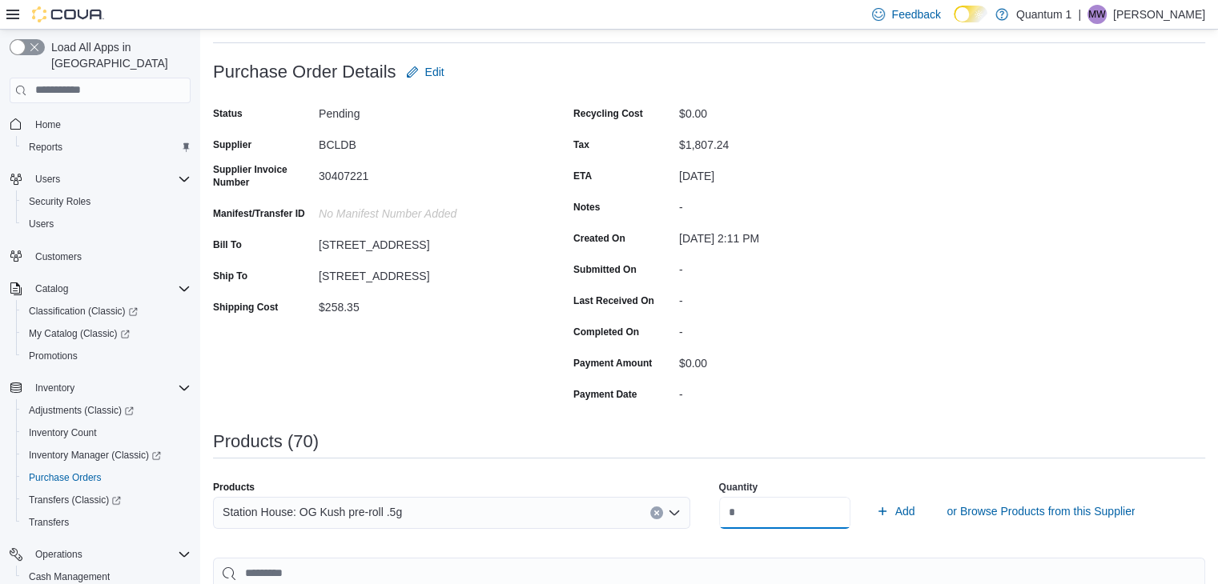
click at [869, 495] on button "Add" at bounding box center [895, 511] width 52 height 32
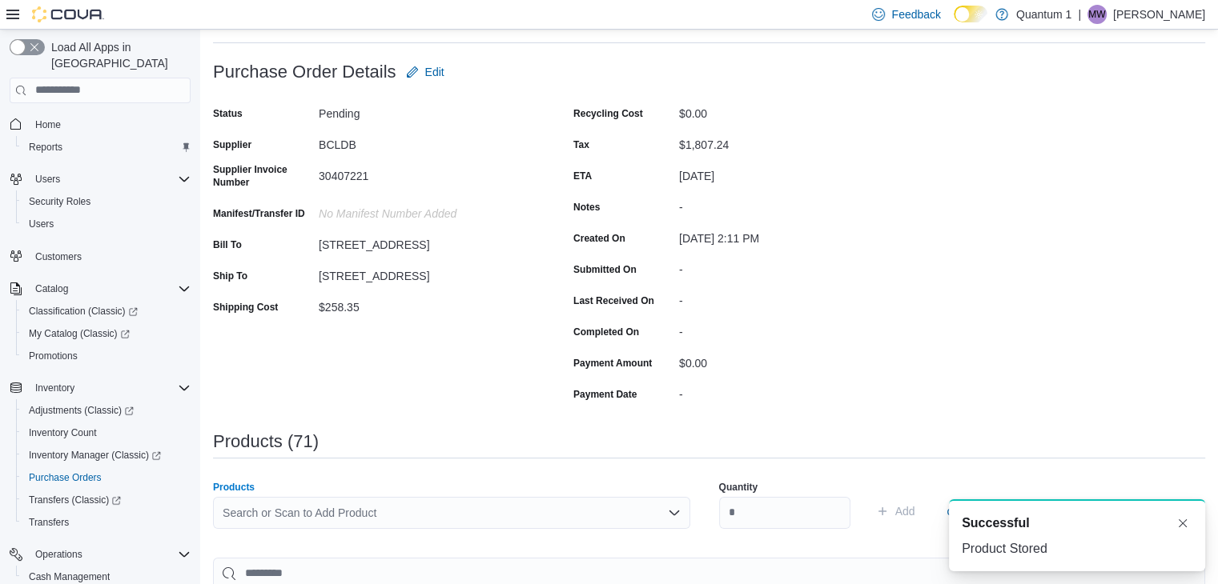
click at [505, 511] on div "Search or Scan to Add Product" at bounding box center [451, 513] width 477 height 32
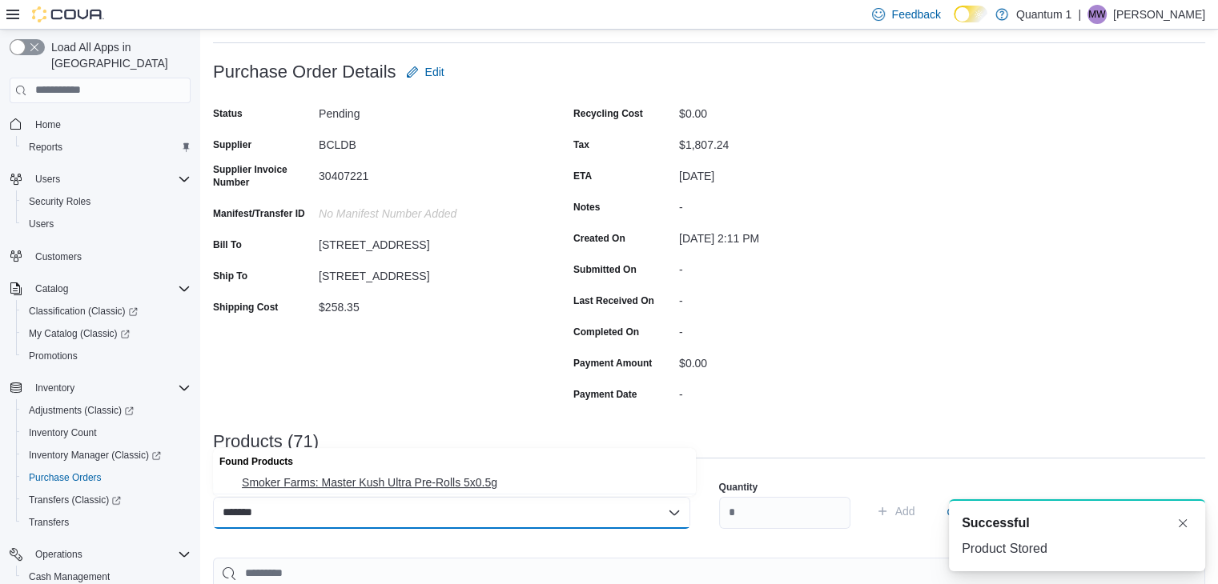
click at [435, 480] on span "Smoker Farms: Master Kush Ultra Pre-Rolls 5x0.5g" at bounding box center [464, 483] width 444 height 16
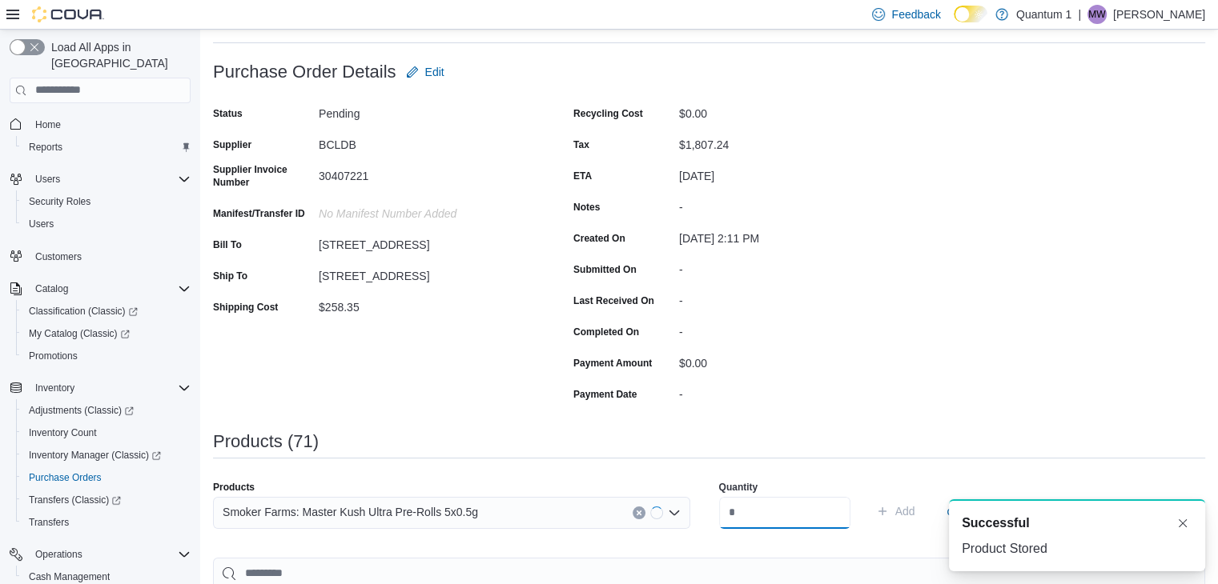
click at [790, 506] on input "number" at bounding box center [784, 513] width 131 height 32
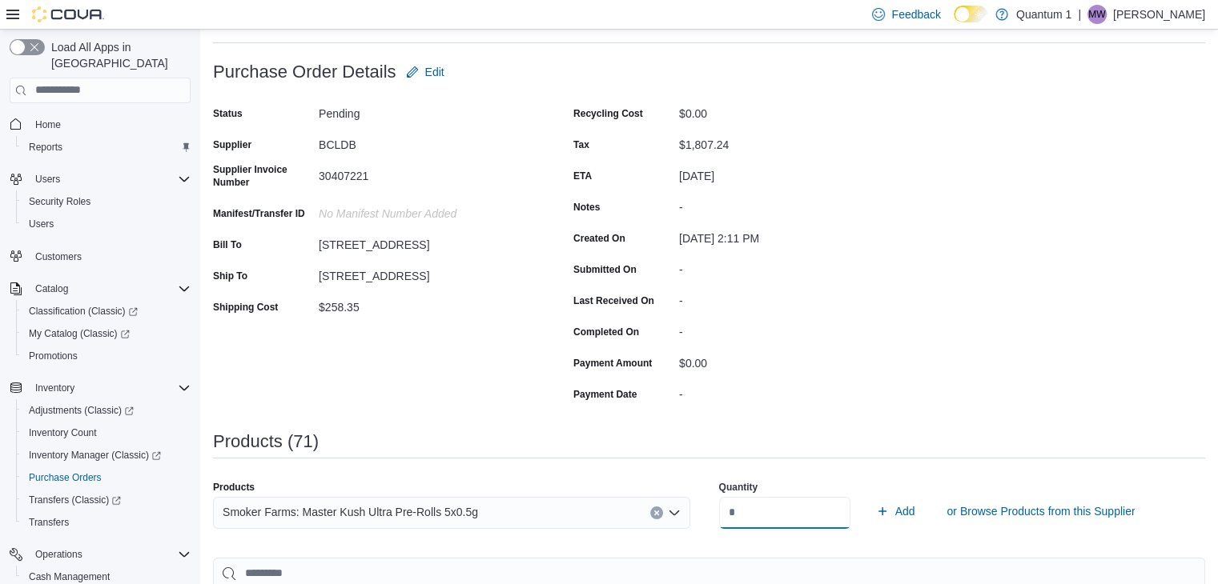
click at [869, 495] on button "Add" at bounding box center [895, 511] width 52 height 32
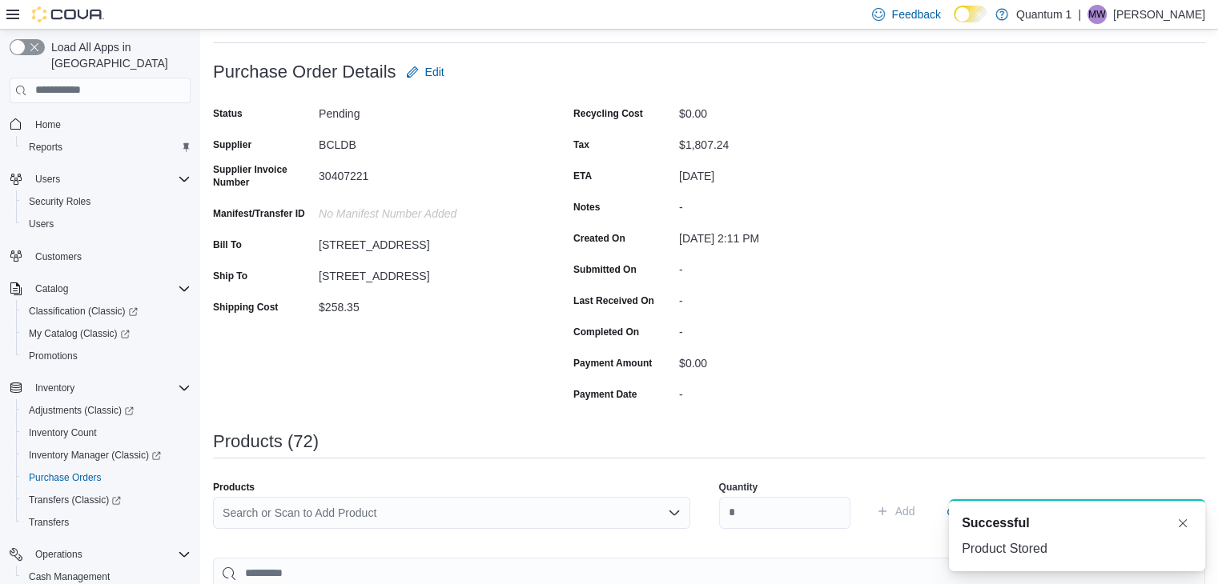
click at [419, 515] on div "Search or Scan to Add Product" at bounding box center [451, 513] width 477 height 32
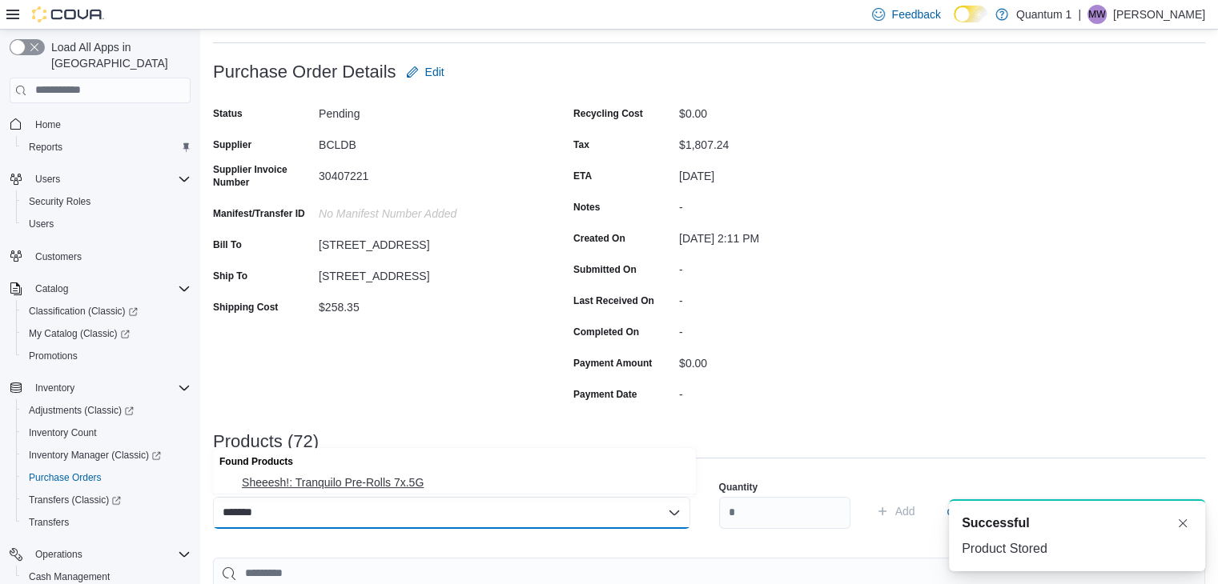
click at [403, 483] on span "Sheeesh!: Tranquilo Pre-Rolls 7x.5G" at bounding box center [464, 483] width 444 height 16
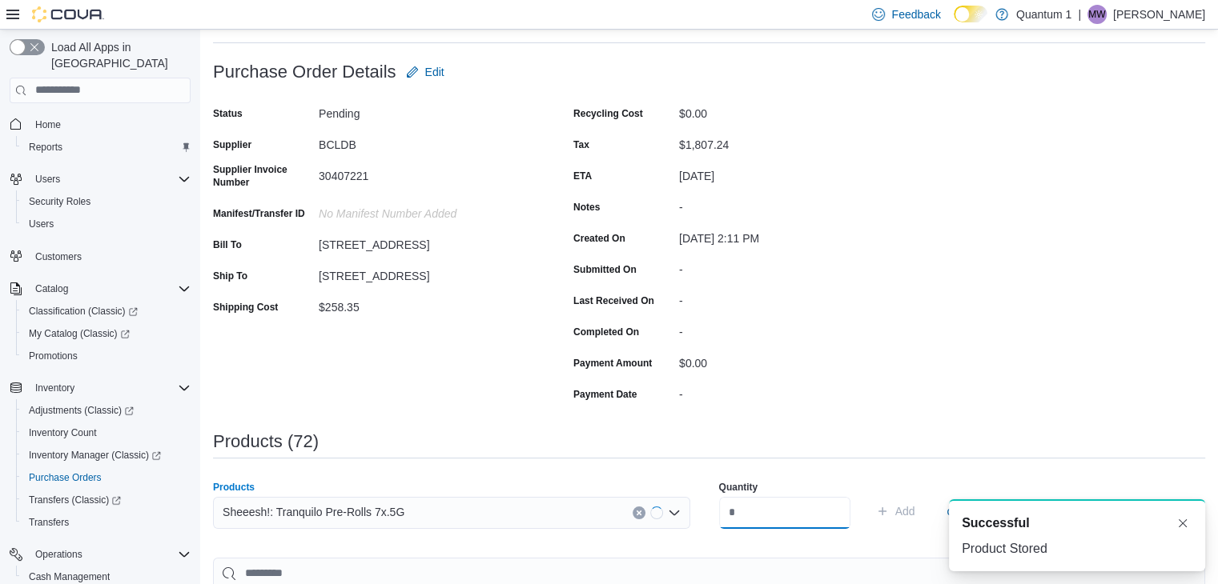
click at [768, 503] on input "number" at bounding box center [784, 513] width 131 height 32
click at [869, 495] on button "Add" at bounding box center [895, 511] width 52 height 32
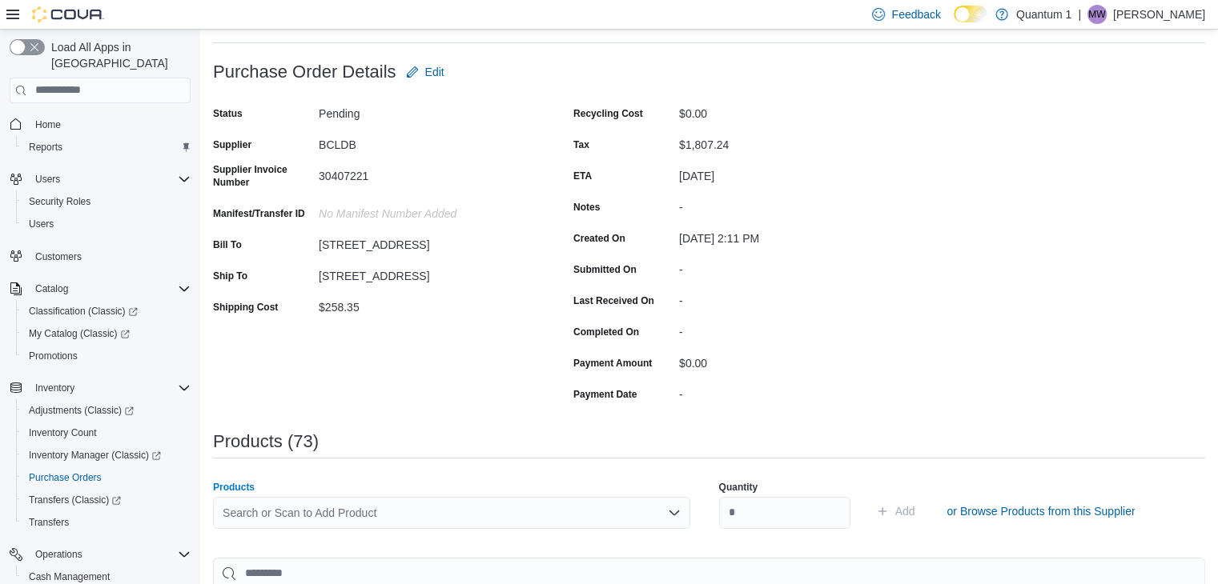
click at [428, 504] on div "Search or Scan to Add Product" at bounding box center [451, 513] width 477 height 32
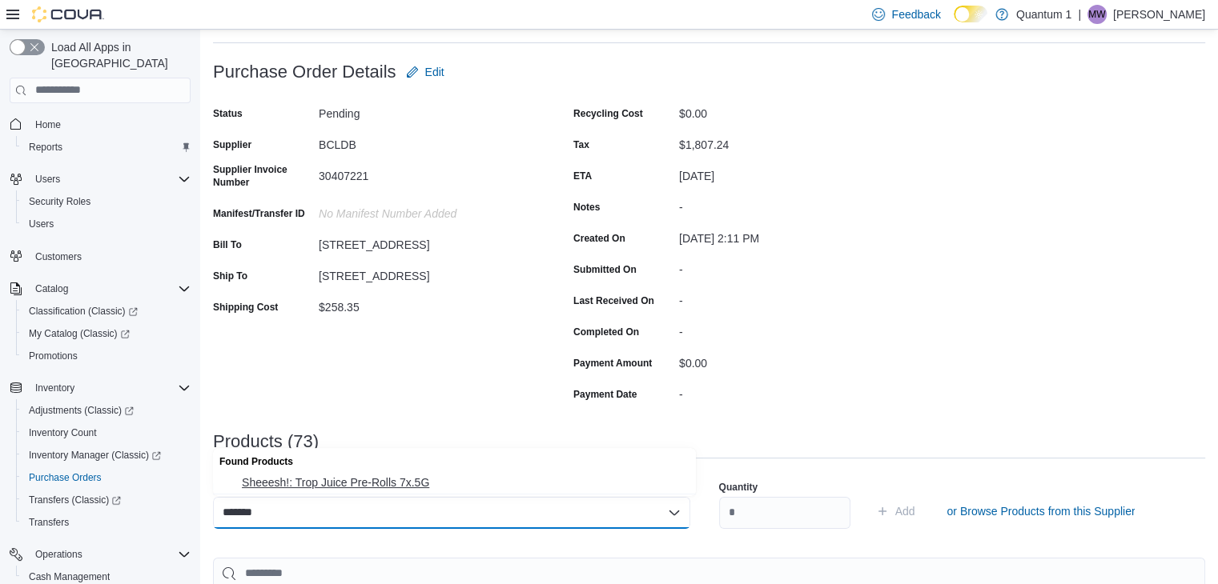
click at [429, 481] on span "Sheeesh!: Trop Juice Pre-Rolls 7x.5G" at bounding box center [464, 483] width 444 height 16
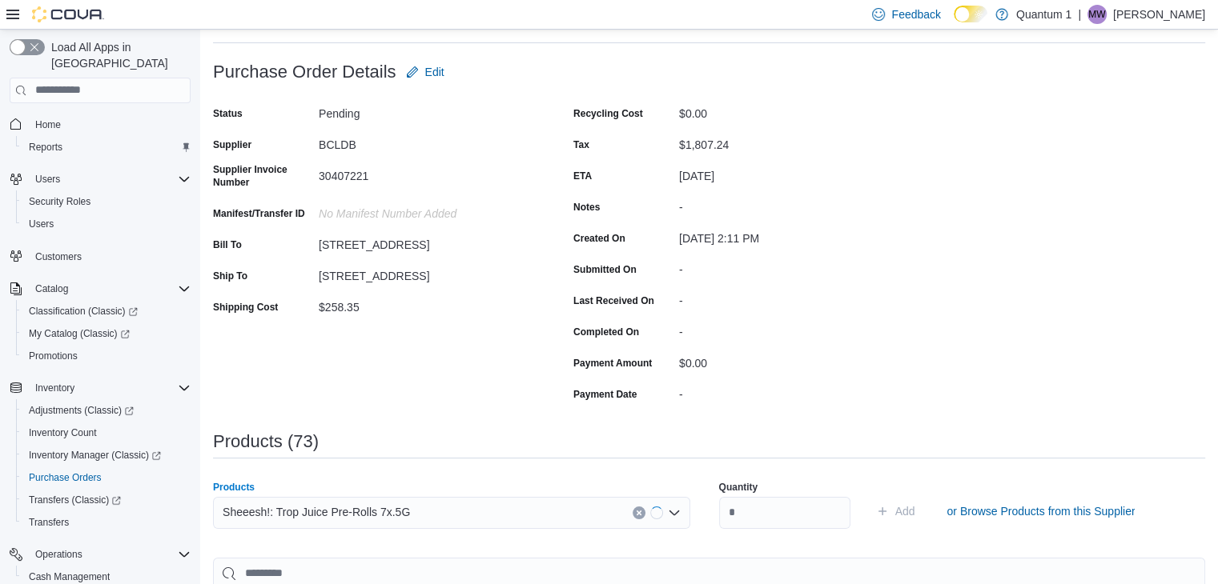
click at [815, 529] on div "Quantity" at bounding box center [784, 504] width 131 height 67
click at [816, 525] on input "number" at bounding box center [784, 513] width 131 height 32
click at [869, 495] on button "Add" at bounding box center [895, 511] width 52 height 32
click at [483, 502] on div "Search or Scan to Add Product" at bounding box center [451, 513] width 477 height 32
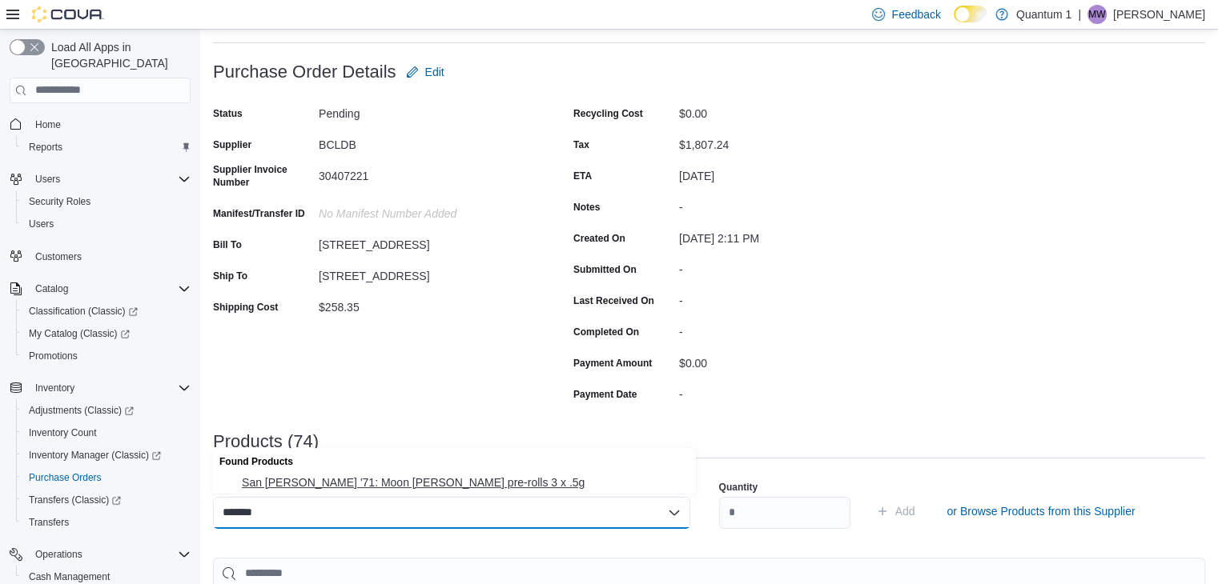
click at [427, 487] on span "San [PERSON_NAME] '71: Moon [PERSON_NAME] pre-rolls 3 x .5g" at bounding box center [464, 483] width 444 height 16
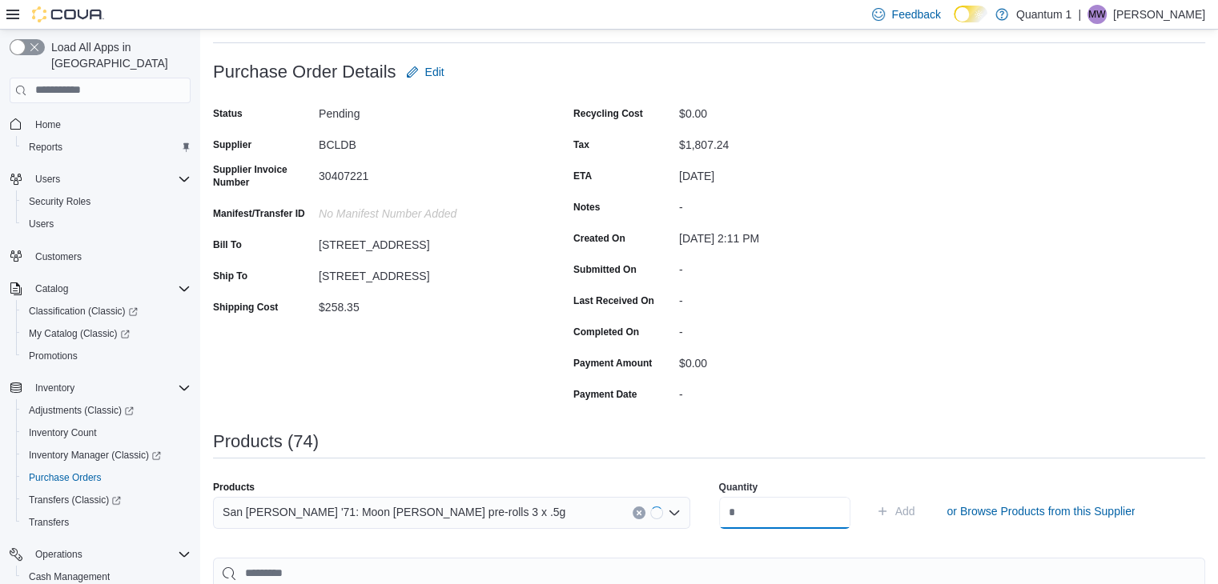
click at [839, 516] on input "number" at bounding box center [784, 513] width 131 height 32
click at [869, 495] on button "Add" at bounding box center [895, 511] width 52 height 32
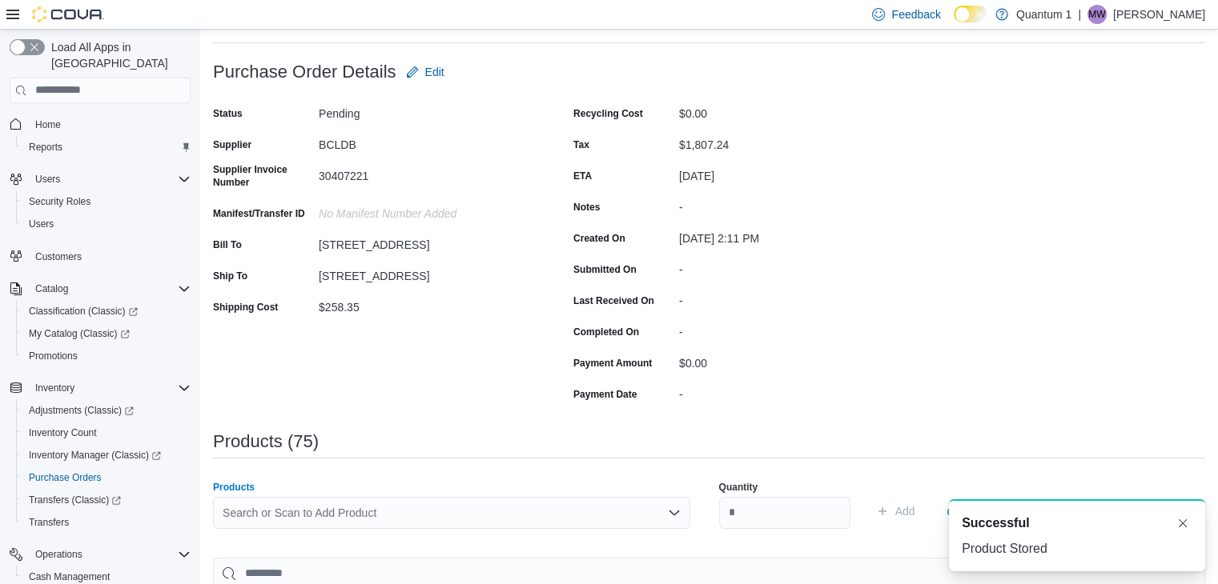
click at [564, 499] on div "Search or Scan to Add Product" at bounding box center [451, 513] width 477 height 32
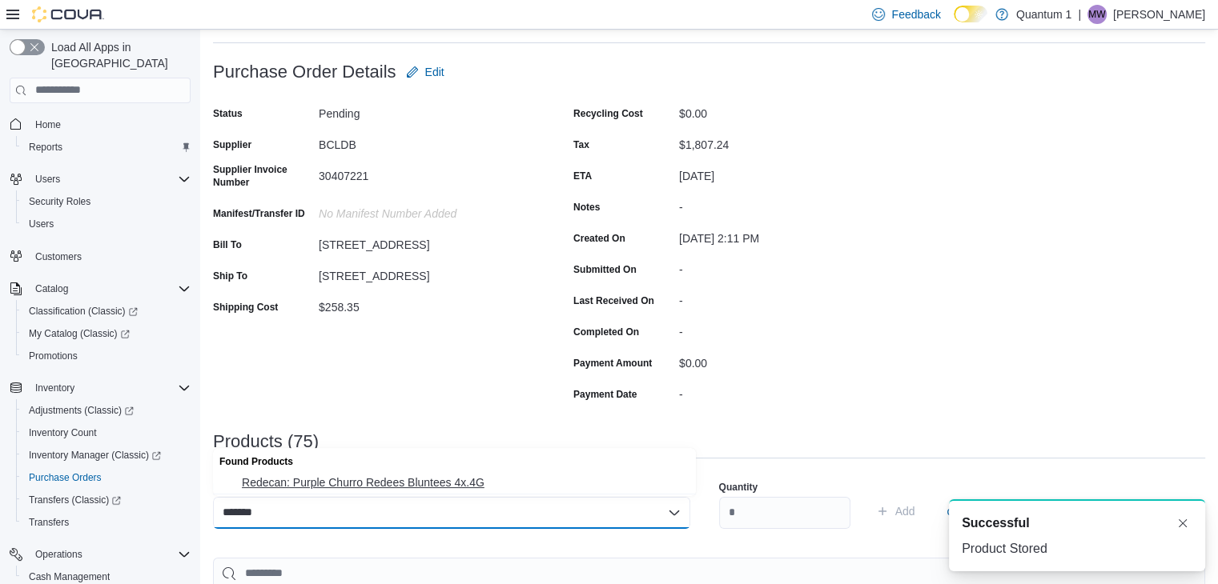
click at [429, 487] on span "Redecan: Purple Churro Redees Bluntees 4x.4G" at bounding box center [464, 483] width 444 height 16
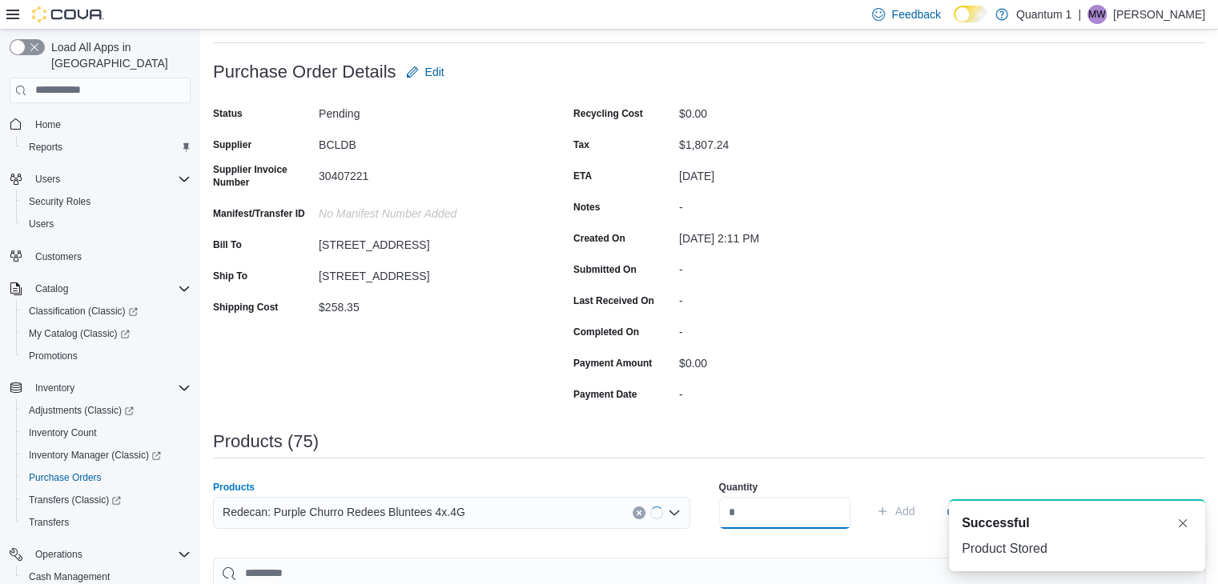
click at [820, 514] on input "number" at bounding box center [784, 513] width 131 height 32
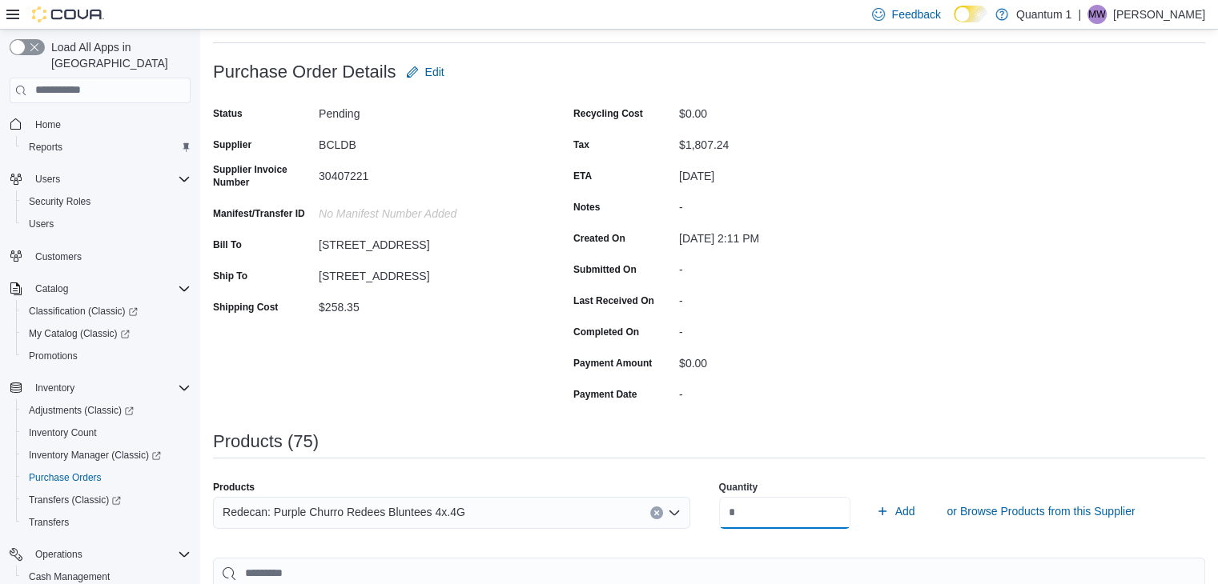
click at [869, 495] on button "Add" at bounding box center [895, 511] width 52 height 32
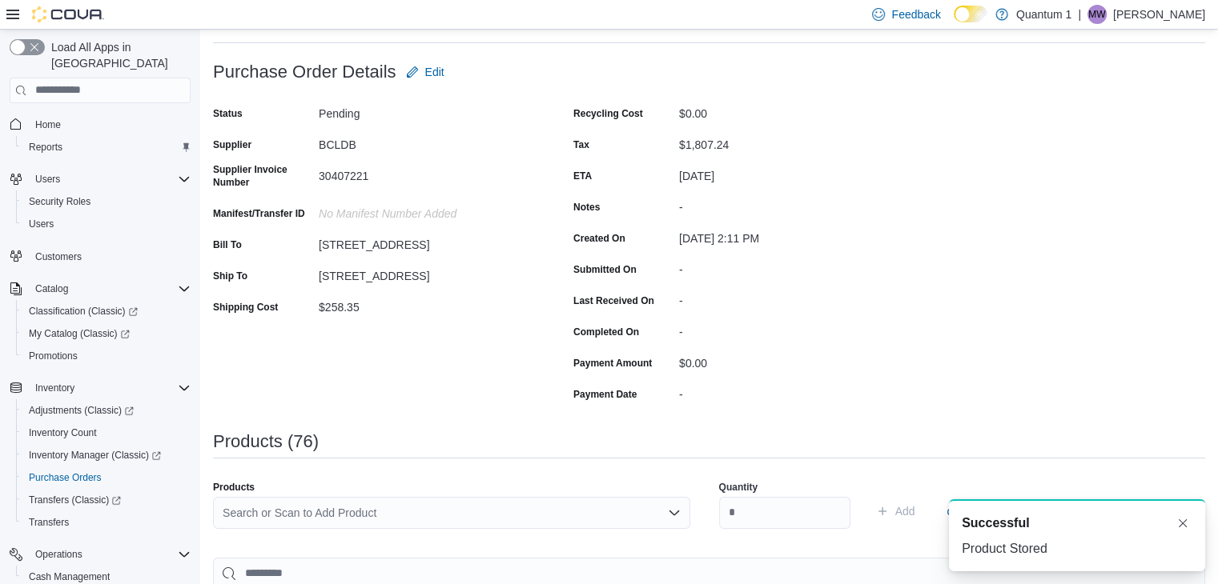
click at [423, 532] on div "Search or Scan to Add Product" at bounding box center [451, 519] width 477 height 45
click at [424, 511] on div "Search or Scan to Add Product" at bounding box center [451, 513] width 477 height 32
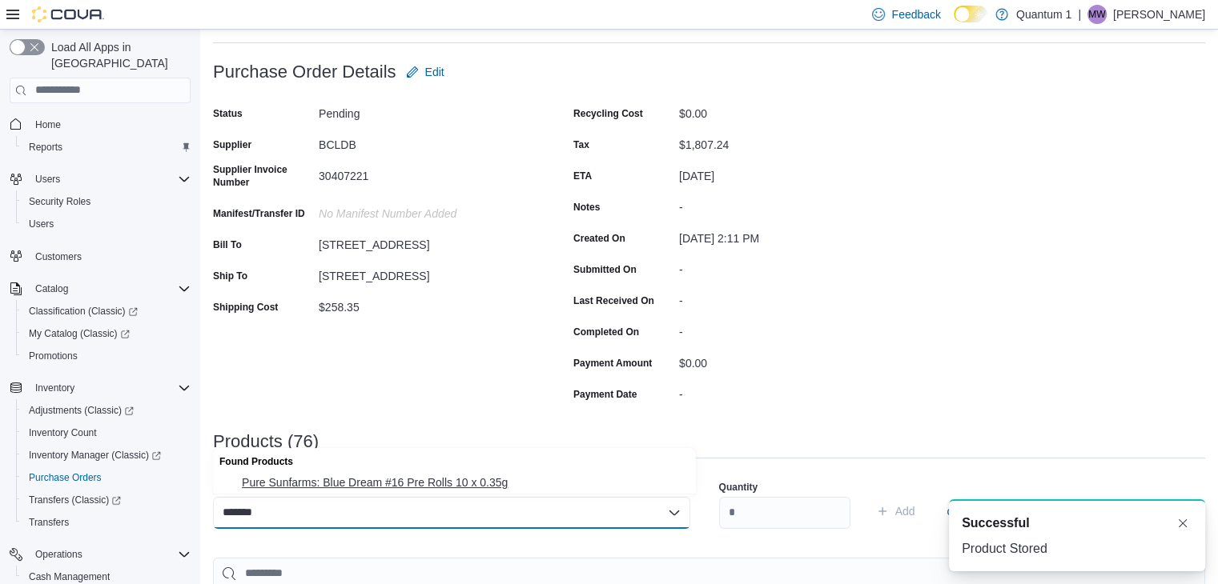
click at [329, 471] on button "Pure Sunfarms: Blue Dream #16 Pre Rolls 10 x 0.35g" at bounding box center [454, 482] width 483 height 23
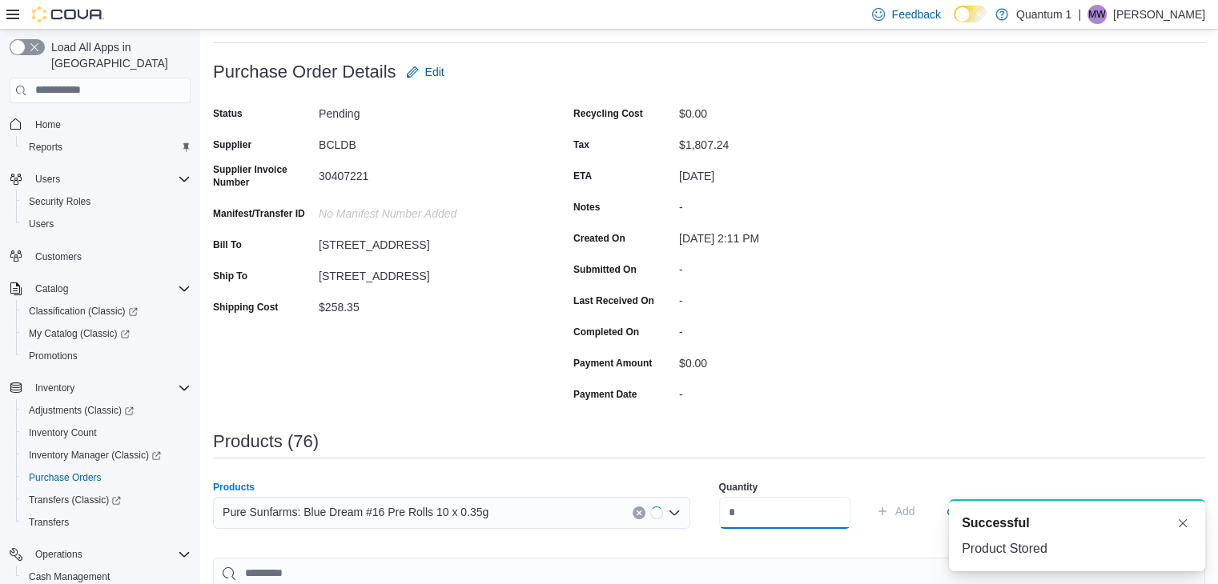
click at [768, 516] on input "number" at bounding box center [784, 513] width 131 height 32
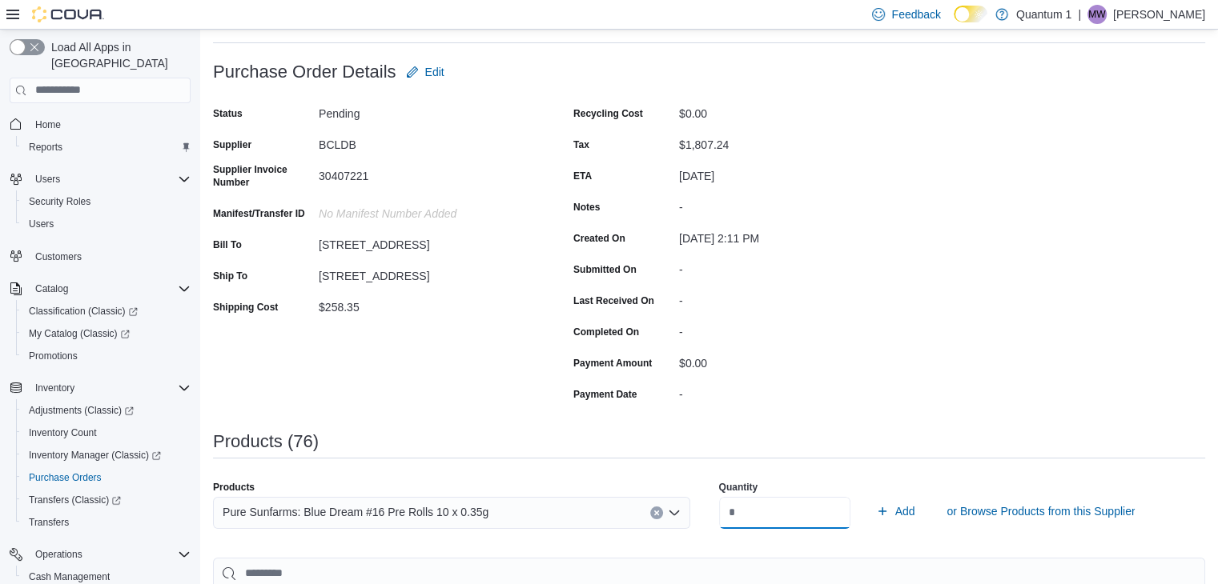
click at [869, 495] on button "Add" at bounding box center [895, 511] width 52 height 32
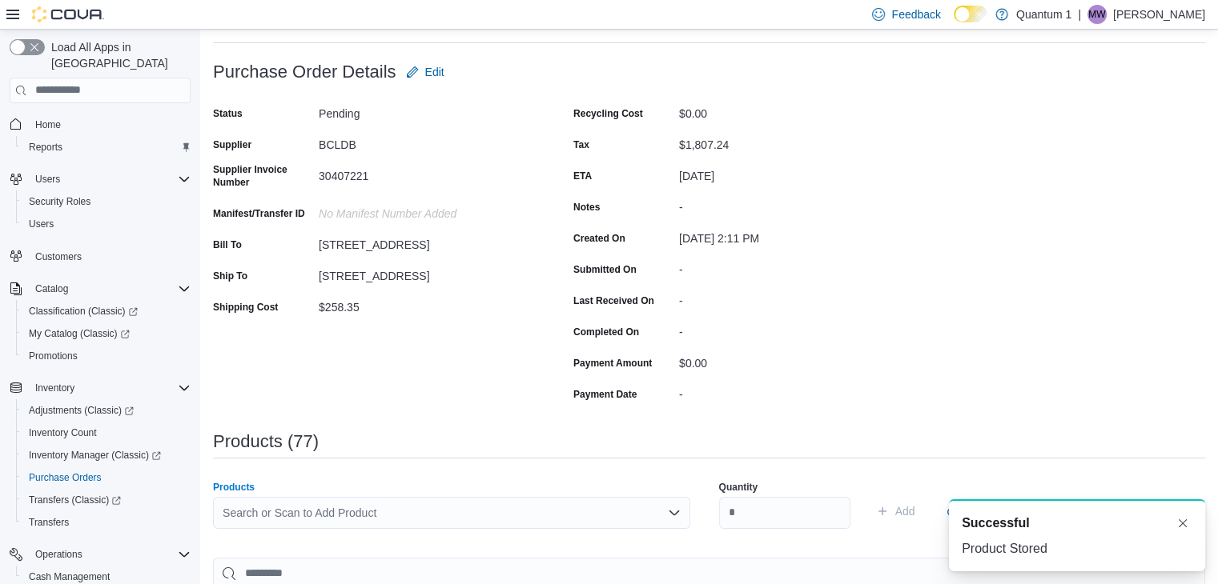
click at [364, 509] on div "Search or Scan to Add Product" at bounding box center [451, 513] width 477 height 32
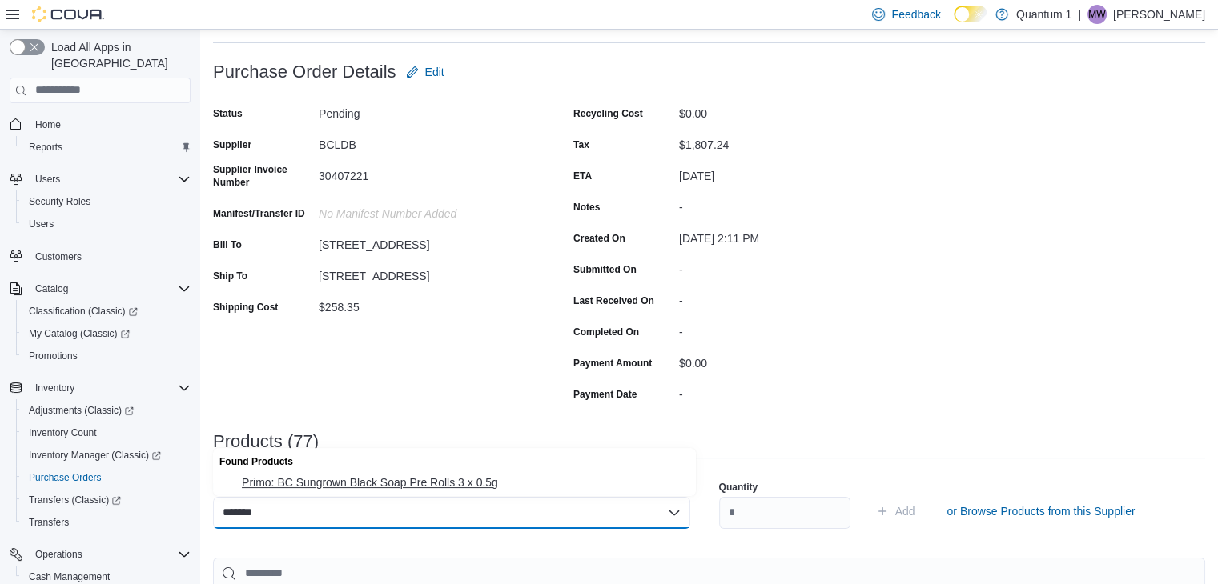
click at [379, 480] on span "Primo: BC Sungrown Black Soap Pre Rolls 3 x 0.5g" at bounding box center [464, 483] width 444 height 16
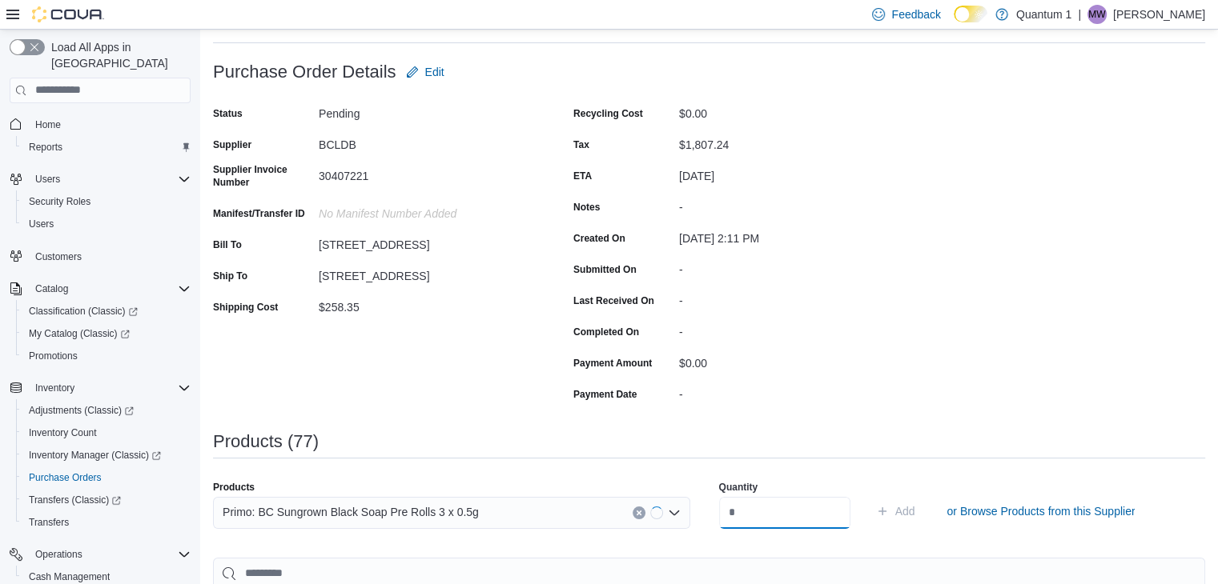
click at [753, 504] on input "number" at bounding box center [784, 513] width 131 height 32
click at [869, 495] on button "Add" at bounding box center [895, 511] width 52 height 32
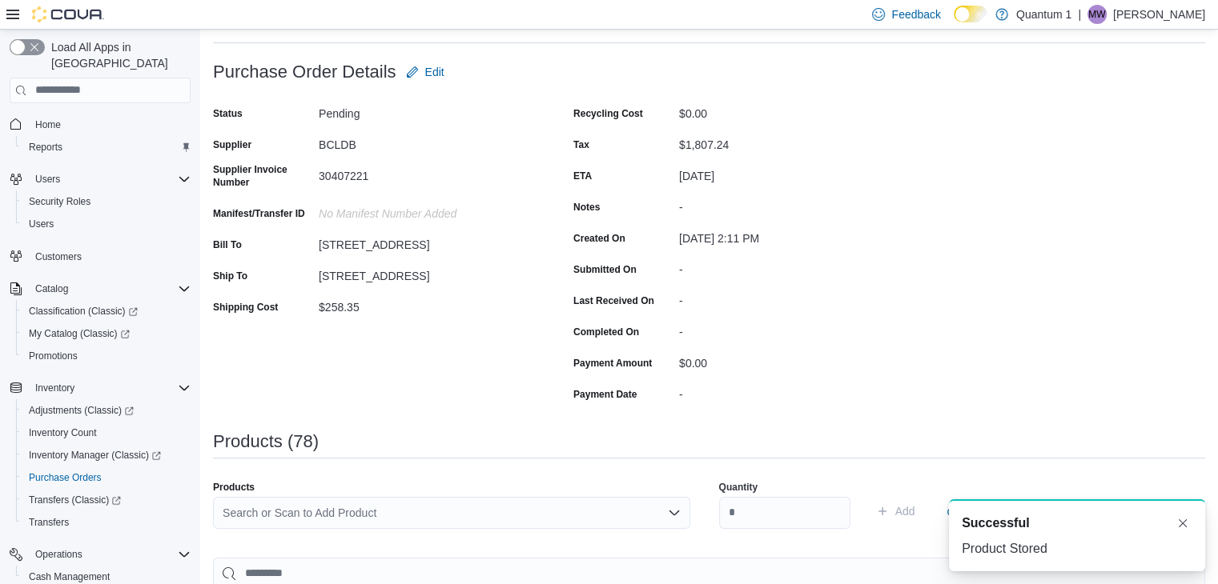
click at [423, 484] on div "Products" at bounding box center [451, 487] width 477 height 13
click at [414, 511] on div "Search or Scan to Add Product" at bounding box center [451, 513] width 477 height 32
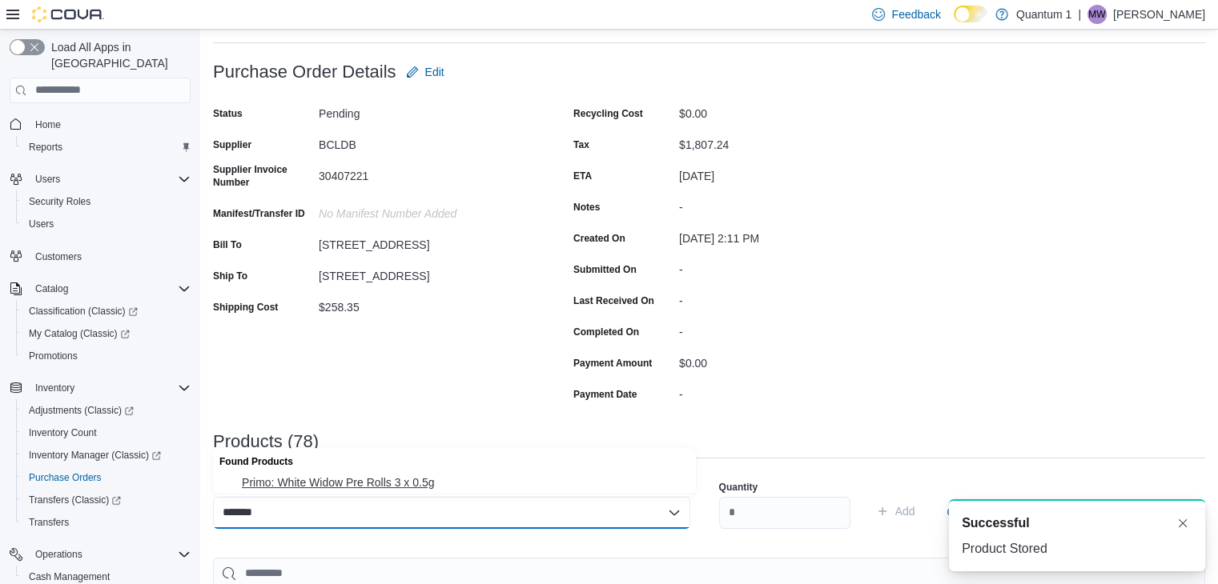
click at [397, 487] on span "Primo: White Widow Pre Rolls 3 x 0.5g" at bounding box center [464, 483] width 444 height 16
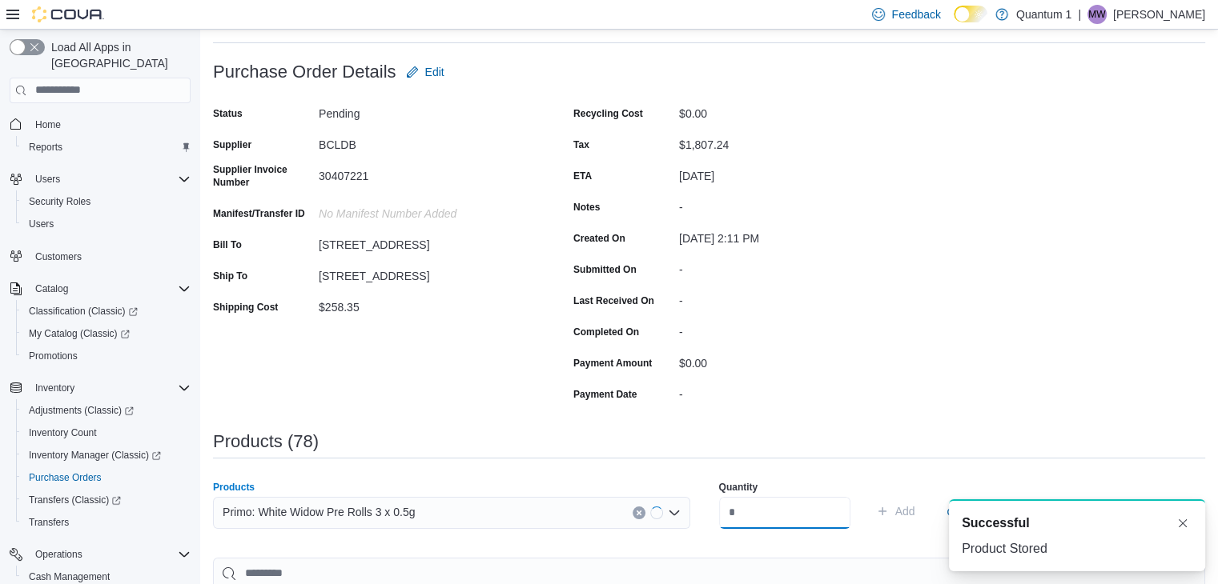
click at [750, 512] on input "number" at bounding box center [784, 513] width 131 height 32
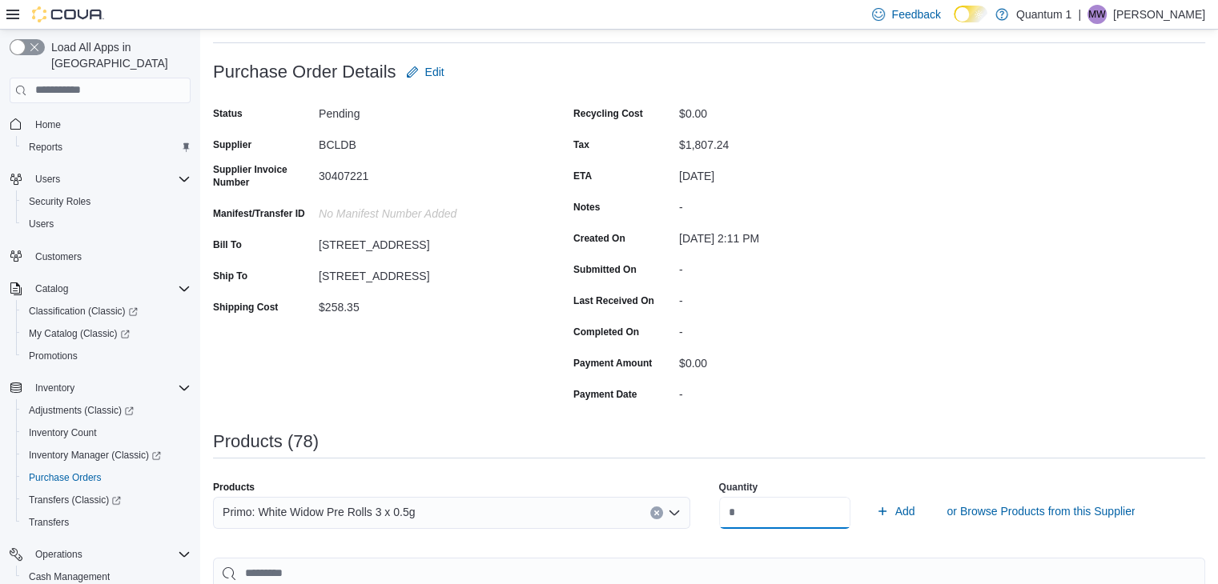
click at [869, 495] on button "Add" at bounding box center [895, 511] width 52 height 32
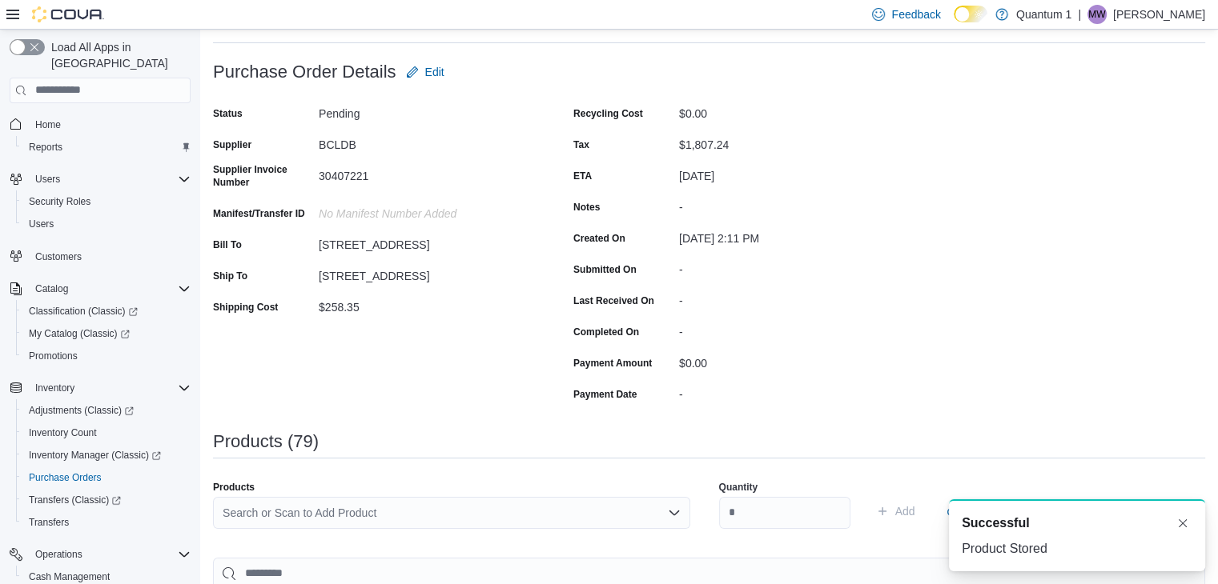
click at [427, 515] on div "Search or Scan to Add Product" at bounding box center [451, 513] width 477 height 32
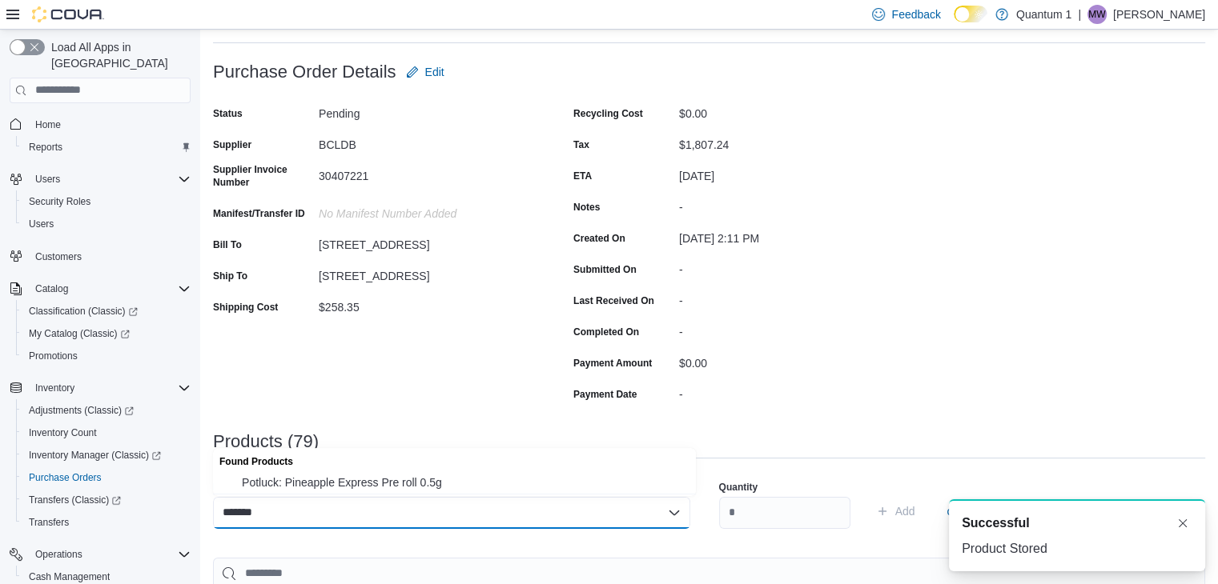
click at [395, 485] on span "Potluck: Pineapple Express Pre roll 0.5g" at bounding box center [464, 483] width 444 height 16
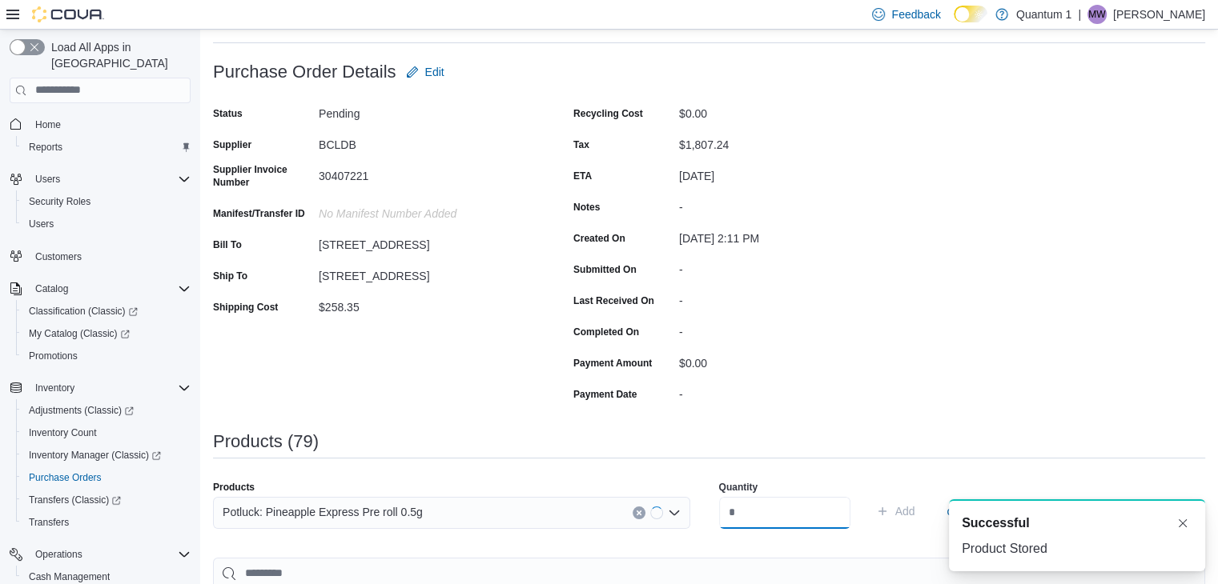
click at [771, 511] on input "number" at bounding box center [784, 513] width 131 height 32
click at [869, 495] on button "Add" at bounding box center [895, 511] width 52 height 32
click at [413, 507] on div "Search or Scan to Add Product" at bounding box center [451, 513] width 477 height 32
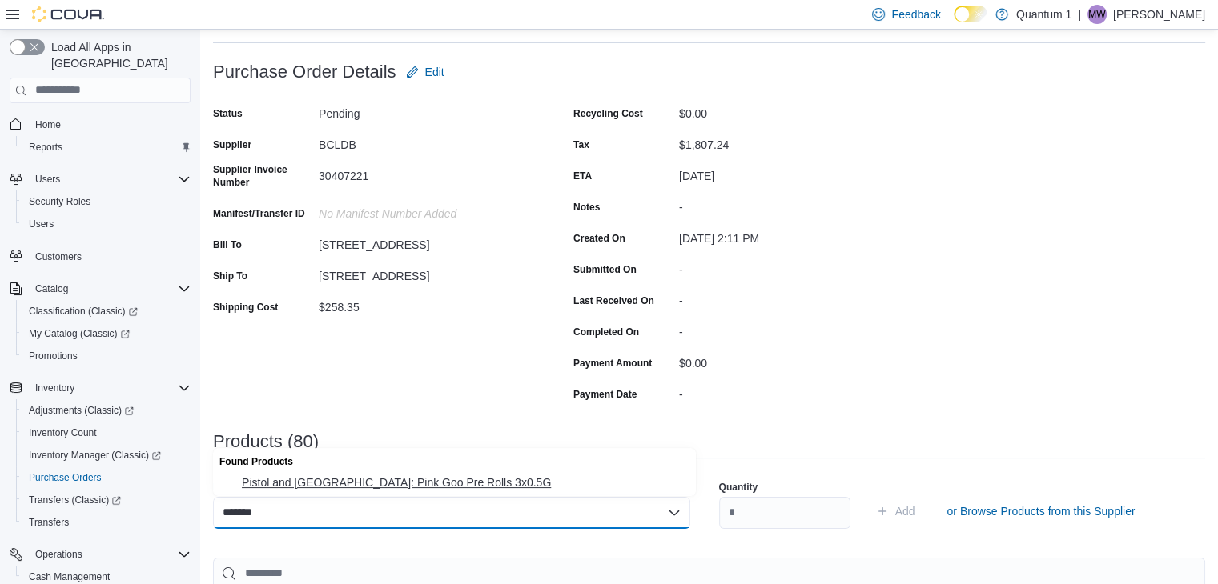
click at [400, 481] on span "Pistol and [GEOGRAPHIC_DATA]: Pink Goo Pre Rolls 3x0.5G" at bounding box center [464, 483] width 444 height 16
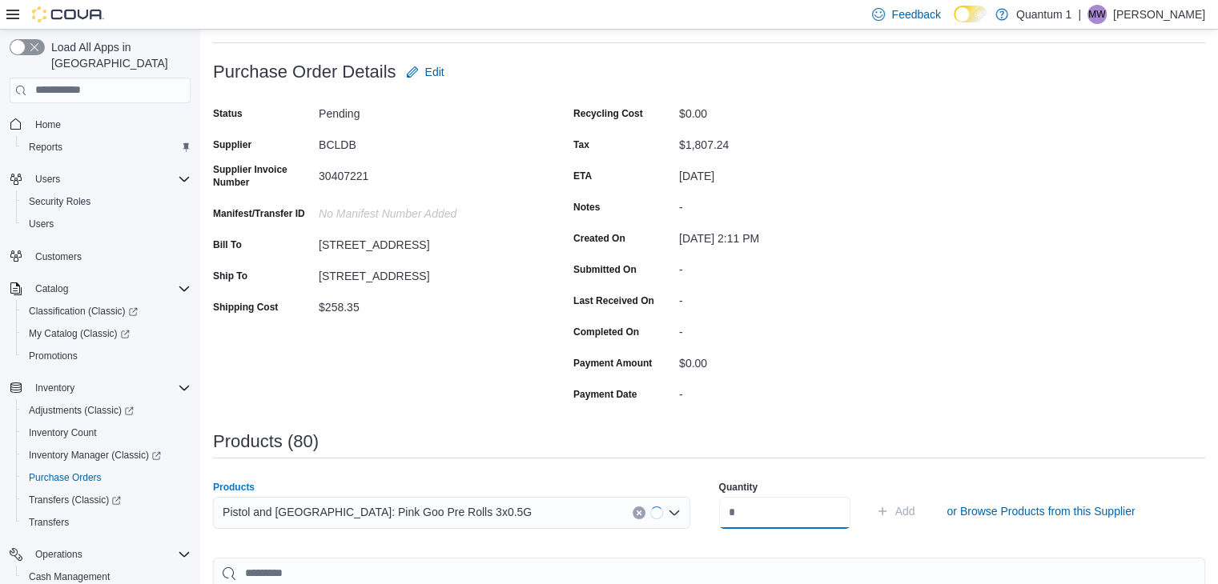
click at [749, 519] on input "number" at bounding box center [784, 513] width 131 height 32
click at [869, 495] on button "Add" at bounding box center [895, 511] width 52 height 32
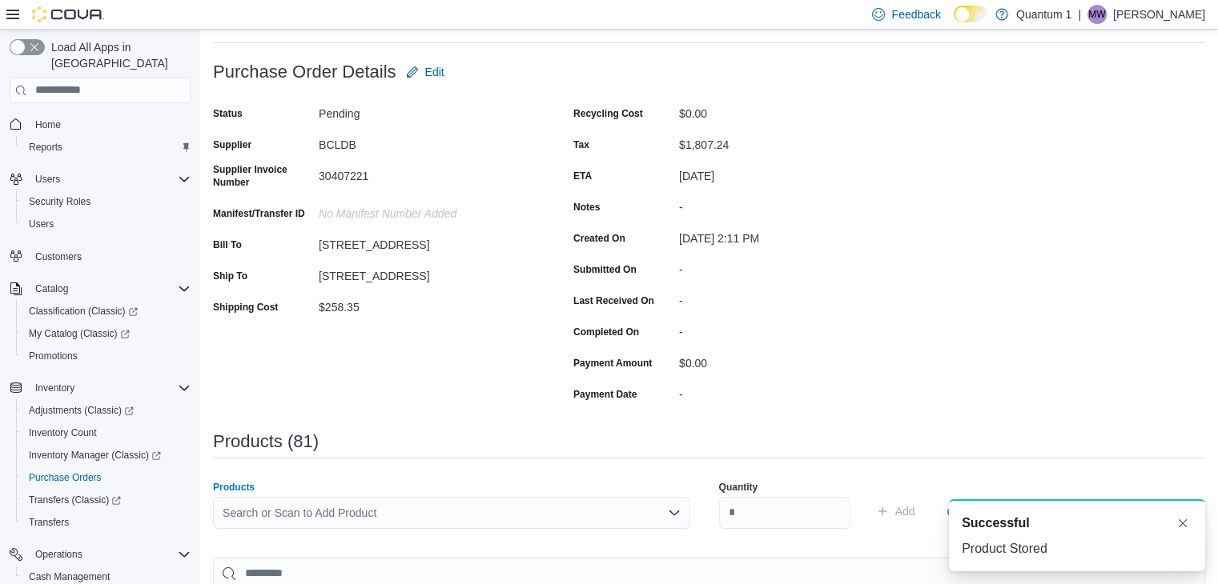
click at [572, 508] on div "Search or Scan to Add Product" at bounding box center [451, 513] width 477 height 32
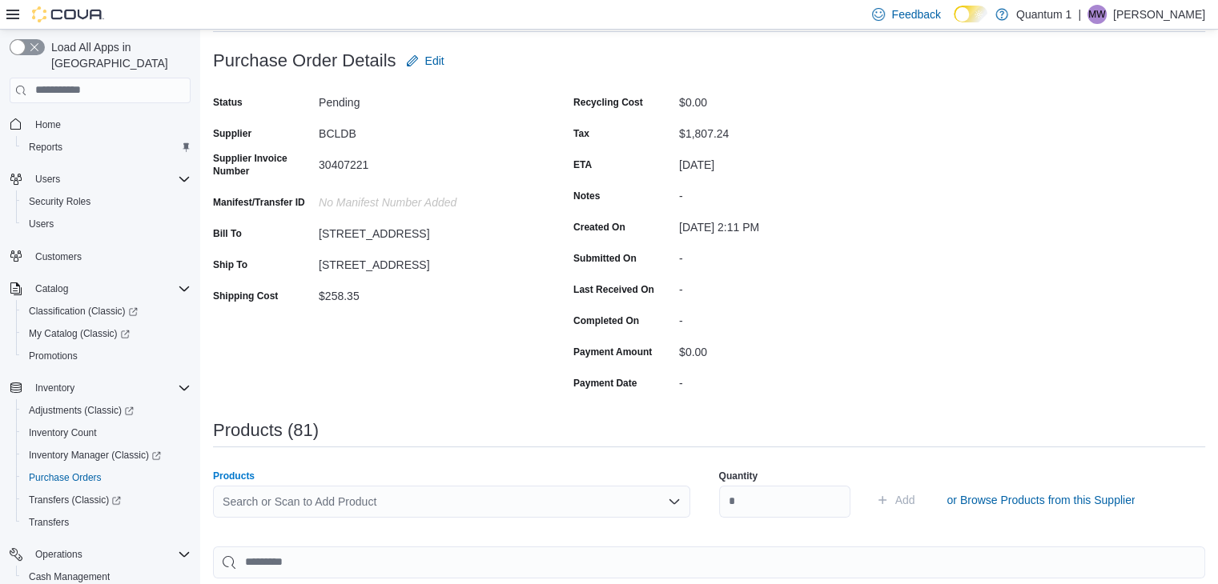
scroll to position [160, 0]
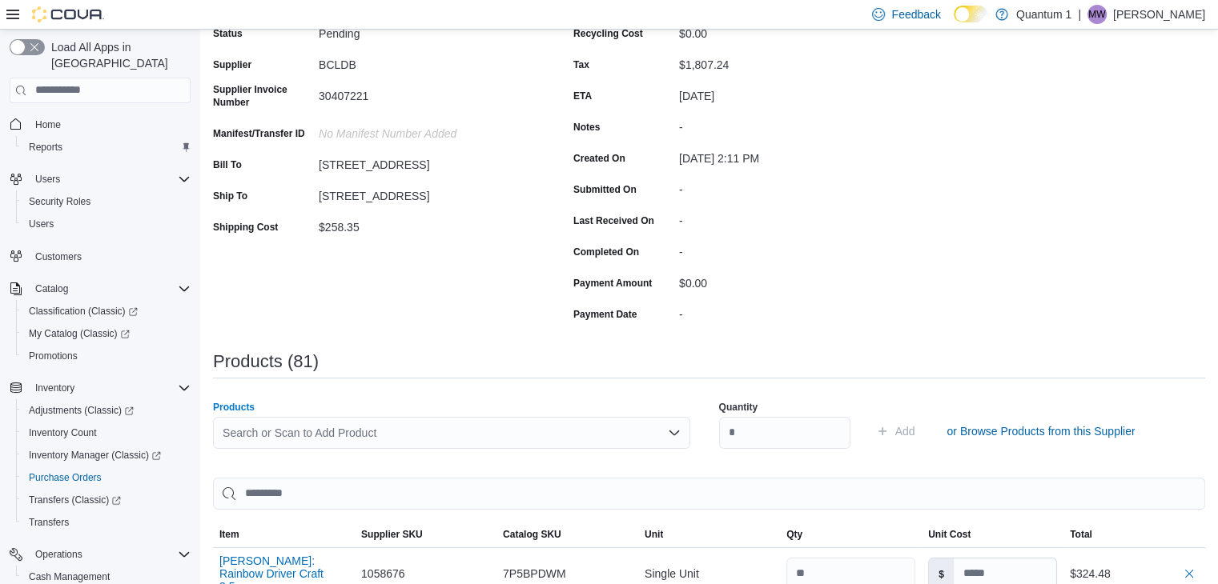
click at [433, 435] on div "Search or Scan to Add Product Combo box. Selected. Combo box input. Search or S…" at bounding box center [451, 433] width 477 height 32
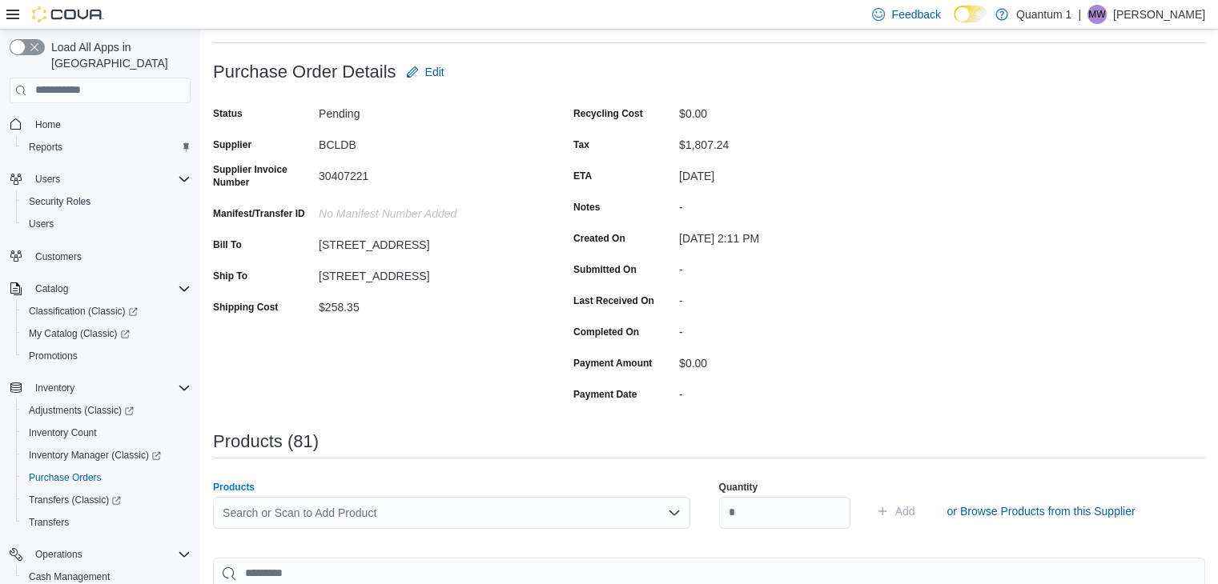
click at [410, 520] on div "Search or Scan to Add Product" at bounding box center [451, 513] width 477 height 32
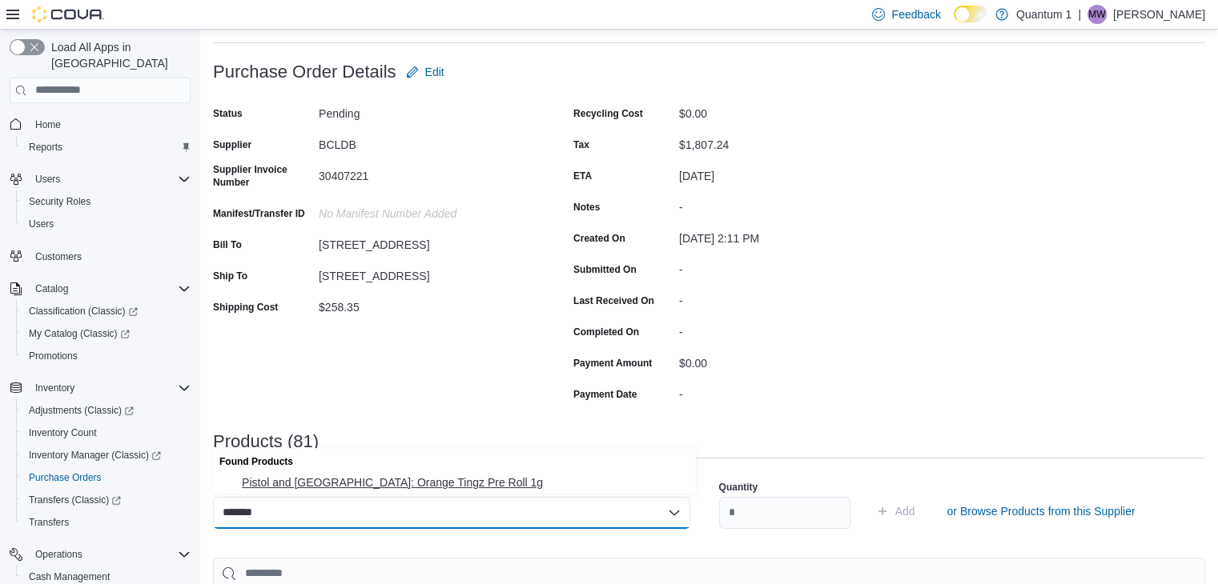
click at [400, 482] on span "Pistol and [GEOGRAPHIC_DATA]: Orange Tingz Pre Roll 1g" at bounding box center [464, 483] width 444 height 16
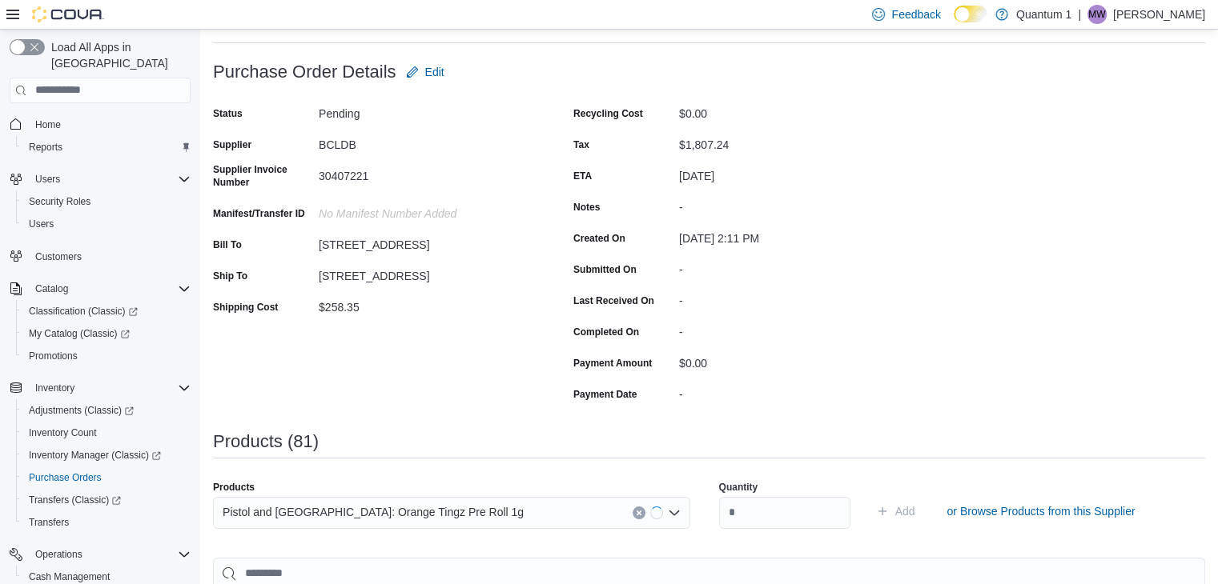
click at [770, 493] on div "Quantity" at bounding box center [784, 487] width 131 height 13
click at [769, 503] on input "number" at bounding box center [784, 513] width 131 height 32
click at [869, 495] on button "Add" at bounding box center [895, 511] width 52 height 32
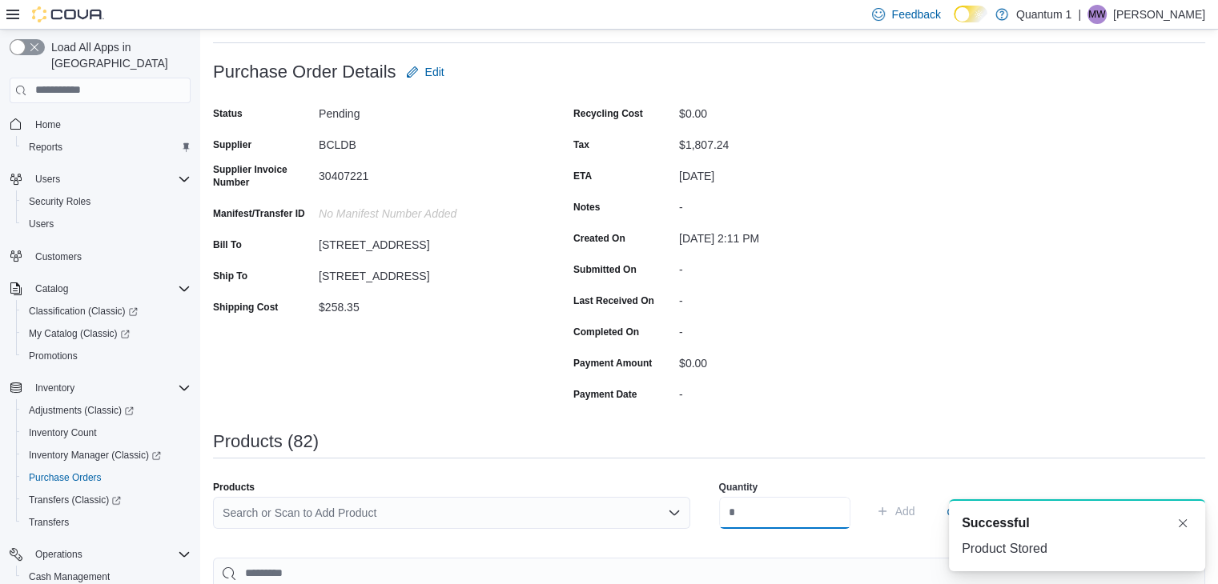
scroll to position [0, 0]
click at [420, 504] on div "Search or Scan to Add Product" at bounding box center [451, 513] width 477 height 32
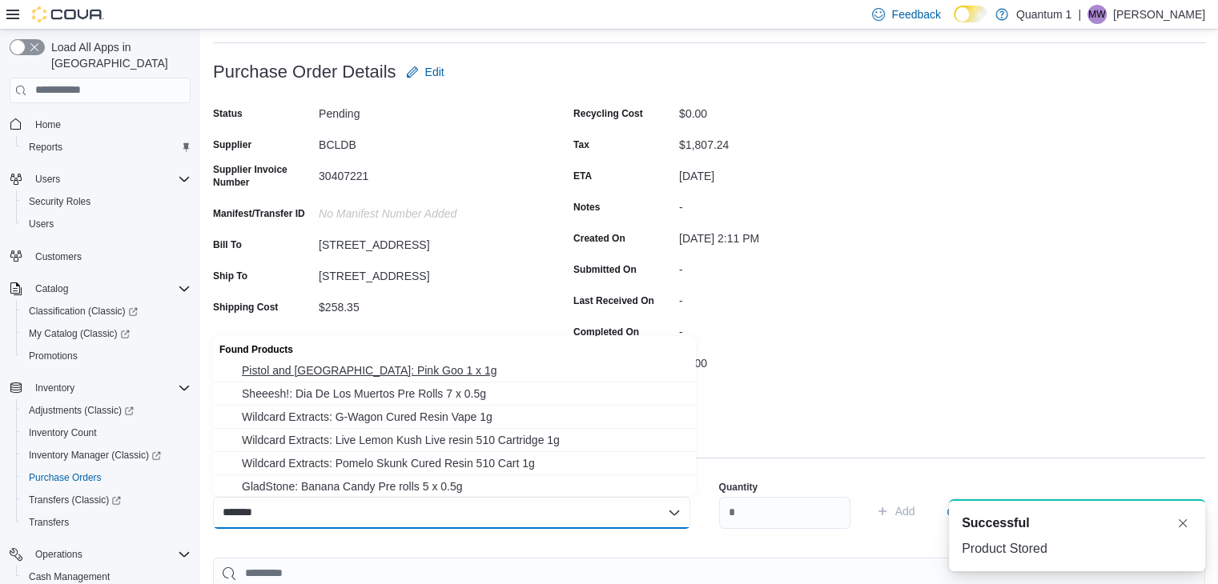
click at [391, 371] on span "Pistol and [GEOGRAPHIC_DATA]: Pink Goo 1 x 1g" at bounding box center [464, 371] width 444 height 16
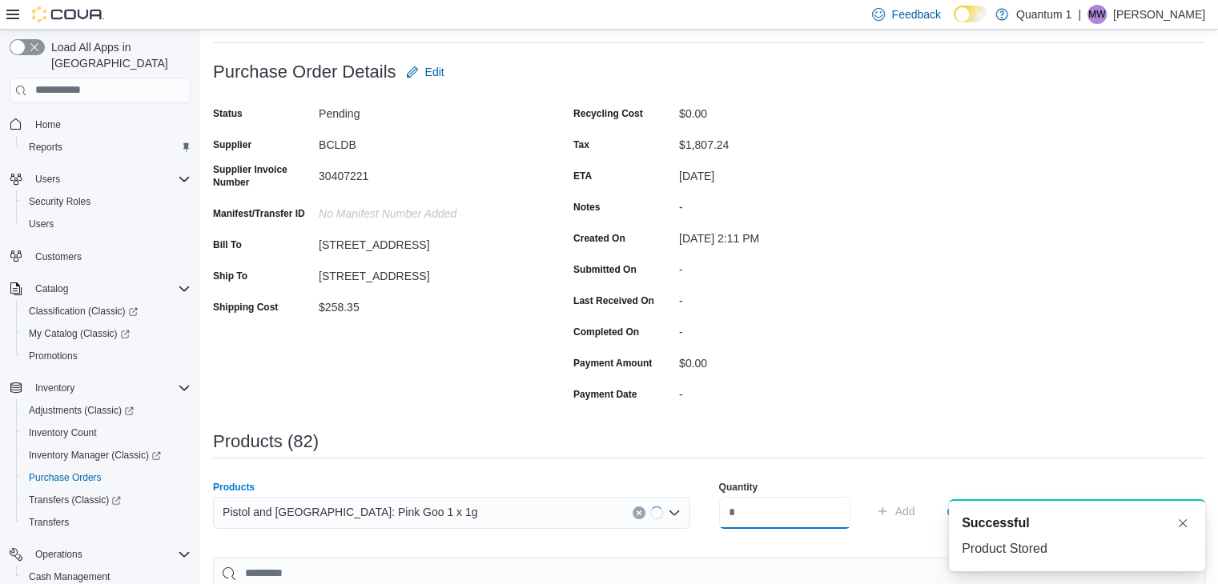
click at [775, 511] on input "number" at bounding box center [784, 513] width 131 height 32
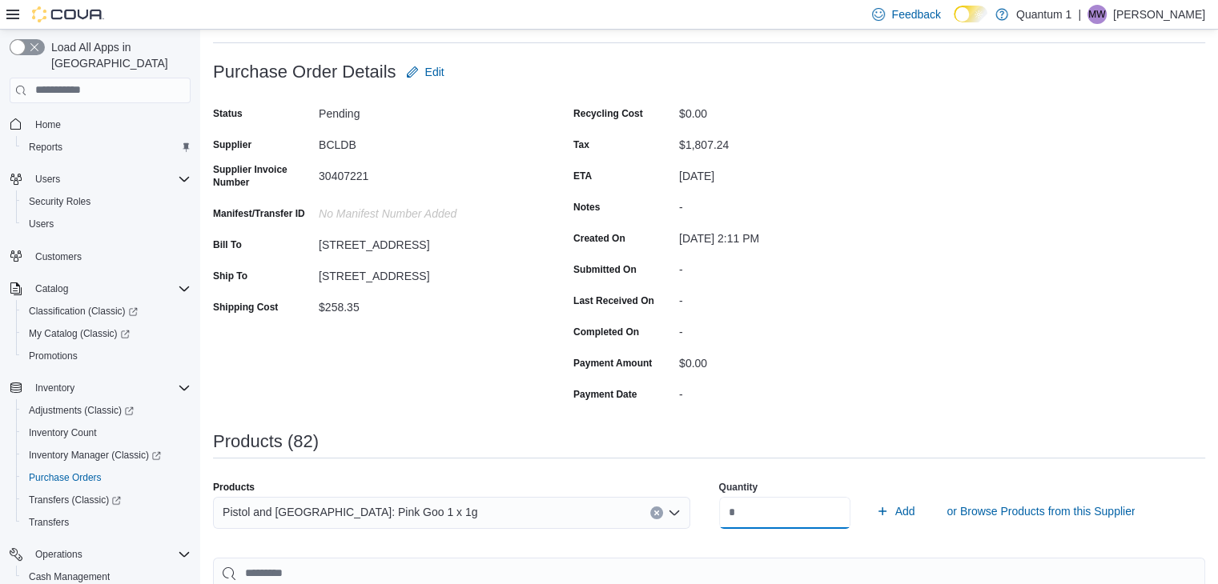
click at [869, 495] on button "Add" at bounding box center [895, 511] width 52 height 32
click at [435, 524] on div "Search or Scan to Add Product" at bounding box center [451, 513] width 477 height 32
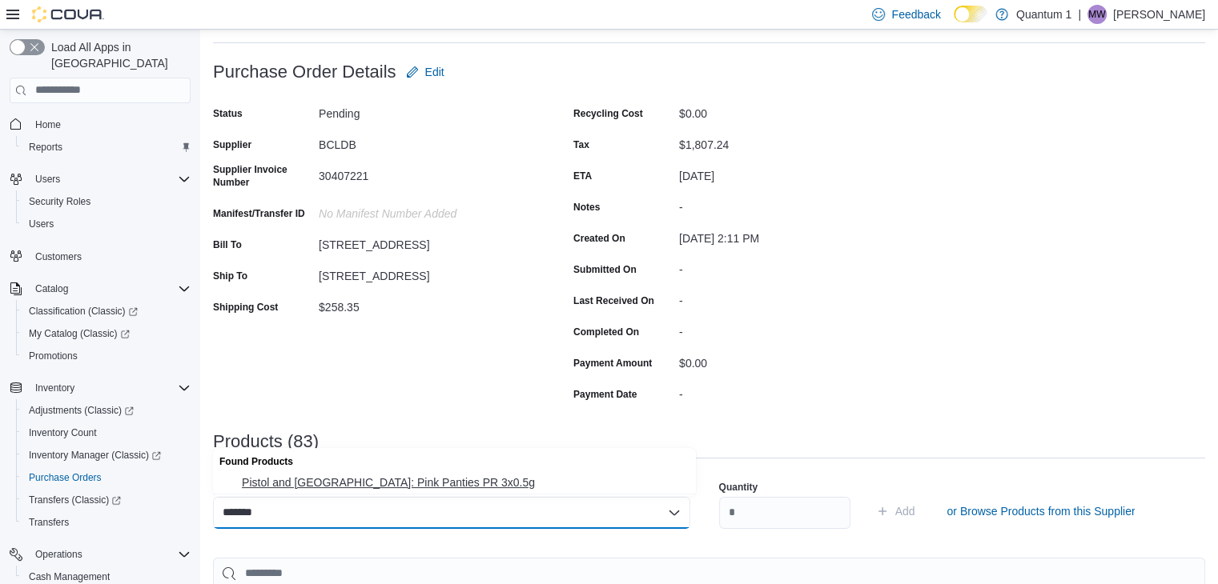
click at [429, 475] on button "Pistol and [GEOGRAPHIC_DATA]: Pink Panties PR 3x0.5g" at bounding box center [454, 482] width 483 height 23
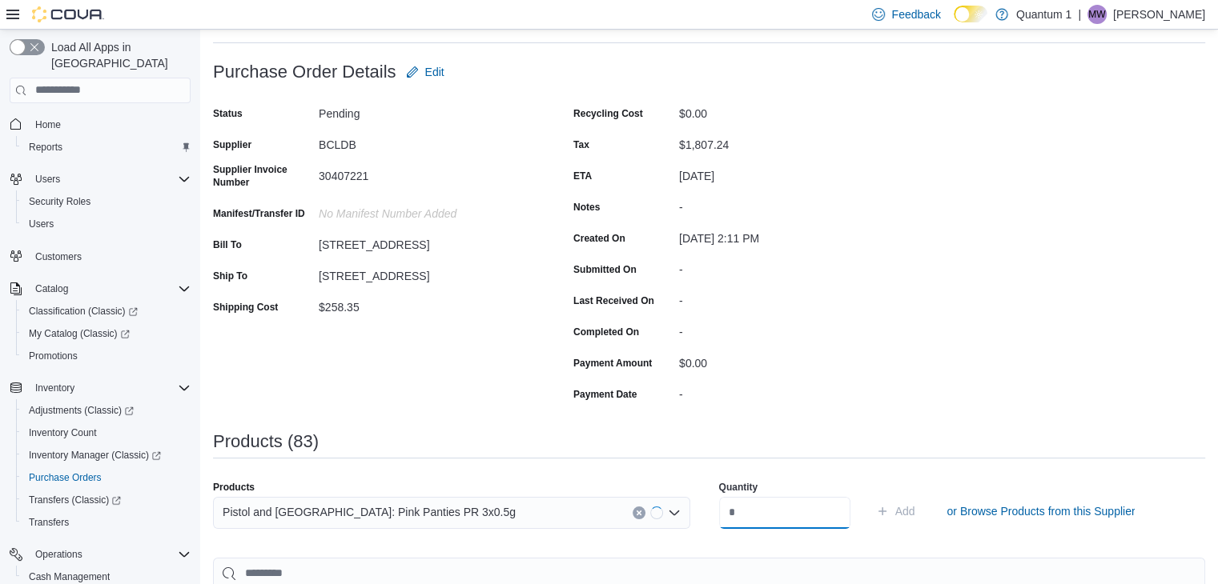
click at [755, 516] on input "number" at bounding box center [784, 513] width 131 height 32
click at [869, 495] on button "Add" at bounding box center [895, 511] width 52 height 32
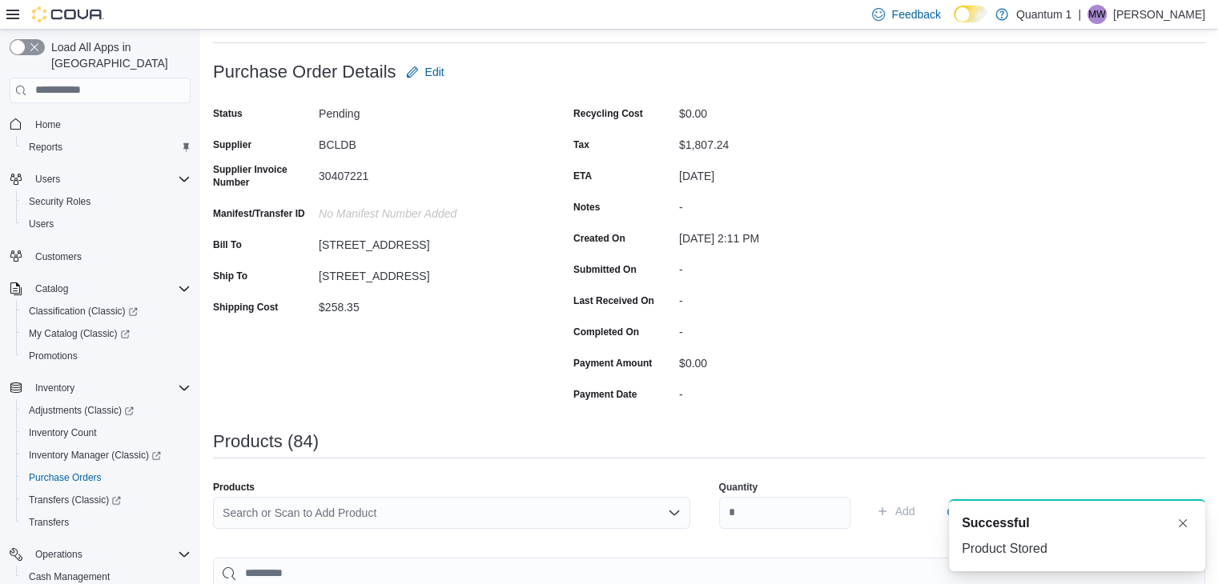
click at [400, 506] on div "Search or Scan to Add Product" at bounding box center [451, 513] width 477 height 32
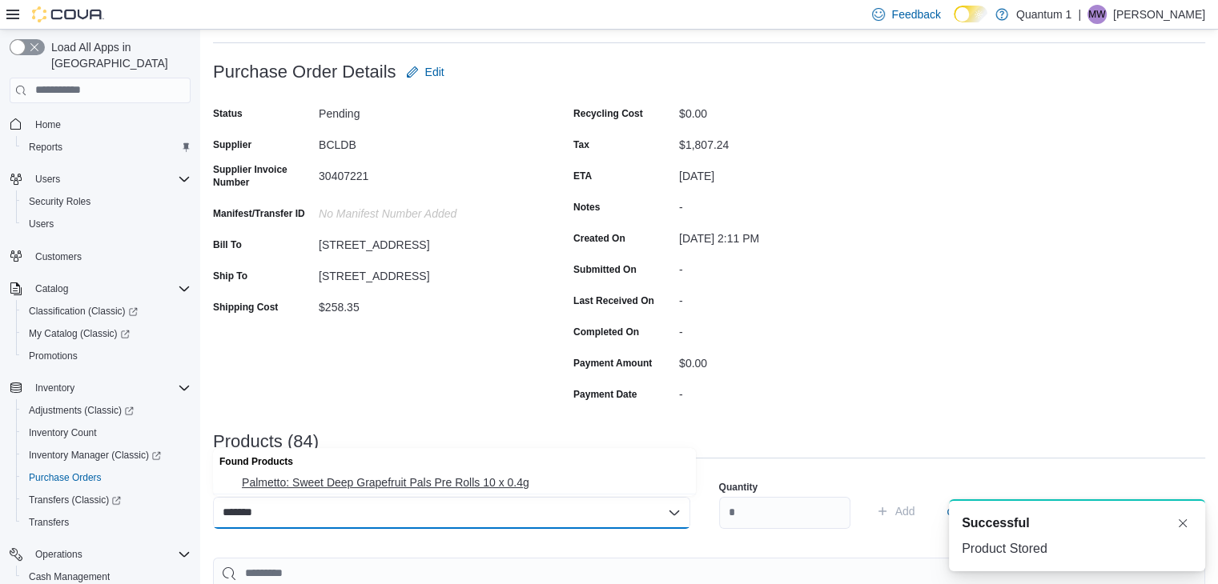
click at [403, 487] on span "Palmetto: Sweet Deep Grapefruit Pals Pre Rolls 10 x 0.4g" at bounding box center [464, 483] width 444 height 16
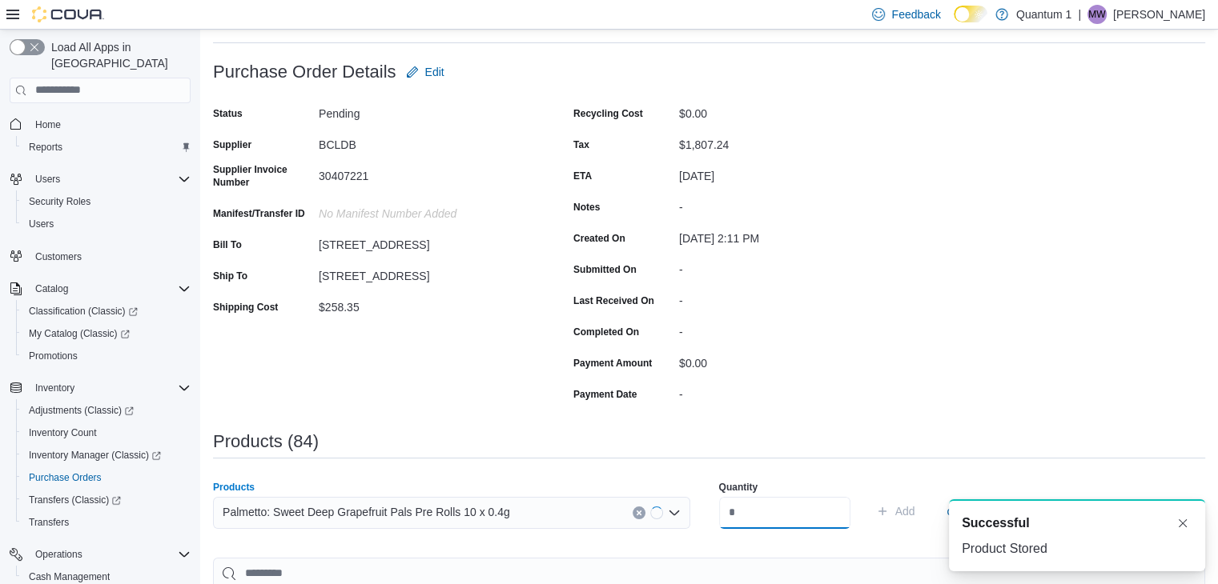
click at [791, 509] on input "number" at bounding box center [784, 513] width 131 height 32
click at [869, 495] on button "Add" at bounding box center [895, 511] width 52 height 32
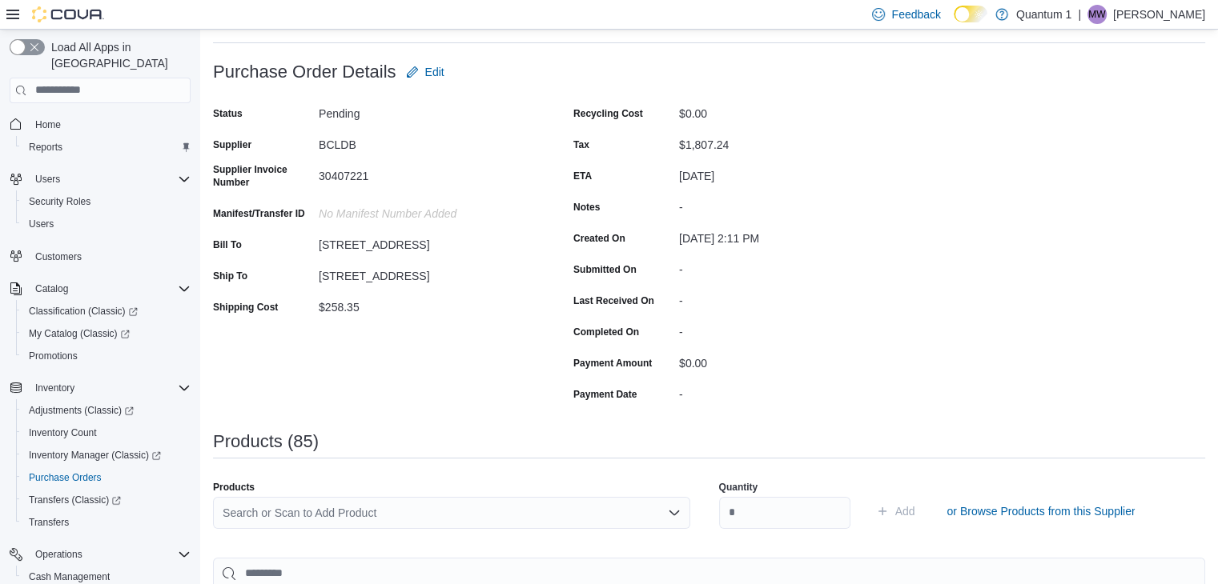
click at [487, 512] on div "Search or Scan to Add Product" at bounding box center [451, 513] width 477 height 32
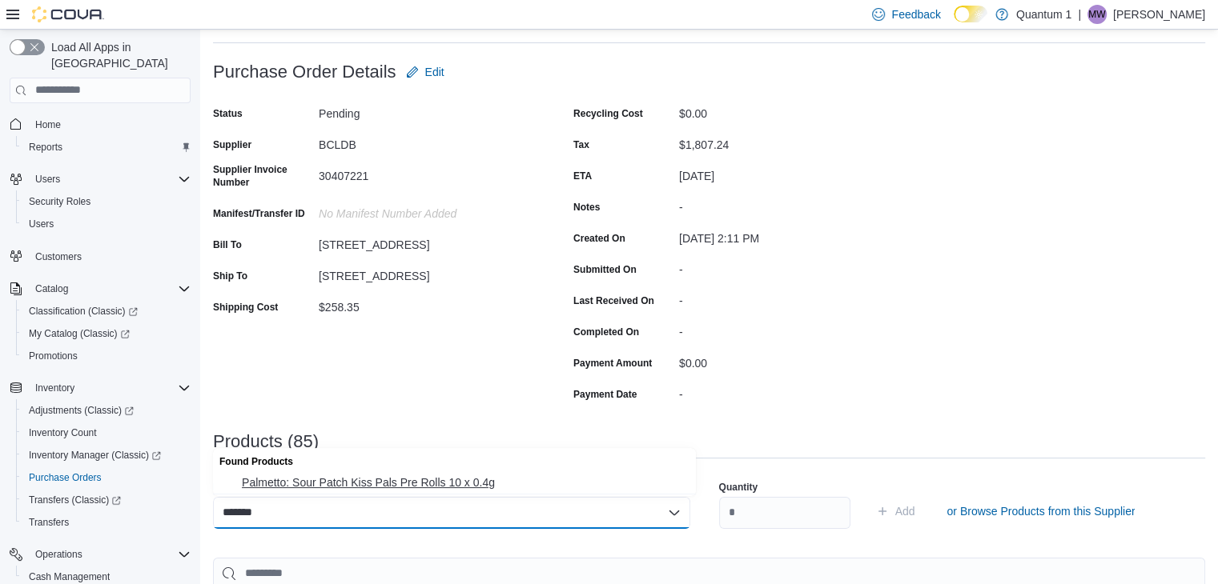
click at [458, 491] on button "Palmetto: Sour Patch Kiss Pals Pre Rolls 10 x 0.4g" at bounding box center [454, 482] width 483 height 23
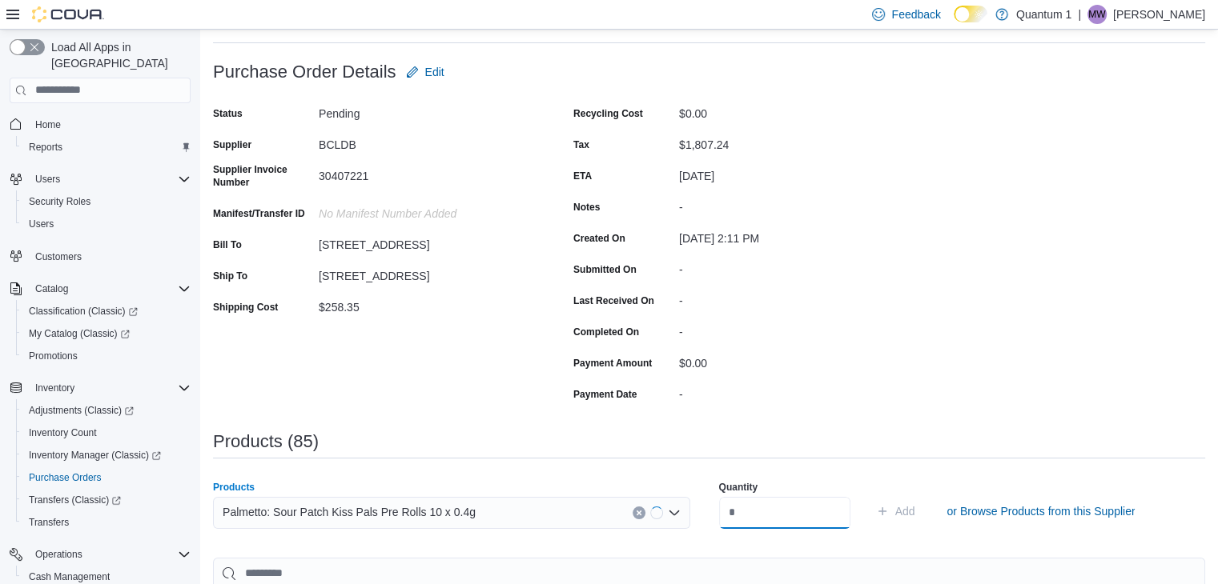
click at [787, 516] on input "number" at bounding box center [784, 513] width 131 height 32
click at [869, 495] on button "Add" at bounding box center [895, 511] width 52 height 32
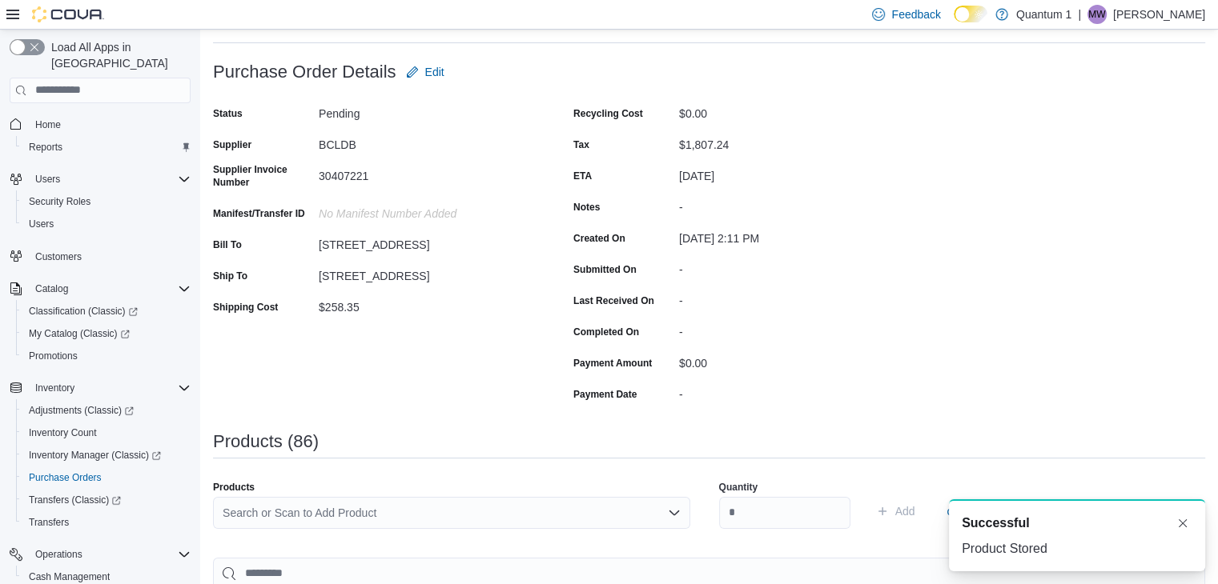
click at [441, 517] on div "Search or Scan to Add Product" at bounding box center [451, 513] width 477 height 32
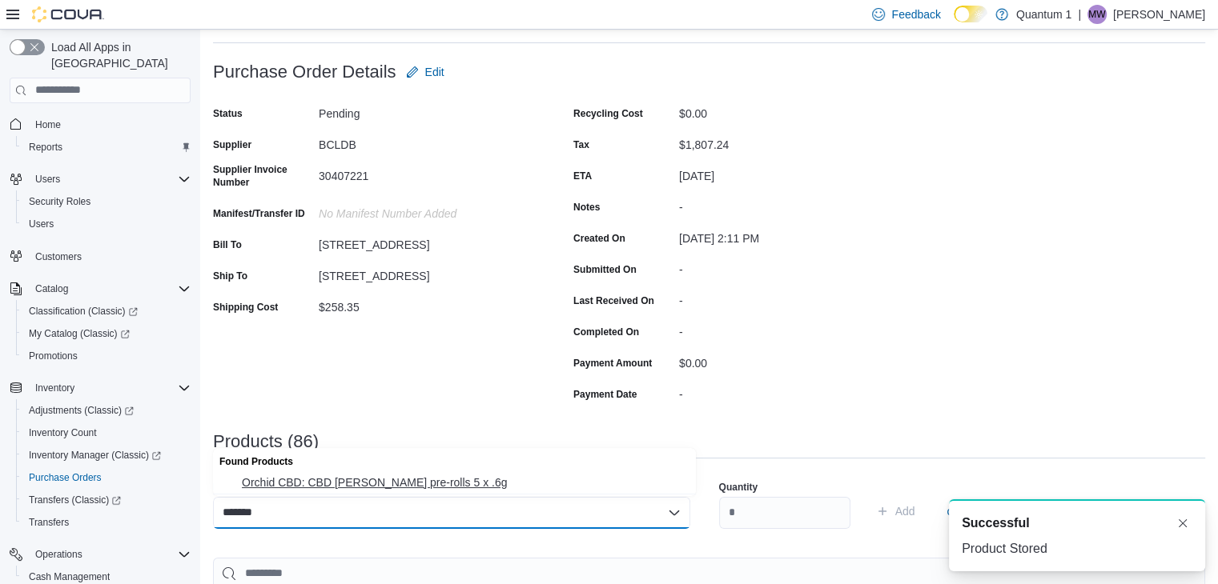
click at [362, 475] on button "Orchid CBD: CBD [PERSON_NAME] pre-rolls 5 x .6g" at bounding box center [454, 482] width 483 height 23
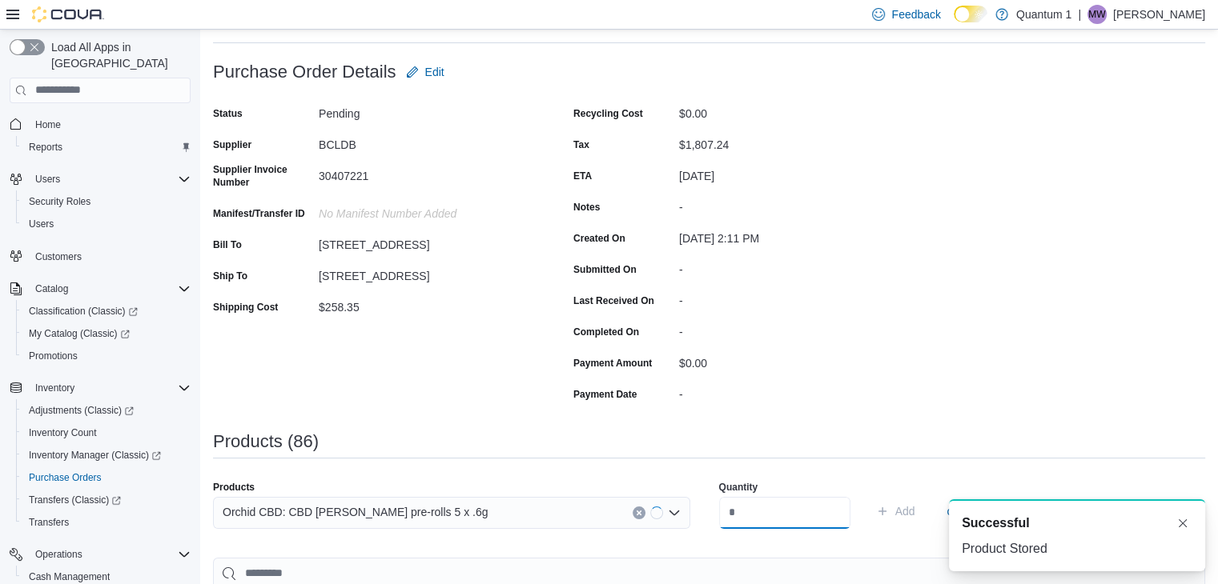
click at [759, 500] on input "number" at bounding box center [784, 513] width 131 height 32
click at [869, 495] on button "Add" at bounding box center [895, 511] width 52 height 32
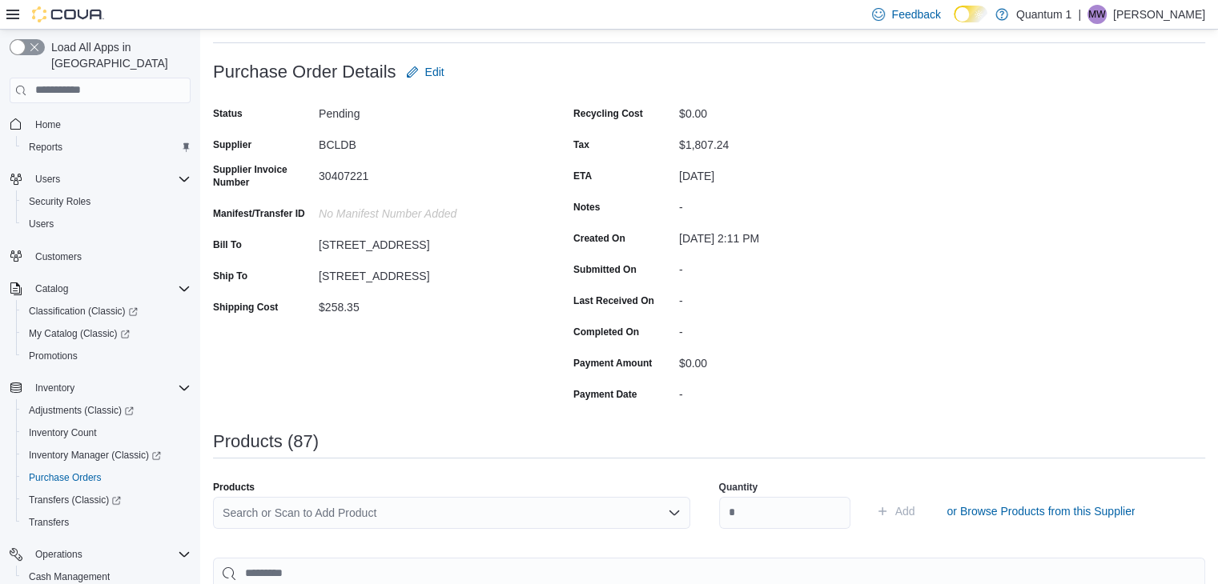
drag, startPoint x: 393, startPoint y: 527, endPoint x: 400, endPoint y: 512, distance: 16.1
click at [394, 526] on div "Search or Scan to Add Product" at bounding box center [451, 513] width 477 height 32
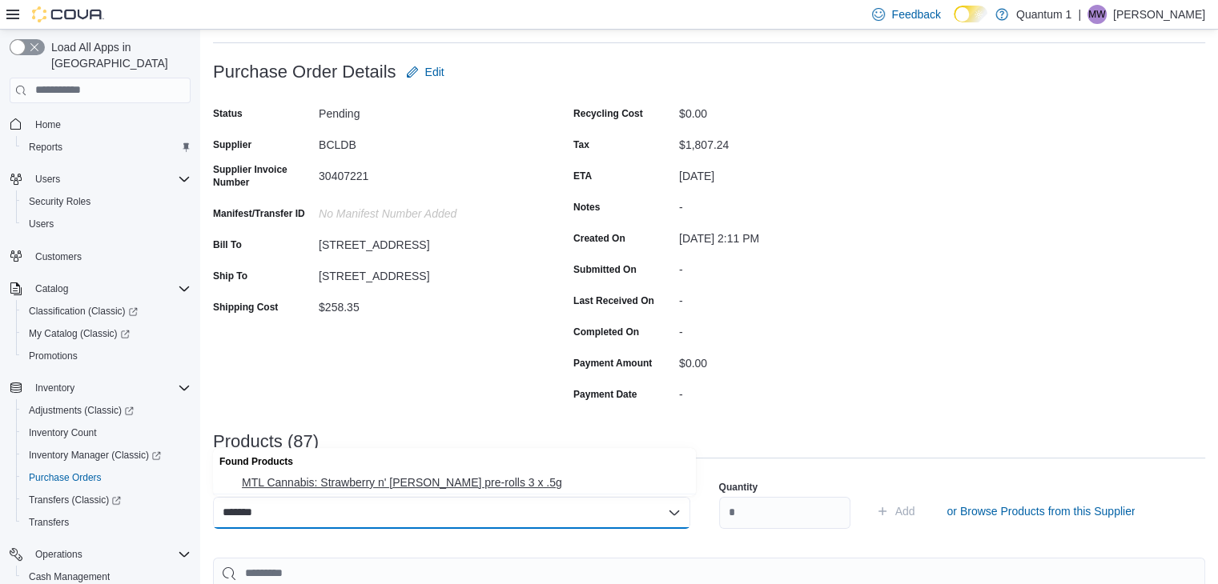
click at [403, 490] on span "MTL Cannabis: Strawberry n' [PERSON_NAME] pre-rolls 3 x .5g" at bounding box center [464, 483] width 444 height 16
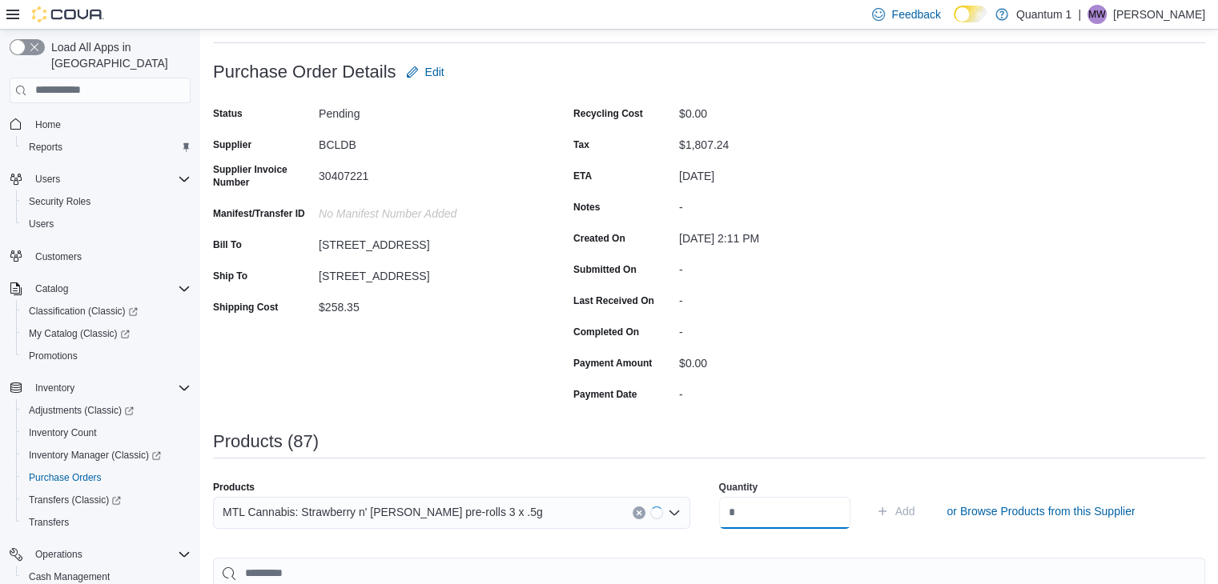
click at [779, 516] on input "number" at bounding box center [784, 513] width 131 height 32
click at [869, 495] on button "Add" at bounding box center [895, 511] width 52 height 32
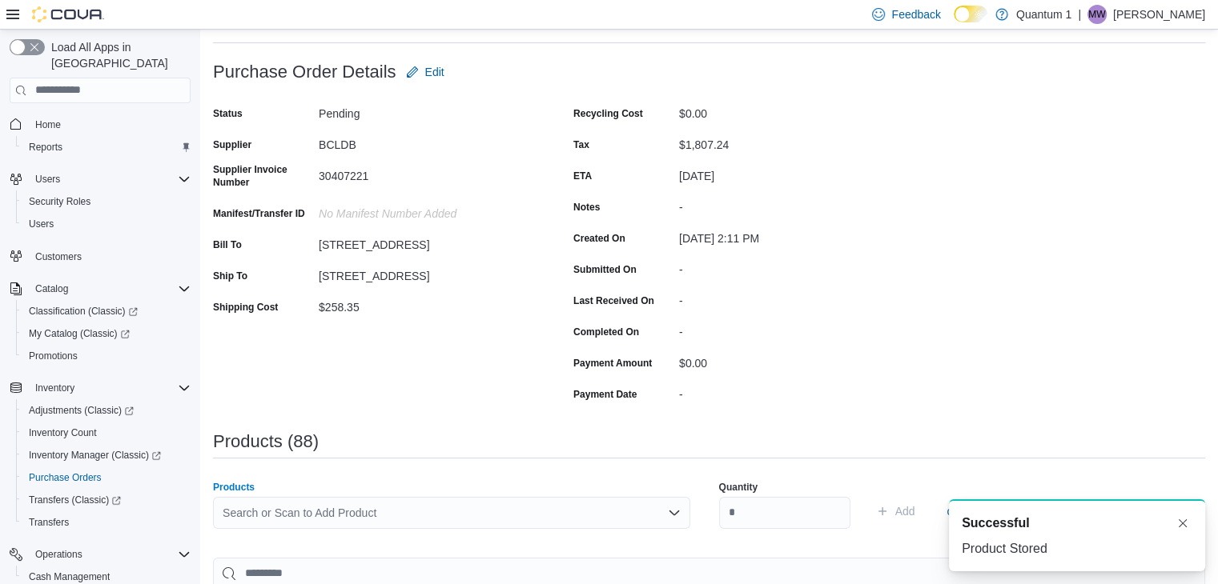
click at [375, 523] on div "Search or Scan to Add Product" at bounding box center [451, 513] width 477 height 32
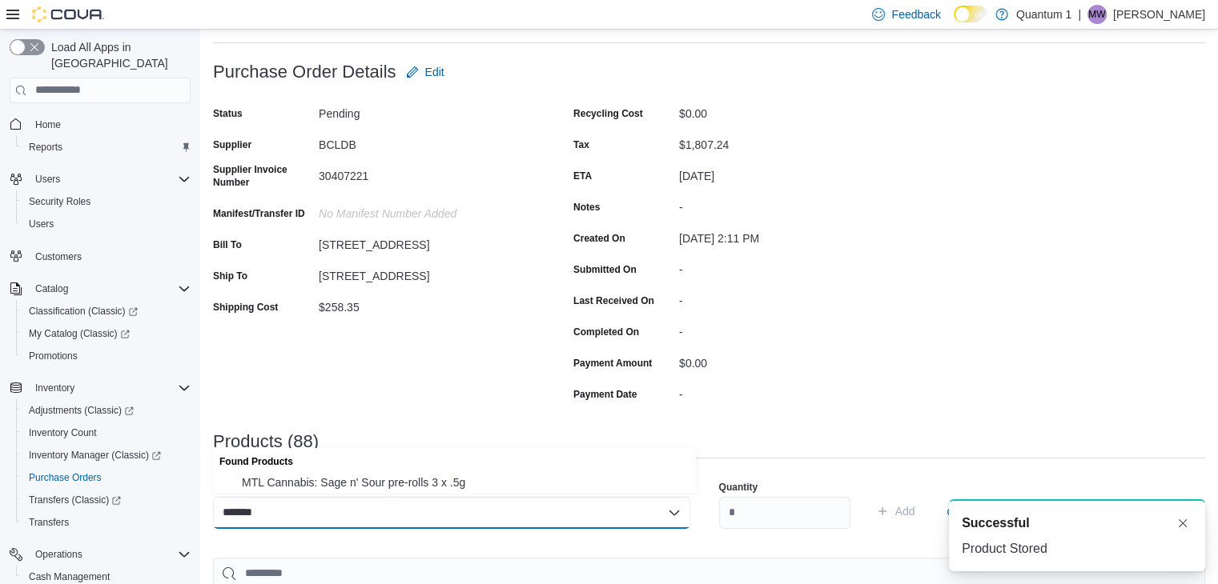
click at [367, 499] on div "******* Combo box. Selected. 1048628. Selected. Combo box input. Search or Scan…" at bounding box center [451, 513] width 477 height 32
drag, startPoint x: 386, startPoint y: 487, endPoint x: 474, endPoint y: 491, distance: 88.1
click at [397, 487] on span "MTL Cannabis: Sage n' Sour pre-rolls 3 x .5g" at bounding box center [464, 483] width 444 height 16
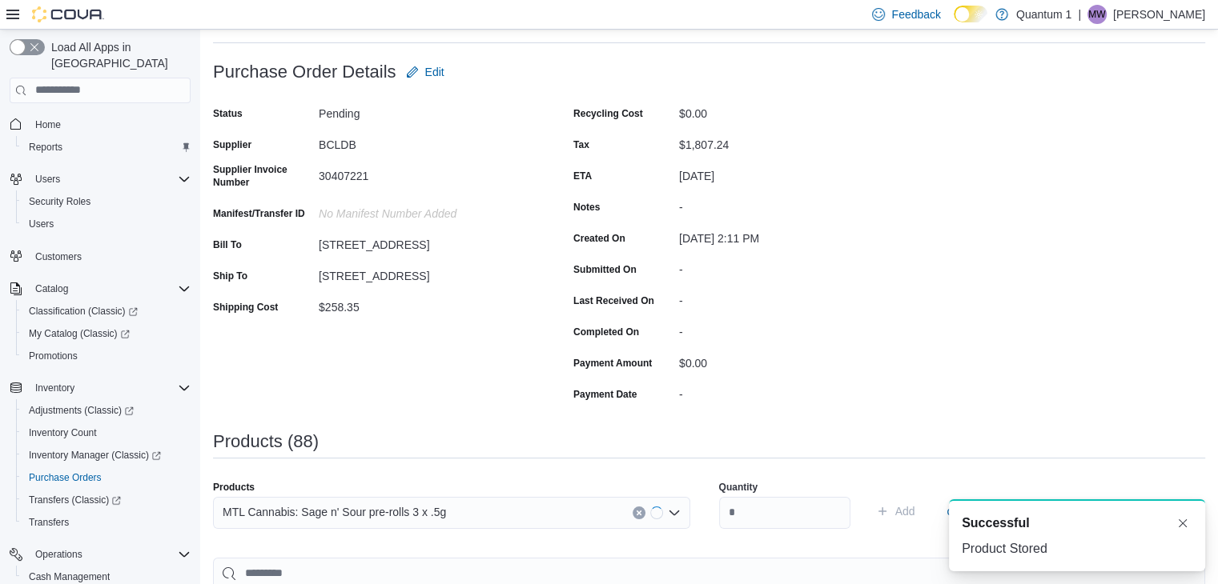
click at [784, 529] on div "Quantity" at bounding box center [784, 504] width 131 height 67
click at [773, 508] on input "number" at bounding box center [784, 513] width 131 height 32
click at [869, 495] on button "Add" at bounding box center [895, 511] width 52 height 32
click at [419, 498] on div "Search or Scan to Add Product" at bounding box center [451, 513] width 477 height 32
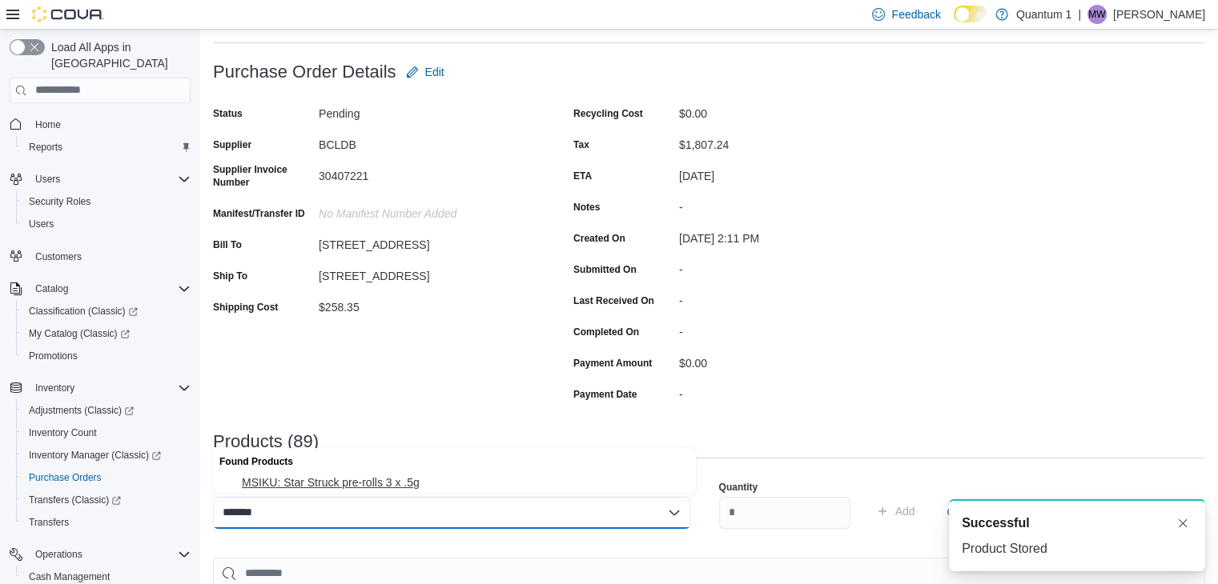
click at [401, 484] on span "MSIKU: Star Struck pre-rolls 3 x .5g" at bounding box center [464, 483] width 444 height 16
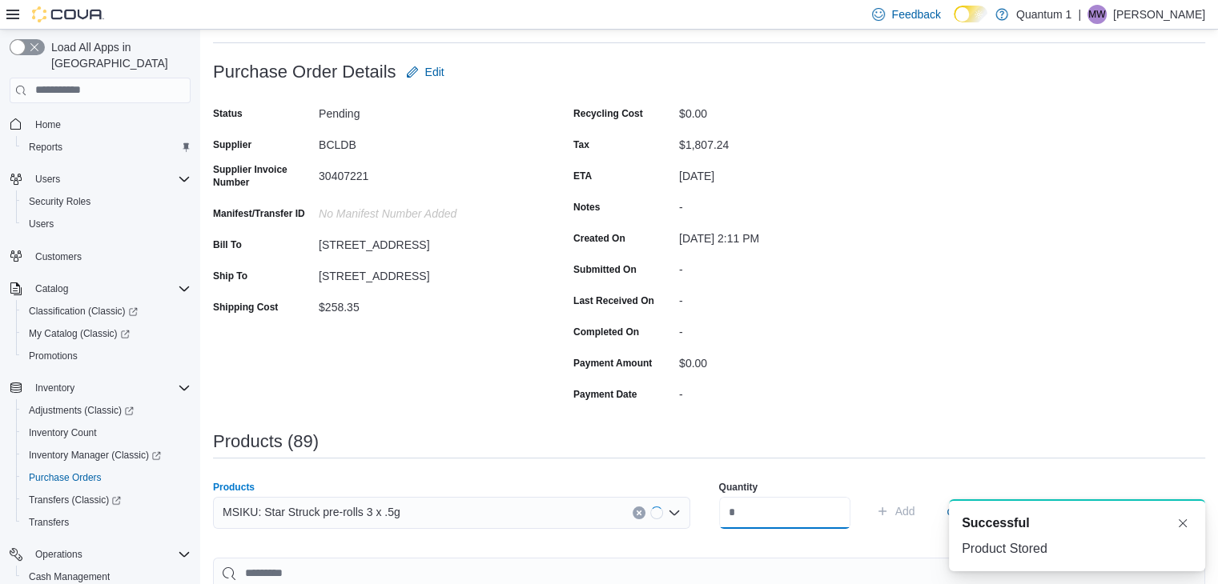
click at [813, 520] on input "number" at bounding box center [784, 513] width 131 height 32
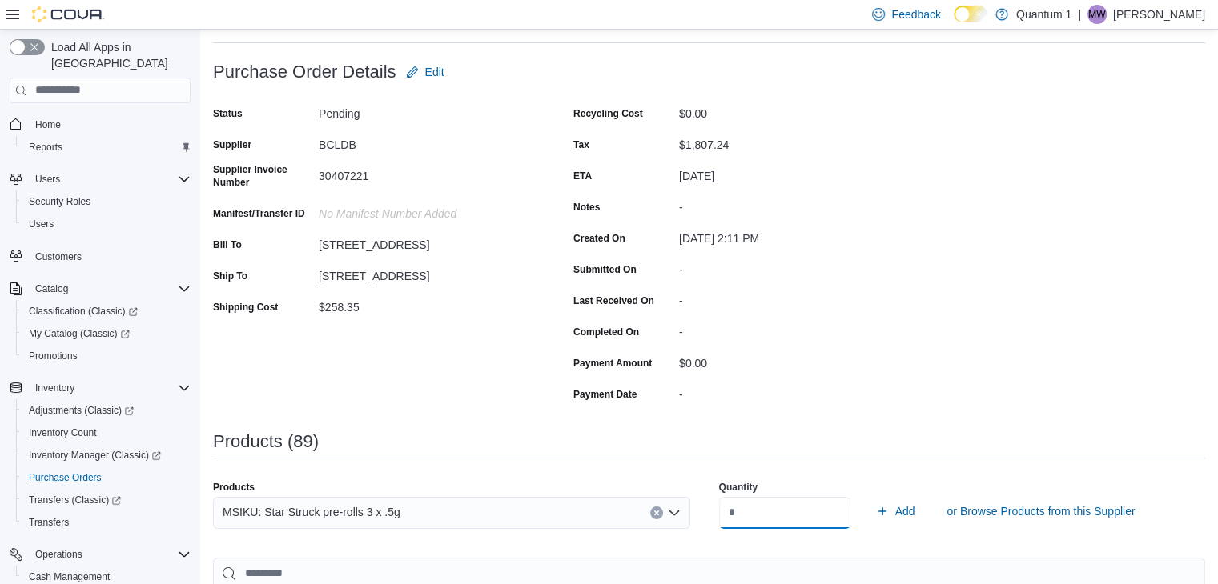
click at [869, 495] on button "Add" at bounding box center [895, 511] width 52 height 32
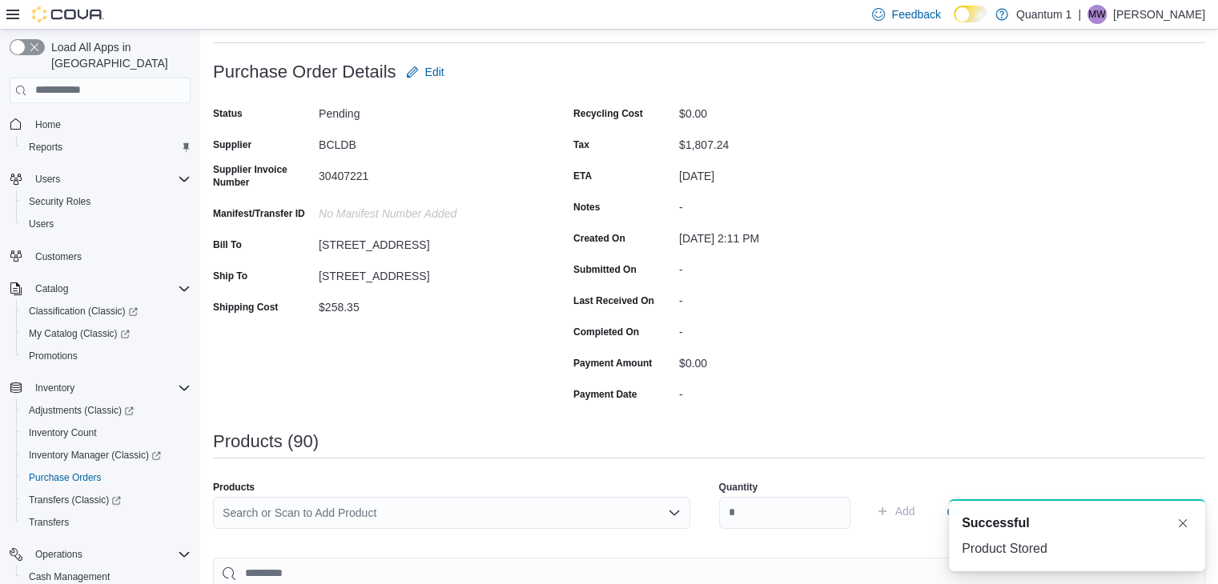
click at [465, 509] on div "Search or Scan to Add Product" at bounding box center [451, 513] width 477 height 32
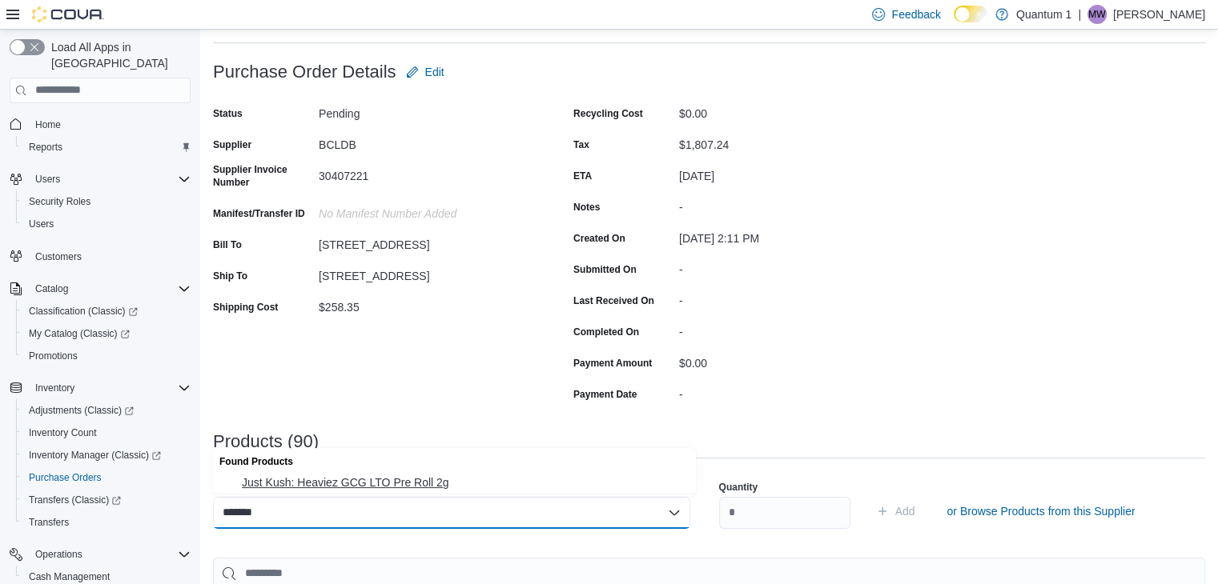
click at [340, 493] on button "Just Kush: Heaviez GCG LTO Pre Roll 2g" at bounding box center [454, 482] width 483 height 23
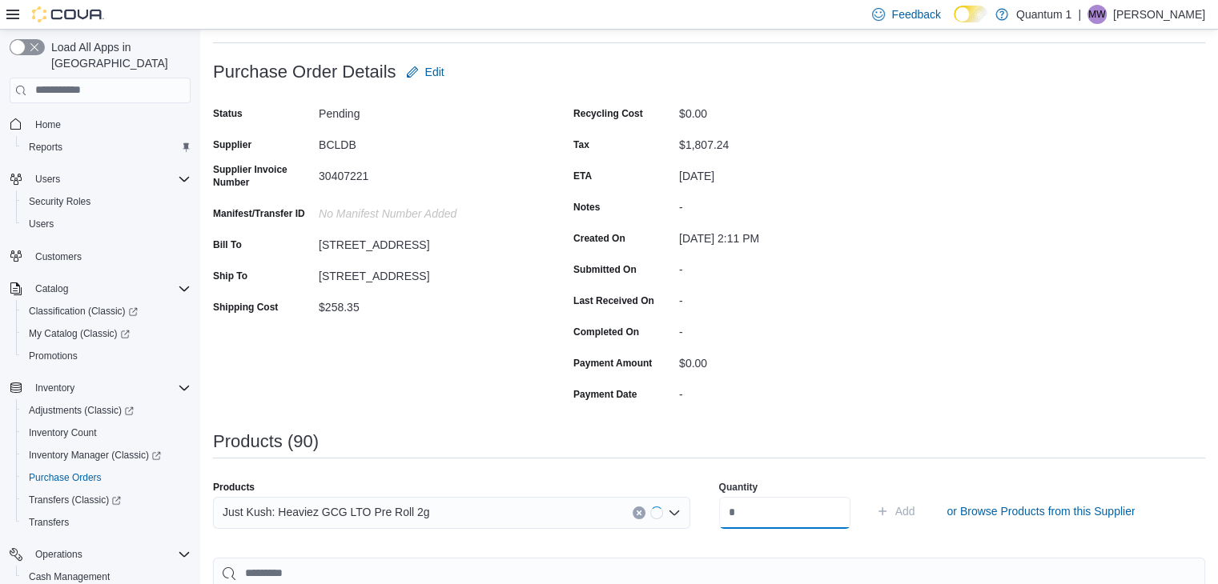
click at [764, 511] on input "number" at bounding box center [784, 513] width 131 height 32
click at [869, 495] on button "Add" at bounding box center [895, 511] width 52 height 32
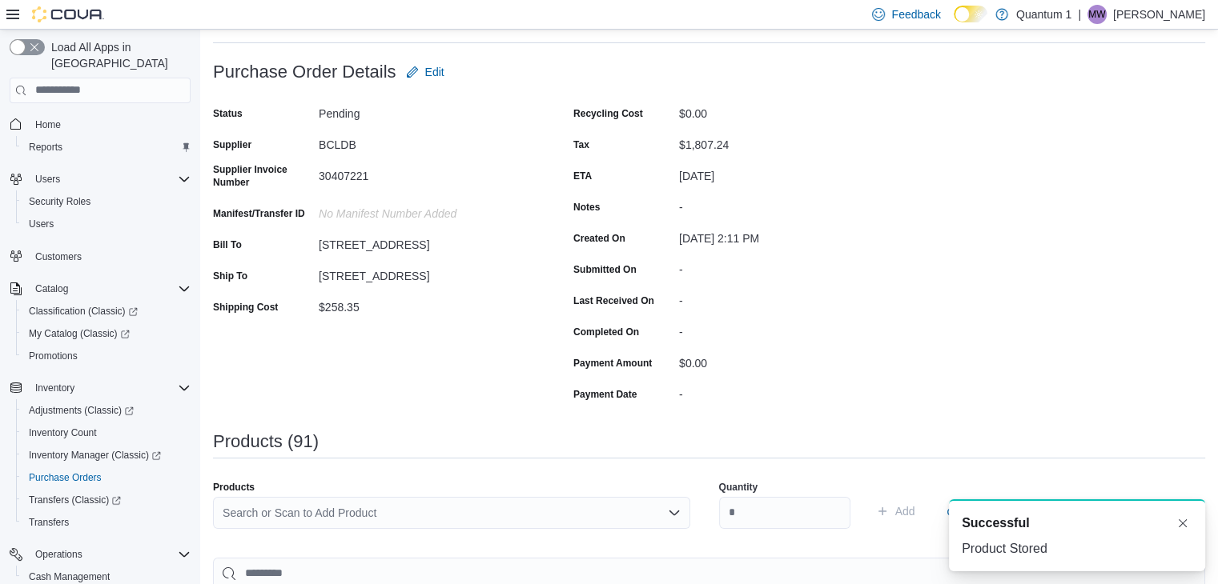
drag, startPoint x: 457, startPoint y: 506, endPoint x: 471, endPoint y: 513, distance: 15.4
click at [467, 513] on div "Search or Scan to Add Product" at bounding box center [451, 513] width 477 height 32
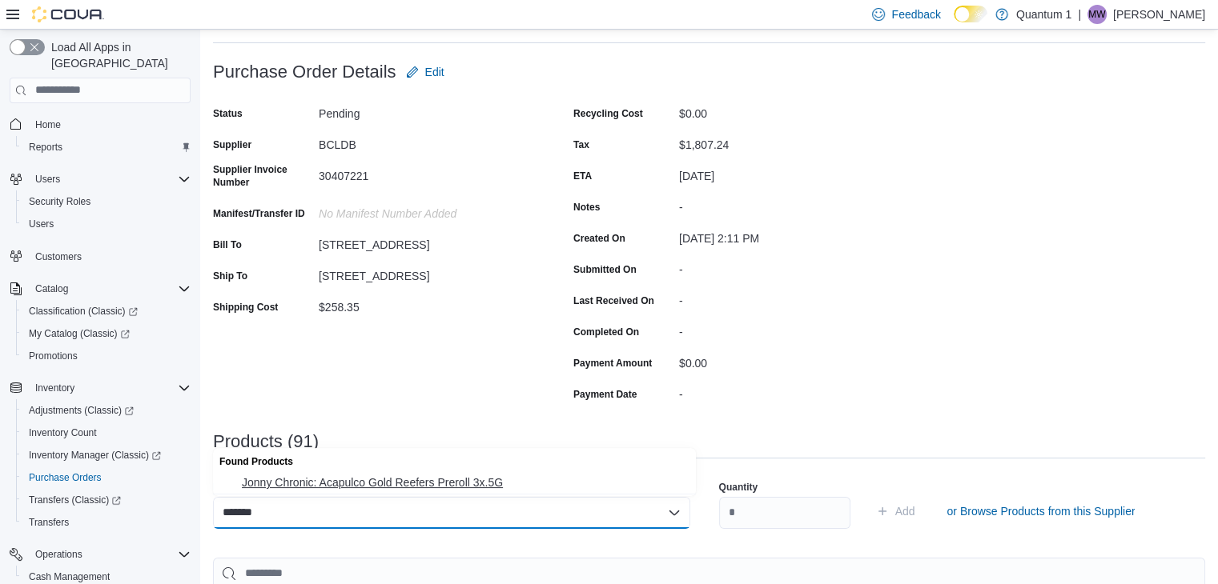
click at [395, 485] on span "Jonny Chronic: Acapulco Gold Reefers Preroll 3x.5G" at bounding box center [464, 483] width 444 height 16
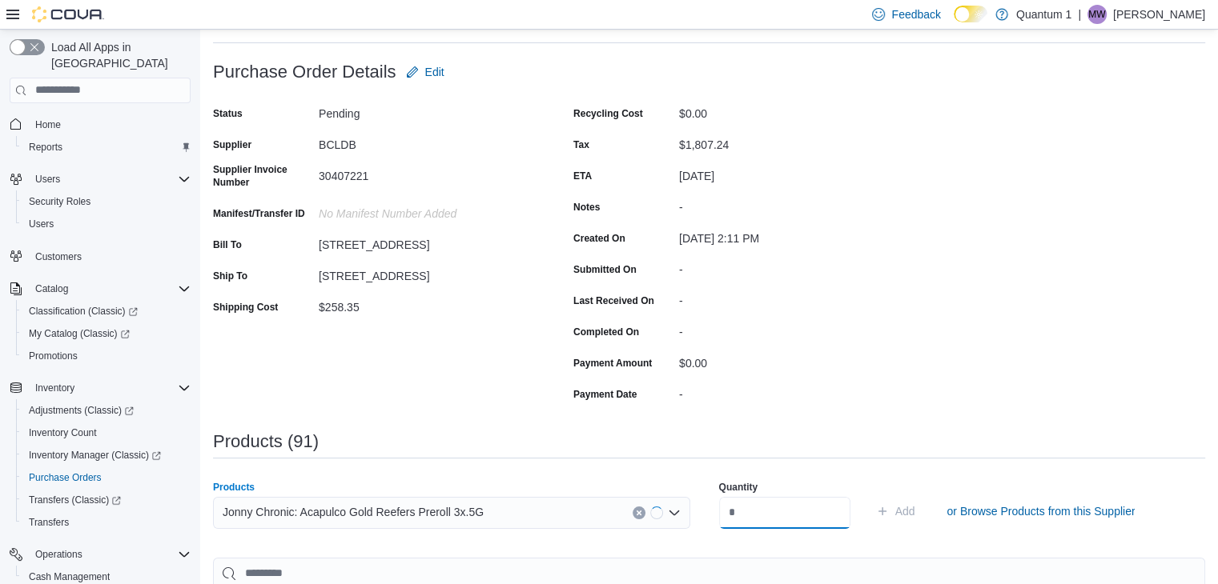
click at [763, 514] on input "number" at bounding box center [784, 513] width 131 height 32
click at [869, 495] on button "Add" at bounding box center [895, 511] width 52 height 32
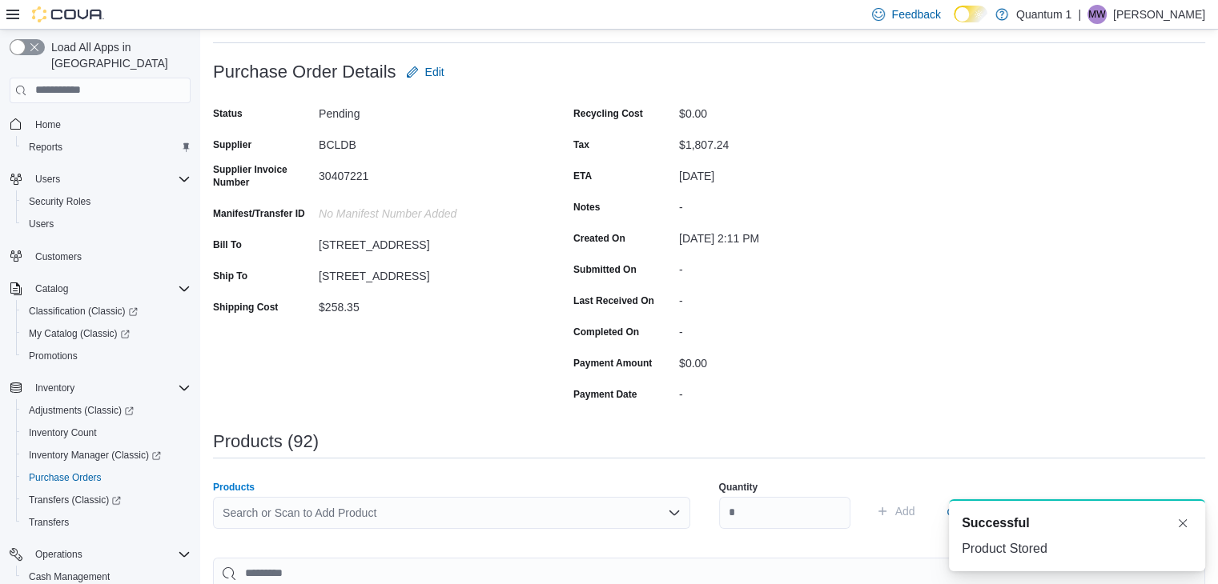
click at [381, 516] on div "Search or Scan to Add Product" at bounding box center [451, 513] width 477 height 32
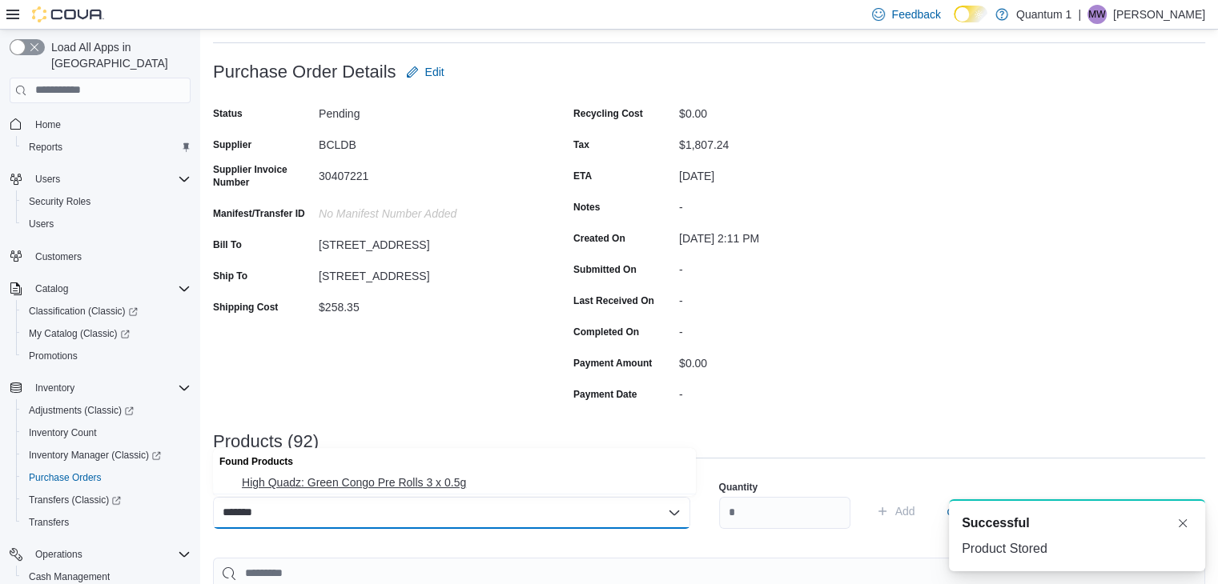
click at [336, 473] on button "High Quadz: Green Congo Pre Rolls 3 x 0.5g" at bounding box center [454, 482] width 483 height 23
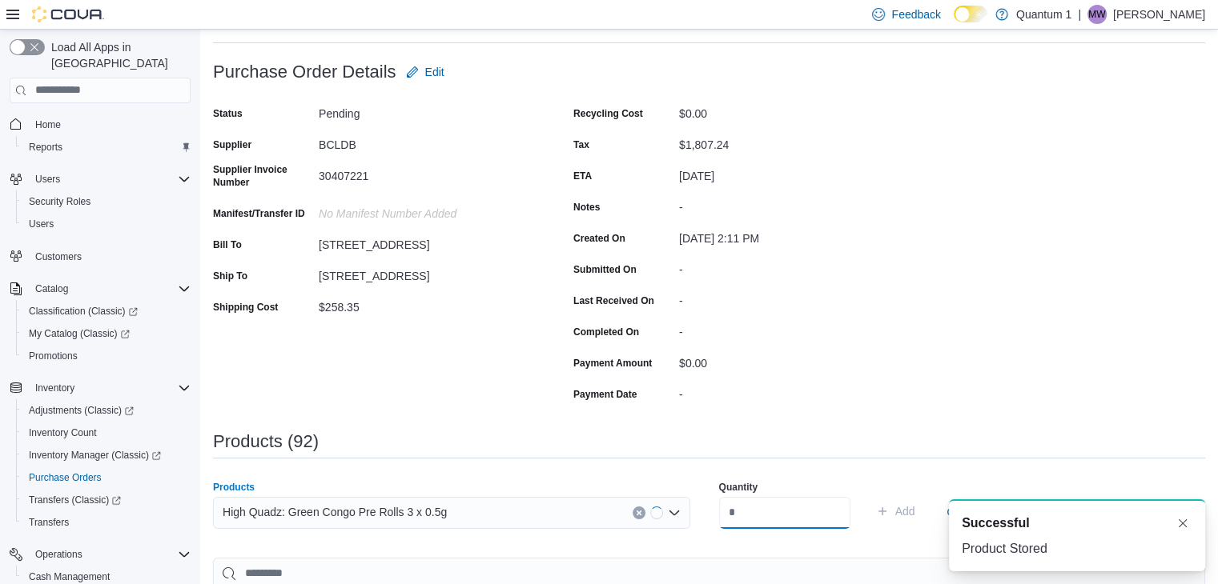
click at [763, 524] on input "number" at bounding box center [784, 513] width 131 height 32
click at [869, 495] on button "Add" at bounding box center [895, 511] width 52 height 32
click at [442, 512] on div "Search or Scan to Add Product" at bounding box center [451, 513] width 477 height 32
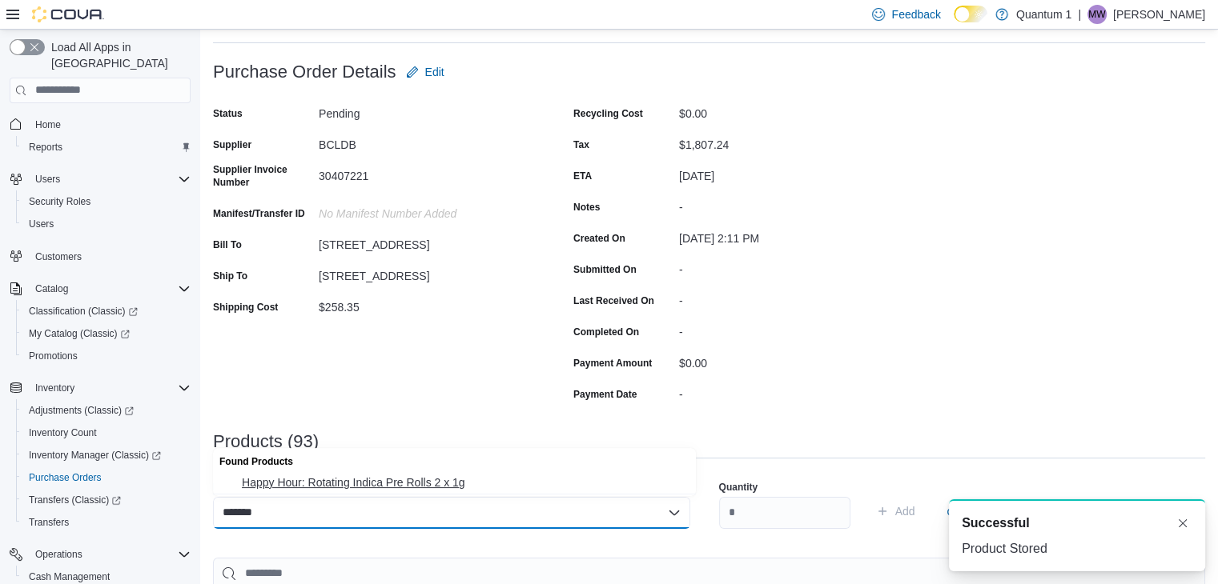
drag, startPoint x: 337, startPoint y: 480, endPoint x: 786, endPoint y: 539, distance: 452.8
click at [347, 480] on span "Happy Hour: Rotating Indica Pre Rolls 2 x 1g" at bounding box center [464, 483] width 444 height 16
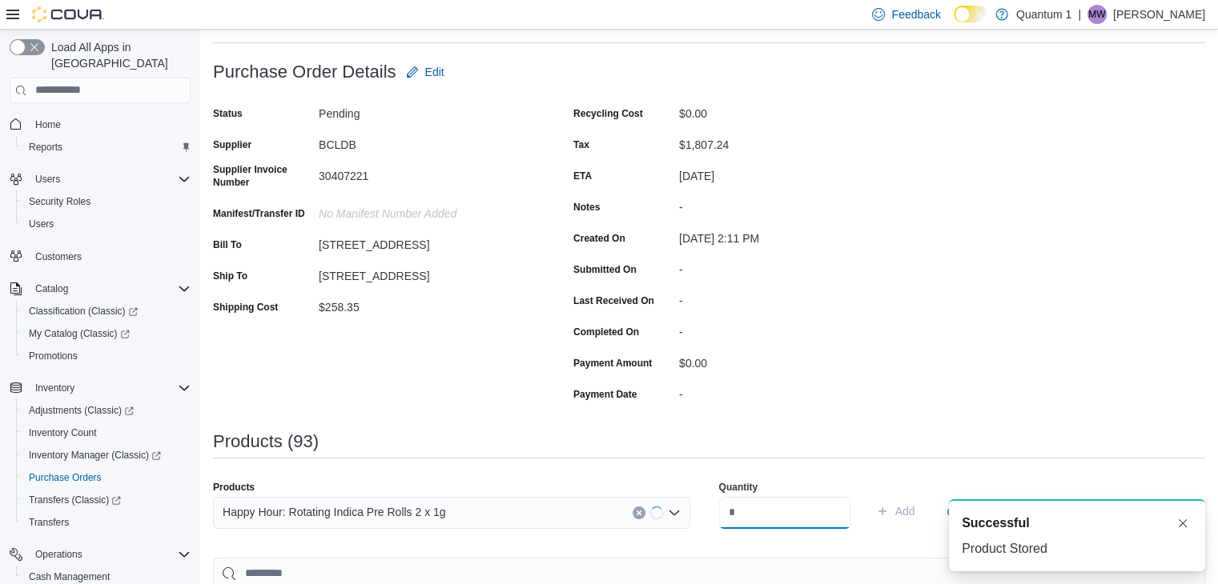
click at [807, 520] on input "number" at bounding box center [784, 513] width 131 height 32
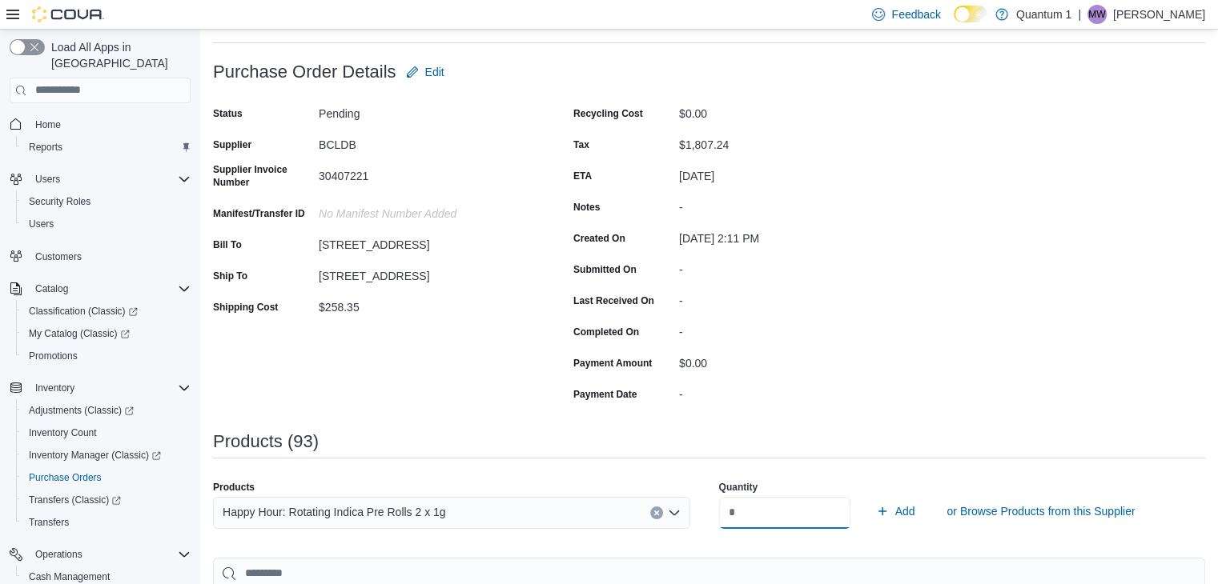
click at [869, 495] on button "Add" at bounding box center [895, 511] width 52 height 32
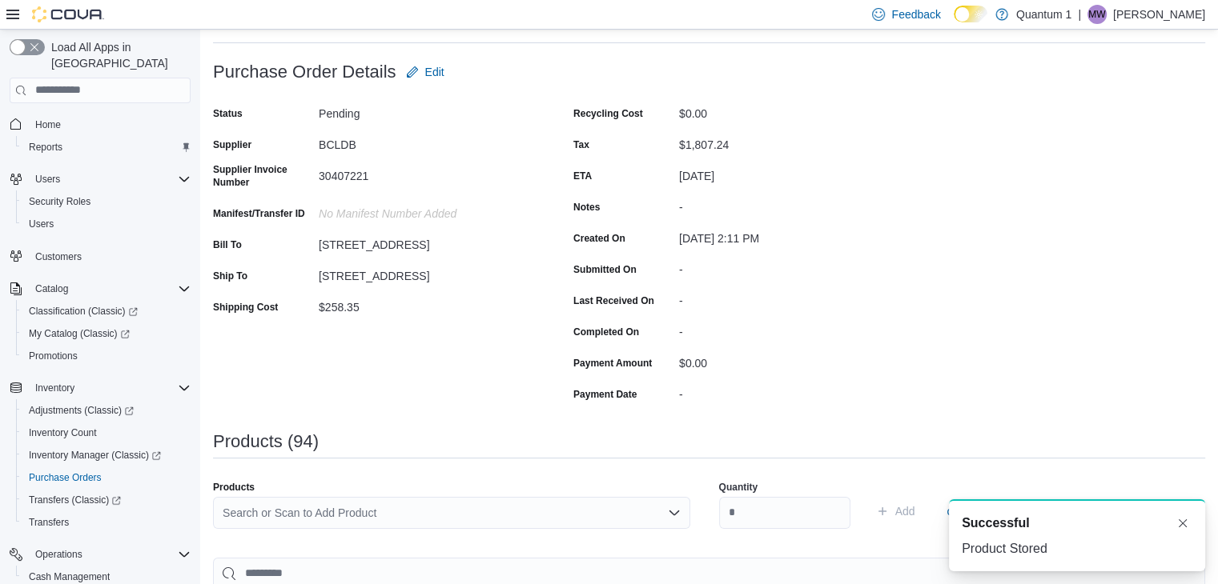
click at [483, 523] on div "Search or Scan to Add Product" at bounding box center [451, 513] width 477 height 32
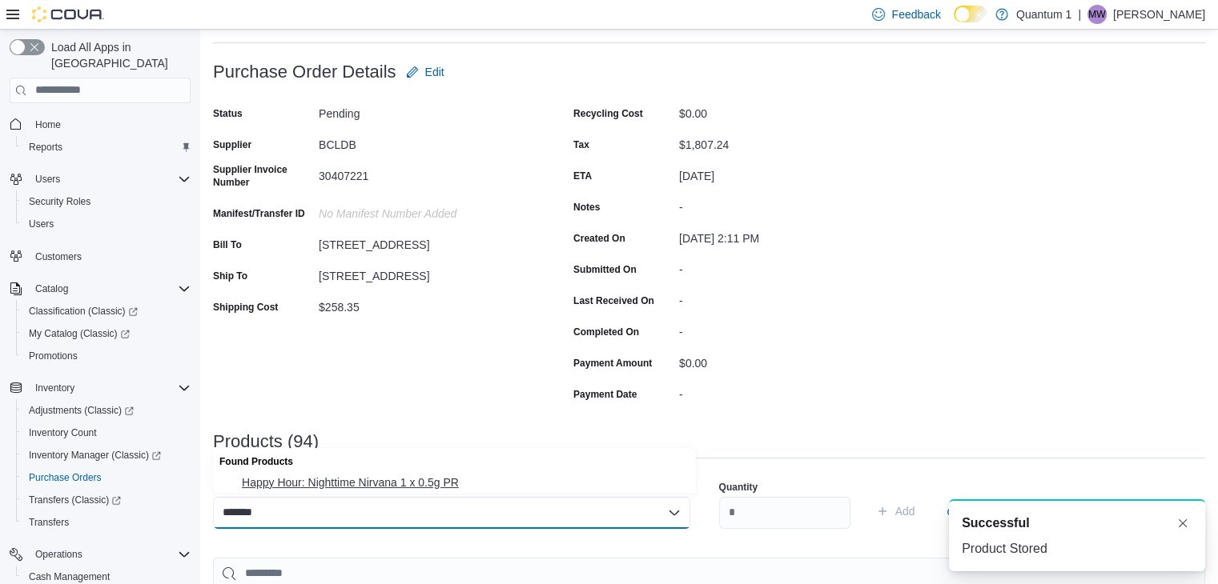
click at [422, 484] on span "Happy Hour: Nighttime Nirvana 1 x 0.5g PR" at bounding box center [464, 483] width 444 height 16
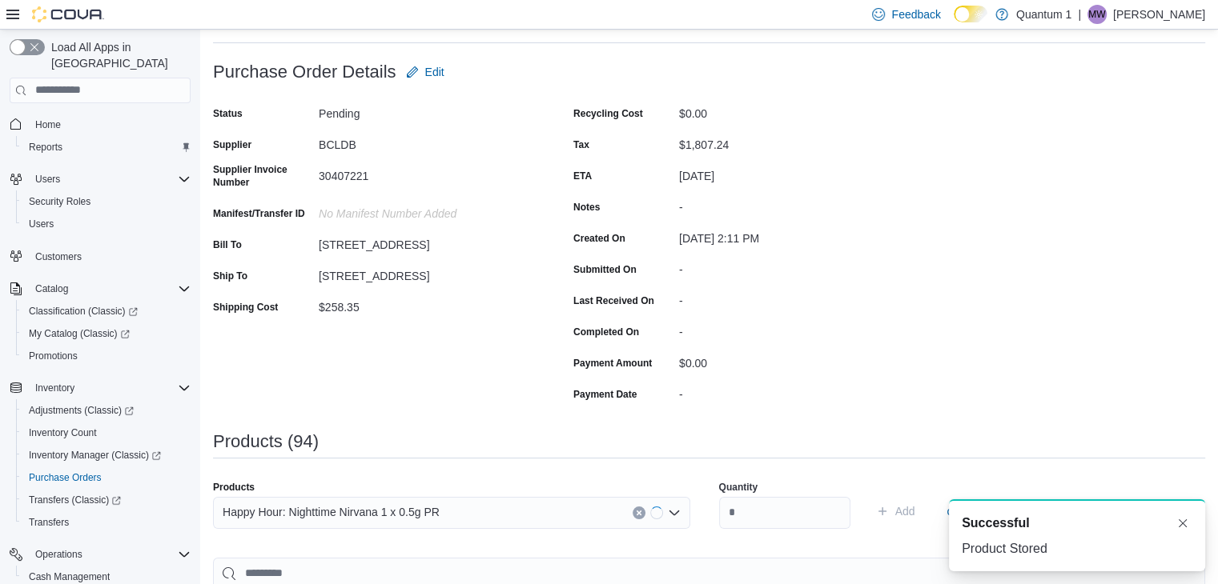
click at [767, 493] on div "Quantity" at bounding box center [784, 504] width 131 height 67
click at [780, 526] on input "number" at bounding box center [784, 513] width 131 height 32
click at [869, 495] on button "Add" at bounding box center [895, 511] width 52 height 32
click at [451, 512] on div "Search or Scan to Add Product" at bounding box center [451, 513] width 477 height 32
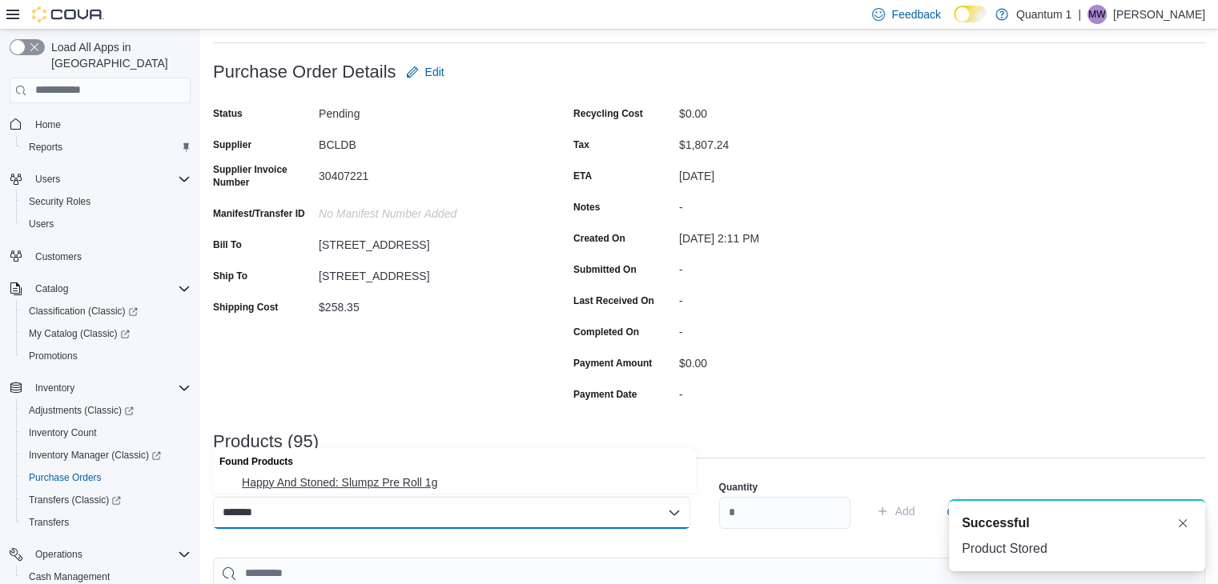
click at [397, 493] on button "Happy And Stoned: Slumpz Pre Roll 1g" at bounding box center [454, 482] width 483 height 23
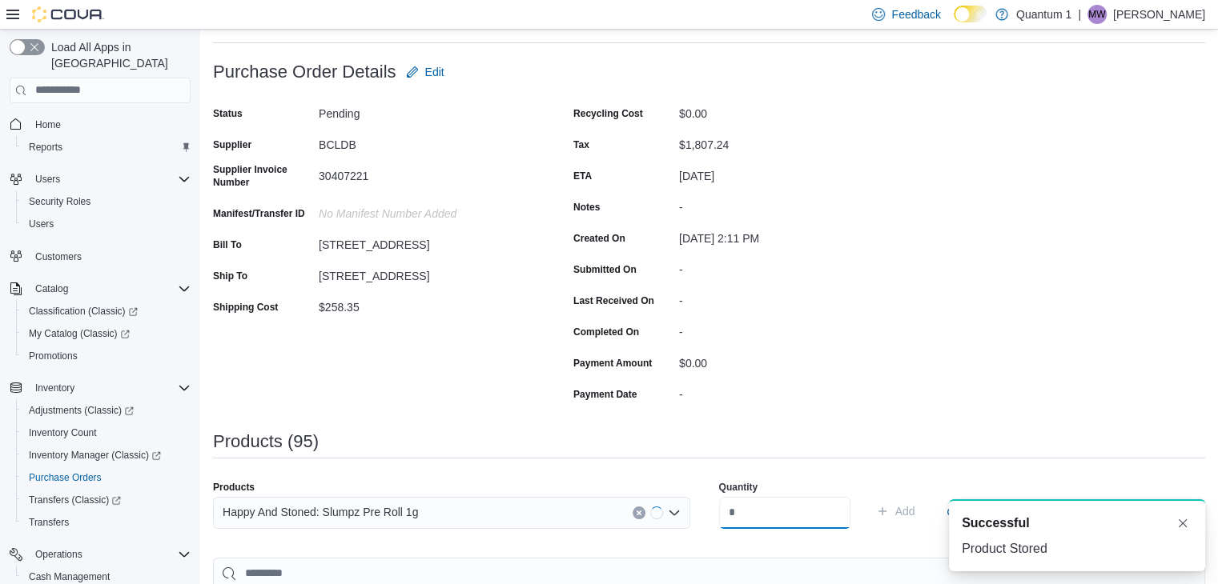
click at [750, 499] on input "number" at bounding box center [784, 513] width 131 height 32
click at [869, 495] on button "Add" at bounding box center [895, 511] width 52 height 32
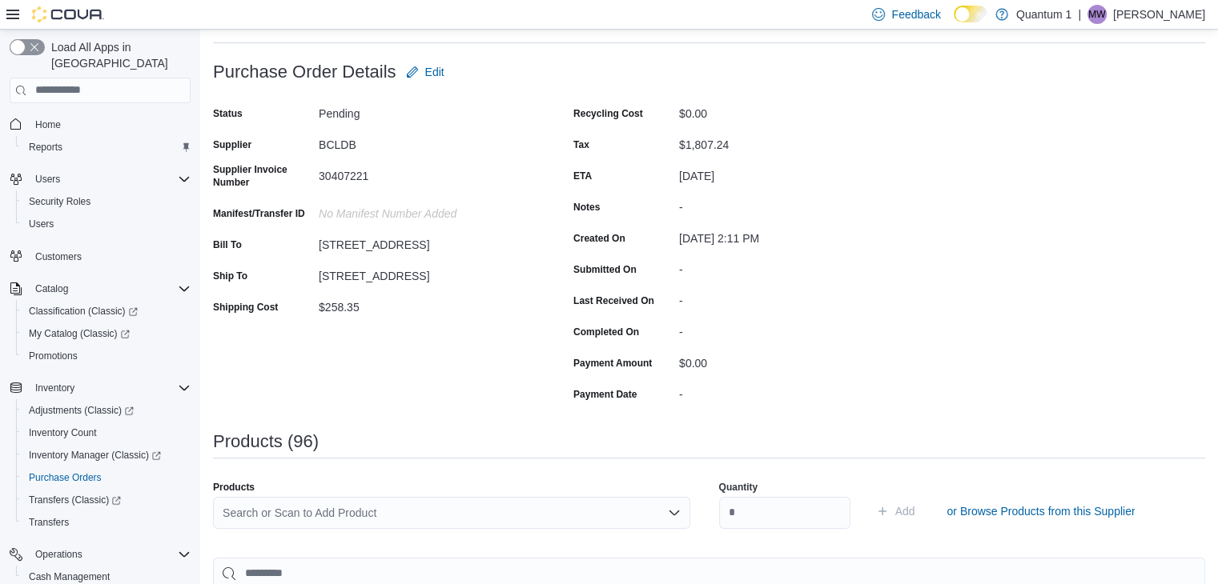
click at [454, 519] on div "Search or Scan to Add Product" at bounding box center [451, 513] width 477 height 32
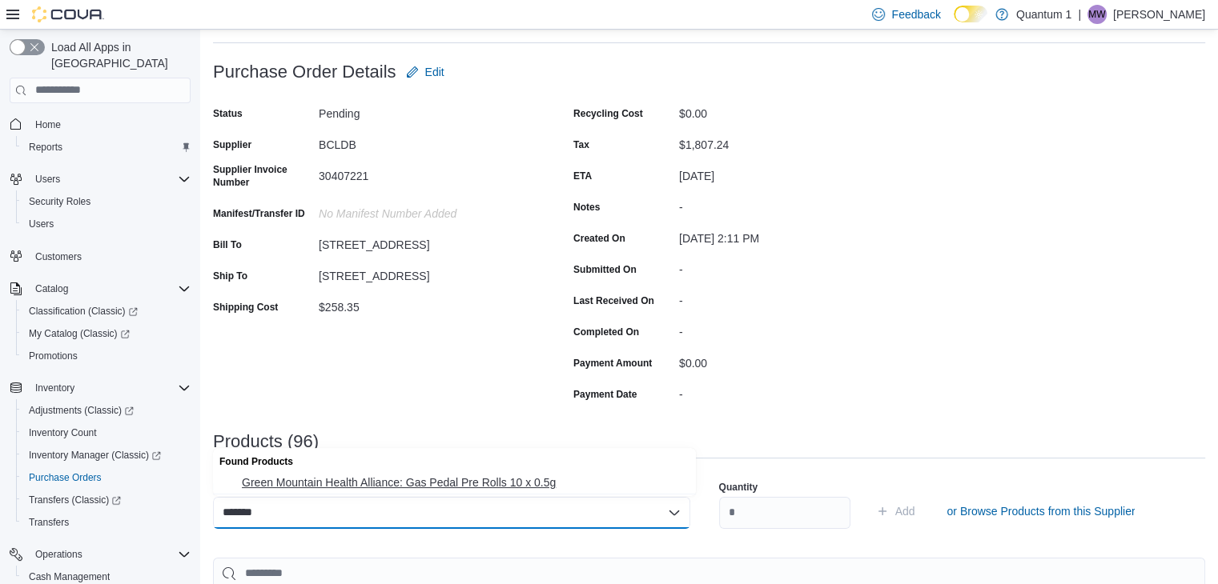
click at [388, 488] on span "Green Mountain Health Alliance: Gas Pedal Pre Rolls 10 x 0.5g" at bounding box center [464, 483] width 444 height 16
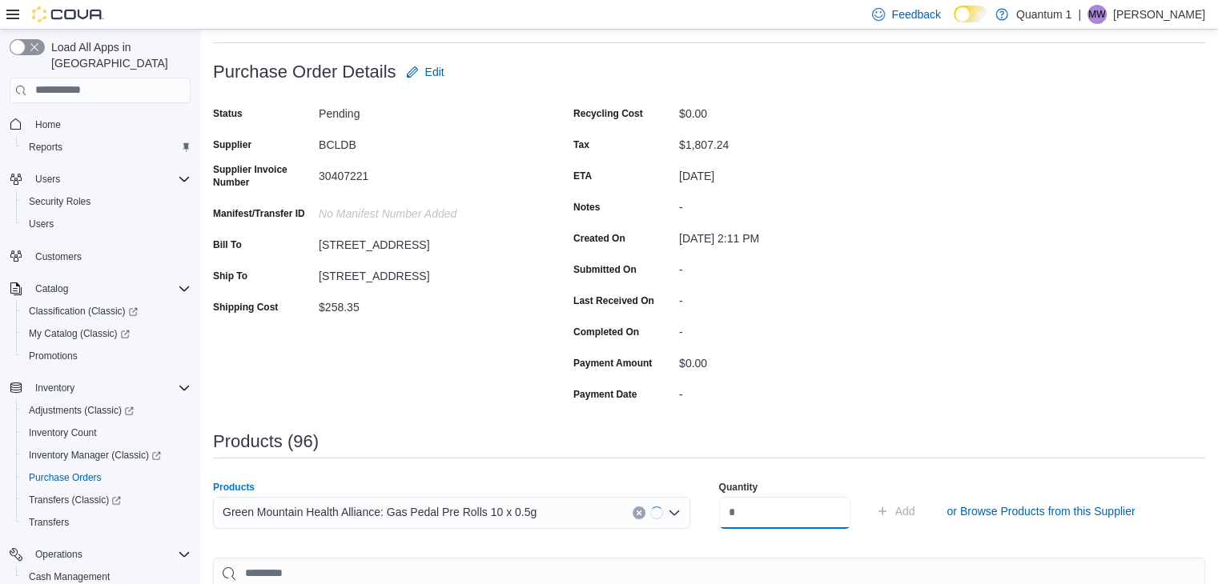
click at [817, 503] on input "number" at bounding box center [784, 513] width 131 height 32
click at [869, 495] on button "Add" at bounding box center [895, 511] width 52 height 32
click at [445, 512] on div "Search or Scan to Add Product" at bounding box center [451, 513] width 477 height 32
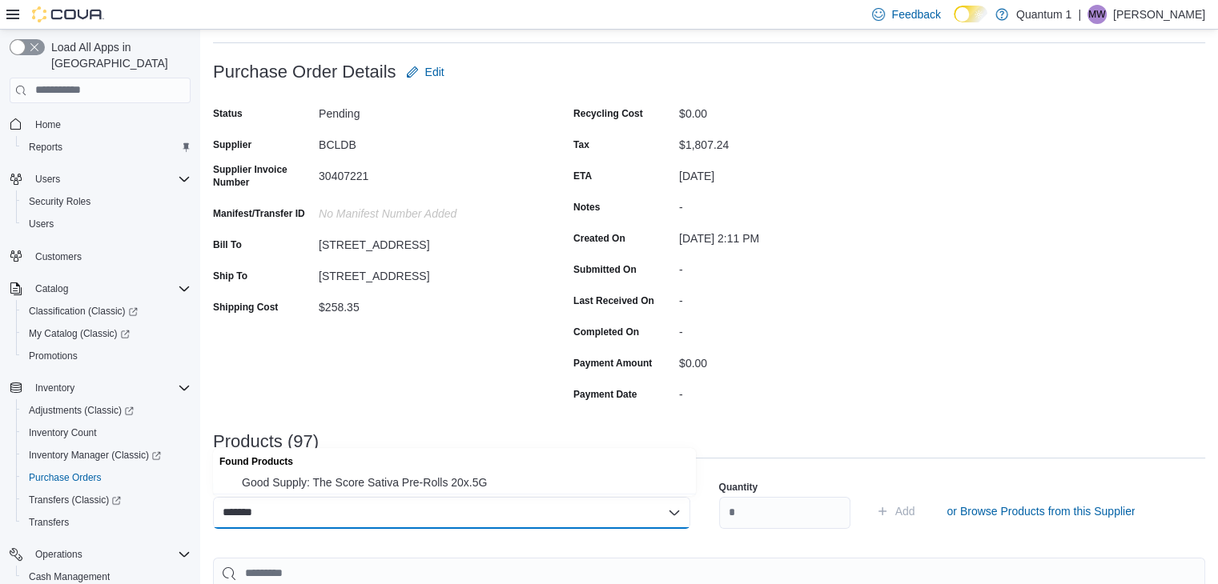
click at [387, 468] on div "Found Products" at bounding box center [454, 459] width 483 height 23
drag, startPoint x: 403, startPoint y: 487, endPoint x: 668, endPoint y: 520, distance: 267.7
click at [406, 487] on span "Good Supply: The Score Sativa Pre-Rolls 20x.5G" at bounding box center [464, 483] width 444 height 16
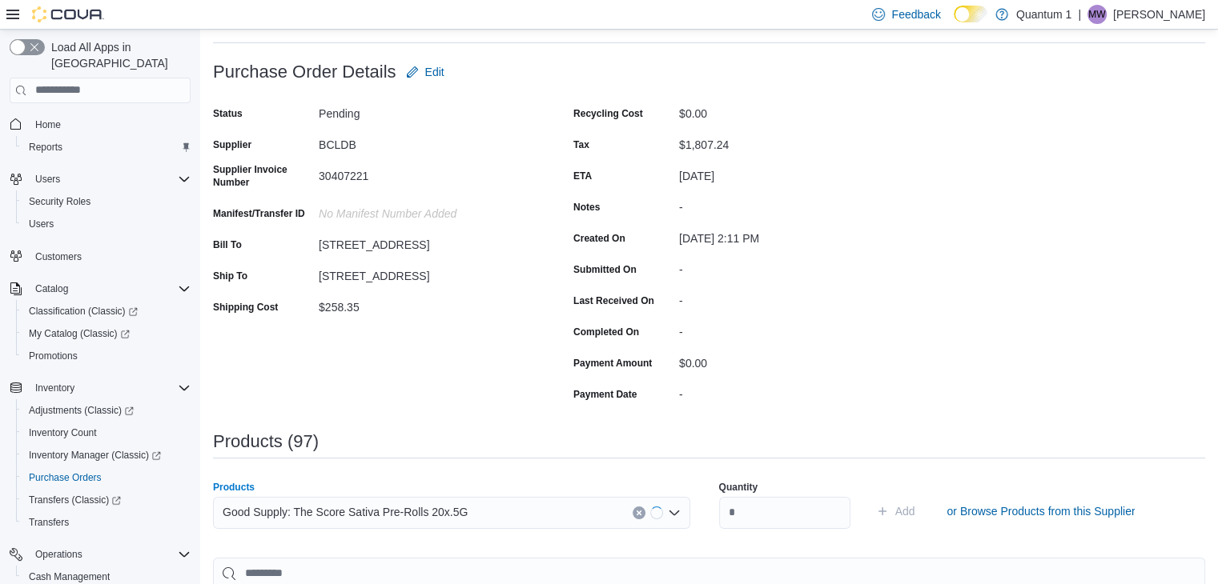
click at [790, 529] on div "Quantity" at bounding box center [784, 504] width 131 height 67
click at [788, 522] on input "number" at bounding box center [784, 513] width 131 height 32
click at [869, 495] on button "Add" at bounding box center [895, 511] width 52 height 32
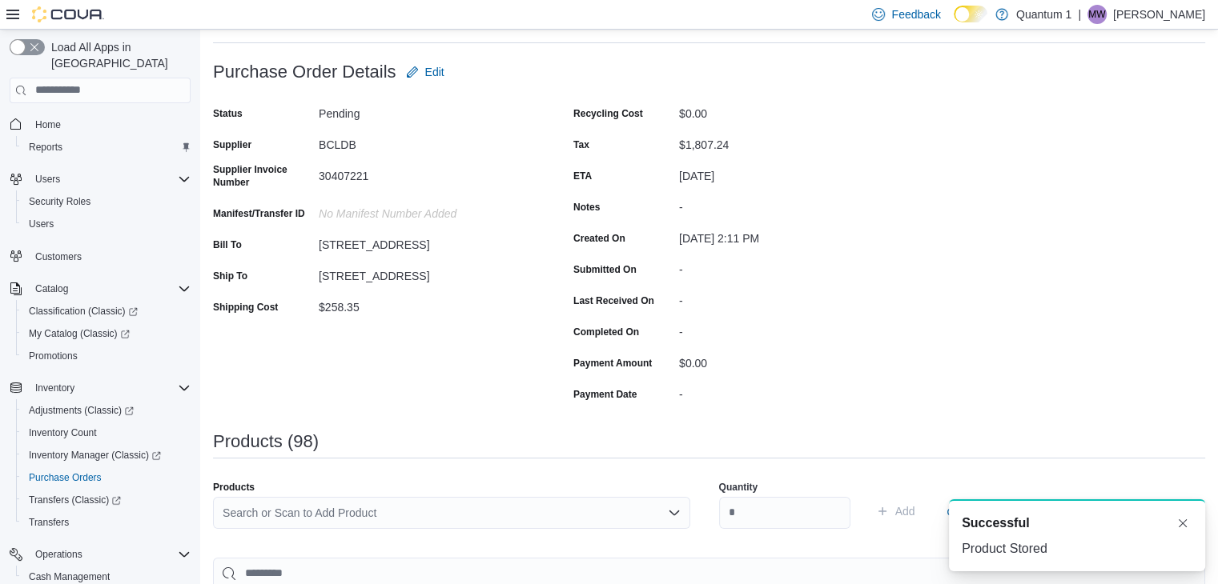
click at [470, 513] on div "Search or Scan to Add Product" at bounding box center [451, 513] width 477 height 32
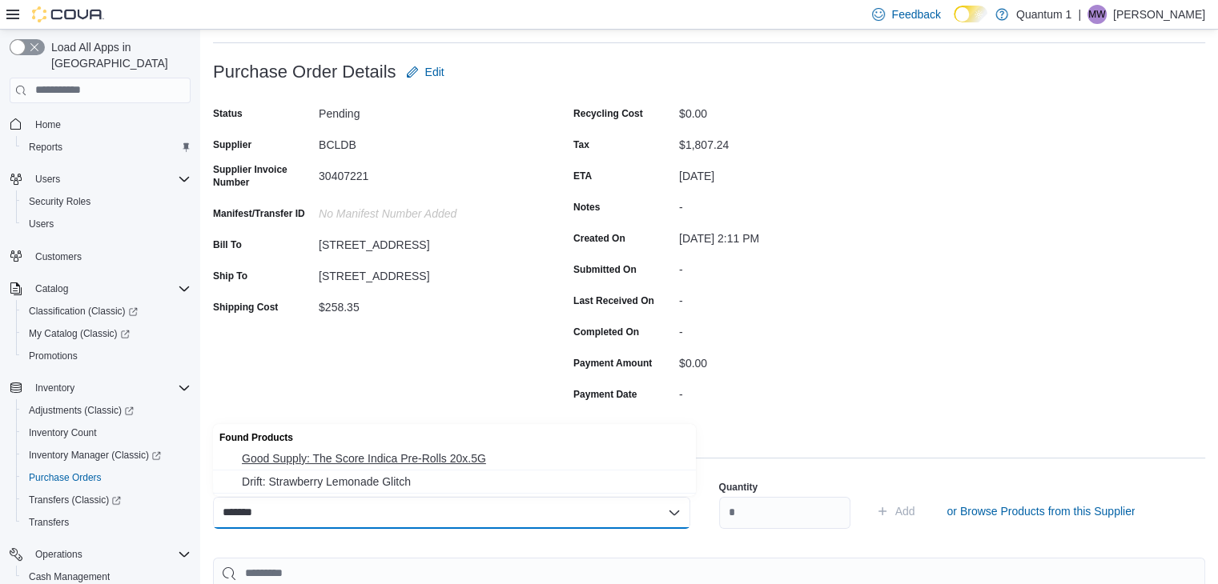
click at [394, 465] on span "Good Supply: The Score Indica Pre-Rolls 20x.5G" at bounding box center [464, 459] width 444 height 16
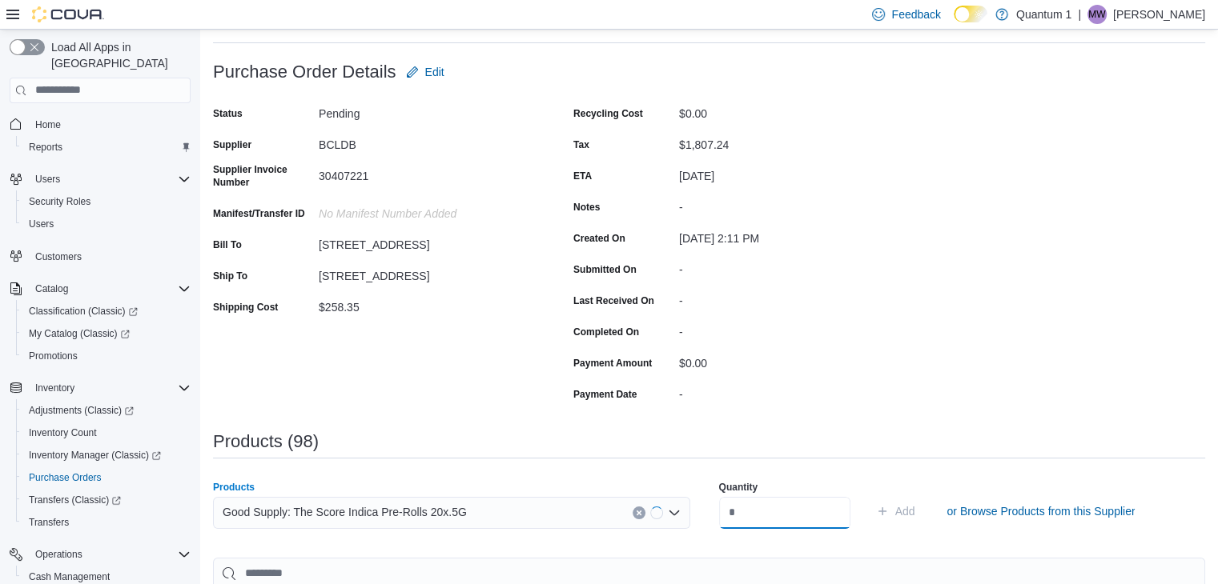
click at [765, 522] on input "number" at bounding box center [784, 513] width 131 height 32
click at [869, 495] on button "Add" at bounding box center [895, 511] width 52 height 32
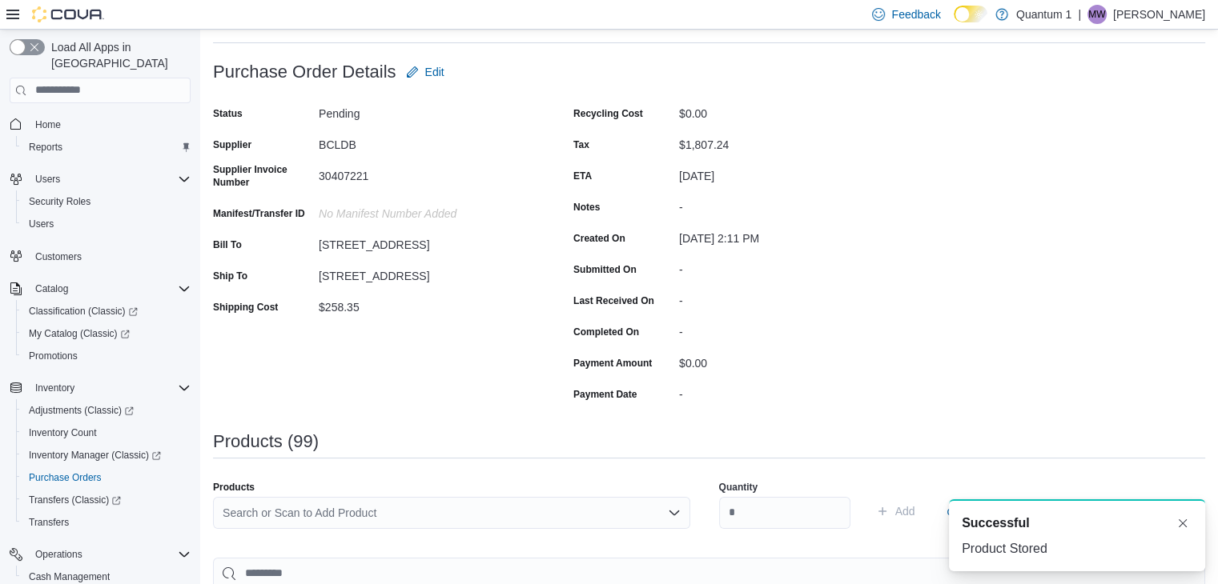
click at [447, 503] on div "Search or Scan to Add Product" at bounding box center [451, 513] width 477 height 32
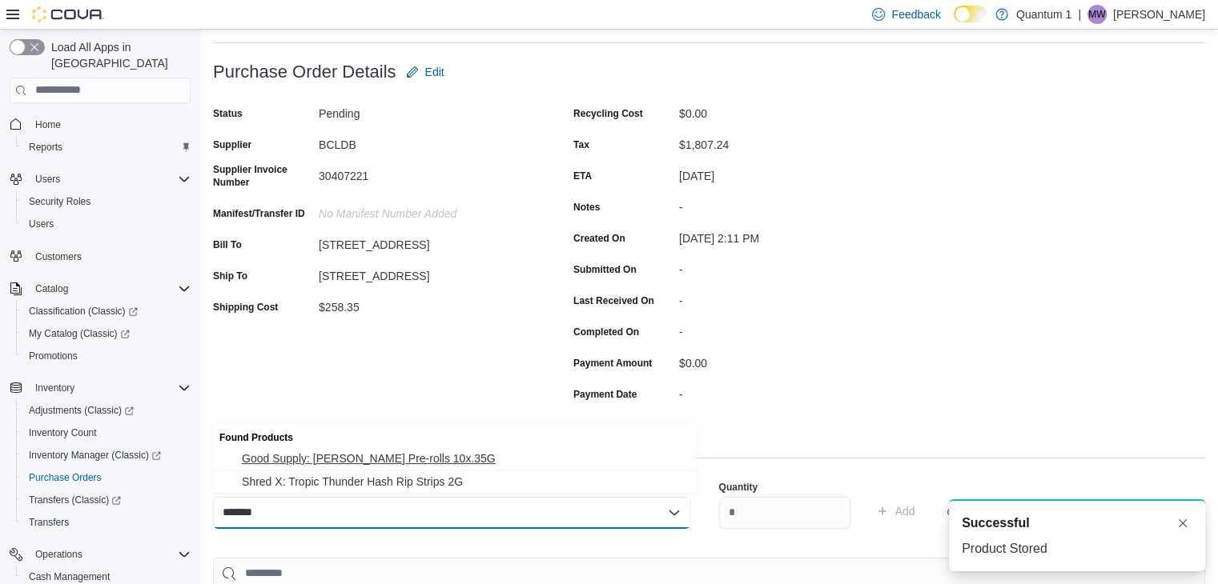
click at [391, 459] on span "Good Supply: [PERSON_NAME] Pre-rolls 10x.35G" at bounding box center [464, 459] width 444 height 16
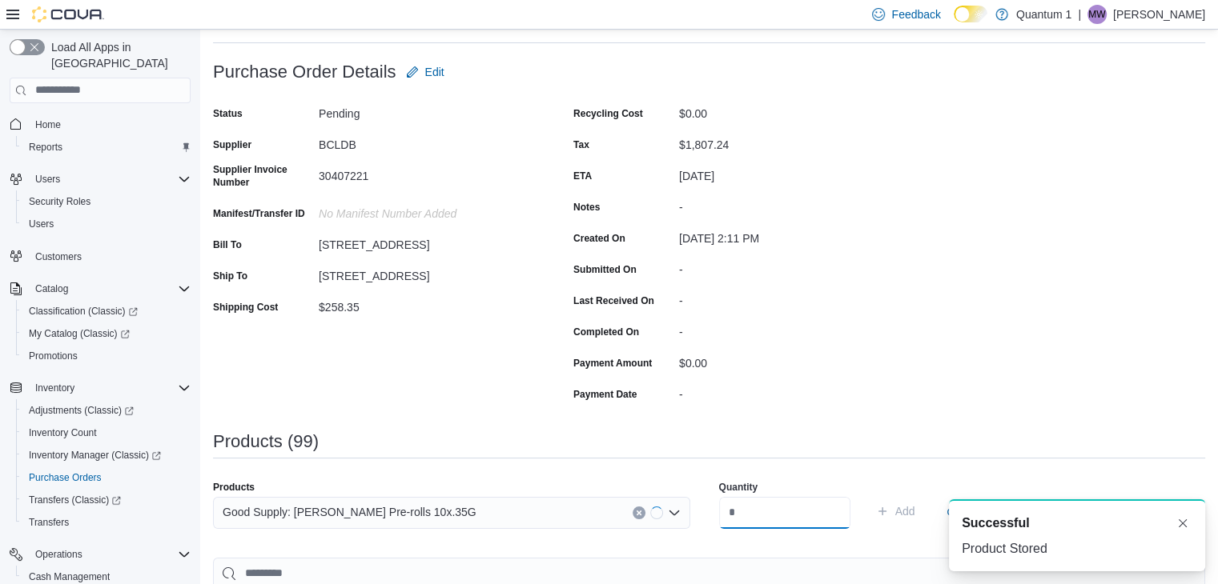
click at [803, 517] on input "number" at bounding box center [784, 513] width 131 height 32
click at [869, 495] on button "Add" at bounding box center [895, 511] width 52 height 32
click at [426, 511] on div "Search or Scan to Add Product" at bounding box center [451, 513] width 477 height 32
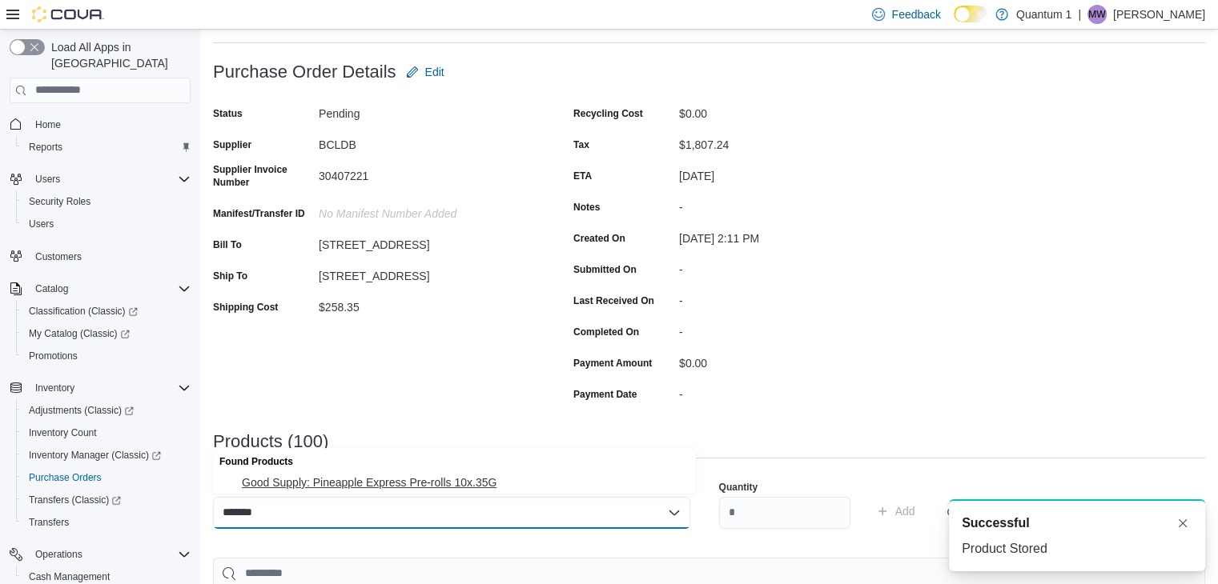
click at [416, 484] on span "Good Supply: Pineapple Express Pre-rolls 10x.35G" at bounding box center [464, 483] width 444 height 16
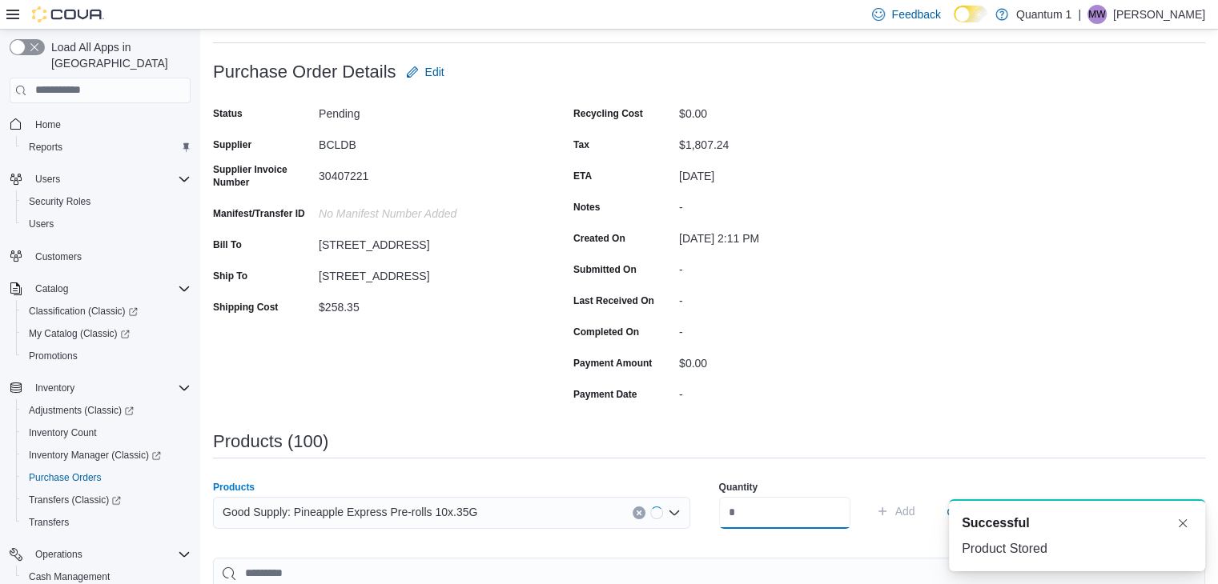
click at [815, 519] on input "number" at bounding box center [784, 513] width 131 height 32
click at [869, 495] on button "Add" at bounding box center [895, 511] width 52 height 32
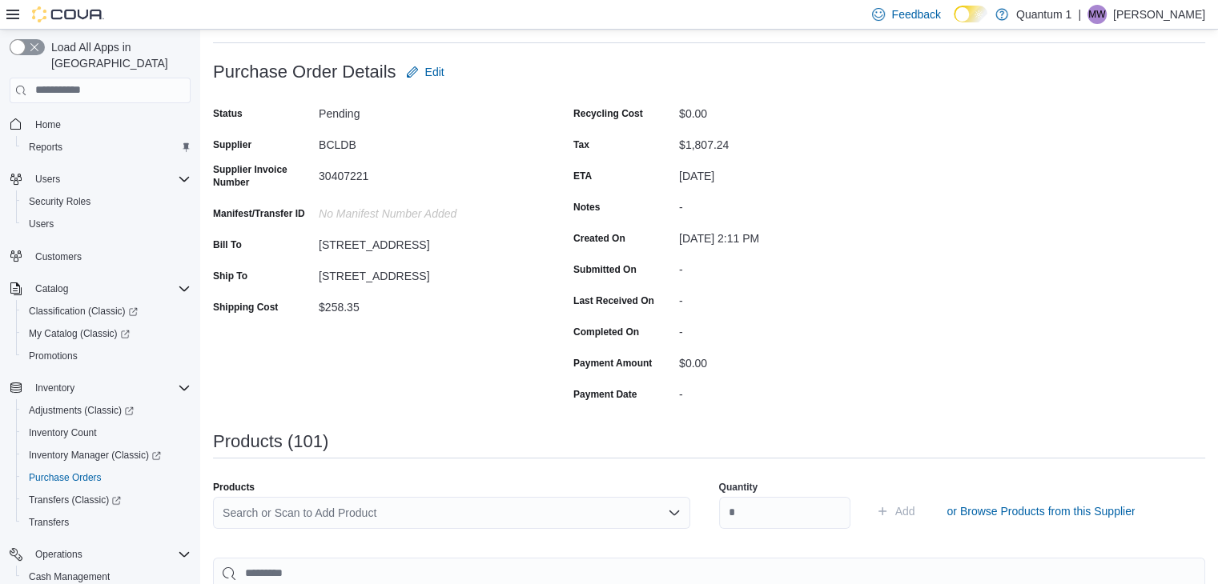
click at [429, 520] on div "Search or Scan to Add Product" at bounding box center [451, 513] width 477 height 32
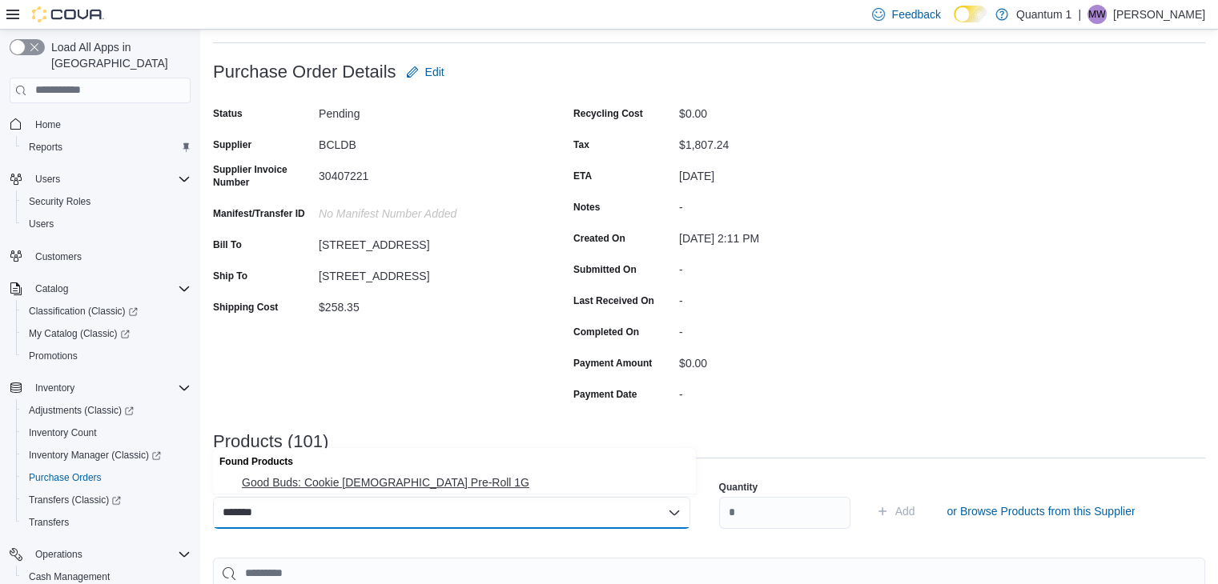
click at [368, 484] on span "Good Buds: Cookie [DEMOGRAPHIC_DATA] Pre-Roll 1G" at bounding box center [464, 483] width 444 height 16
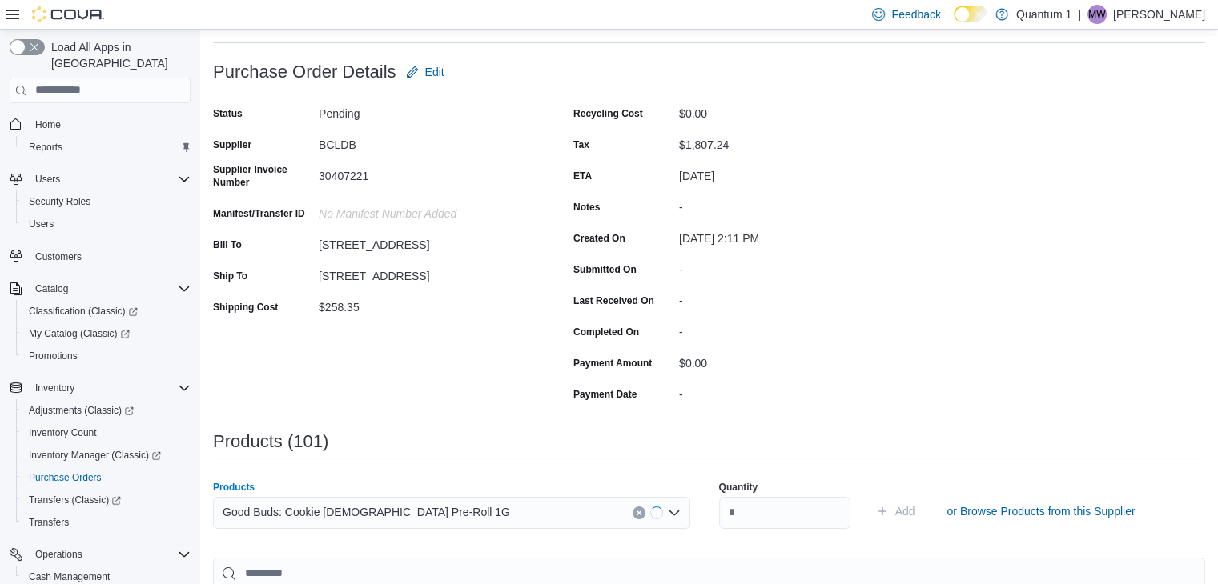
click at [786, 531] on div "Quantity" at bounding box center [784, 504] width 131 height 67
click at [788, 511] on input "number" at bounding box center [784, 513] width 131 height 32
click at [869, 495] on button "Add" at bounding box center [895, 511] width 52 height 32
click at [444, 527] on div "Search or Scan to Add Product" at bounding box center [451, 513] width 477 height 32
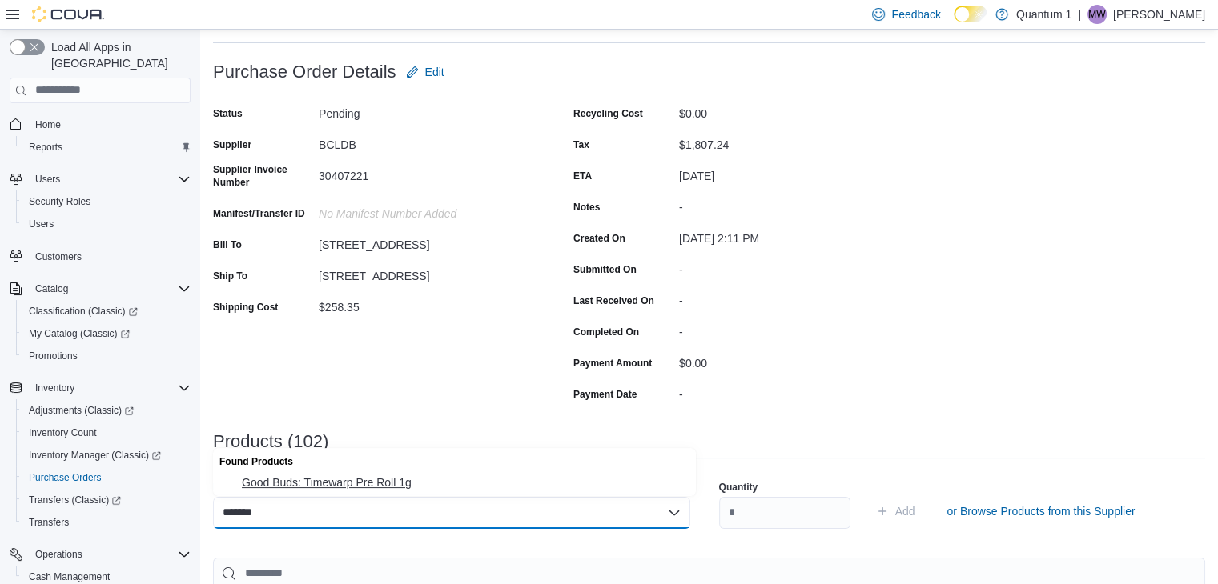
click at [381, 487] on span "Good Buds: Timewarp Pre Roll 1g" at bounding box center [464, 483] width 444 height 16
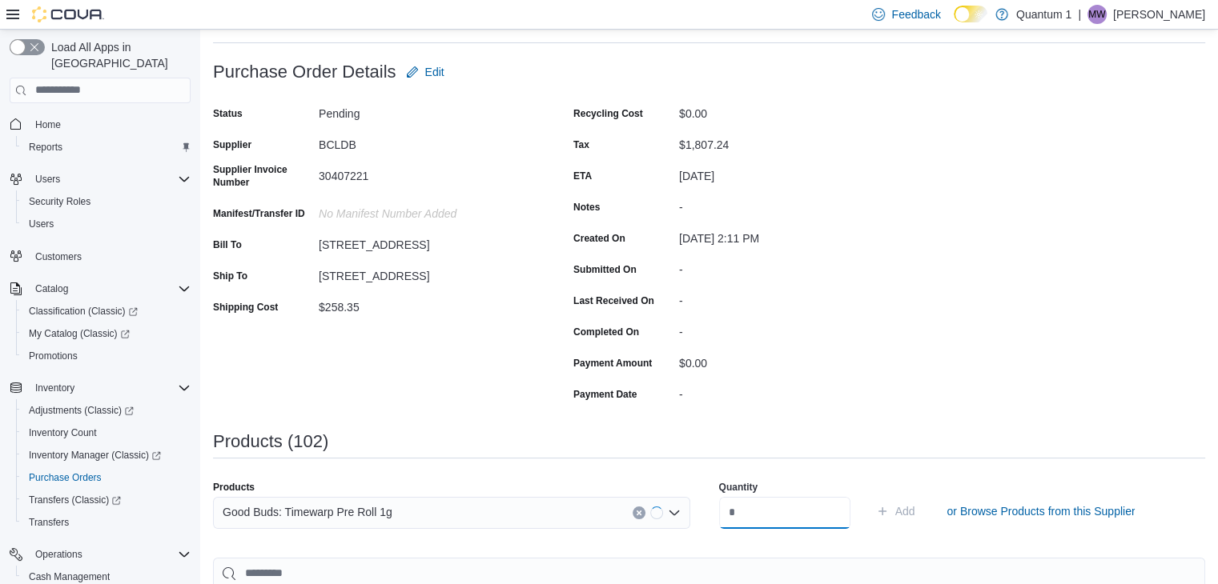
click at [762, 516] on input "number" at bounding box center [784, 513] width 131 height 32
click at [869, 495] on button "Add" at bounding box center [895, 511] width 52 height 32
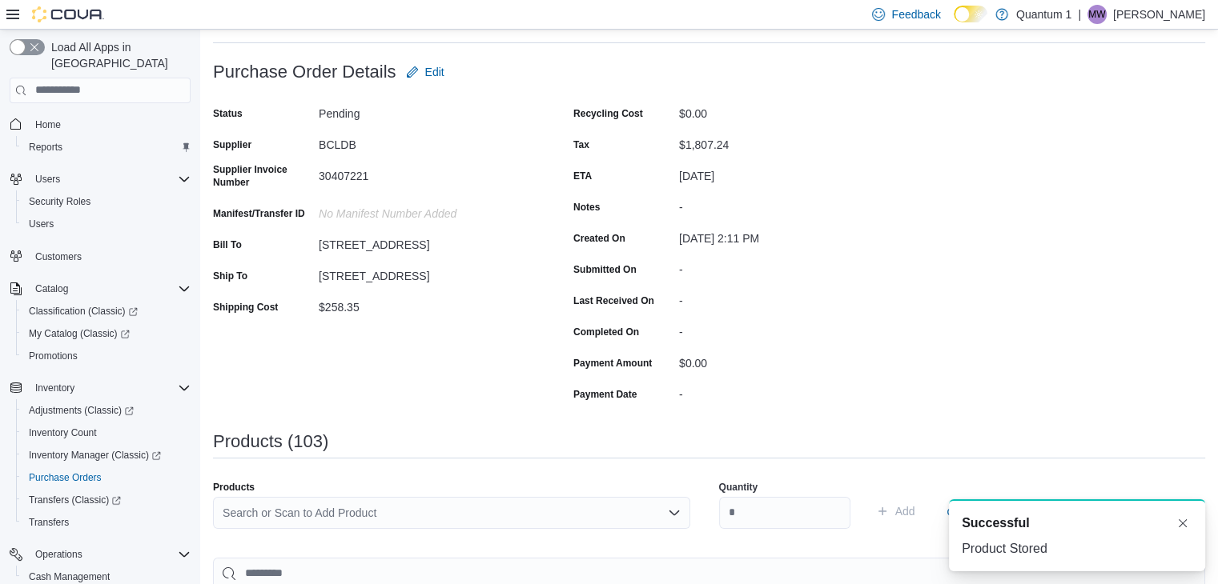
click at [429, 503] on div "Search or Scan to Add Product" at bounding box center [451, 513] width 477 height 32
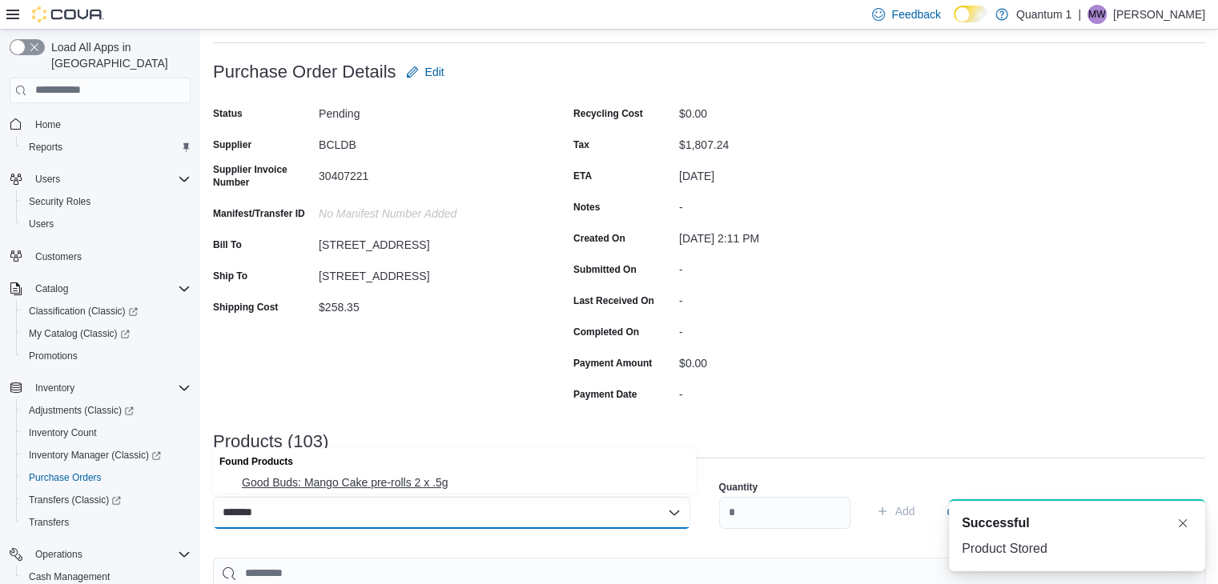
click at [443, 476] on span "Good Buds: Mango Cake pre-rolls 2 x .5g" at bounding box center [464, 483] width 444 height 16
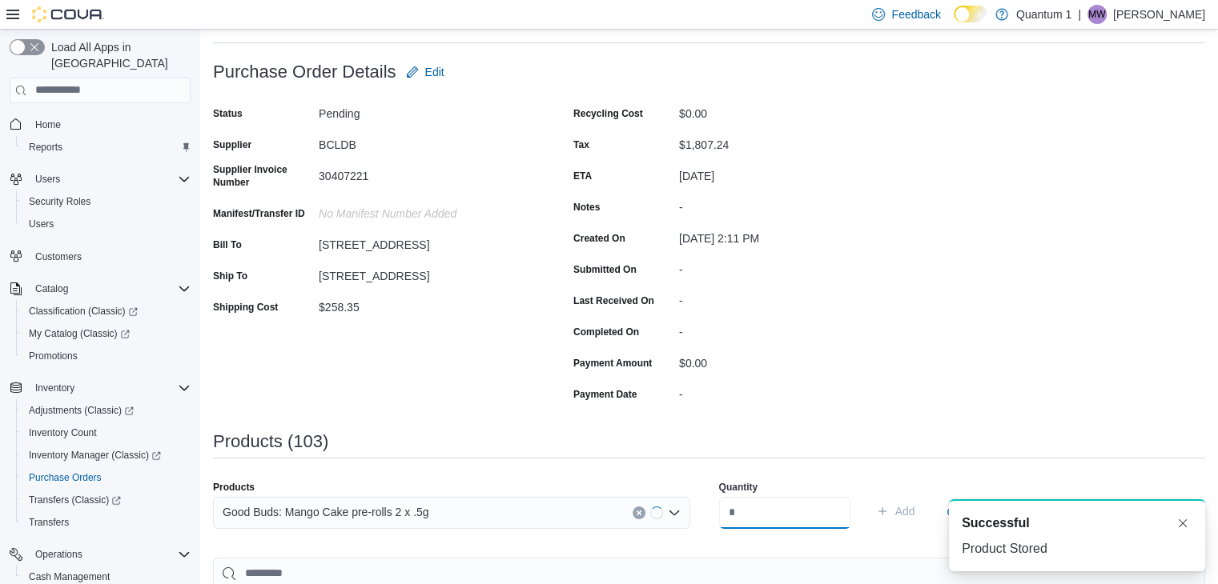
click at [779, 517] on input "number" at bounding box center [784, 513] width 131 height 32
click at [869, 495] on button "Add" at bounding box center [895, 511] width 52 height 32
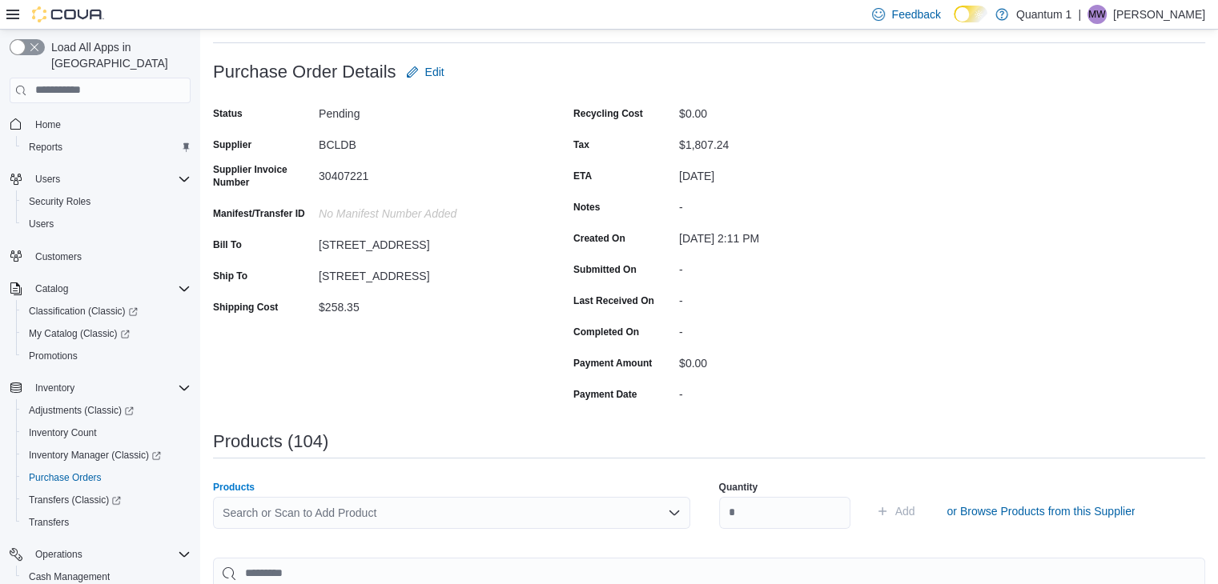
click at [429, 509] on div "Search or Scan to Add Product" at bounding box center [451, 513] width 477 height 32
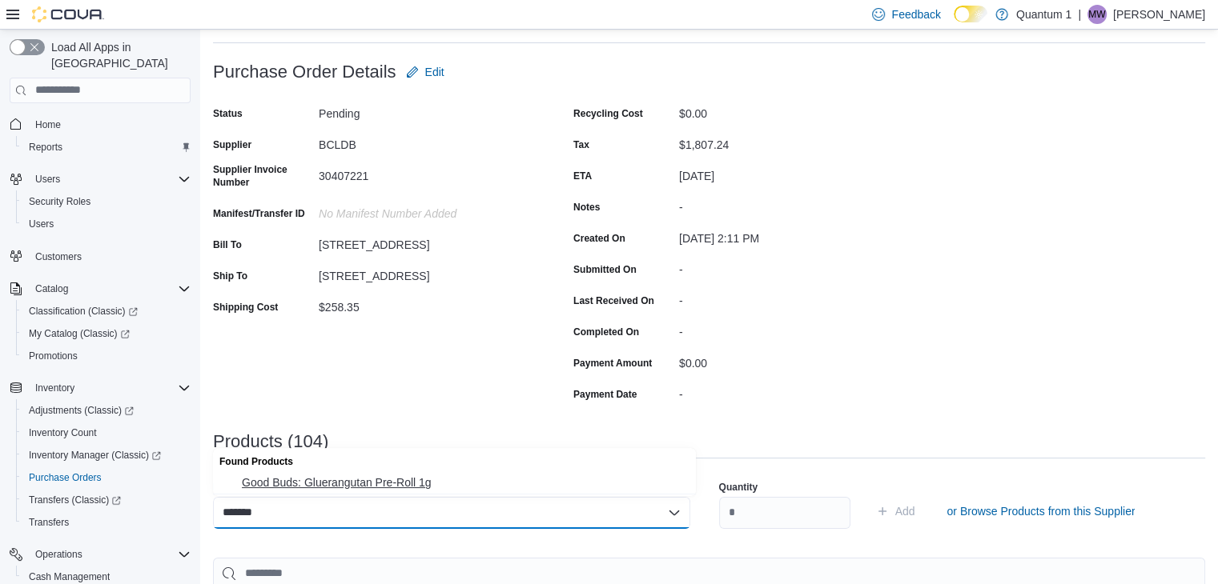
click at [378, 486] on span "Good Buds: Gluerangutan Pre-Roll 1g" at bounding box center [464, 483] width 444 height 16
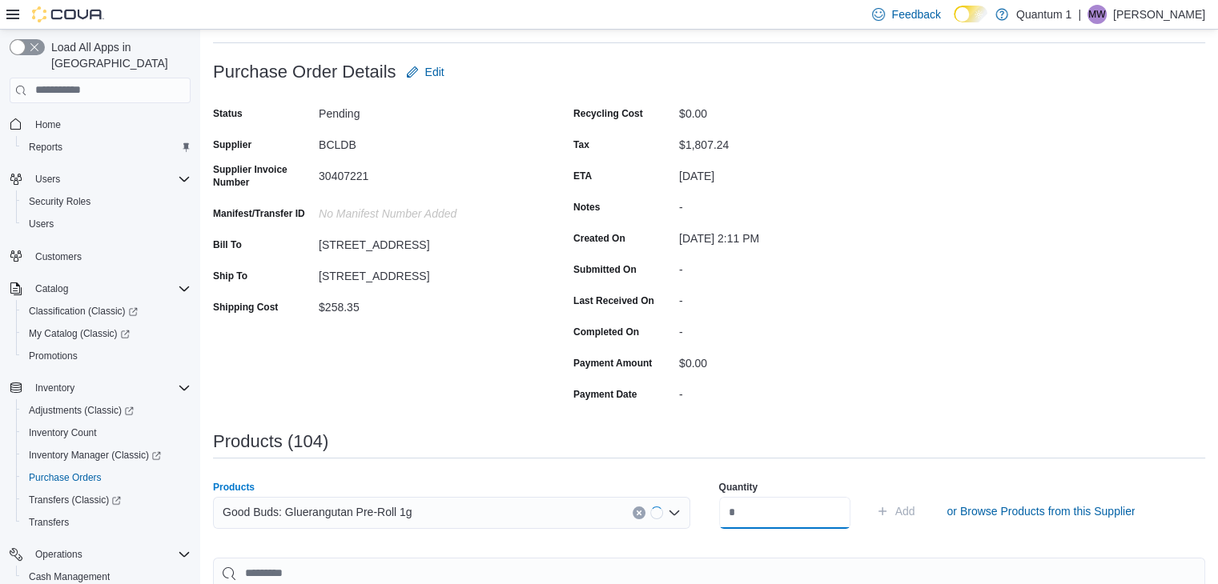
click at [818, 510] on input "number" at bounding box center [784, 513] width 131 height 32
click at [869, 495] on button "Add" at bounding box center [895, 511] width 52 height 32
click at [420, 513] on div "Search or Scan to Add Product" at bounding box center [451, 513] width 477 height 32
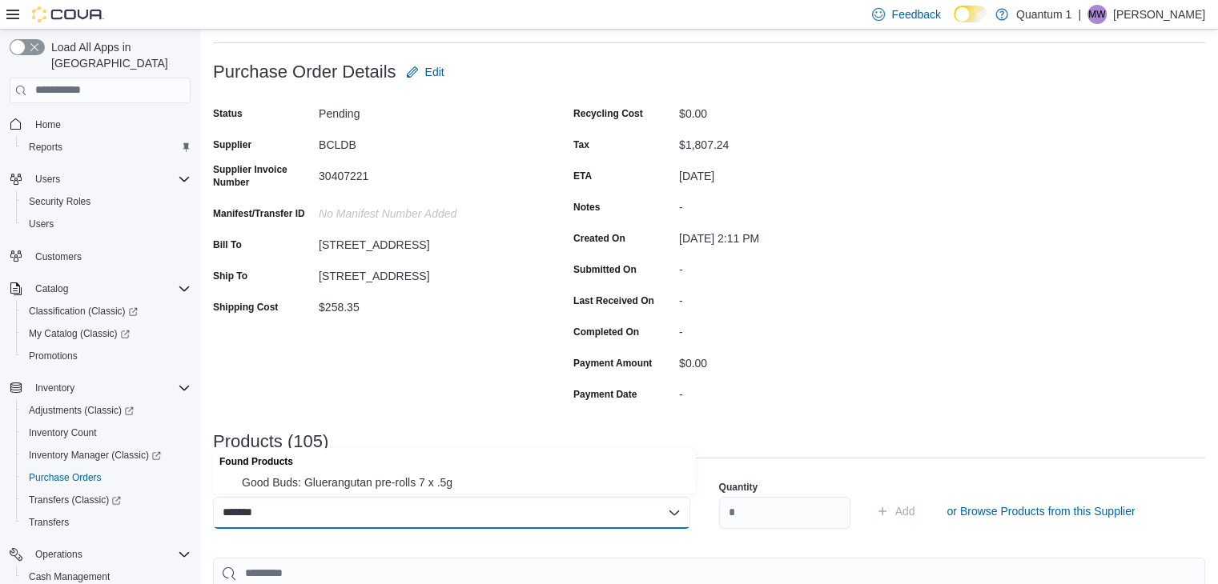
click at [387, 475] on span "Good Buds: Gluerangutan pre-rolls 7 x .5g" at bounding box center [464, 483] width 444 height 16
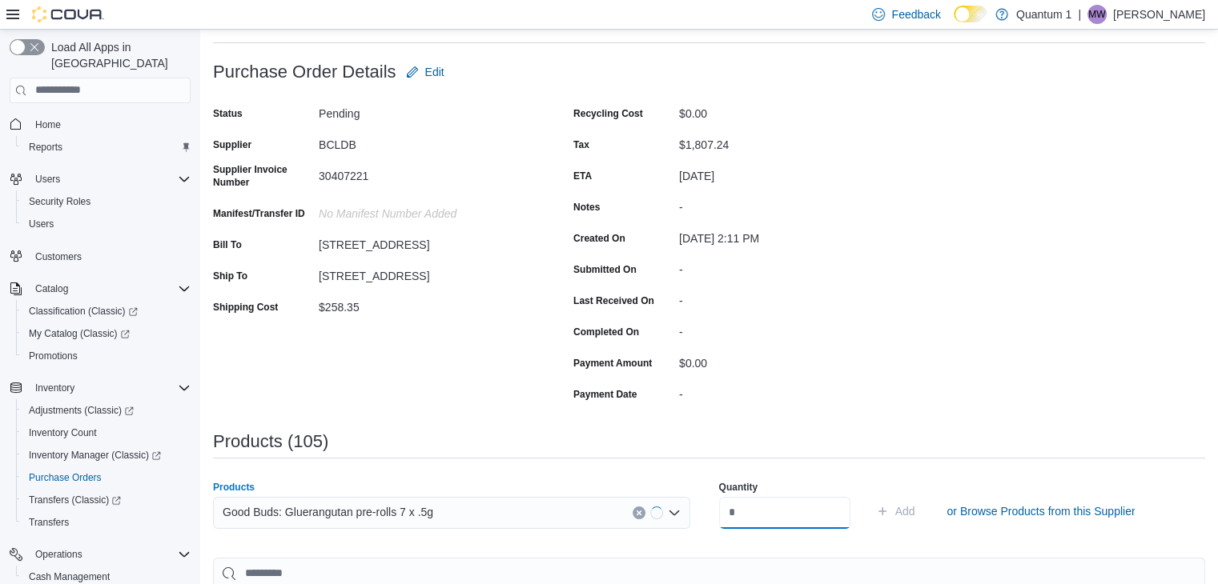
click at [828, 502] on input "number" at bounding box center [784, 513] width 131 height 32
click at [869, 495] on button "Add" at bounding box center [895, 511] width 52 height 32
click at [413, 510] on div "Search or Scan to Add Product" at bounding box center [451, 513] width 477 height 32
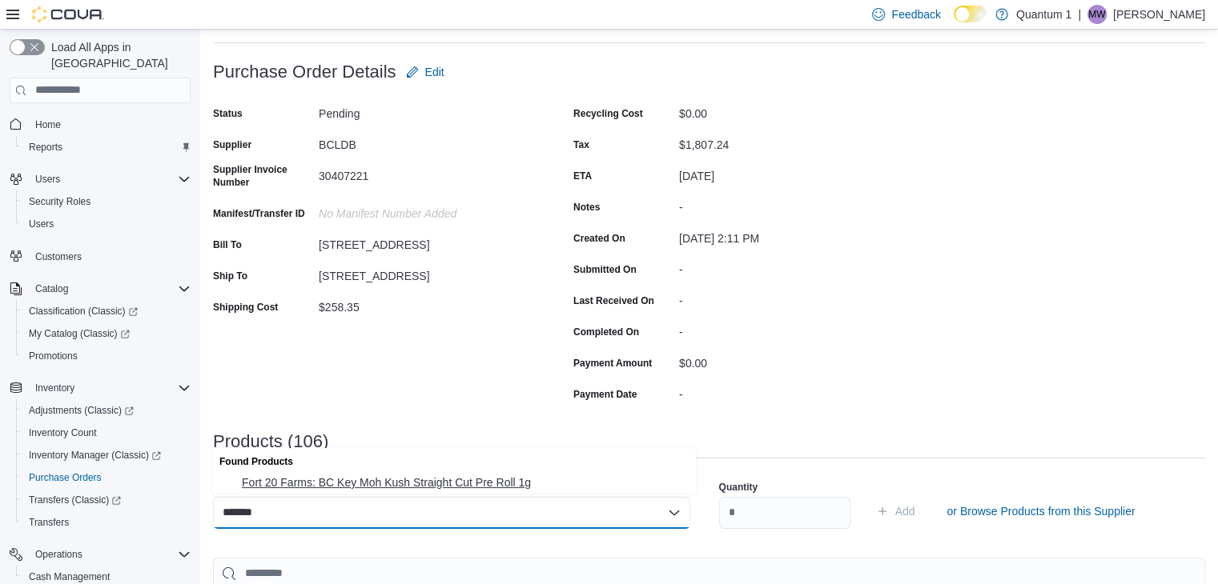
click at [443, 475] on span "Fort 20 Farms: BC Key Moh Kush Straight Cut Pre Roll 1g" at bounding box center [464, 483] width 444 height 16
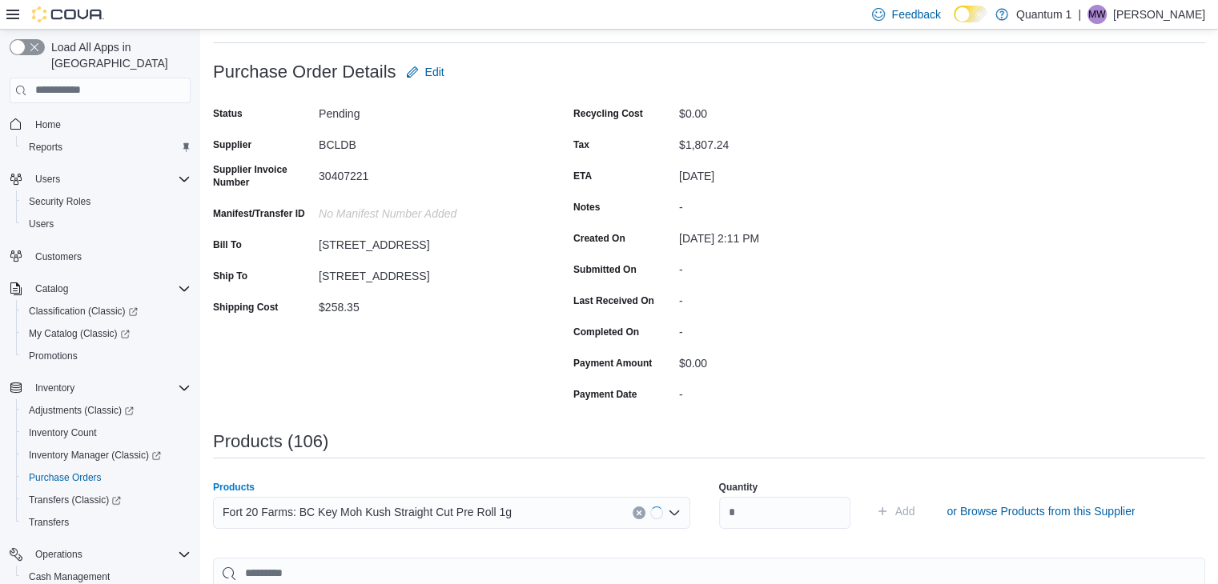
drag, startPoint x: 841, startPoint y: 539, endPoint x: 771, endPoint y: 505, distance: 78.1
click at [840, 537] on div "Quantity Add or Browse Products from this Supplier" at bounding box center [957, 511] width 477 height 80
click at [771, 505] on input "number" at bounding box center [784, 513] width 131 height 32
click at [869, 495] on button "Add" at bounding box center [895, 511] width 52 height 32
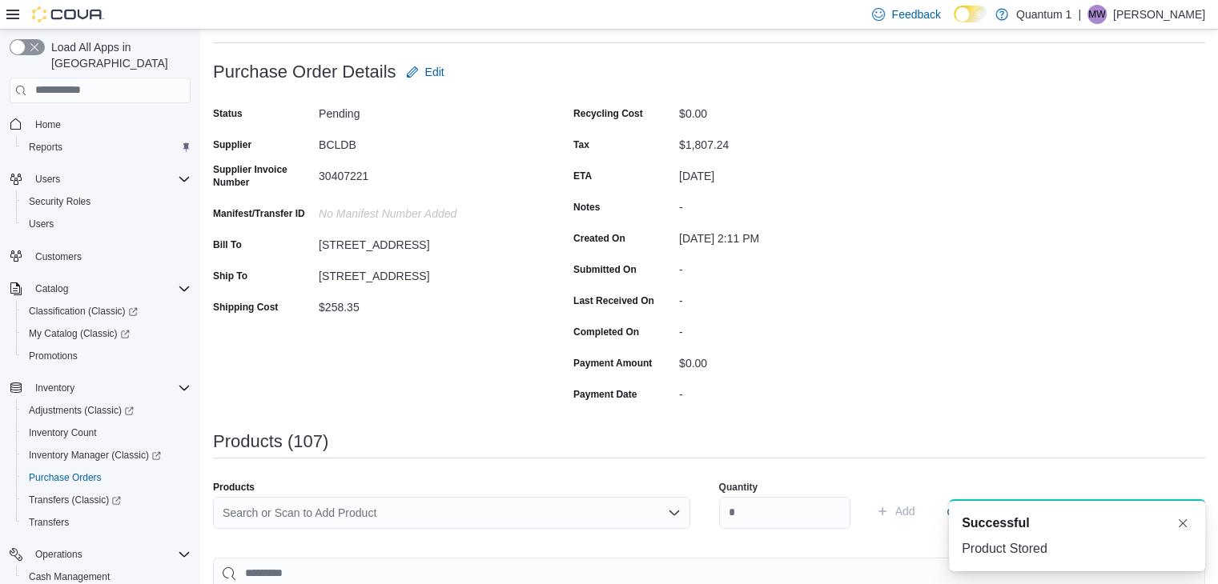
click at [439, 522] on div "Search or Scan to Add Product" at bounding box center [451, 513] width 477 height 32
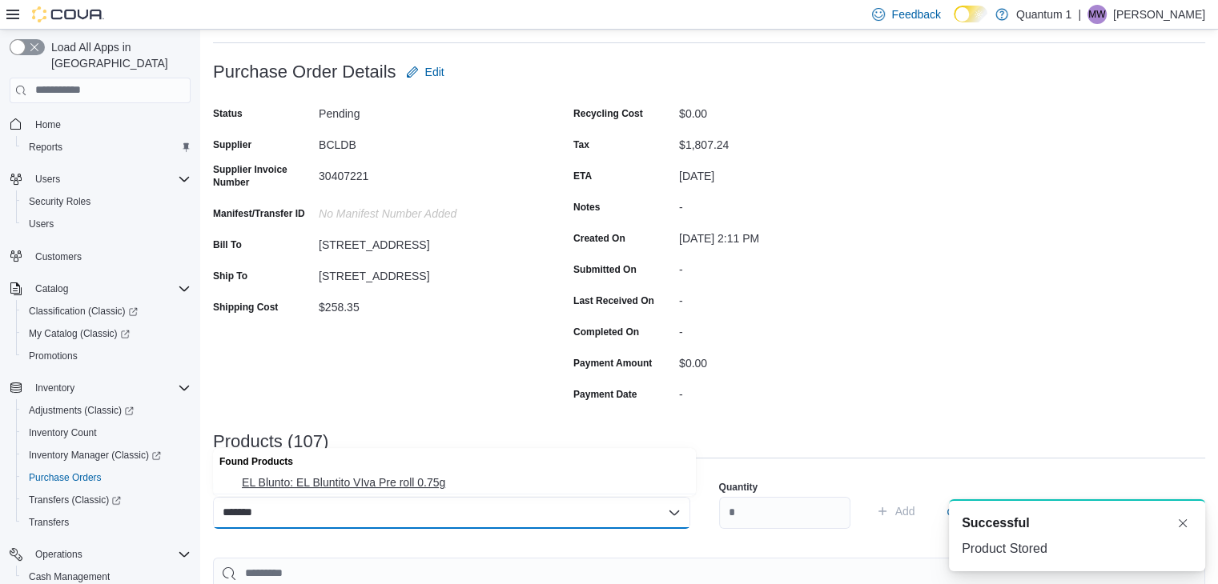
click at [343, 487] on span "EL Blunto: EL Bluntito VIva Pre roll 0.75g" at bounding box center [464, 483] width 444 height 16
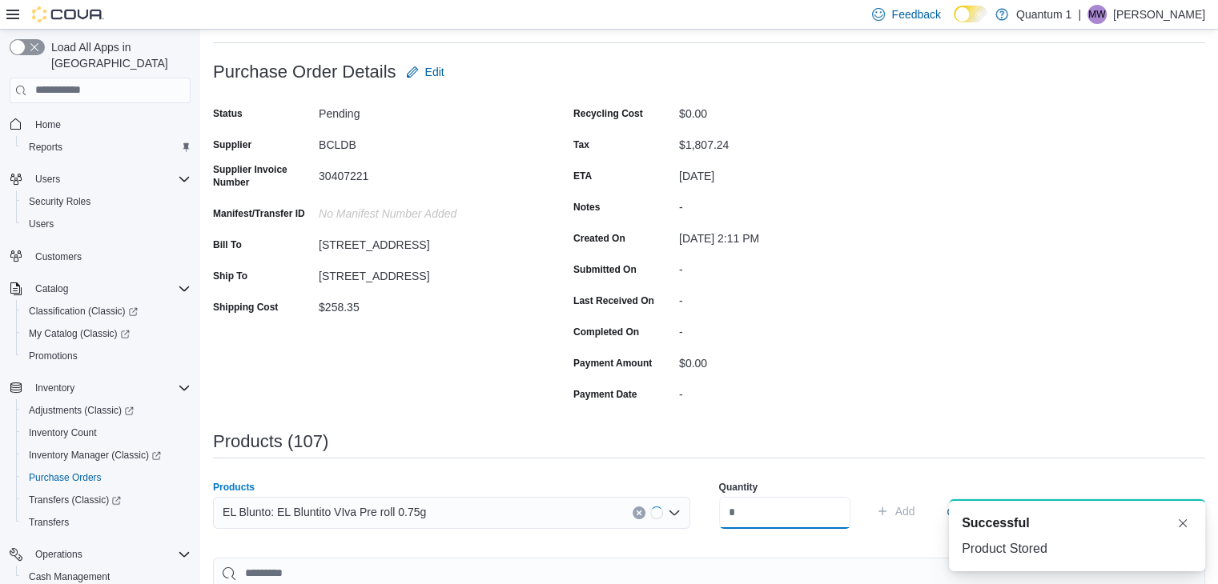
click at [746, 507] on input "number" at bounding box center [784, 513] width 131 height 32
click at [869, 495] on button "Add" at bounding box center [895, 511] width 52 height 32
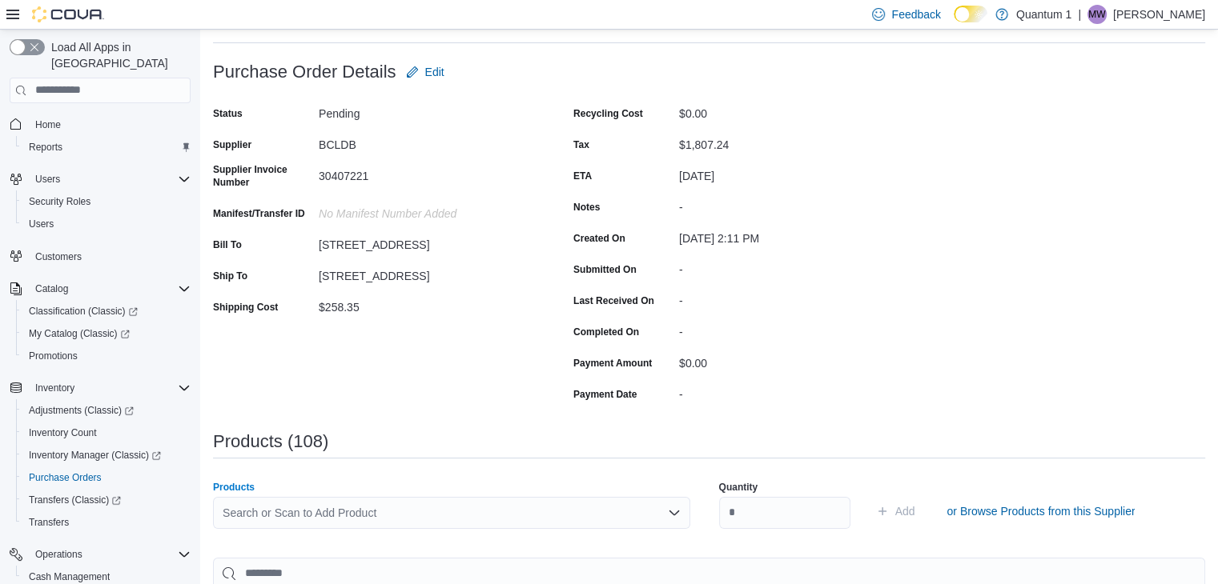
click at [459, 512] on div "Search or Scan to Add Product" at bounding box center [451, 513] width 477 height 32
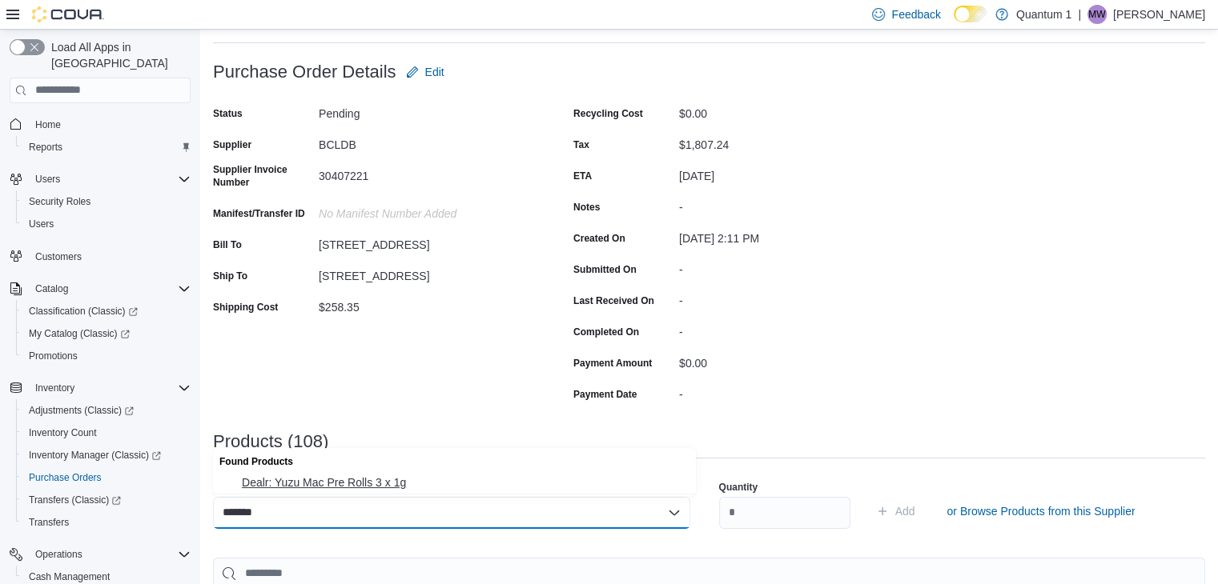
click at [365, 479] on span "Dealr: Yuzu Mac Pre Rolls 3 x 1g" at bounding box center [464, 483] width 444 height 16
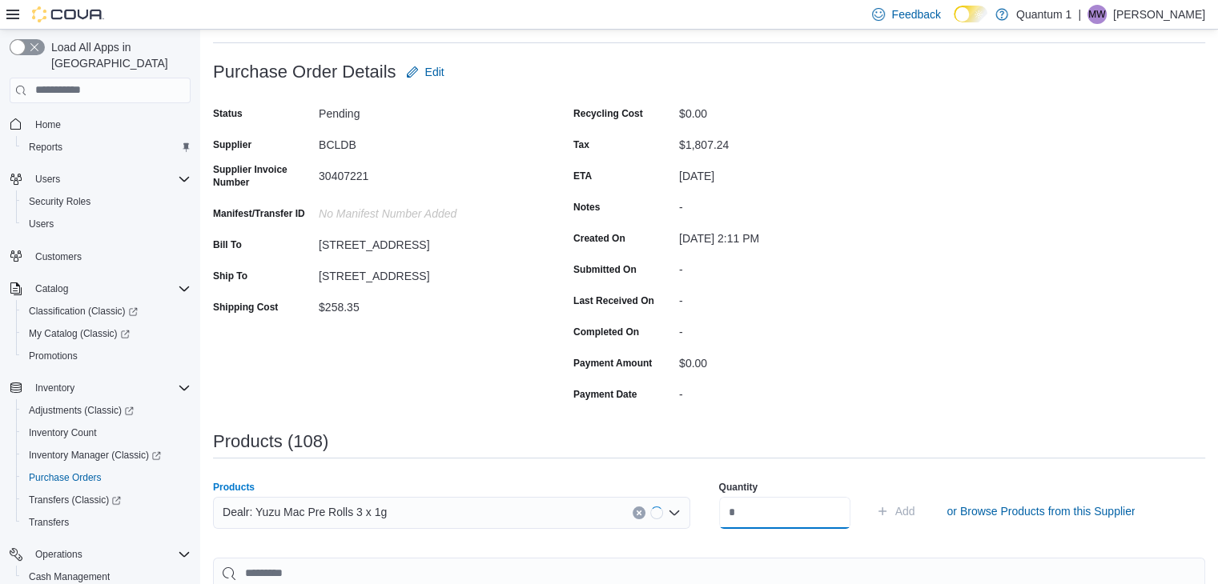
click at [764, 519] on input "number" at bounding box center [784, 513] width 131 height 32
click at [869, 495] on button "Add" at bounding box center [895, 511] width 52 height 32
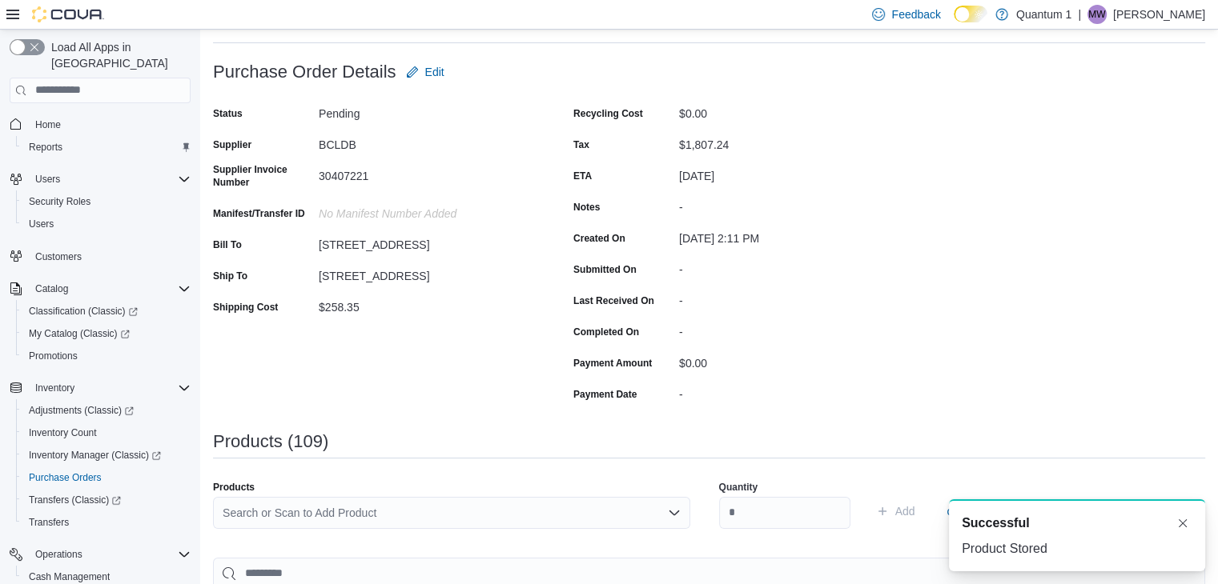
click at [463, 513] on div "Search or Scan to Add Product" at bounding box center [451, 513] width 477 height 32
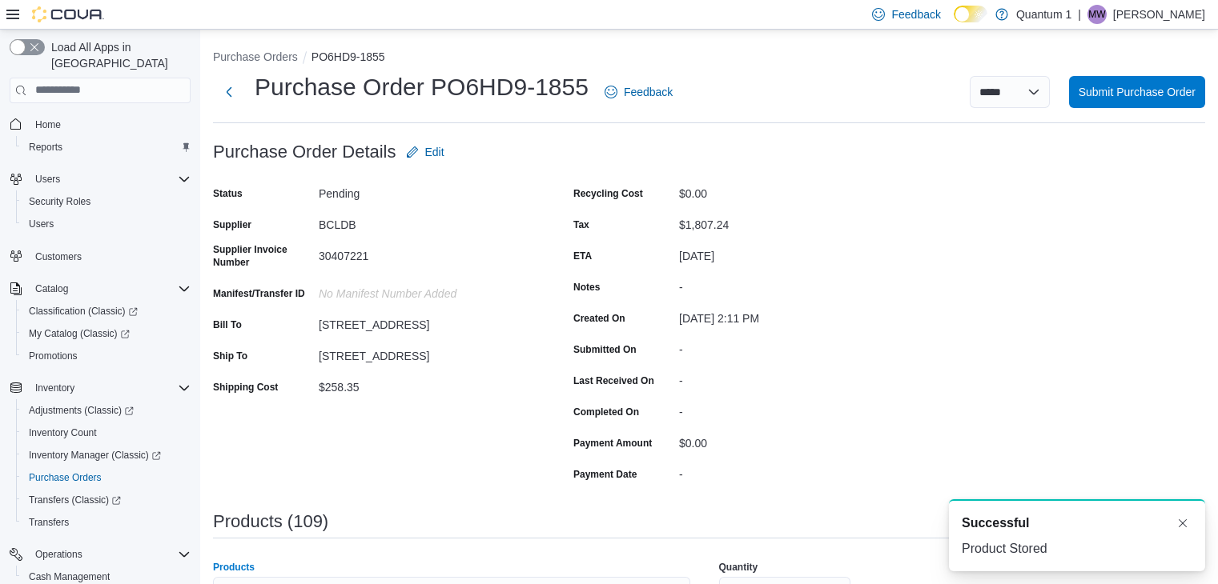
scroll to position [80, 0]
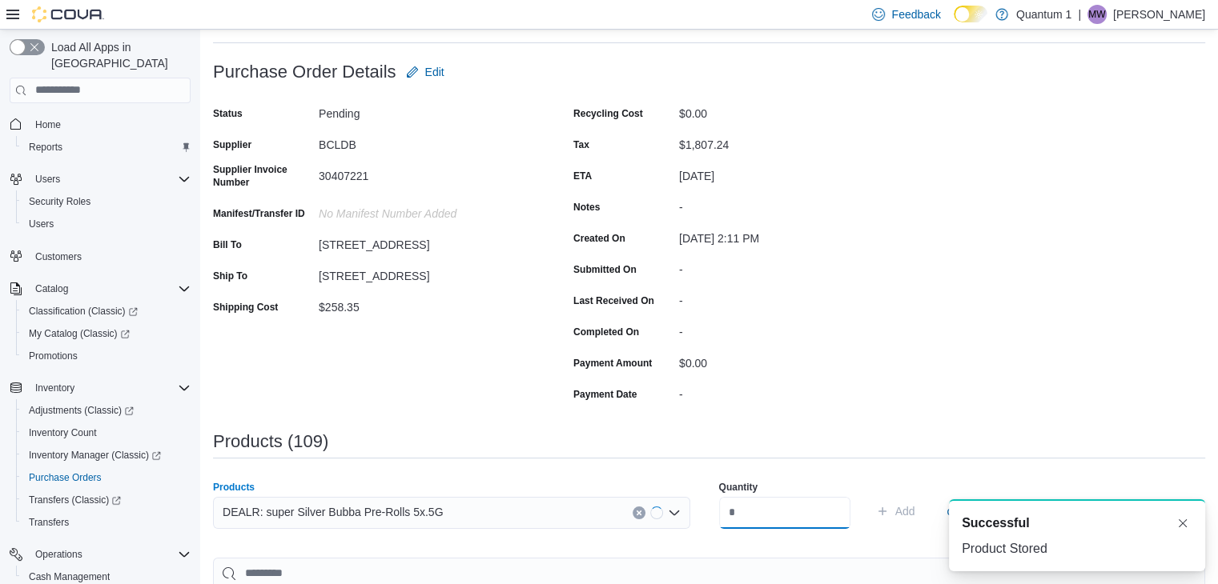
click at [772, 510] on input "number" at bounding box center [784, 513] width 131 height 32
type input "**"
click at [869, 495] on button "Add" at bounding box center [895, 511] width 52 height 32
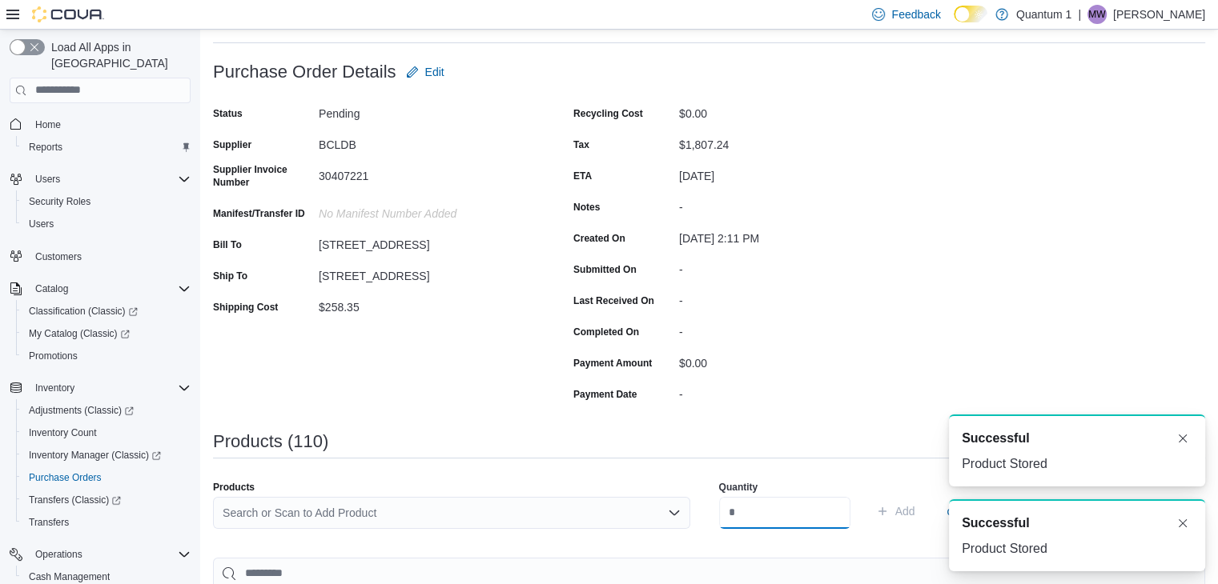
scroll to position [0, 0]
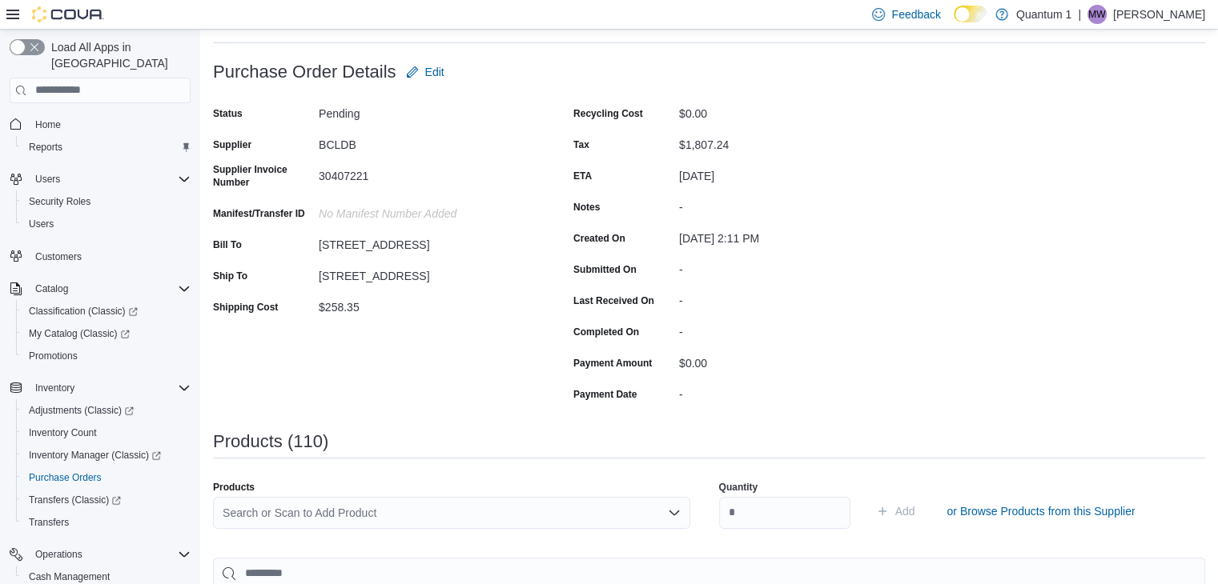
click at [468, 519] on div "Search or Scan to Add Product" at bounding box center [451, 513] width 477 height 32
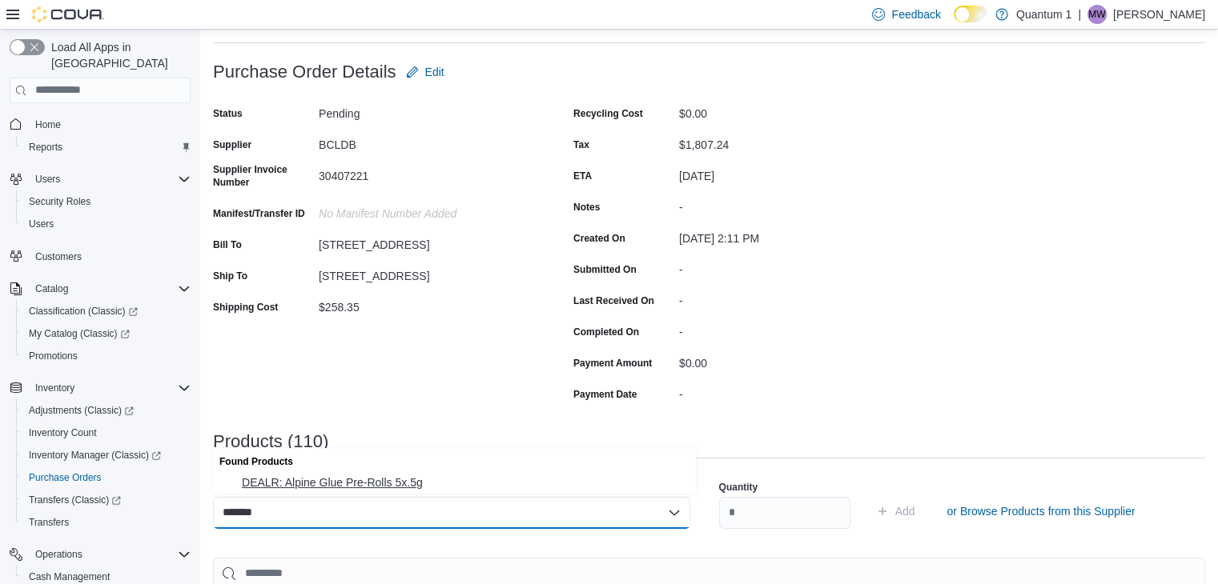
type input "*******"
drag, startPoint x: 354, startPoint y: 479, endPoint x: 731, endPoint y: 523, distance: 379.5
click at [358, 479] on span "DEALR: Alpine Glue Pre-Rolls 5x.5g" at bounding box center [464, 483] width 444 height 16
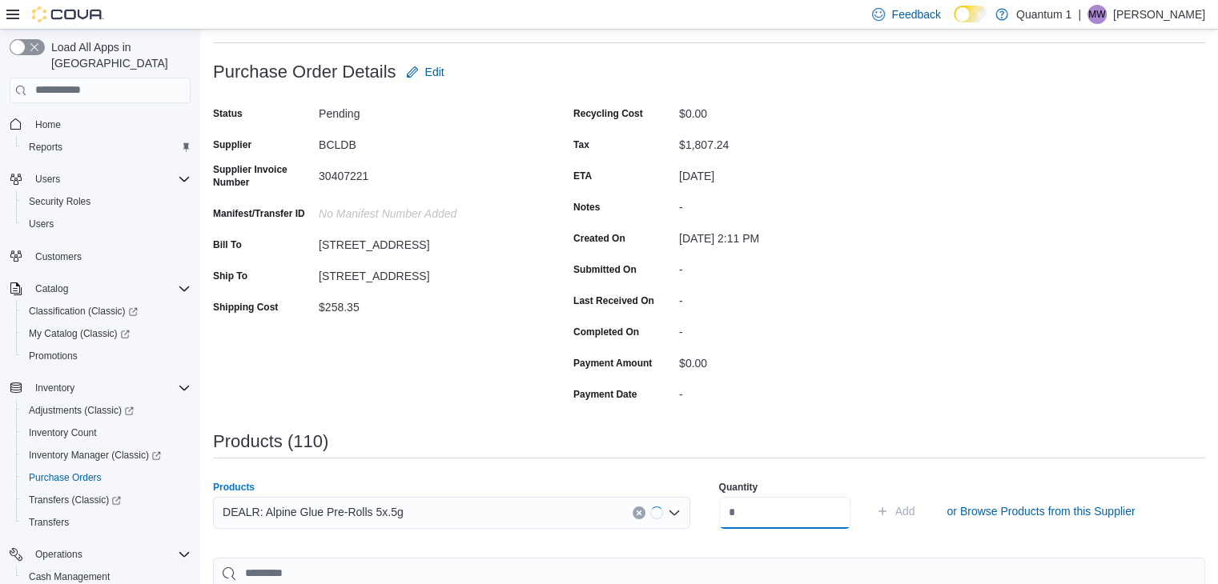
click at [739, 523] on input "number" at bounding box center [784, 513] width 131 height 32
type input "**"
click at [869, 495] on button "Add" at bounding box center [895, 511] width 52 height 32
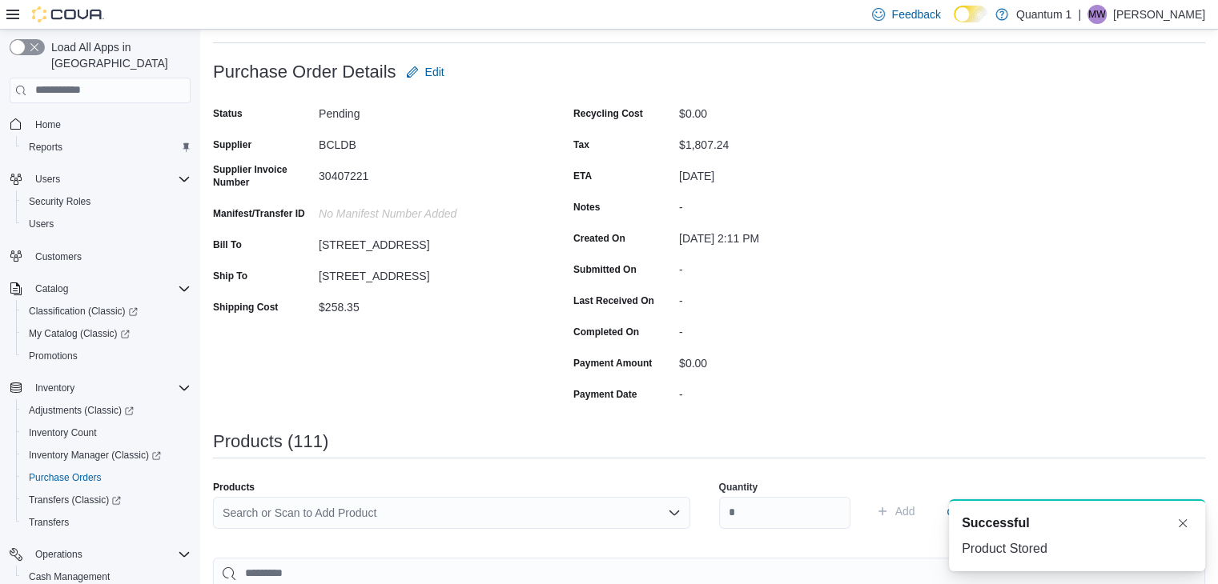
click at [412, 509] on div "Search or Scan to Add Product" at bounding box center [451, 513] width 477 height 32
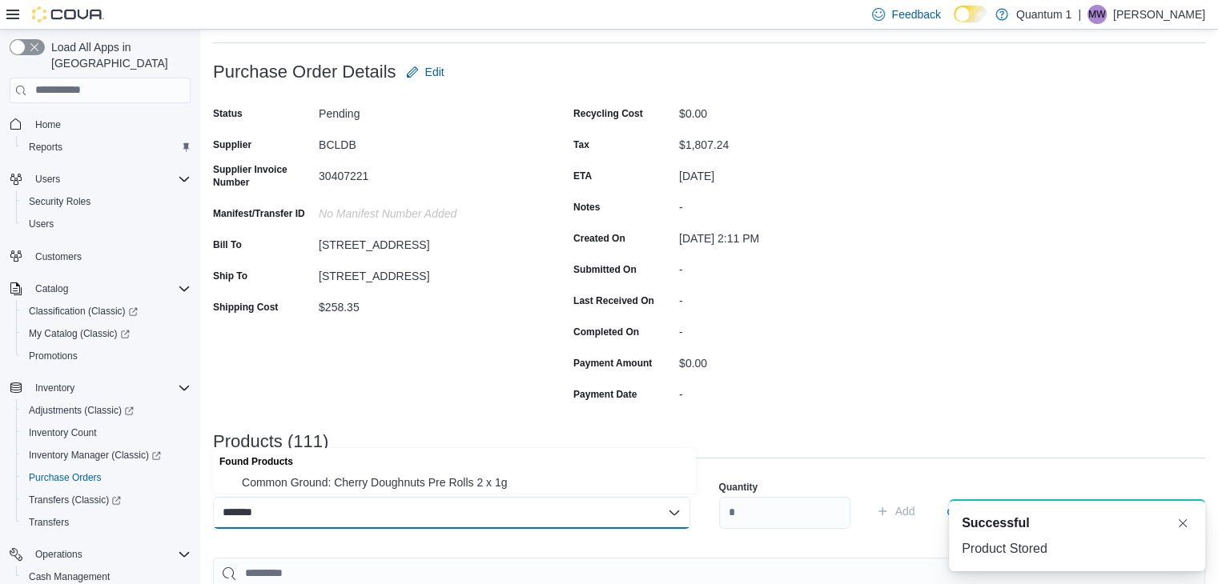
type input "*******"
click at [394, 463] on div "Found Products" at bounding box center [454, 459] width 483 height 23
drag, startPoint x: 400, startPoint y: 484, endPoint x: 660, endPoint y: 504, distance: 260.9
click at [401, 484] on span "Common Ground: Cherry Doughnuts Pre Rolls 2 x 1g" at bounding box center [464, 483] width 444 height 16
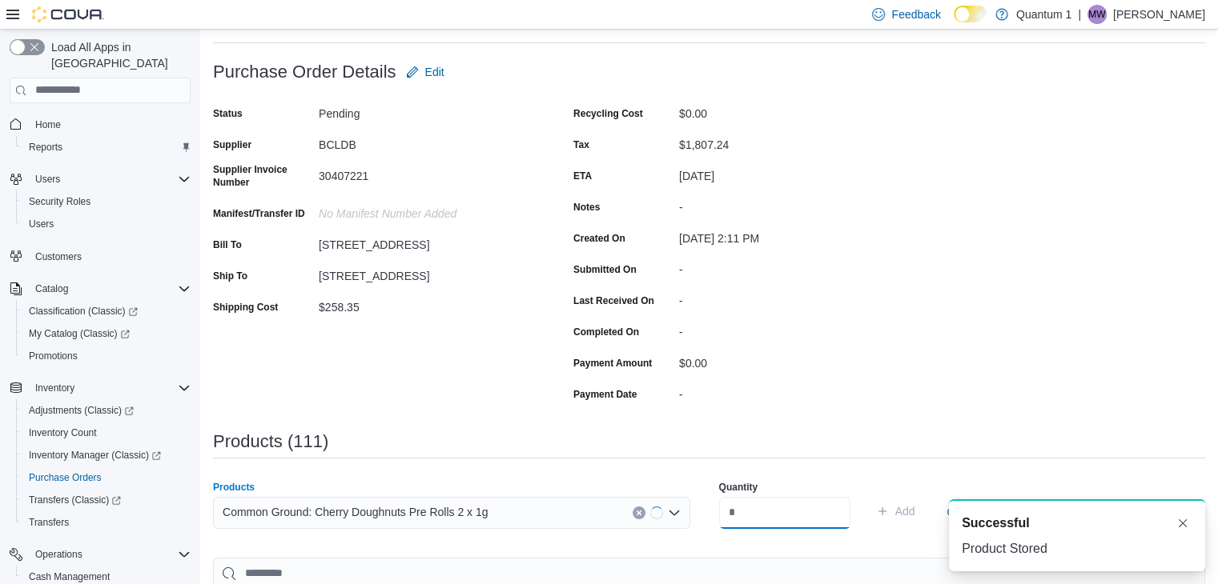
click at [779, 514] on input "number" at bounding box center [784, 513] width 131 height 32
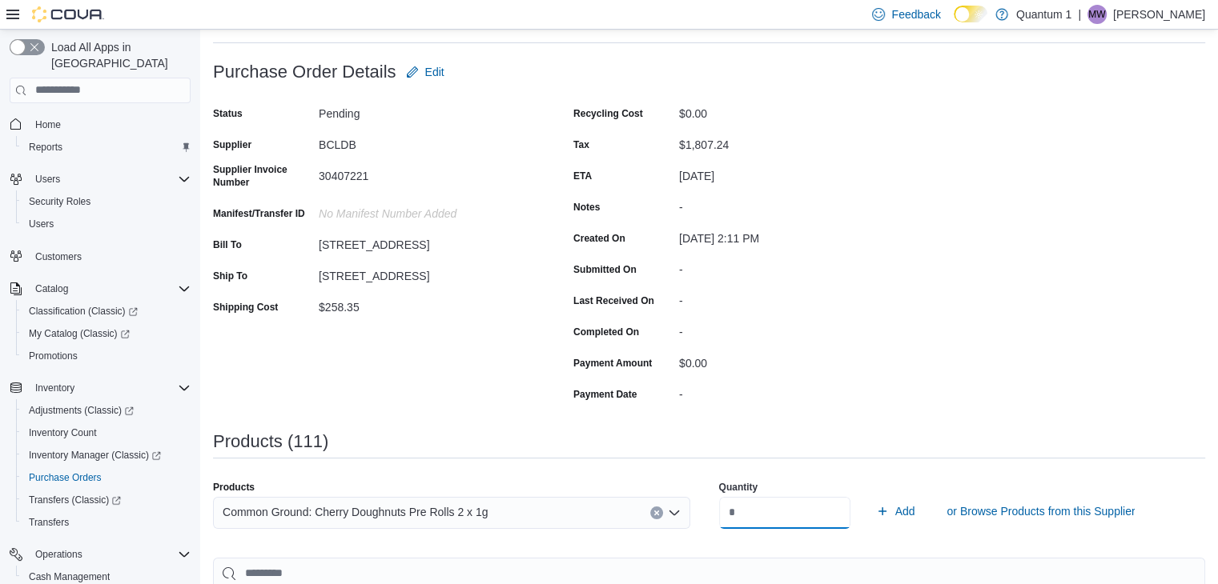
type input "**"
click at [869, 495] on button "Add" at bounding box center [895, 511] width 52 height 32
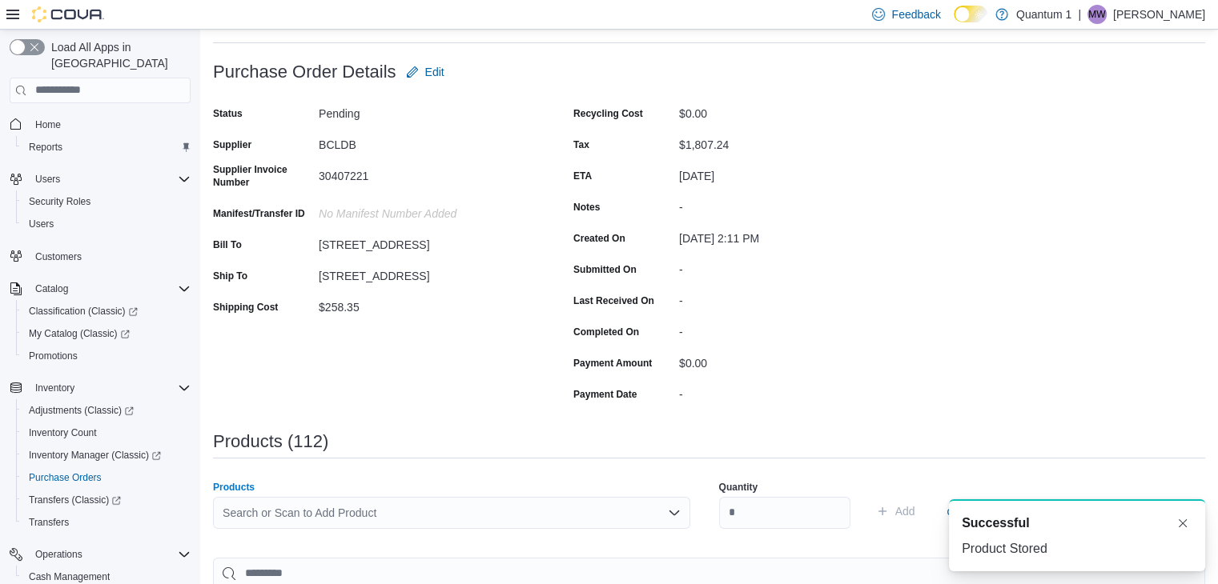
click at [487, 504] on div "Search or Scan to Add Product" at bounding box center [451, 513] width 477 height 32
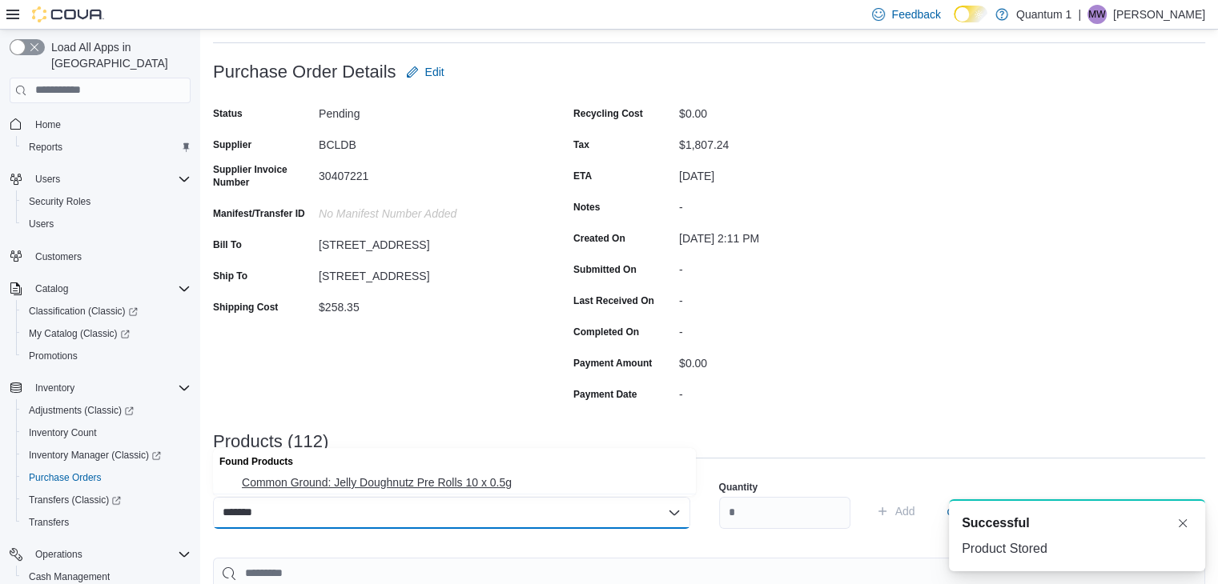
type input "*******"
click at [464, 477] on span "Common Ground: Jelly Doughnutz Pre Rolls 10 x 0.5g" at bounding box center [464, 483] width 444 height 16
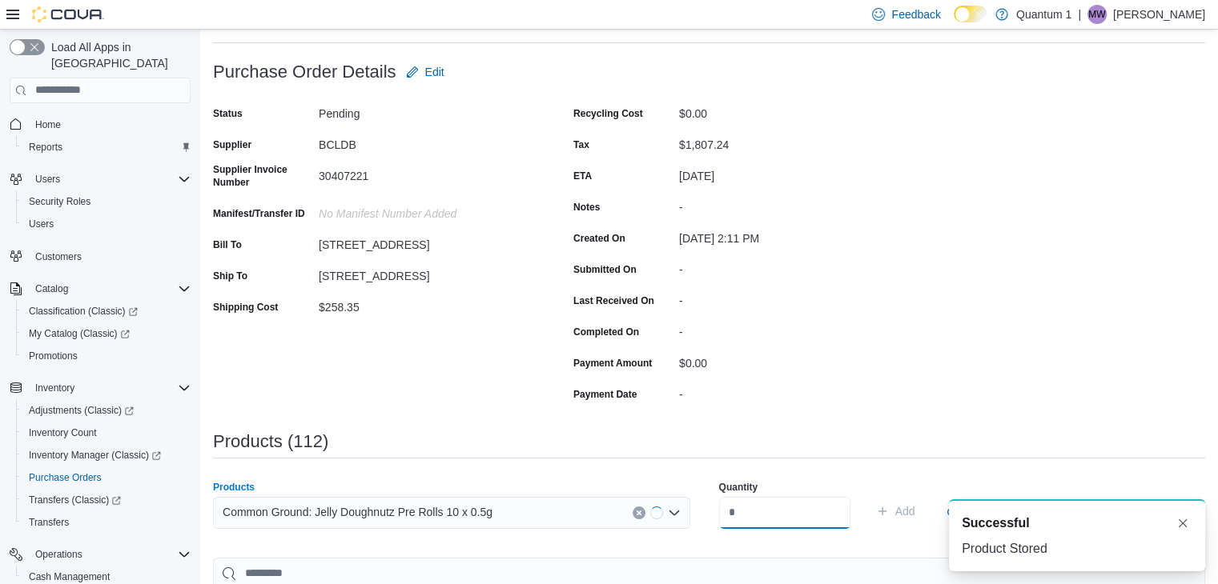
click at [799, 504] on input "number" at bounding box center [784, 513] width 131 height 32
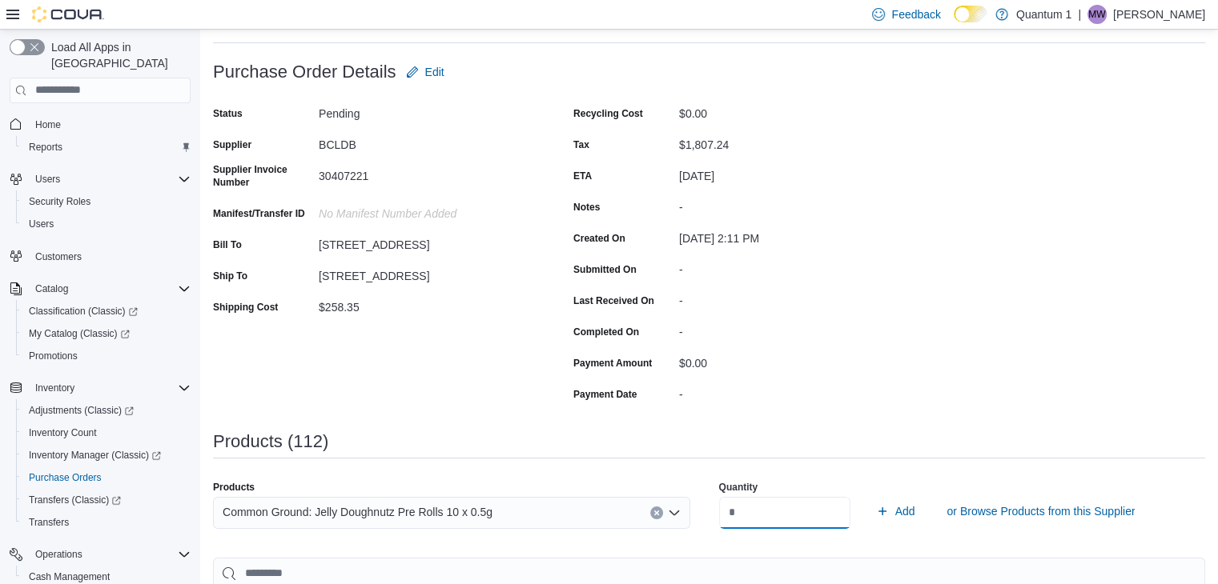
type input "**"
click at [869, 495] on button "Add" at bounding box center [895, 511] width 52 height 32
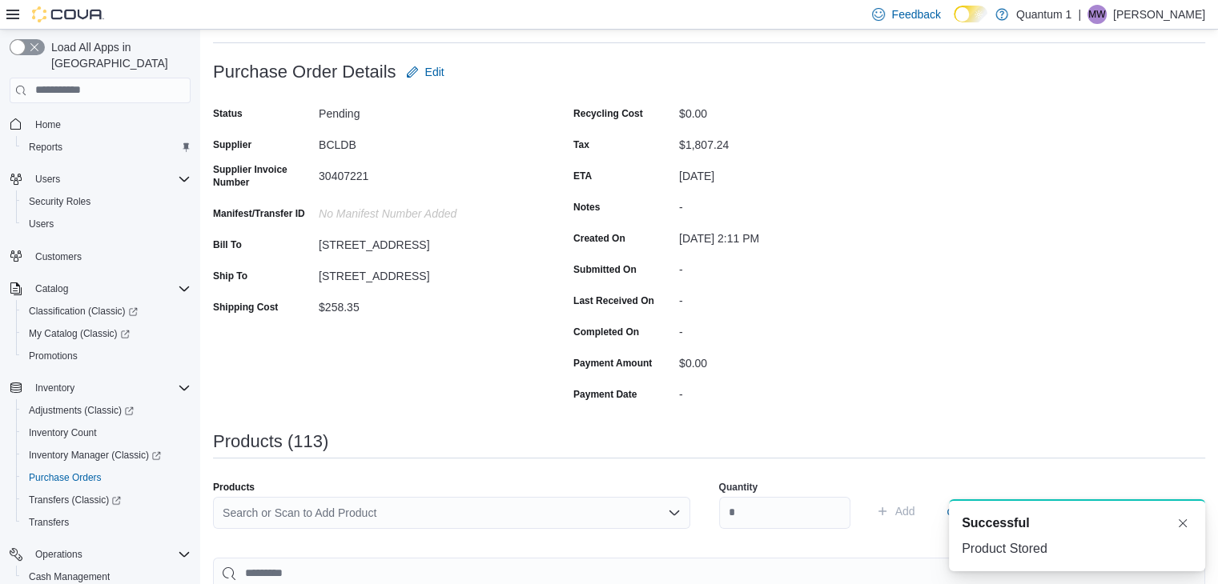
click at [369, 503] on div "Search or Scan to Add Product" at bounding box center [451, 513] width 477 height 32
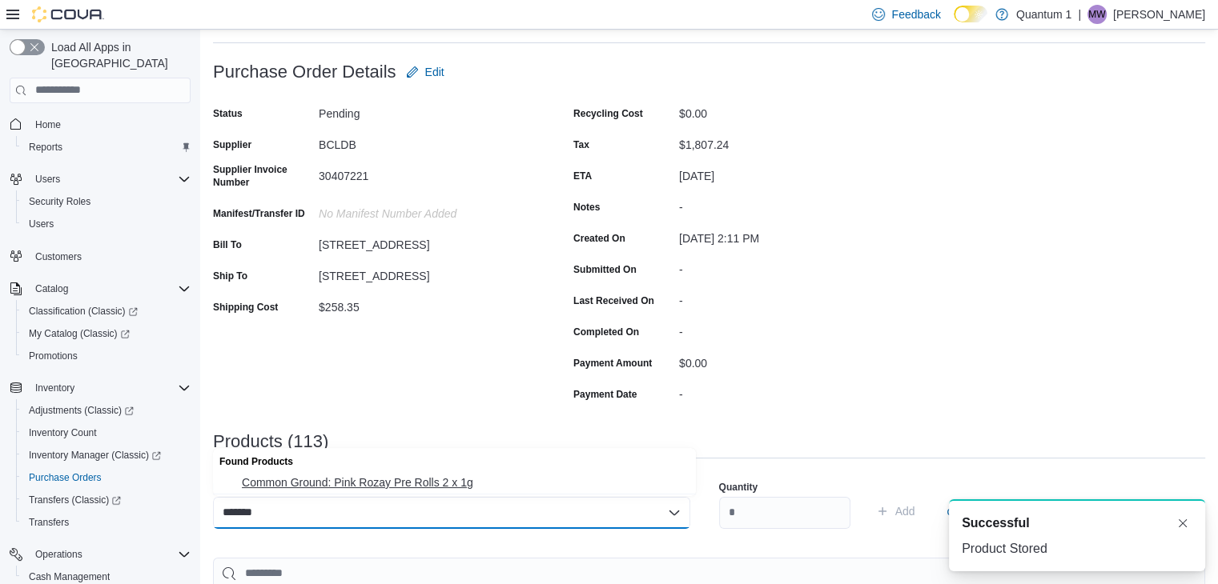
type input "*******"
click at [419, 481] on span "Common Ground: Pink Rozay Pre Rolls 2 x 1g" at bounding box center [464, 483] width 444 height 16
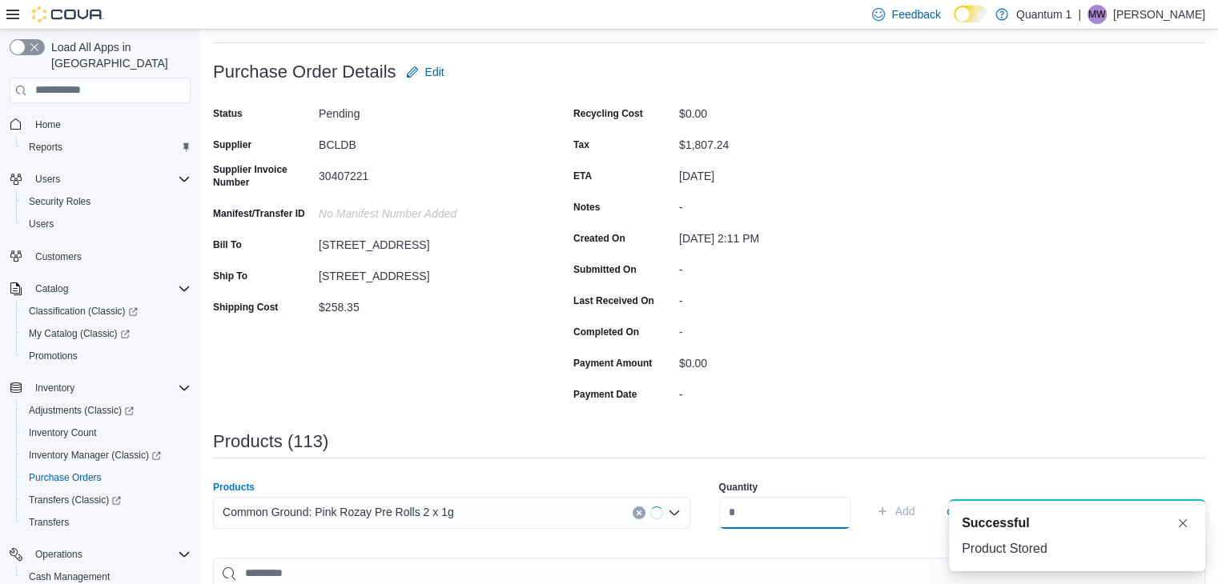
click at [775, 502] on input "number" at bounding box center [784, 513] width 131 height 32
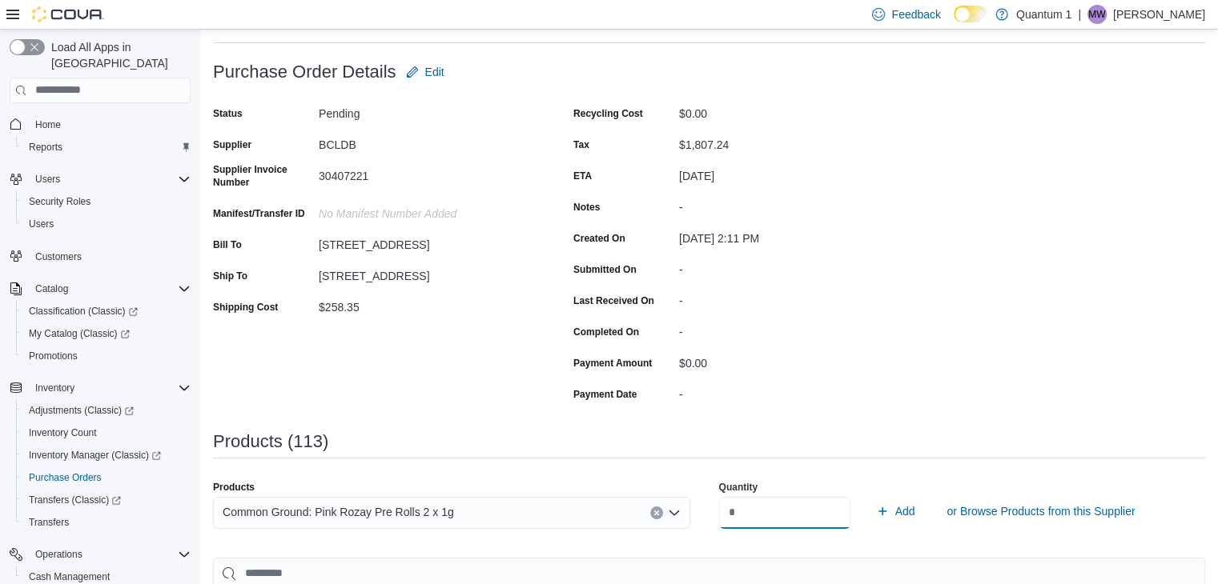
type input "**"
click at [869, 495] on button "Add" at bounding box center [895, 511] width 52 height 32
click at [380, 510] on div "Search or Scan to Add Product" at bounding box center [451, 513] width 477 height 32
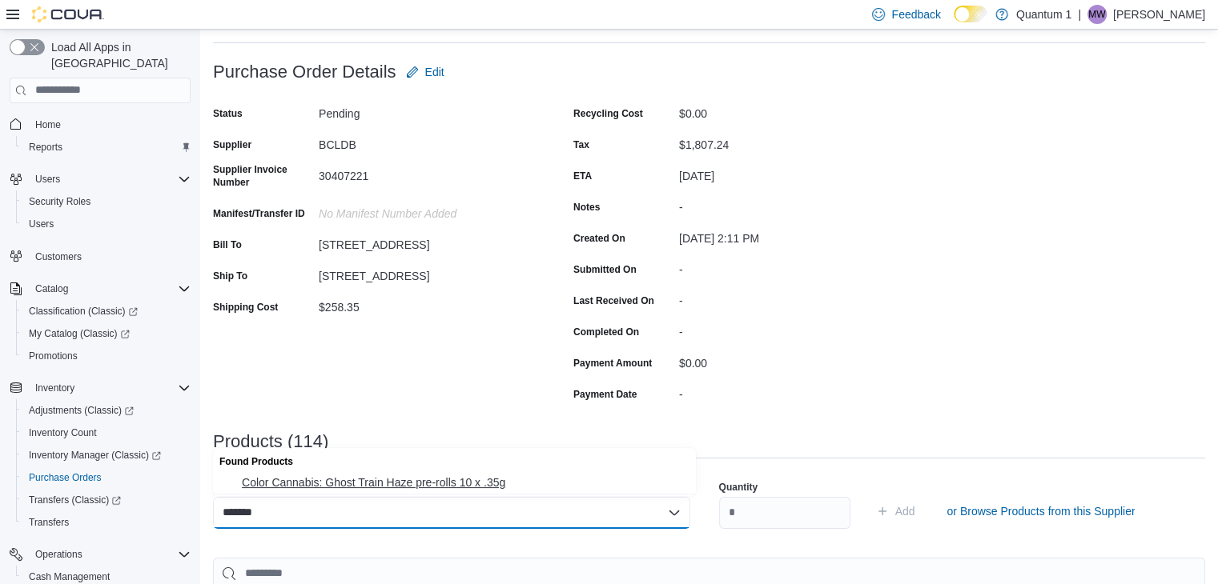
type input "*******"
click at [386, 495] on button "Color Cannabis: Ghost Train Haze pre-rolls 10 x .35g" at bounding box center [454, 482] width 483 height 23
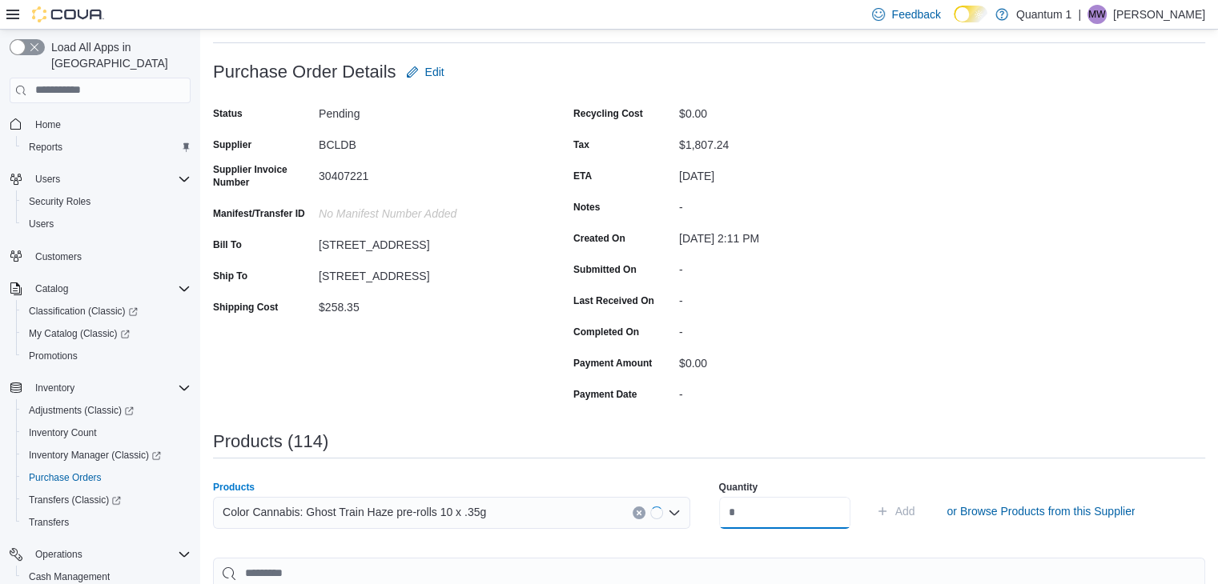
click at [725, 510] on input "number" at bounding box center [784, 513] width 131 height 32
type input "*"
type input "**"
click at [869, 495] on button "Add" at bounding box center [895, 511] width 52 height 32
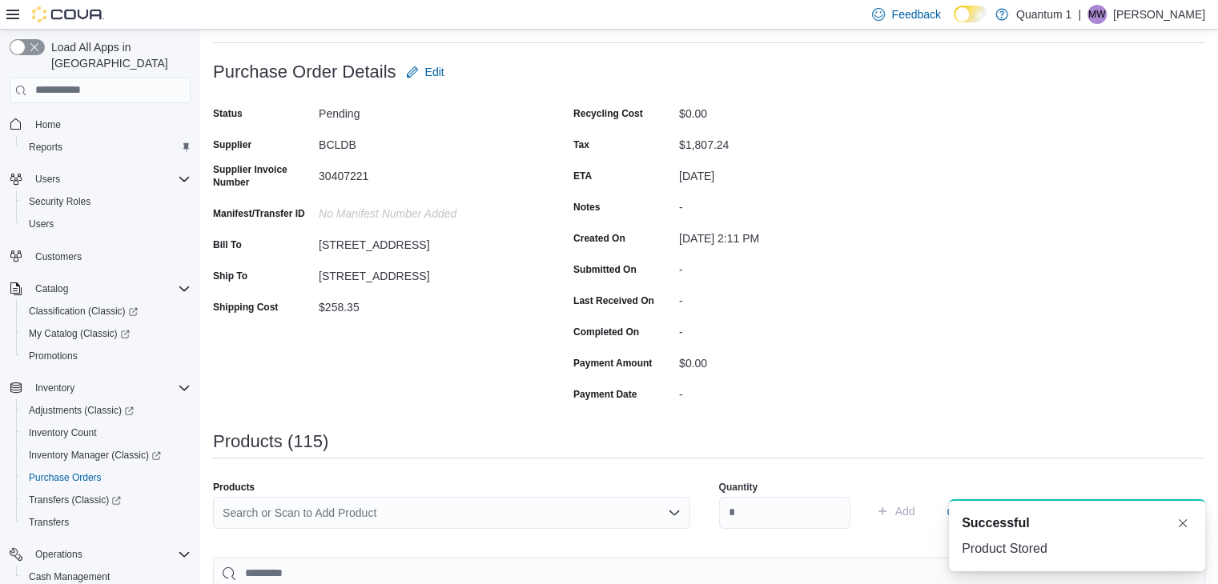
click at [413, 512] on div "Search or Scan to Add Product" at bounding box center [451, 513] width 477 height 32
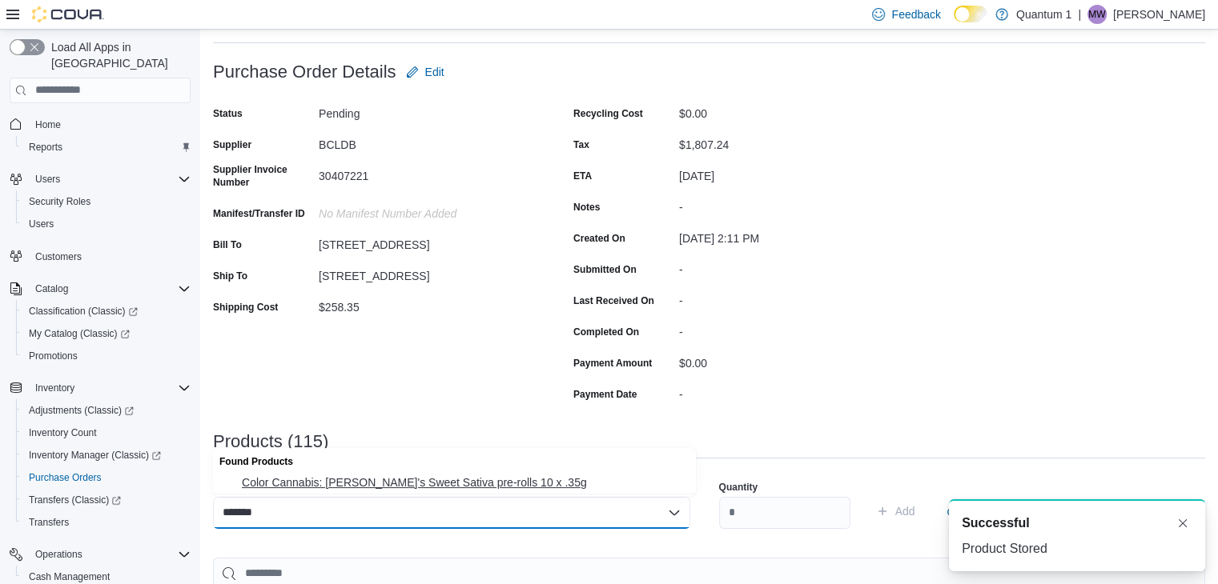
type input "*******"
click at [420, 487] on span "Color Cannabis: [PERSON_NAME]'s Sweet Sativa pre-rolls 10 x .35g" at bounding box center [464, 483] width 444 height 16
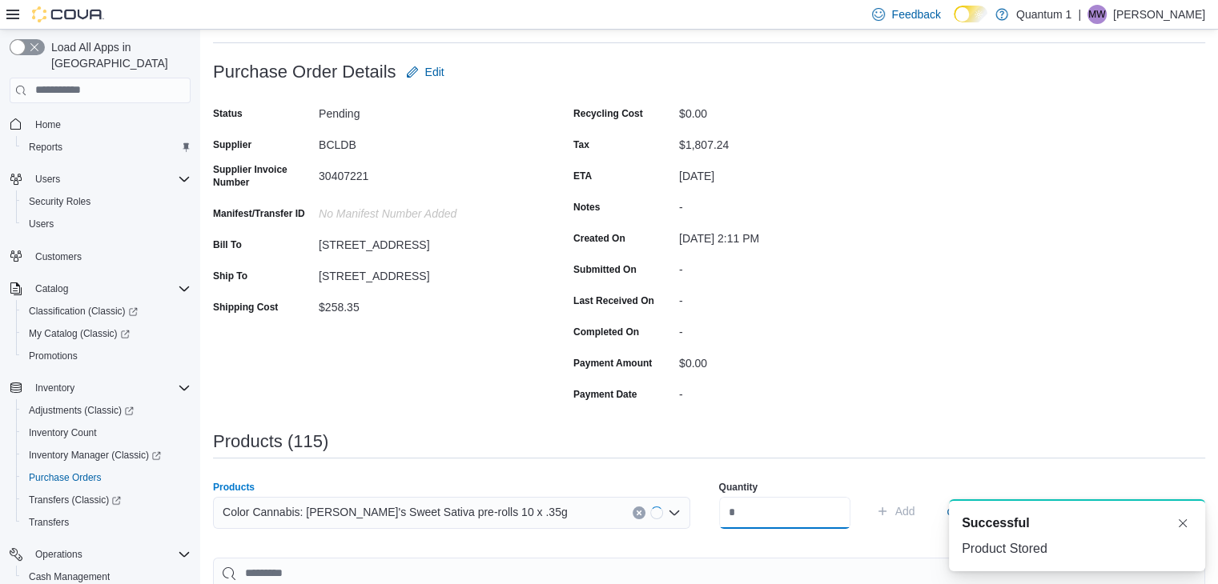
click at [766, 510] on input "number" at bounding box center [784, 513] width 131 height 32
type input "**"
click at [869, 495] on button "Add" at bounding box center [895, 511] width 52 height 32
click at [403, 507] on div "Search or Scan to Add Product" at bounding box center [451, 513] width 477 height 32
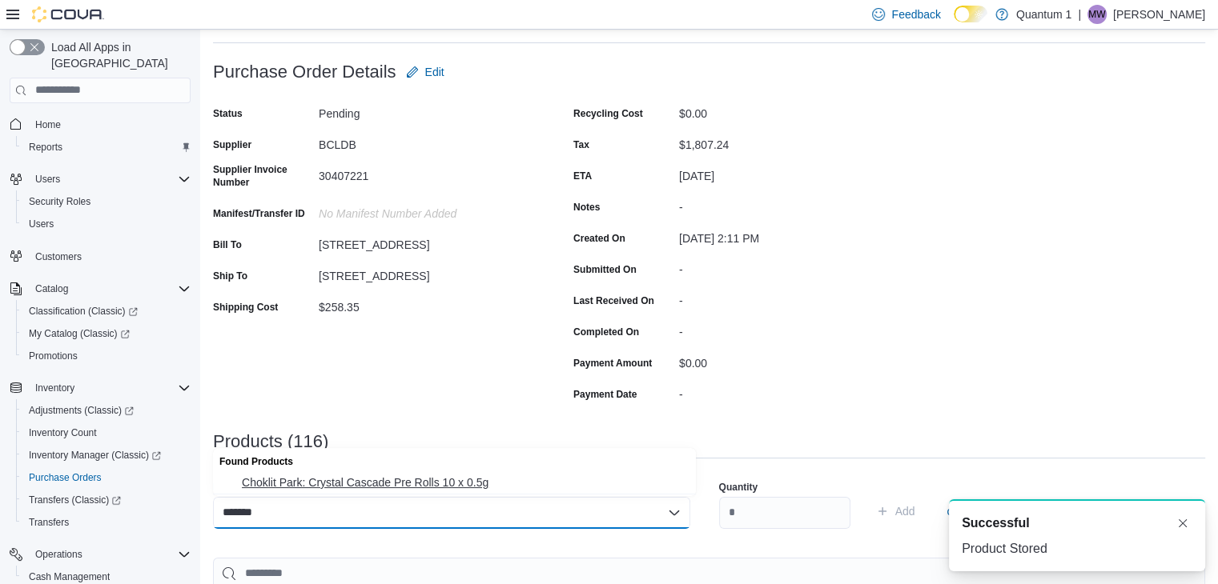
type input "*******"
click at [410, 478] on span "Choklit Park: Crystal Cascade Pre Rolls 10 x 0.5g" at bounding box center [464, 483] width 444 height 16
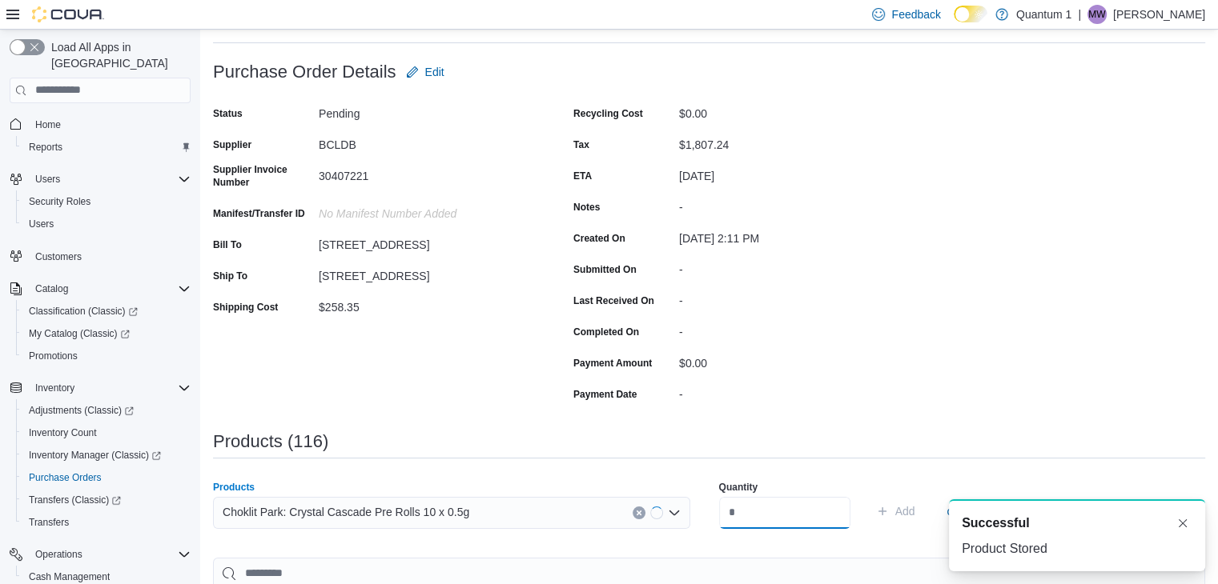
click at [798, 510] on input "number" at bounding box center [784, 513] width 131 height 32
type input "**"
click at [869, 495] on button "Add" at bounding box center [895, 511] width 52 height 32
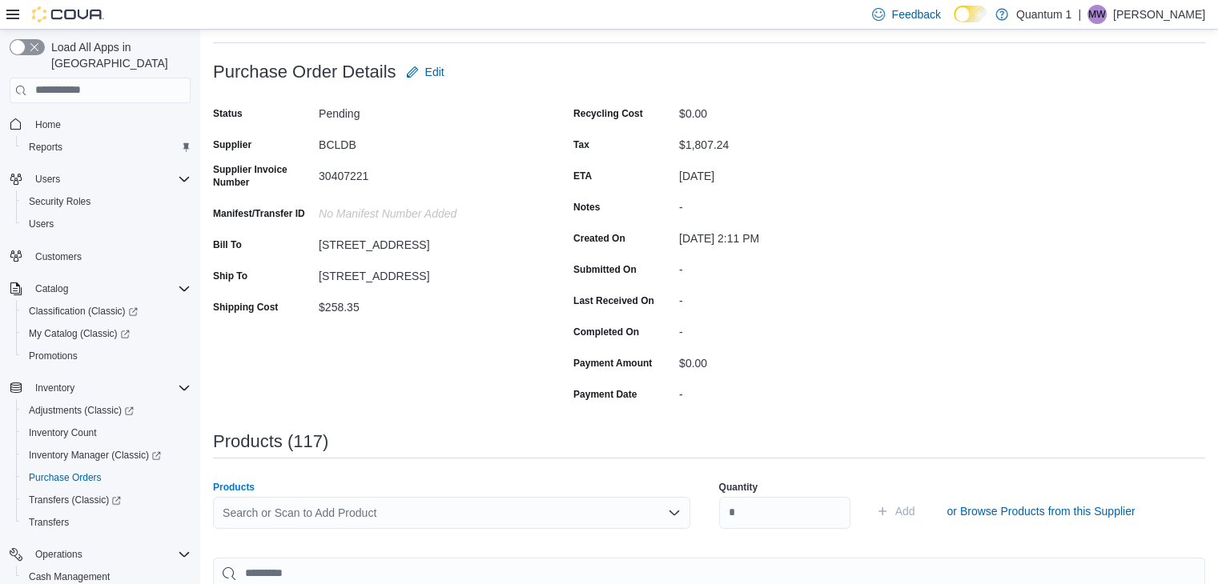
click at [438, 507] on div "Search or Scan to Add Product" at bounding box center [451, 513] width 477 height 32
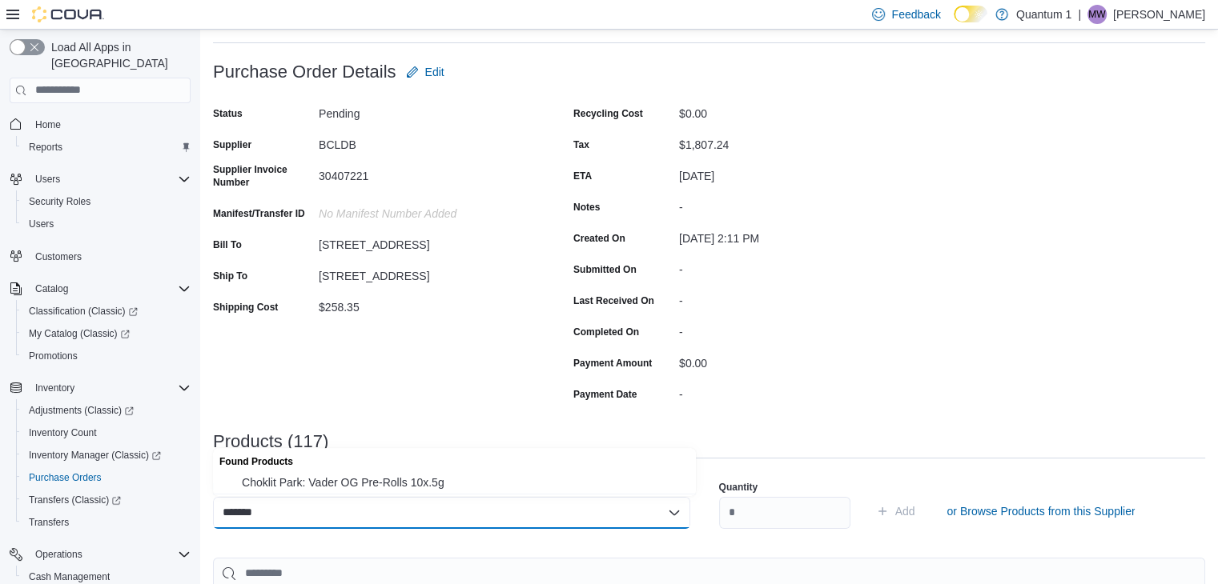
type input "*******"
click at [412, 491] on button "Choklit Park: Vader OG Pre-Rolls 10x.5g" at bounding box center [454, 482] width 483 height 23
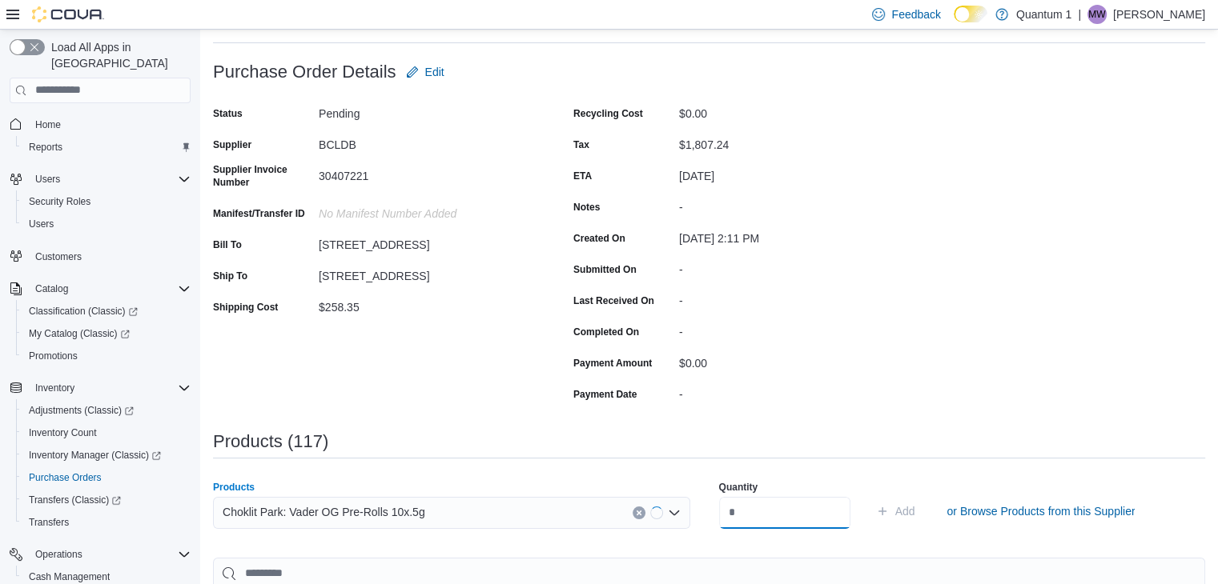
click at [764, 521] on input "number" at bounding box center [784, 513] width 131 height 32
type input "**"
click at [869, 495] on button "Add" at bounding box center [895, 511] width 52 height 32
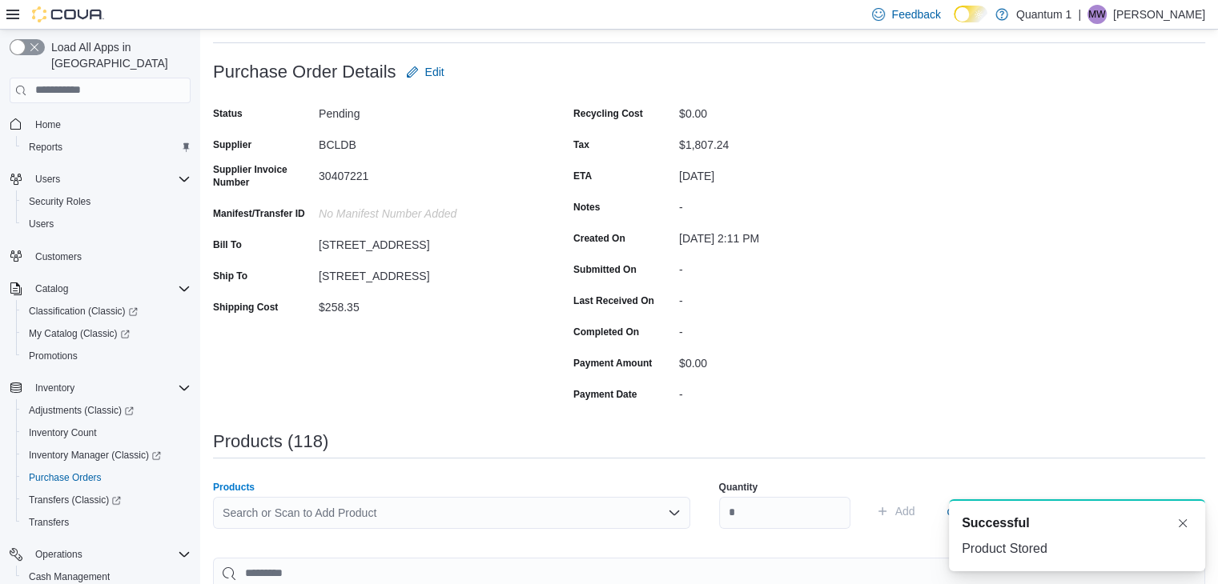
click at [394, 512] on div "Search or Scan to Add Product" at bounding box center [451, 513] width 477 height 32
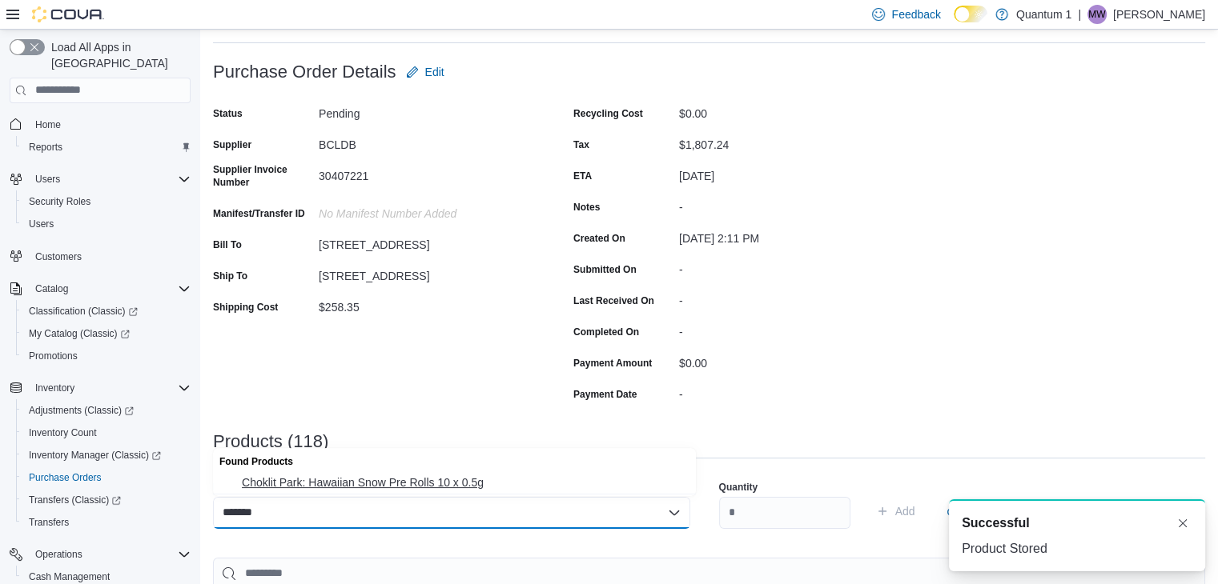
type input "*******"
click at [416, 472] on button "Choklit Park: Hawaiian Snow Pre Rolls 10 x 0.5g" at bounding box center [454, 482] width 483 height 23
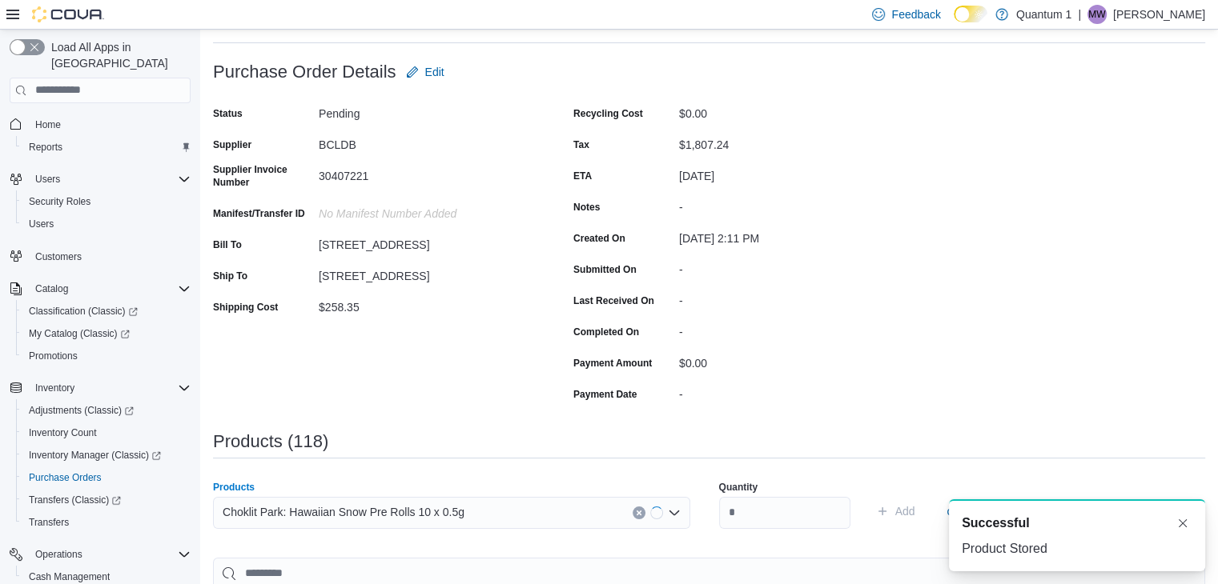
click at [734, 494] on div "Quantity" at bounding box center [784, 504] width 131 height 67
click at [760, 513] on input "number" at bounding box center [784, 513] width 131 height 32
type input "**"
click at [869, 495] on button "Add" at bounding box center [895, 511] width 52 height 32
click at [432, 516] on div "Search or Scan to Add Product" at bounding box center [451, 513] width 477 height 32
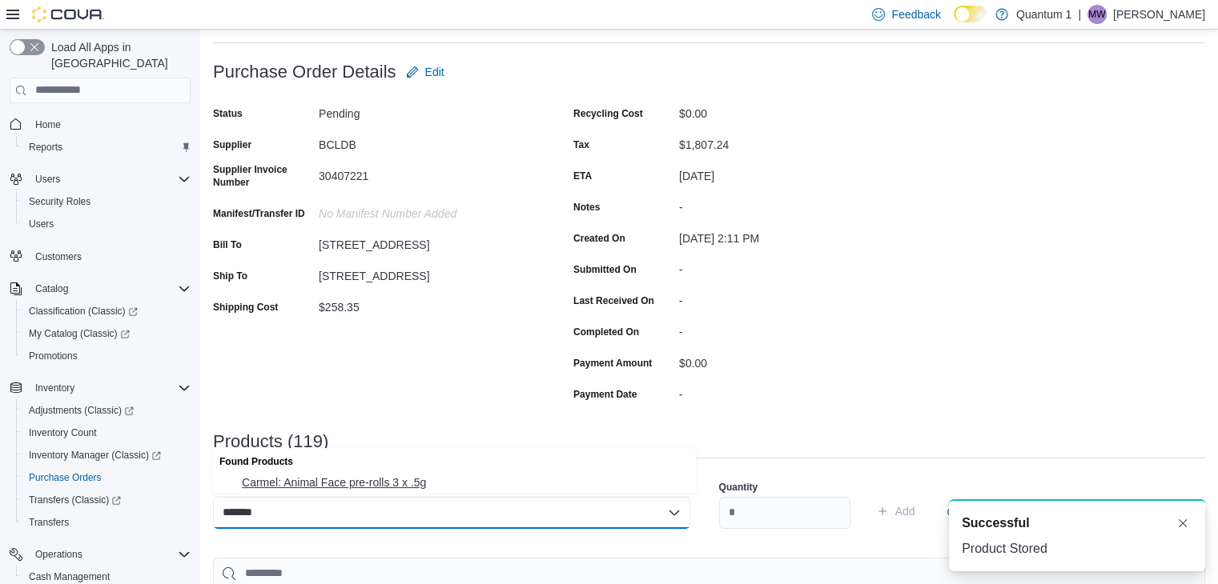
type input "*******"
click at [365, 480] on span "Carmel: Animal Face pre-rolls 3 x .5g" at bounding box center [464, 483] width 444 height 16
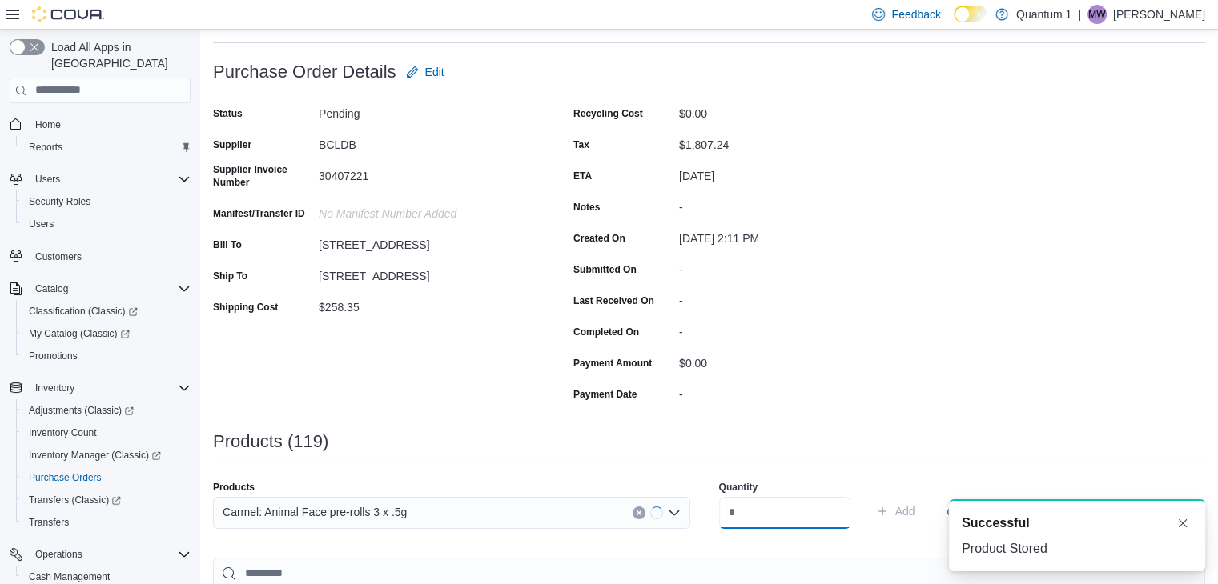
click at [775, 510] on input "number" at bounding box center [784, 513] width 131 height 32
type input "*"
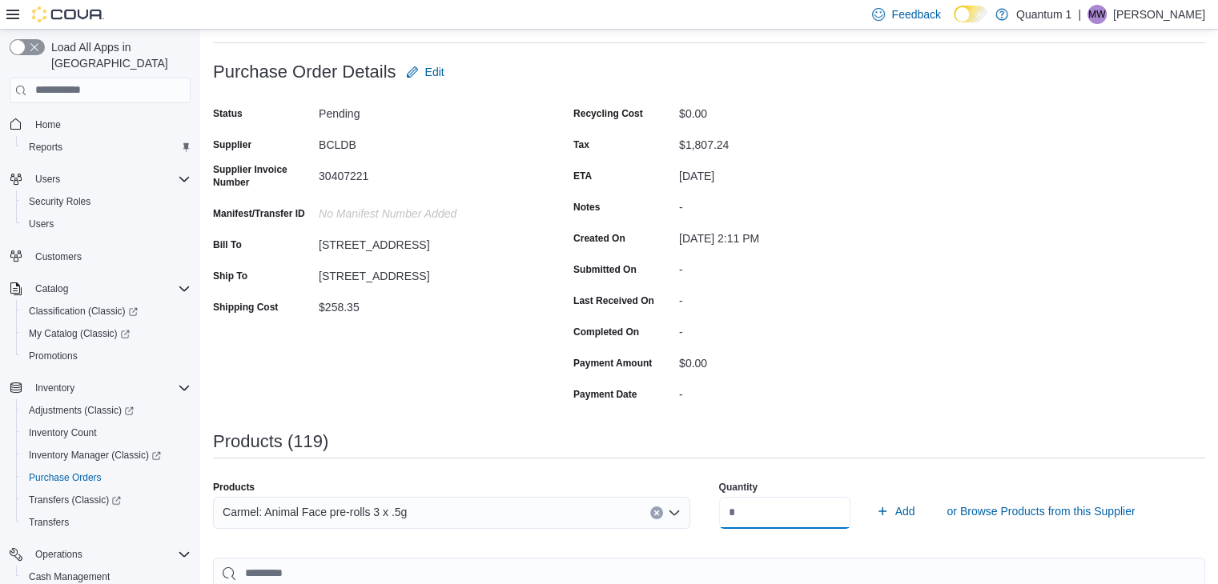
type input "**"
click at [869, 495] on button "Add" at bounding box center [895, 511] width 52 height 32
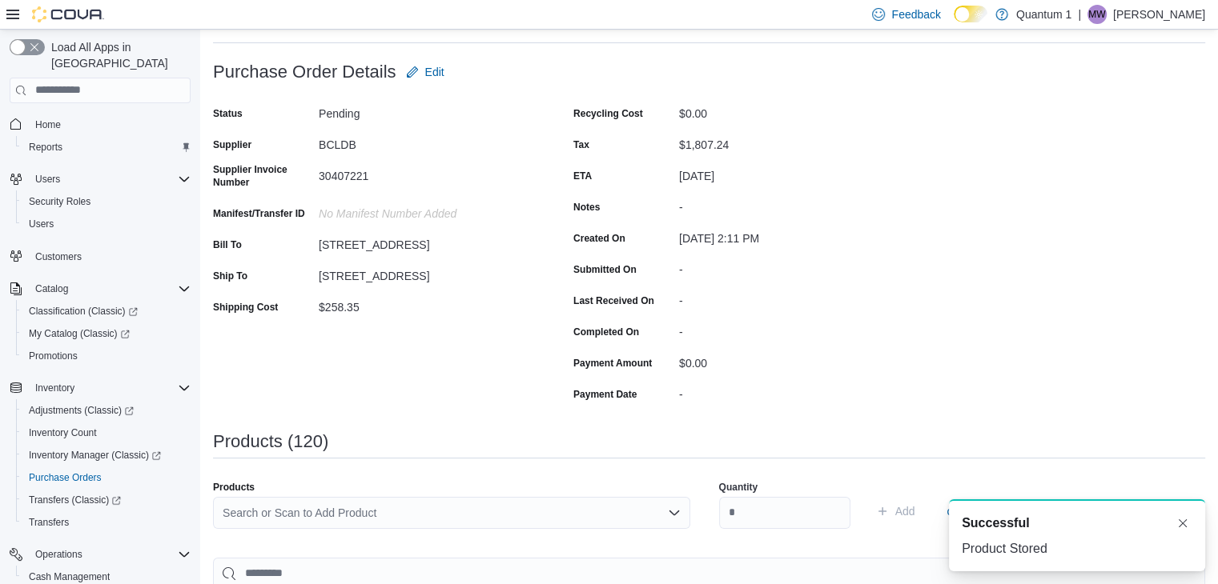
click at [426, 517] on div "Search or Scan to Add Product" at bounding box center [451, 513] width 477 height 32
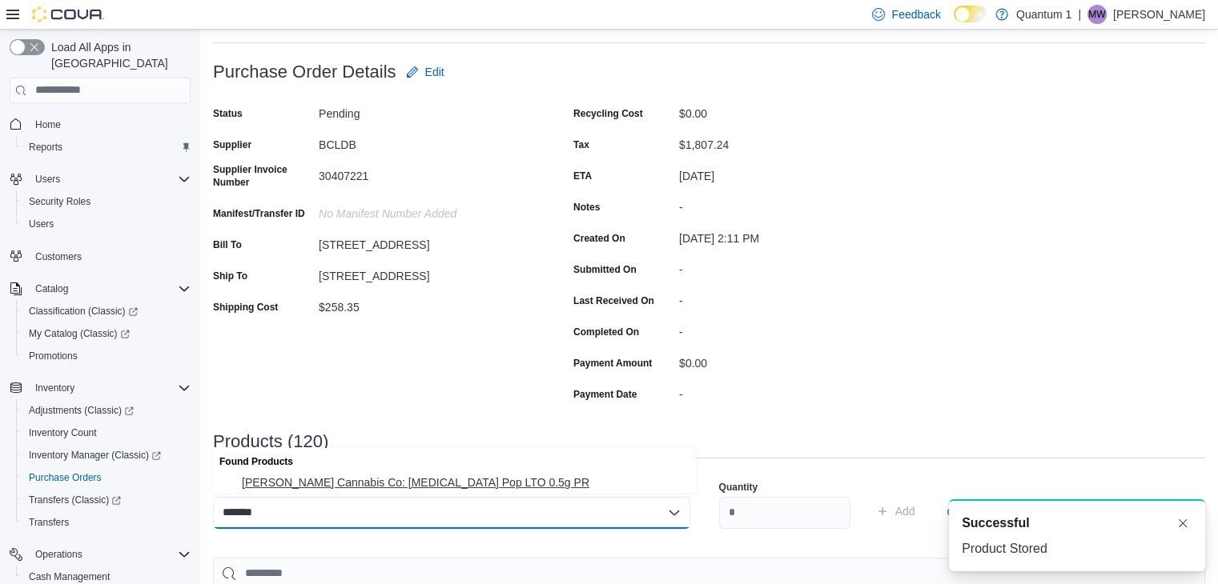
type input "*******"
click at [385, 479] on span "[PERSON_NAME] Cannabis Co: [MEDICAL_DATA] Pop LTO 0.5g PR" at bounding box center [464, 483] width 444 height 16
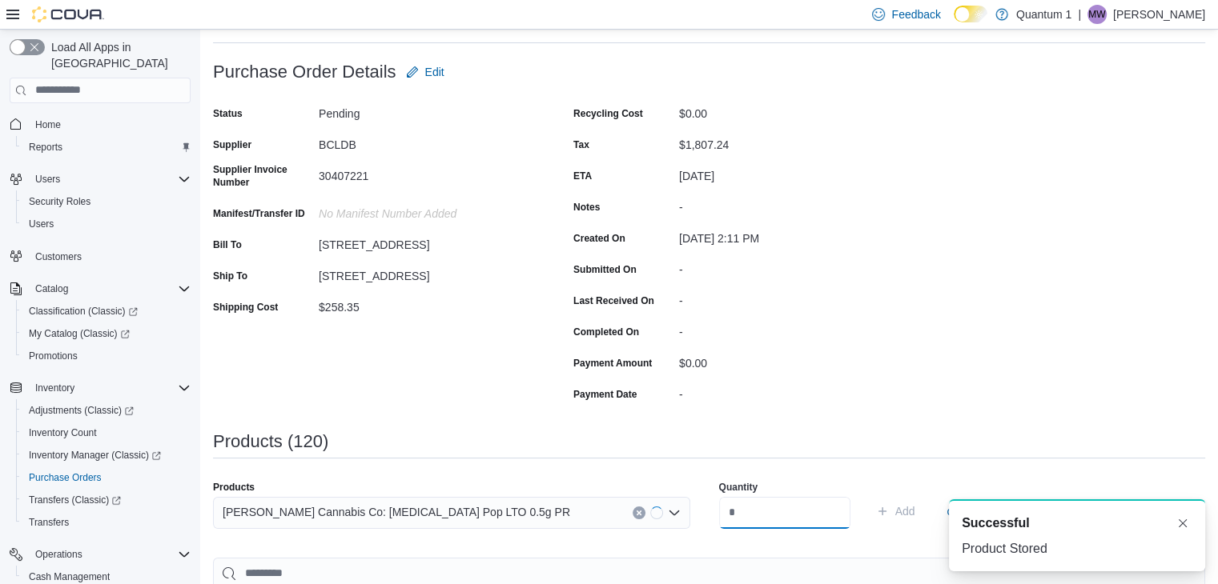
click at [756, 510] on input "number" at bounding box center [784, 513] width 131 height 32
type input "**"
click at [869, 495] on button "Add" at bounding box center [895, 511] width 52 height 32
click at [439, 509] on div "Search or Scan to Add Product" at bounding box center [451, 513] width 477 height 32
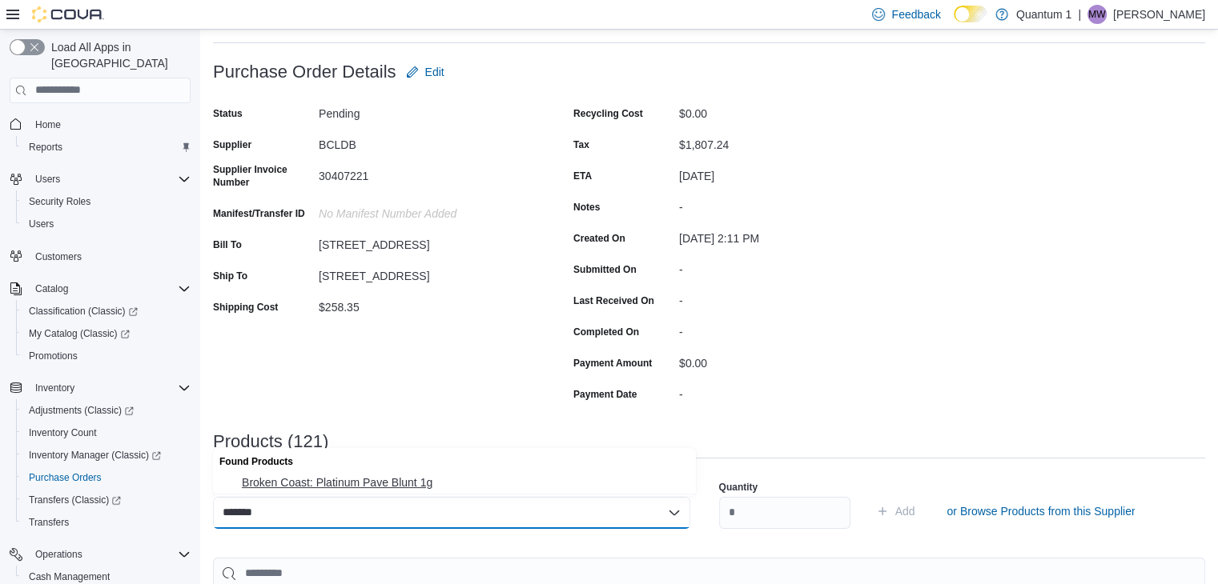
type input "*******"
drag, startPoint x: 413, startPoint y: 479, endPoint x: 484, endPoint y: 495, distance: 73.0
click at [414, 477] on span "Broken Coast: Platinum Pave Blunt 1g" at bounding box center [464, 483] width 444 height 16
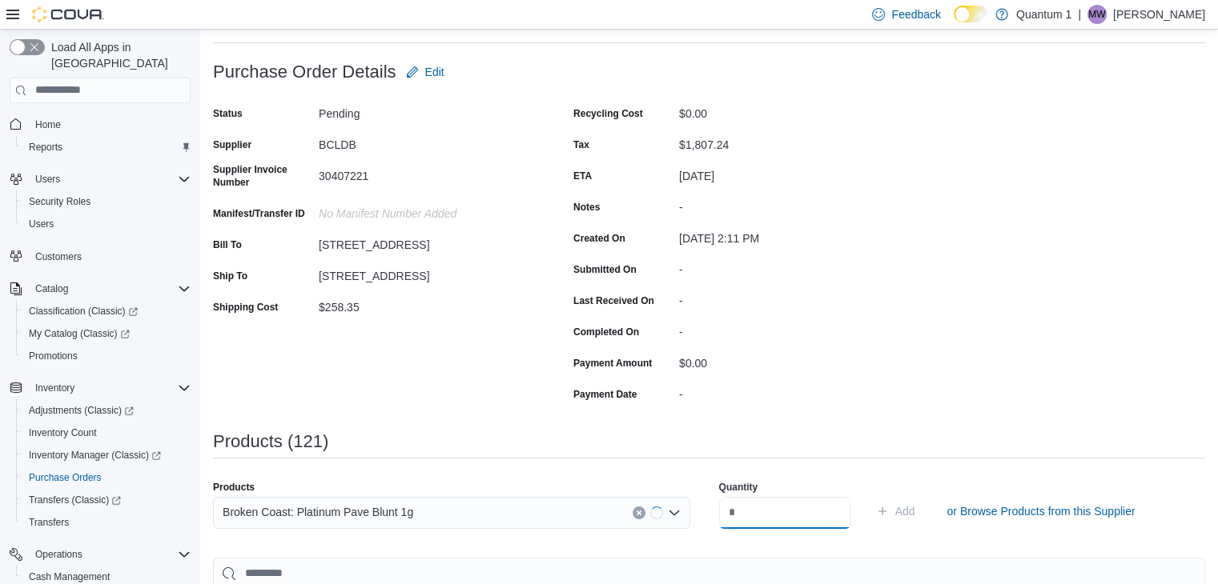
click at [835, 528] on input "number" at bounding box center [784, 513] width 131 height 32
type input "**"
click at [869, 495] on button "Add" at bounding box center [895, 511] width 52 height 32
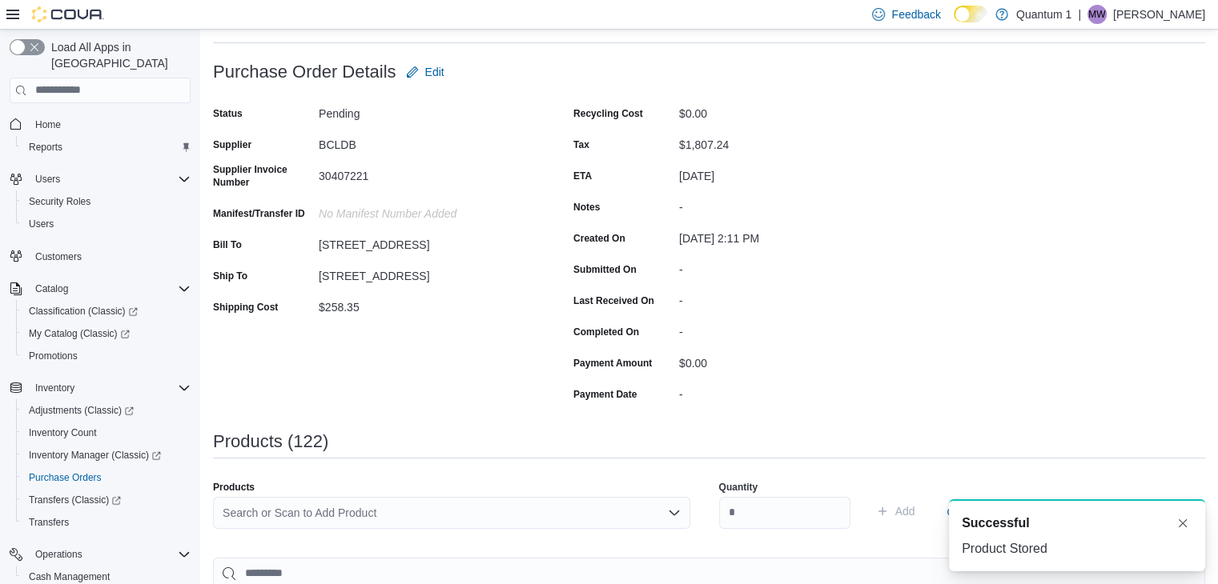
click at [431, 501] on div "Search or Scan to Add Product" at bounding box center [451, 513] width 477 height 32
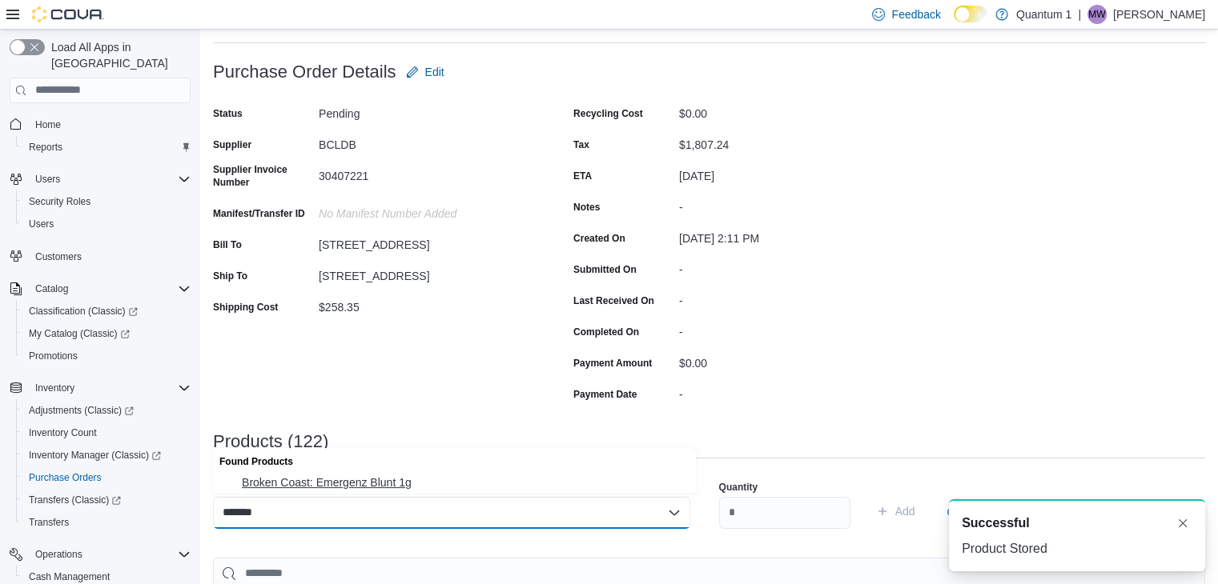
type input "*******"
click at [394, 474] on button "Broken Coast: Emergenz Blunt 1g" at bounding box center [454, 482] width 483 height 23
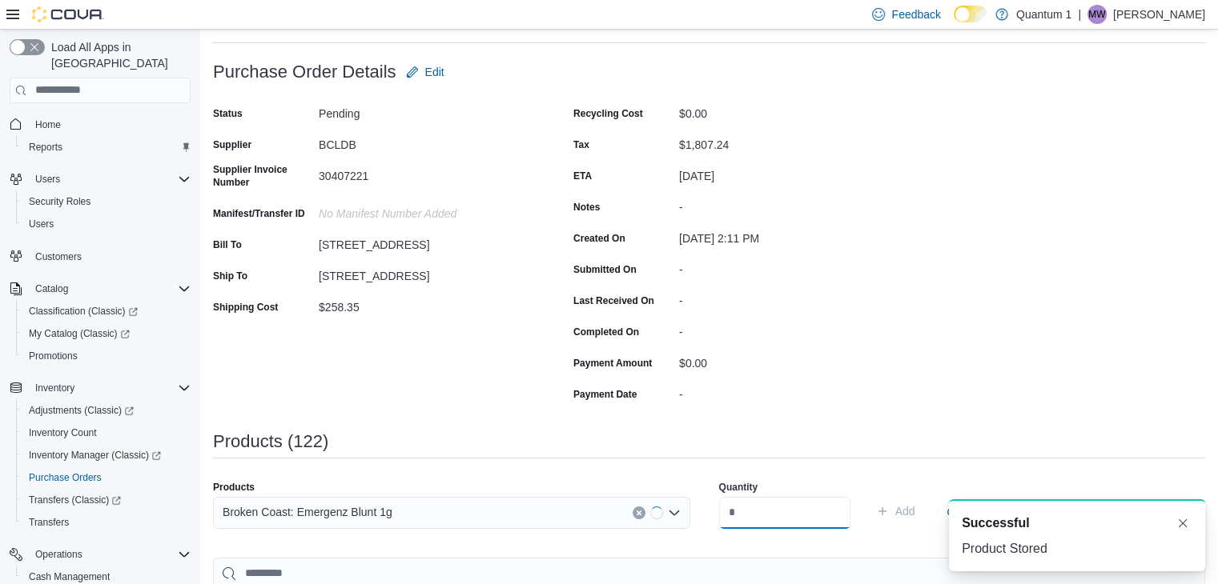
click at [781, 517] on input "number" at bounding box center [784, 513] width 131 height 32
type input "**"
click at [869, 495] on button "Add" at bounding box center [895, 511] width 52 height 32
click at [458, 524] on div "Search or Scan to Add Product" at bounding box center [451, 513] width 477 height 32
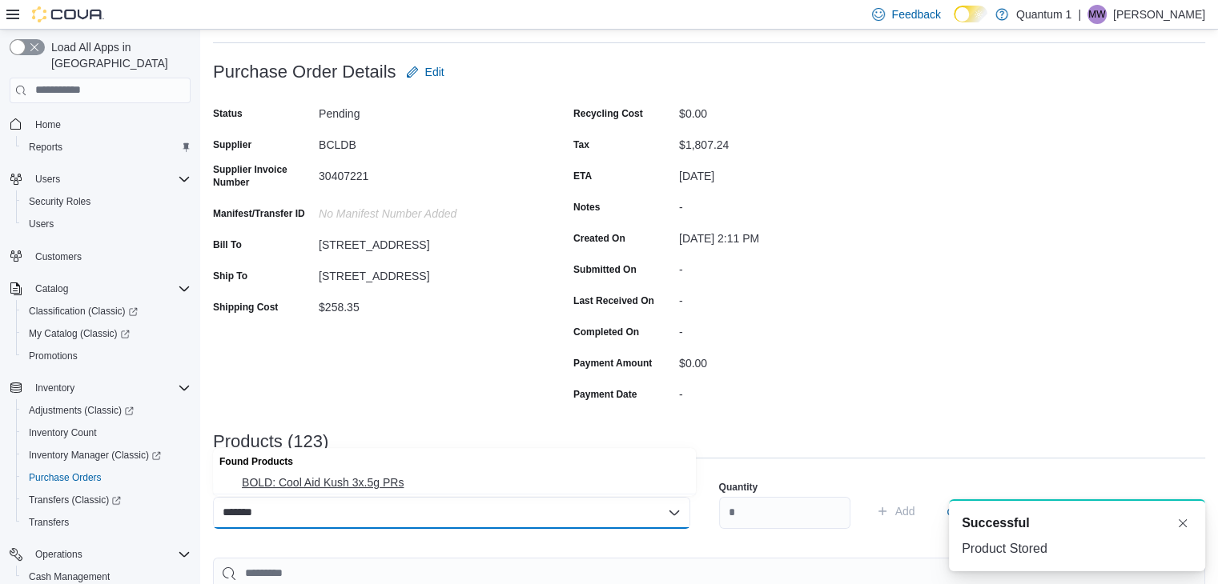
type input "*******"
drag, startPoint x: 432, startPoint y: 471, endPoint x: 596, endPoint y: 511, distance: 167.9
click at [433, 471] on button "BOLD: Cool Aid Kush 3x.5g PRs" at bounding box center [454, 482] width 483 height 23
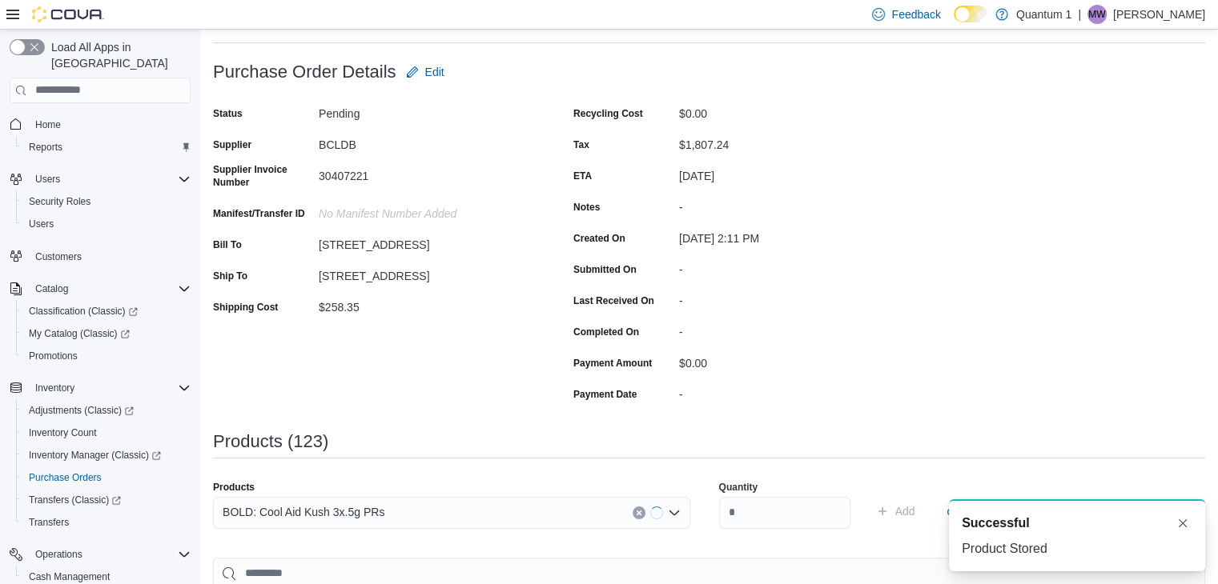
click at [814, 542] on div "Quantity Add or Browse Products from this Supplier" at bounding box center [957, 511] width 477 height 80
click at [800, 511] on input "number" at bounding box center [784, 513] width 131 height 32
type input "**"
click at [869, 495] on button "Add" at bounding box center [895, 511] width 52 height 32
click at [384, 525] on div "Search or Scan to Add Product" at bounding box center [451, 513] width 477 height 32
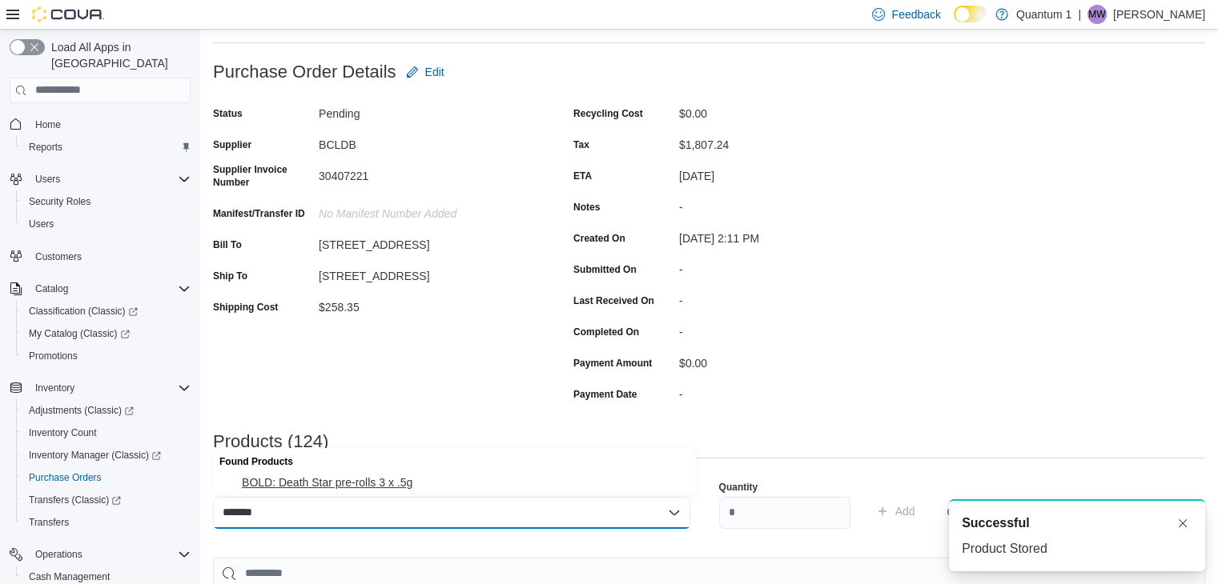
type input "*******"
click at [340, 471] on button "BOLD: Death Star pre-rolls 3 x .5g" at bounding box center [454, 482] width 483 height 23
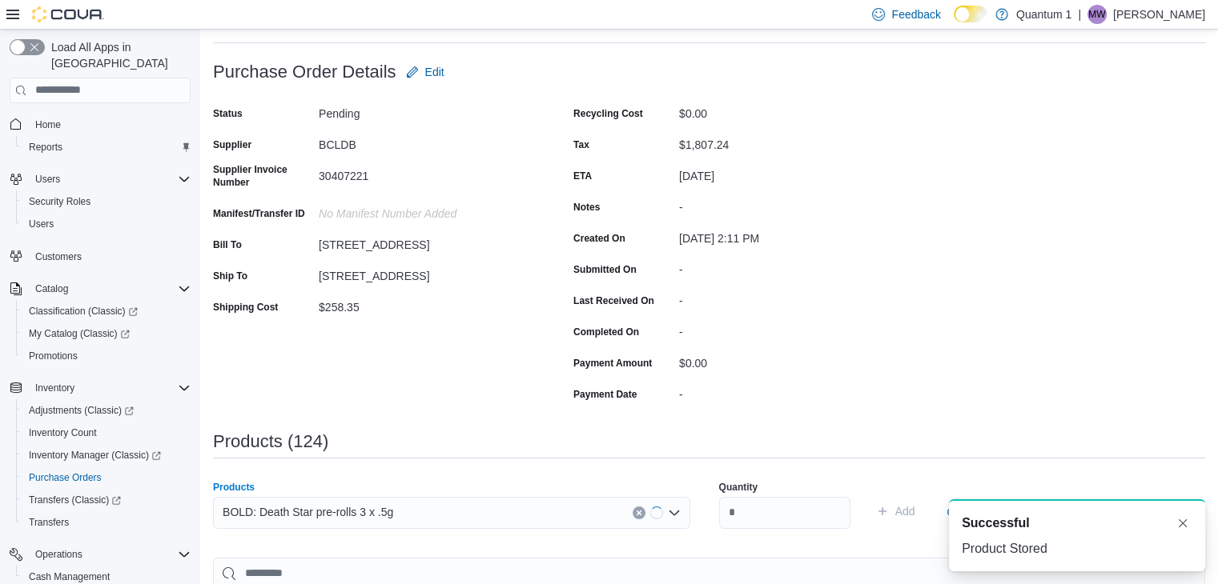
click at [717, 509] on div "Products BOLD: Death Star pre-rolls 3 x .5g Combo box. Selected. BOLD: Death St…" at bounding box center [709, 511] width 992 height 80
click at [773, 509] on input "number" at bounding box center [784, 513] width 131 height 32
type input "**"
click at [869, 495] on button "Add" at bounding box center [895, 511] width 52 height 32
click at [484, 509] on div "Search or Scan to Add Product" at bounding box center [451, 513] width 477 height 32
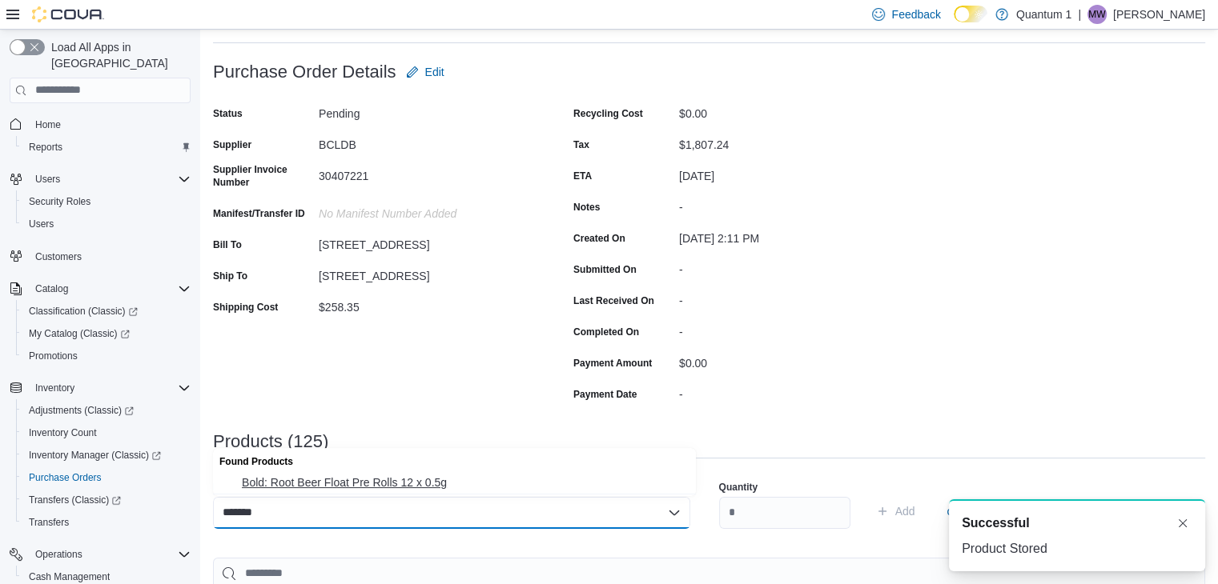
type input "*******"
click at [368, 480] on span "Bold: Root Beer Float Pre Rolls 12 x 0.5g" at bounding box center [464, 483] width 444 height 16
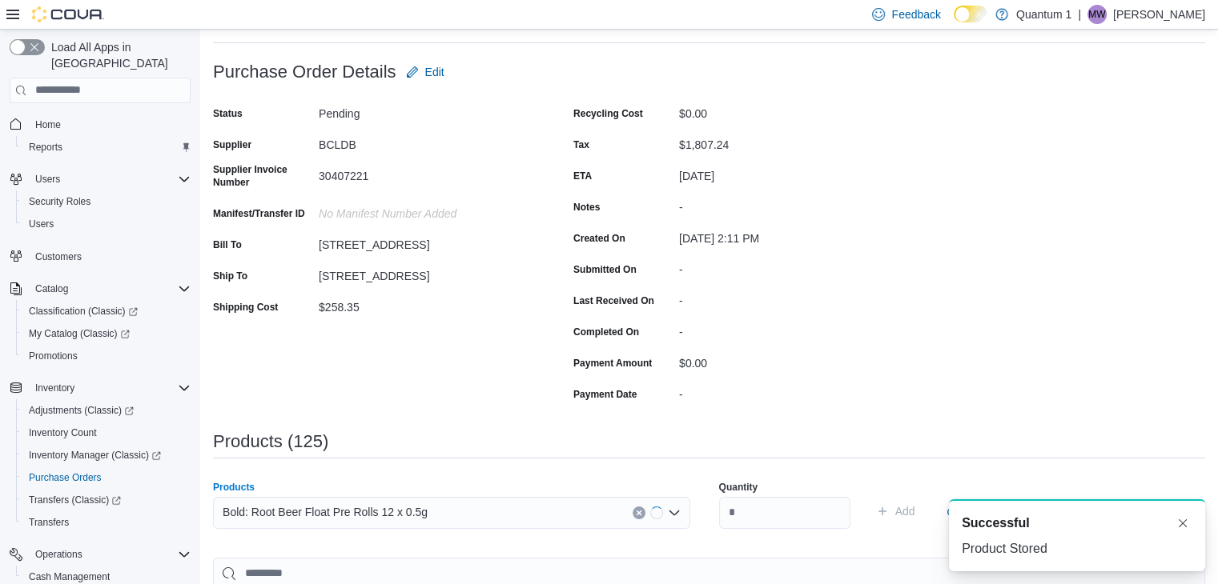
click at [756, 495] on div "Quantity" at bounding box center [784, 504] width 131 height 67
click at [756, 520] on input "number" at bounding box center [784, 513] width 131 height 32
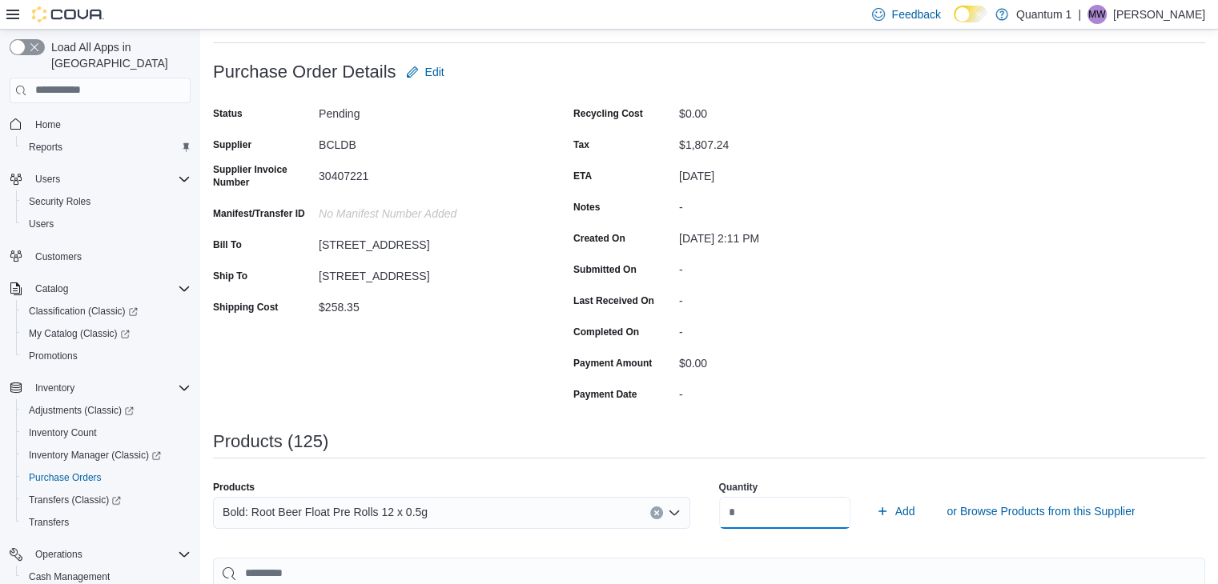
type input "*"
click at [869, 495] on button "Add" at bounding box center [895, 511] width 52 height 32
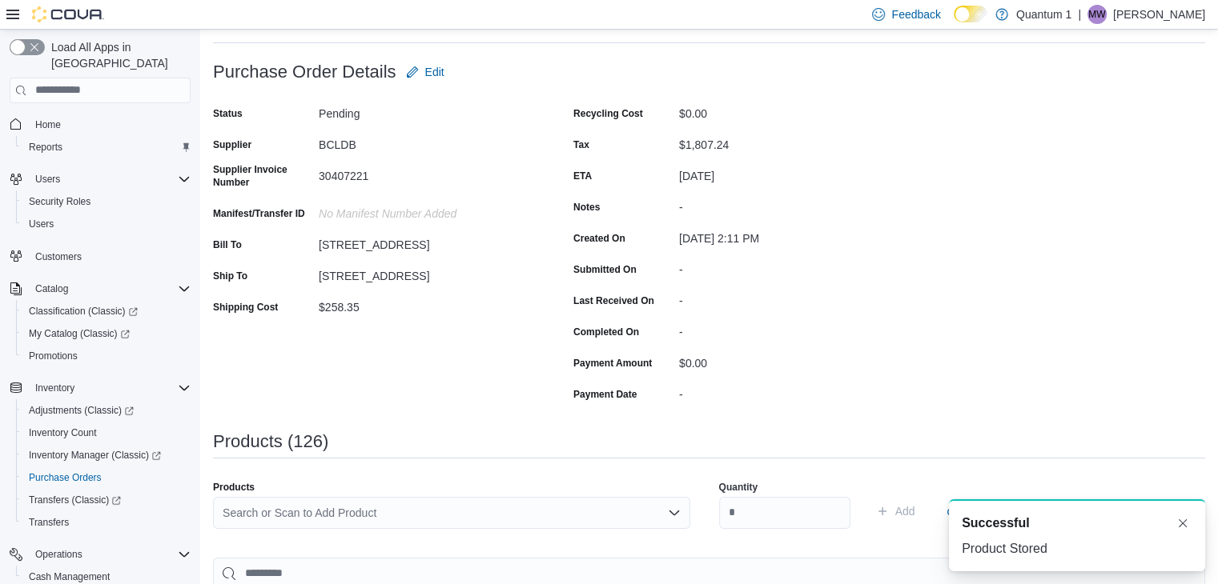
click at [391, 516] on div "Search or Scan to Add Product" at bounding box center [451, 513] width 477 height 32
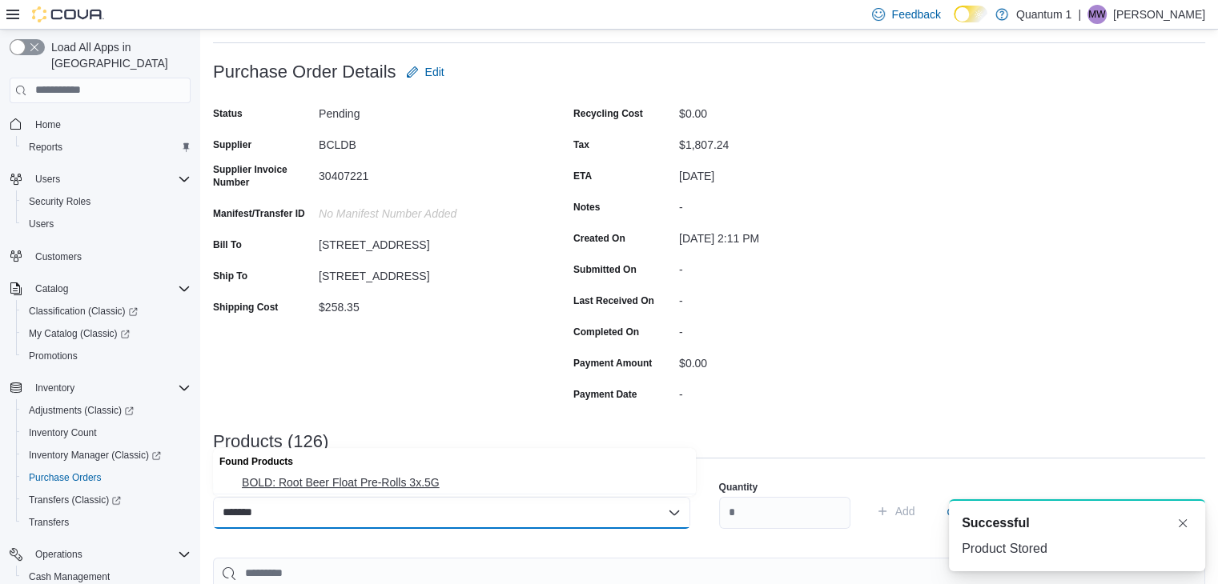
type input "*******"
click at [425, 480] on span "BOLD: Root Beer Float Pre-Rolls 3x.5G" at bounding box center [464, 483] width 444 height 16
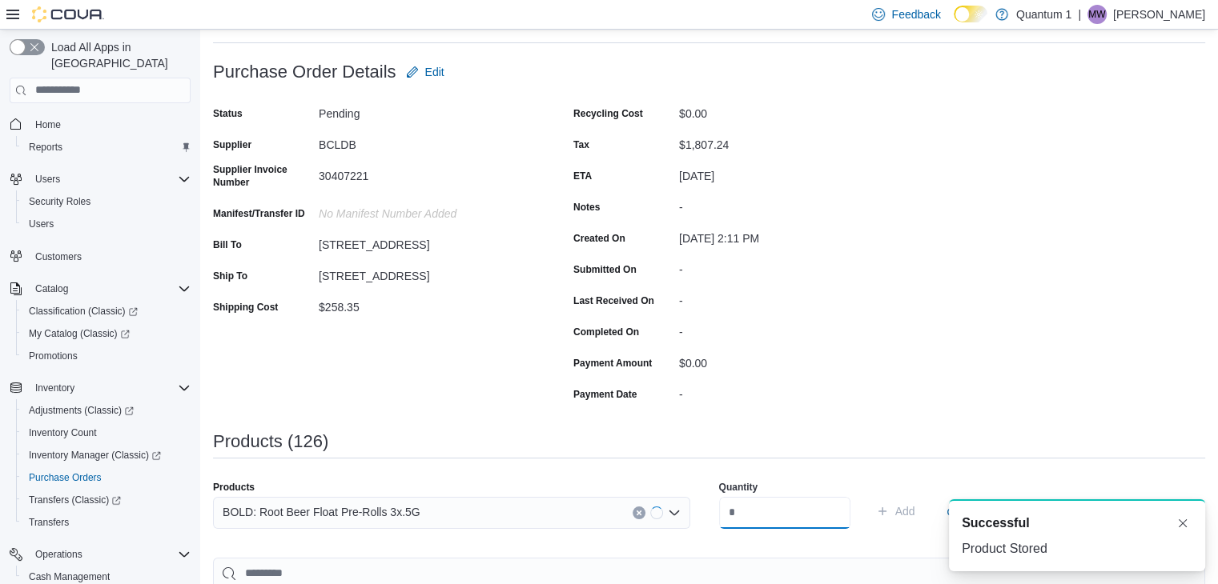
click at [800, 521] on input "number" at bounding box center [784, 513] width 131 height 32
type input "**"
click at [869, 495] on button "Add" at bounding box center [895, 511] width 52 height 32
click at [442, 507] on div "Search or Scan to Add Product" at bounding box center [451, 513] width 477 height 32
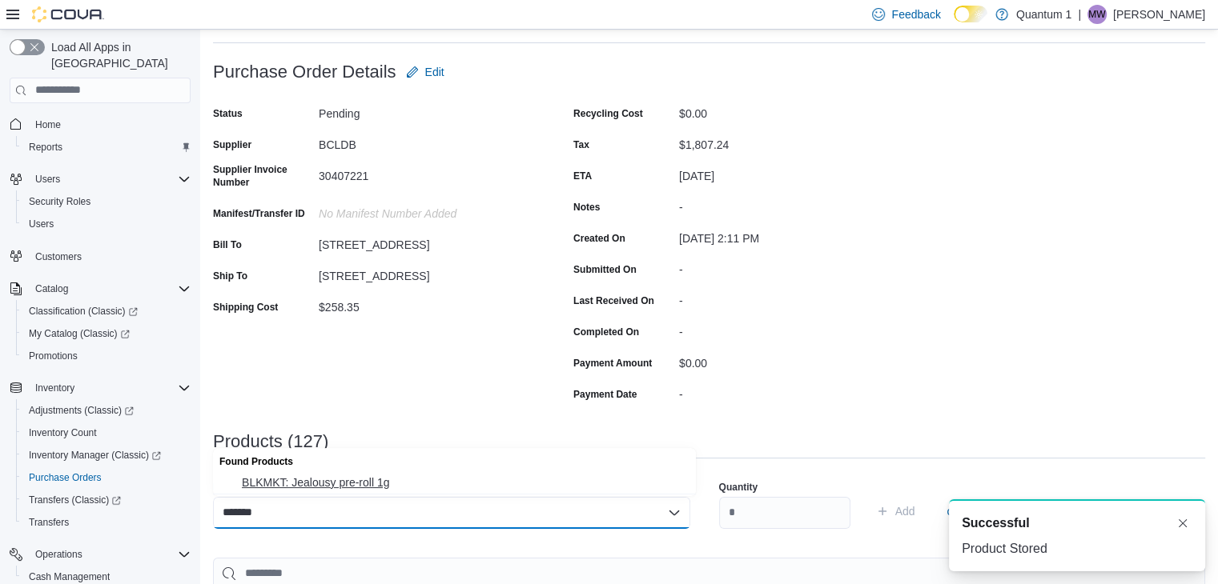
type input "*******"
click at [343, 475] on span "BLKMKT: Jealousy pre-roll 1g" at bounding box center [464, 483] width 444 height 16
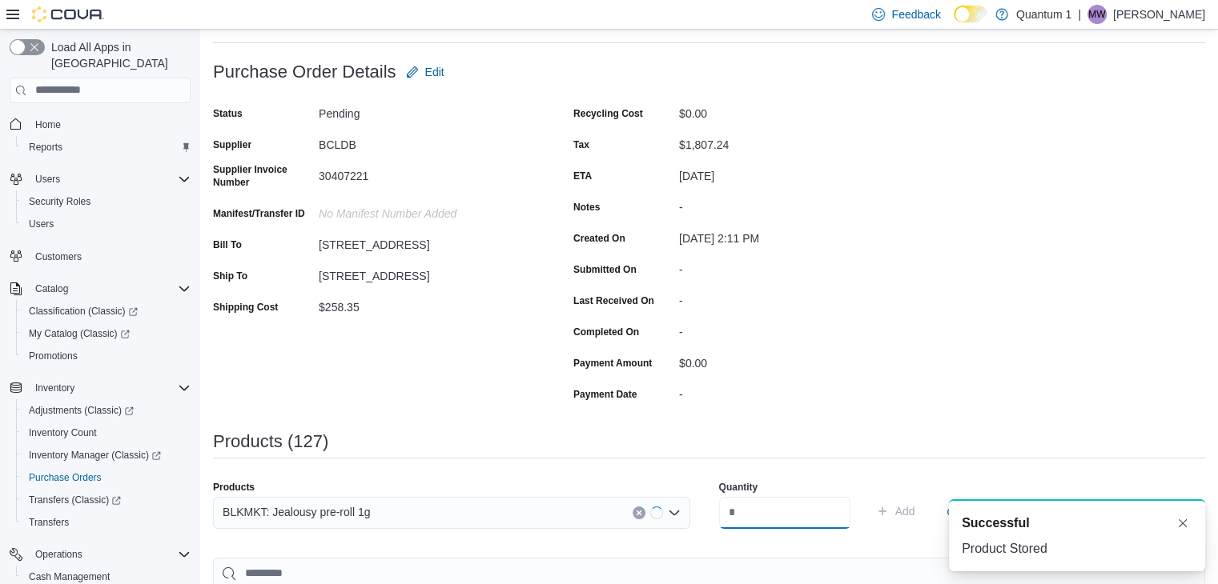
click at [765, 519] on input "number" at bounding box center [784, 513] width 131 height 32
type input "**"
click at [869, 495] on button "Add" at bounding box center [895, 511] width 52 height 32
click at [479, 509] on div "Search or Scan to Add Product" at bounding box center [451, 513] width 477 height 32
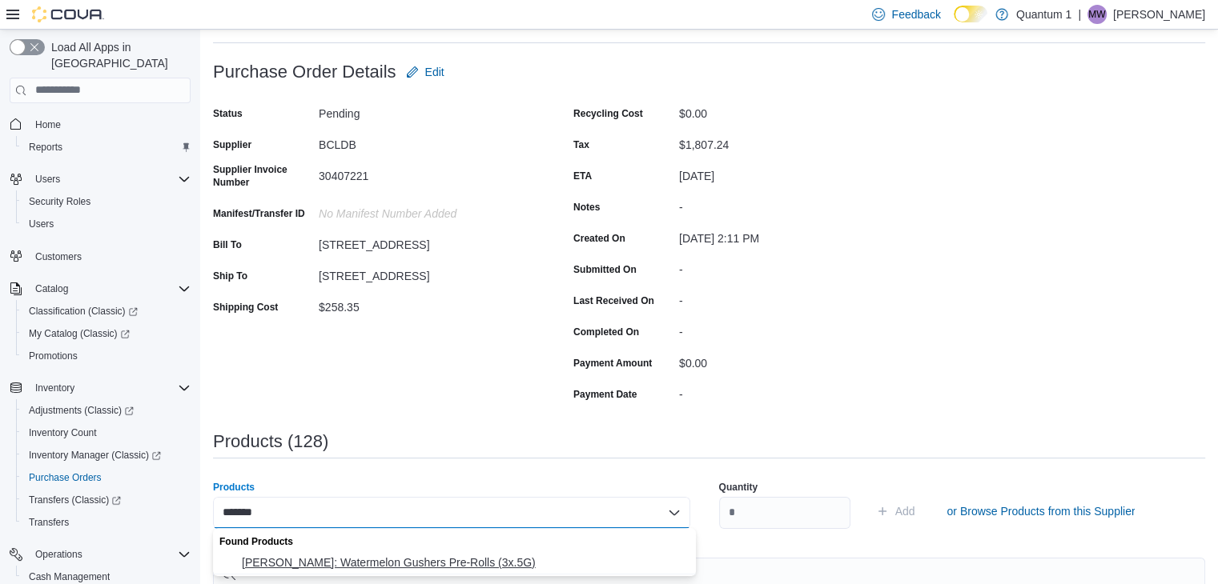
type input "*******"
click at [448, 574] on button "[PERSON_NAME]: Watermelon Gushers Pre-Rolls (3x.5G)" at bounding box center [454, 563] width 483 height 23
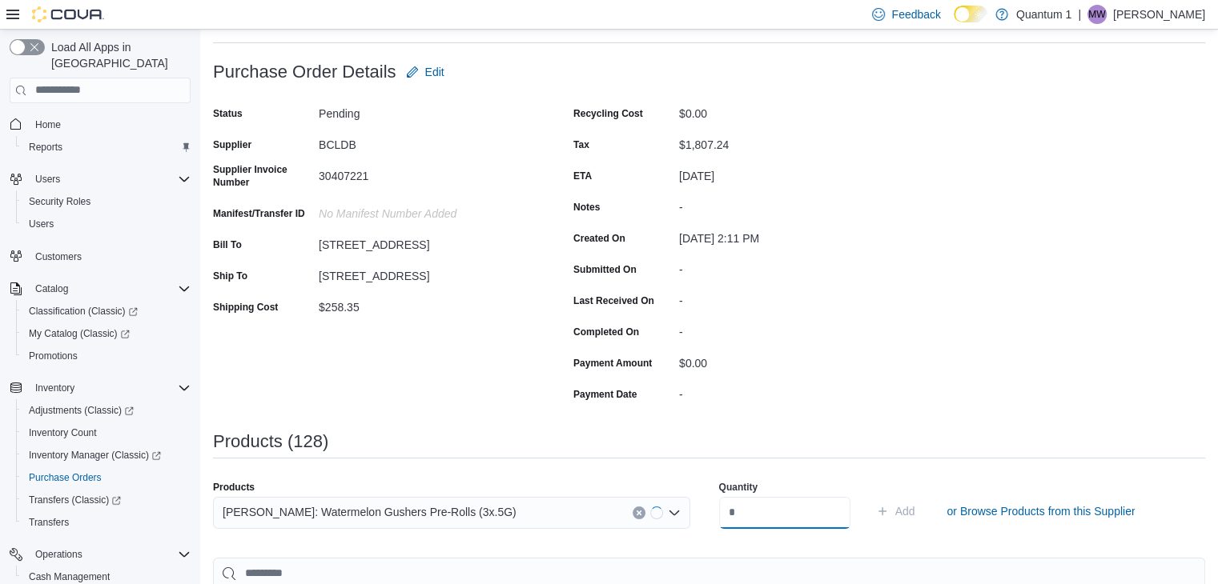
click at [784, 511] on input "number" at bounding box center [784, 513] width 131 height 32
type input "**"
click at [869, 495] on button "Add" at bounding box center [895, 511] width 52 height 32
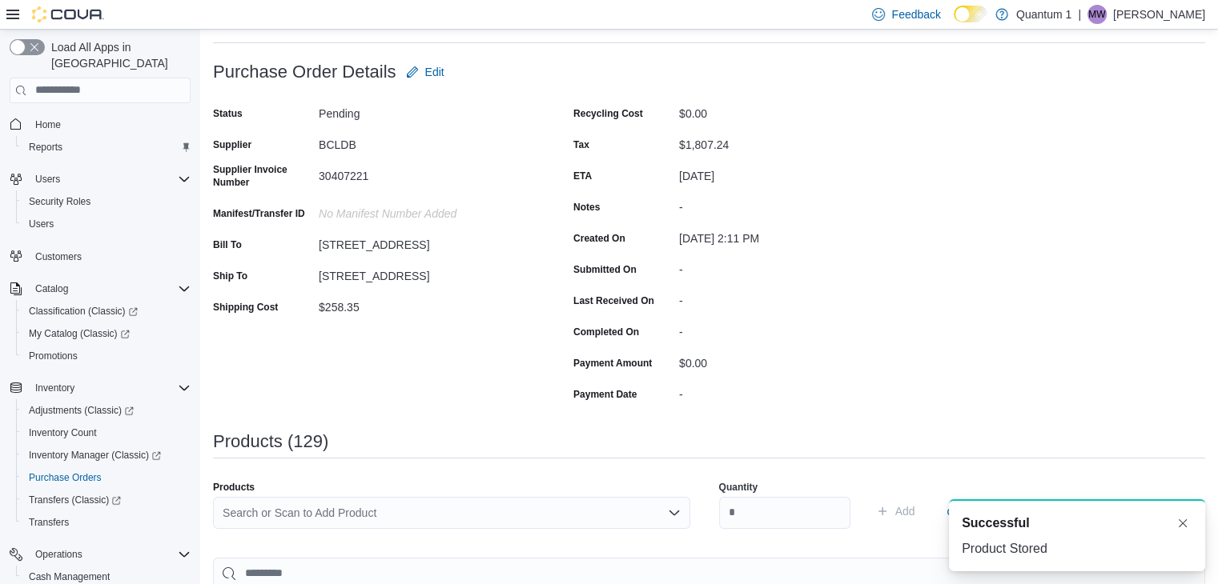
click at [417, 516] on div "Search or Scan to Add Product" at bounding box center [451, 513] width 477 height 32
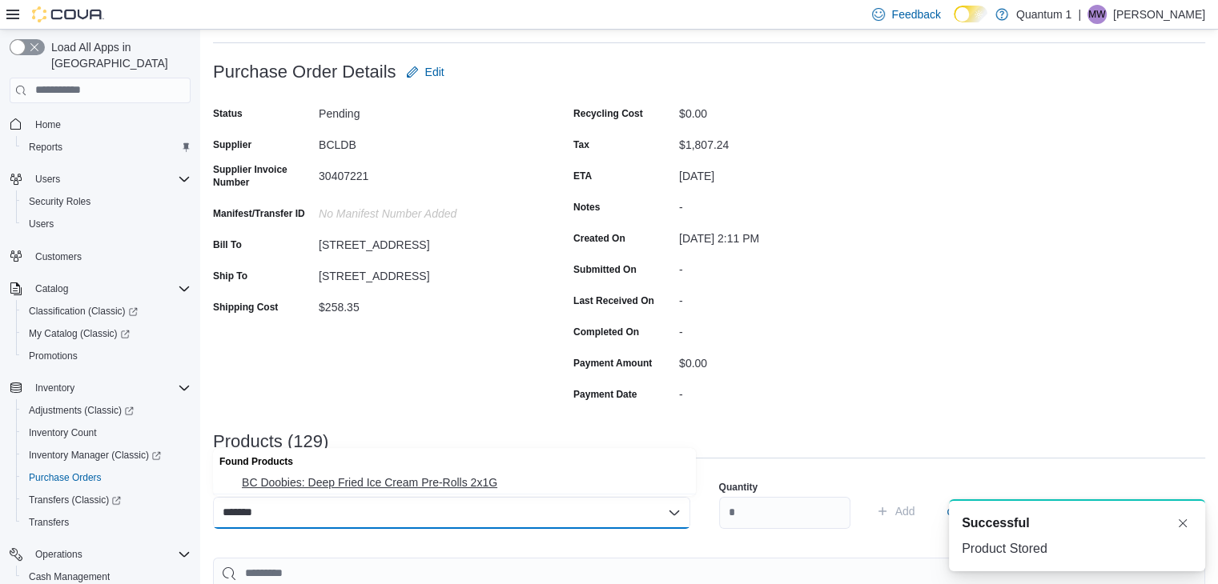
type input "*******"
drag, startPoint x: 419, startPoint y: 489, endPoint x: 503, endPoint y: 495, distance: 84.3
click at [425, 488] on span "BC Doobies: Deep Fried Ice Cream Pre-Rolls 2x1G" at bounding box center [464, 483] width 444 height 16
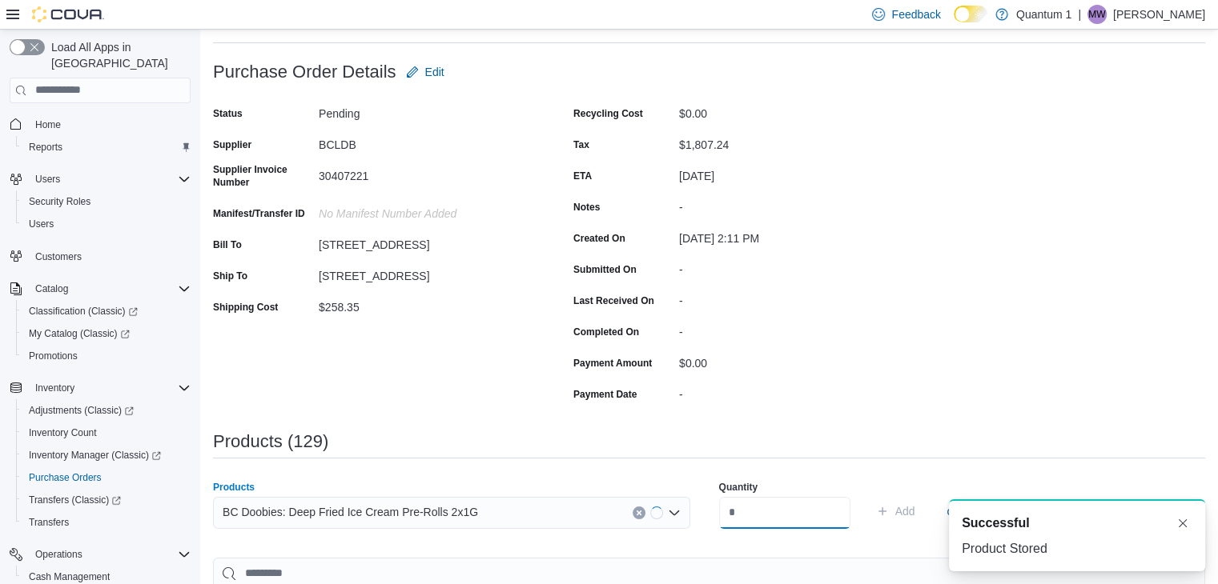
click at [757, 516] on input "number" at bounding box center [784, 513] width 131 height 32
type input "**"
click at [869, 495] on button "Add" at bounding box center [895, 511] width 52 height 32
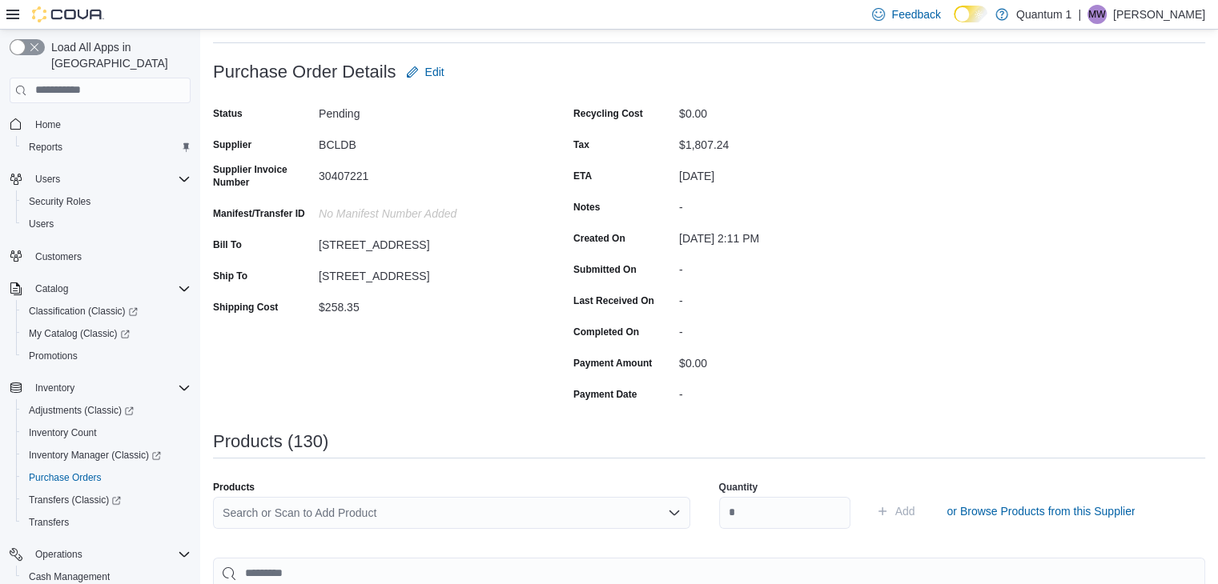
click at [448, 520] on div "Search or Scan to Add Product" at bounding box center [451, 513] width 477 height 32
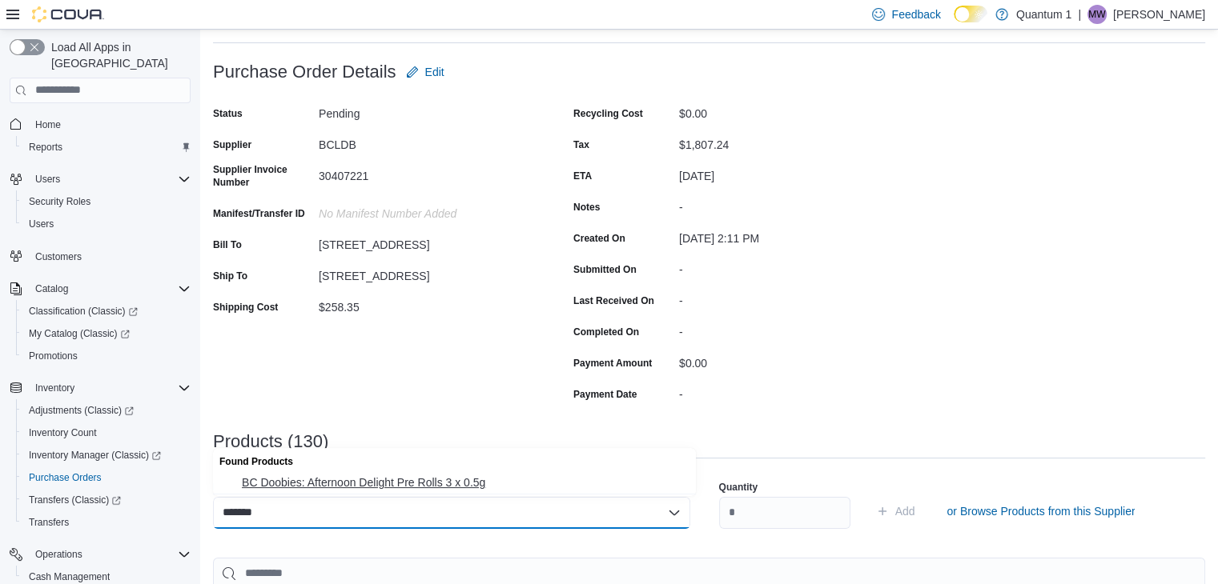
type input "*******"
click at [442, 486] on span "BC Doobies: Afternoon Delight Pre Rolls 3 x 0.5g" at bounding box center [464, 483] width 444 height 16
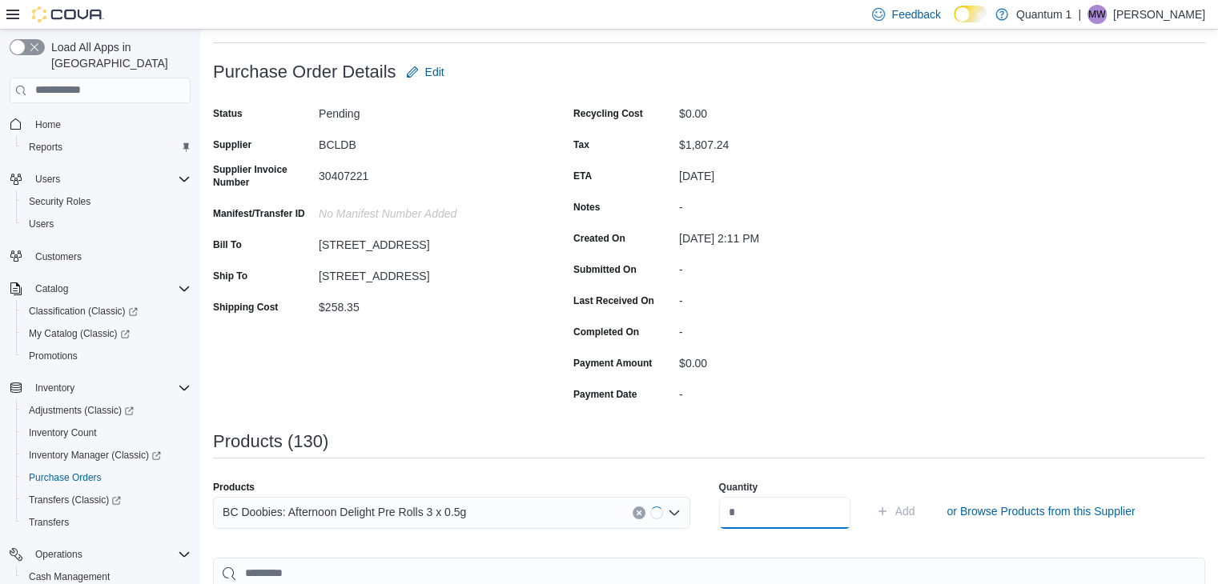
click at [782, 520] on input "number" at bounding box center [784, 513] width 131 height 32
type input "**"
click at [869, 495] on button "Add" at bounding box center [895, 511] width 52 height 32
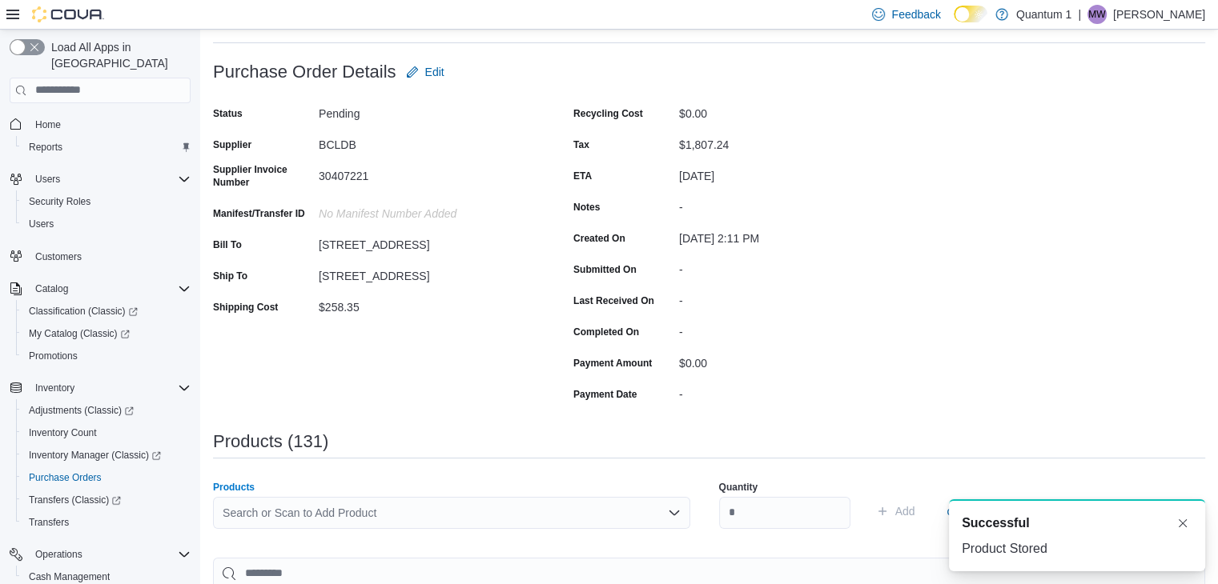
click at [385, 503] on div "Search or Scan to Add Product" at bounding box center [451, 513] width 477 height 32
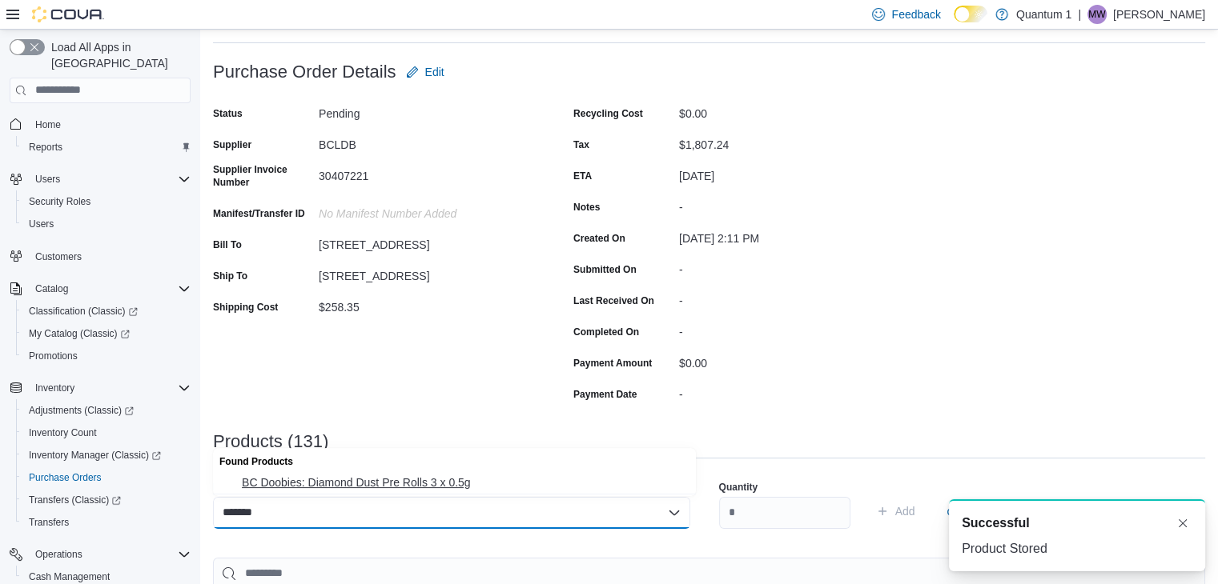
type input "*******"
drag, startPoint x: 352, startPoint y: 478, endPoint x: 583, endPoint y: 515, distance: 233.5
click at [359, 478] on span "BC Doobies: Diamond Dust Pre Rolls 3 x 0.5g" at bounding box center [464, 483] width 444 height 16
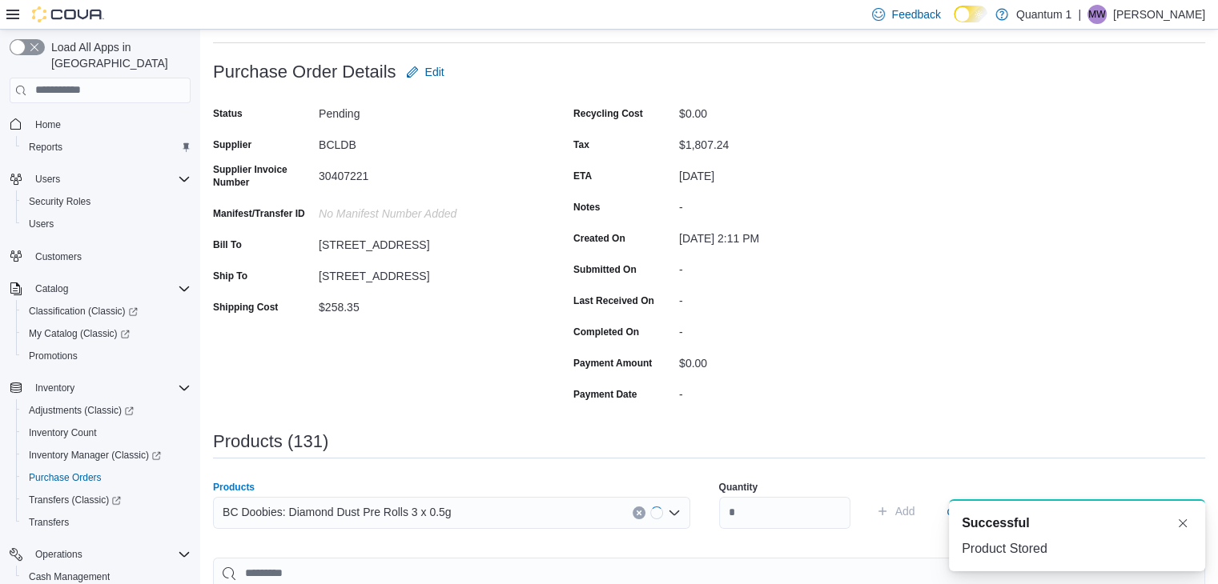
drag, startPoint x: 780, startPoint y: 532, endPoint x: 780, endPoint y: 524, distance: 8.0
click at [780, 531] on div "Quantity" at bounding box center [784, 504] width 131 height 67
click at [780, 515] on input "number" at bounding box center [784, 513] width 131 height 32
type input "**"
click at [869, 495] on button "Add" at bounding box center [895, 511] width 52 height 32
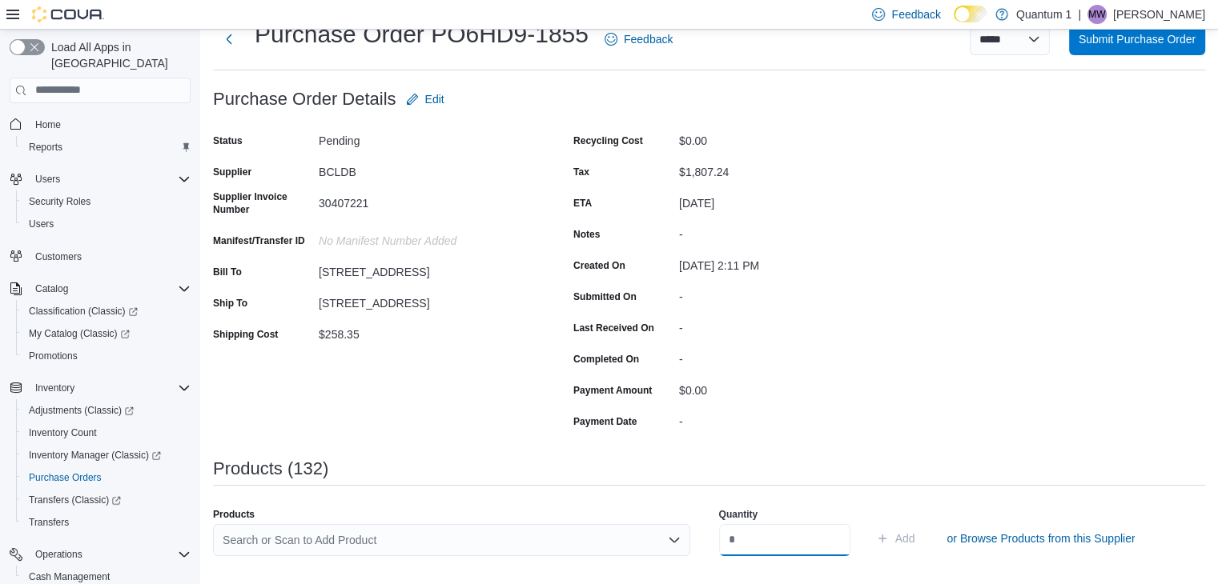
scroll to position [80, 0]
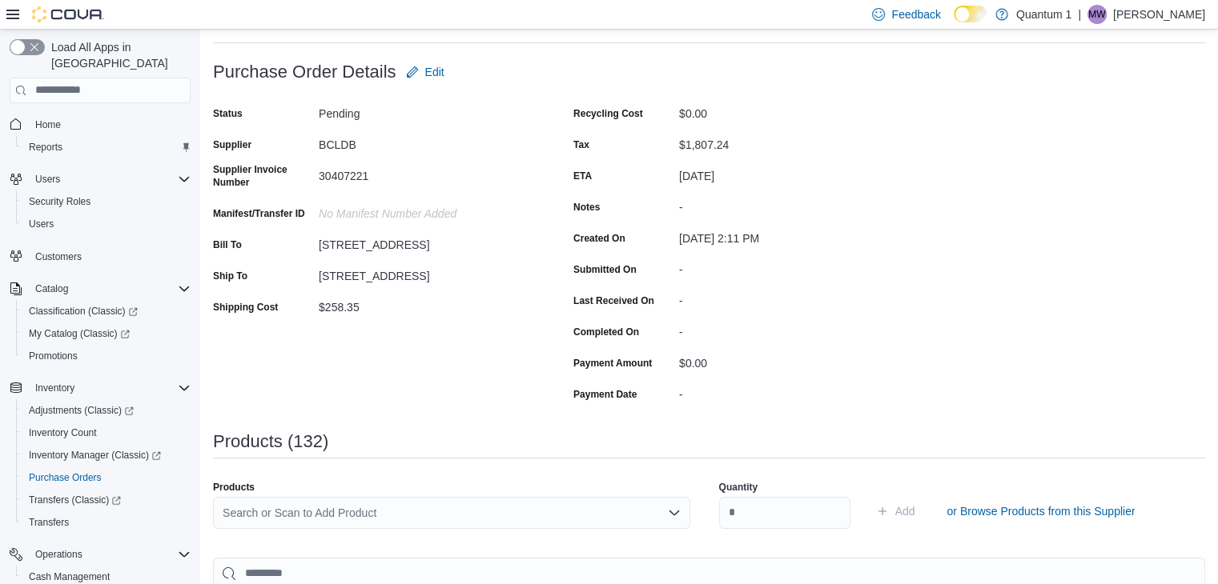
click at [464, 516] on div "Search or Scan to Add Product" at bounding box center [451, 513] width 477 height 32
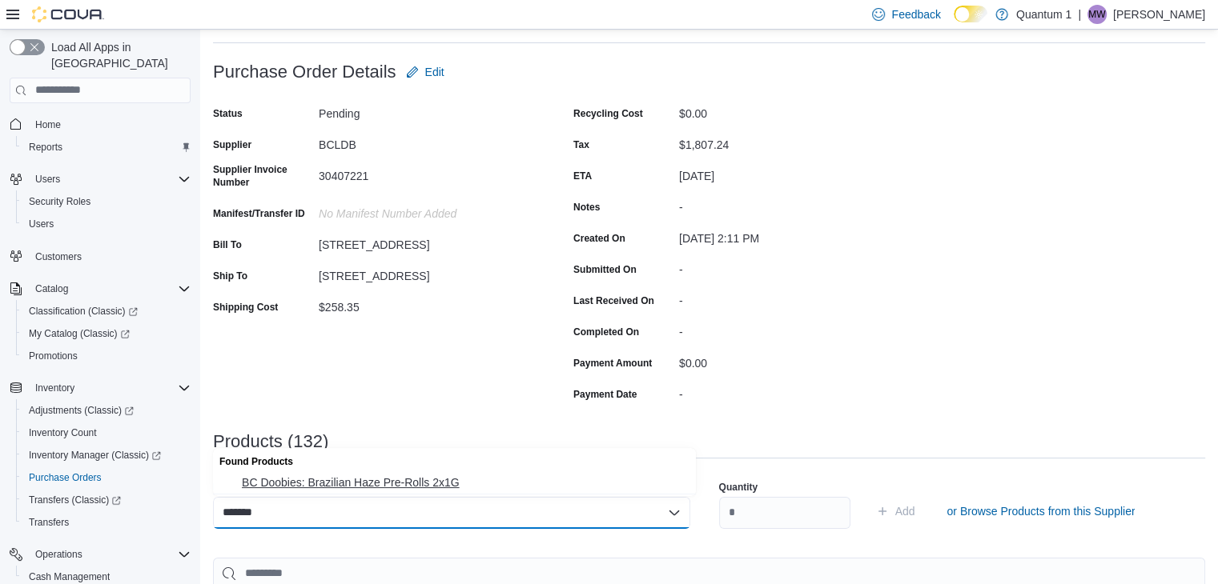
type input "*******"
click at [420, 494] on button "BC Doobies: Brazilian Haze Pre-Rolls 2x1G" at bounding box center [454, 482] width 483 height 23
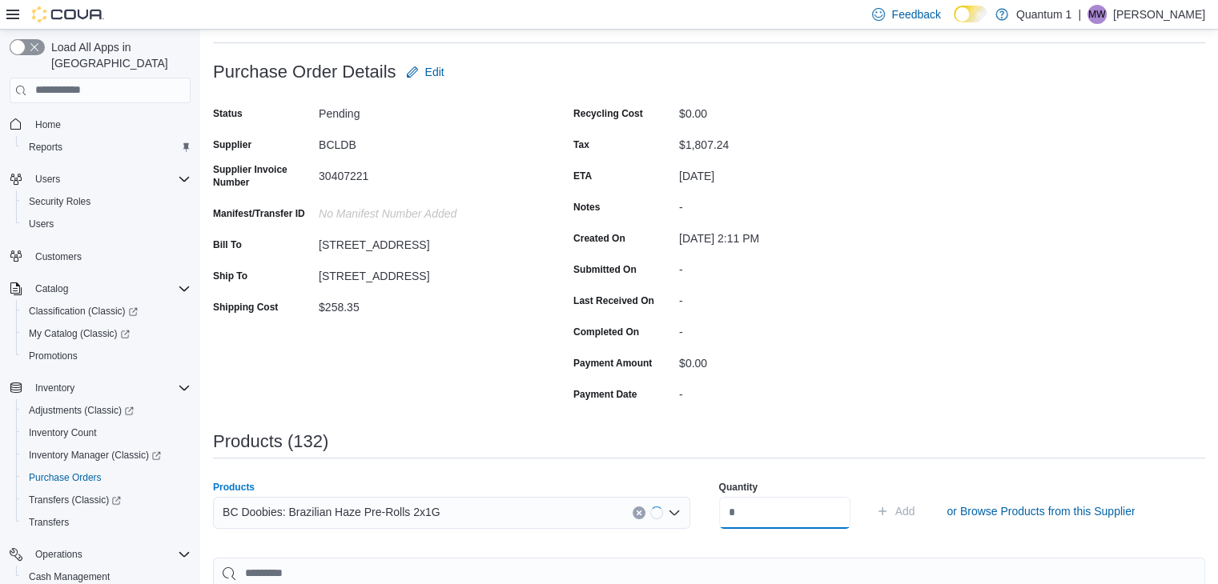
click at [799, 511] on input "number" at bounding box center [784, 513] width 131 height 32
type input "**"
click at [869, 495] on button "Add" at bounding box center [895, 511] width 52 height 32
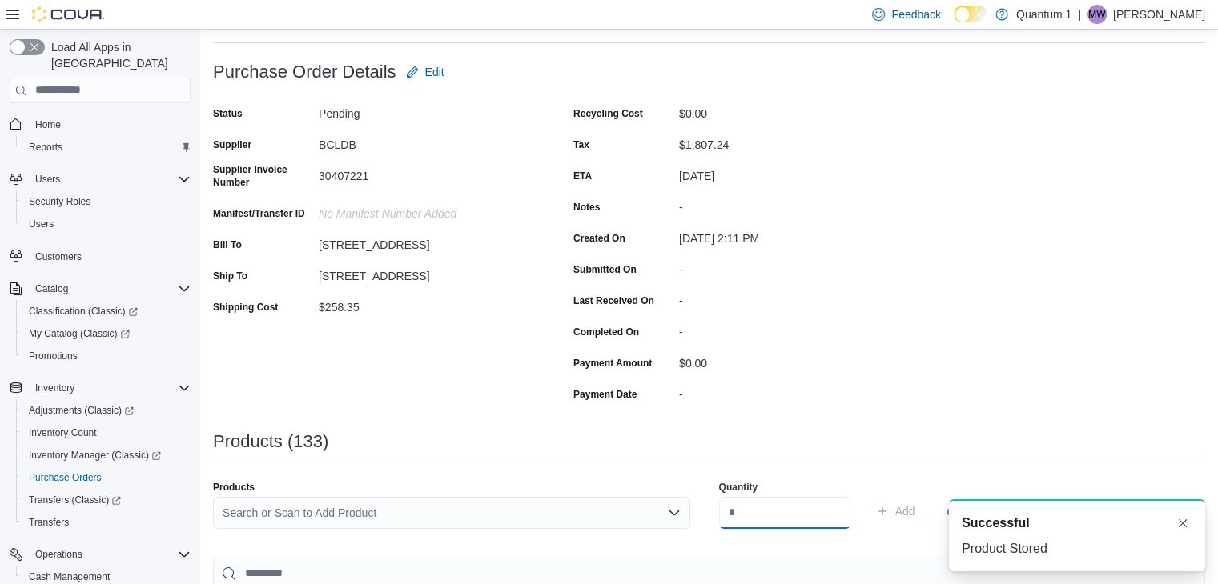
scroll to position [0, 0]
click at [449, 520] on div "Search or Scan to Add Product" at bounding box center [451, 513] width 477 height 32
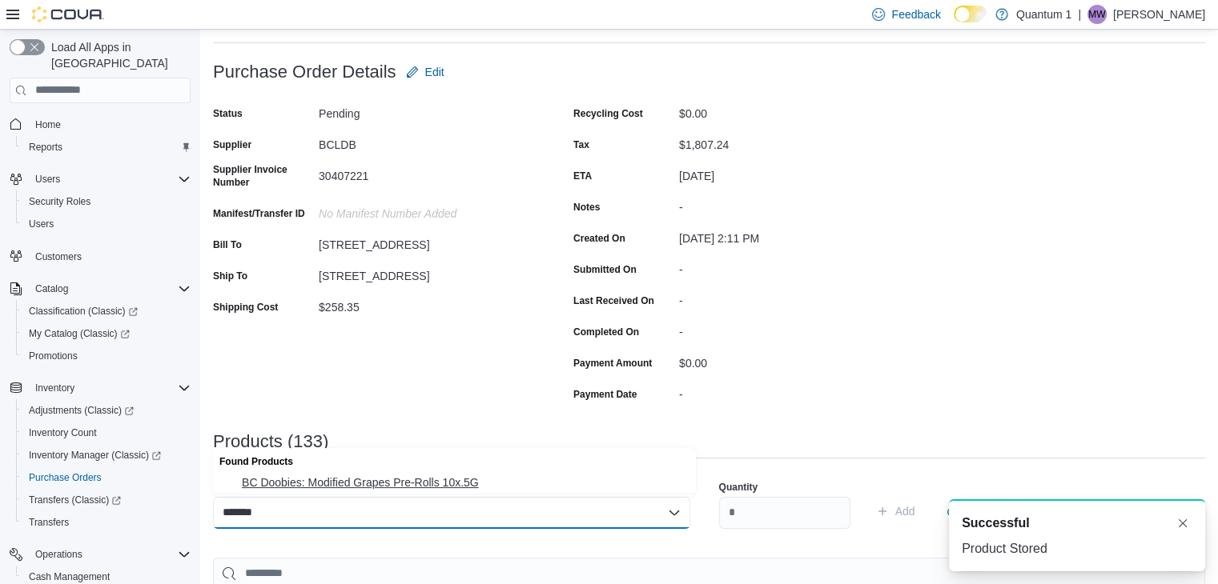
type input "*******"
click at [389, 491] on span "BC Doobies: Modified Grapes Pre-Rolls 10x.5G" at bounding box center [464, 483] width 444 height 16
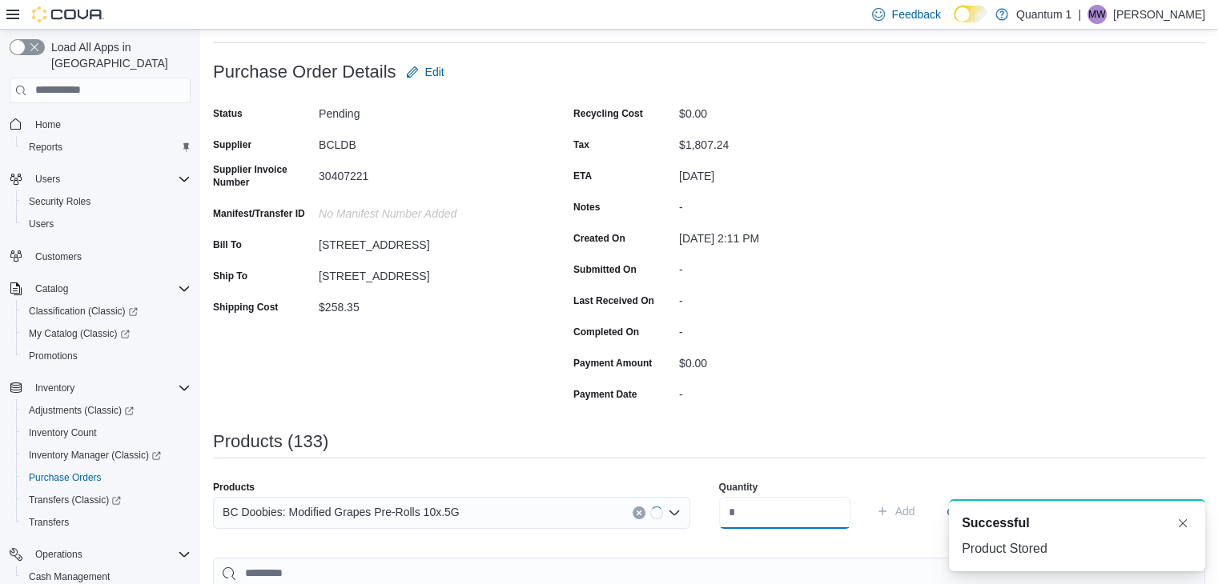
click at [810, 507] on input "number" at bounding box center [784, 513] width 131 height 32
type input "**"
click at [869, 495] on button "Add" at bounding box center [895, 511] width 52 height 32
click at [440, 519] on div "Search or Scan to Add Product" at bounding box center [451, 513] width 477 height 32
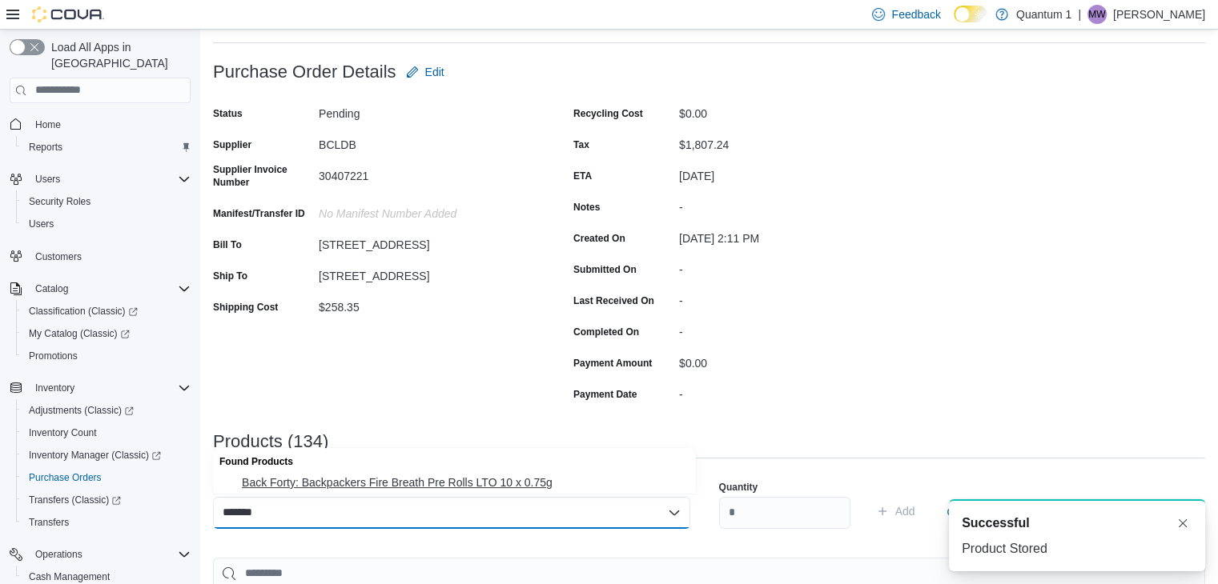
type input "*******"
click at [397, 495] on button "Back Forty: Backpackers Fire Breath Pre Rolls LTO 10 x 0.75g" at bounding box center [454, 482] width 483 height 23
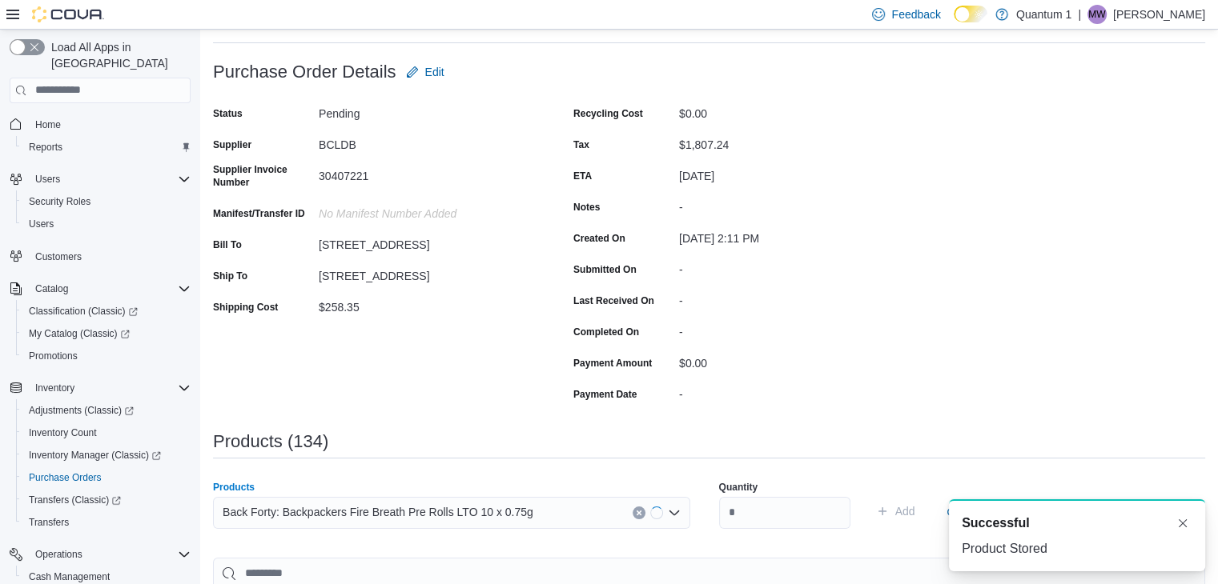
click at [797, 530] on div "Quantity" at bounding box center [784, 504] width 131 height 67
click at [796, 521] on input "number" at bounding box center [784, 513] width 131 height 32
type input "**"
click at [869, 495] on button "Add" at bounding box center [895, 511] width 52 height 32
click at [403, 513] on div "Search or Scan to Add Product" at bounding box center [451, 513] width 477 height 32
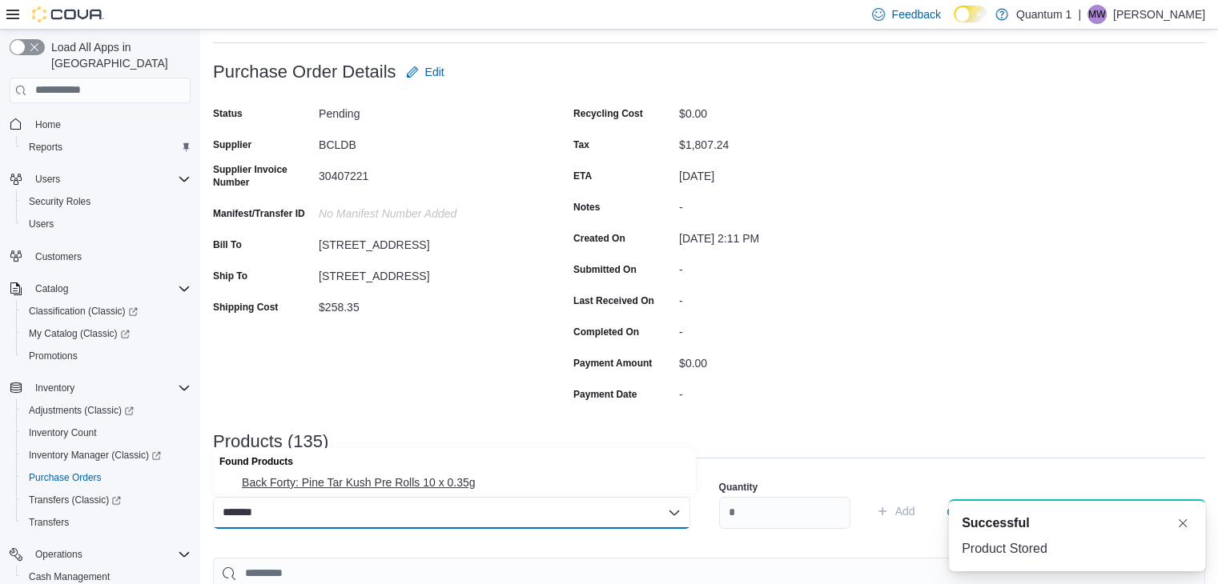
type input "*******"
click at [407, 483] on span "Back Forty: Pine Tar Kush Pre Rolls 10 x 0.35g" at bounding box center [464, 483] width 444 height 16
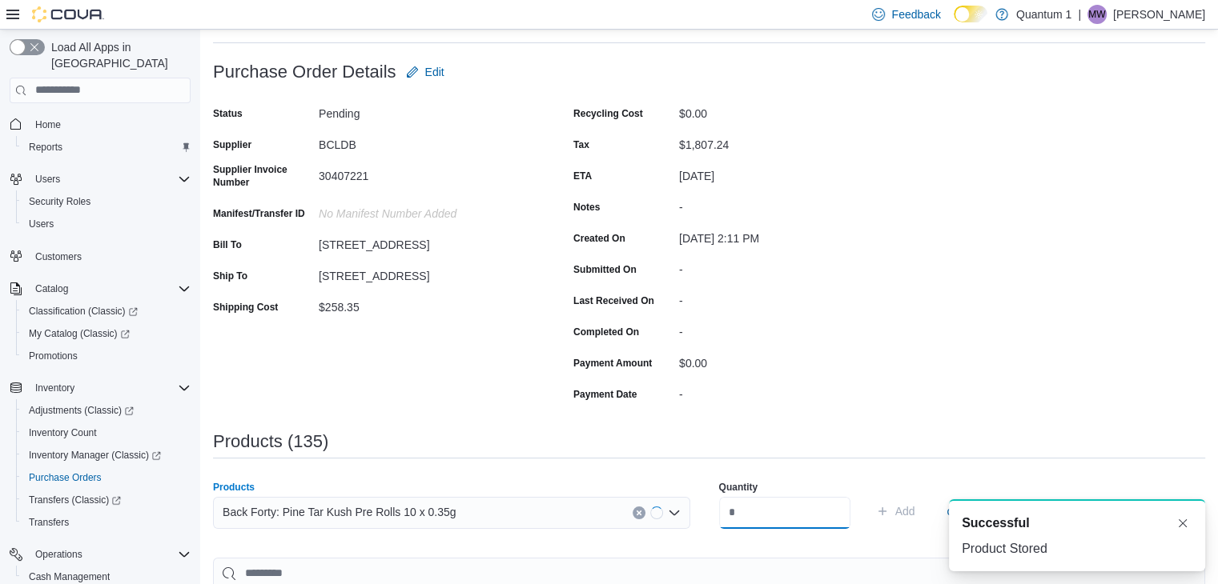
click at [791, 518] on input "number" at bounding box center [784, 513] width 131 height 32
type input "**"
click at [869, 495] on button "Add" at bounding box center [895, 511] width 52 height 32
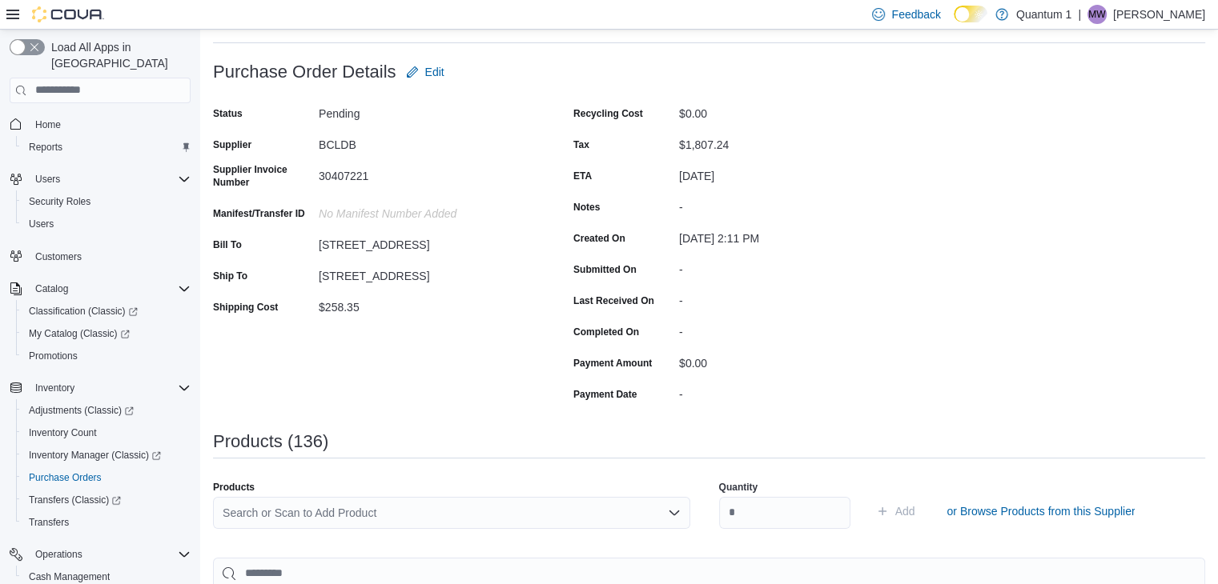
click at [331, 519] on div "Search or Scan to Add Product" at bounding box center [451, 513] width 477 height 32
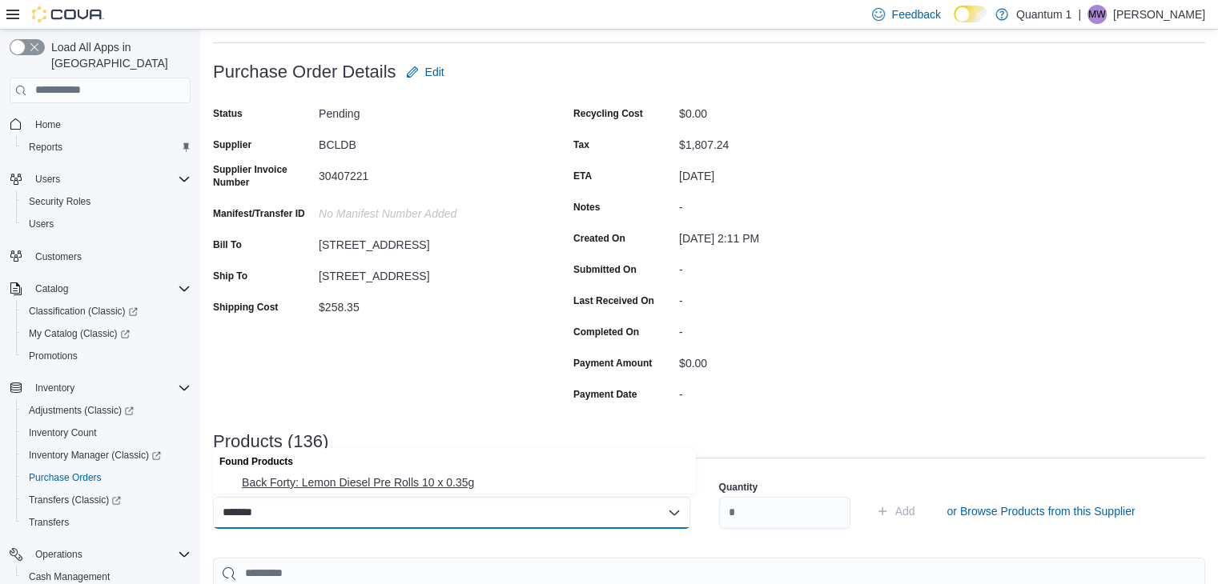
type input "*******"
drag, startPoint x: 349, startPoint y: 478, endPoint x: 589, endPoint y: 500, distance: 241.2
click at [351, 476] on span "Back Forty: Lemon Diesel Pre Rolls 10 x 0.35g" at bounding box center [464, 483] width 444 height 16
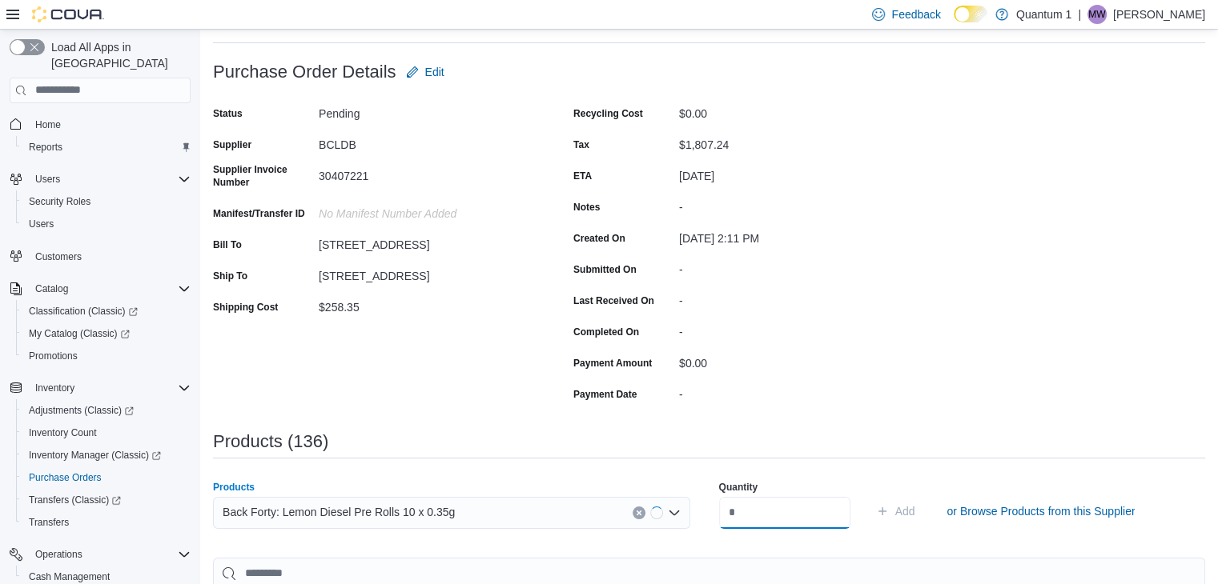
click at [762, 516] on input "number" at bounding box center [784, 513] width 131 height 32
type input "**"
click at [869, 495] on button "Add" at bounding box center [895, 511] width 52 height 32
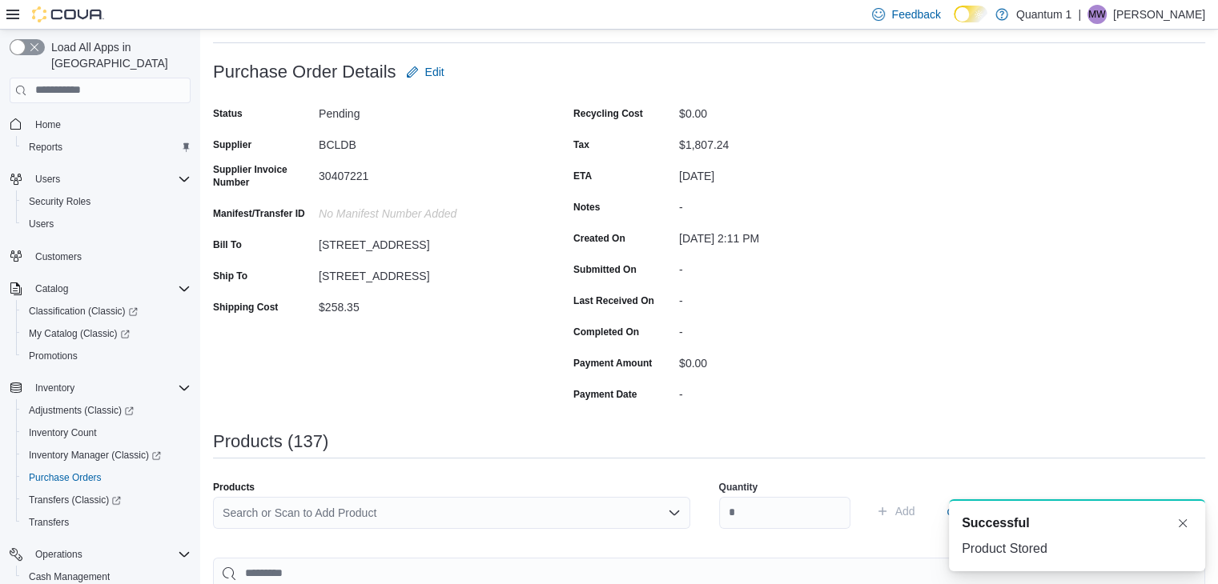
click at [477, 520] on div "Search or Scan to Add Product" at bounding box center [451, 513] width 477 height 32
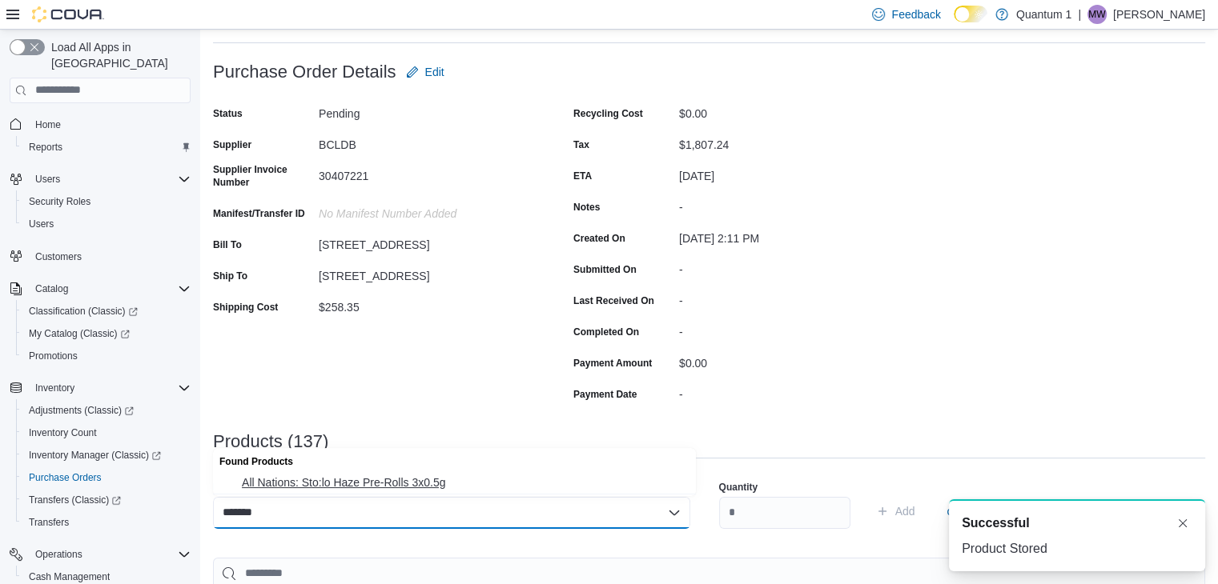
type input "*******"
click at [386, 478] on span "All Nations: Sto:lo Haze Pre-Rolls 3x0.5g" at bounding box center [464, 483] width 444 height 16
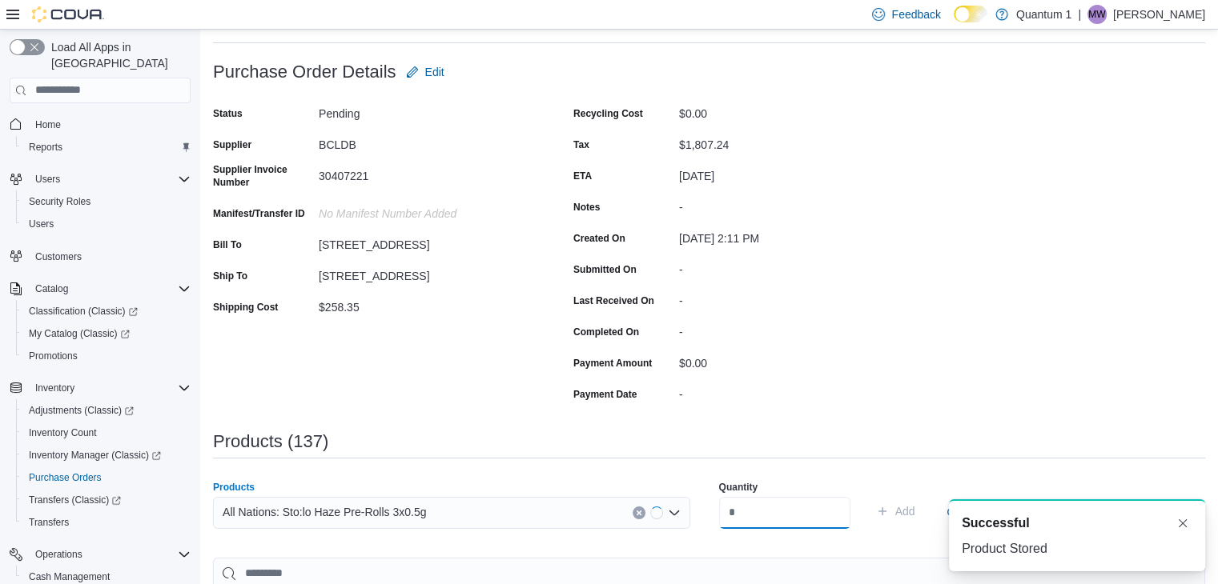
click at [791, 507] on input "number" at bounding box center [784, 513] width 131 height 32
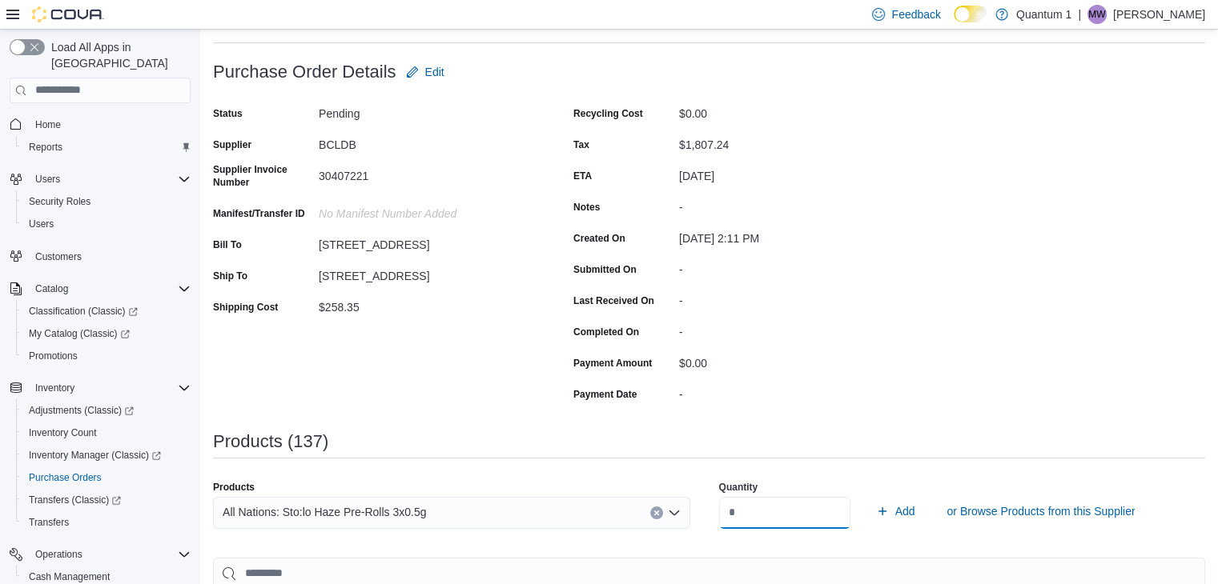
type input "**"
click at [869, 495] on button "Add" at bounding box center [895, 511] width 52 height 32
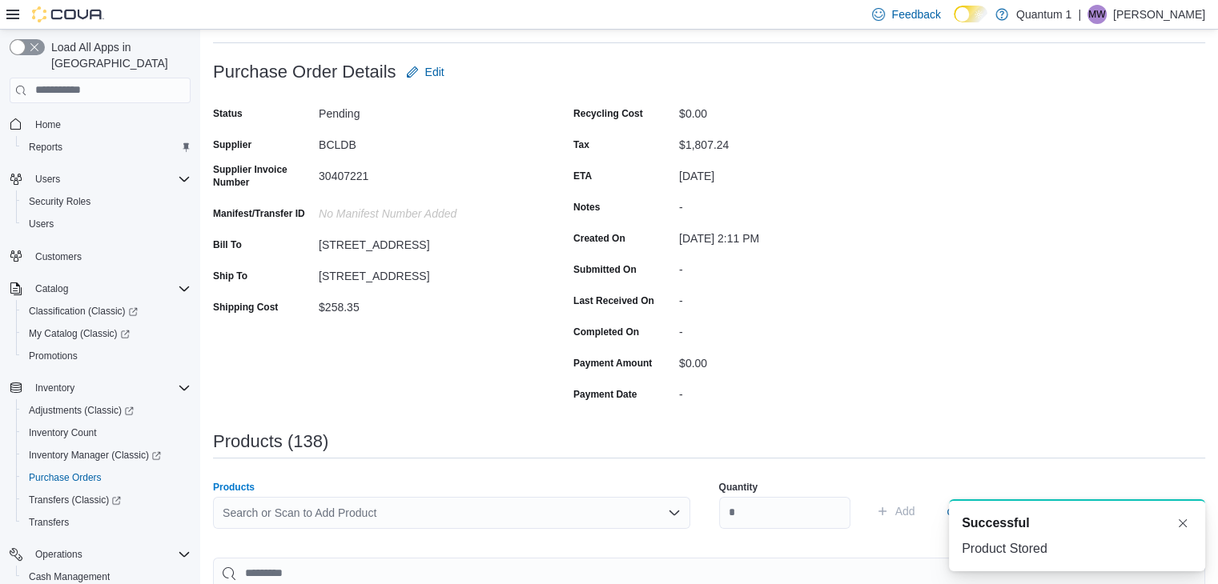
click at [436, 516] on div "Search or Scan to Add Product" at bounding box center [451, 513] width 477 height 32
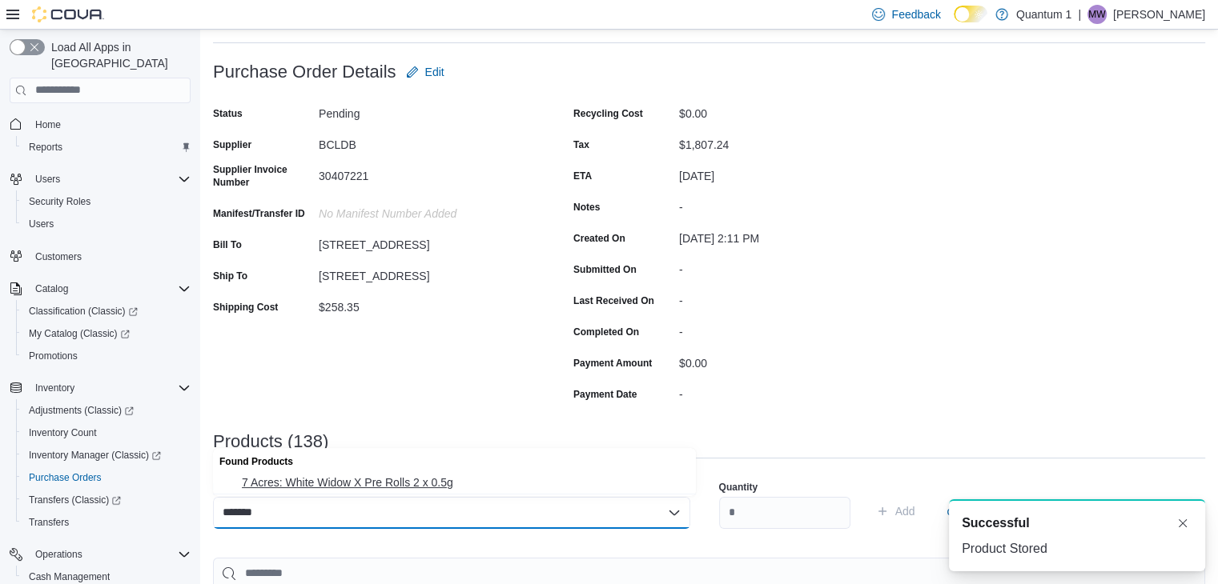
type input "*******"
click at [407, 483] on span "7 Acres: White Widow X Pre Rolls 2 x 0.5g" at bounding box center [464, 483] width 444 height 16
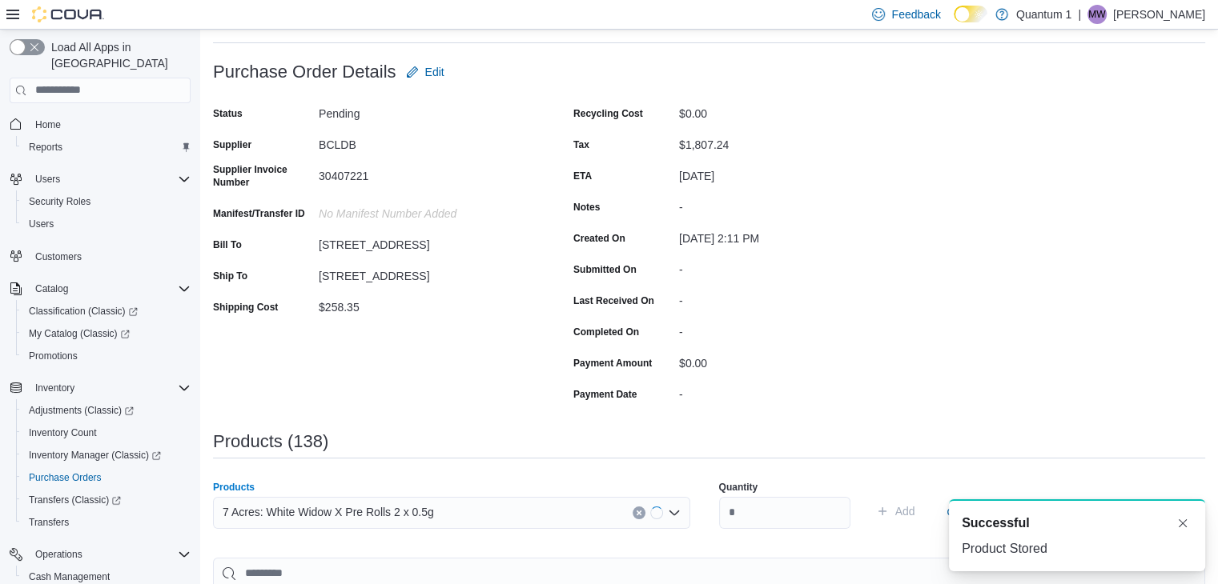
click at [794, 540] on div "Quantity Add or Browse Products from this Supplier" at bounding box center [957, 511] width 477 height 80
click at [781, 516] on input "number" at bounding box center [784, 513] width 131 height 32
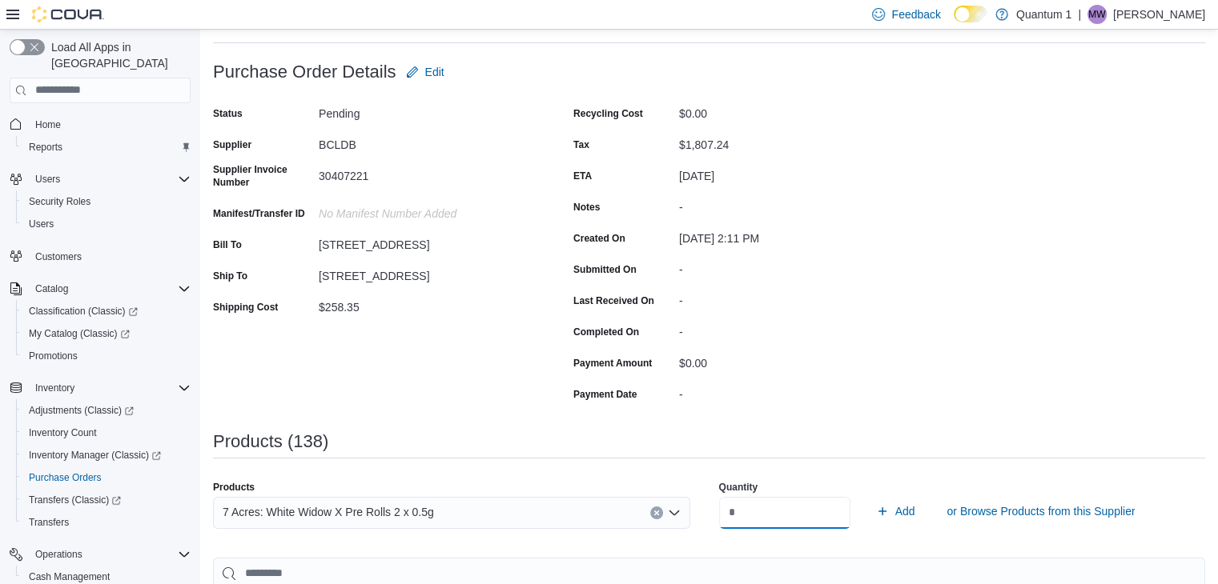
type input "**"
click at [869, 495] on button "Add" at bounding box center [895, 511] width 52 height 32
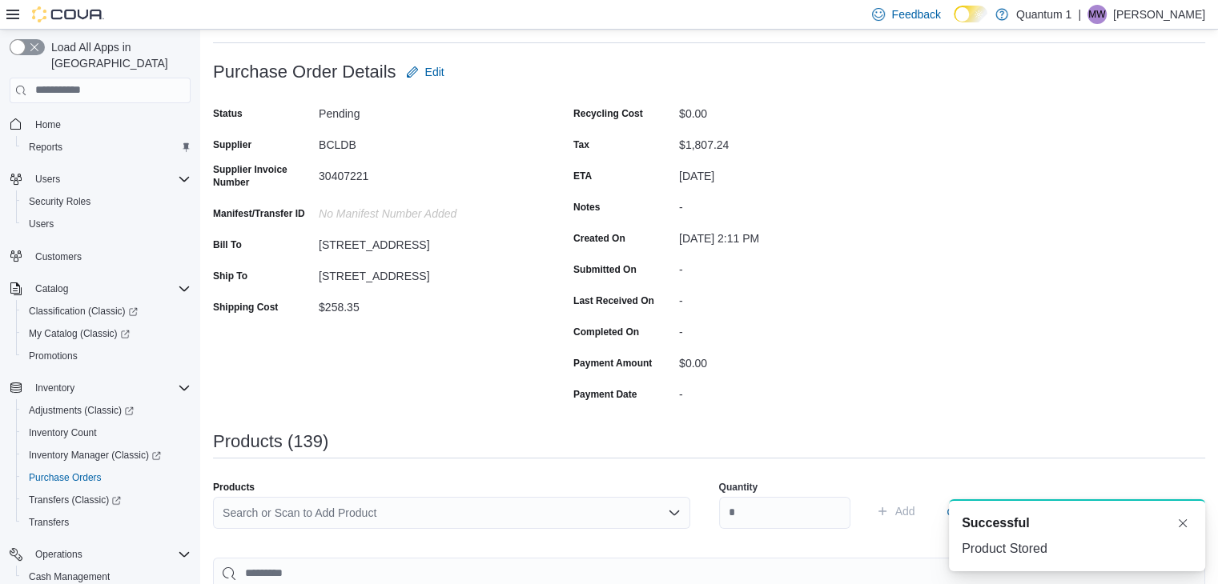
click at [462, 523] on div "Search or Scan to Add Product" at bounding box center [451, 513] width 477 height 32
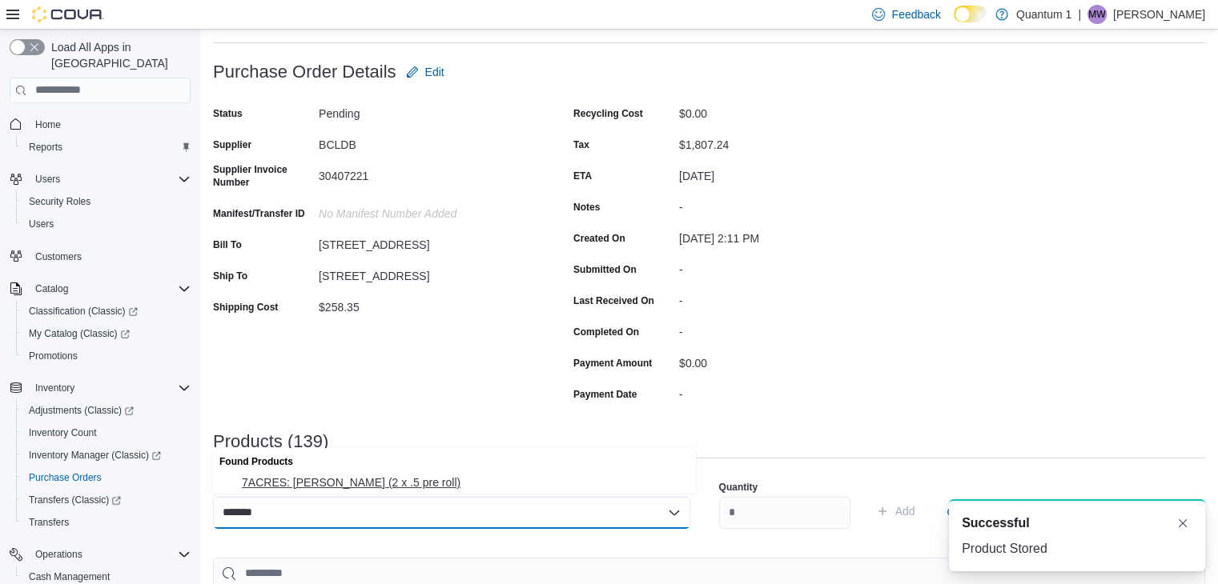
type input "*******"
click at [362, 481] on span "7ACRES: [PERSON_NAME] (2 x .5 pre roll)" at bounding box center [464, 483] width 444 height 16
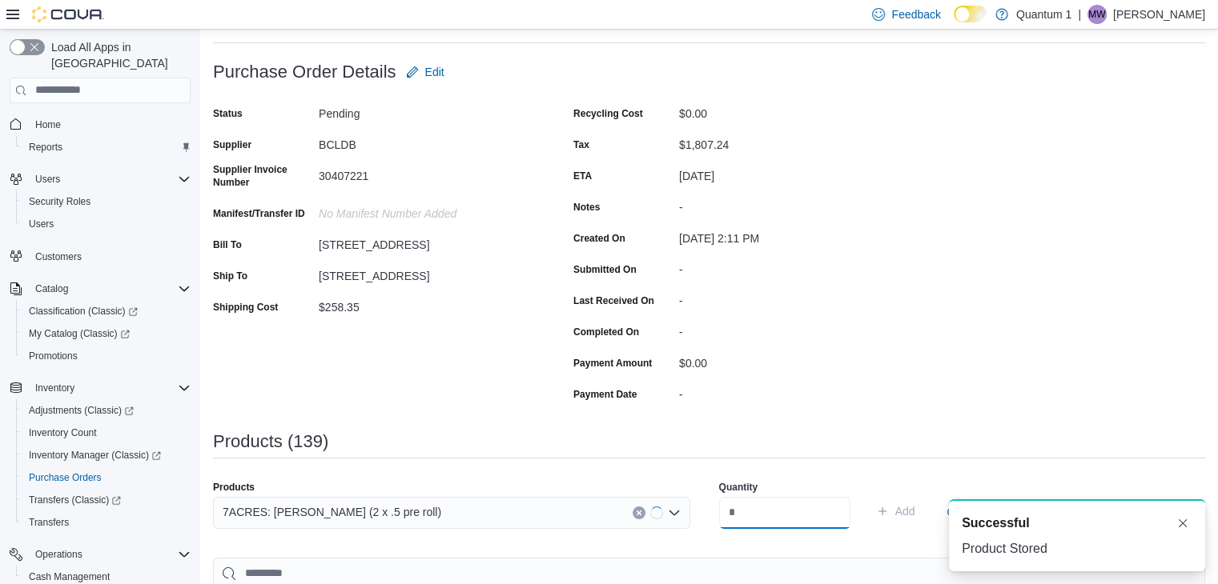
click at [766, 515] on input "number" at bounding box center [784, 513] width 131 height 32
type input "**"
click at [869, 495] on button "Add" at bounding box center [895, 511] width 52 height 32
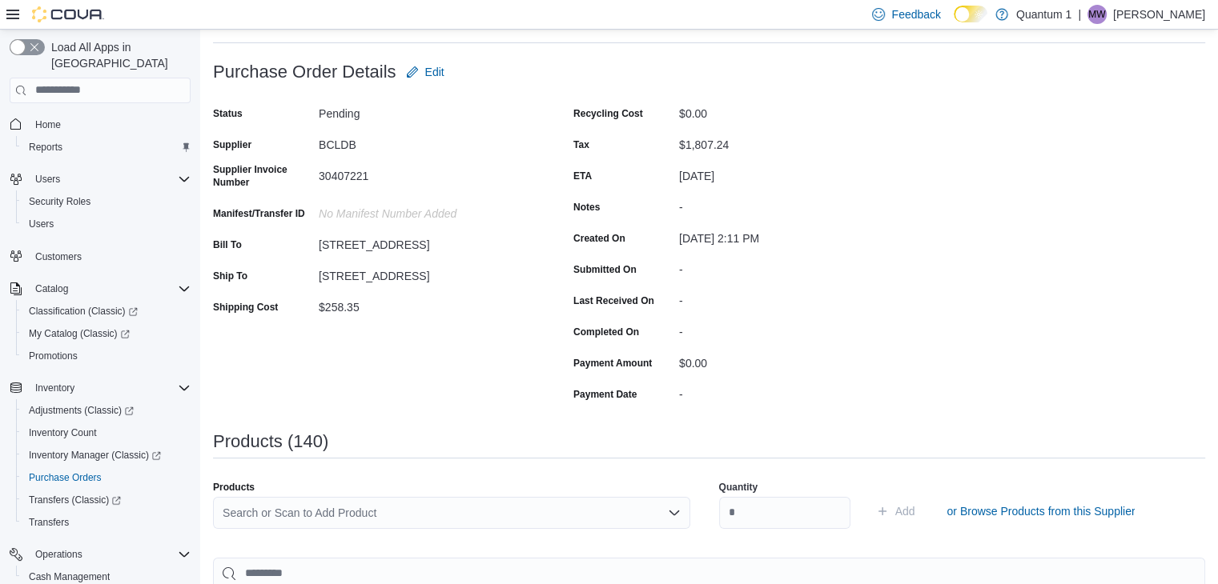
click at [467, 516] on div "Search or Scan to Add Product" at bounding box center [451, 513] width 477 height 32
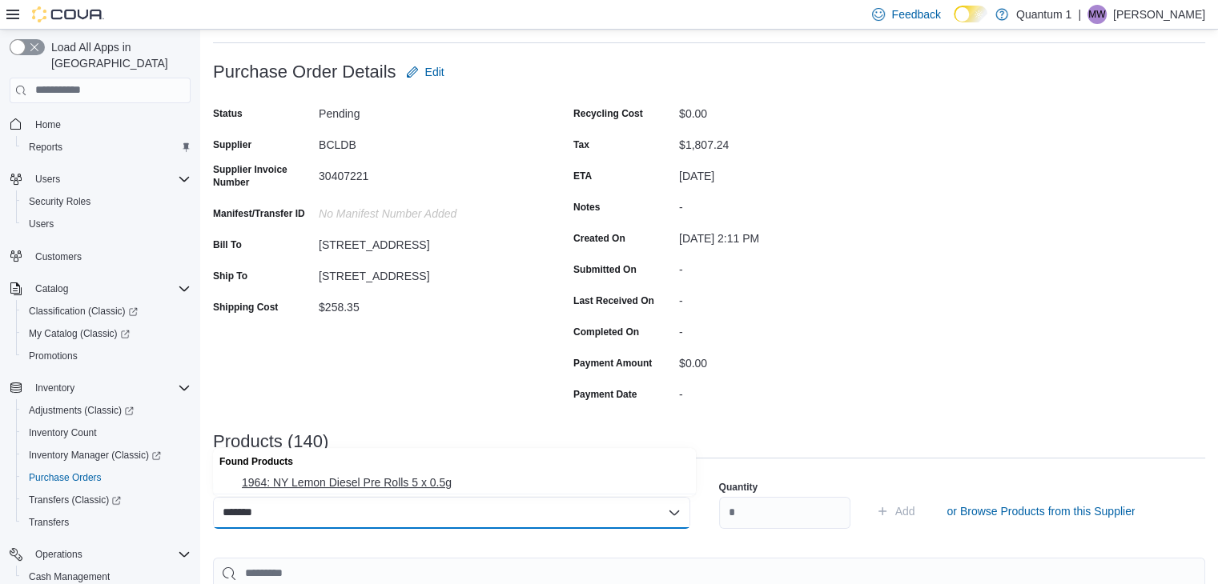
type input "*******"
click at [400, 491] on span "1964: NY Lemon Diesel Pre Rolls 5 x 0.5g" at bounding box center [464, 483] width 444 height 16
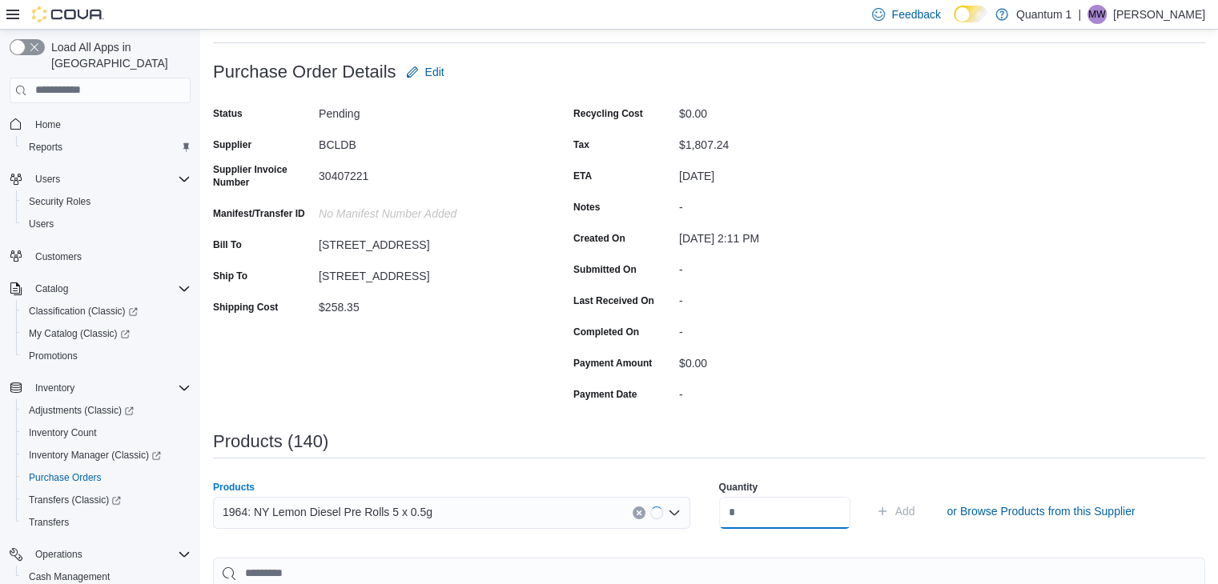
click at [749, 507] on input "number" at bounding box center [784, 513] width 131 height 32
type input "**"
click at [869, 495] on button "Add" at bounding box center [895, 511] width 52 height 32
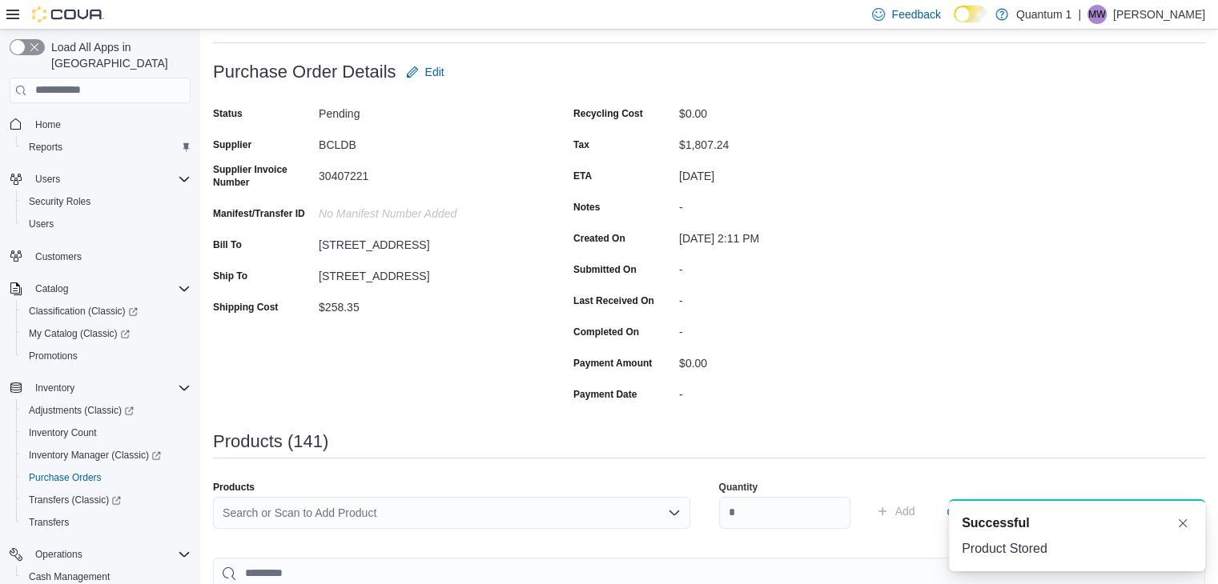
click at [453, 513] on div "Search or Scan to Add Product" at bounding box center [451, 513] width 477 height 32
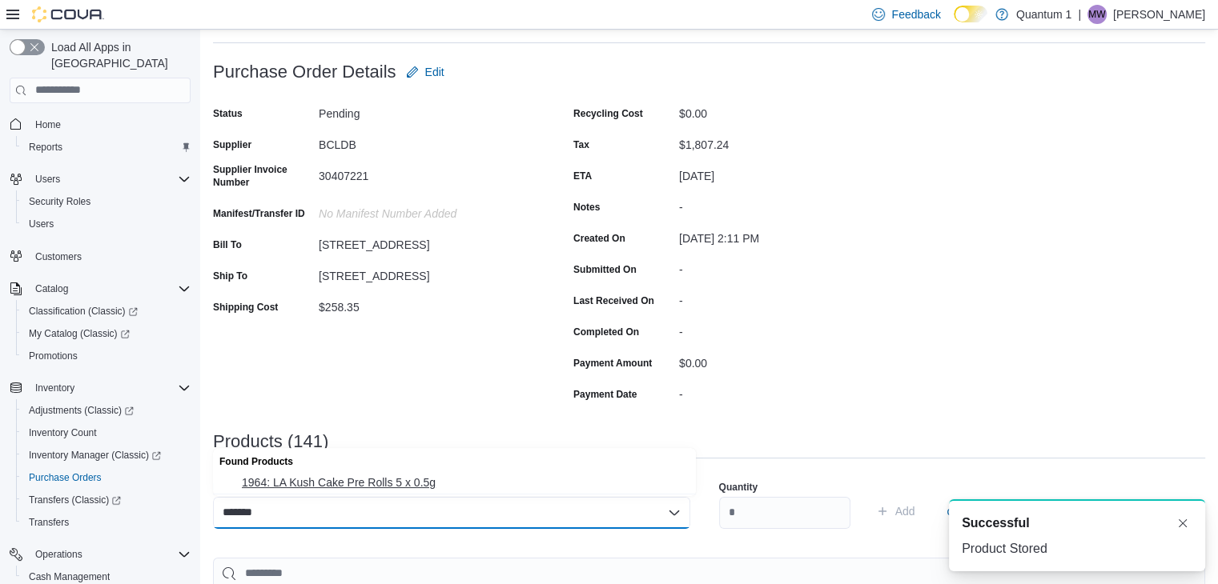
type input "*******"
click at [392, 481] on span "1964: LA Kush Cake Pre Rolls 5 x 0.5g" at bounding box center [464, 483] width 444 height 16
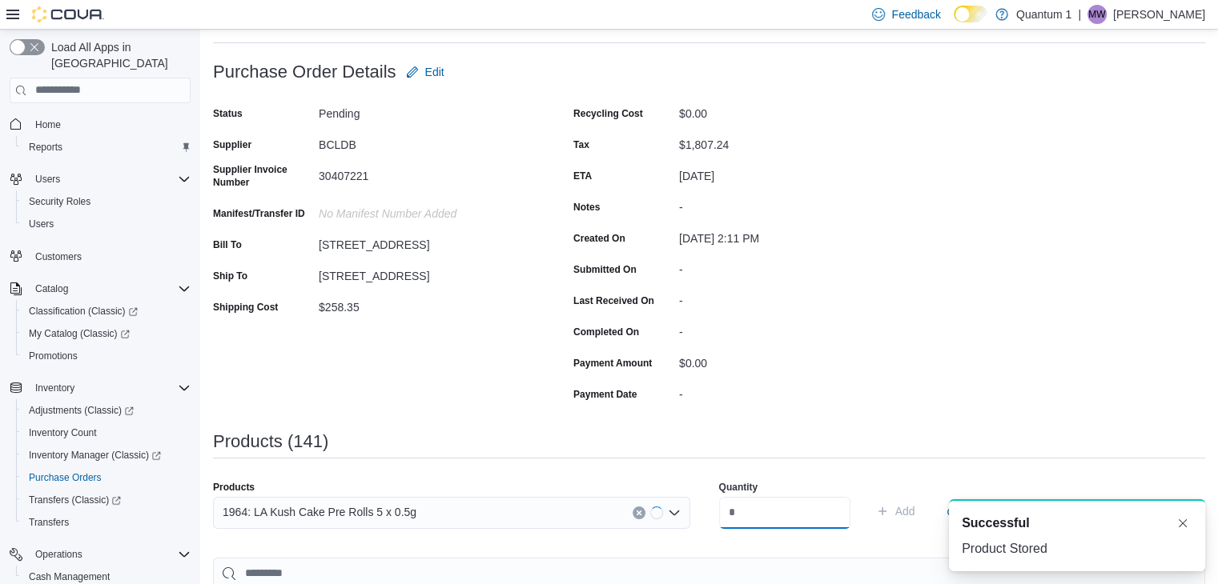
click at [767, 511] on input "number" at bounding box center [784, 513] width 131 height 32
type input "**"
click at [869, 495] on button "Add" at bounding box center [895, 511] width 52 height 32
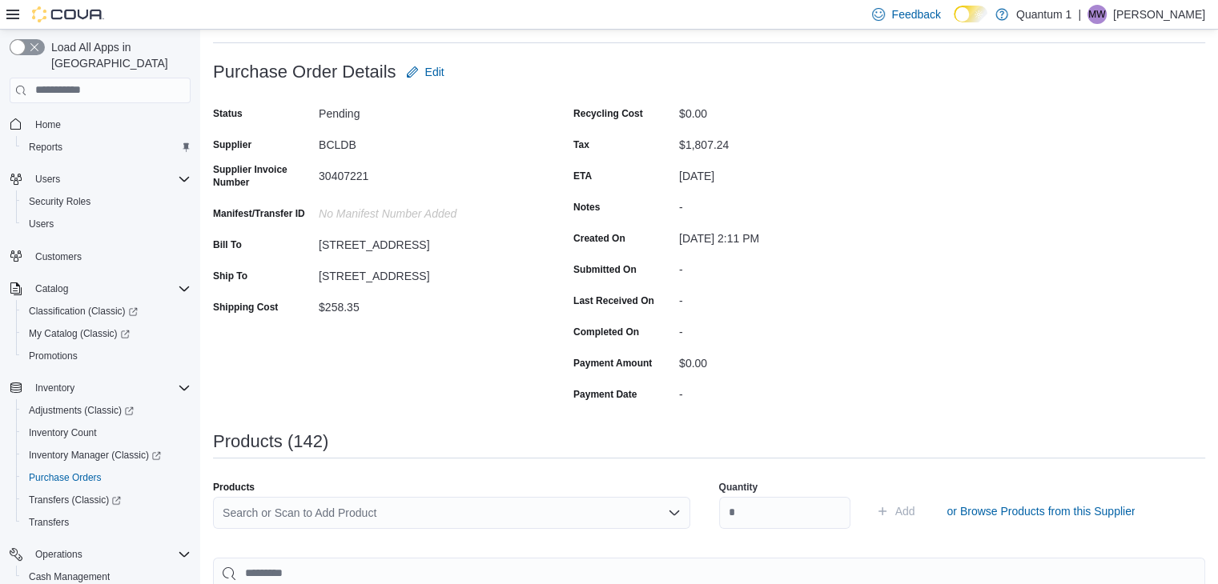
click at [371, 505] on div "Search or Scan to Add Product" at bounding box center [451, 513] width 477 height 32
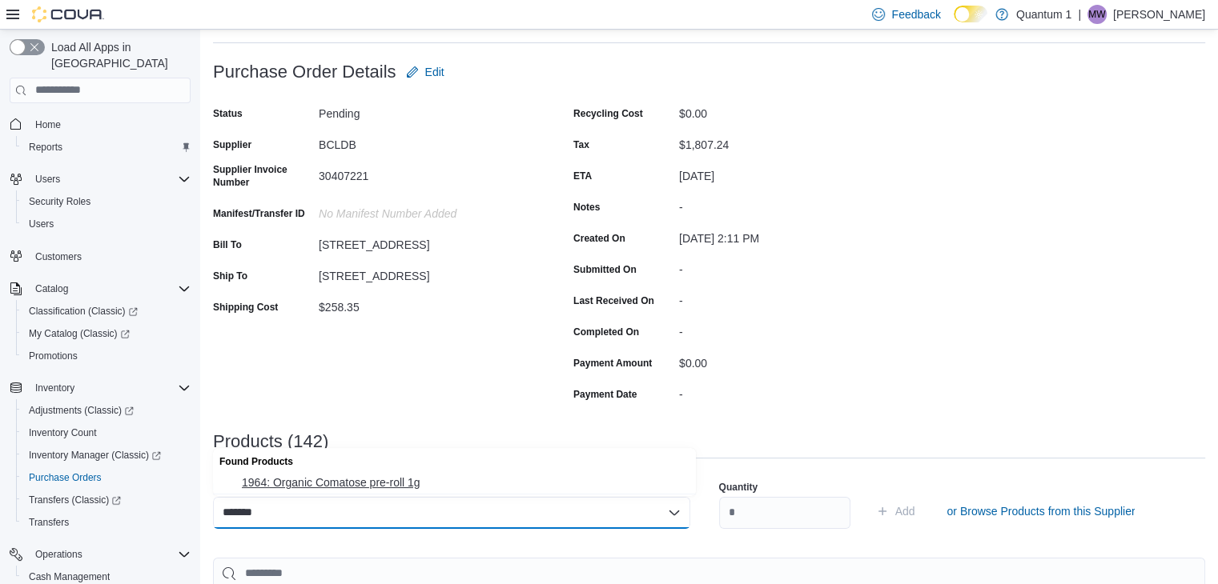
type input "*******"
click at [354, 479] on span "1964: Organic Comatose pre-roll 1g" at bounding box center [464, 483] width 444 height 16
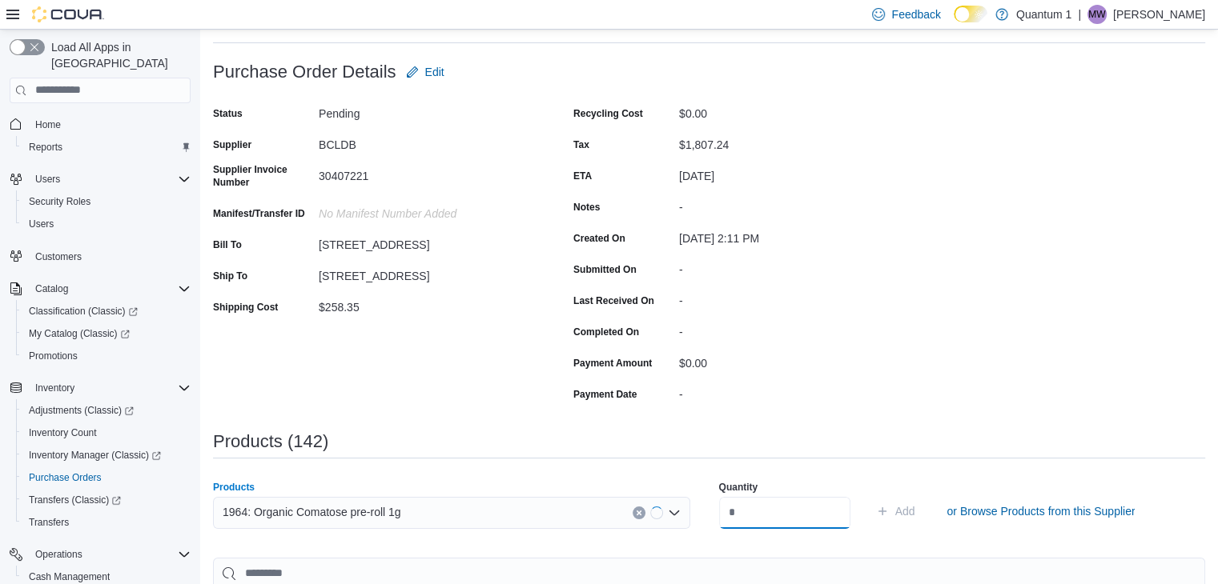
click at [727, 508] on input "number" at bounding box center [784, 513] width 131 height 32
type input "**"
click at [869, 495] on button "Add" at bounding box center [895, 511] width 52 height 32
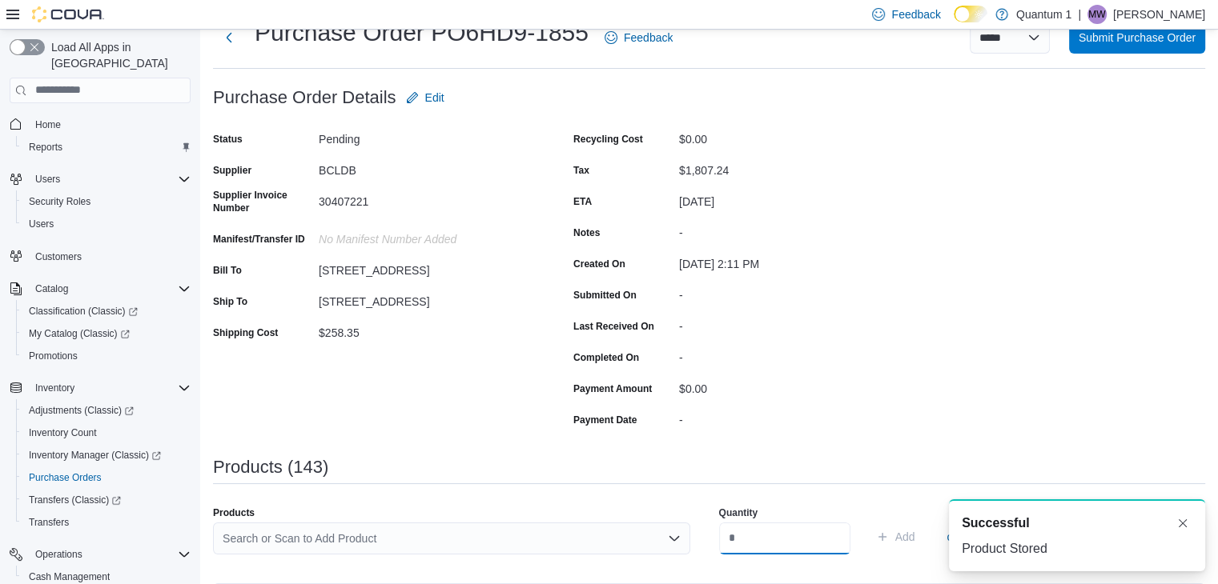
scroll to position [80, 0]
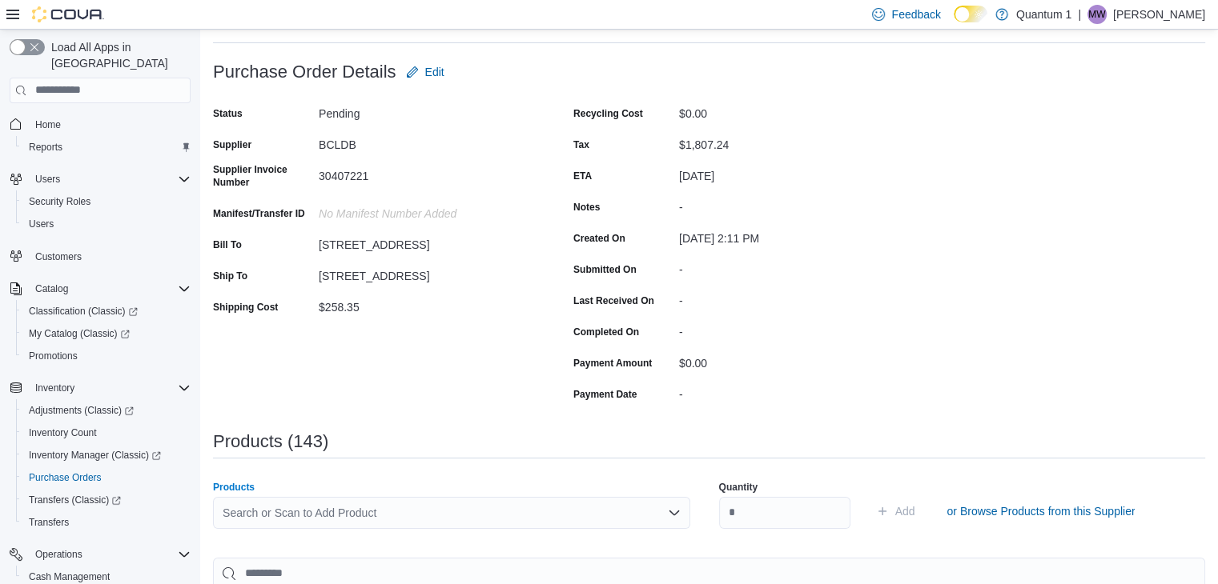
click at [443, 500] on div "Search or Scan to Add Product" at bounding box center [451, 513] width 477 height 32
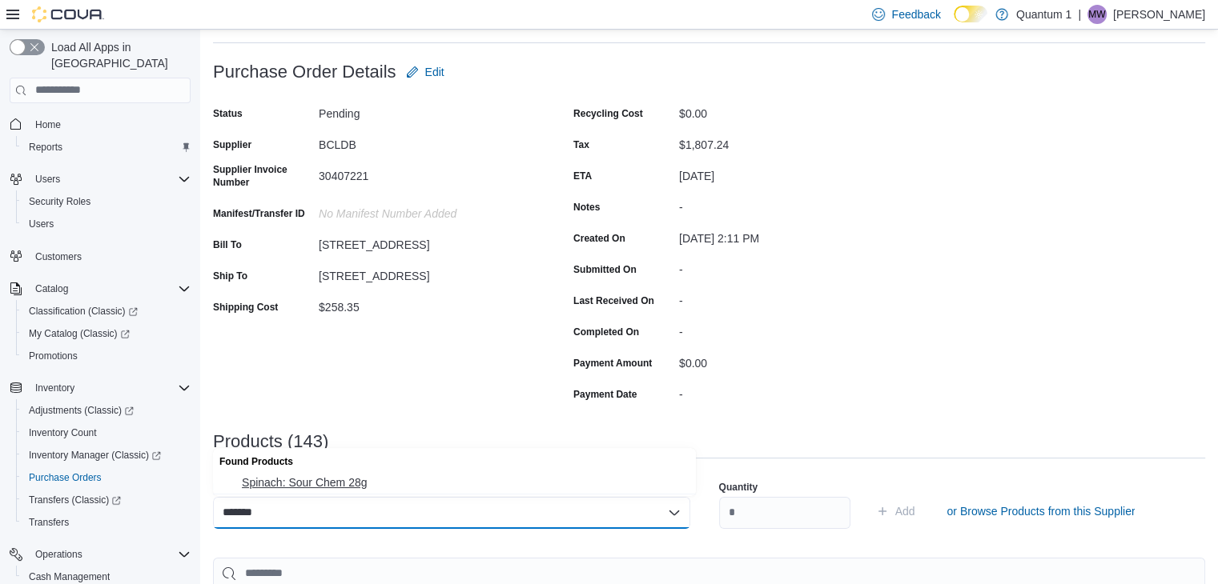
type input "*******"
click at [350, 489] on span "Spinach: Sour Chem 28g" at bounding box center [464, 483] width 444 height 16
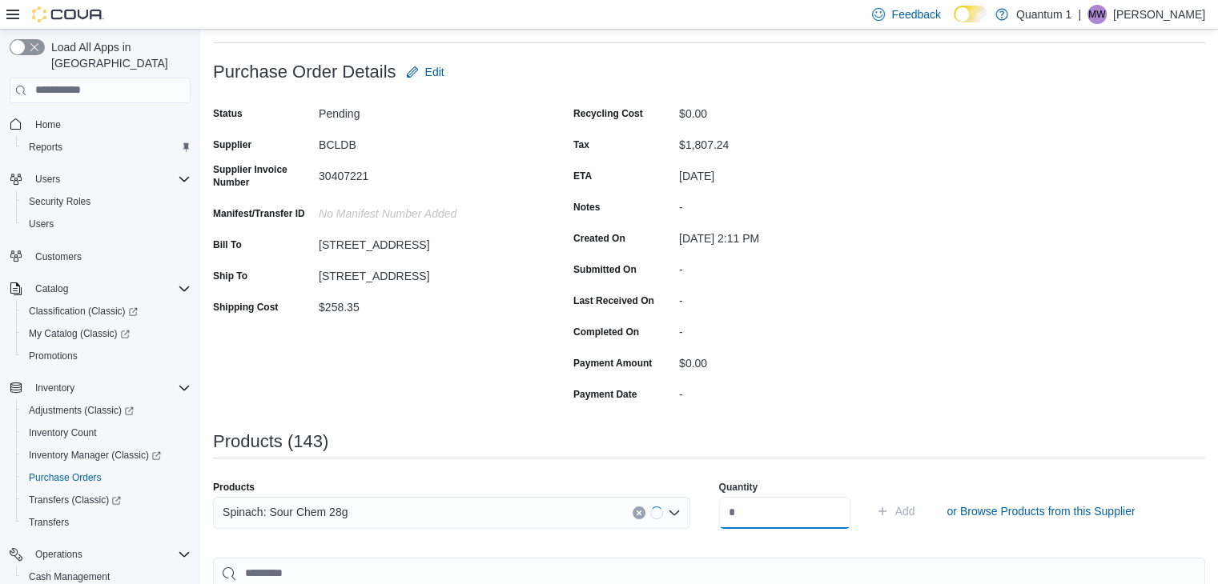
click at [753, 517] on input "number" at bounding box center [784, 513] width 131 height 32
type input "*"
click at [869, 495] on button "Add" at bounding box center [895, 511] width 52 height 32
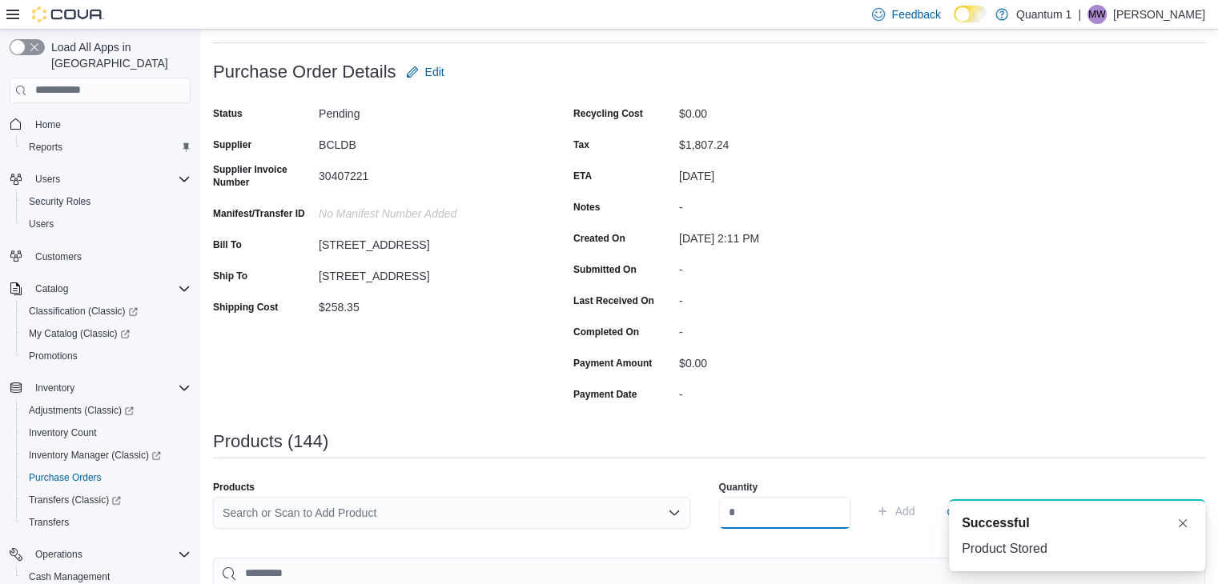
scroll to position [7221, 0]
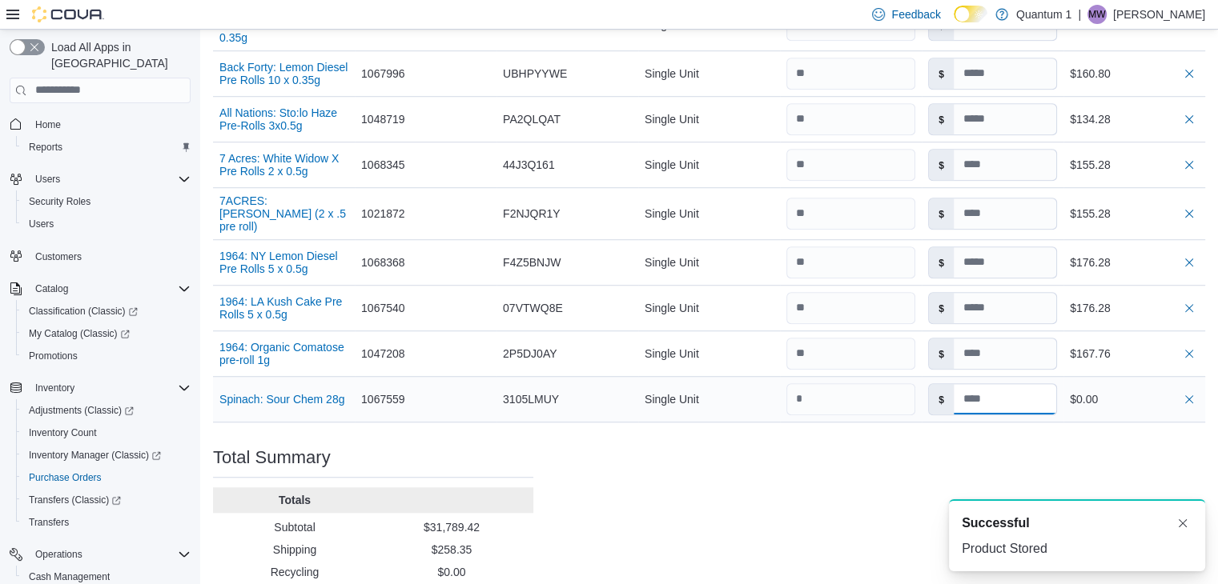
click at [1014, 384] on input at bounding box center [1004, 399] width 102 height 30
type input "*****"
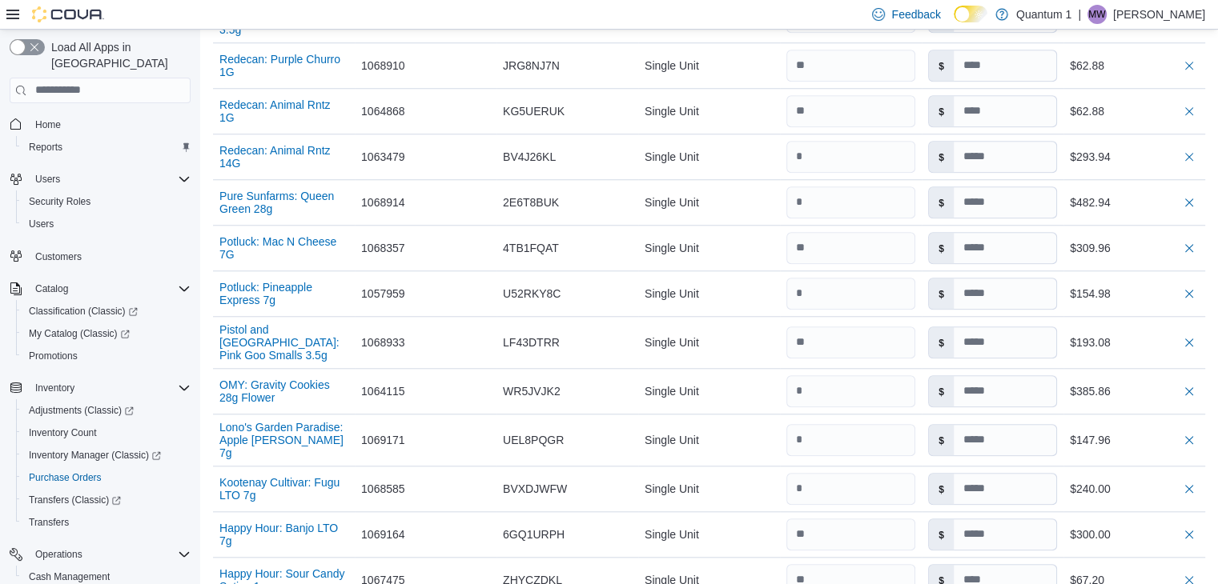
type input "*****"
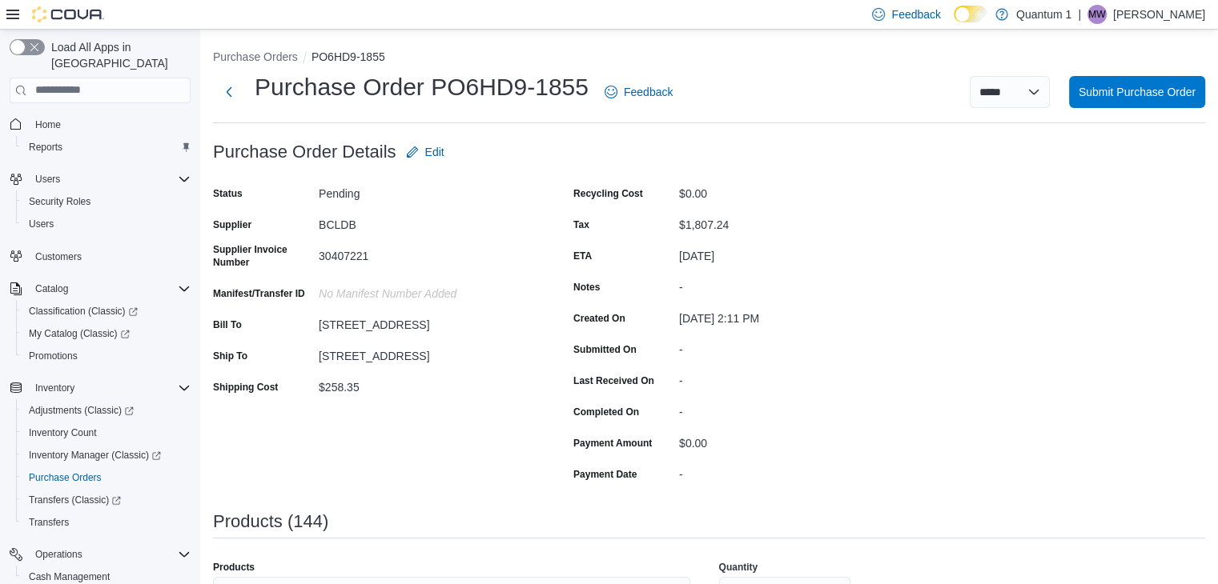
scroll to position [80, 0]
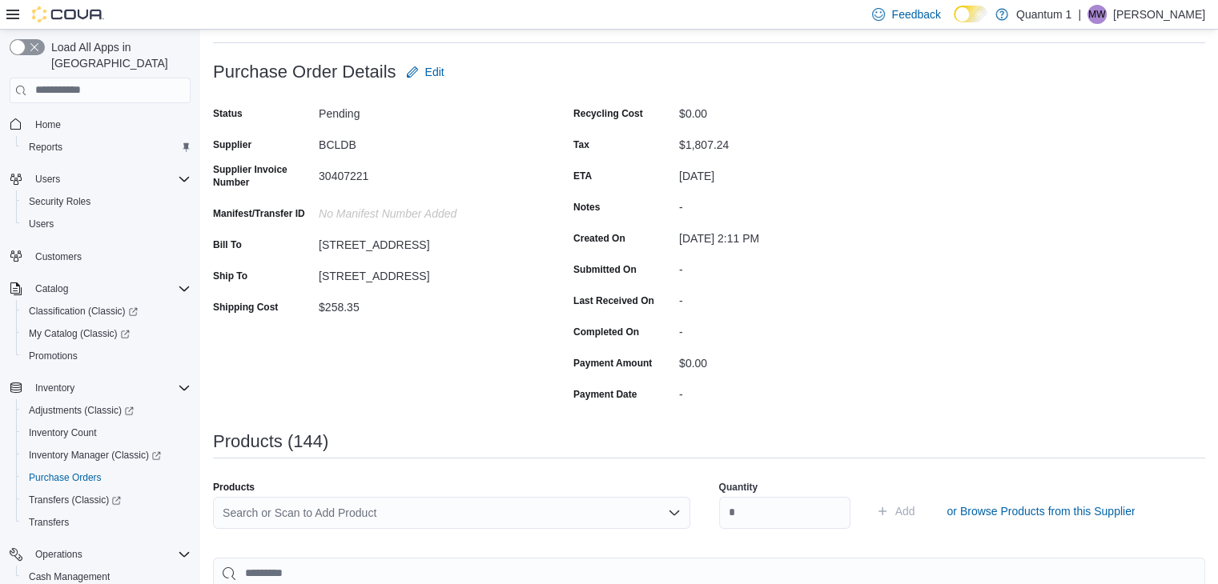
click at [359, 506] on div "Search or Scan to Add Product" at bounding box center [451, 513] width 477 height 32
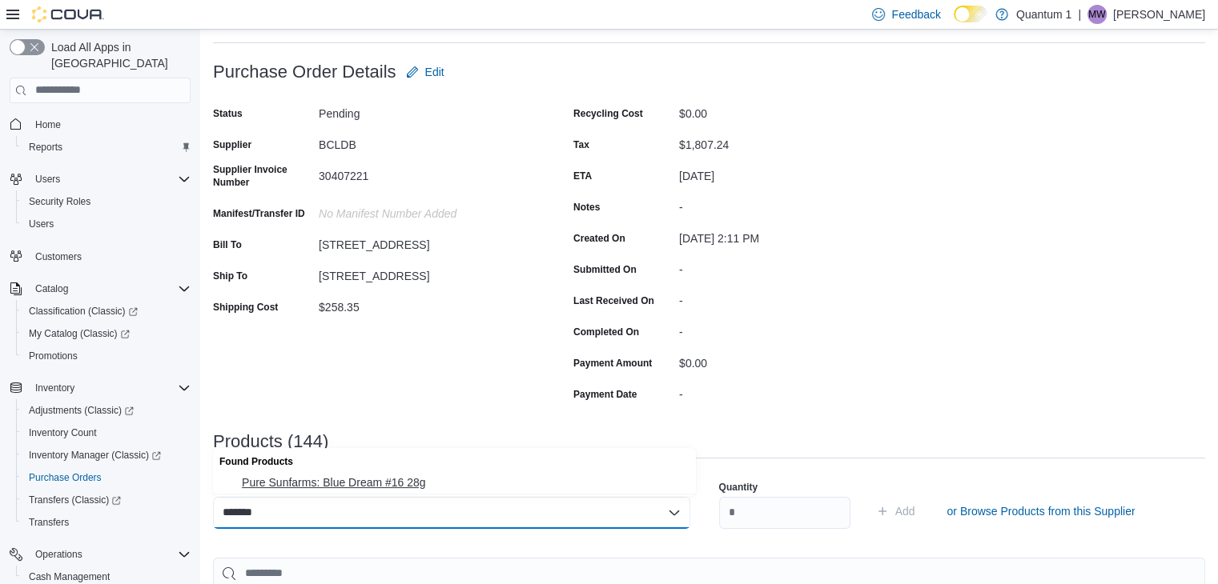
type input "*******"
click at [367, 487] on span "Pure Sunfarms: Blue Dream #16 28g" at bounding box center [464, 483] width 444 height 16
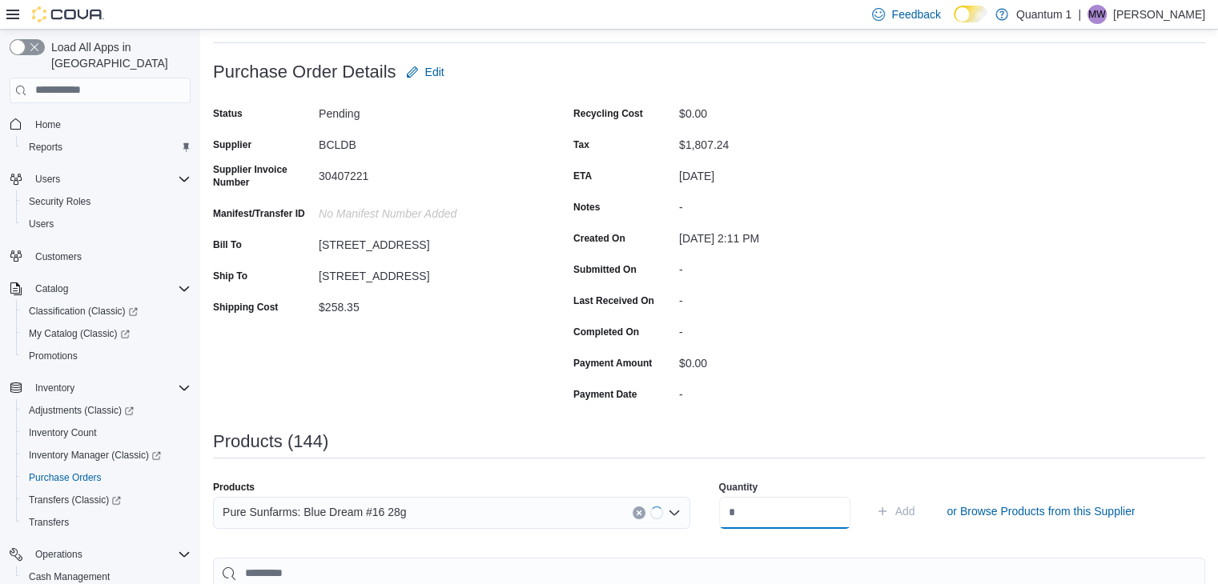
click at [812, 507] on input "number" at bounding box center [784, 513] width 131 height 32
type input "*"
click at [869, 495] on button "Add" at bounding box center [895, 511] width 52 height 32
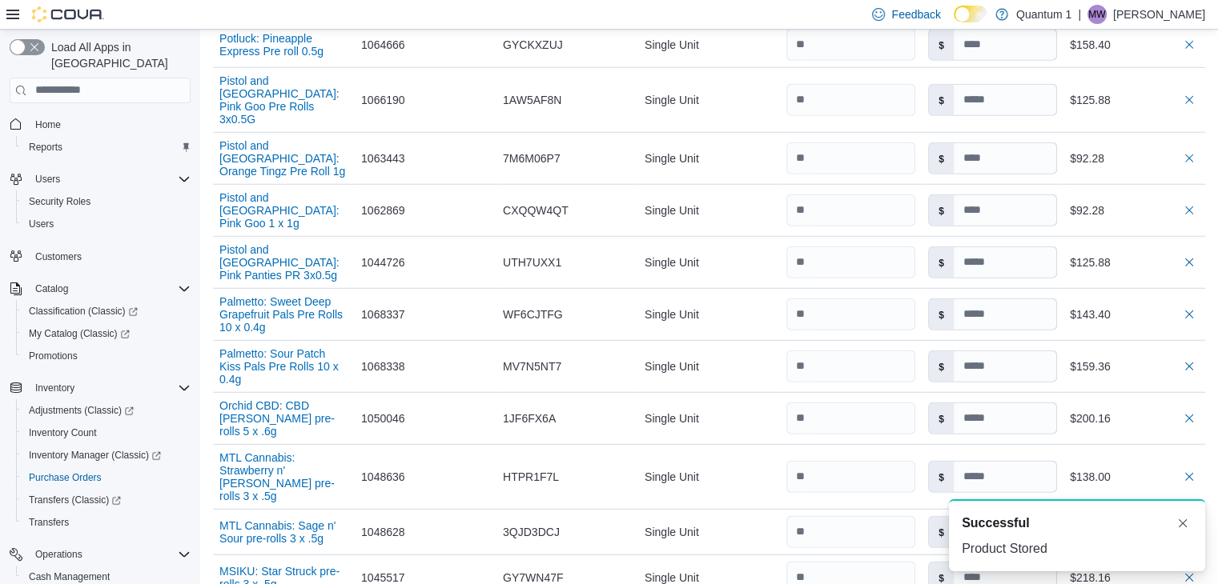
scroll to position [7267, 0]
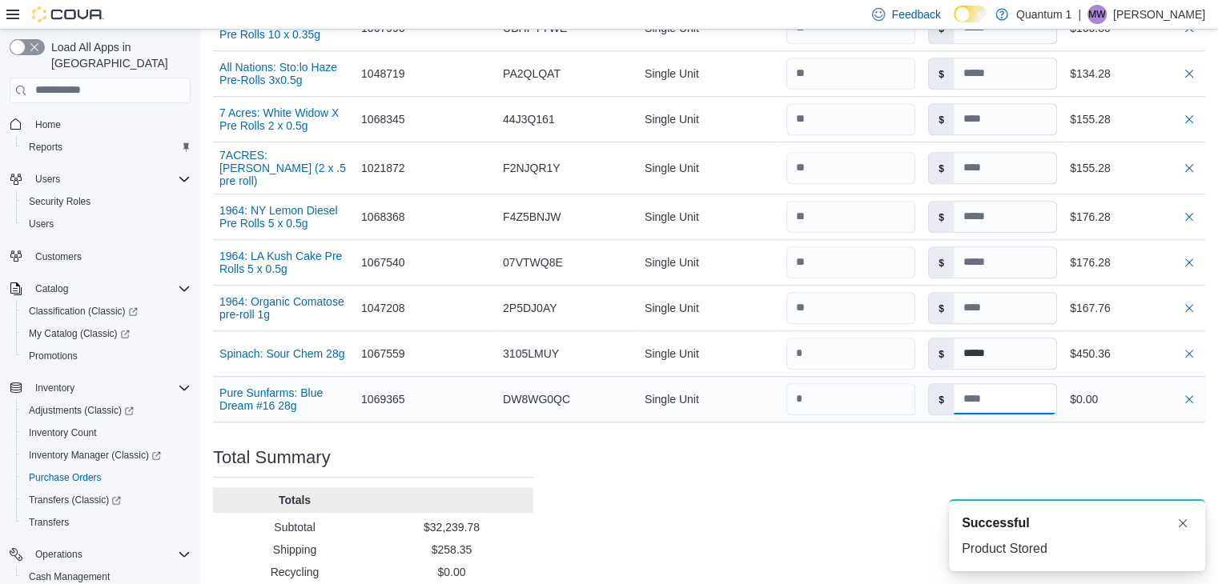
click at [1017, 384] on input at bounding box center [1004, 399] width 102 height 30
type input "*****"
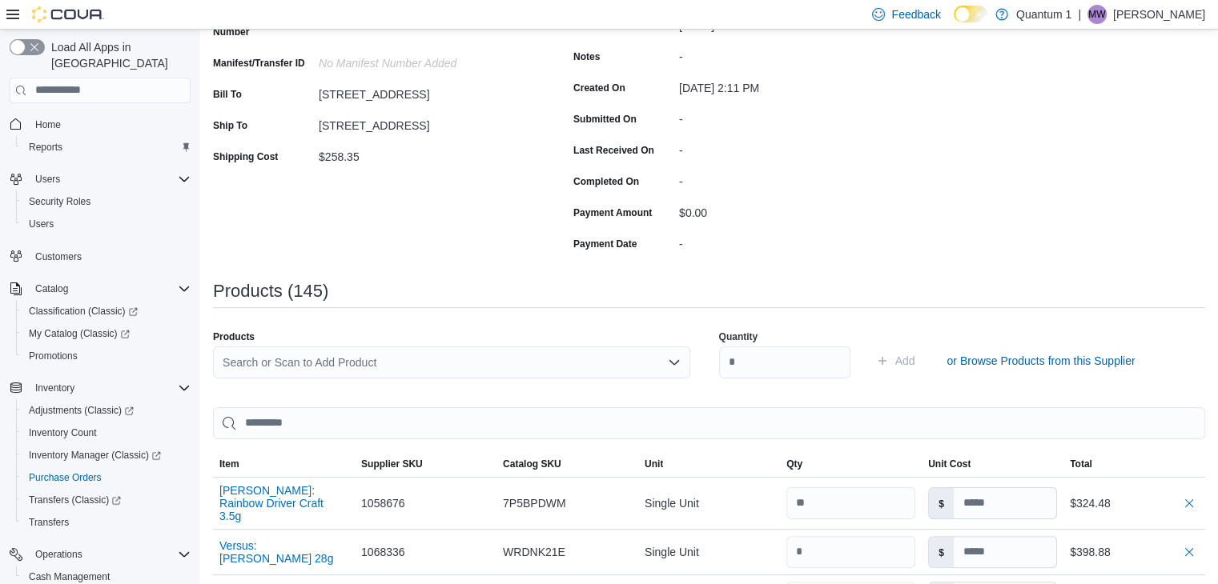
type input "*****"
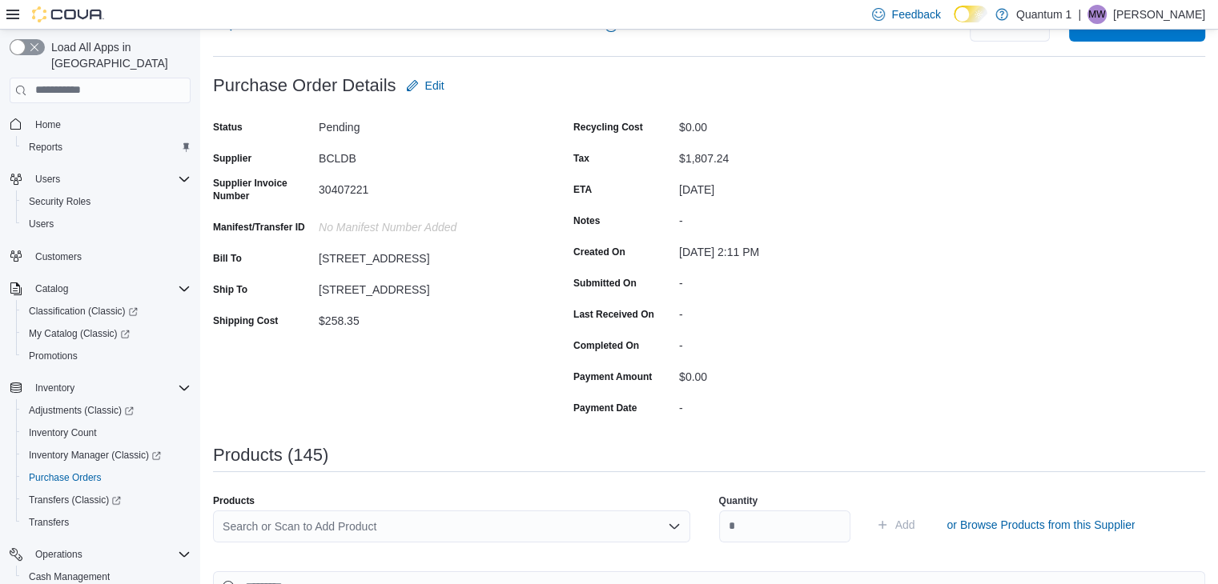
scroll to position [42, 0]
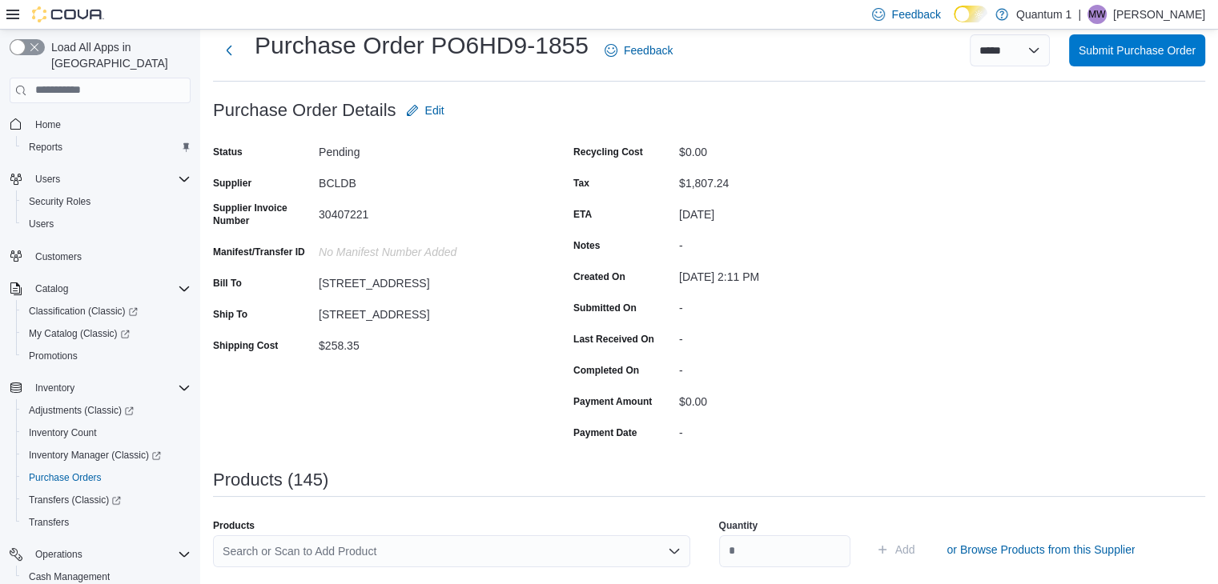
click at [375, 555] on div "Search or Scan to Add Product" at bounding box center [451, 552] width 477 height 32
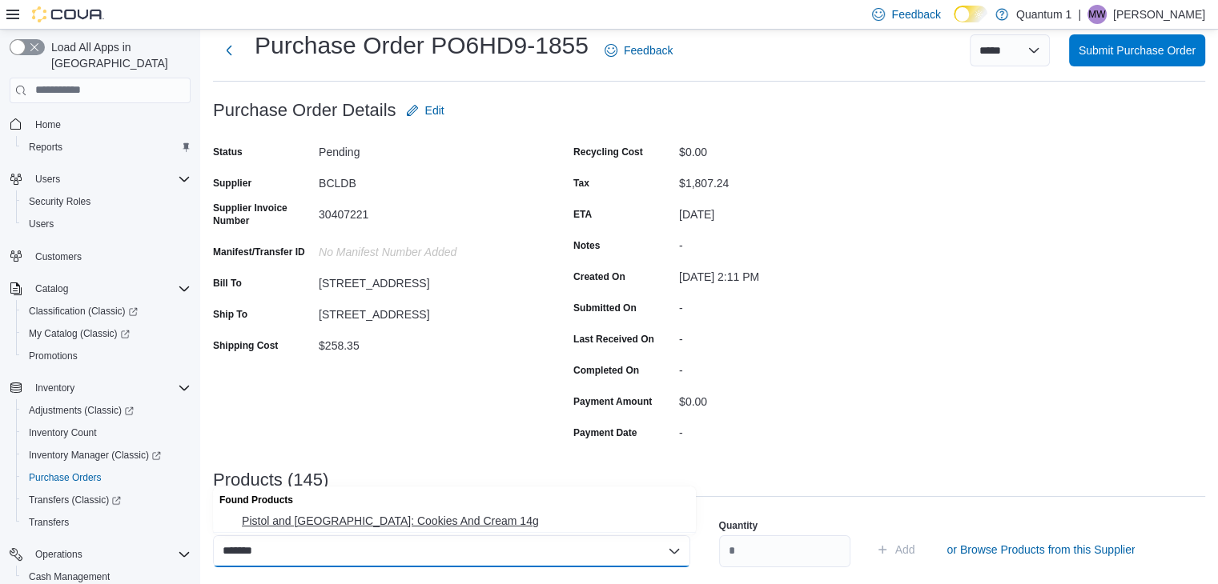
type input "*******"
click at [395, 526] on span "Pistol and [GEOGRAPHIC_DATA]: Cookies And Cream 14g" at bounding box center [464, 521] width 444 height 16
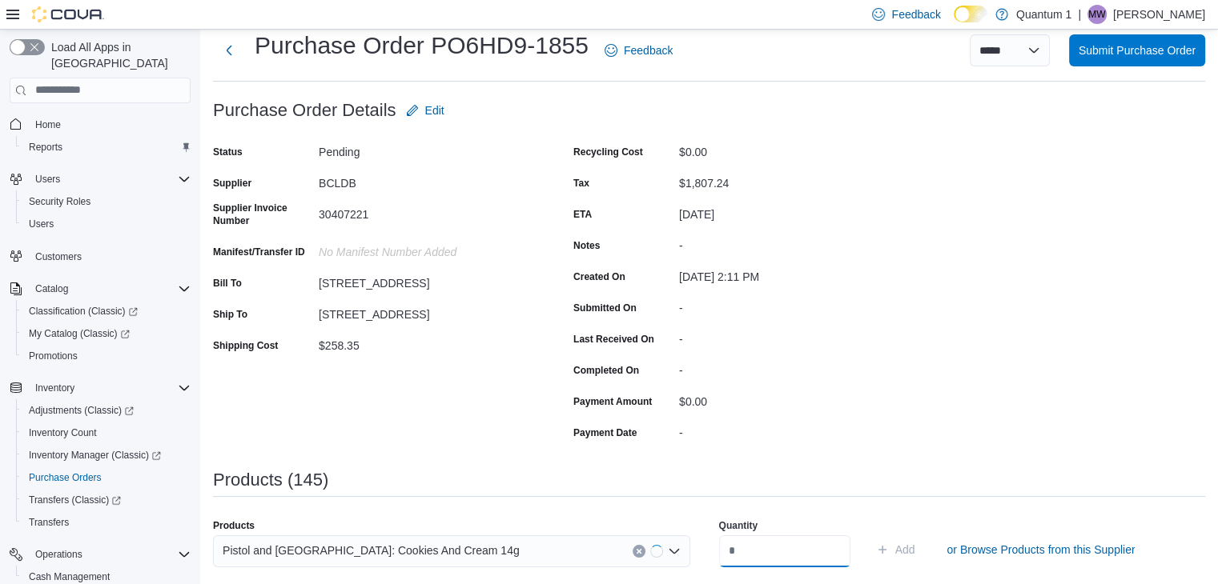
click at [774, 543] on input "number" at bounding box center [784, 552] width 131 height 32
type input "*"
click at [869, 534] on button "Add" at bounding box center [895, 550] width 52 height 32
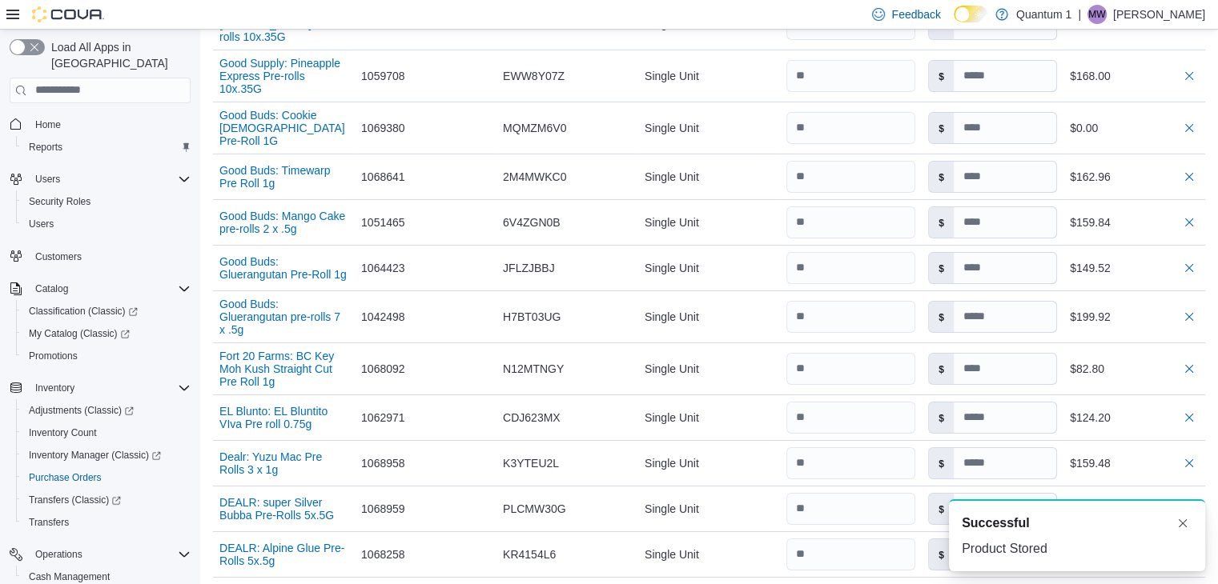
scroll to position [7312, 0]
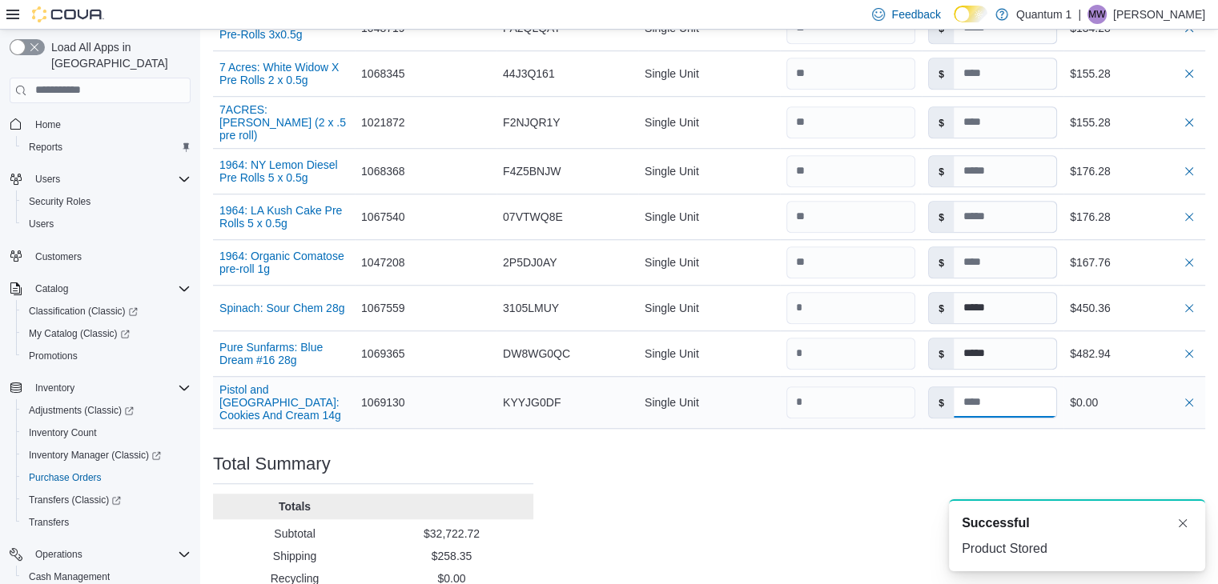
click at [993, 387] on input at bounding box center [1004, 402] width 102 height 30
type input "*****"
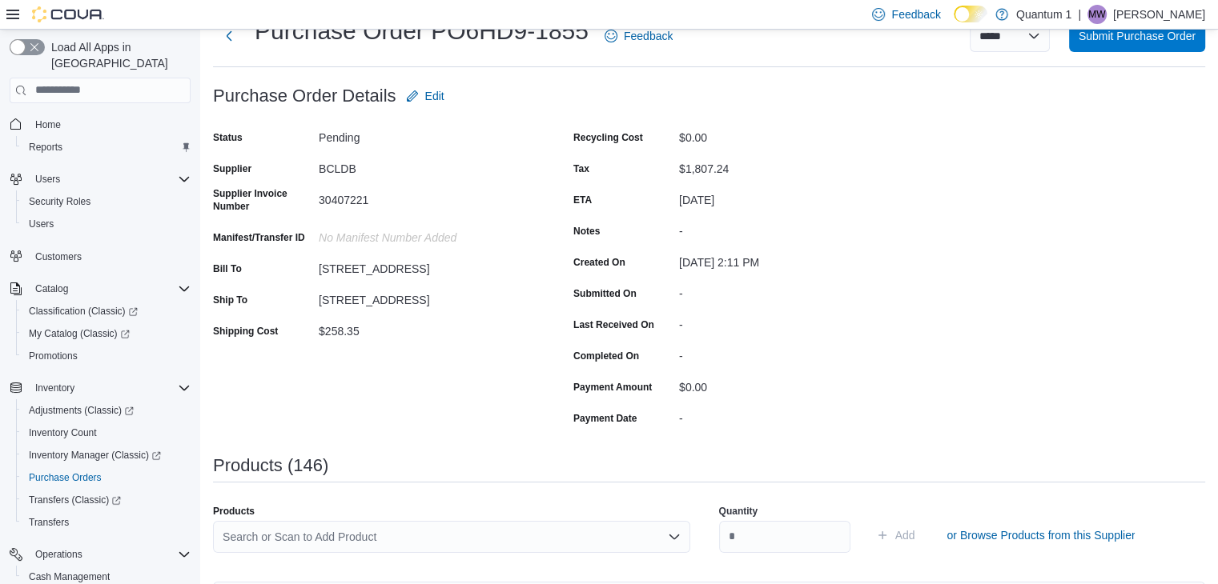
scroll to position [80, 0]
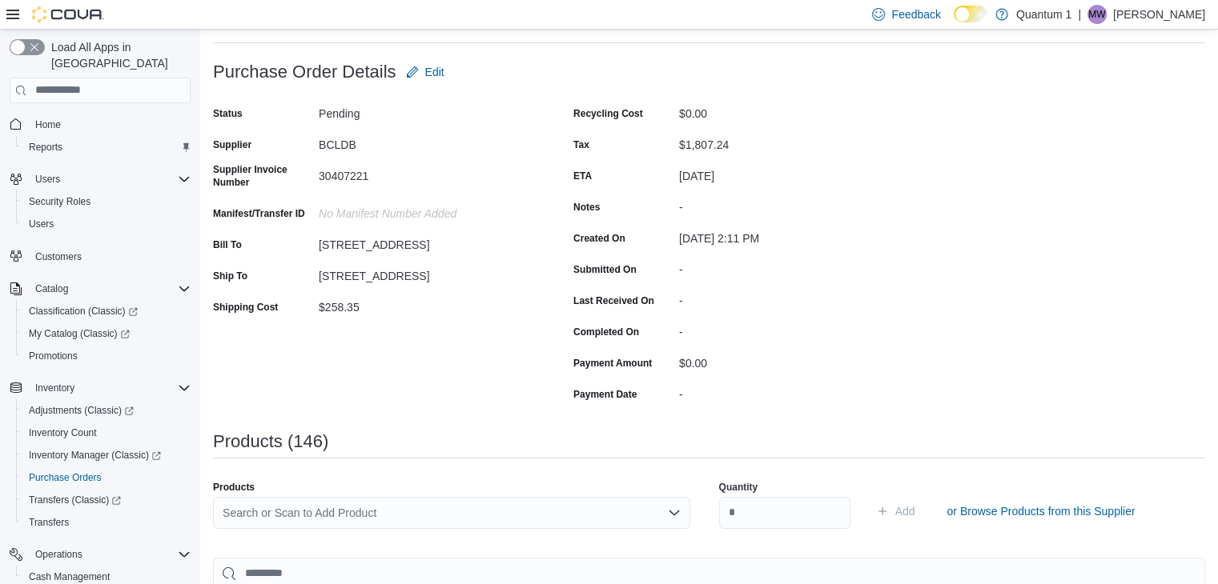
click at [333, 520] on div "Search or Scan to Add Product" at bounding box center [451, 513] width 477 height 32
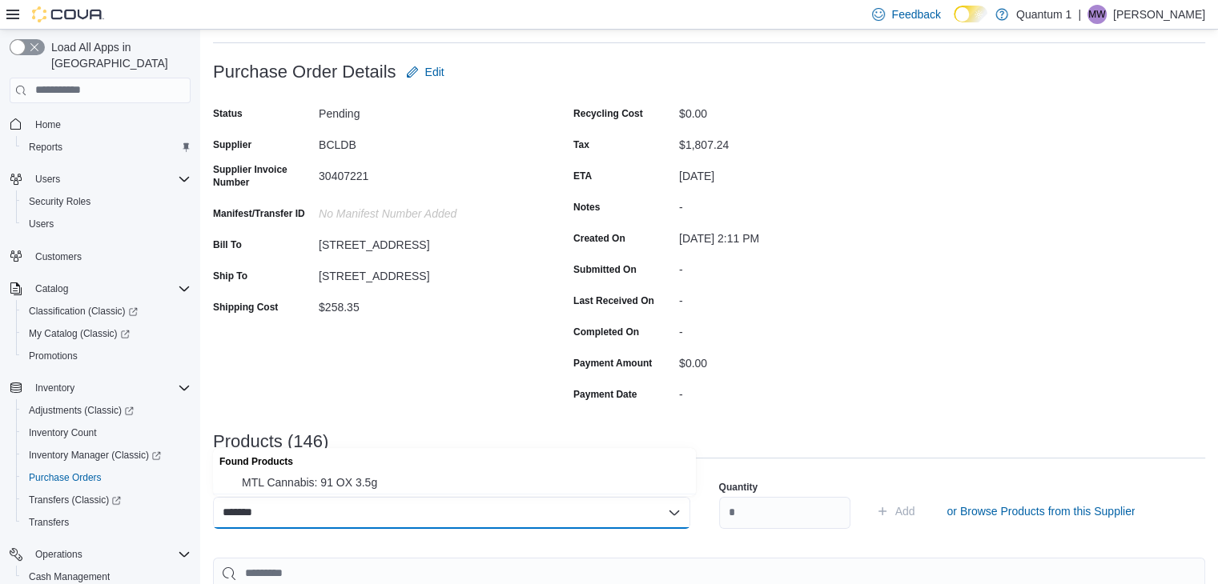
type input "*******"
click at [358, 489] on span "MTL Cannabis: 91 OX 3.5g" at bounding box center [464, 483] width 444 height 16
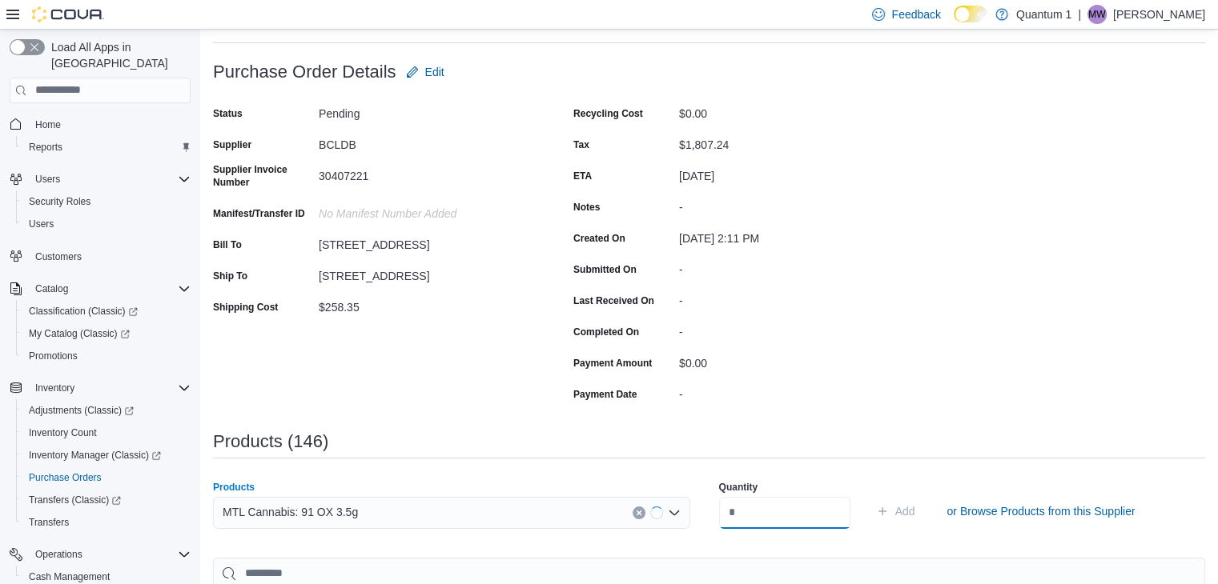
click at [788, 516] on input "number" at bounding box center [784, 513] width 131 height 32
type input "**"
click at [869, 495] on button "Add" at bounding box center [895, 511] width 52 height 32
type input "*****"
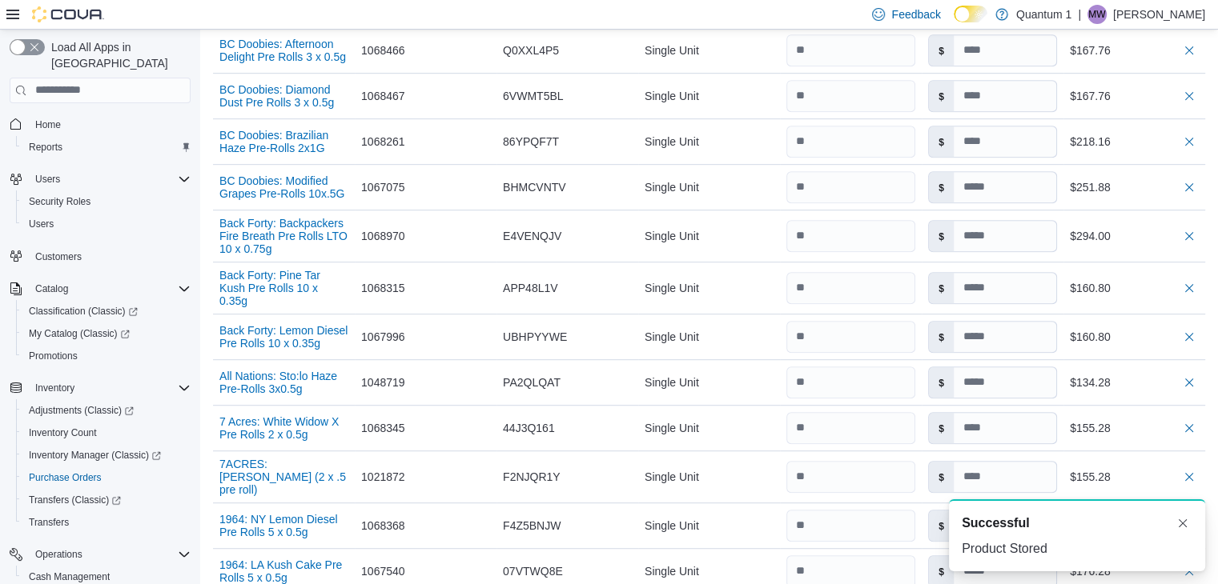
scroll to position [7358, 0]
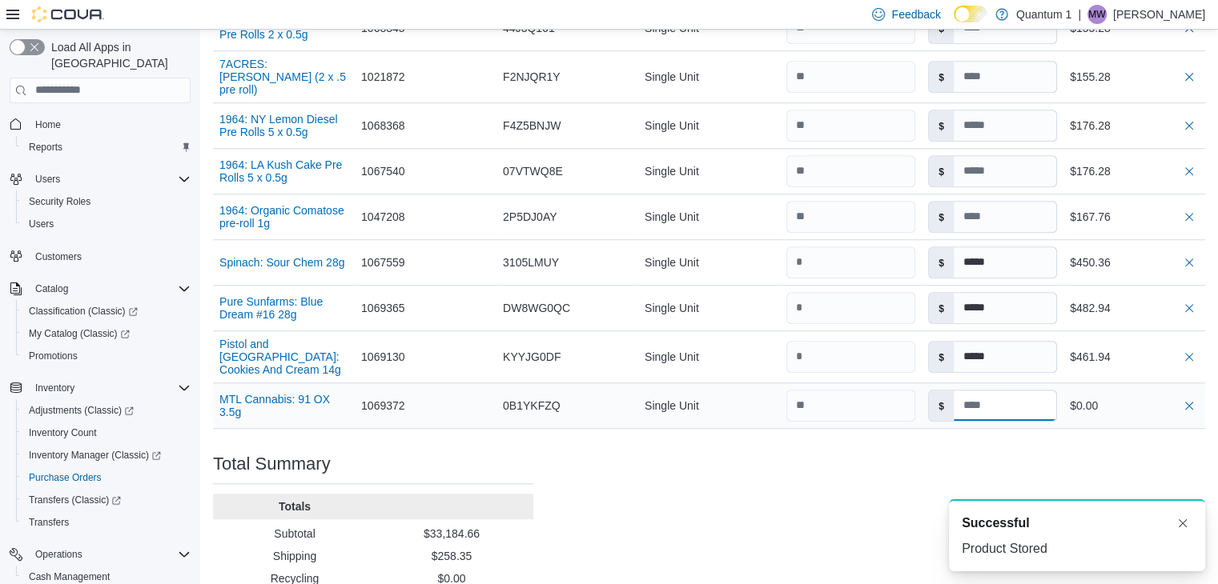
click at [983, 391] on input at bounding box center [1004, 406] width 102 height 30
type input "*****"
drag, startPoint x: 963, startPoint y: 385, endPoint x: 957, endPoint y: 391, distance: 9.1
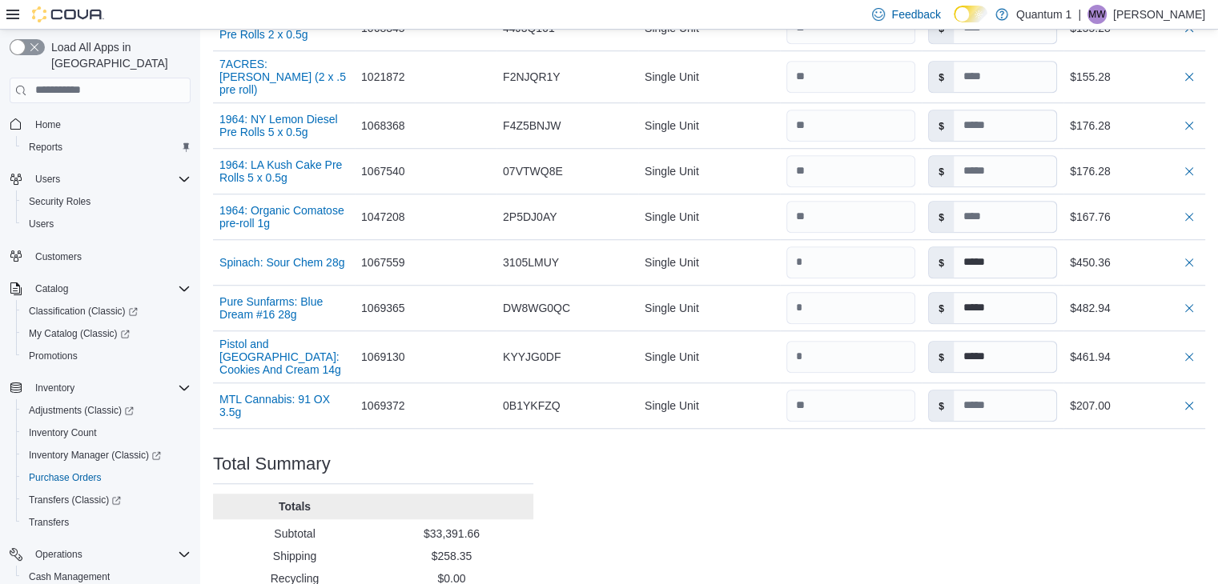
type input "*****"
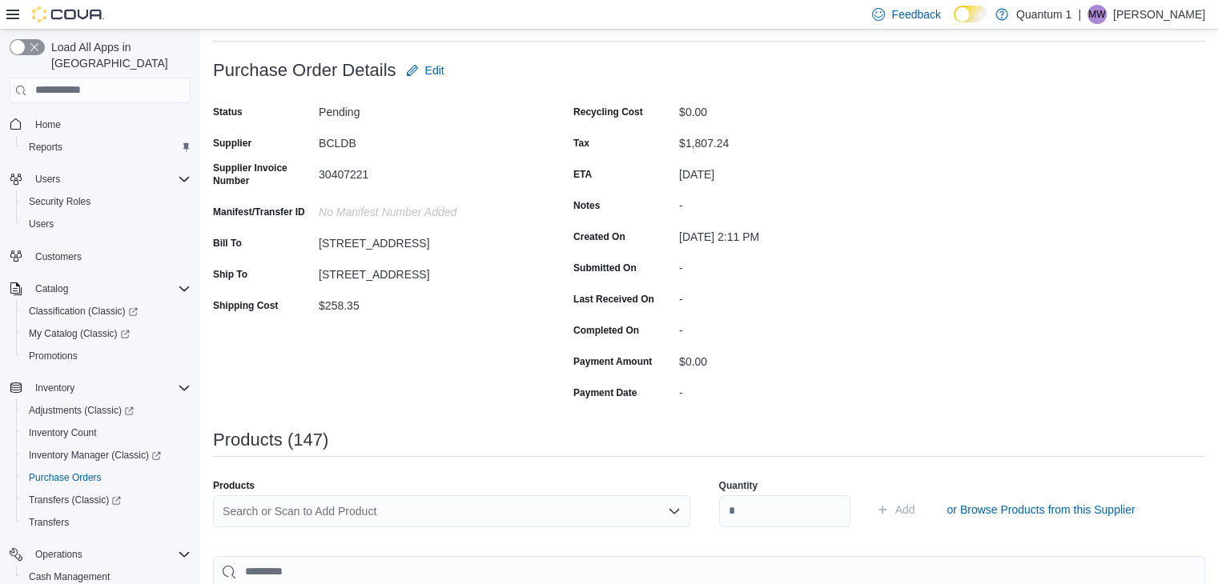
scroll to position [54, 0]
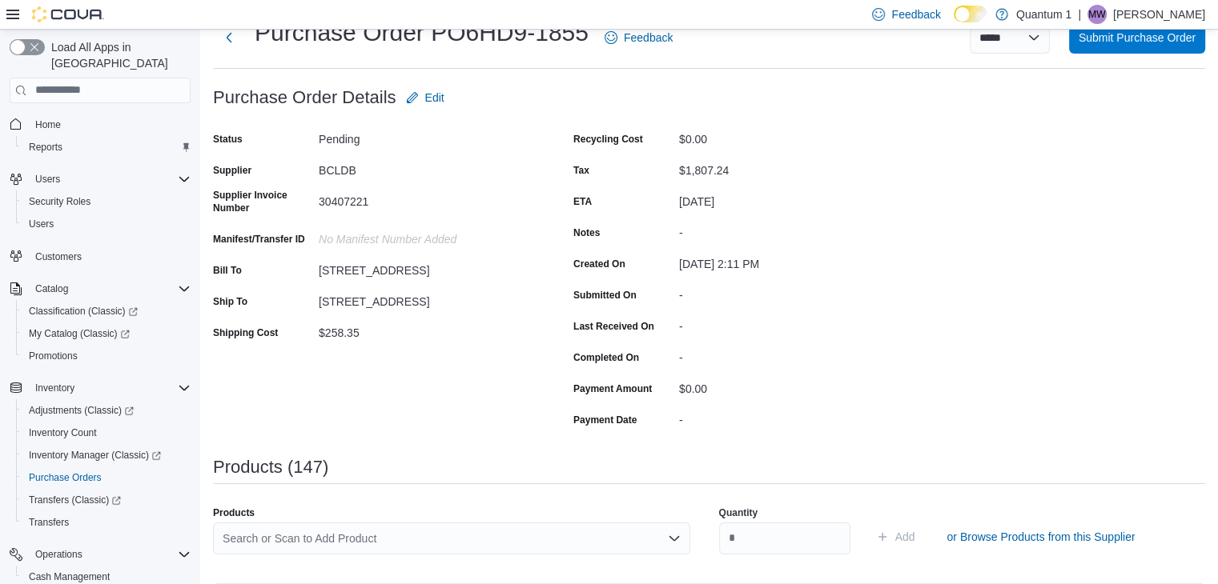
click at [489, 520] on div "Products Search or Scan to Add Product" at bounding box center [451, 537] width 477 height 61
click at [480, 536] on div "Search or Scan to Add Product" at bounding box center [451, 539] width 477 height 32
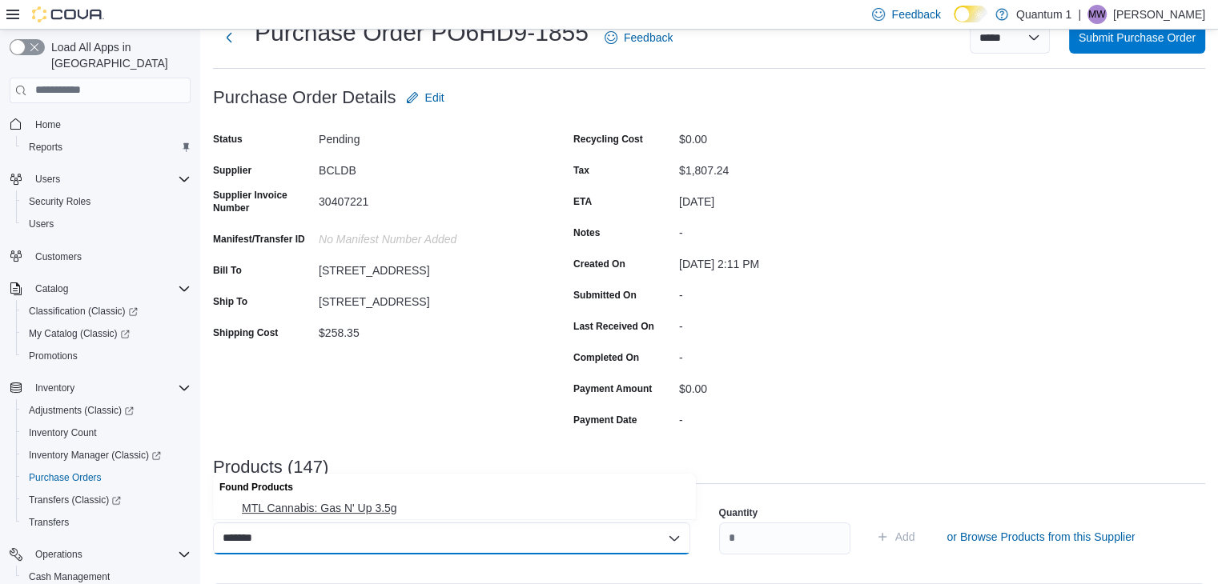
type input "*******"
click at [307, 511] on span "MTL Cannabis: Gas N' Up 3.5g" at bounding box center [464, 508] width 444 height 16
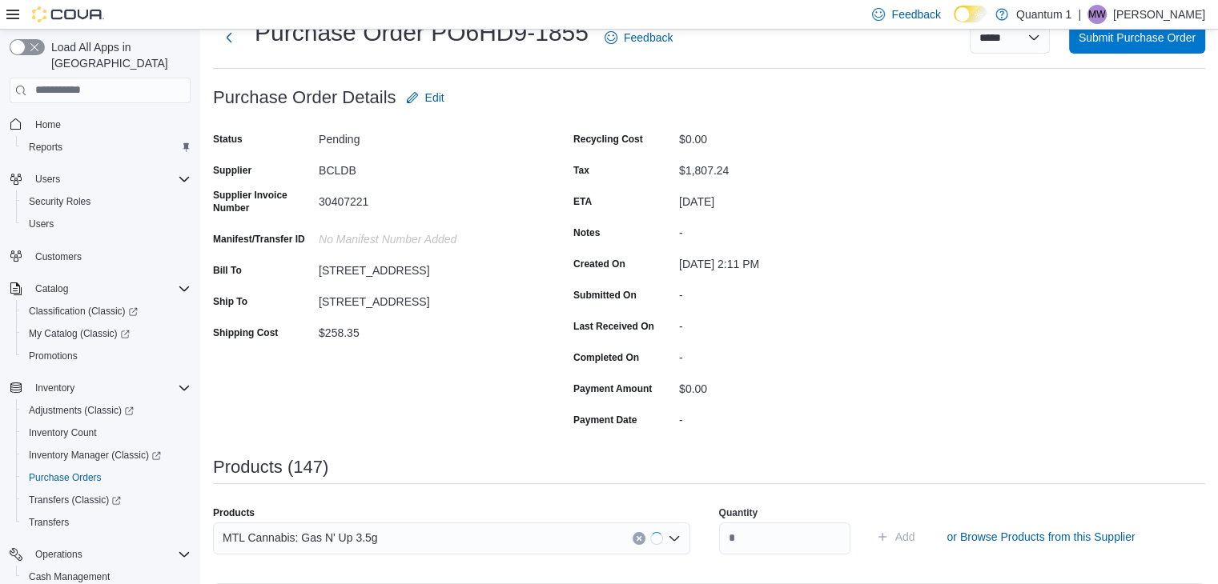
click at [785, 554] on div "Quantity" at bounding box center [784, 530] width 131 height 67
click at [772, 552] on input "number" at bounding box center [784, 539] width 131 height 32
type input "**"
click at [869, 521] on button "Add" at bounding box center [895, 537] width 52 height 32
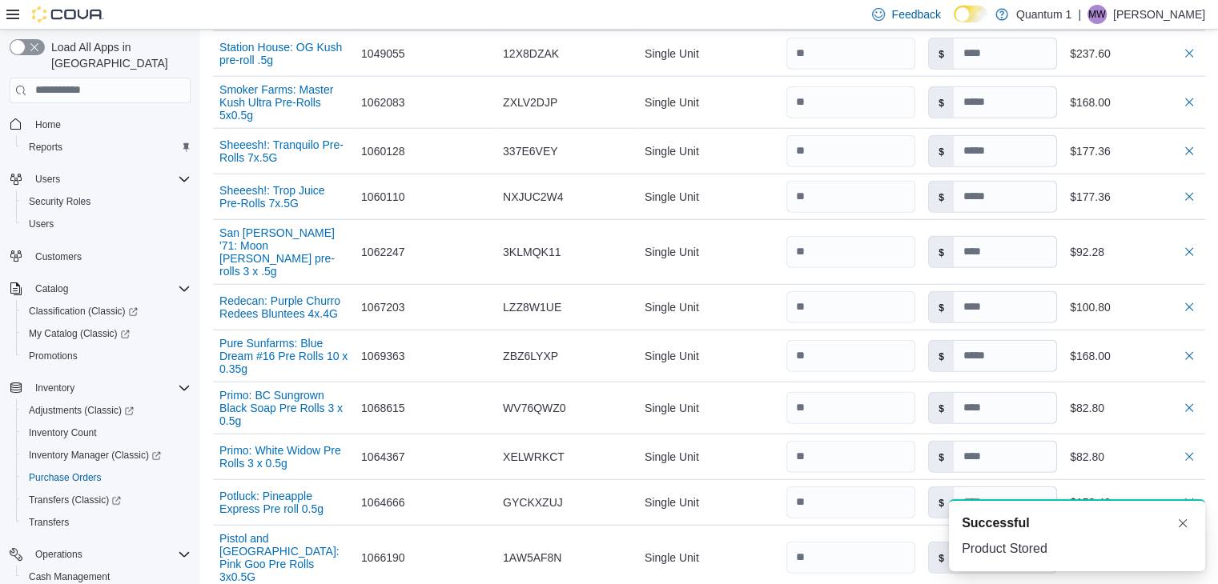
scroll to position [7403, 0]
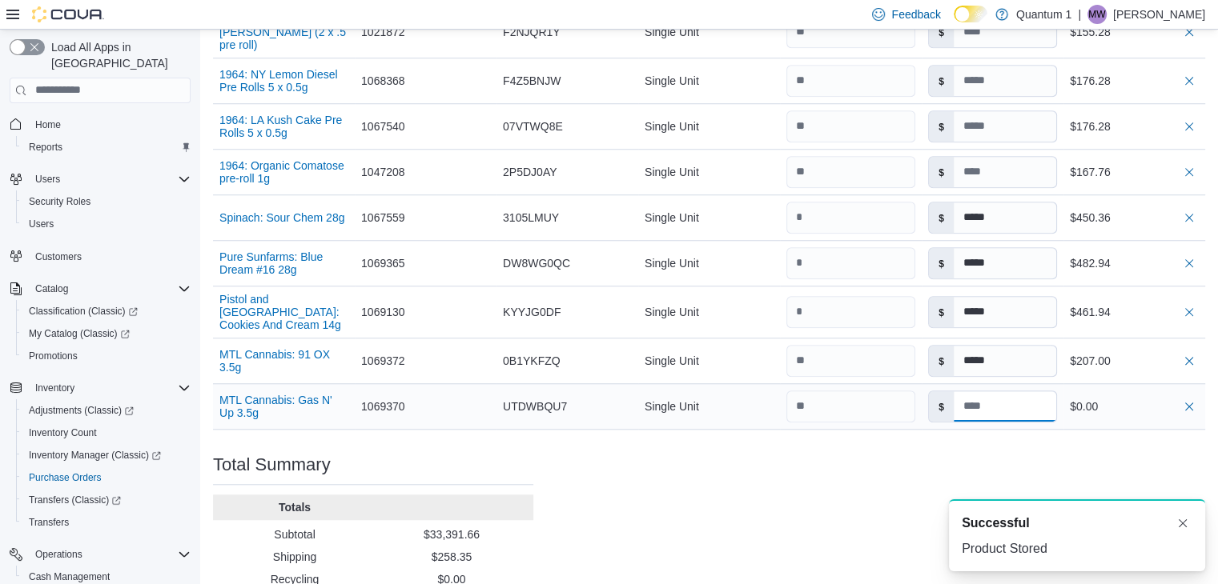
click at [1018, 391] on input at bounding box center [1004, 406] width 102 height 30
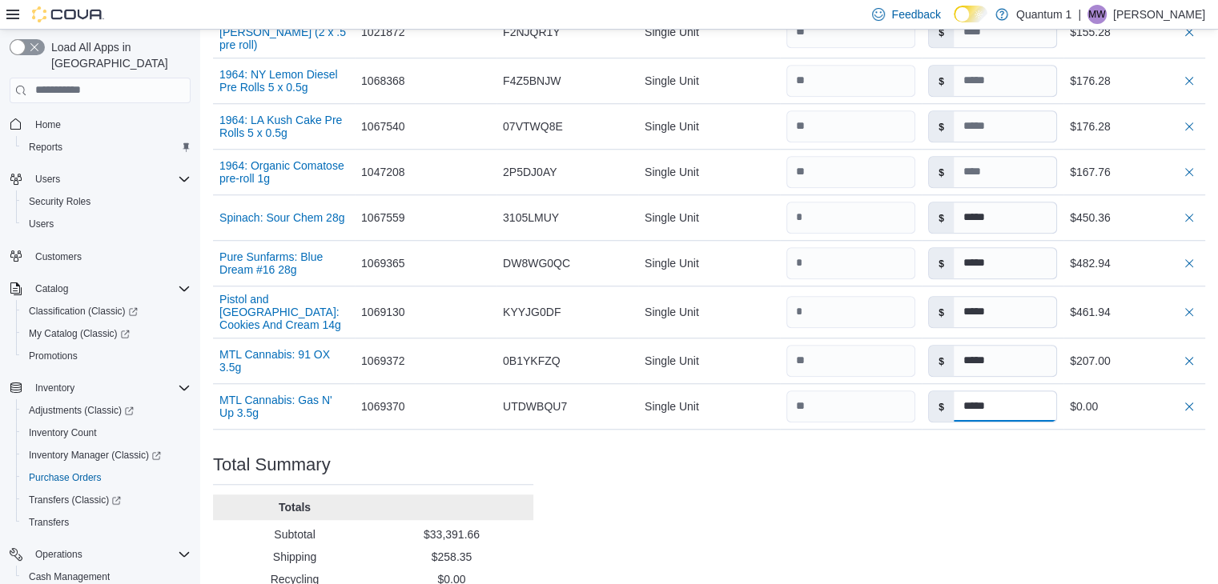
type input "*****"
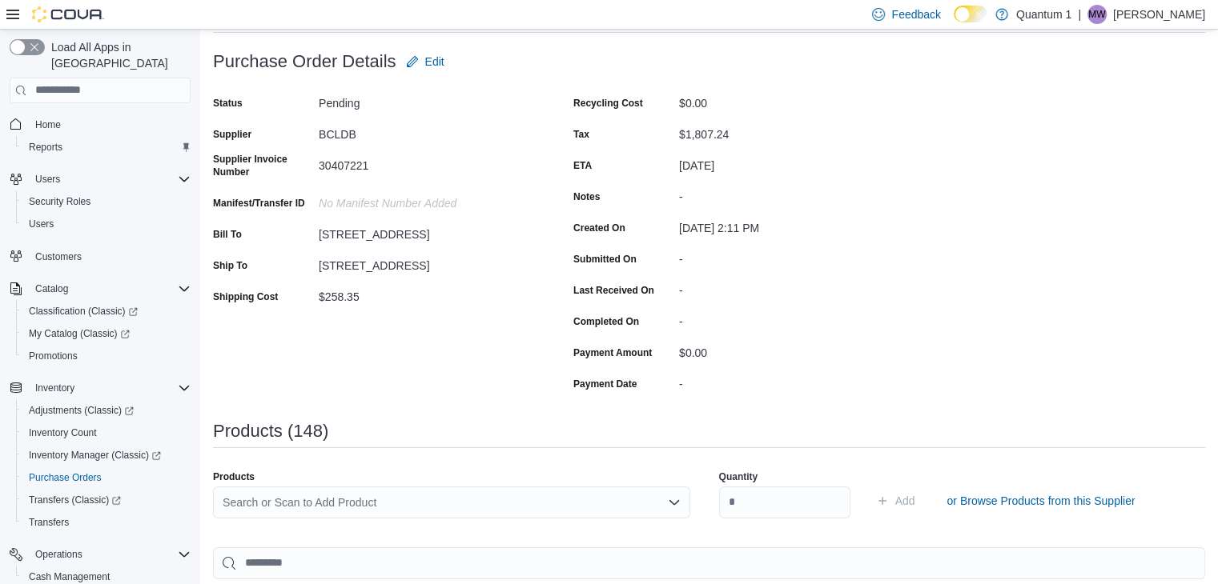
scroll to position [160, 0]
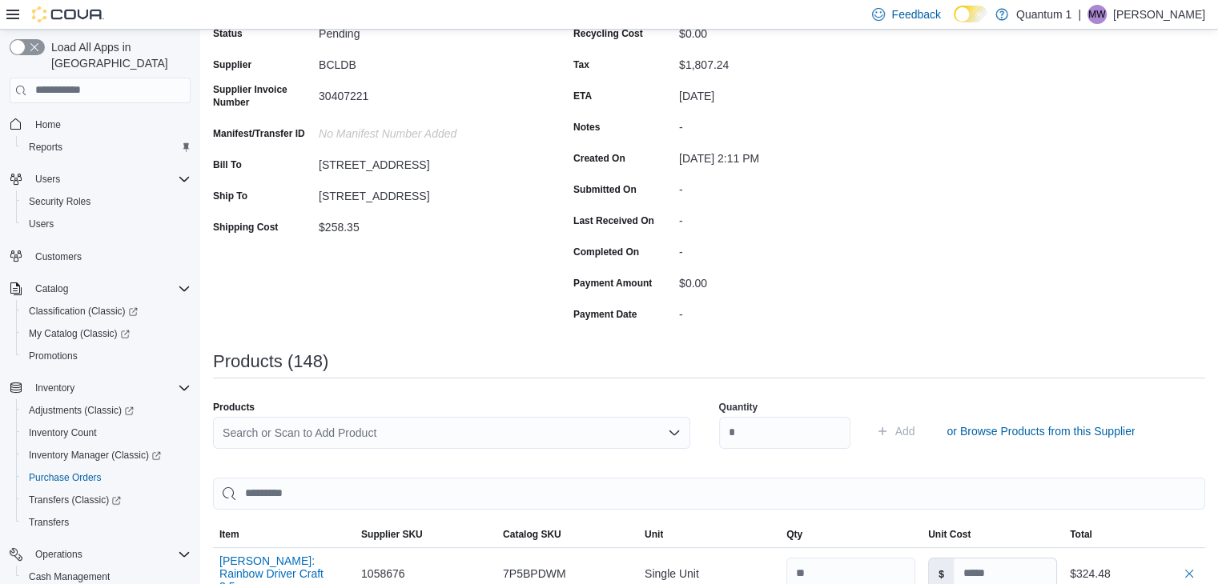
click at [407, 436] on div "Search or Scan to Add Product" at bounding box center [451, 433] width 477 height 32
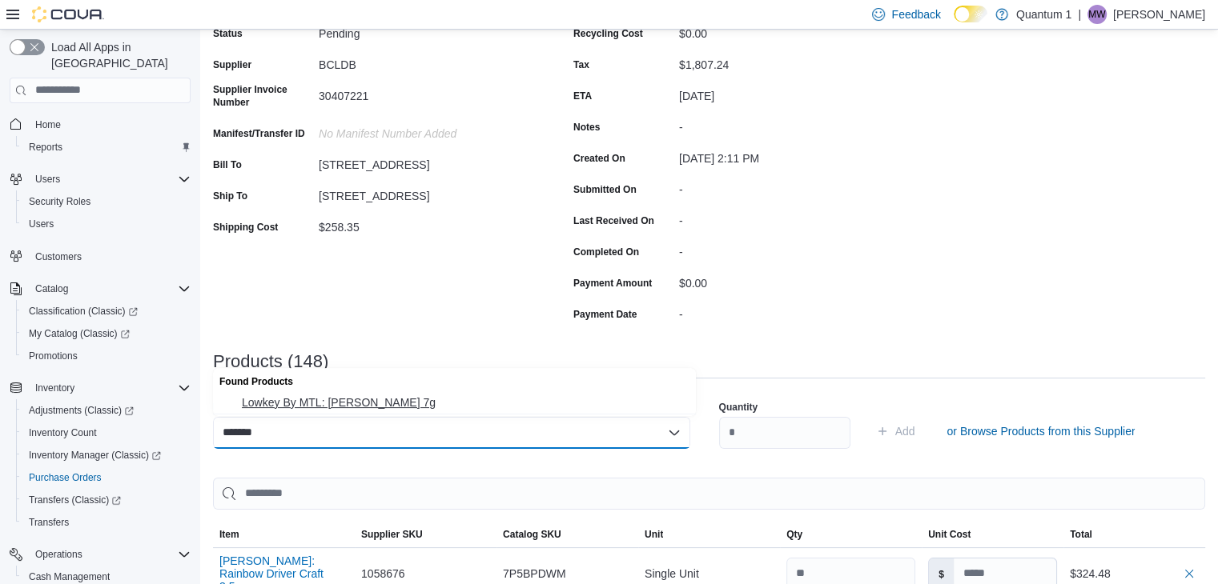
type input "*******"
click at [349, 402] on span "Lowkey By MTL: [PERSON_NAME] 7g" at bounding box center [464, 403] width 444 height 16
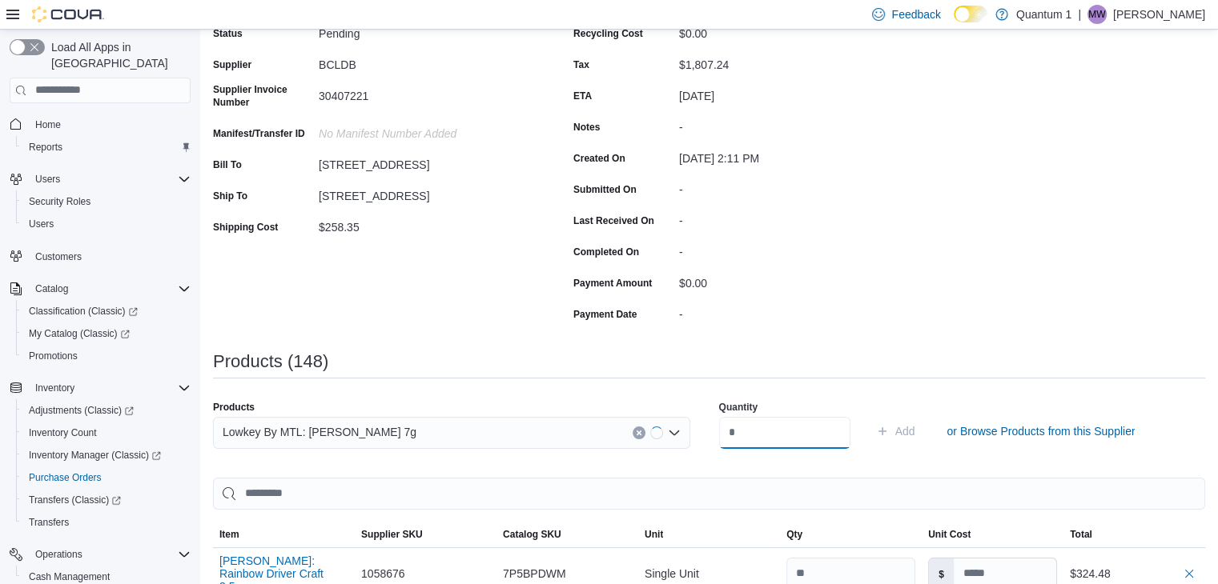
click at [791, 444] on input "number" at bounding box center [784, 433] width 131 height 32
type input "*"
click at [869, 415] on button "Add" at bounding box center [895, 431] width 52 height 32
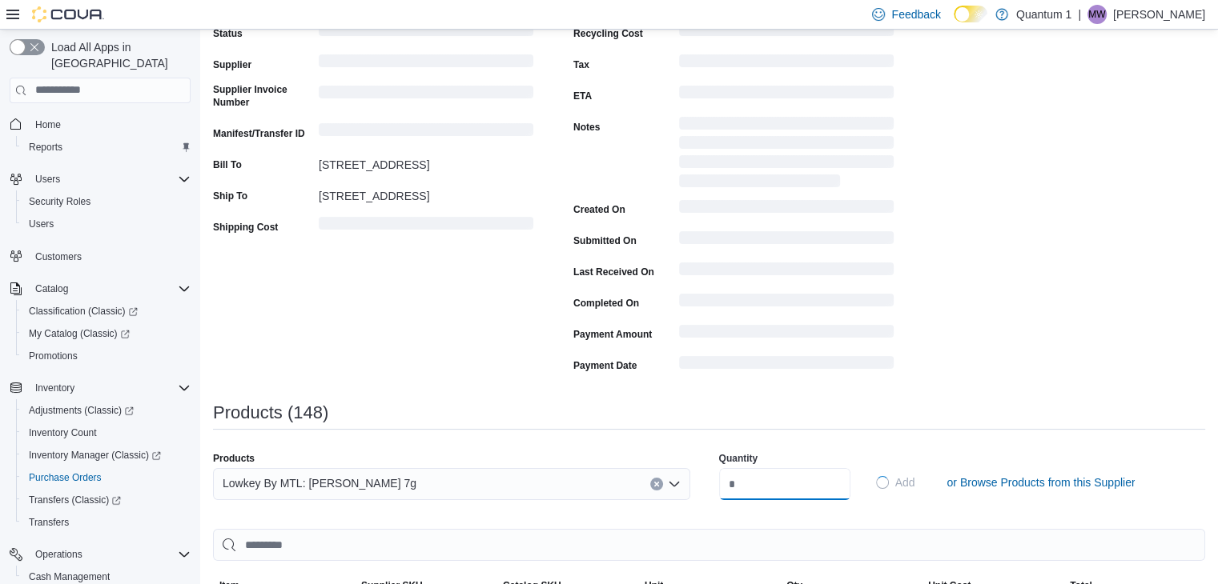
type input "*****"
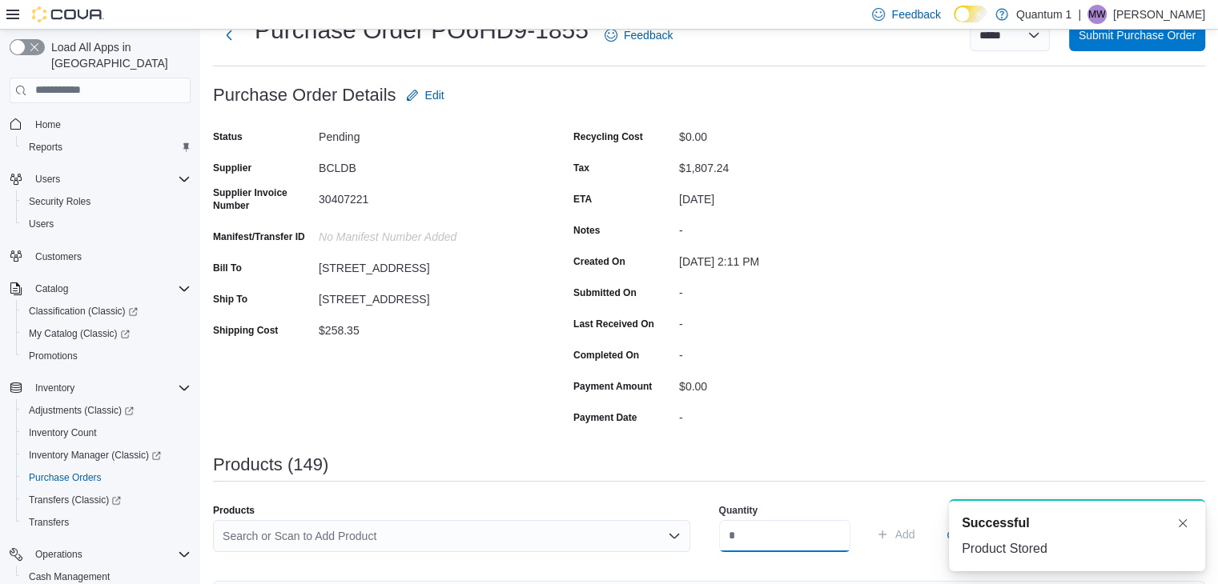
scroll to position [80, 0]
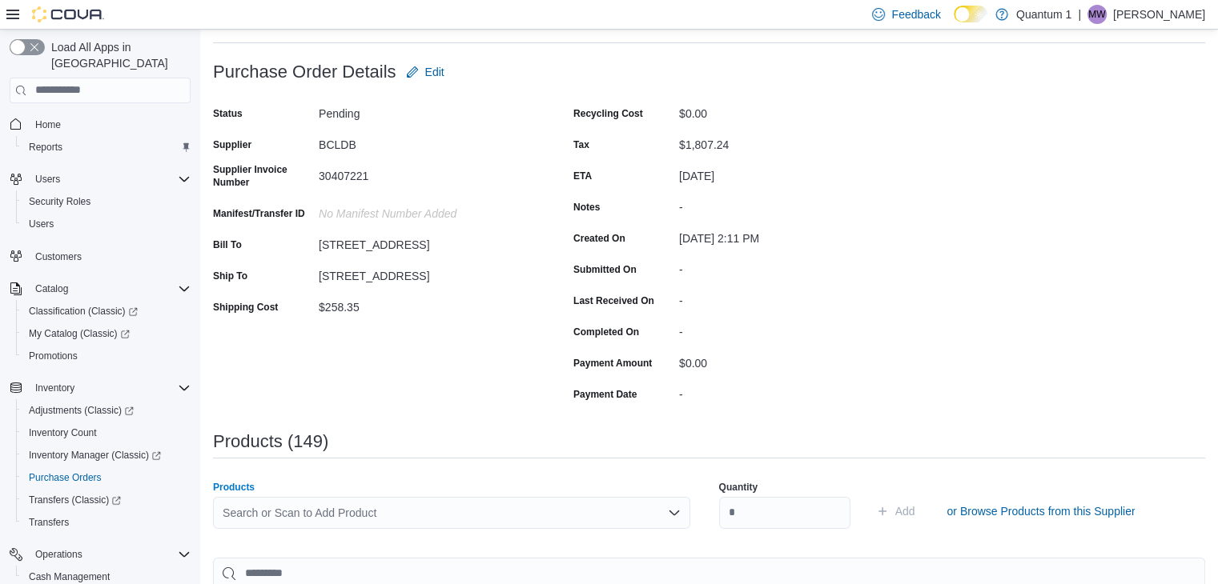
click at [375, 524] on div "Search or Scan to Add Product" at bounding box center [451, 513] width 477 height 32
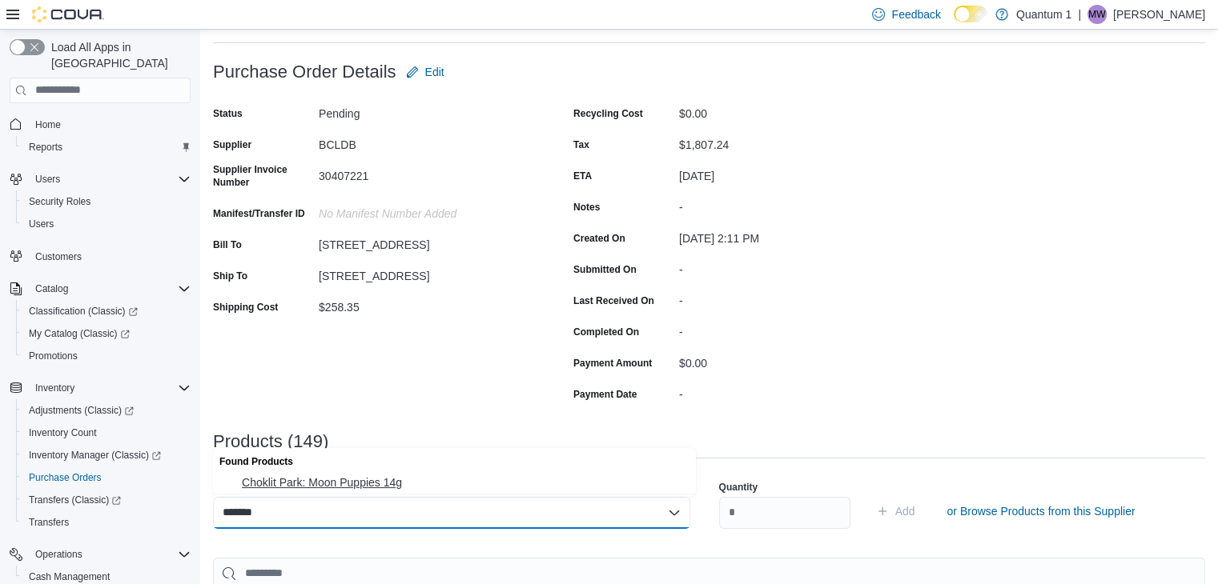
type input "*******"
click at [408, 492] on button "Choklit Park: Moon Puppies 14g" at bounding box center [454, 482] width 483 height 23
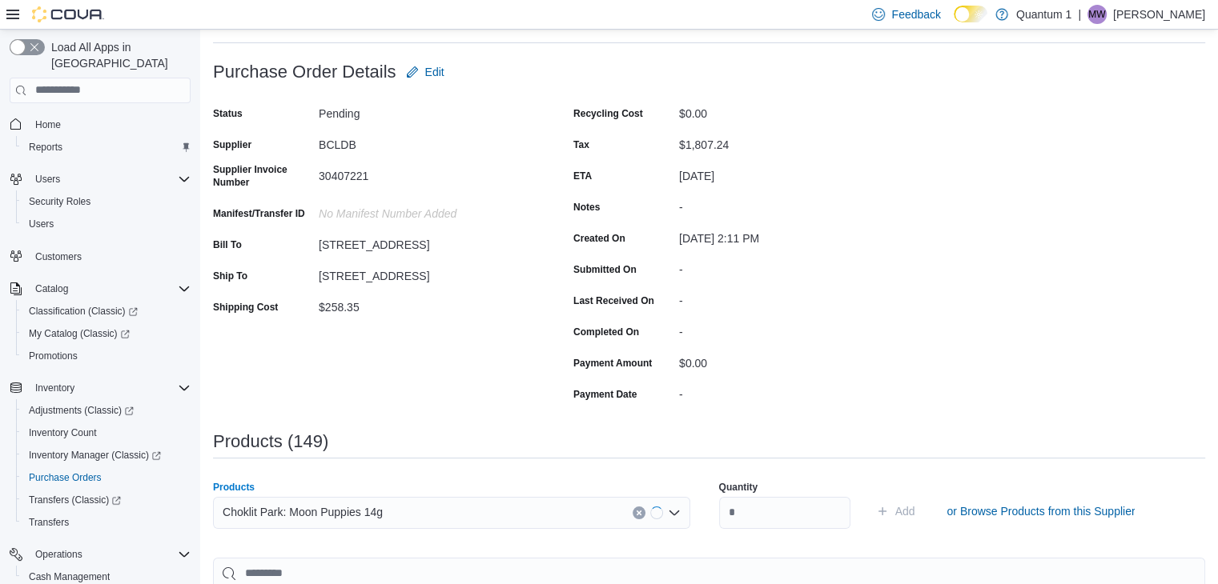
click at [719, 507] on div "Products Choklit Park: Moon Puppies 14g Combo box. Selected. Choklit Park: Moon…" at bounding box center [709, 511] width 992 height 80
click at [772, 530] on div "Quantity" at bounding box center [784, 504] width 131 height 67
click at [768, 527] on input "number" at bounding box center [784, 513] width 131 height 32
type input "*"
click at [869, 495] on button "Add" at bounding box center [895, 511] width 52 height 32
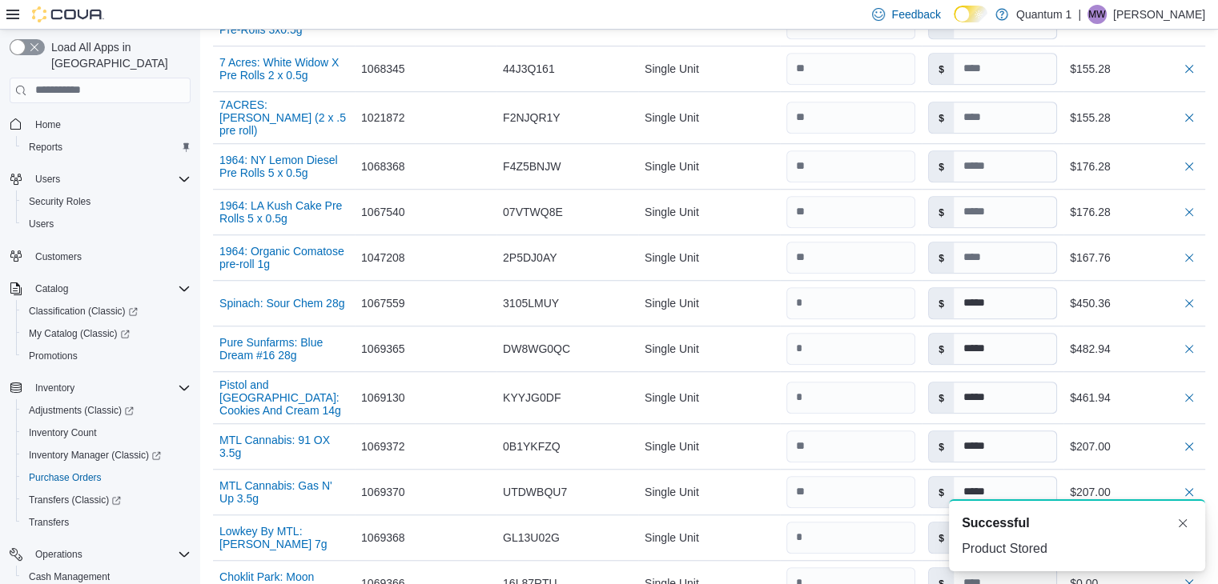
scroll to position [7494, 0]
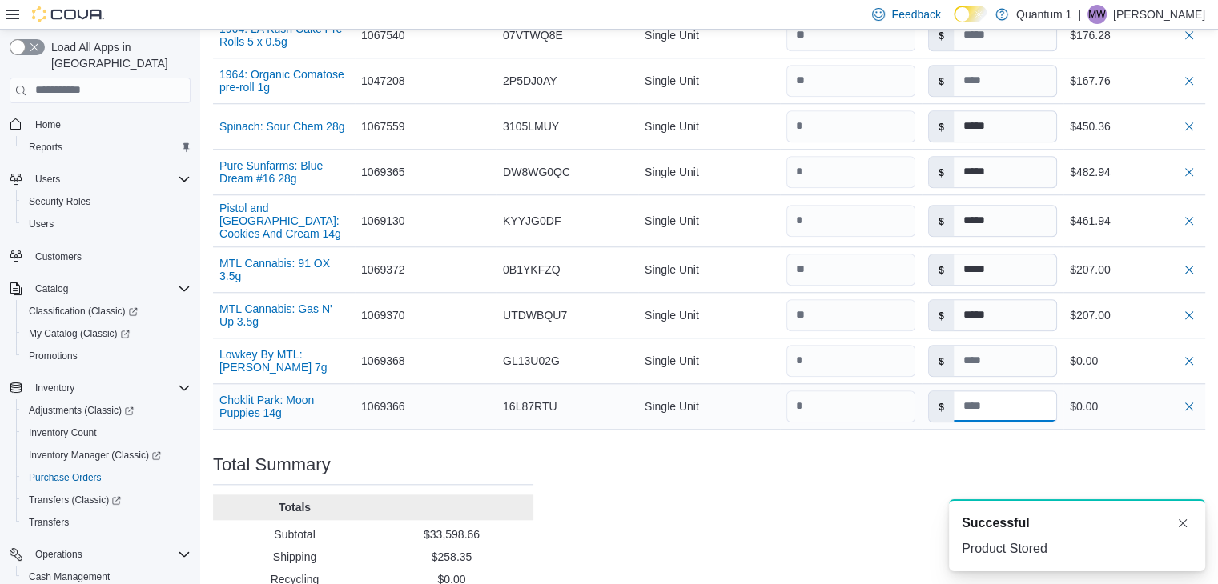
click at [1010, 391] on input at bounding box center [1004, 406] width 102 height 30
click at [1021, 346] on input at bounding box center [1004, 361] width 102 height 30
type input "****"
click at [1015, 391] on input at bounding box center [1004, 406] width 102 height 30
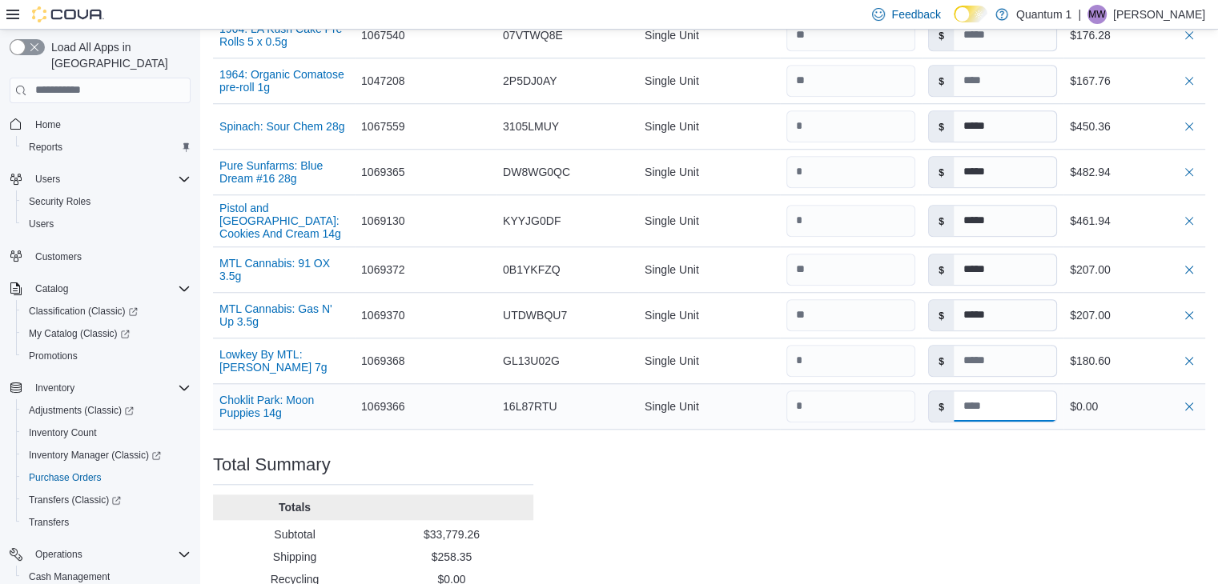
type input "****"
type input "*****"
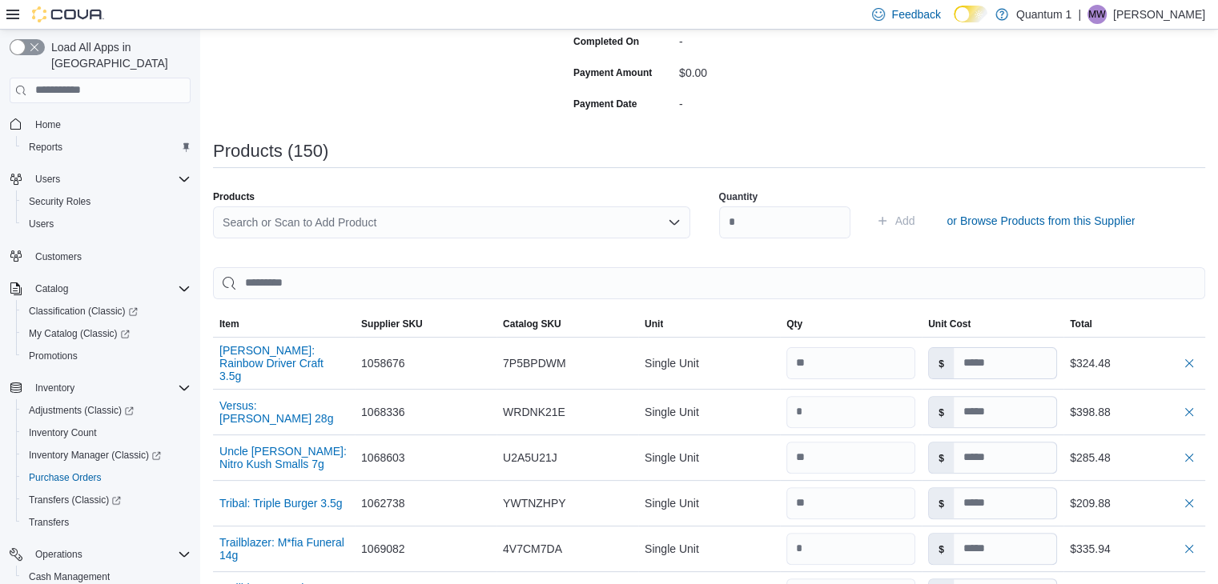
scroll to position [62, 0]
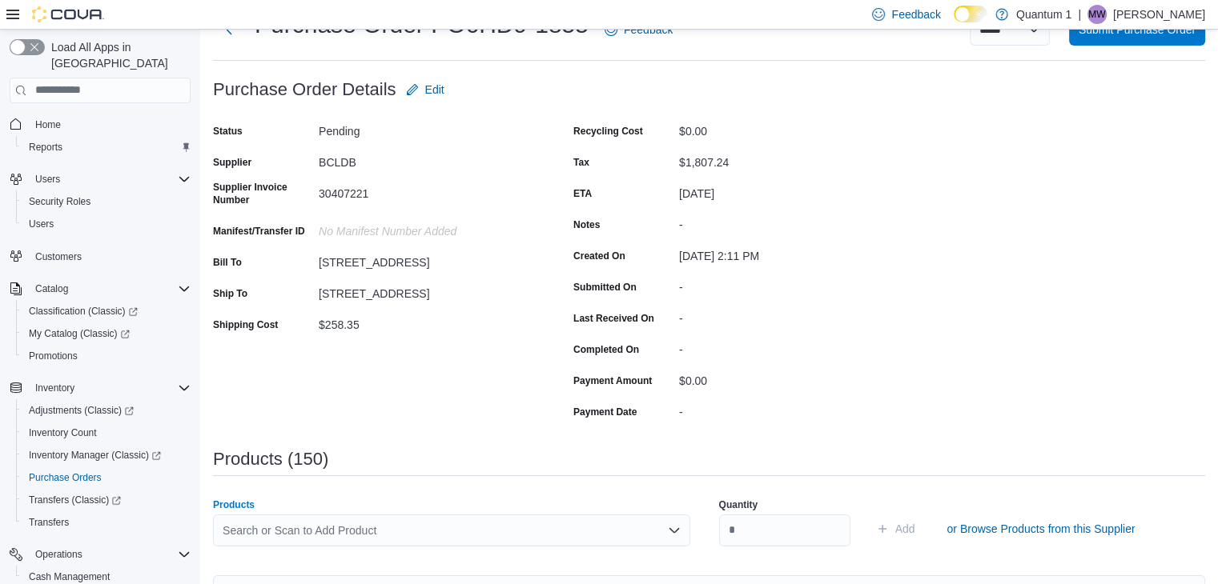
click at [437, 534] on div "Search or Scan to Add Product" at bounding box center [451, 531] width 477 height 32
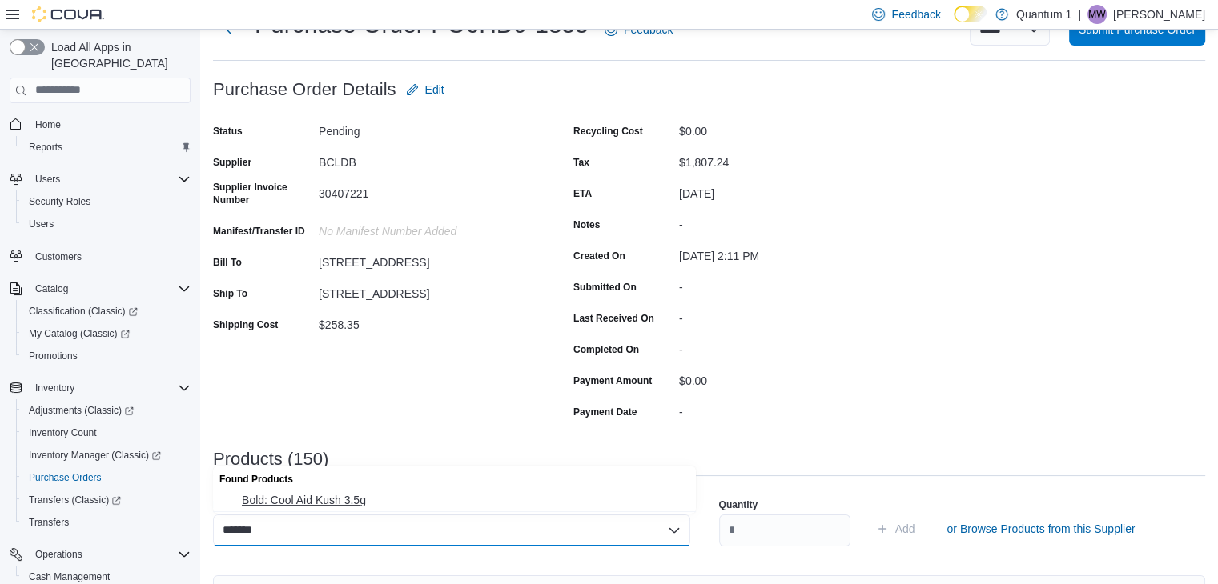
type input "*******"
click at [375, 506] on span "Bold: Cool Aid Kush 3.5g" at bounding box center [464, 500] width 444 height 16
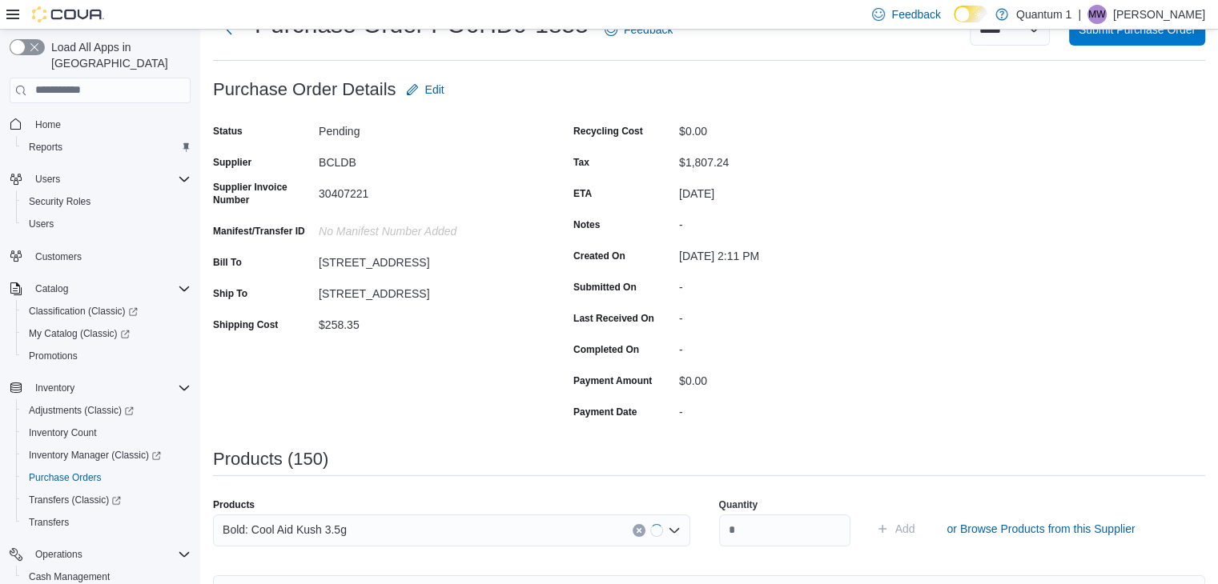
click at [821, 561] on div "Quantity Add or Browse Products from this Supplier" at bounding box center [957, 529] width 477 height 80
click at [810, 545] on input "number" at bounding box center [784, 531] width 131 height 32
type input "**"
click at [869, 513] on button "Add" at bounding box center [895, 529] width 52 height 32
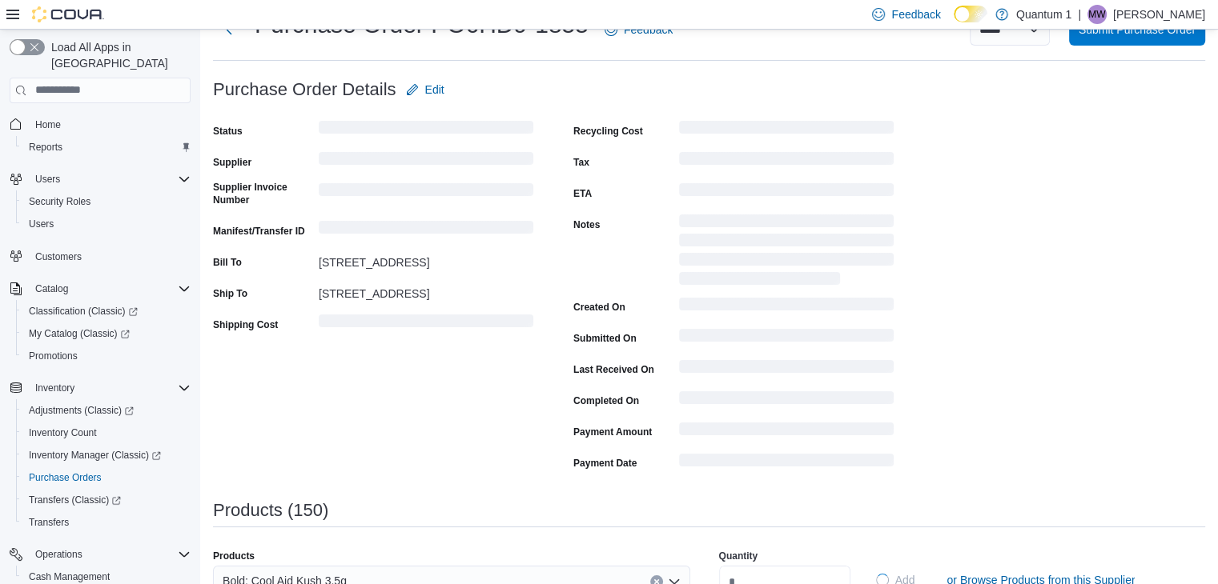
type input "*****"
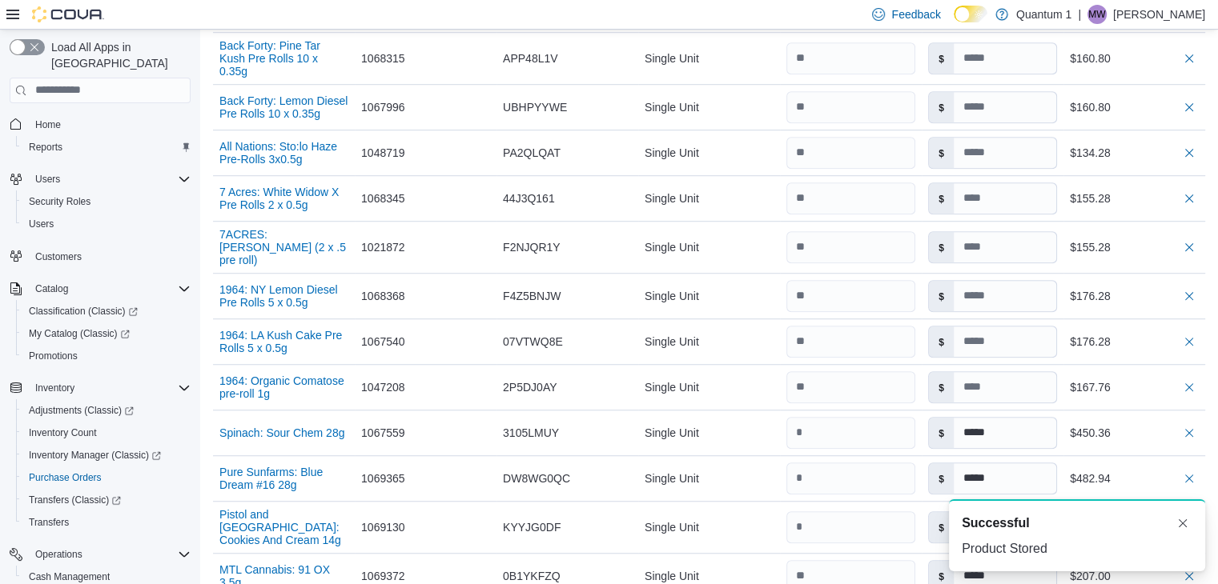
scroll to position [7540, 0]
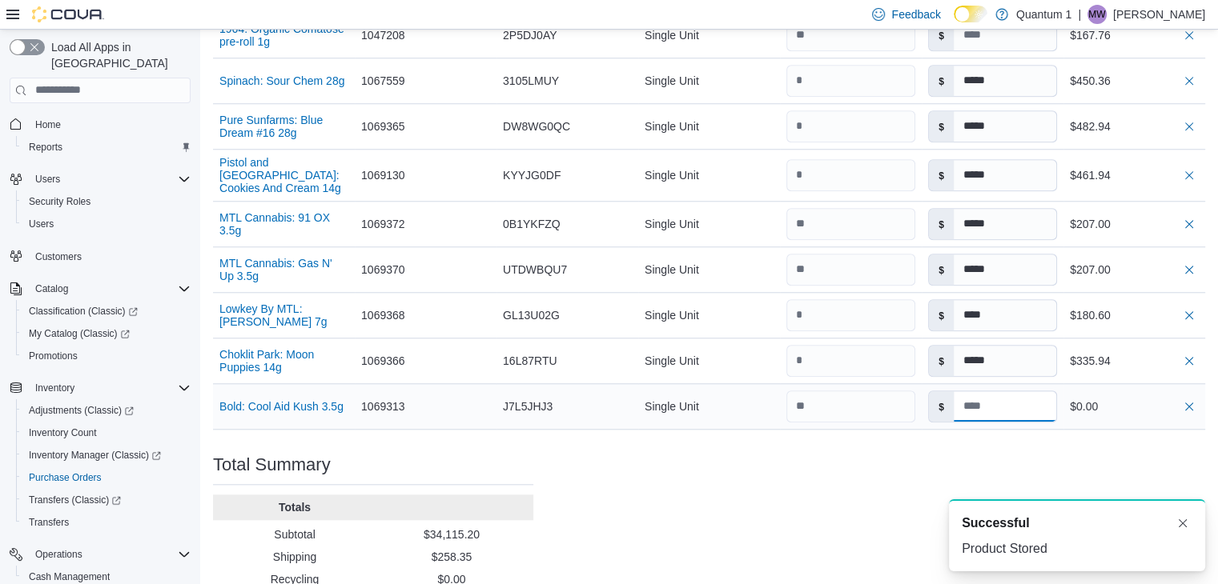
click at [999, 391] on input at bounding box center [1004, 406] width 102 height 30
type input "**"
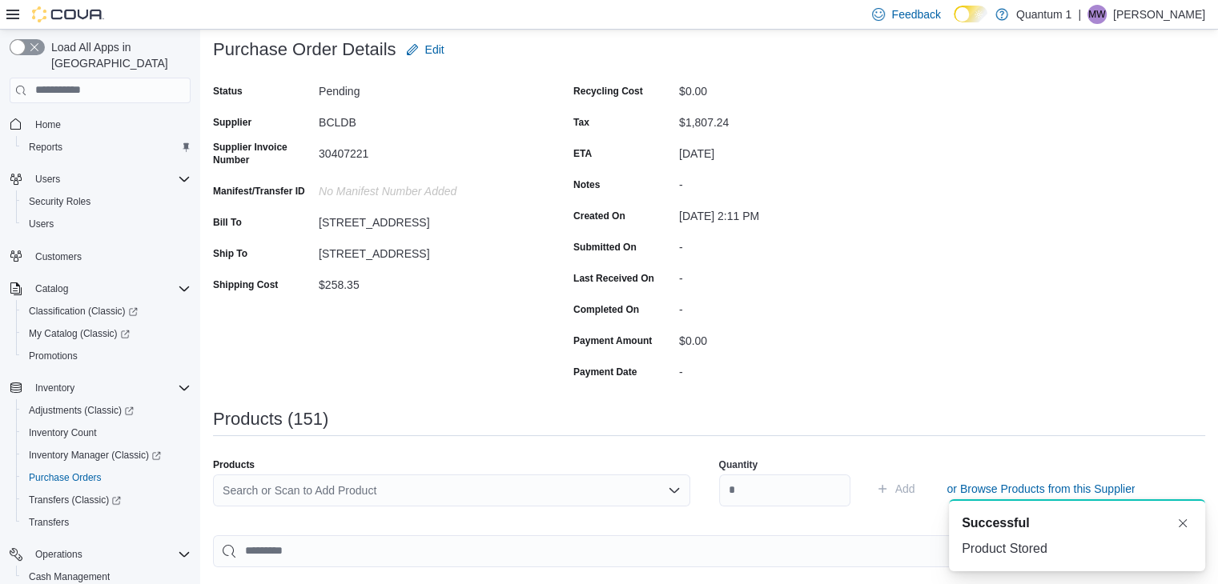
scroll to position [101, 0]
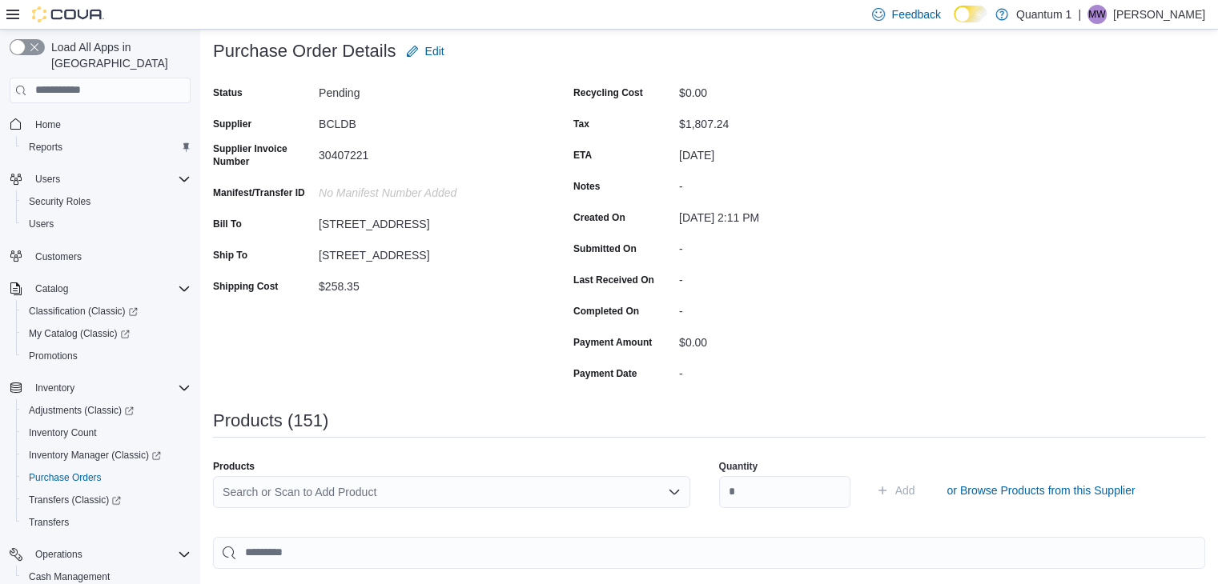
type input "**"
click at [554, 497] on div "Search or Scan to Add Product" at bounding box center [451, 492] width 477 height 32
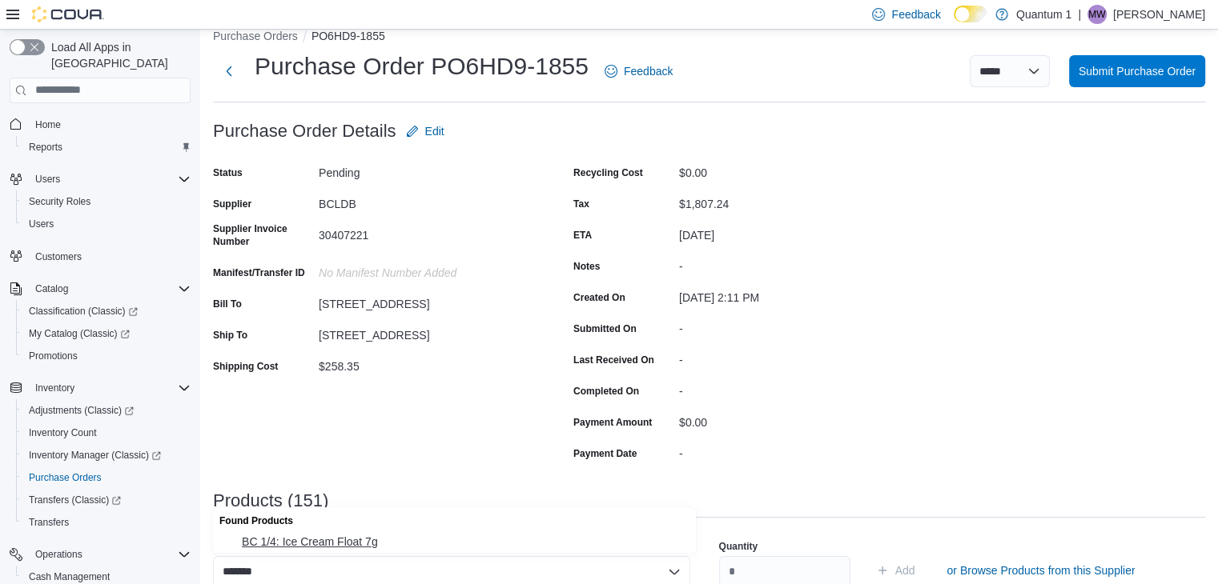
type input "*******"
click at [298, 536] on span "BC 1/4: Ice Cream Float 7g" at bounding box center [464, 542] width 444 height 16
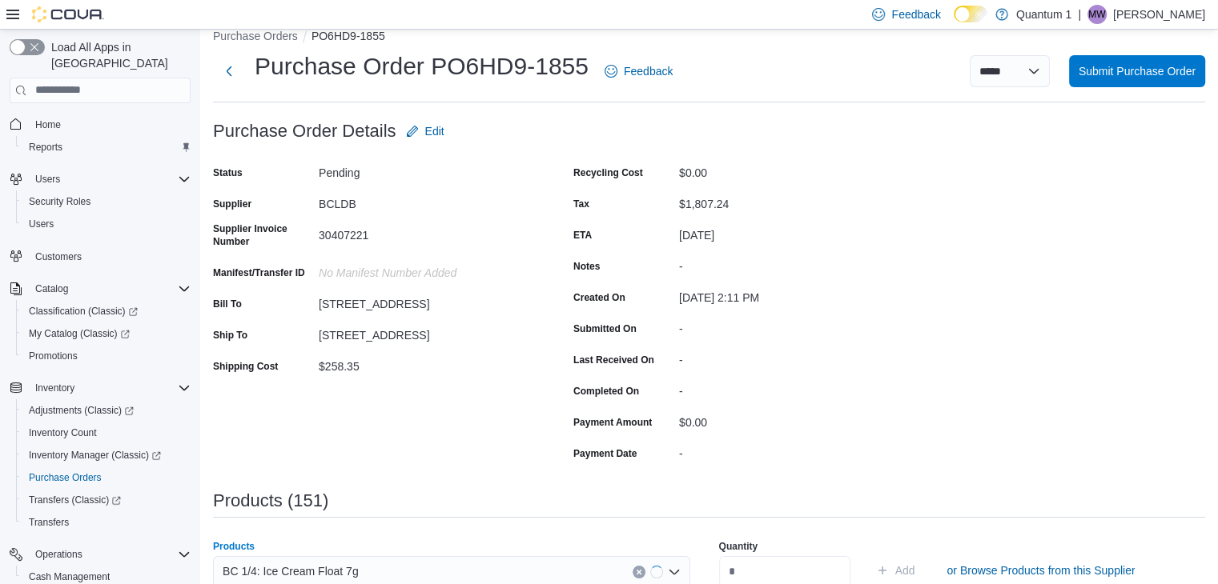
click at [772, 563] on input "number" at bounding box center [784, 572] width 131 height 32
type input "*"
click at [869, 555] on button "Add" at bounding box center [895, 571] width 52 height 32
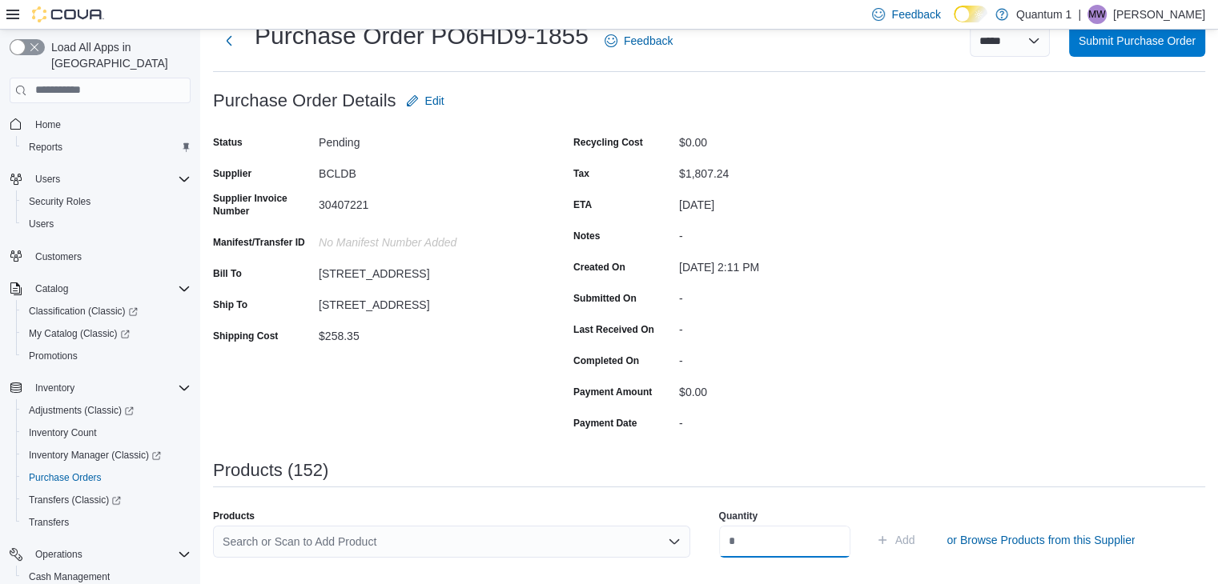
scroll to position [80, 0]
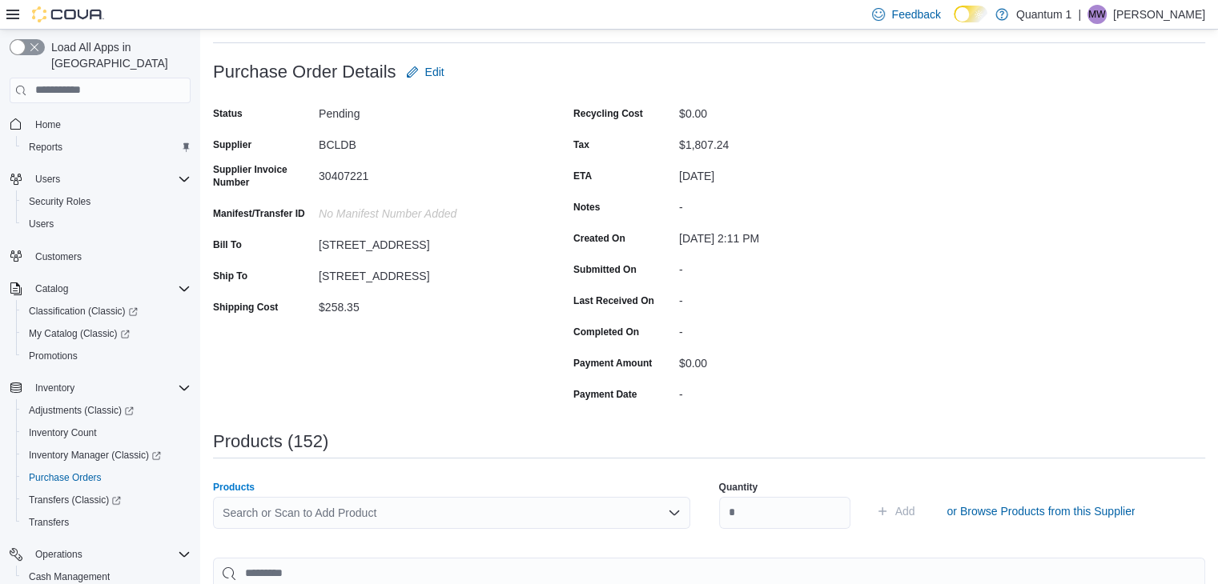
click at [381, 512] on div "Search or Scan to Add Product" at bounding box center [451, 513] width 477 height 32
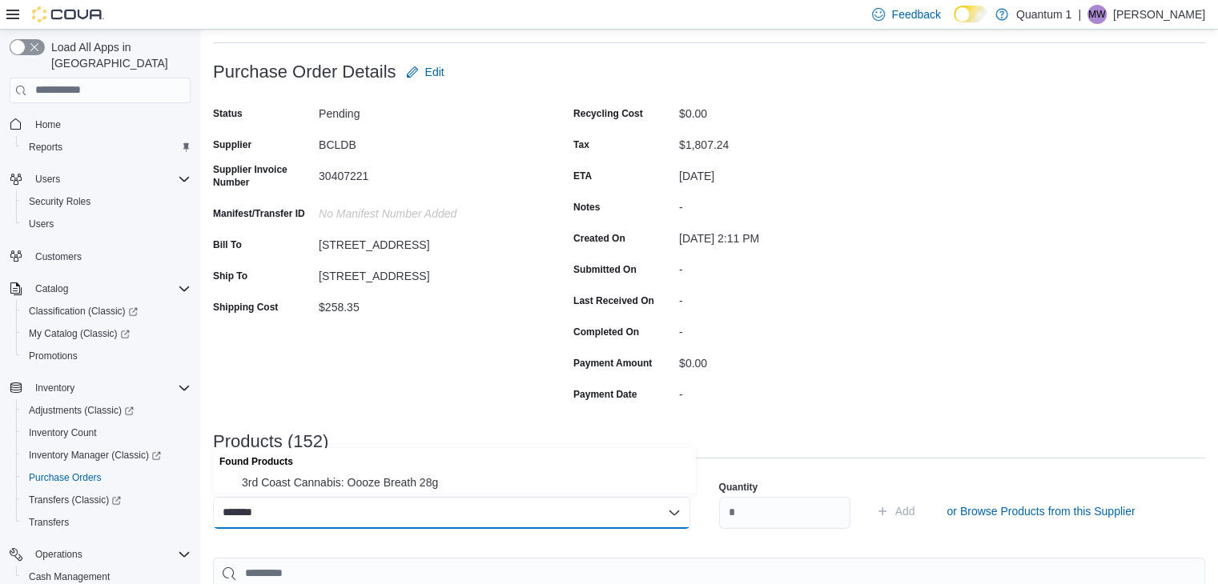
type input "*******"
click at [415, 471] on div "Found Products" at bounding box center [454, 459] width 483 height 23
click at [408, 487] on span "3rd Coast Cannabis: Oooze Breath 28g" at bounding box center [464, 483] width 444 height 16
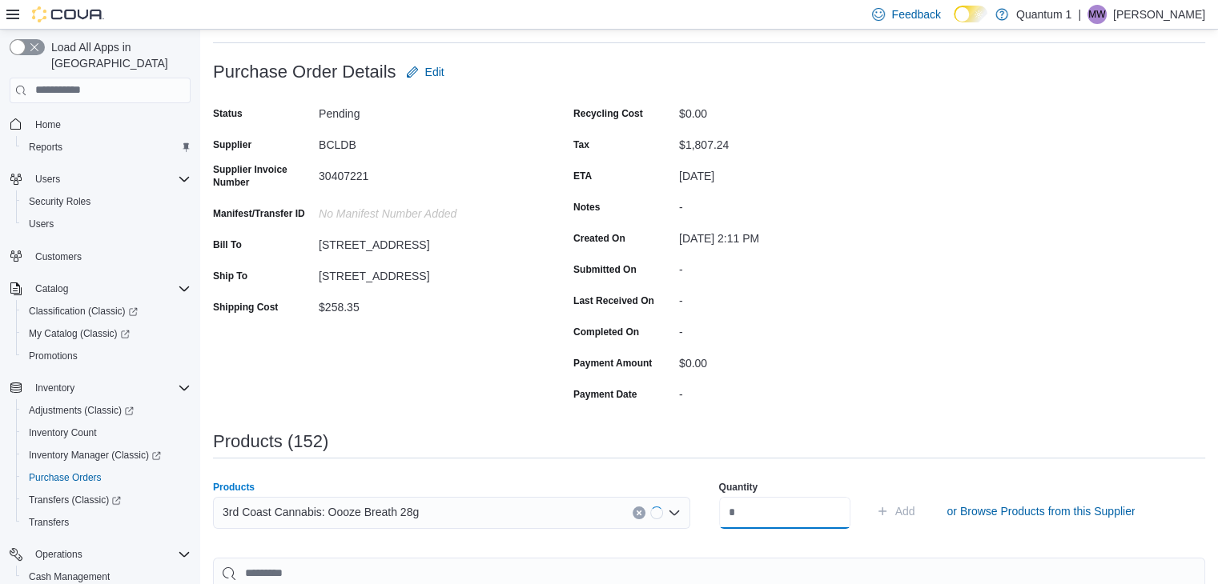
click at [773, 523] on input "number" at bounding box center [784, 513] width 131 height 32
type input "*"
click at [869, 495] on button "Add" at bounding box center [895, 511] width 52 height 32
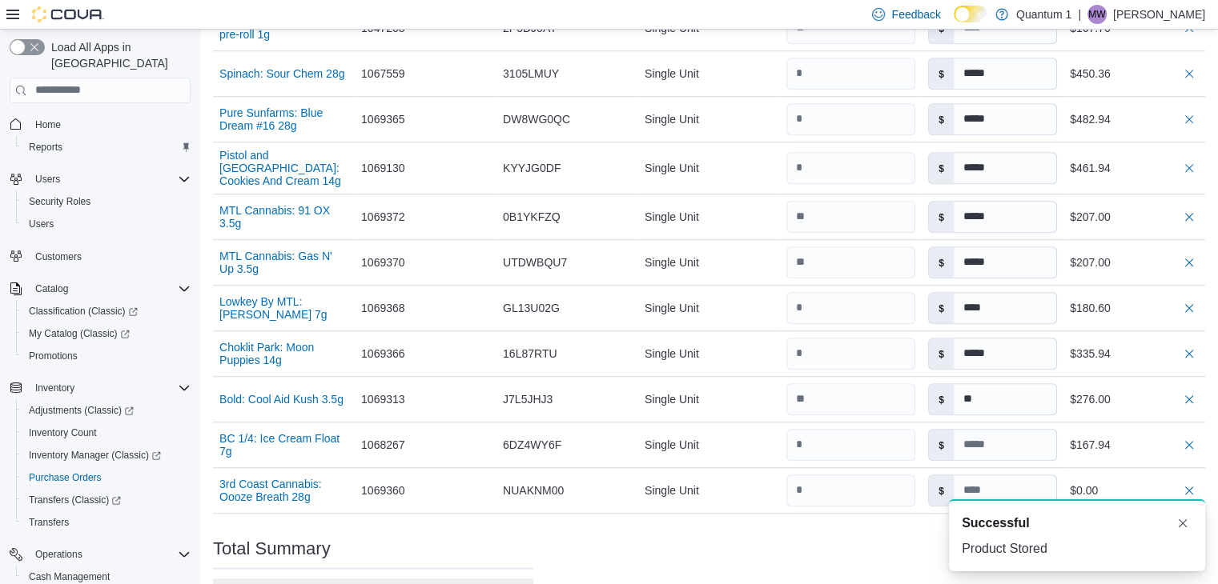
scroll to position [7630, 0]
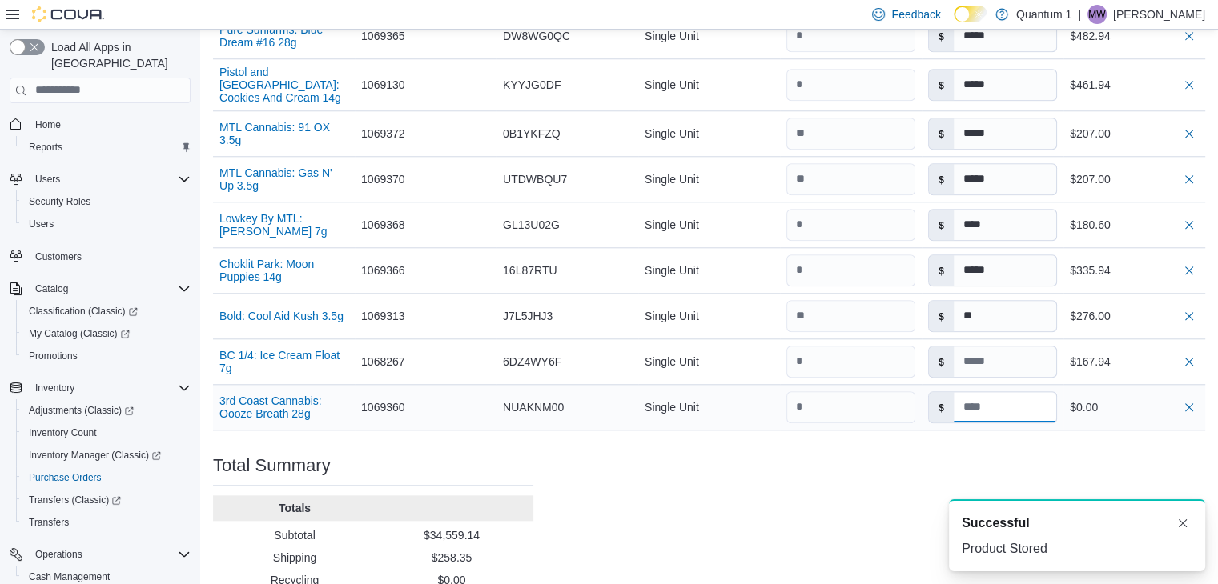
click at [1017, 392] on input at bounding box center [1004, 407] width 102 height 30
type input "******"
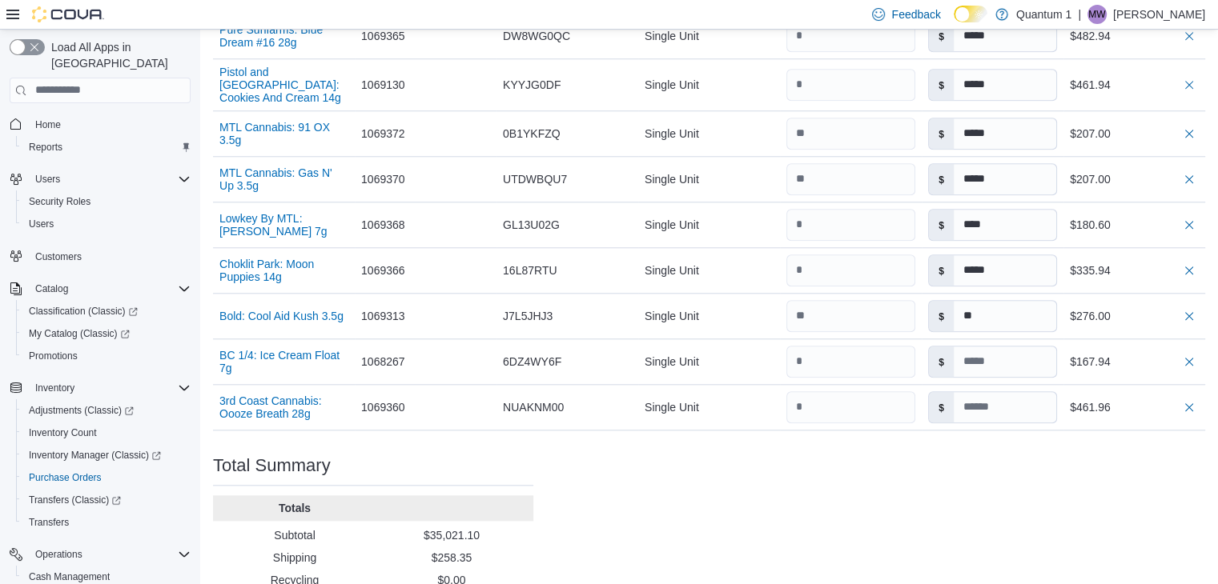
type input "******"
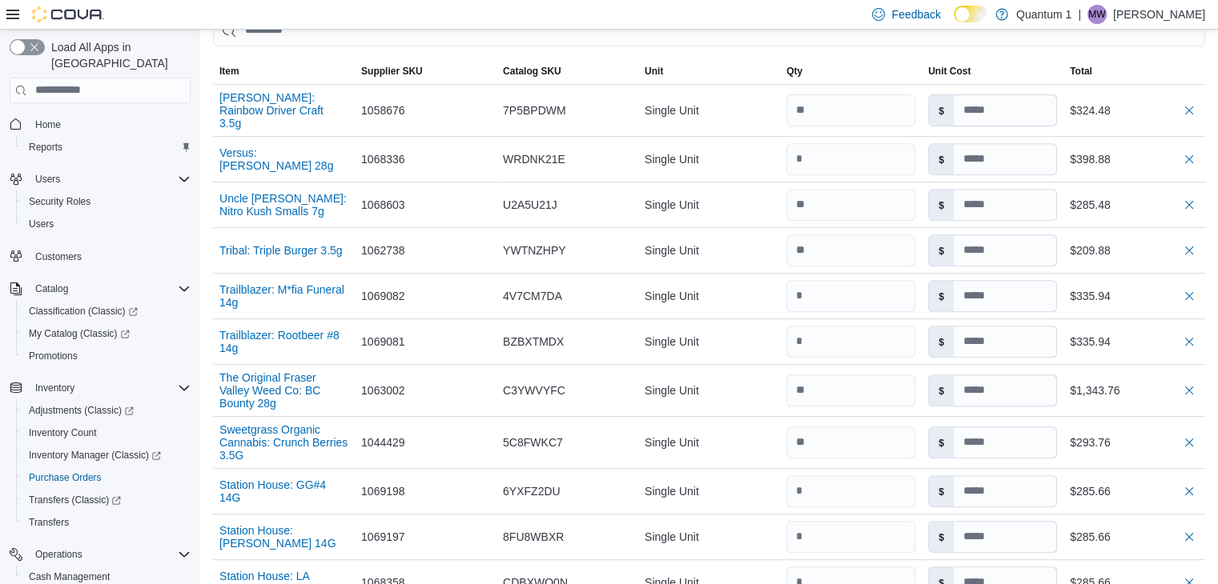
scroll to position [0, 0]
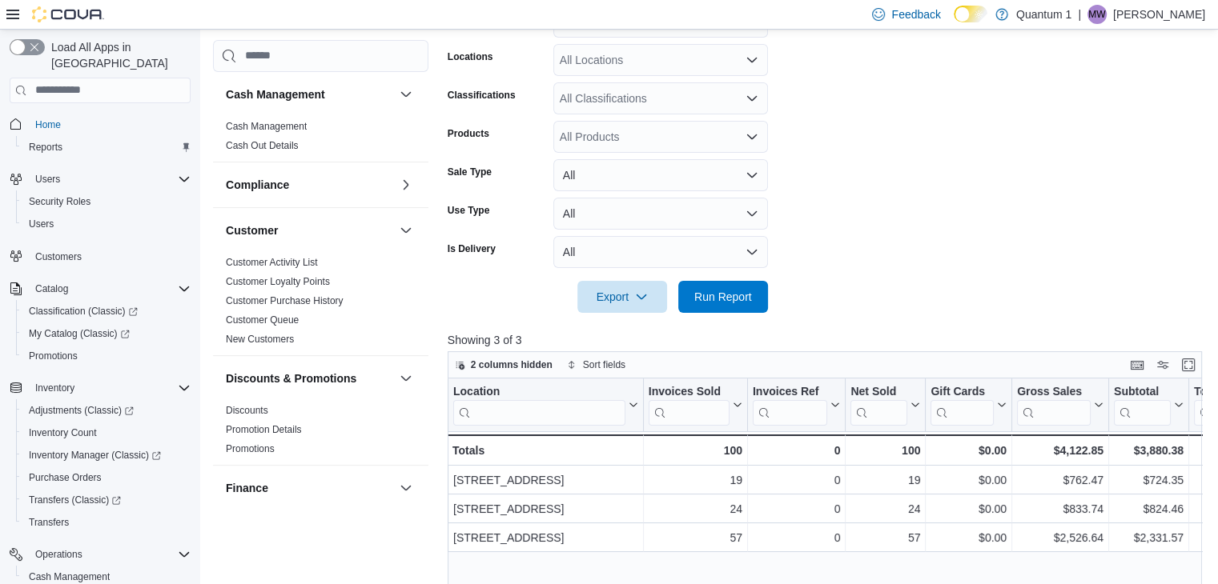
scroll to position [158, 0]
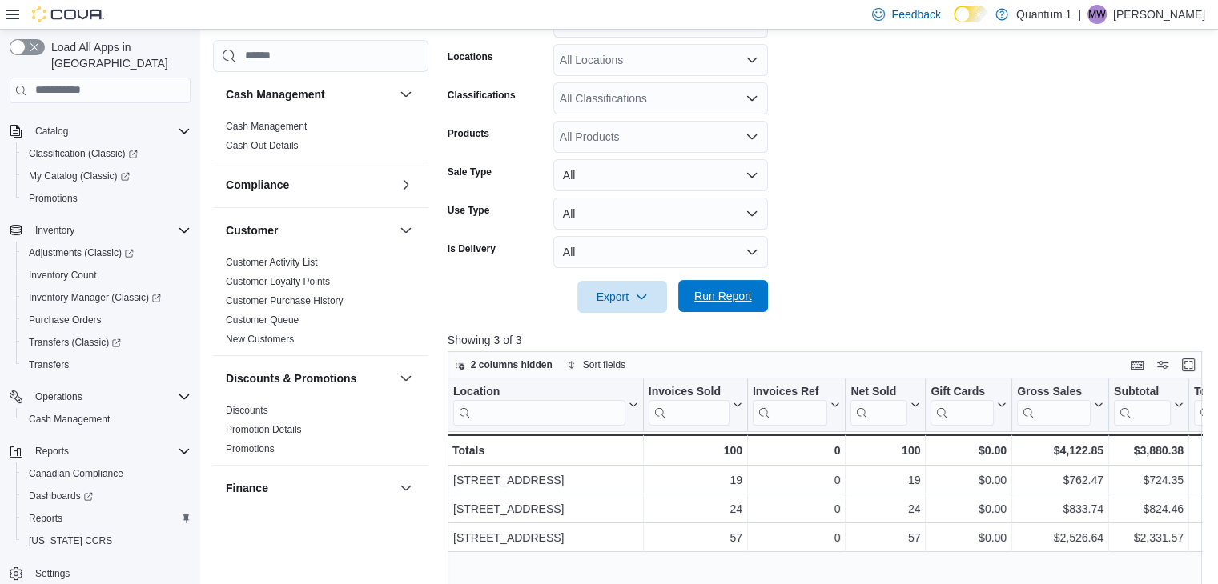
click at [719, 293] on span "Run Report" at bounding box center [723, 296] width 58 height 16
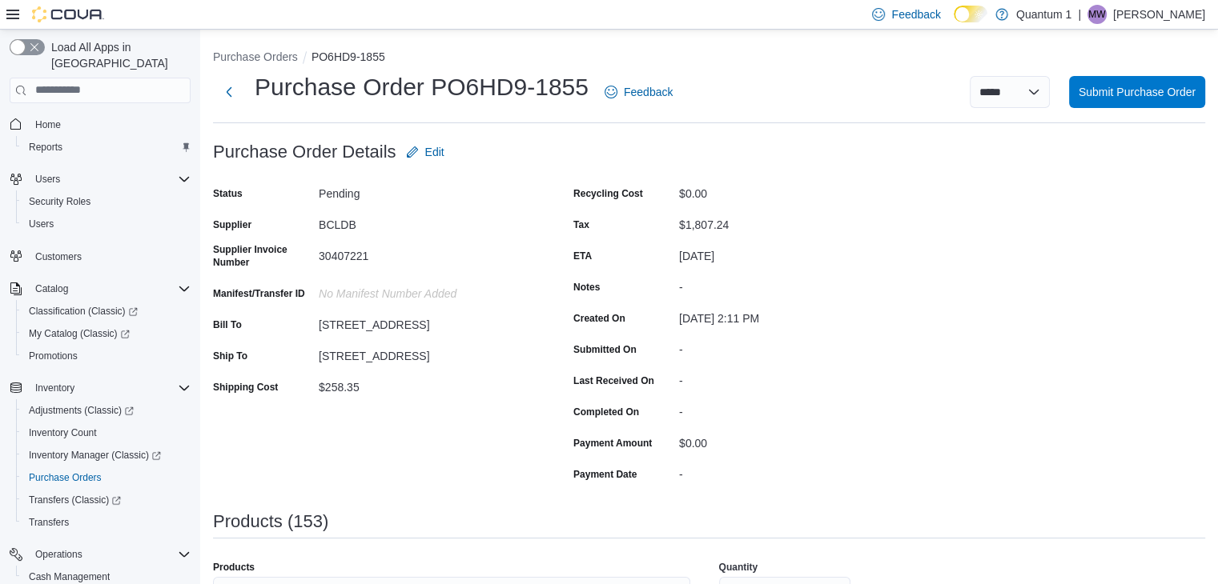
scroll to position [80, 0]
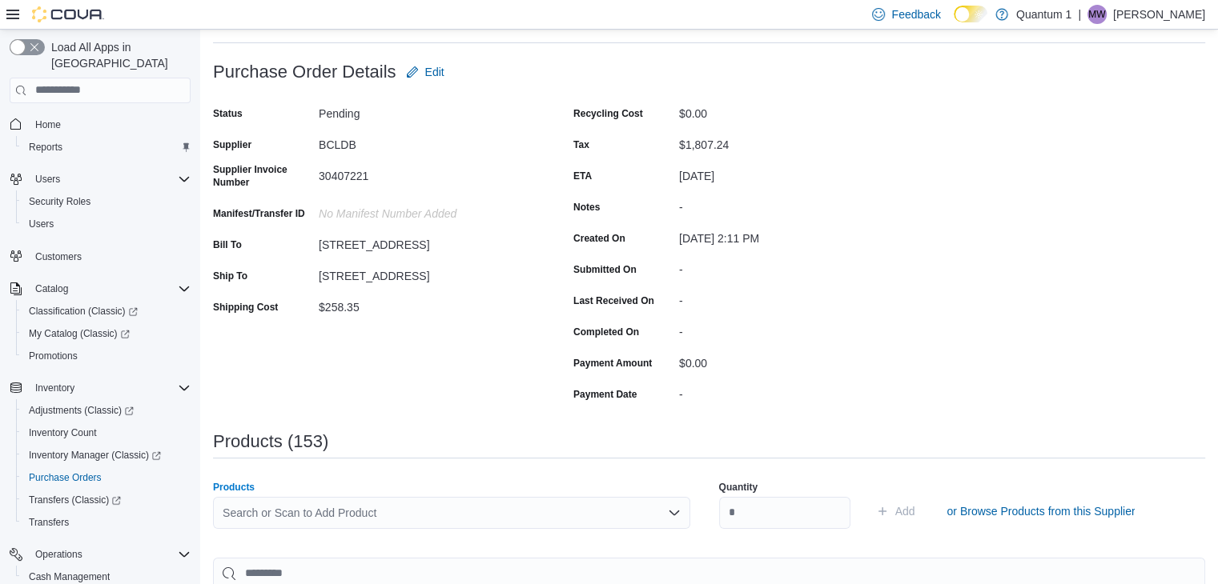
click at [477, 527] on div "Search or Scan to Add Product" at bounding box center [451, 513] width 477 height 32
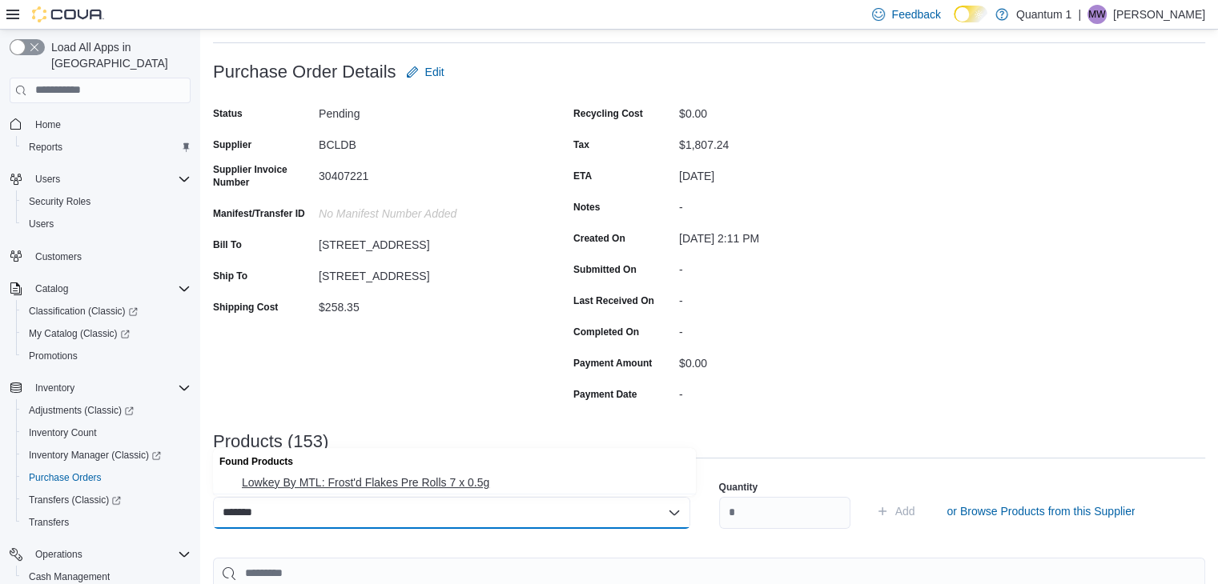
type input "*******"
click at [443, 487] on span "Lowkey By MTL: Frost'd Flakes Pre Rolls 7 x 0.5g" at bounding box center [464, 483] width 444 height 16
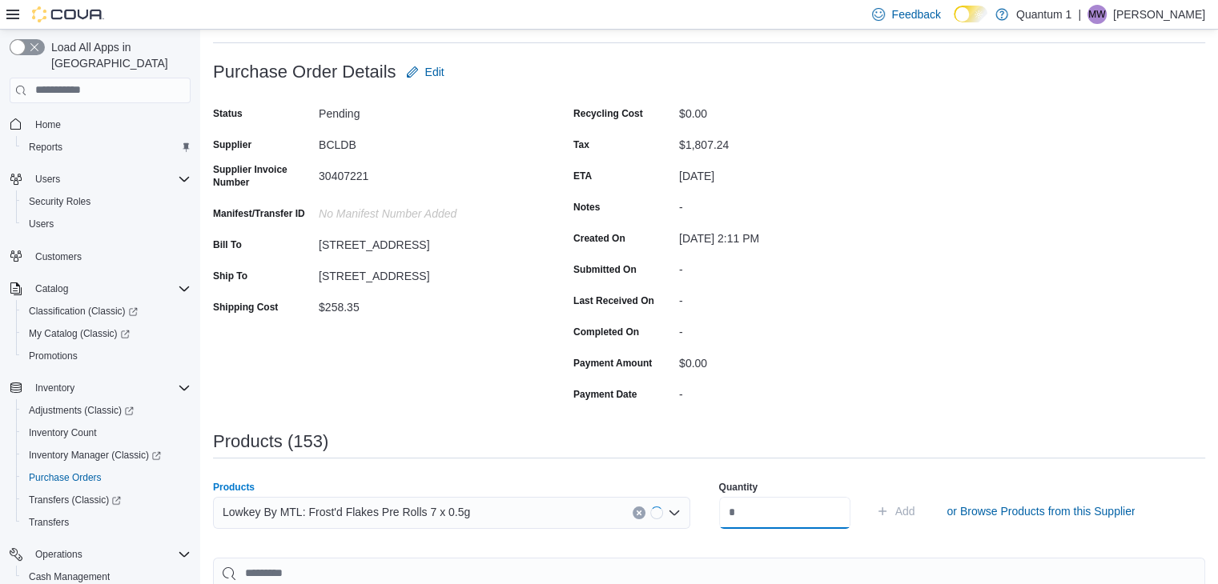
click at [740, 513] on input "number" at bounding box center [784, 513] width 131 height 32
type input "**"
click at [869, 495] on button "Add" at bounding box center [895, 511] width 52 height 32
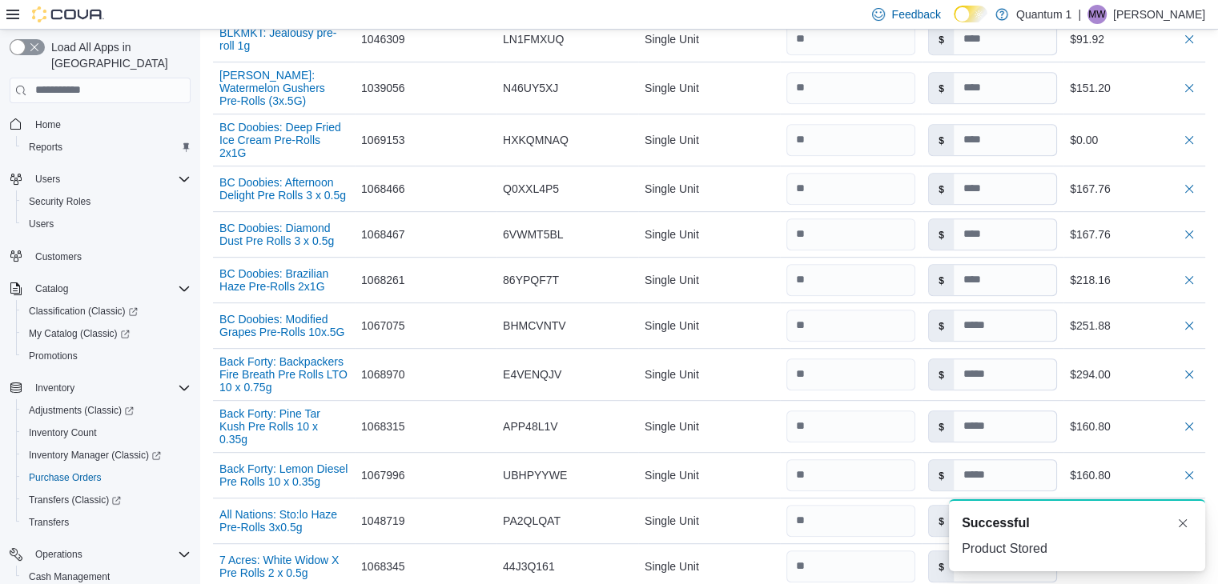
scroll to position [7676, 0]
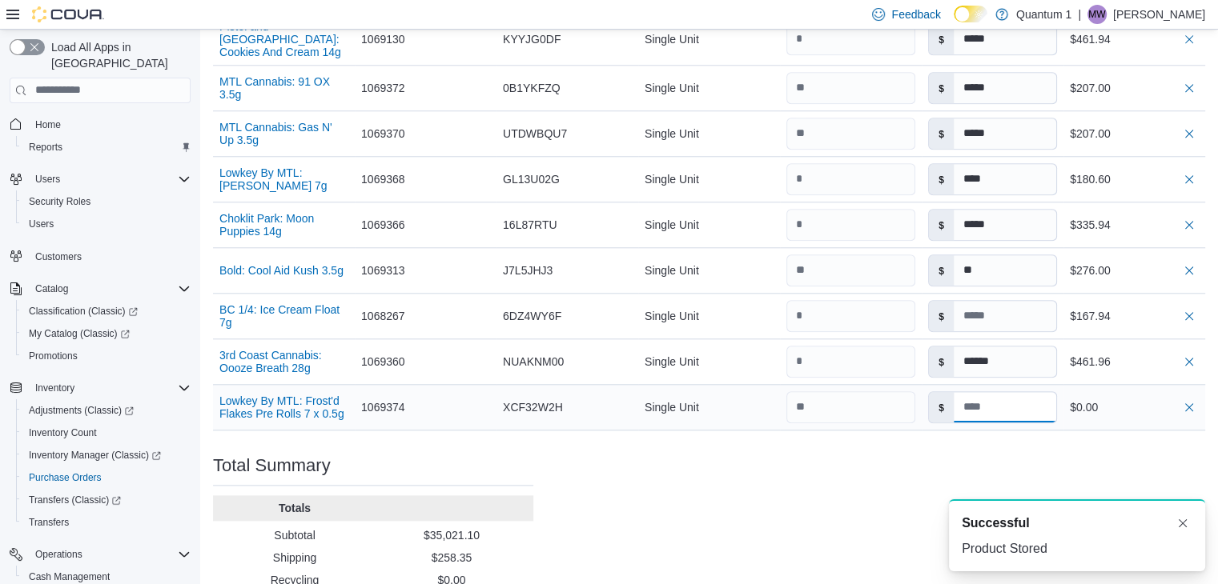
click at [1013, 392] on input at bounding box center [1004, 407] width 102 height 30
type input "*****"
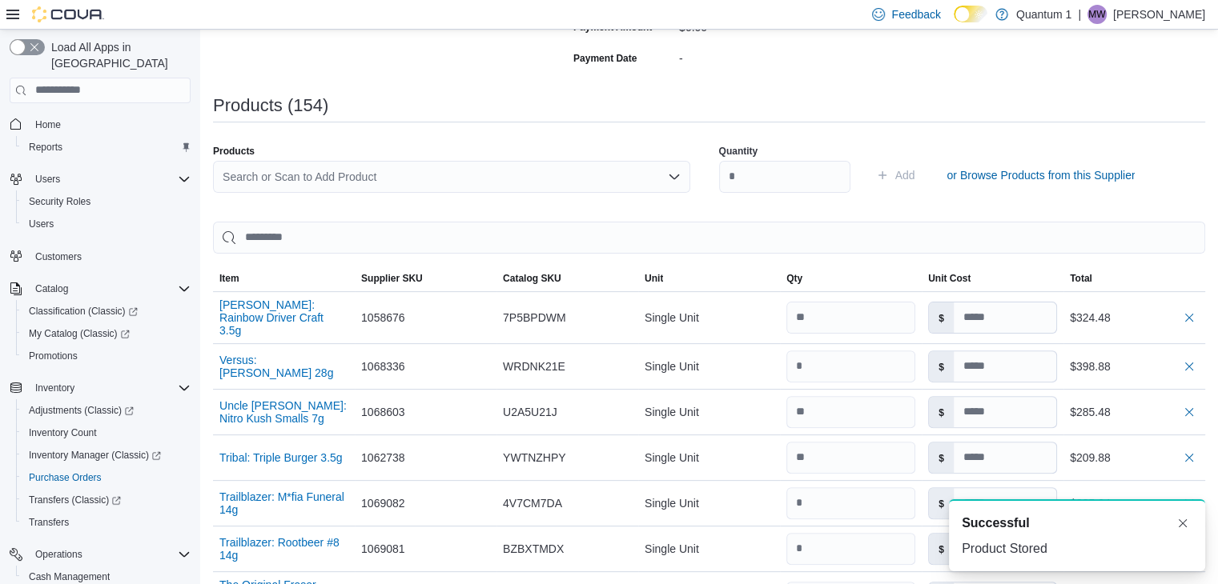
scroll to position [74, 0]
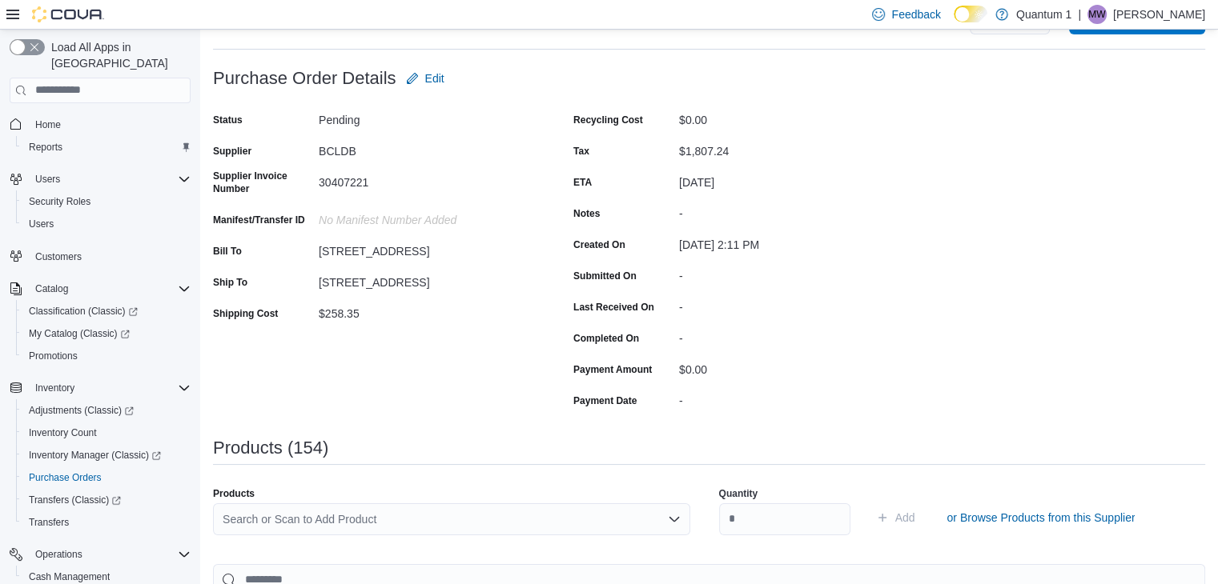
type input "*****"
click at [467, 511] on div "Search or Scan to Add Product" at bounding box center [451, 519] width 477 height 32
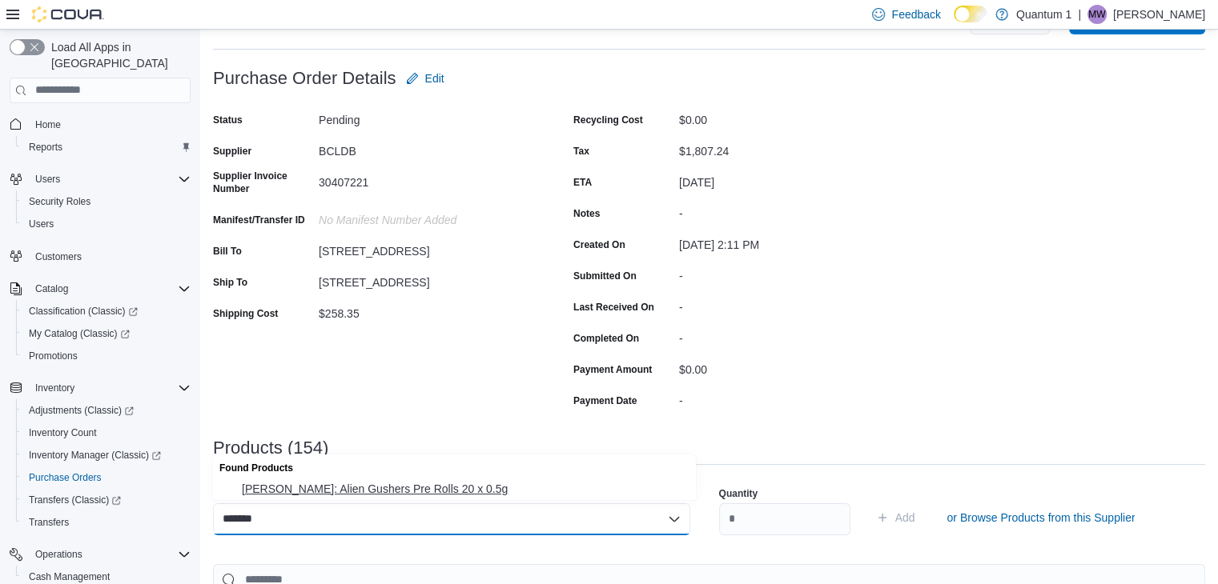
type input "*******"
click at [426, 498] on button "[PERSON_NAME]: Alien Gushers Pre Rolls 20 x 0.5g" at bounding box center [454, 489] width 483 height 23
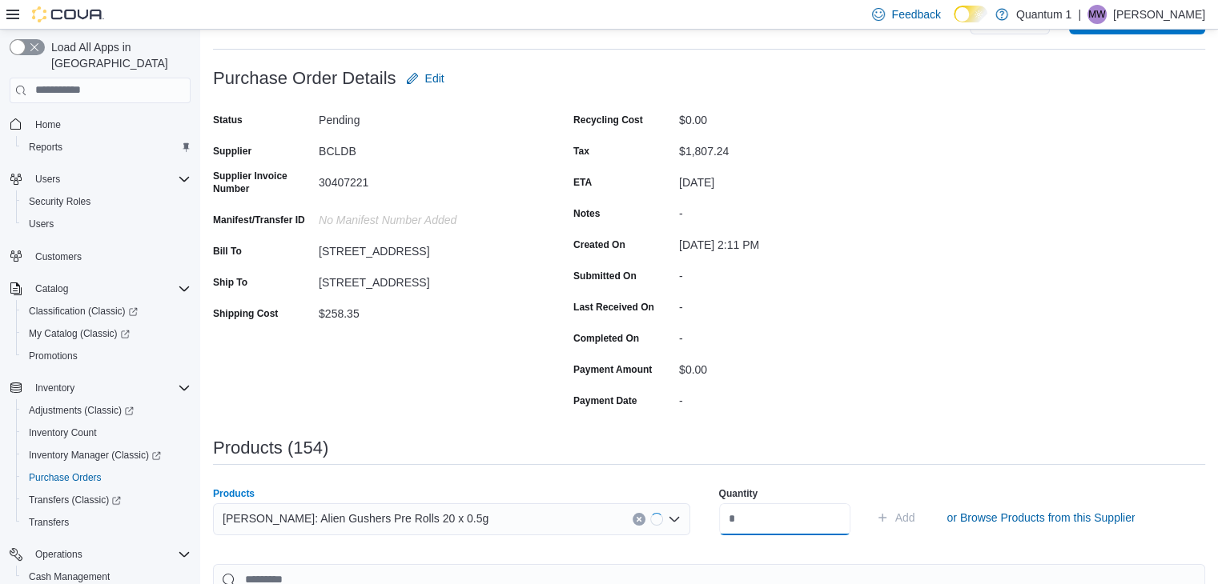
click at [748, 513] on input "number" at bounding box center [784, 519] width 131 height 32
type input "*"
click at [869, 502] on button "Add" at bounding box center [895, 518] width 52 height 32
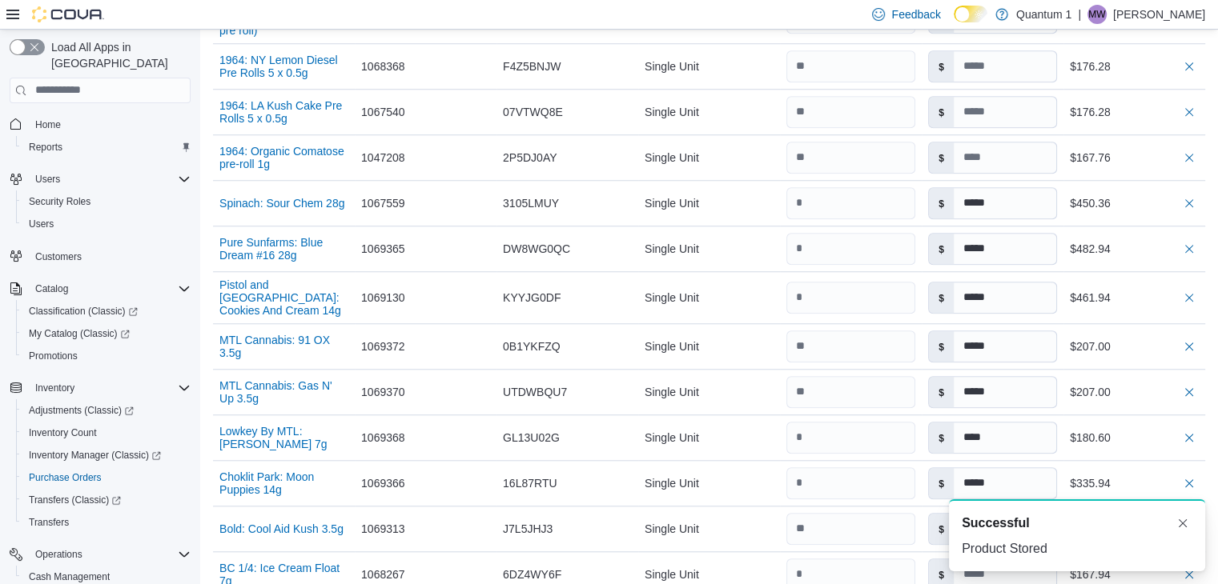
scroll to position [7729, 0]
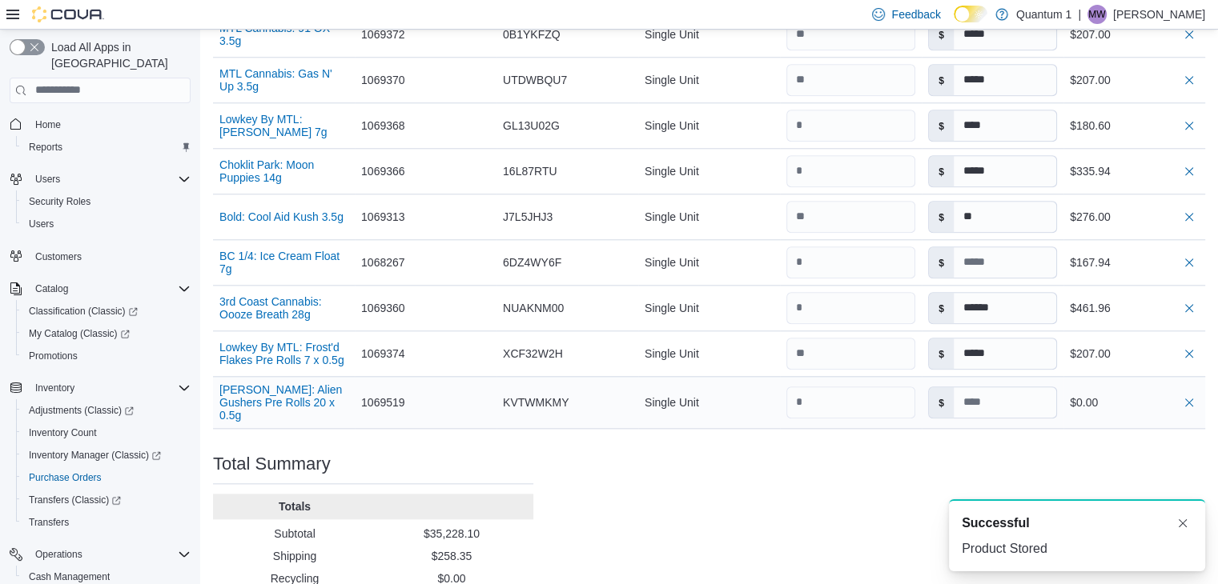
click at [1010, 380] on div "$" at bounding box center [992, 402] width 142 height 45
click at [1009, 387] on input at bounding box center [1004, 402] width 102 height 30
type input "*****"
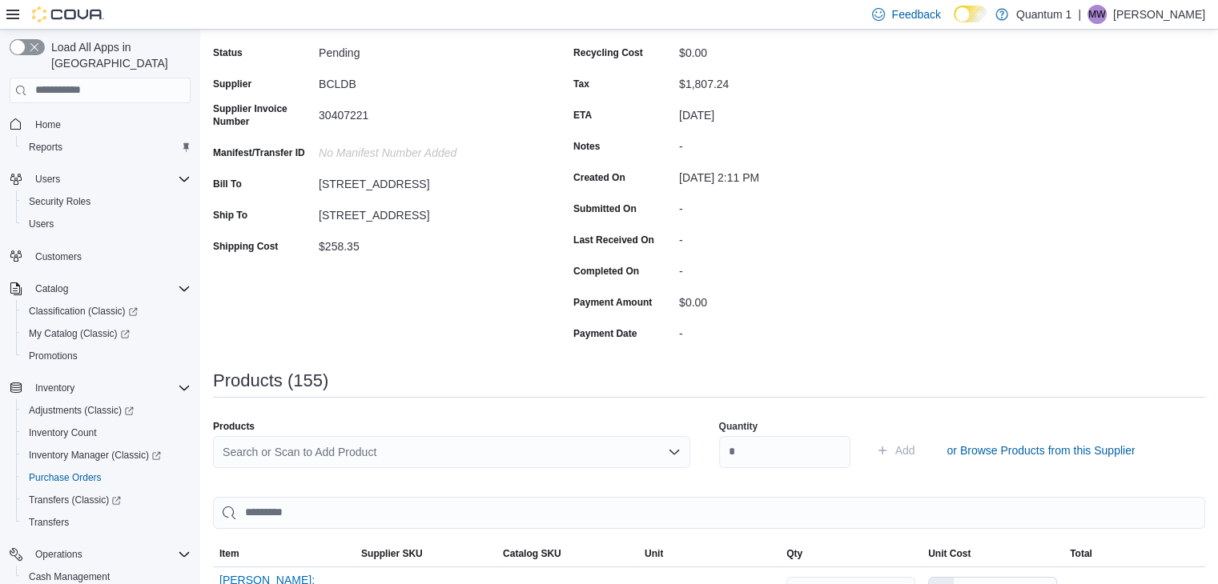
type input "*****"
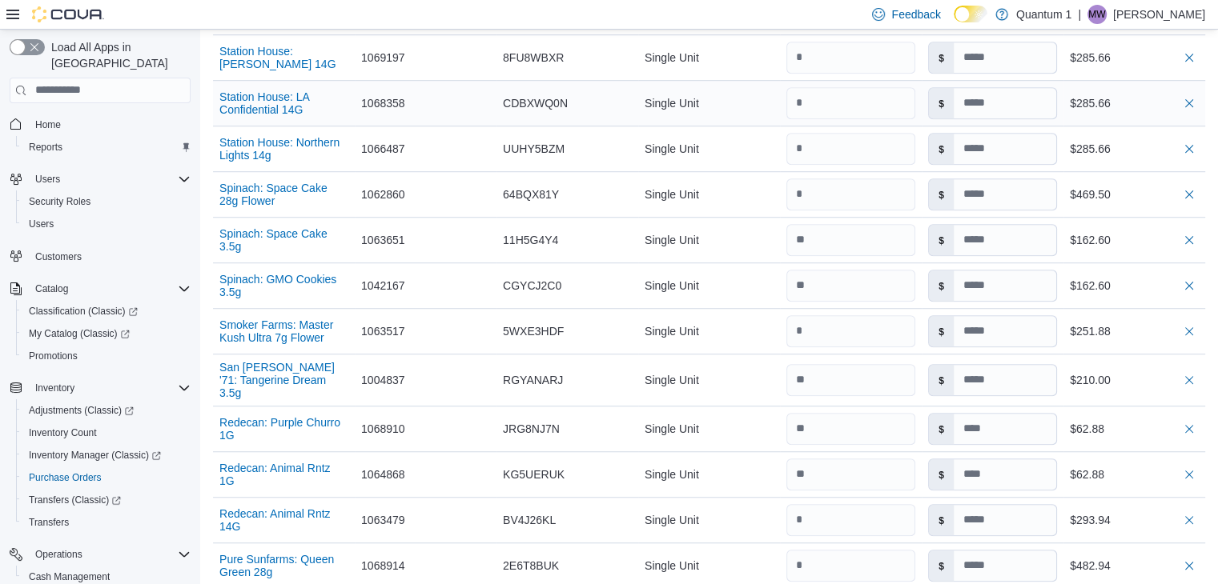
scroll to position [1121, 0]
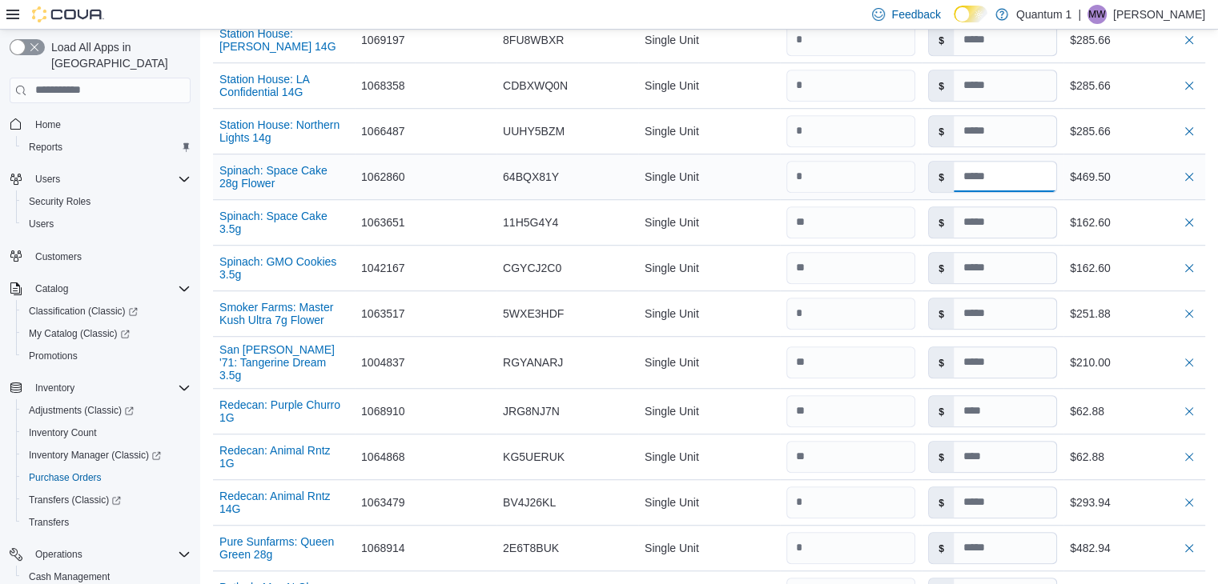
click at [1045, 170] on input at bounding box center [1004, 177] width 102 height 30
type input "*****"
click at [1146, 174] on div "$469.50" at bounding box center [1133, 176] width 129 height 19
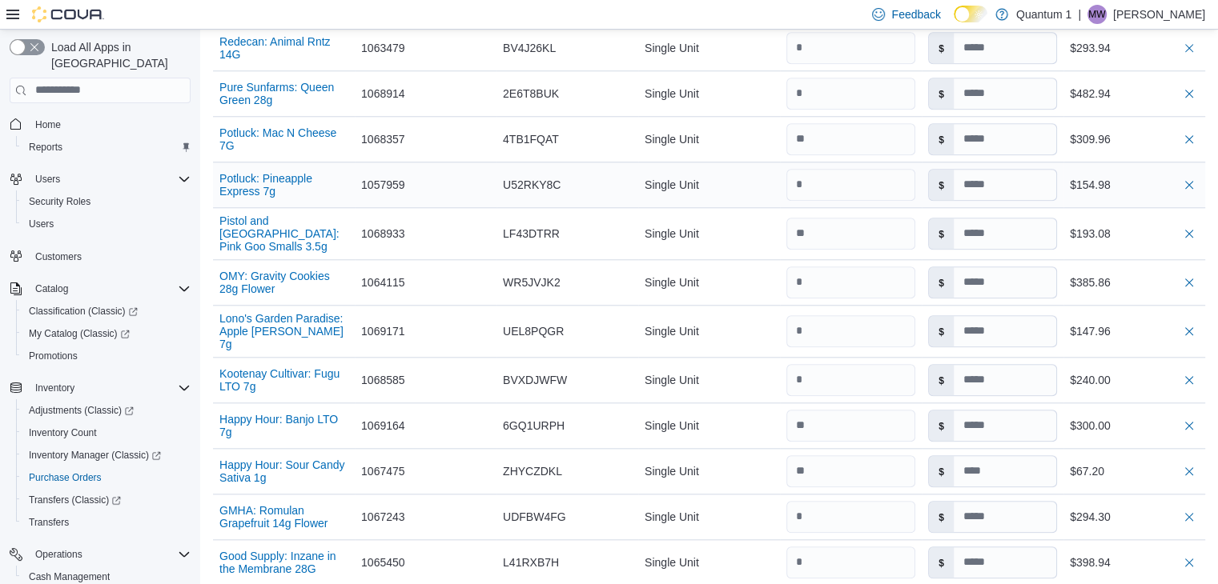
scroll to position [1601, 0]
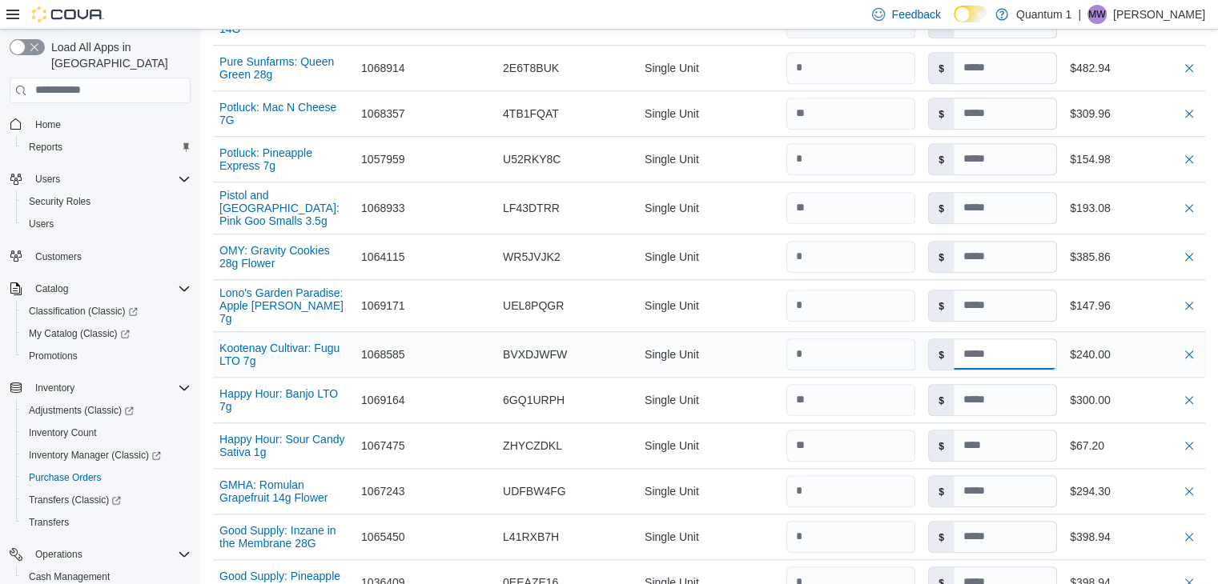
click at [1029, 339] on input at bounding box center [1004, 354] width 102 height 30
type input "*****"
click at [1169, 342] on div "$240.00" at bounding box center [1134, 355] width 142 height 32
type input "*****"
click at [1137, 345] on div "$205.50" at bounding box center [1133, 354] width 129 height 19
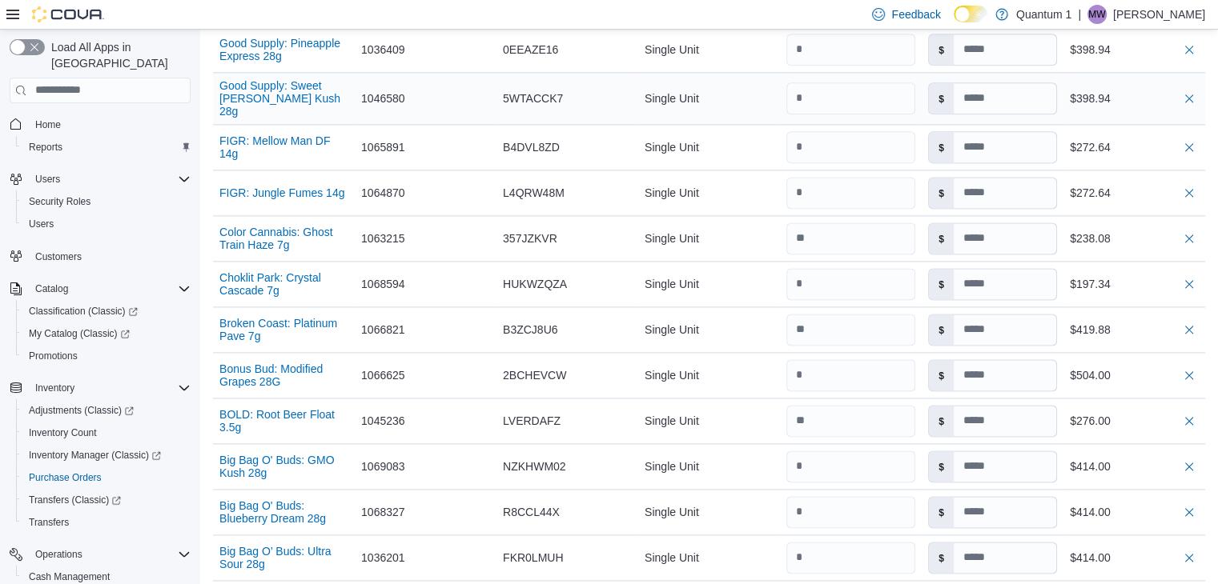
scroll to position [2161, 0]
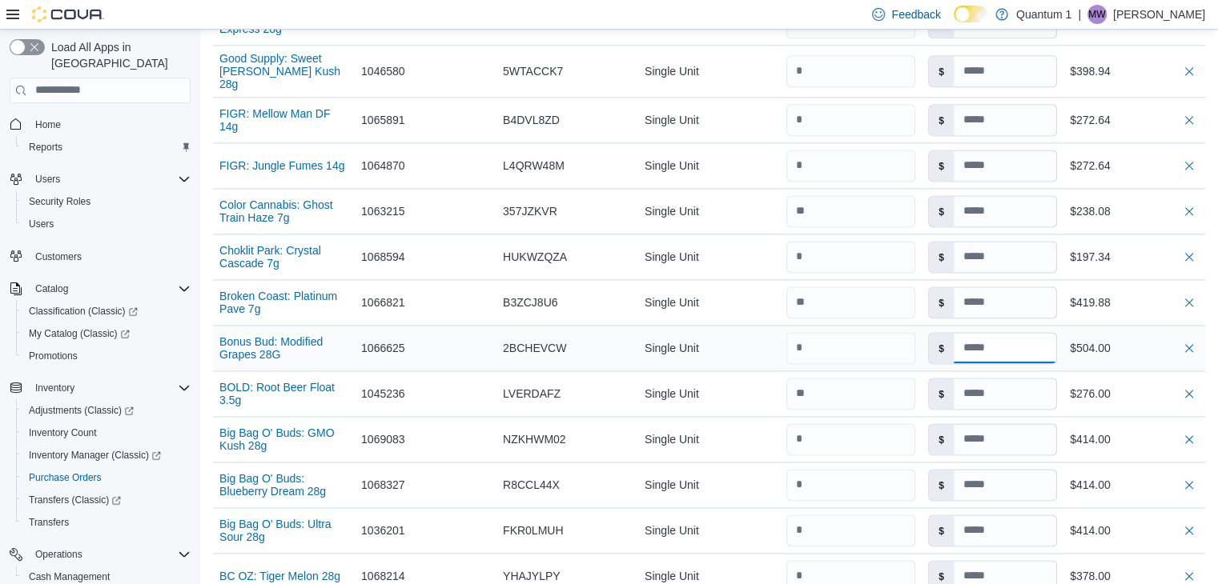
click at [1013, 333] on input at bounding box center [1004, 348] width 102 height 30
type input "****"
click at [1153, 339] on div "$504.00" at bounding box center [1133, 348] width 129 height 19
type input "*****"
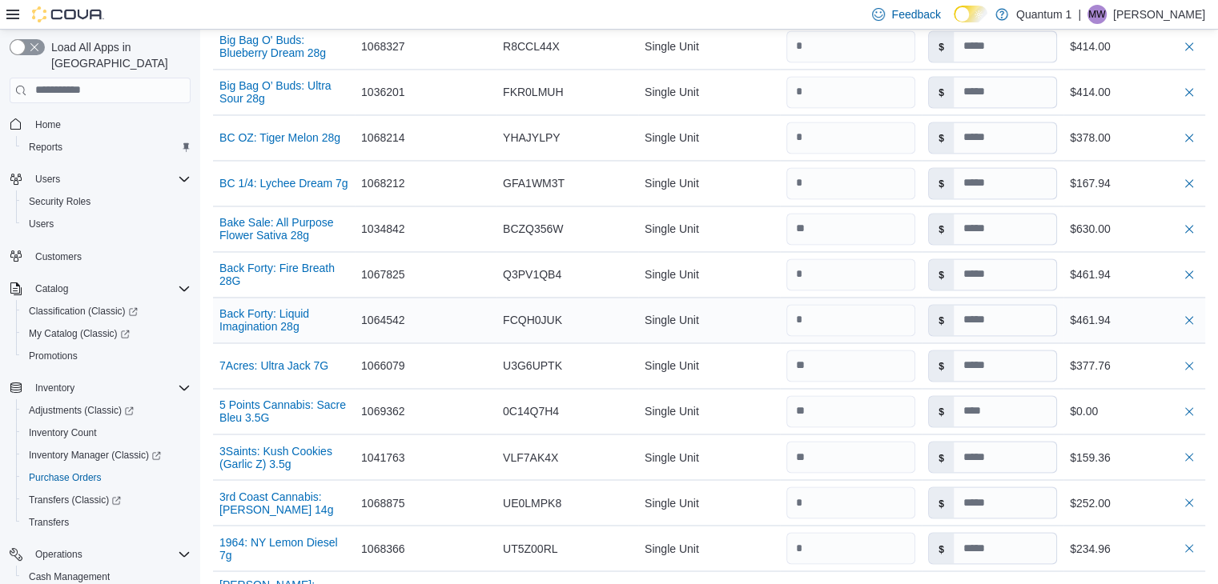
scroll to position [2642, 0]
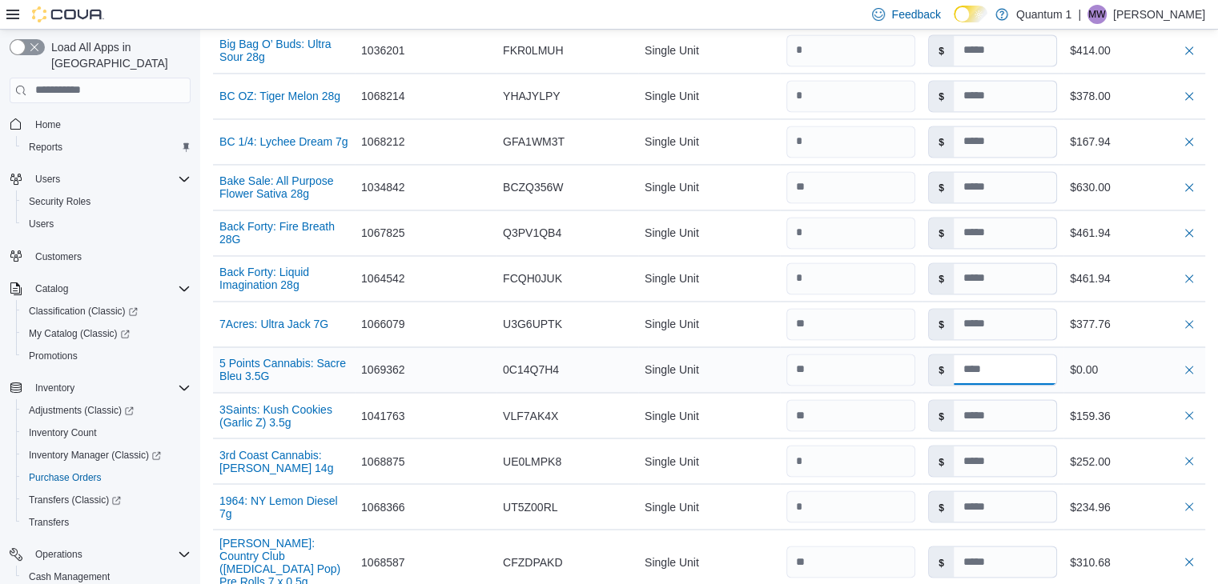
click at [1011, 355] on input at bounding box center [1004, 370] width 102 height 30
type input "****"
click at [1142, 360] on div "$0.00" at bounding box center [1133, 369] width 129 height 19
type input "****"
click at [1048, 547] on input at bounding box center [1004, 562] width 102 height 30
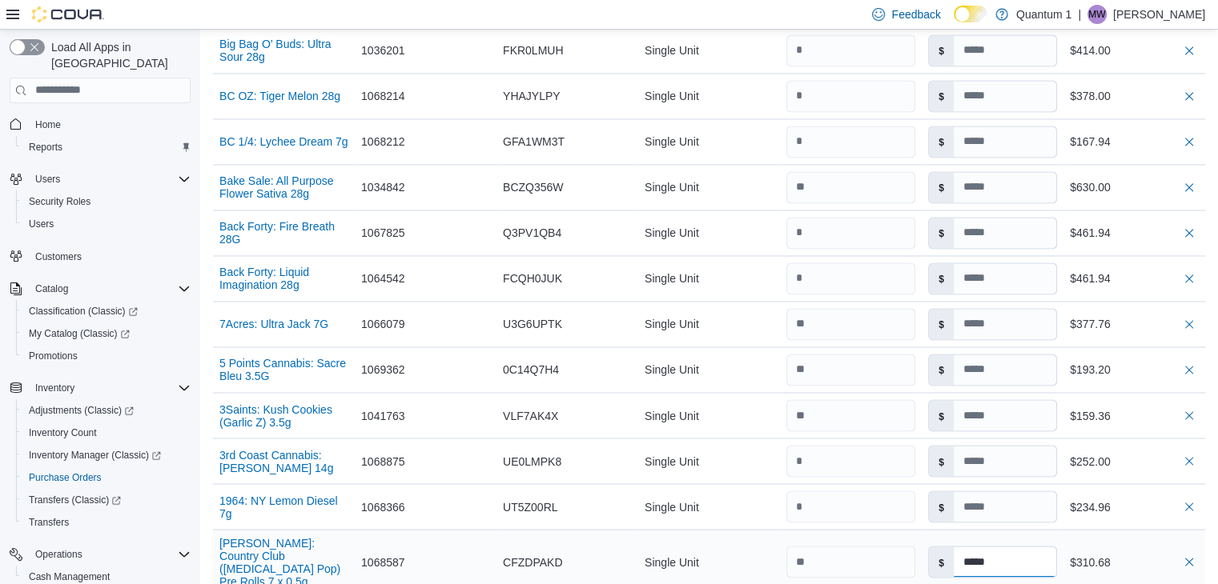
type input "*****"
click at [1155, 552] on div "$310.68" at bounding box center [1133, 561] width 129 height 19
type input "****"
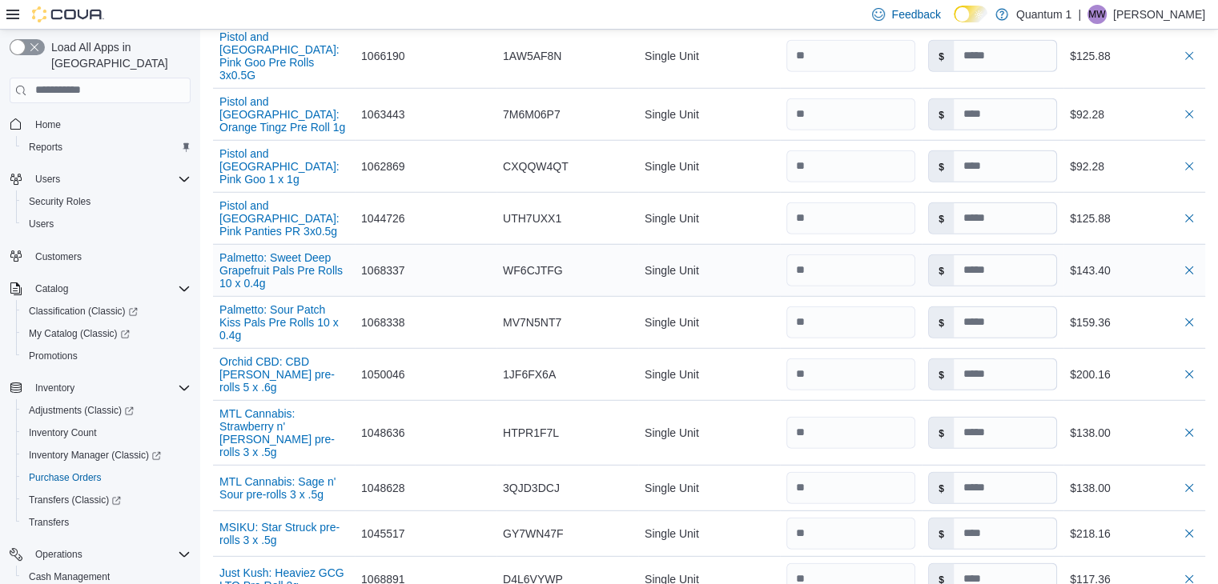
scroll to position [4483, 0]
click at [1013, 255] on input at bounding box center [1004, 270] width 102 height 30
click at [1156, 260] on div "$143.40" at bounding box center [1133, 269] width 129 height 19
type input "*****"
click at [1040, 255] on input at bounding box center [1004, 270] width 102 height 30
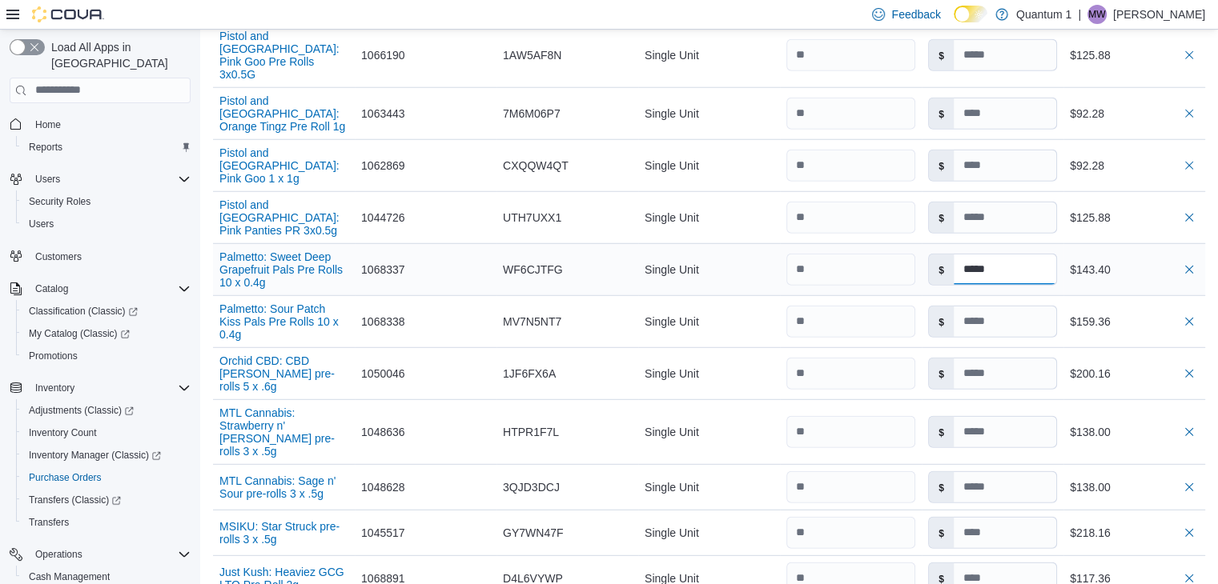
type input "*****"
click at [1137, 260] on div "$143.40" at bounding box center [1133, 269] width 129 height 19
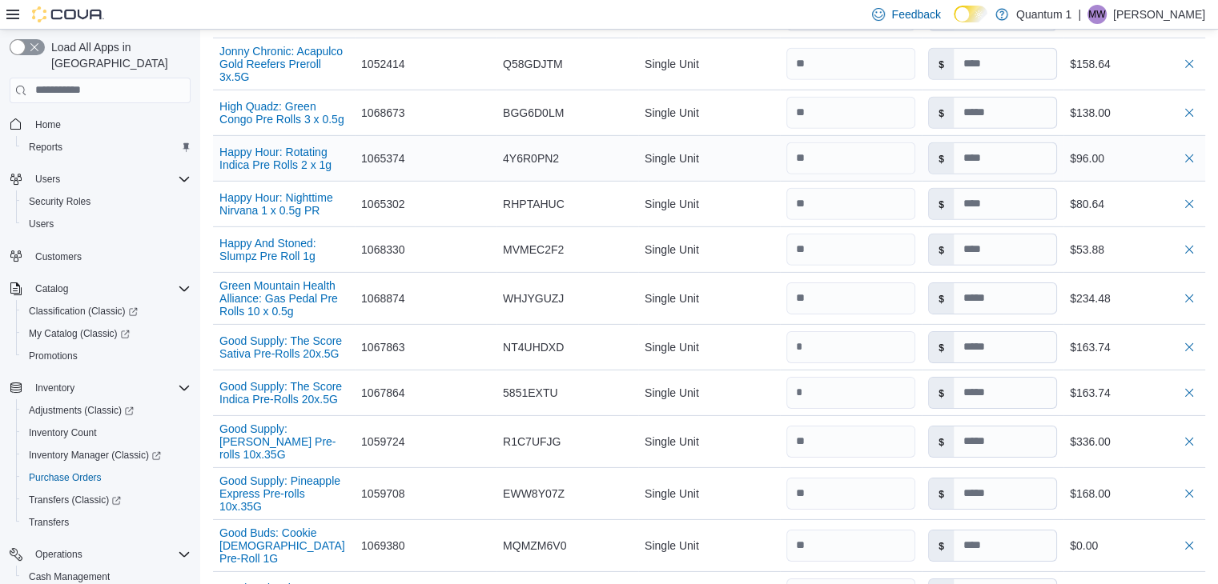
scroll to position [5123, 0]
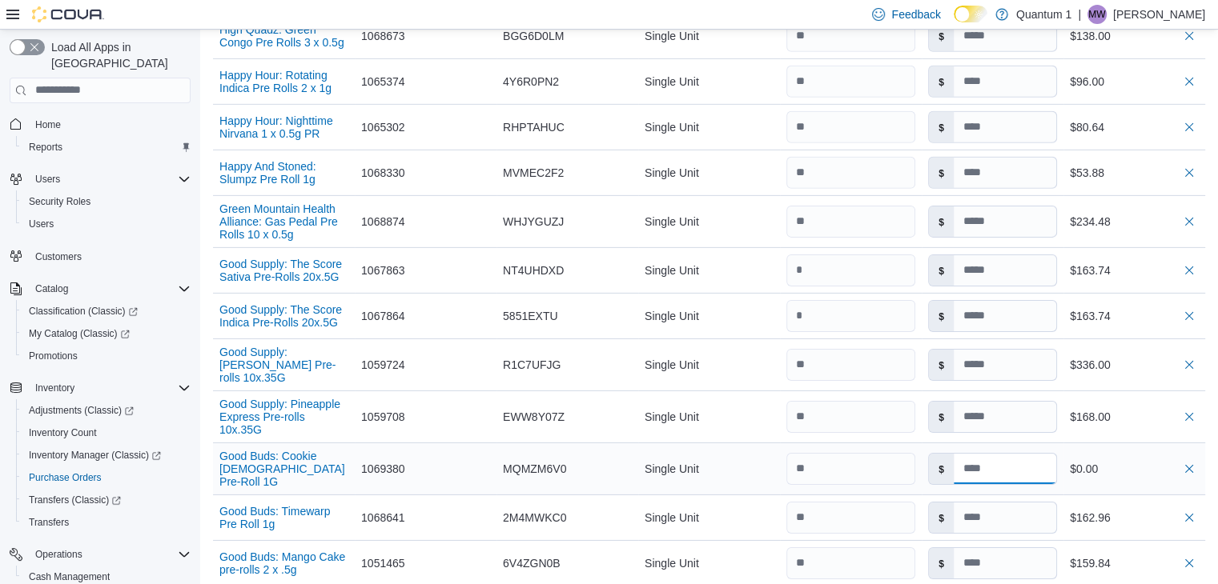
click at [1010, 454] on input at bounding box center [1004, 469] width 102 height 30
type input "****"
click at [1131, 459] on div "$0.00" at bounding box center [1133, 468] width 129 height 19
type input "*****"
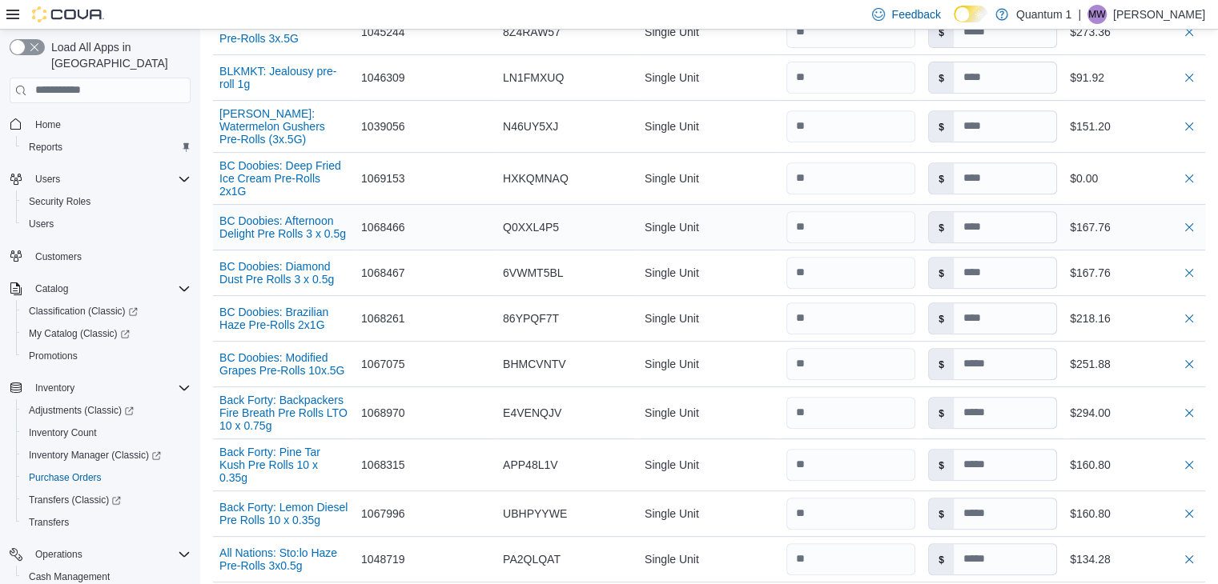
scroll to position [6804, 0]
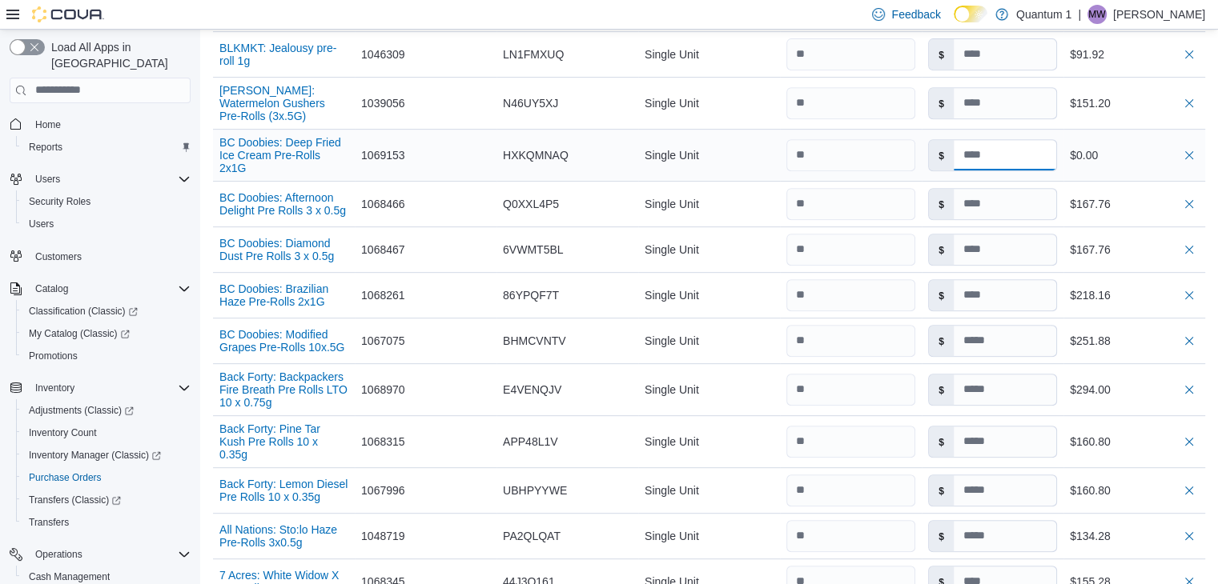
click at [1029, 140] on input at bounding box center [1004, 155] width 102 height 30
type input "****"
click at [1137, 146] on div "$0.00" at bounding box center [1133, 155] width 129 height 19
type input "****"
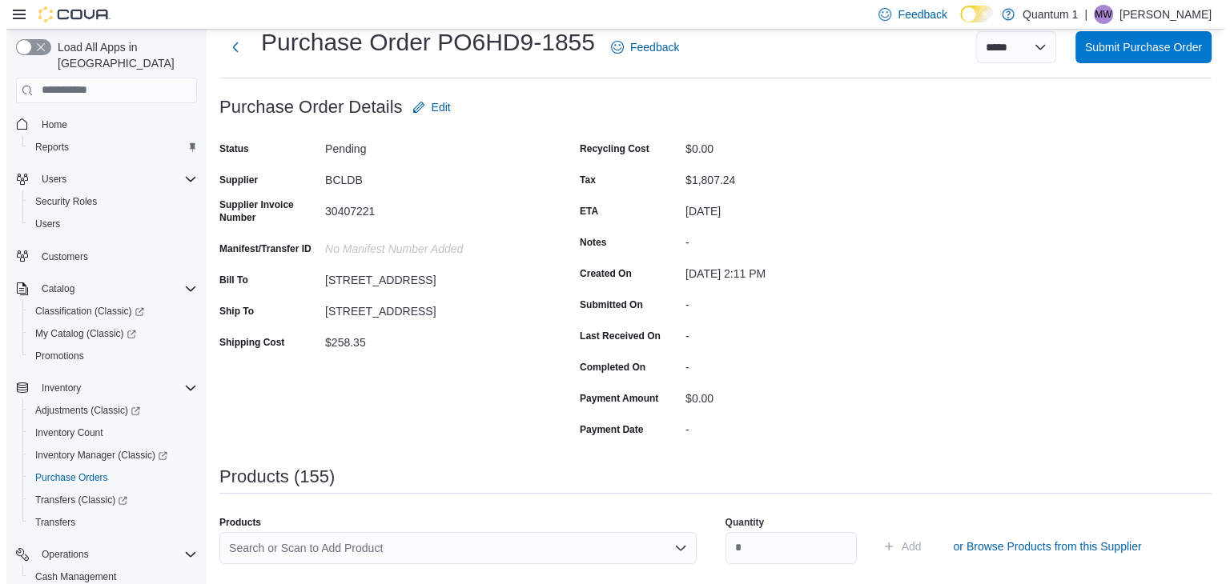
scroll to position [0, 0]
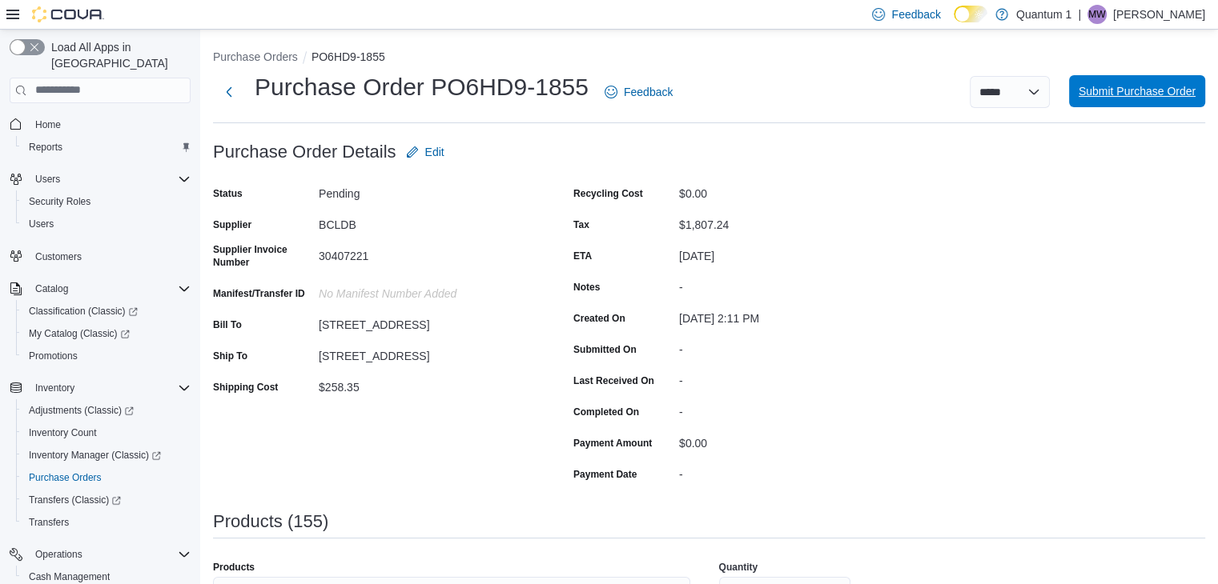
click at [1133, 92] on span "Submit Purchase Order" at bounding box center [1136, 91] width 117 height 16
type input "****"
